Goal: Task Accomplishment & Management: Use online tool/utility

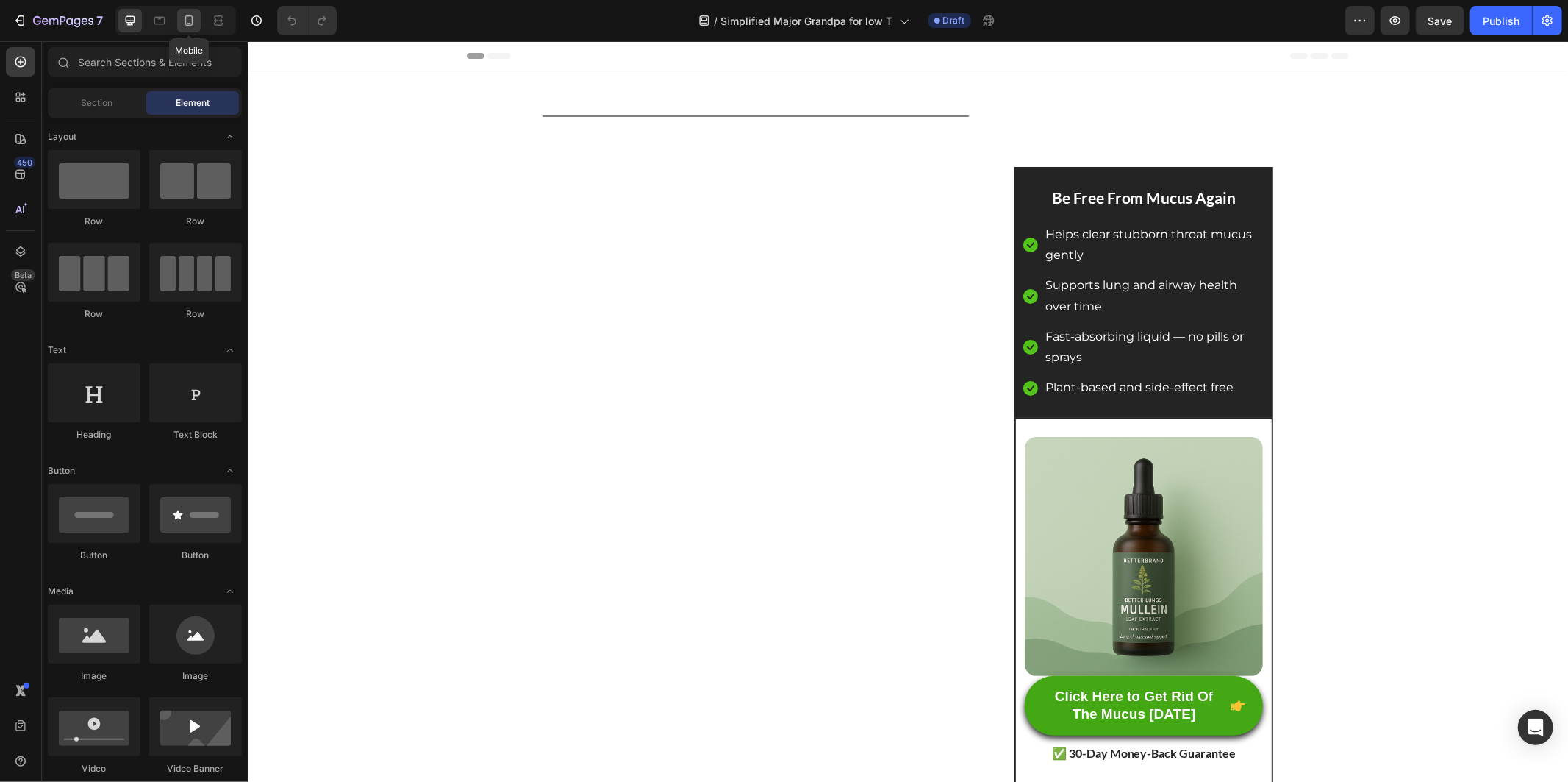
click at [192, 18] on icon at bounding box center [189, 21] width 8 height 11
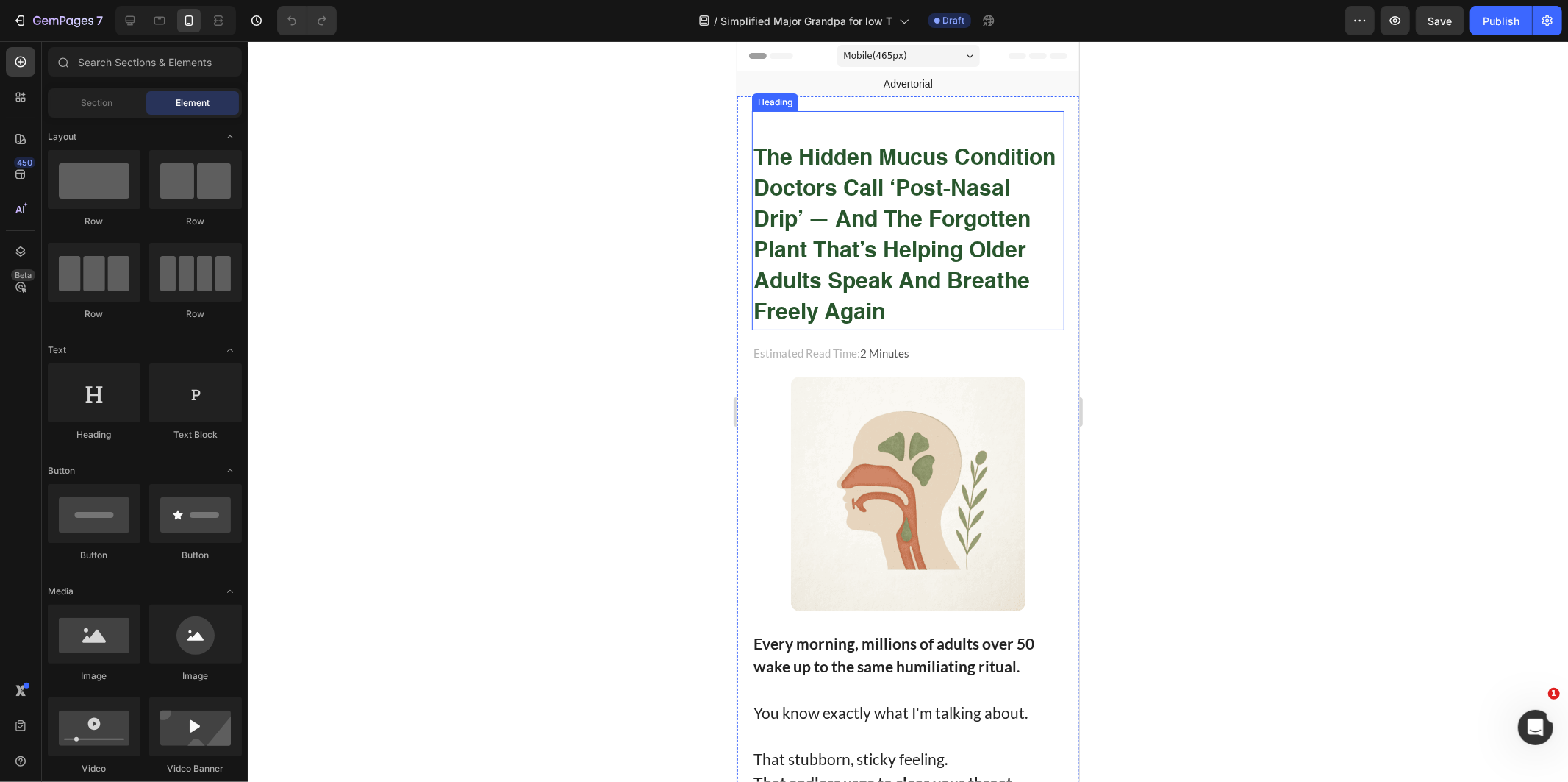
click at [836, 207] on strong "the hidden mucus condition doctors call ‘post-nasal drip’ — and the forgotten p…" at bounding box center [904, 235] width 302 height 177
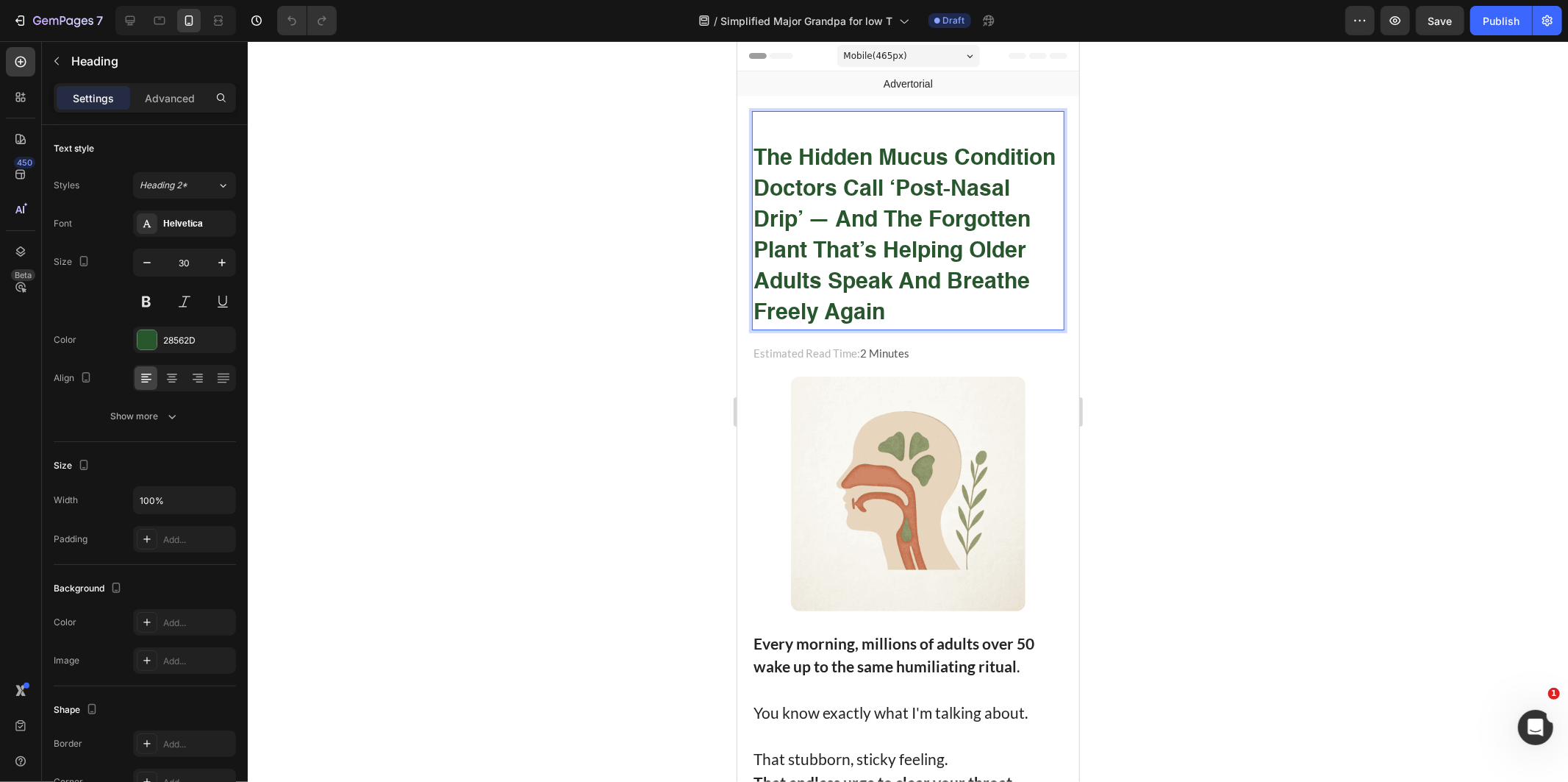
click at [1020, 206] on strong "the hidden mucus condition doctors call ‘post-nasal drip’ — and the forgotten p…" at bounding box center [904, 235] width 302 height 177
click at [933, 217] on strong "the hidden mucus condition doctors call ‘post-nasal drip’ — and the forgotten p…" at bounding box center [904, 235] width 302 height 177
click at [912, 240] on strong "the hidden mucus condition doctors call ‘post-nasal drip’ — and the forgotten p…" at bounding box center [904, 235] width 302 height 177
click at [943, 249] on strong "the hidden mucus condition doctors call ‘post-nasal drip’ — and the forgotten p…" at bounding box center [904, 235] width 302 height 177
click at [980, 259] on strong "the hidden mucus condition doctors call ‘post-nasal drip’ — and the forgotten p…" at bounding box center [904, 235] width 302 height 177
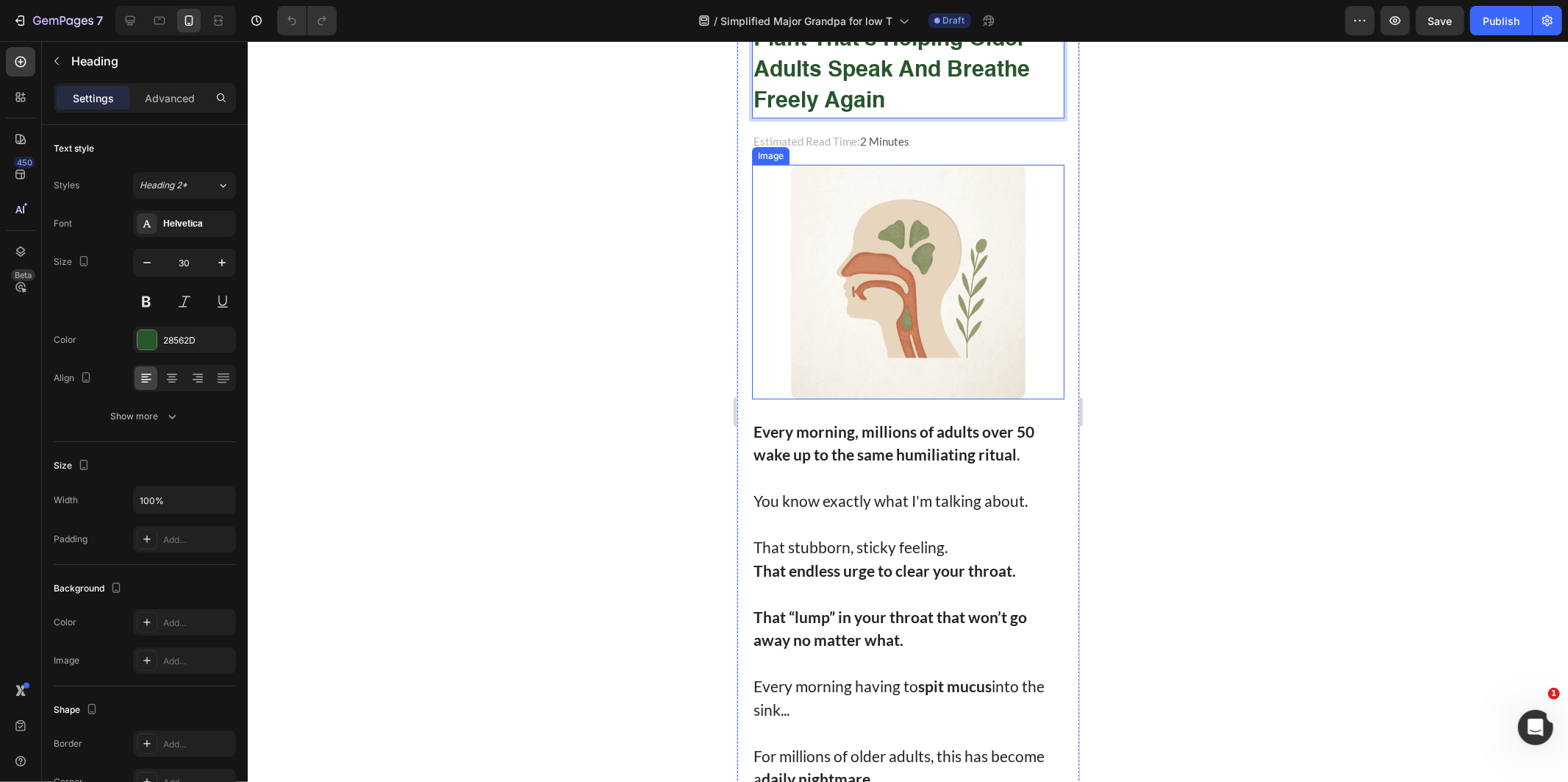
scroll to position [490, 0]
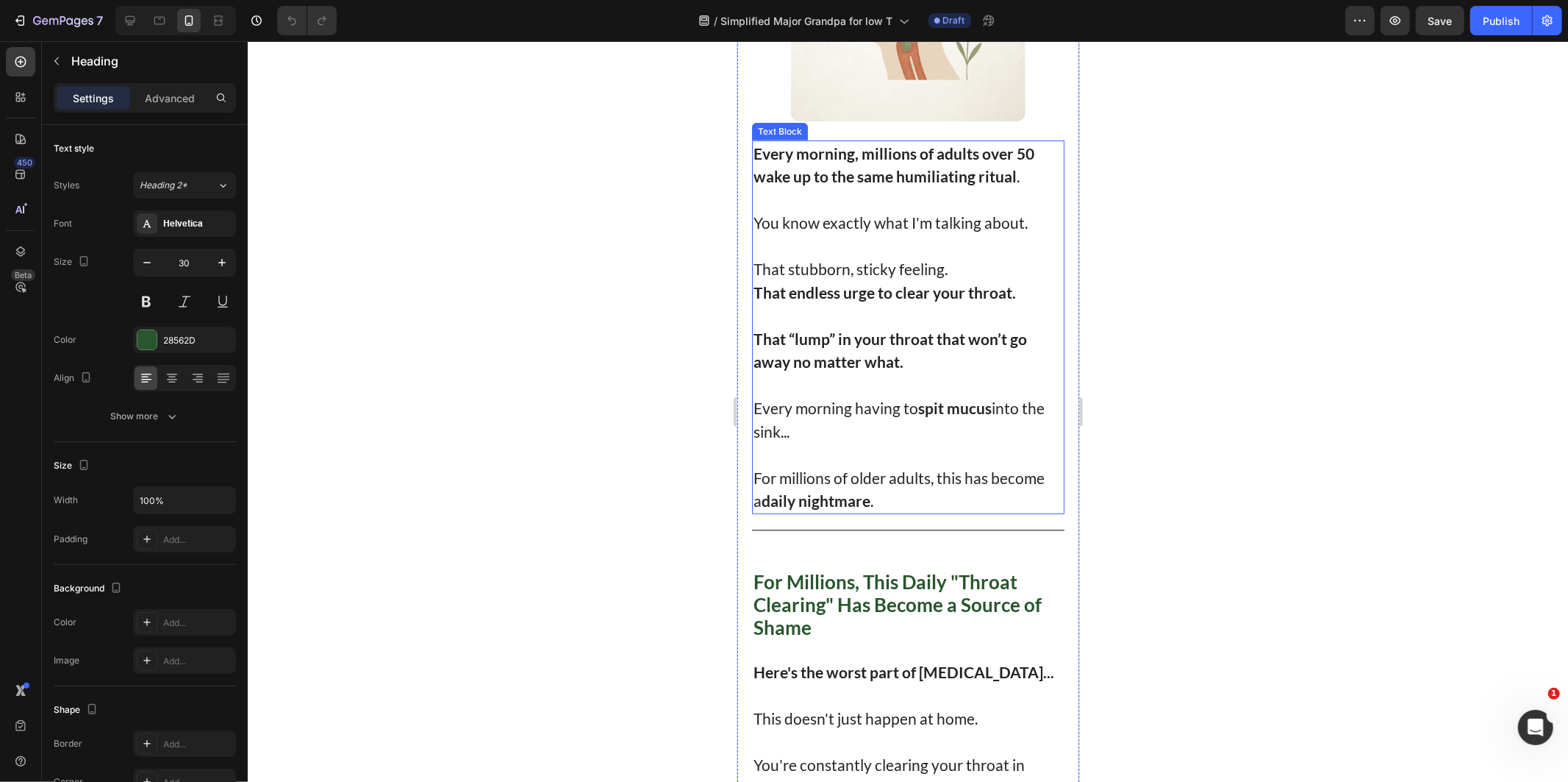
click at [952, 244] on p at bounding box center [907, 245] width 310 height 24
click at [952, 244] on p "Rich Text Editor. Editing area: main" at bounding box center [907, 245] width 310 height 24
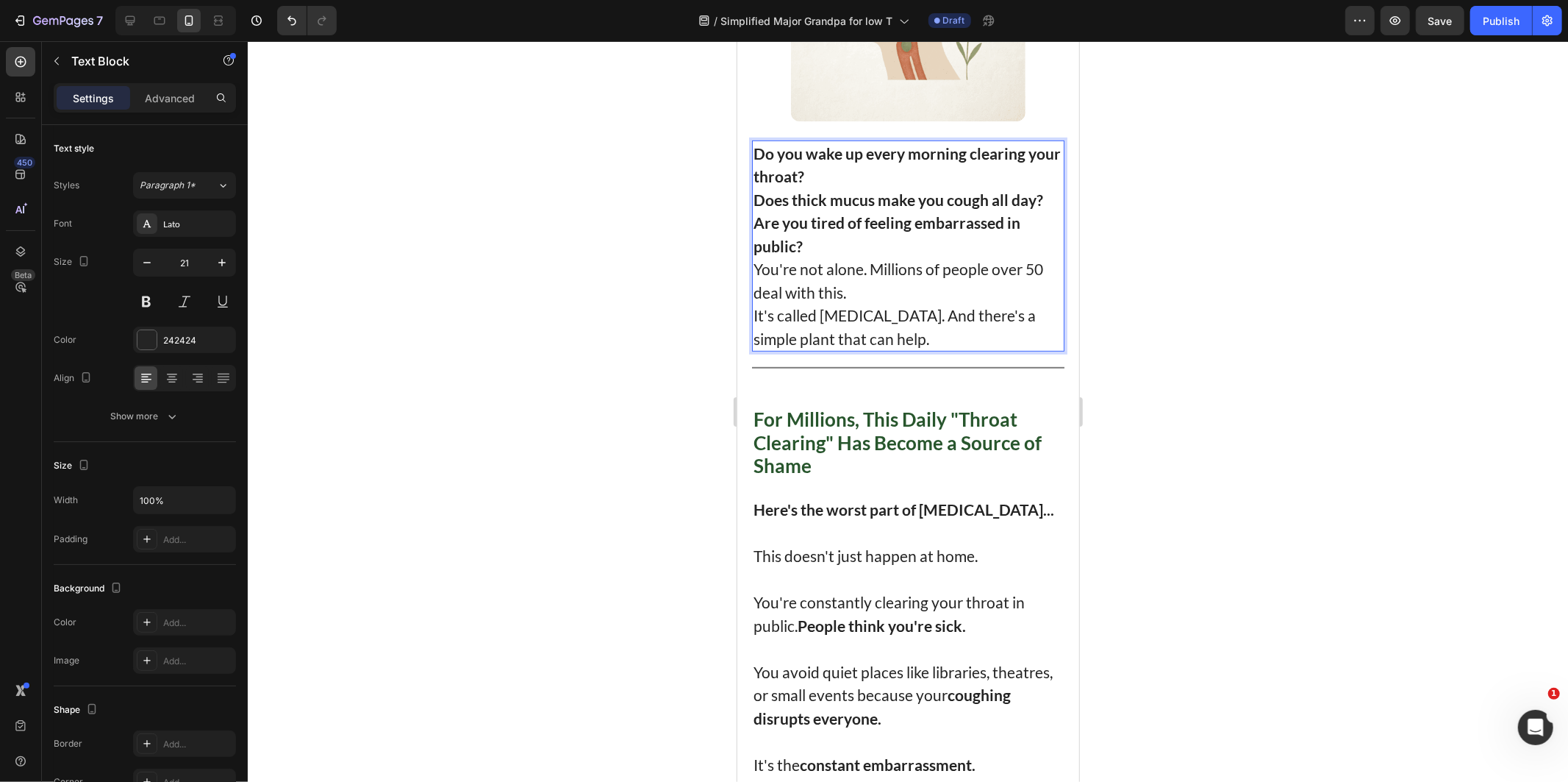
click at [873, 169] on p "Do you wake up every morning clearing your throat?" at bounding box center [907, 164] width 310 height 46
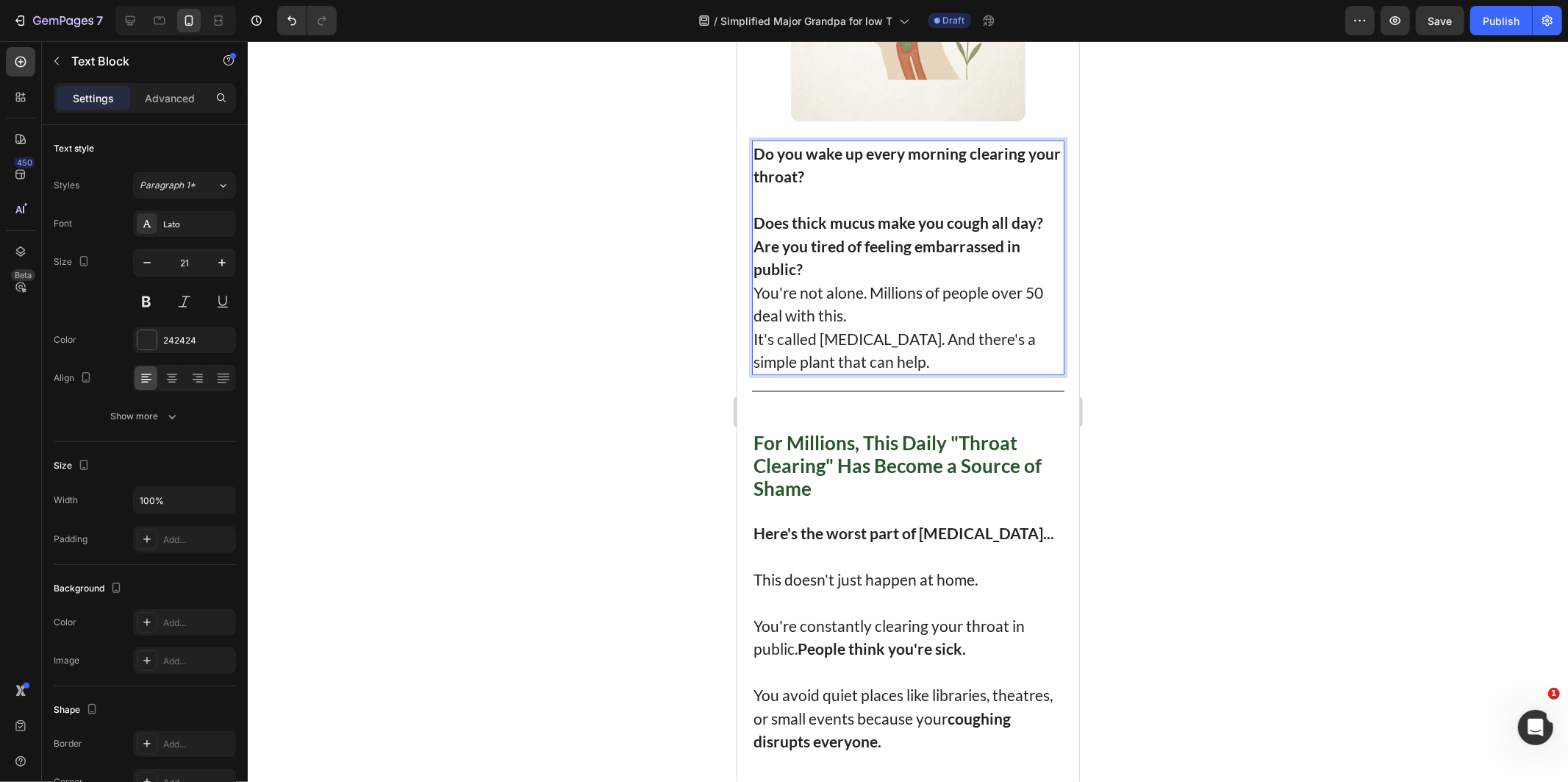
click at [1040, 211] on p "Does thick mucus make you cough all day?" at bounding box center [907, 222] width 310 height 24
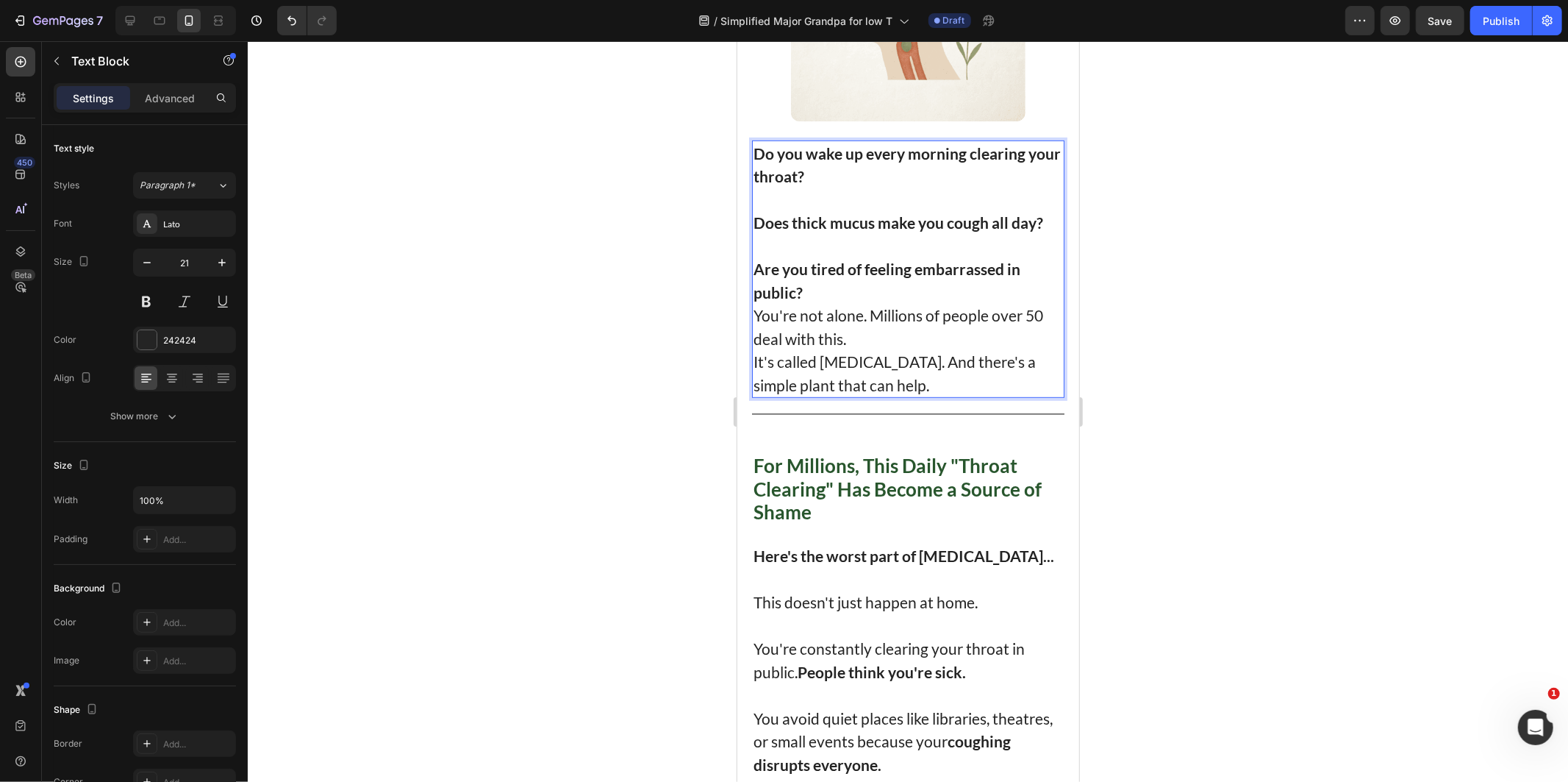
click at [876, 274] on p "Are you tired of feeling embarrassed in public?" at bounding box center [907, 280] width 310 height 46
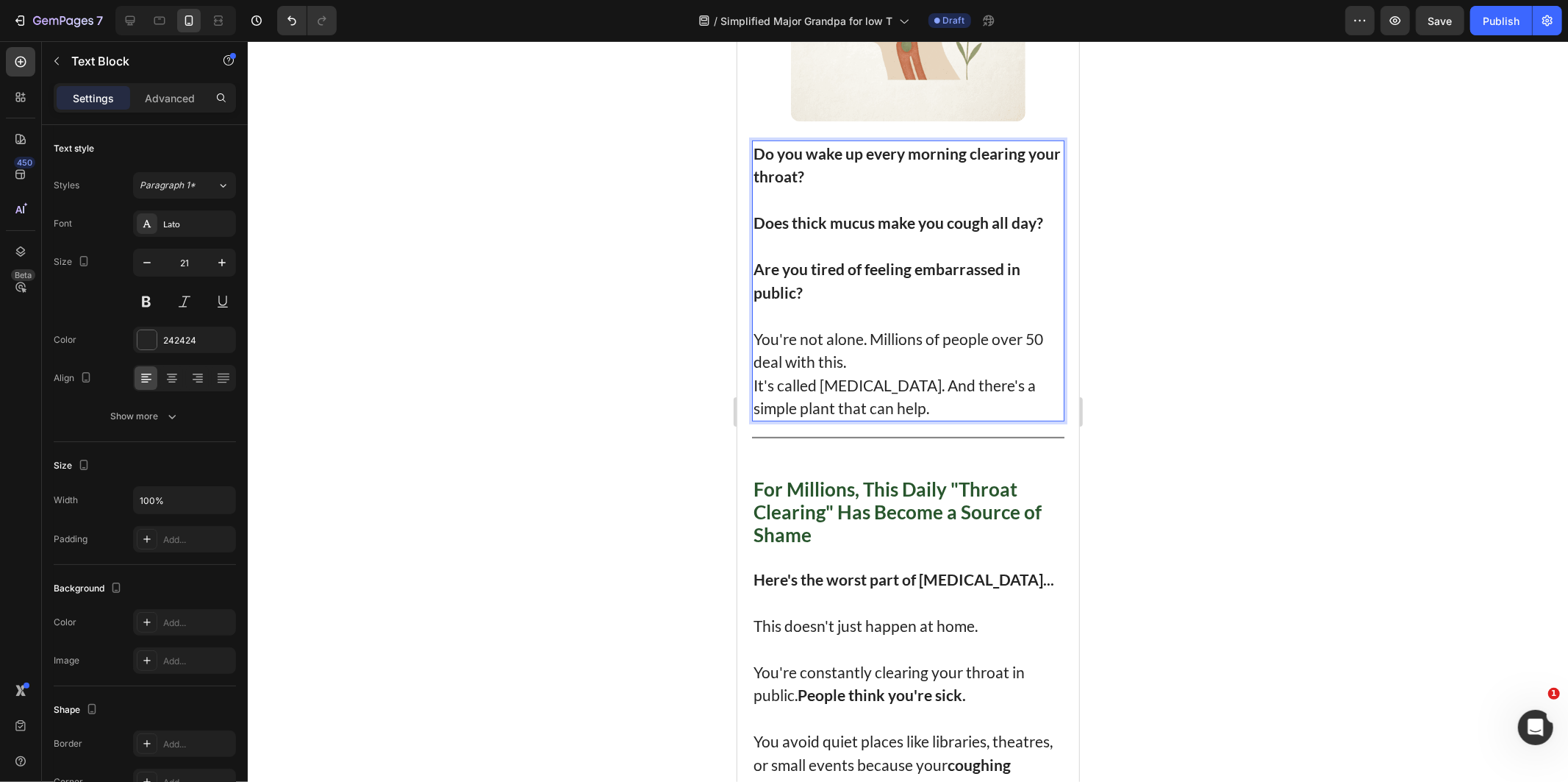
click at [868, 352] on p "You're not alone. Millions of people over 50 deal with this." at bounding box center [907, 349] width 310 height 46
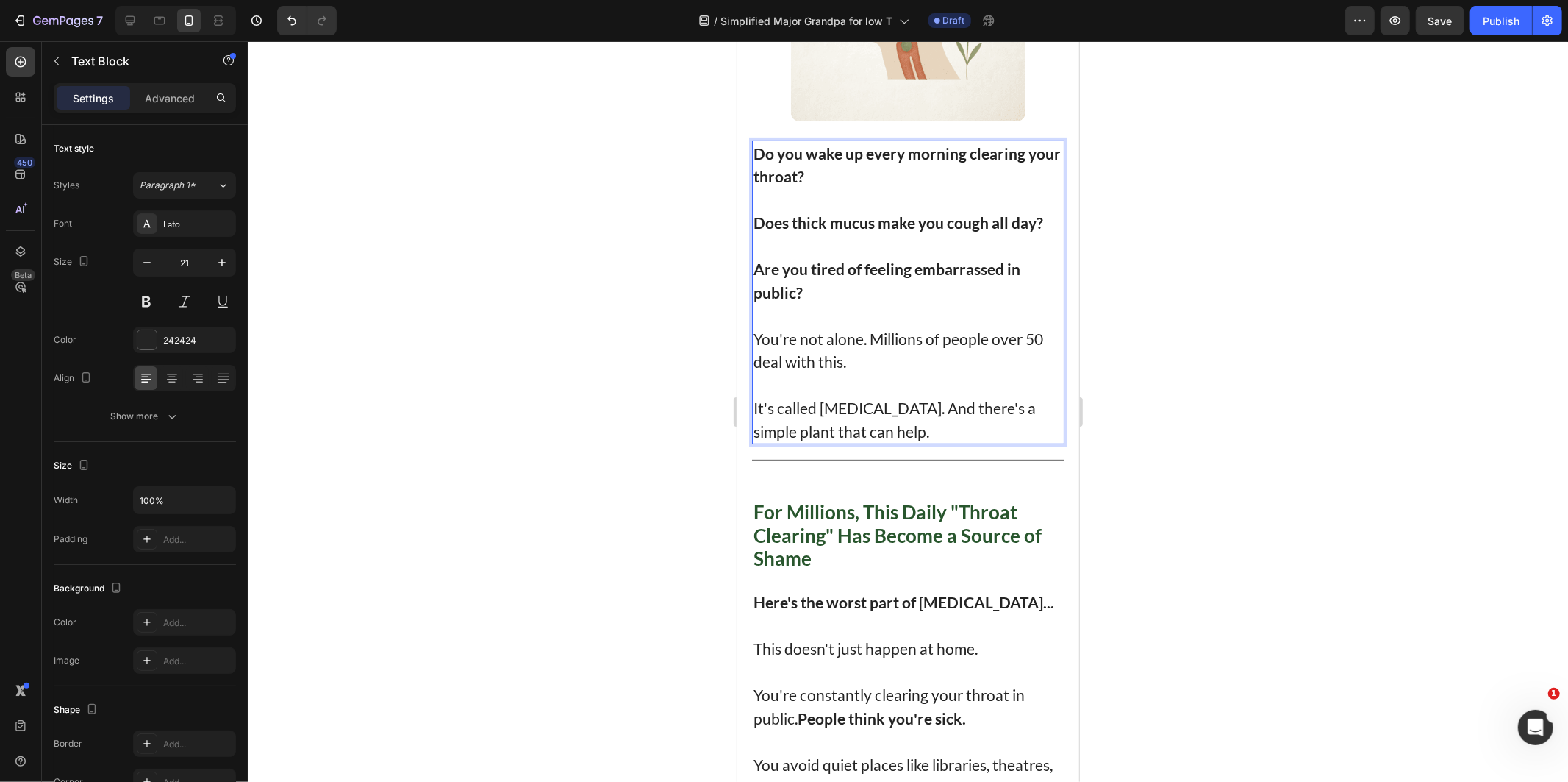
click at [878, 334] on p "You're not alone. Millions of people over 50 deal with this." at bounding box center [907, 349] width 310 height 46
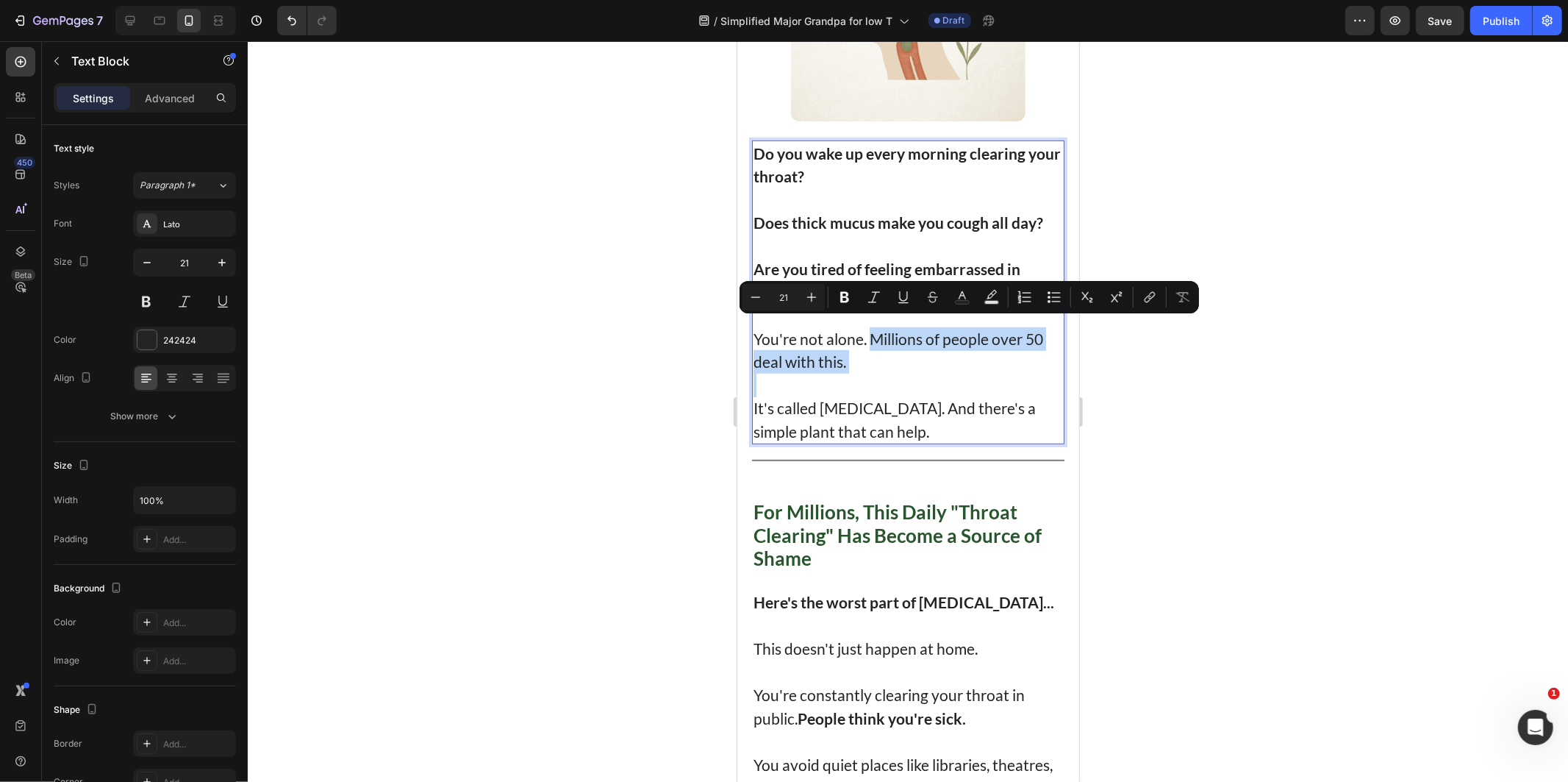
drag, startPoint x: 878, startPoint y: 334, endPoint x: 945, endPoint y: 343, distance: 67.6
click at [945, 343] on p "You're not alone. Millions of people over 50 deal with this." at bounding box center [907, 349] width 310 height 46
click at [895, 327] on p "You're not alone. Millions of people over 50 deal with this." at bounding box center [907, 349] width 310 height 46
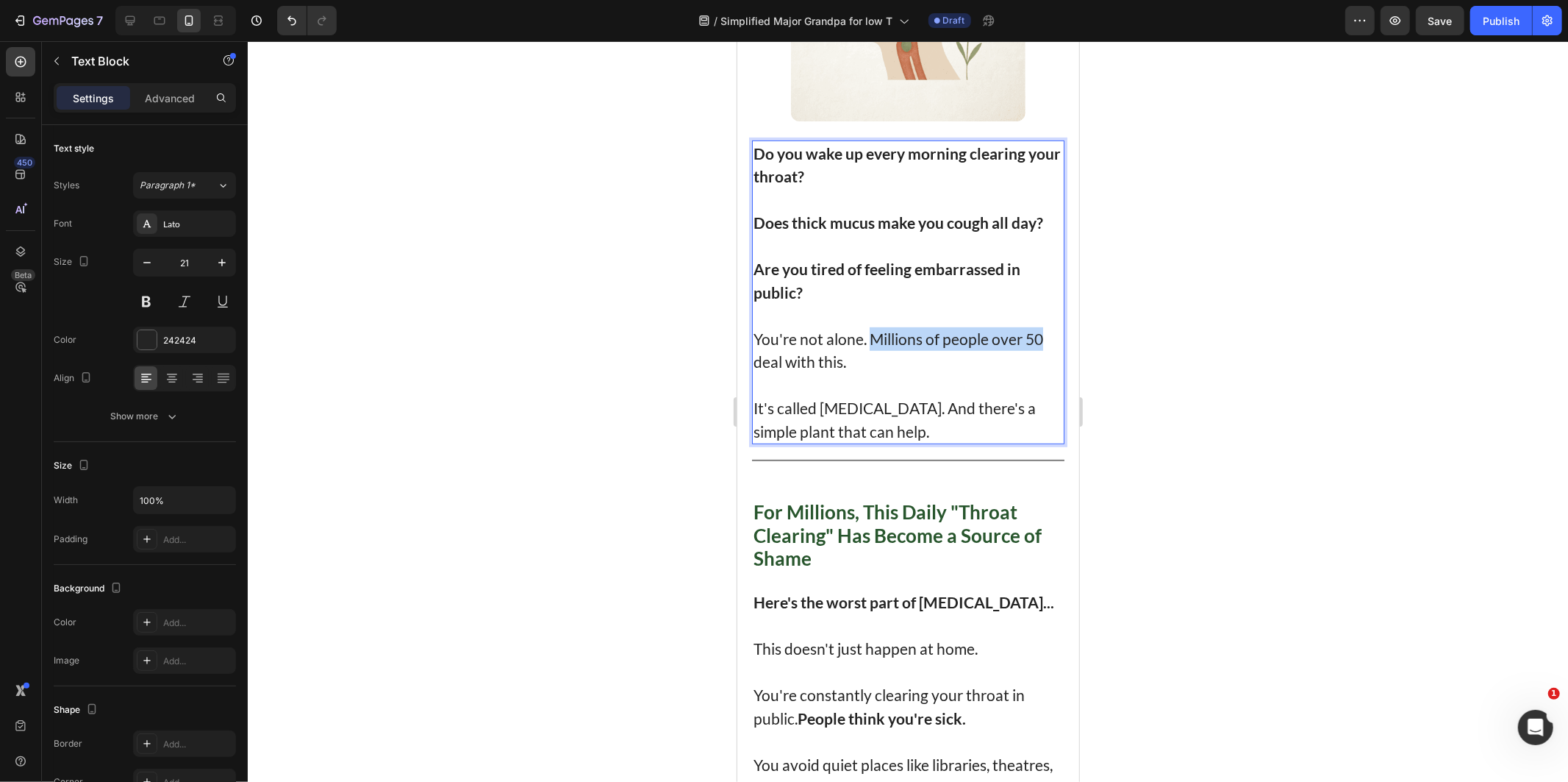
drag, startPoint x: 895, startPoint y: 327, endPoint x: 1034, endPoint y: 317, distance: 139.4
click at [1034, 326] on p "You're not alone. Millions of people over 50 deal with this." at bounding box center [907, 349] width 310 height 46
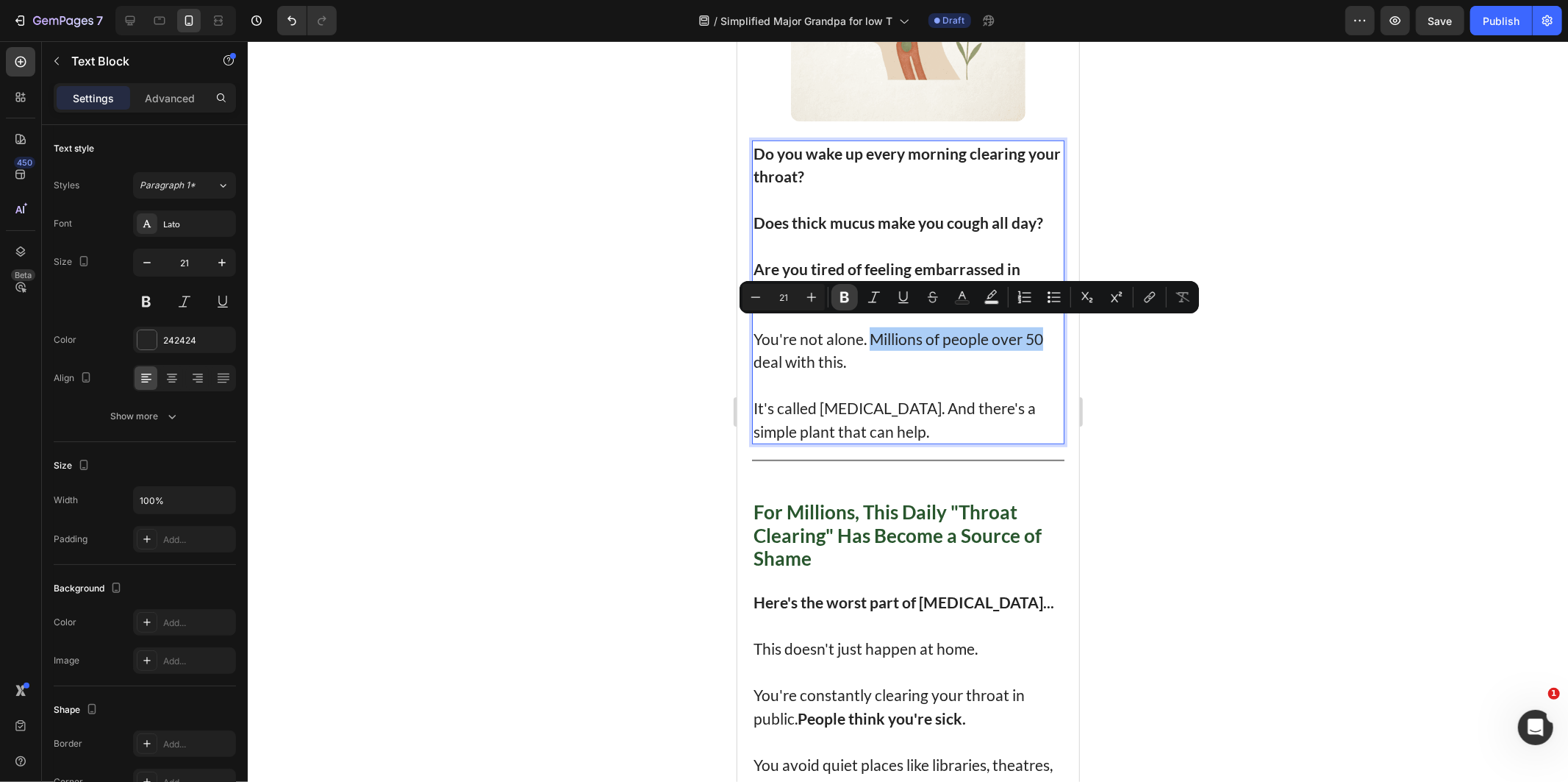
click at [839, 284] on button "Bold" at bounding box center [845, 297] width 26 height 26
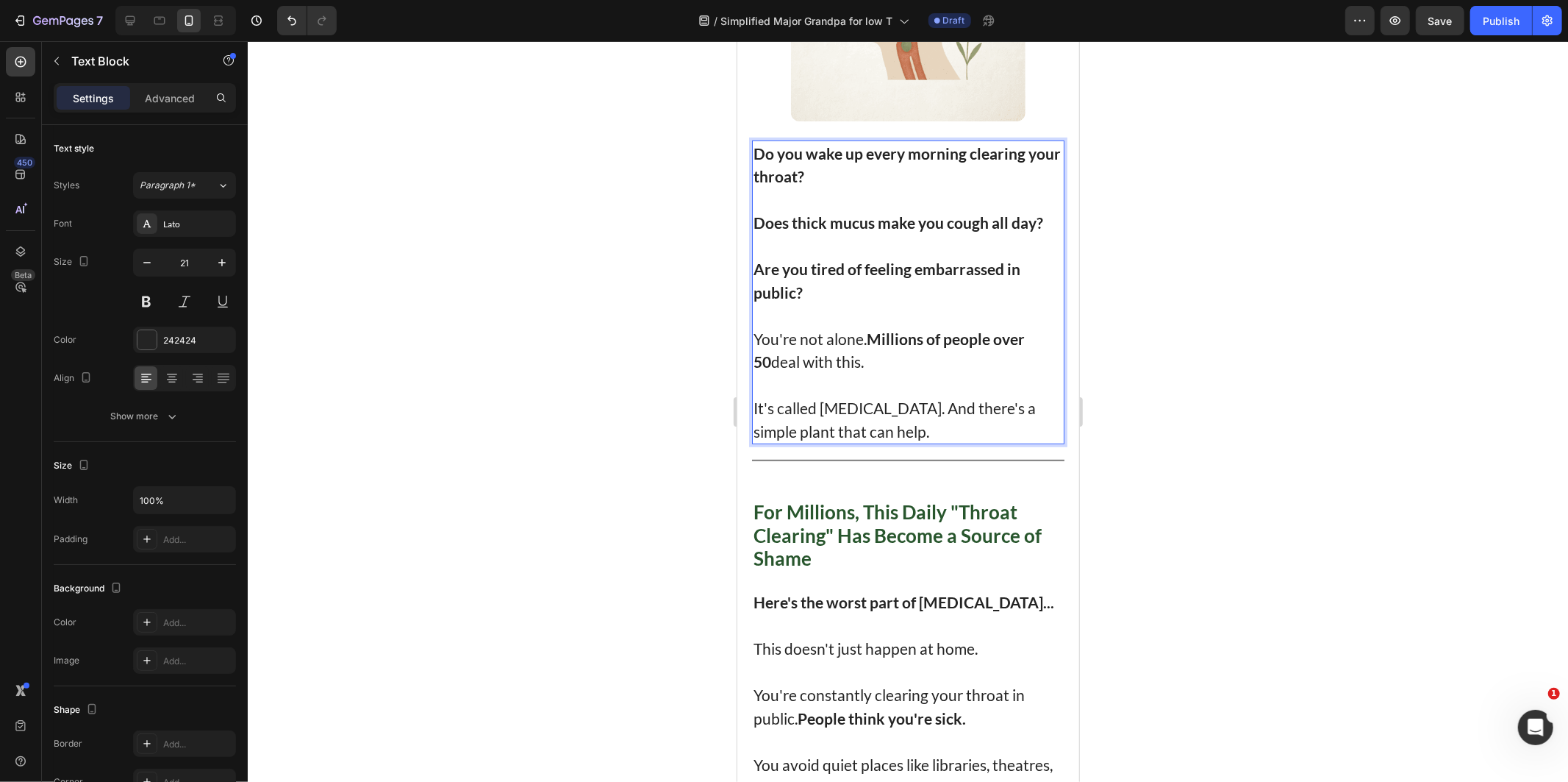
drag, startPoint x: 599, startPoint y: 345, endPoint x: 606, endPoint y: 343, distance: 7.3
click at [599, 345] on div at bounding box center [907, 411] width 1320 height 741
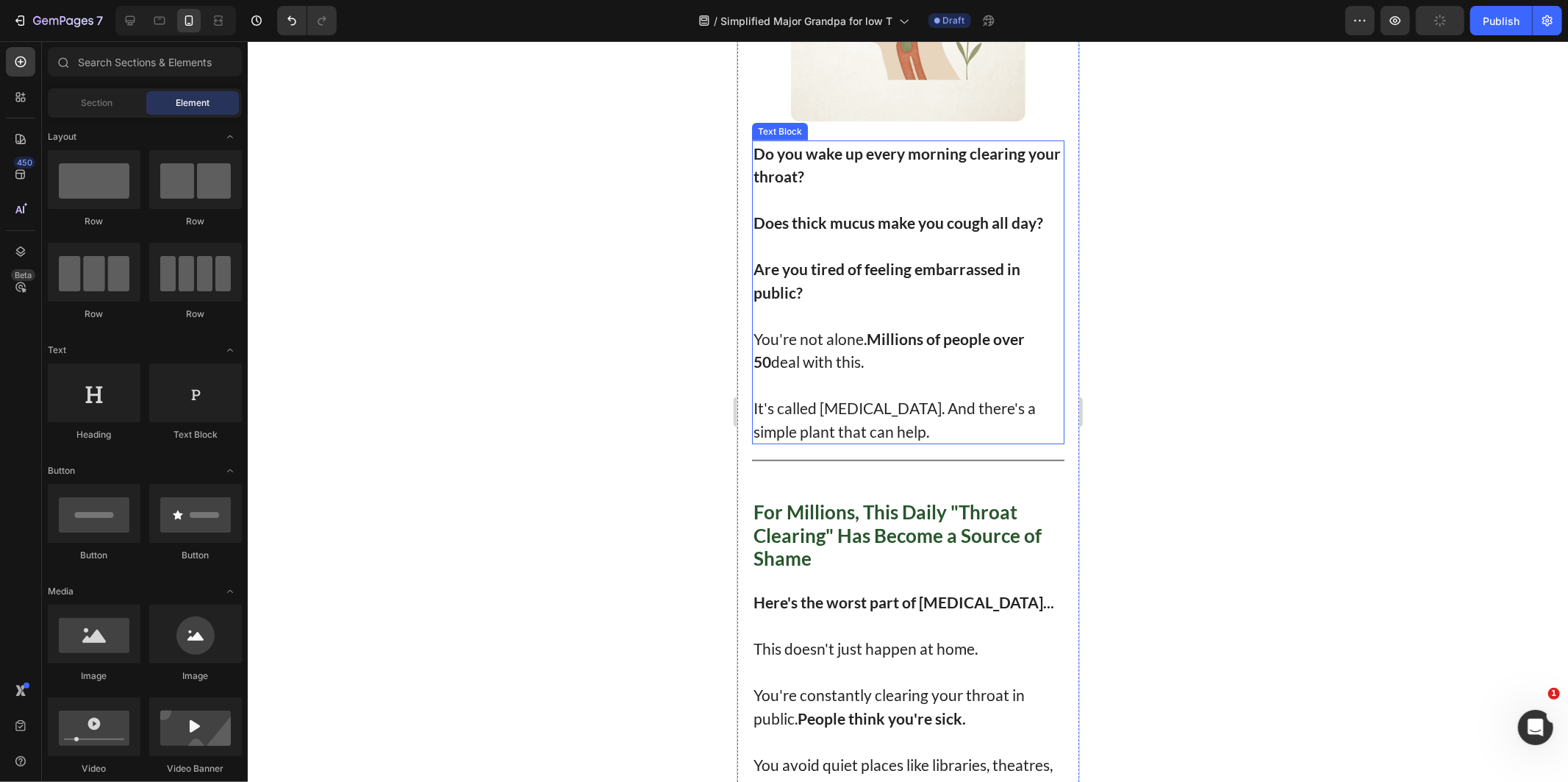
click at [878, 329] on strong "Millions of people over 50" at bounding box center [888, 349] width 271 height 42
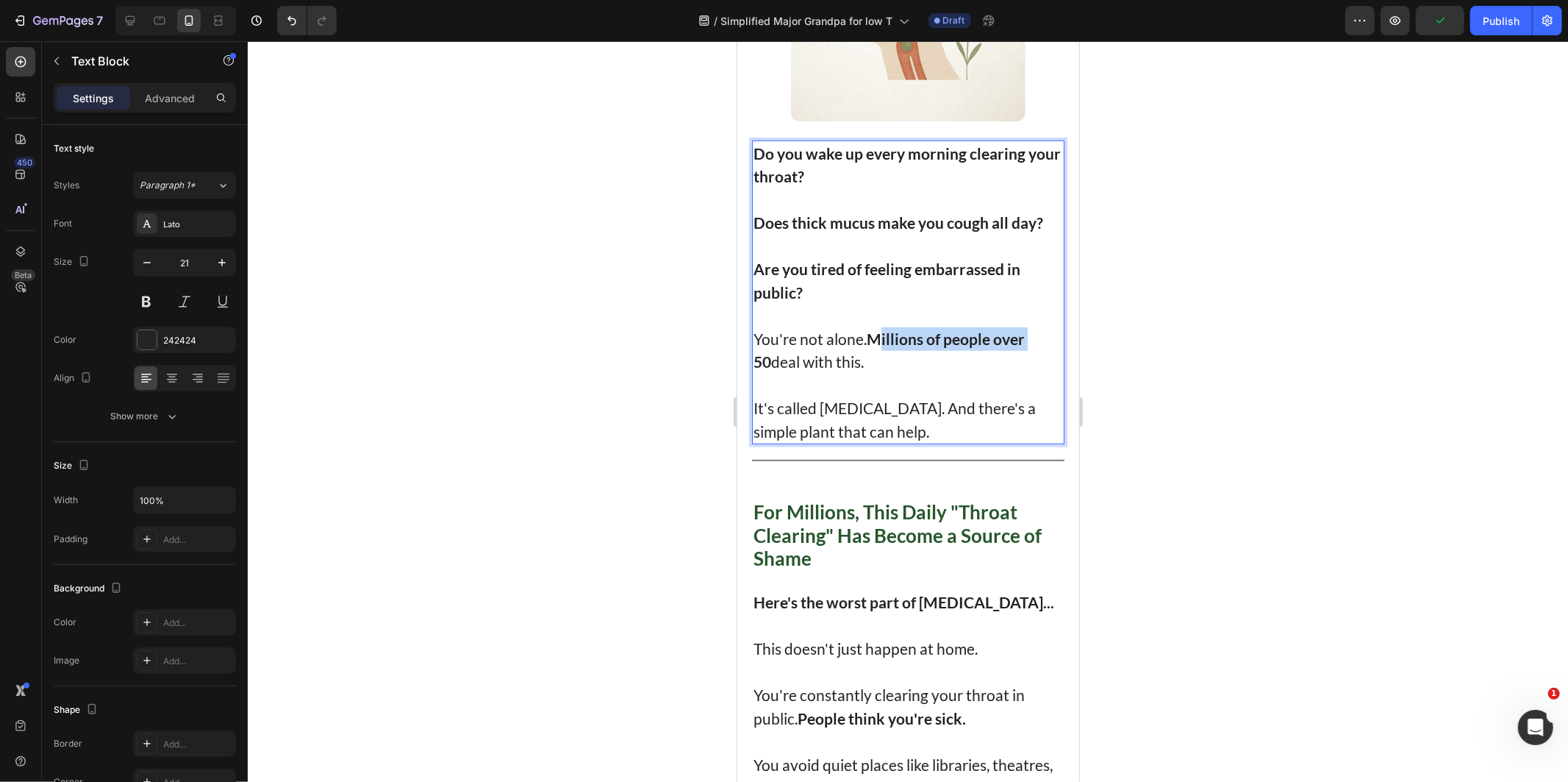
drag, startPoint x: 878, startPoint y: 324, endPoint x: 1029, endPoint y: 326, distance: 151.0
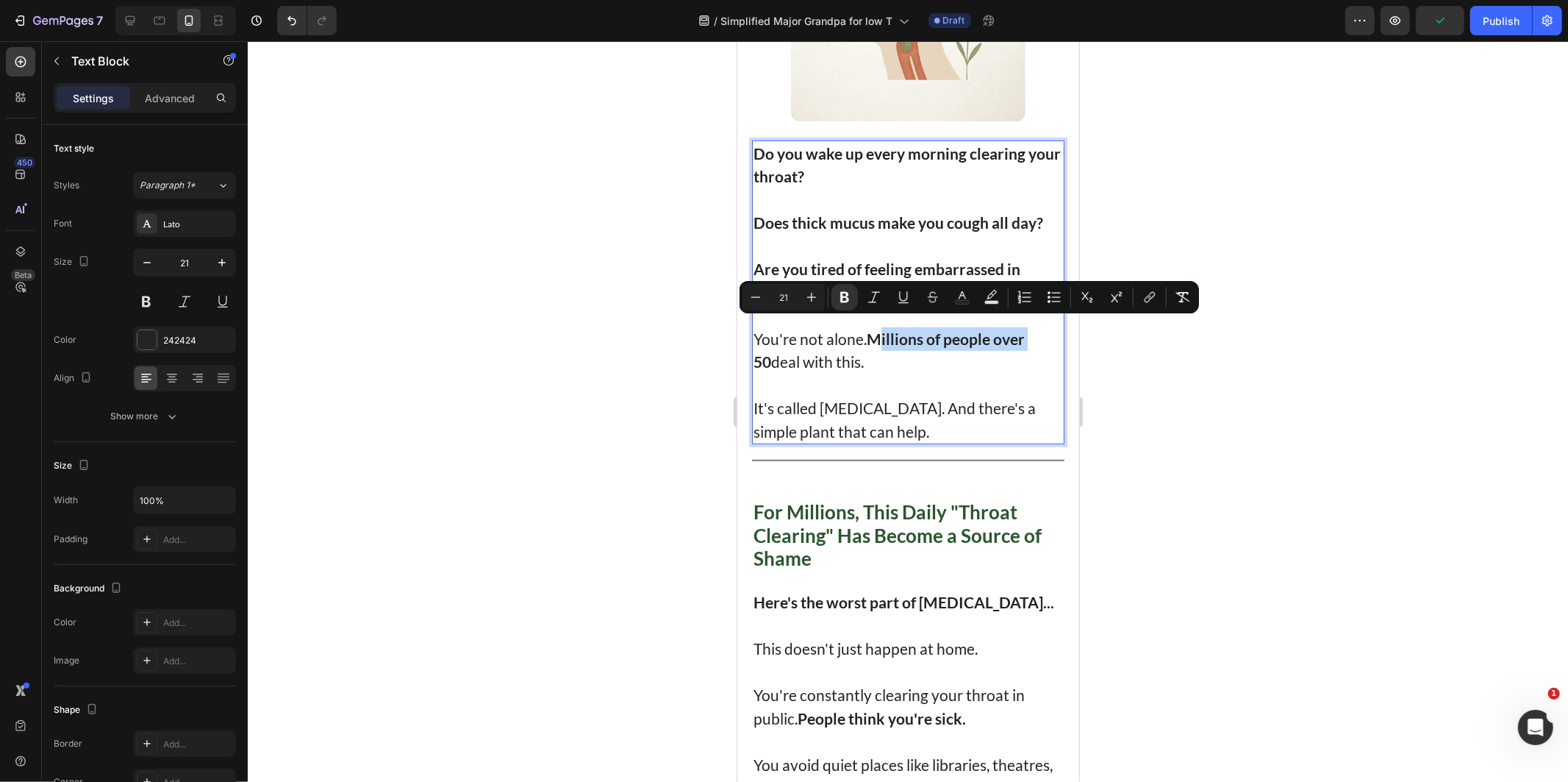
click at [935, 332] on strong "Millions of people over 50" at bounding box center [888, 349] width 271 height 42
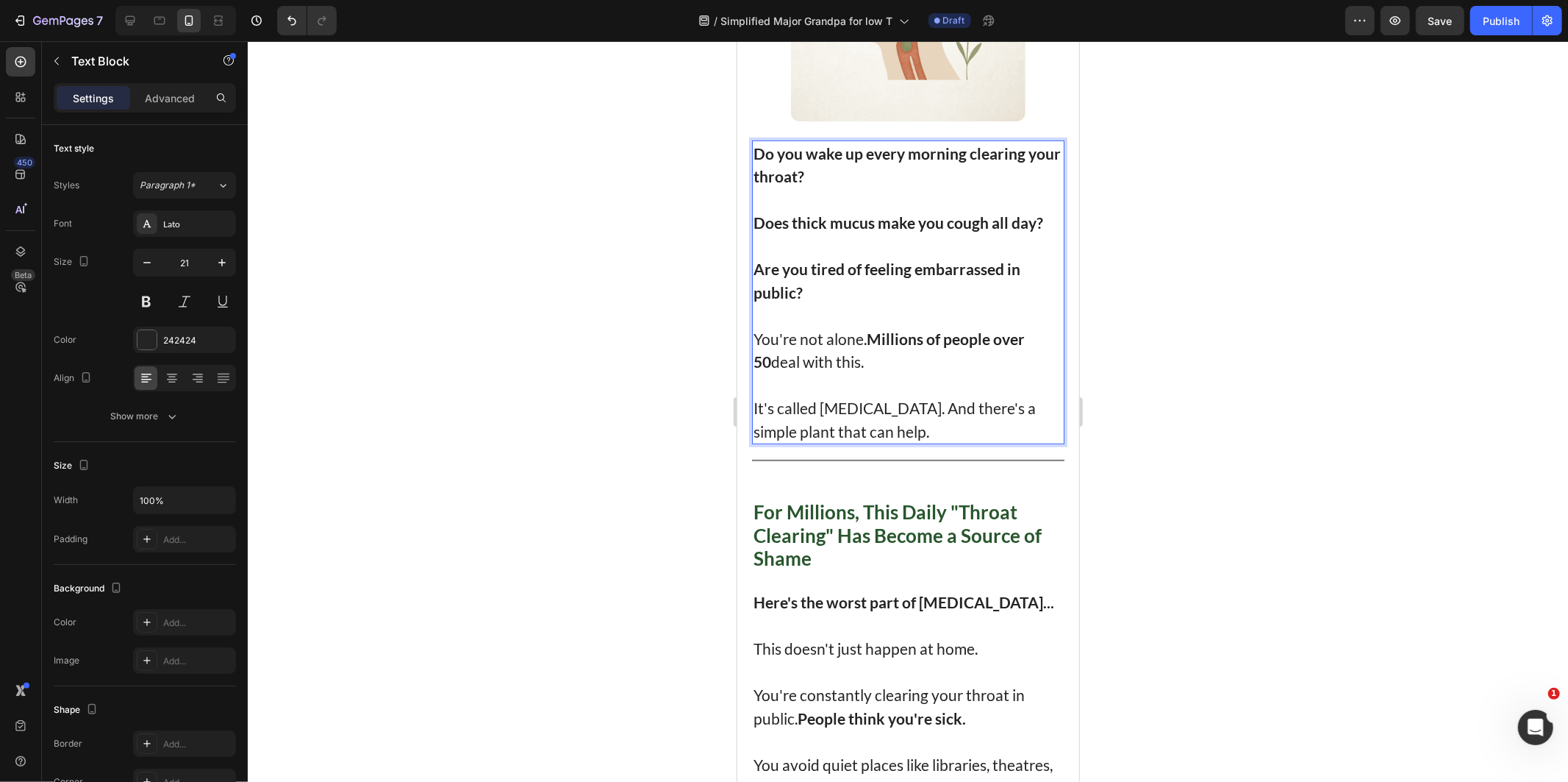
click at [930, 400] on p "It's called [MEDICAL_DATA]. And there's a simple plant that can help." at bounding box center [907, 419] width 310 height 46
click at [832, 397] on p "It's called [MEDICAL_DATA]. And there's a simple plant that can help." at bounding box center [907, 419] width 310 height 46
click at [798, 396] on p "It's called [MEDICAL_DATA]. And there's a simple plant that can help." at bounding box center [907, 419] width 310 height 46
click at [778, 396] on p "It's called [MEDICAL_DATA]. And there's a simple plant that can help." at bounding box center [907, 419] width 310 height 46
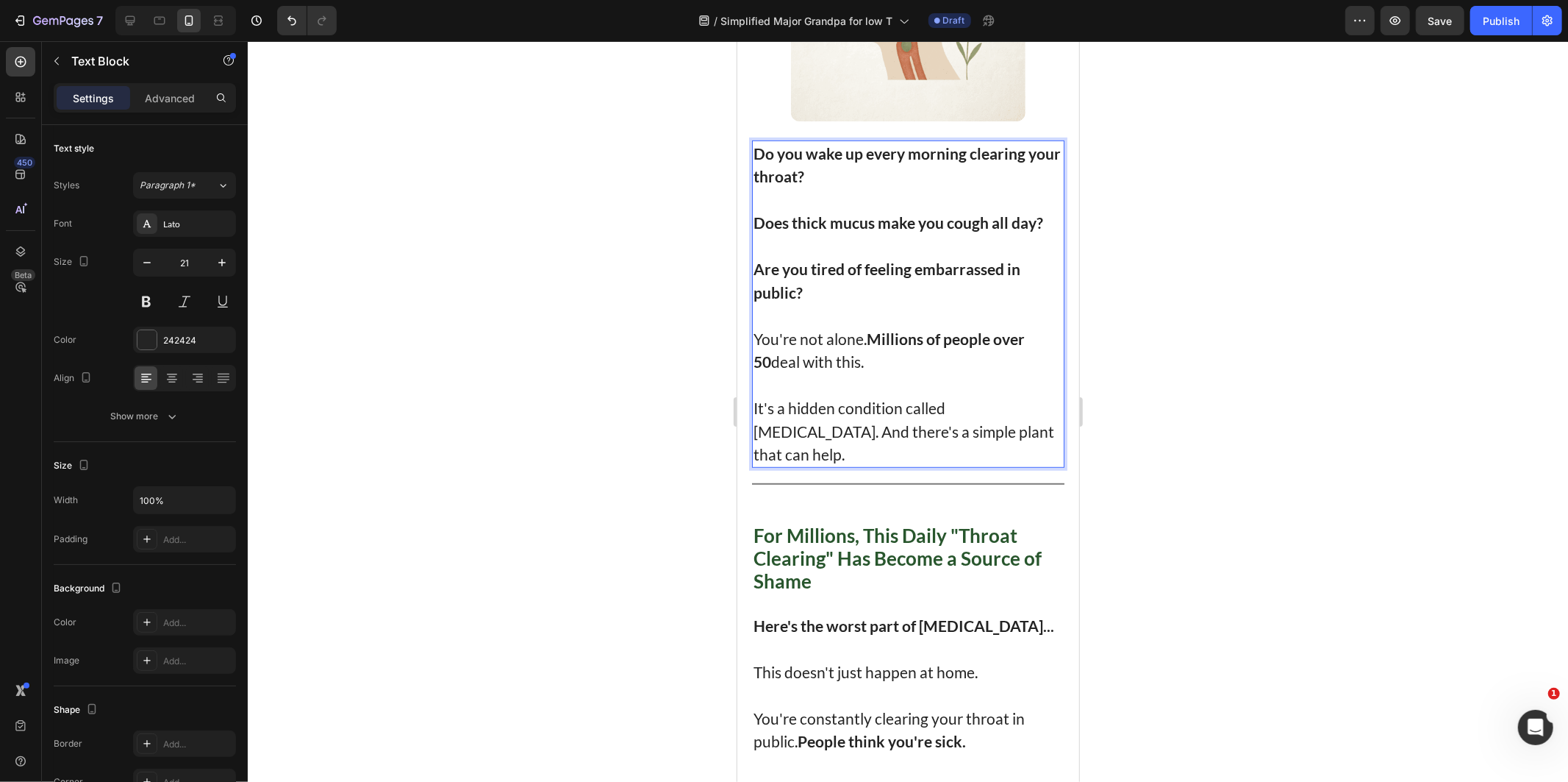
click at [1423, 310] on div at bounding box center [907, 411] width 1320 height 741
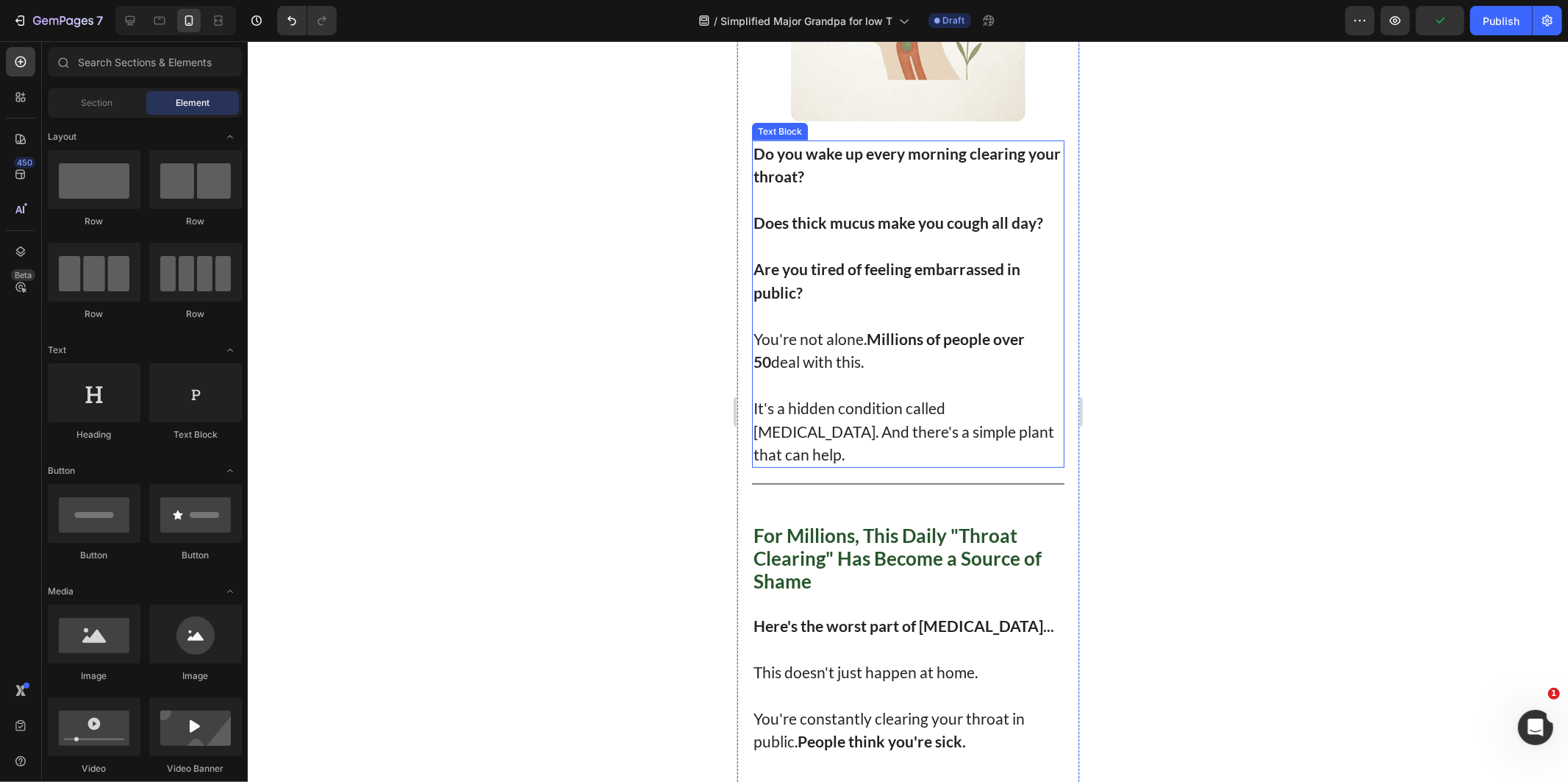
click at [956, 414] on p "It's a hidden condition called [MEDICAL_DATA]. And there's a simple plant that …" at bounding box center [907, 430] width 310 height 70
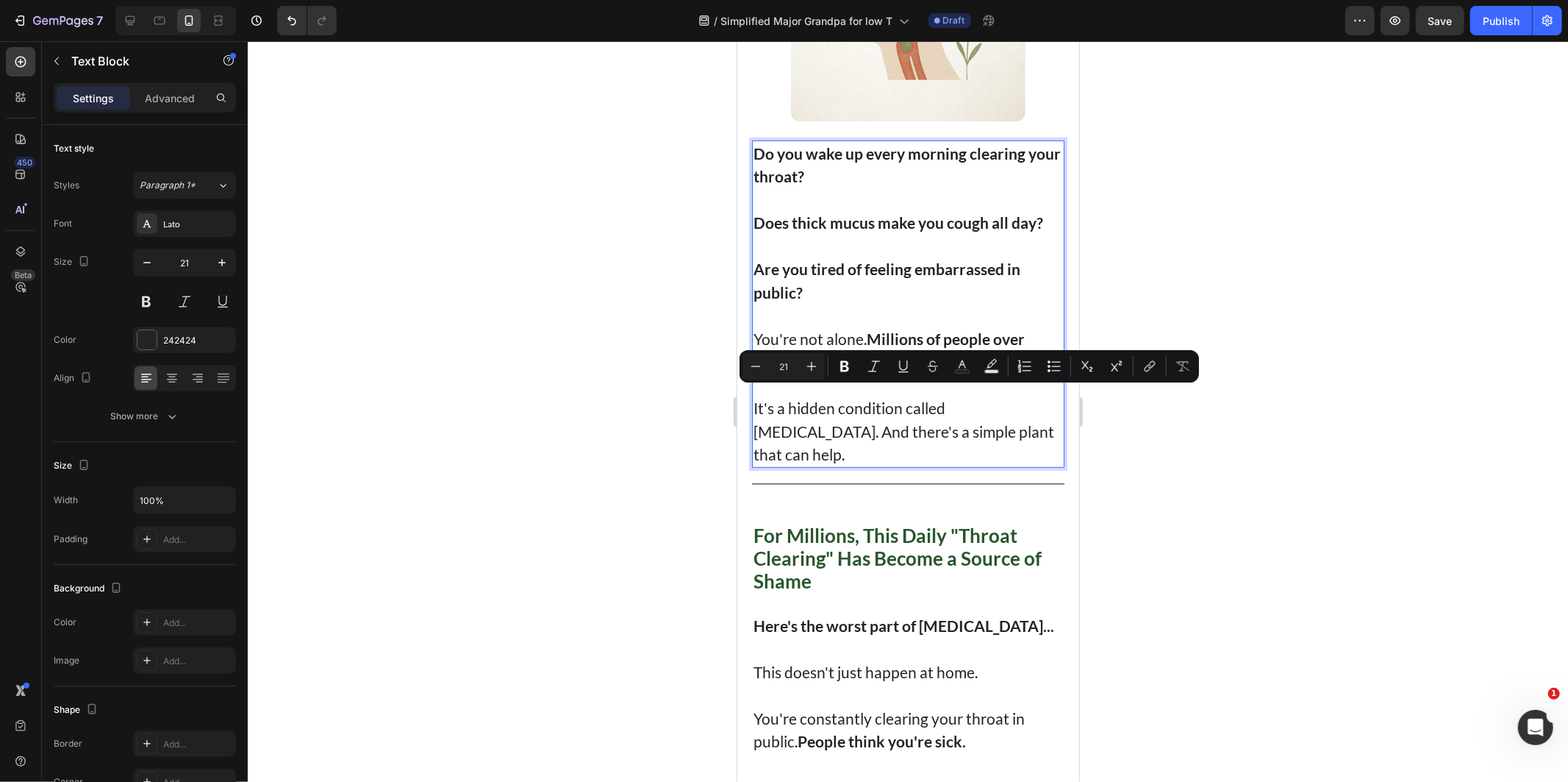
drag, startPoint x: 1024, startPoint y: 419, endPoint x: 695, endPoint y: 397, distance: 329.7
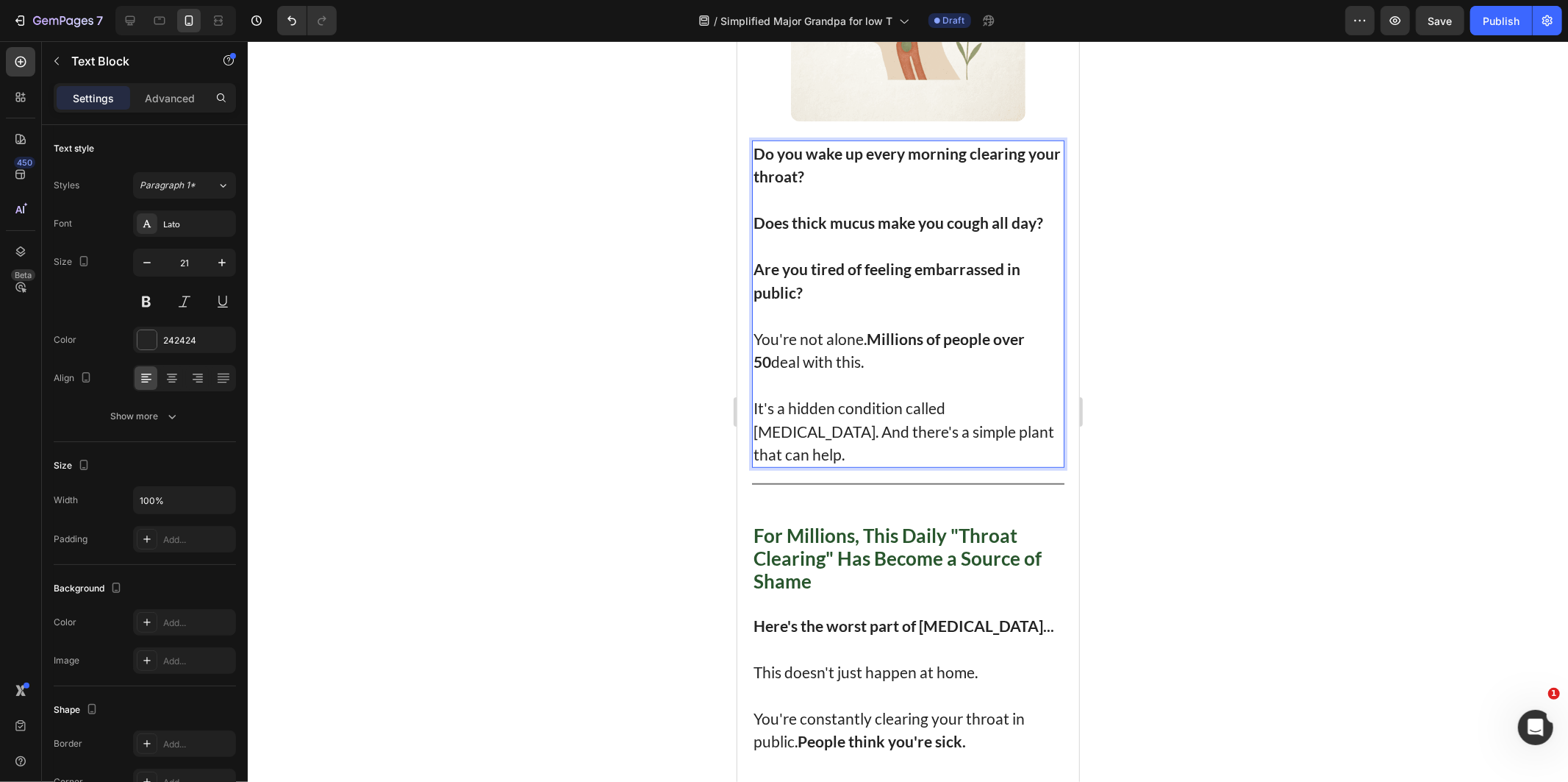
click at [851, 259] on strong "Are you tired of feeling embarrassed in public?" at bounding box center [886, 280] width 267 height 42
click at [895, 234] on p "Rich Text Editor. Editing area: main" at bounding box center [907, 245] width 310 height 24
click at [829, 173] on strong "Do you wake up every morning clearing your throat?" at bounding box center [906, 164] width 307 height 42
click at [890, 162] on p "Do you wake up every morning clearing your throat?" at bounding box center [907, 164] width 310 height 46
click at [836, 157] on strong "Do you wake up every morning clearing your throat?" at bounding box center [906, 164] width 307 height 42
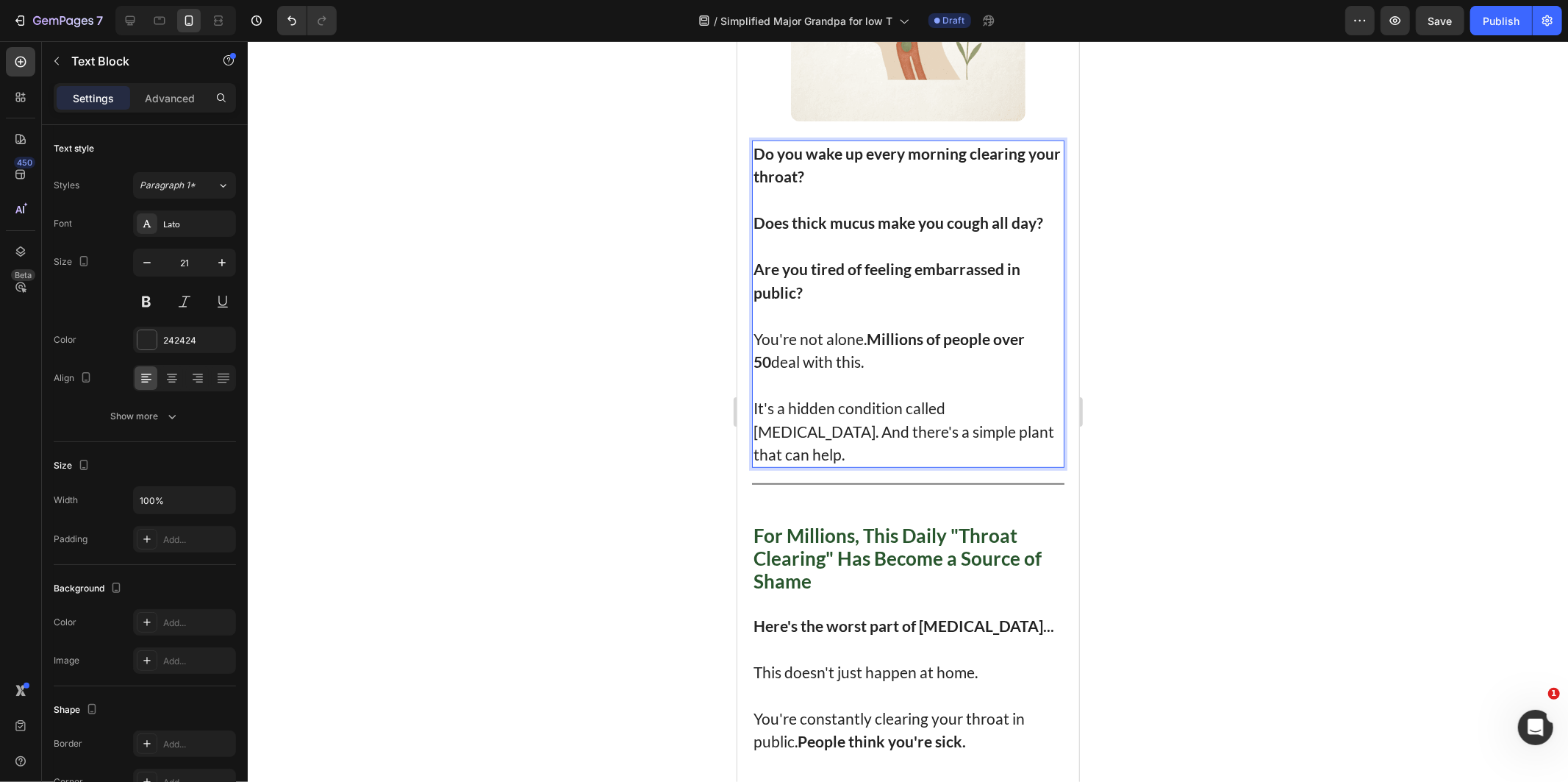
click at [830, 166] on strong "Do you wake up every morning clearing your throat?" at bounding box center [906, 164] width 307 height 42
click at [870, 187] on p "Rich Text Editor. Editing area: main" at bounding box center [907, 199] width 310 height 24
click at [918, 242] on p "Rich Text Editor. Editing area: main" at bounding box center [907, 245] width 310 height 24
click at [954, 220] on strong "Does thick mucus make you cough all day?" at bounding box center [897, 221] width 289 height 18
click at [1025, 221] on strong "Does thick mucus make you cough all day?" at bounding box center [897, 221] width 289 height 18
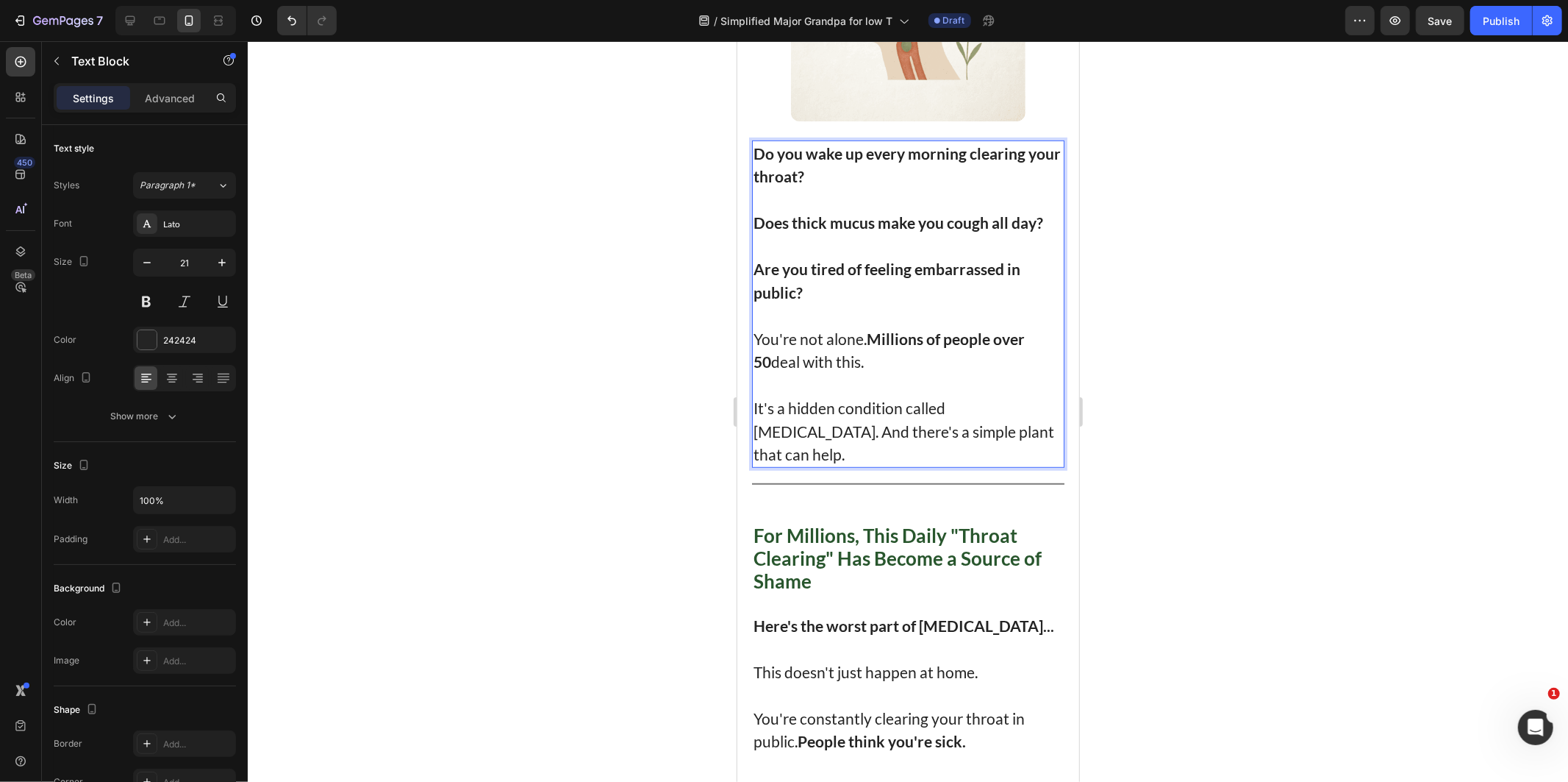
click at [1037, 220] on strong "Does thick mucus make you cough all day?" at bounding box center [897, 221] width 289 height 18
drag, startPoint x: 906, startPoint y: 222, endPoint x: 874, endPoint y: 220, distance: 32.1
click at [902, 222] on p "Does thick mucus make you cough all day?" at bounding box center [907, 222] width 310 height 24
click at [874, 220] on strong "Does thick mucus make you cough all day?" at bounding box center [897, 221] width 289 height 18
click at [984, 212] on strong "Does thick mucus make you cough all day?" at bounding box center [897, 221] width 289 height 18
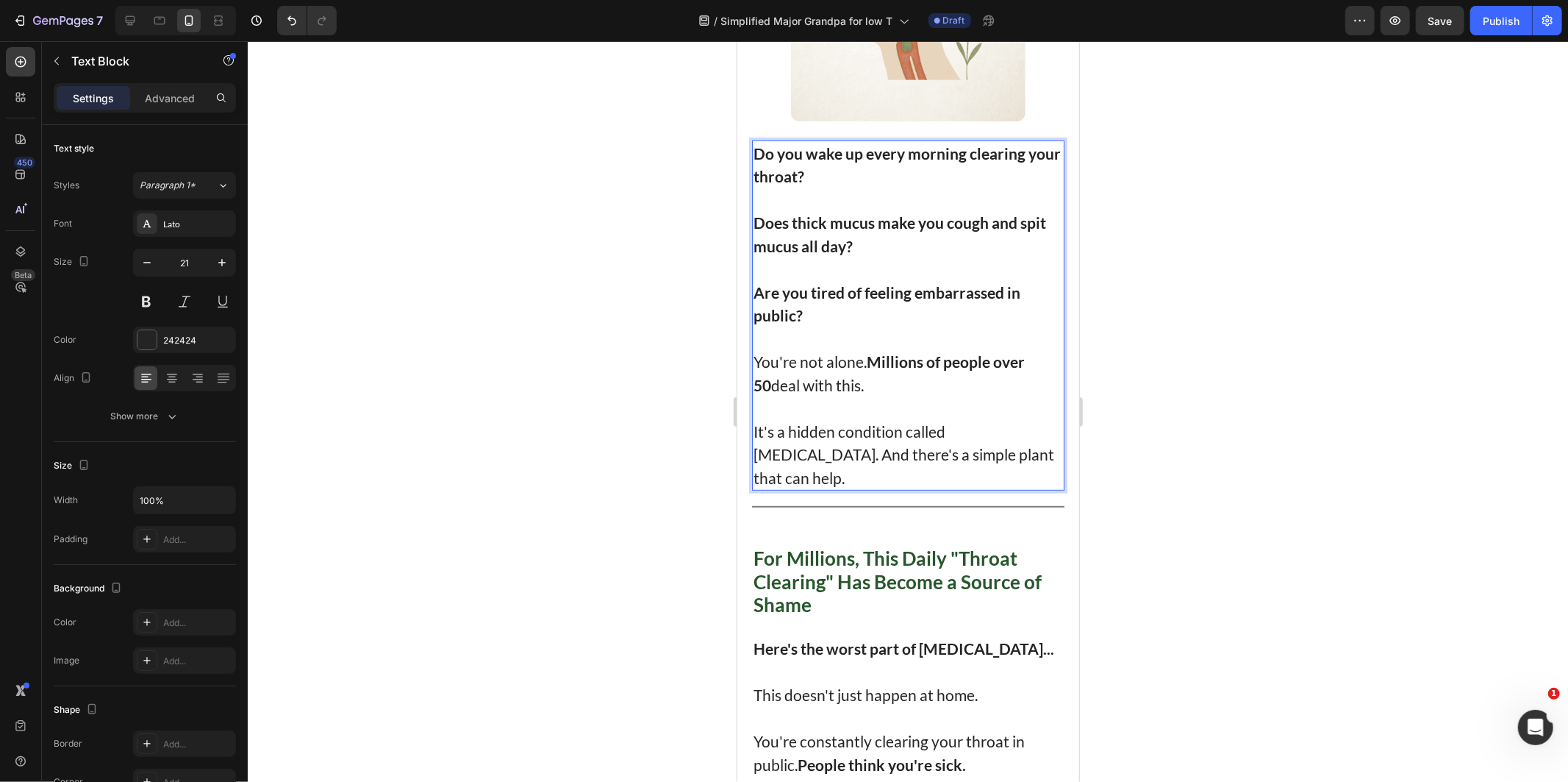
click at [1251, 313] on div at bounding box center [907, 411] width 1320 height 741
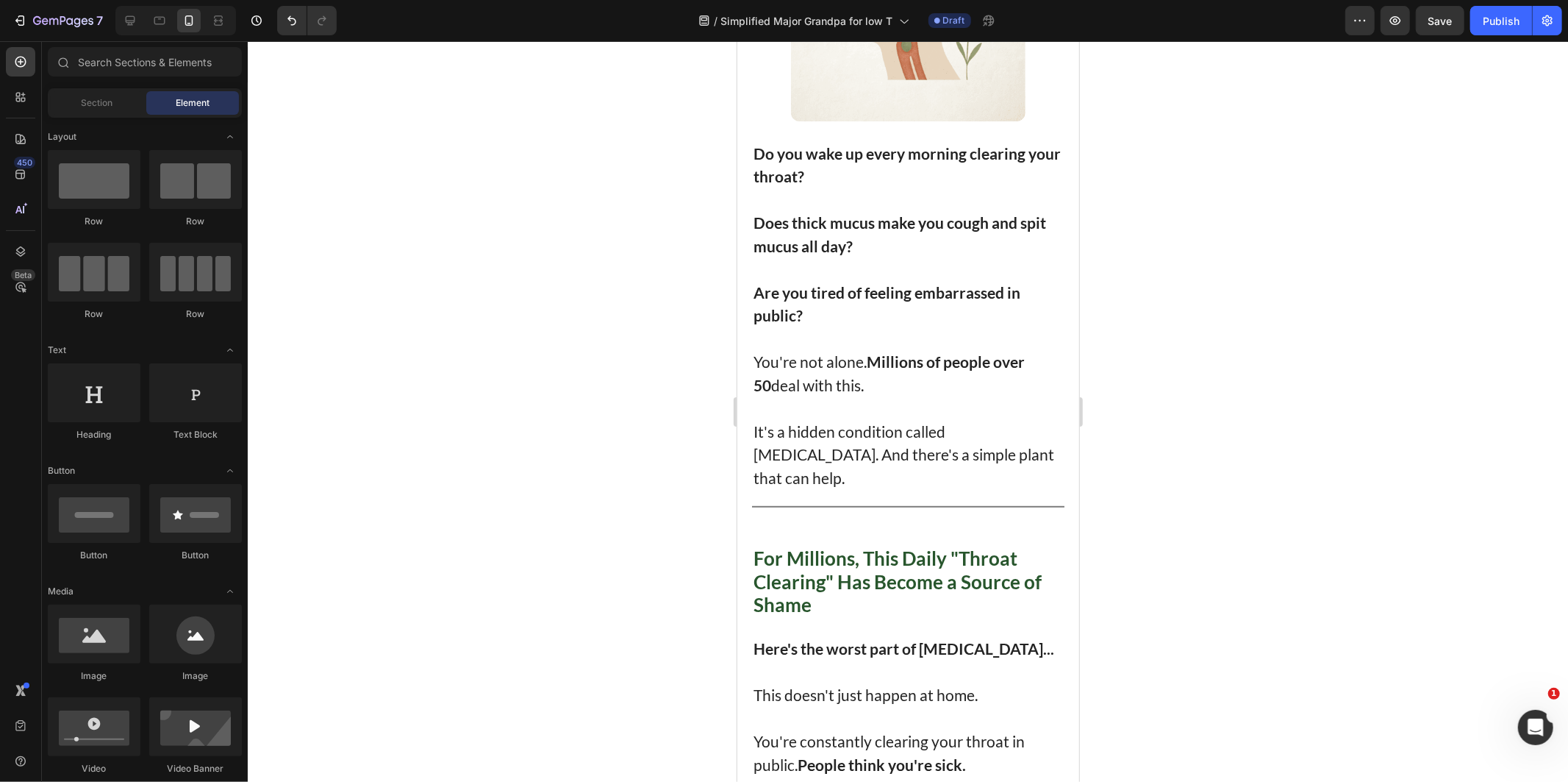
click at [1257, 358] on div at bounding box center [907, 411] width 1320 height 741
drag, startPoint x: 859, startPoint y: 326, endPoint x: 771, endPoint y: 302, distance: 91.2
click at [858, 326] on p "Rich Text Editor. Editing area: main" at bounding box center [907, 338] width 310 height 24
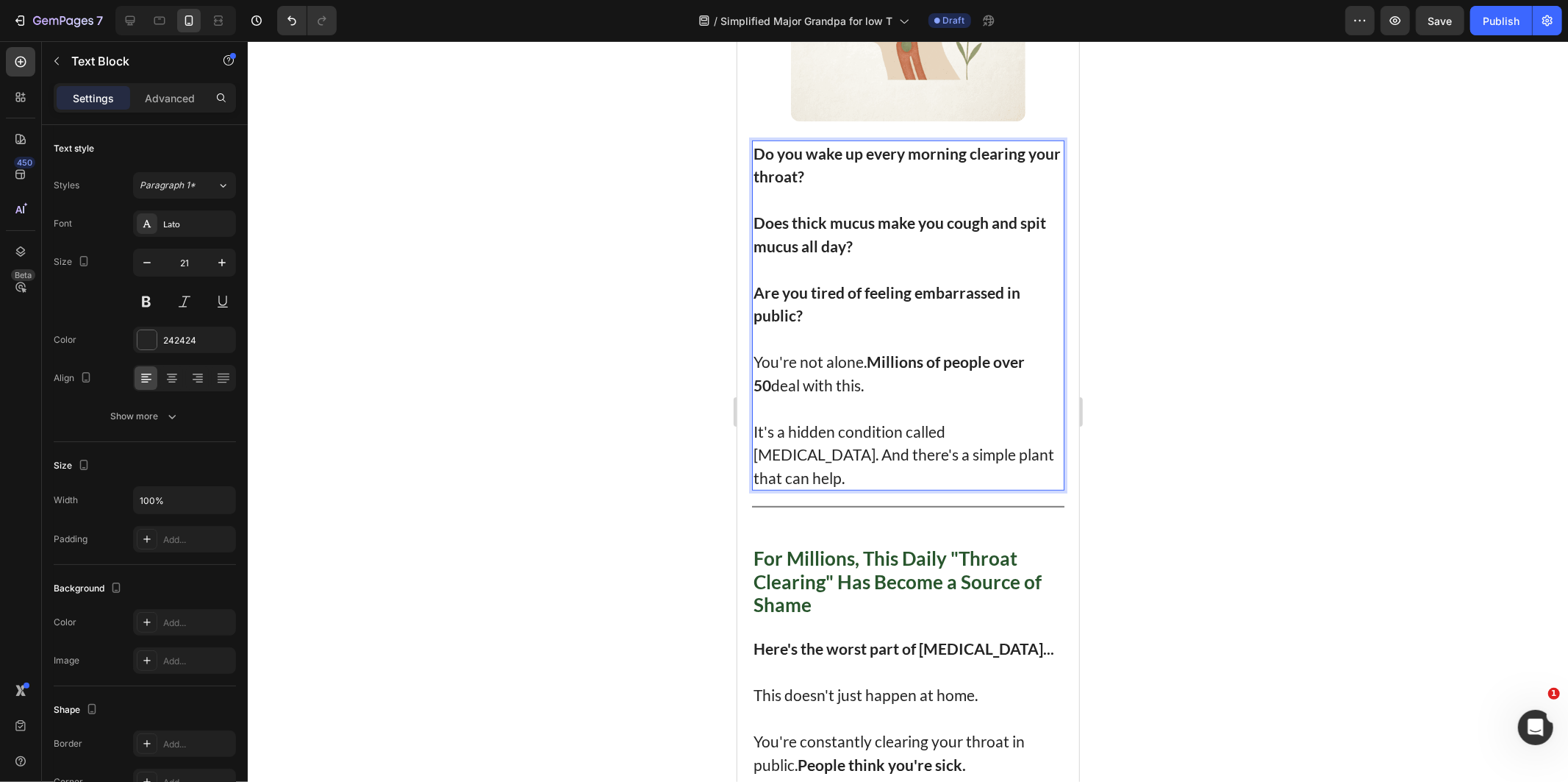
click at [802, 286] on strong "Are you tired of feeling embarrassed in public?" at bounding box center [886, 303] width 267 height 42
click at [841, 326] on p "Rich Text Editor. Editing area: main" at bounding box center [907, 338] width 310 height 24
click at [874, 377] on p "You're not alone. Millions of people over 50 deal with this." at bounding box center [907, 372] width 310 height 46
click at [957, 379] on p "You're not alone. Millions of people over 50 deal with this." at bounding box center [907, 372] width 310 height 46
click at [960, 433] on p "It's a hidden condition called [MEDICAL_DATA]. And there's a simple plant that …" at bounding box center [907, 454] width 310 height 70
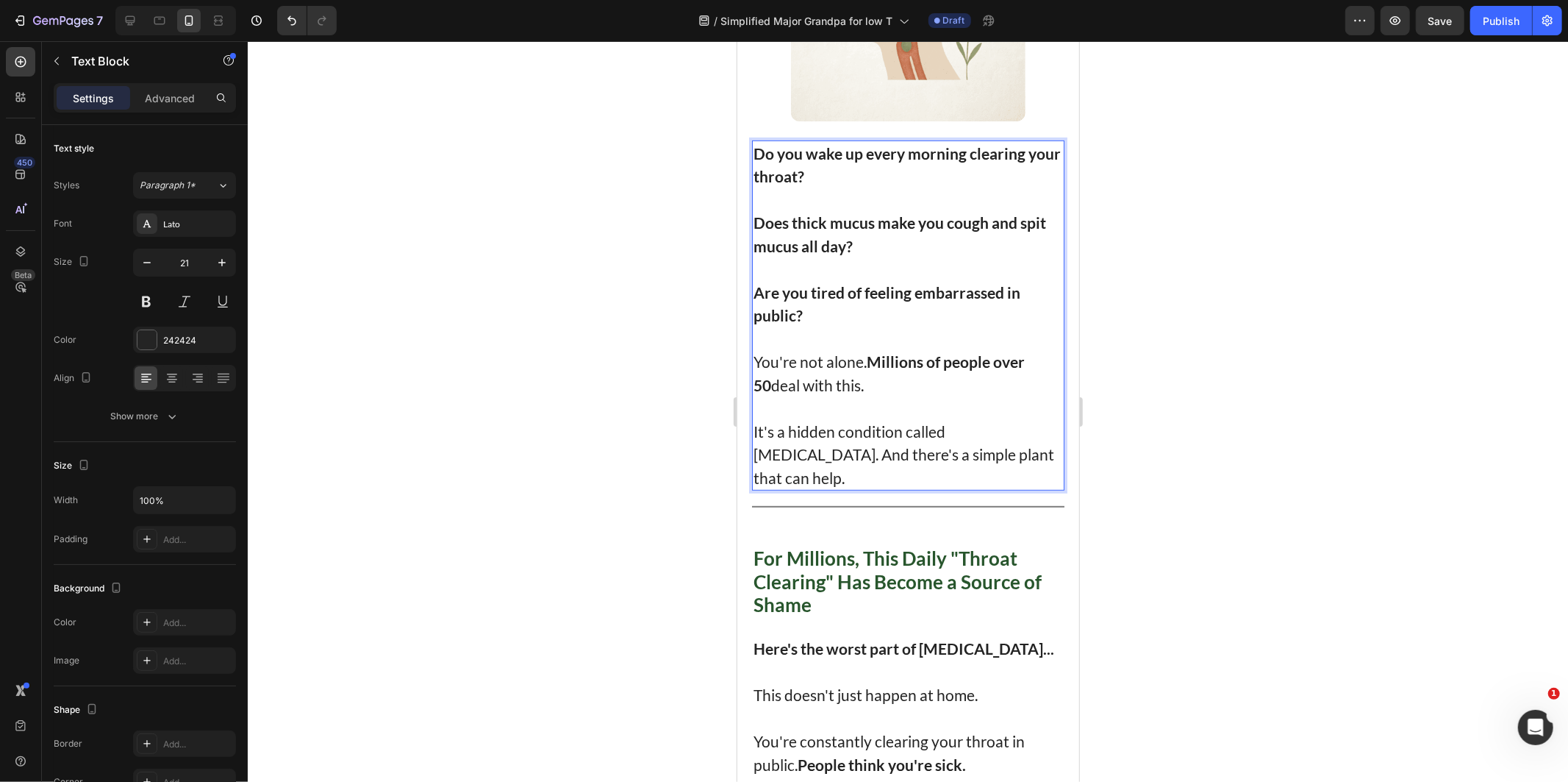
click at [866, 375] on p "You're not alone. Millions of people over 50 deal with this." at bounding box center [907, 372] width 310 height 46
drag, startPoint x: 872, startPoint y: 375, endPoint x: 869, endPoint y: 349, distance: 26.2
click at [869, 349] on p "You're not alone. Millions of people over 50 deal with this." at bounding box center [907, 372] width 310 height 46
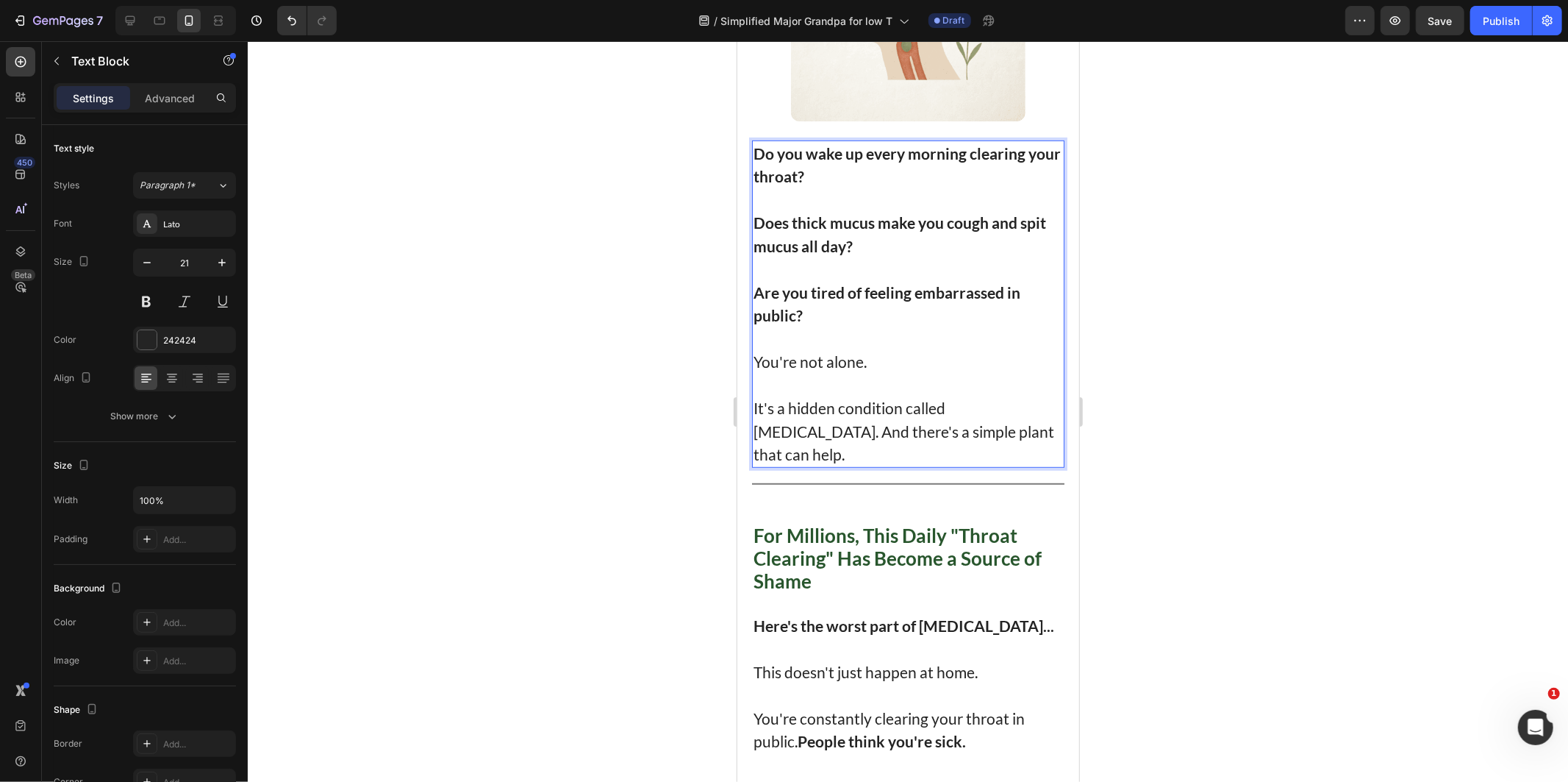
click at [943, 405] on p "It's a hidden condition called [MEDICAL_DATA]. And there's a simple plant that …" at bounding box center [907, 430] width 310 height 70
click at [943, 406] on p "It's a hidden condition called [MEDICAL_DATA]. And there's a simple plant that …" at bounding box center [907, 430] width 310 height 70
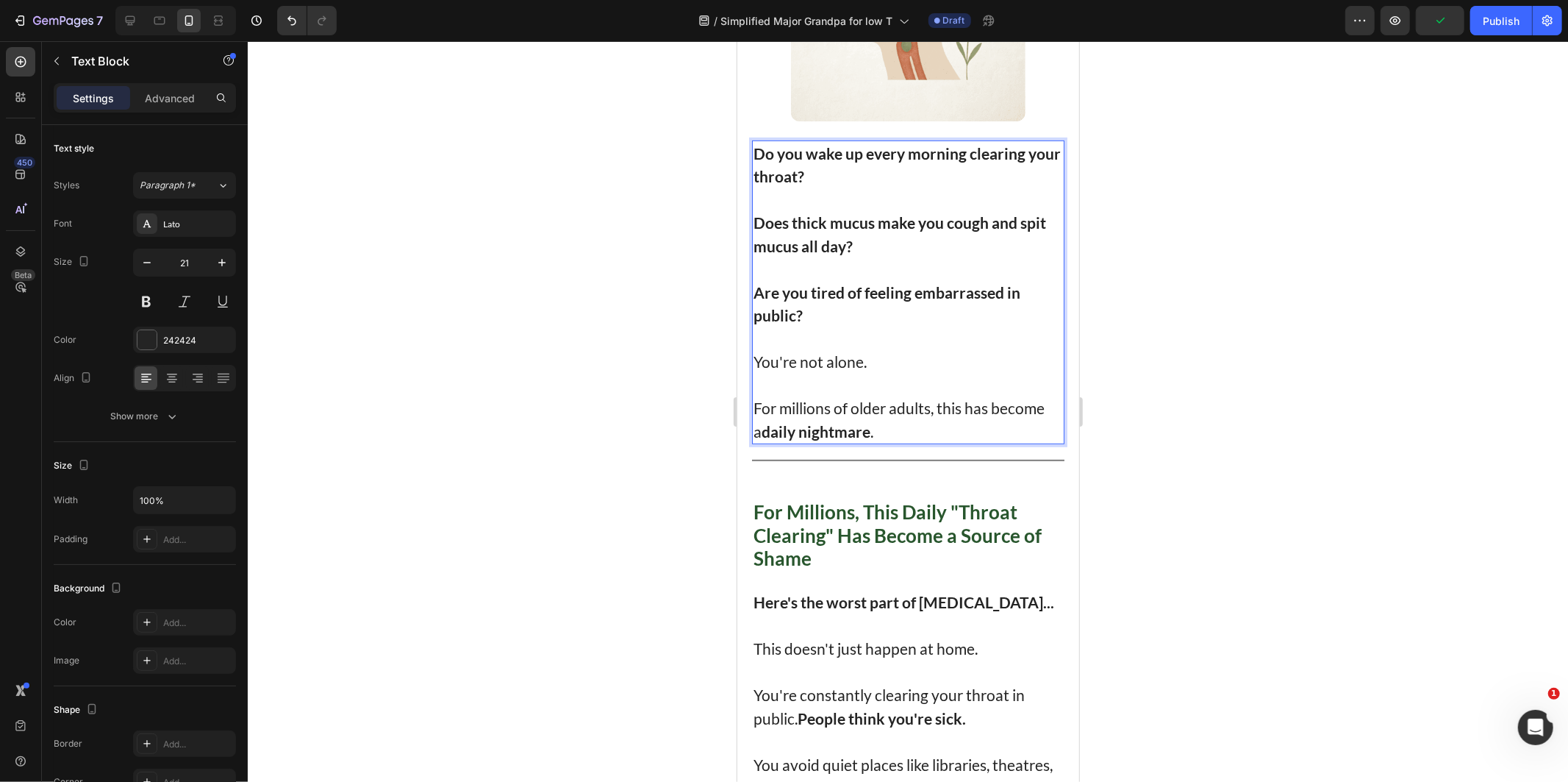
click at [1213, 493] on div at bounding box center [907, 411] width 1320 height 741
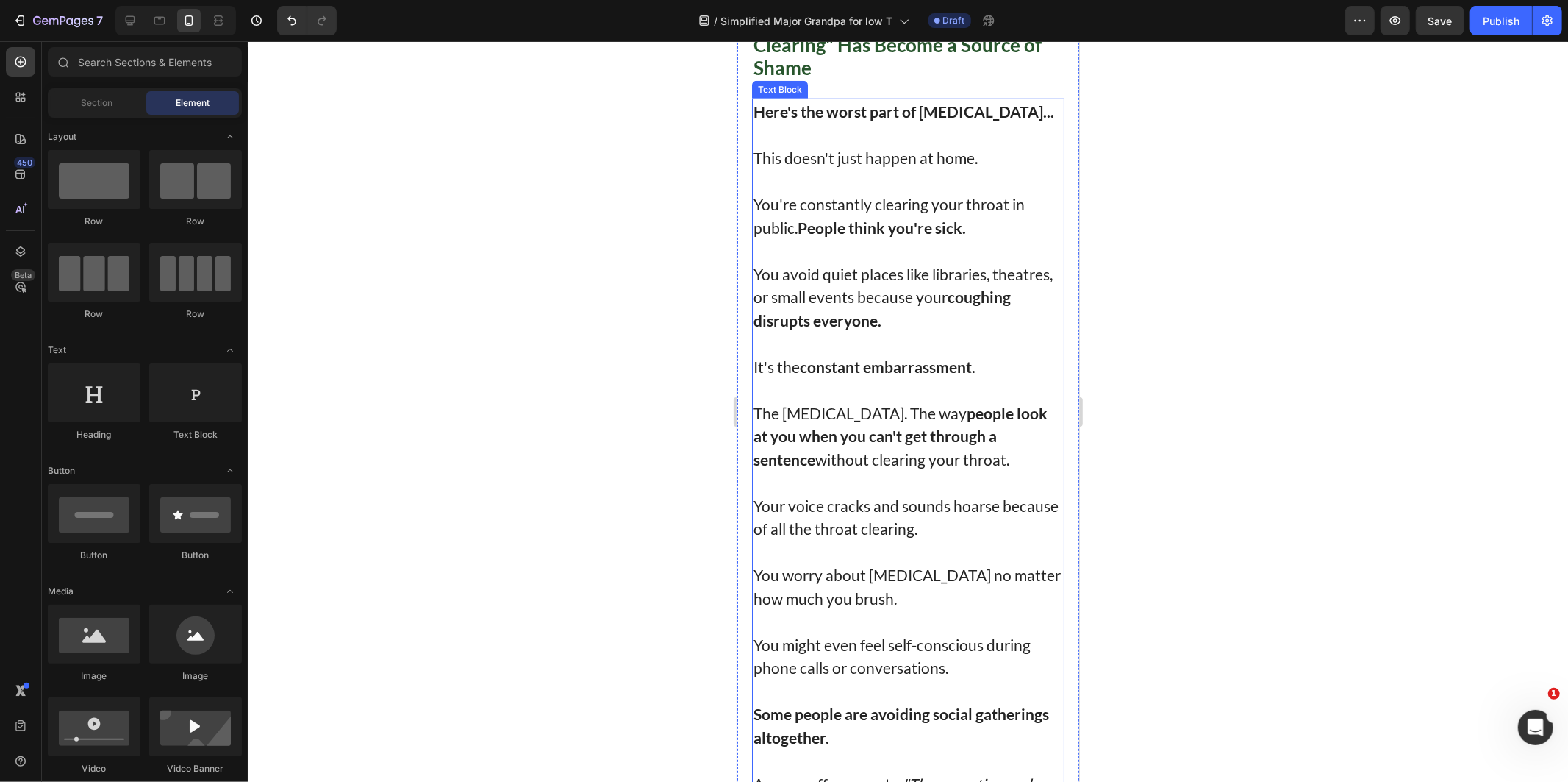
scroll to position [735, 0]
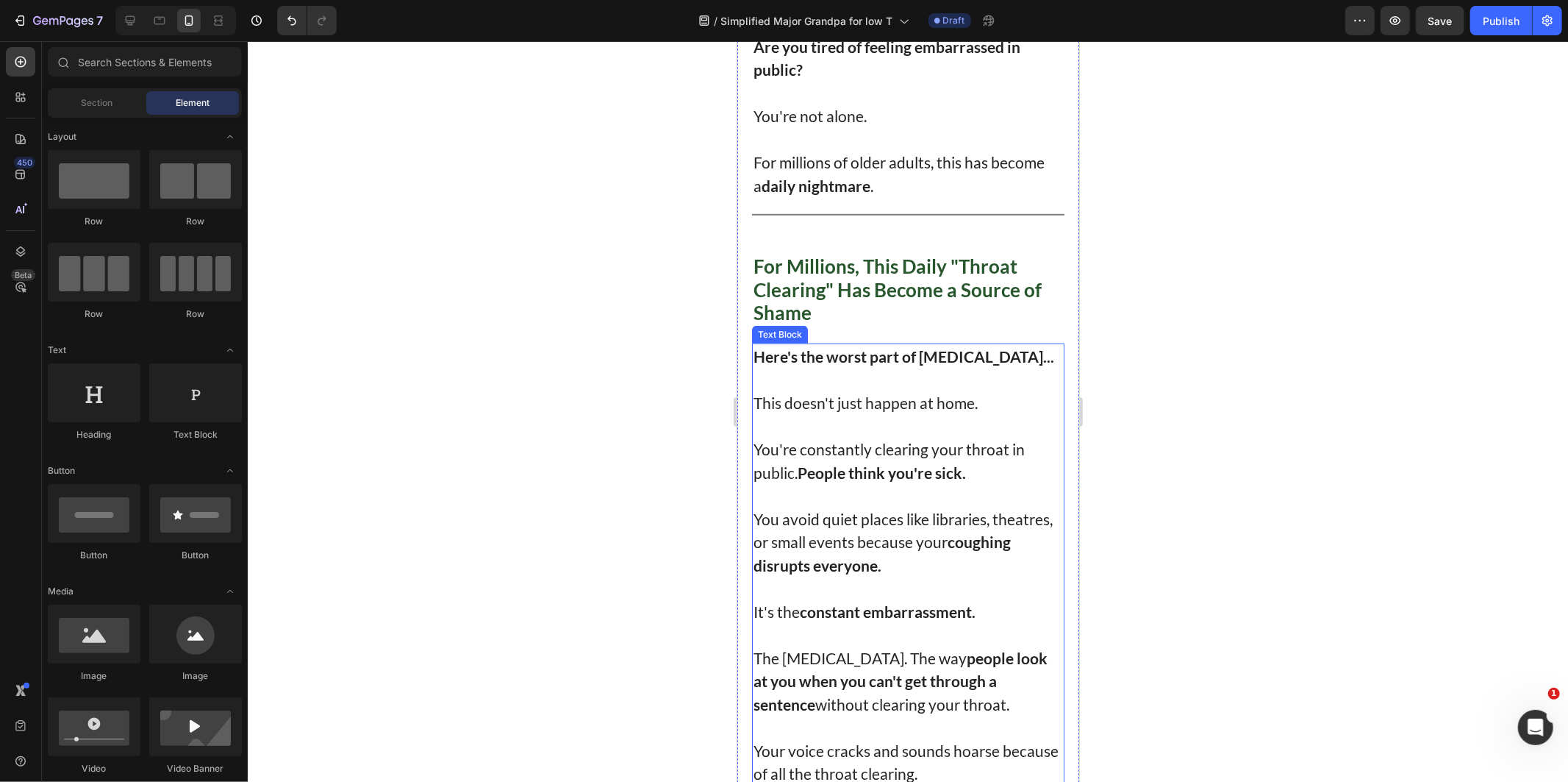
click at [850, 372] on p at bounding box center [907, 379] width 310 height 24
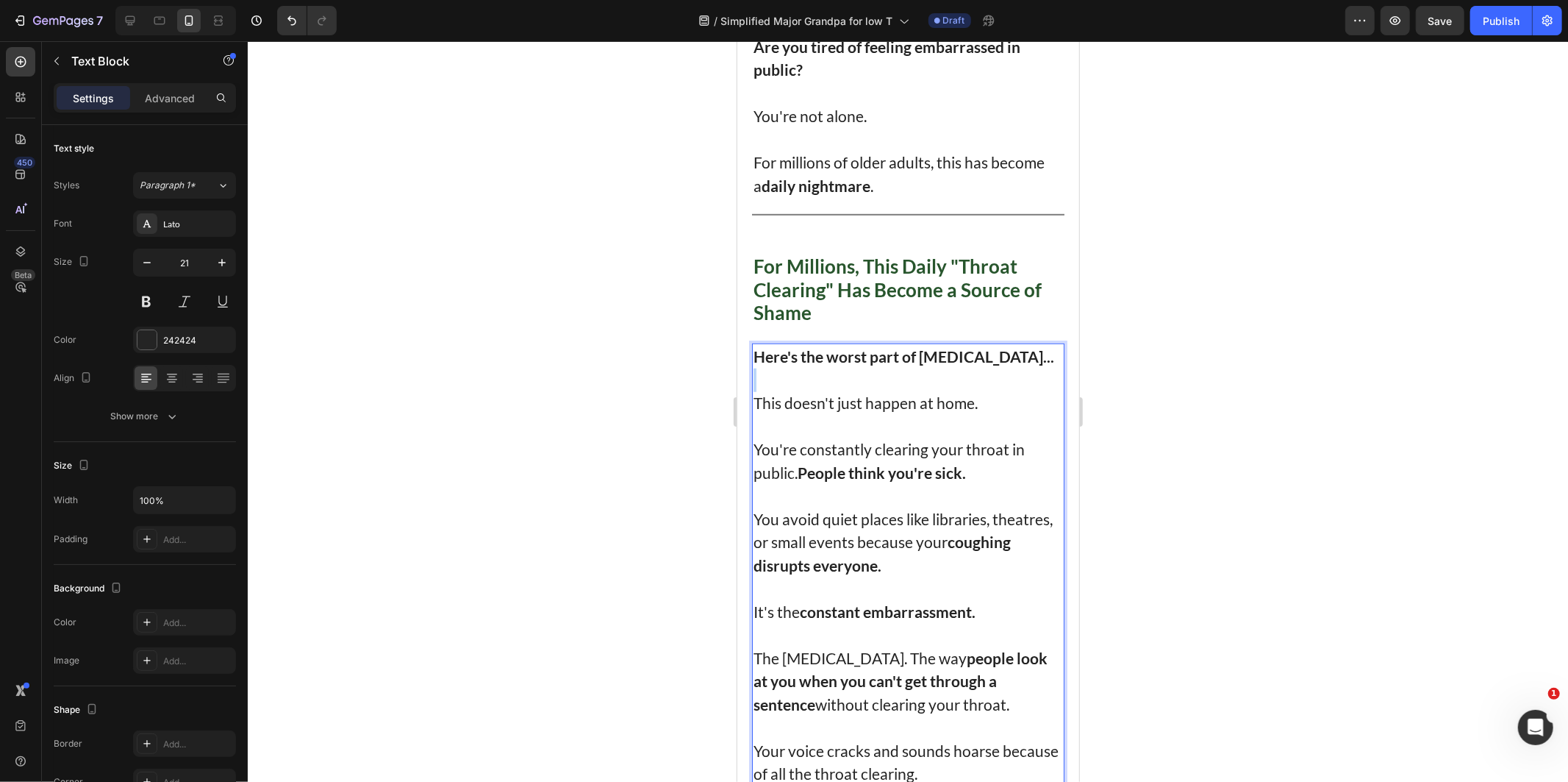
click at [850, 372] on p "Rich Text Editor. Editing area: main" at bounding box center [907, 379] width 310 height 24
click at [814, 391] on p "This doesn't just happen at home." at bounding box center [907, 402] width 310 height 24
click at [890, 463] on strong "People think you're sick." at bounding box center [881, 472] width 168 height 18
click at [963, 463] on strong "People think you're sick." at bounding box center [881, 472] width 168 height 18
click at [984, 463] on p "You're constantly clearing your throat in public. People think you're sick." at bounding box center [907, 460] width 310 height 46
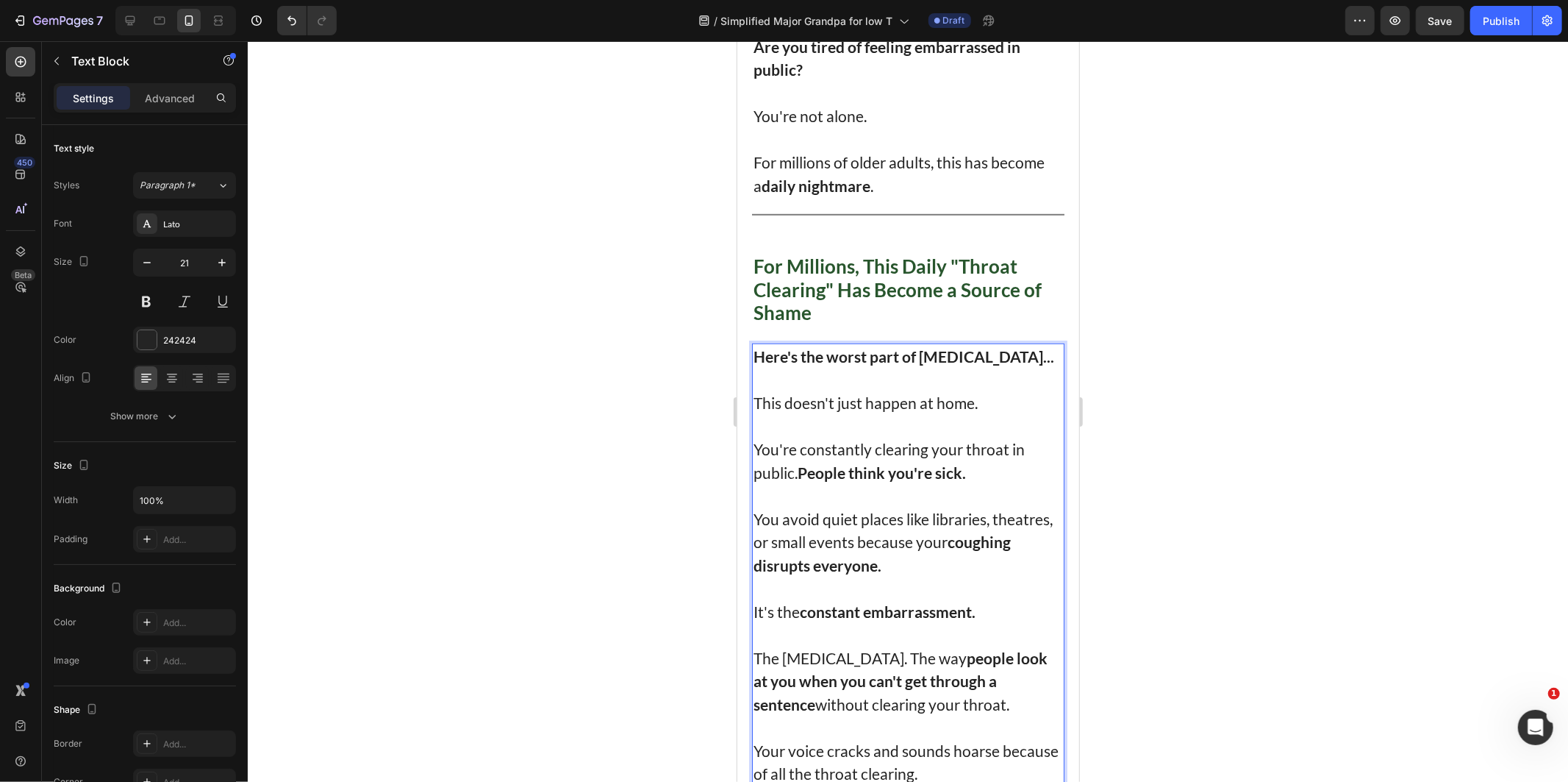
click at [929, 556] on strong "coughing disrupts everyone." at bounding box center [881, 553] width 257 height 42
click at [957, 562] on p "You avoid quiet places like libraries, theatres, or small events because your c…" at bounding box center [907, 541] width 310 height 70
drag, startPoint x: 809, startPoint y: 391, endPoint x: 824, endPoint y: 387, distance: 15.5
click at [809, 391] on p "This doesn't just happen at home." at bounding box center [907, 402] width 310 height 24
click at [921, 443] on p "You're constantly clearing your throat in public. People think you're sick." at bounding box center [907, 460] width 310 height 46
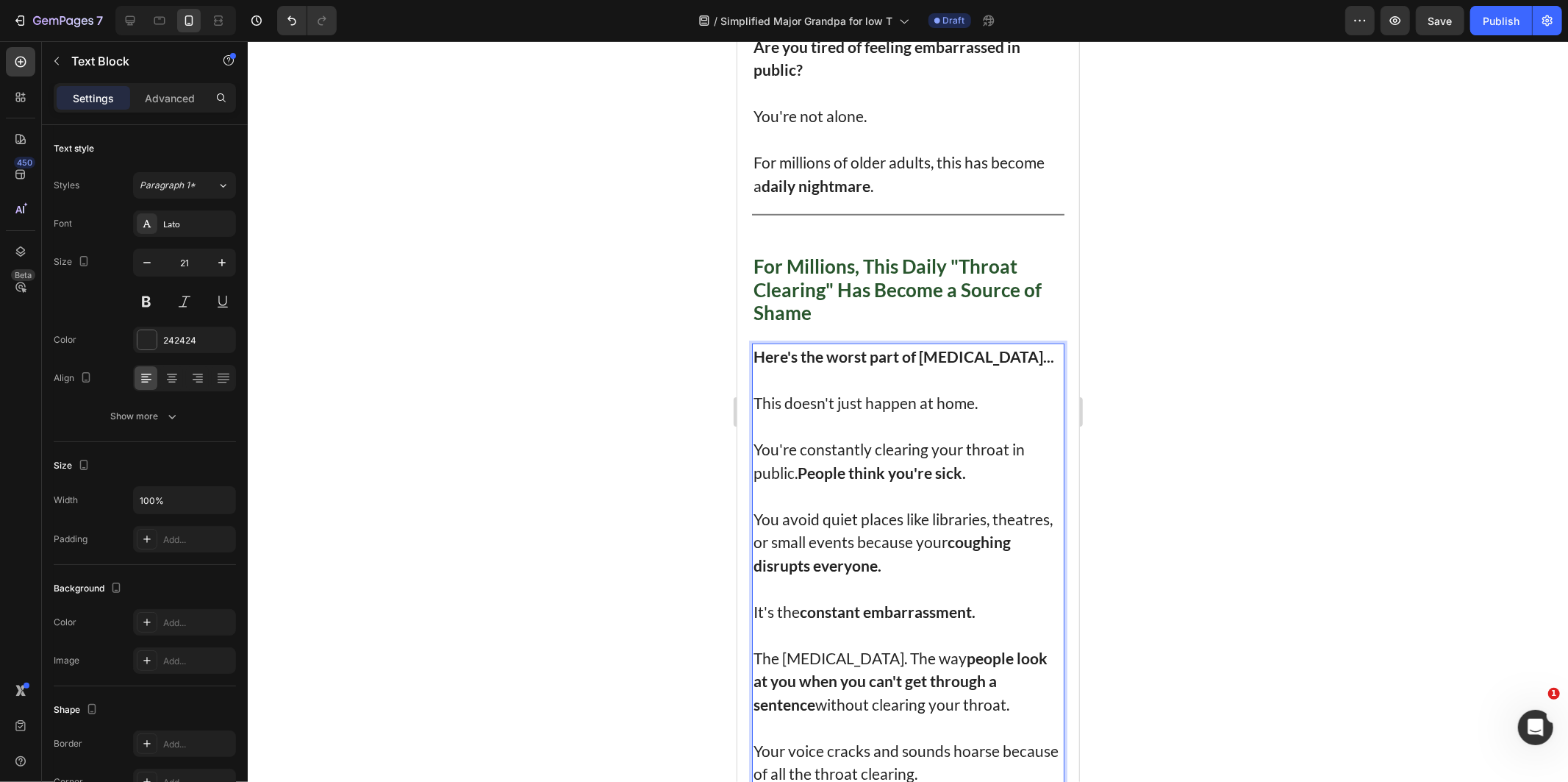
click at [984, 456] on p "You're constantly clearing your throat in public. People think you're sick." at bounding box center [907, 460] width 310 height 46
drag, startPoint x: 814, startPoint y: 533, endPoint x: 985, endPoint y: 510, distance: 172.5
click at [985, 510] on p "You avoid quiet places like libraries, theatres, or small events because your c…" at bounding box center [907, 541] width 310 height 70
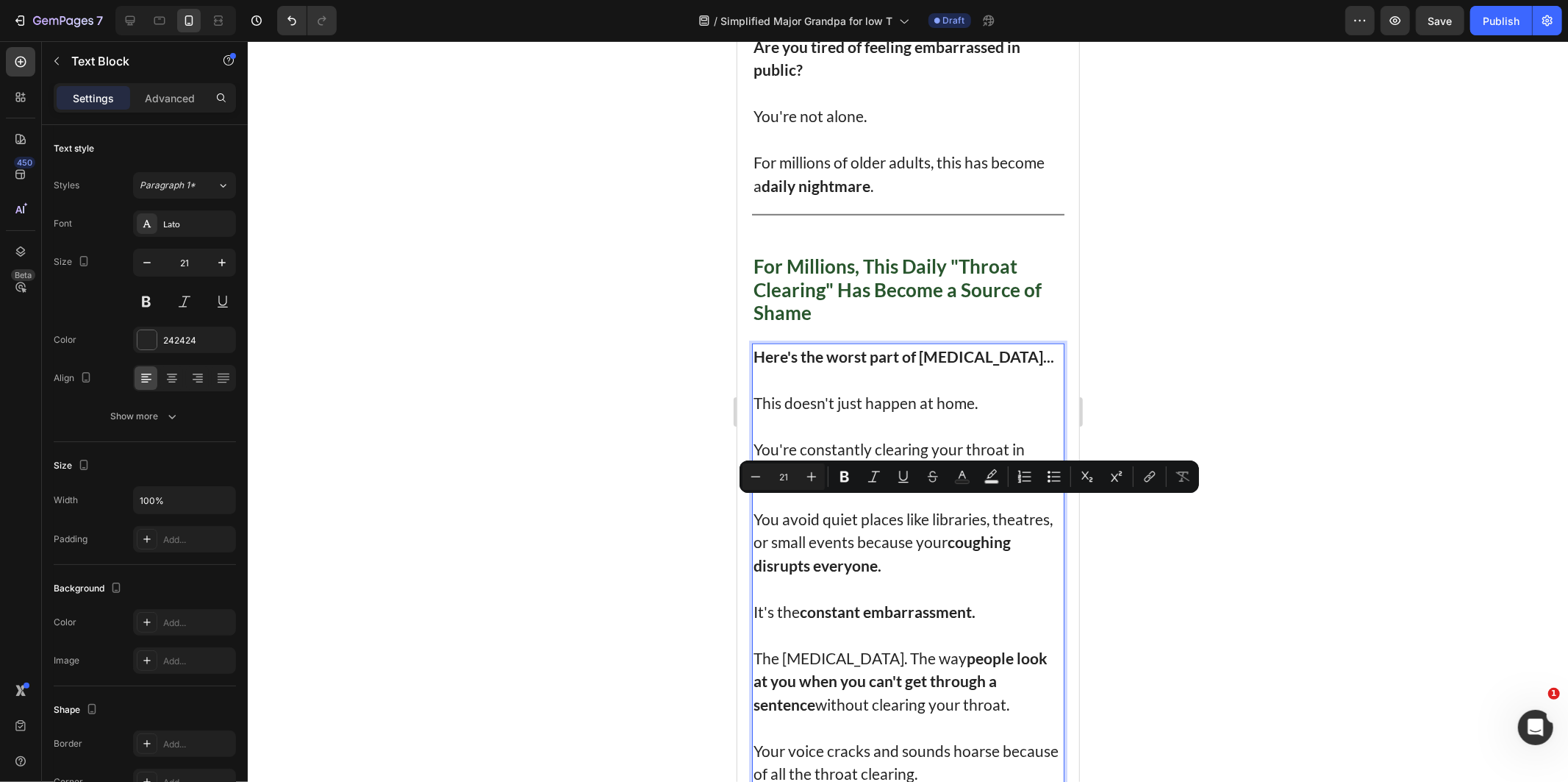
click at [904, 527] on p "You avoid quiet places like libraries, theatres, or small events because your c…" at bounding box center [907, 541] width 310 height 70
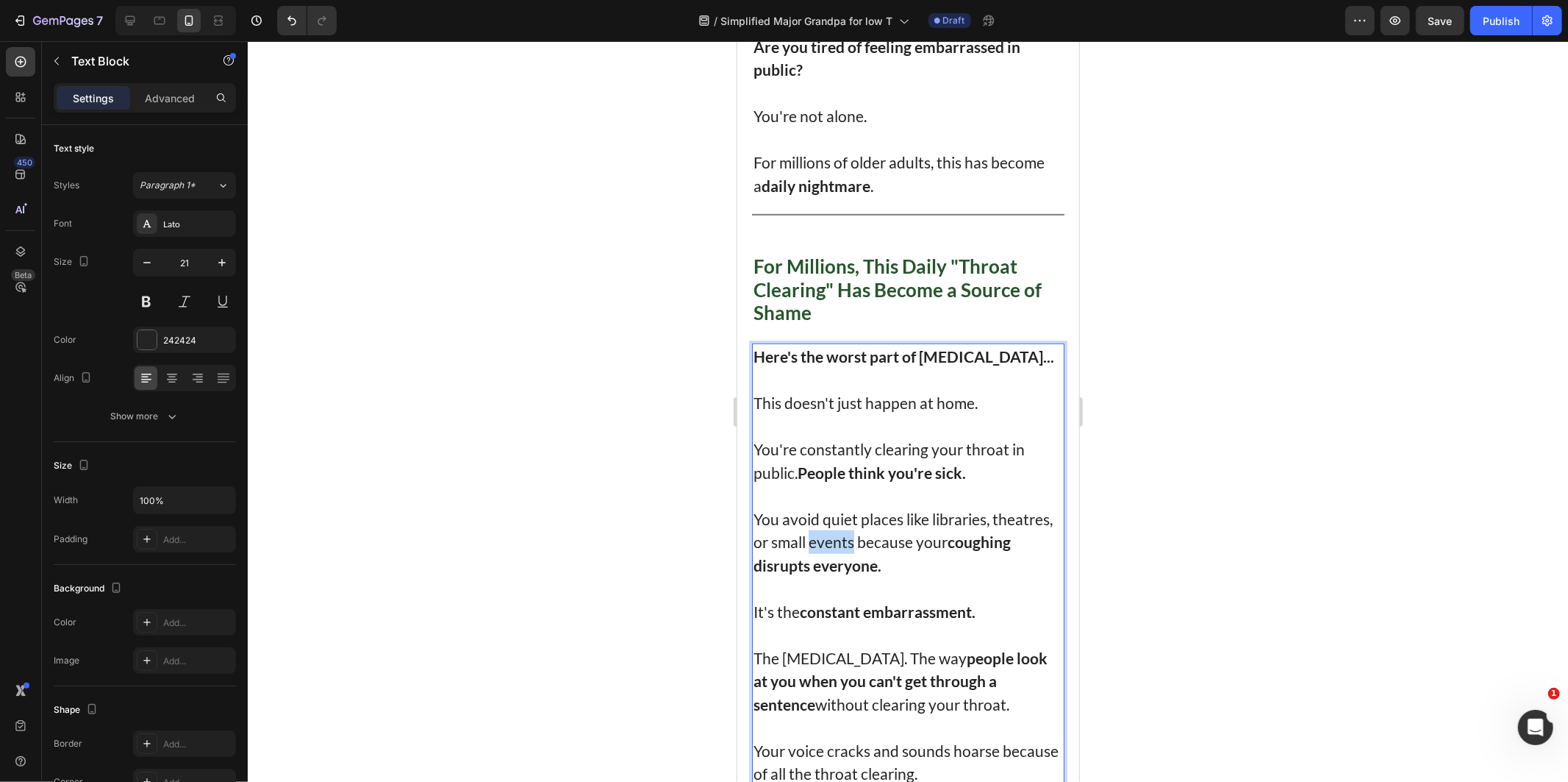
click at [906, 526] on p "You avoid quiet places like libraries, theatres, or small events because your c…" at bounding box center [907, 541] width 310 height 70
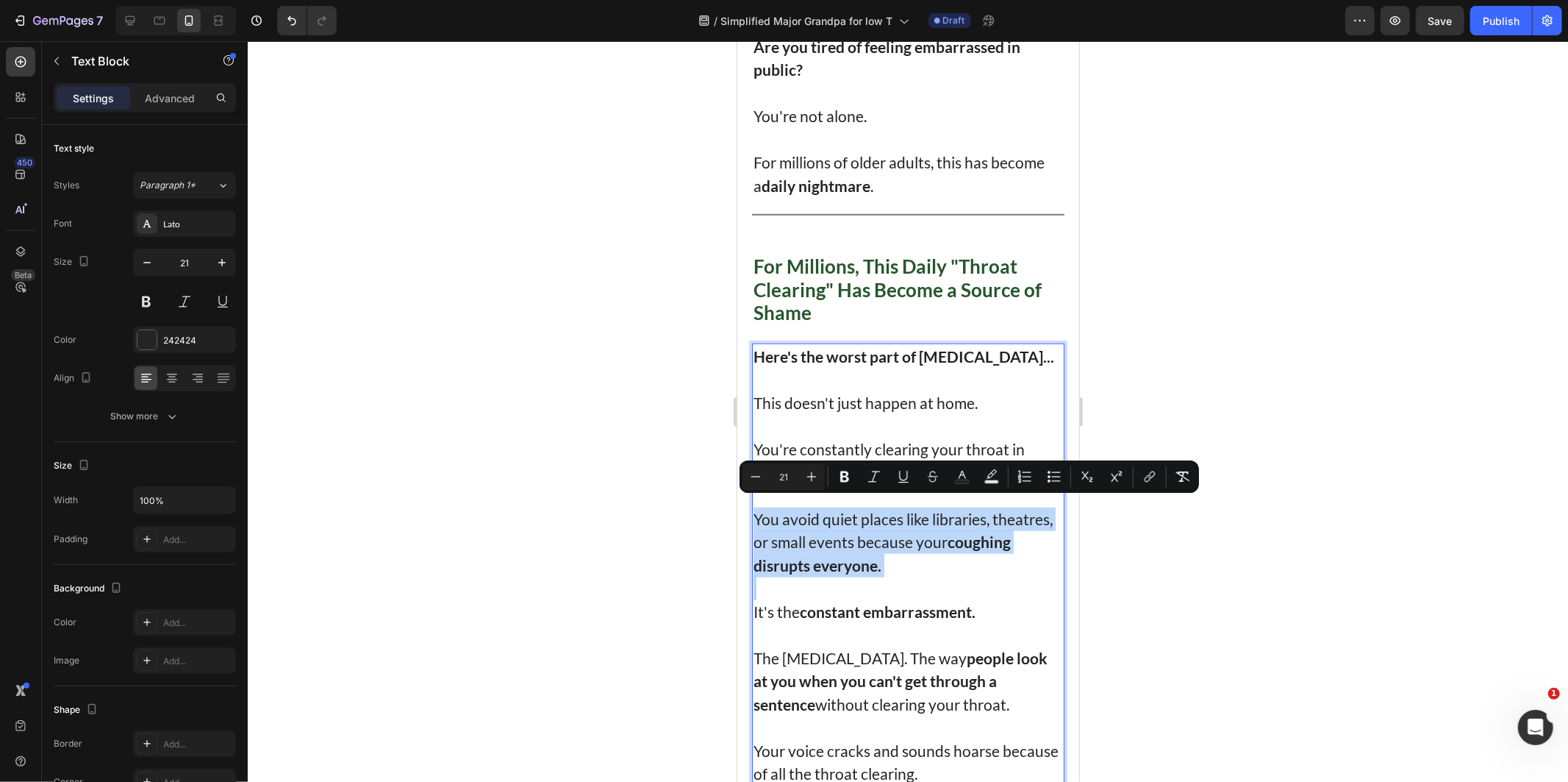
drag, startPoint x: 906, startPoint y: 526, endPoint x: 995, endPoint y: 512, distance: 90.1
click at [995, 512] on p "You avoid quiet places like libraries, theatres, or small events because your c…" at bounding box center [907, 541] width 310 height 70
drag, startPoint x: 985, startPoint y: 511, endPoint x: 813, endPoint y: 530, distance: 173.0
click at [813, 530] on p "You avoid quiet places like libraries, theatres, or small events because your c…" at bounding box center [907, 541] width 310 height 70
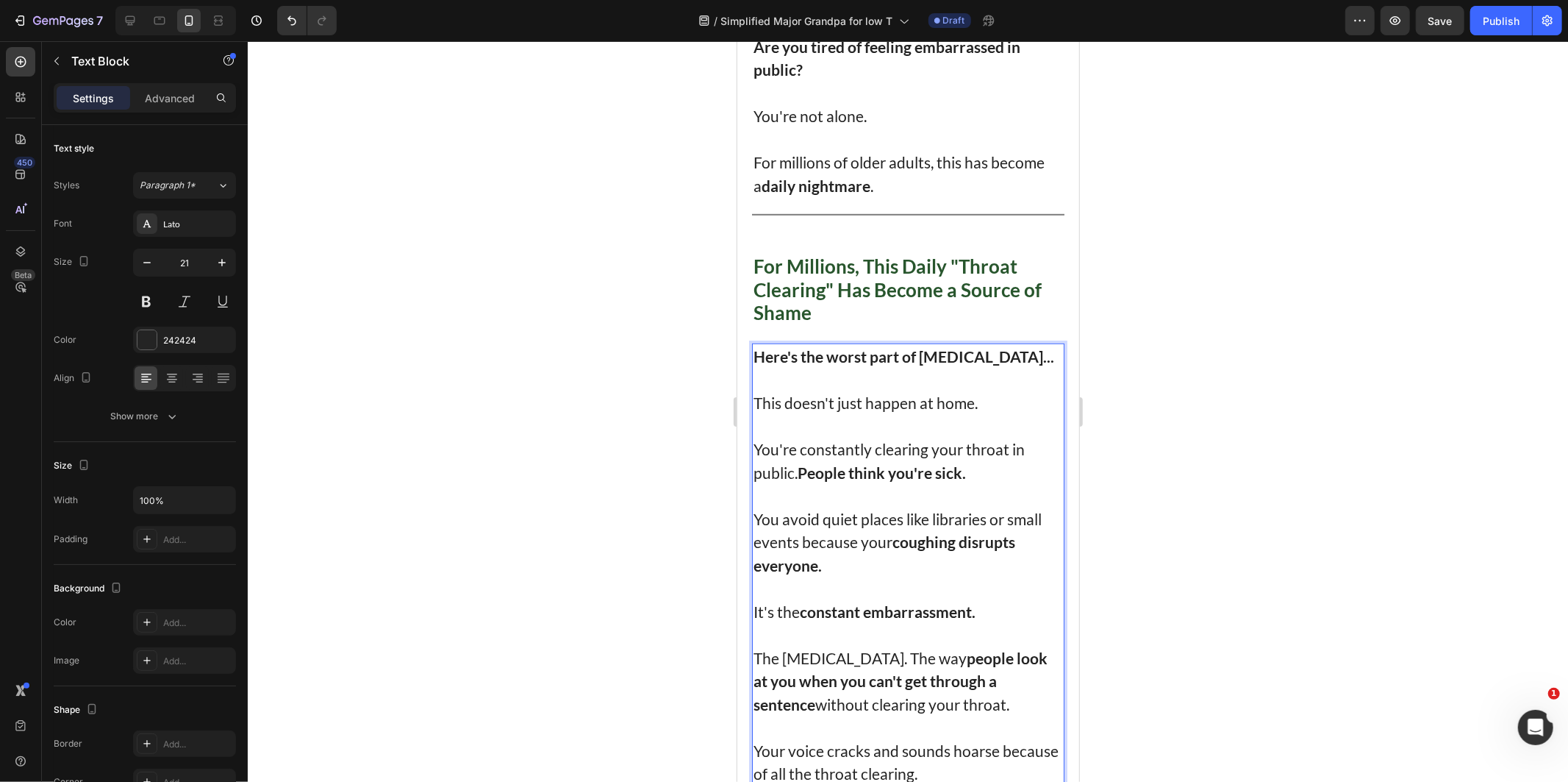
click at [1234, 464] on div at bounding box center [907, 411] width 1320 height 741
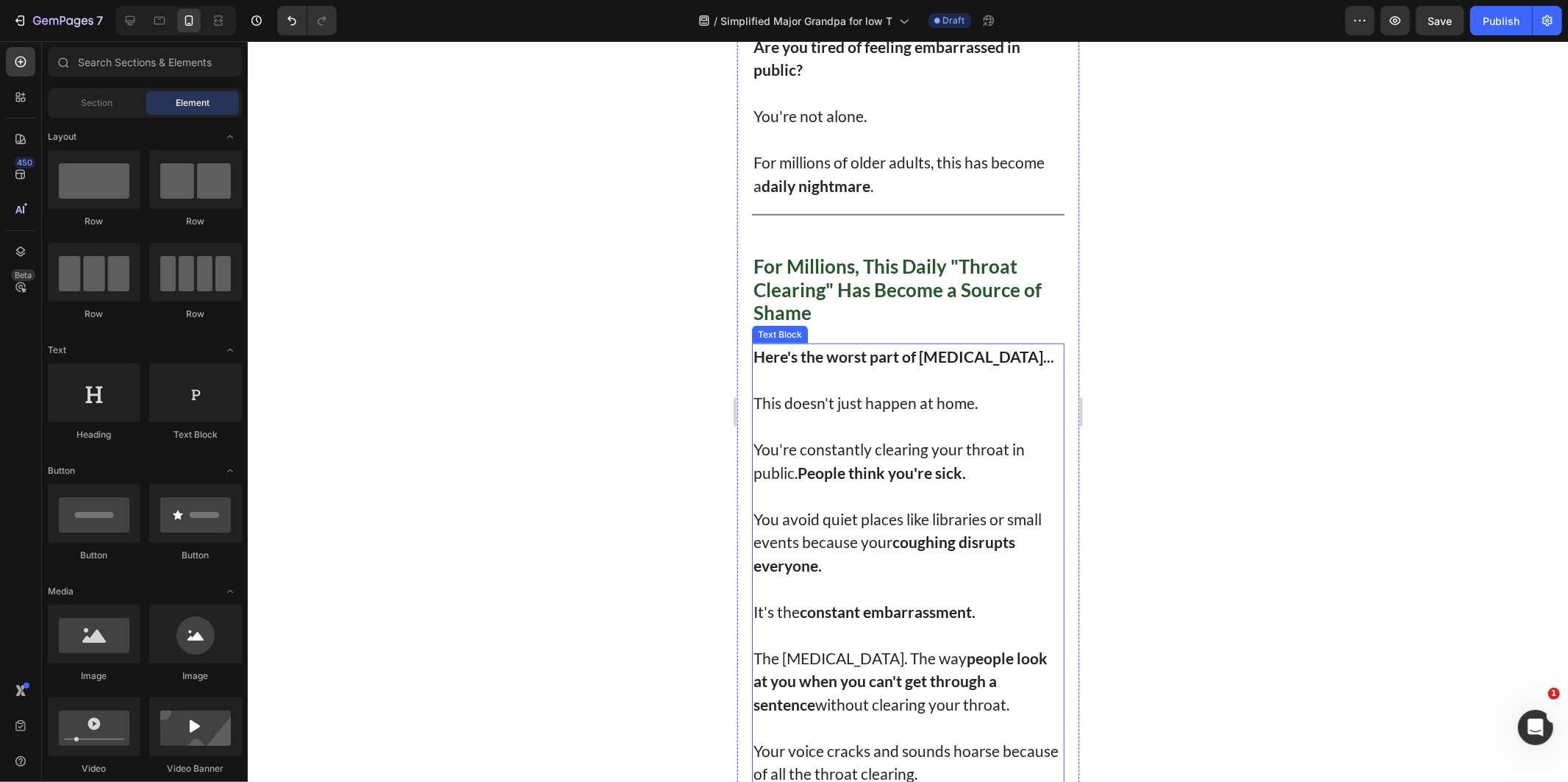
click at [811, 539] on p "You avoid quiet places like libraries or small events because your coughing dis…" at bounding box center [907, 541] width 310 height 70
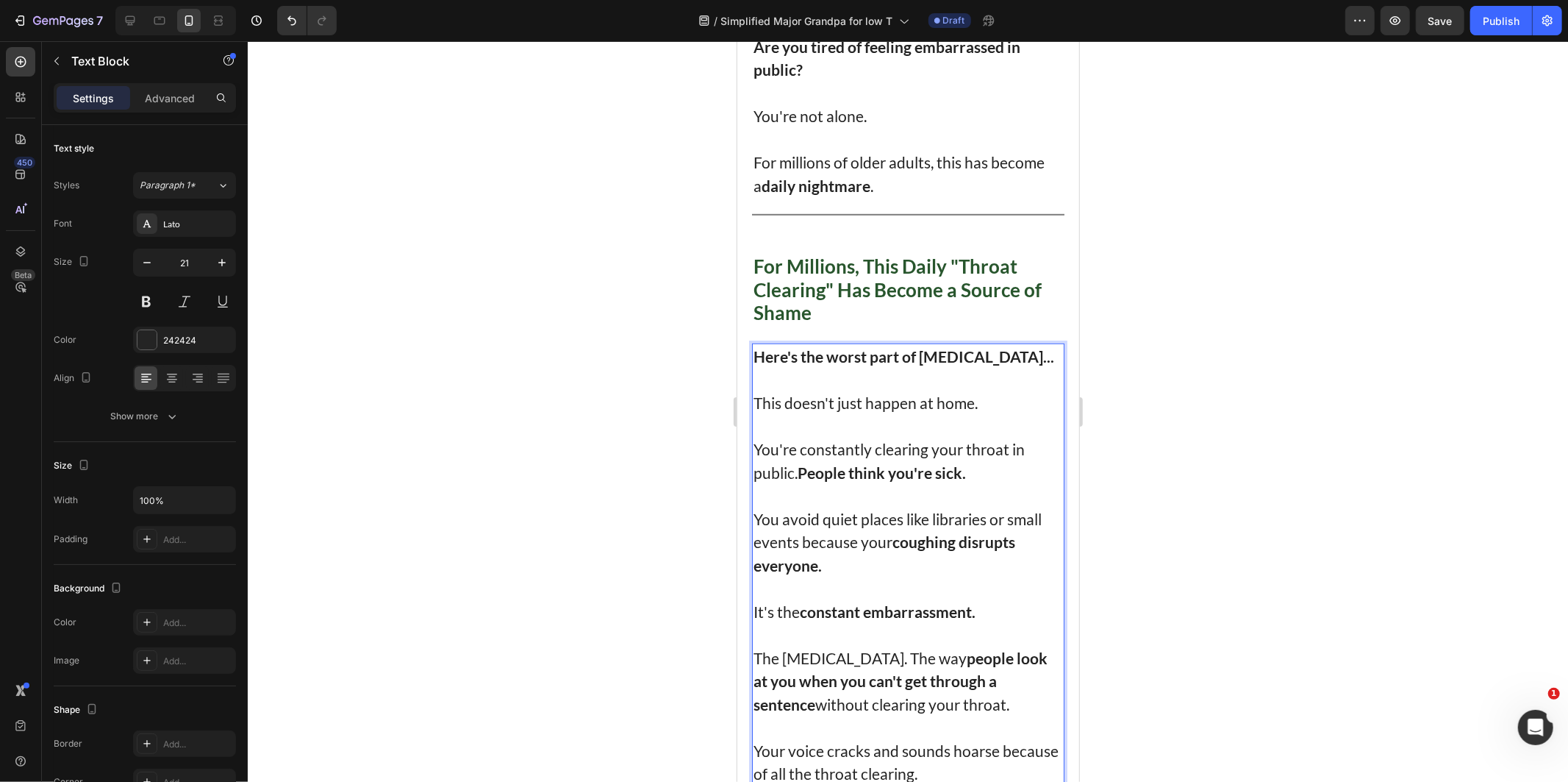
scroll to position [980, 0]
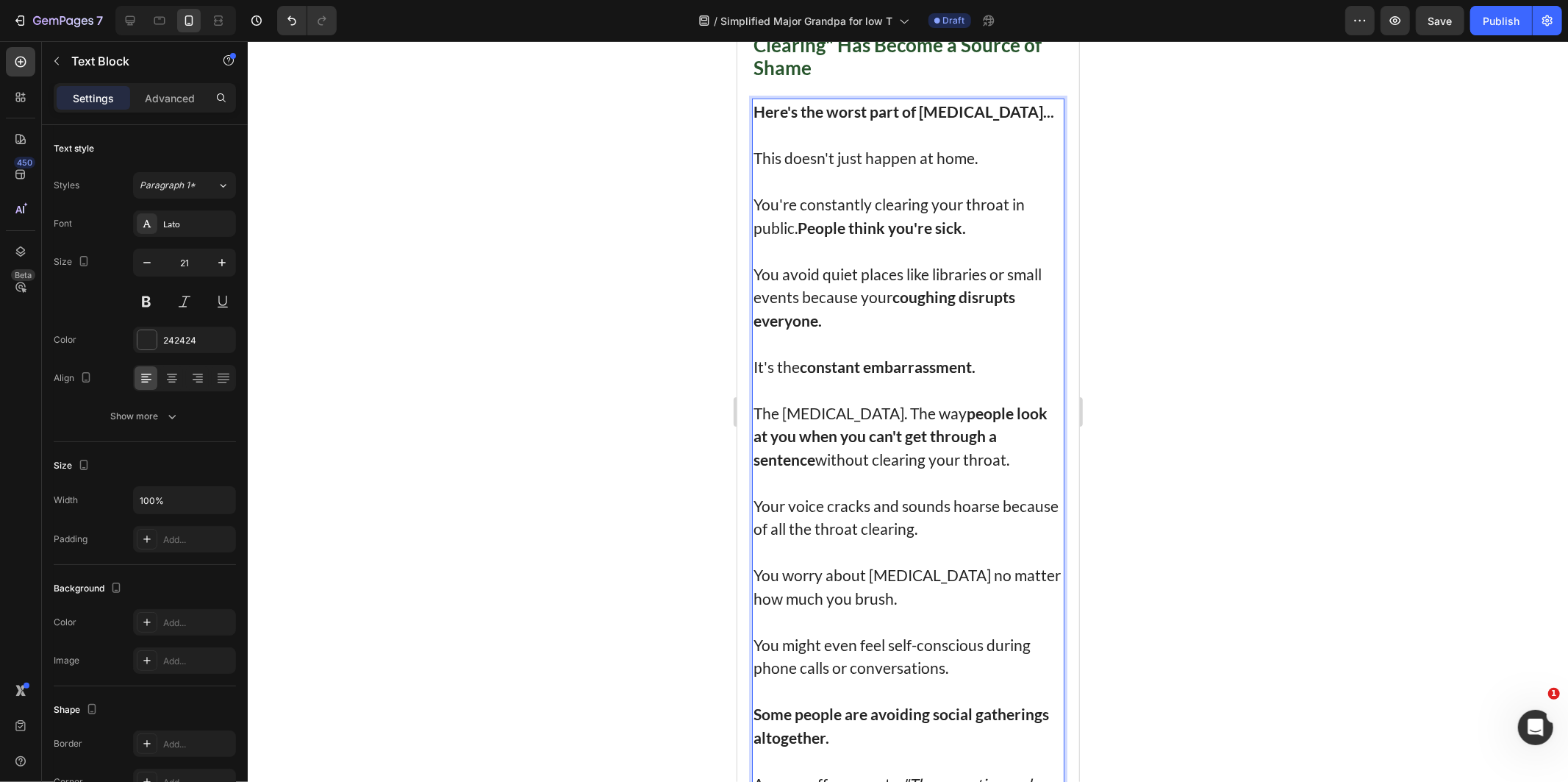
click at [868, 438] on p "The [MEDICAL_DATA]. The way people look at you when you can't get through a sen…" at bounding box center [907, 435] width 310 height 70
drag, startPoint x: 992, startPoint y: 516, endPoint x: 1467, endPoint y: 548, distance: 476.1
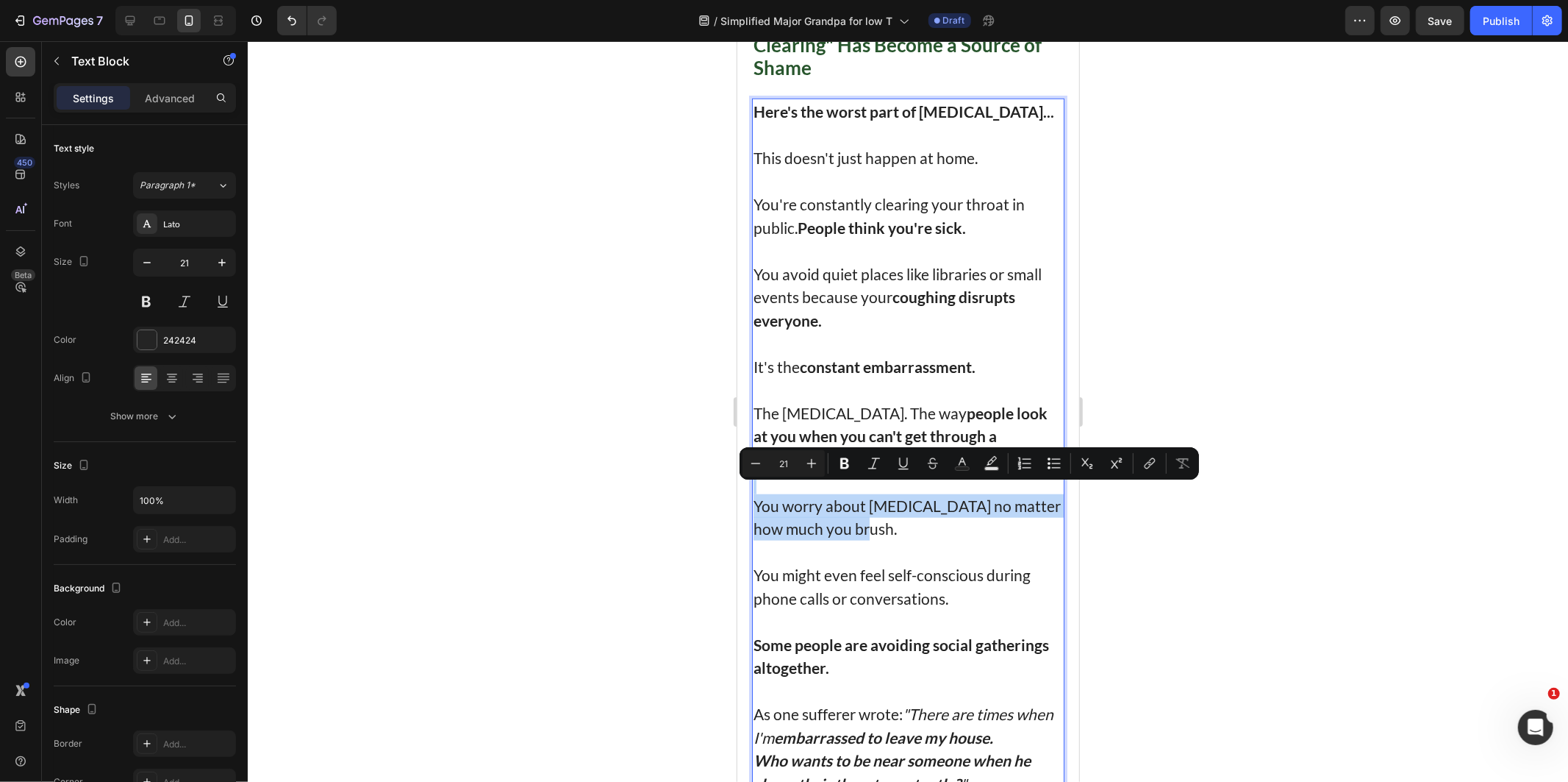
drag, startPoint x: 890, startPoint y: 516, endPoint x: 673, endPoint y: 473, distance: 221.2
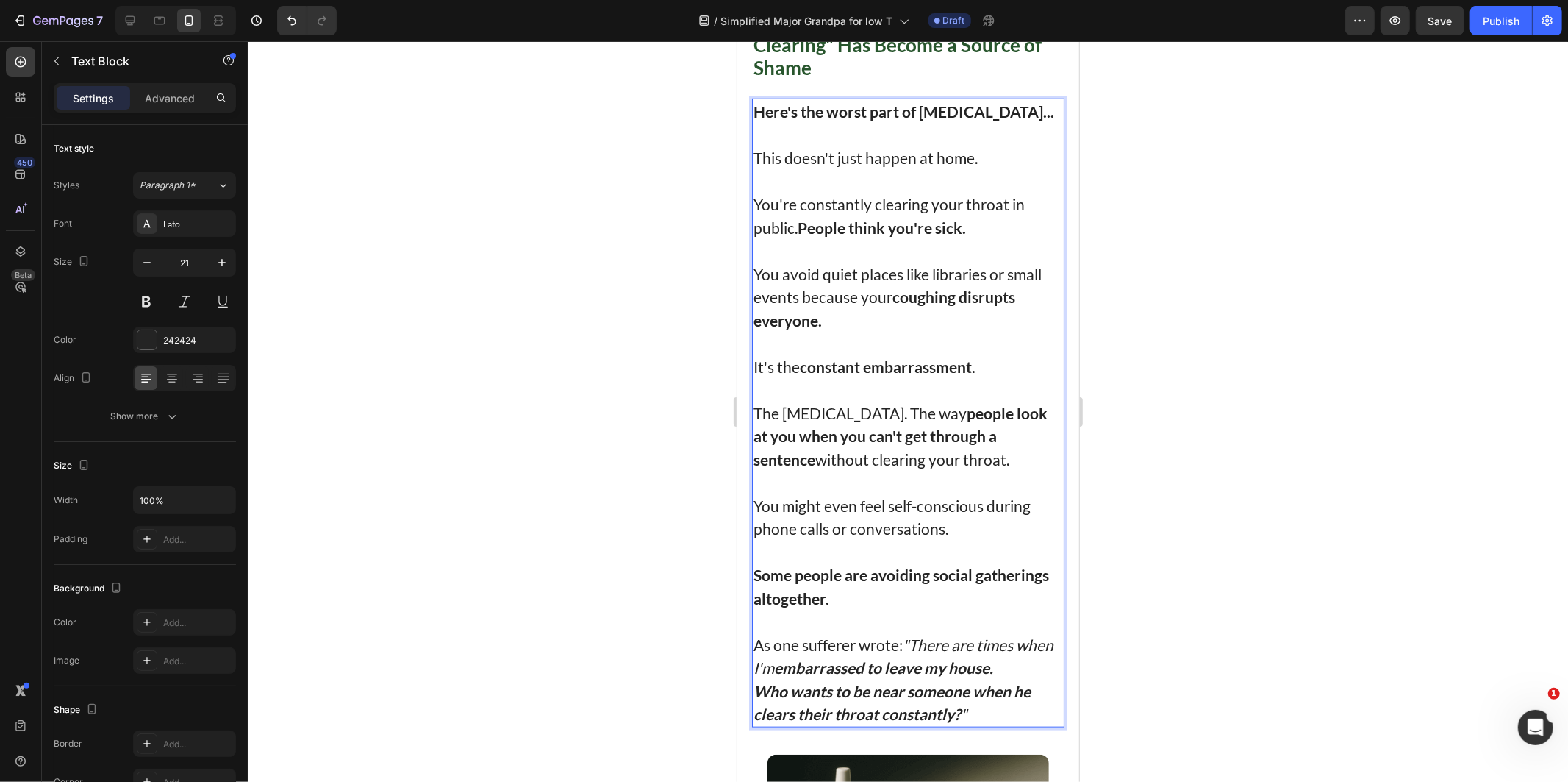
click at [952, 539] on p "Rich Text Editor. Editing area: main" at bounding box center [907, 551] width 310 height 24
click at [963, 525] on p "You might even feel self-conscious during phone calls or conversations." at bounding box center [907, 516] width 310 height 46
drag, startPoint x: 962, startPoint y: 516, endPoint x: 969, endPoint y: 521, distance: 8.6
click at [969, 521] on p "You might even feel self-conscious during phone calls or conversations." at bounding box center [907, 516] width 310 height 46
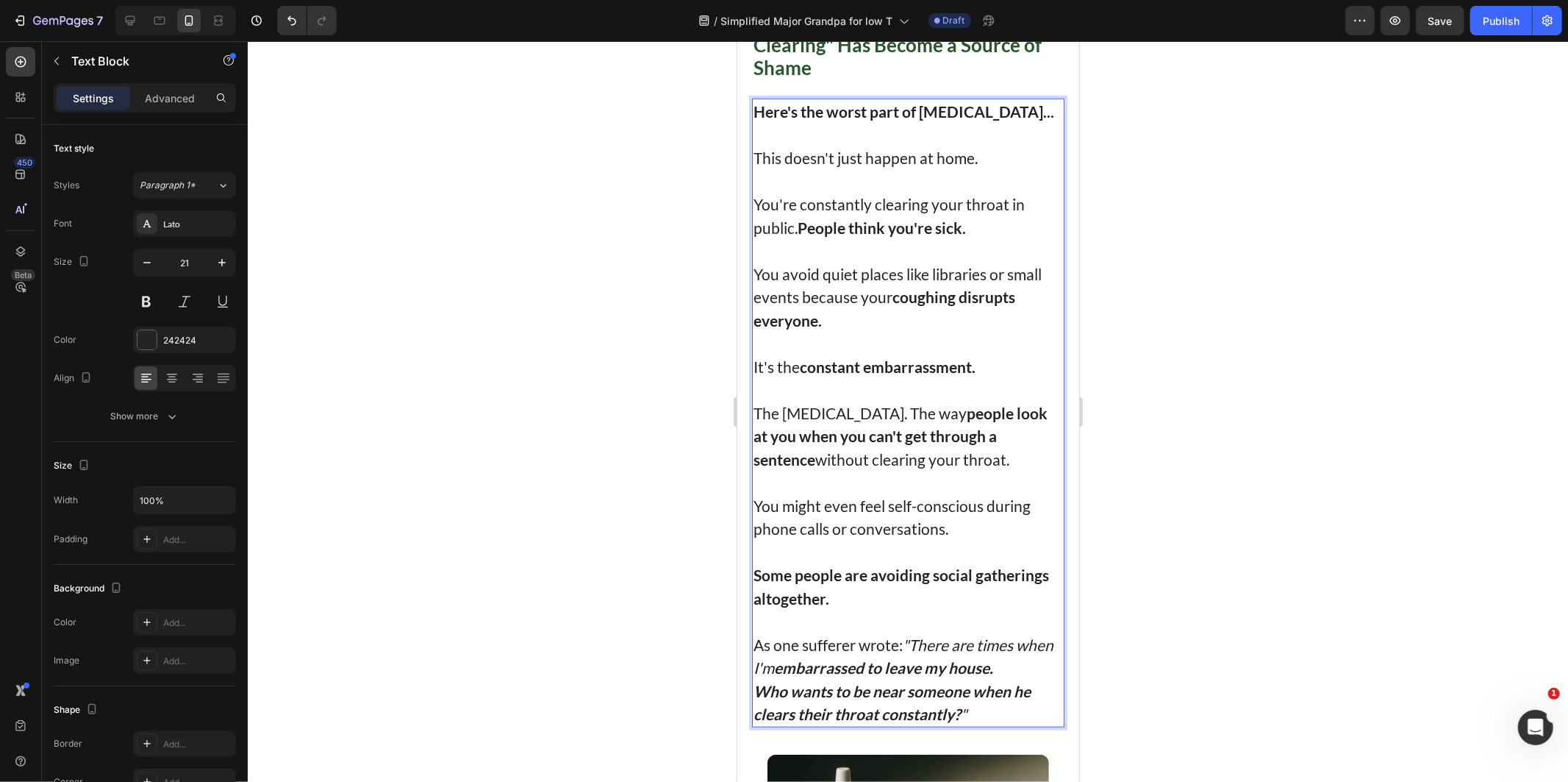
click at [951, 502] on p "You might even feel self-conscious during phone calls or conversations." at bounding box center [907, 516] width 310 height 46
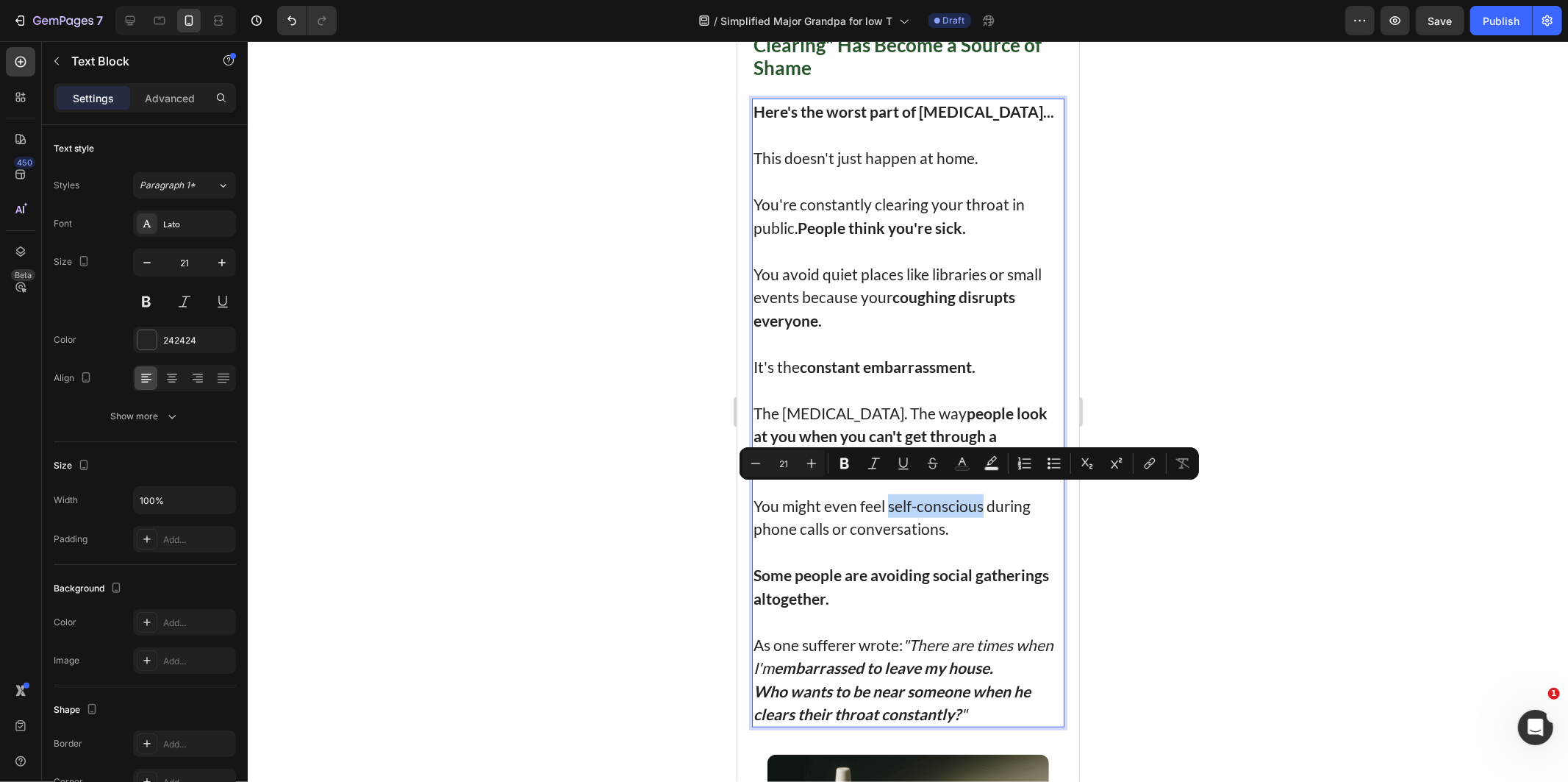
drag, startPoint x: 951, startPoint y: 502, endPoint x: 891, endPoint y: 496, distance: 60.3
click at [891, 496] on p "You might even feel self-conscious during phone calls or conversations." at bounding box center [907, 516] width 310 height 46
click at [498, 469] on div at bounding box center [907, 411] width 1320 height 741
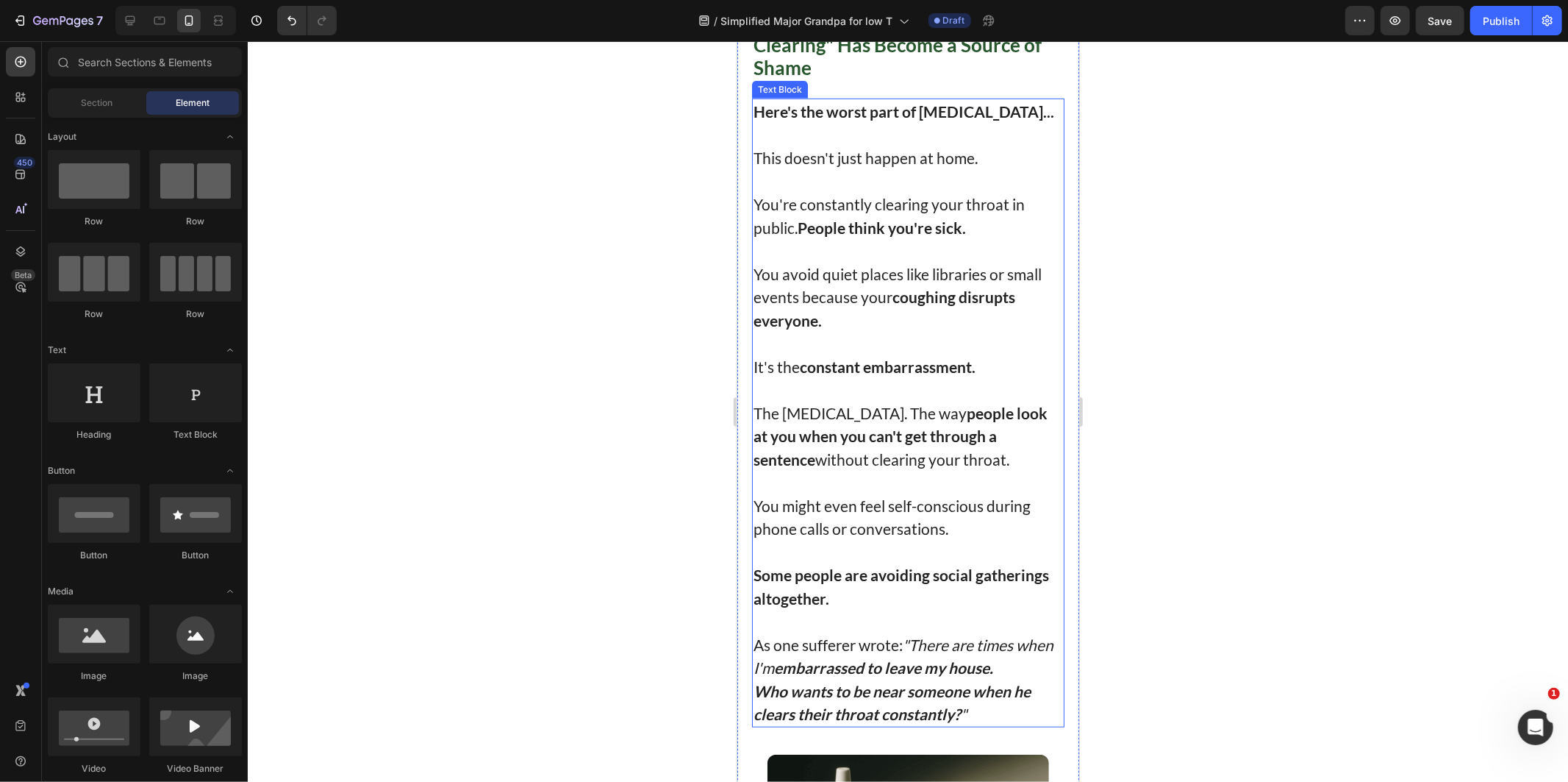
drag, startPoint x: 1838, startPoint y: 507, endPoint x: 943, endPoint y: 482, distance: 895.3
click at [1026, 456] on p "The [MEDICAL_DATA]. The way people look at you when you can't get through a sen…" at bounding box center [907, 435] width 310 height 70
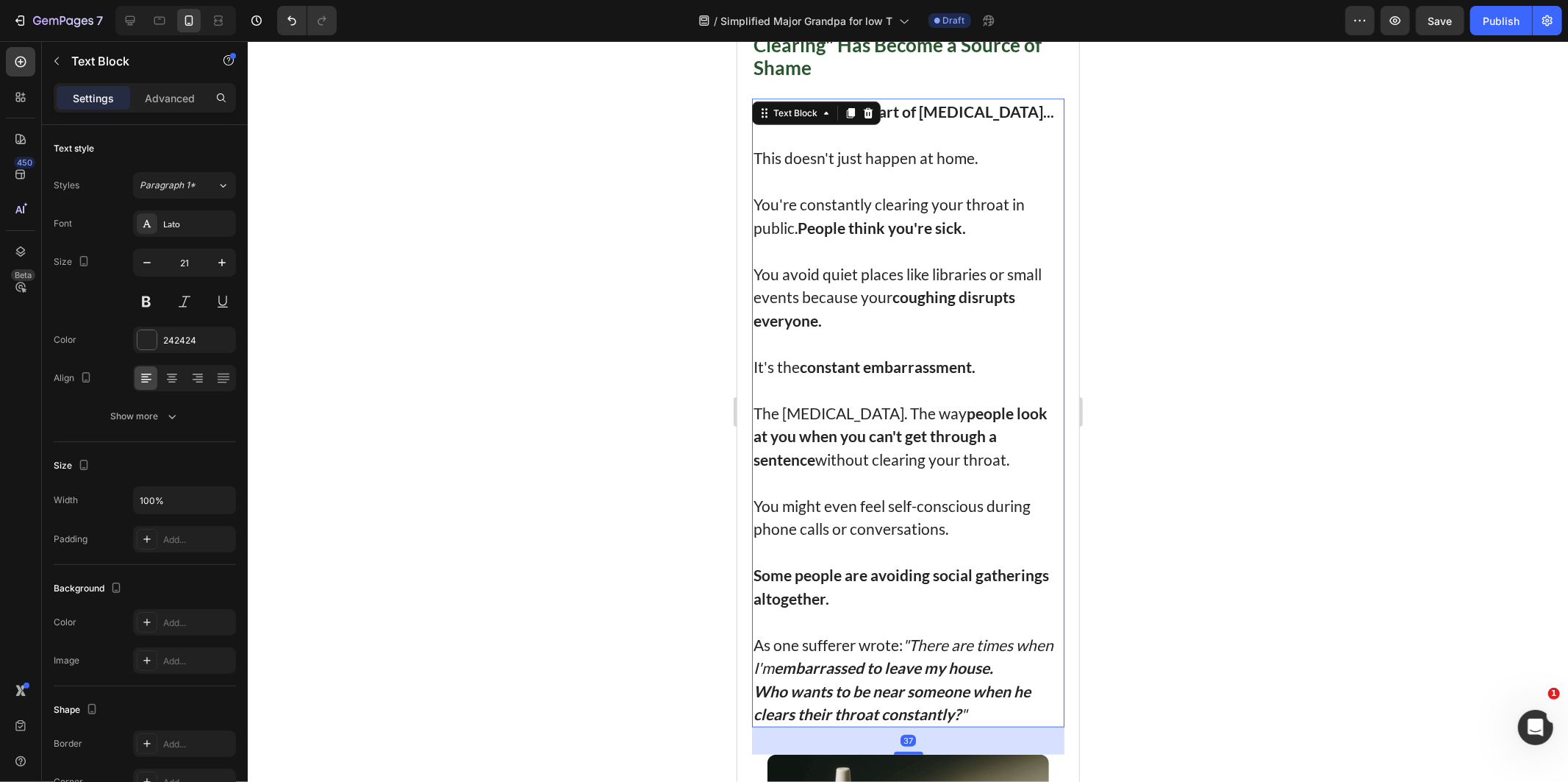
click at [515, 213] on div at bounding box center [907, 411] width 1320 height 741
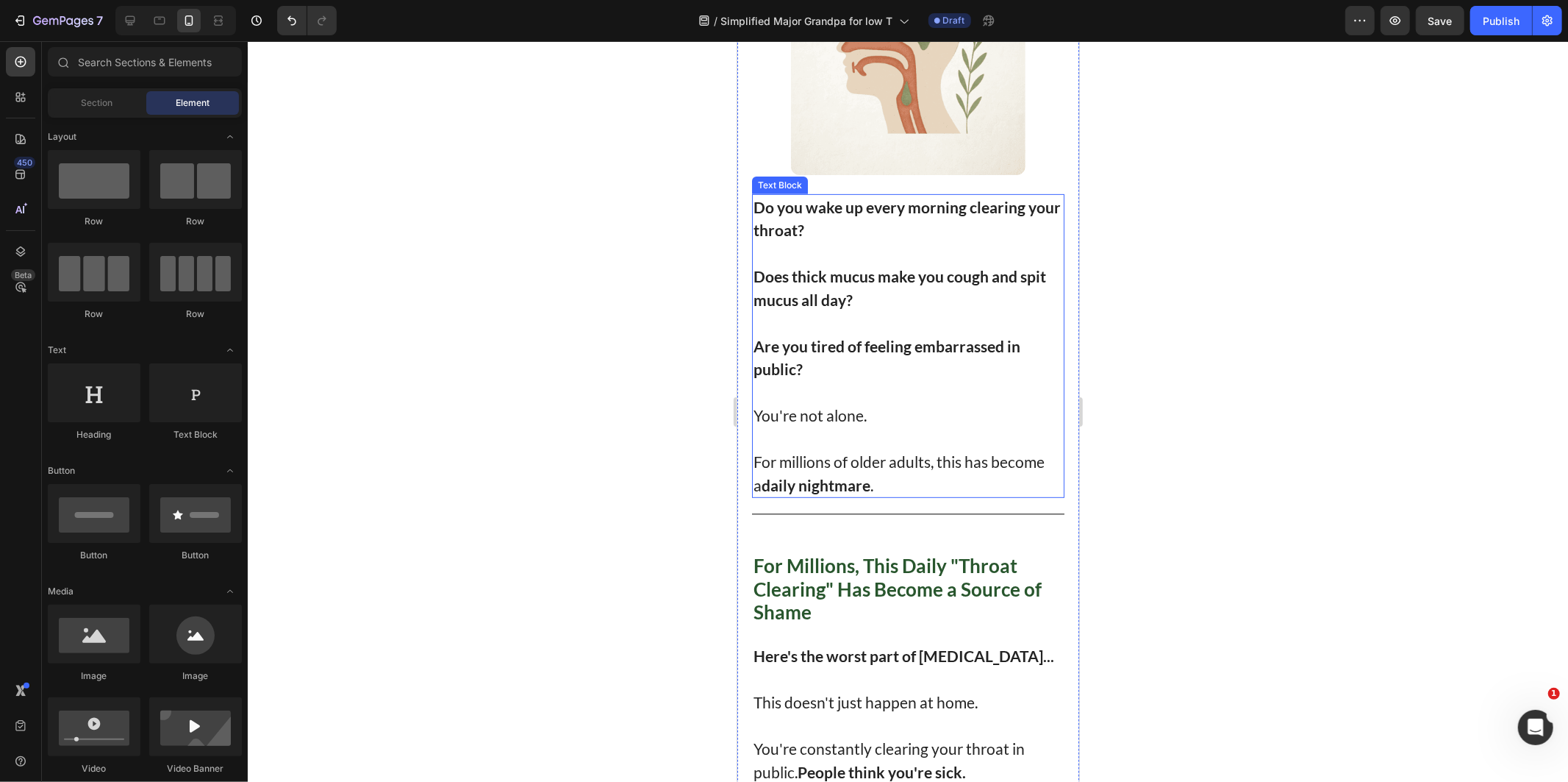
scroll to position [490, 0]
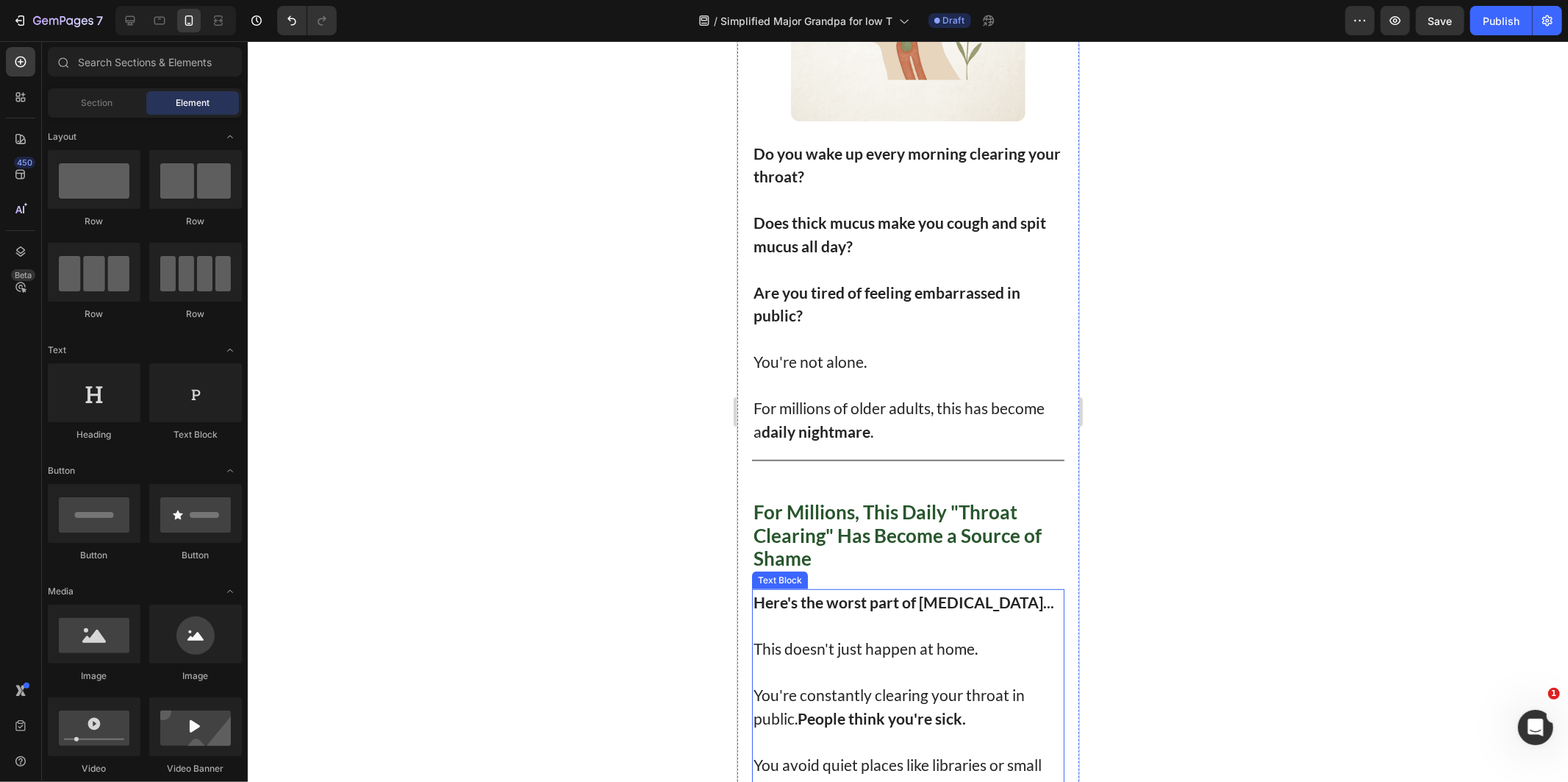
click at [852, 596] on strong "Here's the worst part of [MEDICAL_DATA]..." at bounding box center [903, 601] width 301 height 18
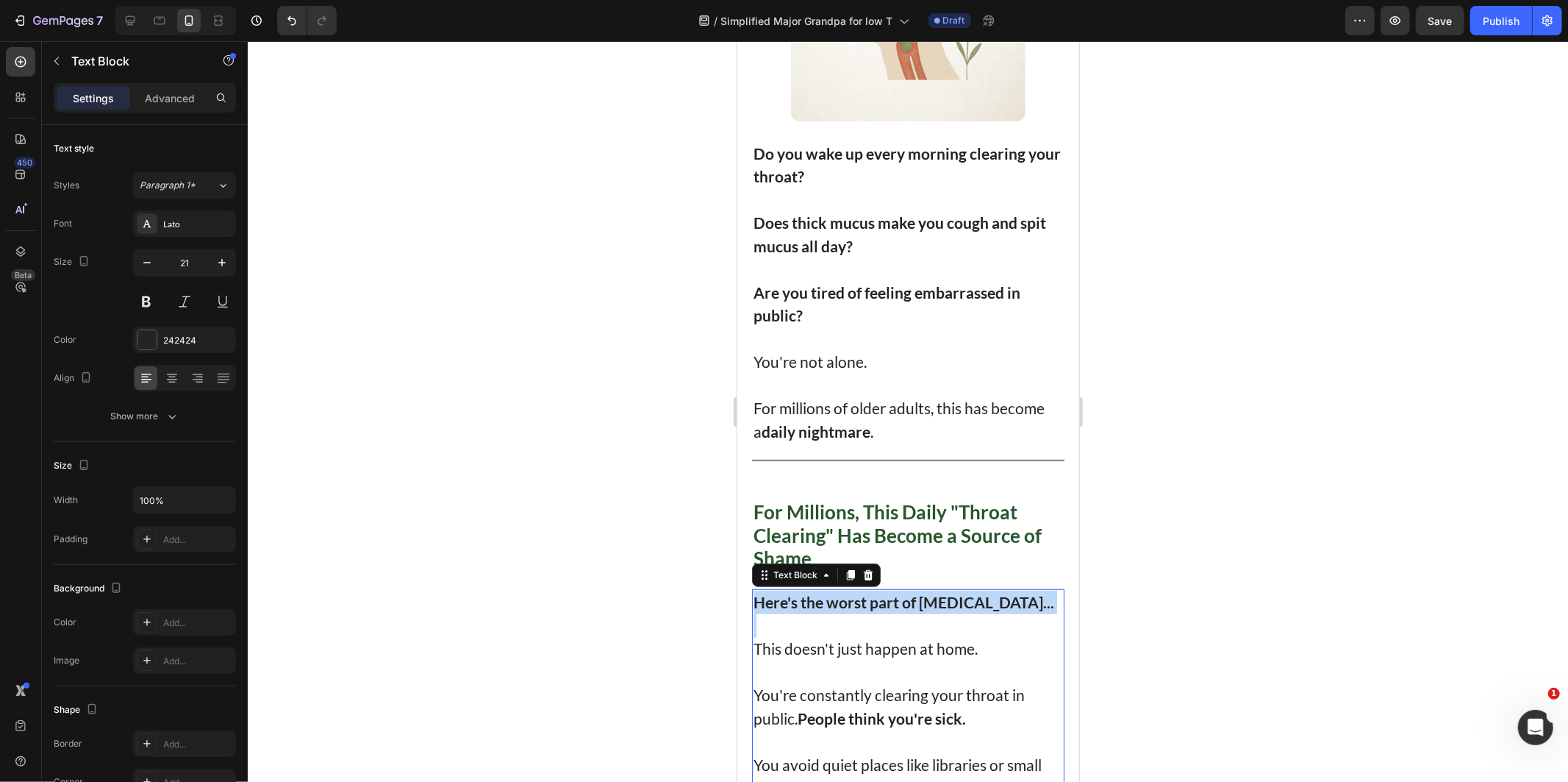
click at [852, 596] on strong "Here's the worst part of [MEDICAL_DATA]..." at bounding box center [903, 601] width 301 height 18
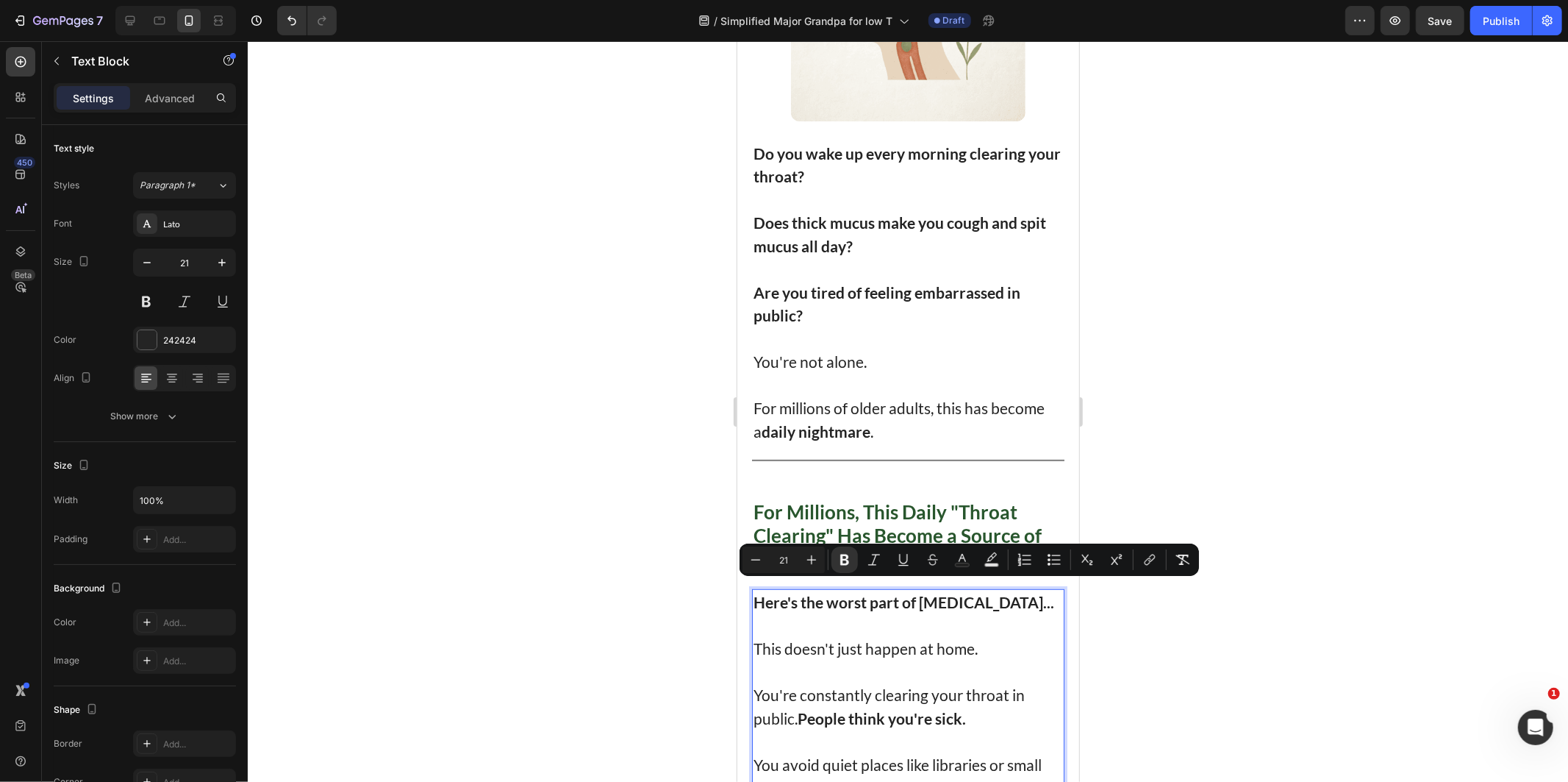
click at [892, 647] on p "This doesn't just happen at home." at bounding box center [907, 648] width 310 height 24
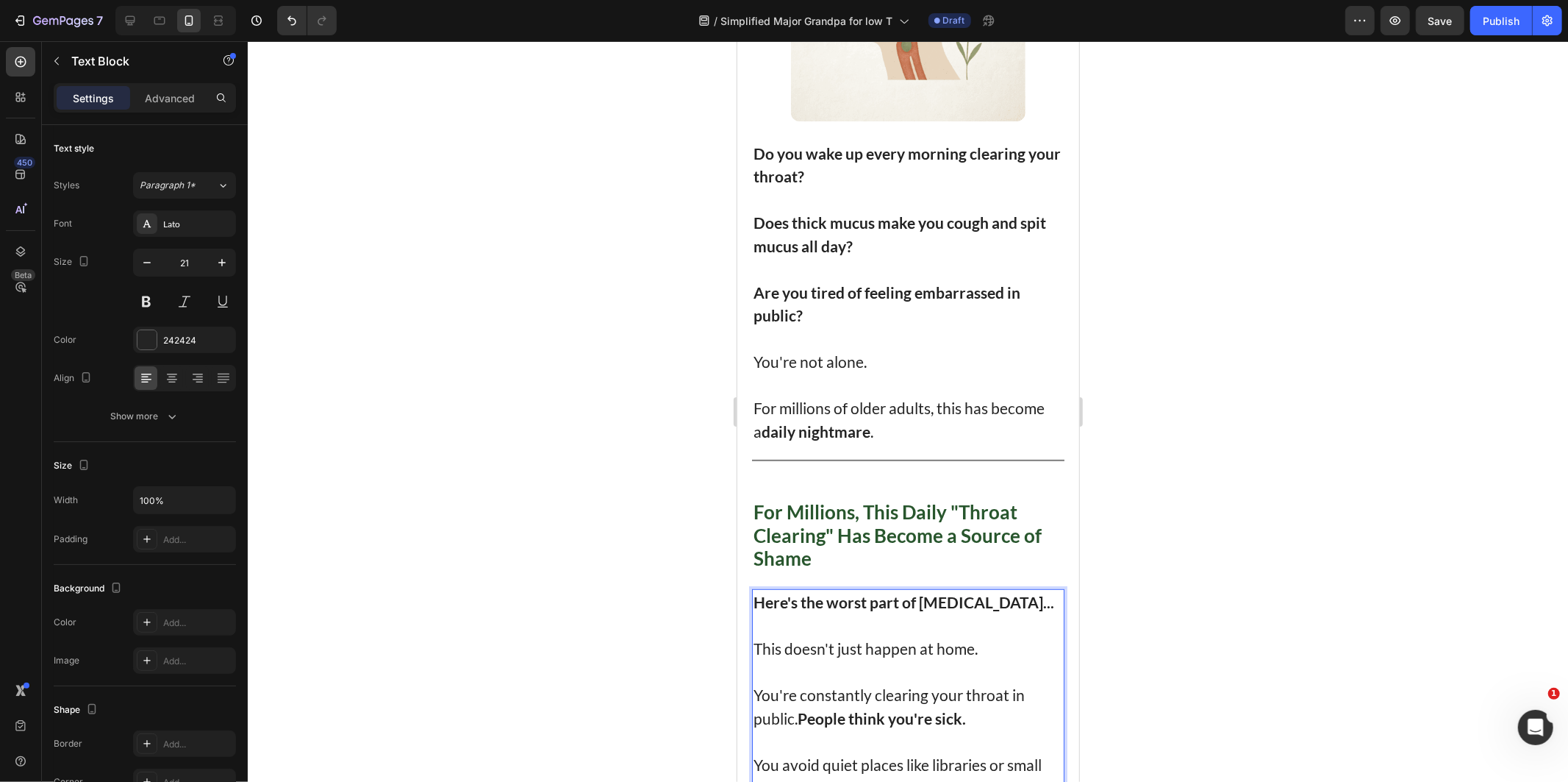
click at [765, 592] on strong "Here's the worst part of [MEDICAL_DATA]..." at bounding box center [903, 601] width 301 height 18
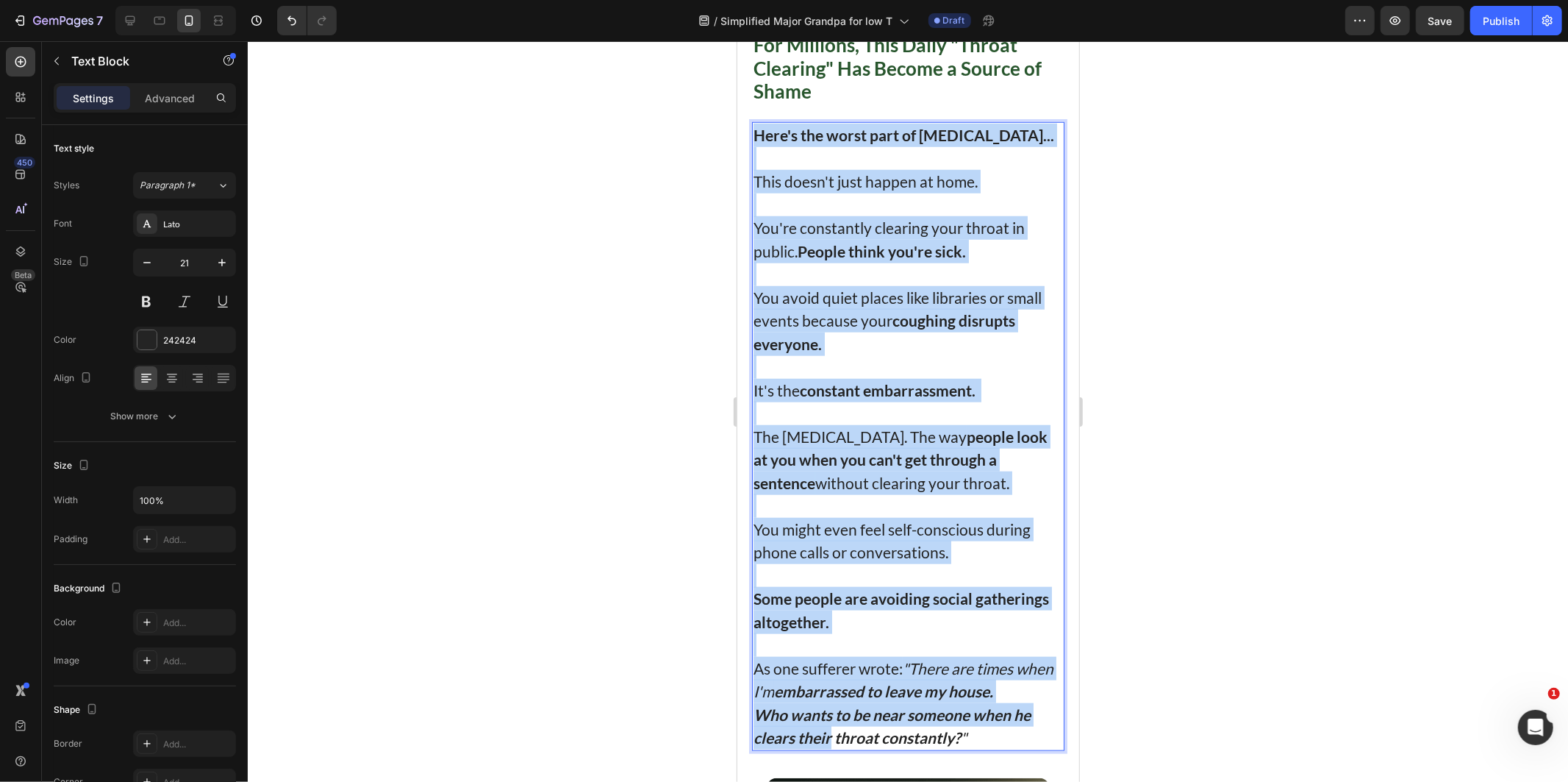
scroll to position [1225, 0]
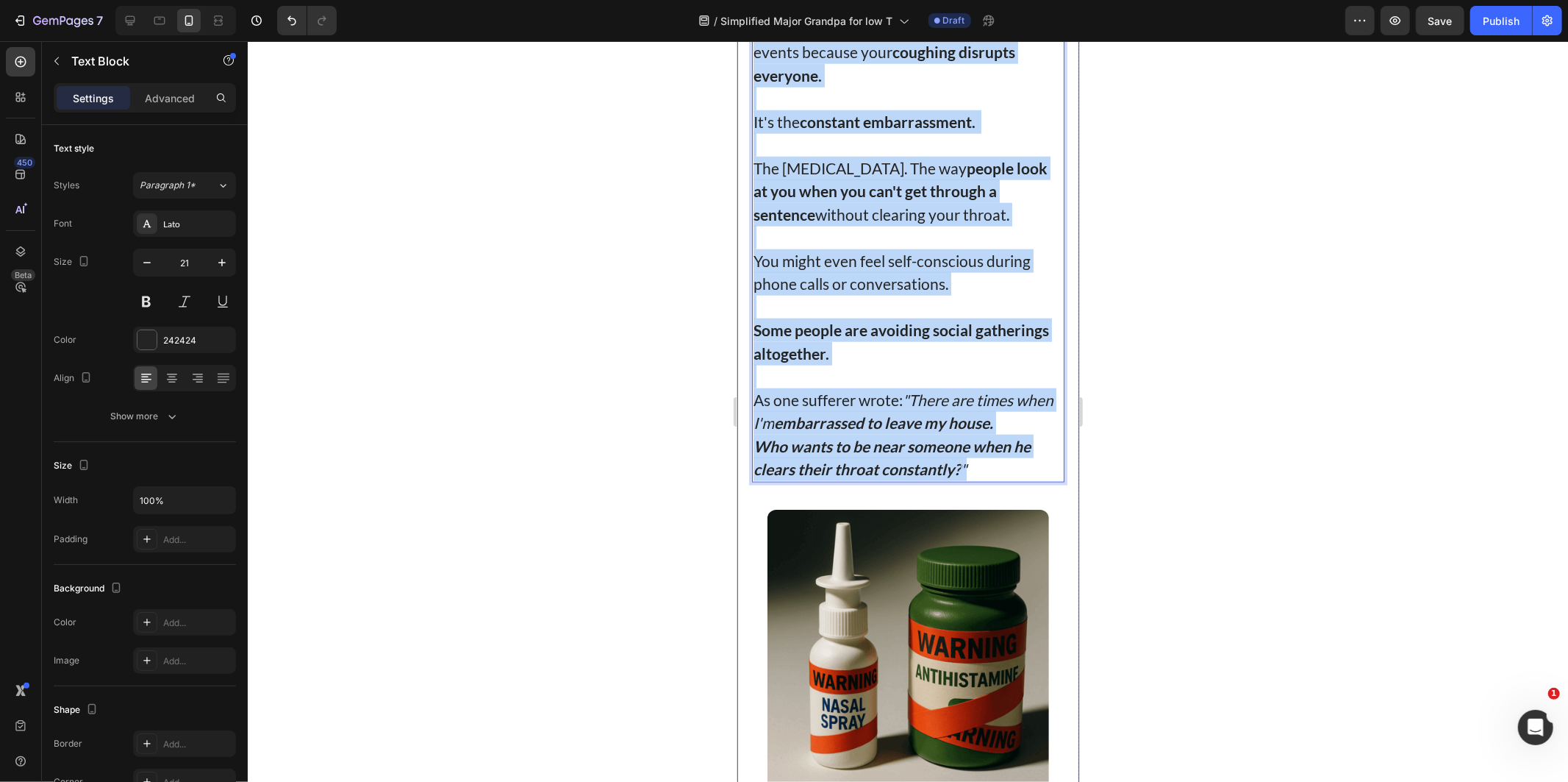
drag, startPoint x: 765, startPoint y: 588, endPoint x: 1007, endPoint y: 491, distance: 260.7
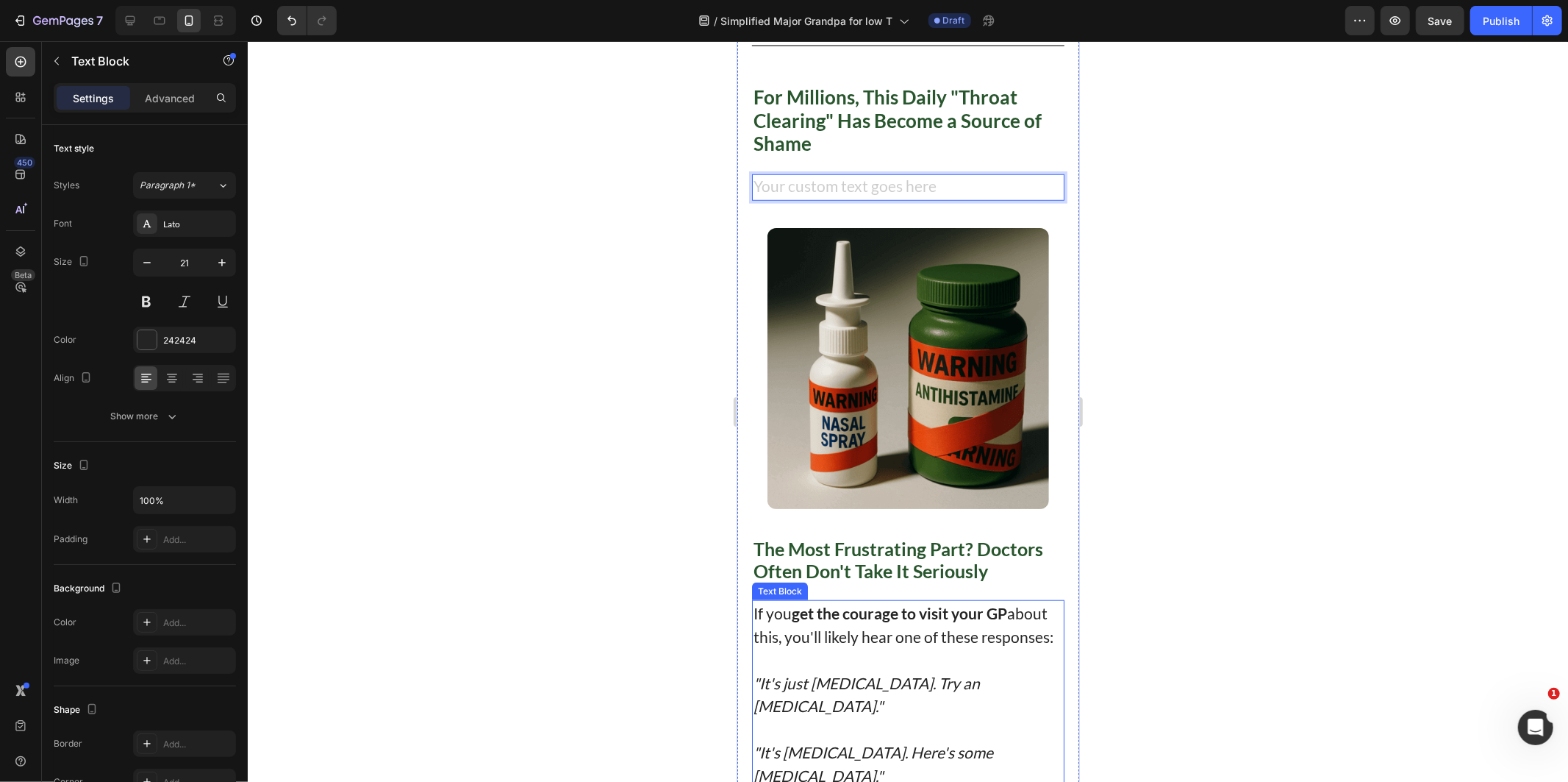
scroll to position [770, 0]
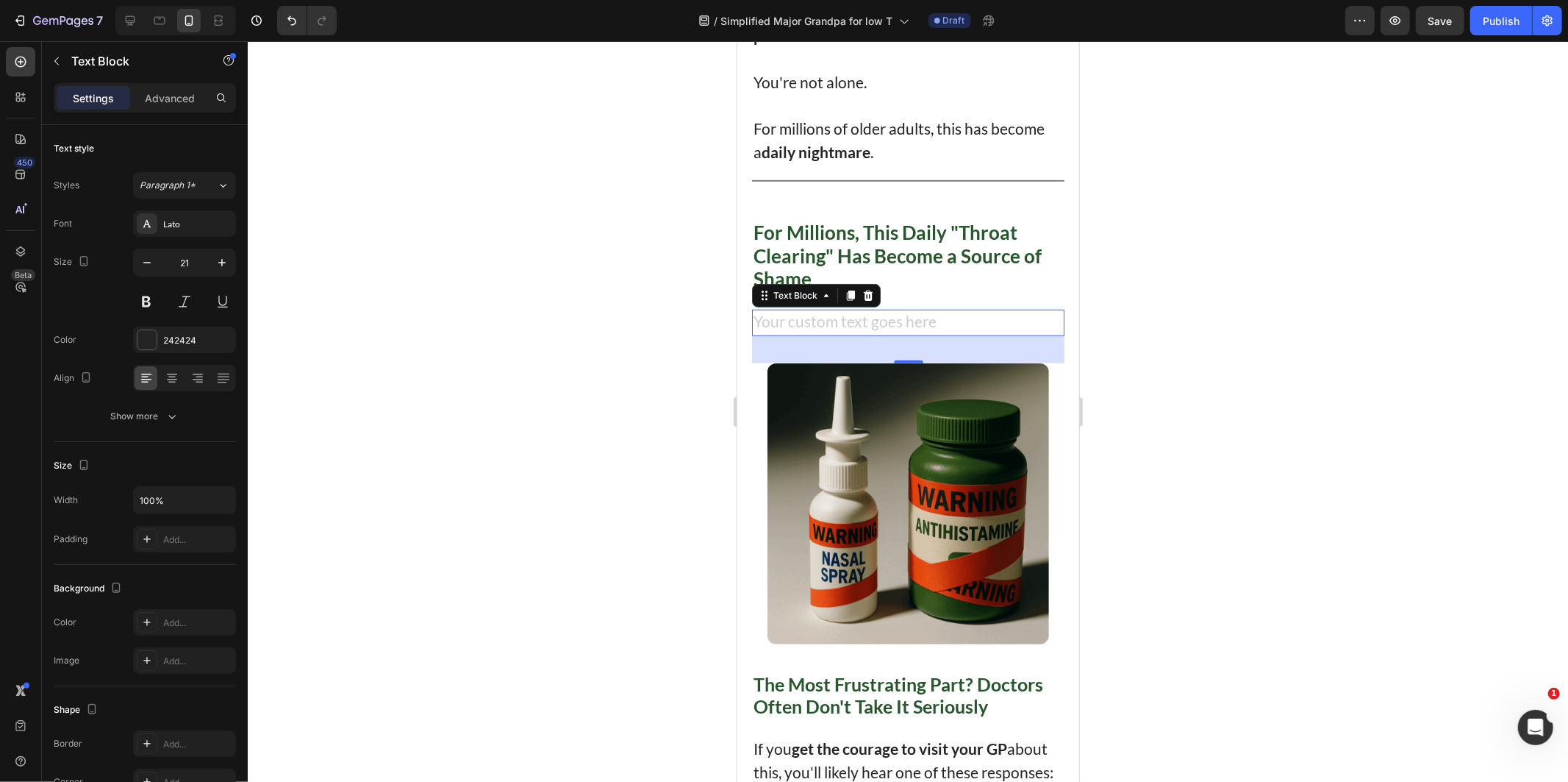
click at [791, 312] on div "Rich Text Editor. Editing area: main" at bounding box center [907, 322] width 312 height 26
drag, startPoint x: 457, startPoint y: 377, endPoint x: 503, endPoint y: 364, distance: 47.8
click at [458, 376] on div at bounding box center [907, 411] width 1320 height 741
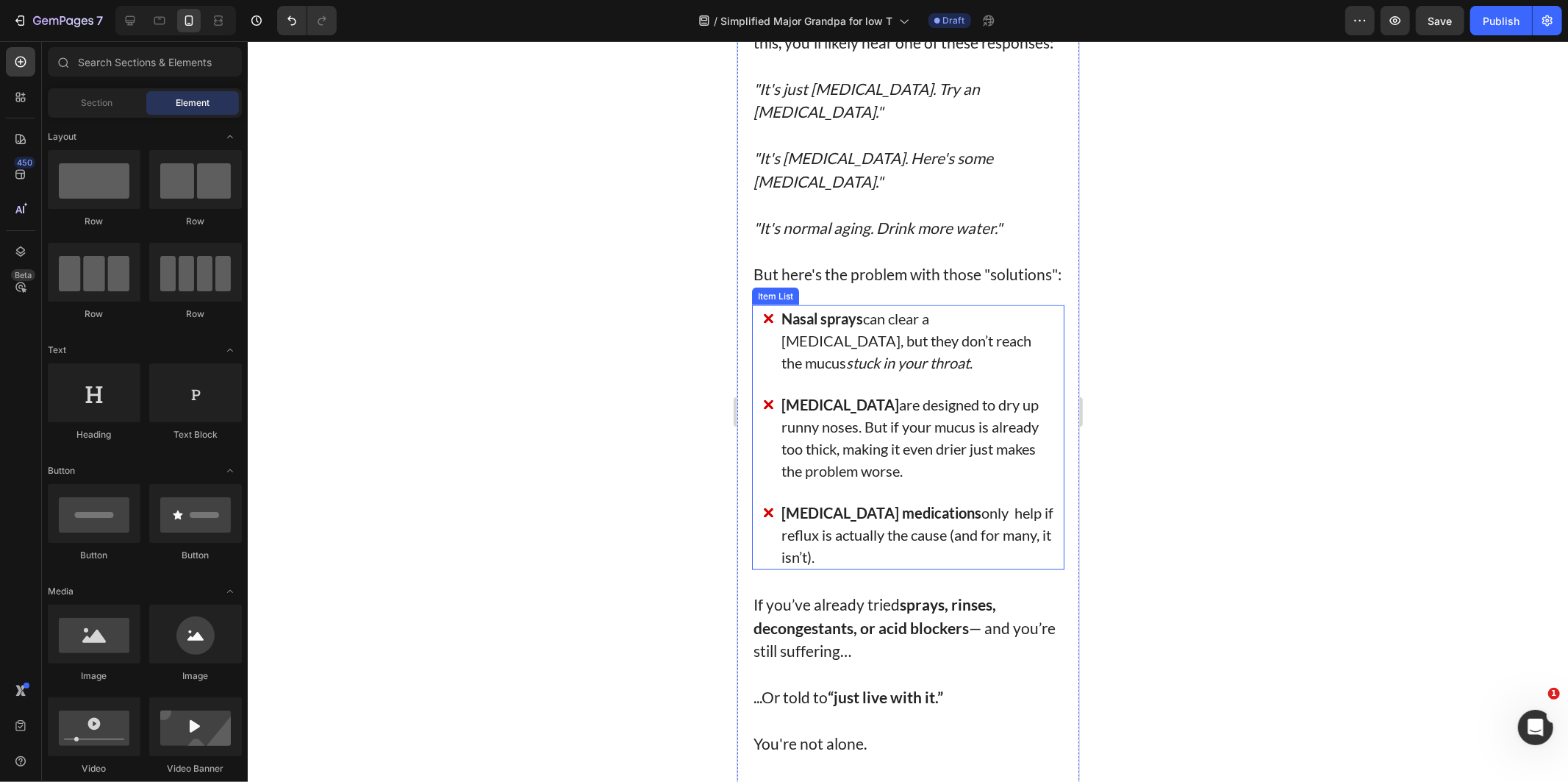
scroll to position [1751, 0]
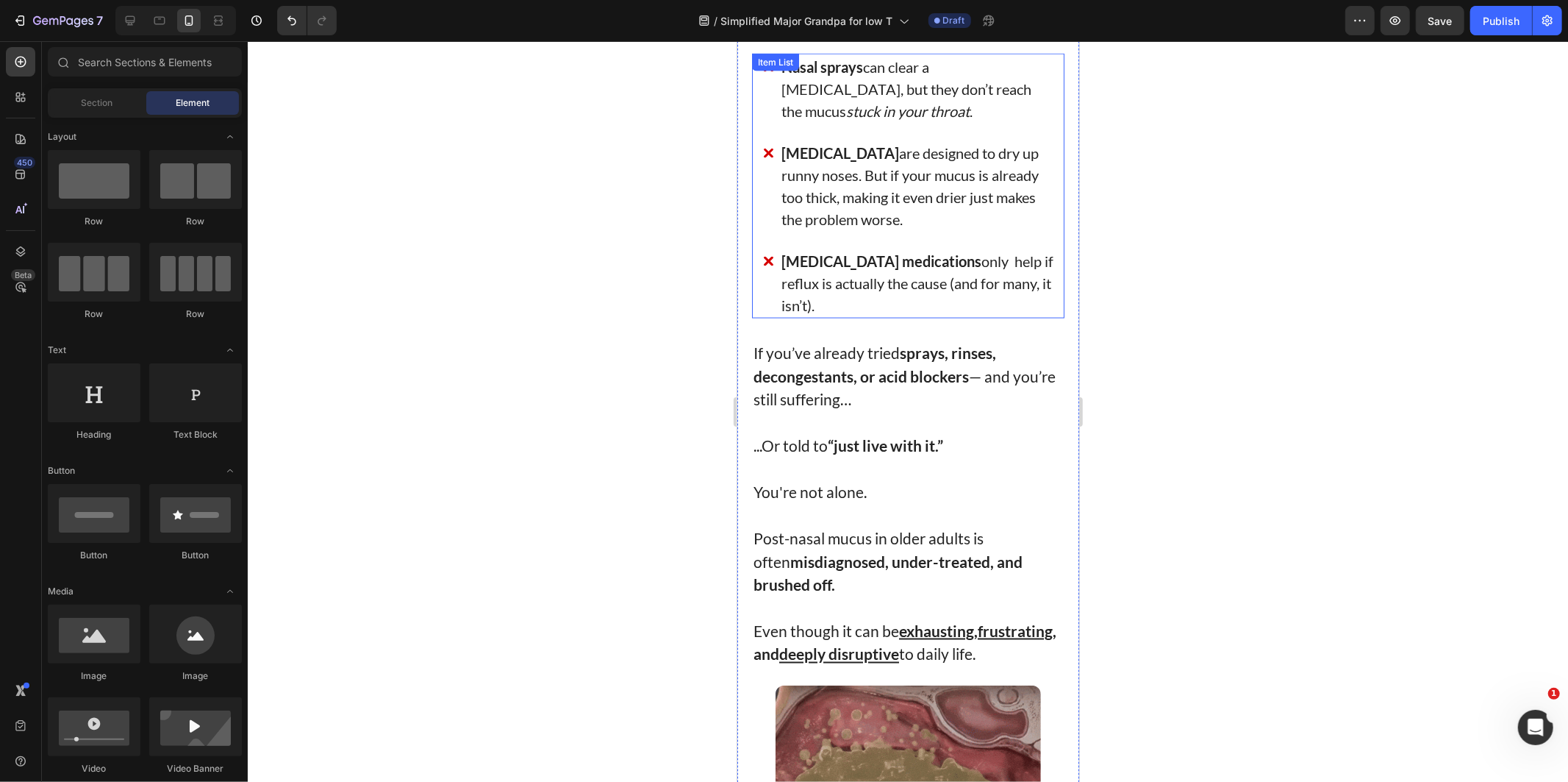
click at [758, 257] on div "Nasal sprays can clear a [MEDICAL_DATA], but they don’t reach the mucus stuck i…" at bounding box center [907, 185] width 312 height 265
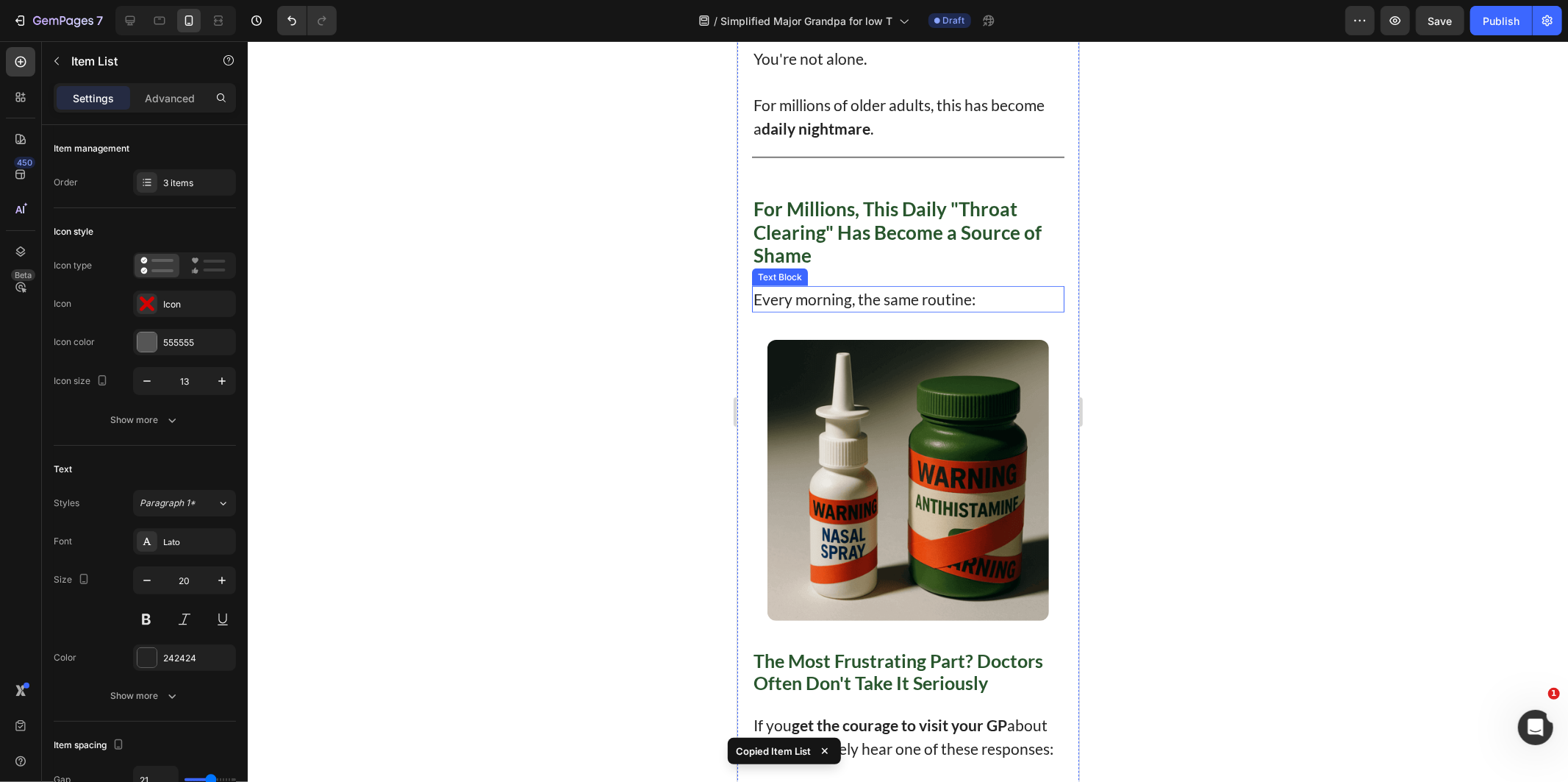
scroll to position [770, 0]
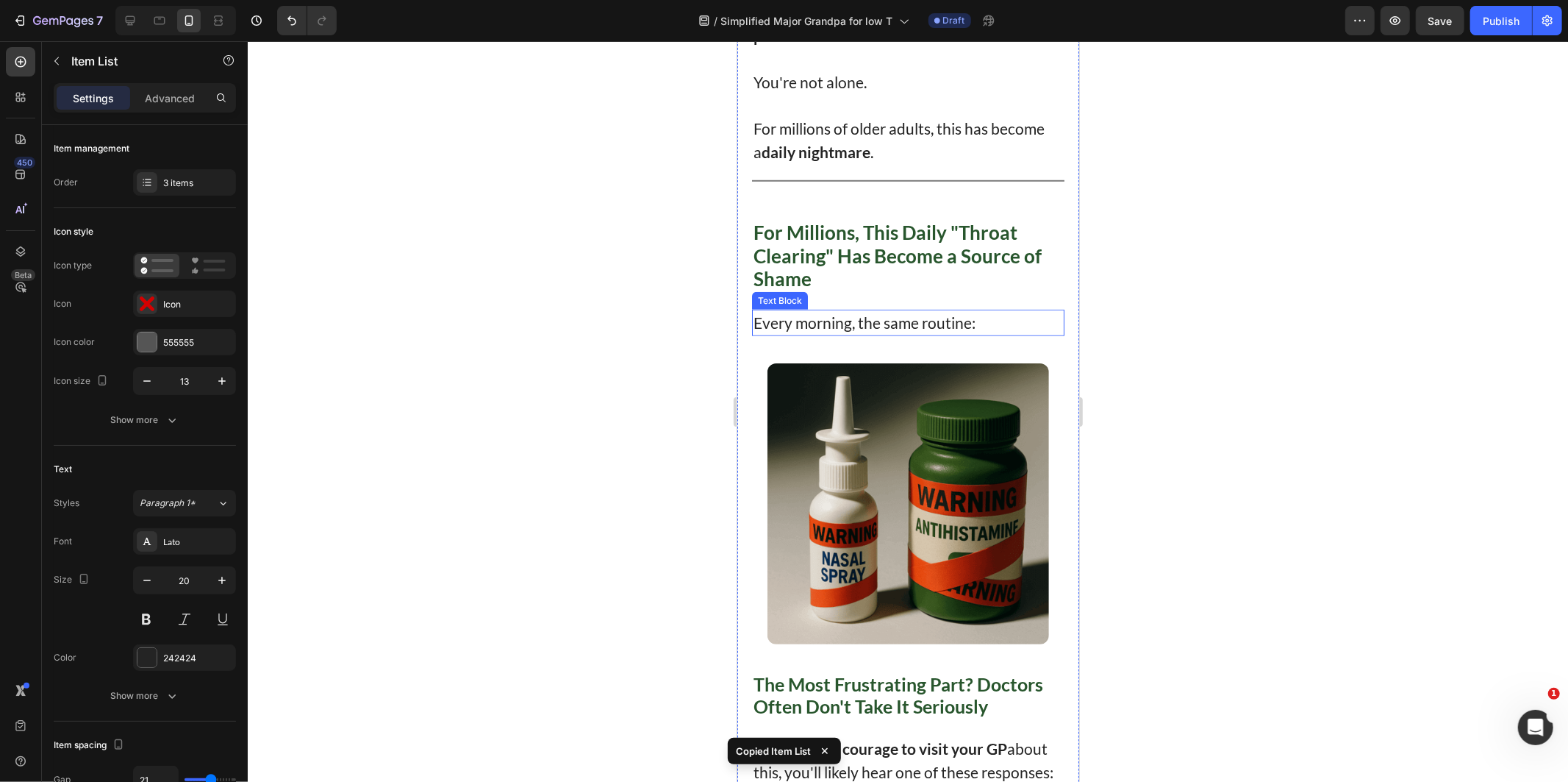
click at [866, 310] on p "Every morning, the same routine:" at bounding box center [907, 322] width 310 height 24
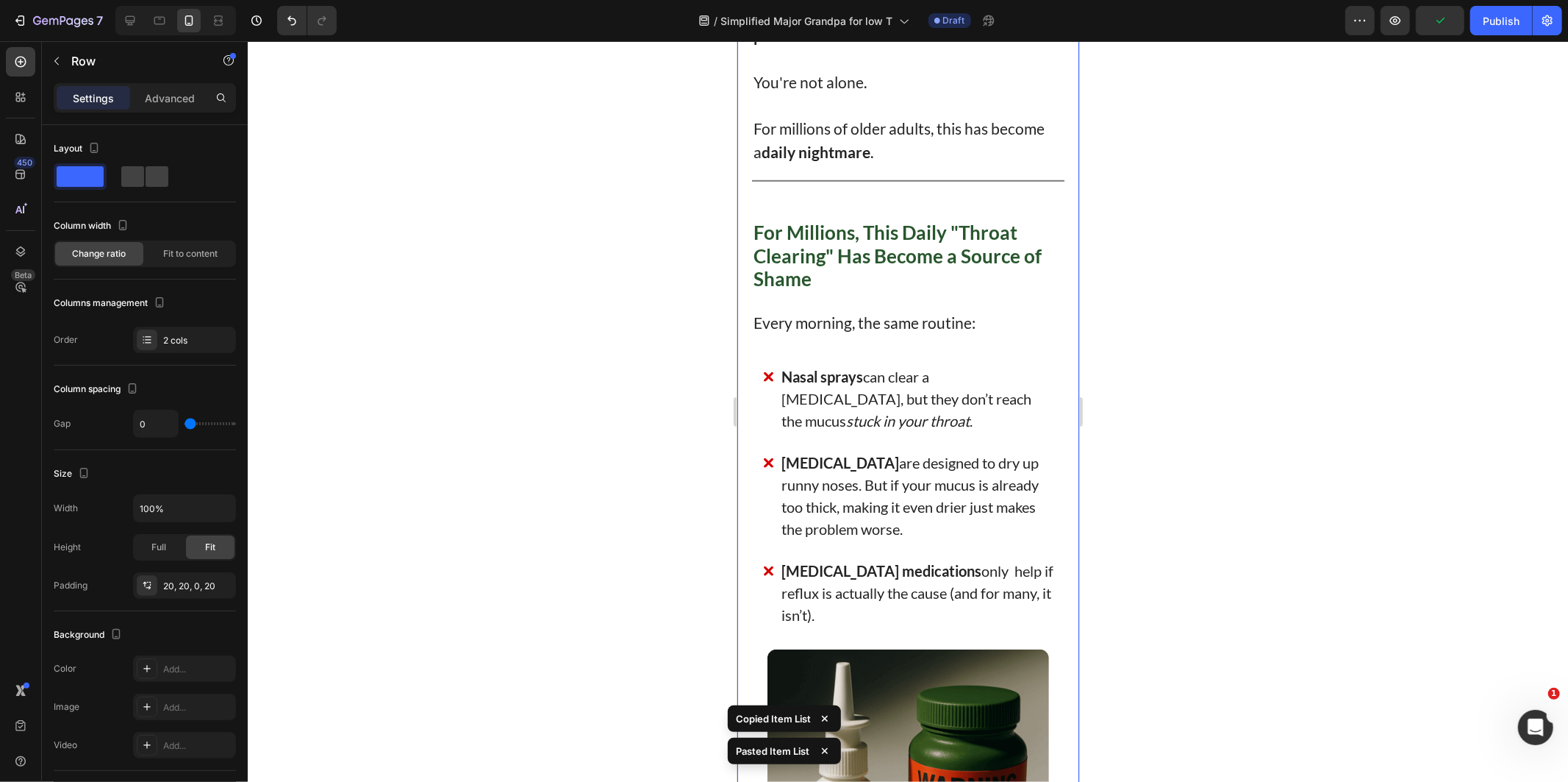
click at [889, 428] on div "Nasal sprays can clear a [MEDICAL_DATA], but they don’t reach the mucus stuck i…" at bounding box center [908, 495] width 292 height 265
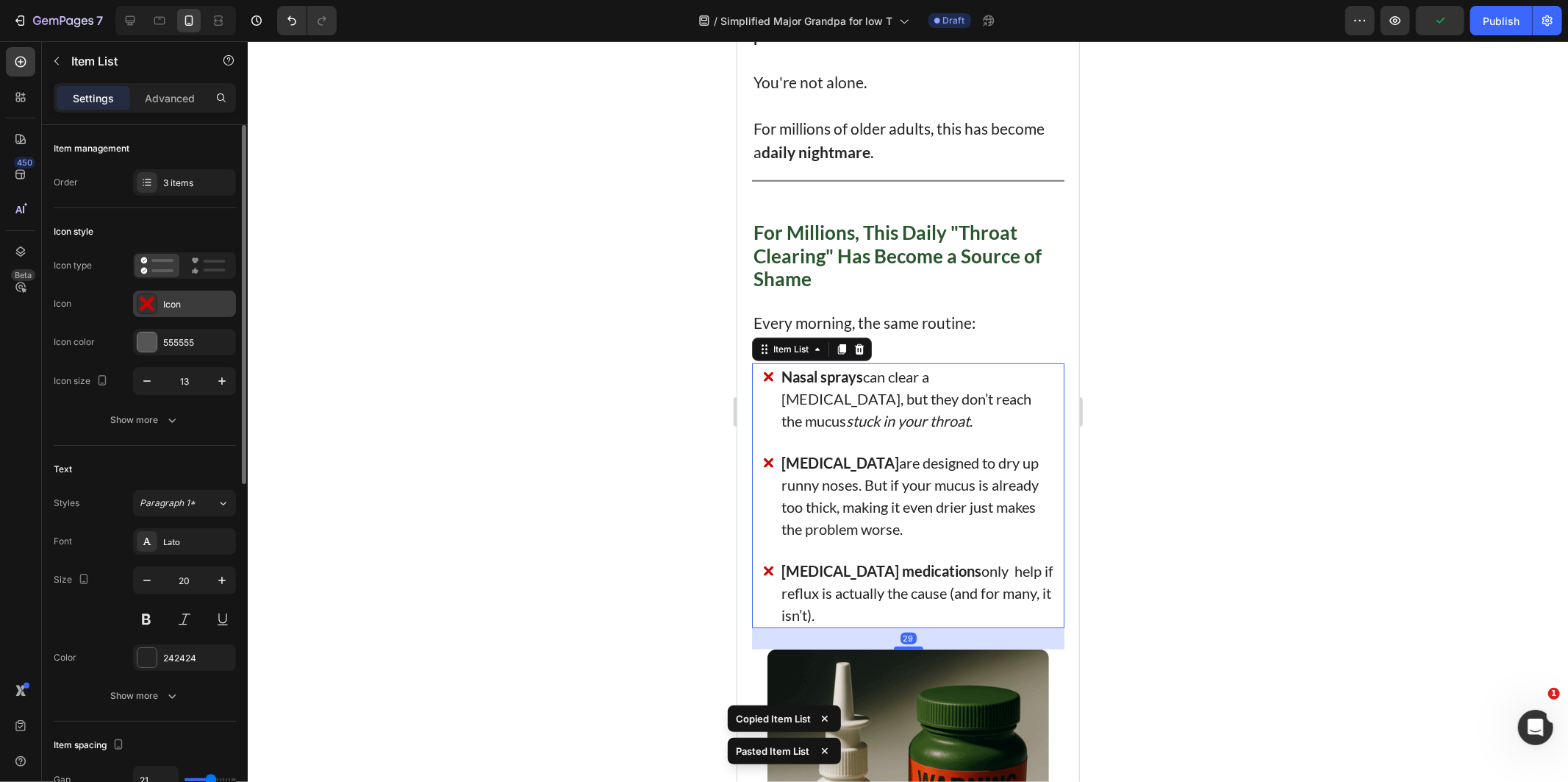
click at [165, 300] on div "Icon" at bounding box center [198, 304] width 69 height 13
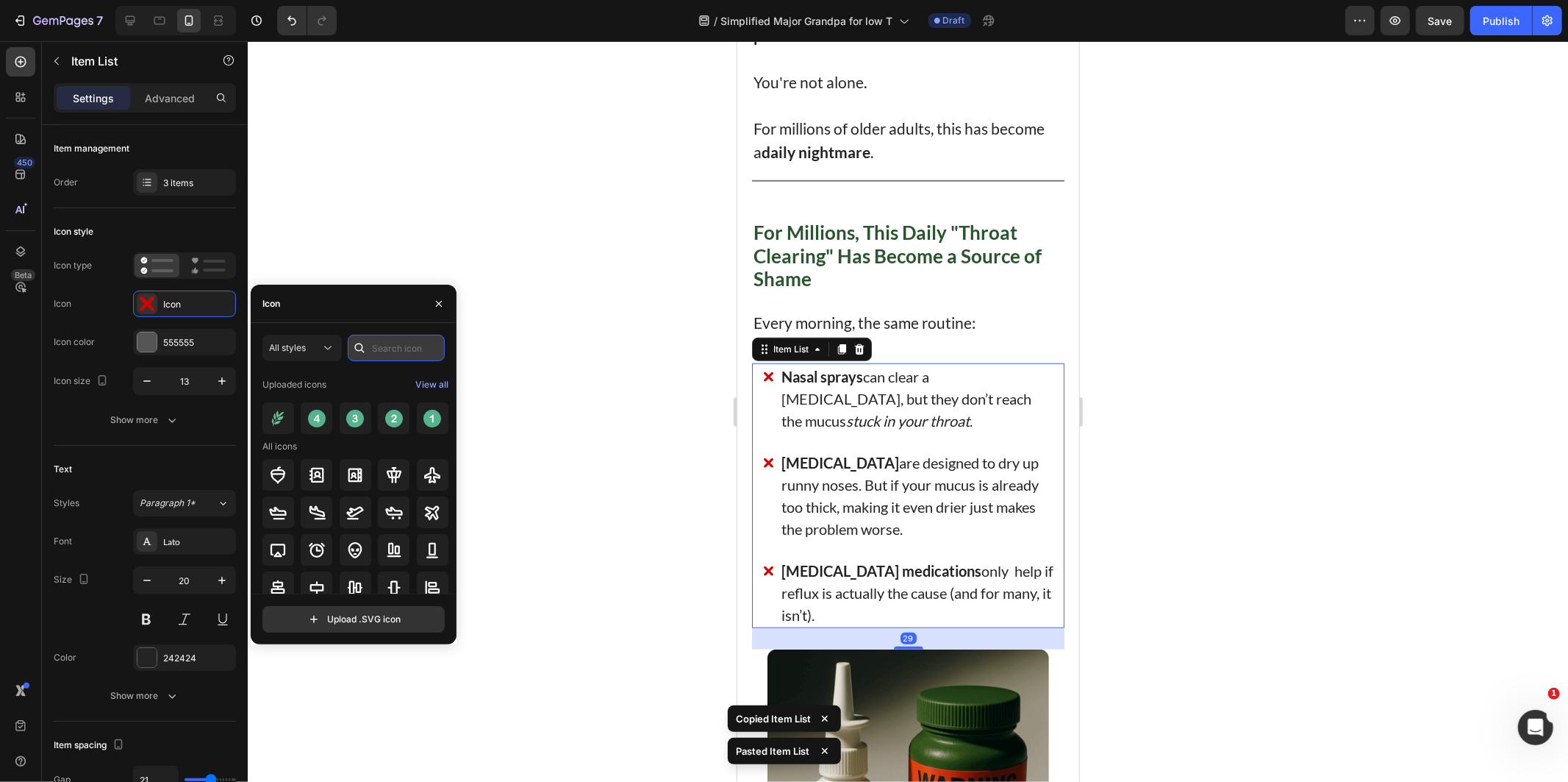
click at [393, 350] on input "text" at bounding box center [396, 348] width 97 height 26
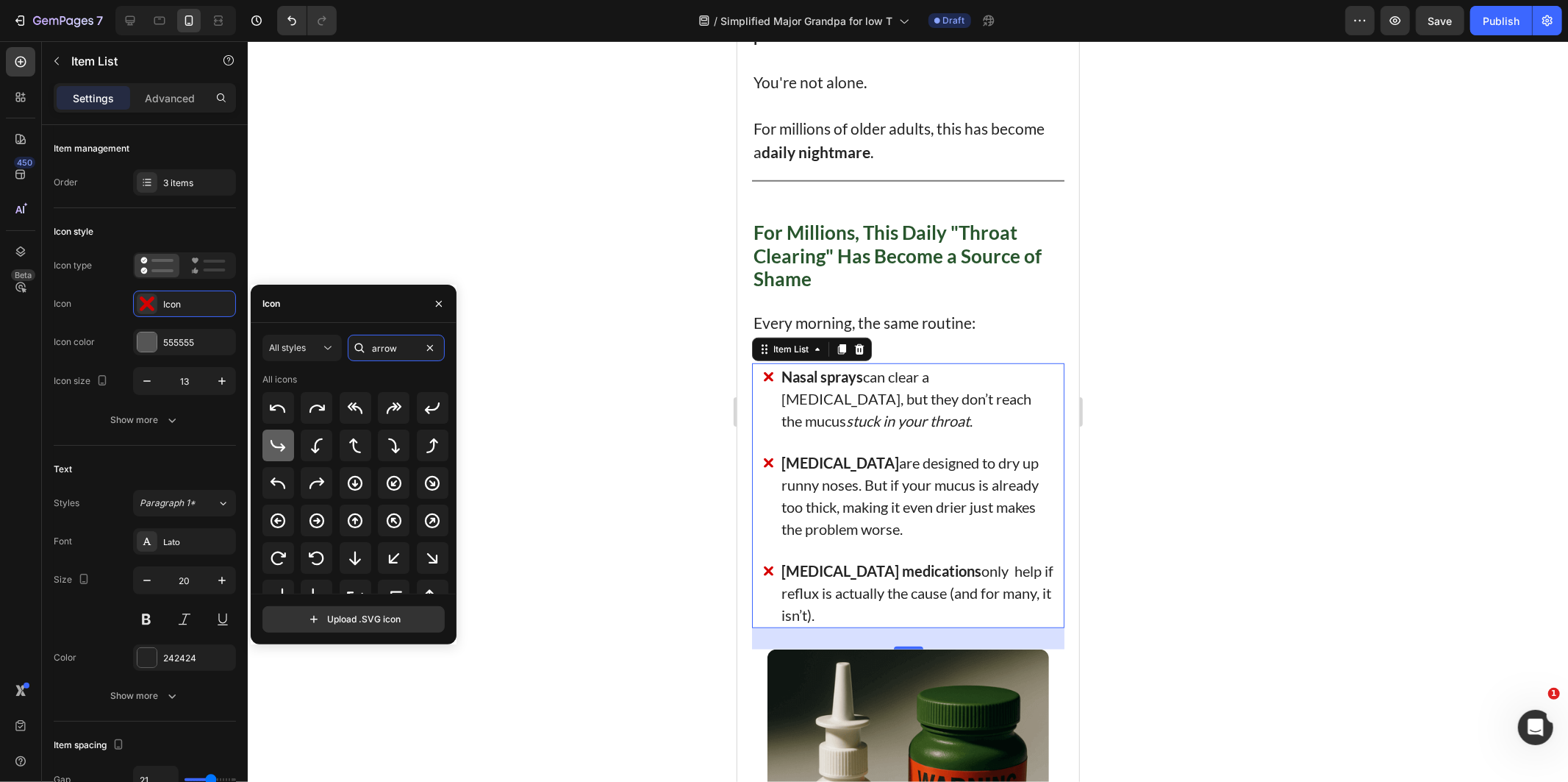
type input "arrow"
click at [276, 435] on div at bounding box center [278, 445] width 31 height 31
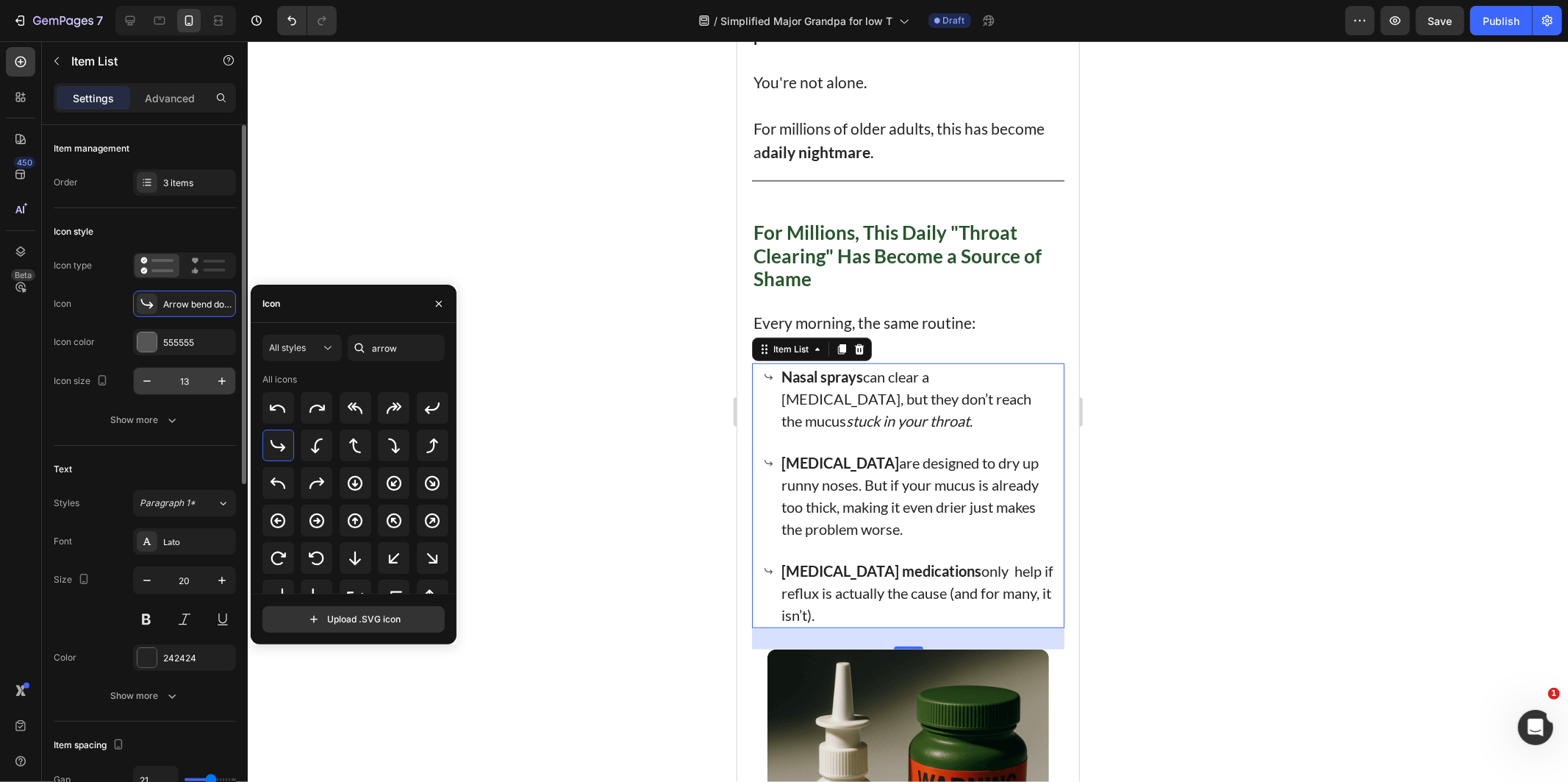
click at [207, 379] on input "13" at bounding box center [184, 381] width 48 height 26
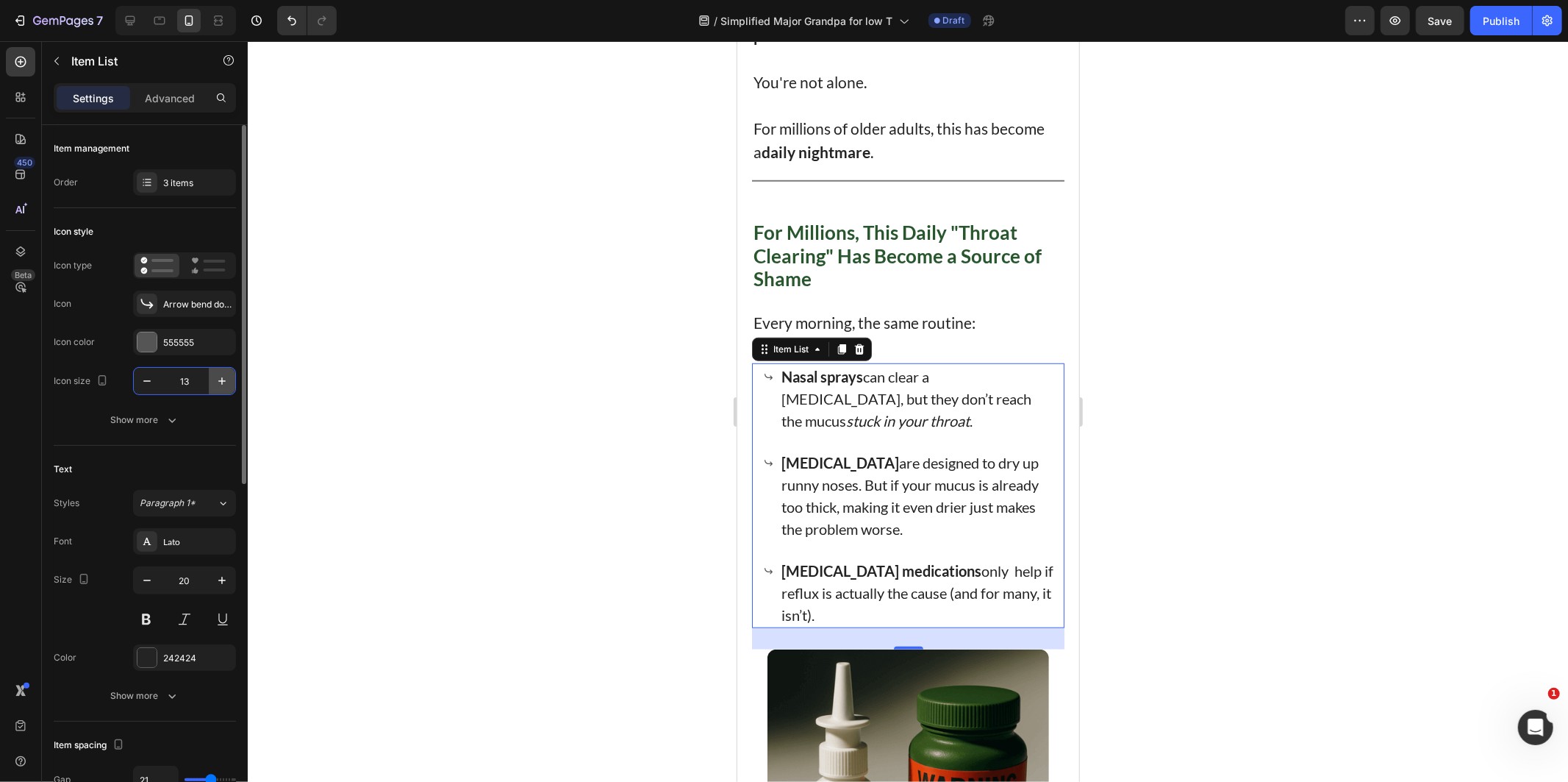
click at [221, 380] on icon "button" at bounding box center [222, 381] width 15 height 15
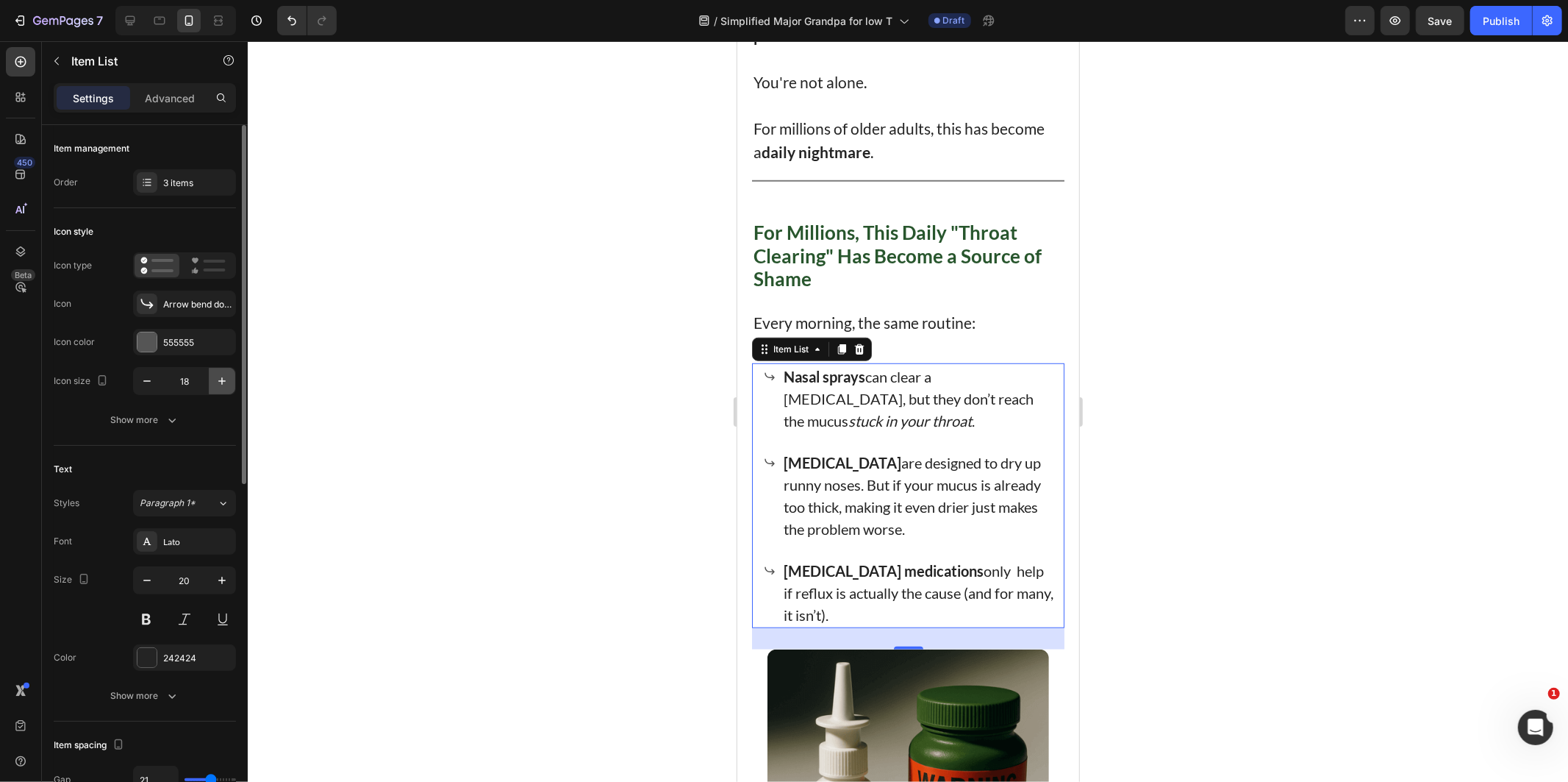
click at [221, 380] on icon "button" at bounding box center [222, 381] width 15 height 15
type input "20"
click at [160, 351] on div "555555" at bounding box center [184, 342] width 103 height 26
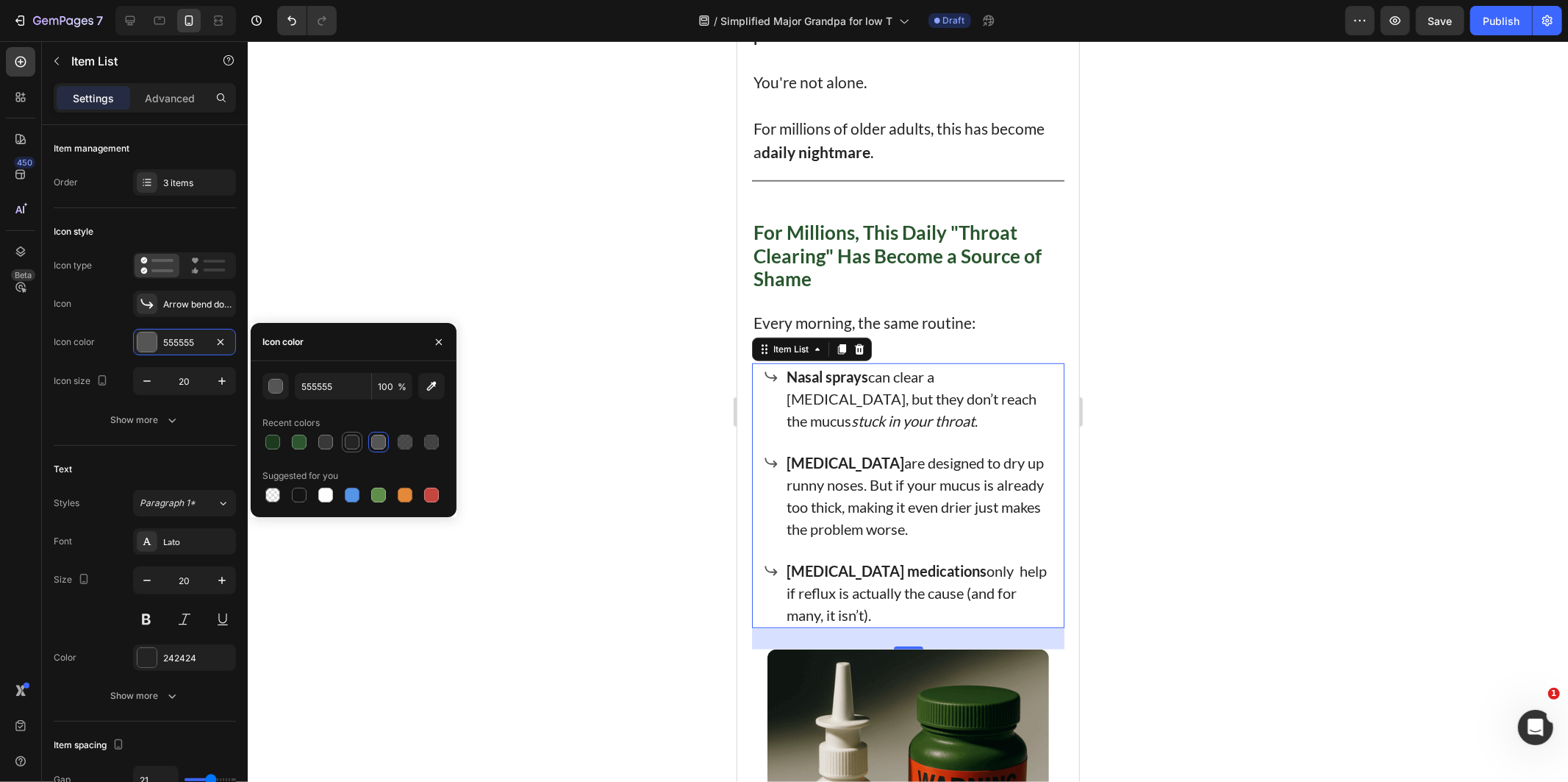
click at [351, 442] on div at bounding box center [352, 442] width 15 height 15
click at [298, 493] on div at bounding box center [299, 495] width 15 height 15
click at [350, 437] on div at bounding box center [352, 442] width 15 height 15
type input "242424"
click at [567, 521] on div at bounding box center [907, 411] width 1320 height 741
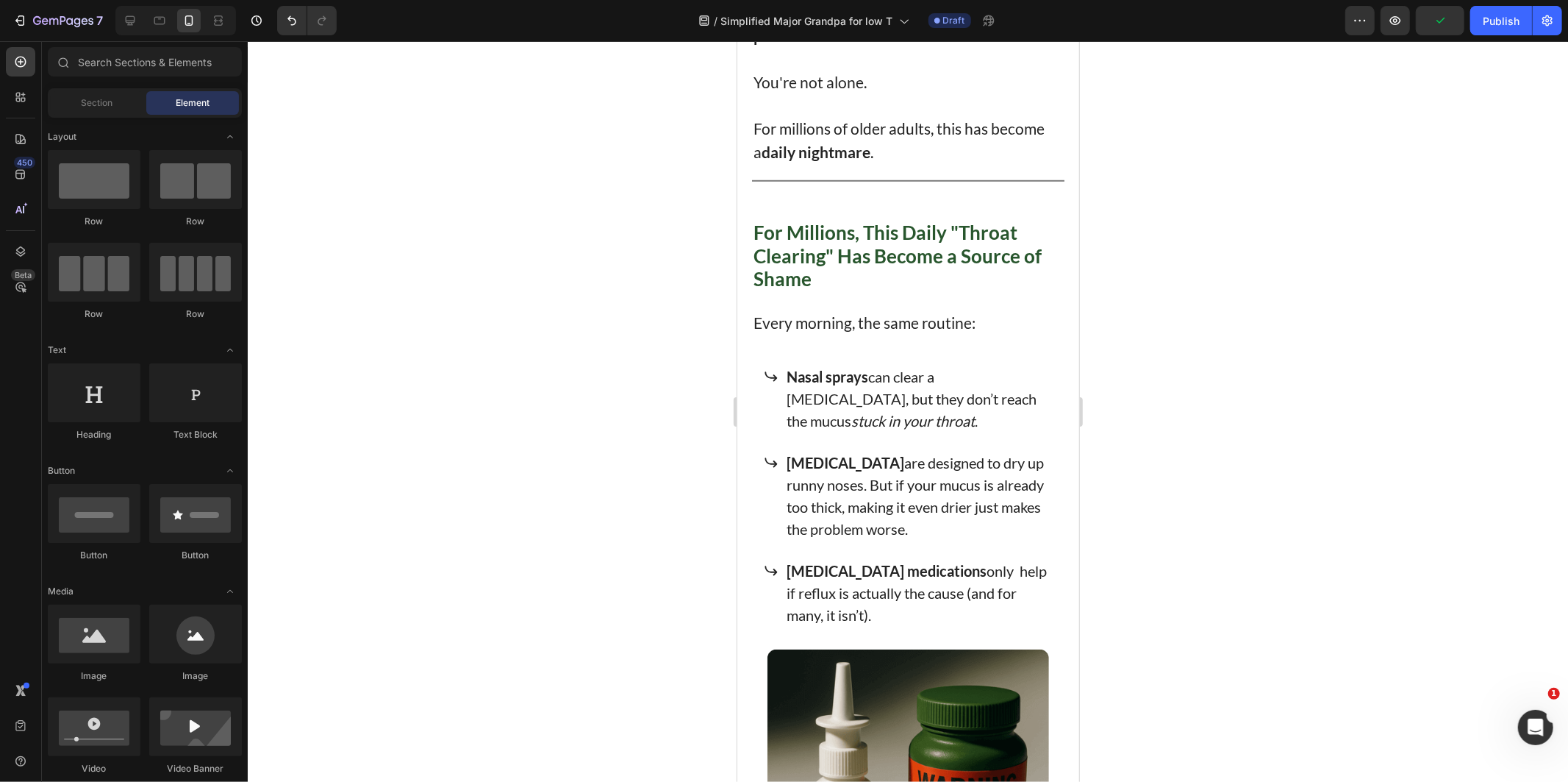
click at [894, 386] on p "Nasal sprays can clear a [MEDICAL_DATA], but they don’t reach the mucus stuck i…" at bounding box center [919, 398] width 267 height 66
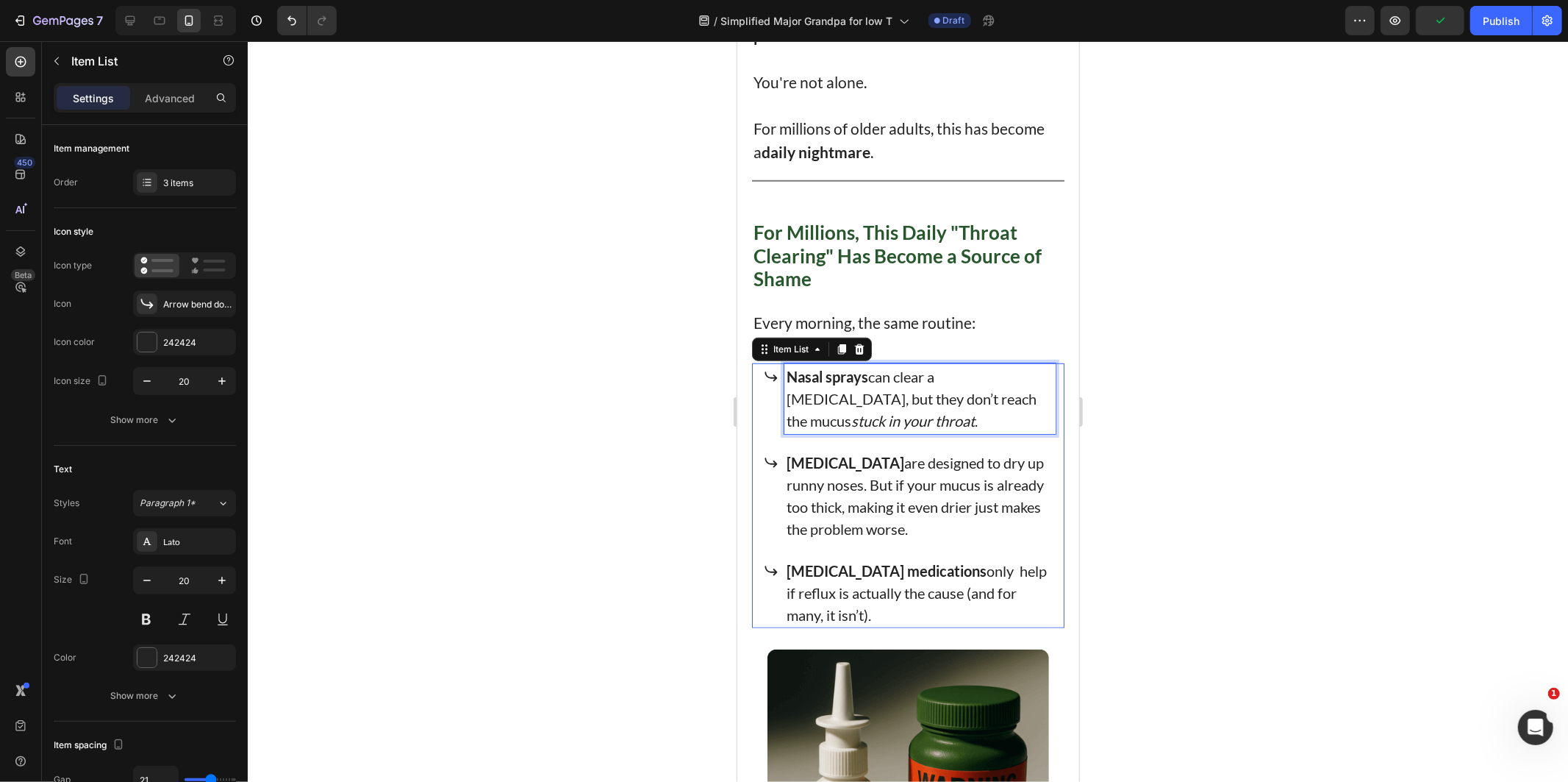
click at [894, 386] on p "Nasal sprays can clear a [MEDICAL_DATA], but they don’t reach the mucus stuck i…" at bounding box center [919, 398] width 267 height 66
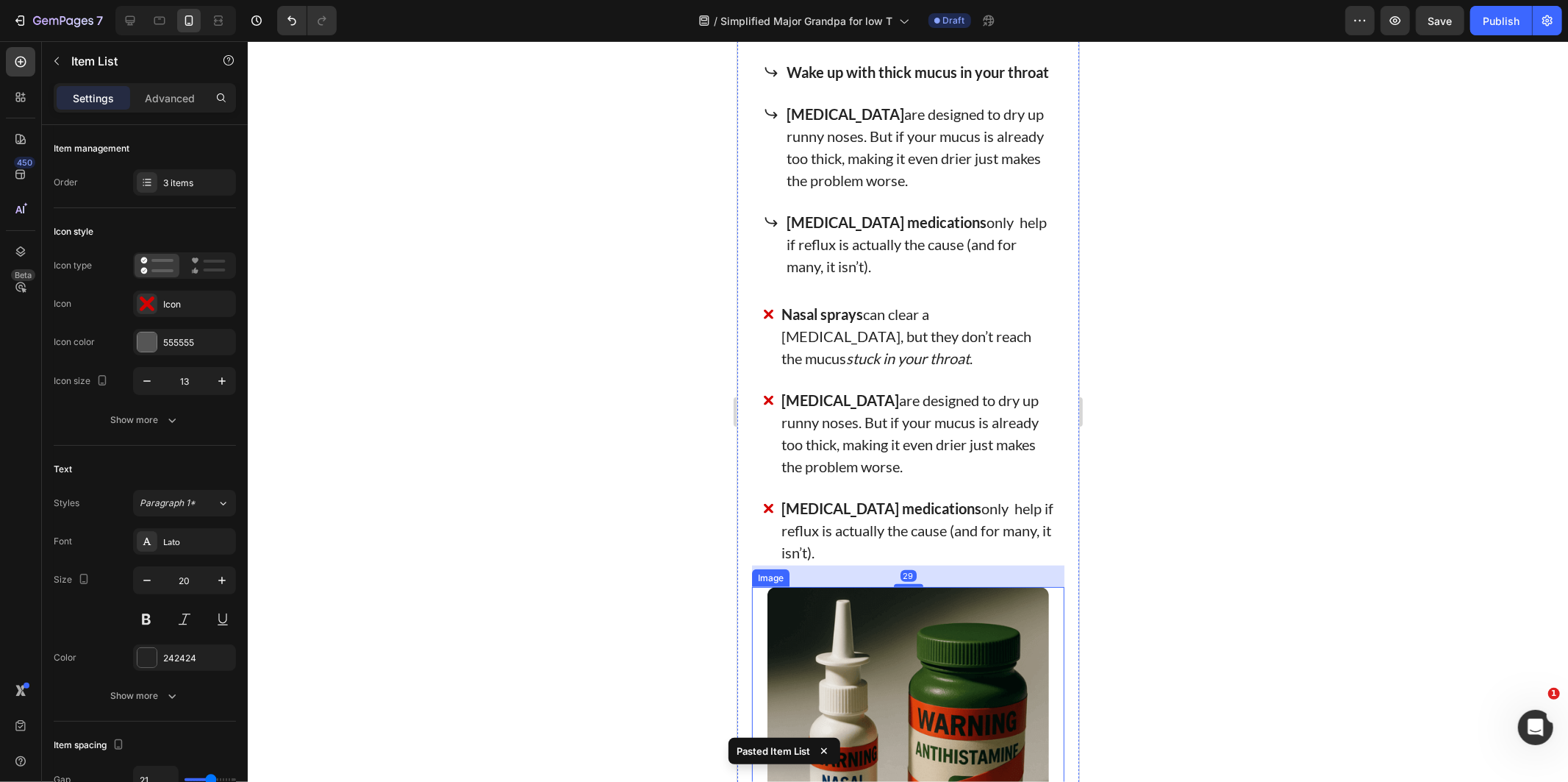
scroll to position [1048, 0]
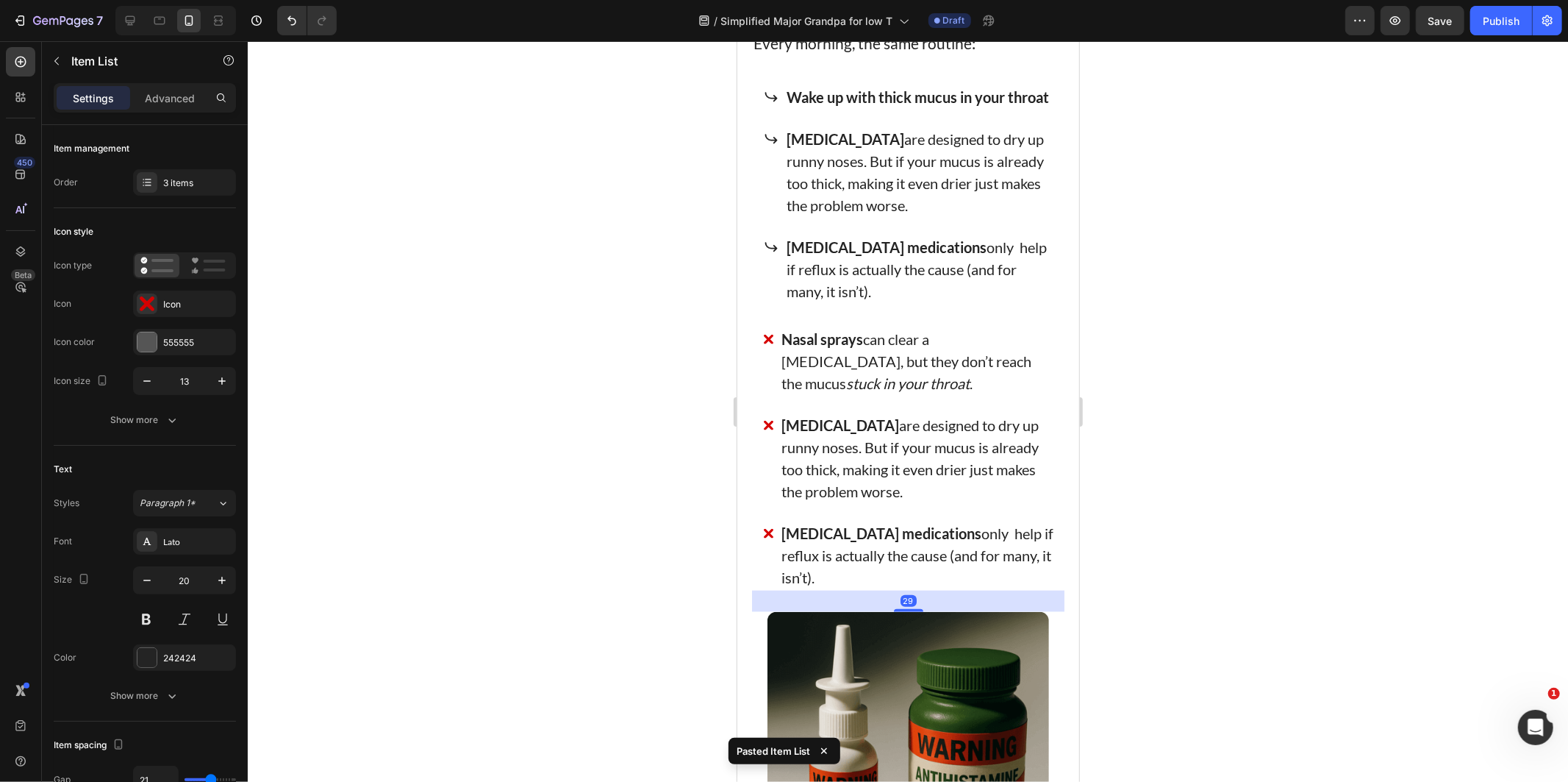
click at [769, 421] on div "Nasal sprays can clear a [MEDICAL_DATA], but they don’t reach the mucus stuck i…" at bounding box center [908, 457] width 292 height 265
drag, startPoint x: 808, startPoint y: 423, endPoint x: 814, endPoint y: 429, distance: 8.5
click at [809, 426] on div "Nasal sprays can clear a [MEDICAL_DATA], but they don’t reach the mucus stuck i…" at bounding box center [908, 457] width 292 height 265
drag, startPoint x: 781, startPoint y: 427, endPoint x: 765, endPoint y: 415, distance: 20.0
click at [769, 419] on div "Nasal sprays can clear a [MEDICAL_DATA], but they don’t reach the mucus stuck i…" at bounding box center [908, 457] width 292 height 265
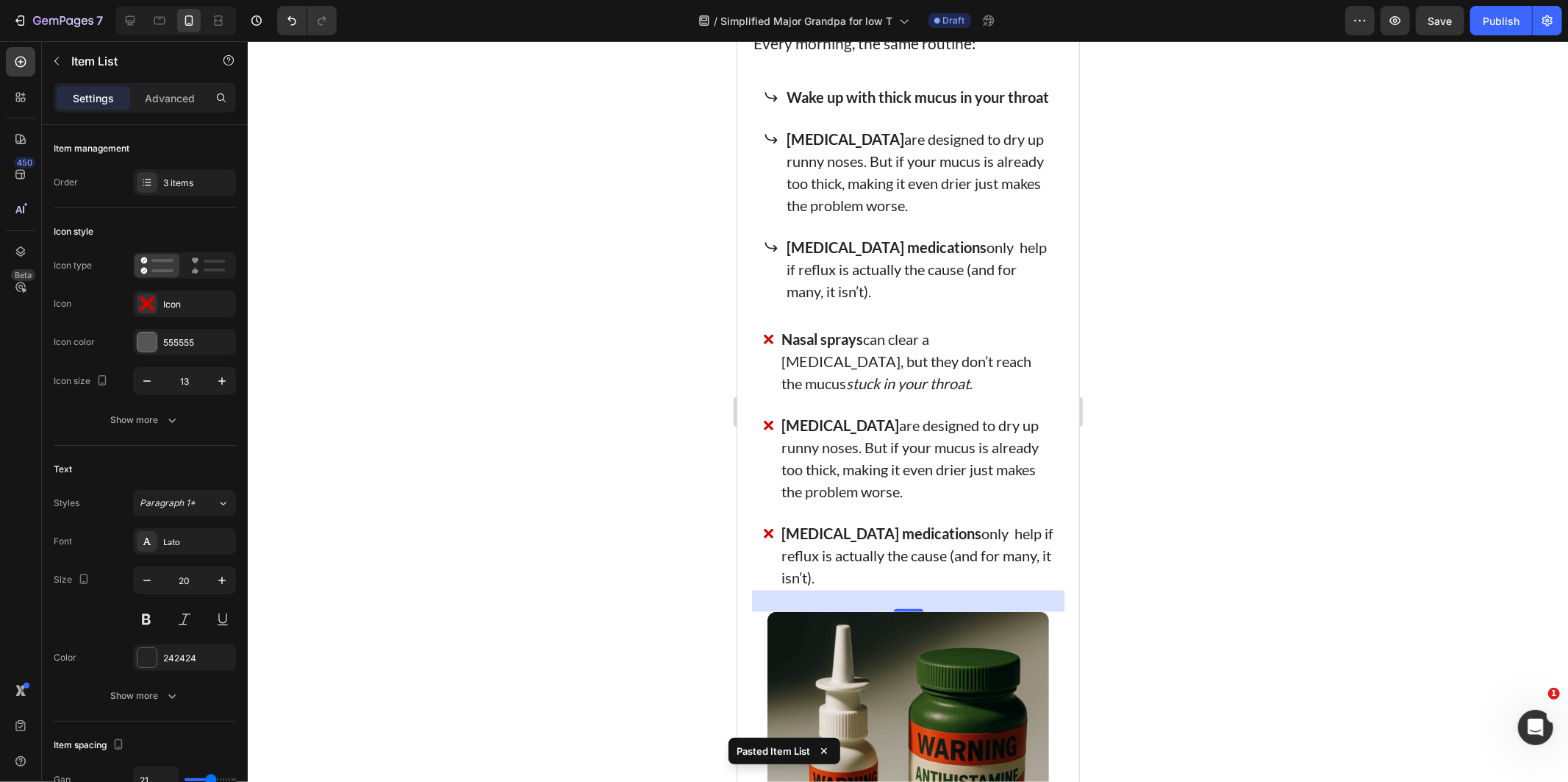
click at [763, 414] on div "Nasal sprays can clear a [MEDICAL_DATA], but they don’t reach the mucus stuck i…" at bounding box center [908, 457] width 292 height 265
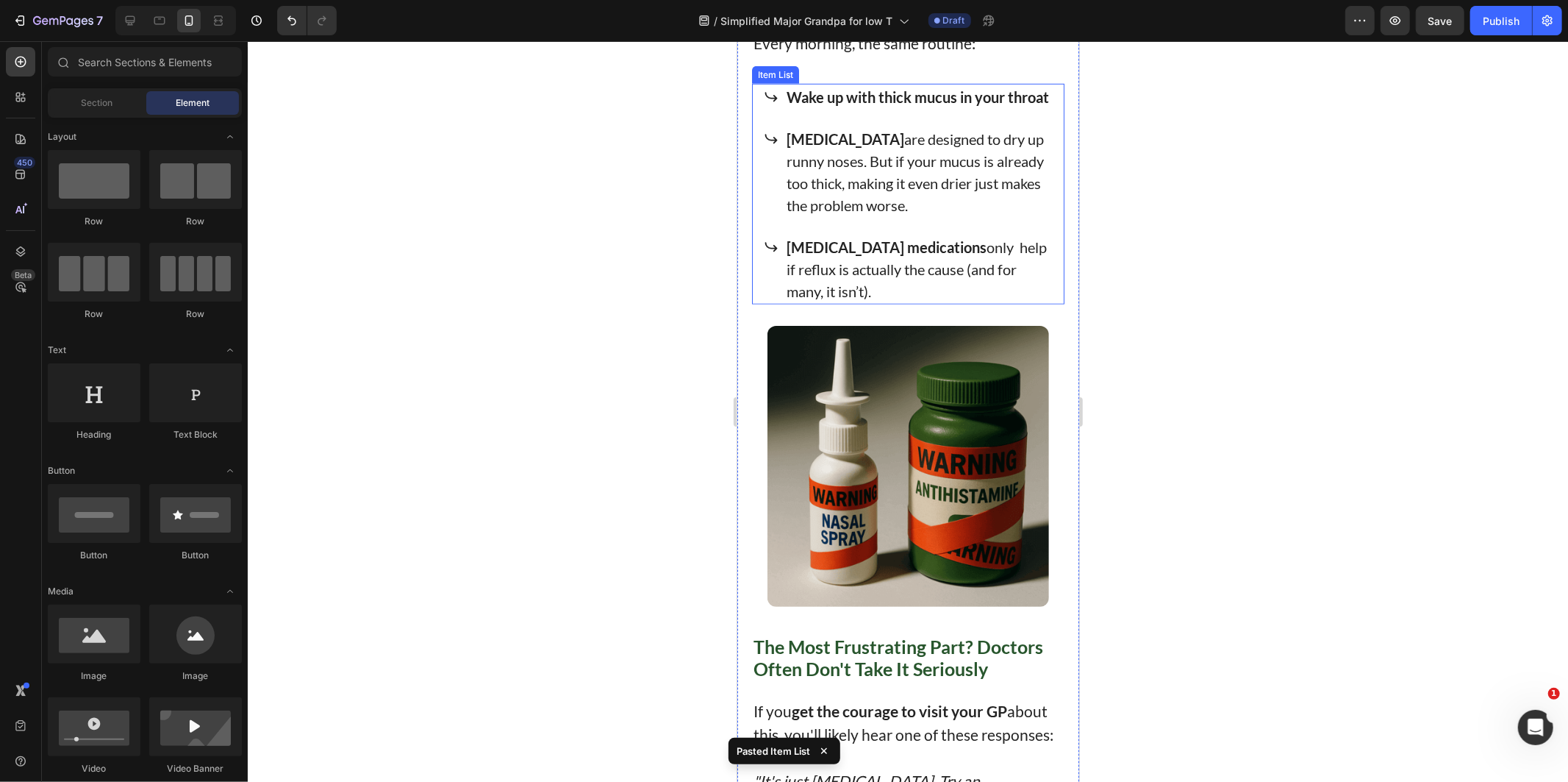
scroll to position [804, 0]
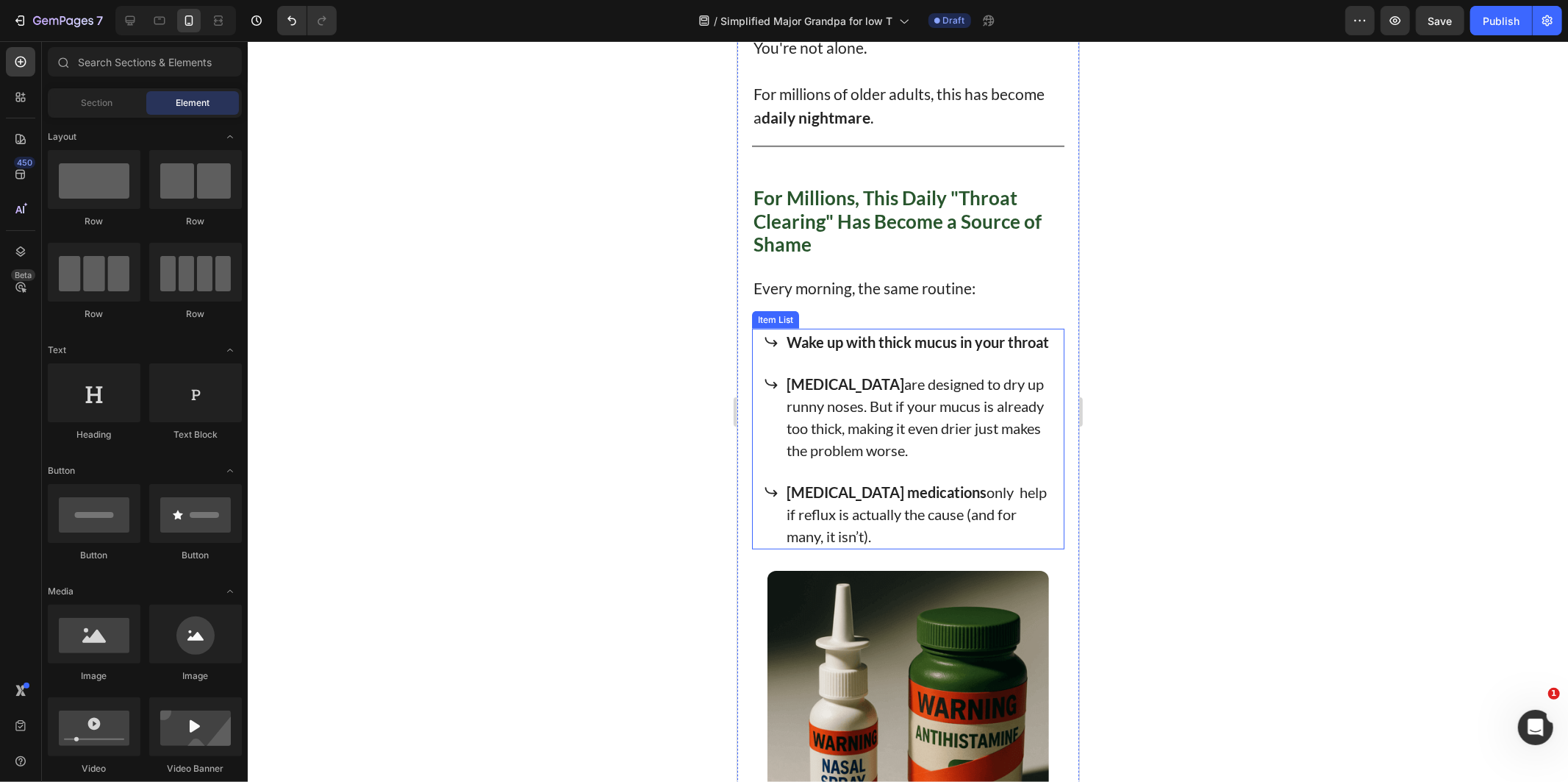
click at [854, 420] on span "[MEDICAL_DATA] are designed to dry up runny noses. But if your mucus is already…" at bounding box center [914, 416] width 257 height 84
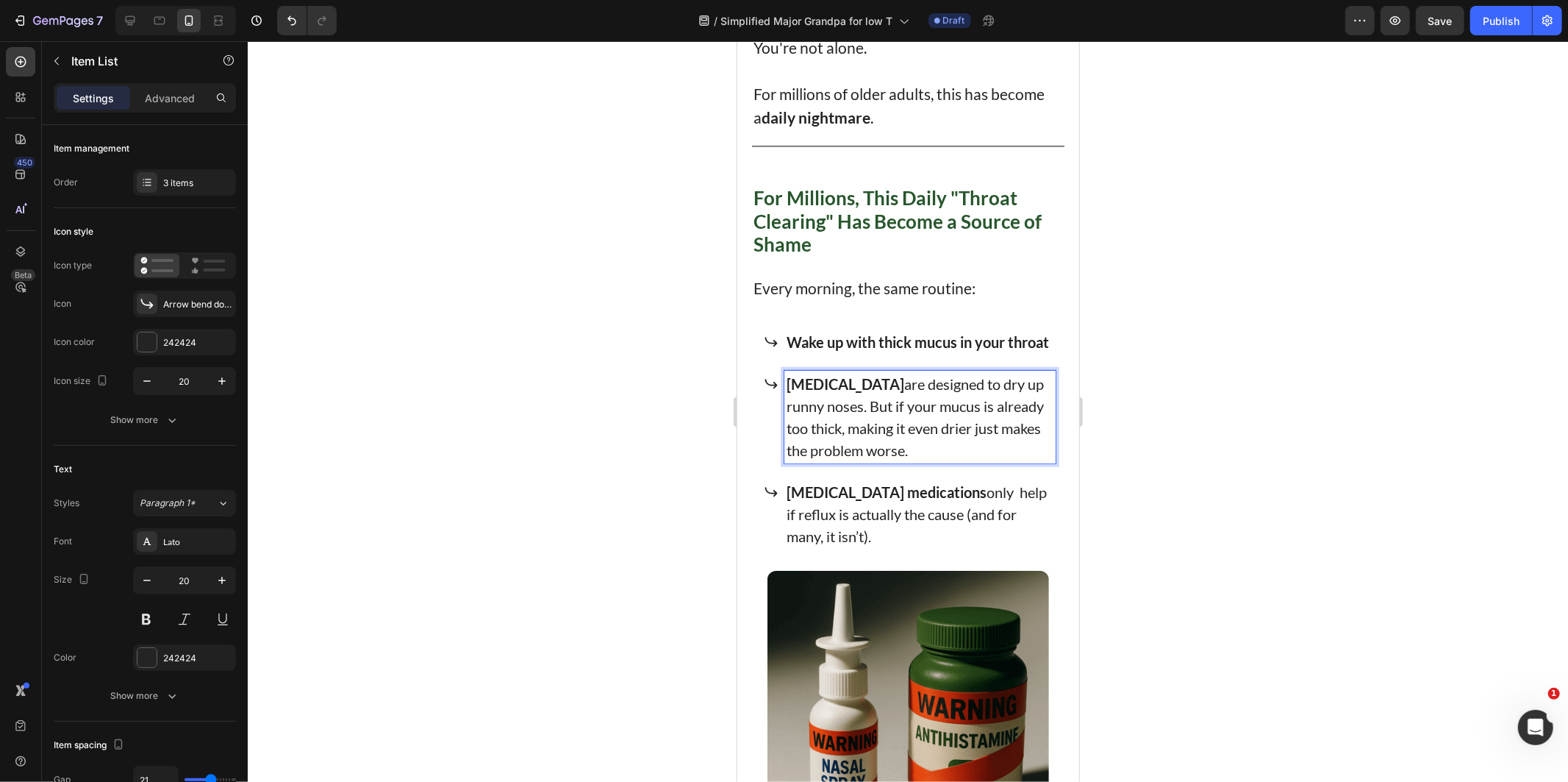
click at [804, 391] on strong "[MEDICAL_DATA]" at bounding box center [844, 382] width 118 height 17
drag, startPoint x: 804, startPoint y: 391, endPoint x: 983, endPoint y: 454, distance: 189.8
click at [983, 454] on p "[MEDICAL_DATA] are designed to dry up runny noses. But if your mucus is already…" at bounding box center [919, 416] width 267 height 88
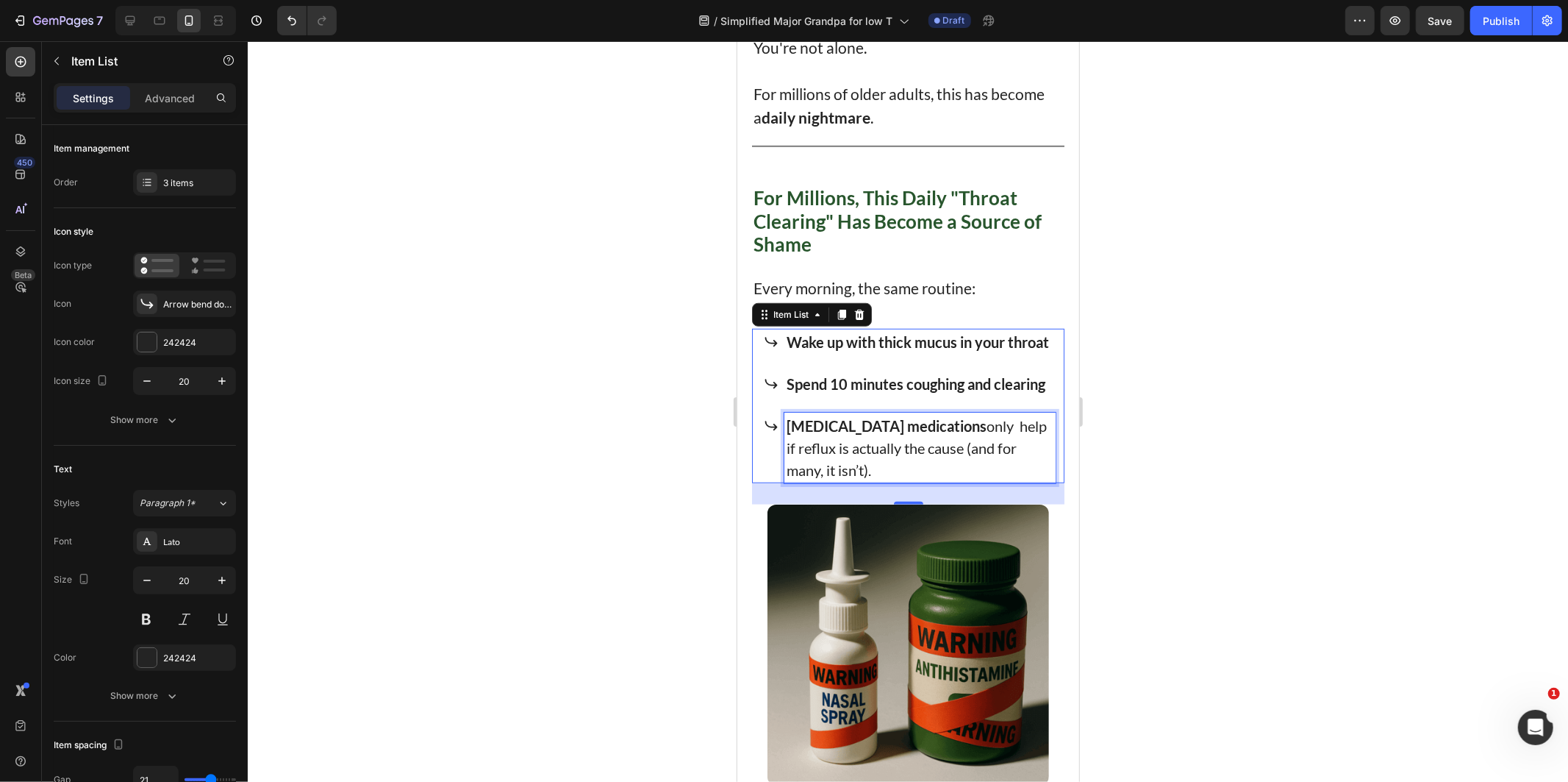
click at [855, 434] on strong "[MEDICAL_DATA] medications" at bounding box center [885, 424] width 200 height 17
click at [818, 434] on strong "[MEDICAL_DATA] medications" at bounding box center [885, 424] width 200 height 17
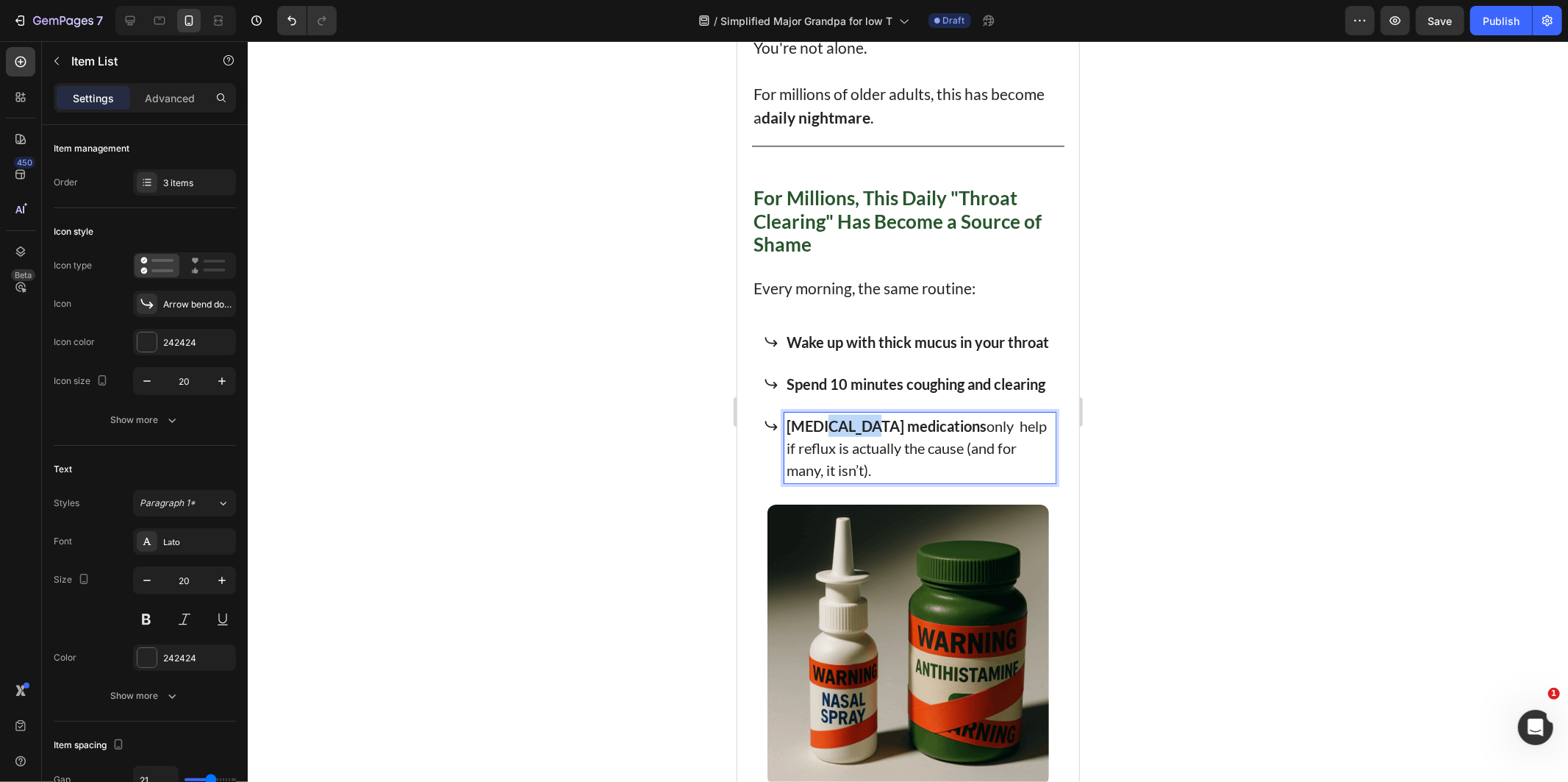
click at [823, 468] on p "[MEDICAL_DATA] medications only help if reflux is actually the cause (and for m…" at bounding box center [919, 447] width 267 height 66
click at [810, 434] on strong "[MEDICAL_DATA] medications" at bounding box center [885, 424] width 200 height 17
drag, startPoint x: 810, startPoint y: 463, endPoint x: 908, endPoint y: 502, distance: 105.5
click at [908, 480] on p "[MEDICAL_DATA] medications only help if reflux is actually the cause (and for m…" at bounding box center [919, 447] width 267 height 66
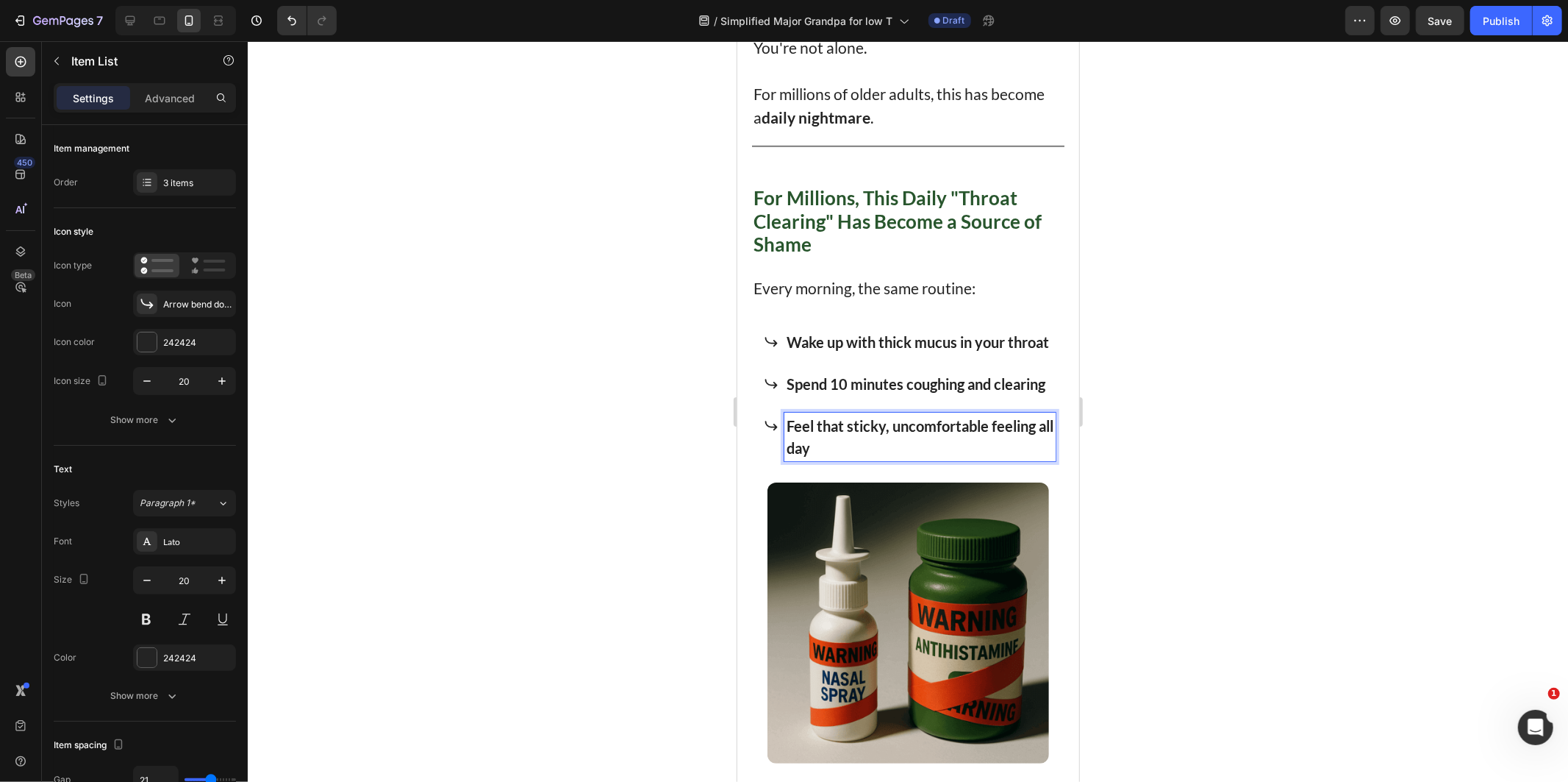
click at [1004, 456] on strong "Feel that sticky, uncomfortable feeling all day" at bounding box center [919, 436] width 267 height 39
click at [1172, 495] on div at bounding box center [907, 411] width 1320 height 741
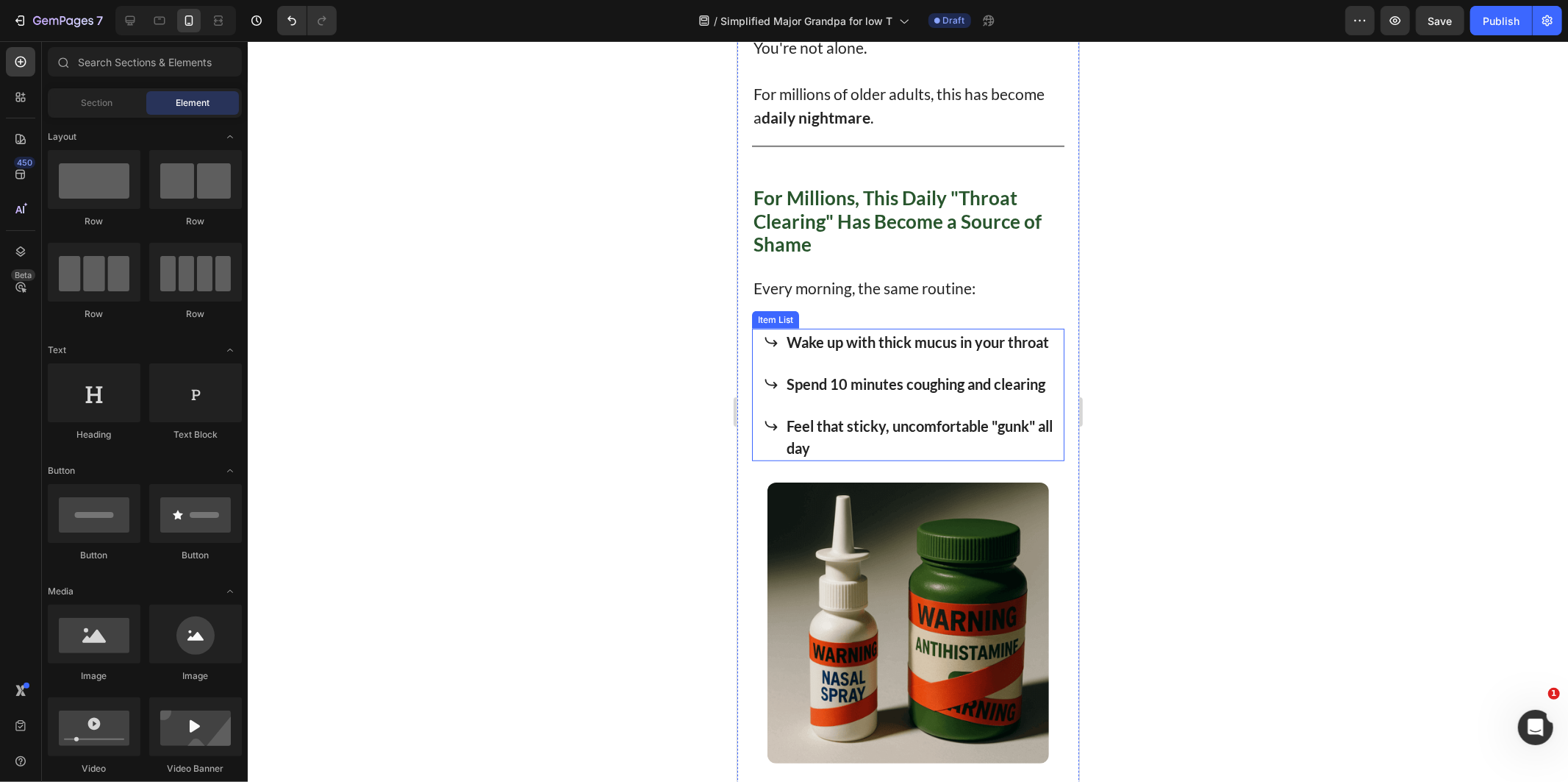
click at [884, 394] on p "Spend 10 minutes coughing and clearing" at bounding box center [919, 383] width 267 height 22
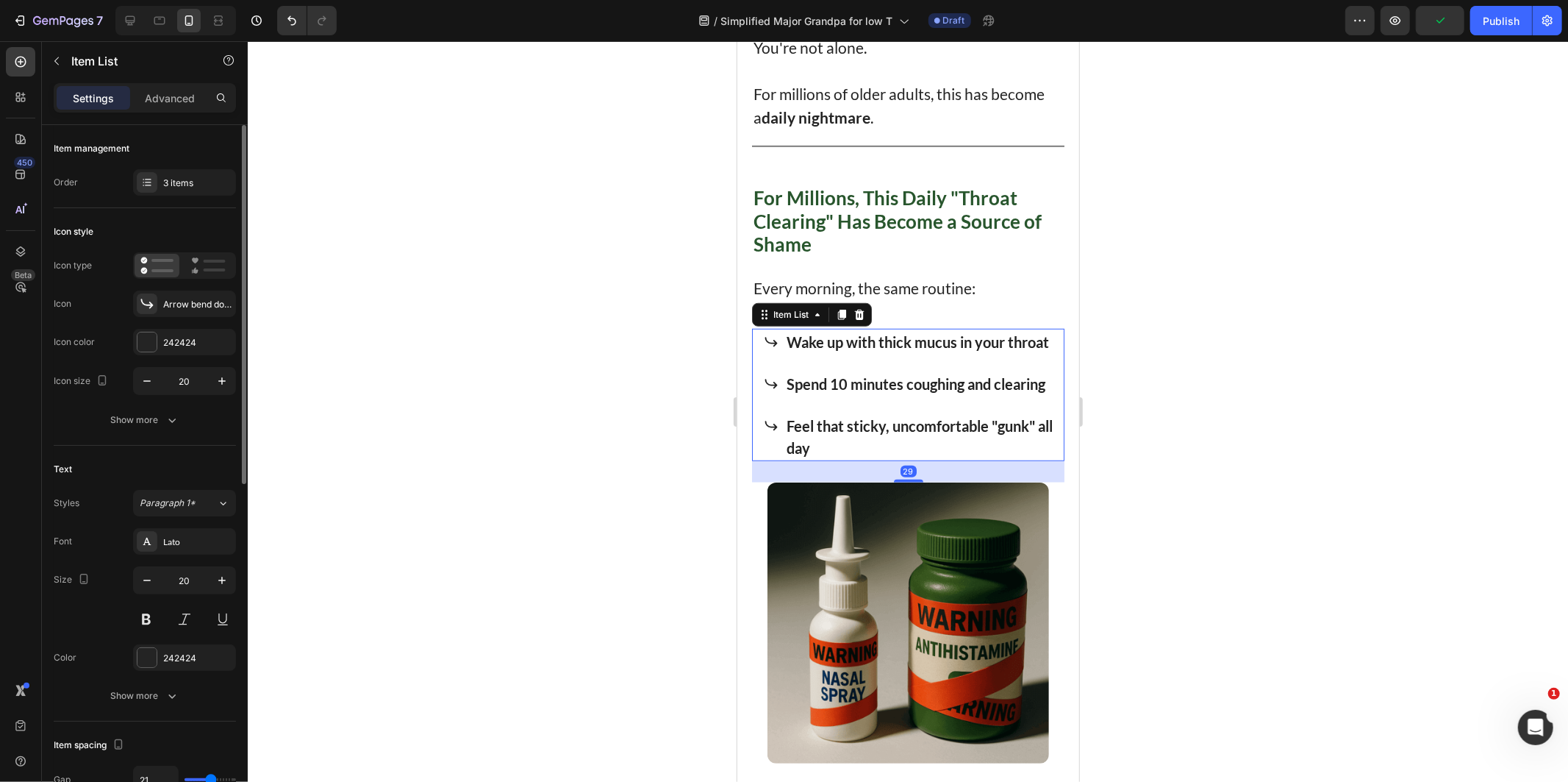
click at [179, 446] on div "Item management Order 3 items" at bounding box center [145, 583] width 182 height 275
click at [181, 180] on div "3 items" at bounding box center [198, 183] width 69 height 13
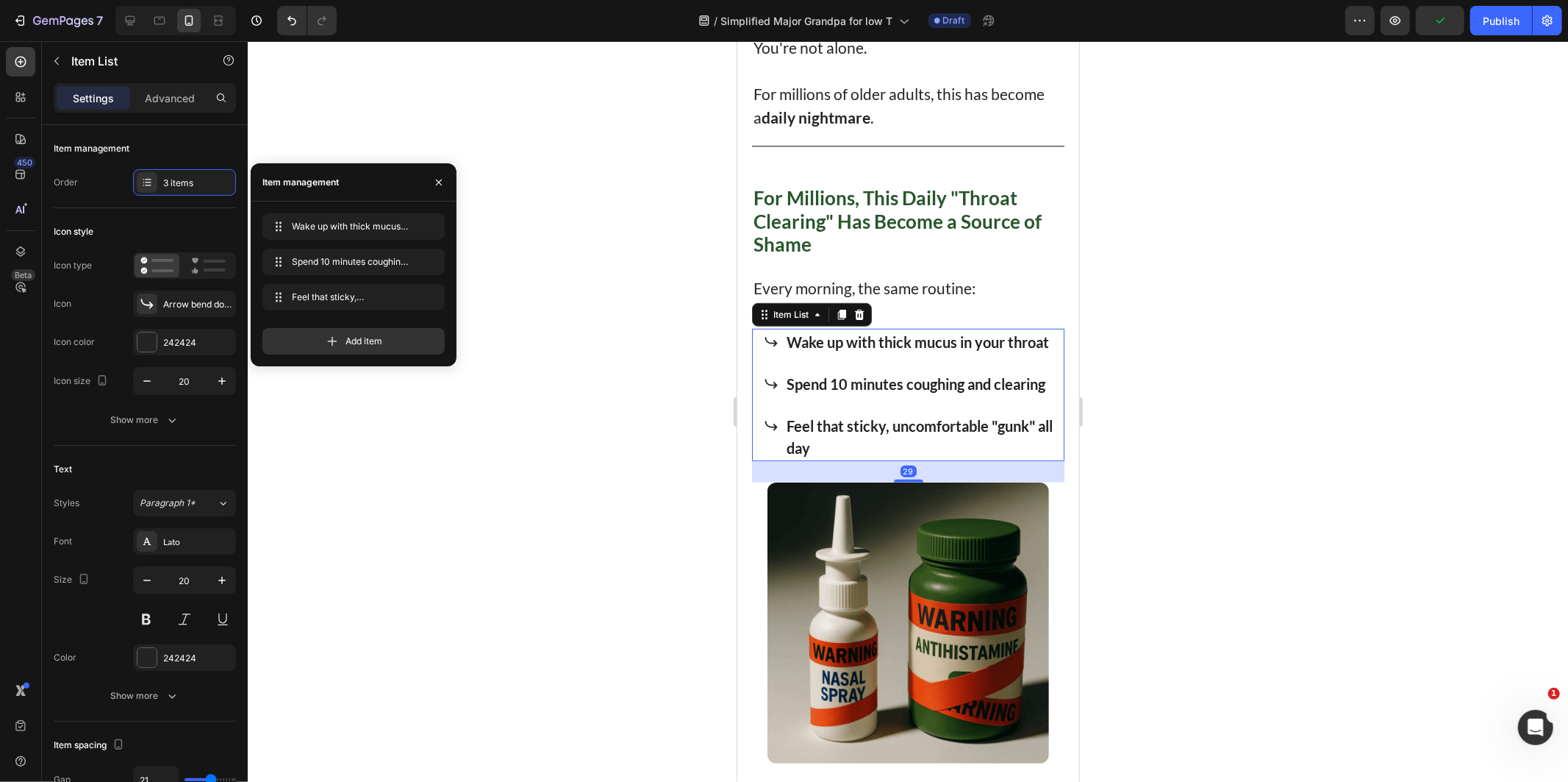
click at [302, 324] on div "Add item" at bounding box center [353, 335] width 182 height 39
click at [334, 340] on icon at bounding box center [332, 341] width 15 height 15
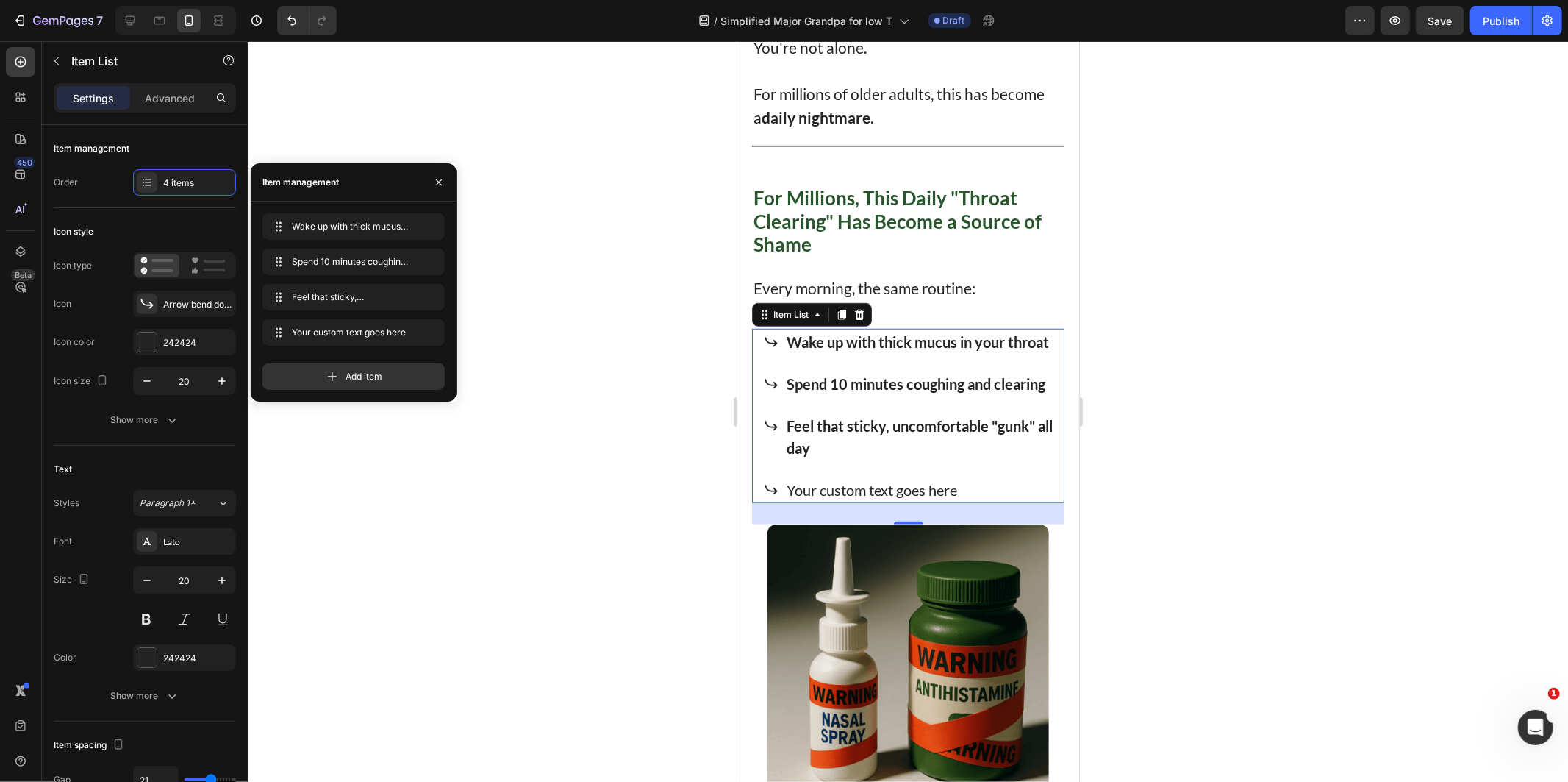
click at [841, 497] on div "Wake up with thick mucus in your throat Spend 10 minutes coughing and clearing …" at bounding box center [908, 415] width 292 height 174
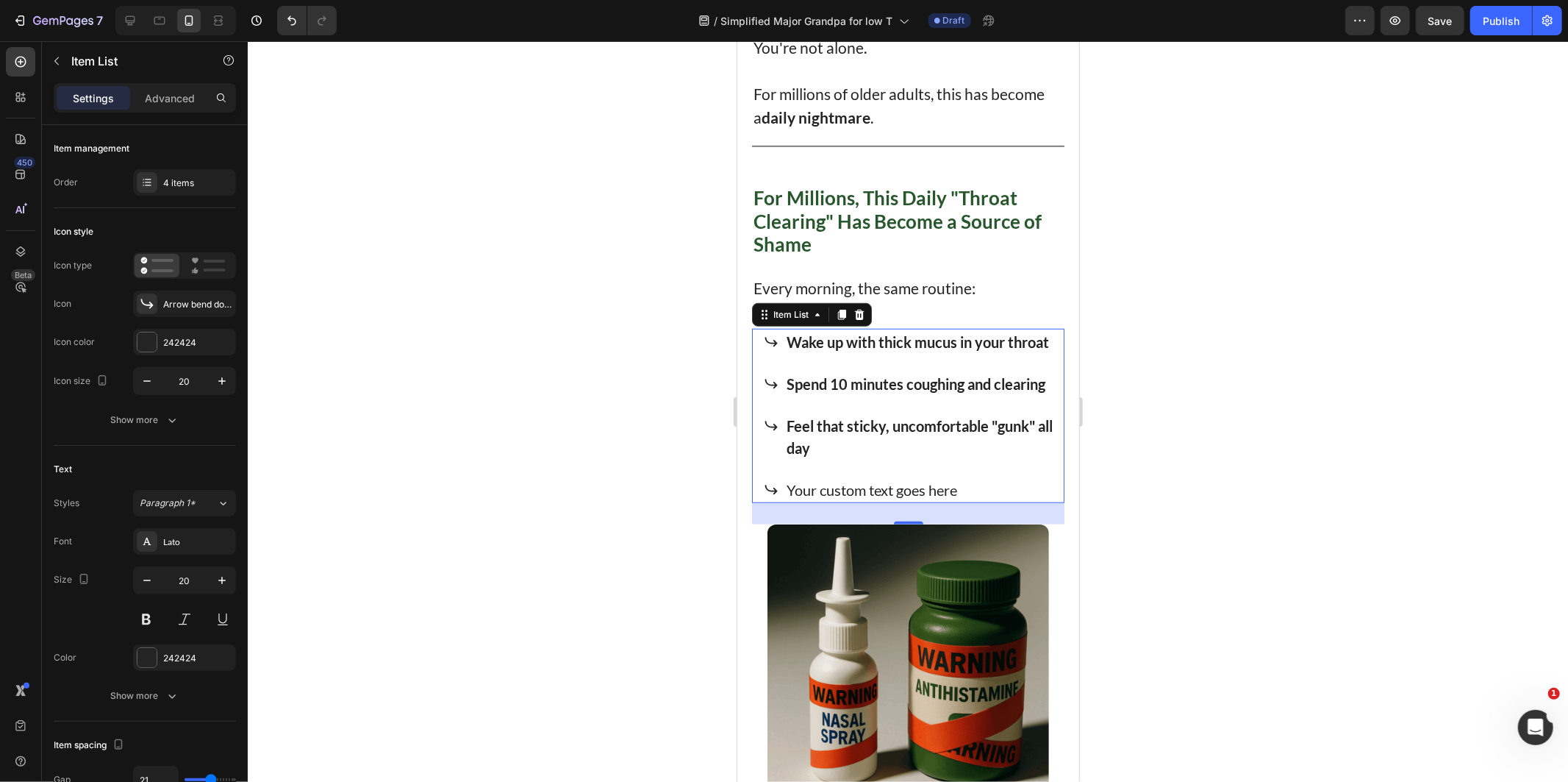
click at [857, 502] on div "Your custom text goes here" at bounding box center [919, 489] width 271 height 26
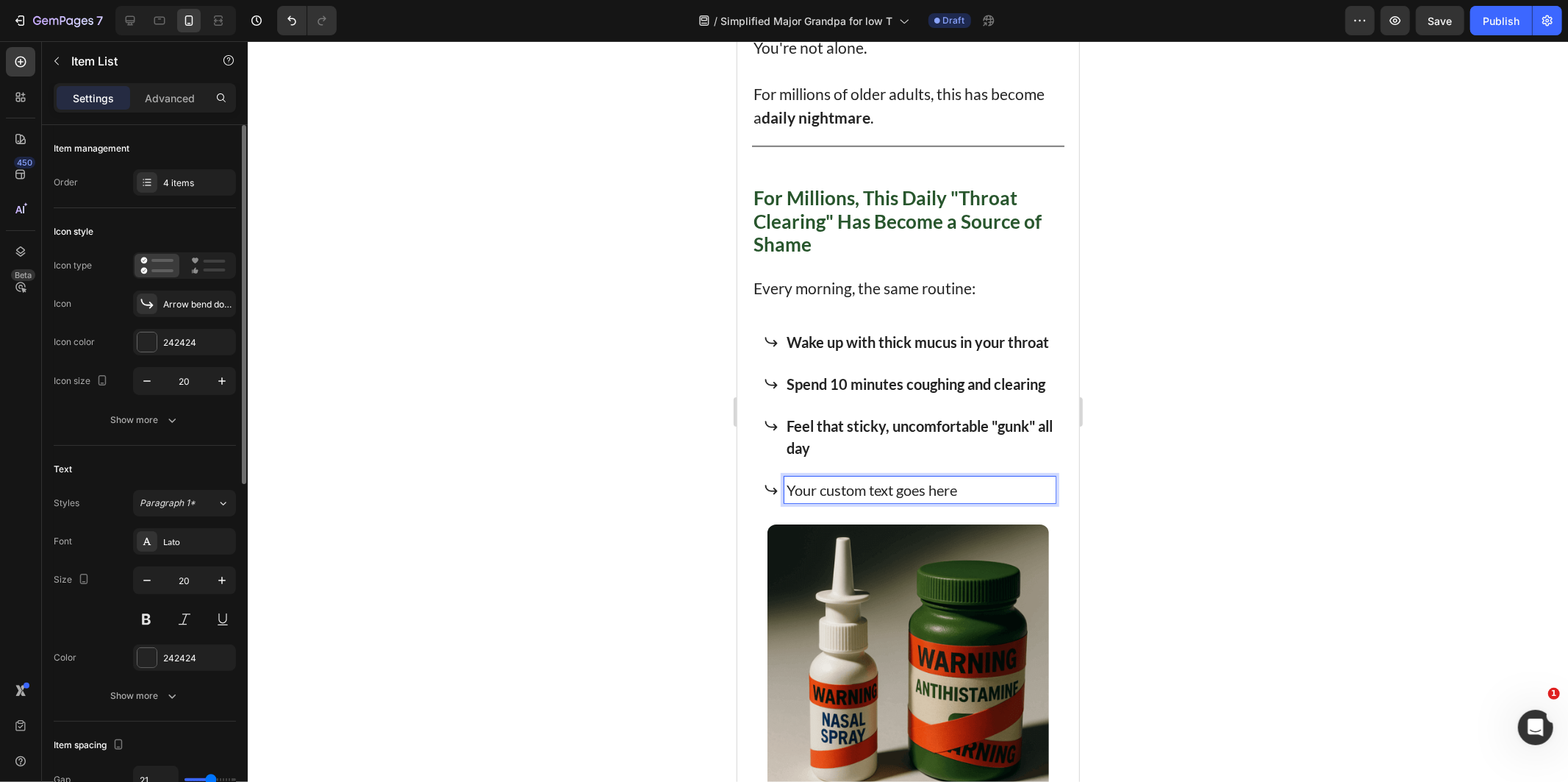
drag, startPoint x: 180, startPoint y: 179, endPoint x: 198, endPoint y: 219, distance: 43.9
click at [180, 178] on div "4 items" at bounding box center [198, 183] width 69 height 13
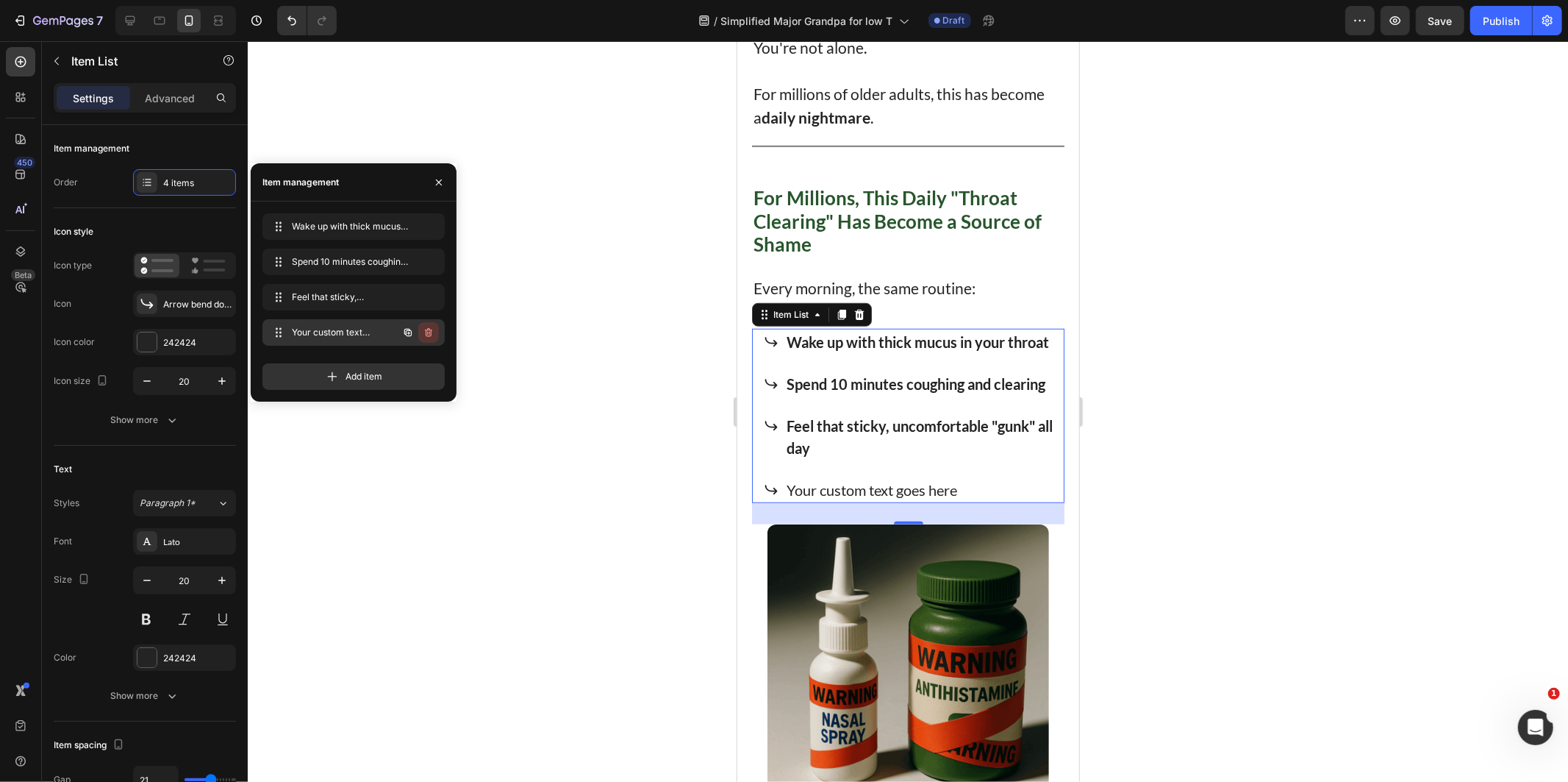
click at [431, 331] on icon "button" at bounding box center [428, 332] width 12 height 12
click at [431, 331] on div "Delete" at bounding box center [418, 332] width 27 height 13
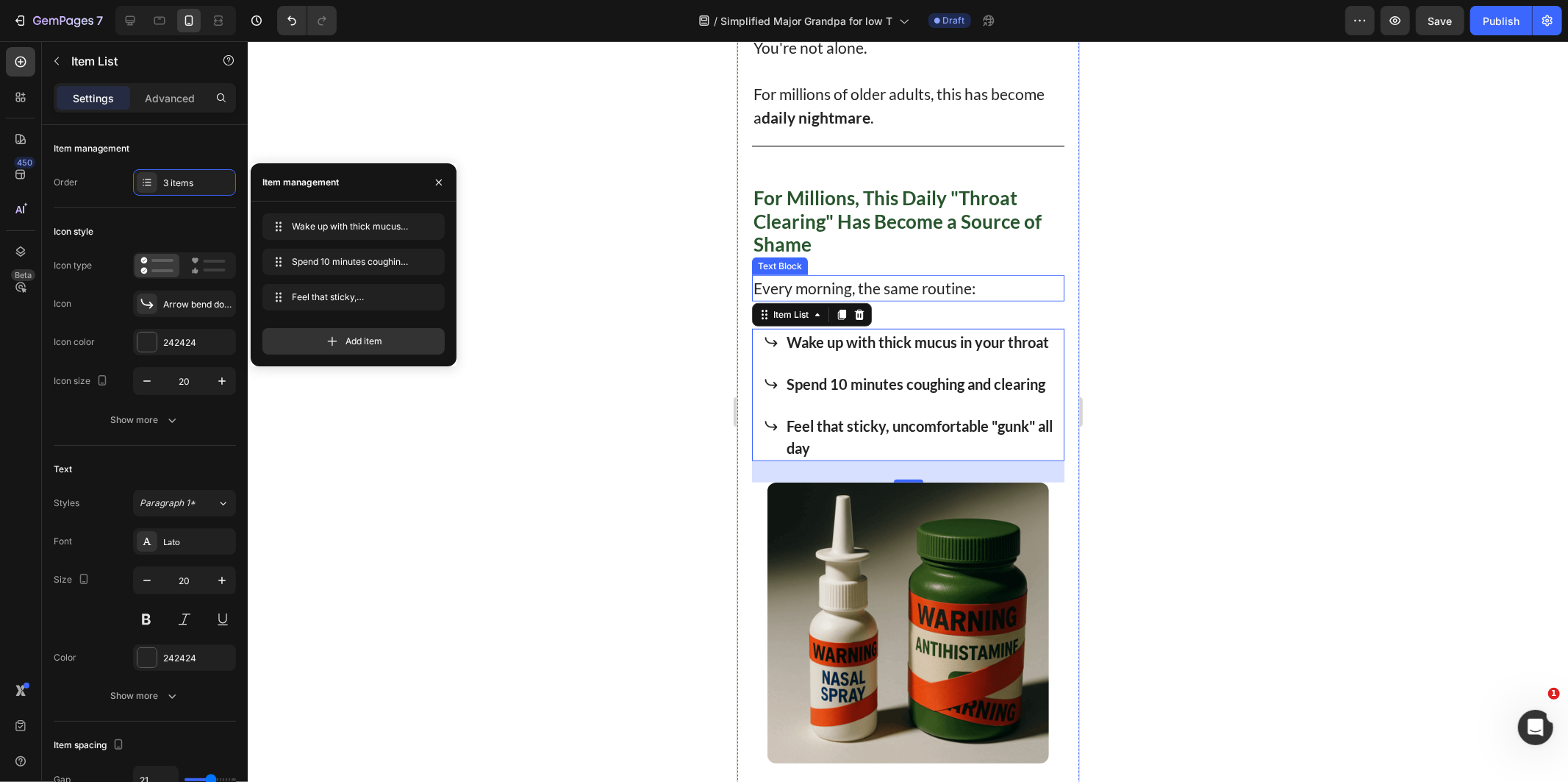
click at [950, 275] on p "Every morning, the same routine:" at bounding box center [907, 287] width 310 height 24
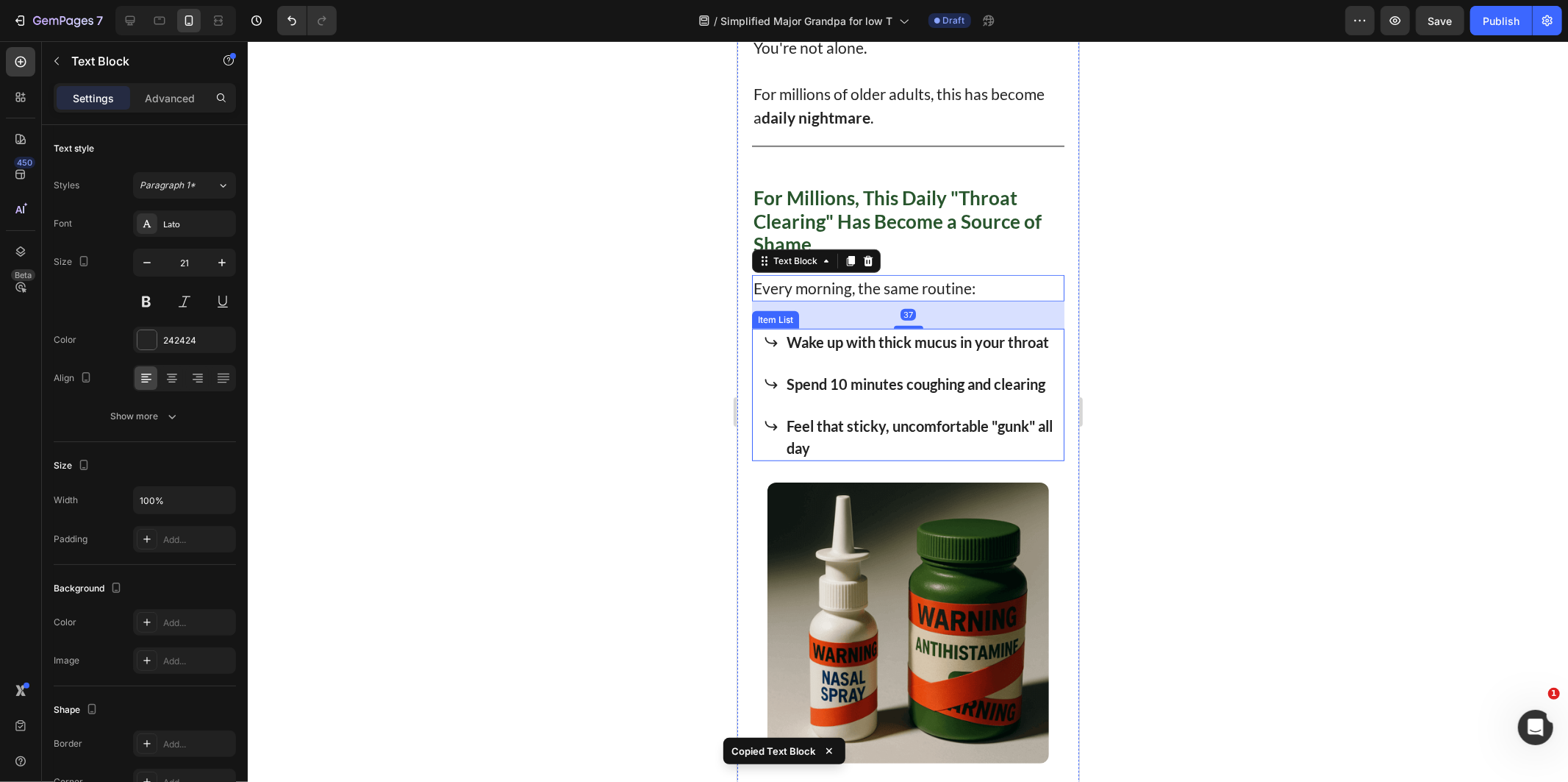
click at [766, 371] on div "Wake up with thick mucus in your throat Spend 10 minutes coughing and clearing …" at bounding box center [908, 394] width 292 height 132
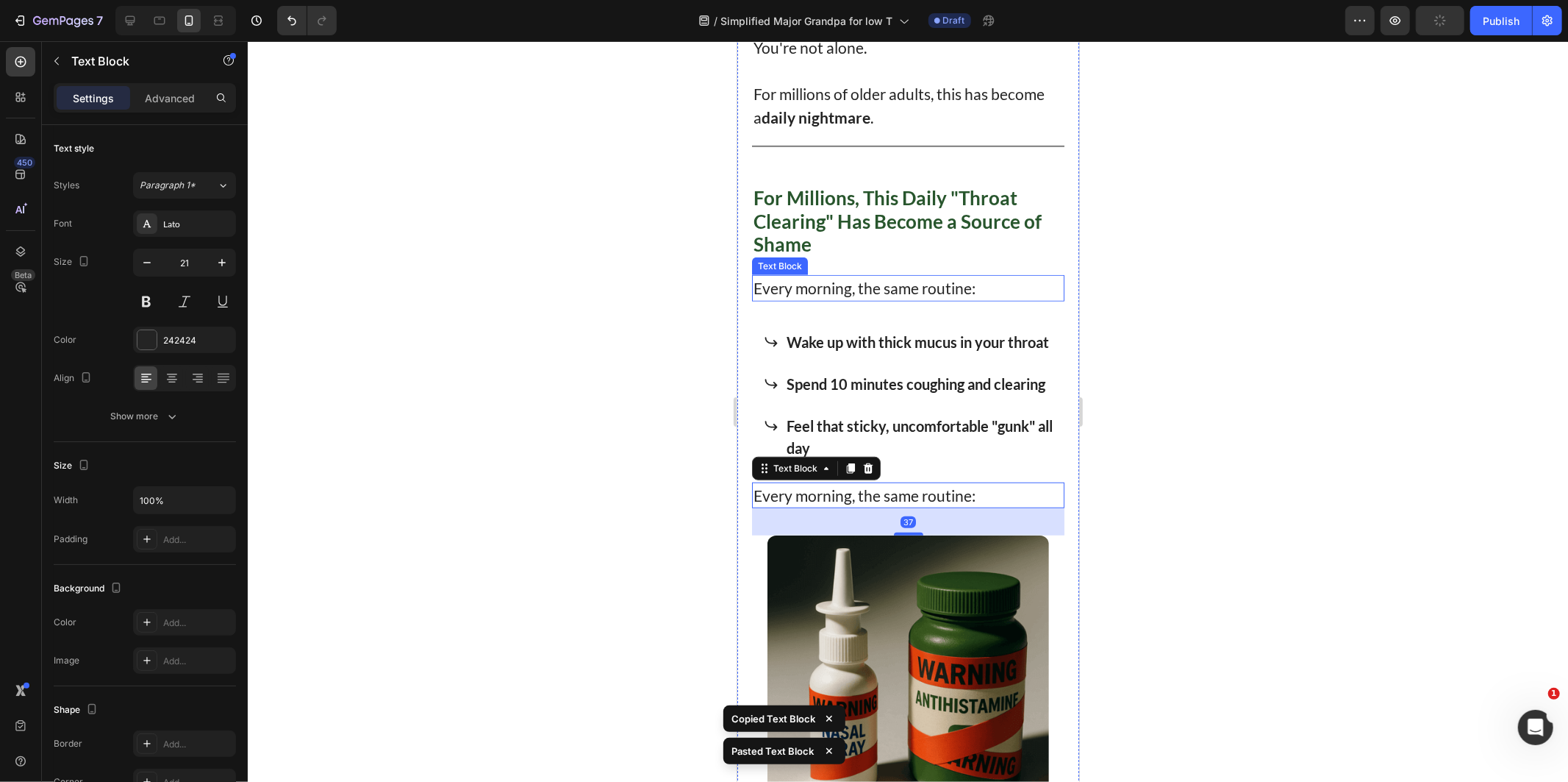
click at [914, 275] on p "Every morning, the same routine:" at bounding box center [907, 287] width 310 height 24
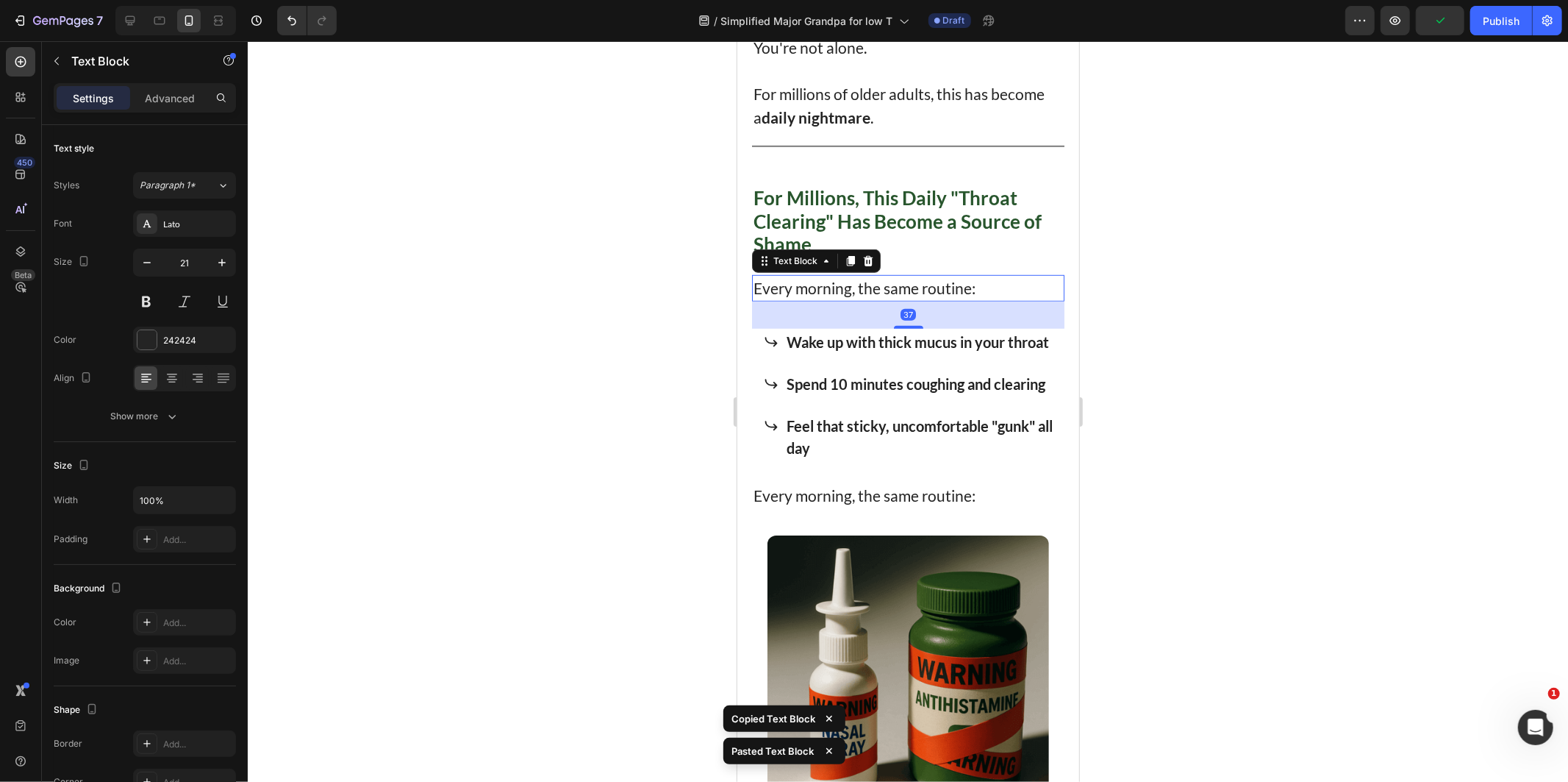
click at [906, 311] on div "37" at bounding box center [907, 314] width 312 height 27
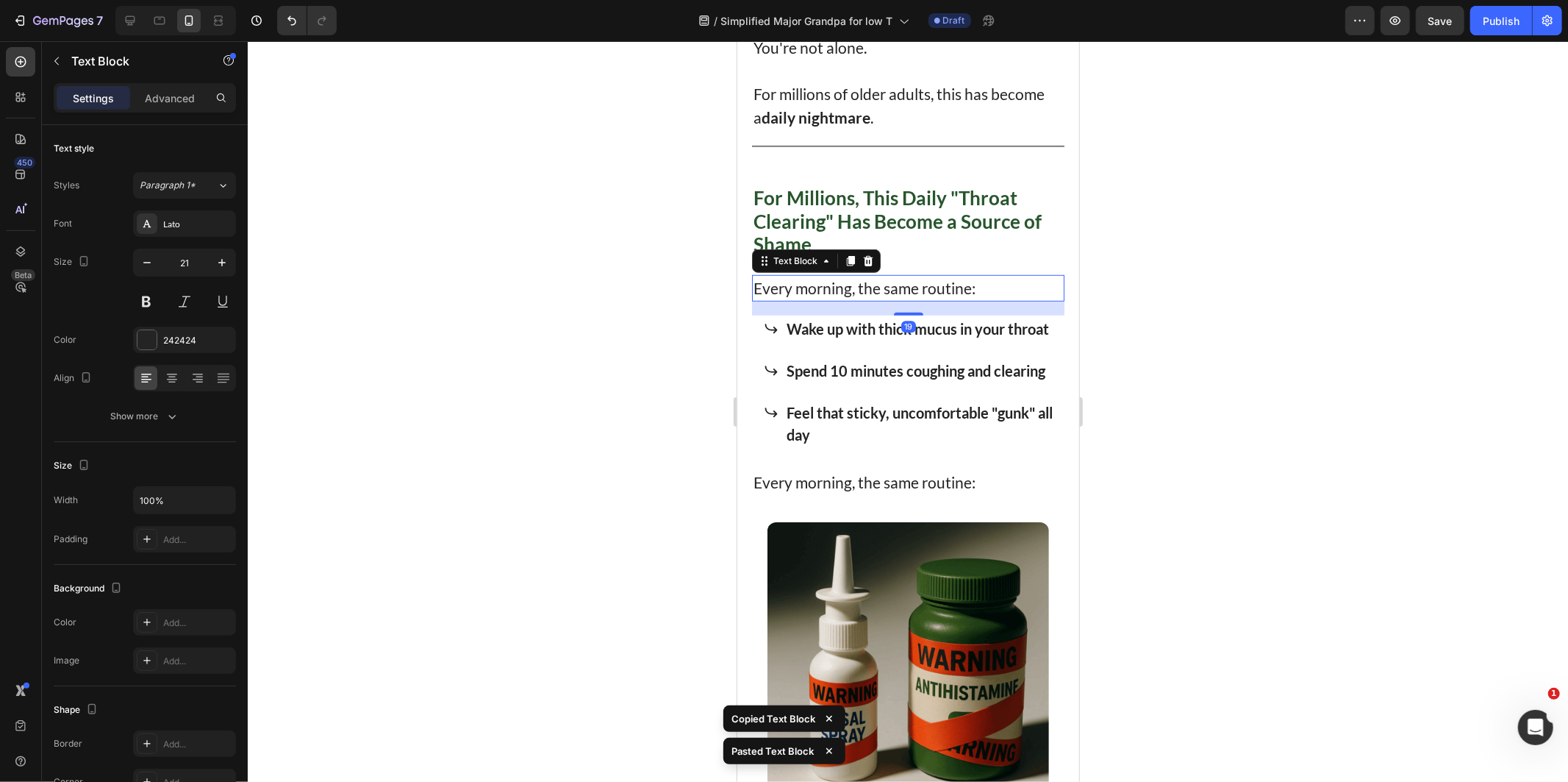
drag, startPoint x: 909, startPoint y: 316, endPoint x: 921, endPoint y: 303, distance: 17.7
click at [921, 301] on div "19" at bounding box center [907, 301] width 312 height 0
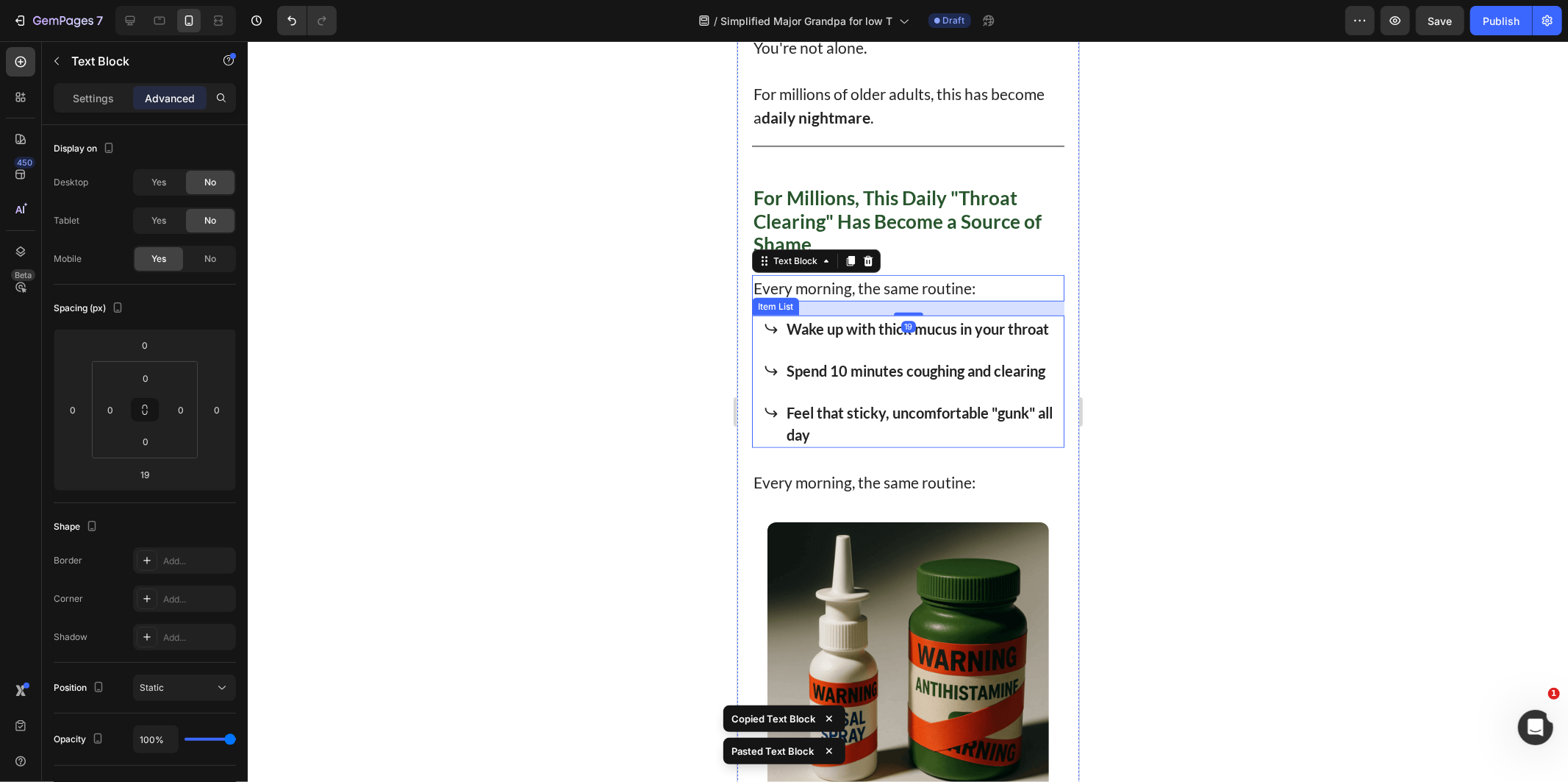
click at [969, 442] on strong "Feel that sticky, uncomfortable "gunk" all day" at bounding box center [919, 423] width 266 height 39
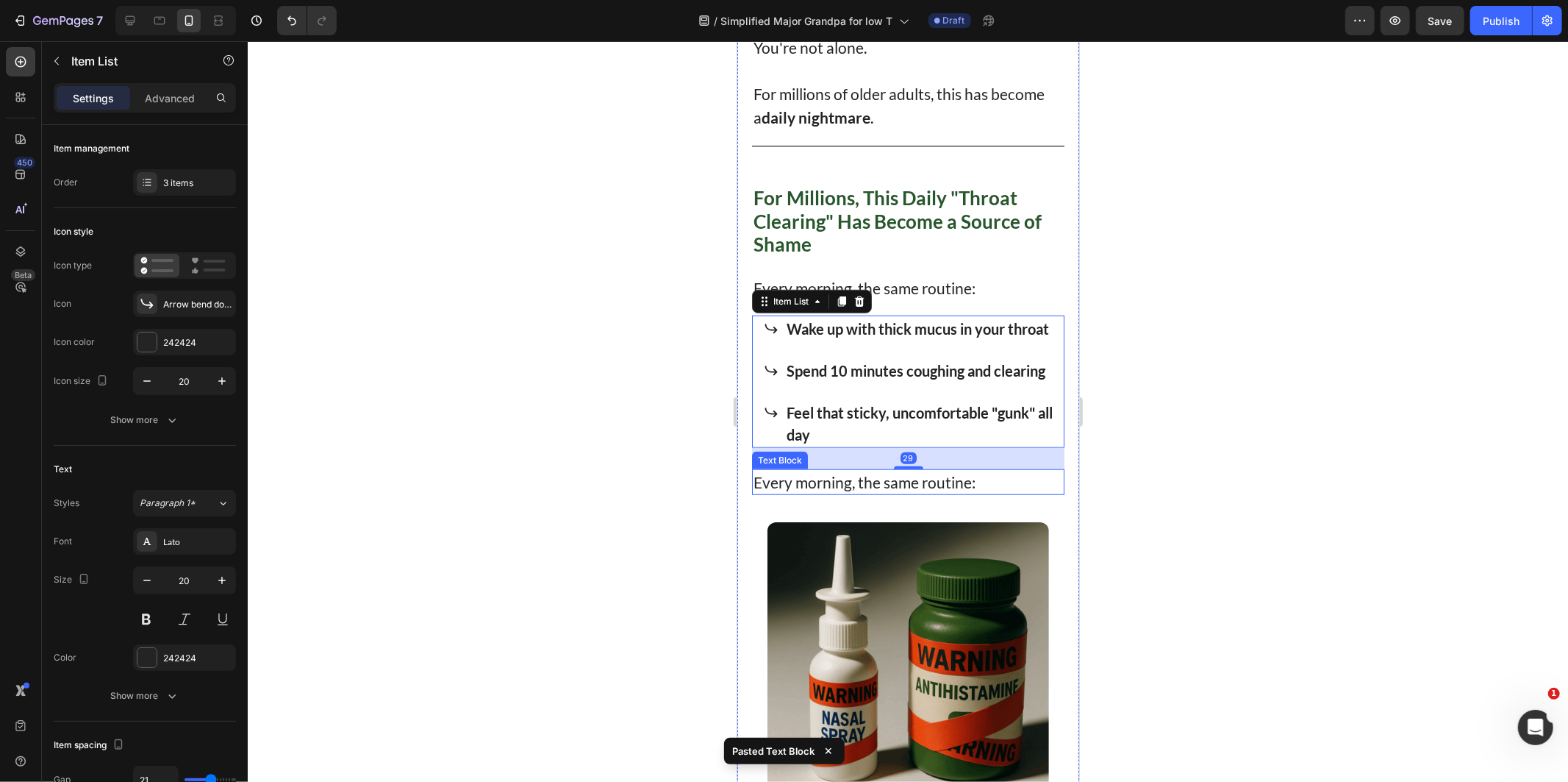
click at [885, 493] on p "Every morning, the same routine:" at bounding box center [907, 482] width 310 height 24
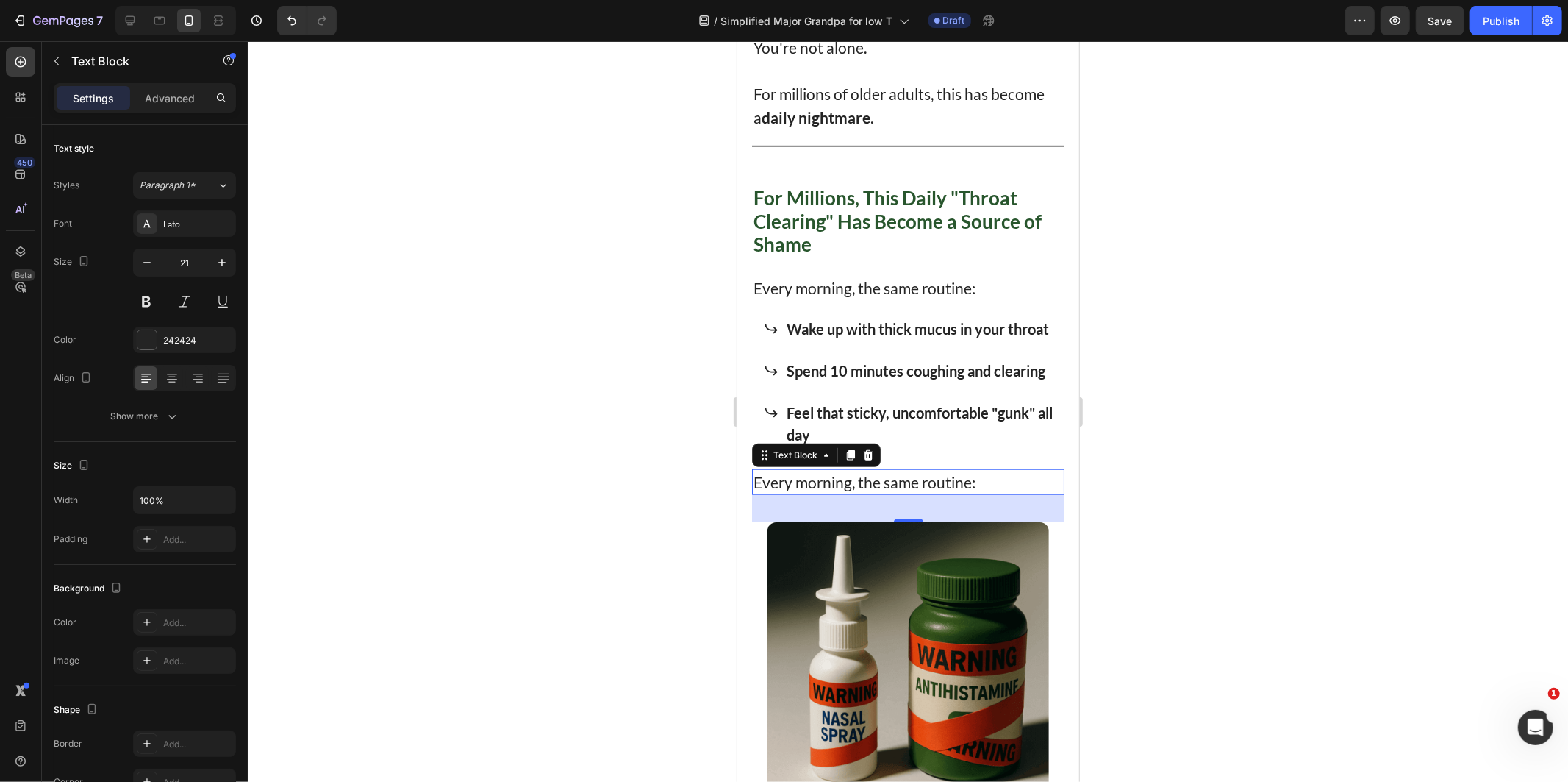
click at [1028, 493] on p "Every morning, the same routine:" at bounding box center [907, 482] width 310 height 24
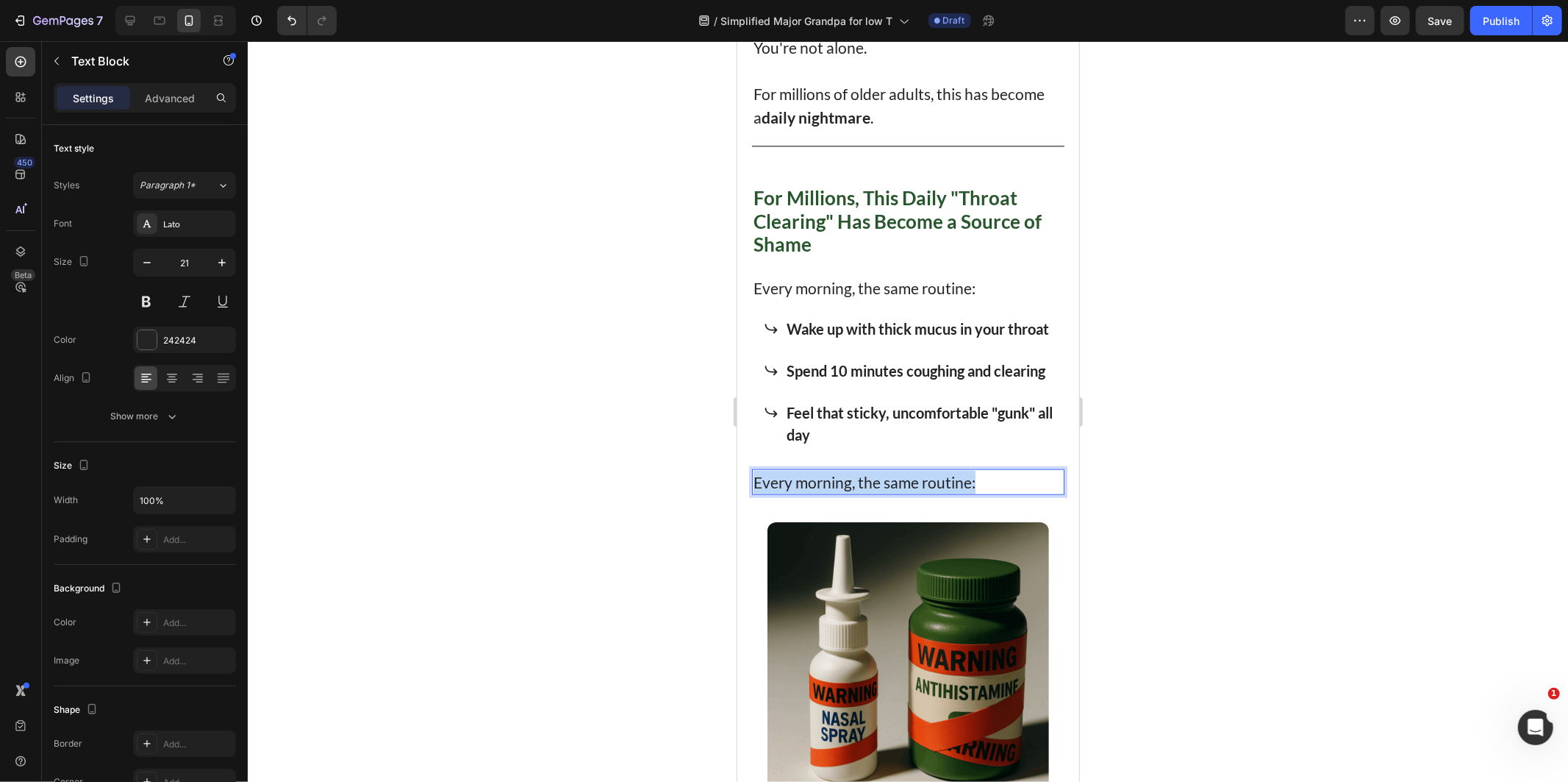
click at [1028, 493] on p "Every morning, the same routine:" at bounding box center [907, 482] width 310 height 24
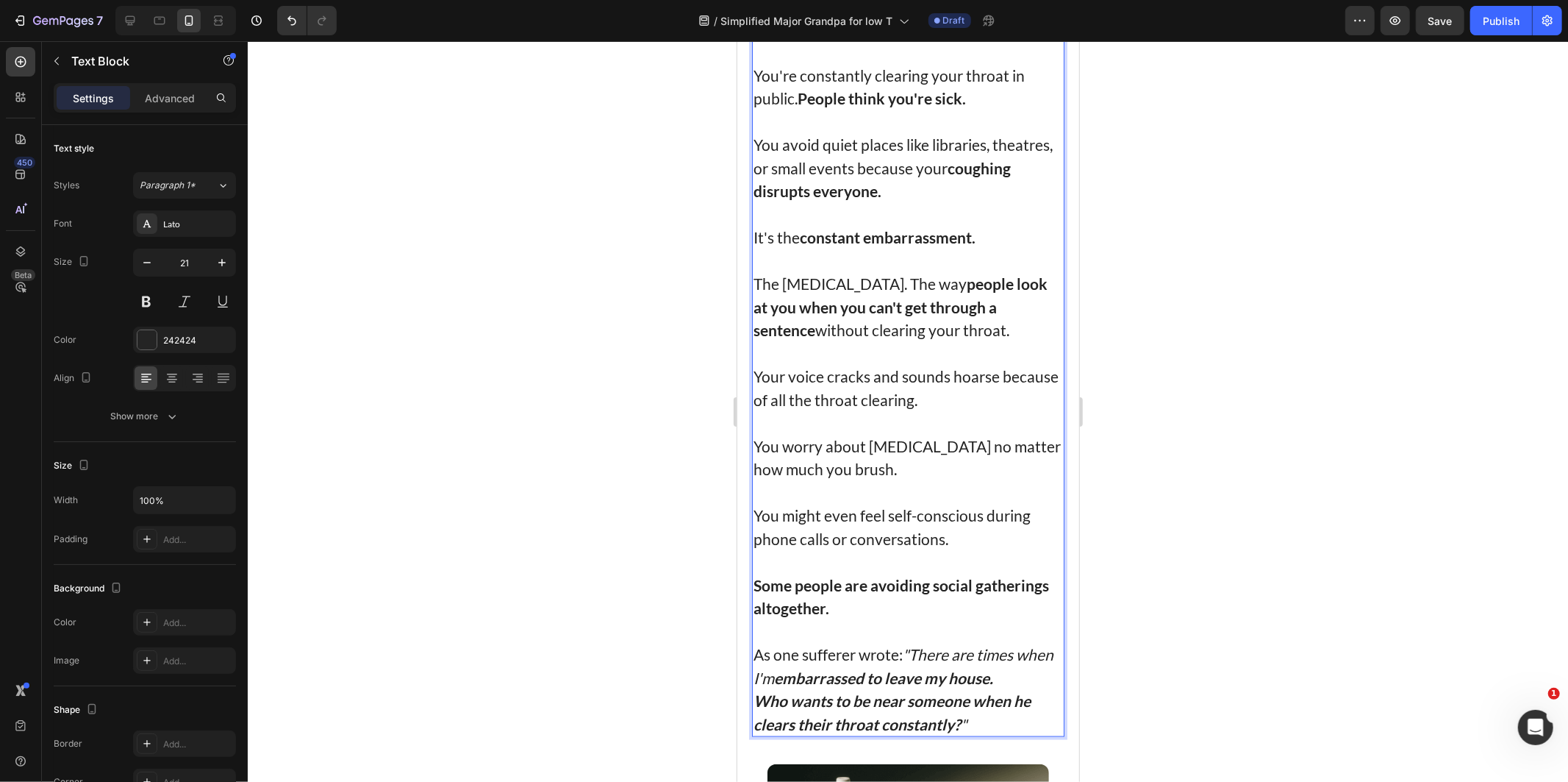
scroll to position [812, 0]
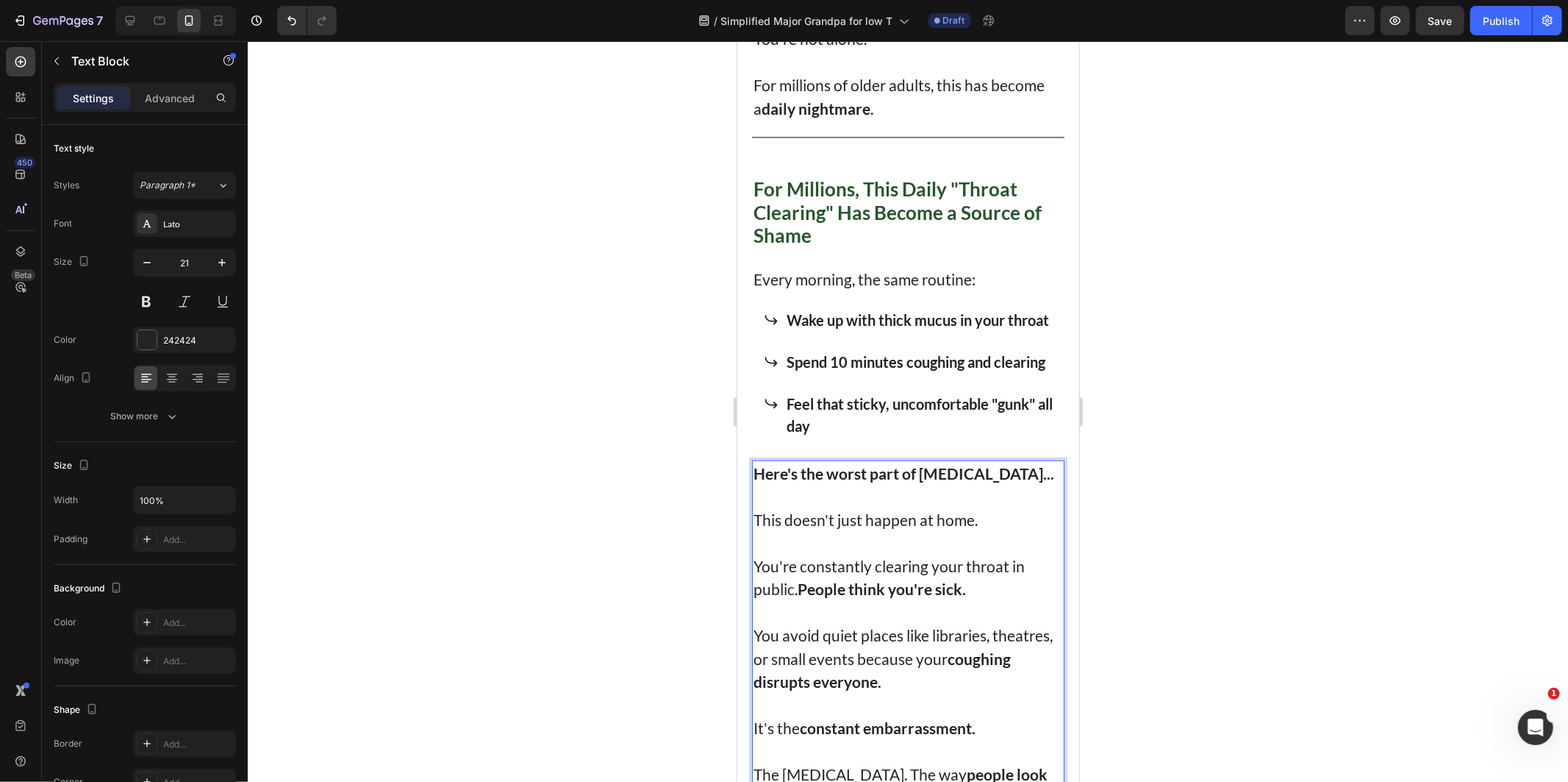
click at [998, 531] on p "This doesn't just happen at home." at bounding box center [907, 519] width 310 height 24
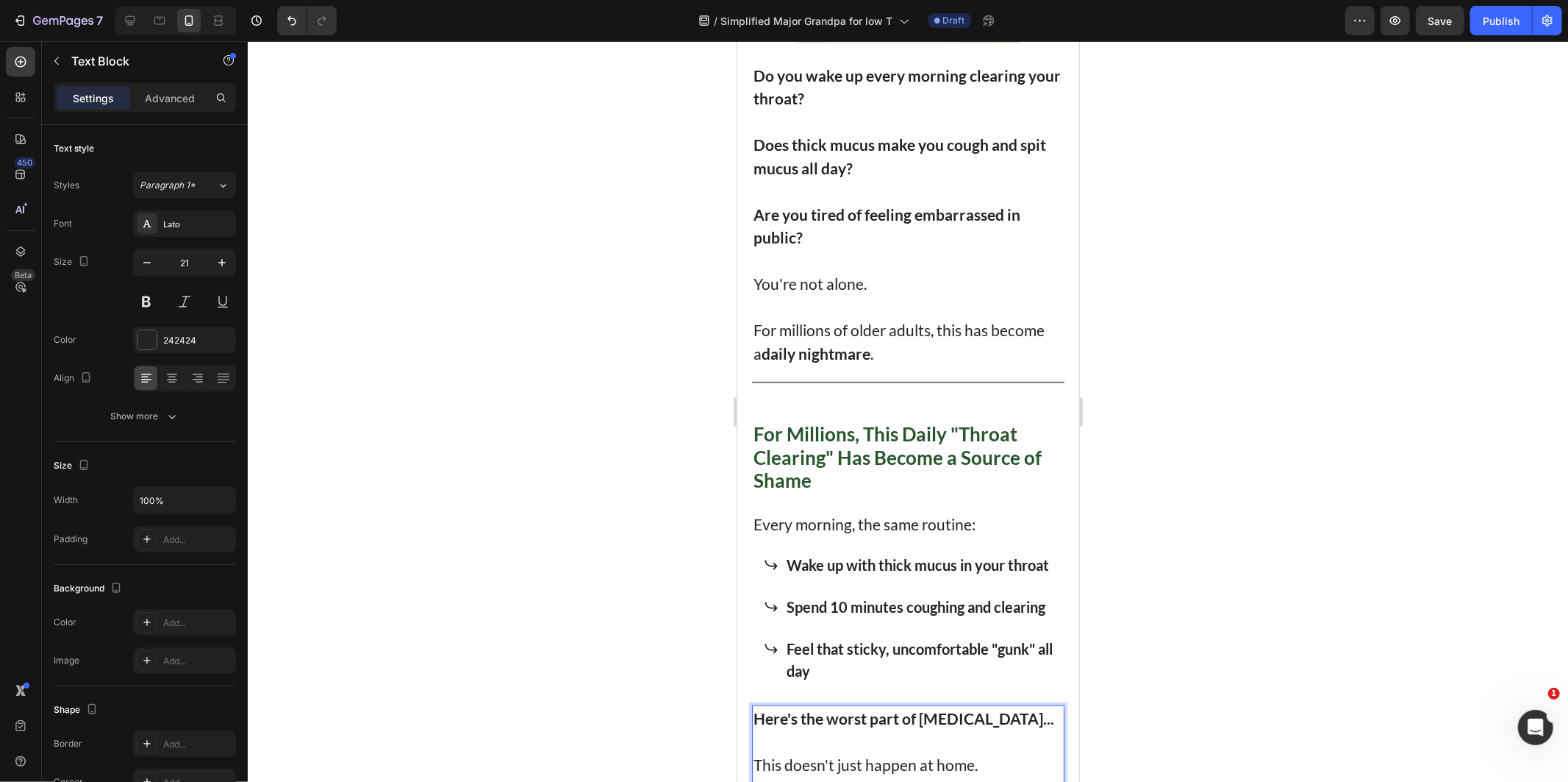
click at [539, 335] on div at bounding box center [907, 411] width 1320 height 741
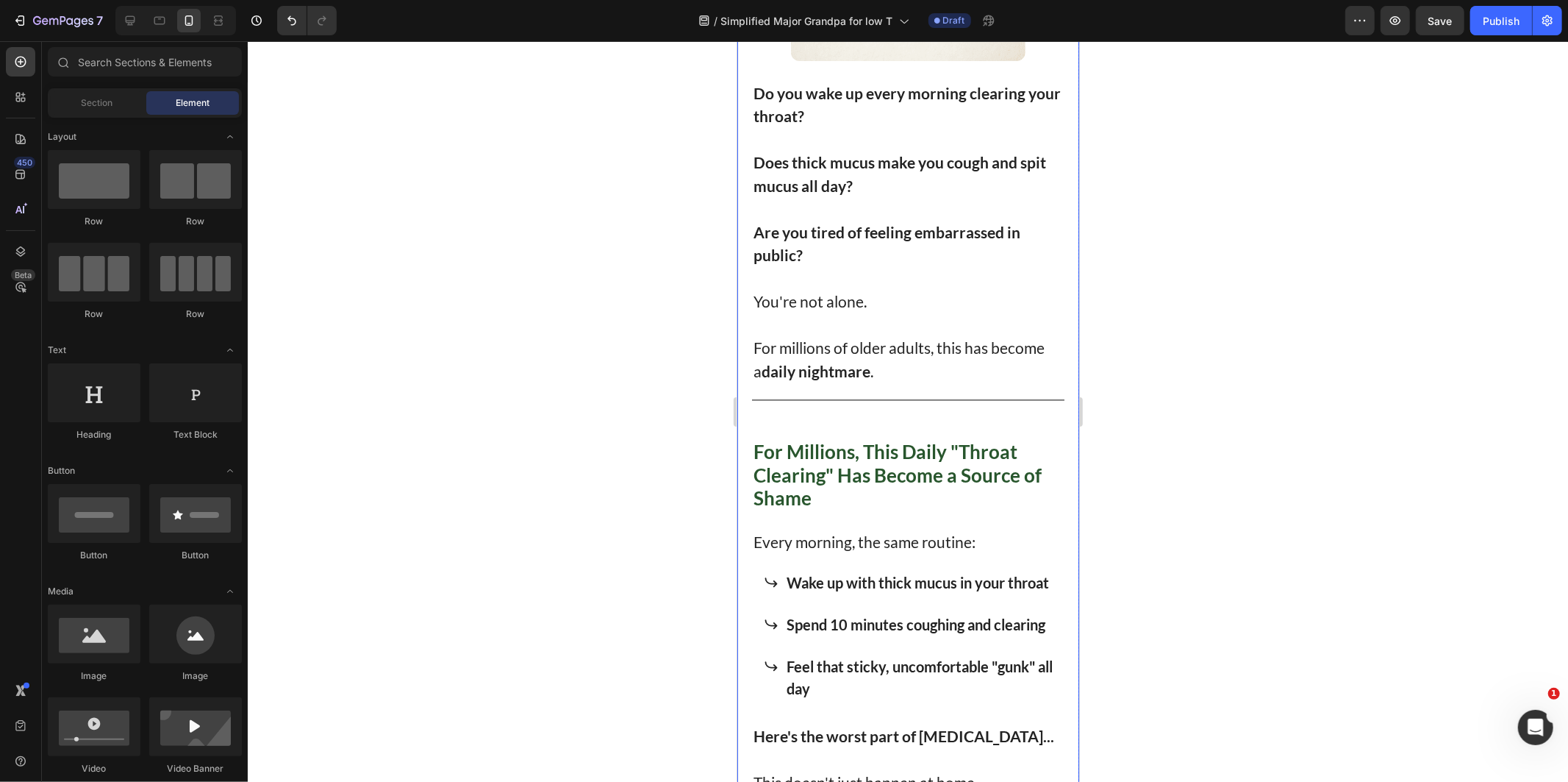
scroll to position [735, 0]
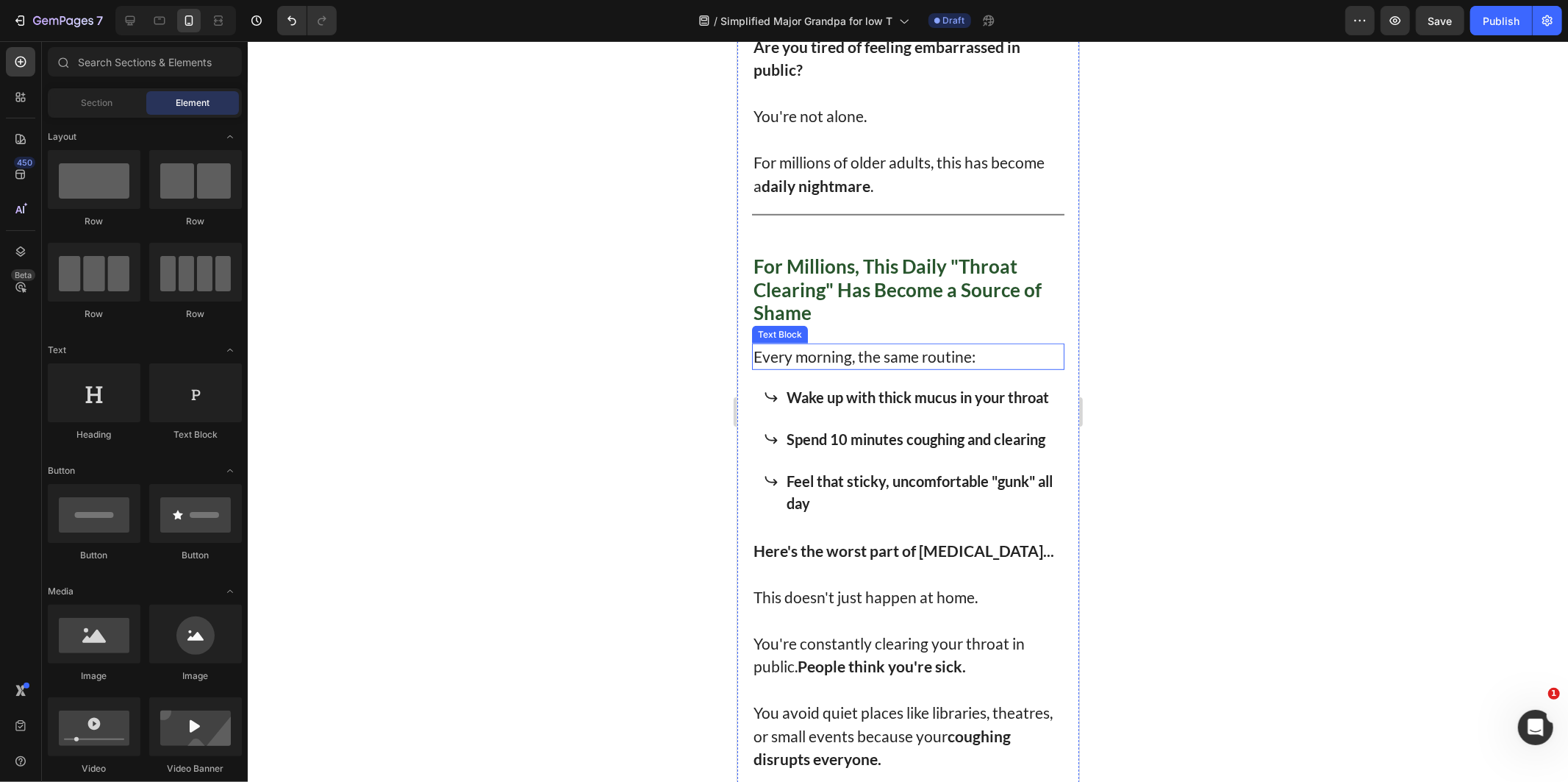
click at [931, 351] on p "Every morning, the same routine:" at bounding box center [907, 356] width 310 height 24
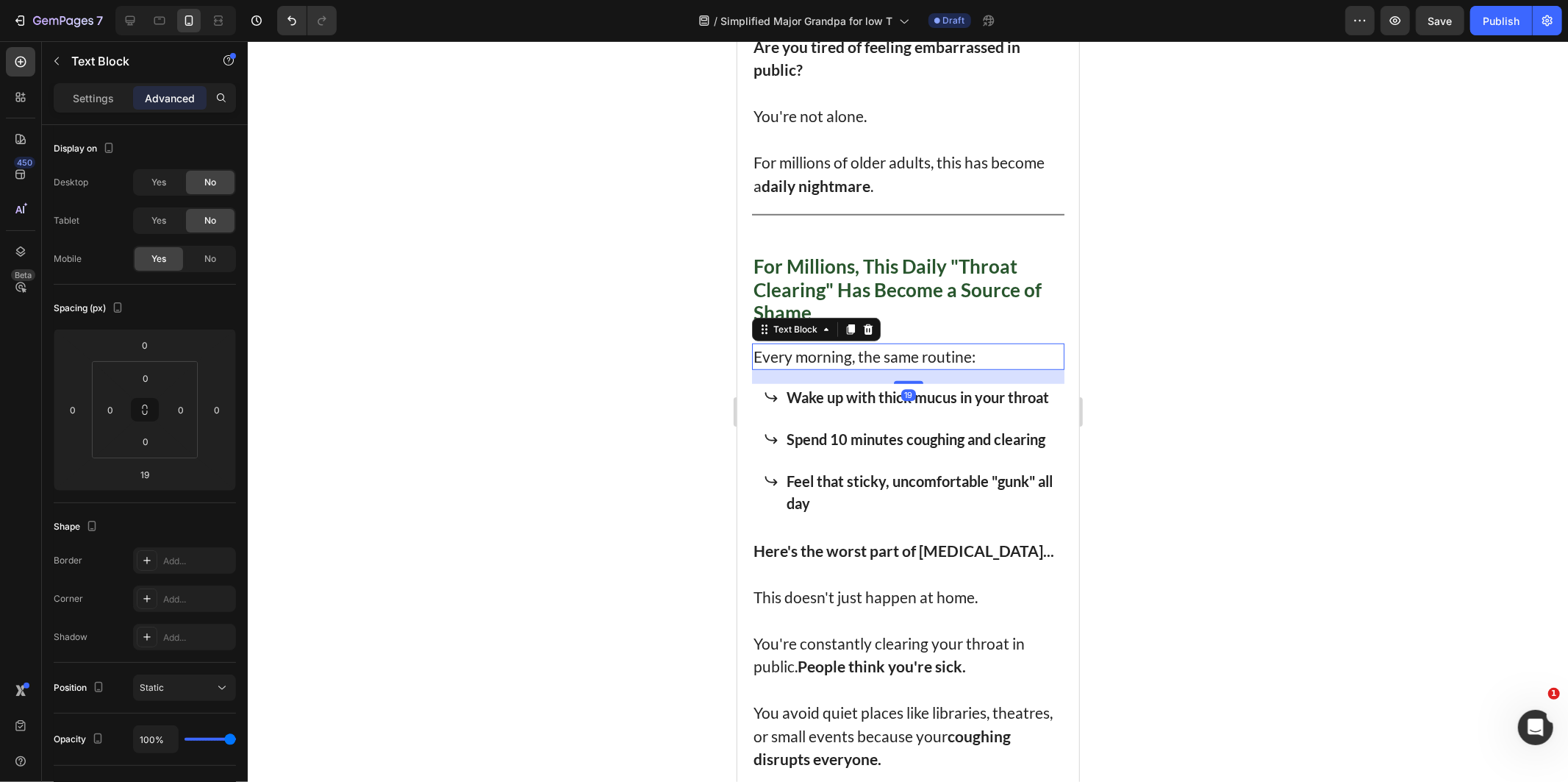
click at [878, 287] on strong "For Millions, This Daily "Throat Clearing" Has Become a Source of Shame" at bounding box center [897, 289] width 288 height 69
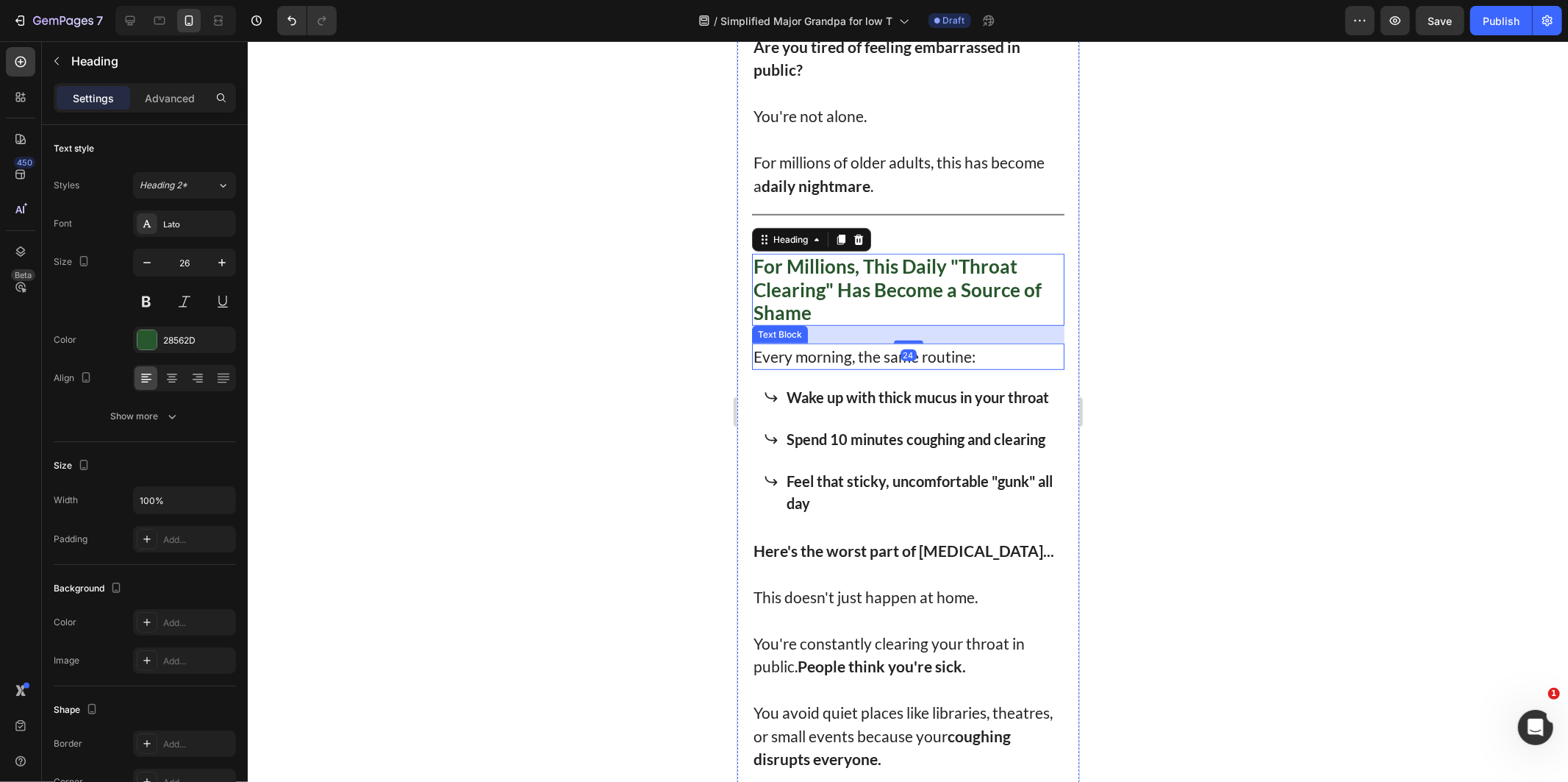
click at [915, 357] on p "Every morning, the same routine:" at bounding box center [907, 356] width 310 height 24
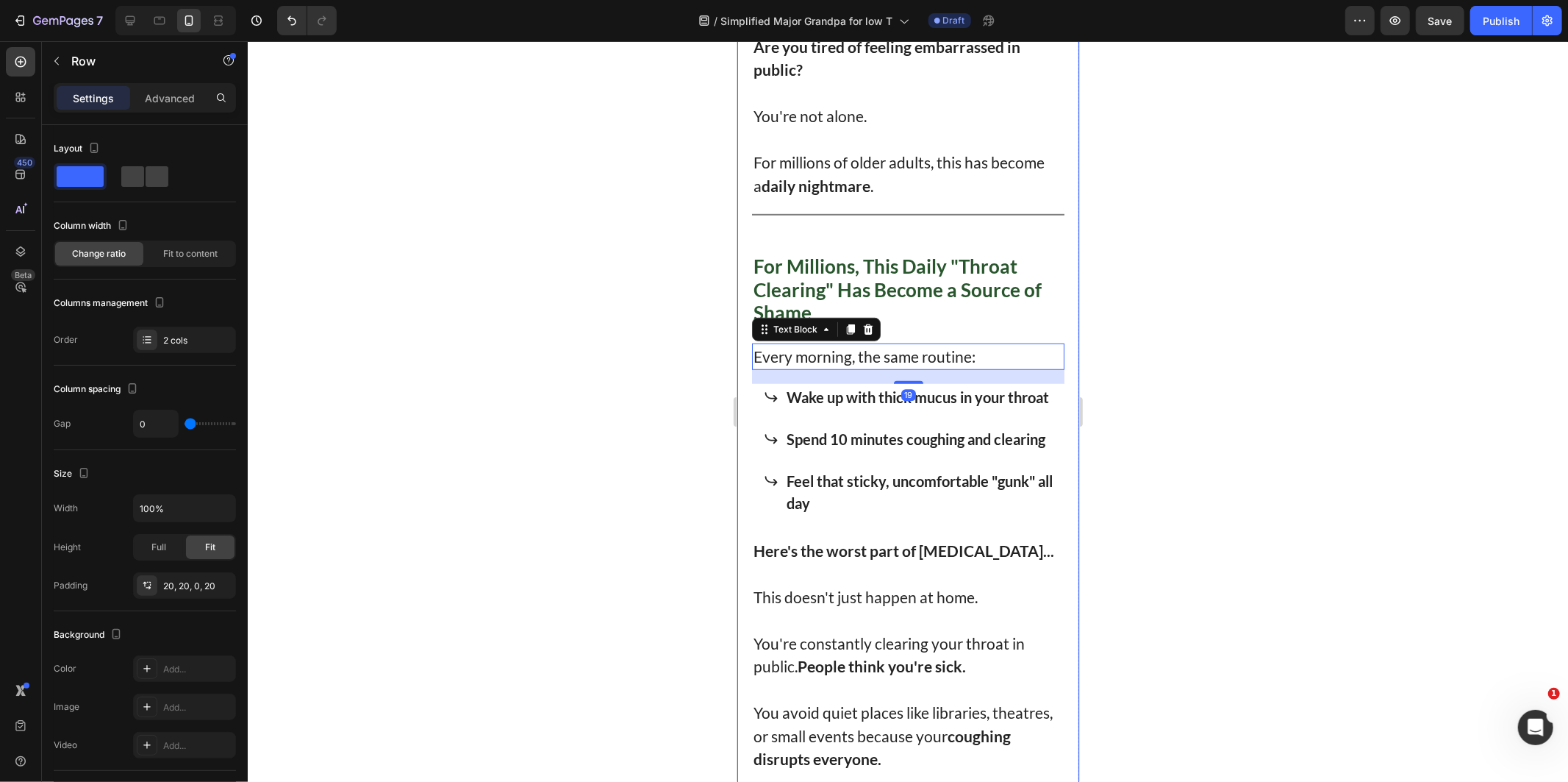
click at [919, 305] on h1 "For Millions, This Daily "Throat Clearing" Has Become a Source of Shame" at bounding box center [907, 289] width 312 height 72
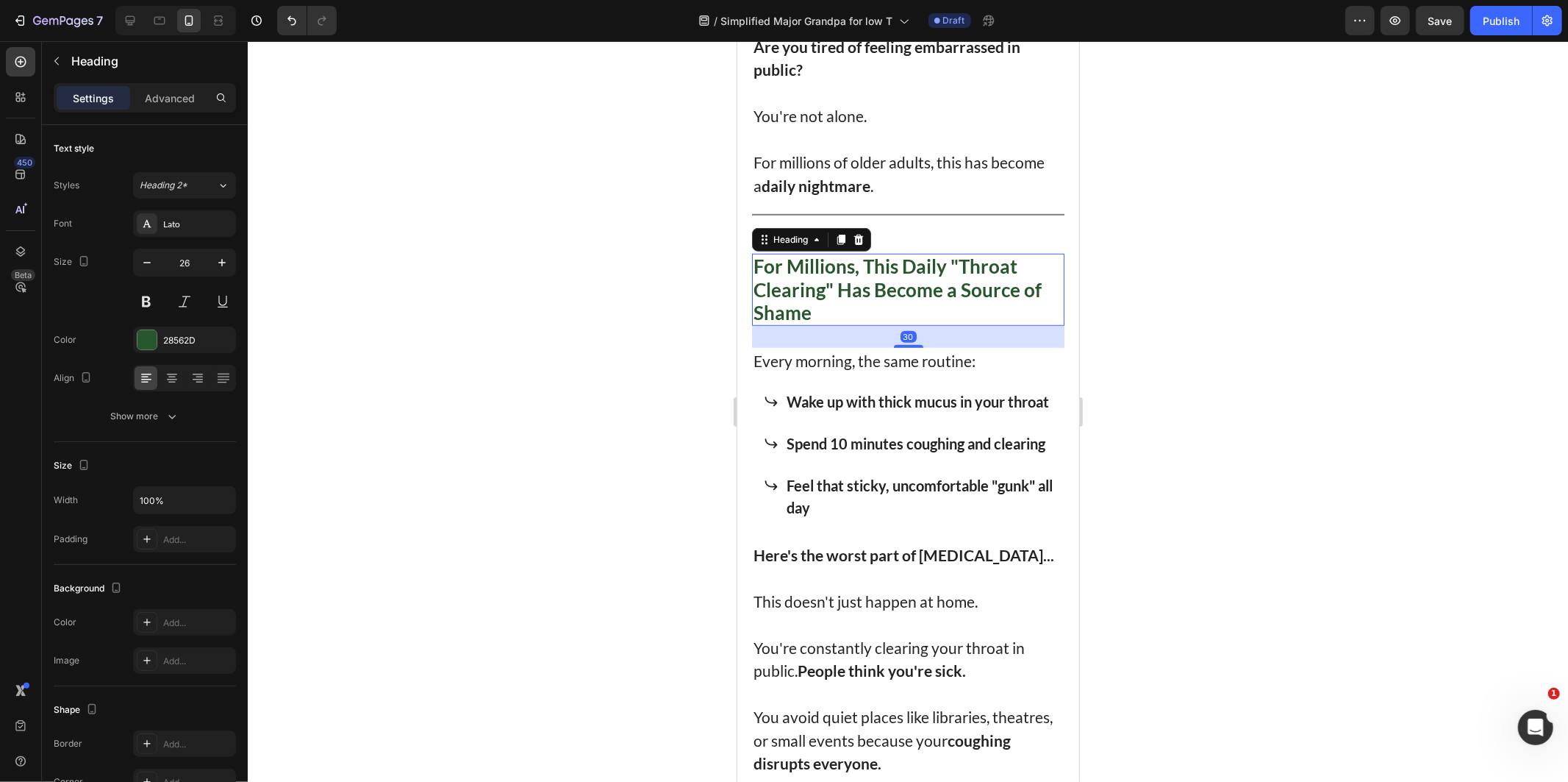
drag, startPoint x: 903, startPoint y: 331, endPoint x: 920, endPoint y: 335, distance: 17.5
click at [920, 325] on div "30" at bounding box center [907, 325] width 312 height 0
click at [1275, 400] on div at bounding box center [907, 411] width 1320 height 741
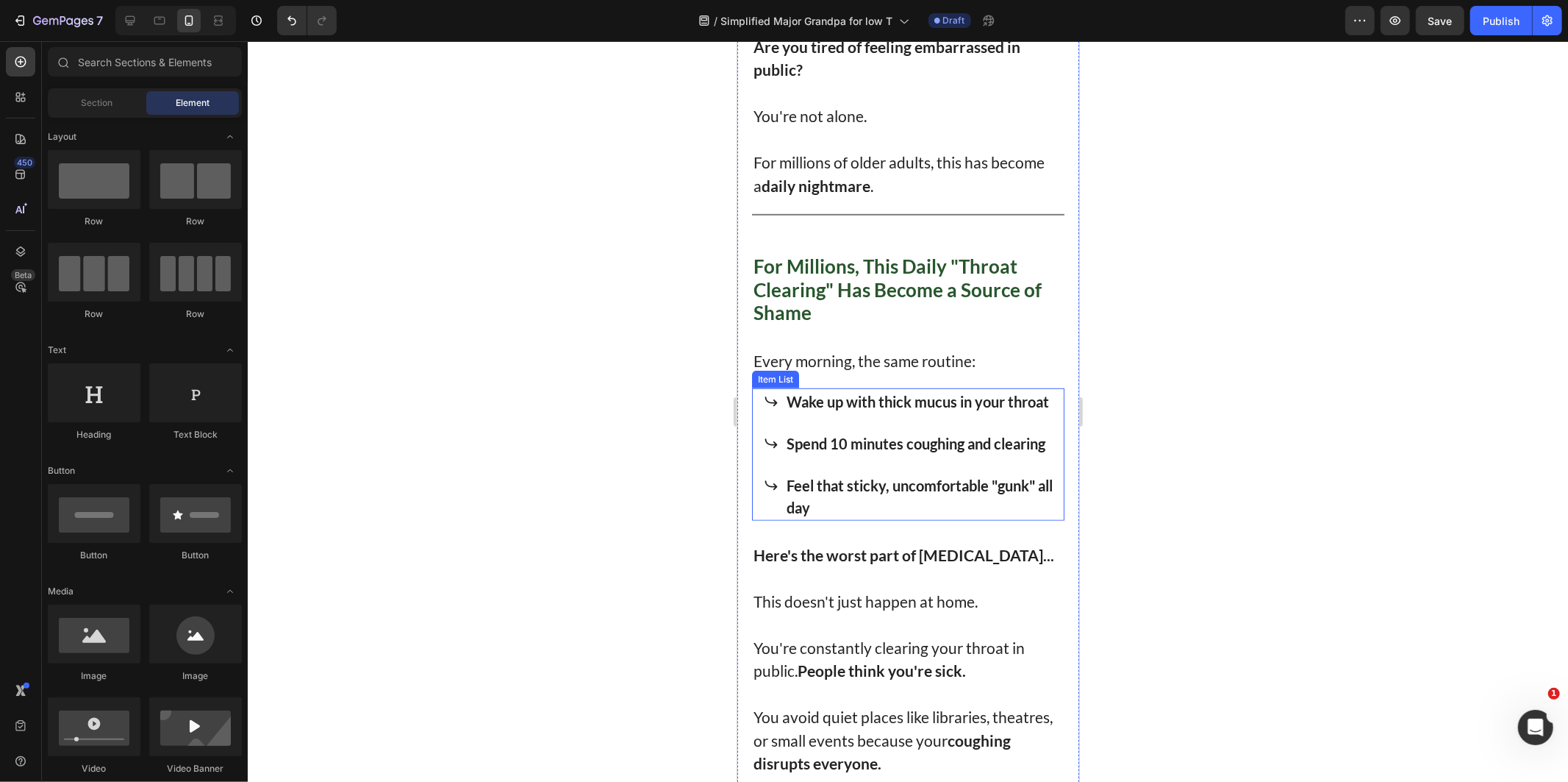
click at [924, 511] on strong "Feel that sticky, uncomfortable "gunk" all day" at bounding box center [919, 496] width 266 height 39
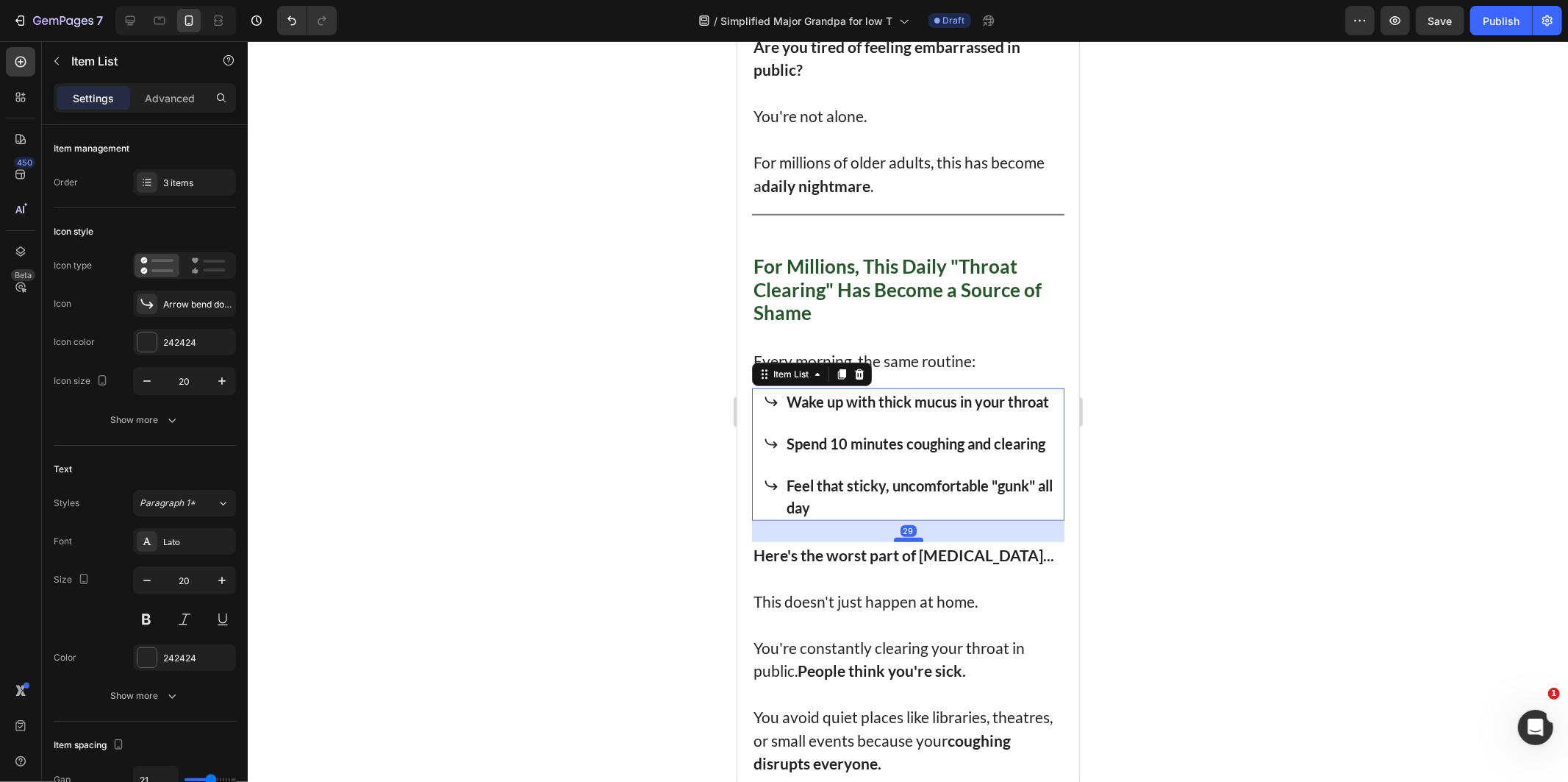
click at [906, 541] on div at bounding box center [908, 539] width 30 height 4
type input "100%"
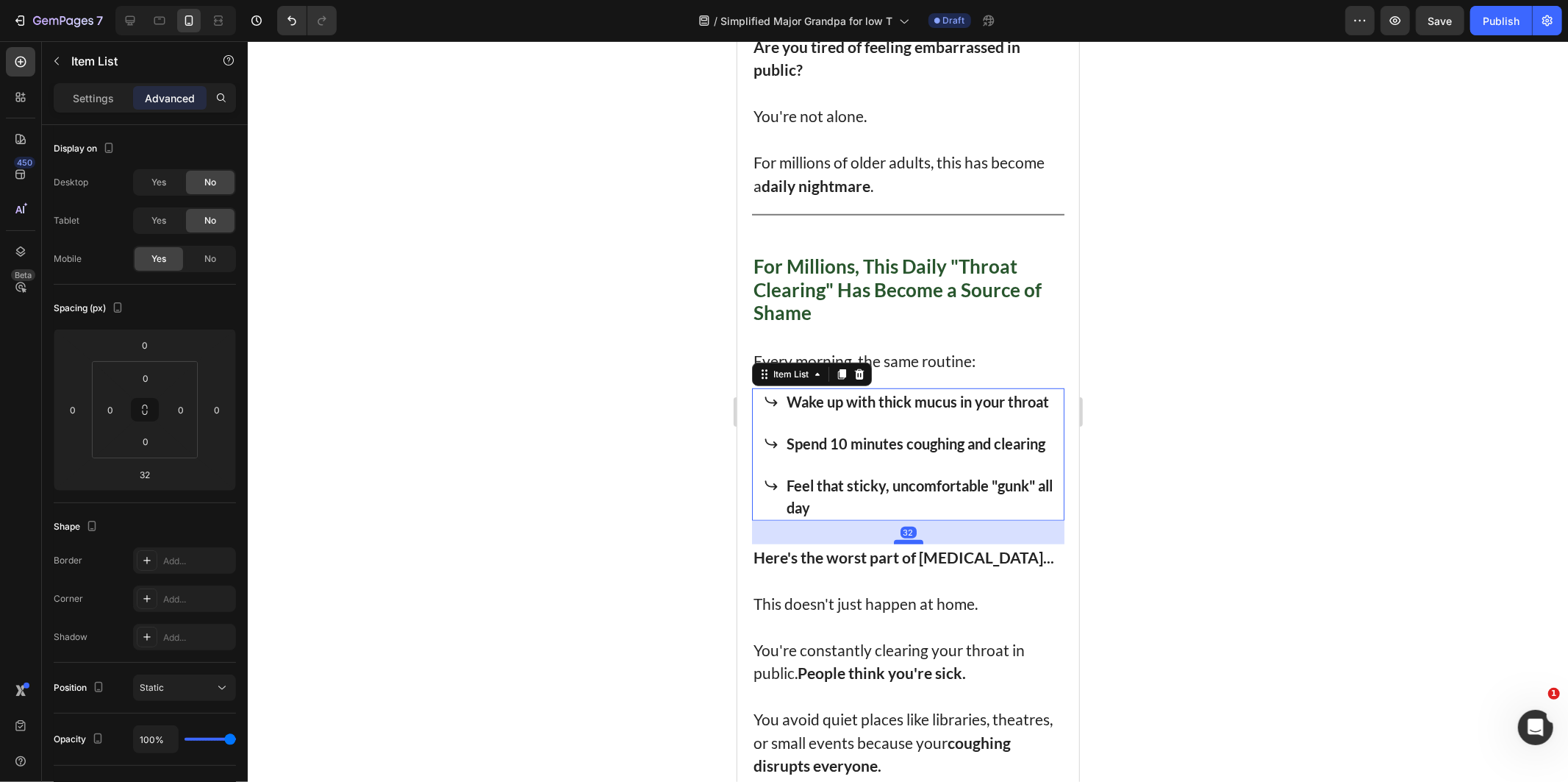
click at [907, 544] on div at bounding box center [908, 541] width 30 height 4
click at [947, 591] on p "Rich Text Editor. Editing area: main" at bounding box center [907, 579] width 310 height 24
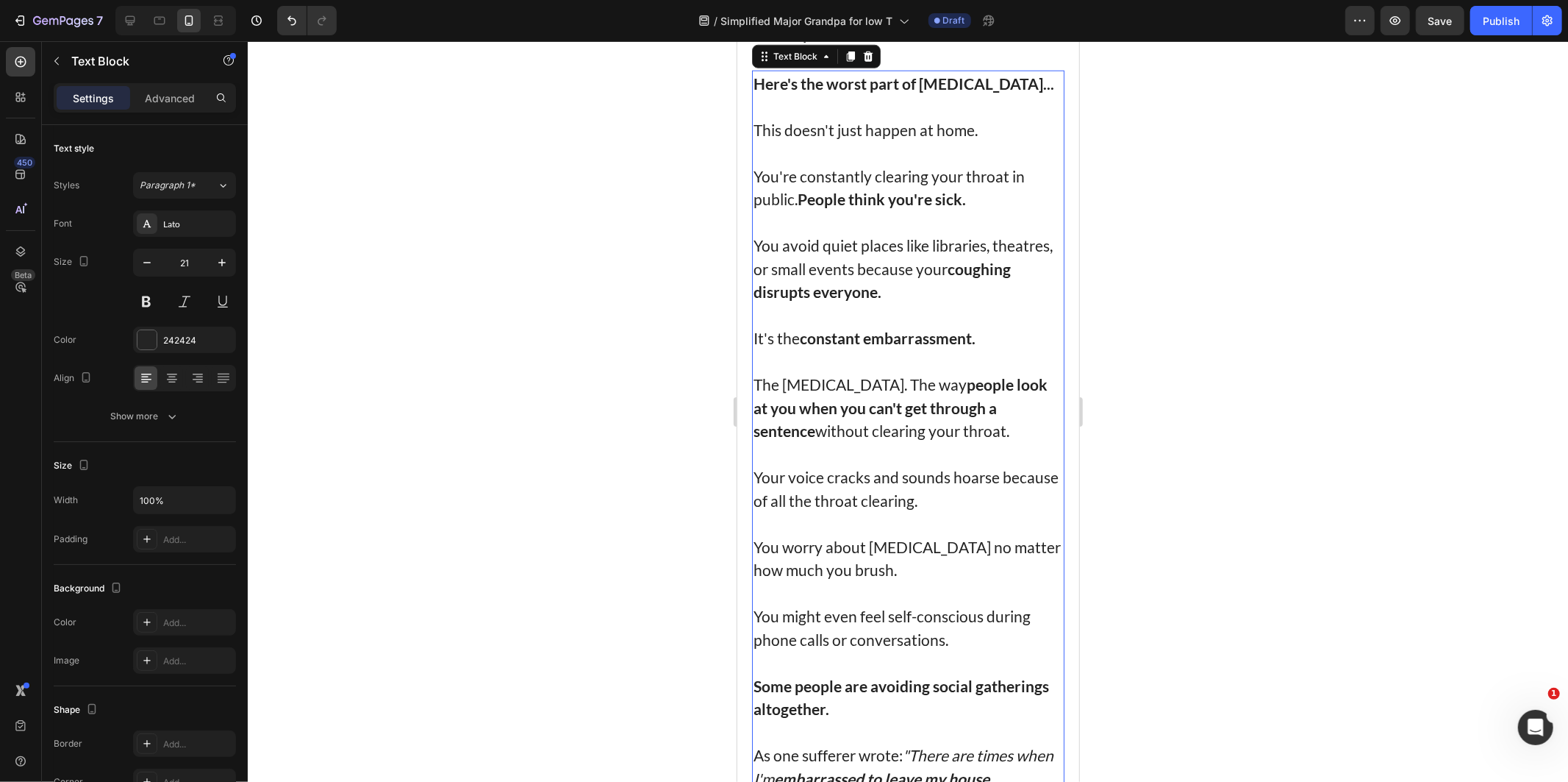
scroll to position [1225, 0]
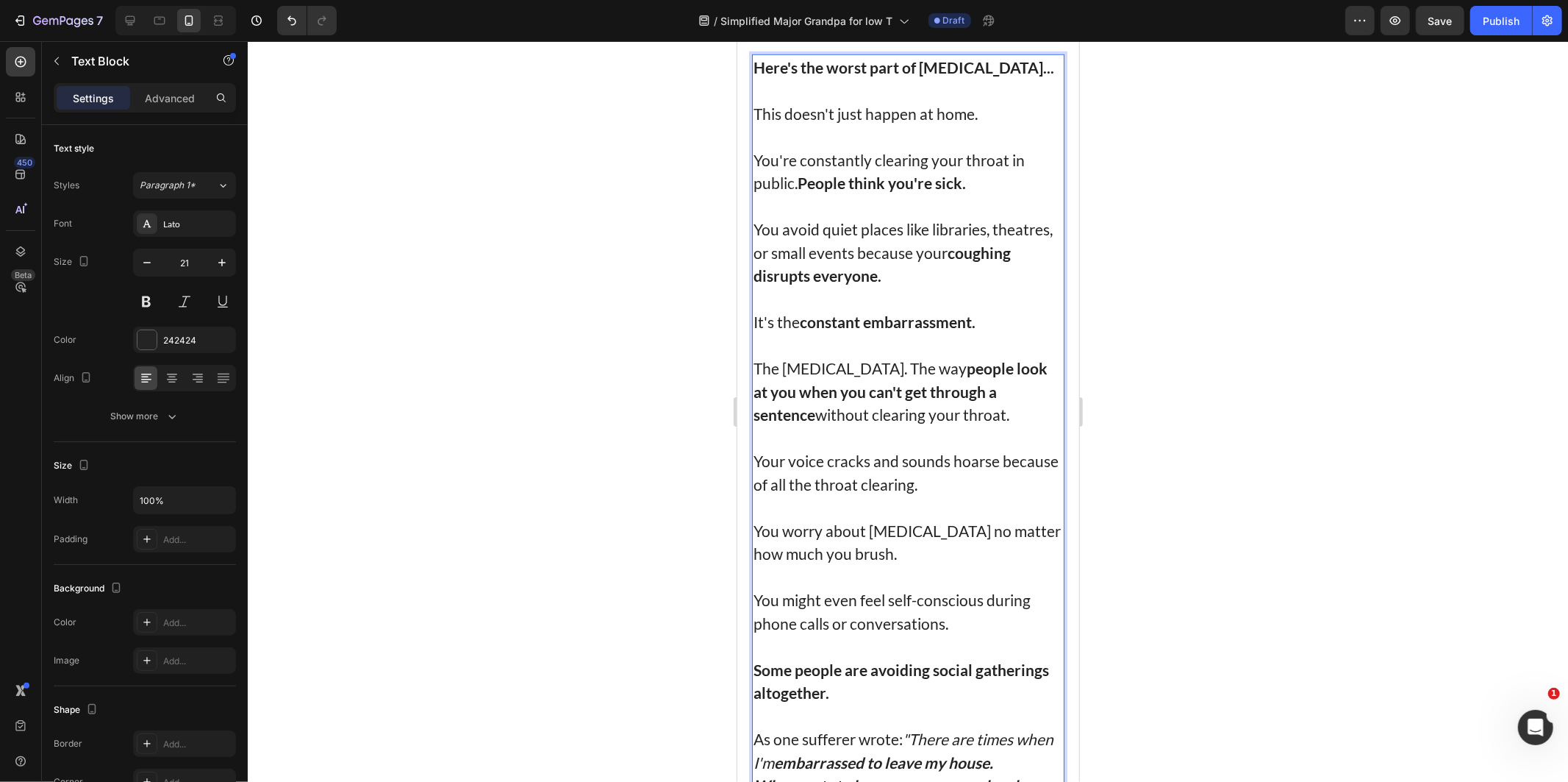
click at [842, 277] on p "You avoid quiet places like libraries, theatres, or small events because your c…" at bounding box center [907, 252] width 310 height 70
click at [807, 275] on p "You avoid quiet places like libraries, theatres, or small events because your c…" at bounding box center [907, 252] width 310 height 70
drag, startPoint x: 811, startPoint y: 291, endPoint x: 985, endPoint y: 264, distance: 176.1
click at [985, 264] on p "You avoid quiet places like libraries, theatres, or small events because your c…" at bounding box center [907, 252] width 310 height 70
click at [805, 287] on p "You avoid quiet places like libraries or small events because your coughing dis…" at bounding box center [907, 252] width 310 height 70
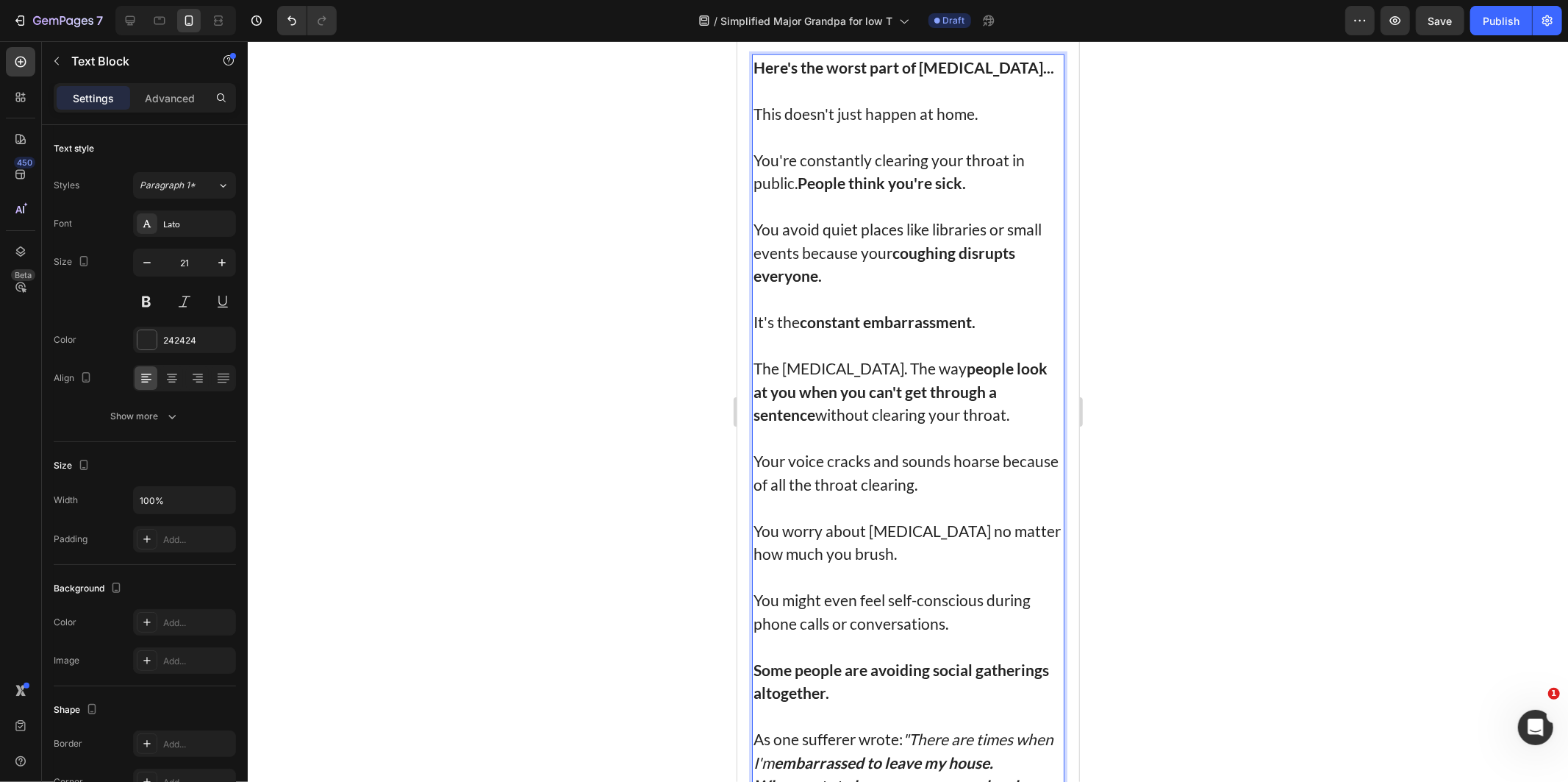
click at [846, 310] on p "Rich Text Editor. Editing area: main" at bounding box center [907, 298] width 310 height 24
click at [992, 333] on p "It's the constant embarrassment." at bounding box center [907, 322] width 310 height 24
drag, startPoint x: 863, startPoint y: 432, endPoint x: 967, endPoint y: 442, distance: 104.5
click at [862, 423] on strong "people look at you when you can't get through a sentence" at bounding box center [900, 391] width 294 height 65
click at [970, 426] on p "The [MEDICAL_DATA]. The way people look at you when you can't get through a sen…" at bounding box center [907, 391] width 310 height 70
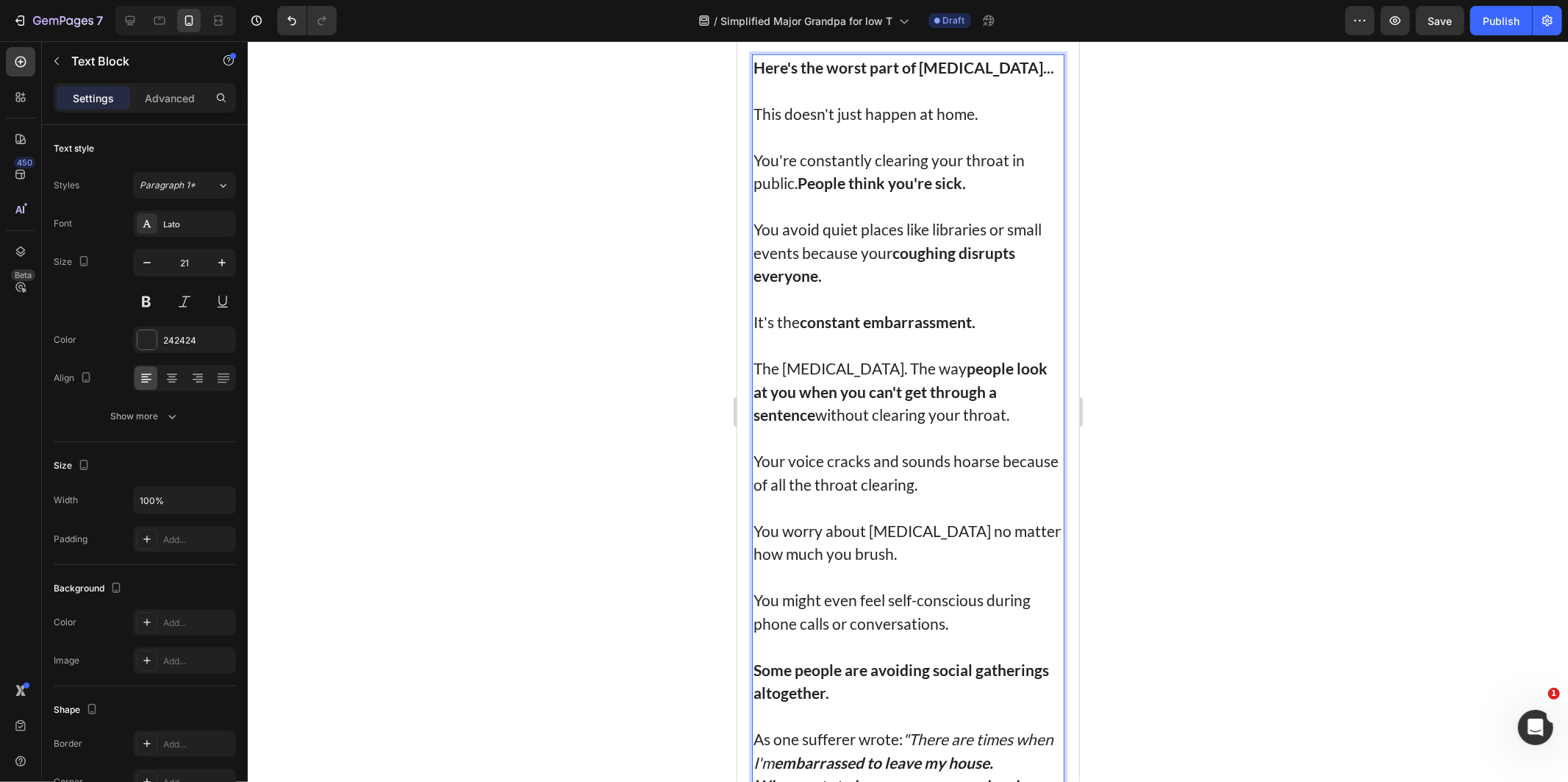
drag, startPoint x: 985, startPoint y: 448, endPoint x: 933, endPoint y: 453, distance: 52.2
click at [933, 426] on p "The [MEDICAL_DATA]. The way people look at you when you can't get through a sen…" at bounding box center [907, 391] width 310 height 70
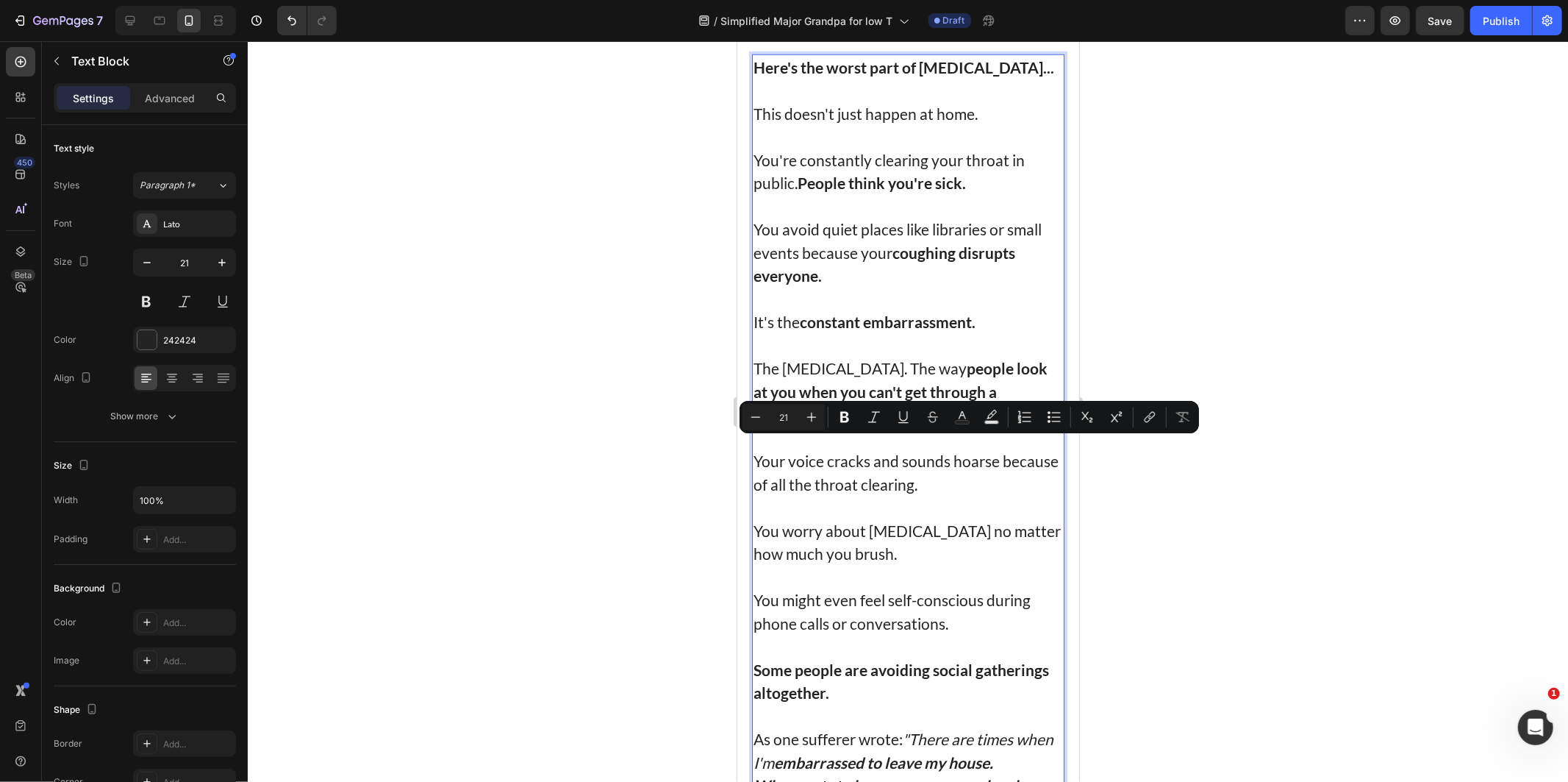
click at [936, 426] on p "The [MEDICAL_DATA]. The way people look at you when you can't get through a sen…" at bounding box center [907, 391] width 310 height 70
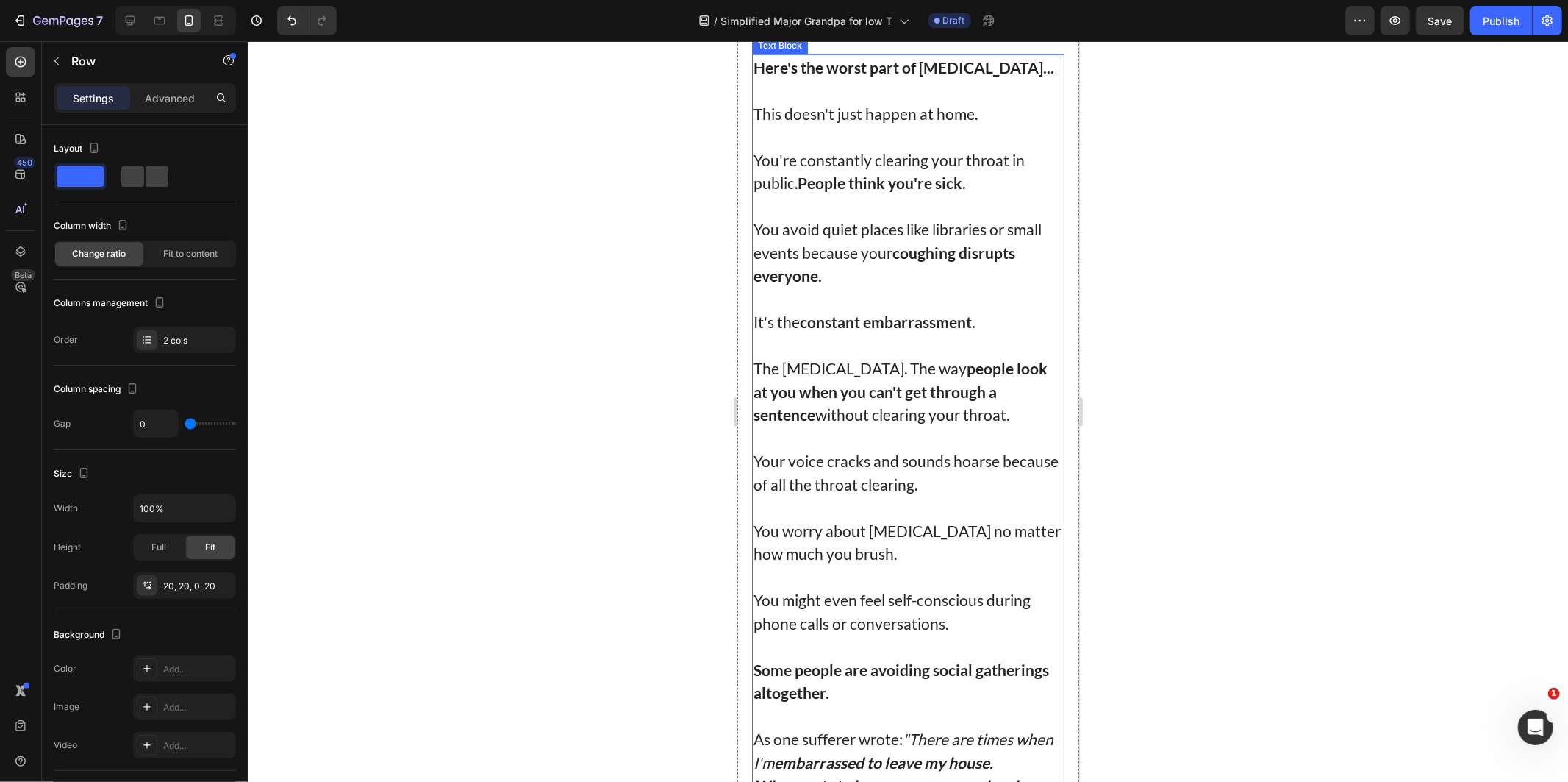
click at [873, 398] on p "The [MEDICAL_DATA]. The way people look at you when you can't get through a sen…" at bounding box center [907, 391] width 310 height 70
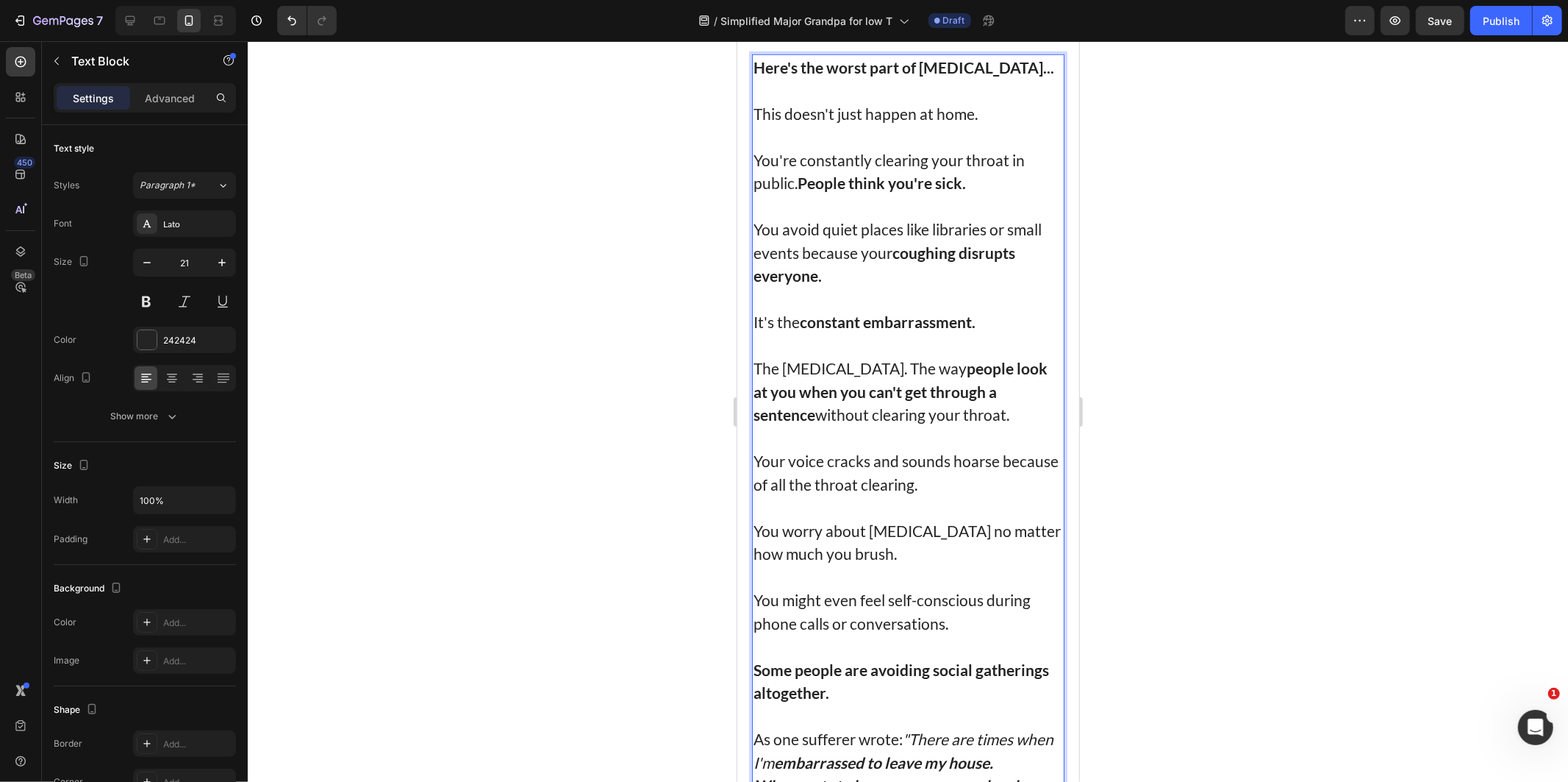
click at [880, 402] on p "The [MEDICAL_DATA]. The way people look at you when you can't get through a sen…" at bounding box center [907, 391] width 310 height 70
drag, startPoint x: 880, startPoint y: 402, endPoint x: 842, endPoint y: 400, distance: 38.1
click at [842, 400] on p "The [MEDICAL_DATA]. The way people look at you when you can't get through a sen…" at bounding box center [907, 391] width 310 height 70
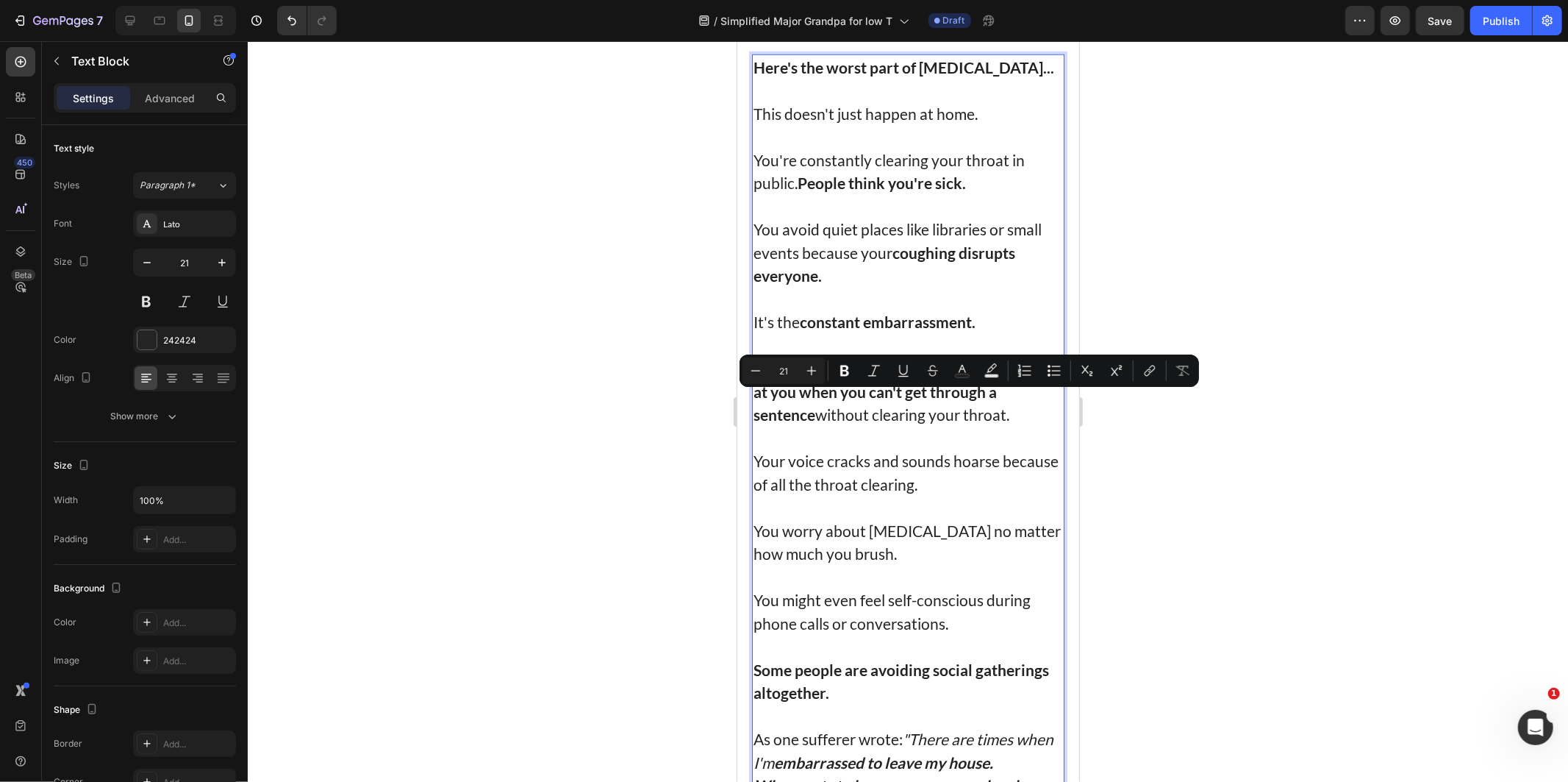
click at [869, 404] on p "The [MEDICAL_DATA]. The way people look at you when you can't get through a sen…" at bounding box center [907, 391] width 310 height 70
click at [881, 404] on p "The [MEDICAL_DATA]. The way people look at you when you can't get through a sen…" at bounding box center [907, 391] width 310 height 70
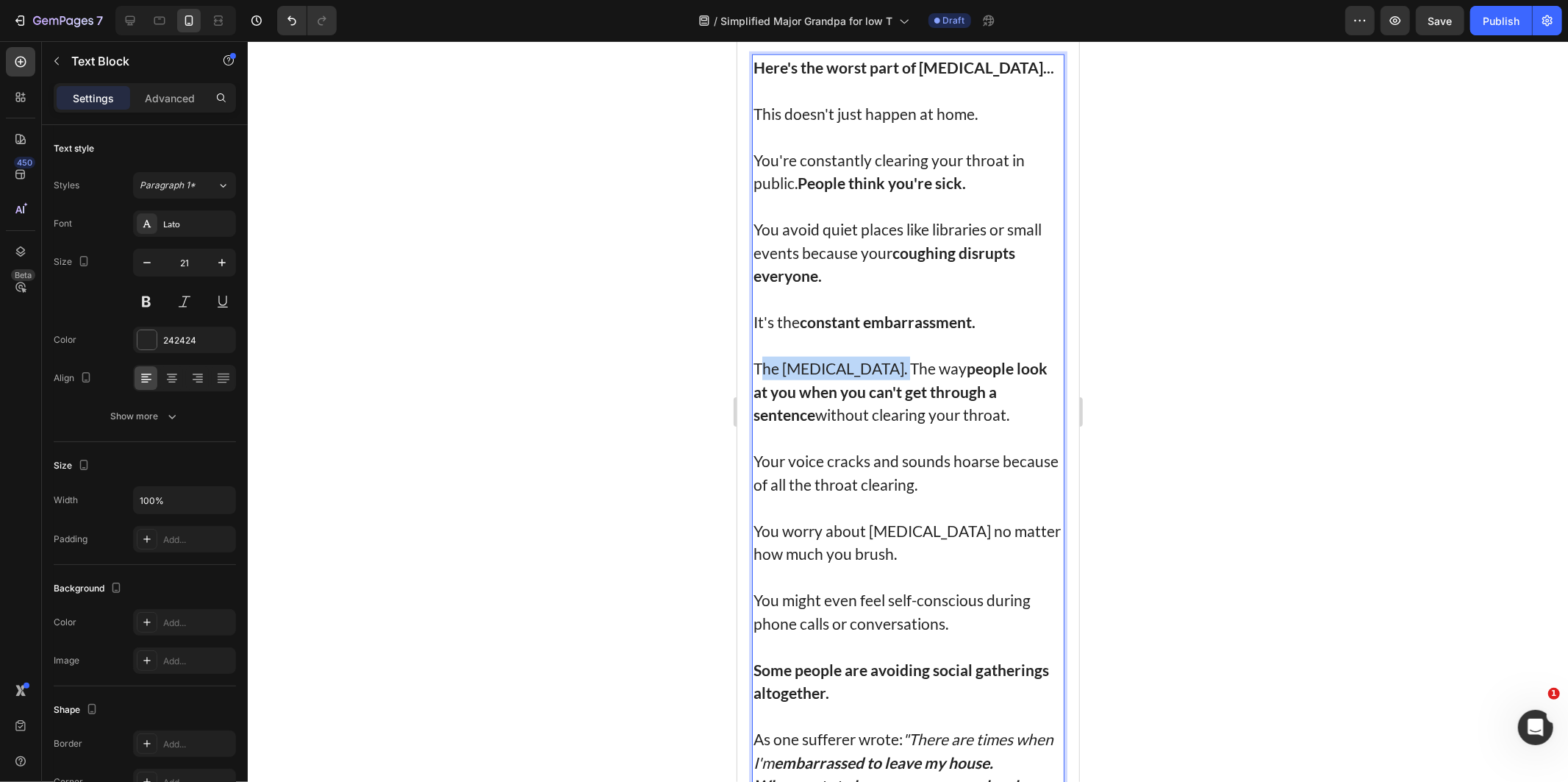
drag, startPoint x: 877, startPoint y: 402, endPoint x: 738, endPoint y: 397, distance: 139.1
click at [1208, 449] on div at bounding box center [907, 411] width 1320 height 741
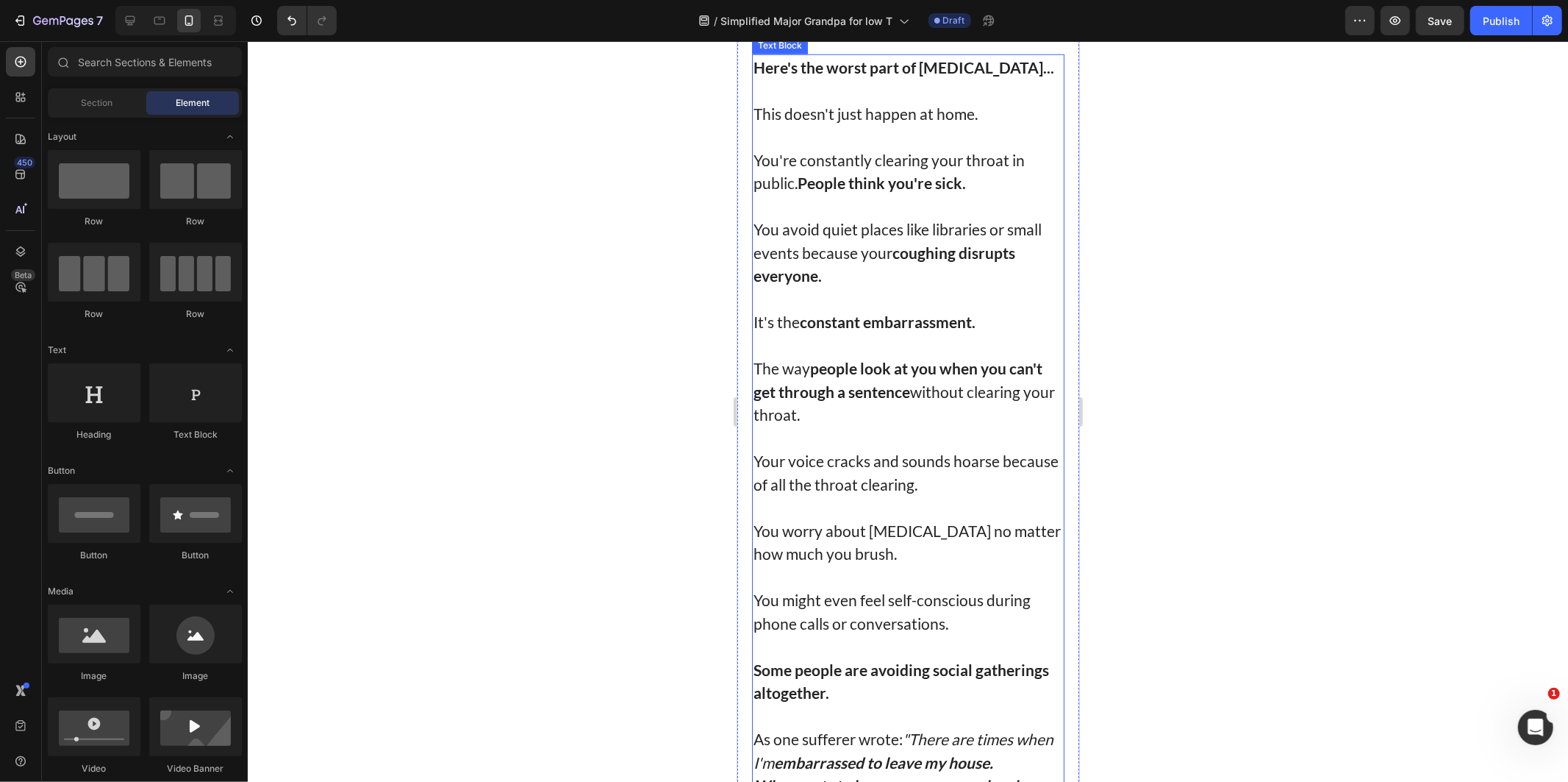
click at [878, 426] on p "The way people look at you when you can't get through a sentence without cleari…" at bounding box center [907, 391] width 310 height 70
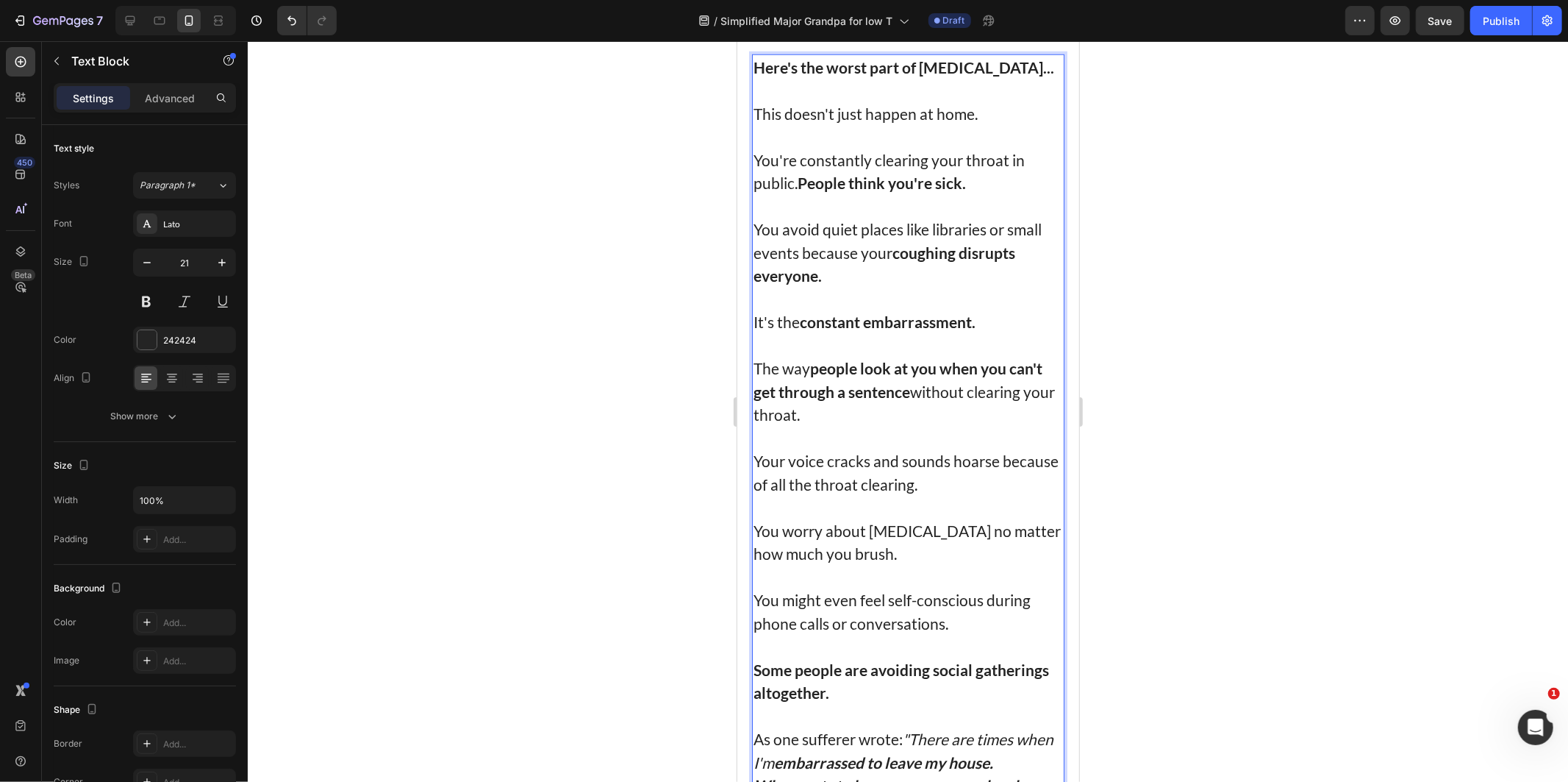
click at [862, 287] on p "You avoid quiet places like libraries or small events because your coughing dis…" at bounding box center [907, 252] width 310 height 70
click at [911, 260] on p "You avoid quiet places like libraries or small events because your coughing dis…" at bounding box center [907, 252] width 310 height 70
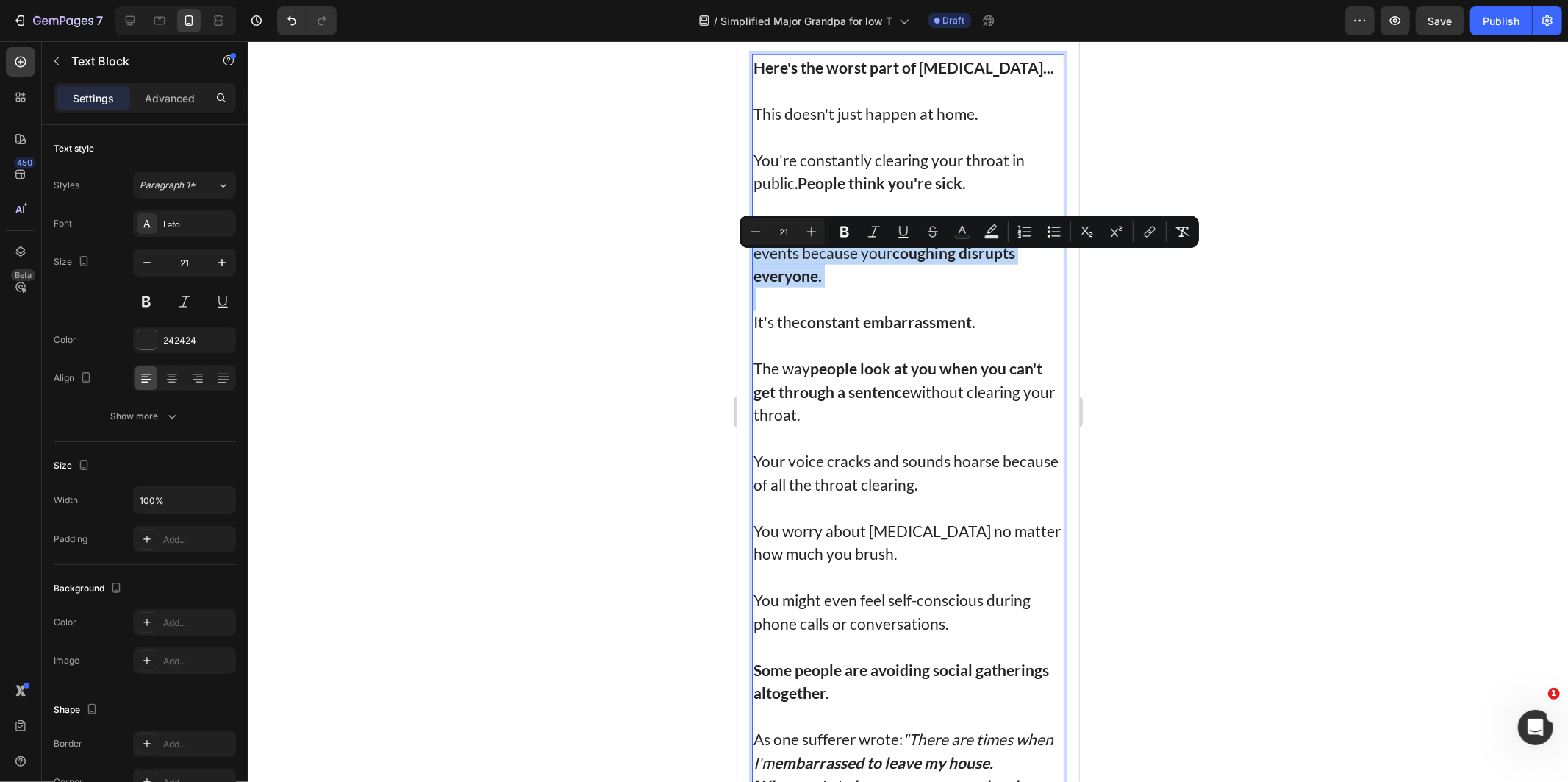
click at [925, 254] on p "You avoid quiet places like libraries or small events because your coughing dis…" at bounding box center [907, 252] width 310 height 70
click at [888, 266] on p "You avoid quiet places like libraries or small events because your coughing dis…" at bounding box center [907, 252] width 310 height 70
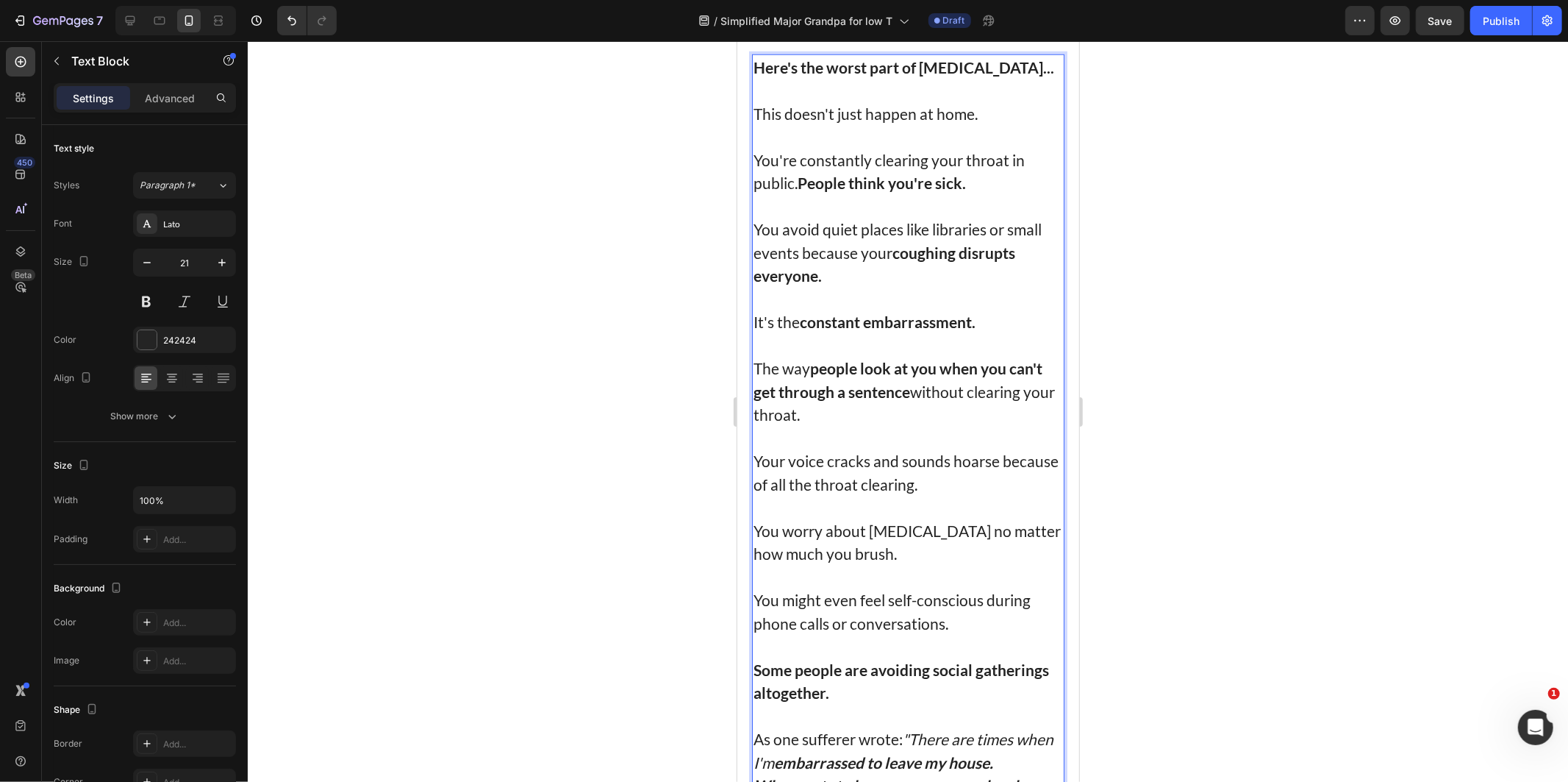
click at [903, 261] on p "You avoid quiet places like libraries or small events because your coughing dis…" at bounding box center [907, 252] width 310 height 70
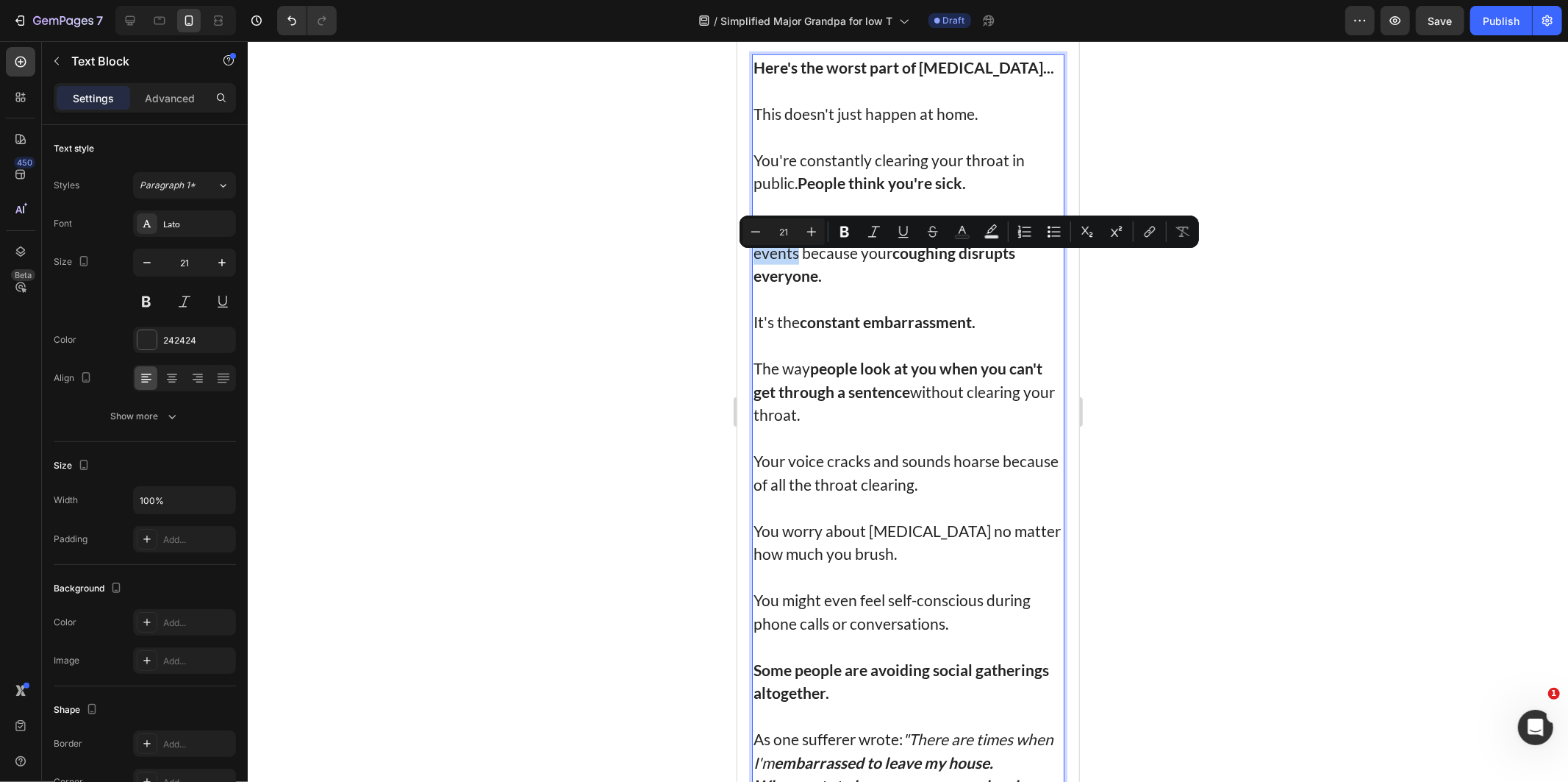
drag, startPoint x: 903, startPoint y: 261, endPoint x: 786, endPoint y: 285, distance: 119.4
click at [786, 285] on p "You avoid quiet places like libraries or small events because your coughing dis…" at bounding box center [907, 252] width 310 height 70
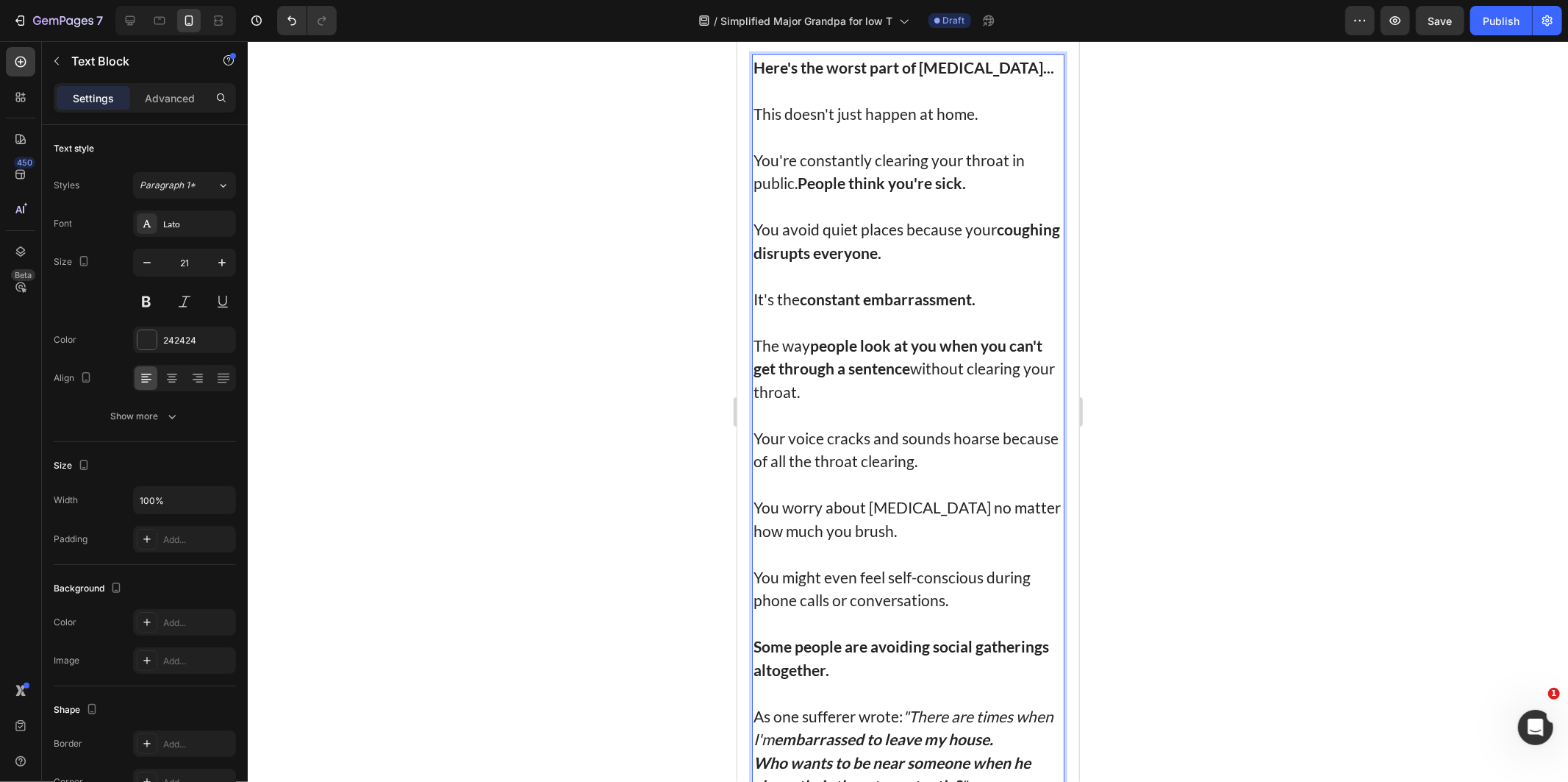
click at [1231, 252] on div at bounding box center [907, 411] width 1320 height 741
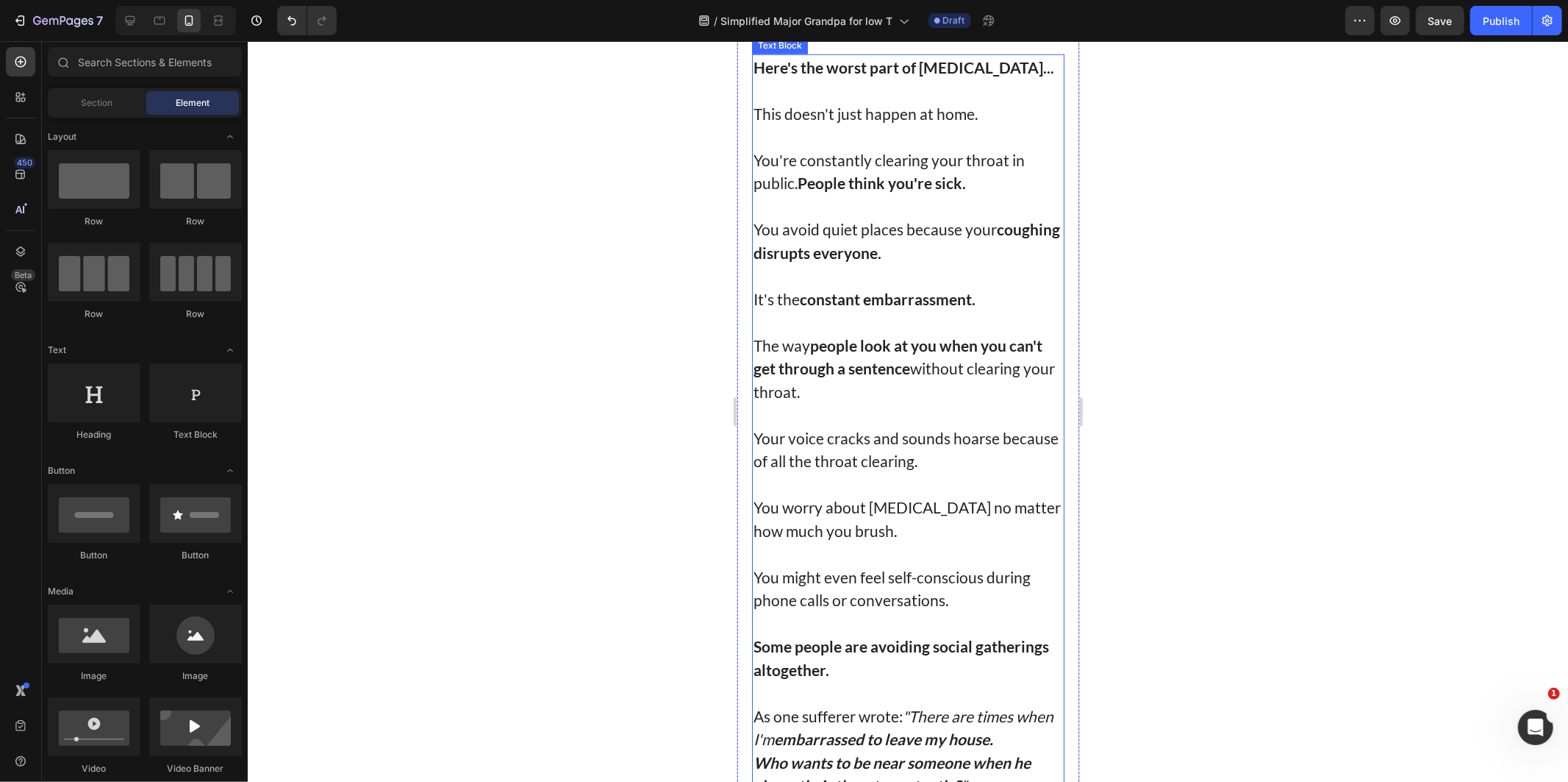
click at [998, 472] on p "Your voice cracks and sounds hoarse because of all the throat clearing." at bounding box center [907, 449] width 310 height 46
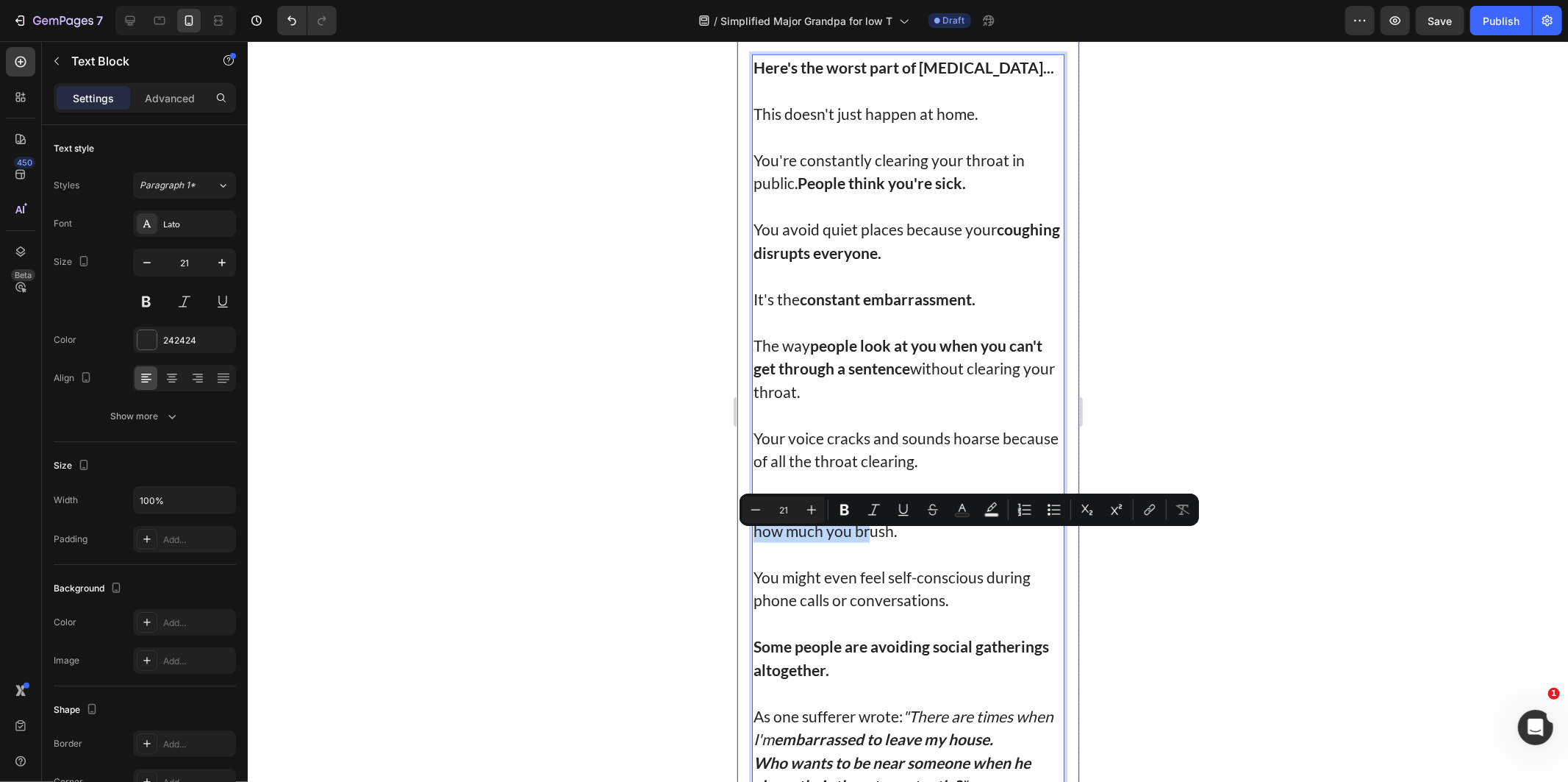
drag, startPoint x: 892, startPoint y: 567, endPoint x: 747, endPoint y: 531, distance: 149.4
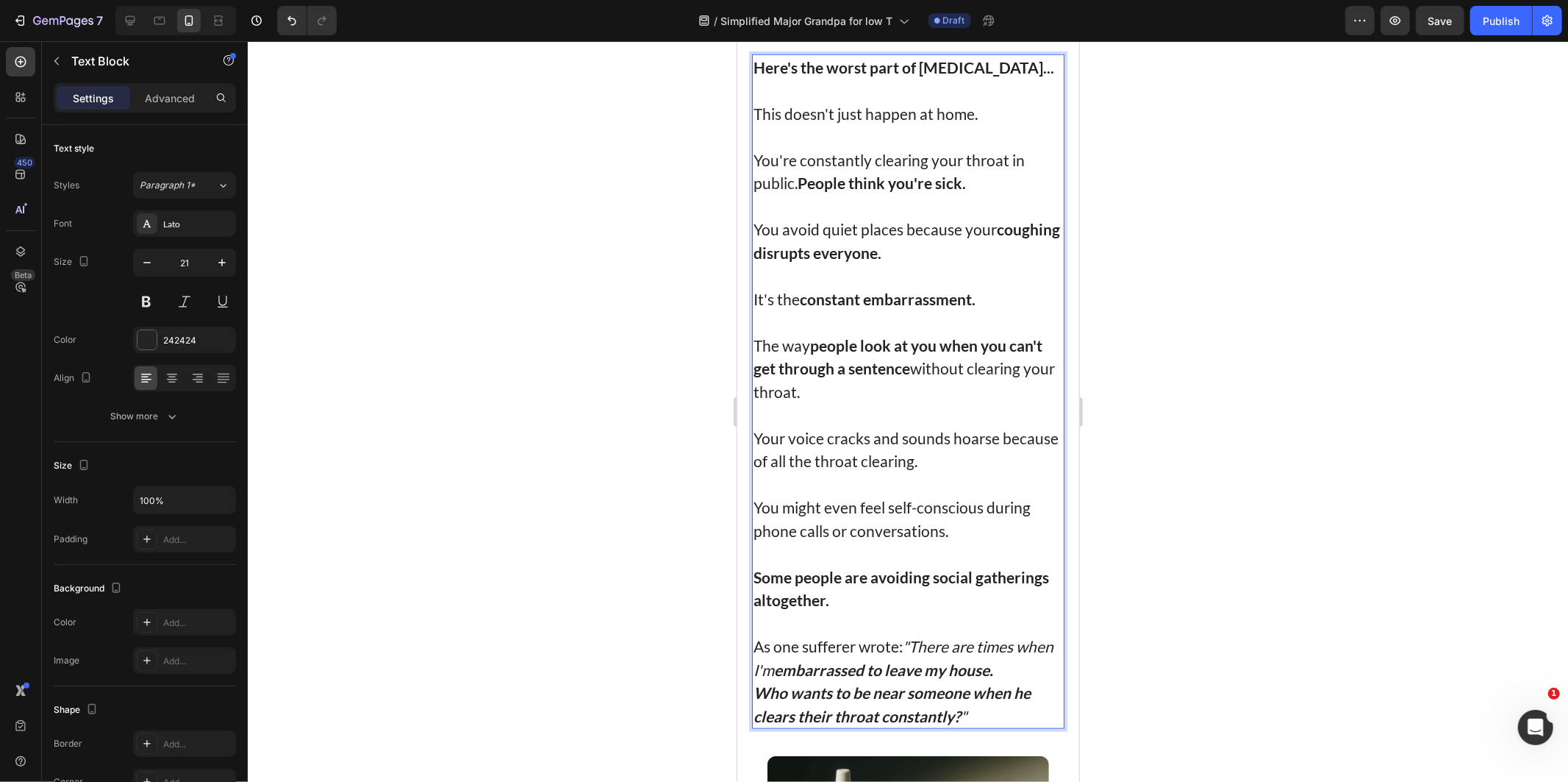
click at [955, 472] on p "Your voice cracks and sounds hoarse because of all the throat clearing." at bounding box center [907, 449] width 310 height 46
click at [828, 472] on p "Your voice cracks and sounds hoarse because of all the throat clearing." at bounding box center [907, 449] width 310 height 46
click at [929, 472] on p "Your voice cracks and sounds hoarse because of all the throat clearing." at bounding box center [907, 449] width 310 height 46
click at [983, 472] on p "Your voice cracks and sounds hoarse because of all the throat clearing." at bounding box center [907, 449] width 310 height 46
click at [840, 541] on p "You might even feel self-conscious during phone calls or conversations." at bounding box center [907, 518] width 310 height 46
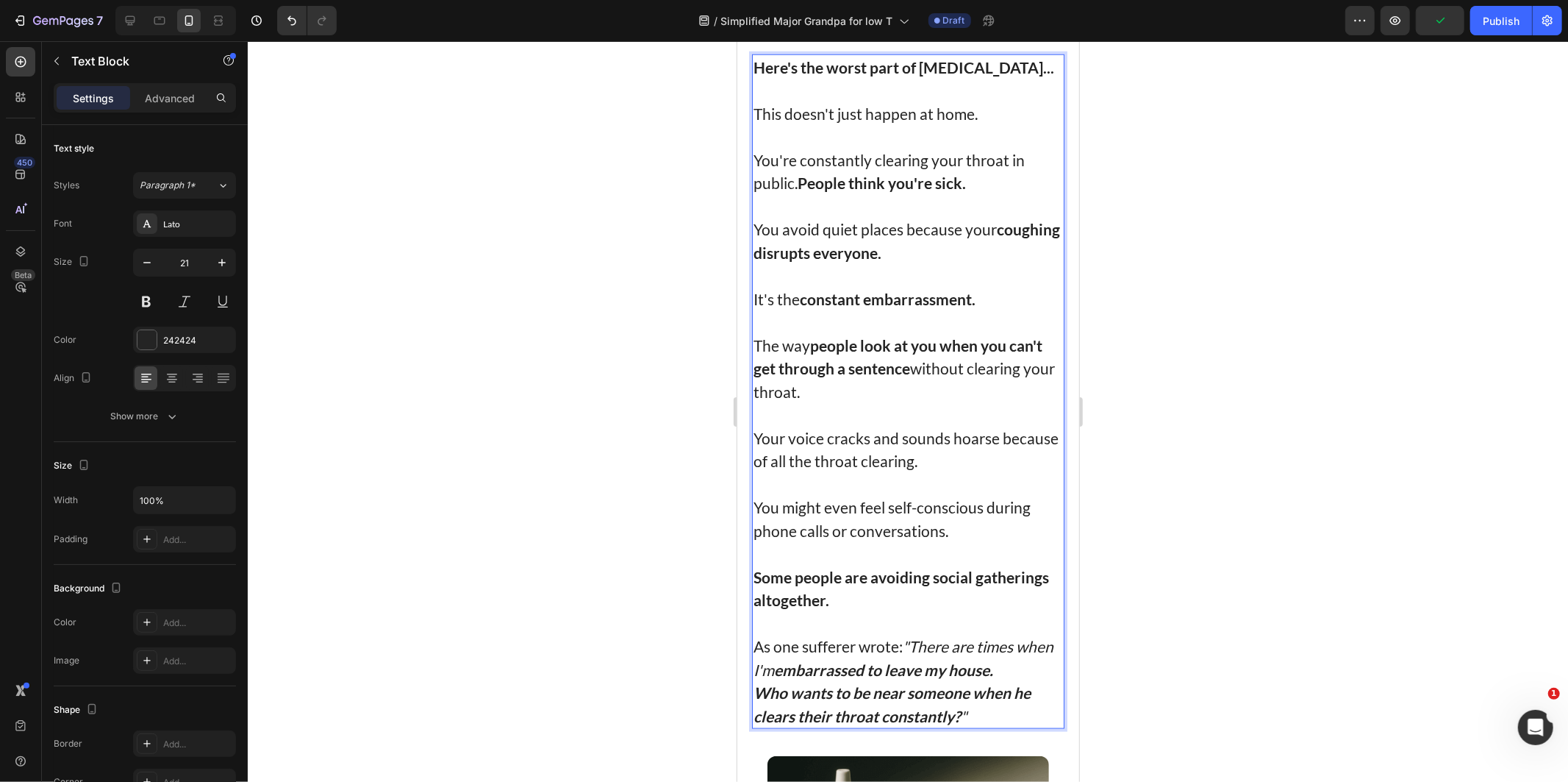
click at [978, 541] on p "You might even feel self-conscious during phone calls or conversations." at bounding box center [907, 518] width 310 height 46
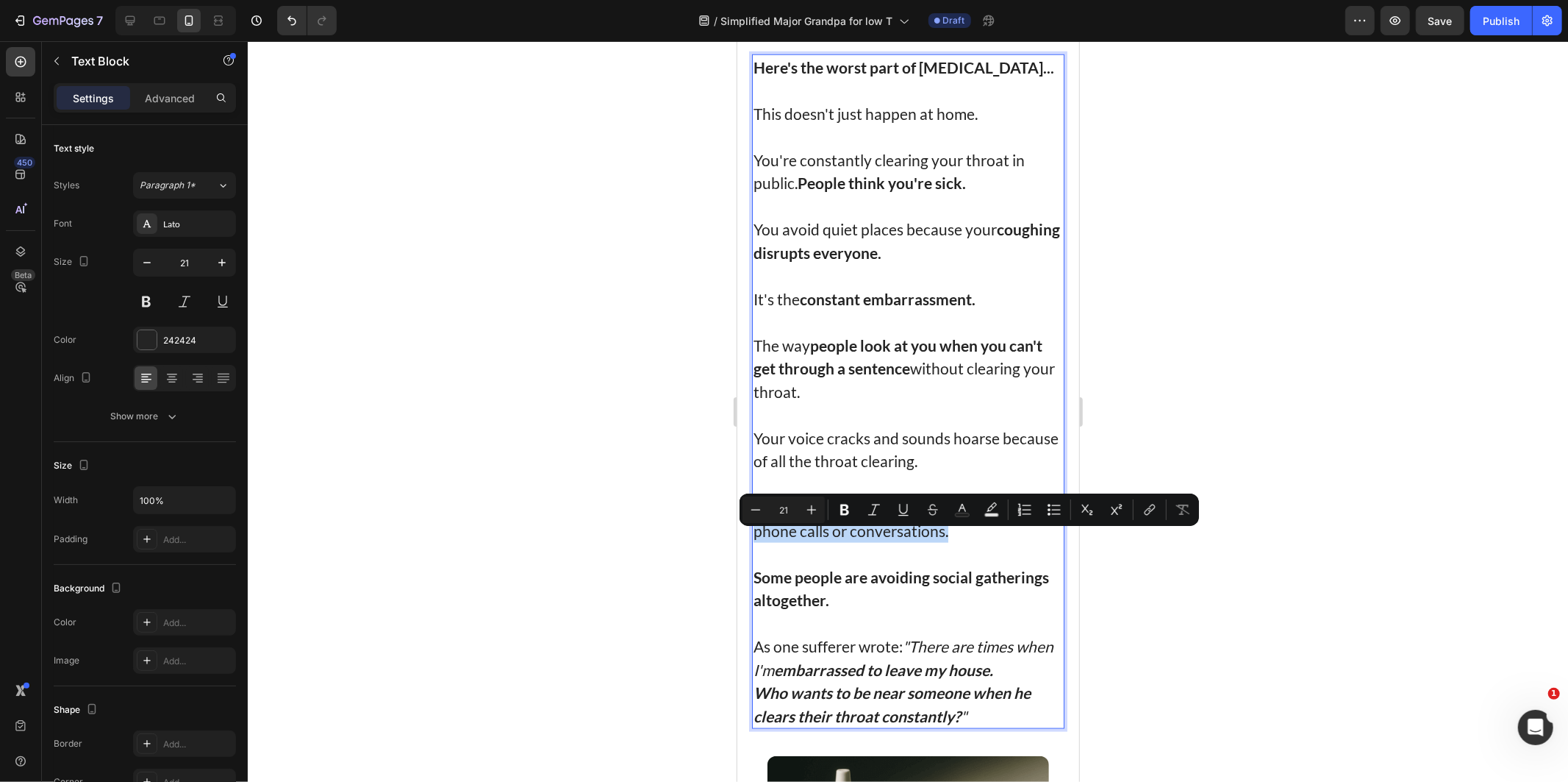
drag, startPoint x: 970, startPoint y: 561, endPoint x: 722, endPoint y: 533, distance: 249.6
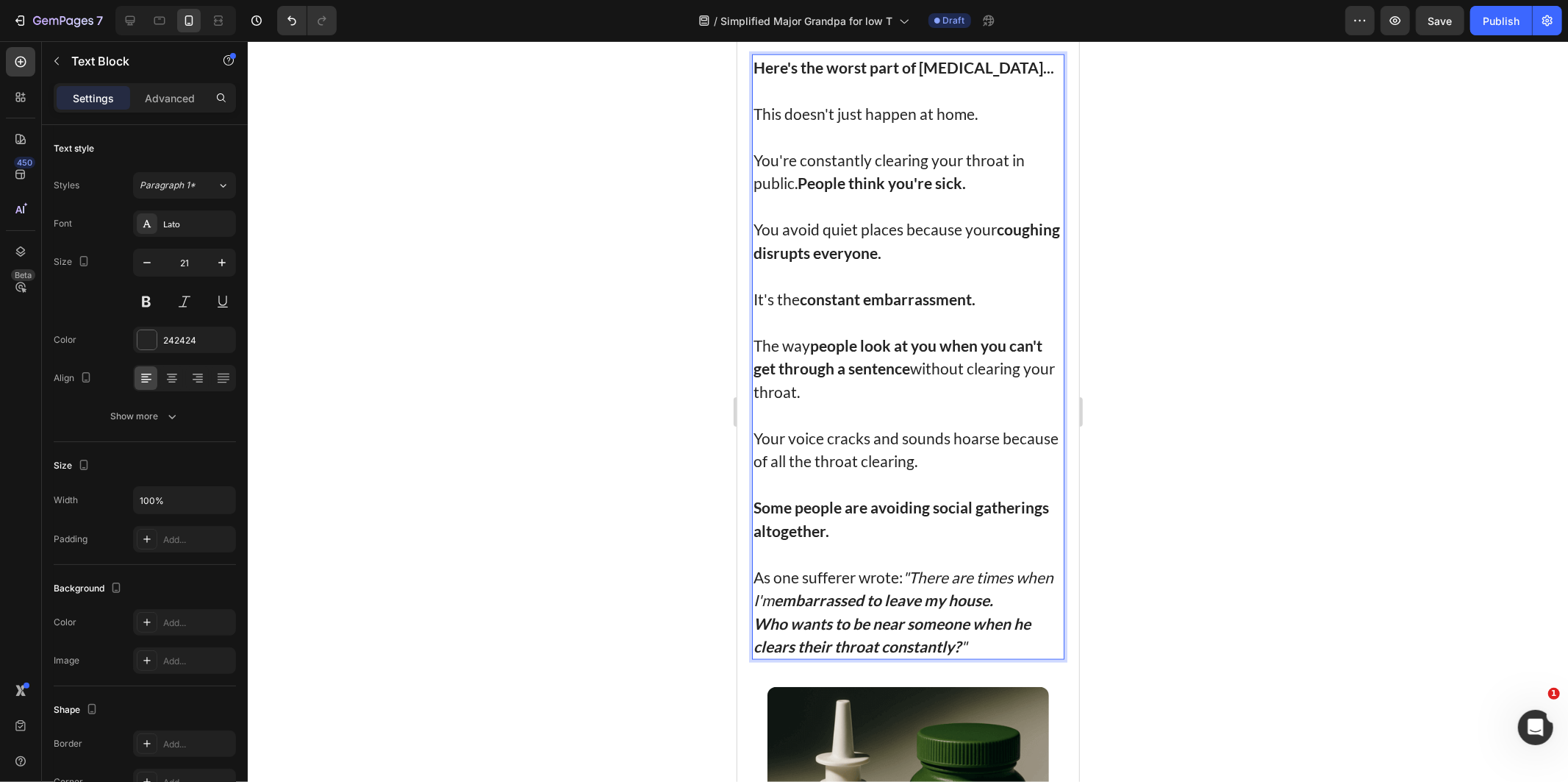
click at [873, 541] on p "Some people are avoiding social gatherings altogether." at bounding box center [907, 518] width 310 height 46
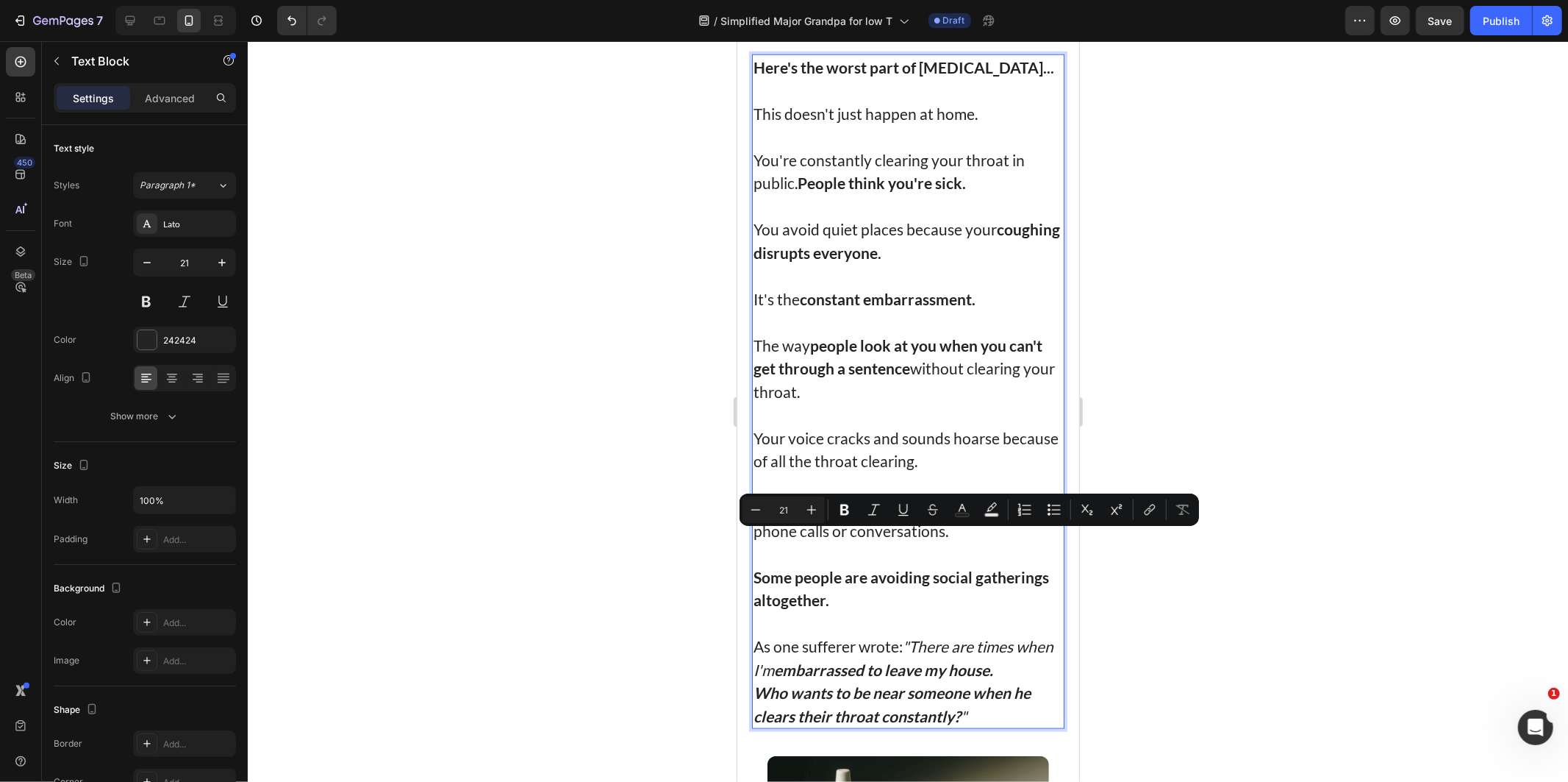
click at [956, 541] on p "You might even feel self-conscious during phone calls or conversations." at bounding box center [907, 518] width 310 height 46
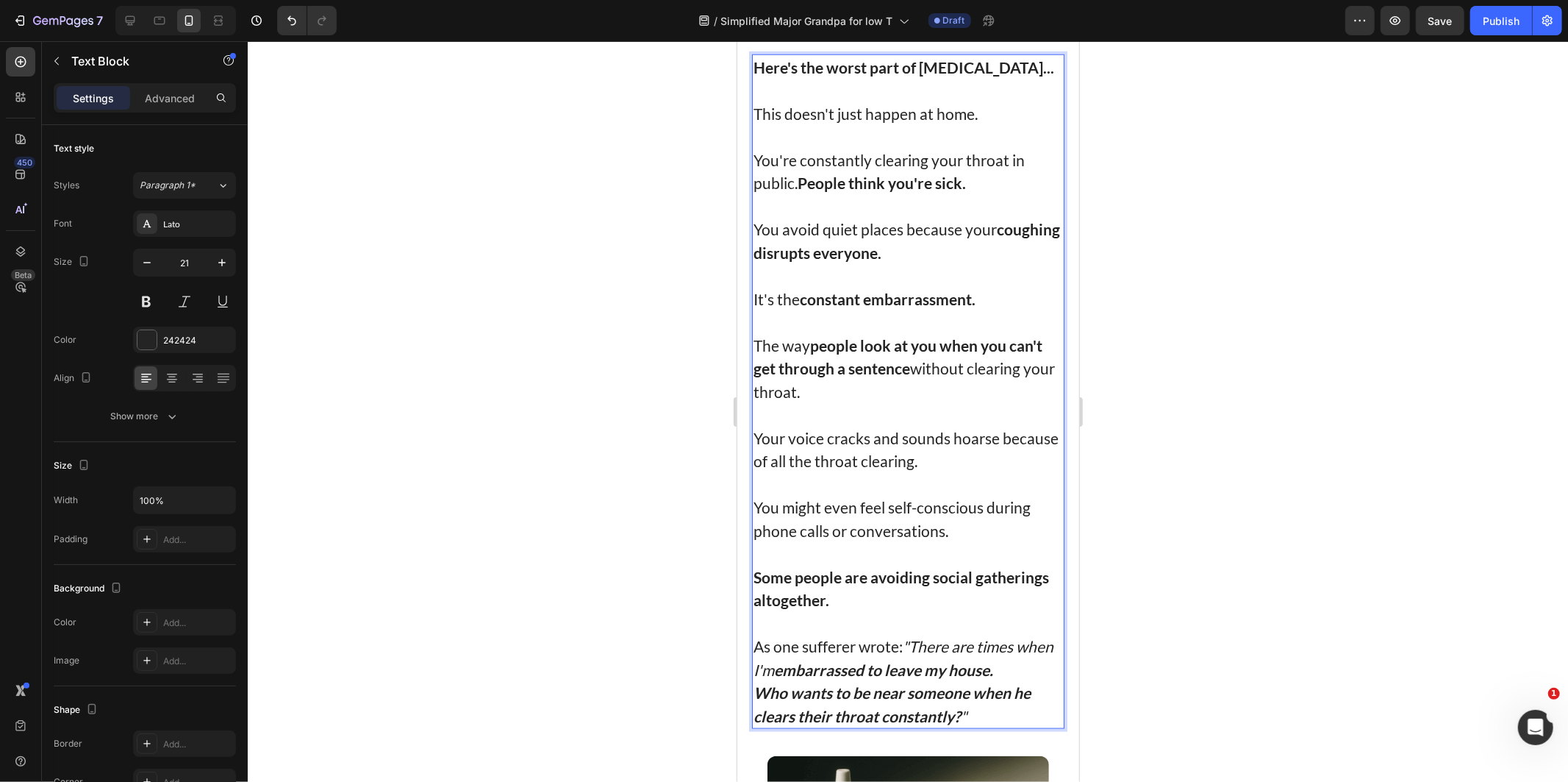
click at [888, 536] on p "You might even feel self-conscious during phone calls or conversations." at bounding box center [907, 518] width 310 height 46
drag, startPoint x: 888, startPoint y: 536, endPoint x: 949, endPoint y: 539, distance: 61.1
click at [949, 539] on p "You might even feel self-conscious during phone calls or conversations." at bounding box center [907, 518] width 310 height 46
click at [1004, 541] on p "You might even feel uncomfortable during phone calls or conversations." at bounding box center [907, 518] width 310 height 46
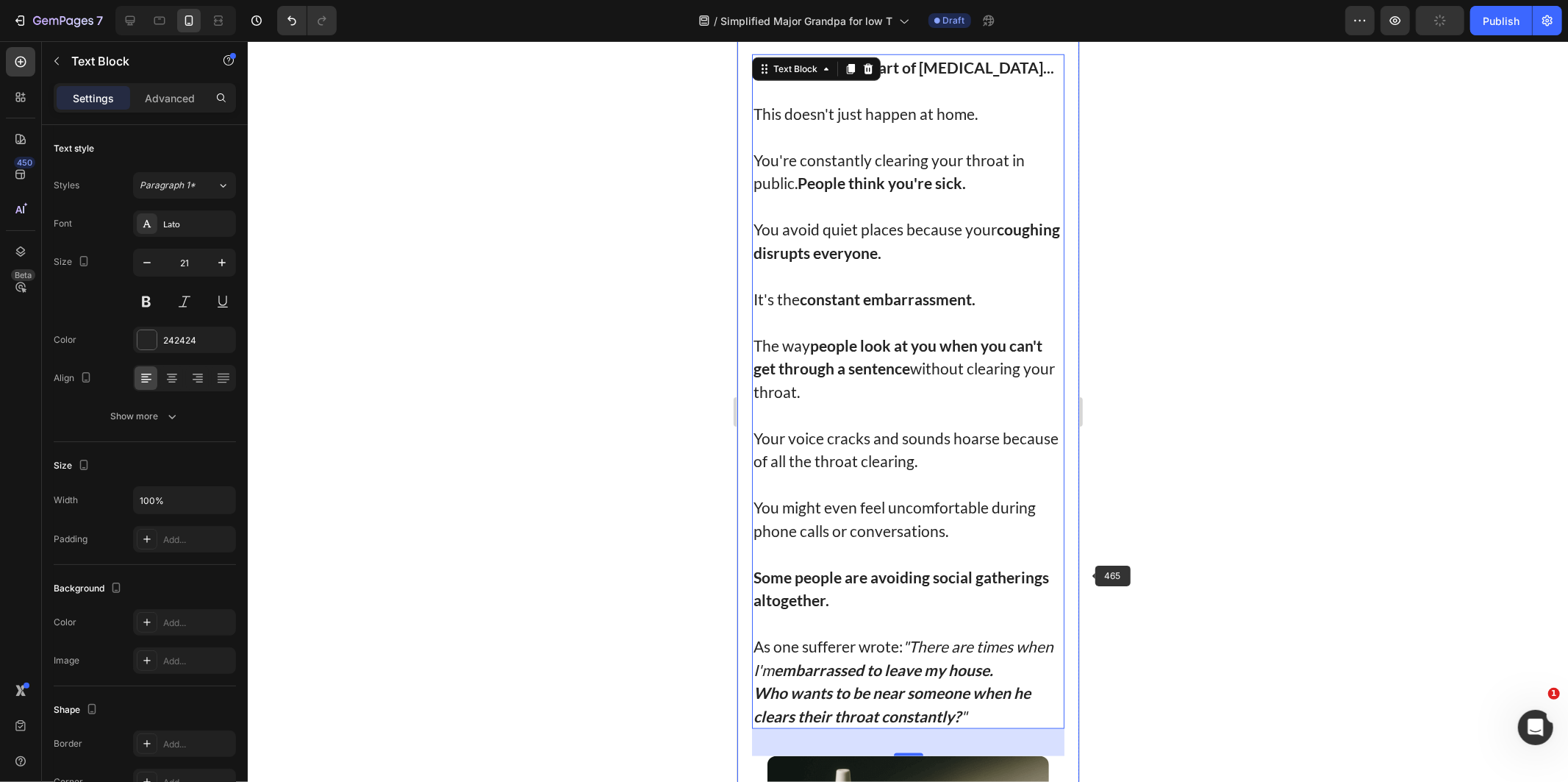
click at [1103, 576] on div at bounding box center [907, 411] width 1320 height 741
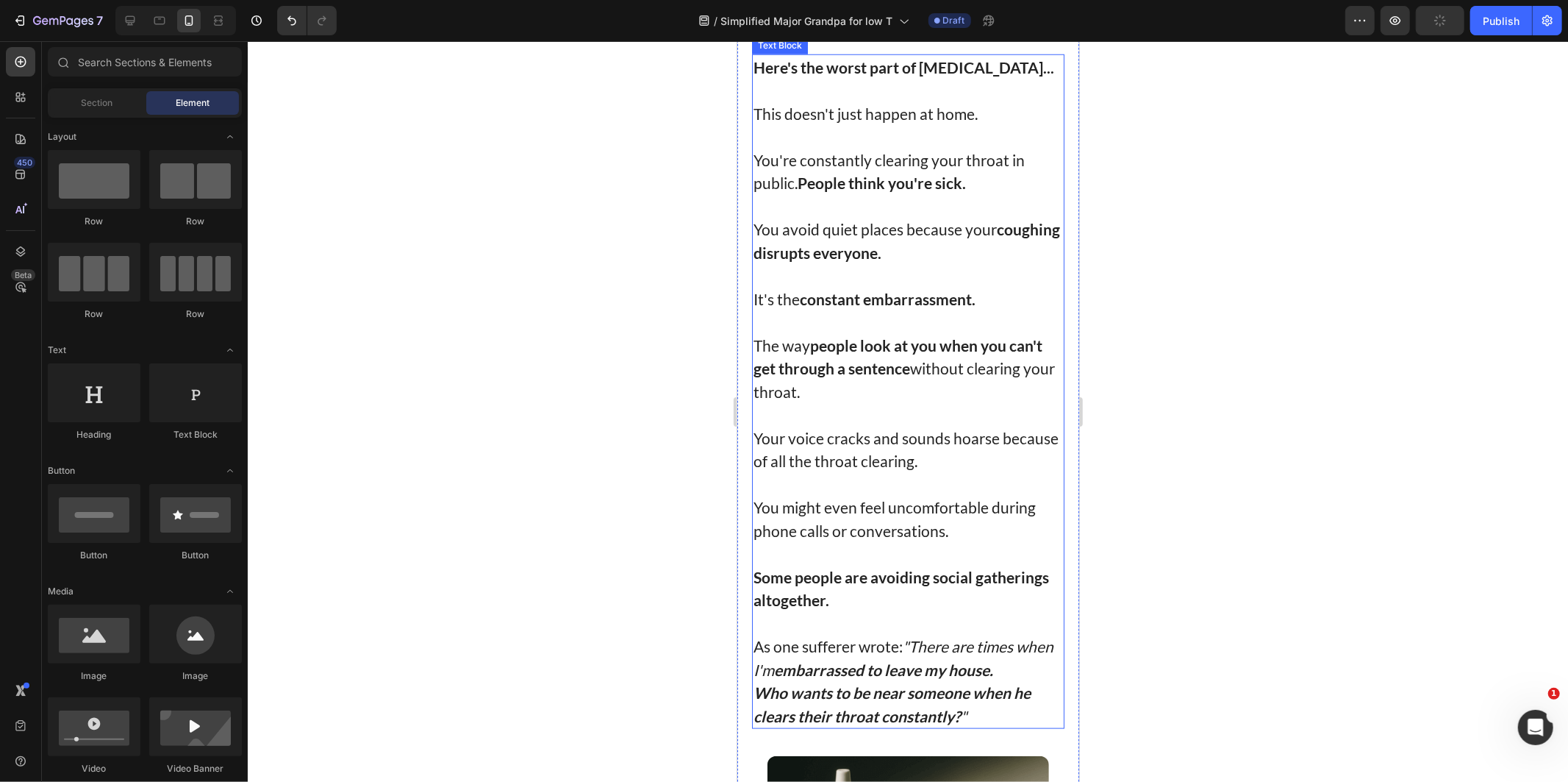
click at [905, 611] on p "Some people are avoiding social gatherings altogether." at bounding box center [907, 588] width 310 height 46
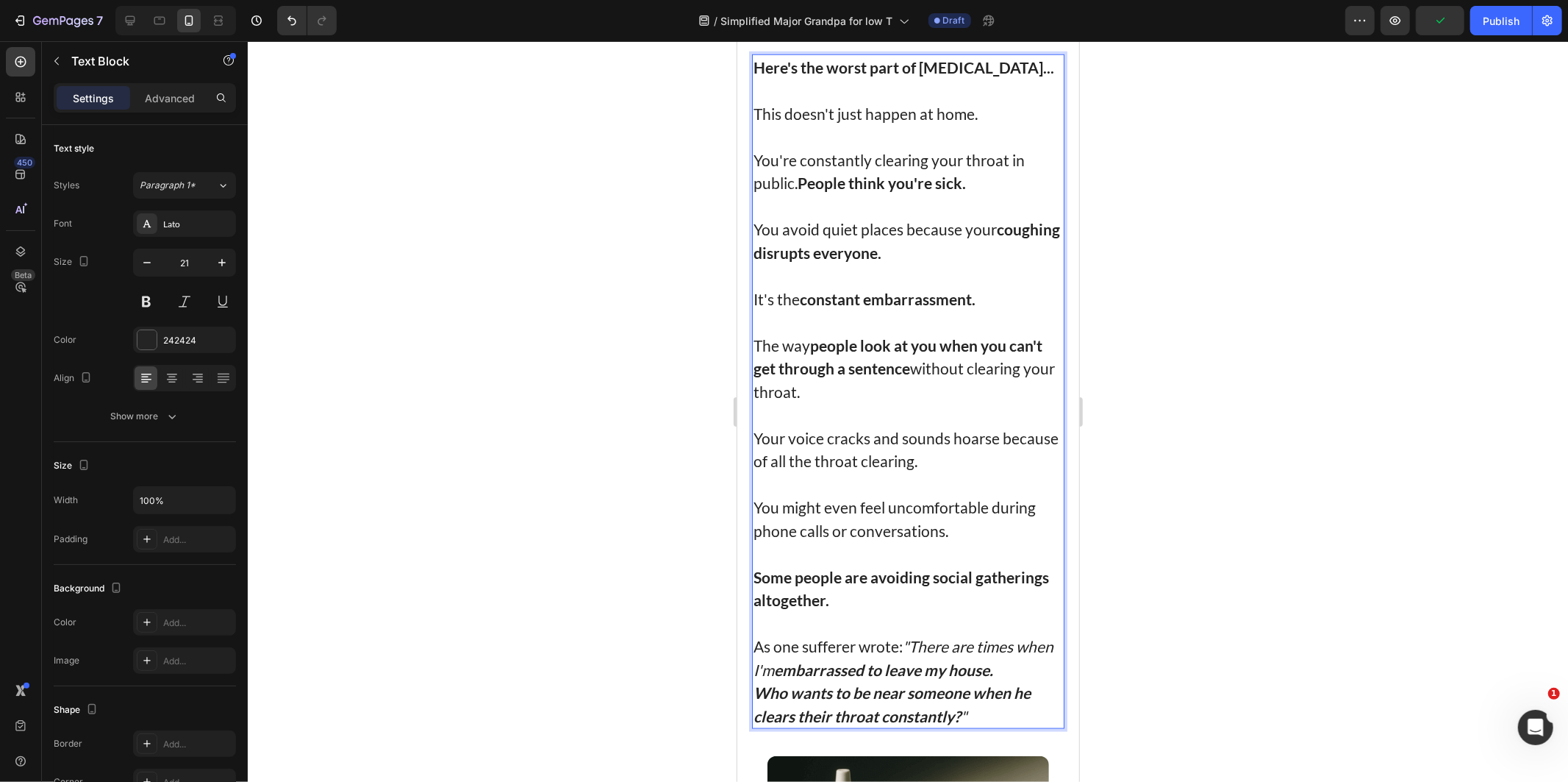
click at [940, 676] on icon ""There are times when I'm embarrassed to leave my house." at bounding box center [902, 657] width 300 height 42
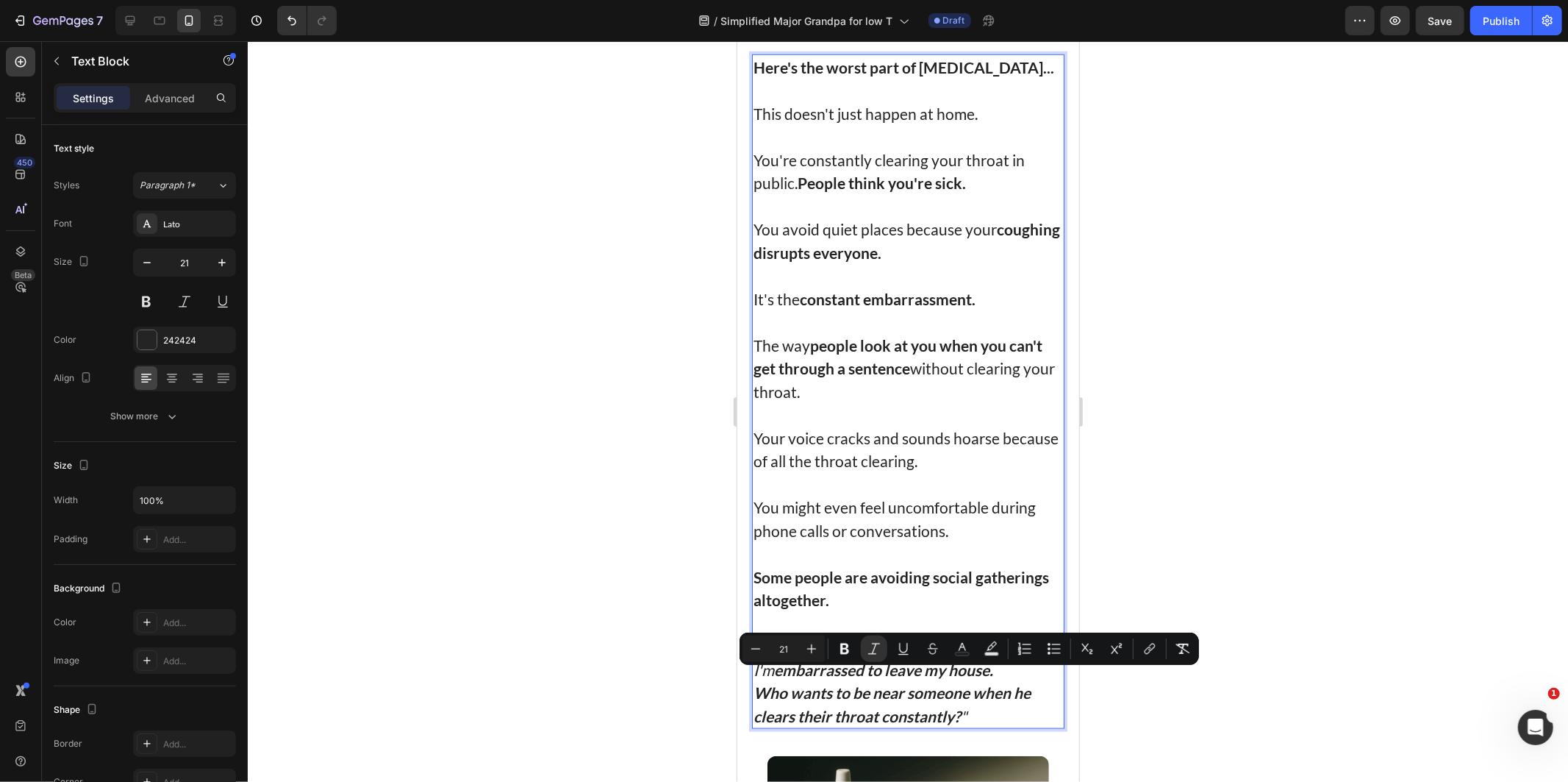
drag, startPoint x: 938, startPoint y: 676, endPoint x: 787, endPoint y: 706, distance: 154.0
click at [787, 678] on icon ""There are times when I'm embarrassed to leave my house." at bounding box center [902, 657] width 300 height 42
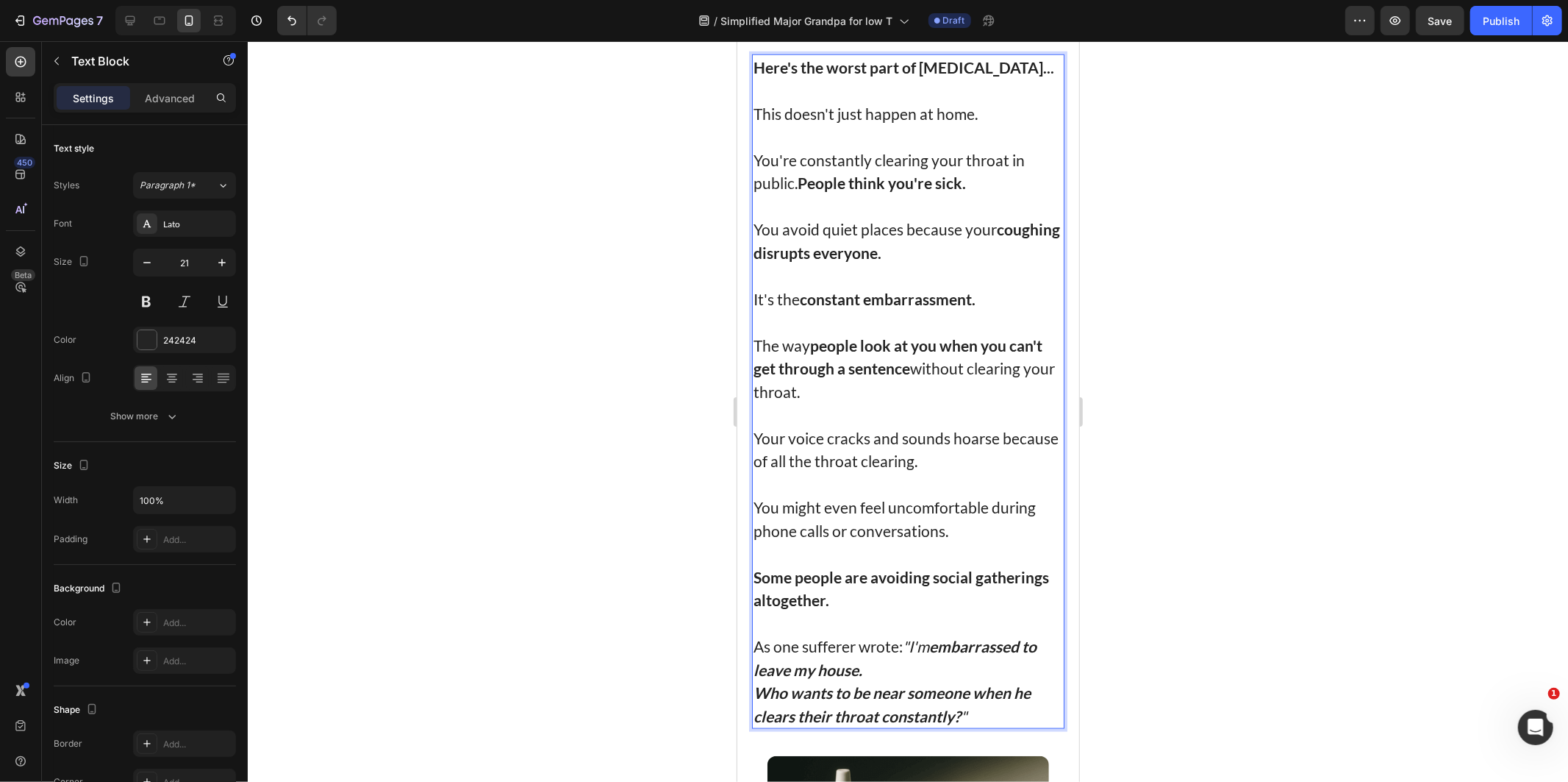
drag, startPoint x: 934, startPoint y: 682, endPoint x: 926, endPoint y: 681, distance: 8.1
click at [933, 678] on strong "embarrassed to leave my house." at bounding box center [894, 657] width 283 height 42
click at [926, 678] on icon ""I'm embarrassed to leave my house." at bounding box center [894, 657] width 283 height 42
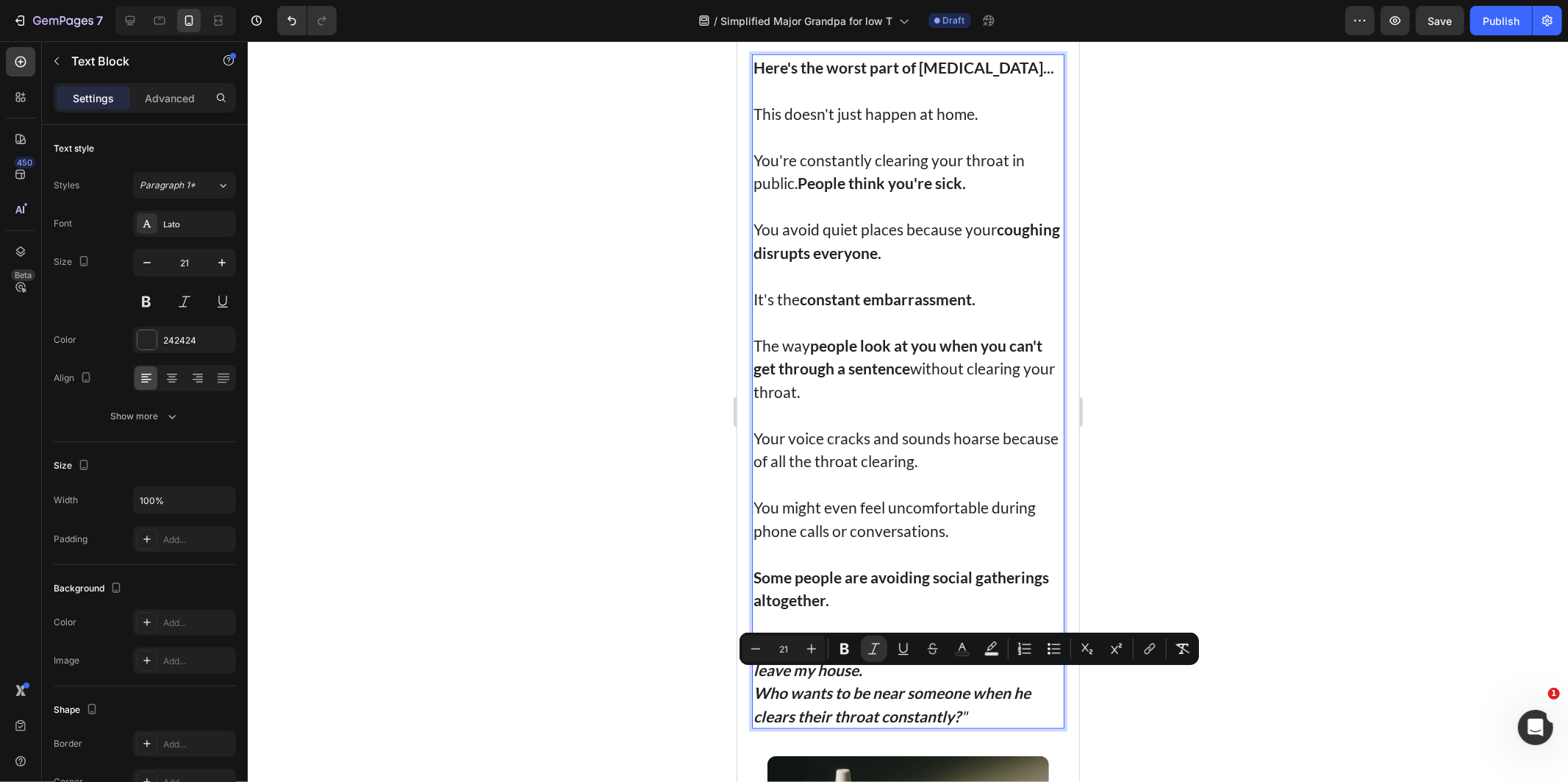
drag, startPoint x: 926, startPoint y: 681, endPoint x: 906, endPoint y: 678, distance: 20.2
click at [906, 678] on icon ""I'm embarrassed to leave my house." at bounding box center [894, 657] width 283 height 42
click at [848, 644] on icon "Editor contextual toolbar" at bounding box center [845, 649] width 15 height 15
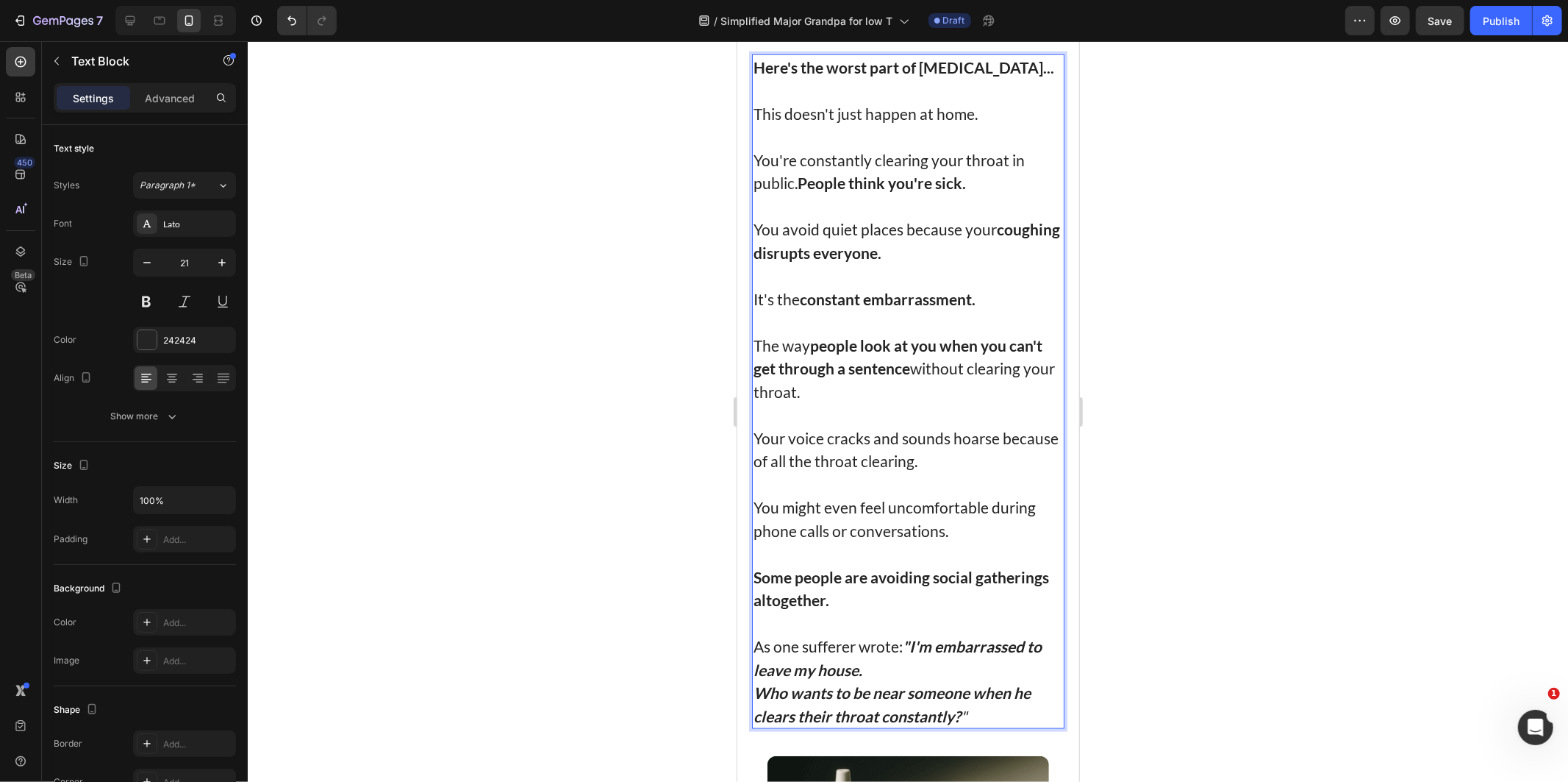
click at [643, 680] on div at bounding box center [907, 411] width 1320 height 741
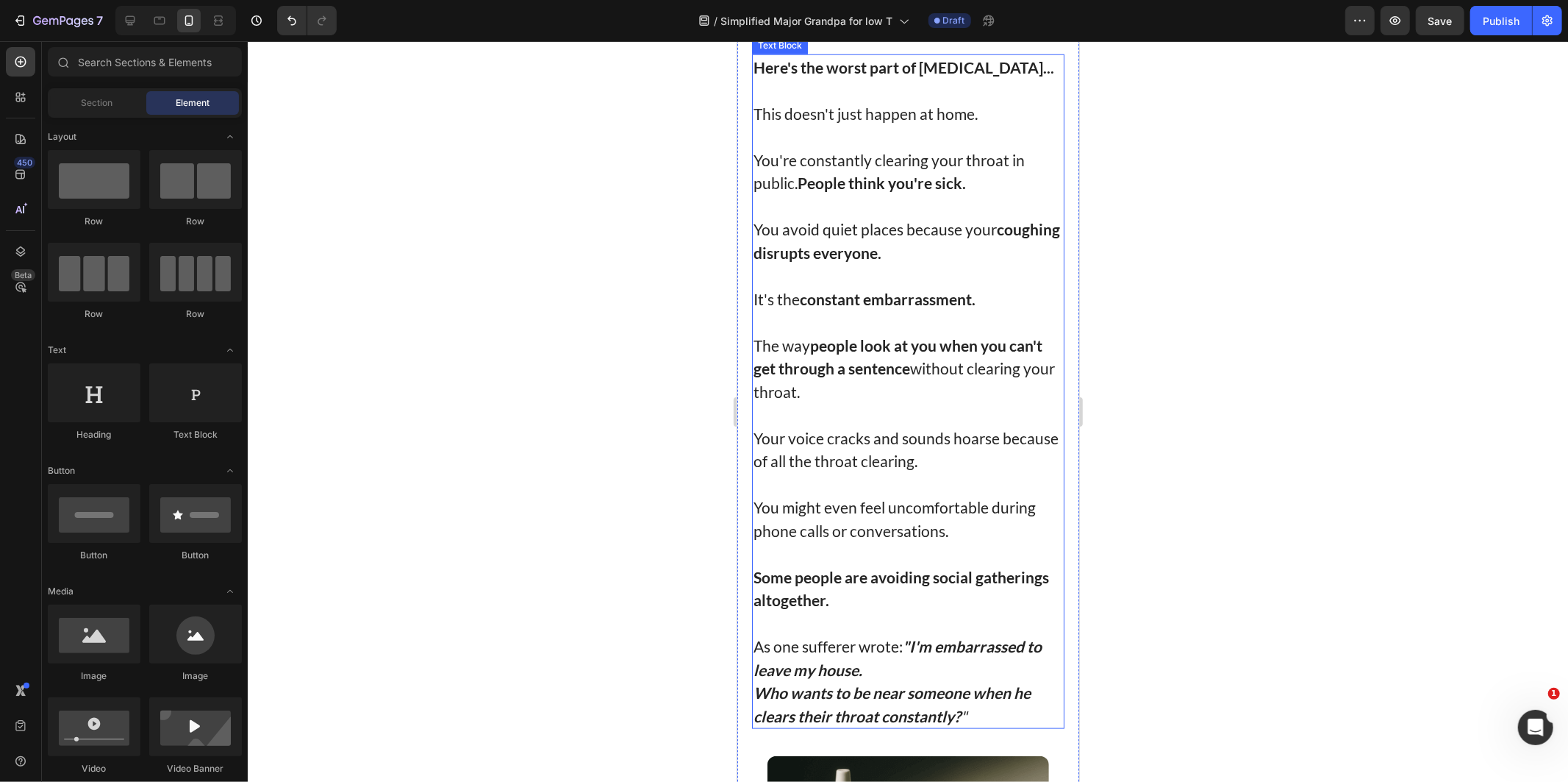
click at [809, 672] on p "As one sufferer wrote: "I'm embarrassed to leave my house." at bounding box center [907, 657] width 310 height 46
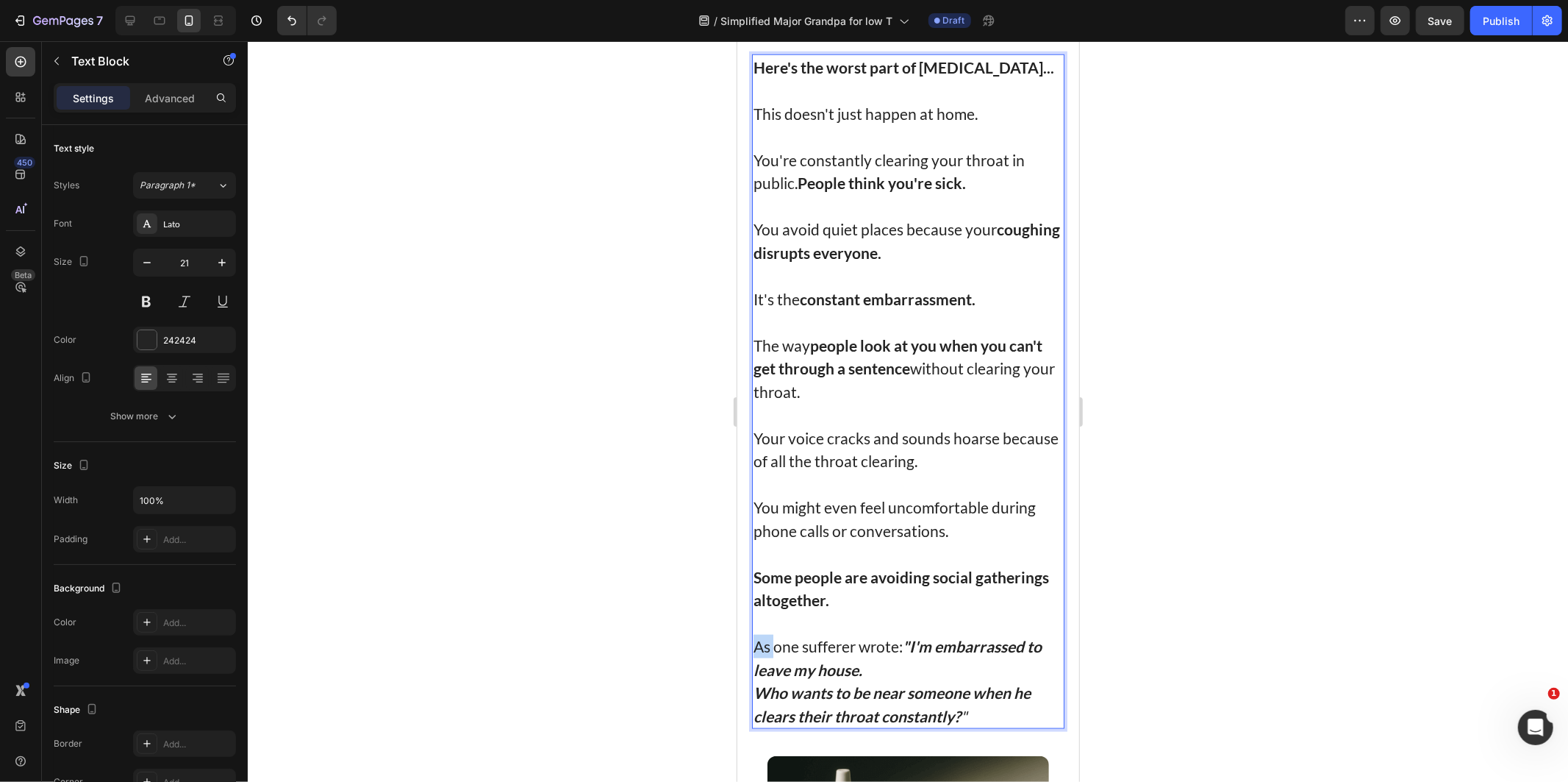
click at [753, 680] on p "As one sufferer wrote: "I'm embarrassed to leave my house." at bounding box center [907, 657] width 310 height 46
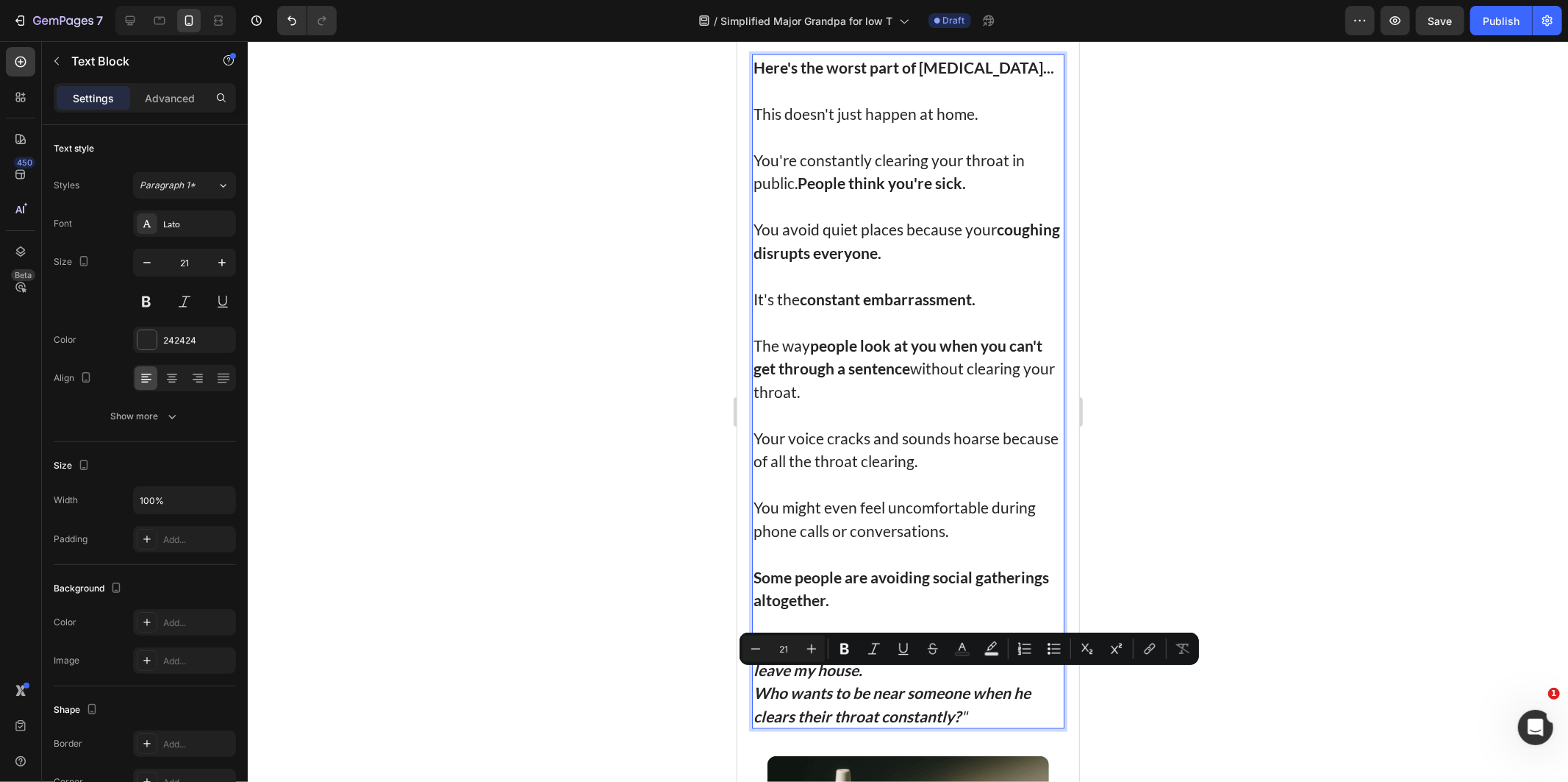
click at [762, 679] on p "As one sufferer wrote: "I'm embarrassed to leave my house." at bounding box center [907, 657] width 310 height 46
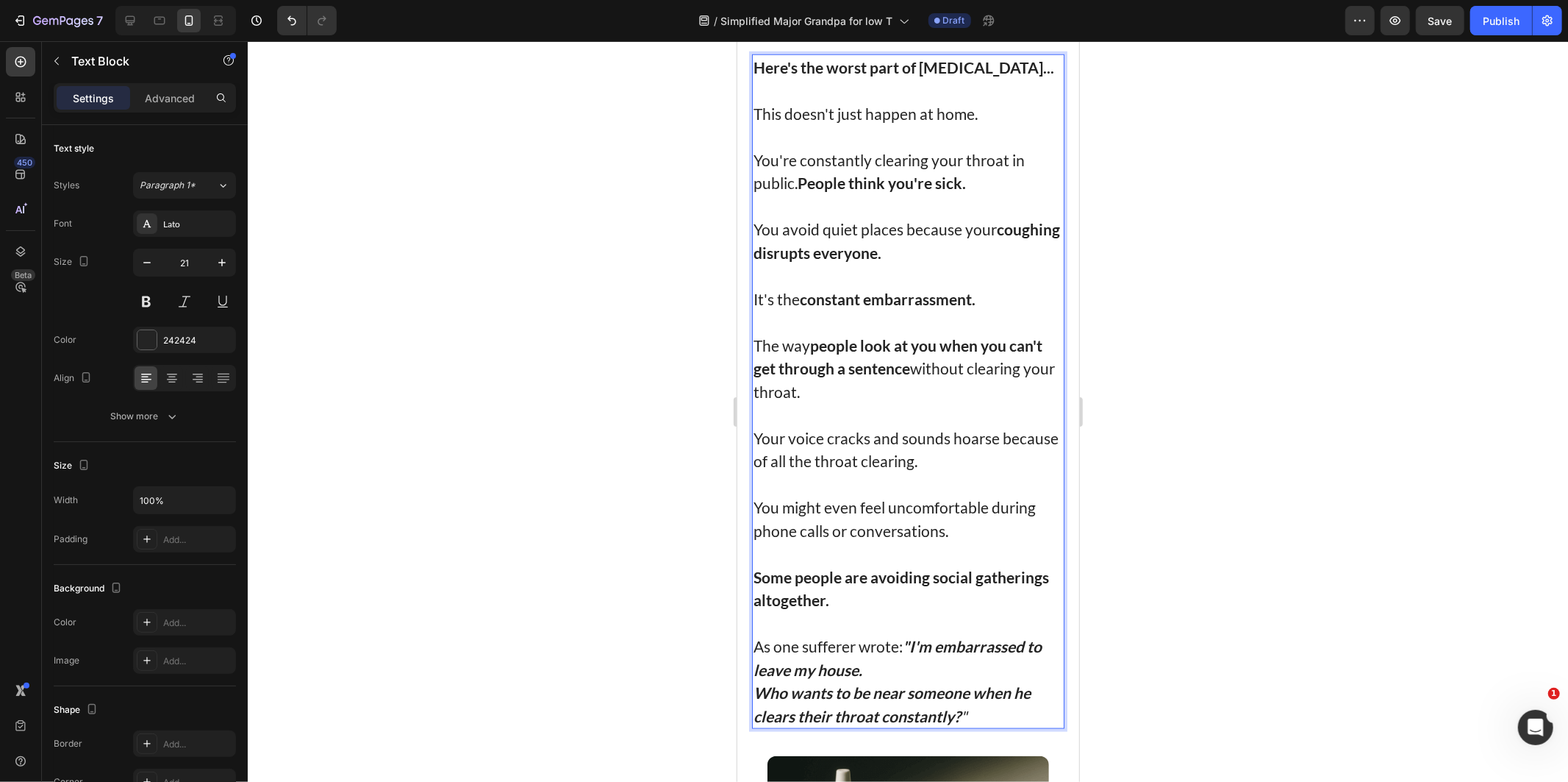
click at [777, 677] on p "As one sufferer wrote: "I'm embarrassed to leave my house." at bounding box center [907, 657] width 310 height 46
drag, startPoint x: 777, startPoint y: 677, endPoint x: 749, endPoint y: 678, distance: 28.0
click at [807, 669] on p "One sufferer wrote: "I'm embarrassed to leave my house." at bounding box center [907, 657] width 310 height 46
click at [813, 673] on p "One sufferer wrote: "I'm embarrassed to leave my house." at bounding box center [907, 657] width 310 height 46
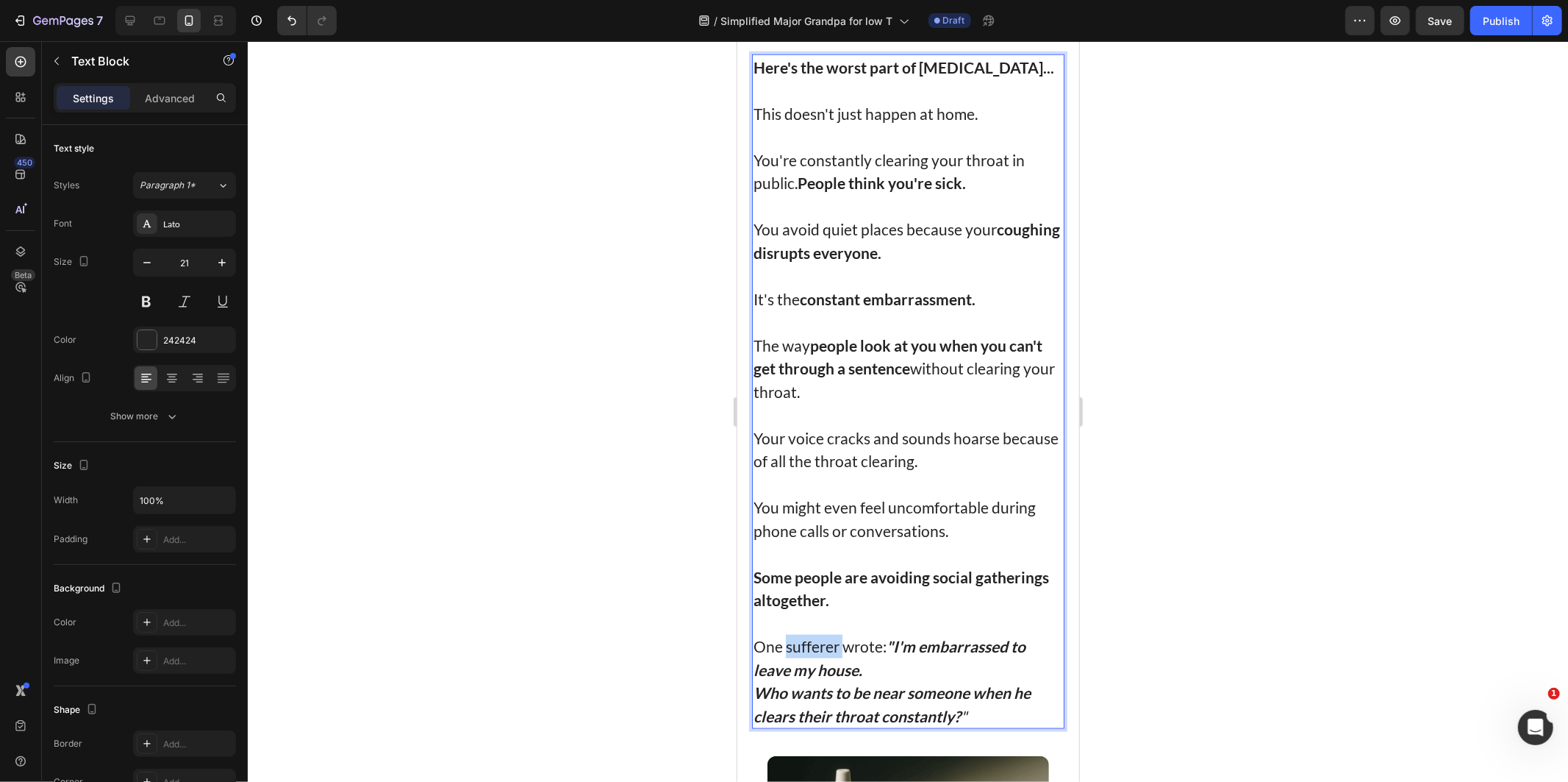
click at [813, 673] on p "One sufferer wrote: "I'm embarrassed to leave my house." at bounding box center [907, 657] width 310 height 46
click at [1166, 681] on div at bounding box center [907, 411] width 1320 height 741
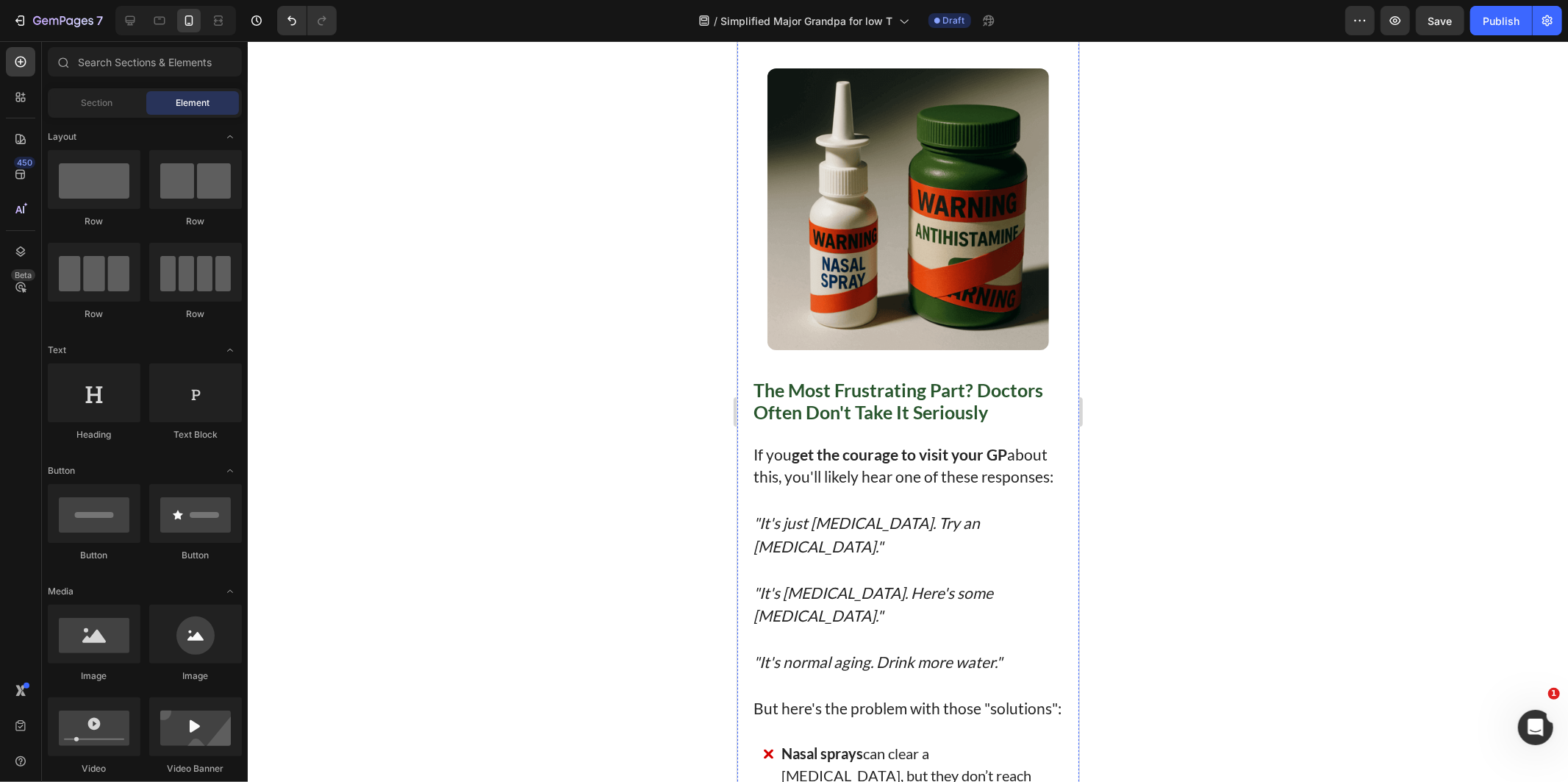
scroll to position [1960, 0]
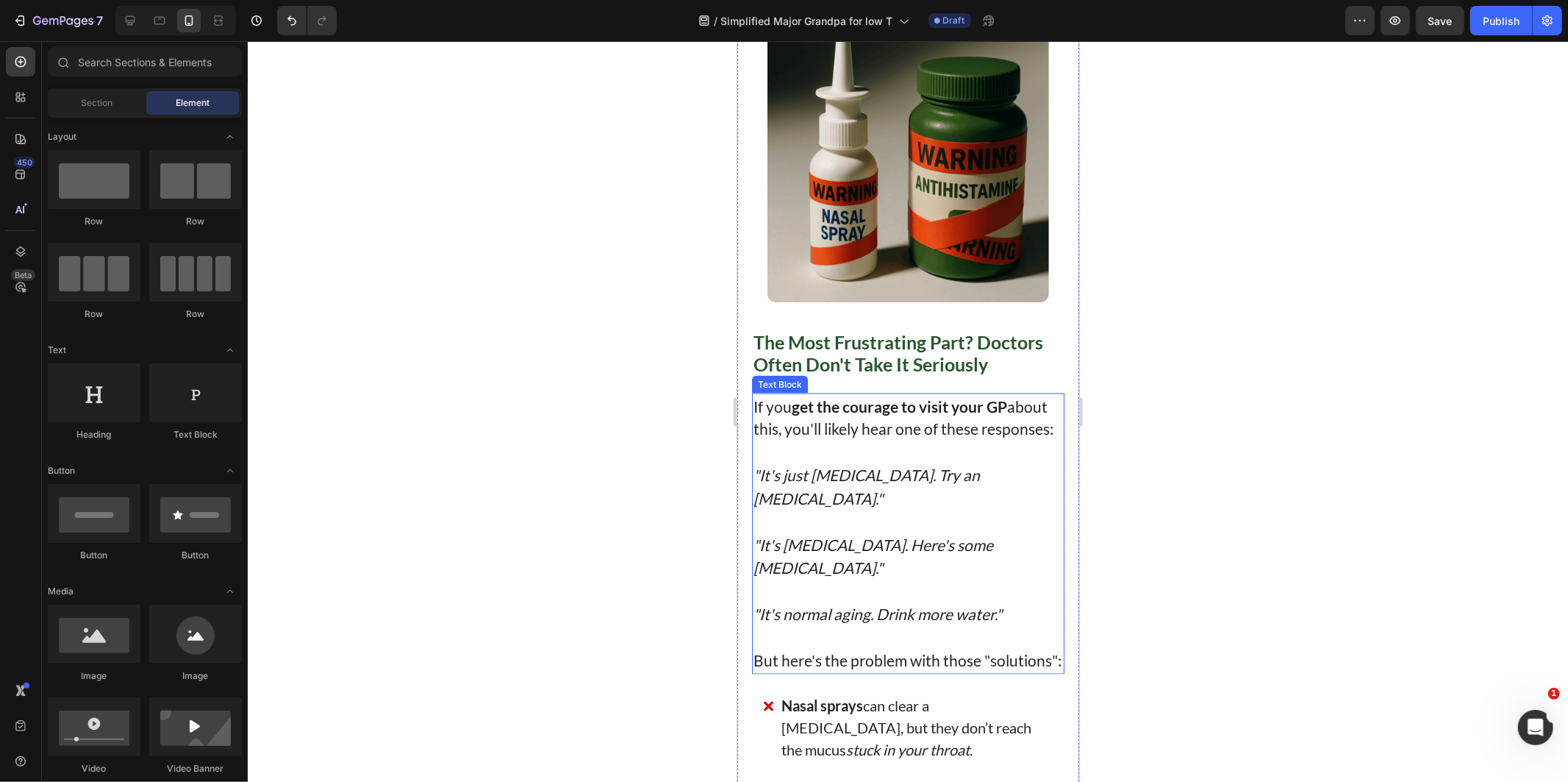
click at [857, 586] on p at bounding box center [907, 591] width 310 height 24
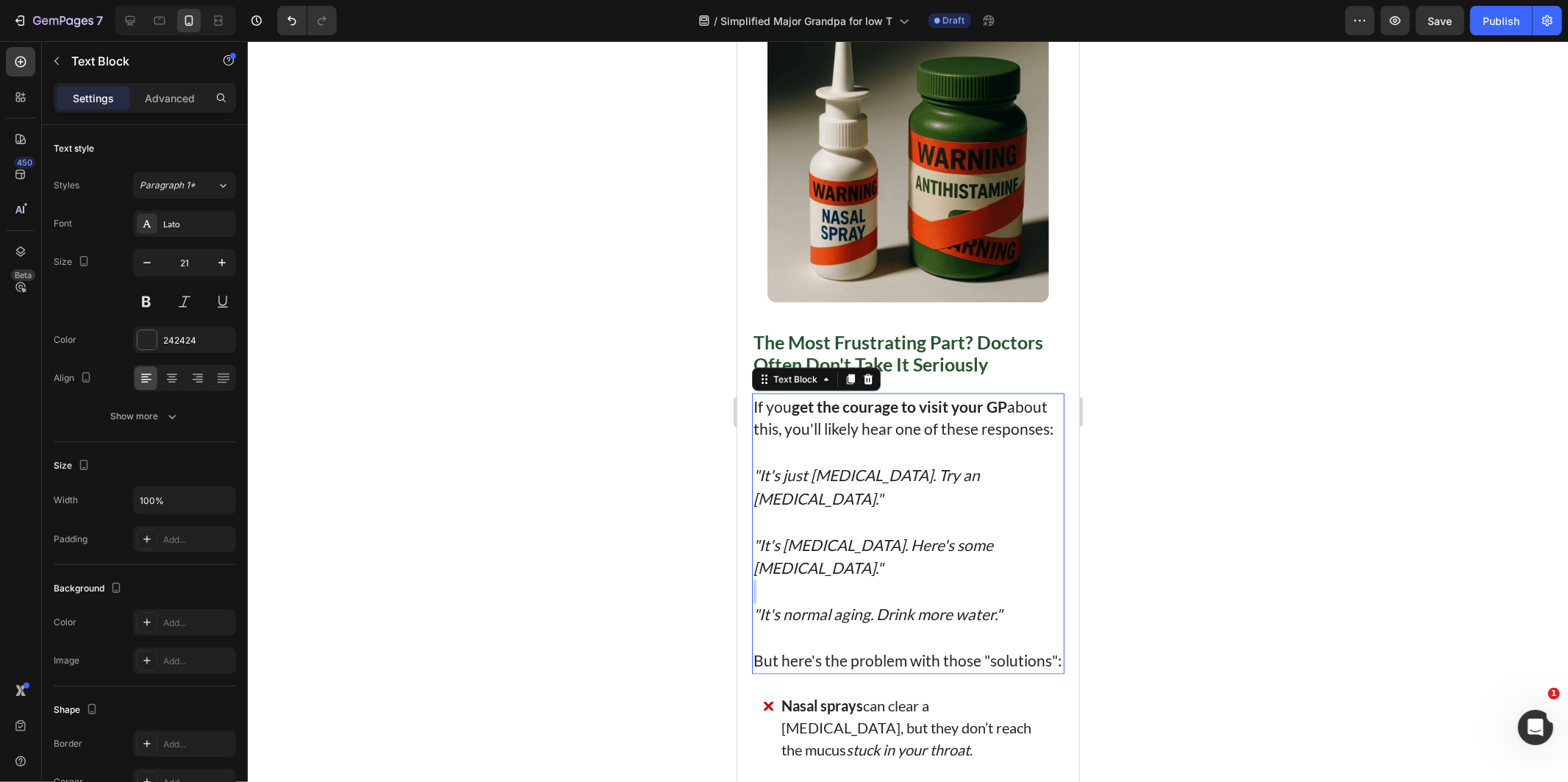
click at [857, 586] on p "Rich Text Editor. Editing area: main" at bounding box center [907, 591] width 310 height 24
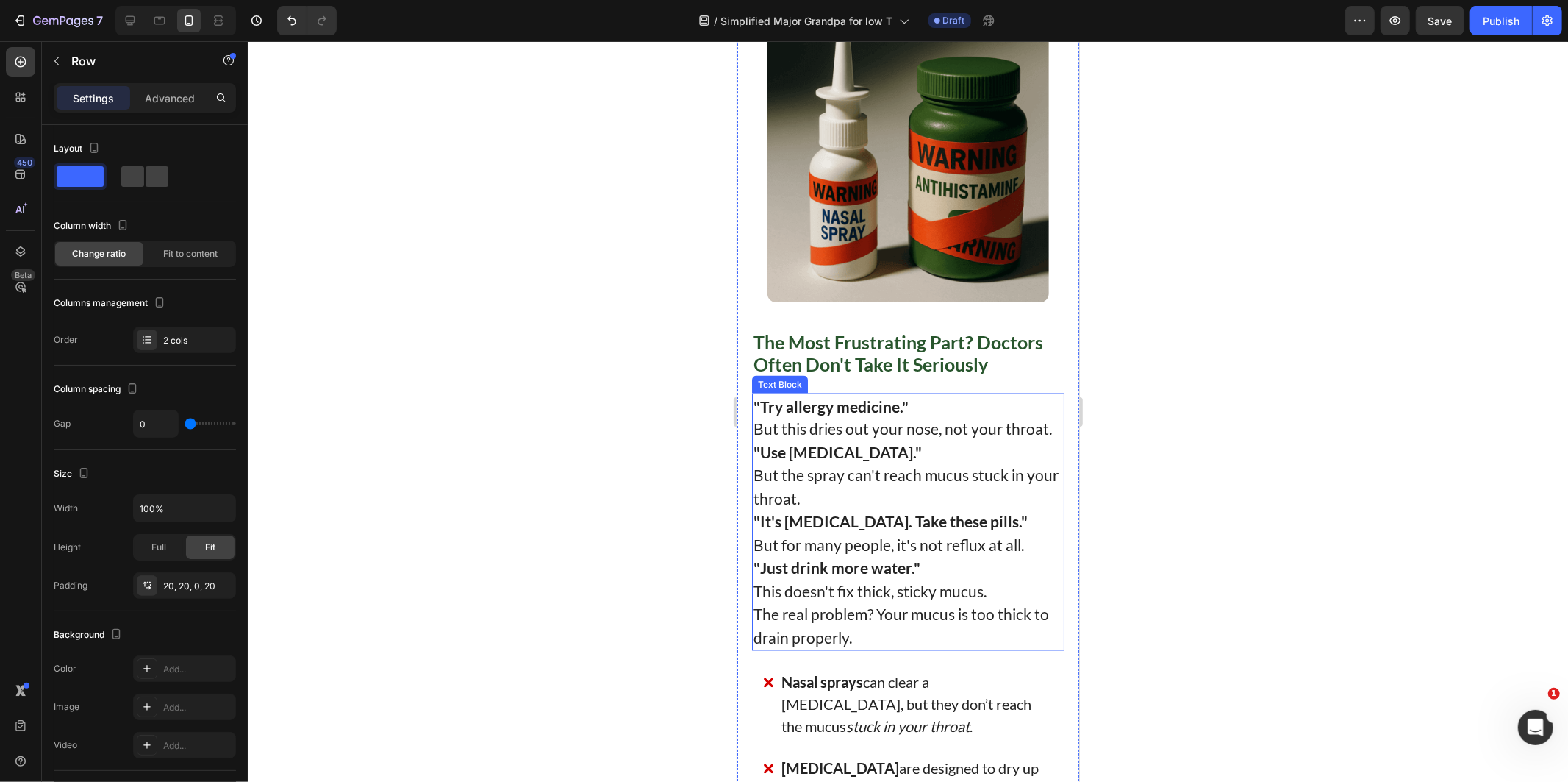
click at [1041, 441] on p ""Try allergy medicine." But this dries out your nose, not your throat." at bounding box center [907, 417] width 310 height 46
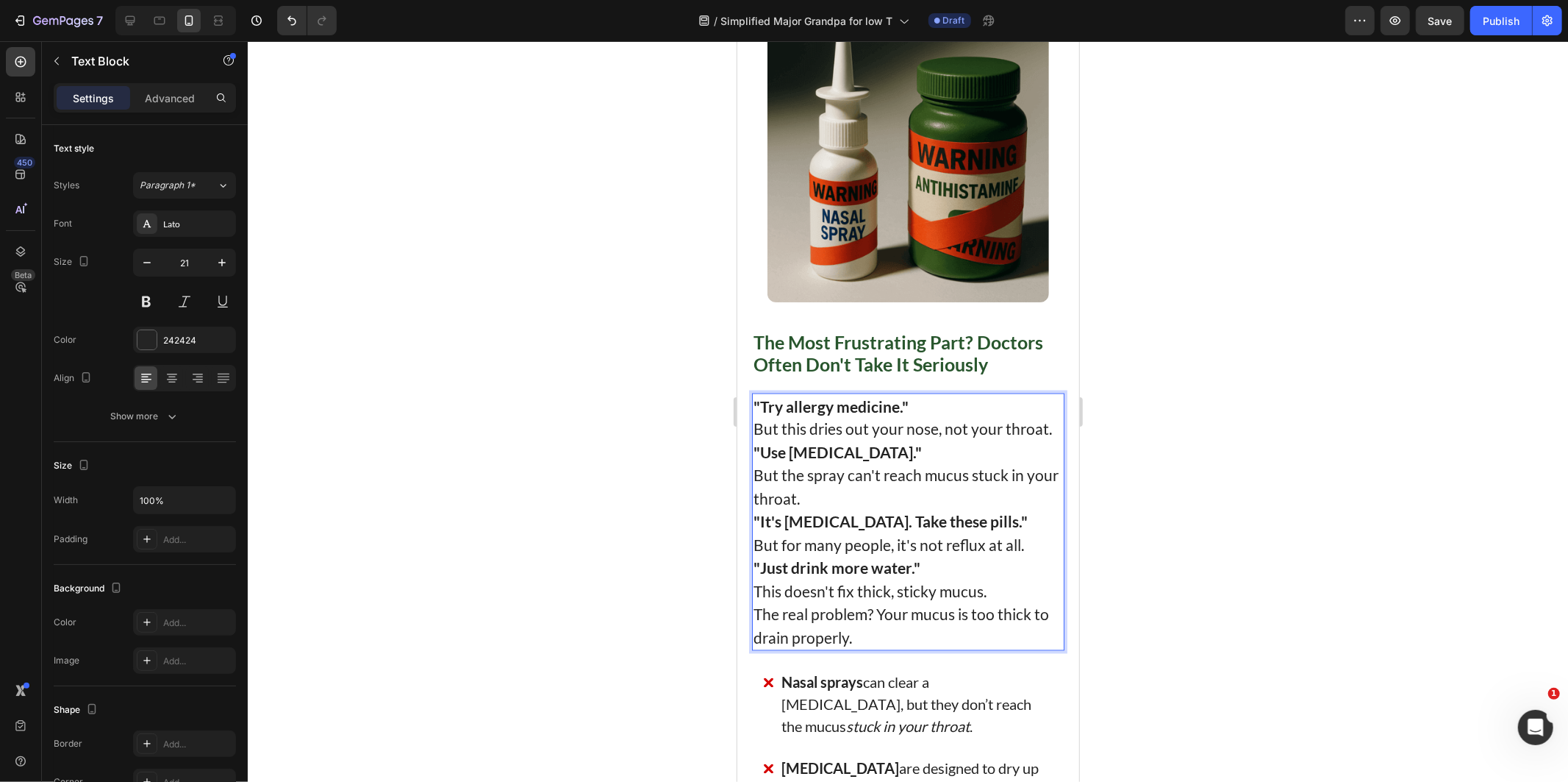
click at [1048, 441] on p ""Try allergy medicine." But this dries out your nose, not your throat." at bounding box center [907, 417] width 310 height 46
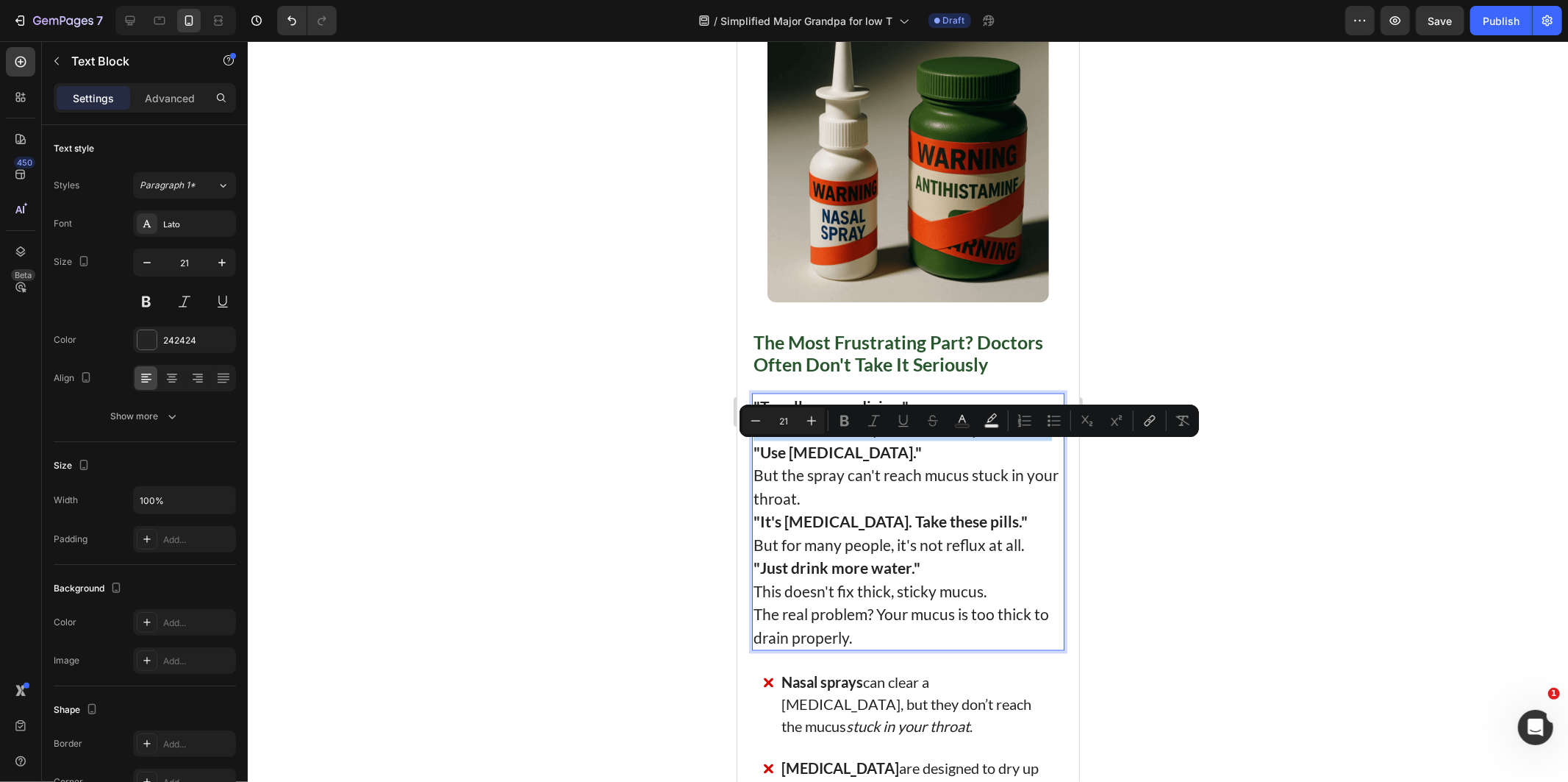
click at [1046, 441] on p ""Try allergy medicine." But this dries out your nose, not your throat." at bounding box center [907, 417] width 310 height 46
click at [1045, 441] on p ""Try allergy medicine." But this dries out your nose, not your throat." at bounding box center [907, 417] width 310 height 46
click at [1046, 441] on p ""Try allergy medicine." But this dries out your nose, not your throat." at bounding box center [907, 417] width 310 height 46
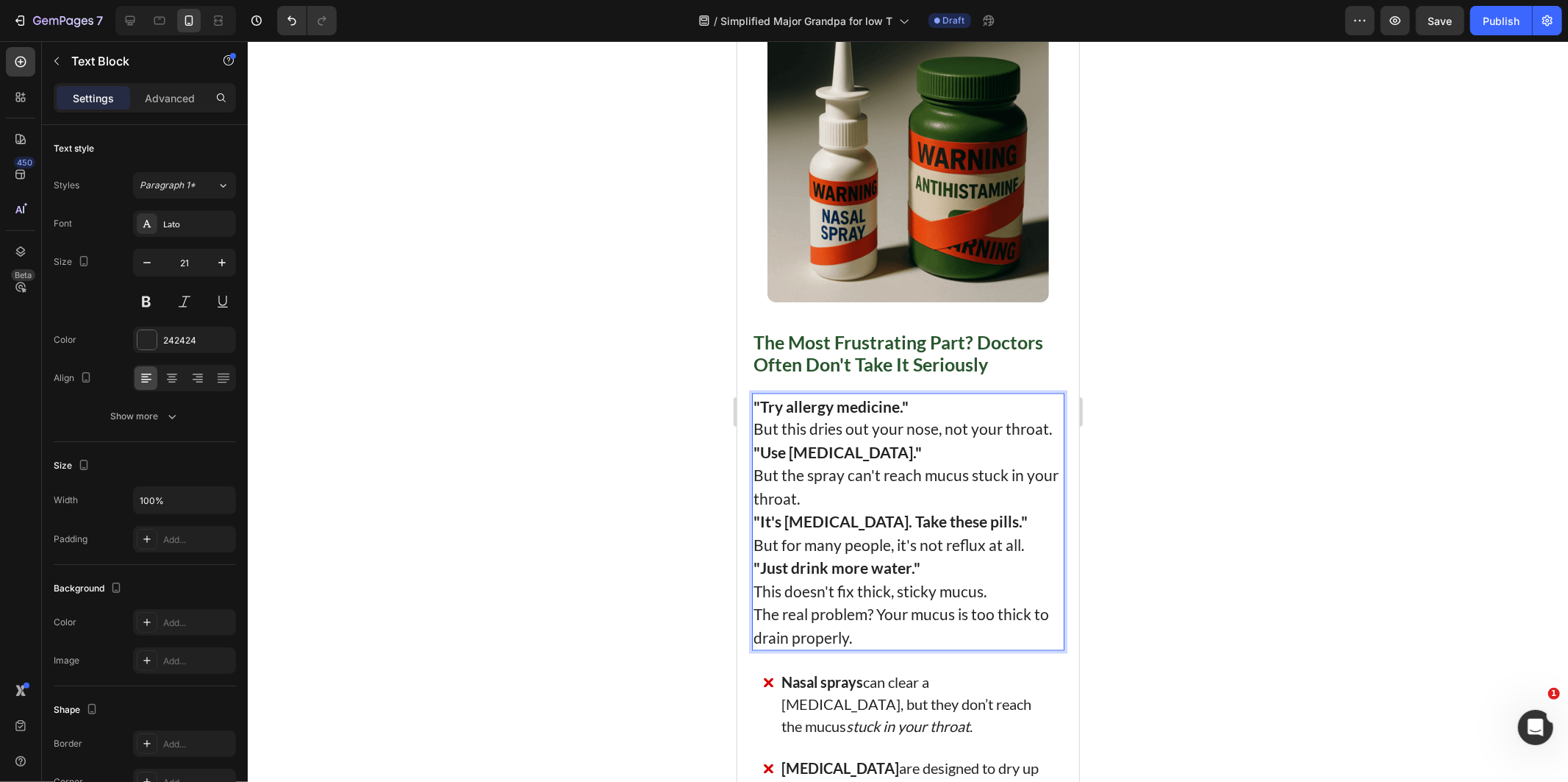
click at [1040, 441] on p ""Try allergy medicine." But this dries out your nose, not your throat." at bounding box center [907, 417] width 310 height 46
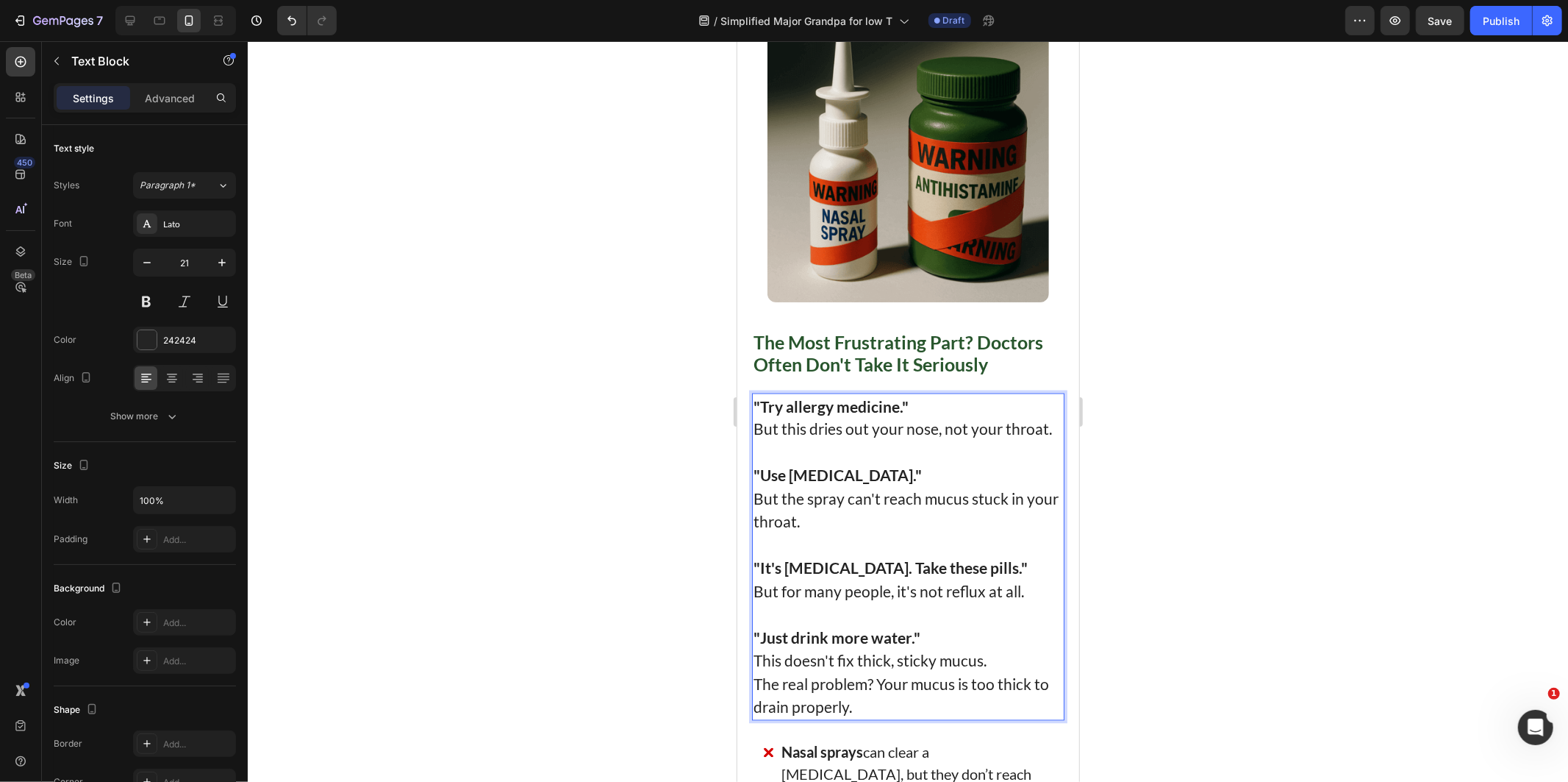
click at [1012, 672] on p ""Just drink more water." This doesn't fix thick, sticky mucus." at bounding box center [907, 649] width 310 height 46
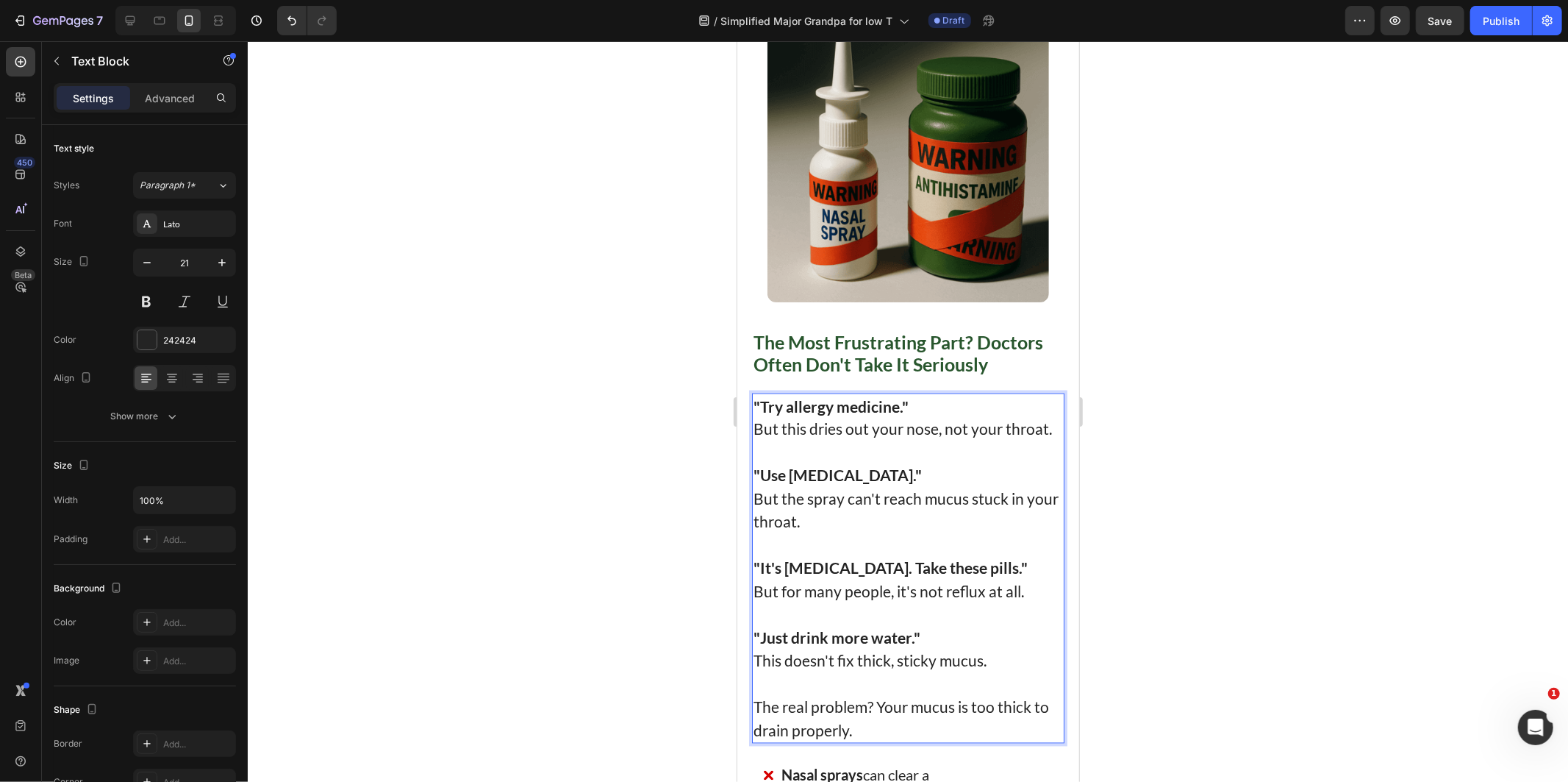
drag, startPoint x: 1222, startPoint y: 670, endPoint x: 219, endPoint y: 581, distance: 1006.9
click at [1222, 670] on div at bounding box center [907, 411] width 1320 height 741
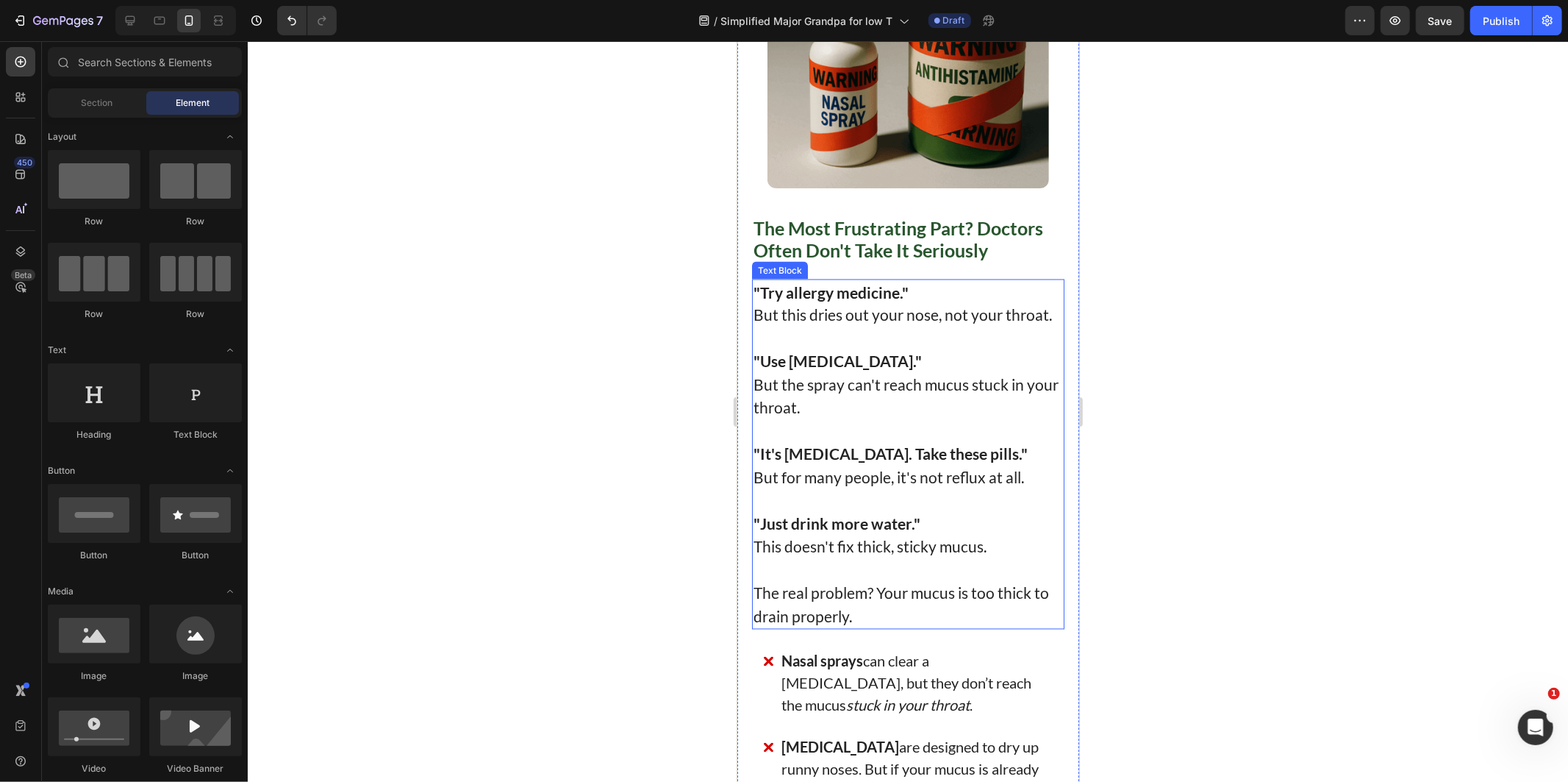
scroll to position [2206, 0]
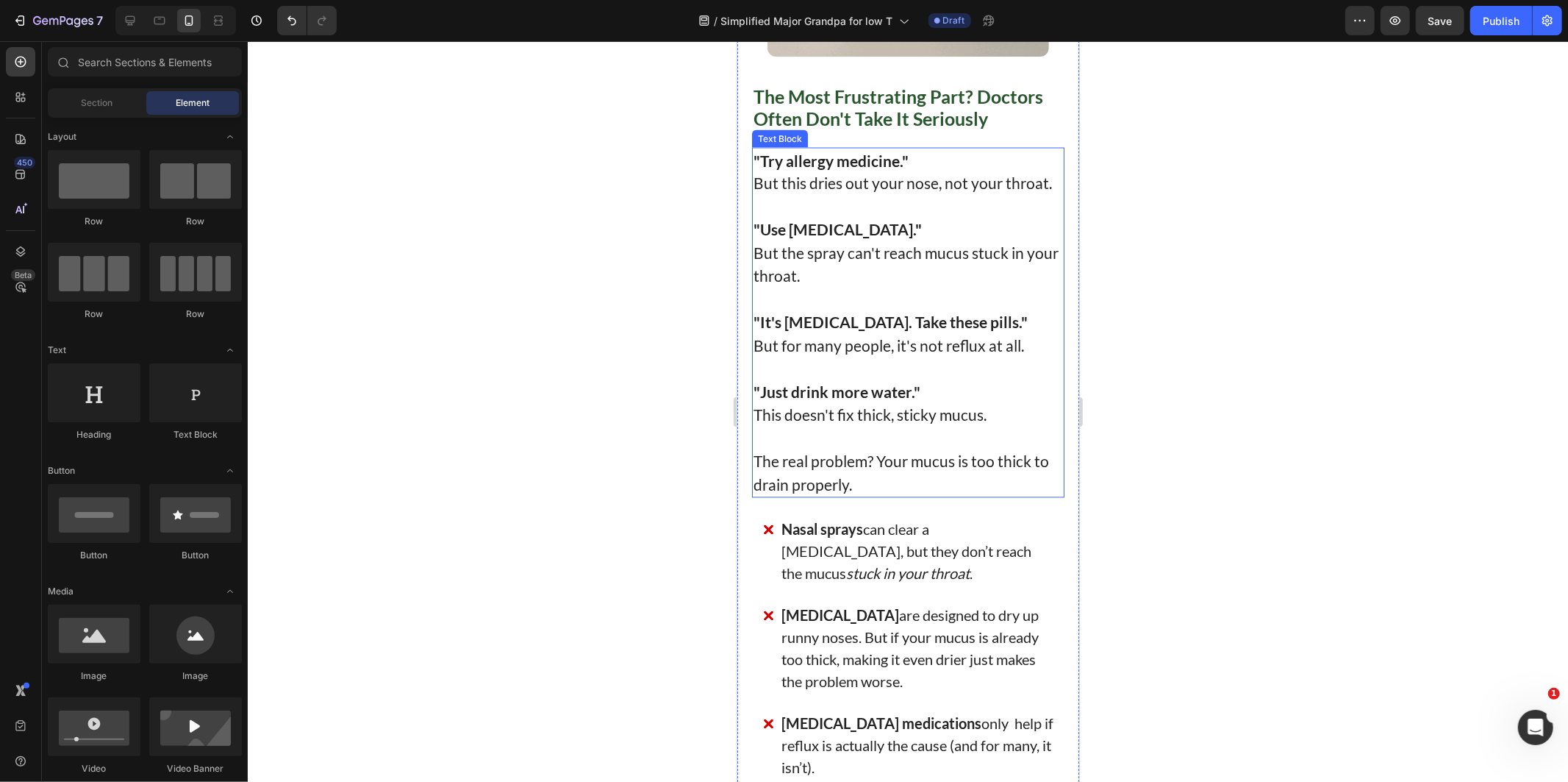
click at [787, 584] on p "Nasal sprays can clear a [MEDICAL_DATA], but they don’t reach the mucus stuck i…" at bounding box center [916, 551] width 272 height 66
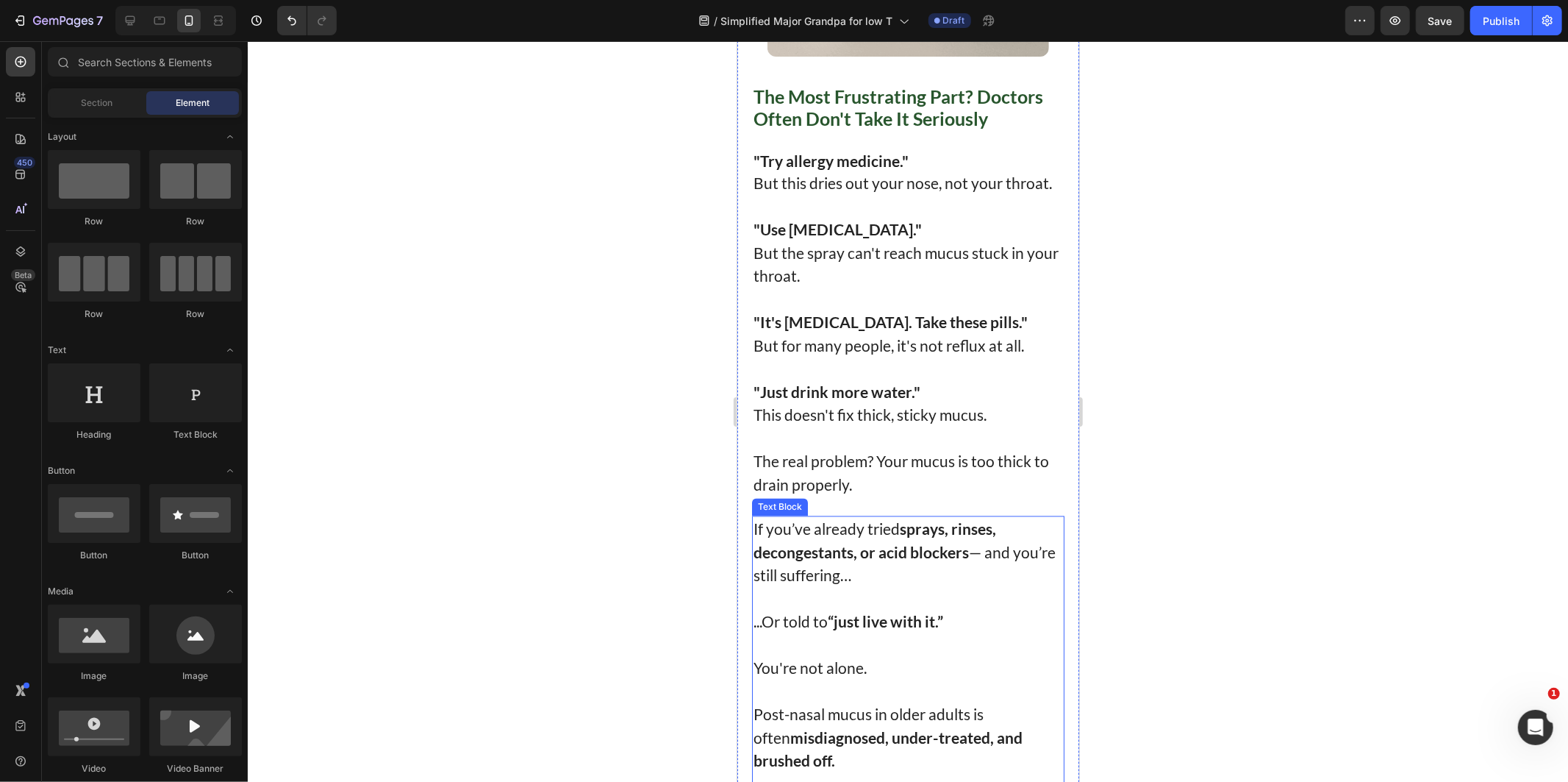
click at [877, 562] on p "If you’ve already tried sprays, rinses, decongestants, or acid blockers — and y…" at bounding box center [907, 552] width 310 height 70
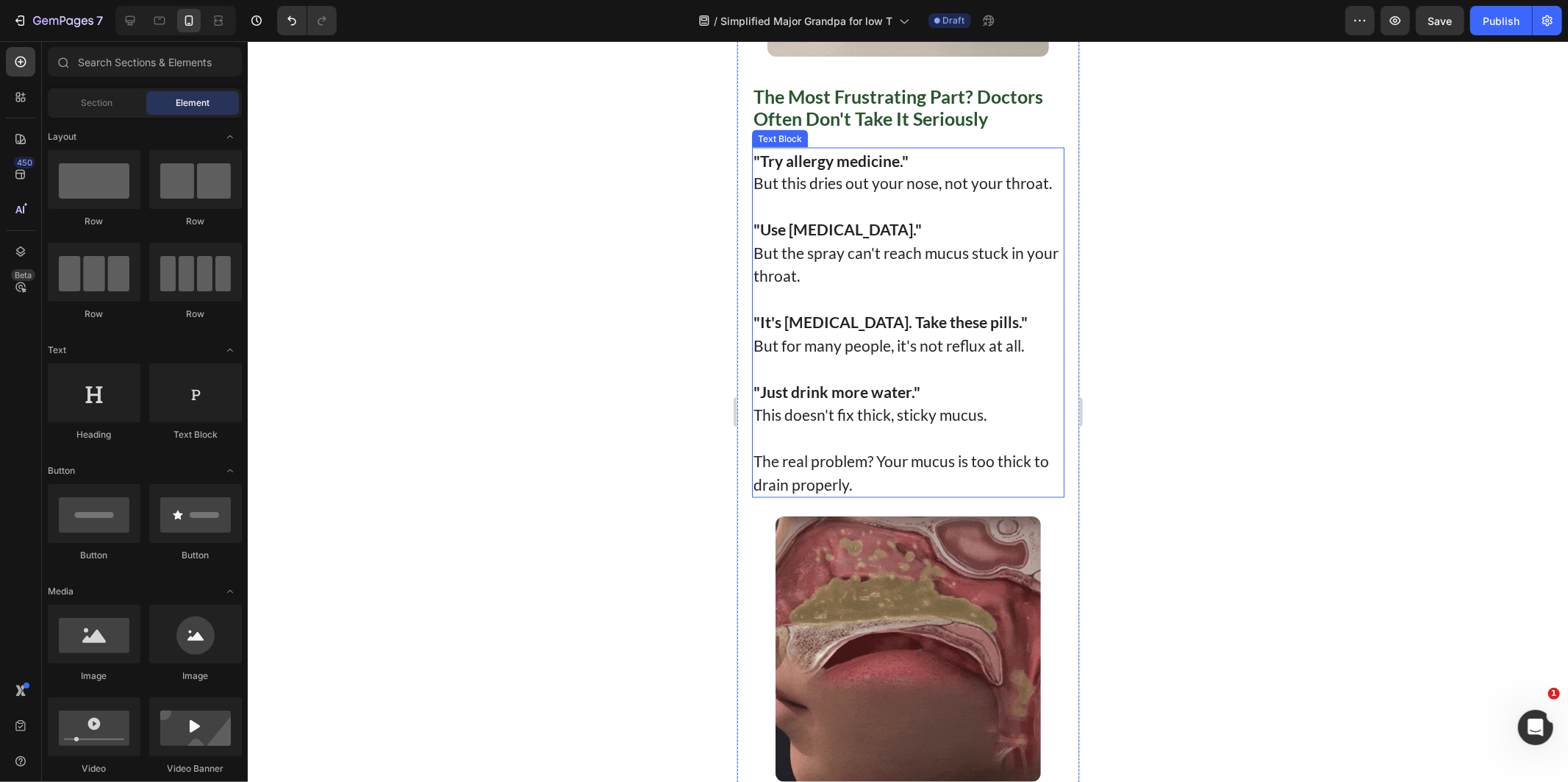
click at [832, 496] on p "The real problem? Your mucus is too thick to drain properly." at bounding box center [907, 472] width 310 height 46
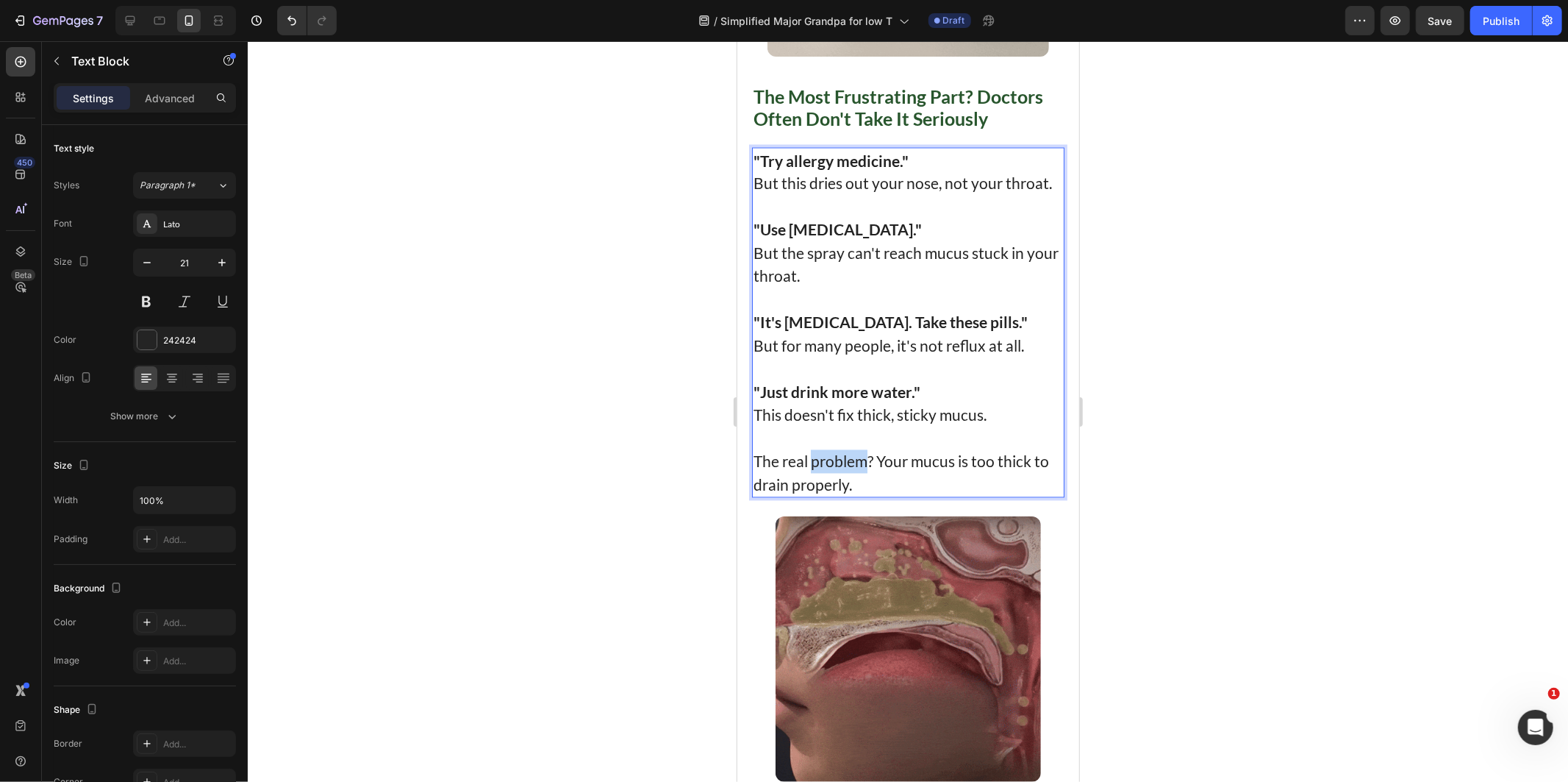
click at [851, 494] on p "The real problem? Your mucus is too thick to drain properly." at bounding box center [907, 472] width 310 height 46
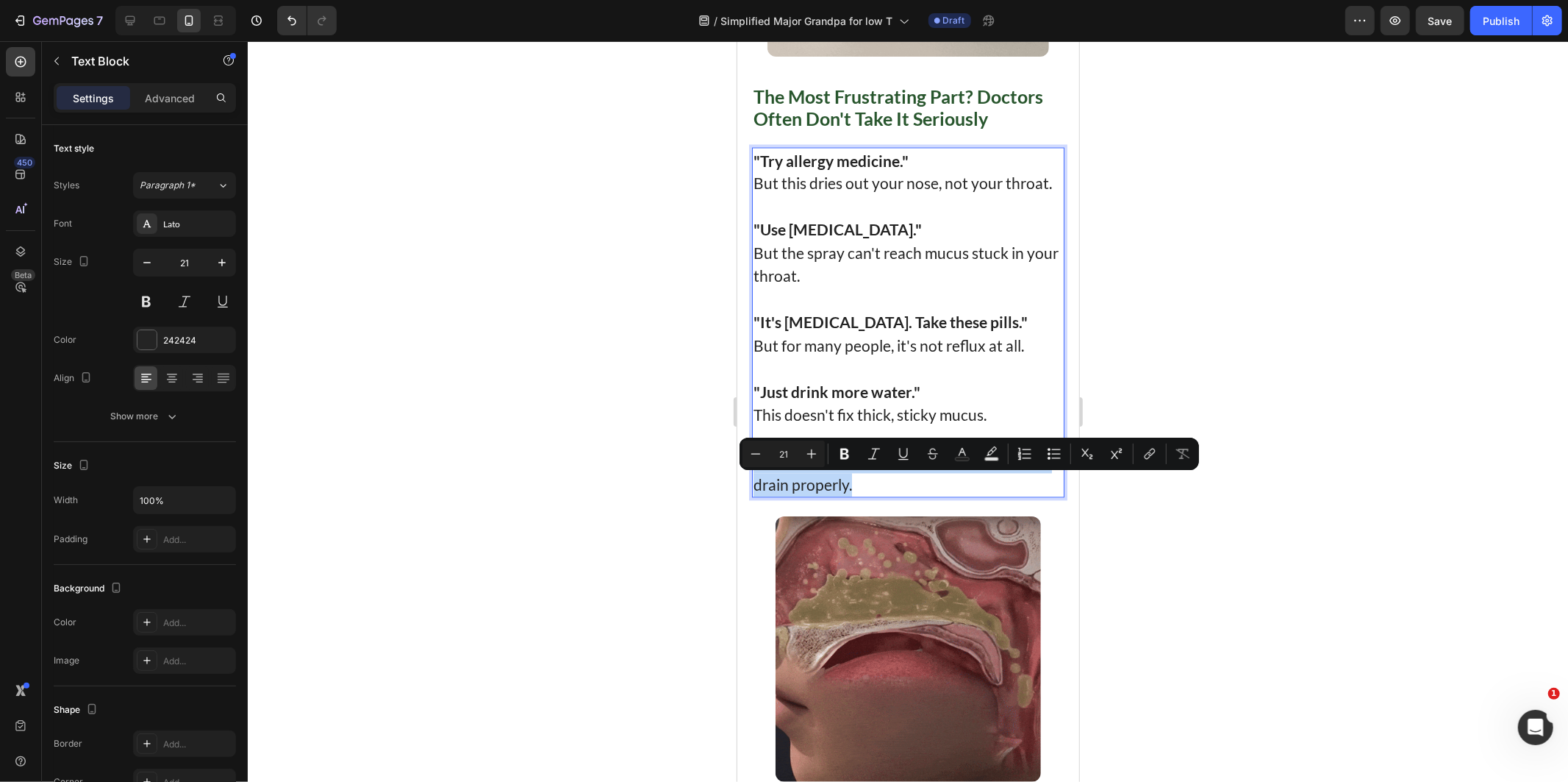
click at [851, 494] on p "The real problem? Your mucus is too thick to drain properly." at bounding box center [907, 472] width 310 height 46
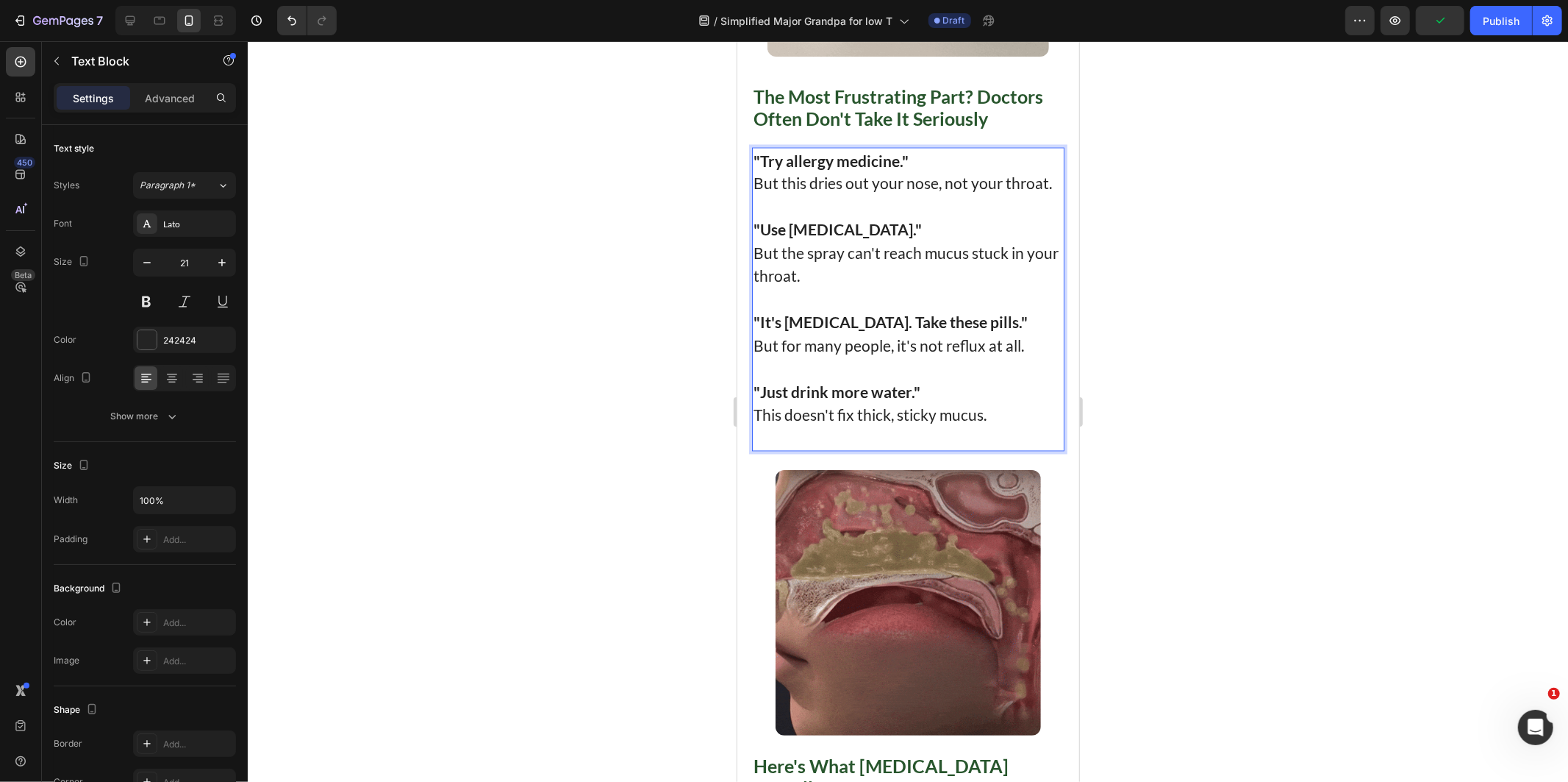
click at [965, 427] on p ""Just drink more water." This doesn't fix thick, sticky mucus." at bounding box center [907, 403] width 310 height 46
drag, startPoint x: 938, startPoint y: 456, endPoint x: 999, endPoint y: 470, distance: 62.6
click at [938, 450] on p "Rich Text Editor. Editing area: main" at bounding box center [907, 438] width 310 height 24
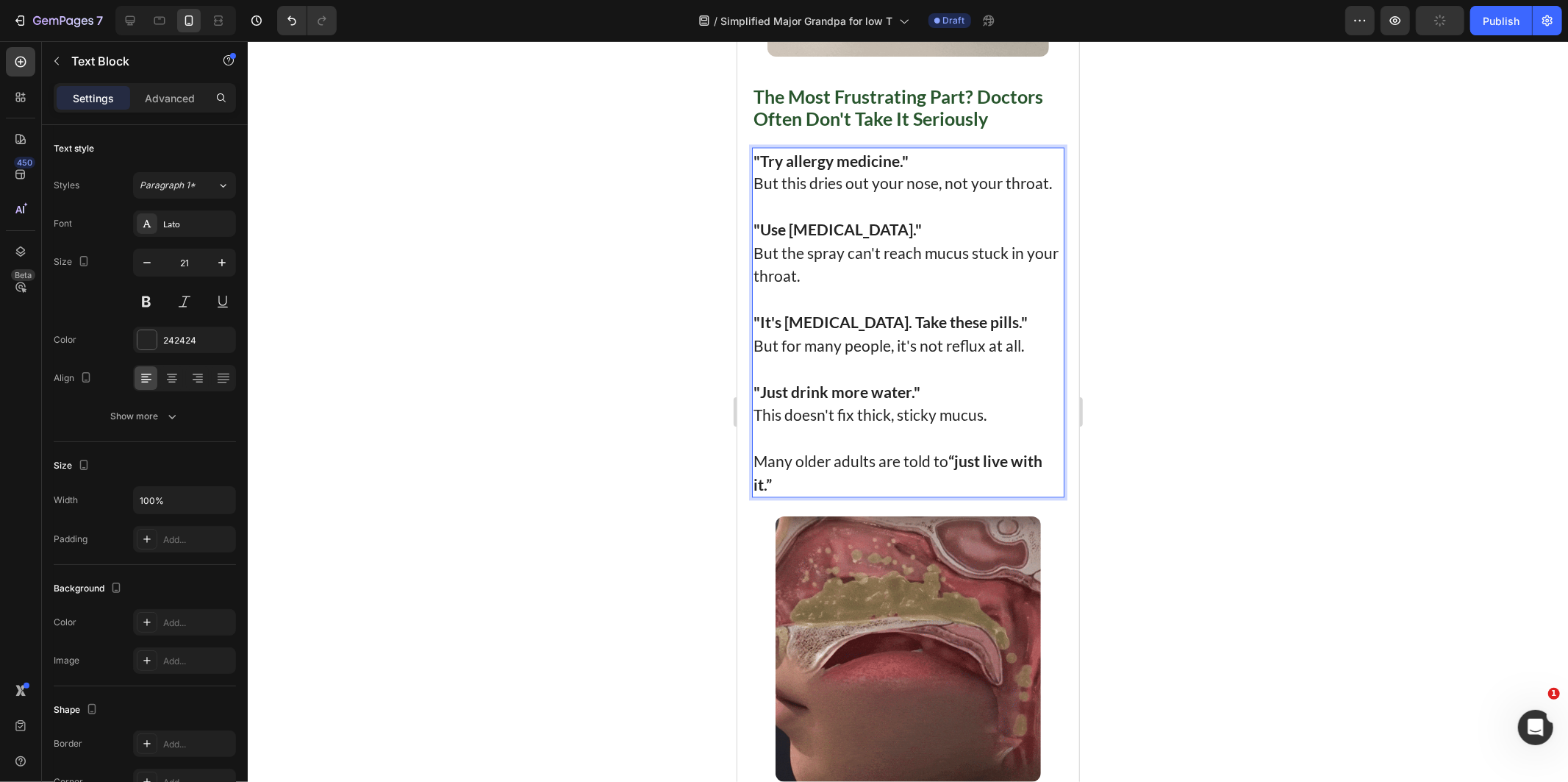
click at [1229, 342] on div at bounding box center [907, 411] width 1320 height 741
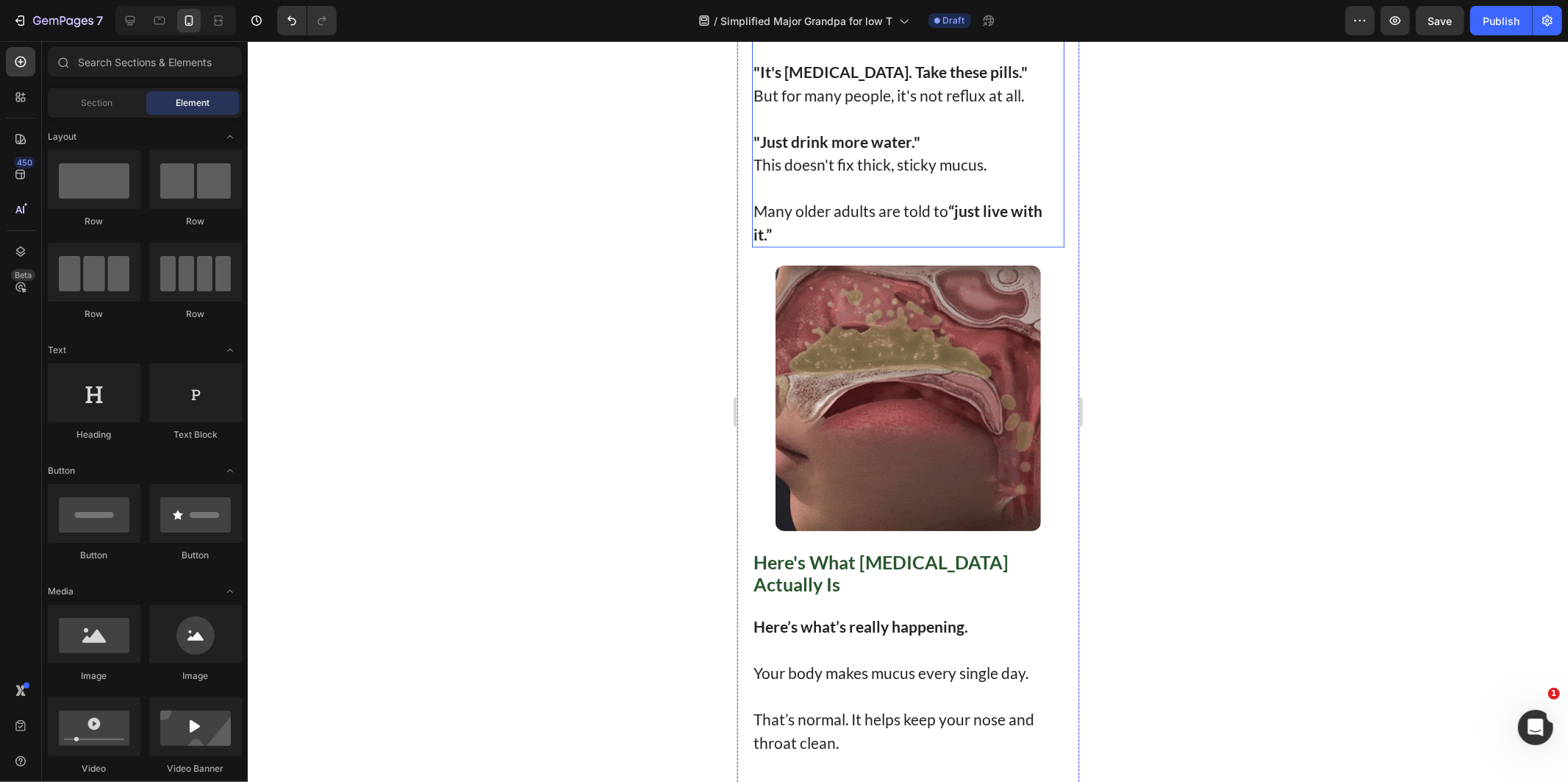
scroll to position [2696, 0]
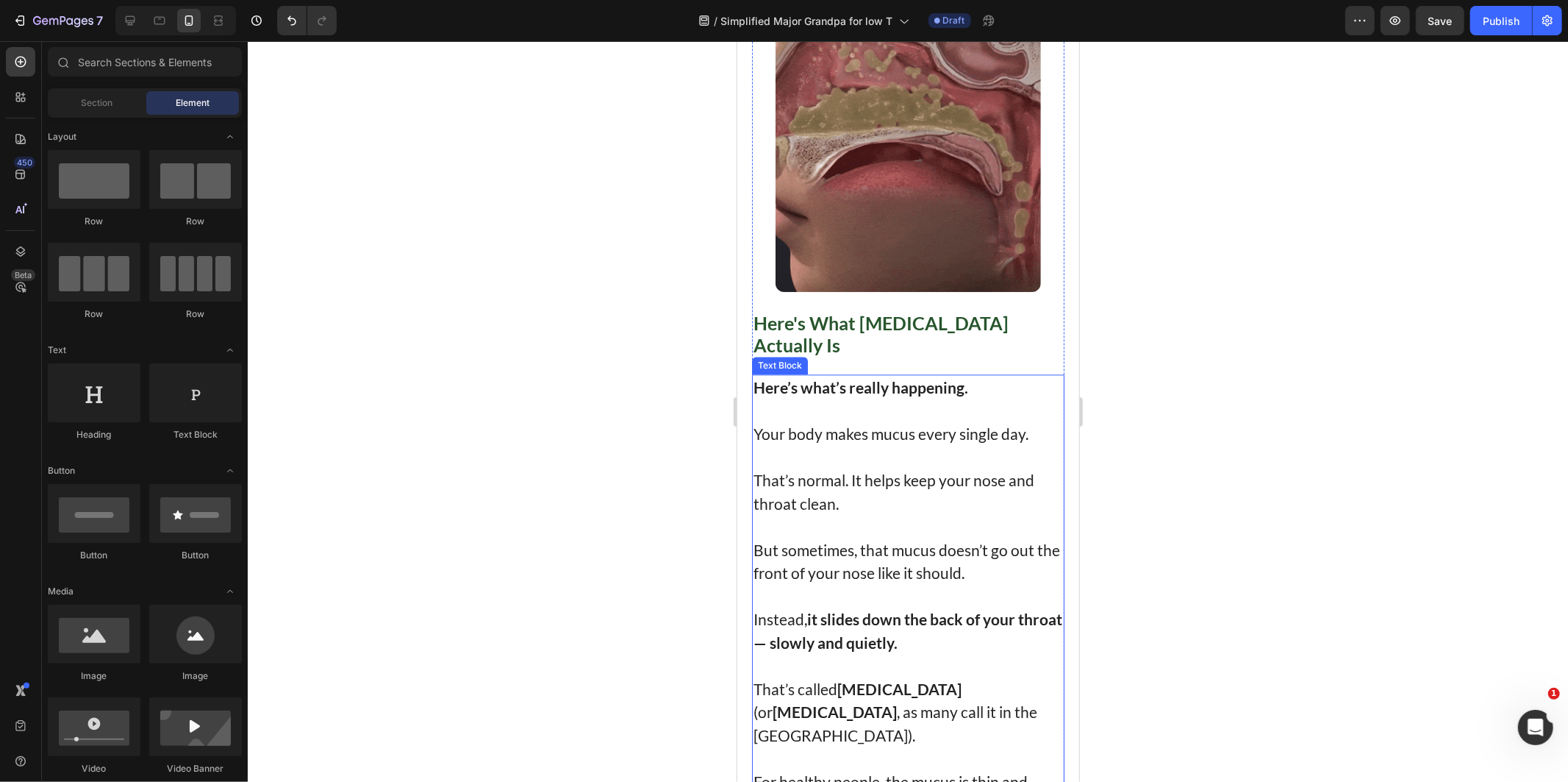
click at [883, 463] on p at bounding box center [907, 456] width 310 height 24
click at [883, 461] on p at bounding box center [907, 456] width 310 height 24
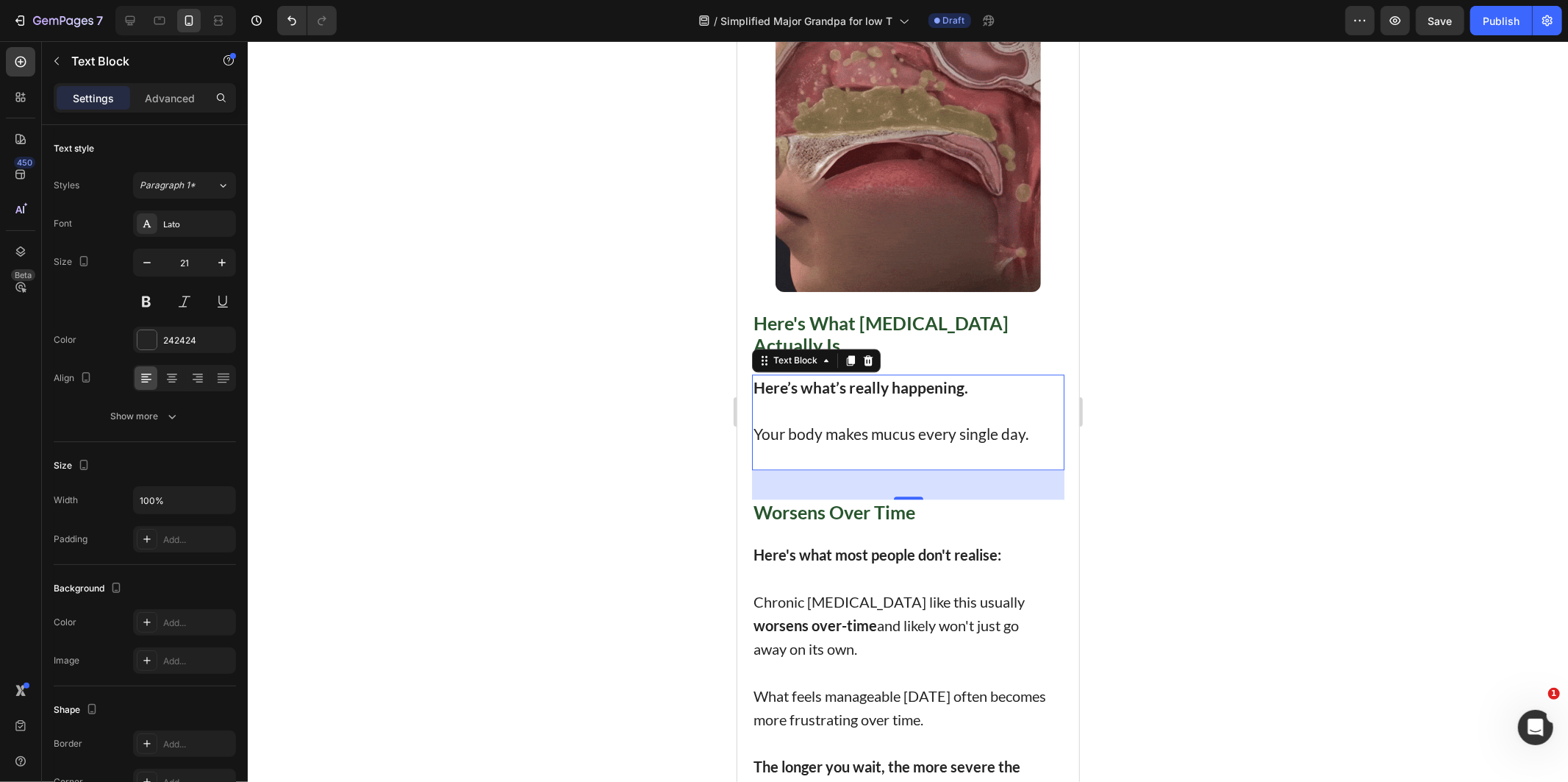
click at [1038, 445] on p "Your body makes mucus every single day." at bounding box center [907, 433] width 310 height 24
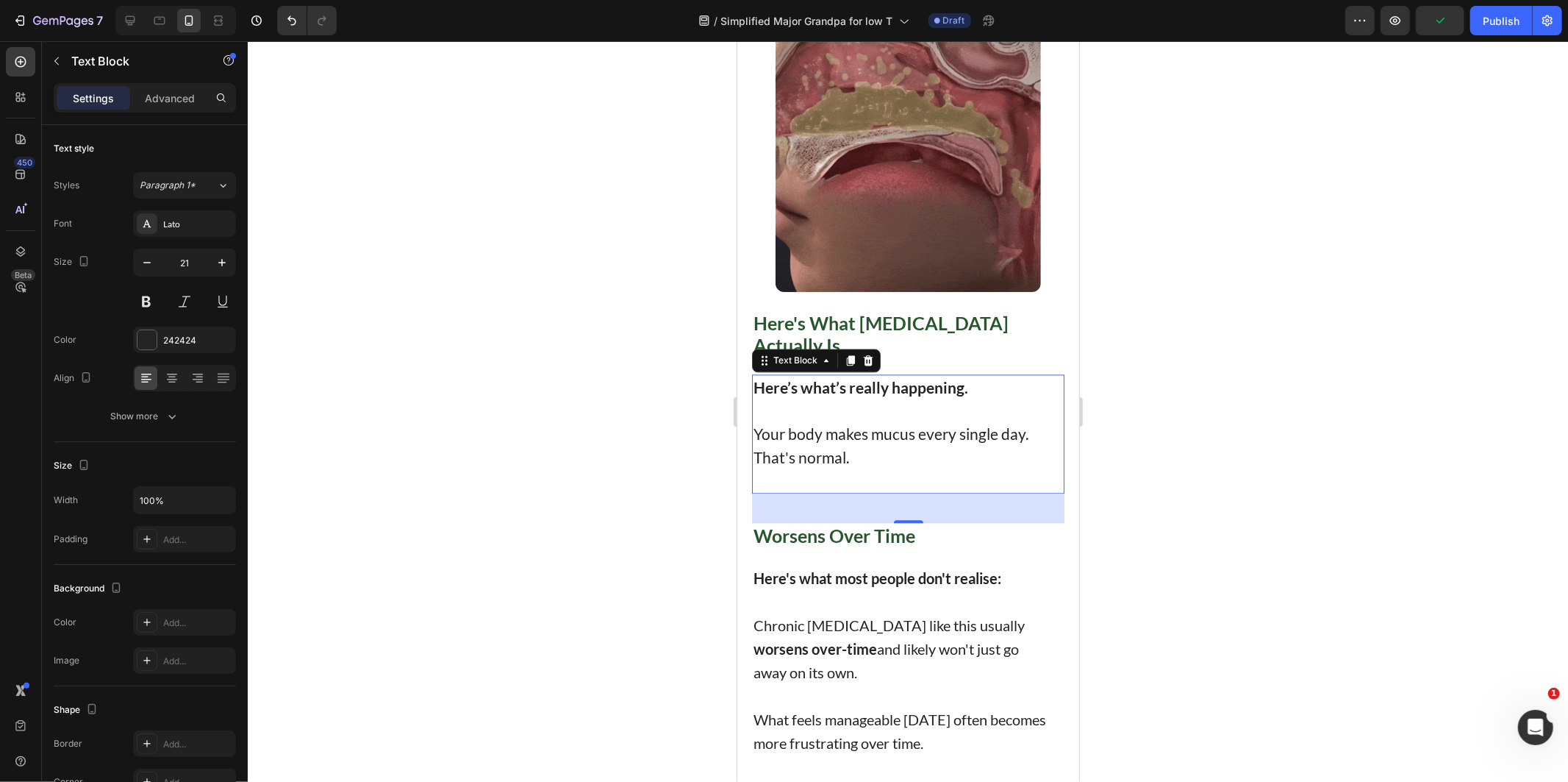
click at [880, 491] on p "Rich Text Editor. Editing area: main" at bounding box center [907, 479] width 310 height 24
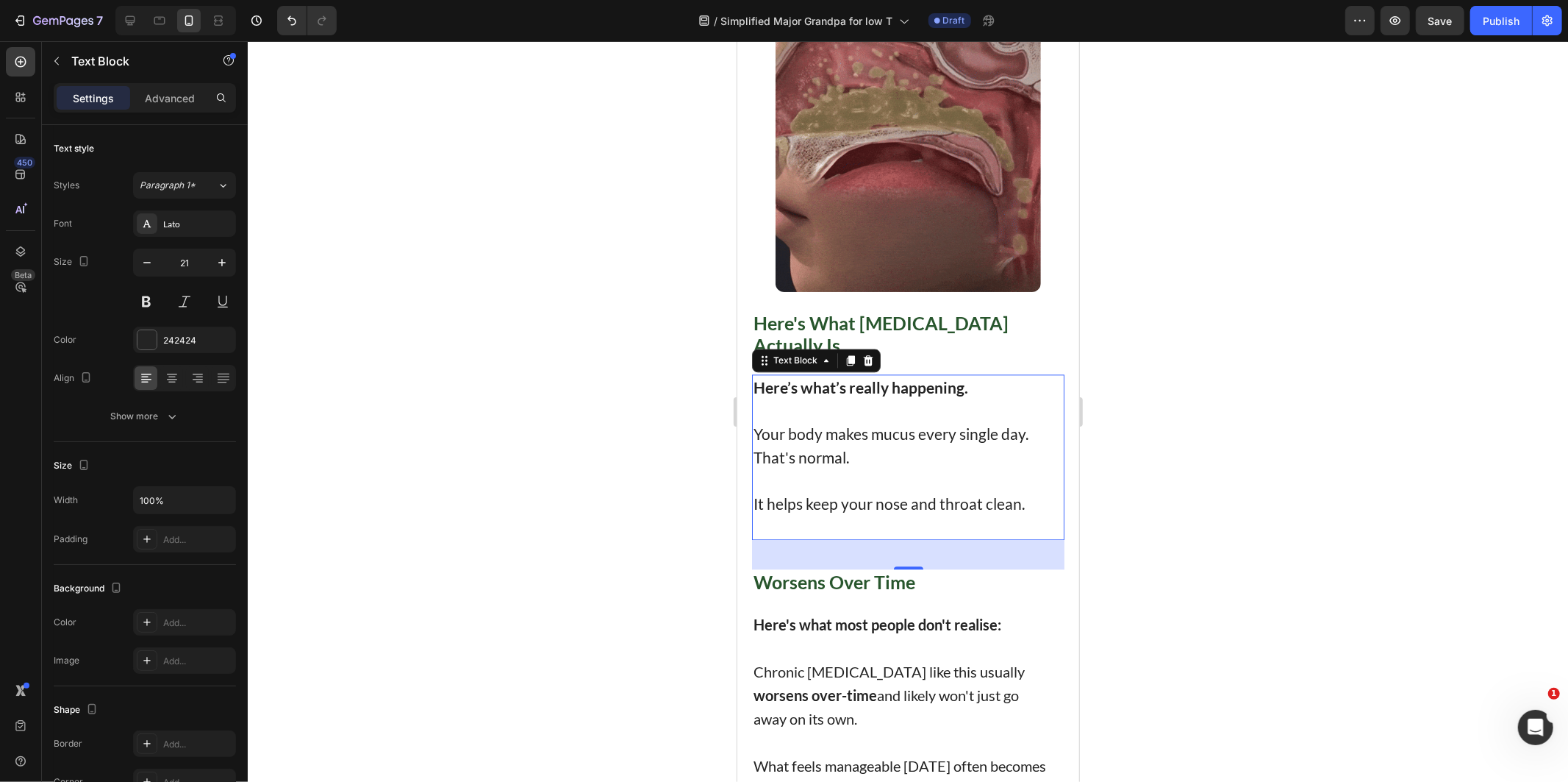
click at [983, 533] on p "Rich Text Editor. Editing area: main" at bounding box center [907, 525] width 310 height 24
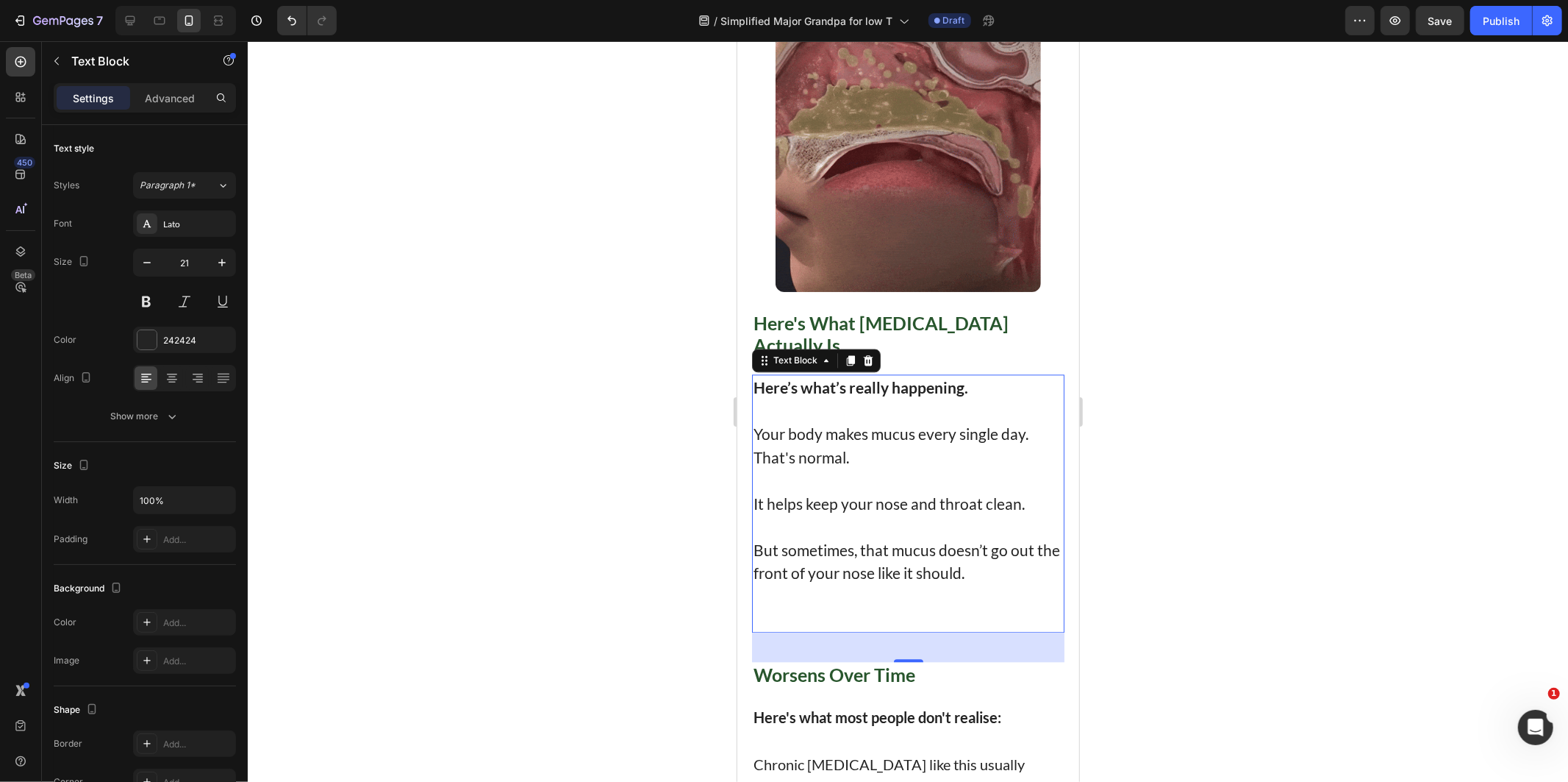
click at [914, 627] on p "Rich Text Editor. Editing area: main" at bounding box center [907, 618] width 310 height 24
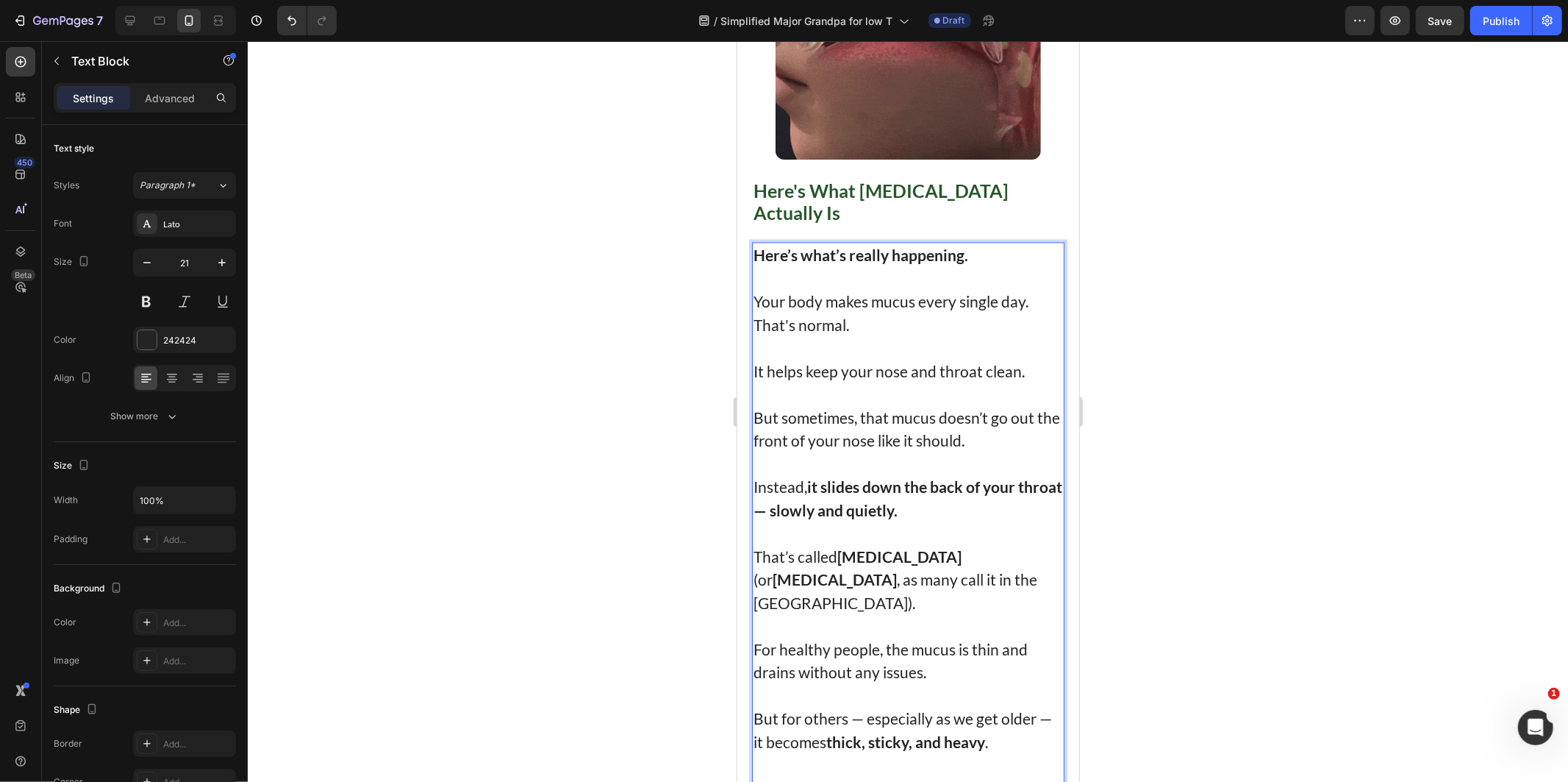
scroll to position [2848, 0]
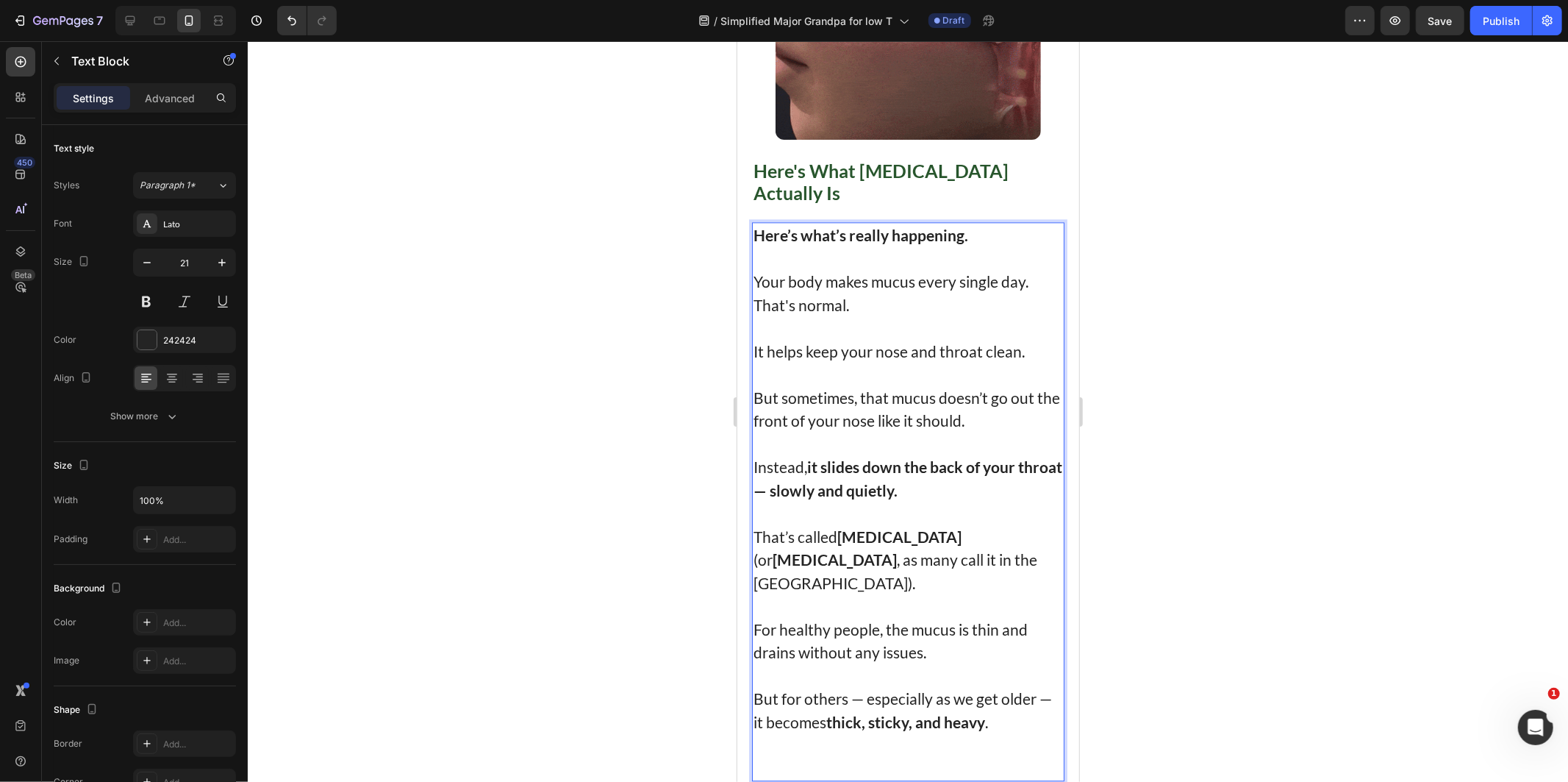
click at [896, 549] on strong "[MEDICAL_DATA]" at bounding box center [833, 558] width 124 height 18
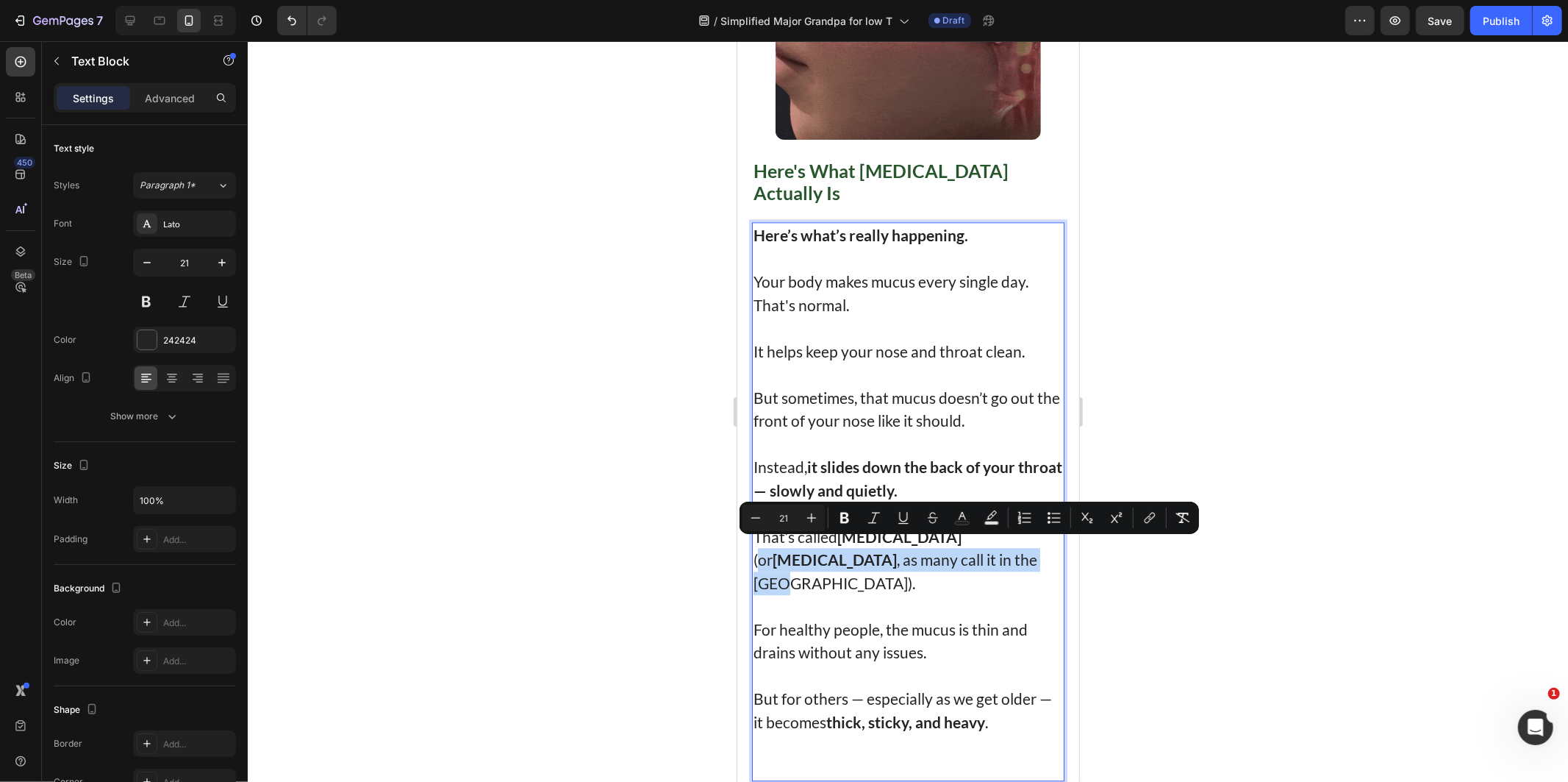
drag, startPoint x: 945, startPoint y: 548, endPoint x: 950, endPoint y: 571, distance: 23.5
click at [950, 571] on p "That’s called [MEDICAL_DATA] (or [MEDICAL_DATA] , as many call it in the [GEOGR…" at bounding box center [907, 559] width 310 height 70
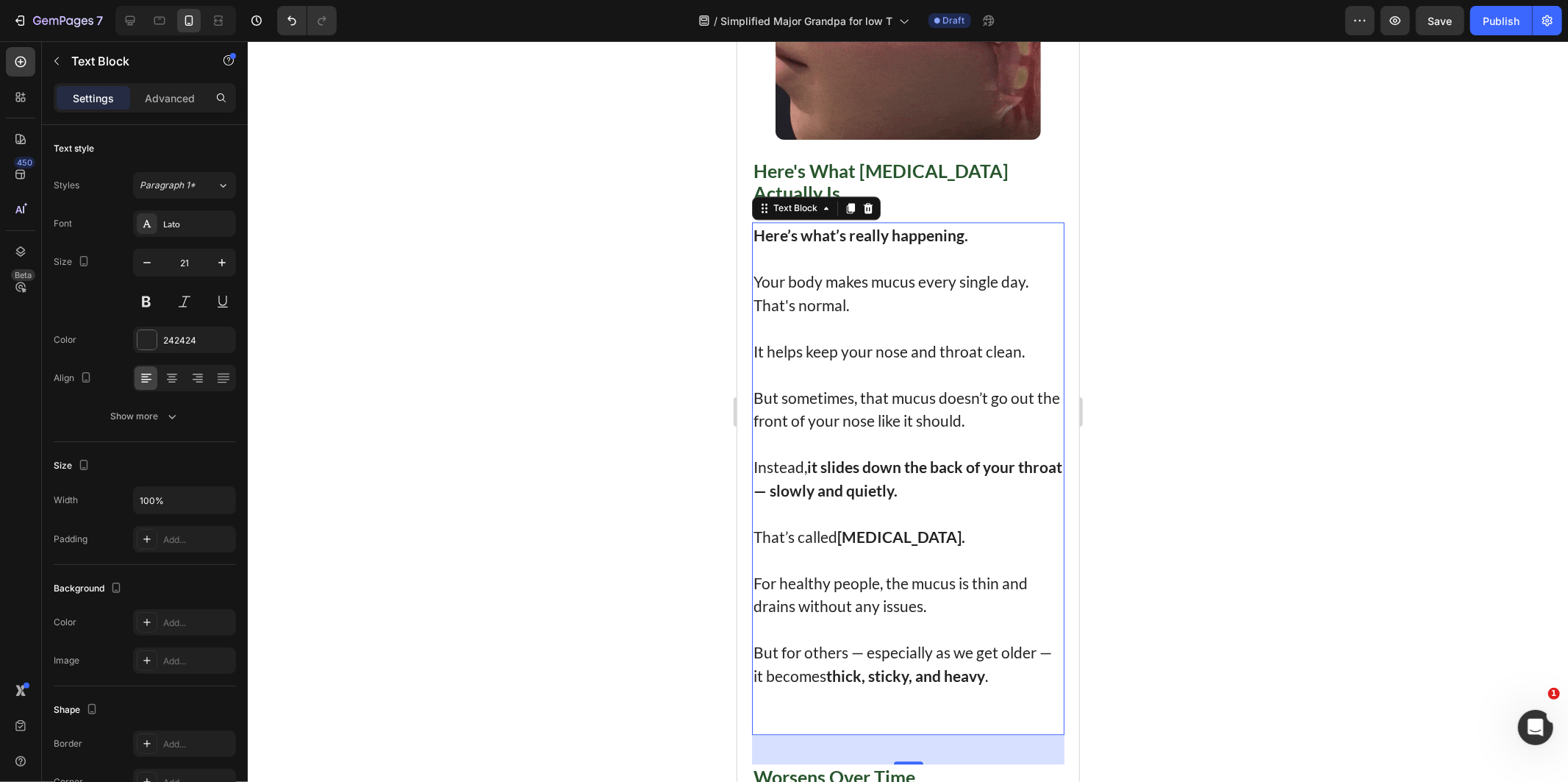
click at [1022, 714] on p "Rich Text Editor. Editing area: main" at bounding box center [907, 709] width 310 height 46
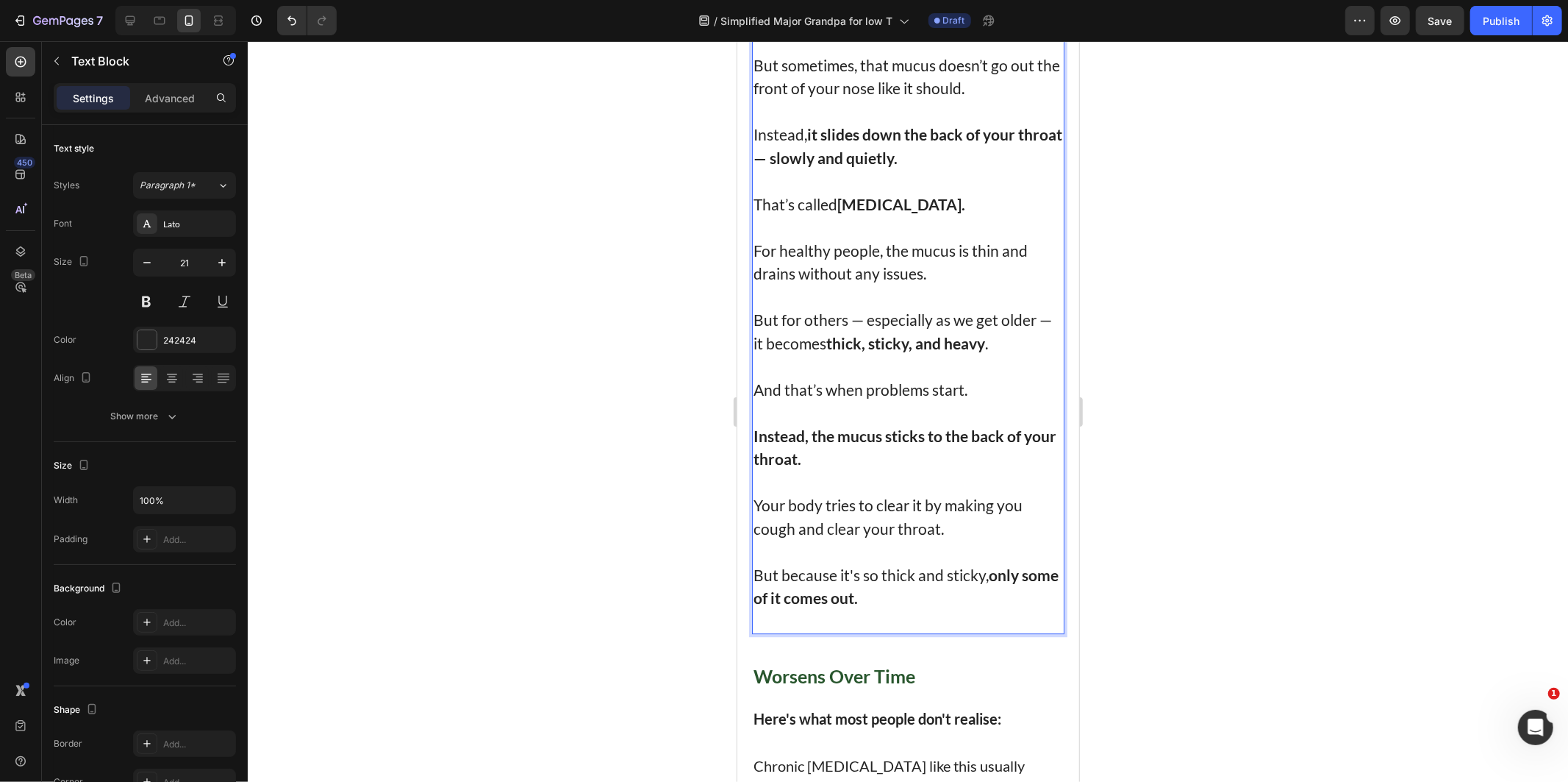
scroll to position [3278, 0]
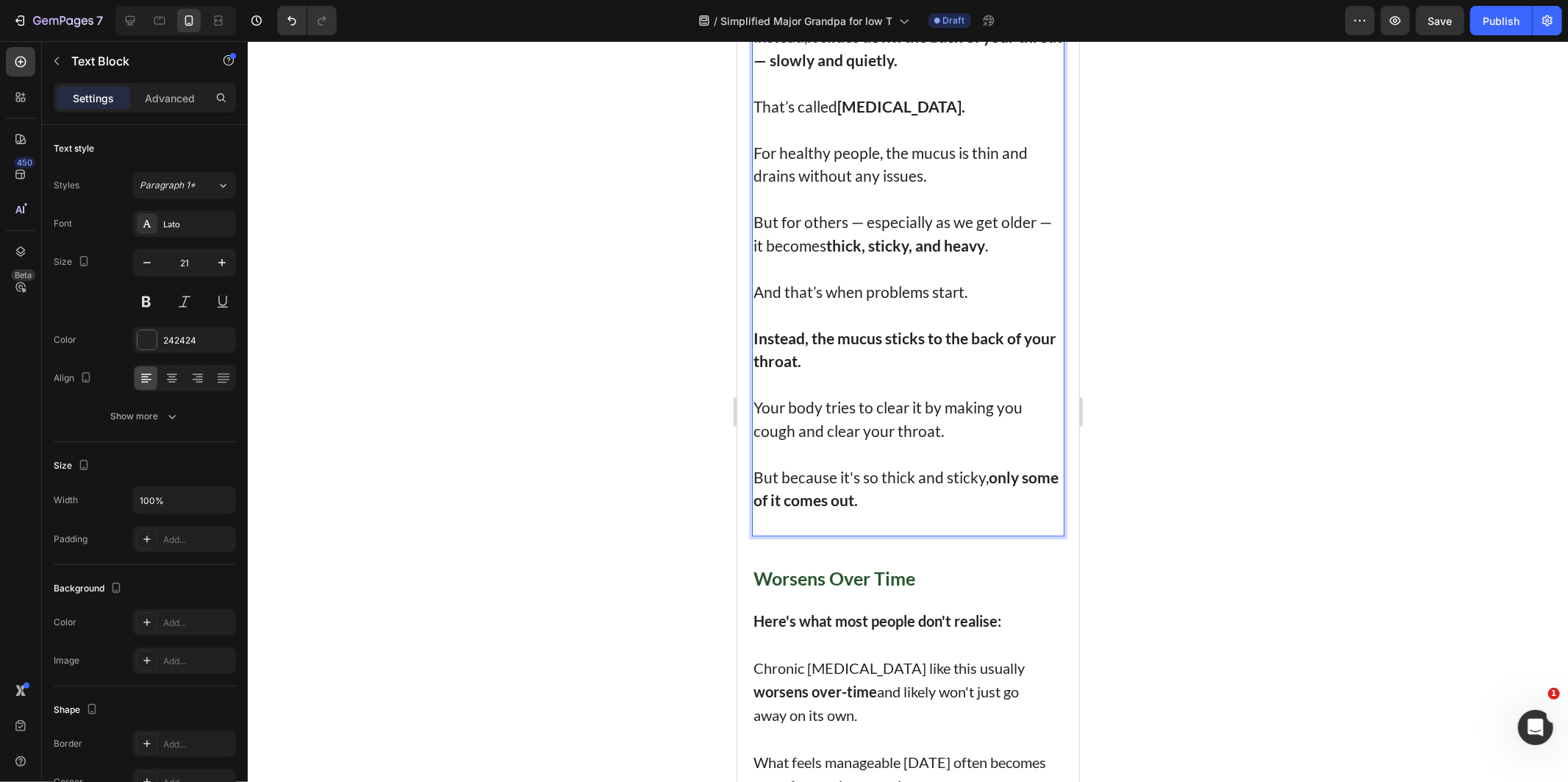
click at [833, 535] on div "Here’s what’s really happening. Your body makes mucus every single day. That's …" at bounding box center [907, 163] width 312 height 744
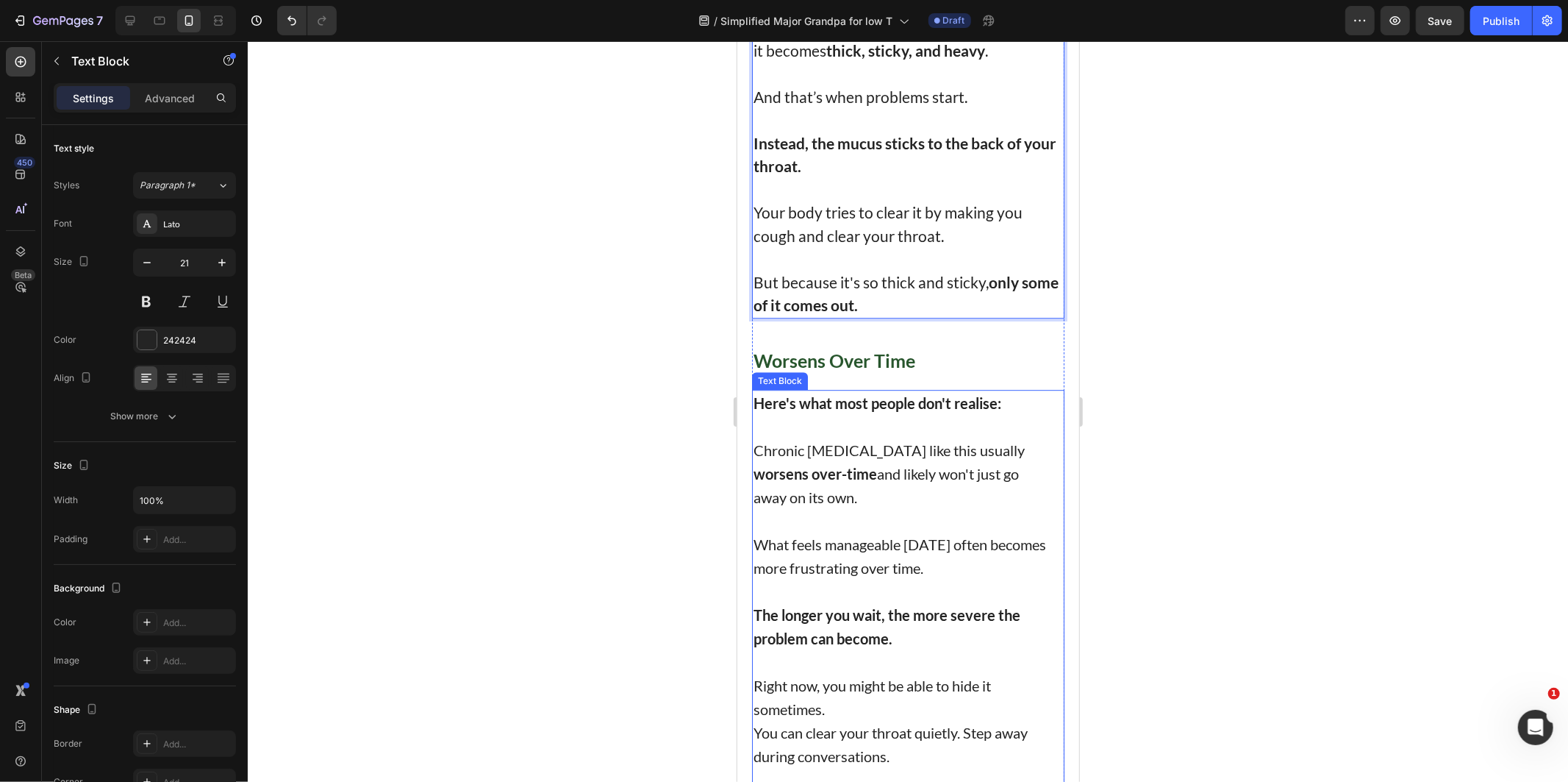
scroll to position [3524, 0]
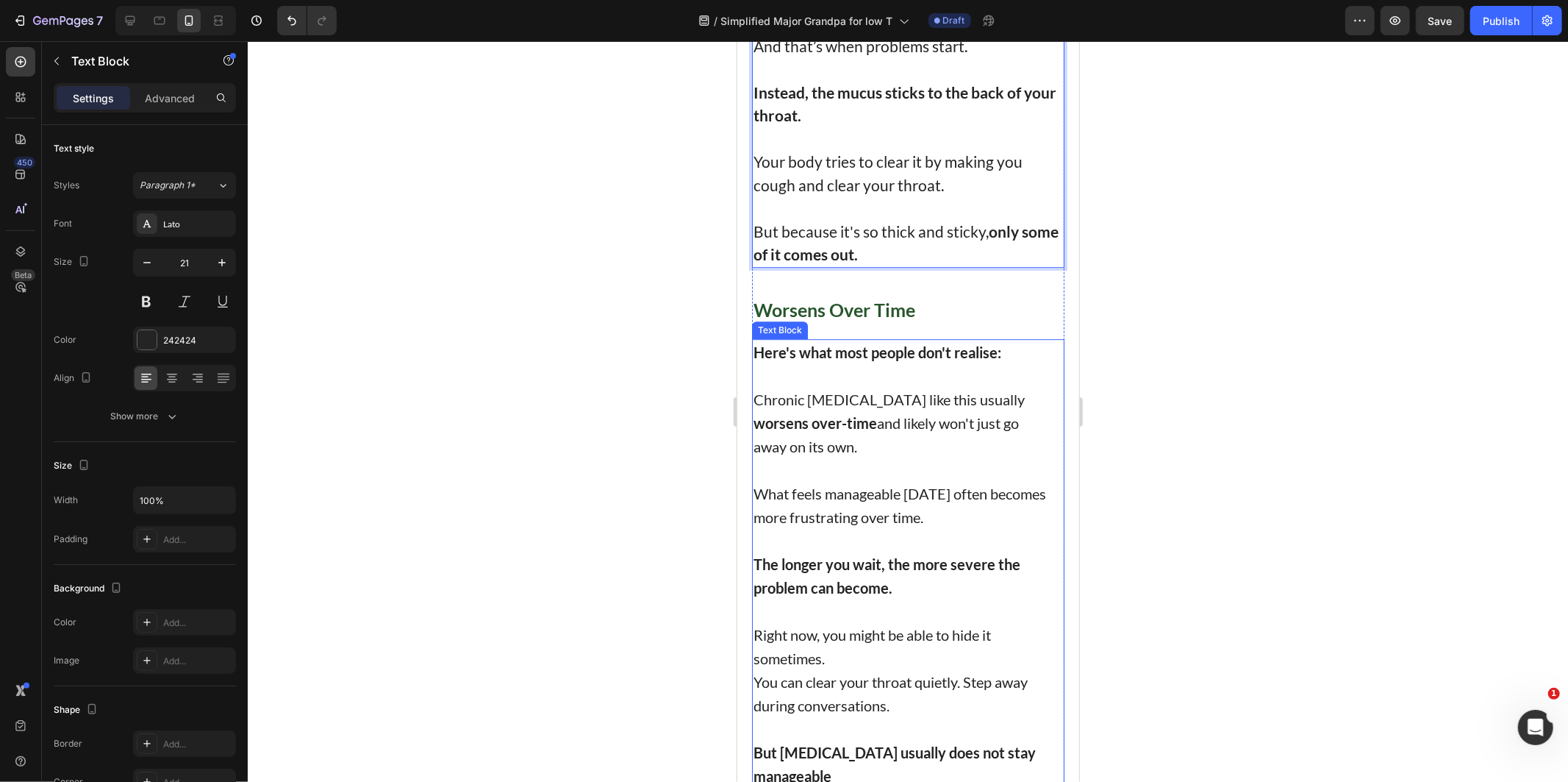
drag, startPoint x: 1232, startPoint y: 363, endPoint x: 1170, endPoint y: 364, distance: 62.0
click at [1233, 363] on div at bounding box center [907, 411] width 1320 height 741
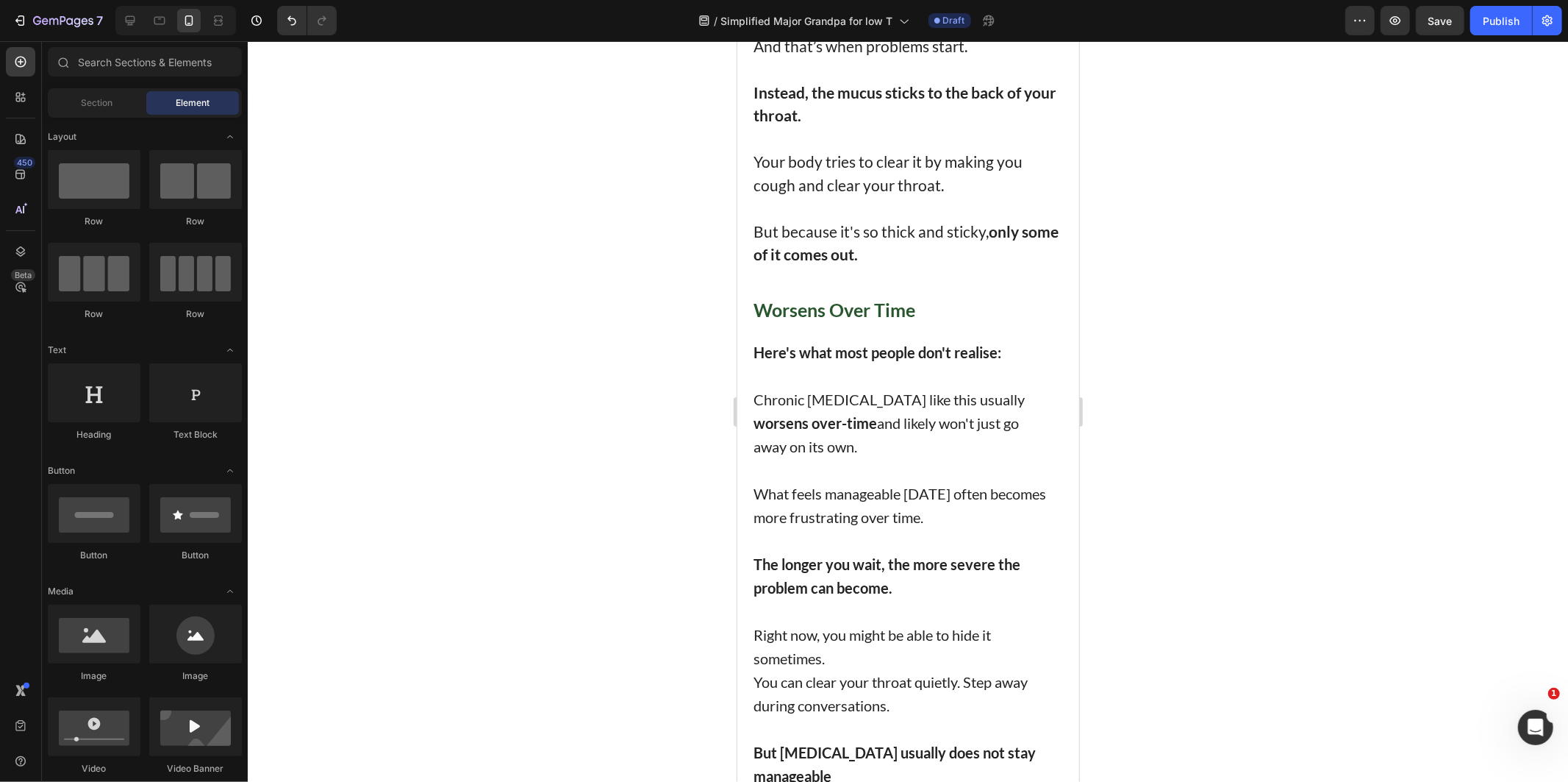
click at [1207, 403] on div at bounding box center [907, 411] width 1320 height 741
click at [888, 442] on p "Chronic [MEDICAL_DATA] like this usually worsens over-time and likely won't jus…" at bounding box center [907, 410] width 310 height 94
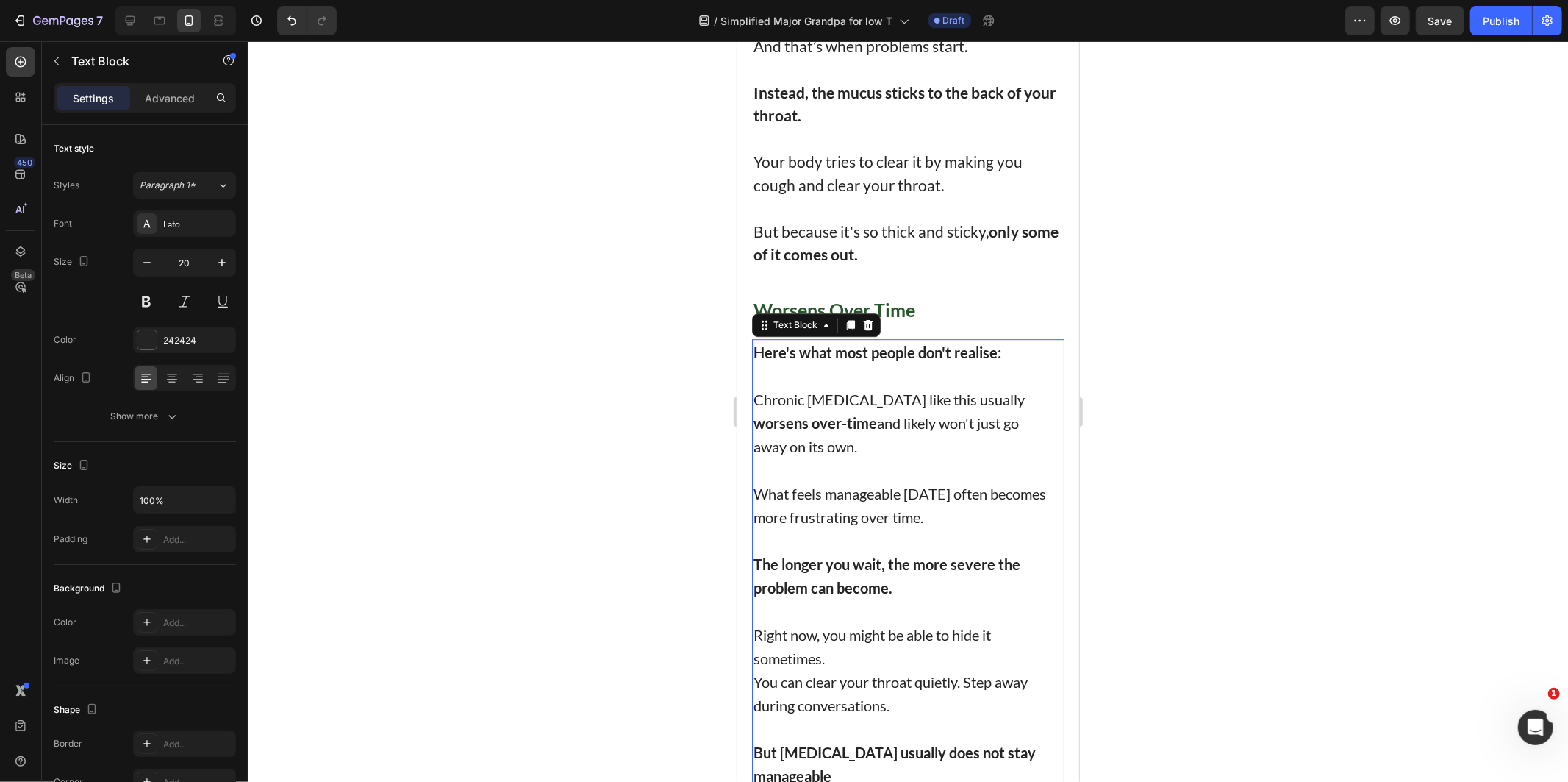
click at [897, 457] on p "Chronic [MEDICAL_DATA] like this usually worsens over-time and likely won't jus…" at bounding box center [907, 410] width 310 height 94
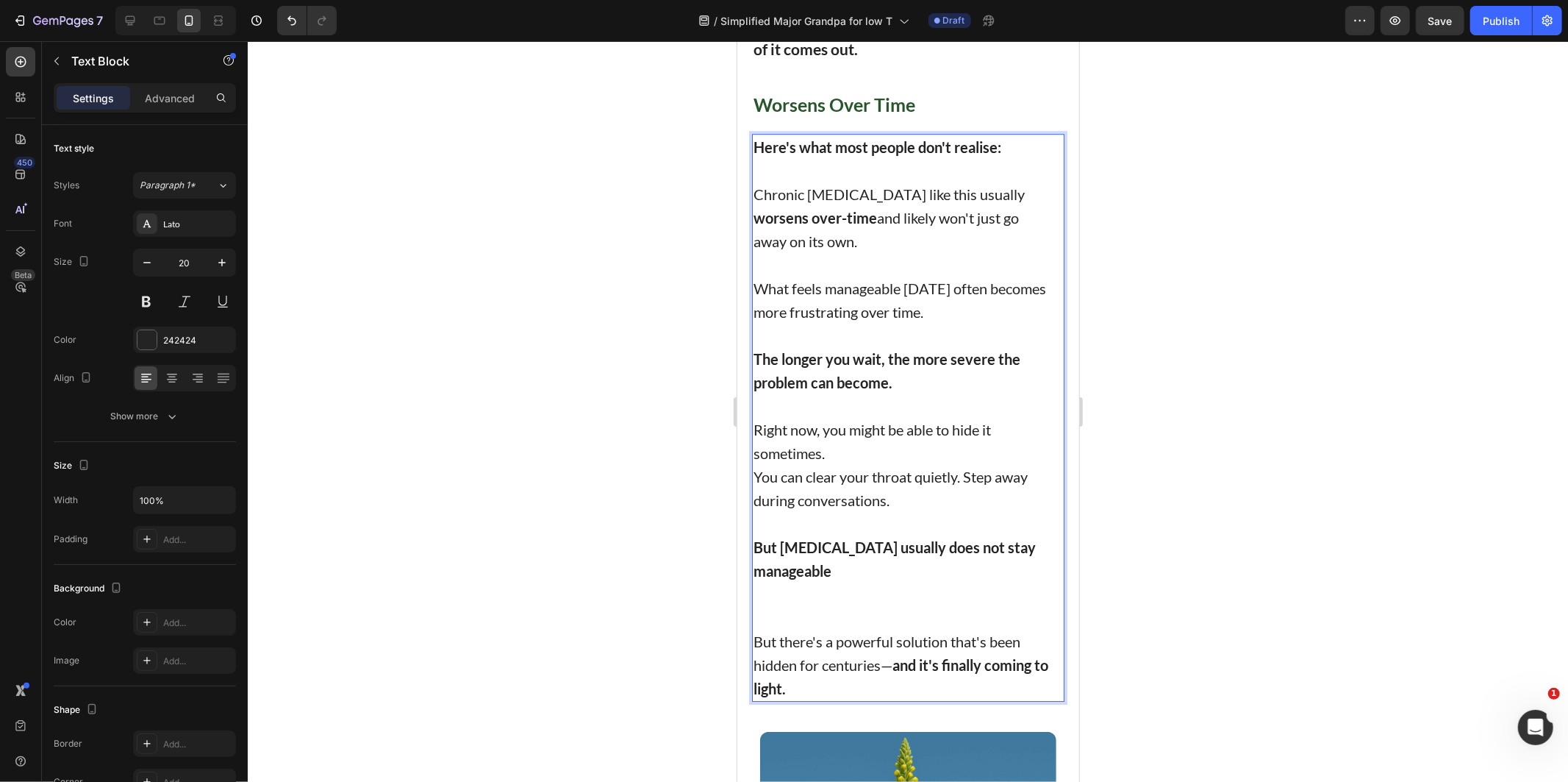
scroll to position [3769, 0]
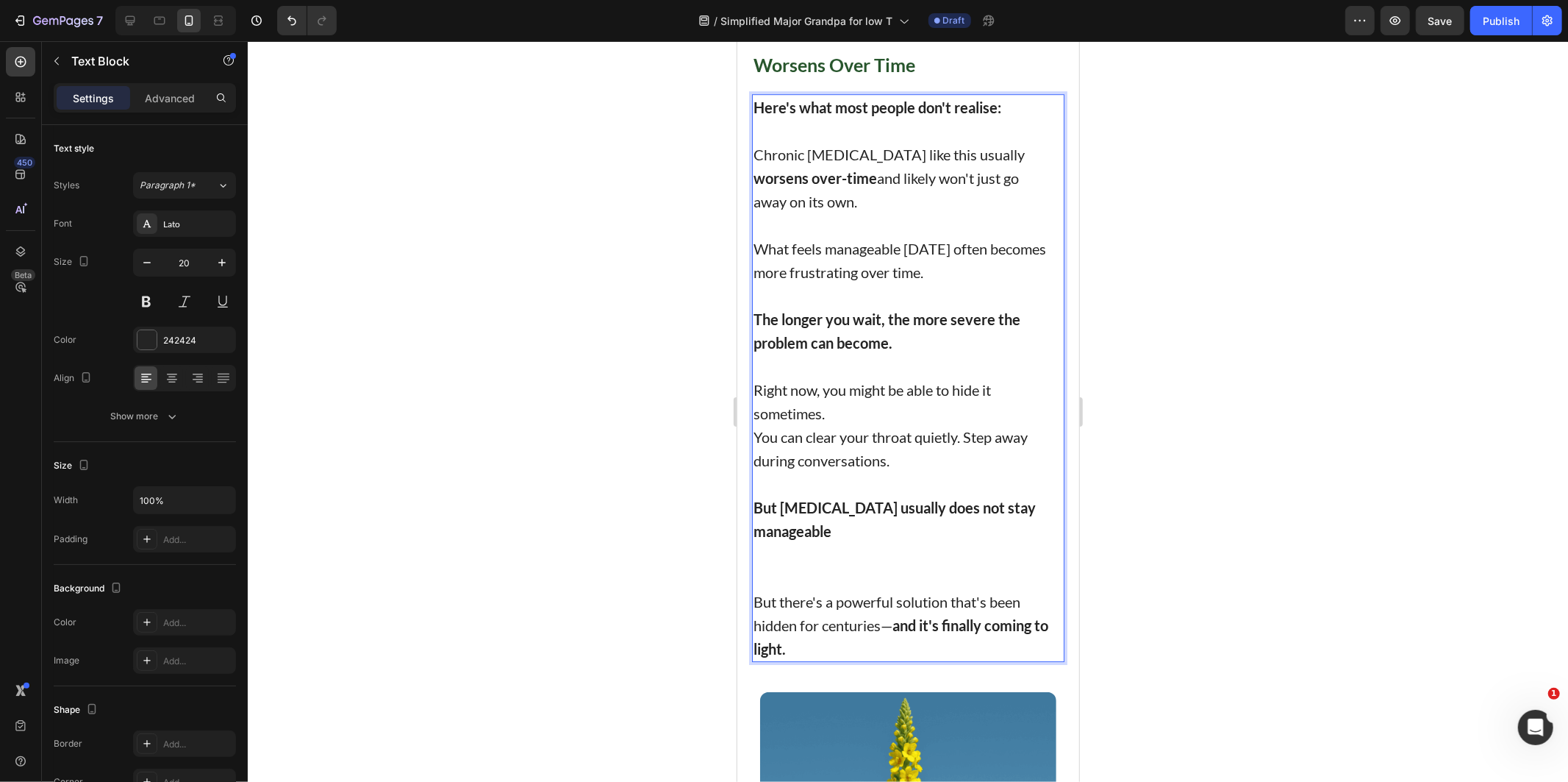
click at [952, 280] on p "What feels manageable [DATE] often becomes more frustrating over time." at bounding box center [907, 248] width 310 height 71
click at [892, 348] on p "The longer you wait, the more severe the problem can become." at bounding box center [907, 318] width 310 height 71
click at [929, 353] on p "The longer you wait, the more severe the problem can become." at bounding box center [907, 318] width 310 height 71
click at [888, 428] on p "Right now, you might be able to hide it sometimes. You can clear your throat qu…" at bounding box center [907, 412] width 310 height 118
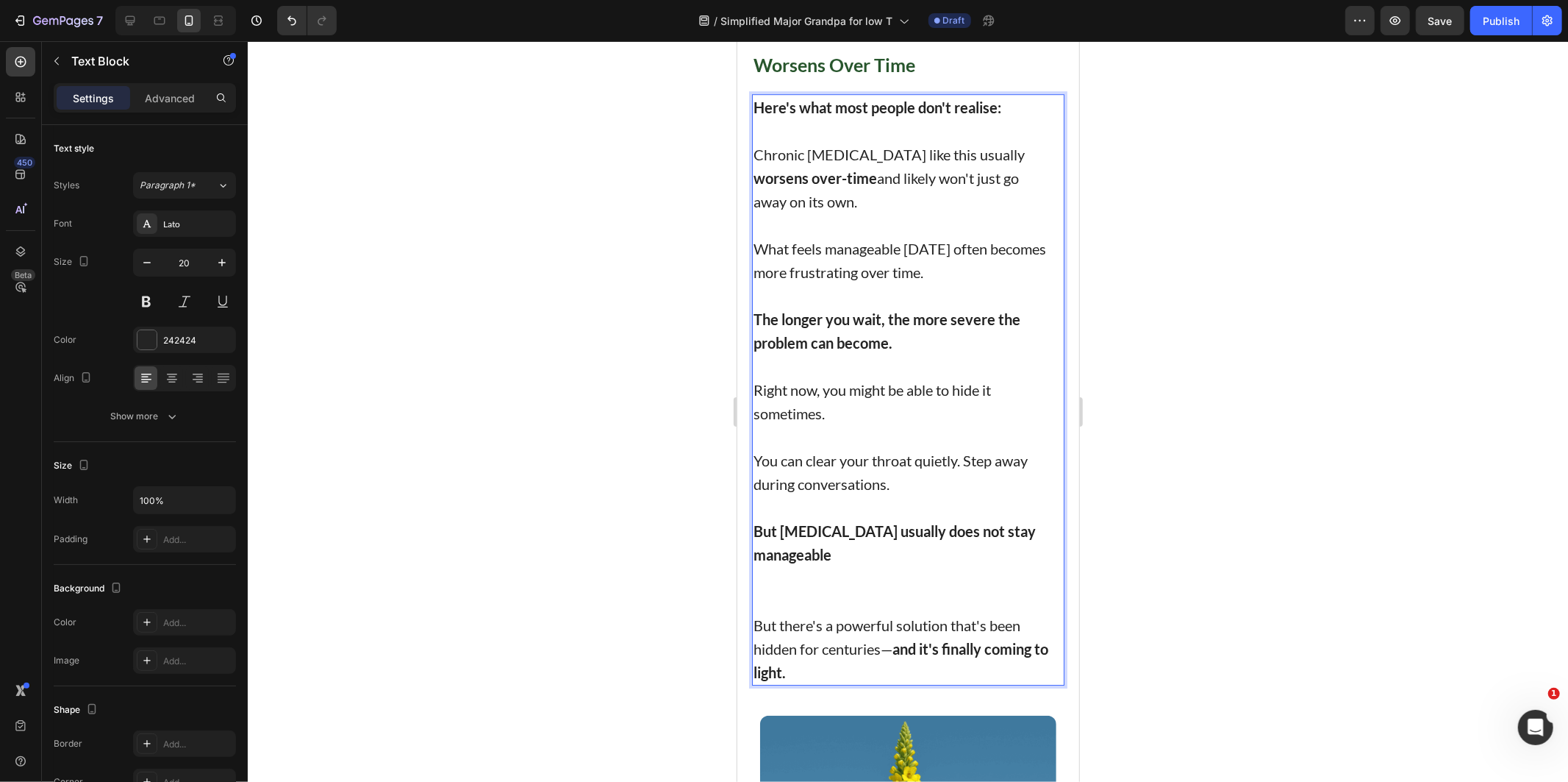
click at [911, 495] on p "⁠⁠⁠⁠⁠⁠⁠ You can clear your throat quietly. Step away during conversations." at bounding box center [907, 460] width 310 height 71
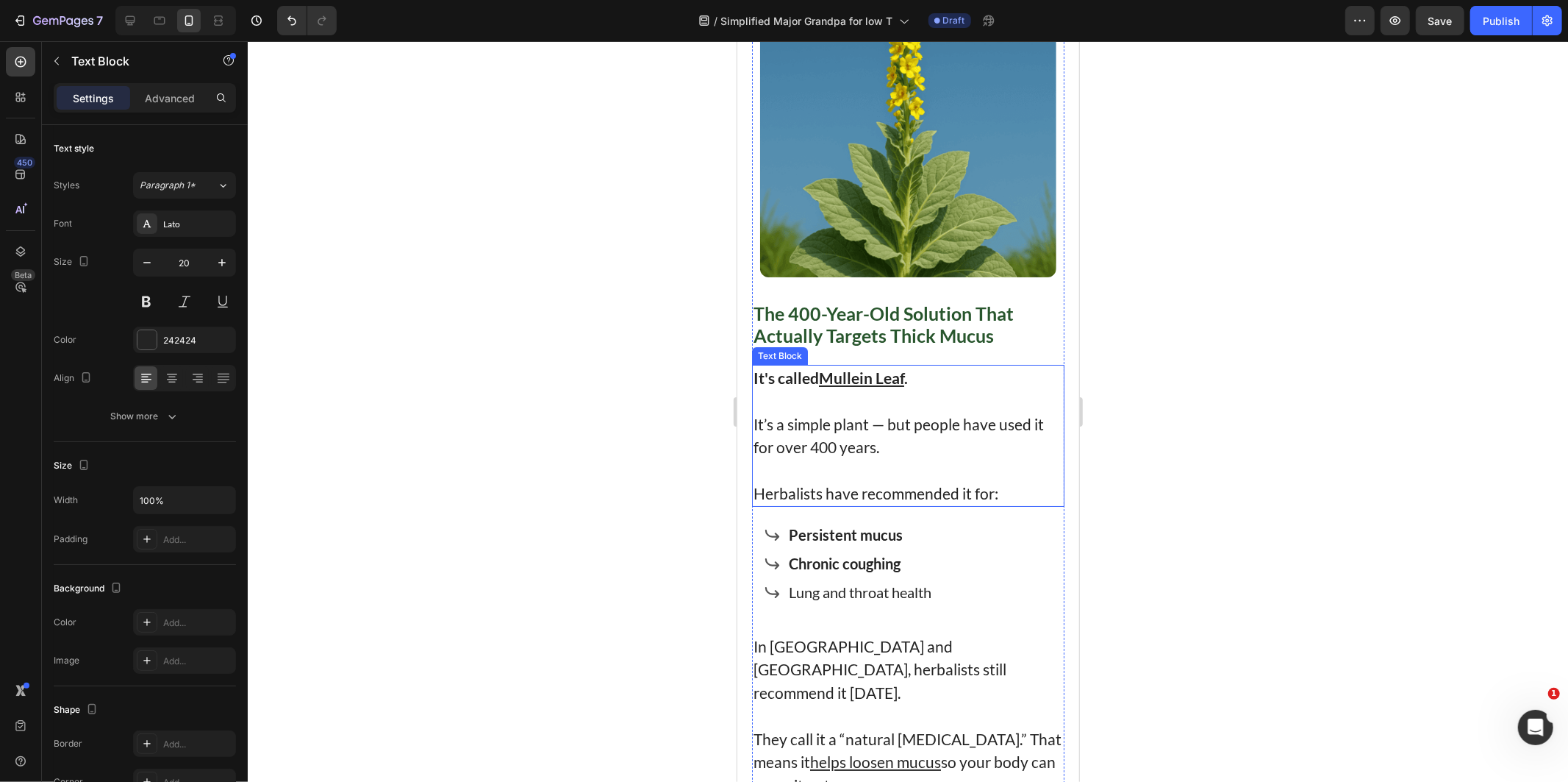
scroll to position [4750, 0]
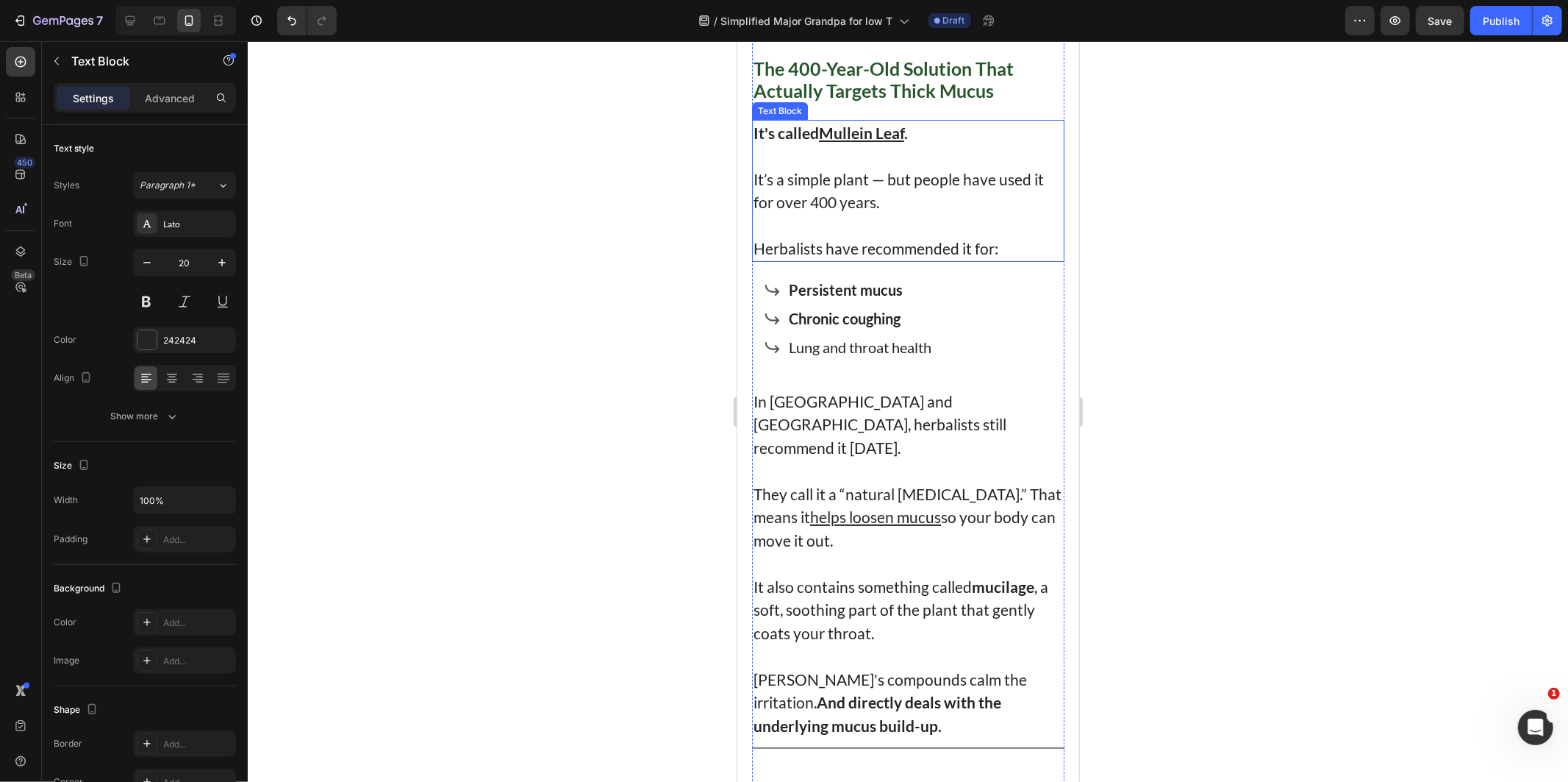
drag, startPoint x: 777, startPoint y: 120, endPoint x: 786, endPoint y: 123, distance: 9.5
click at [777, 120] on div "It's called Mullein Leaf . It’s a simple plant — but people have used it for ov…" at bounding box center [907, 190] width 312 height 142
click at [791, 127] on strong "It's called Mullein Leaf ." at bounding box center [830, 132] width 154 height 18
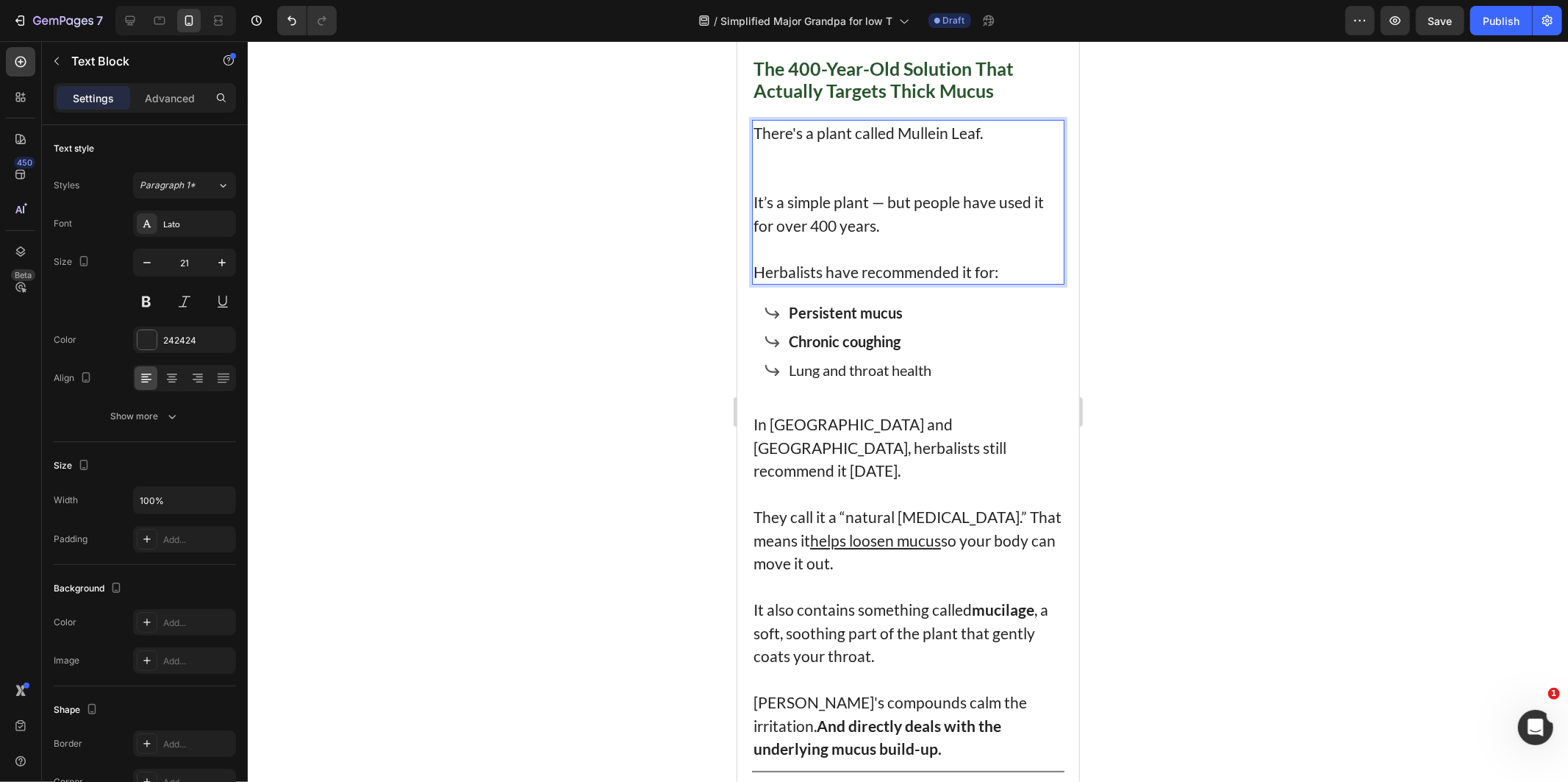
click at [925, 134] on p "There's a plant called Mullein Leaf." at bounding box center [907, 132] width 310 height 24
drag, startPoint x: 925, startPoint y: 134, endPoint x: 999, endPoint y: 130, distance: 74.1
click at [999, 130] on p "There's a plant called Mullein Leaf." at bounding box center [907, 132] width 310 height 24
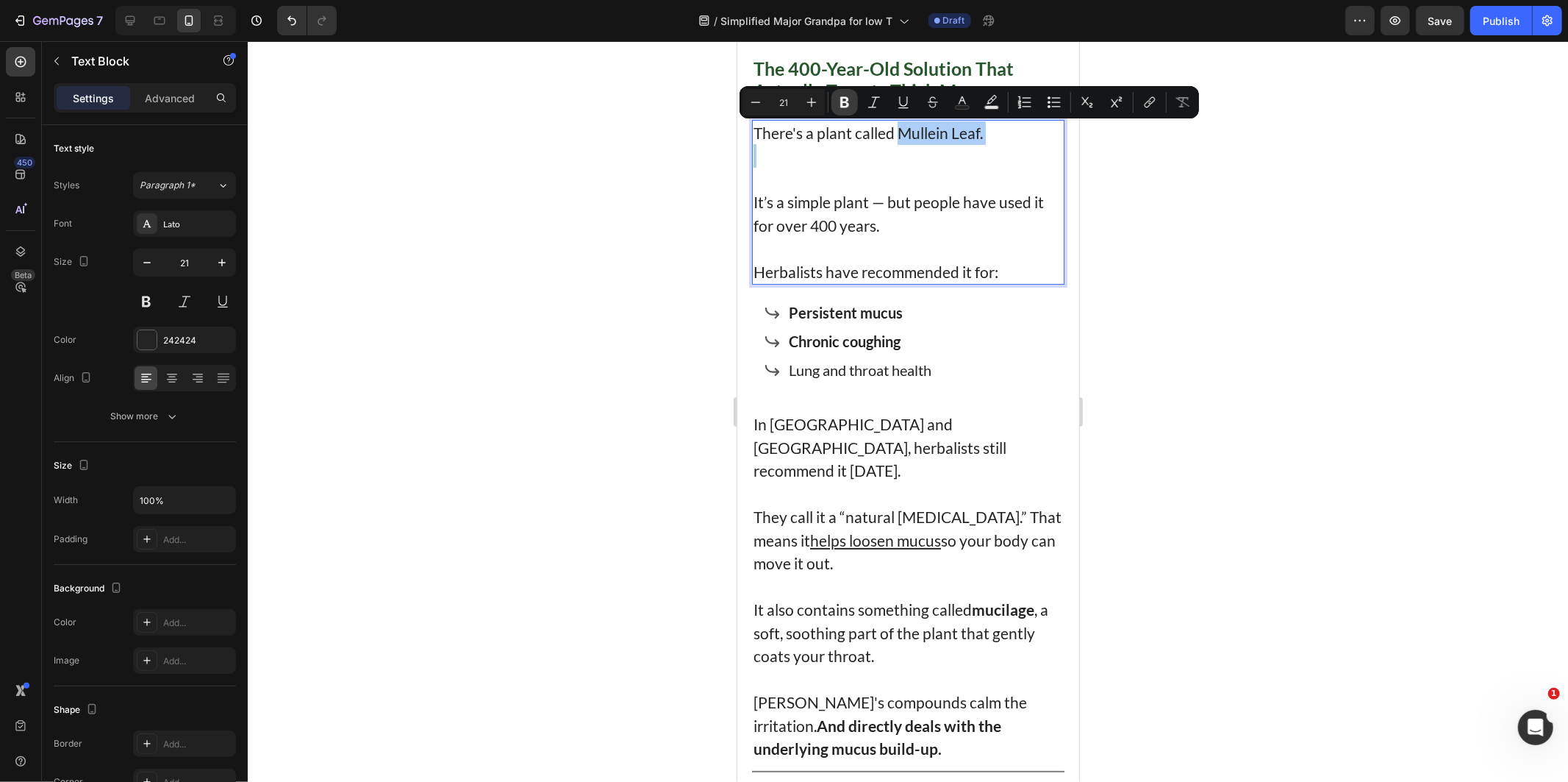
click at [844, 95] on icon "Editor contextual toolbar" at bounding box center [845, 102] width 15 height 15
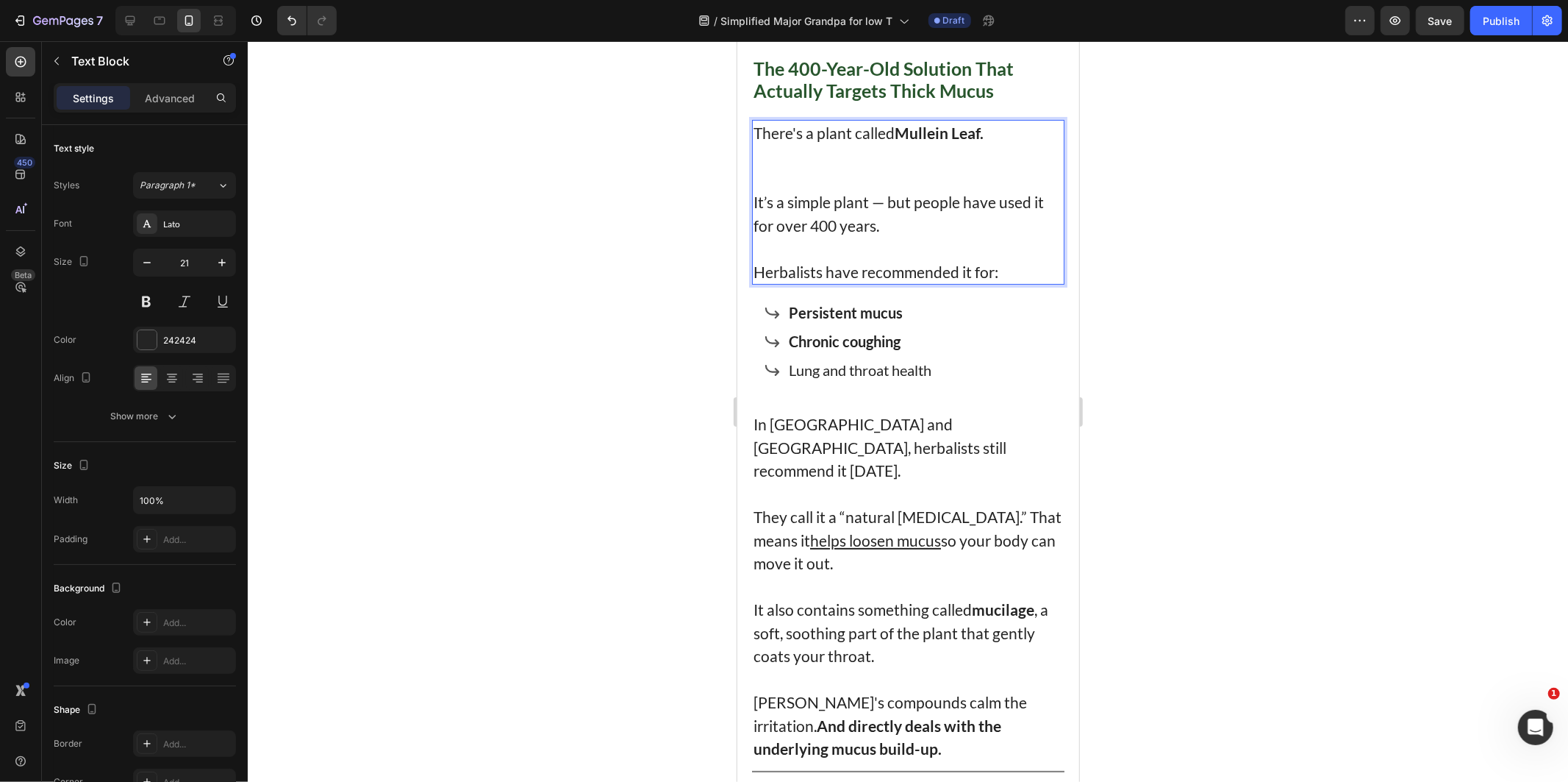
click at [894, 189] on p "Rich Text Editor. Editing area: main" at bounding box center [907, 178] width 310 height 24
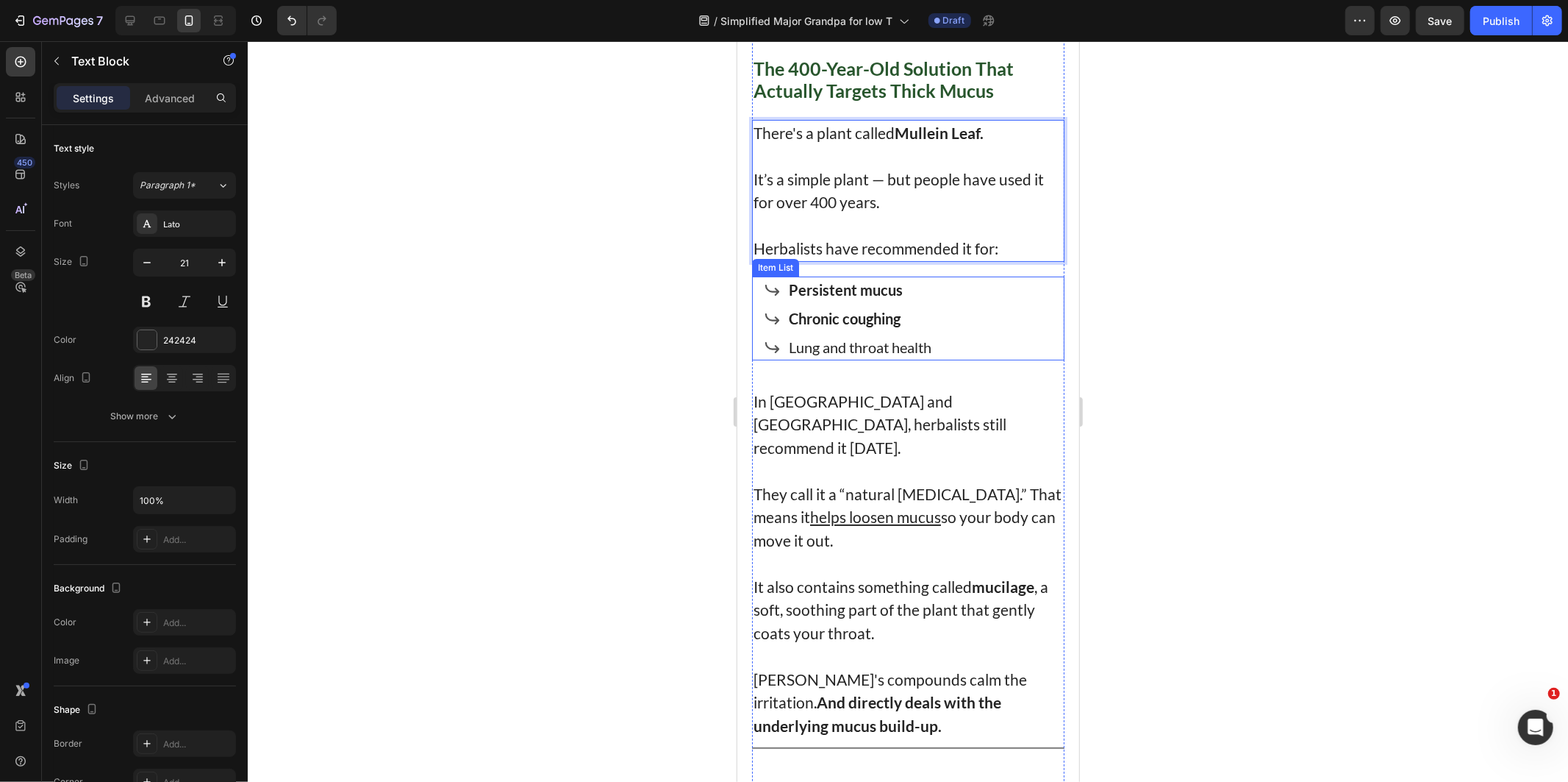
click at [919, 345] on p "Lung and throat health" at bounding box center [860, 346] width 143 height 22
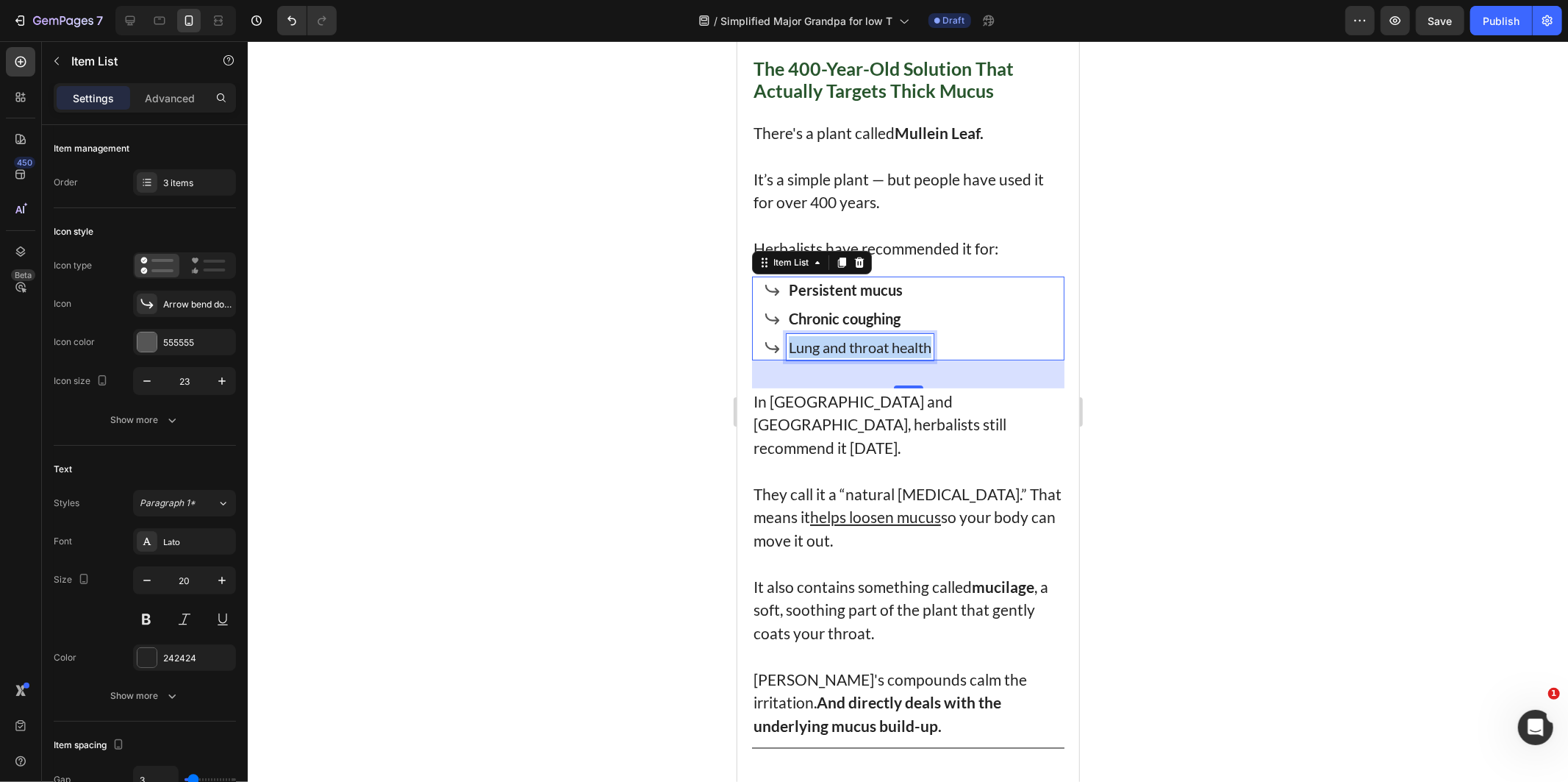
click at [919, 345] on p "Lung and throat health" at bounding box center [860, 346] width 143 height 22
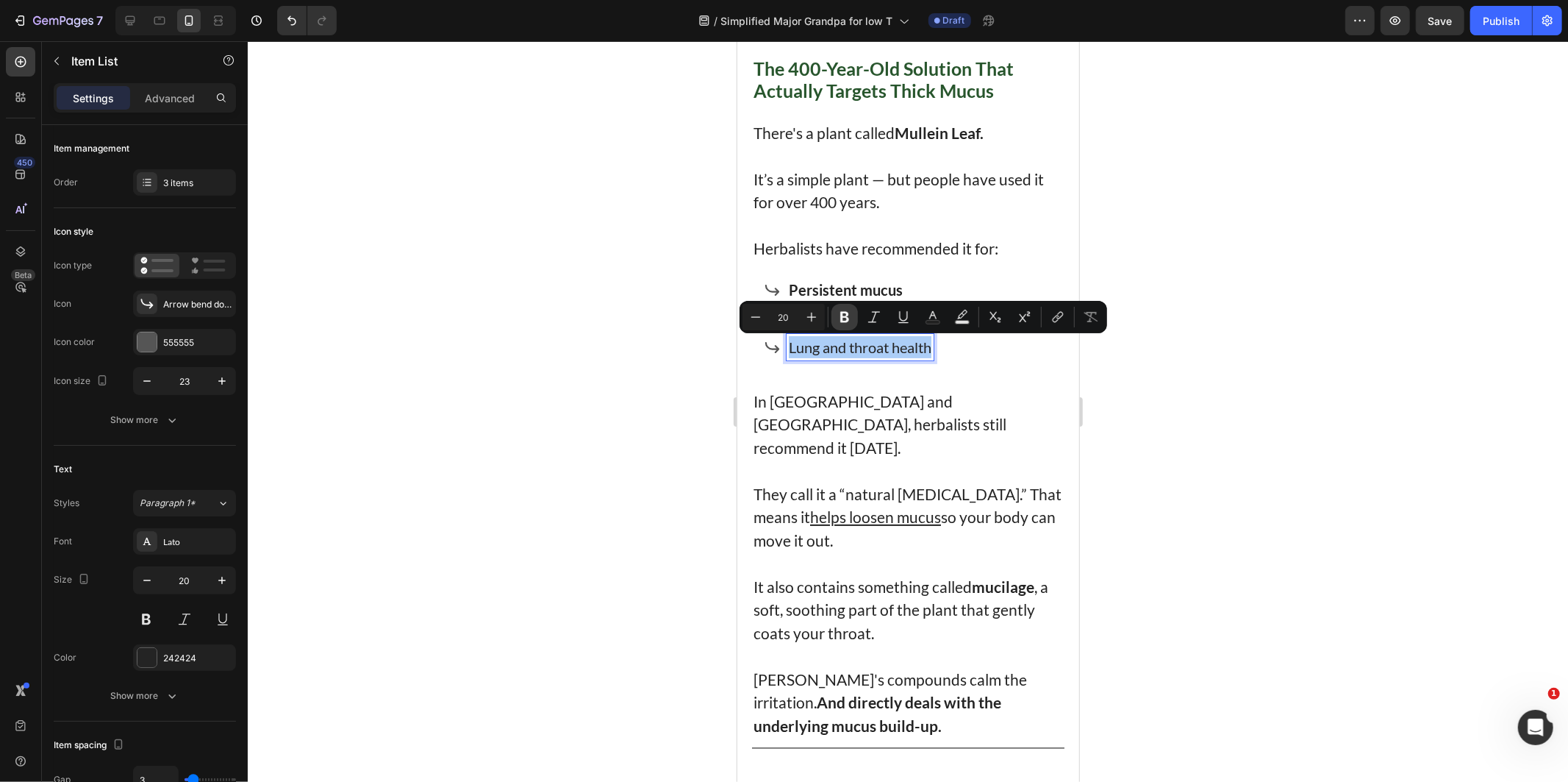
click at [842, 313] on icon "Editor contextual toolbar" at bounding box center [845, 317] width 15 height 15
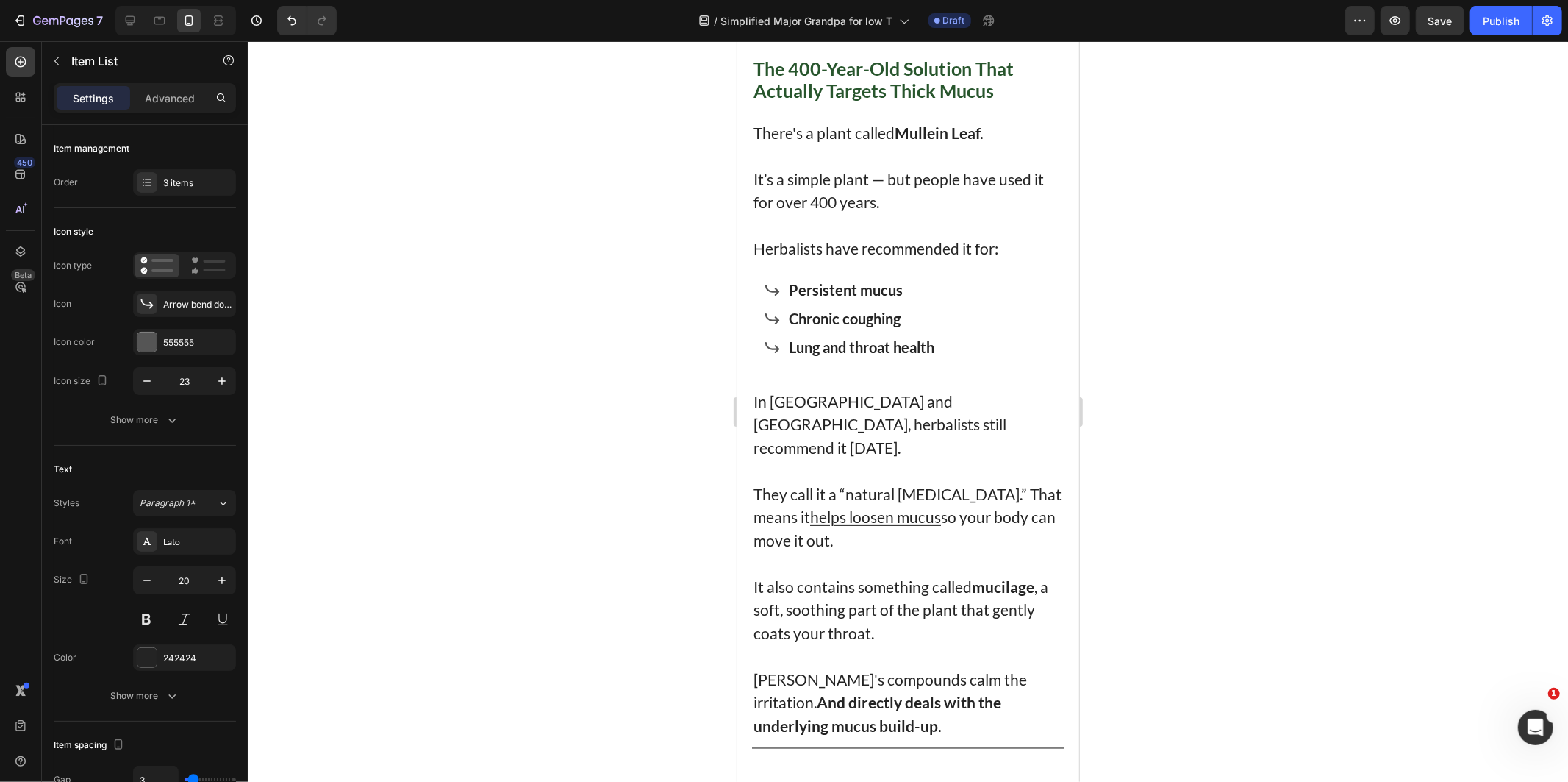
click at [811, 357] on p "Lung and throat health" at bounding box center [860, 346] width 145 height 22
click at [808, 352] on strong "Lung and throat health" at bounding box center [860, 346] width 145 height 17
click at [1340, 442] on div at bounding box center [907, 411] width 1320 height 741
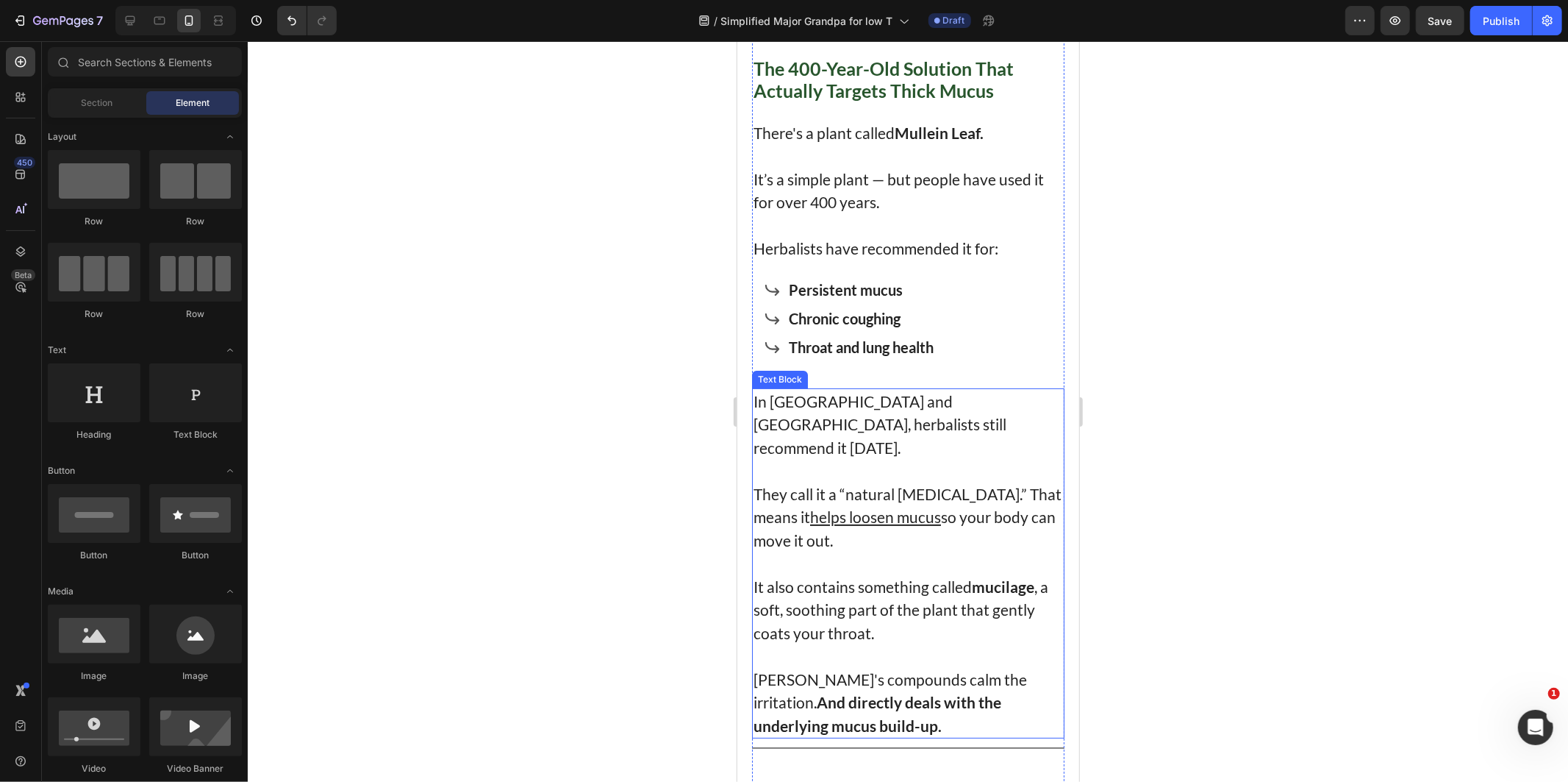
drag, startPoint x: 860, startPoint y: 514, endPoint x: 866, endPoint y: 529, distance: 16.2
click at [860, 514] on p "They call it a “natural [MEDICAL_DATA].” That means it helps loosen mucus so yo…" at bounding box center [907, 516] width 310 height 70
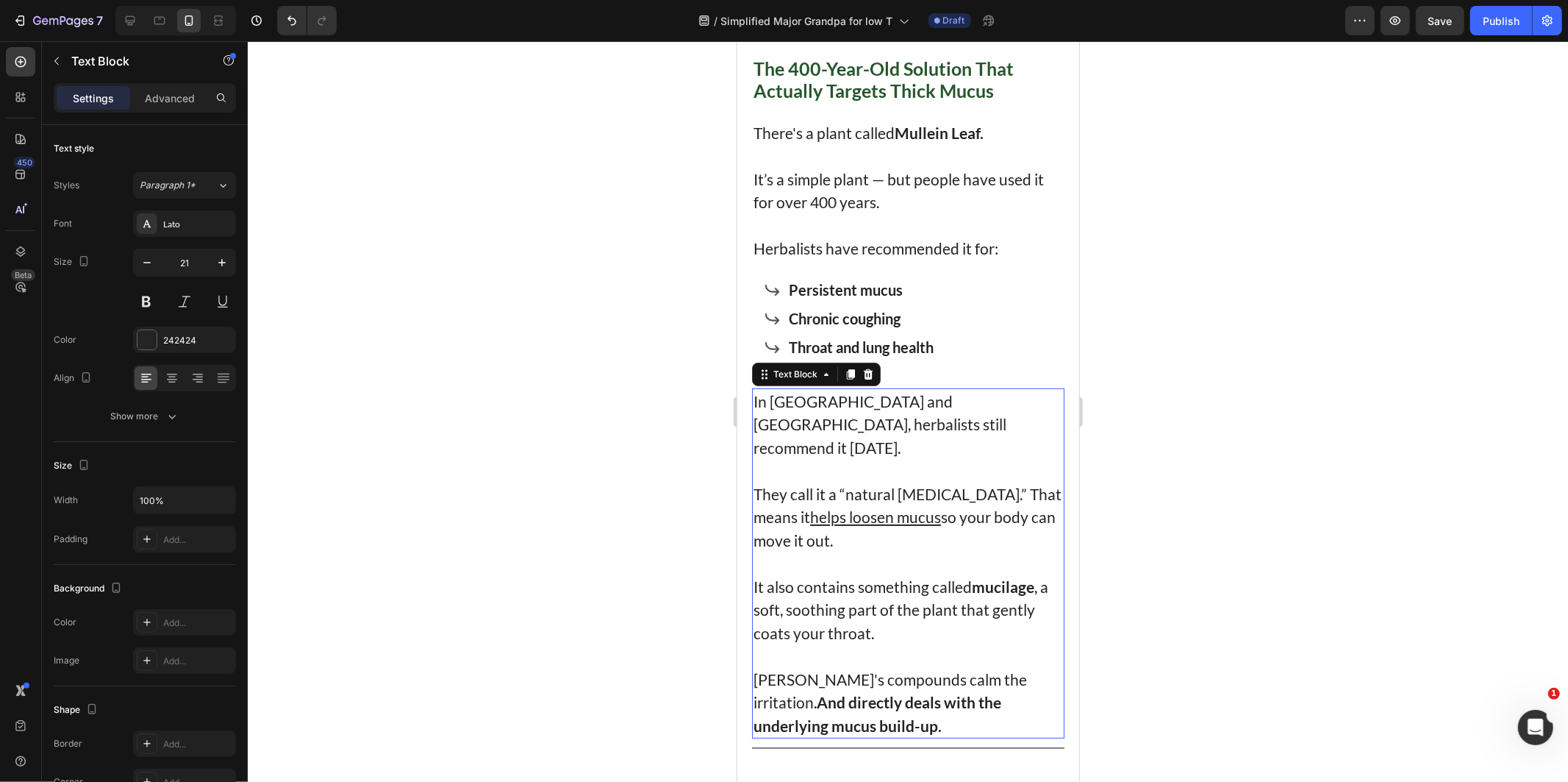
click at [869, 551] on p at bounding box center [907, 562] width 310 height 24
click at [928, 599] on p "It also contains something called mucilage , a soft, soothing part of the plant…" at bounding box center [907, 609] width 310 height 70
click at [945, 644] on p "Rich Text Editor. Editing area: main" at bounding box center [907, 655] width 310 height 24
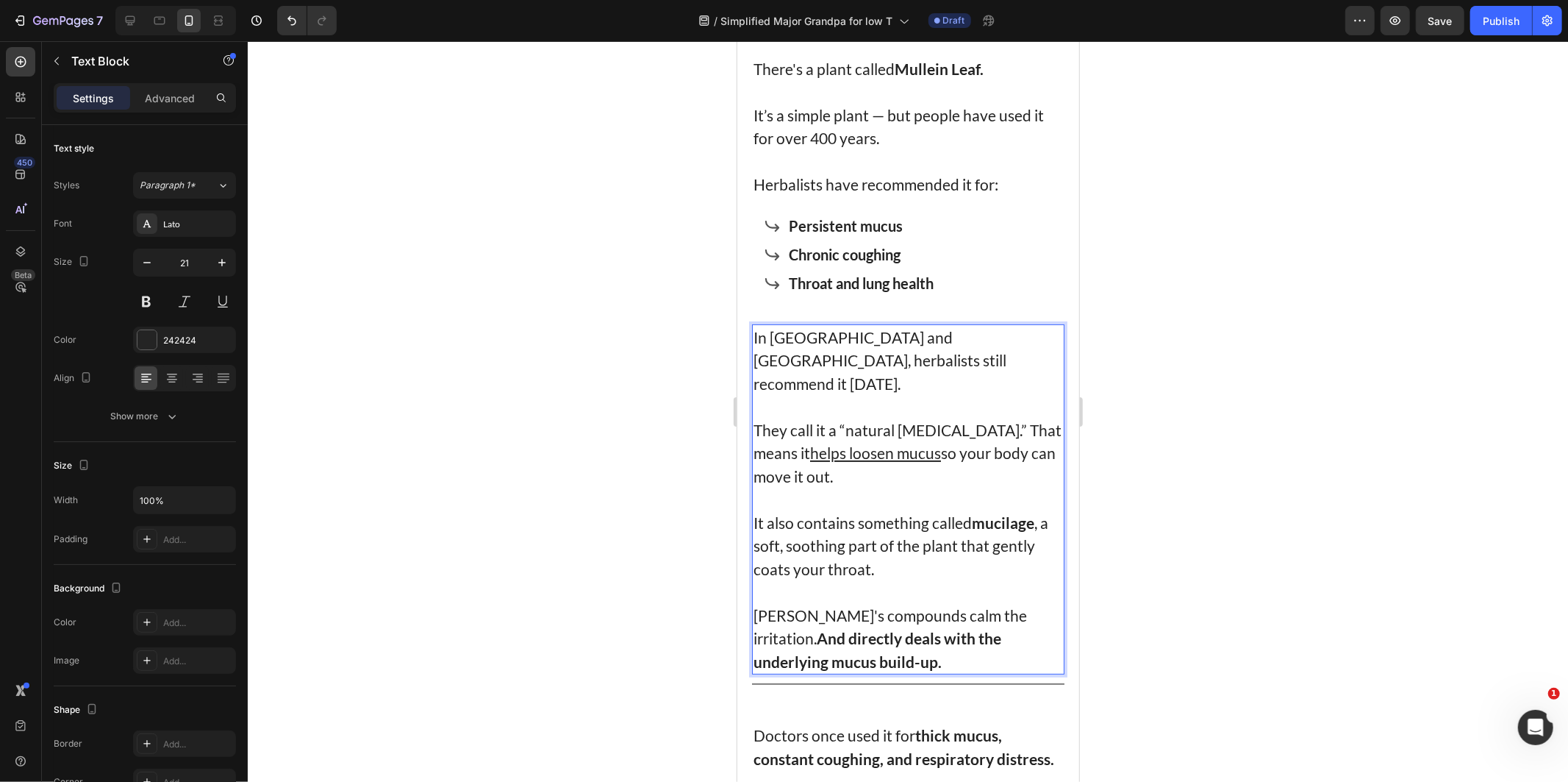
scroll to position [4995, 0]
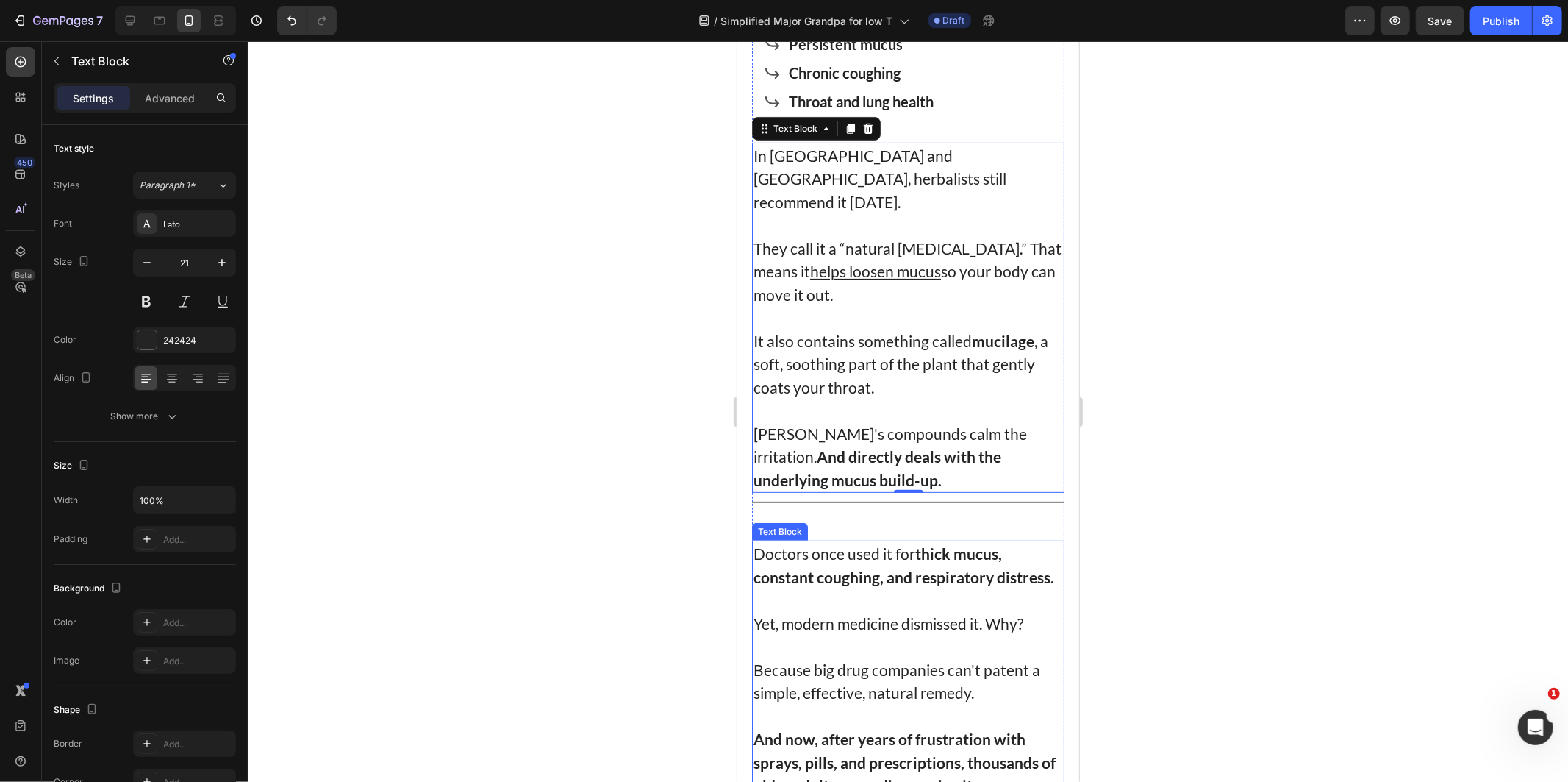
click at [874, 553] on strong "thick mucus, constant coughing, and respiratory distress." at bounding box center [903, 564] width 301 height 42
click at [824, 553] on strong "thick mucus, constant coughing, and respiratory distress." at bounding box center [903, 564] width 301 height 42
click at [868, 582] on p "Doctors once used it for thick mucus, constant coughing, and respiratory distre…" at bounding box center [907, 564] width 310 height 46
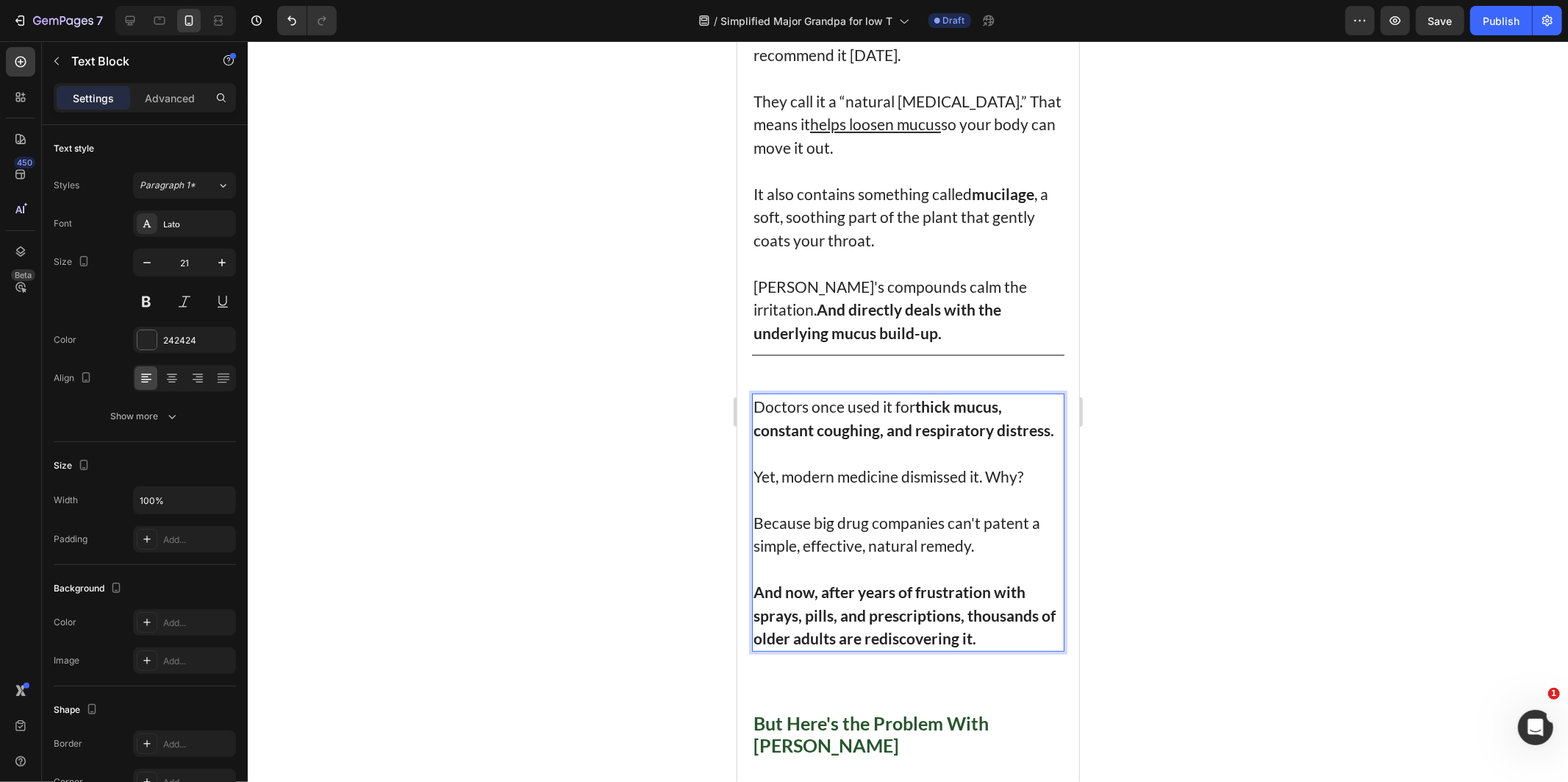
scroll to position [5240, 0]
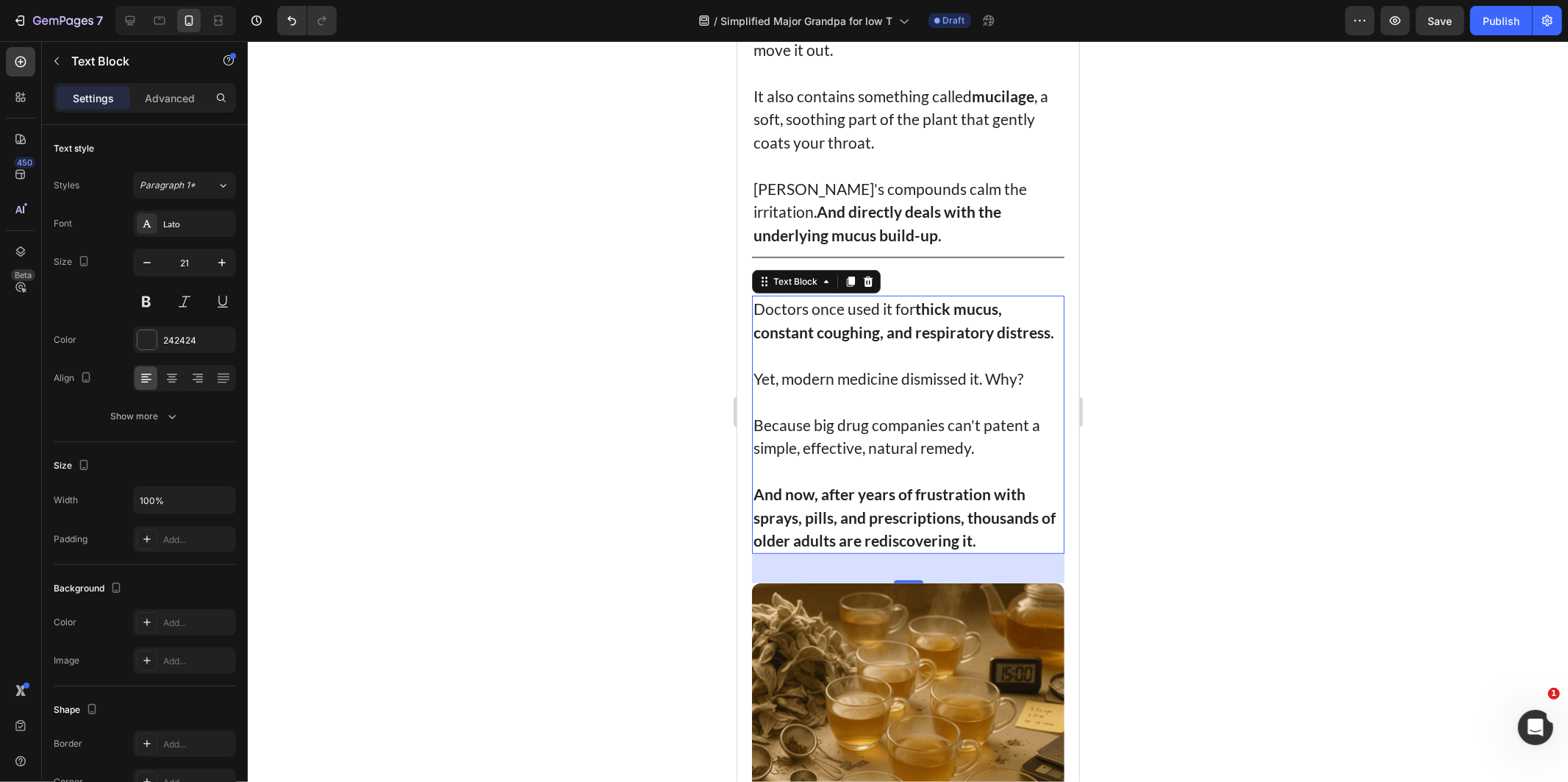
drag, startPoint x: 992, startPoint y: 368, endPoint x: 953, endPoint y: 374, distance: 39.5
click at [992, 368] on p "Yet, modern medicine dismissed it. Why?" at bounding box center [907, 377] width 310 height 24
click at [924, 375] on p "Yet, modern medicine dismissed it. Why?" at bounding box center [907, 377] width 310 height 24
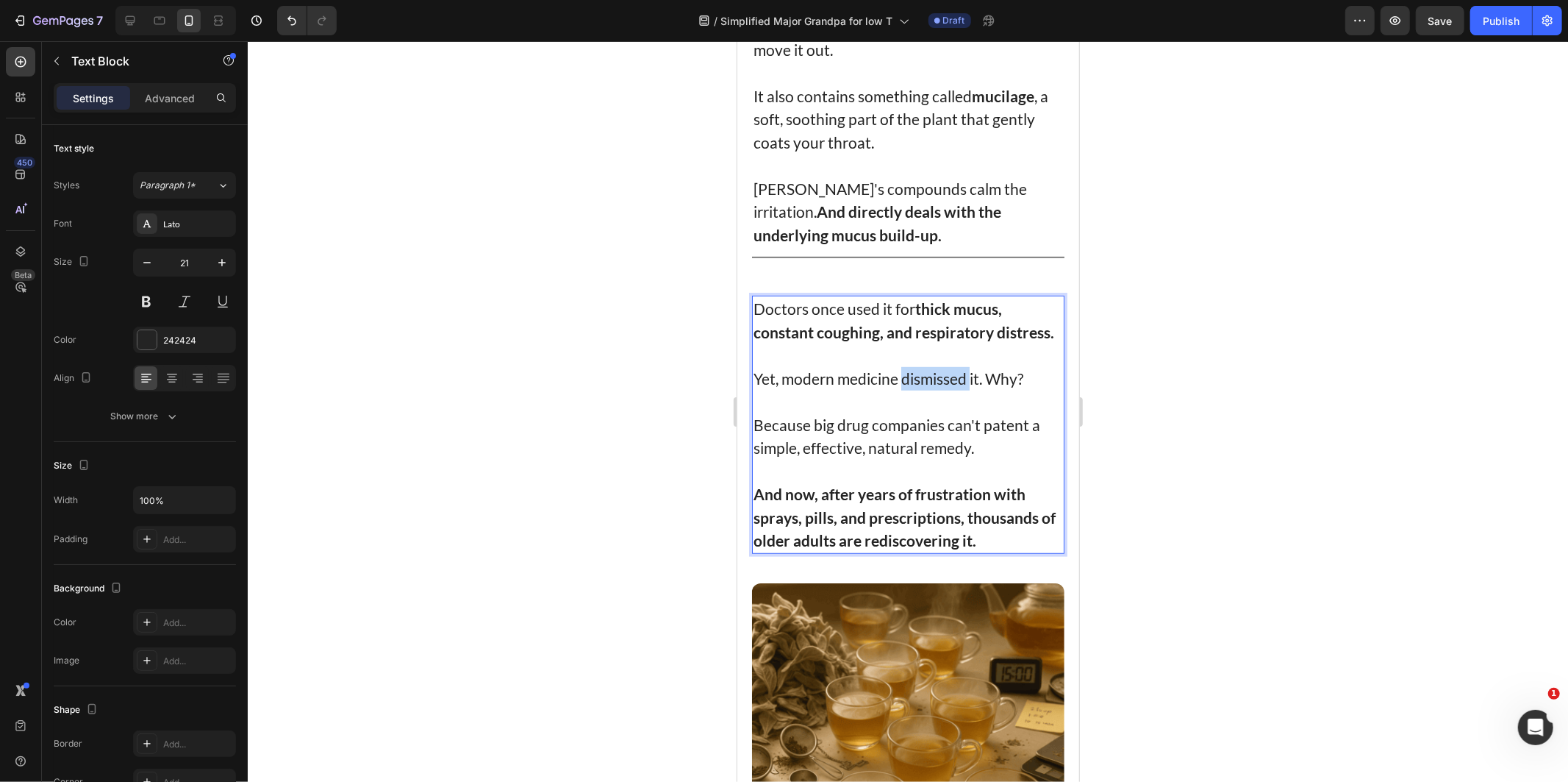
click at [924, 375] on p "Yet, modern medicine dismissed it. Why?" at bounding box center [907, 377] width 310 height 24
click at [1197, 296] on div at bounding box center [907, 411] width 1320 height 741
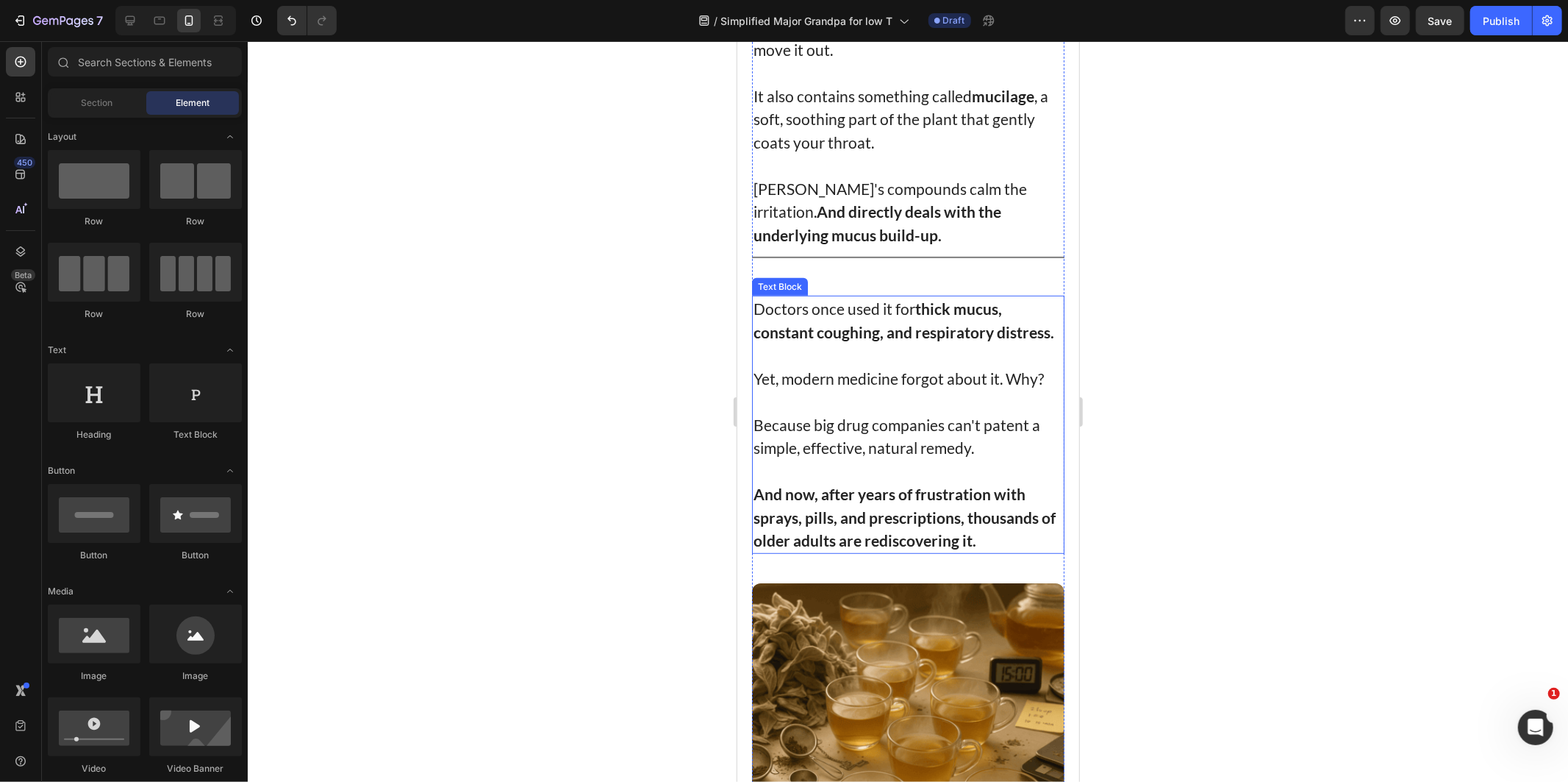
drag, startPoint x: 782, startPoint y: 502, endPoint x: 808, endPoint y: 507, distance: 26.5
click at [783, 502] on strong "And now, after years of frustration with sprays, pills, and prescriptions, thou…" at bounding box center [904, 516] width 302 height 65
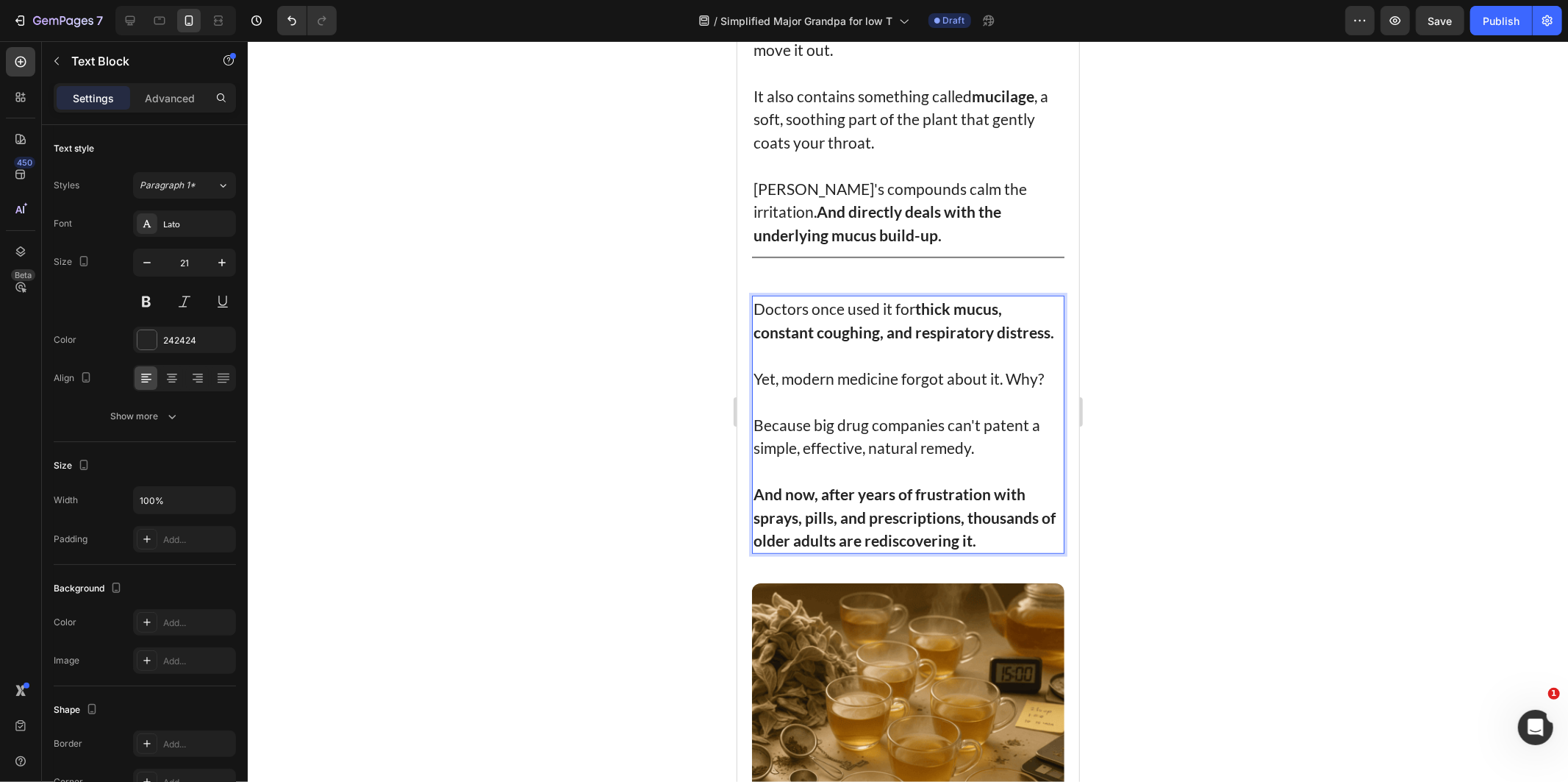
click at [1020, 525] on strong "And now, after years of frustration with sprays, pills, and prescriptions, thou…" at bounding box center [904, 516] width 302 height 65
click at [1014, 534] on p "And now, after years of frustration with sprays, pills, and prescriptions, thou…" at bounding box center [907, 516] width 310 height 70
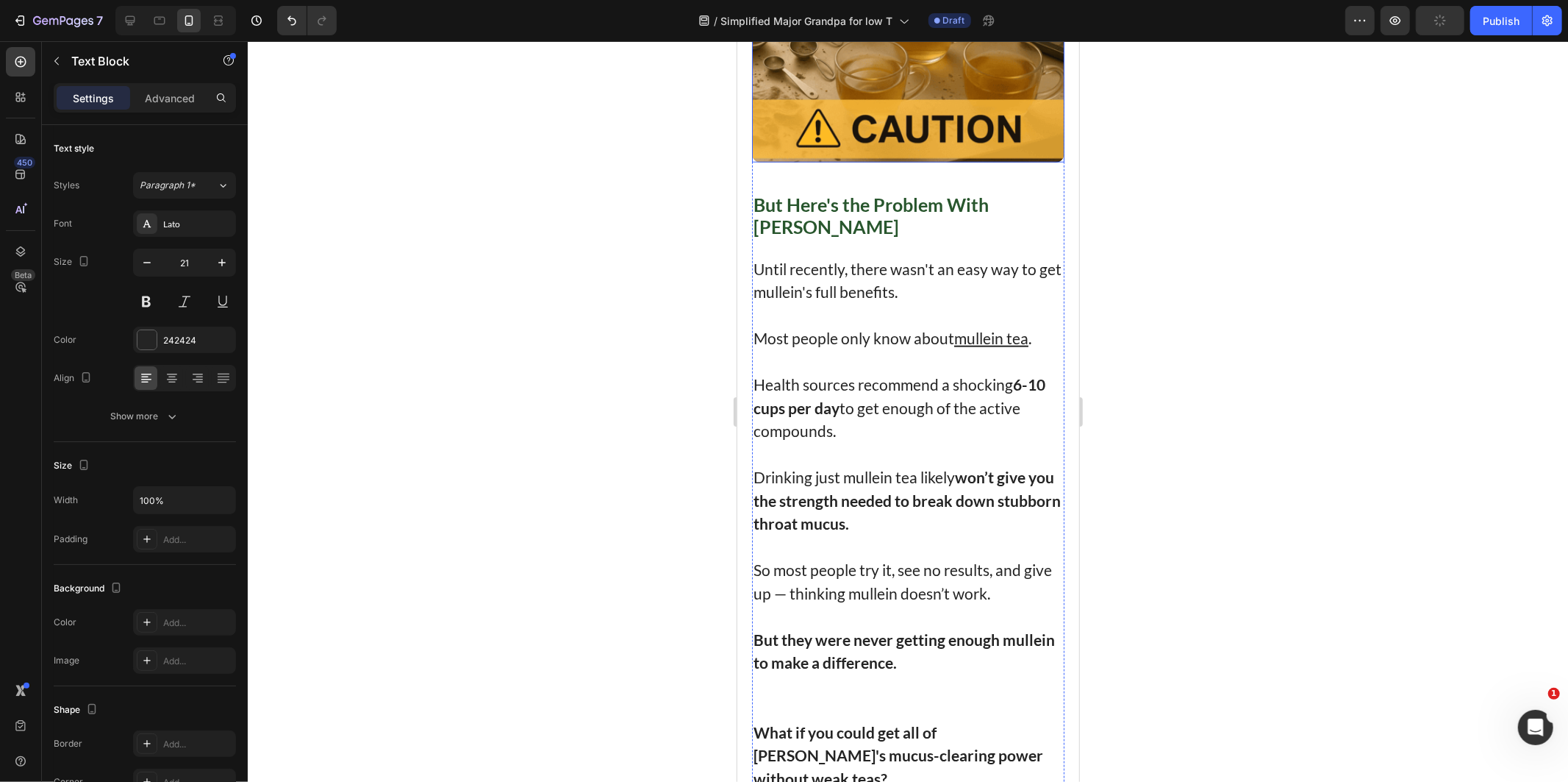
scroll to position [5976, 0]
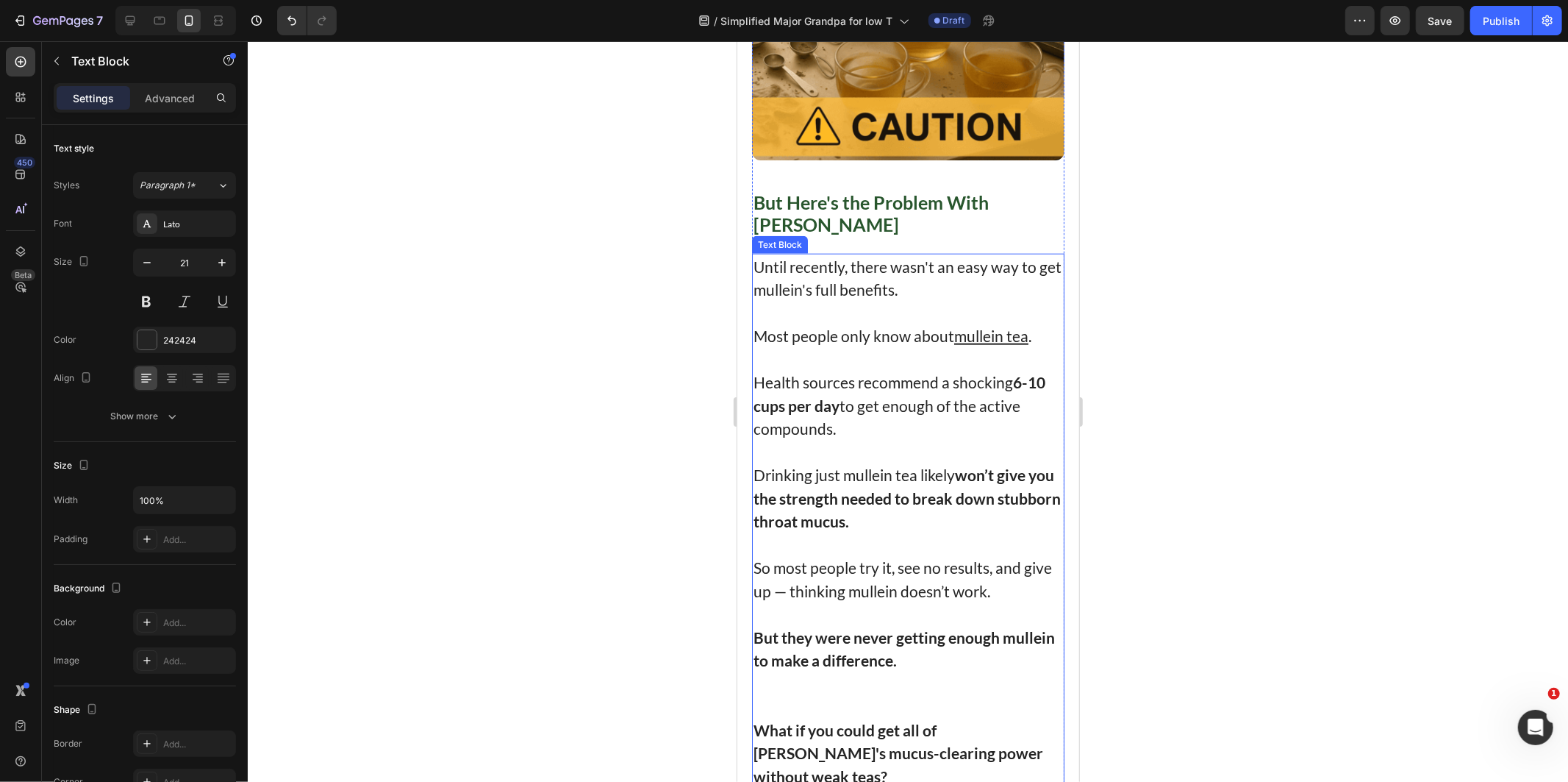
click at [836, 309] on p at bounding box center [907, 312] width 310 height 24
click at [892, 326] on p "Most people only know about mullein tea ." at bounding box center [907, 335] width 310 height 24
click at [853, 394] on p "Health sources recommend a shocking 6-10 cups per day to get enough of the acti…" at bounding box center [907, 405] width 310 height 70
click at [805, 372] on p "Health sources recommend a shocking 6-10 cups per day to get enough of the acti…" at bounding box center [907, 405] width 310 height 70
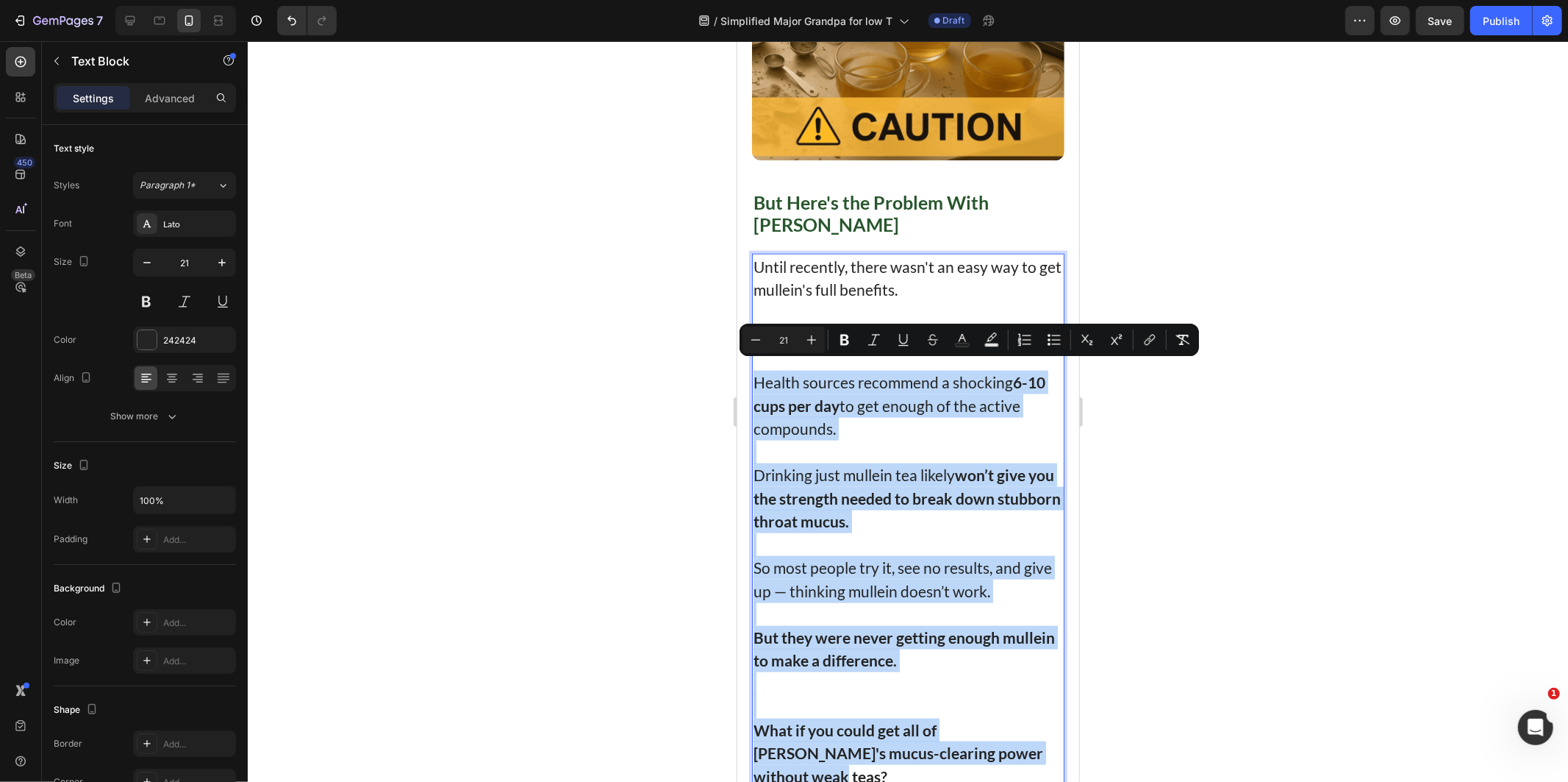
drag, startPoint x: 805, startPoint y: 372, endPoint x: 1027, endPoint y: 725, distance: 417.0
click at [1027, 725] on div "Until recently, there wasn't an easy way to get mullein's full benefits. Most p…" at bounding box center [907, 521] width 312 height 536
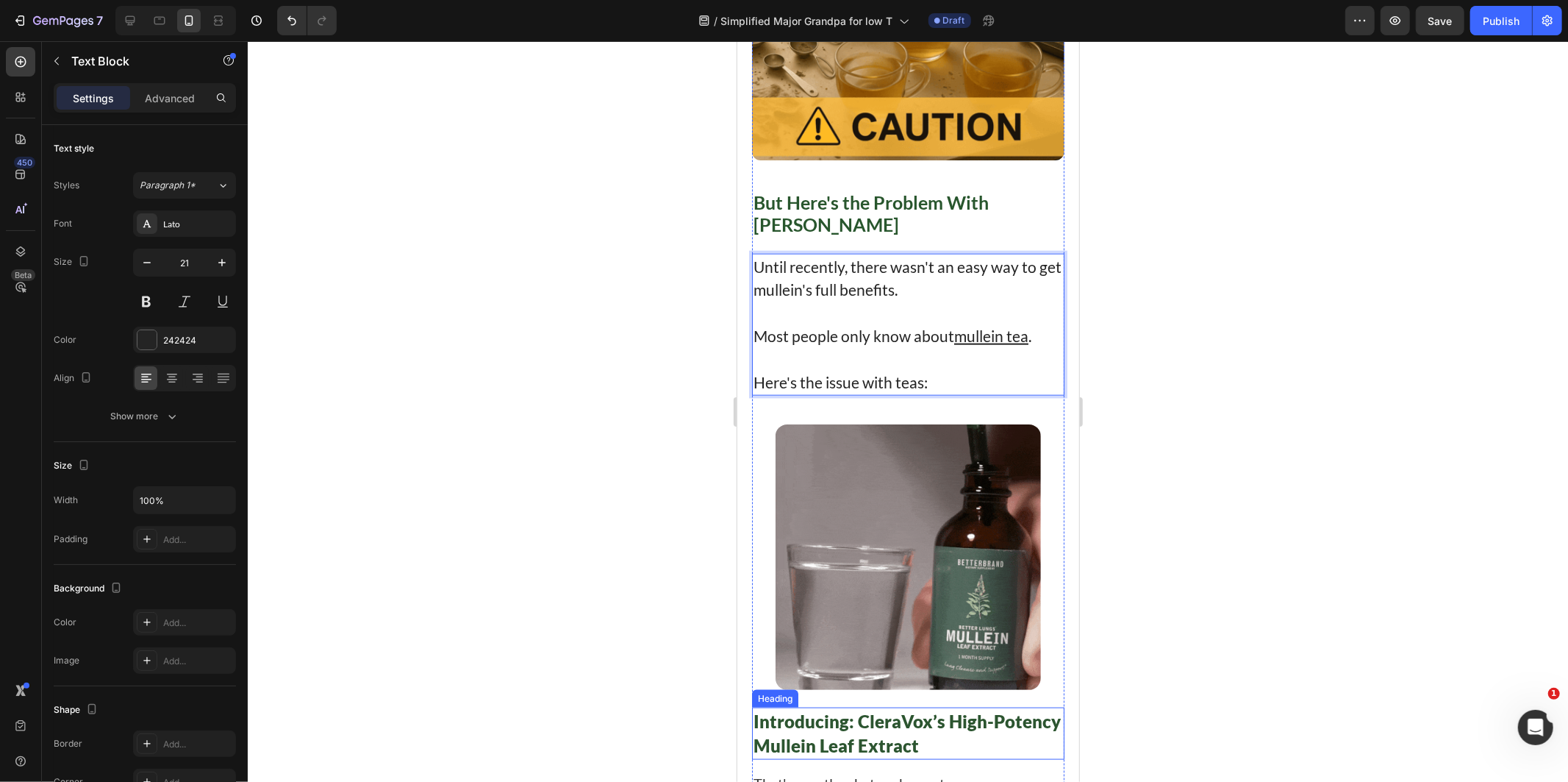
click at [1481, 523] on div at bounding box center [907, 411] width 1320 height 741
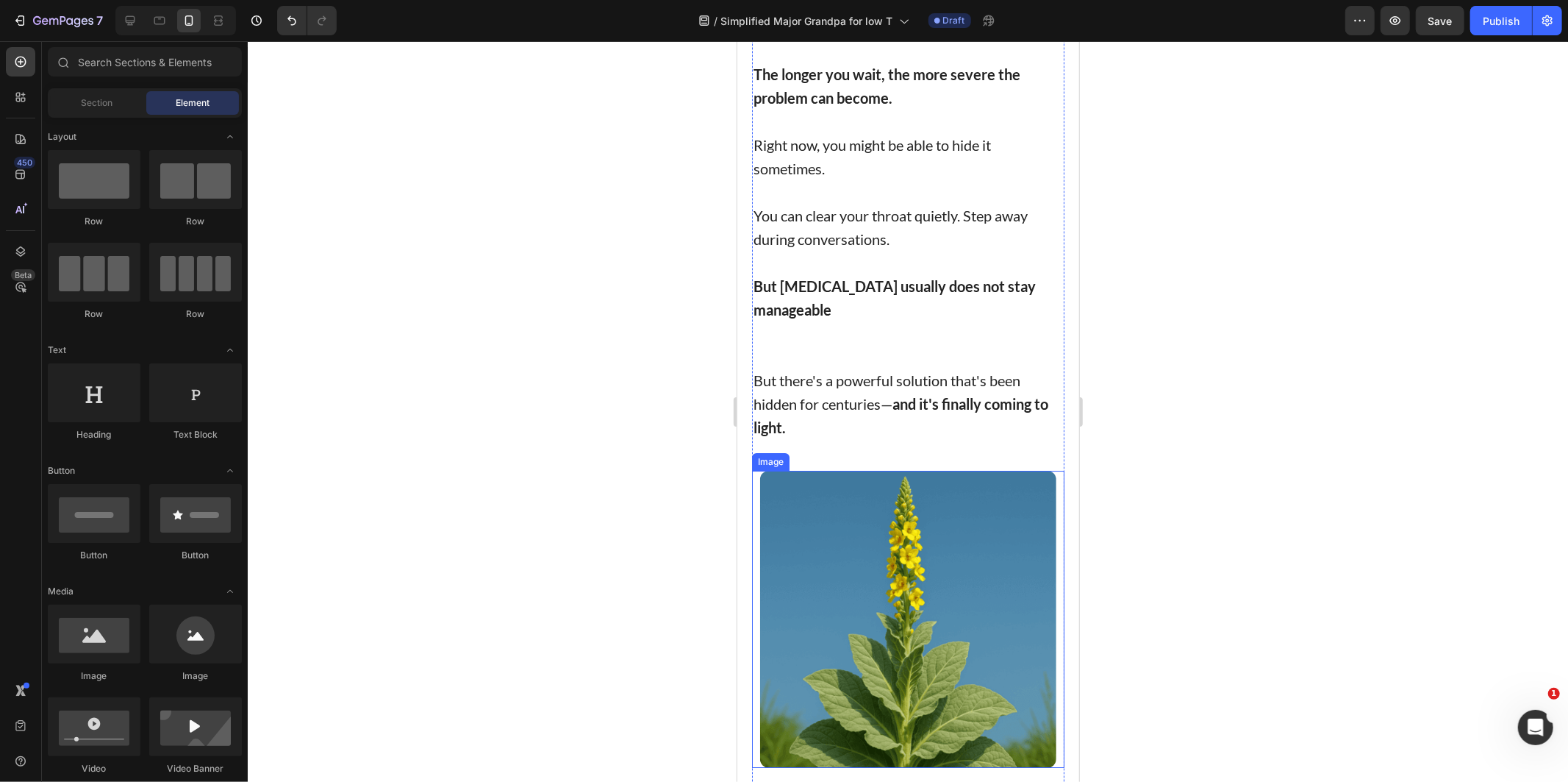
scroll to position [4505, 0]
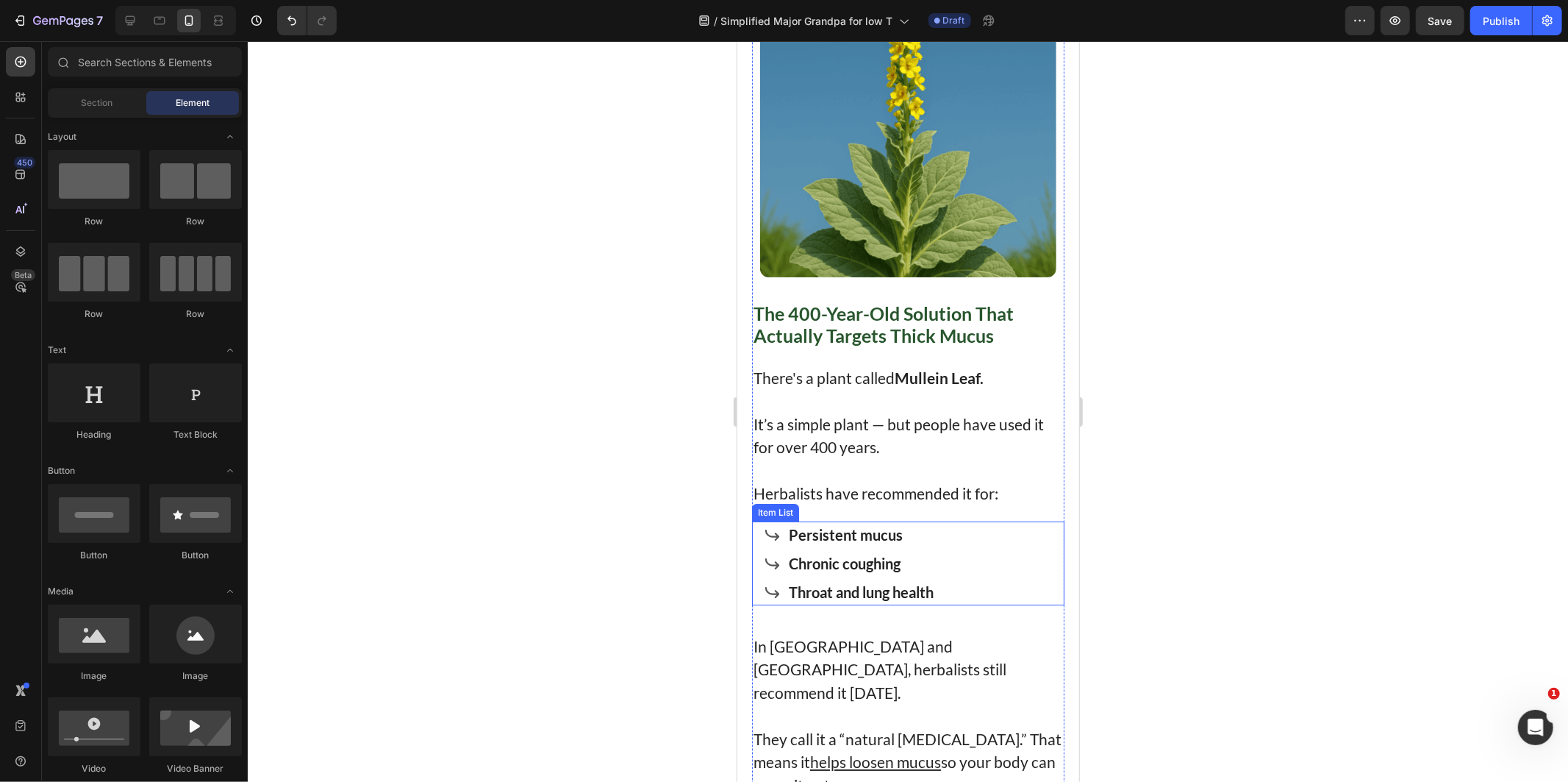
click at [781, 566] on div "Chronic coughing" at bounding box center [848, 562] width 172 height 26
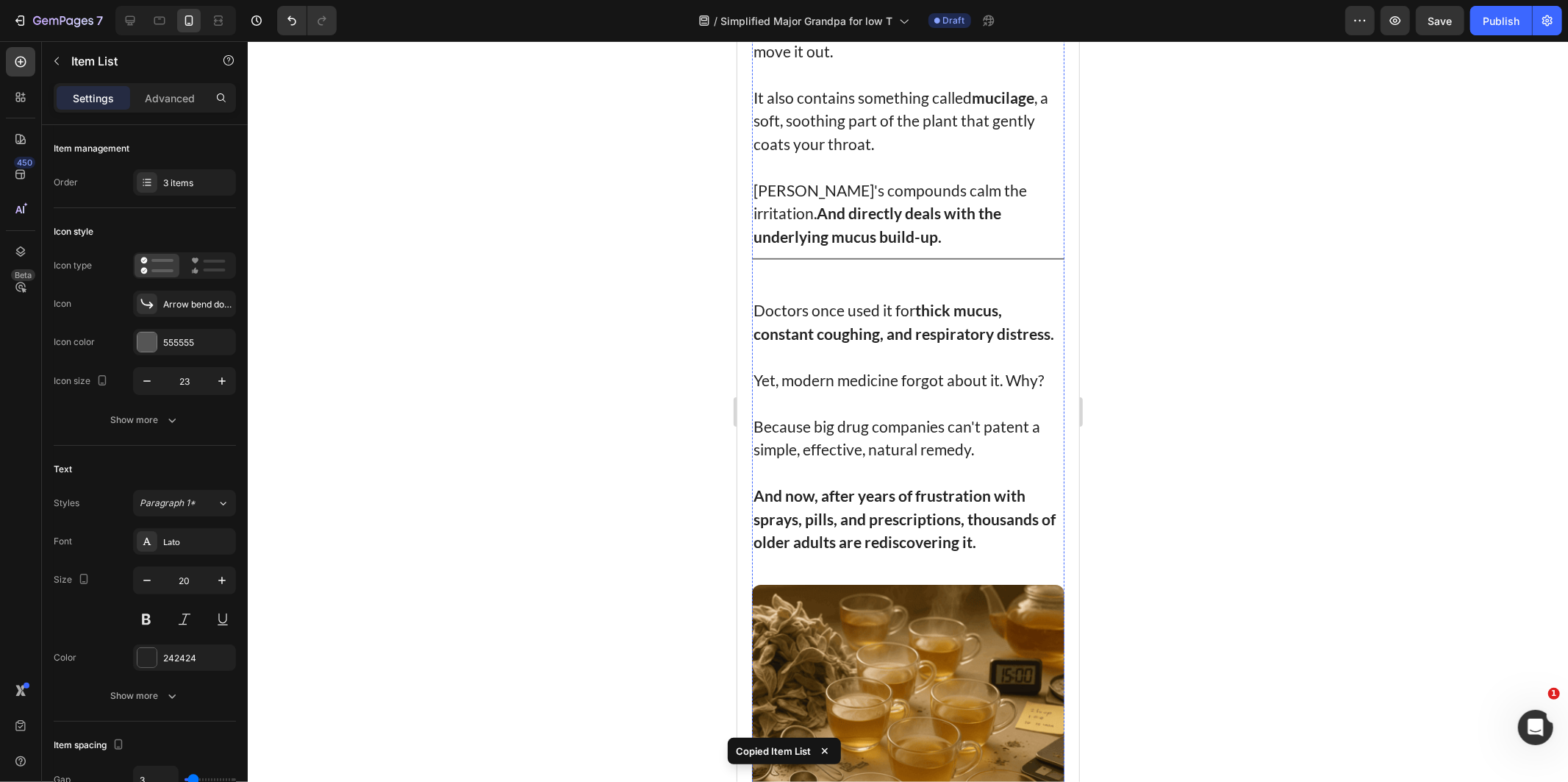
scroll to position [5976, 0]
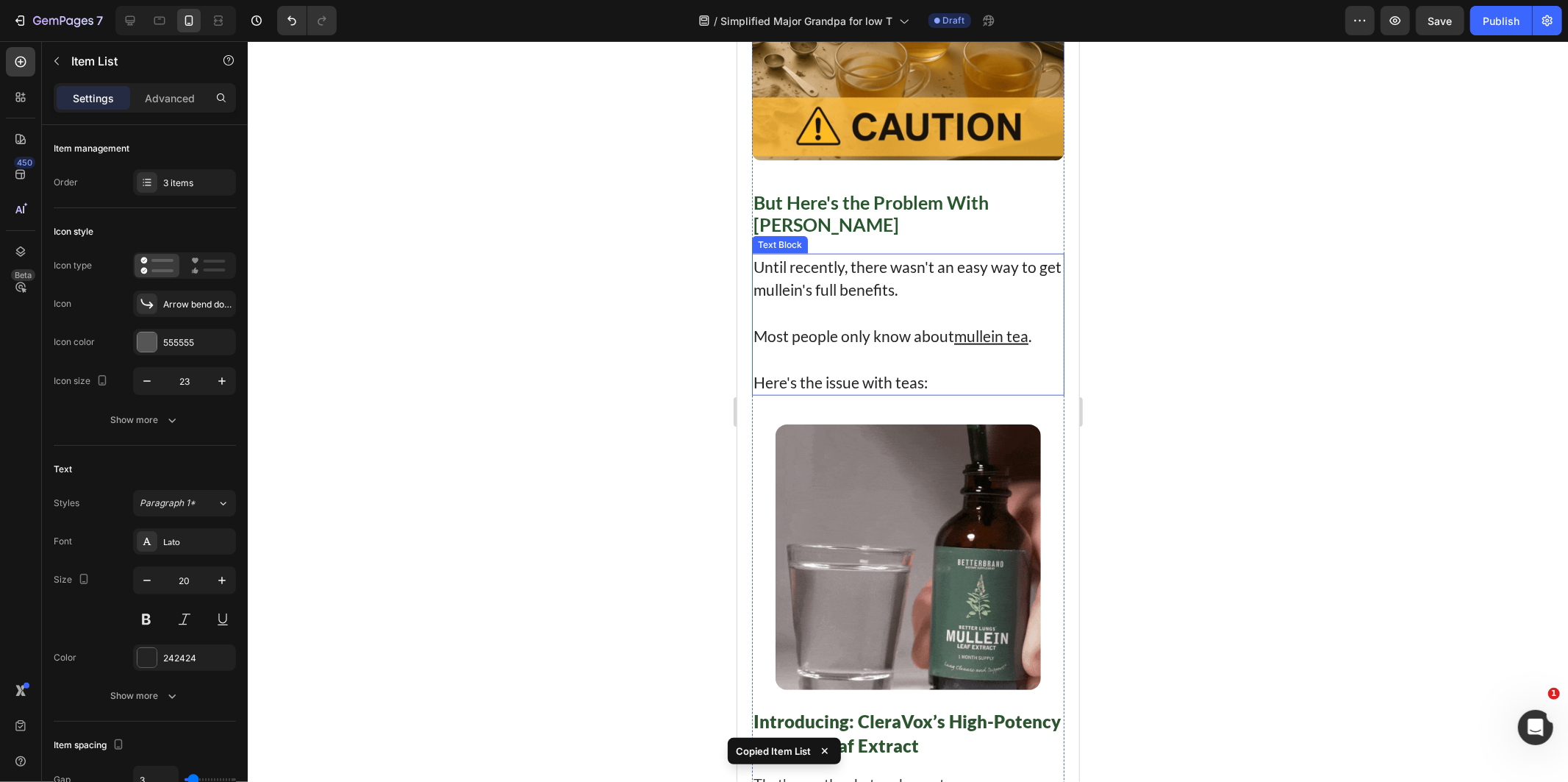
click at [874, 350] on p "Rich Text Editor. Editing area: main" at bounding box center [907, 359] width 310 height 24
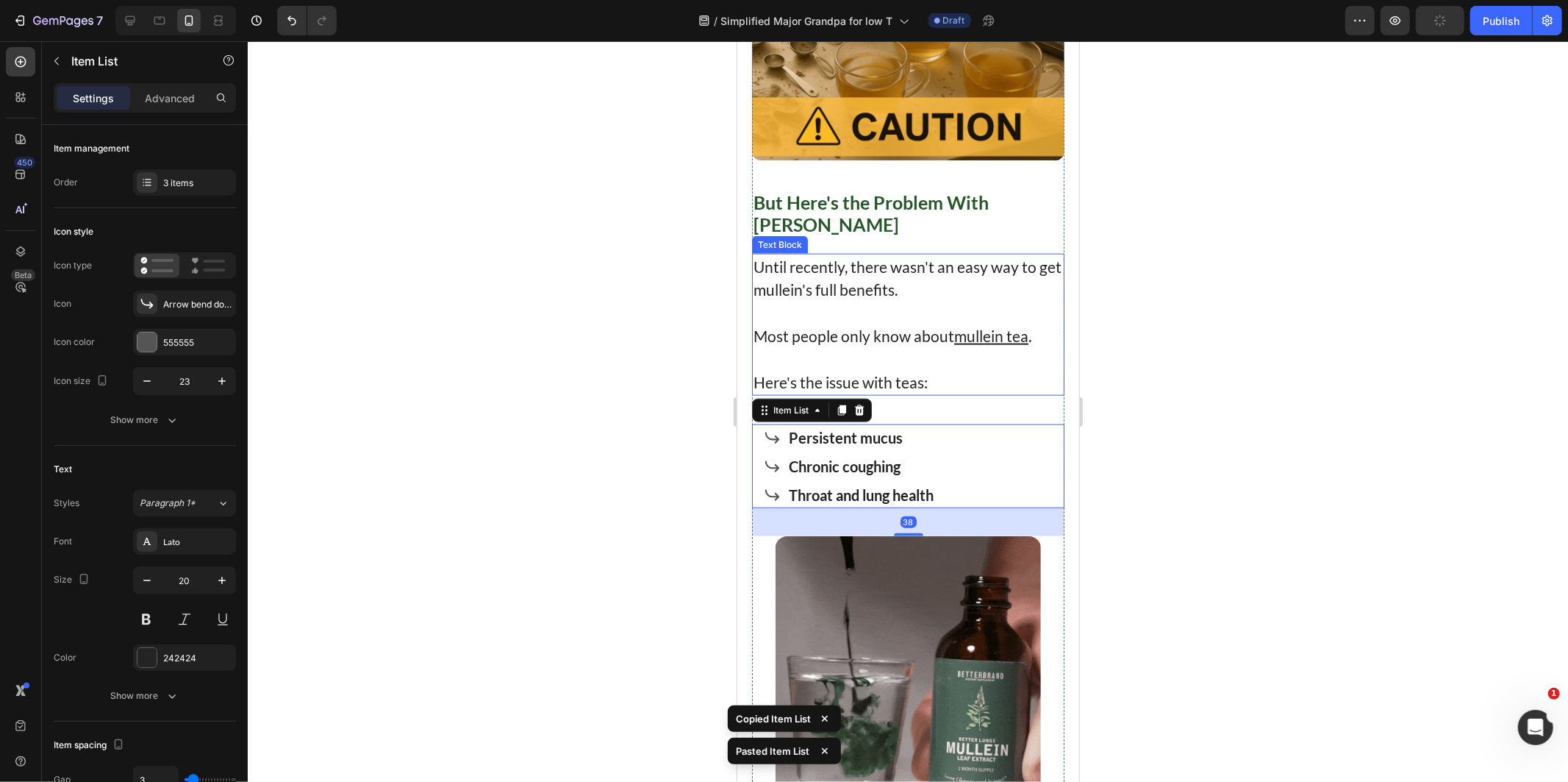
click at [902, 347] on p "Rich Text Editor. Editing area: main" at bounding box center [907, 359] width 310 height 24
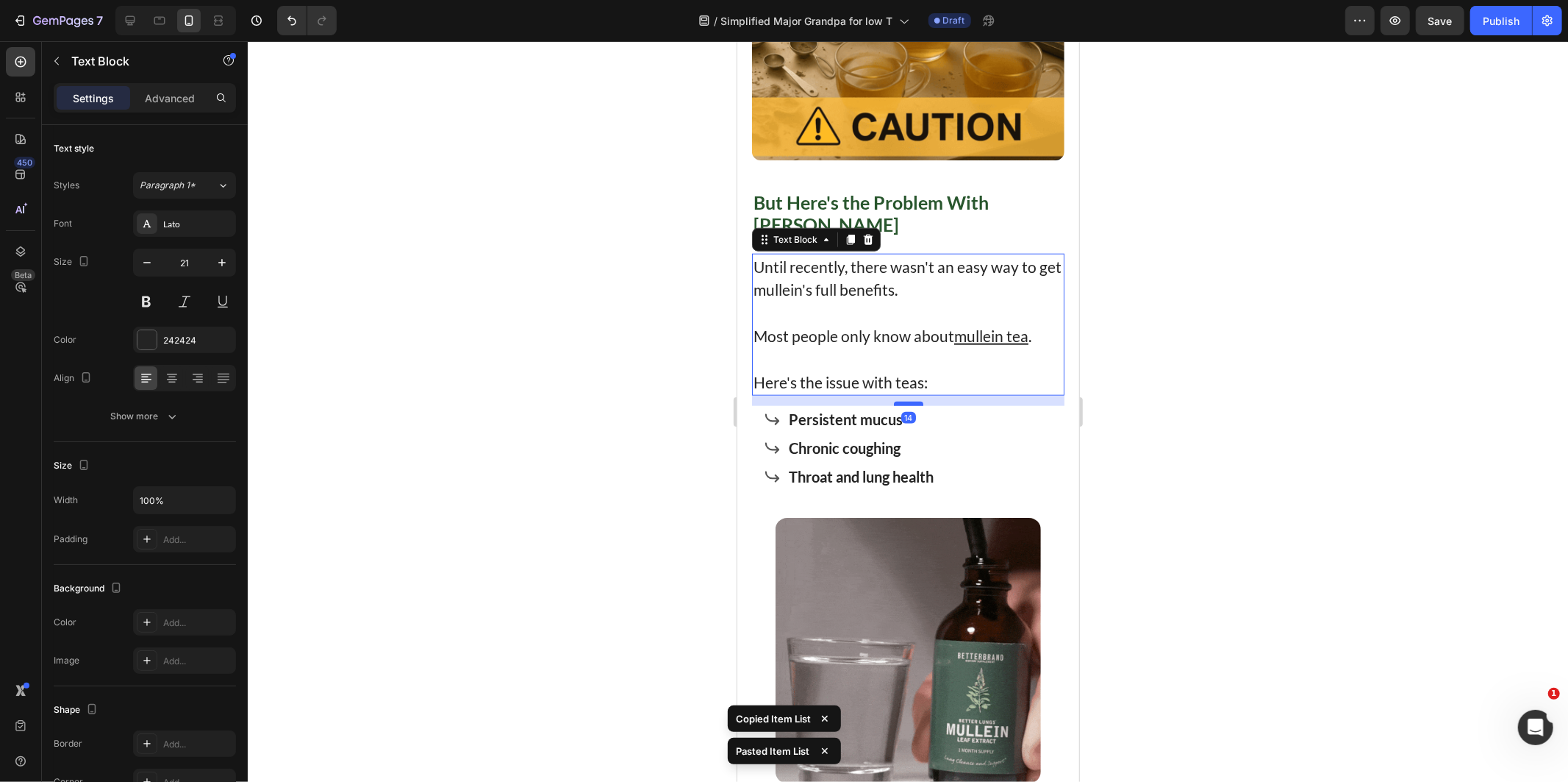
drag, startPoint x: 902, startPoint y: 411, endPoint x: 905, endPoint y: 393, distance: 18.2
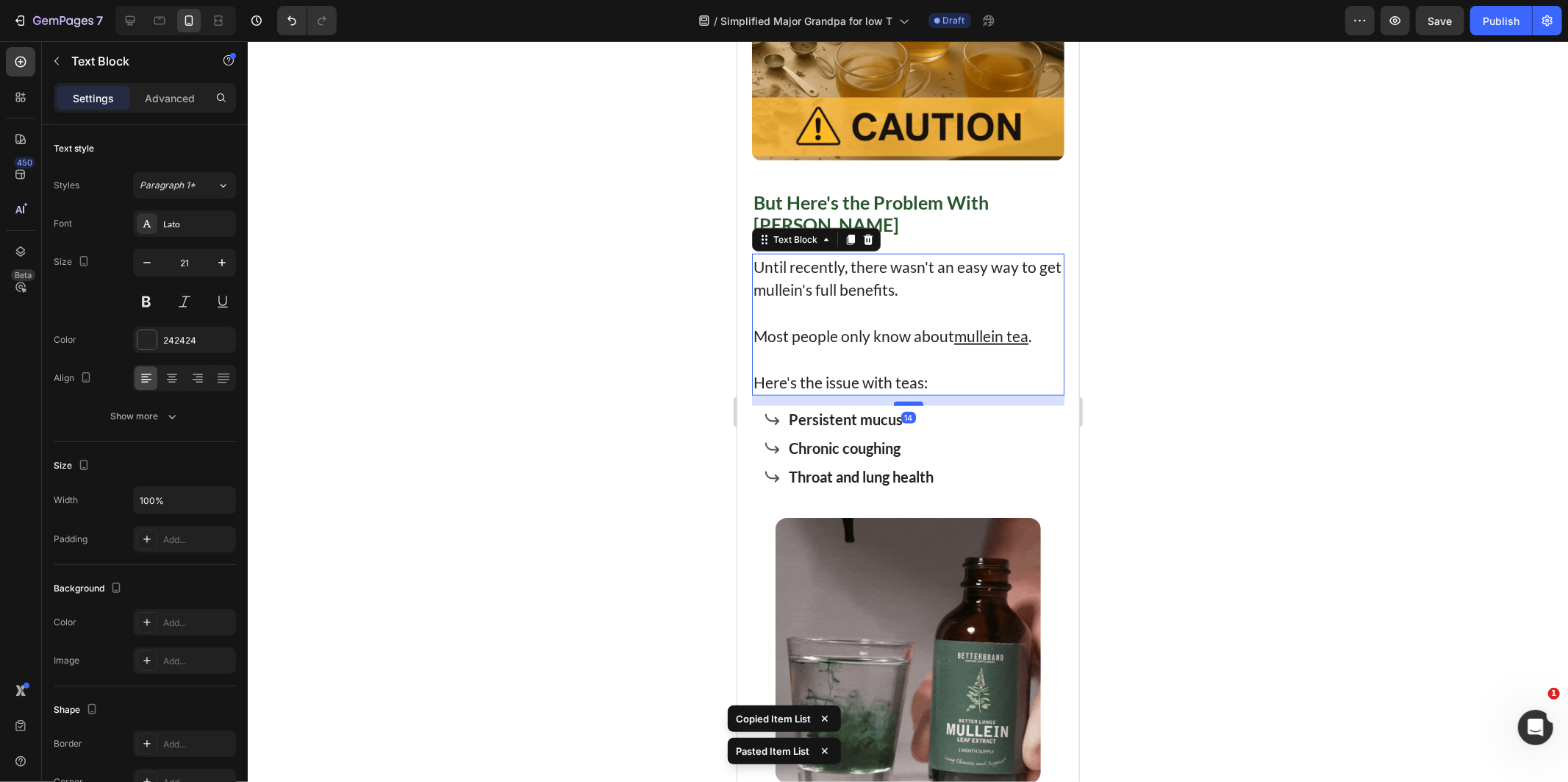
click at [905, 400] on div at bounding box center [908, 402] width 30 height 4
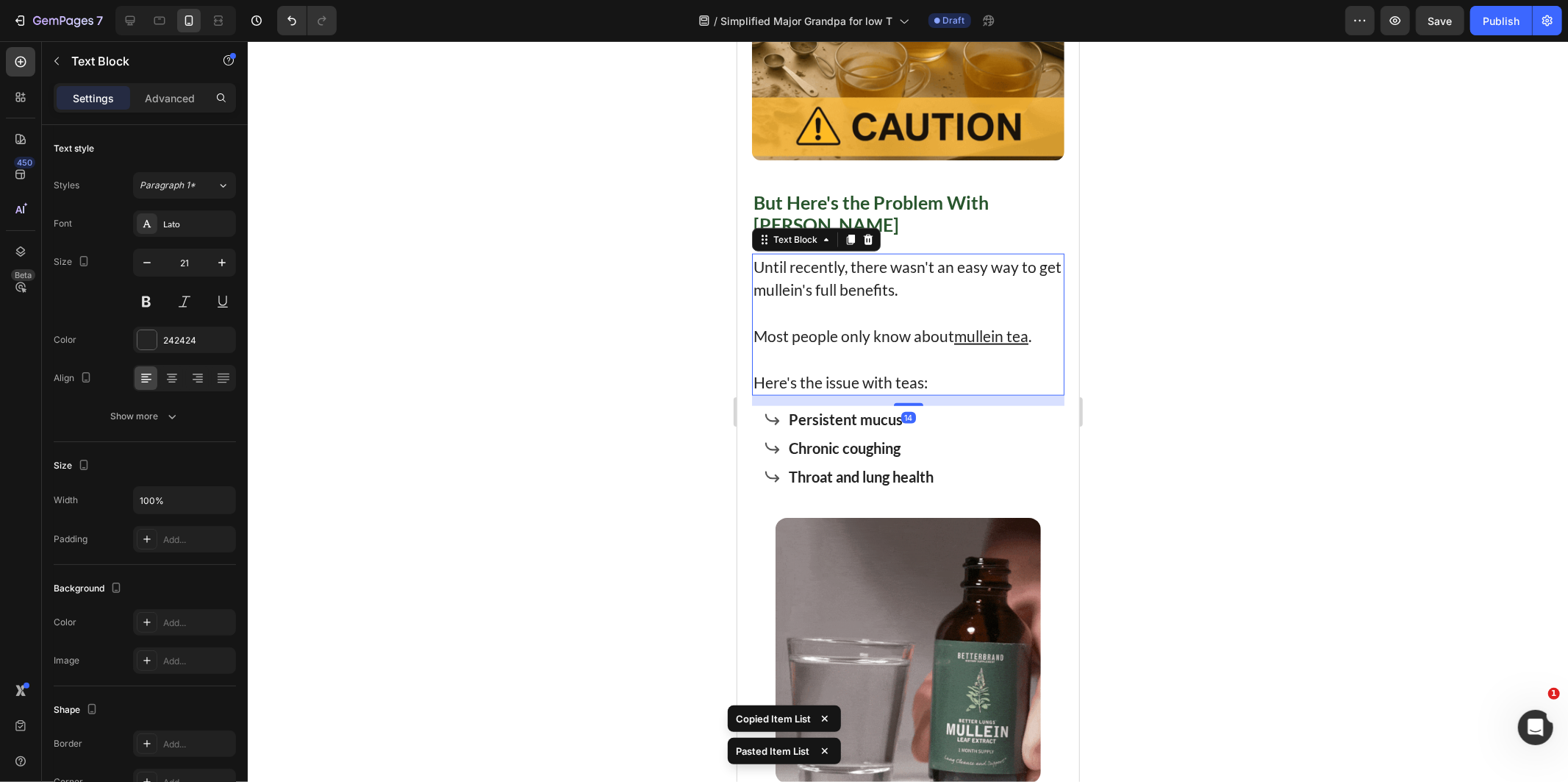
click at [866, 414] on strong "Persistent mucus" at bounding box center [845, 418] width 114 height 17
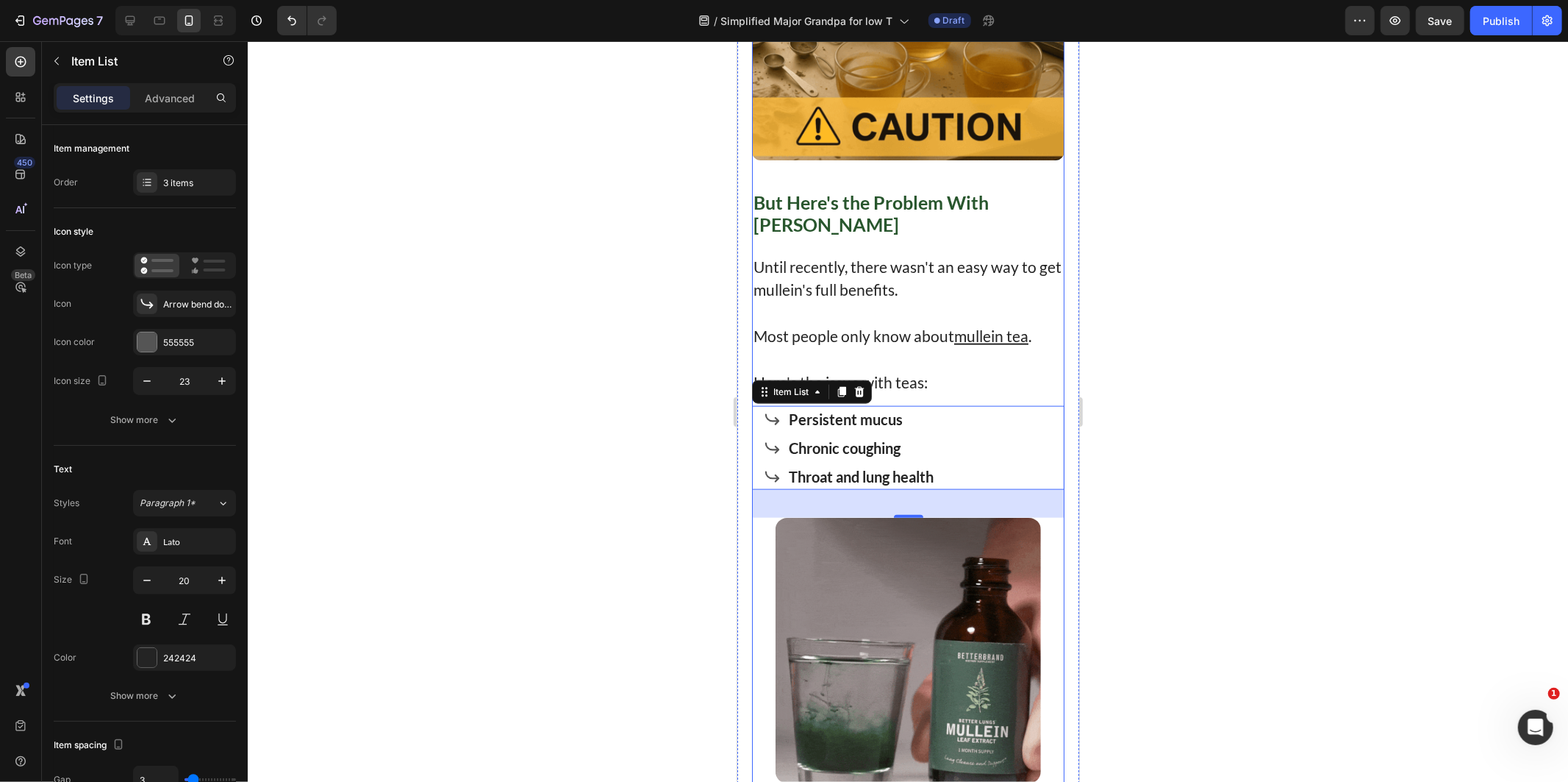
click at [823, 391] on div "Item List" at bounding box center [811, 391] width 120 height 24
click at [839, 407] on p "Persistent mucus" at bounding box center [860, 418] width 145 height 22
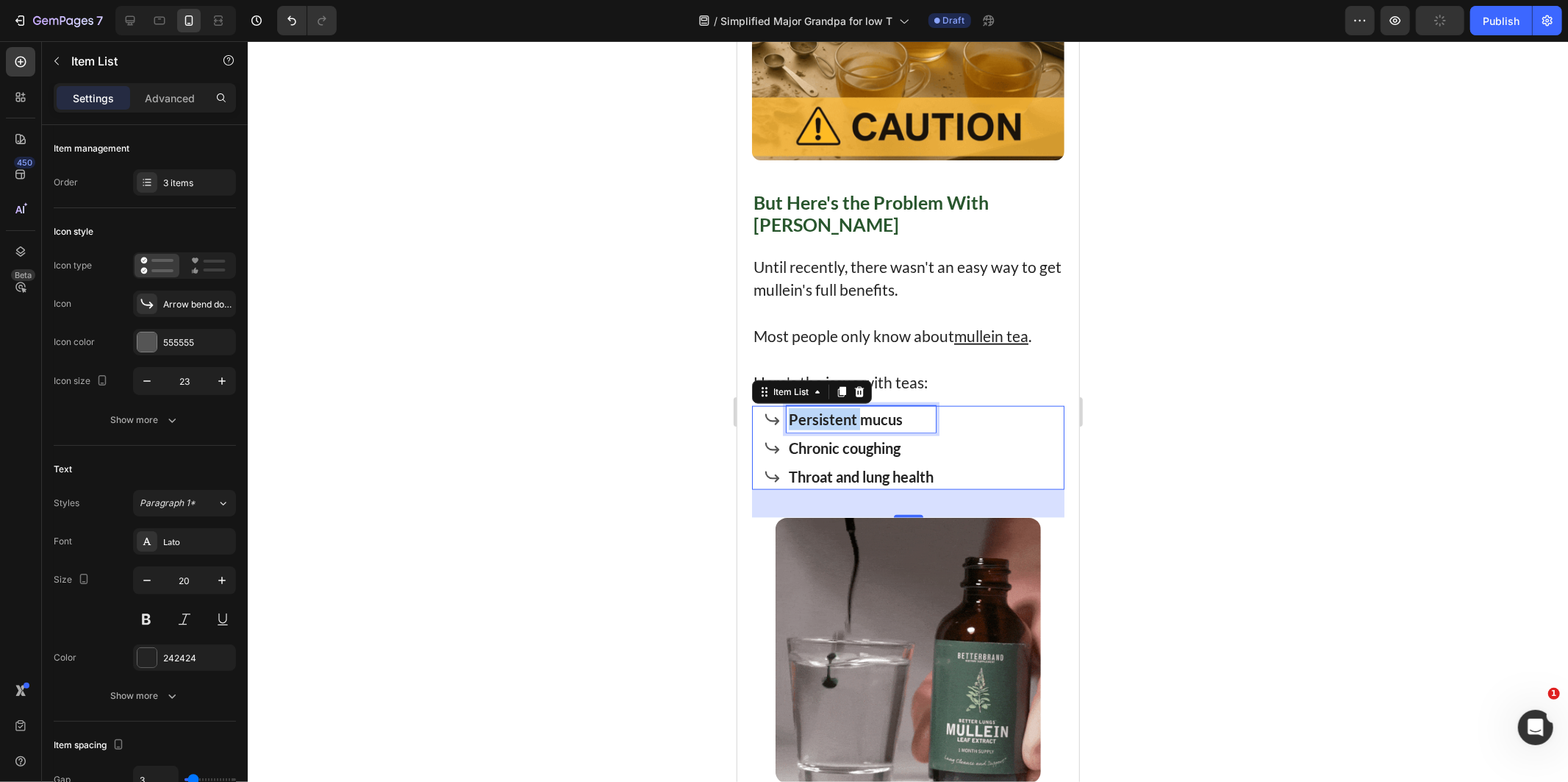
click at [839, 407] on p "Persistent mucus" at bounding box center [860, 418] width 145 height 22
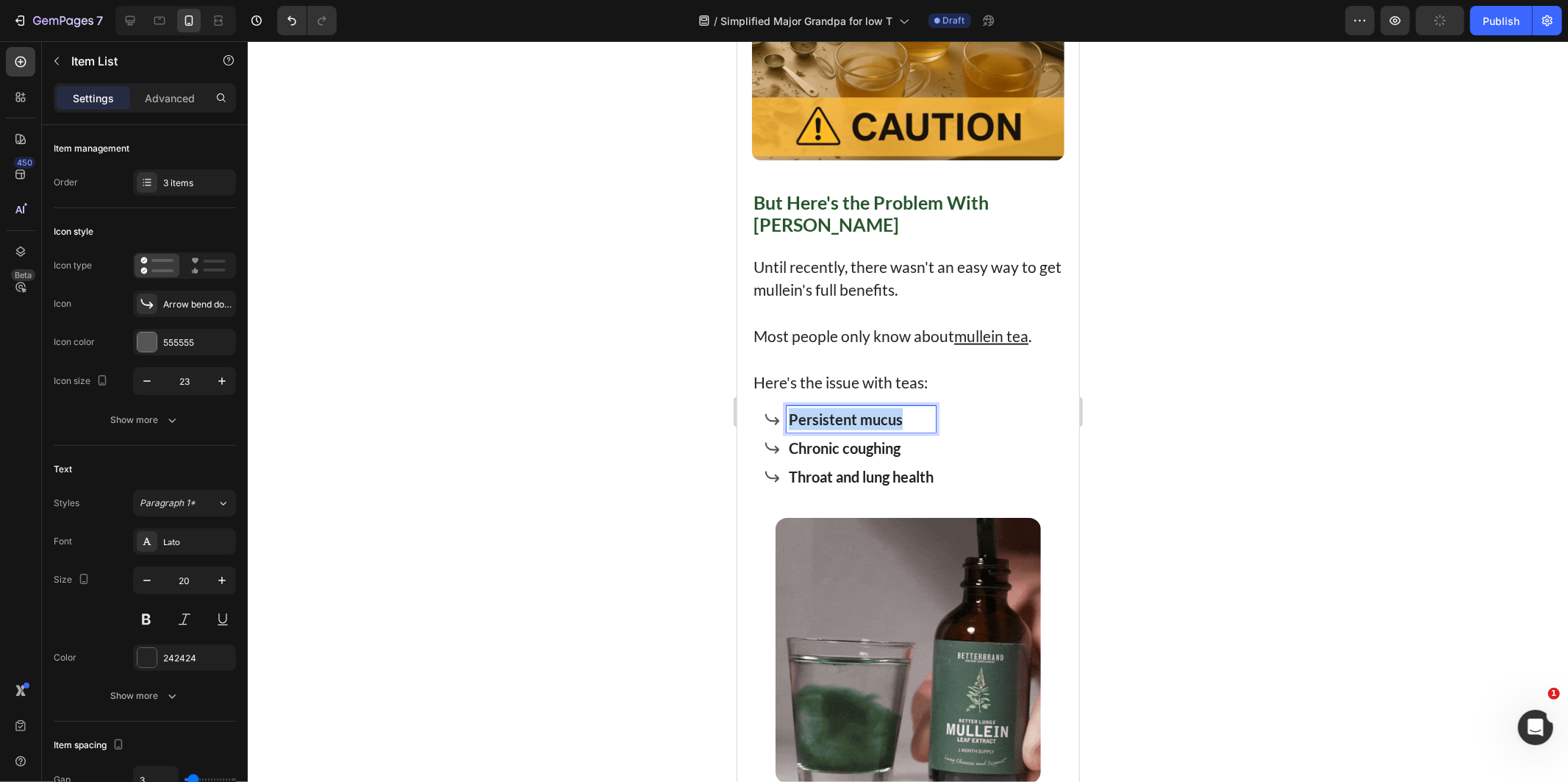
click at [839, 407] on p "Persistent mucus" at bounding box center [860, 418] width 145 height 22
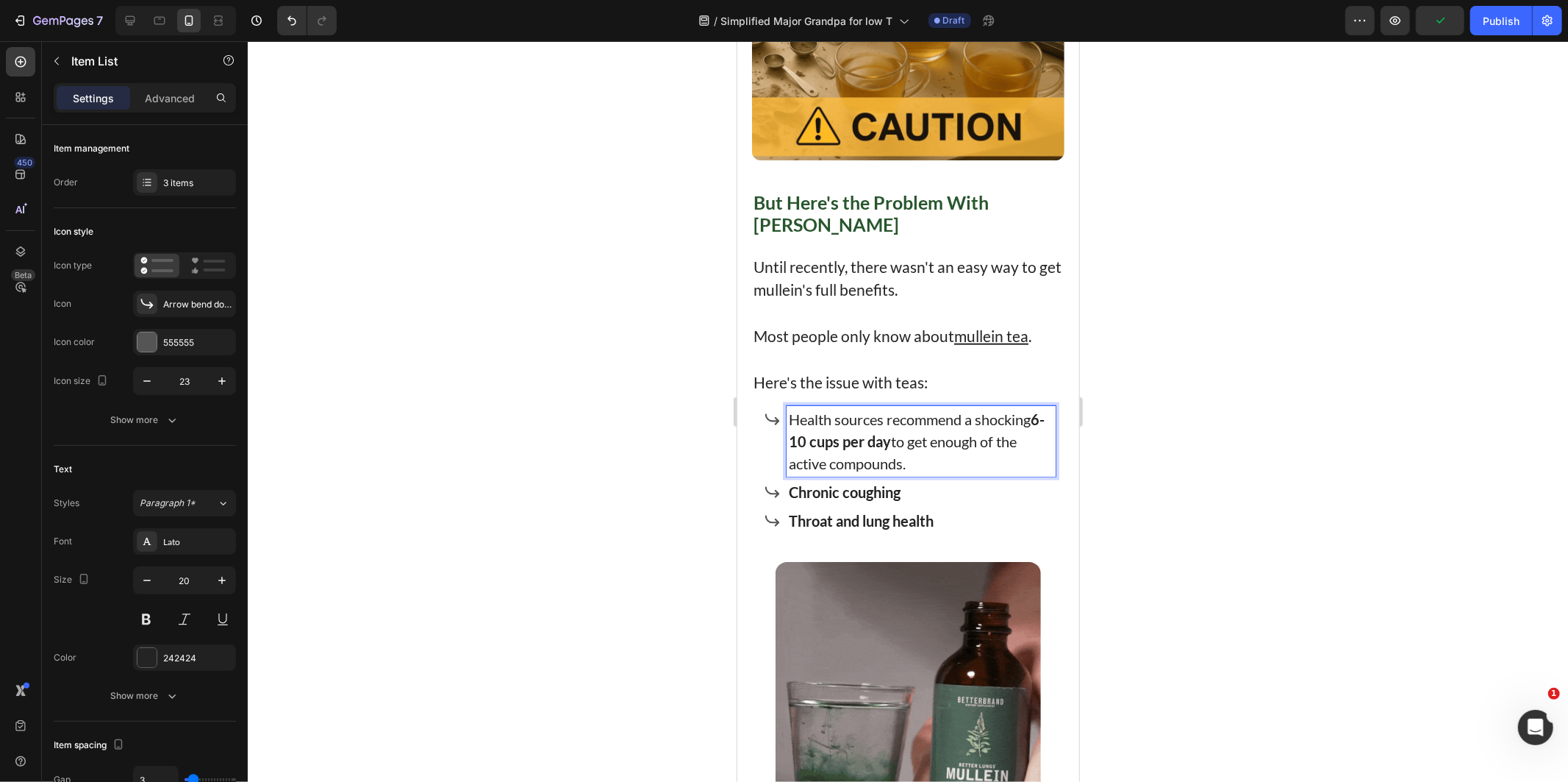
drag, startPoint x: 1305, startPoint y: 463, endPoint x: 1176, endPoint y: 462, distance: 129.0
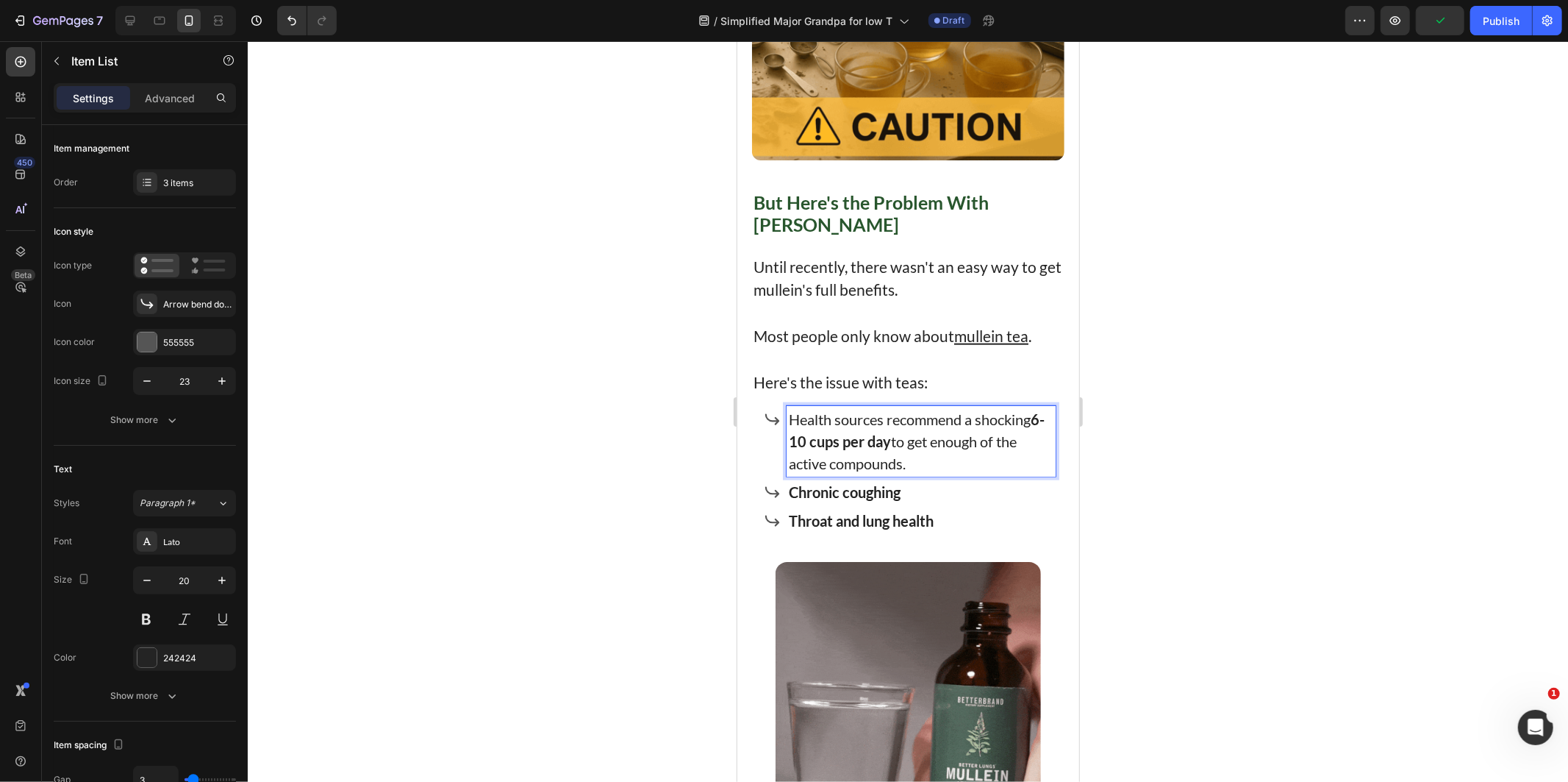
click at [1306, 463] on div at bounding box center [907, 411] width 1320 height 741
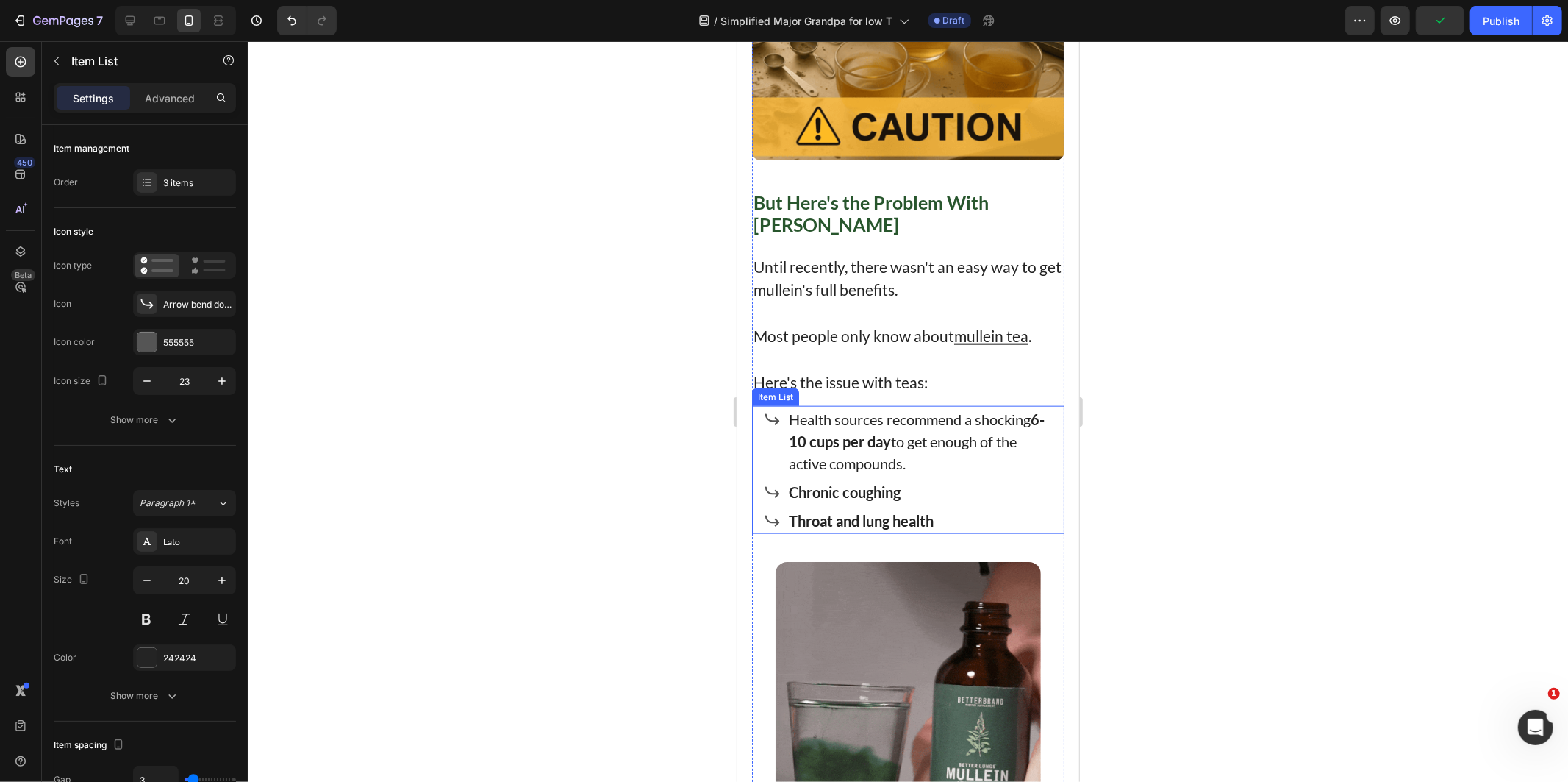
click at [865, 445] on p "Health sources recommend a shocking 6-10 cups per day to get enough of the acti…" at bounding box center [920, 440] width 265 height 66
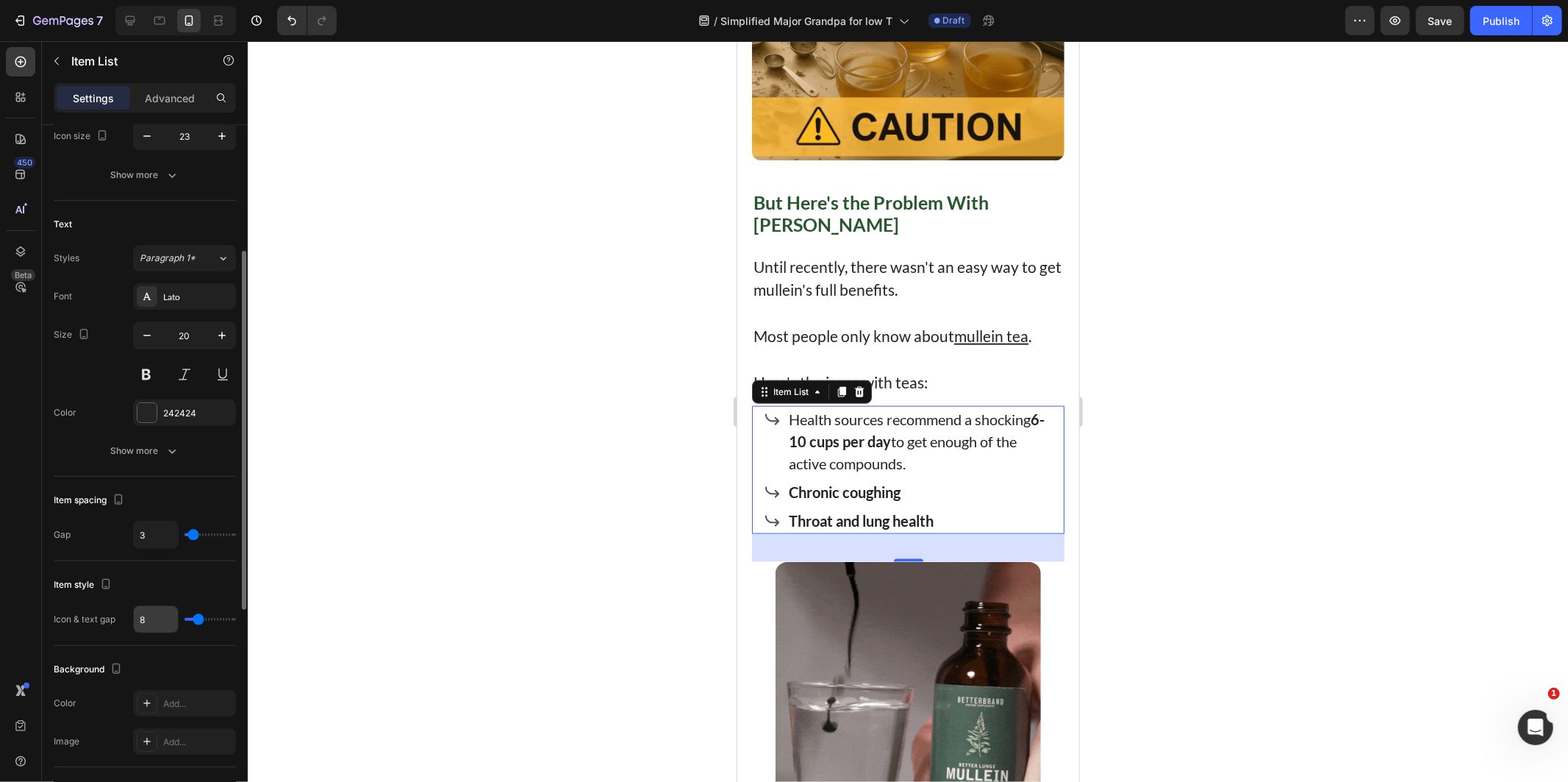
scroll to position [490, 0]
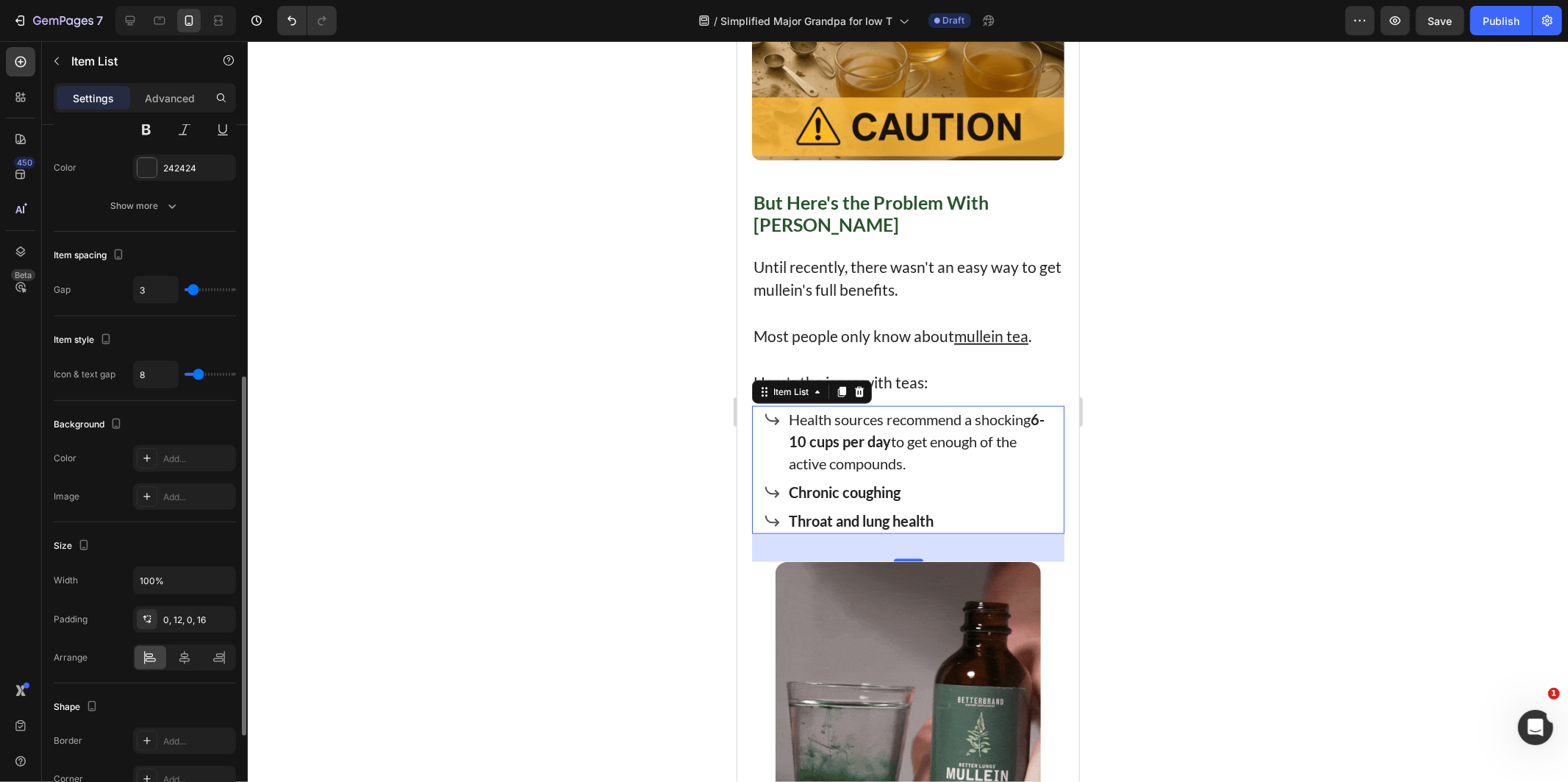
type input "7"
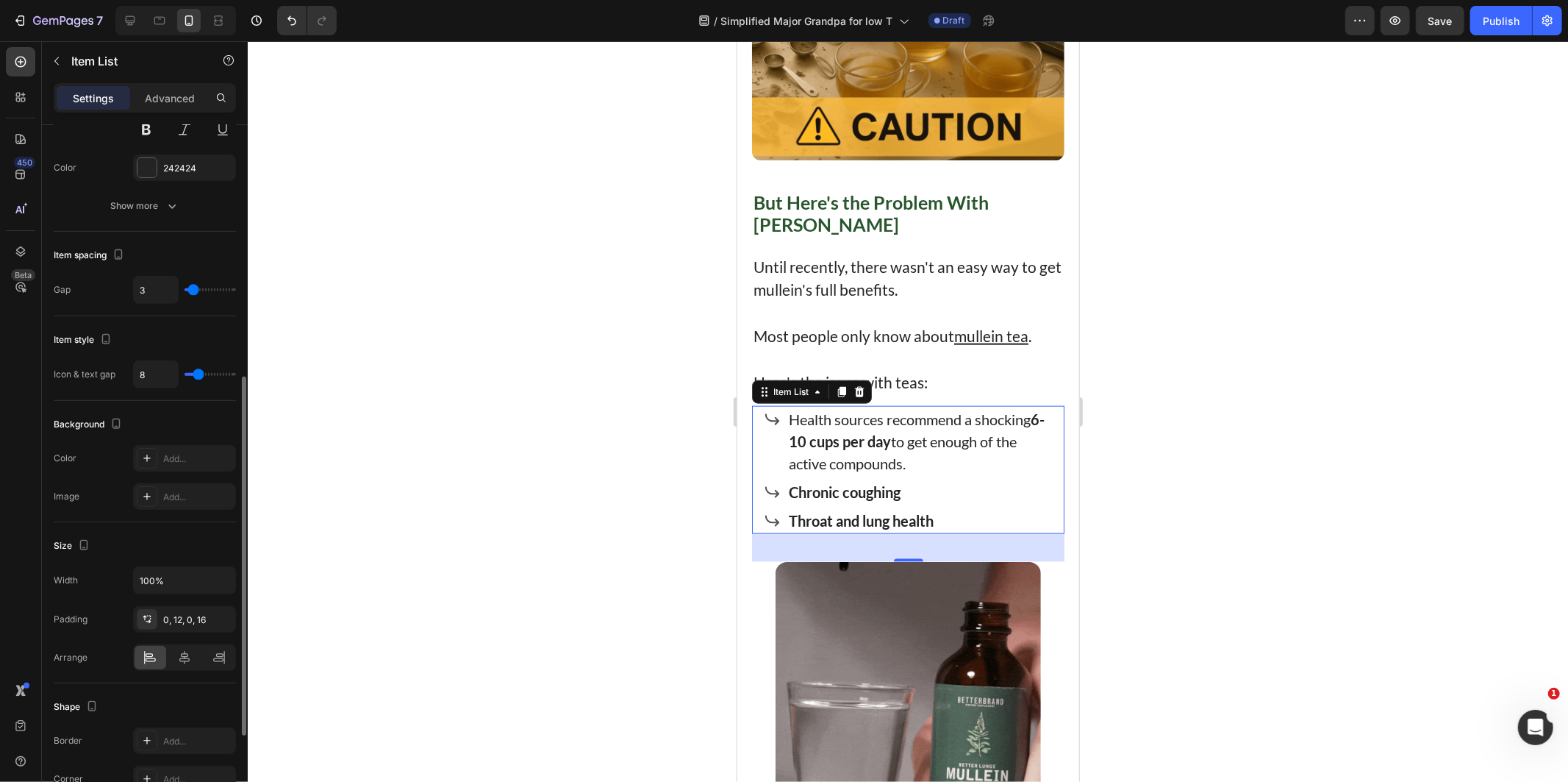
type input "7"
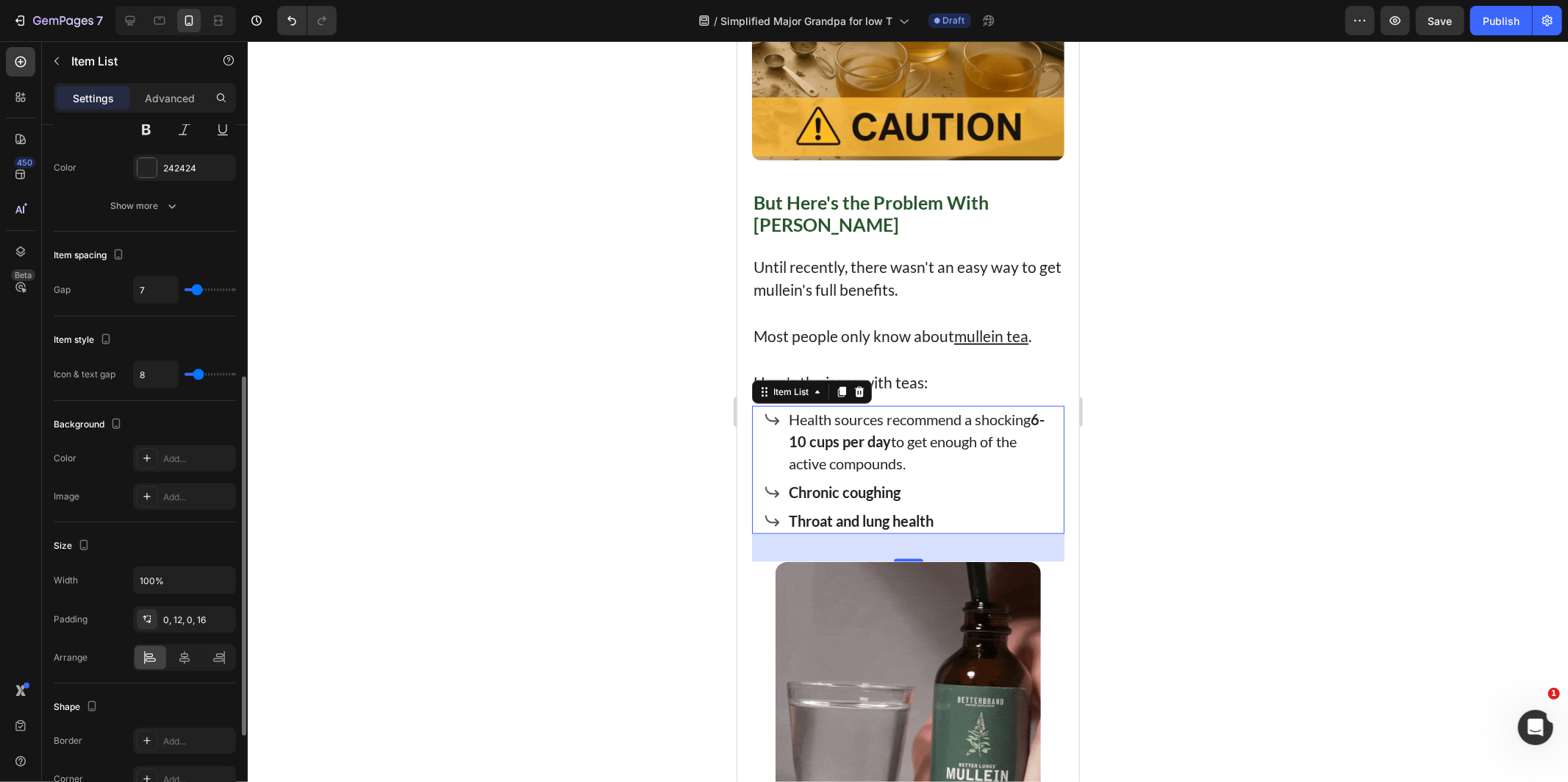
type input "8"
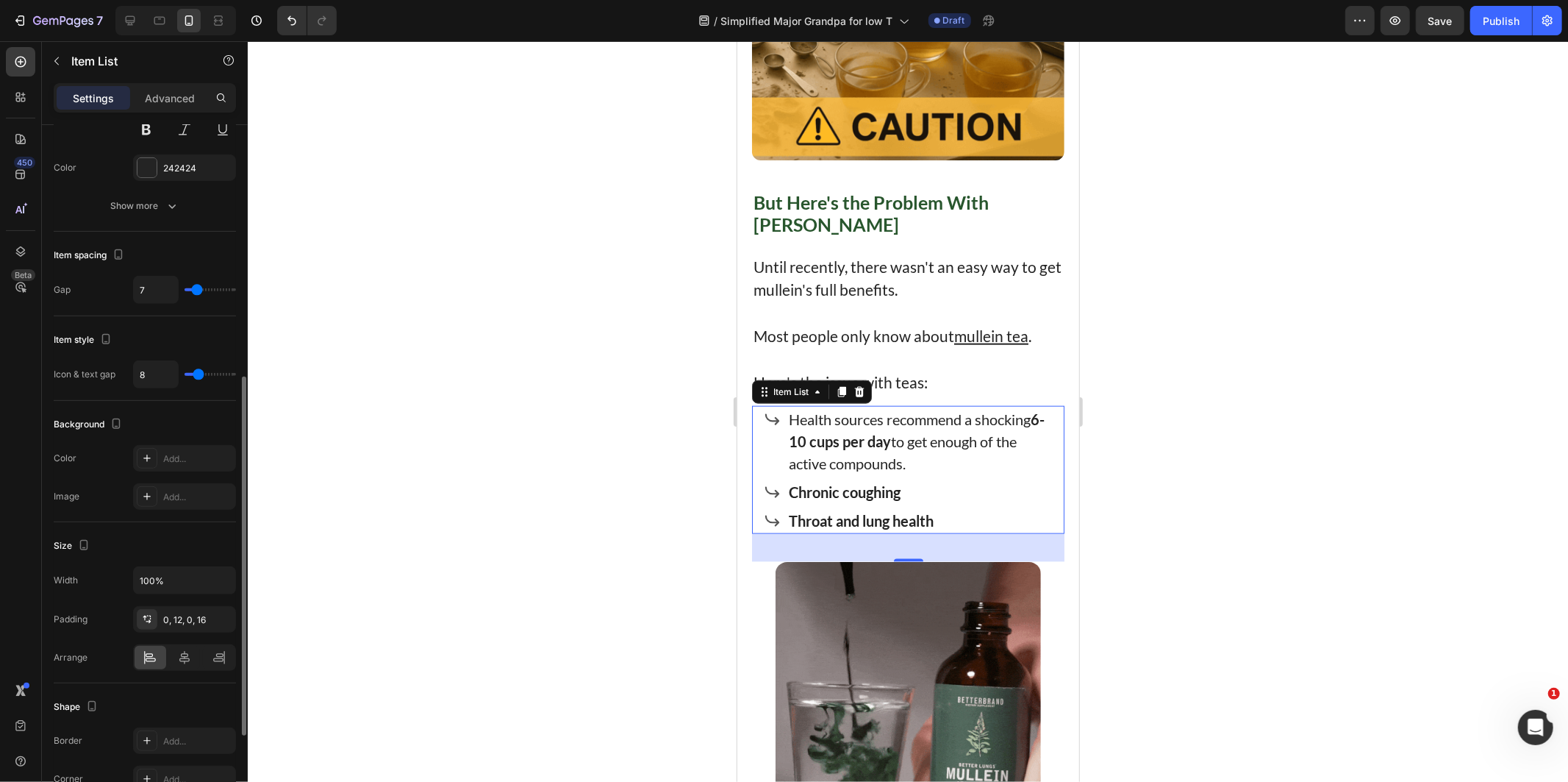
type input "8"
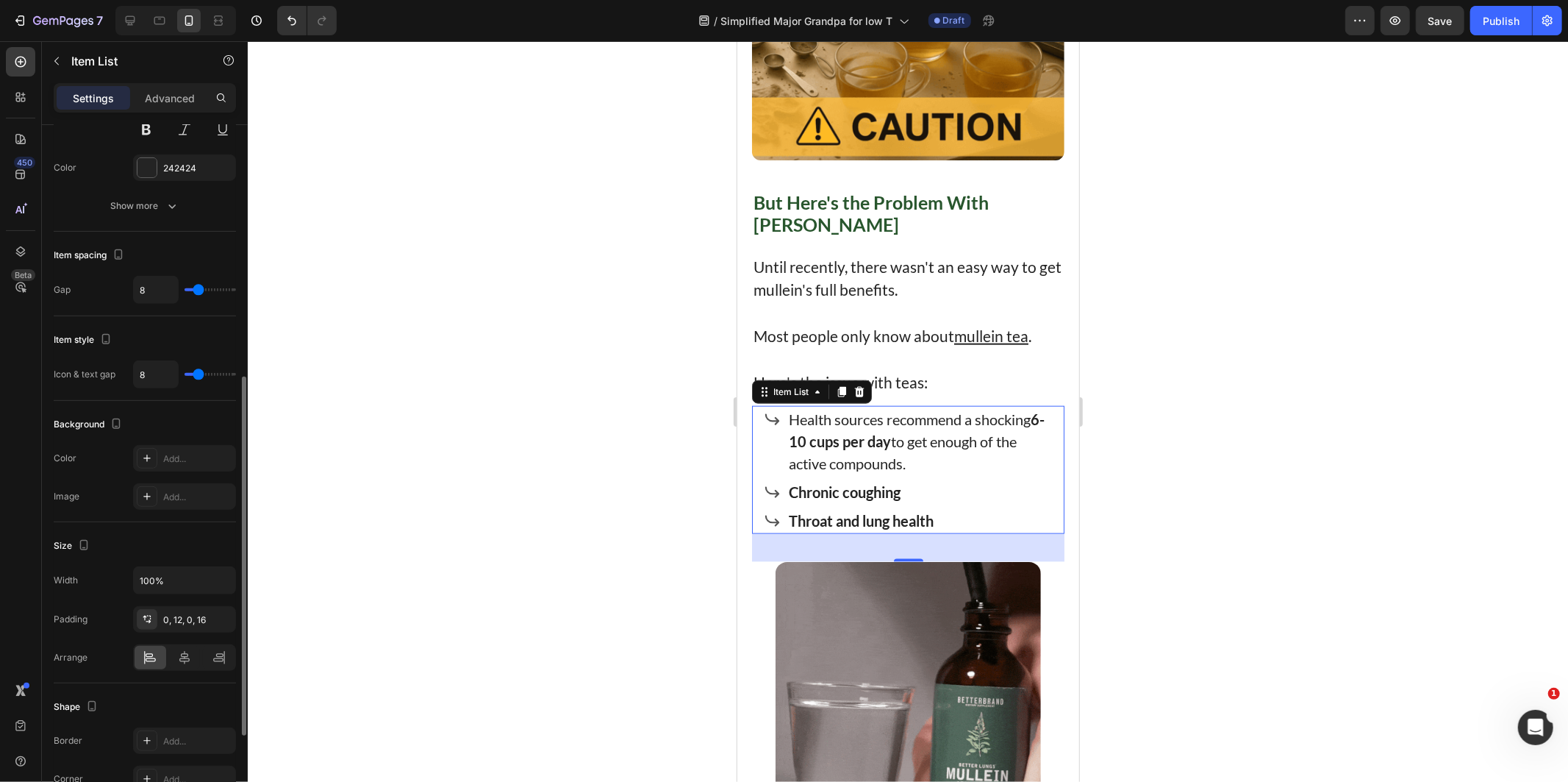
type input "9"
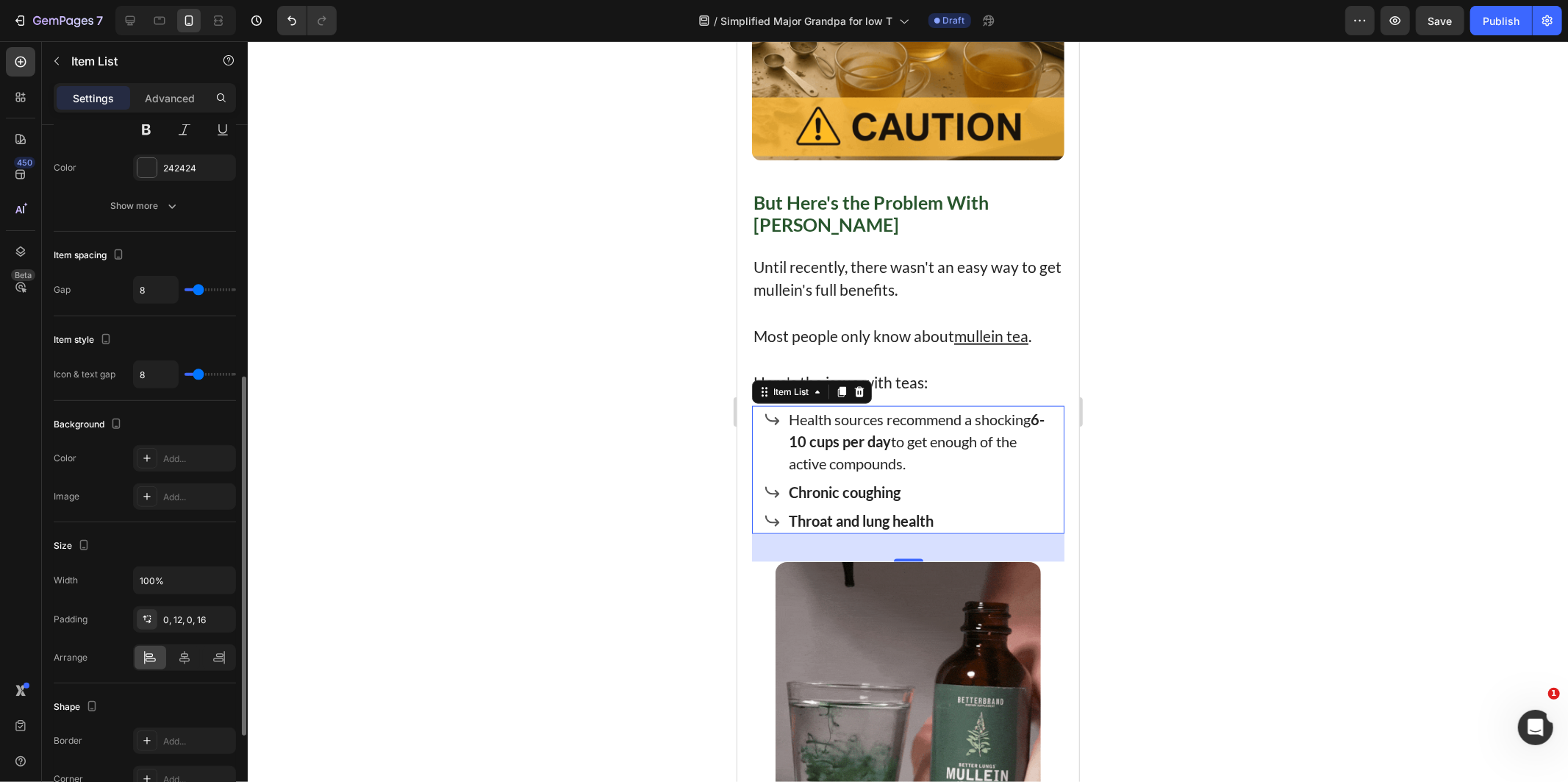
type input "9"
type input "10"
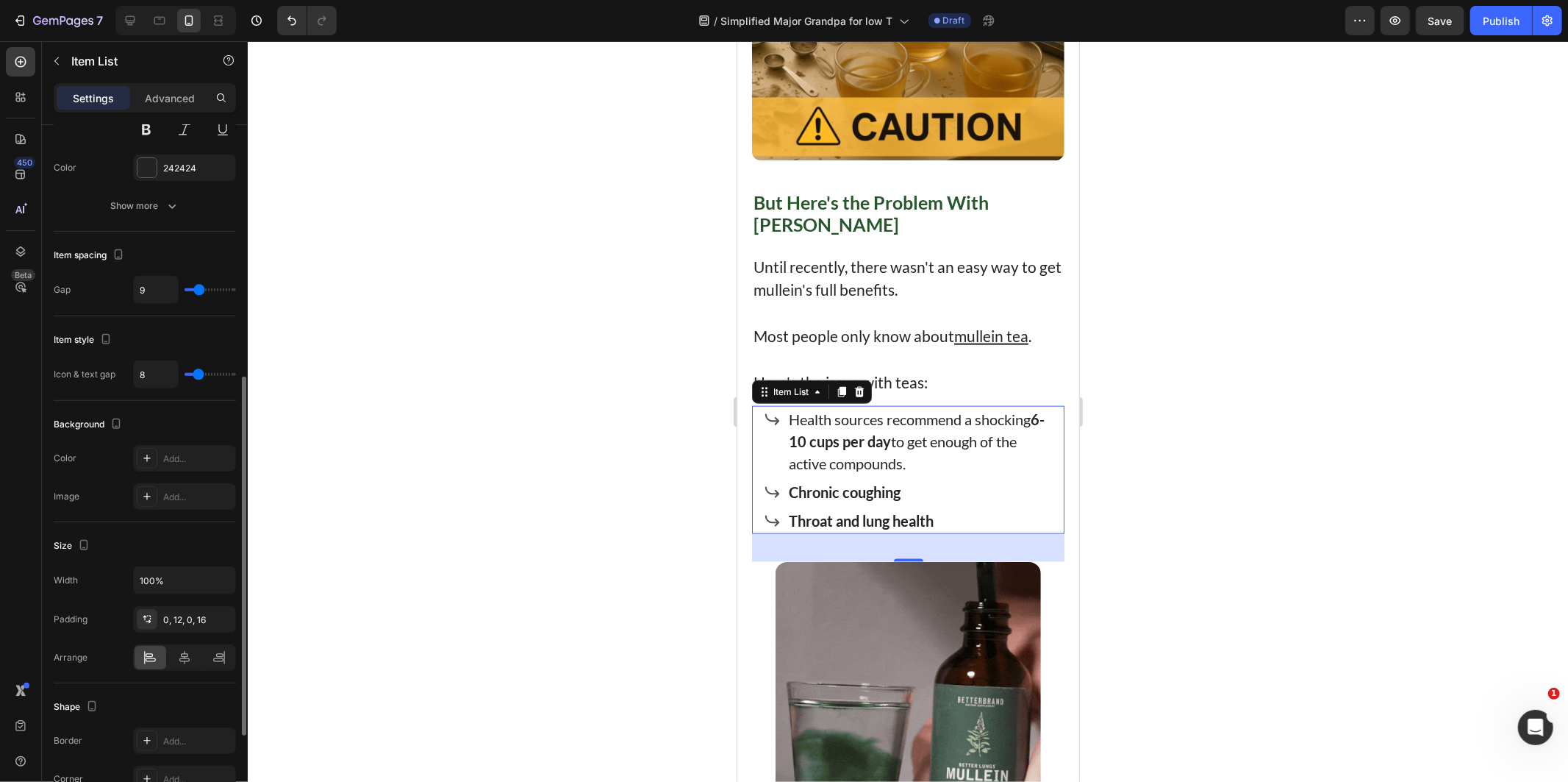
type input "10"
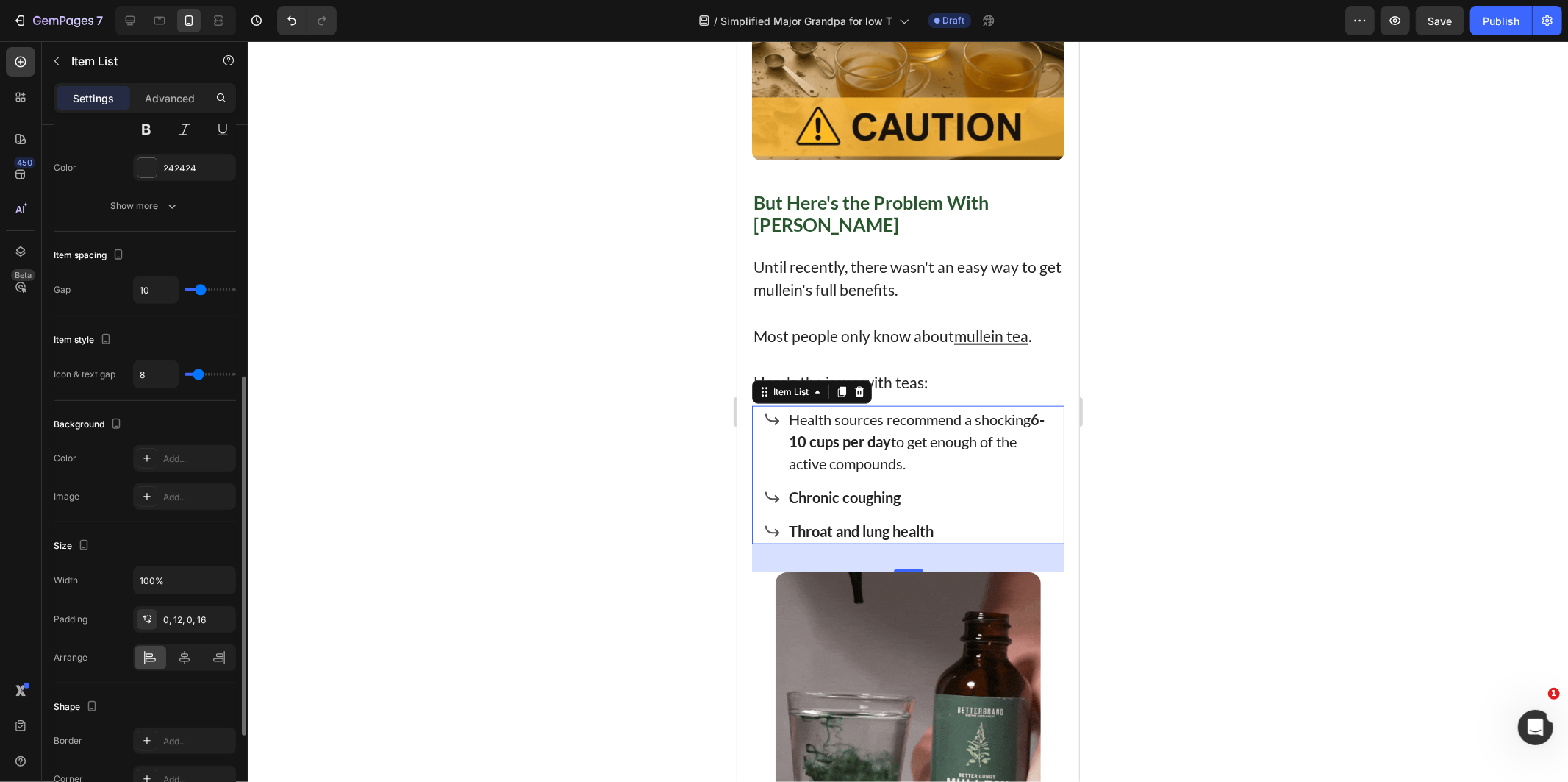
type input "11"
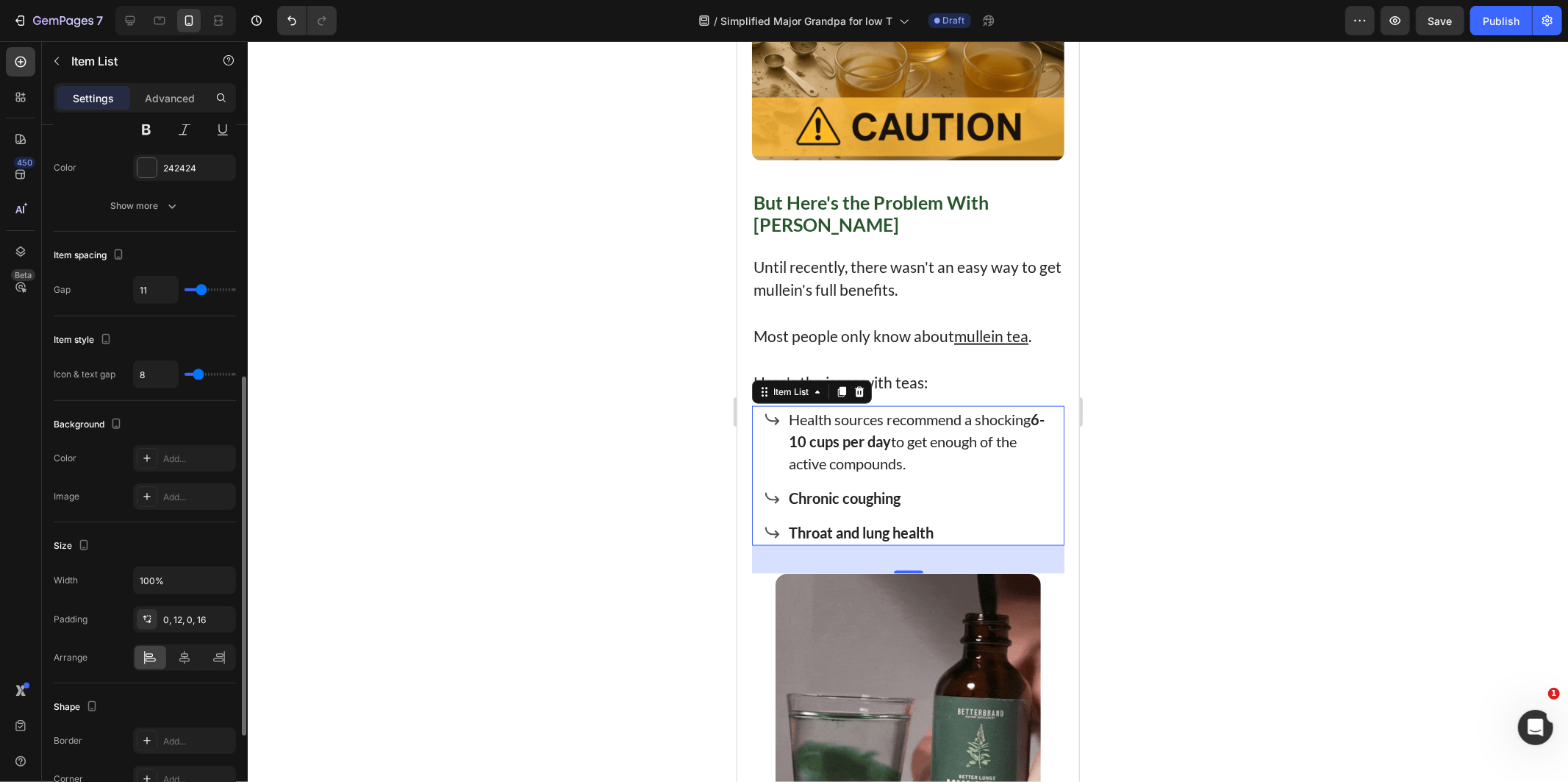
type input "12"
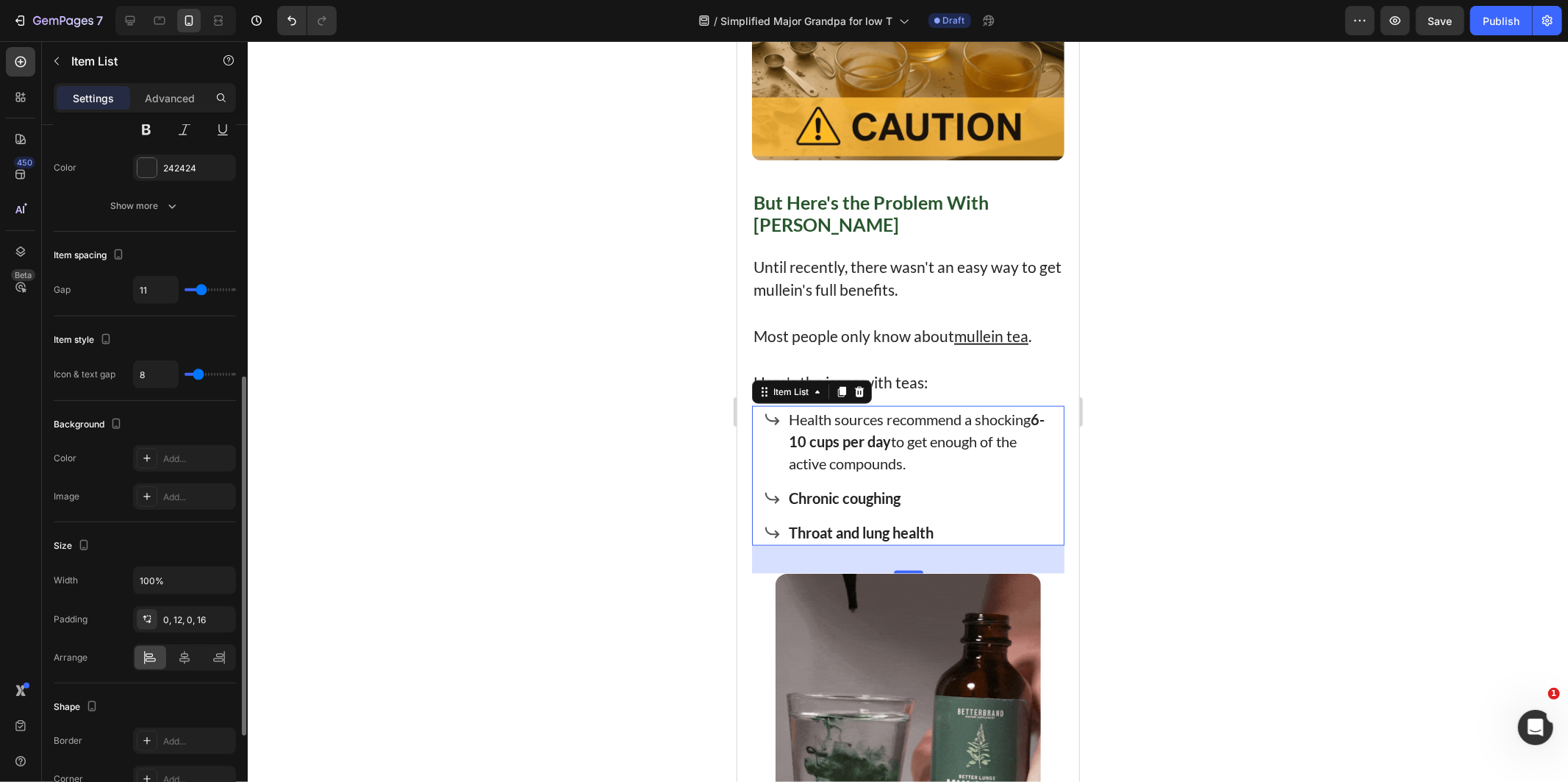
type input "12"
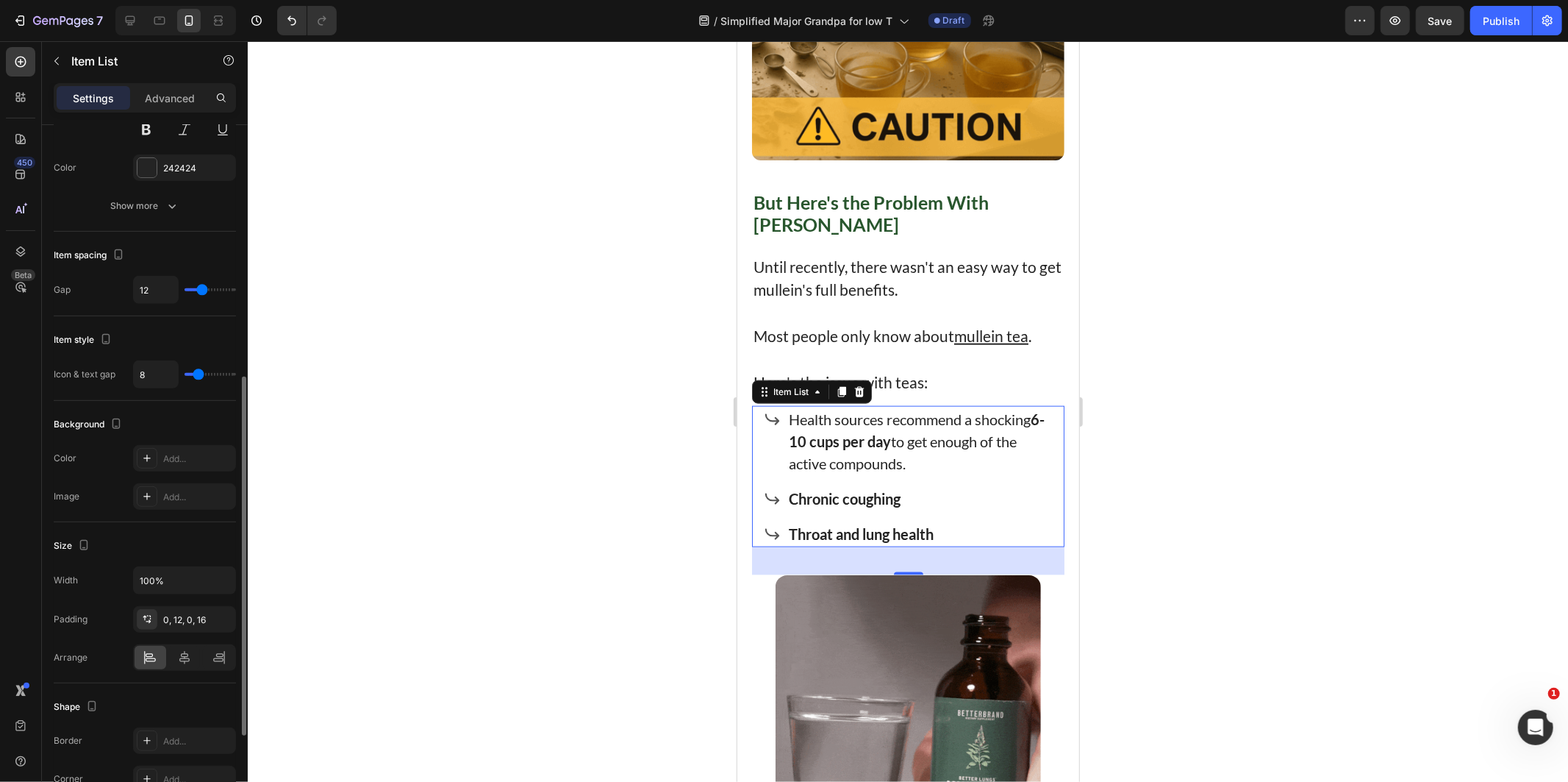
type input "14"
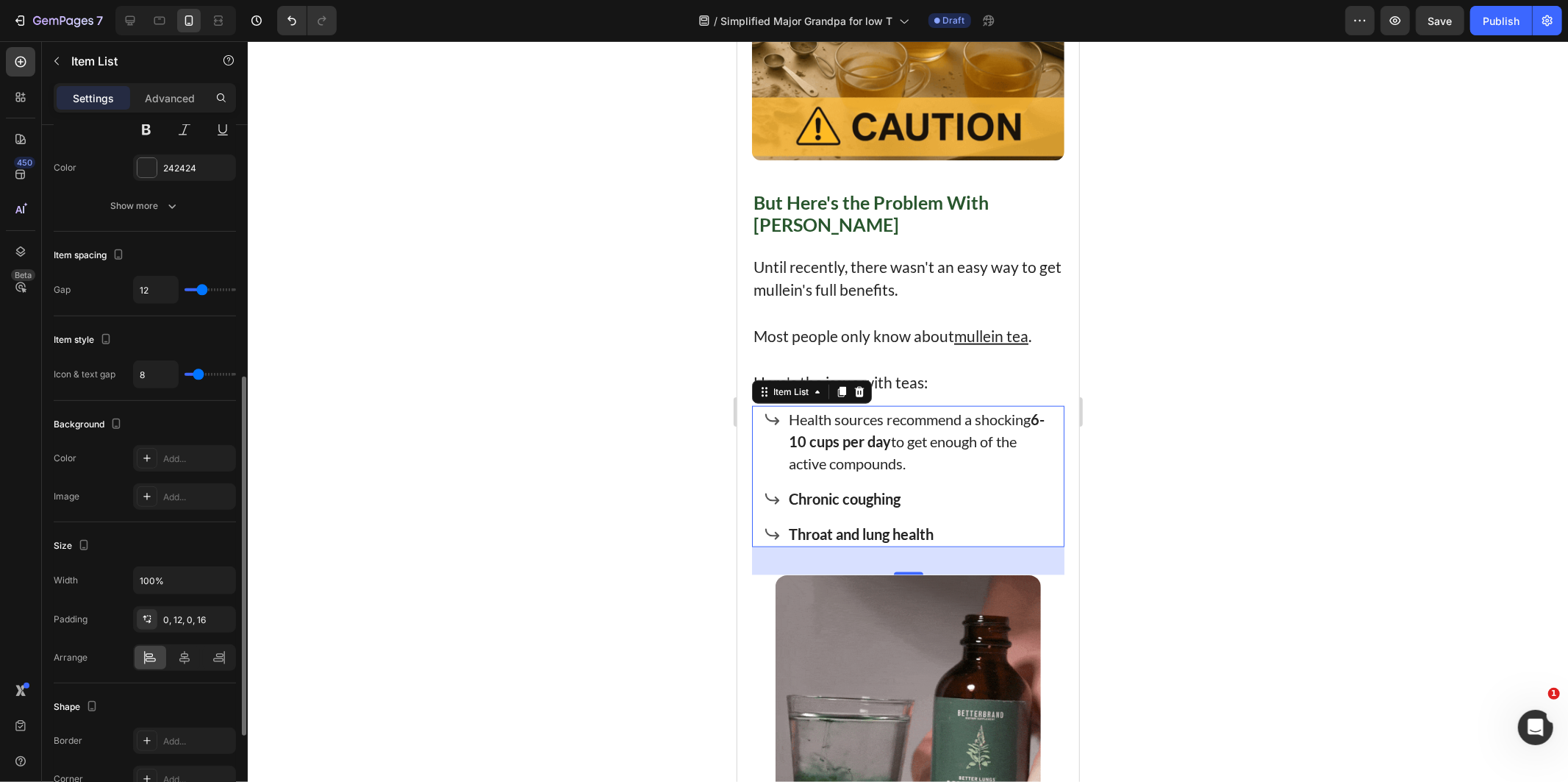
type input "14"
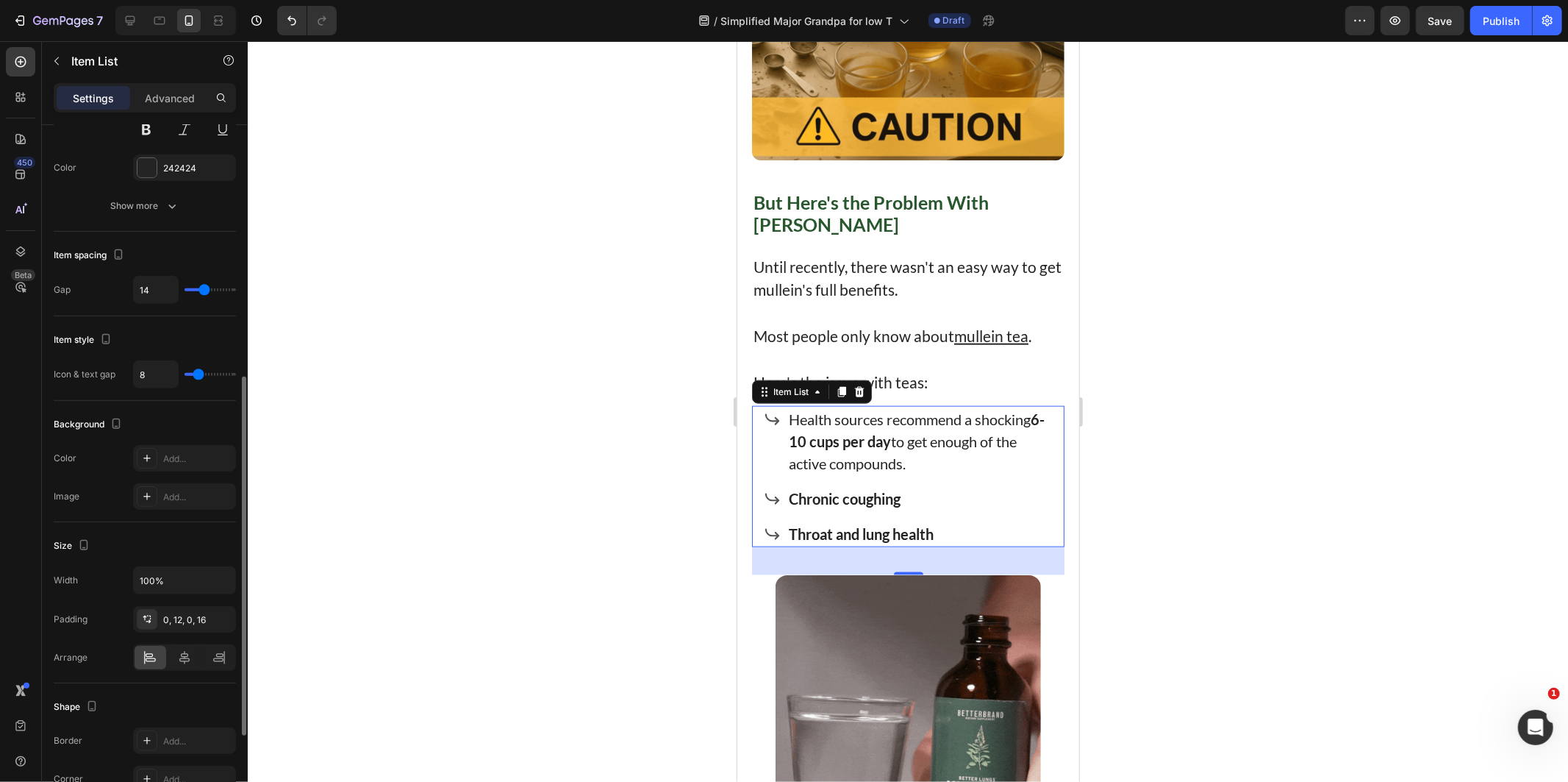
type input "15"
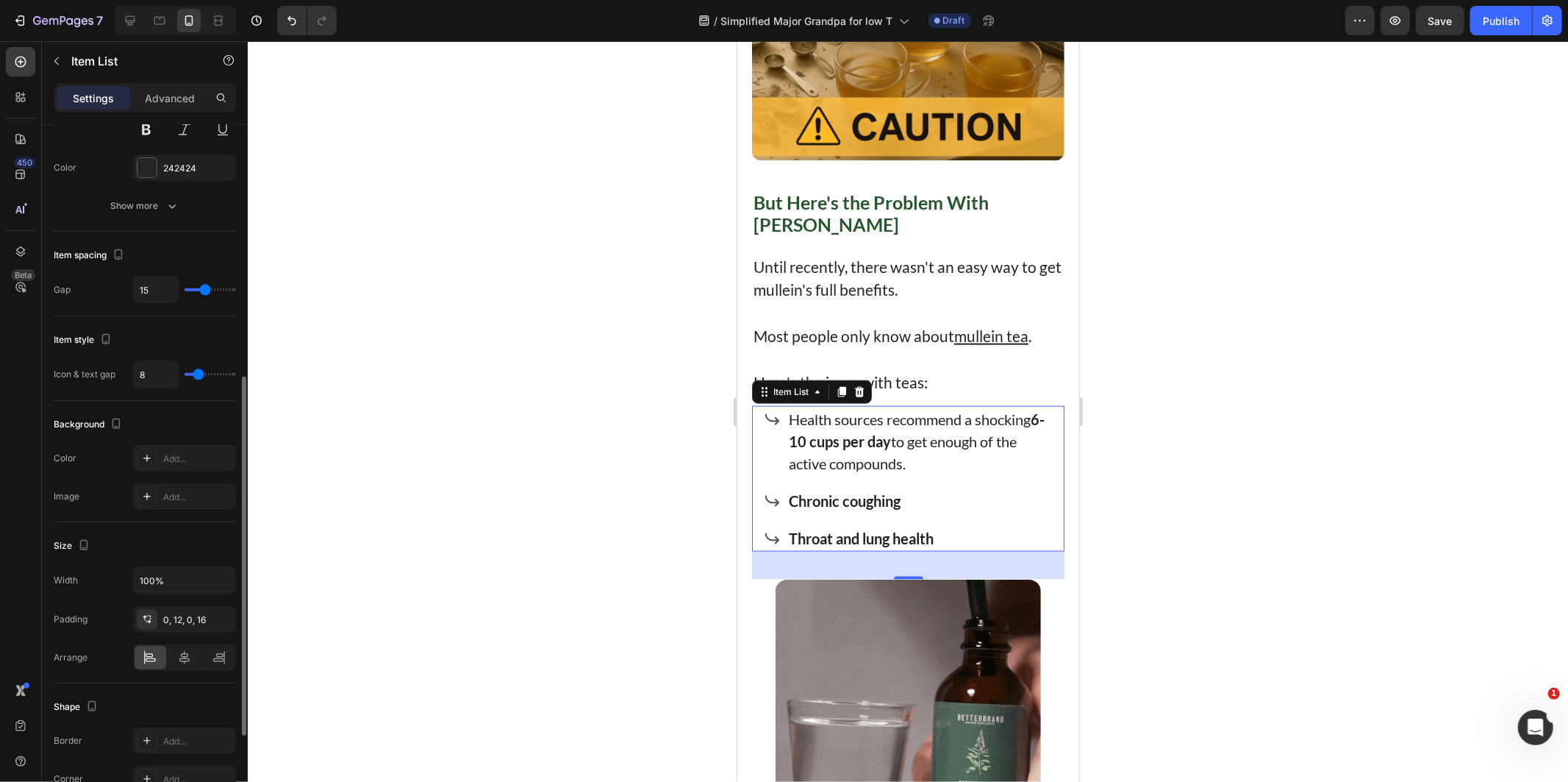
drag, startPoint x: 195, startPoint y: 287, endPoint x: 205, endPoint y: 289, distance: 10.2
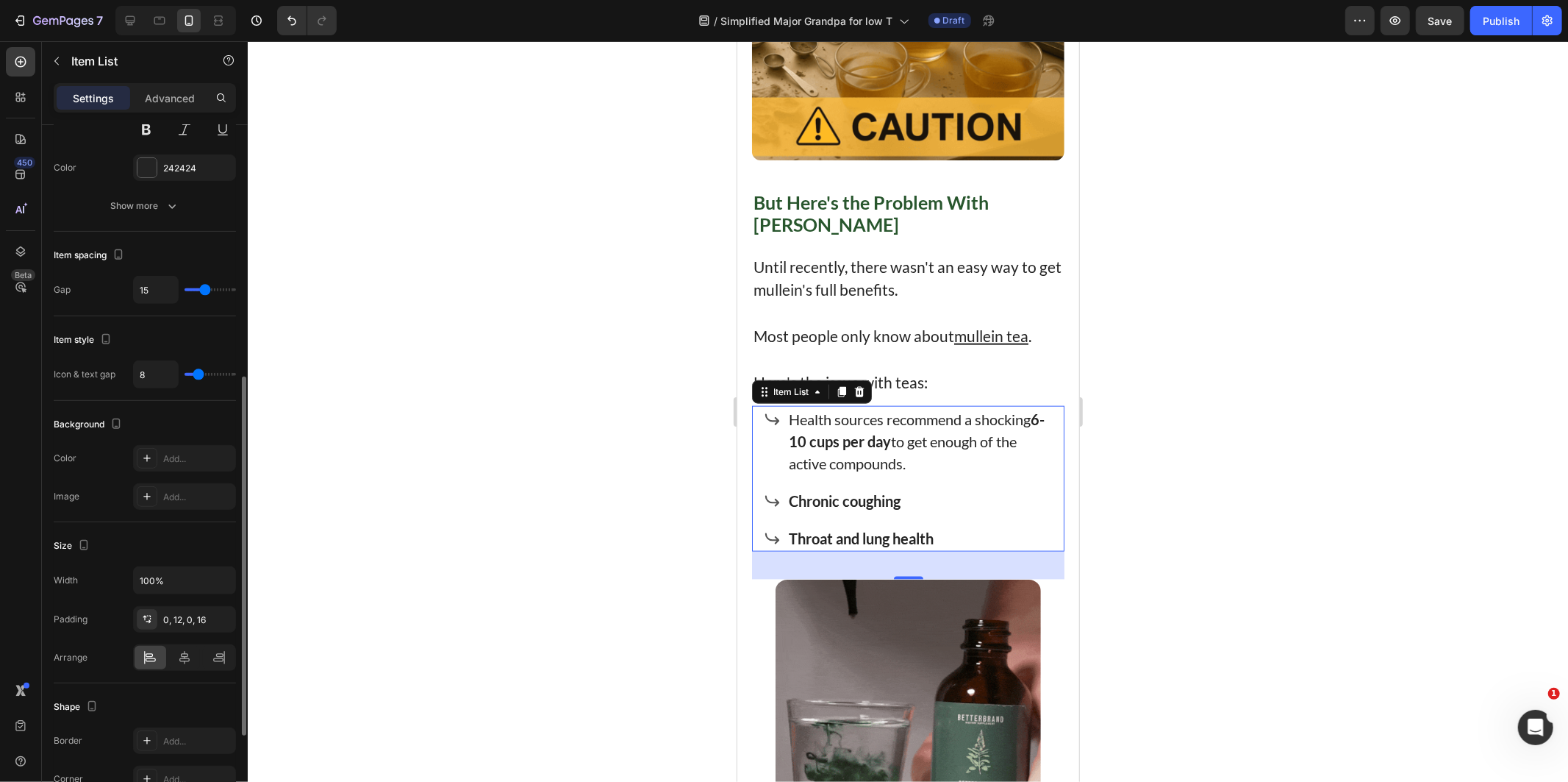
type input "15"
click at [205, 289] on input "range" at bounding box center [210, 290] width 52 height 3
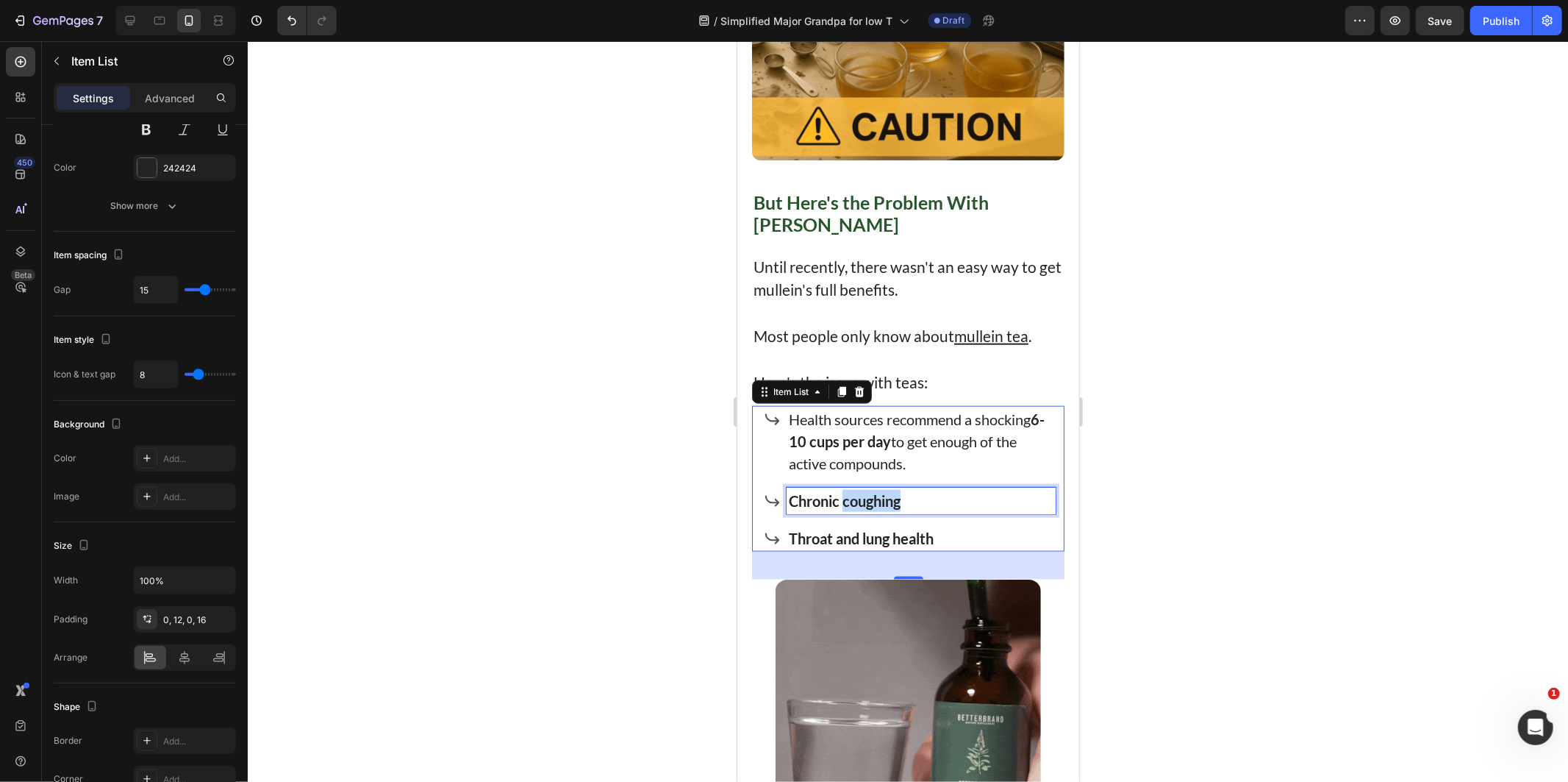
click at [874, 491] on strong "Chronic coughing" at bounding box center [844, 499] width 112 height 17
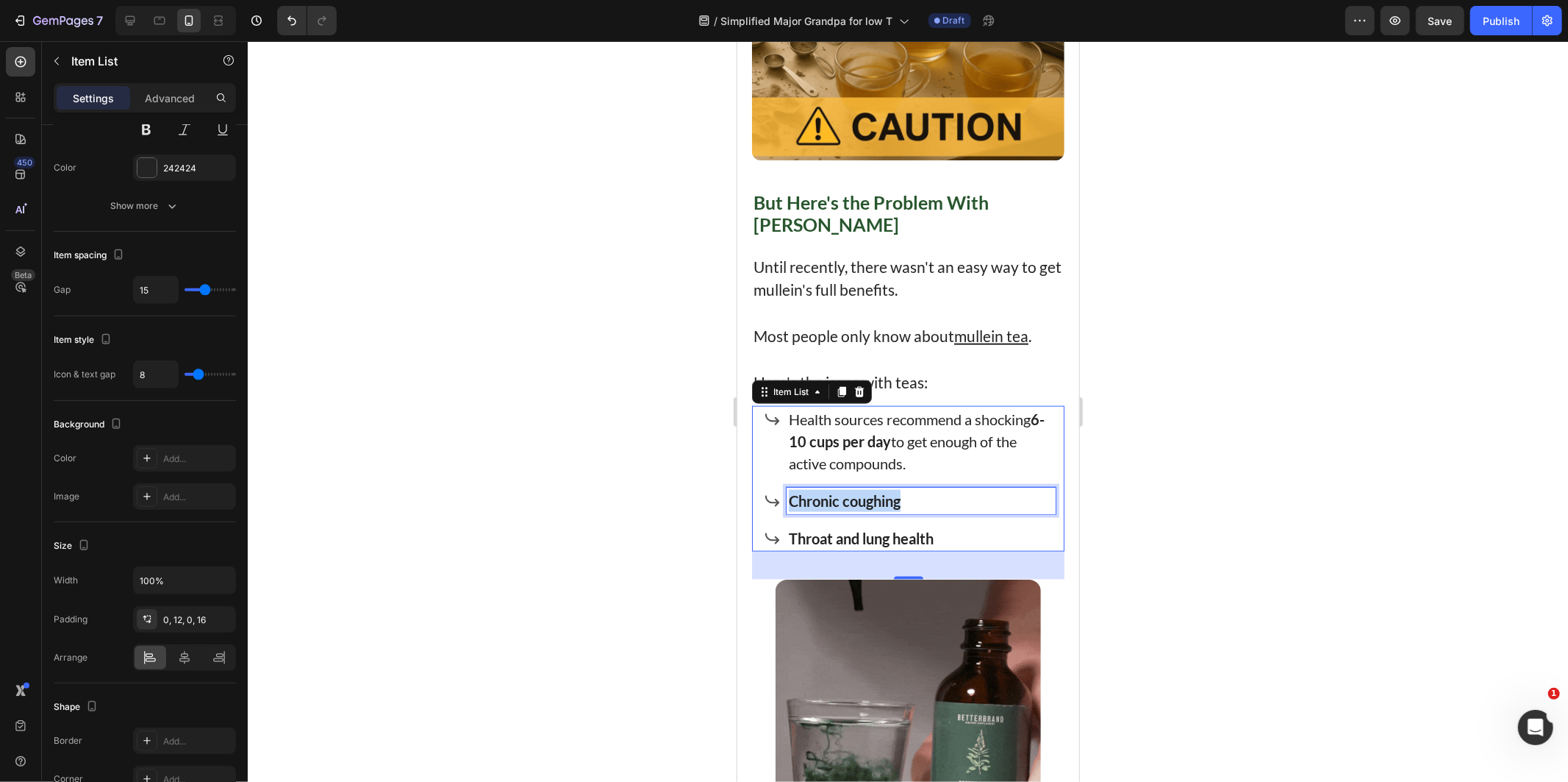
click at [874, 491] on strong "Chronic coughing" at bounding box center [844, 499] width 112 height 17
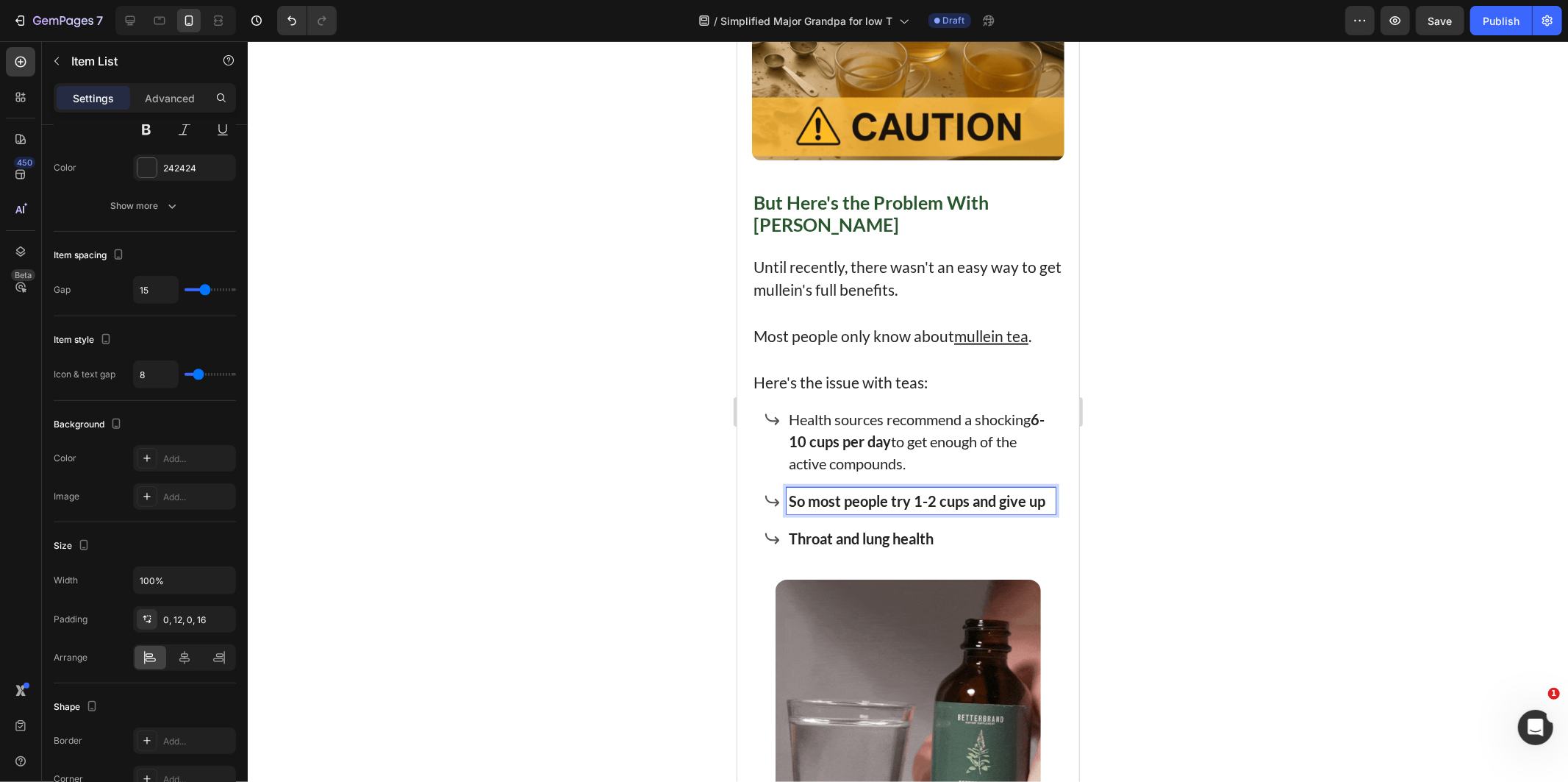
click at [859, 491] on strong "So most people try 1-2 cups and give up" at bounding box center [916, 499] width 256 height 17
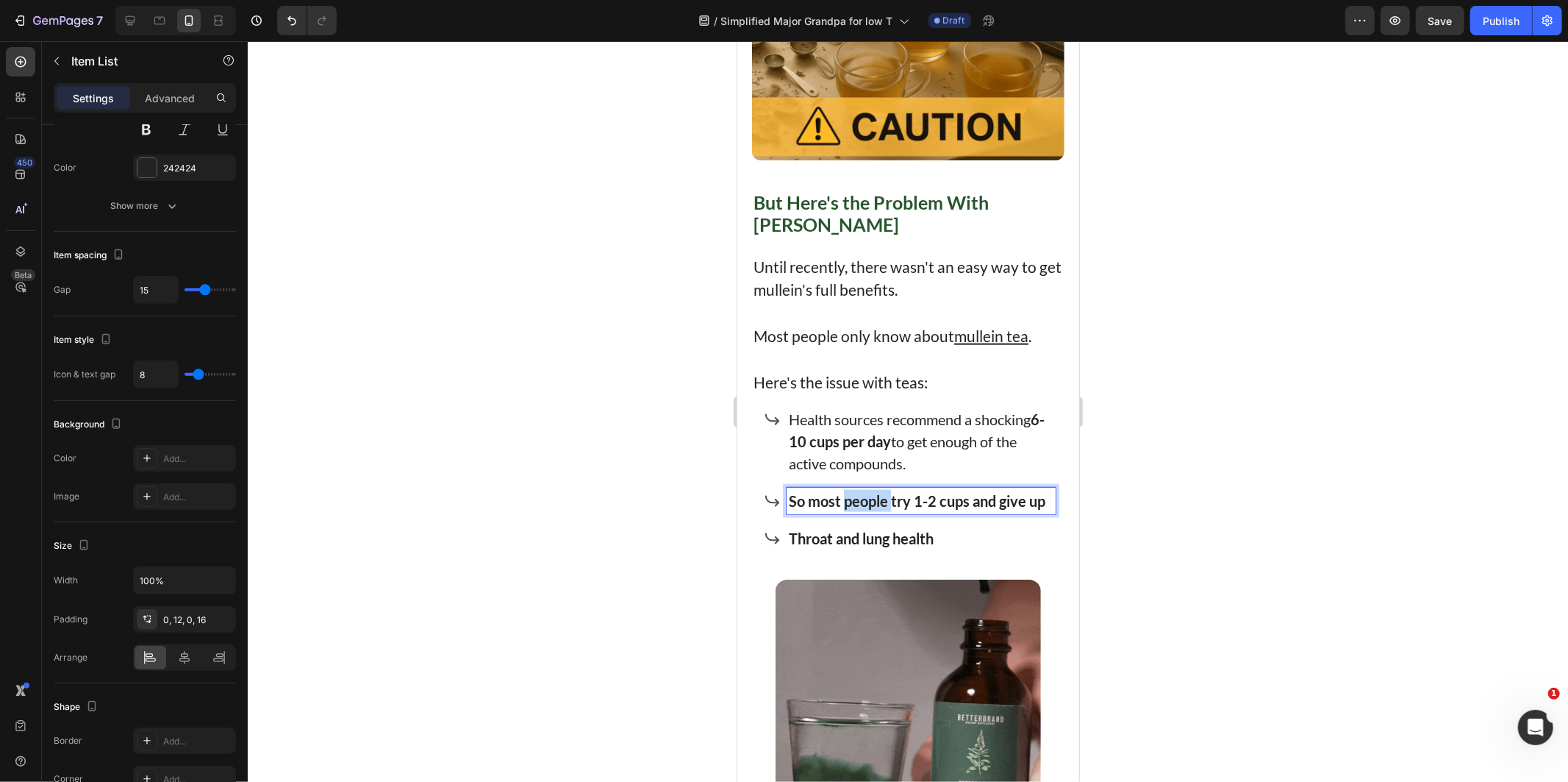
click at [858, 491] on strong "So most people try 1-2 cups and give up" at bounding box center [916, 499] width 256 height 17
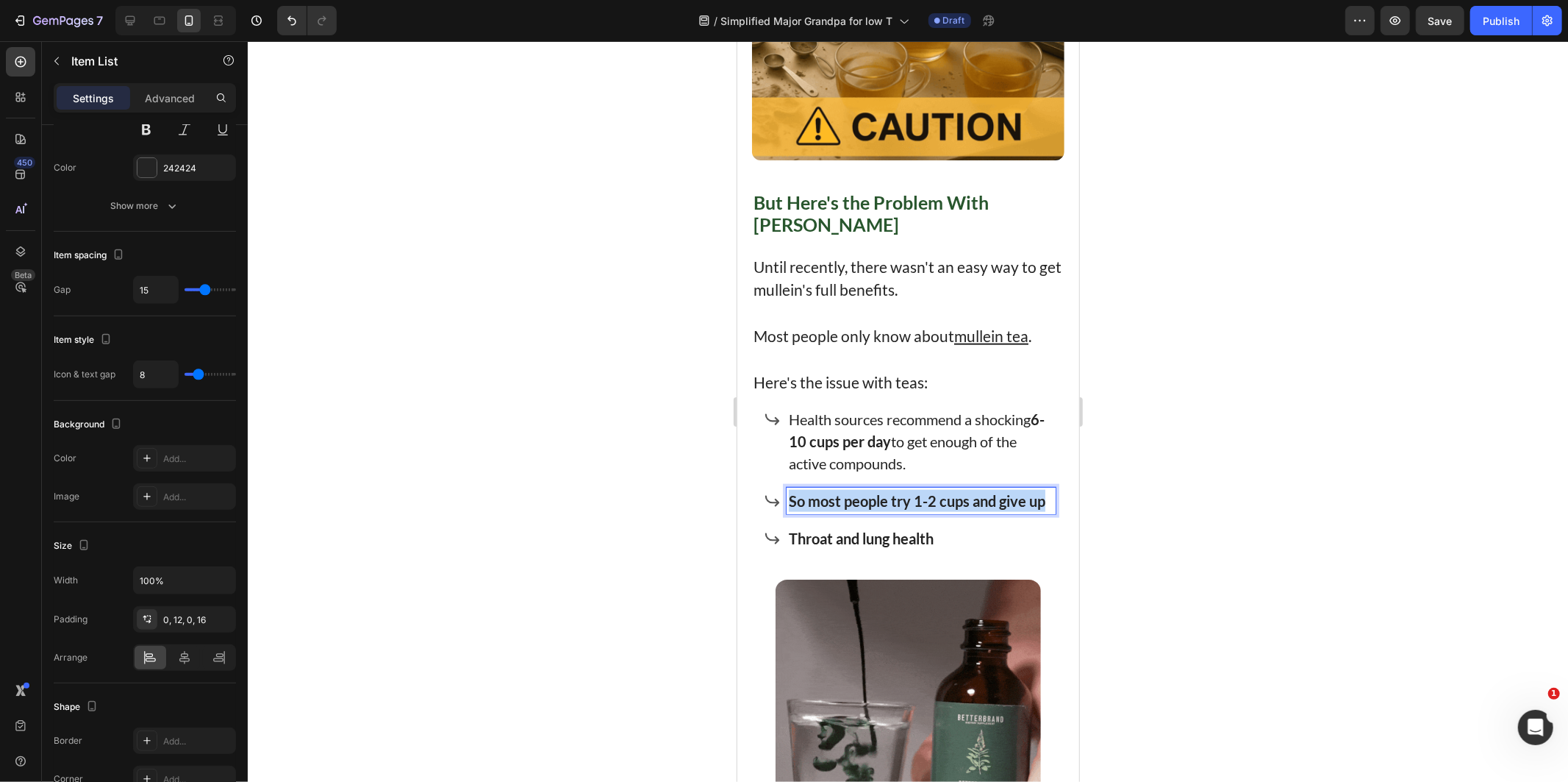
click at [858, 491] on strong "So most people try 1-2 cups and give up" at bounding box center [916, 499] width 256 height 17
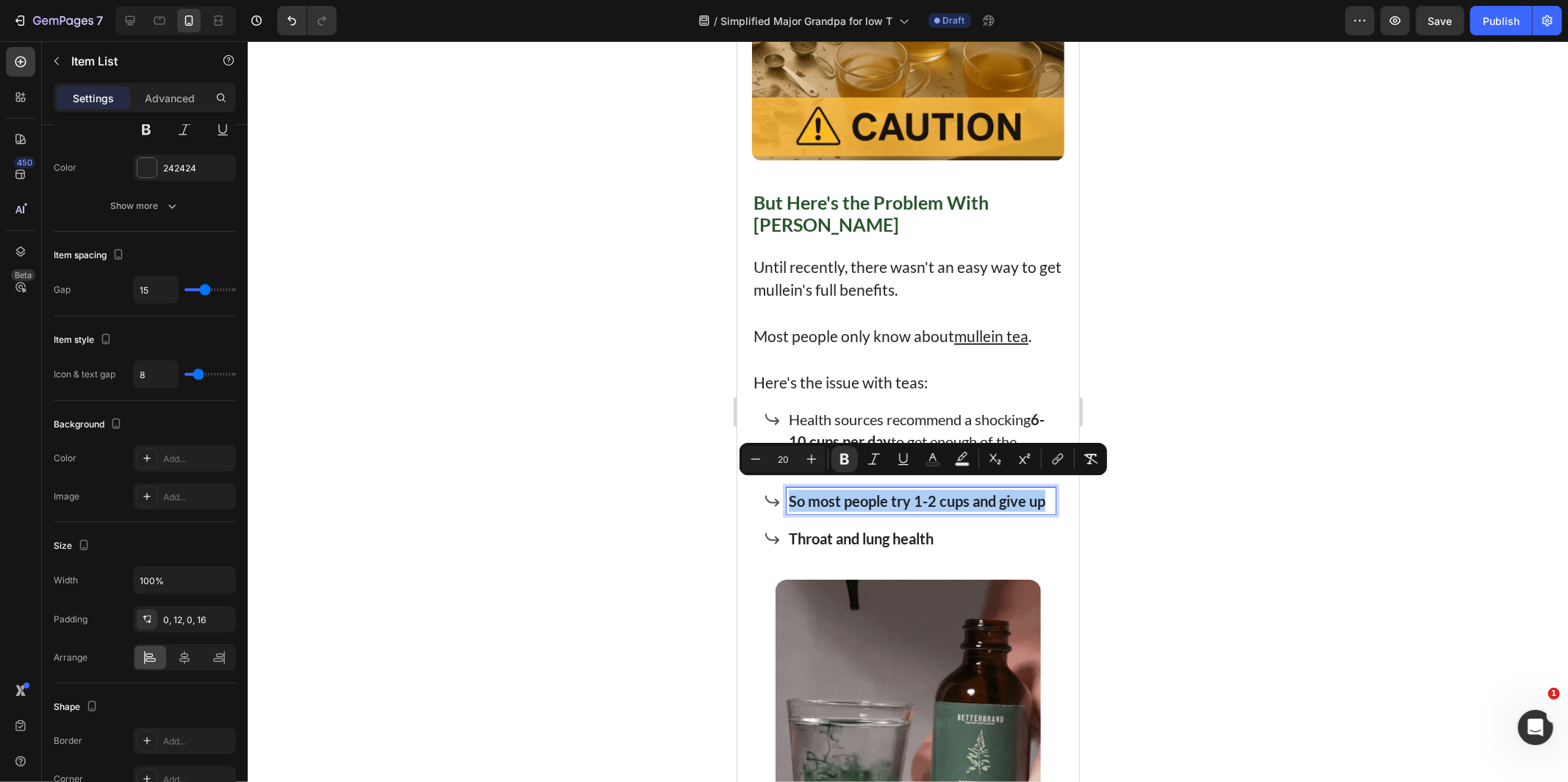
click at [849, 453] on icon "Editor contextual toolbar" at bounding box center [845, 459] width 15 height 15
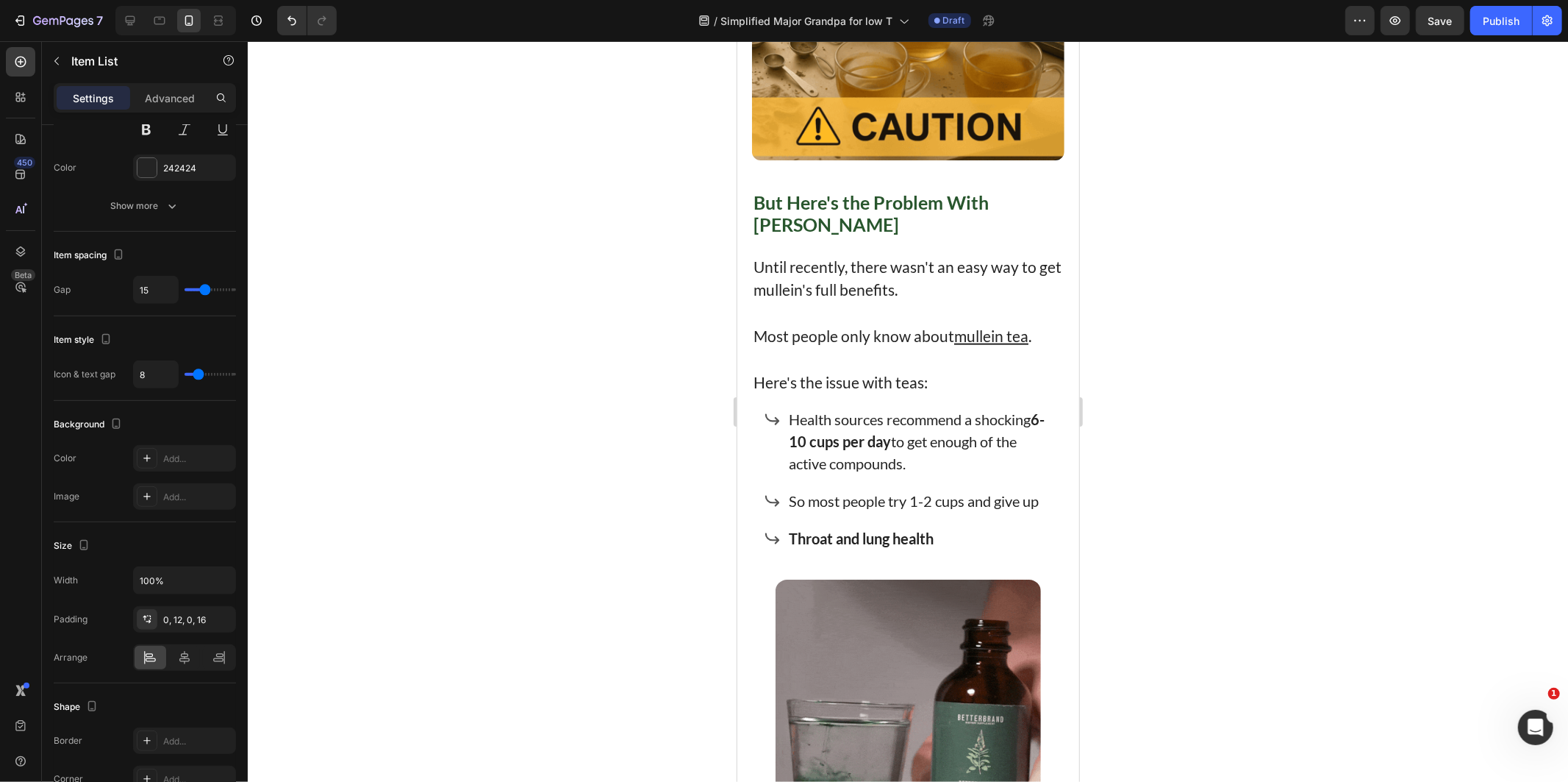
click at [445, 482] on div at bounding box center [907, 411] width 1320 height 741
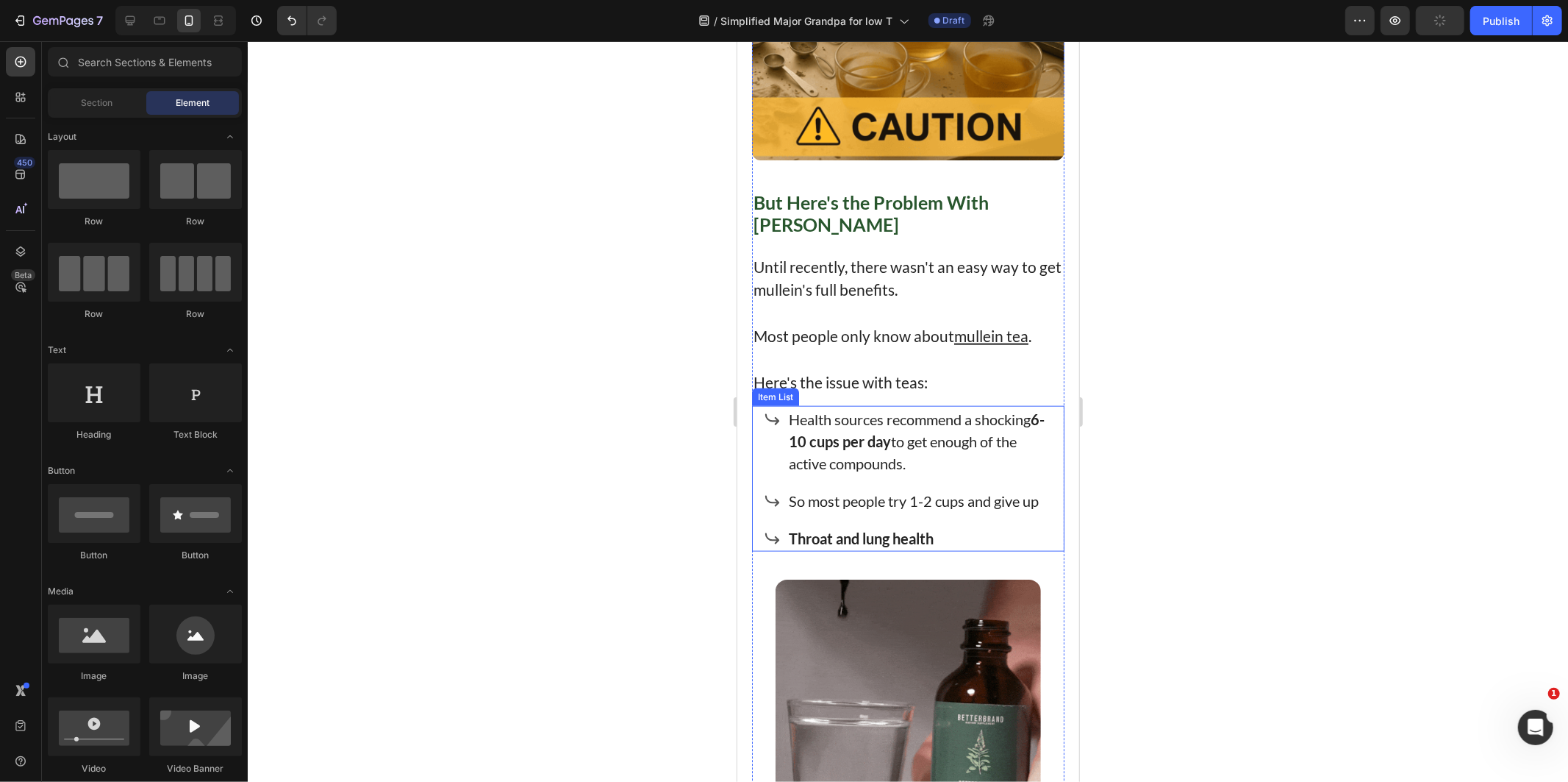
click at [888, 499] on p "So most people try 1-2 cups and give up" at bounding box center [920, 500] width 265 height 22
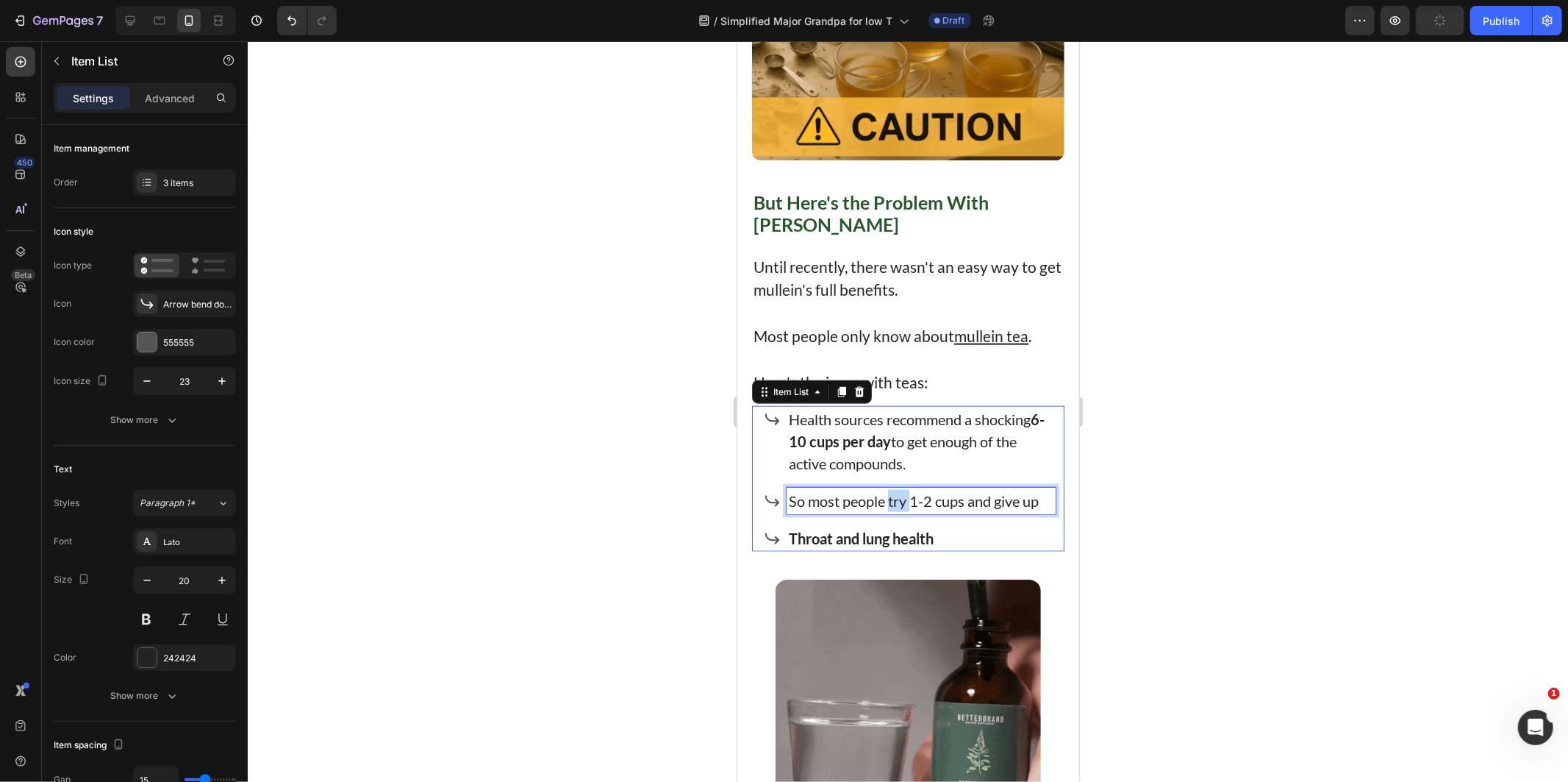
click at [869, 525] on div "Throat and lung health" at bounding box center [920, 538] width 269 height 26
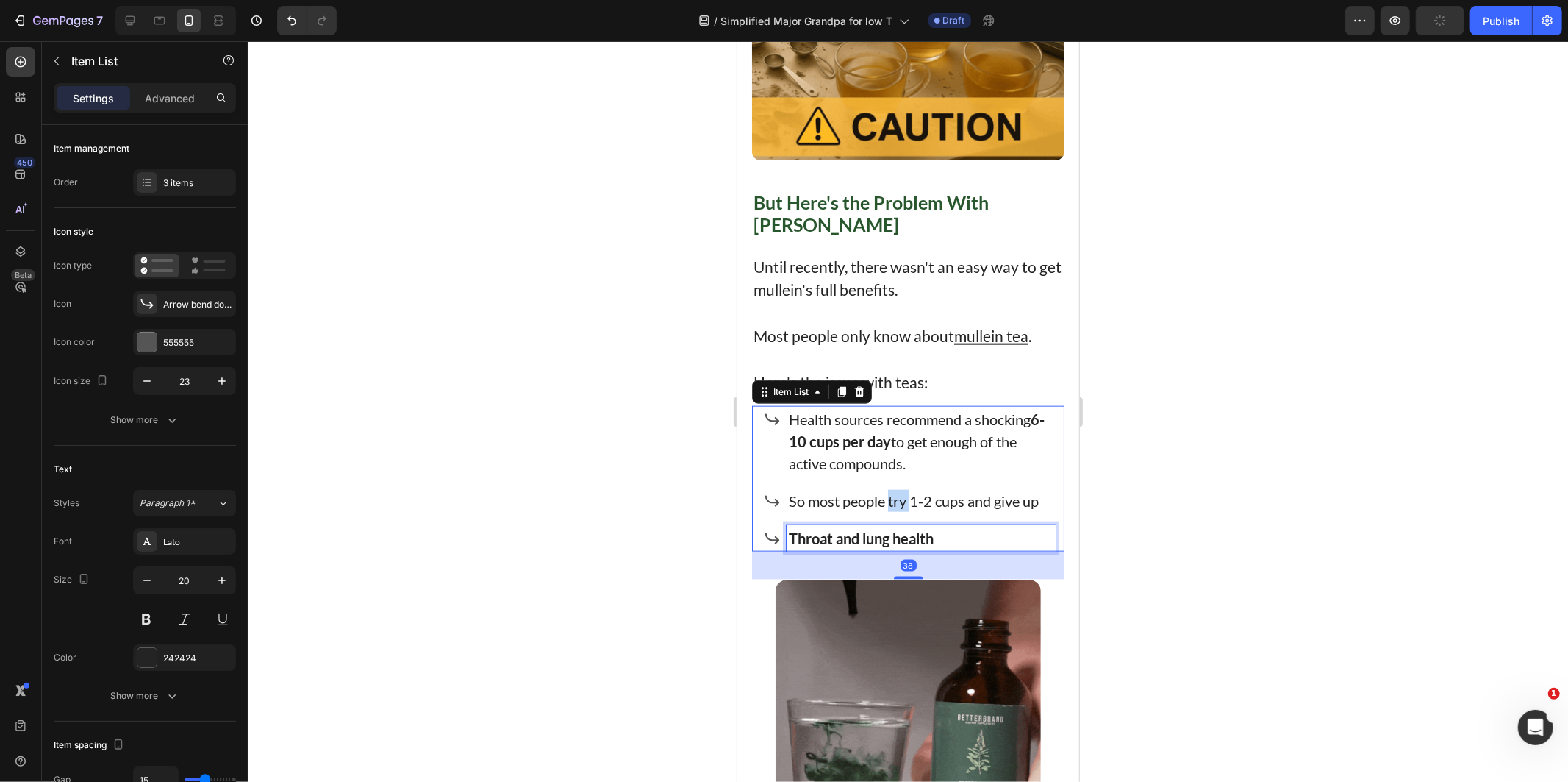
click at [869, 525] on div "Throat and lung health" at bounding box center [920, 538] width 269 height 26
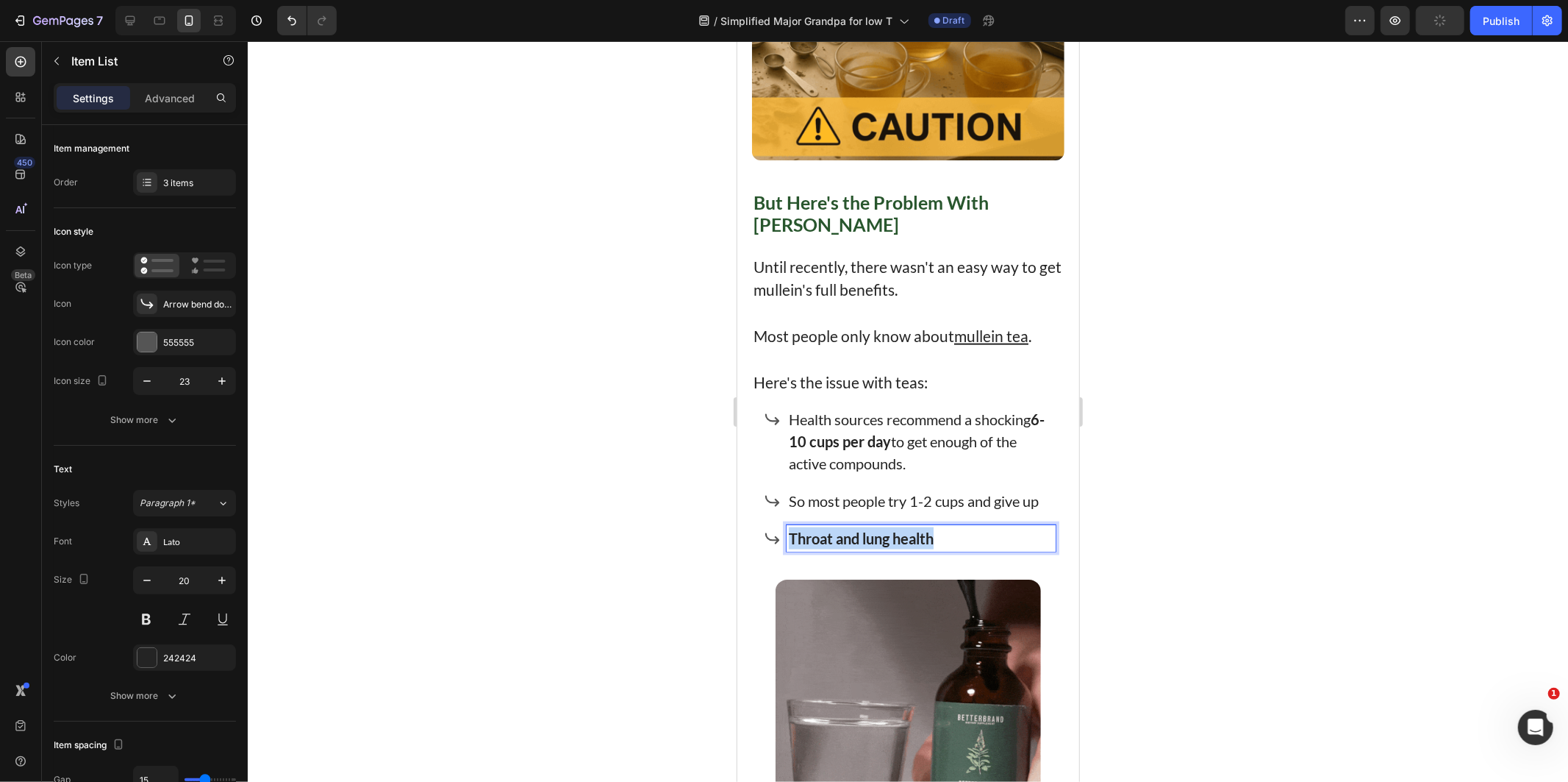
click at [869, 525] on div "Throat and lung health" at bounding box center [920, 538] width 269 height 26
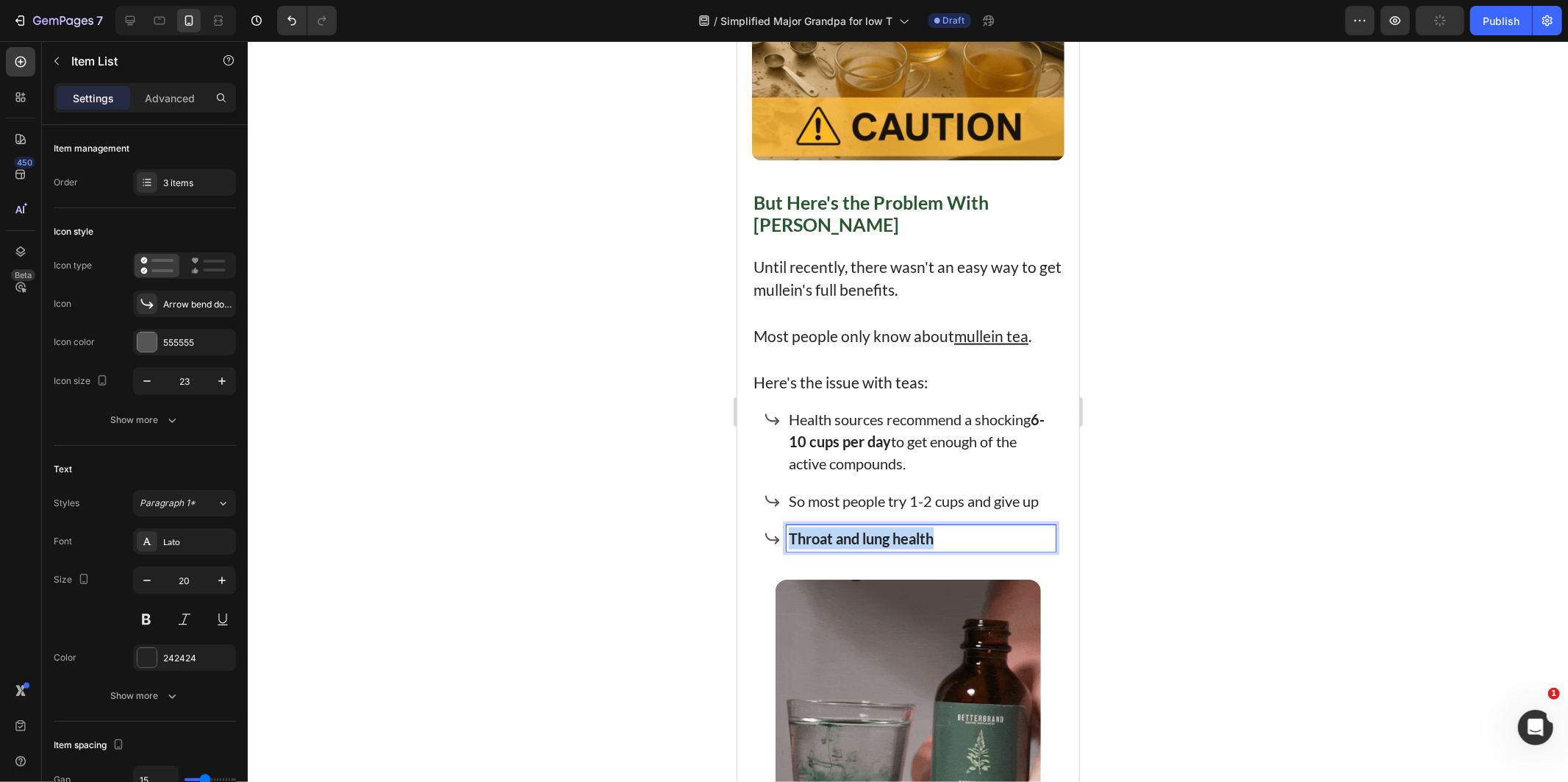
click at [869, 525] on div "Throat and lung health" at bounding box center [920, 538] width 269 height 26
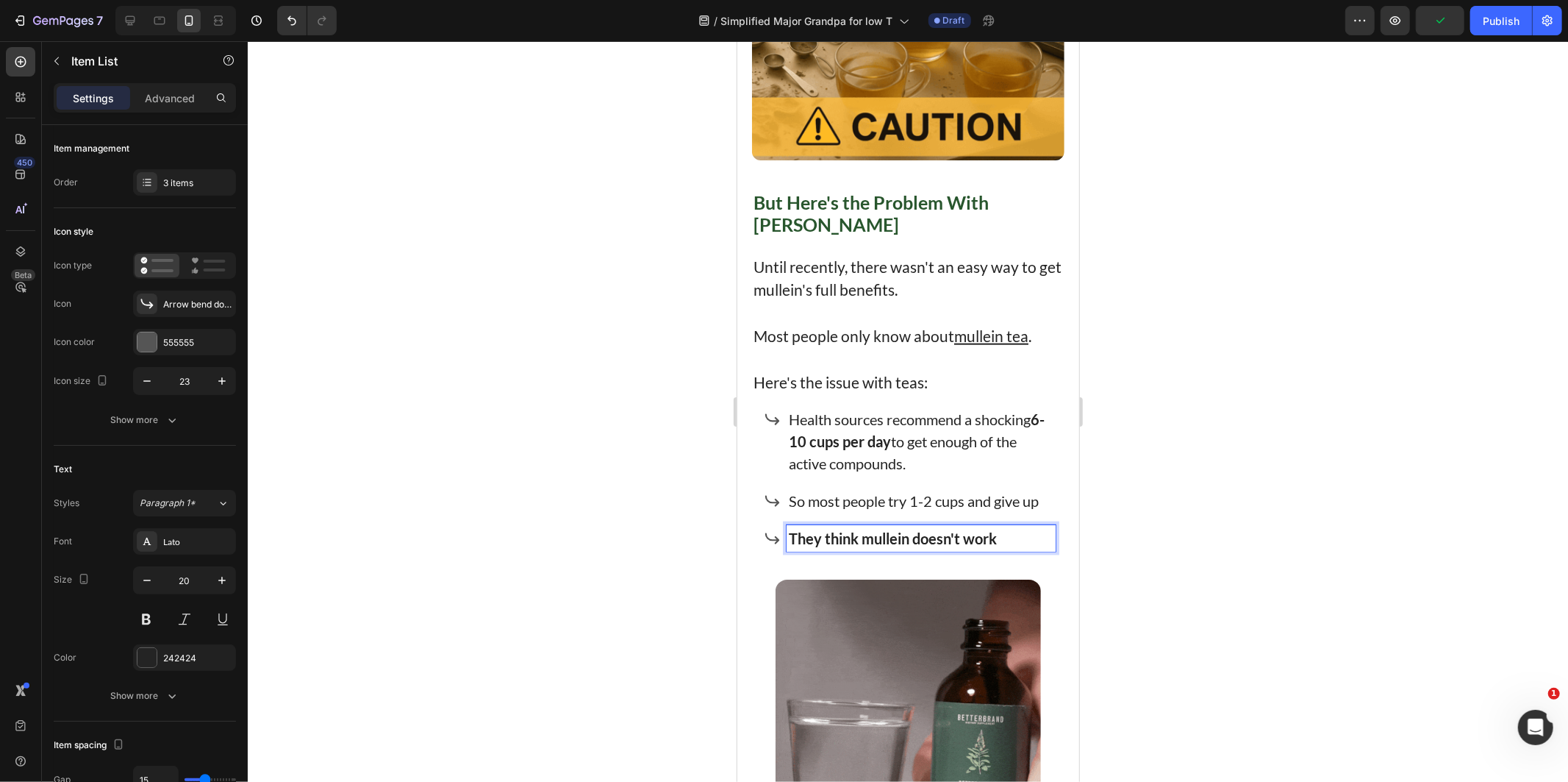
click at [882, 539] on div "They think mullein doesn't work" at bounding box center [920, 538] width 269 height 26
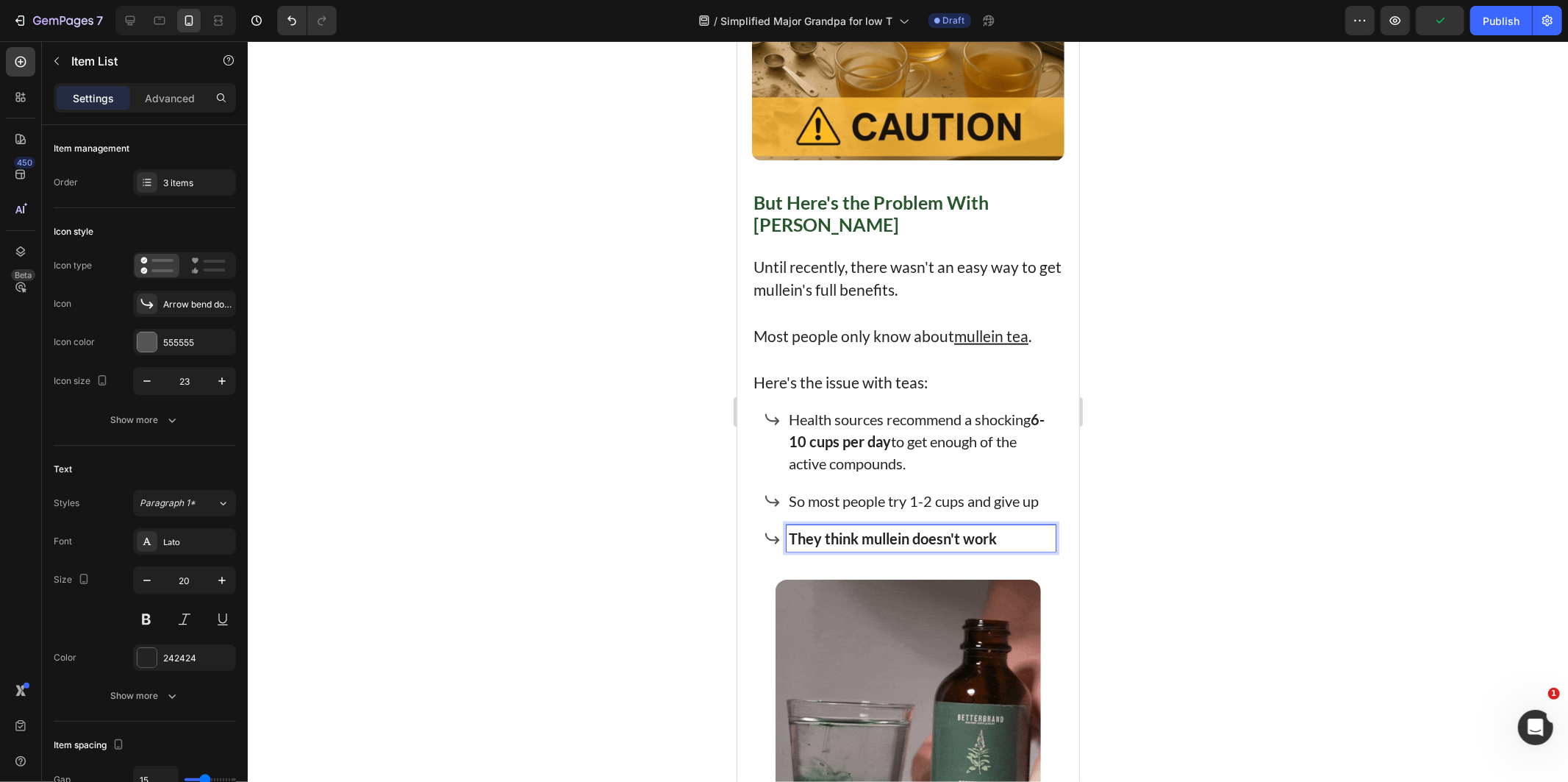
click at [883, 533] on strong "They think mullein doesn't work" at bounding box center [892, 537] width 208 height 17
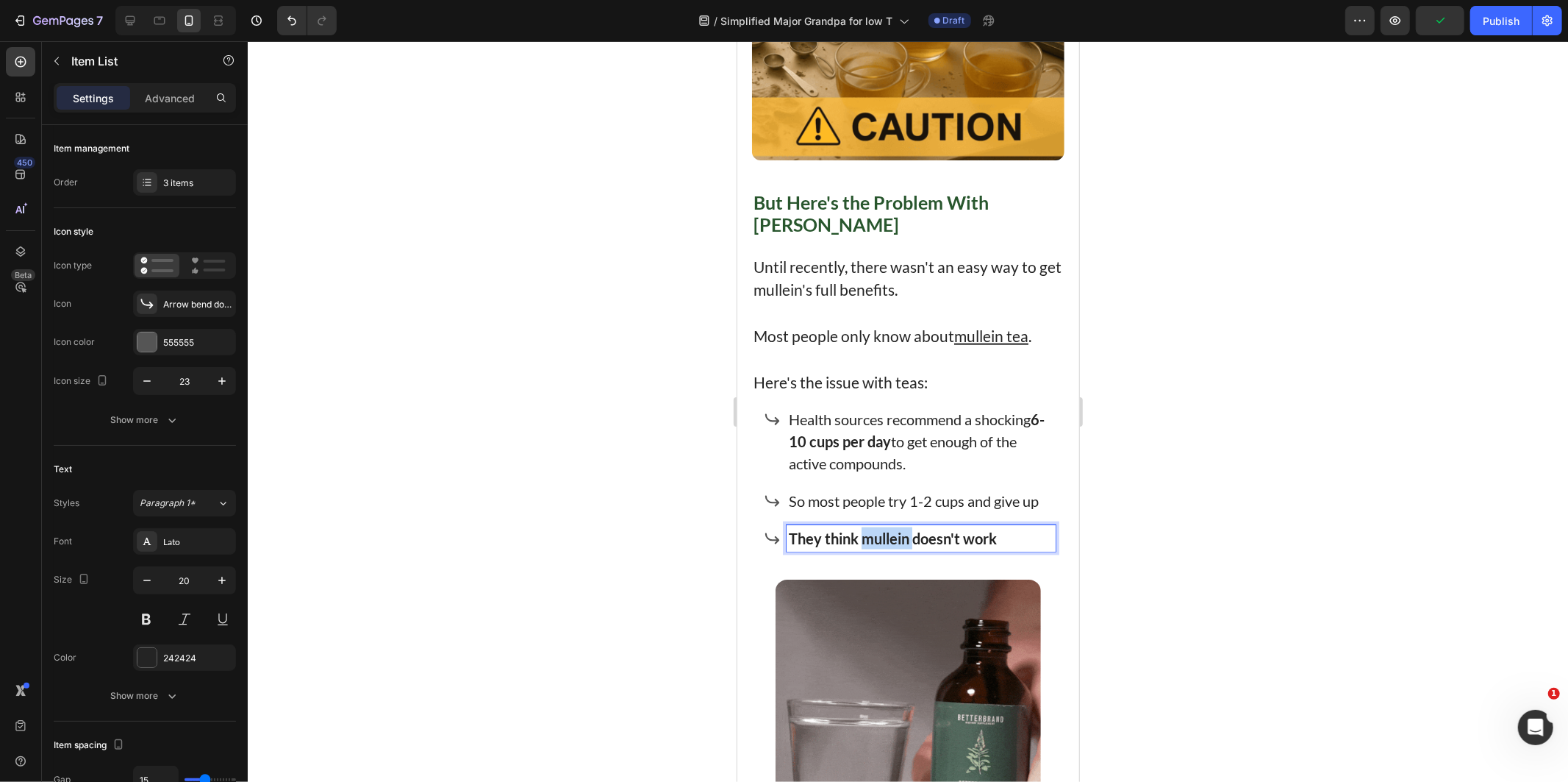
click at [883, 533] on strong "They think mullein doesn't work" at bounding box center [892, 537] width 208 height 17
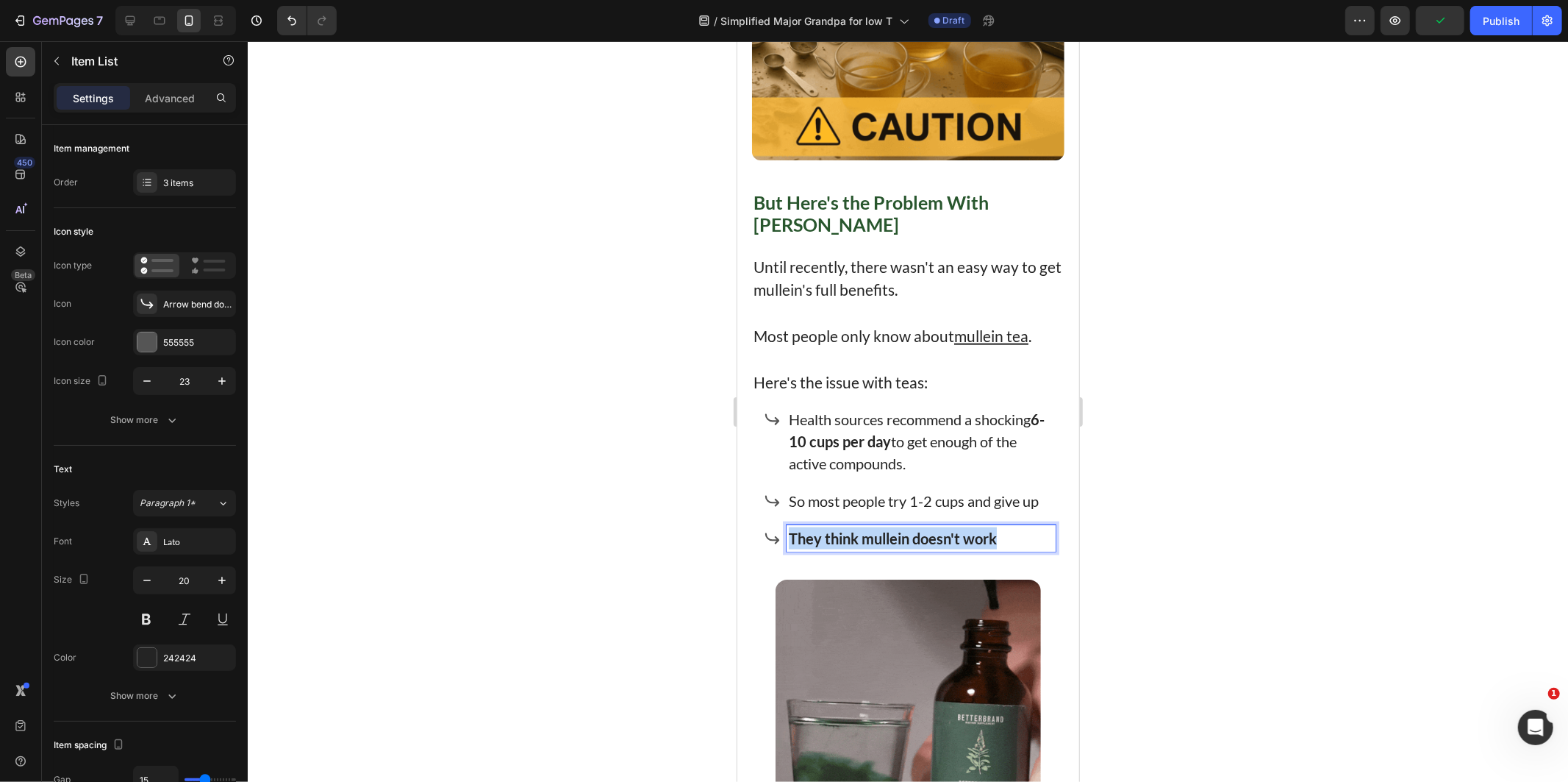
click at [883, 533] on strong "They think mullein doesn't work" at bounding box center [892, 537] width 208 height 17
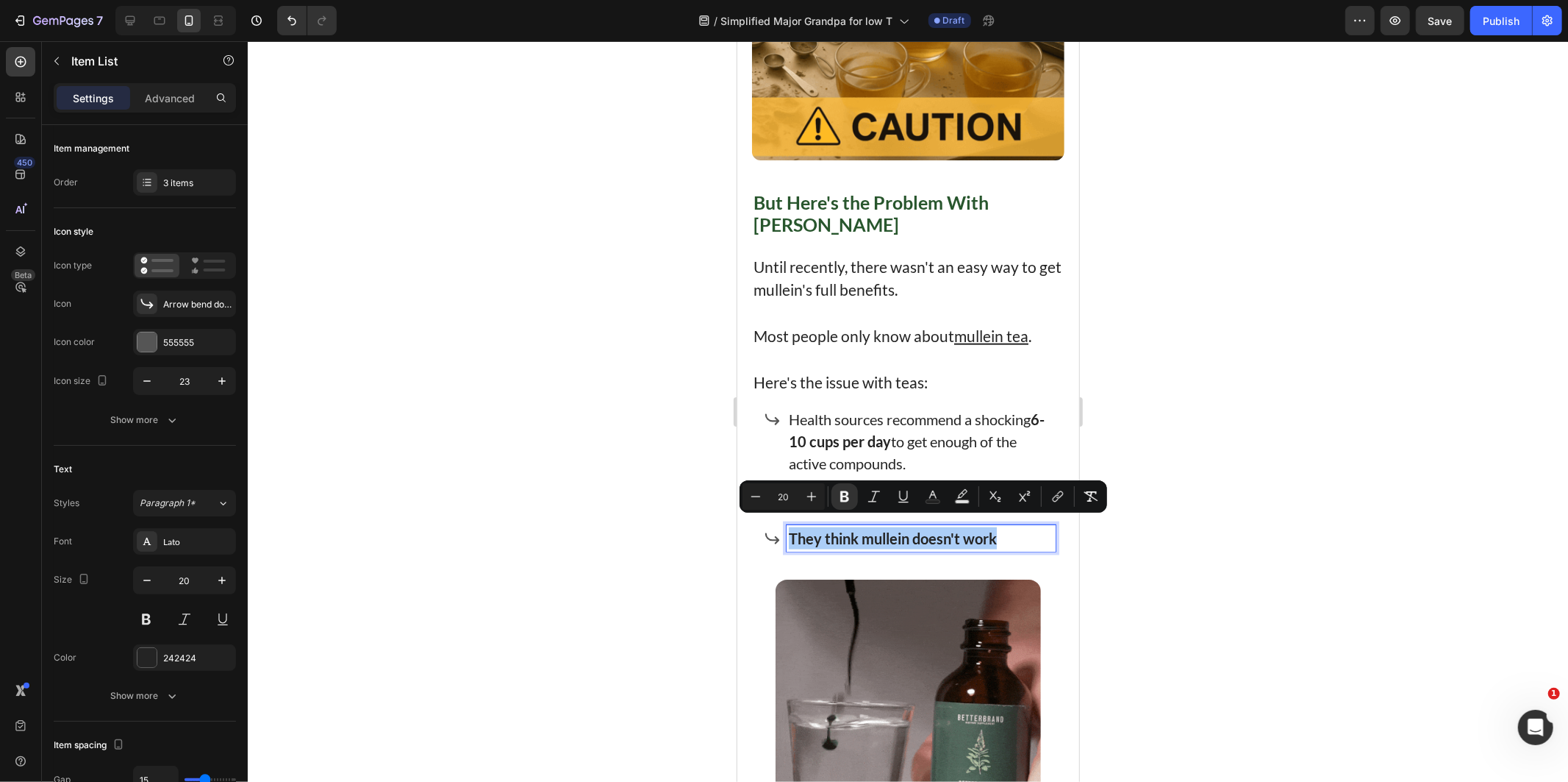
click at [309, 354] on div at bounding box center [907, 411] width 1320 height 741
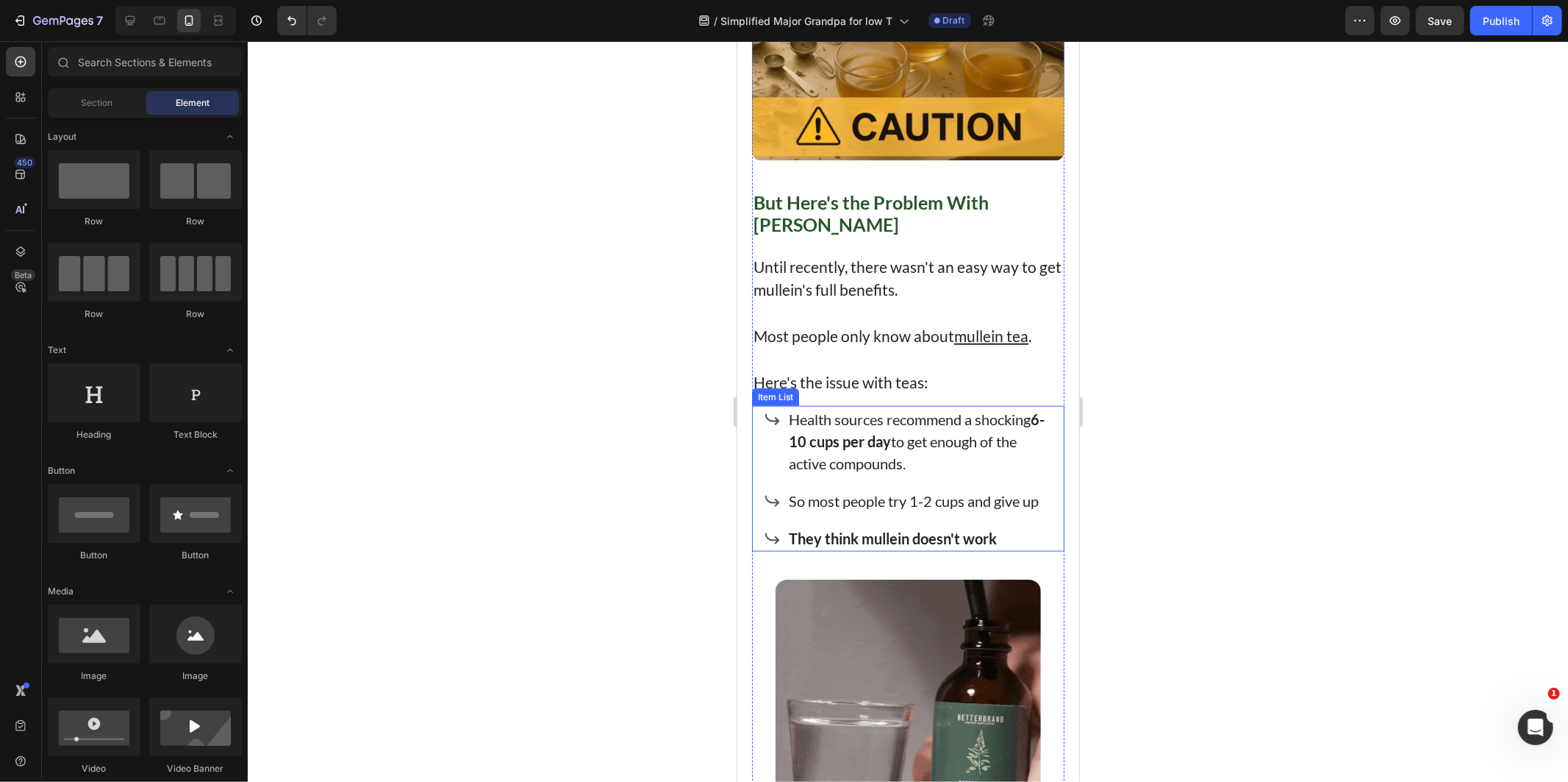
click at [860, 502] on div "So most people try 1-2 cups and give up" at bounding box center [920, 500] width 269 height 26
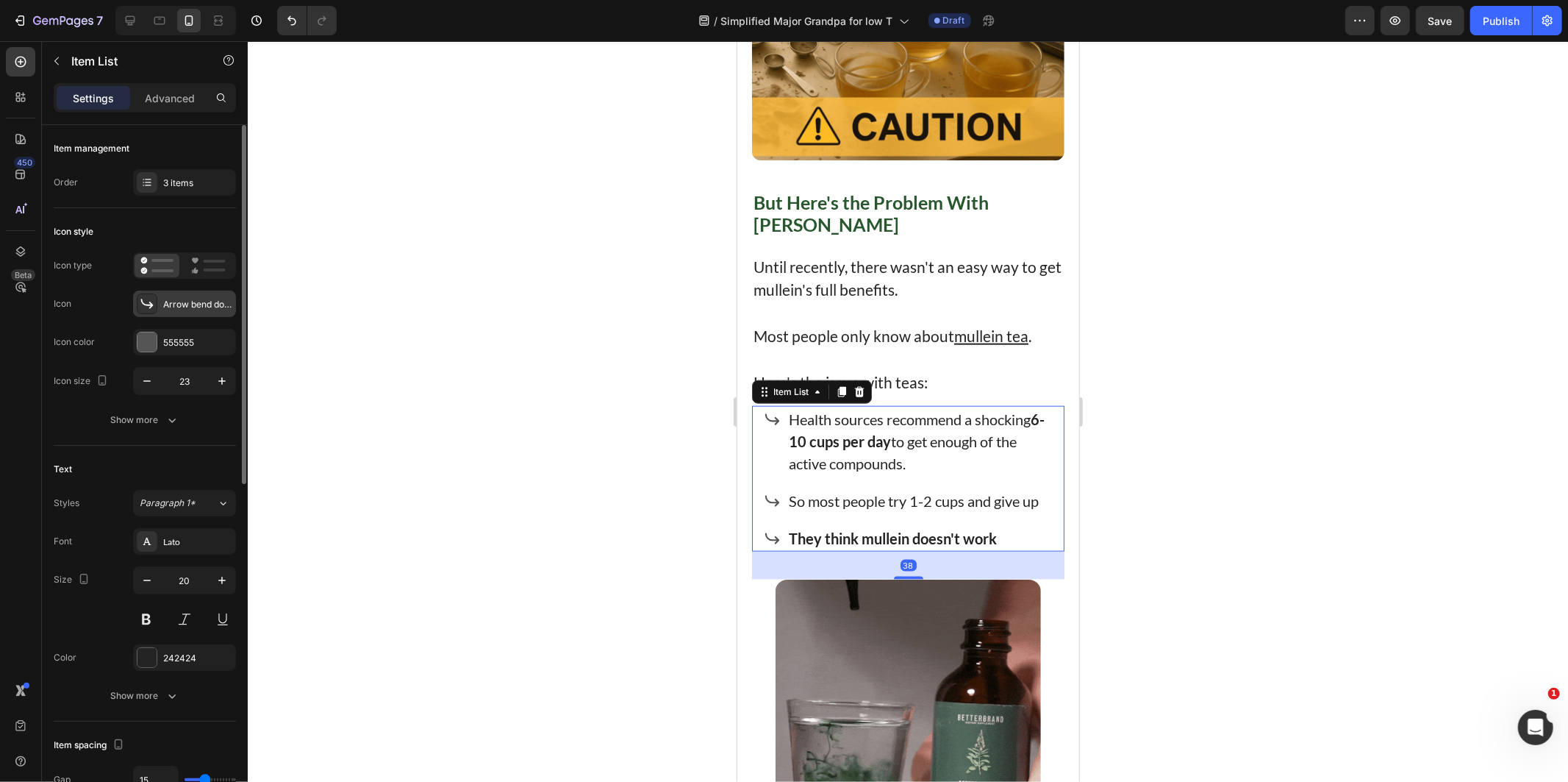
click at [178, 303] on div "Arrow bend down right bold" at bounding box center [198, 304] width 69 height 13
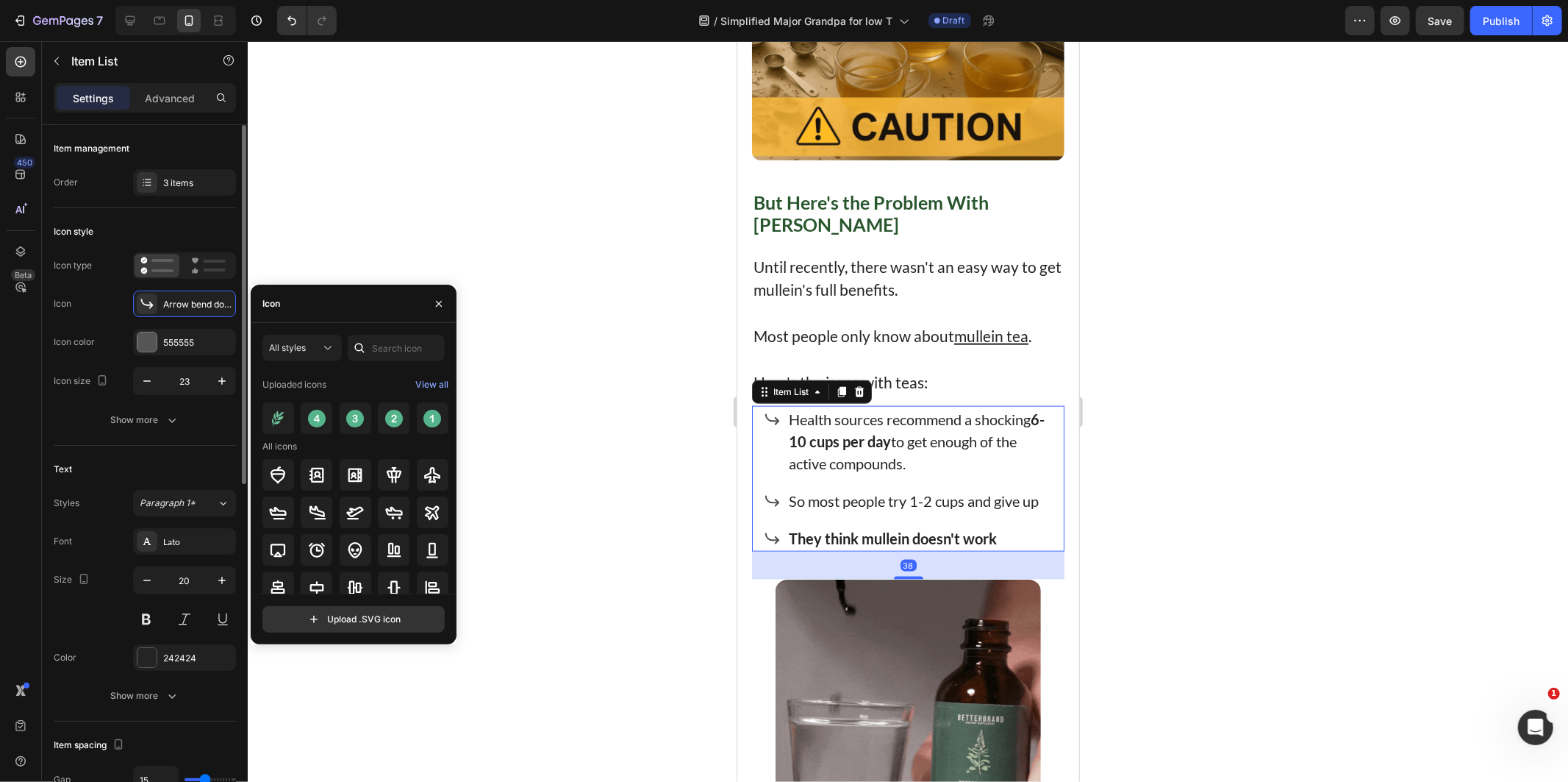
drag, startPoint x: 153, startPoint y: 189, endPoint x: 163, endPoint y: 196, distance: 12.2
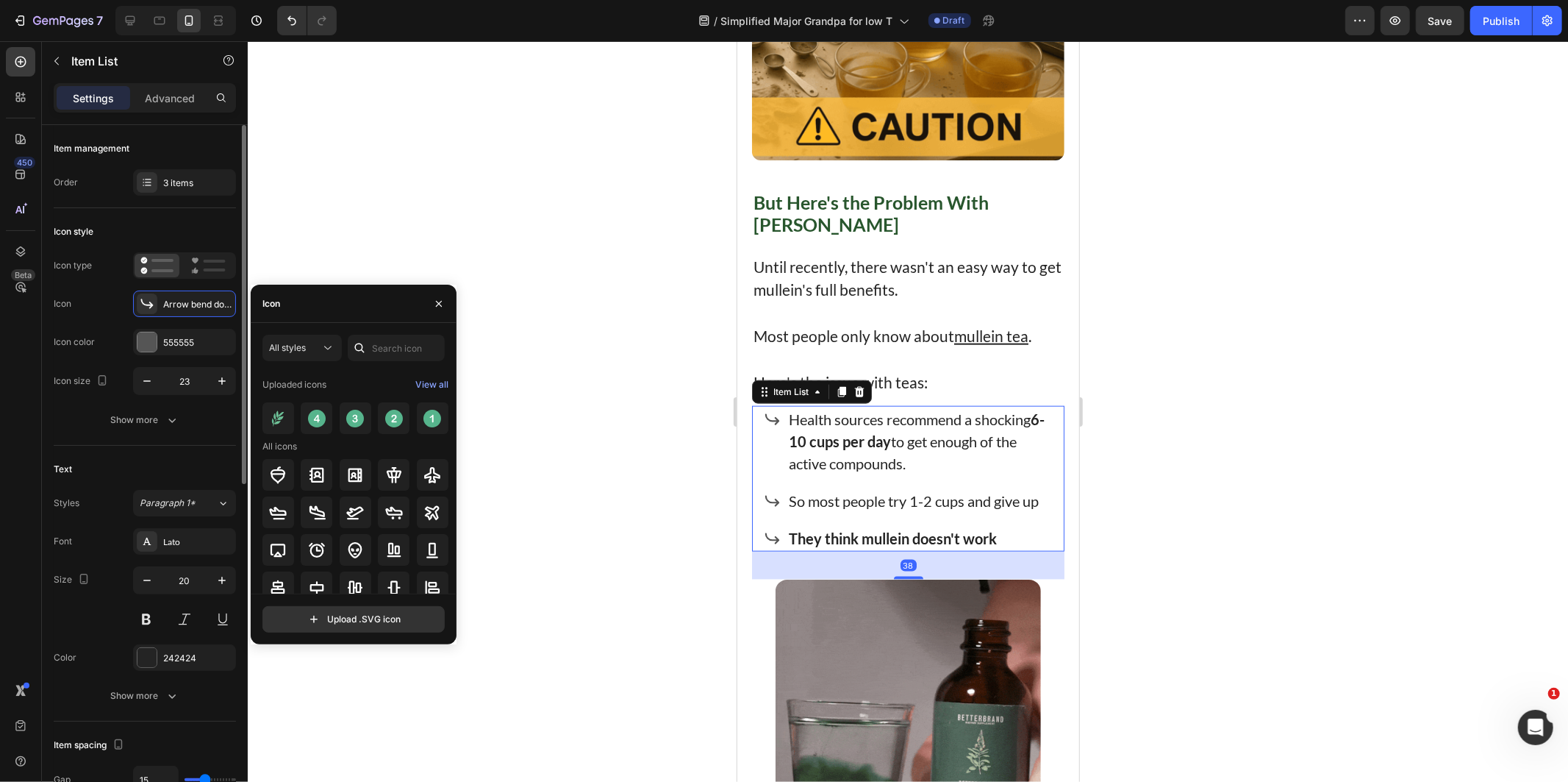
click at [153, 189] on div at bounding box center [146, 182] width 21 height 21
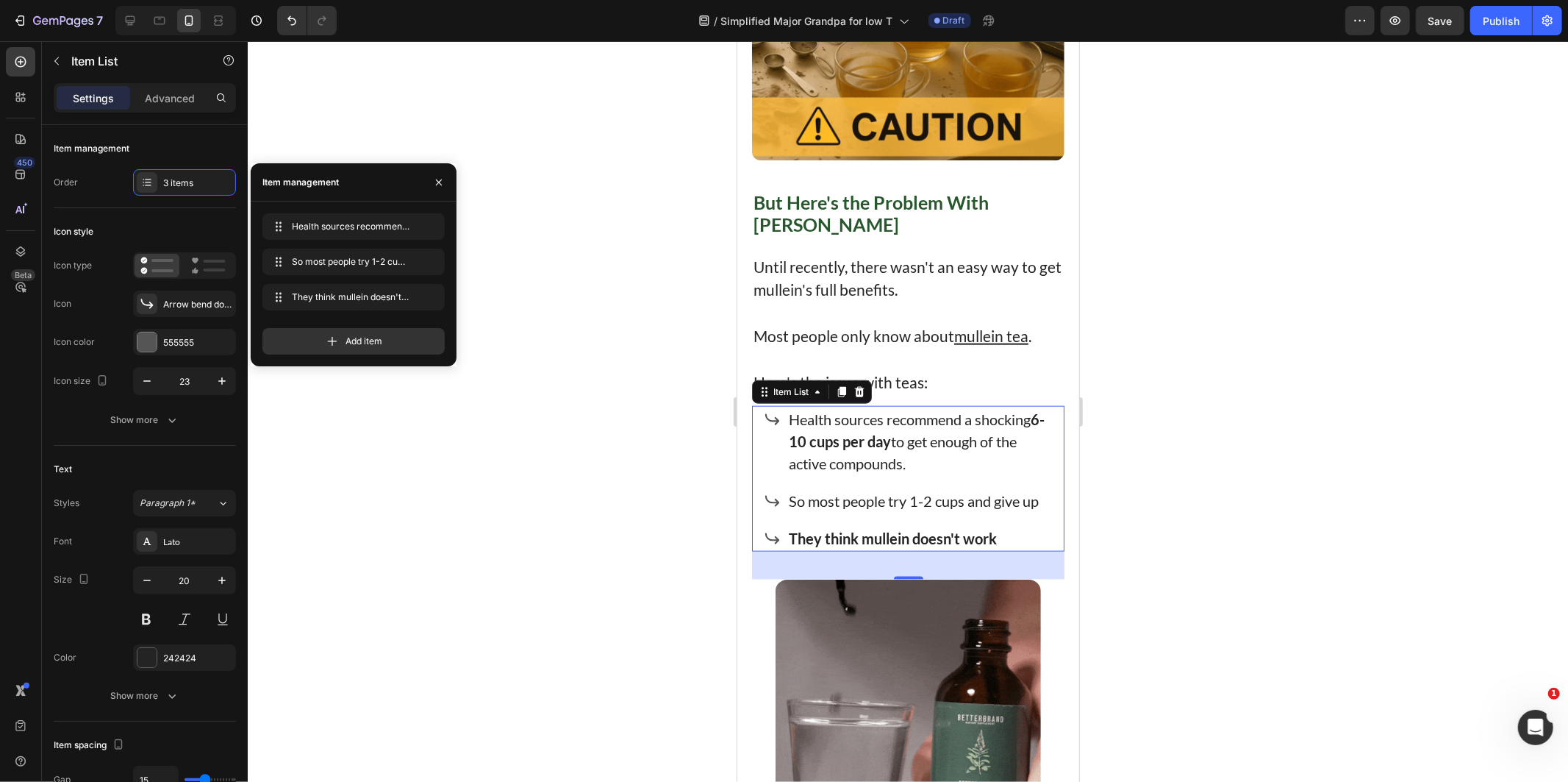
click at [320, 326] on div "Add item" at bounding box center [353, 335] width 182 height 39
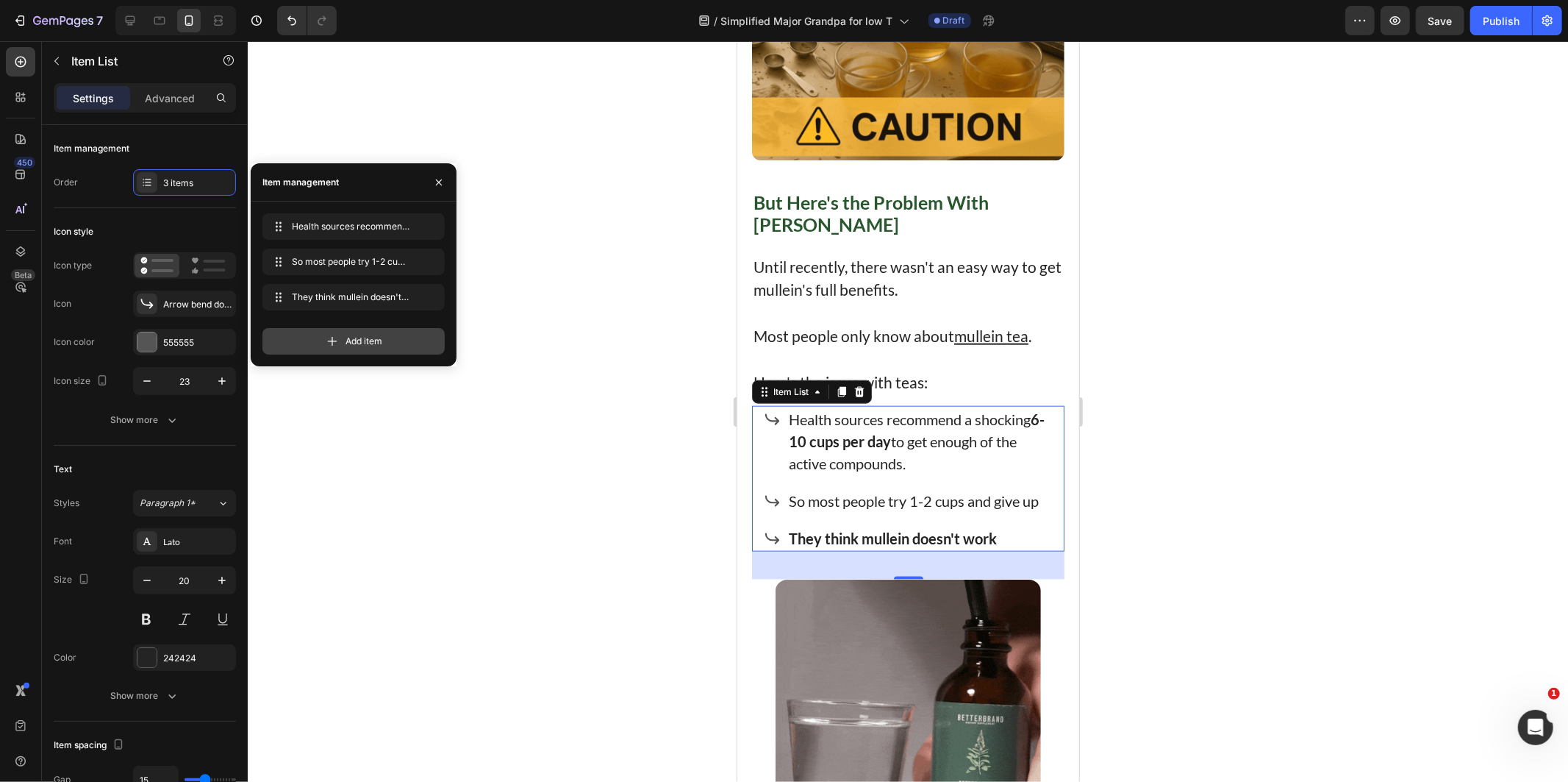
click at [345, 335] on span "Add item" at bounding box center [363, 341] width 37 height 13
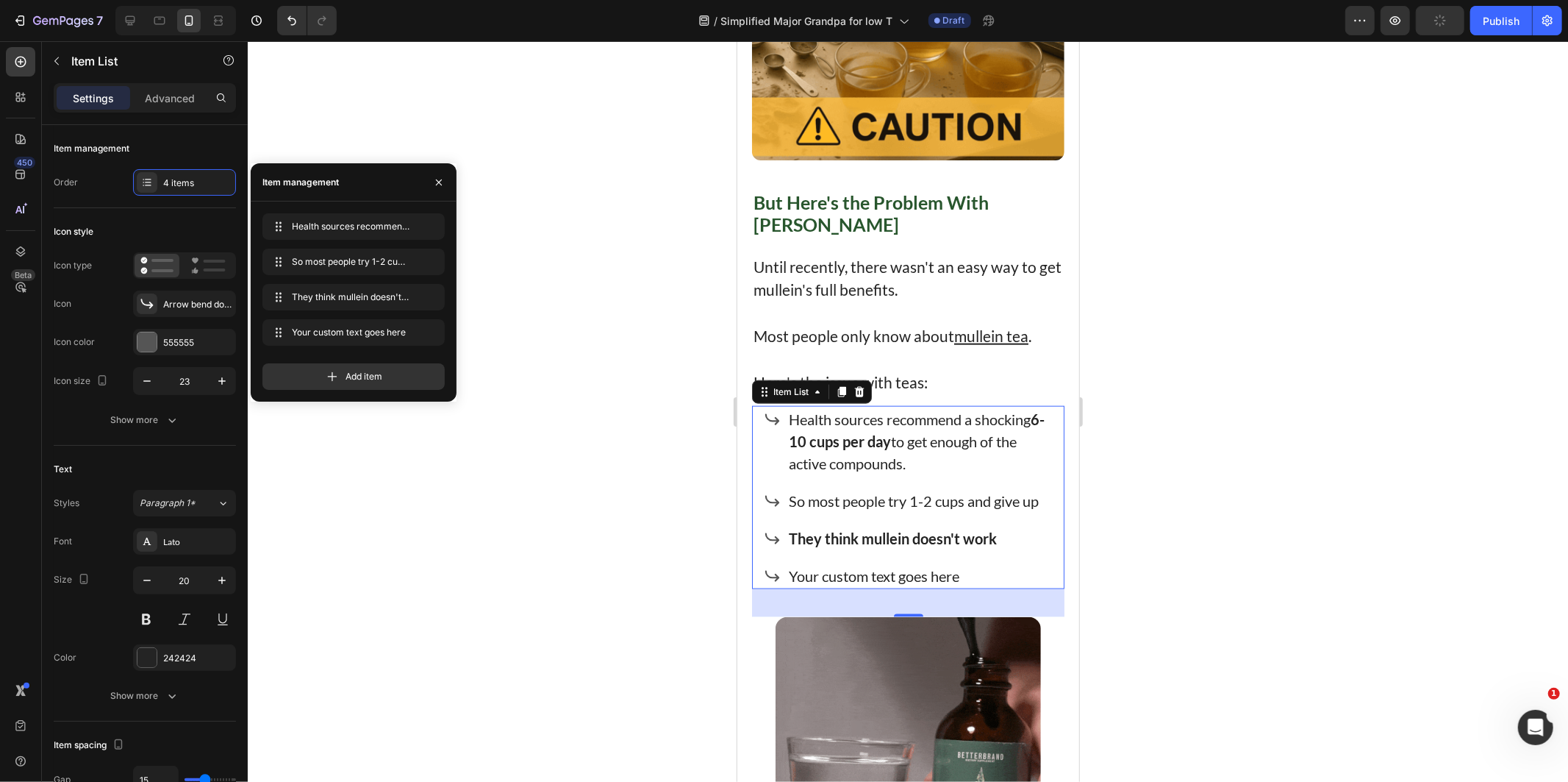
click at [915, 562] on div "Your custom text goes here" at bounding box center [920, 575] width 269 height 26
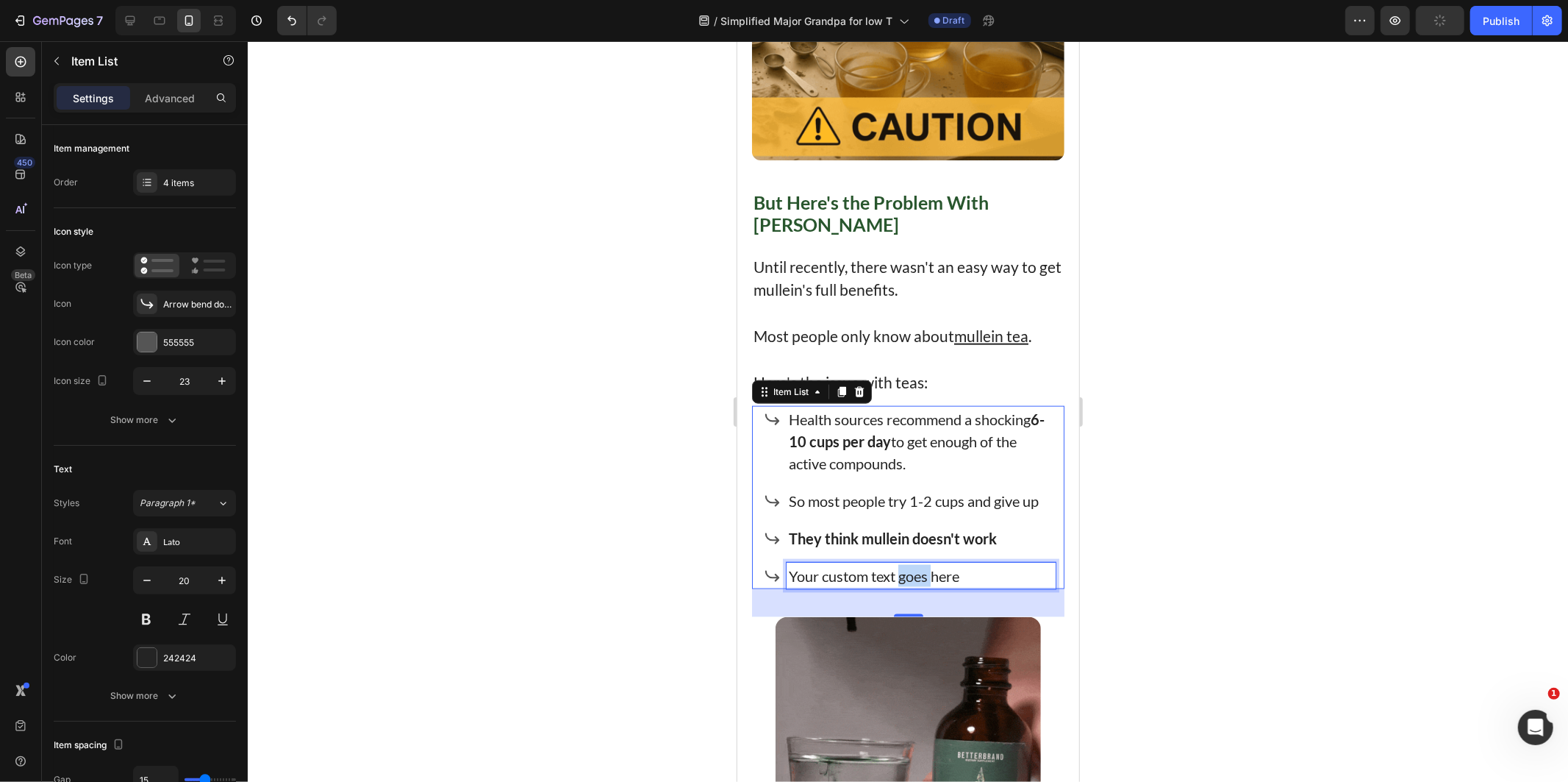
click at [922, 564] on p "Your custom text goes here" at bounding box center [920, 575] width 265 height 22
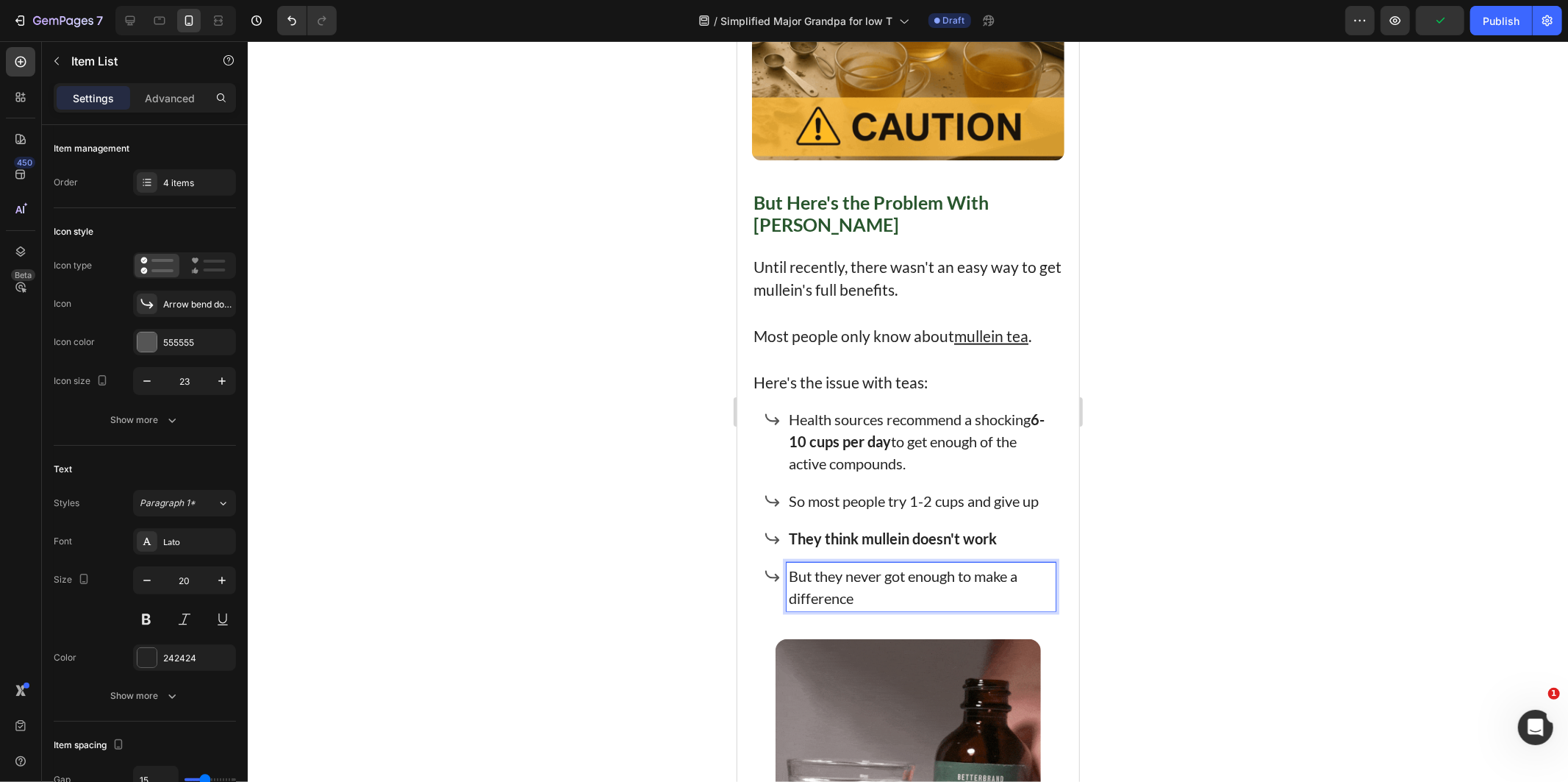
click at [1182, 595] on div at bounding box center [907, 411] width 1320 height 741
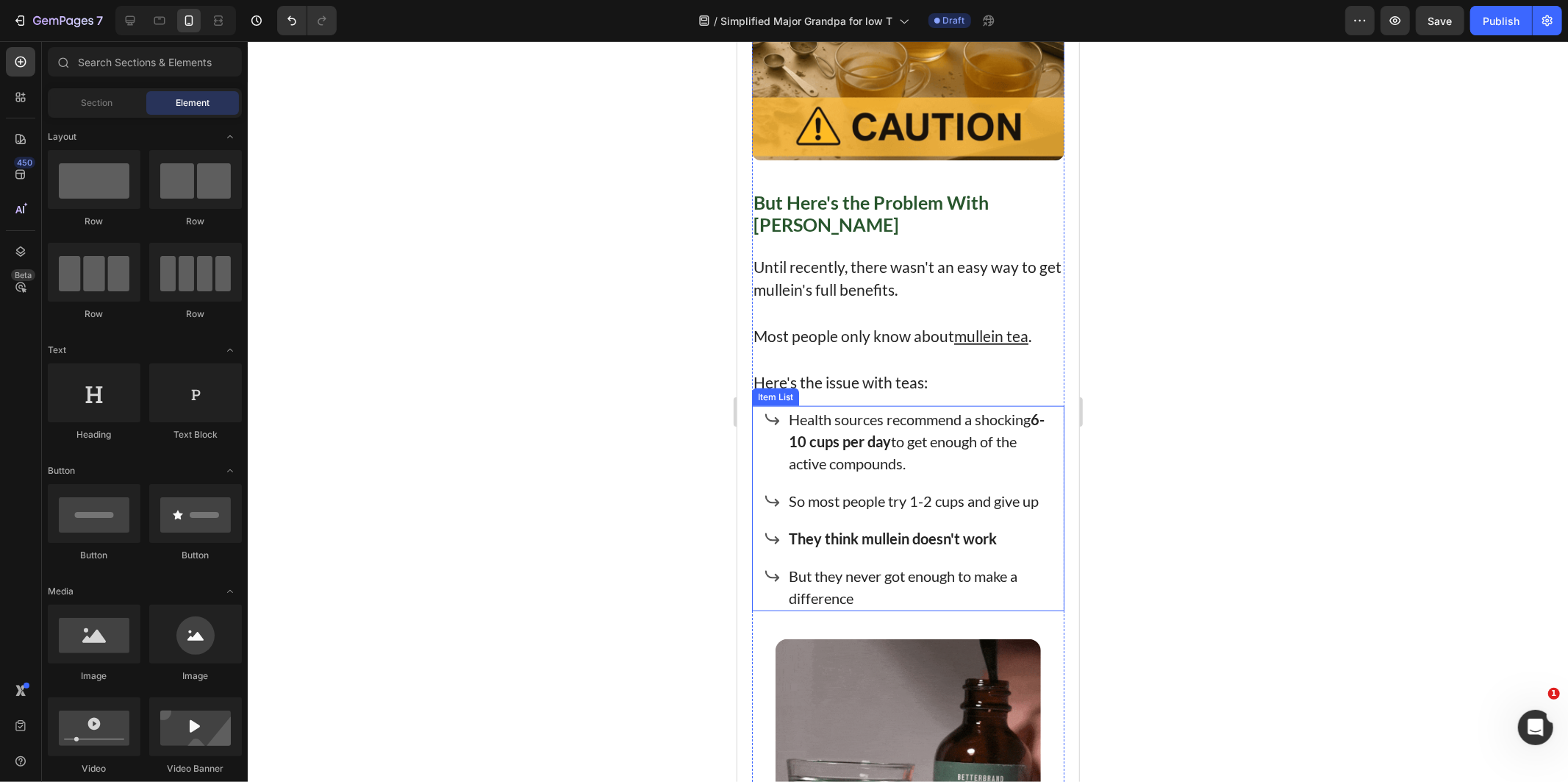
click at [896, 573] on p "But they never got enough to make a difference" at bounding box center [920, 586] width 265 height 44
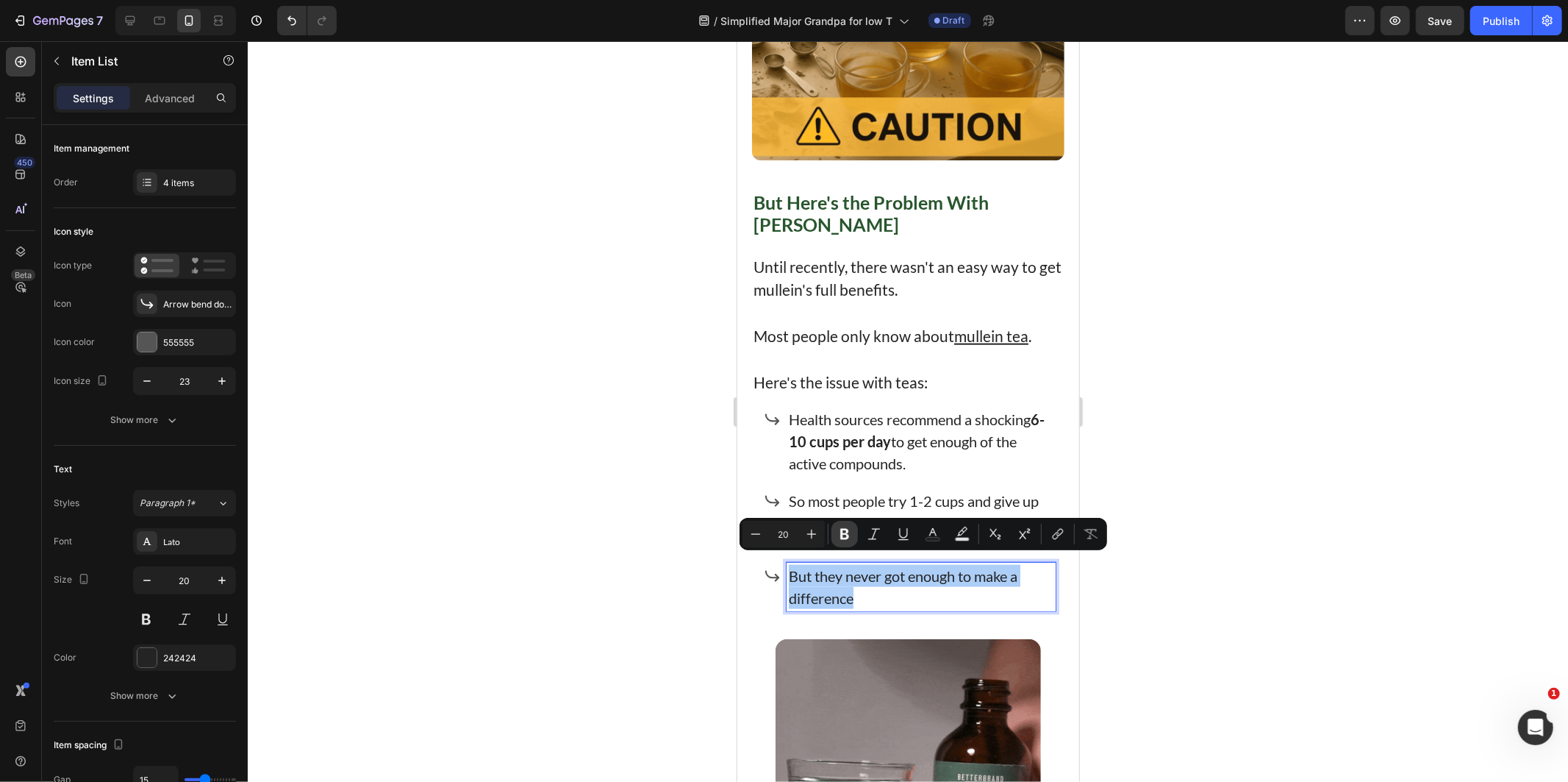
drag, startPoint x: 841, startPoint y: 530, endPoint x: 118, endPoint y: 512, distance: 723.2
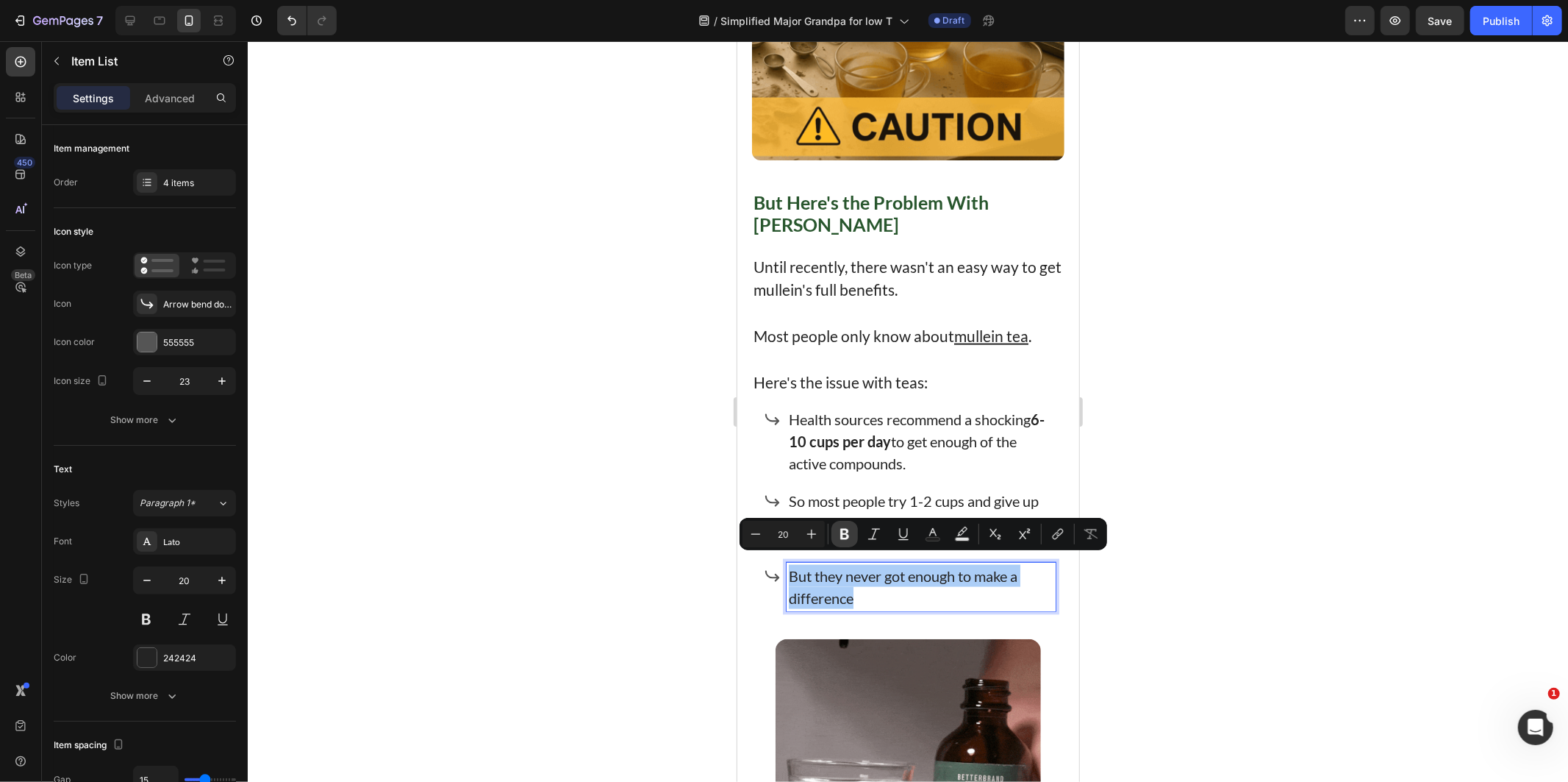
click at [841, 530] on icon "Editor contextual toolbar" at bounding box center [844, 534] width 9 height 11
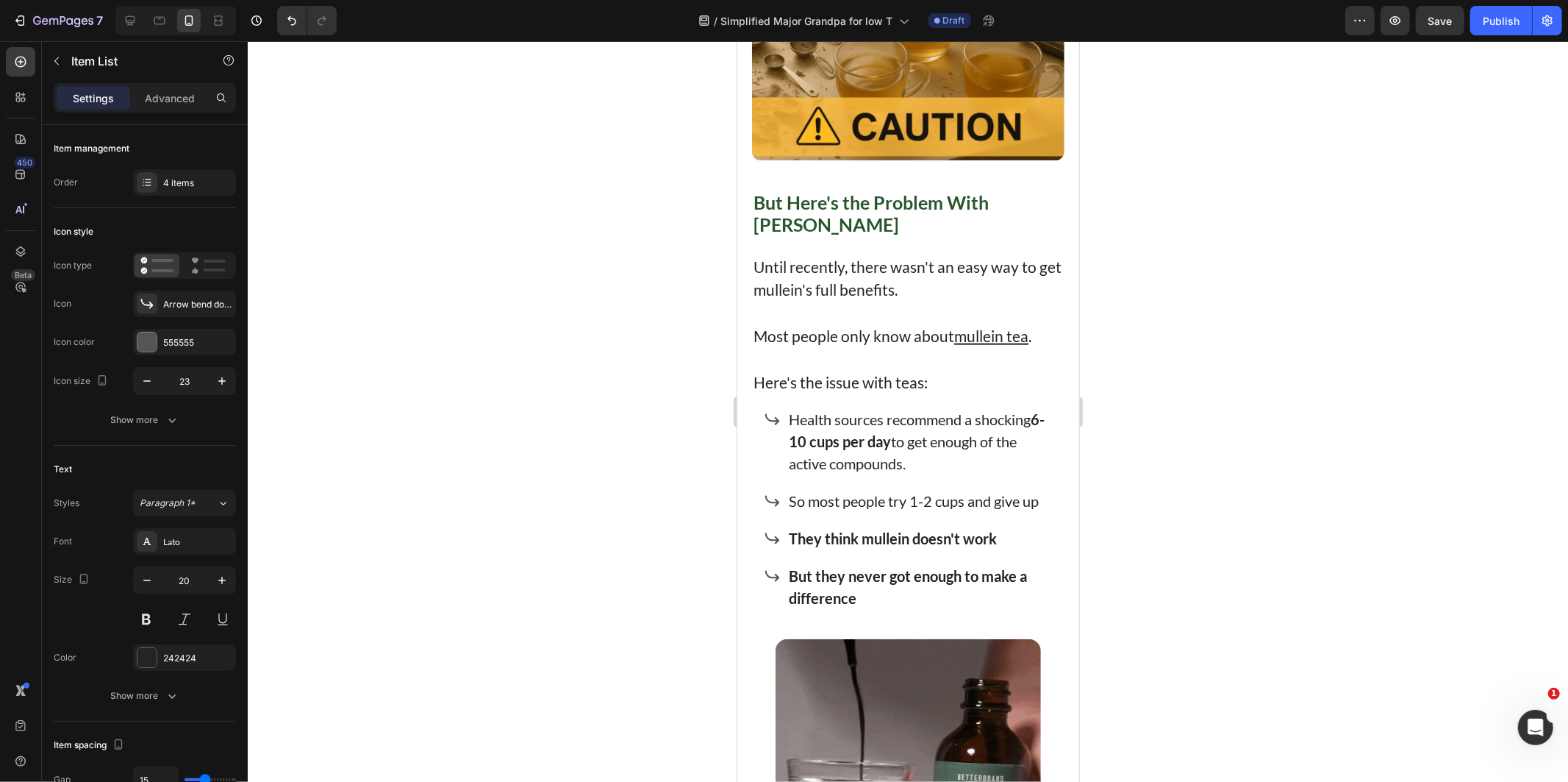
click at [927, 582] on p "But they never got enough to make a difference" at bounding box center [920, 586] width 265 height 44
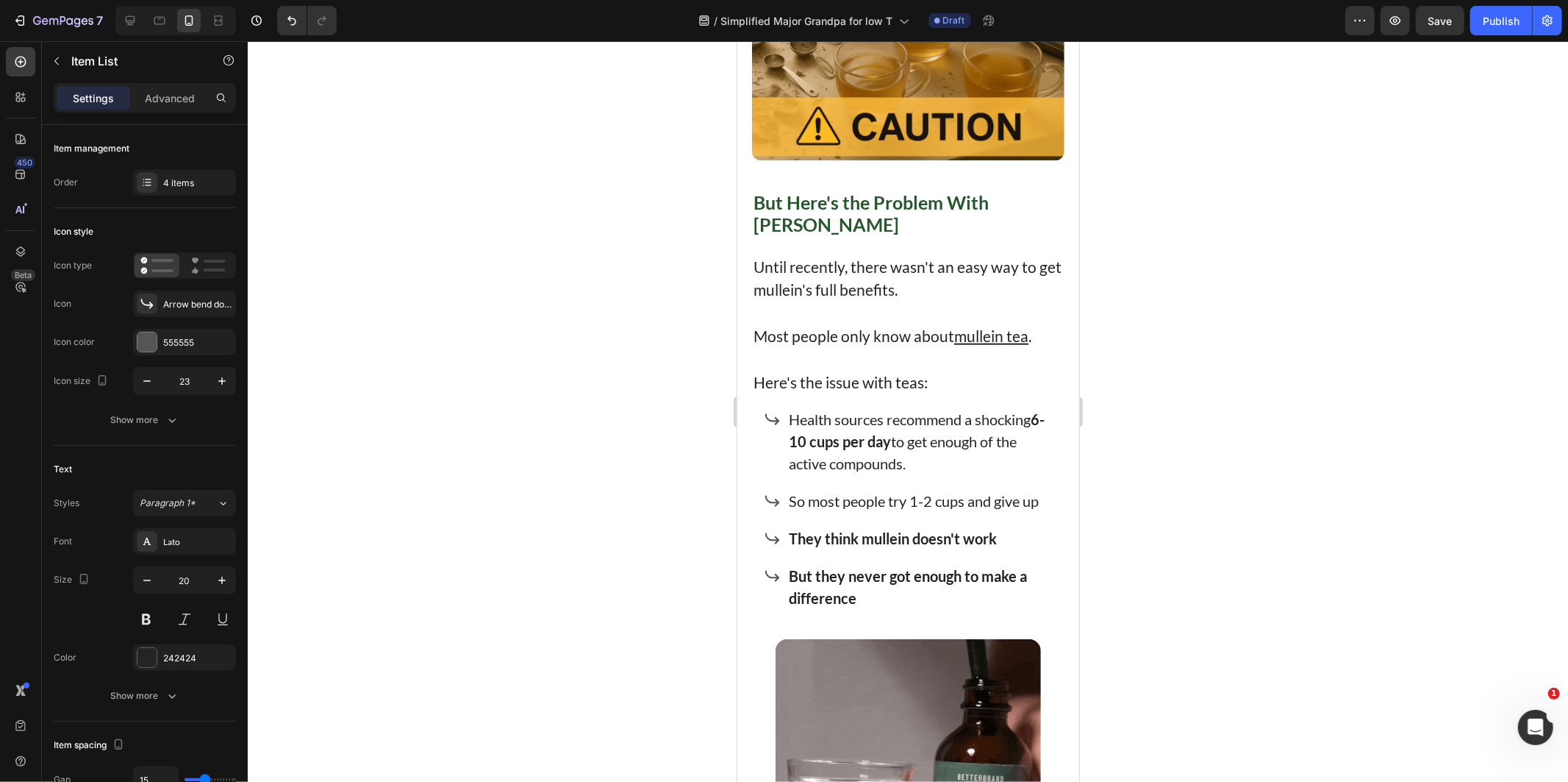
click at [961, 567] on strong "But they never got enough to make a difference" at bounding box center [907, 586] width 238 height 39
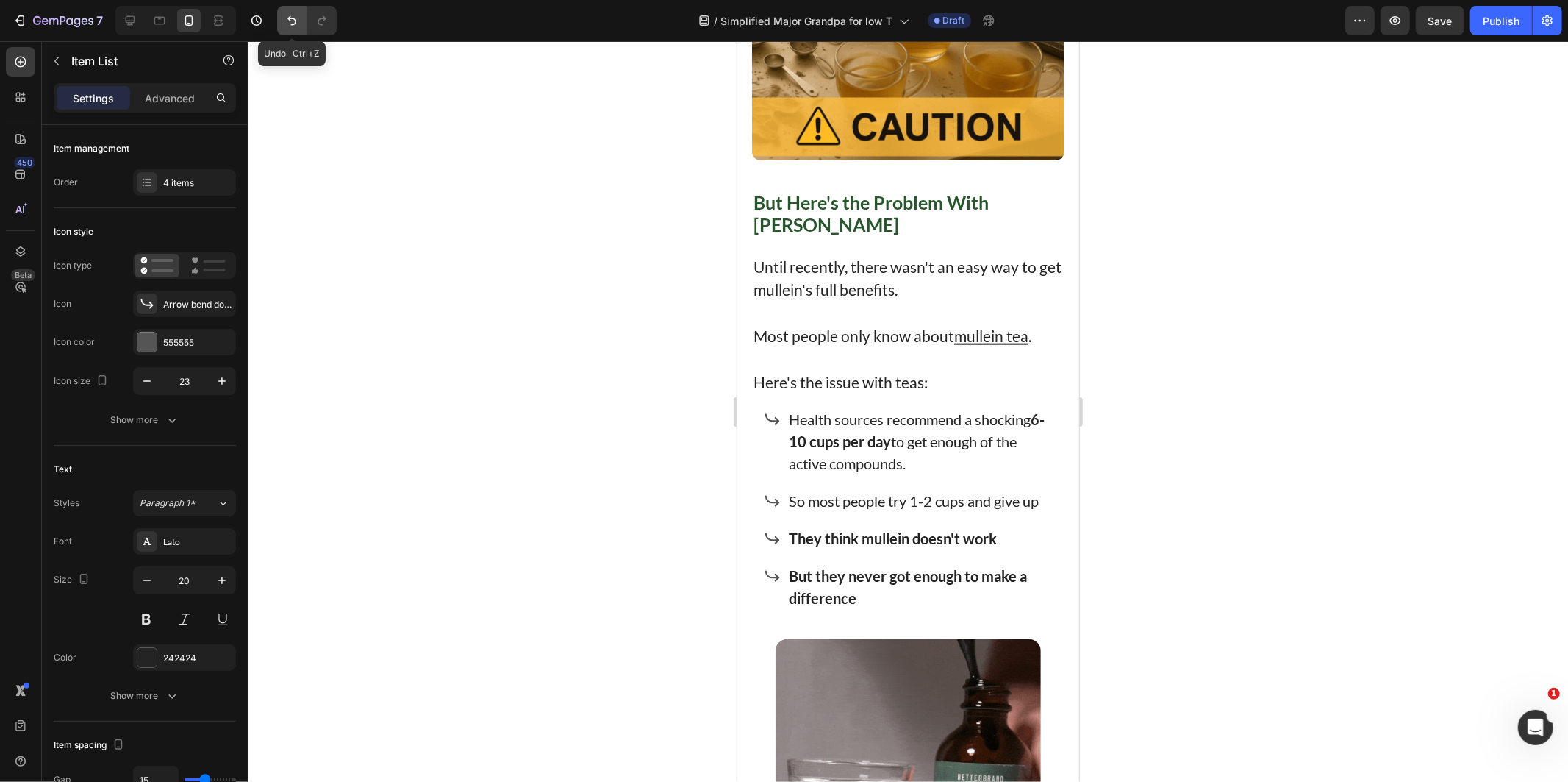
click at [302, 17] on button "Undo/Redo" at bounding box center [292, 21] width 30 height 30
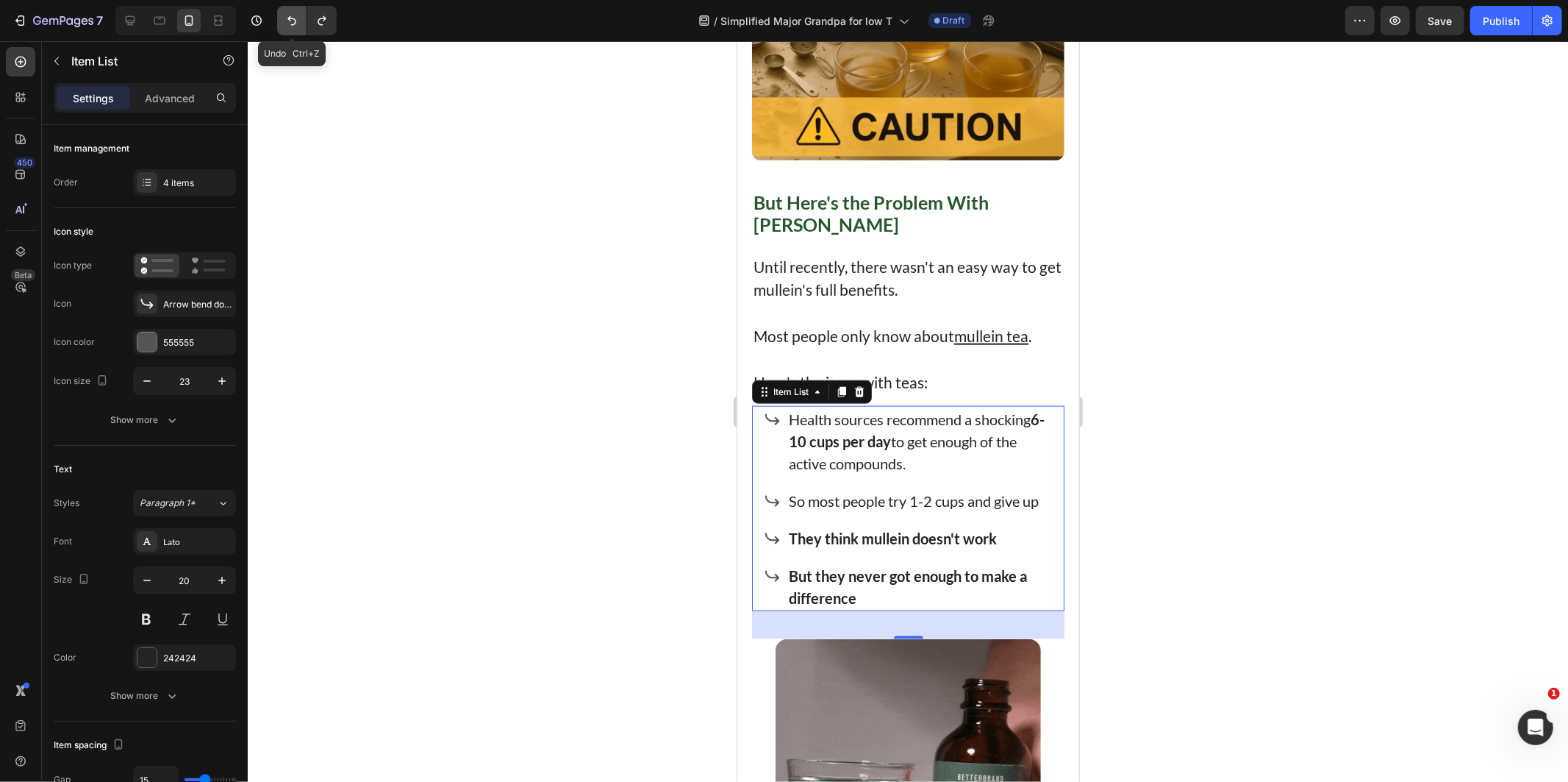
click at [296, 20] on icon "Undo/Redo" at bounding box center [292, 21] width 15 height 15
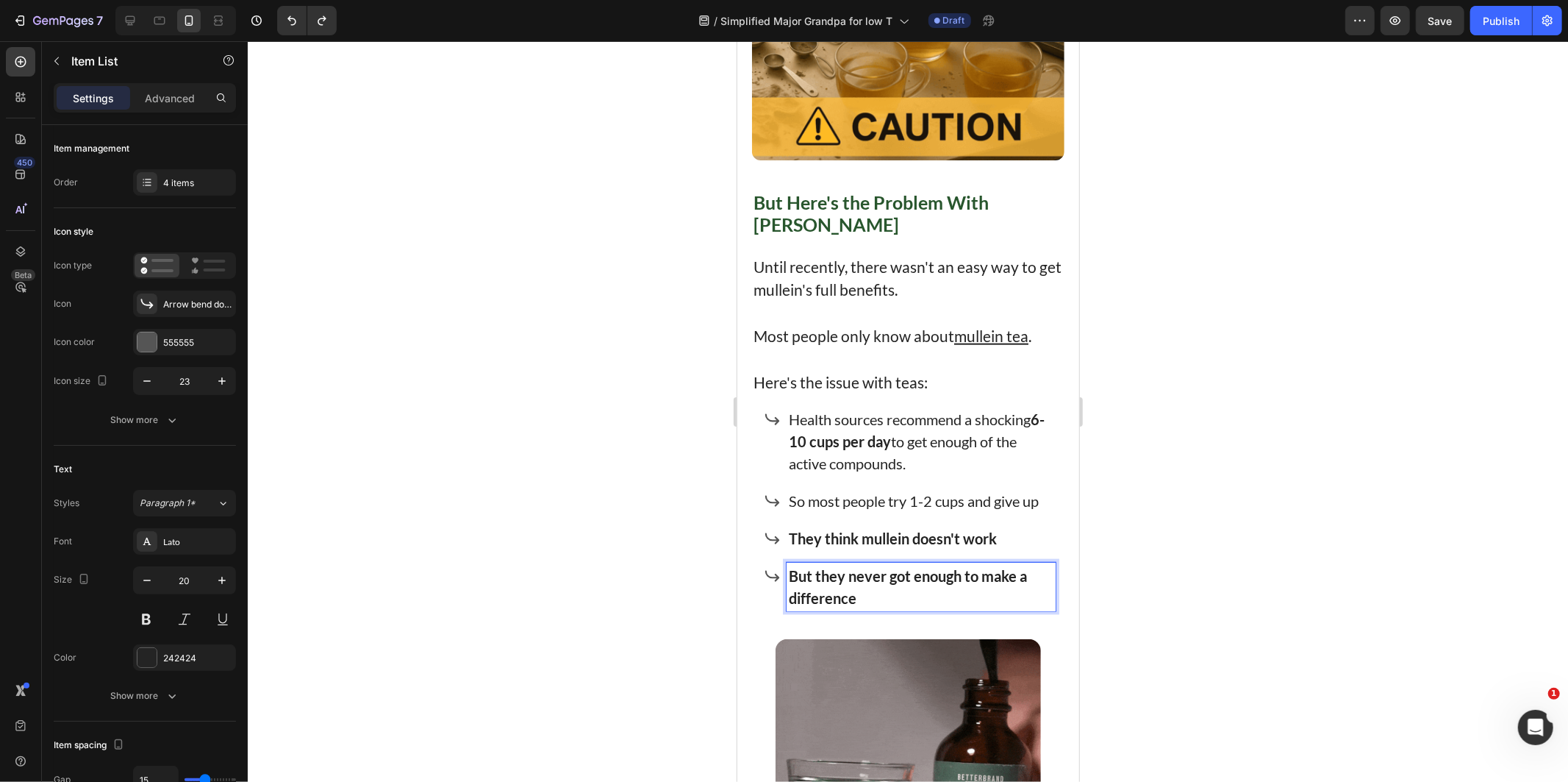
click at [872, 582] on p "But they never got enough to make a difference" at bounding box center [920, 586] width 265 height 44
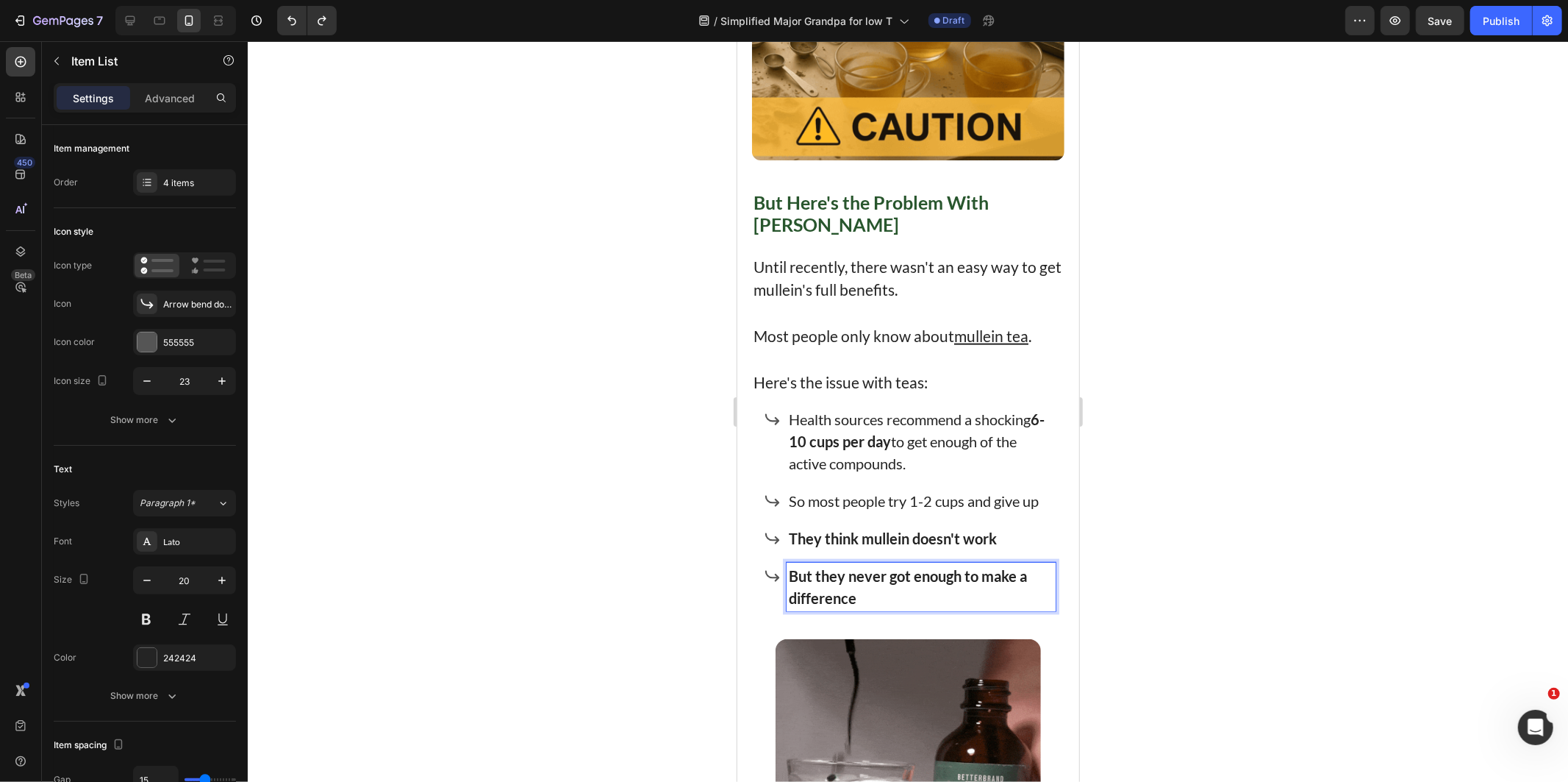
click at [956, 567] on strong "But they never got enough to make a difference" at bounding box center [907, 586] width 238 height 39
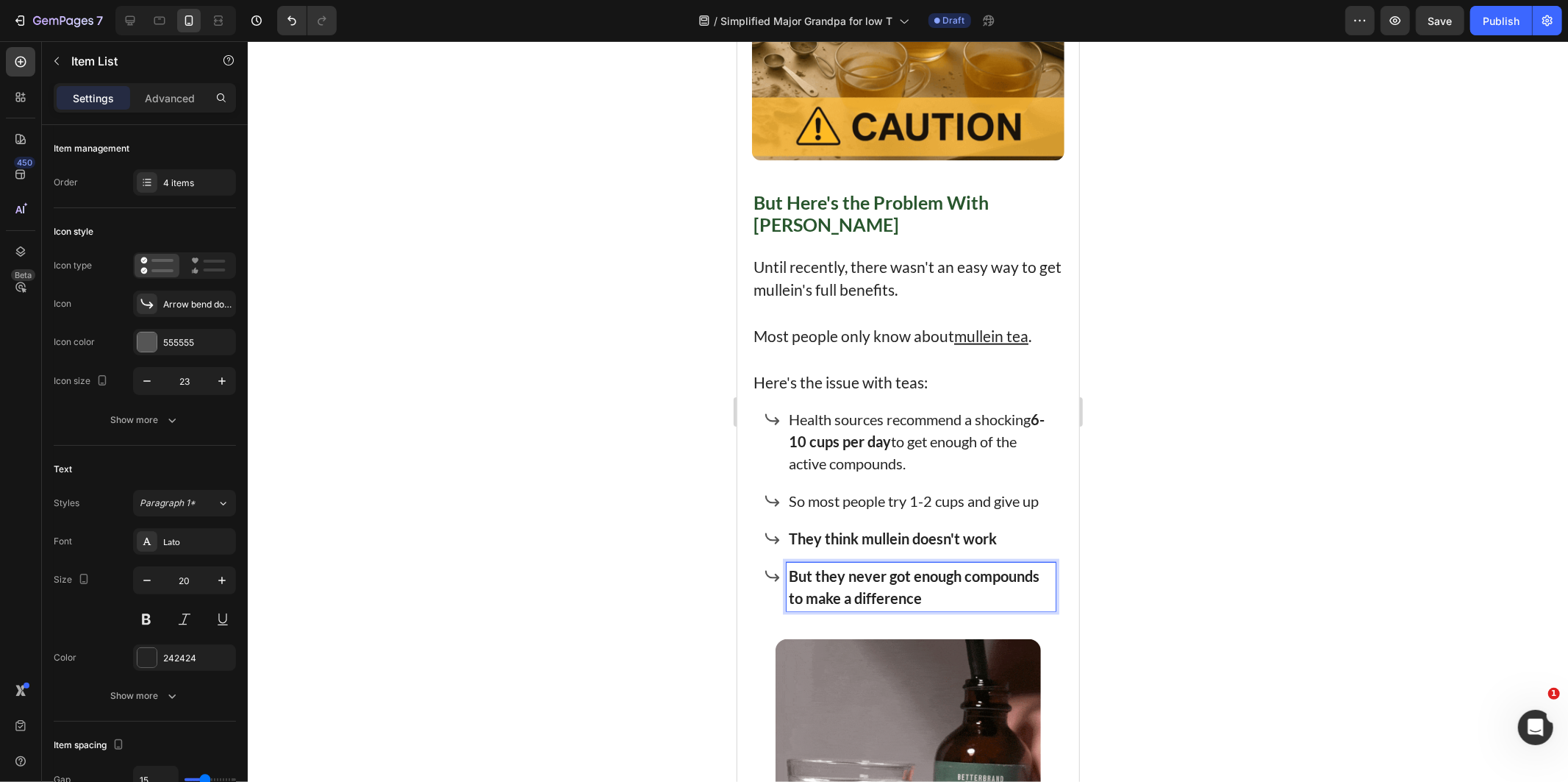
drag, startPoint x: 1228, startPoint y: 527, endPoint x: 1235, endPoint y: 530, distance: 7.6
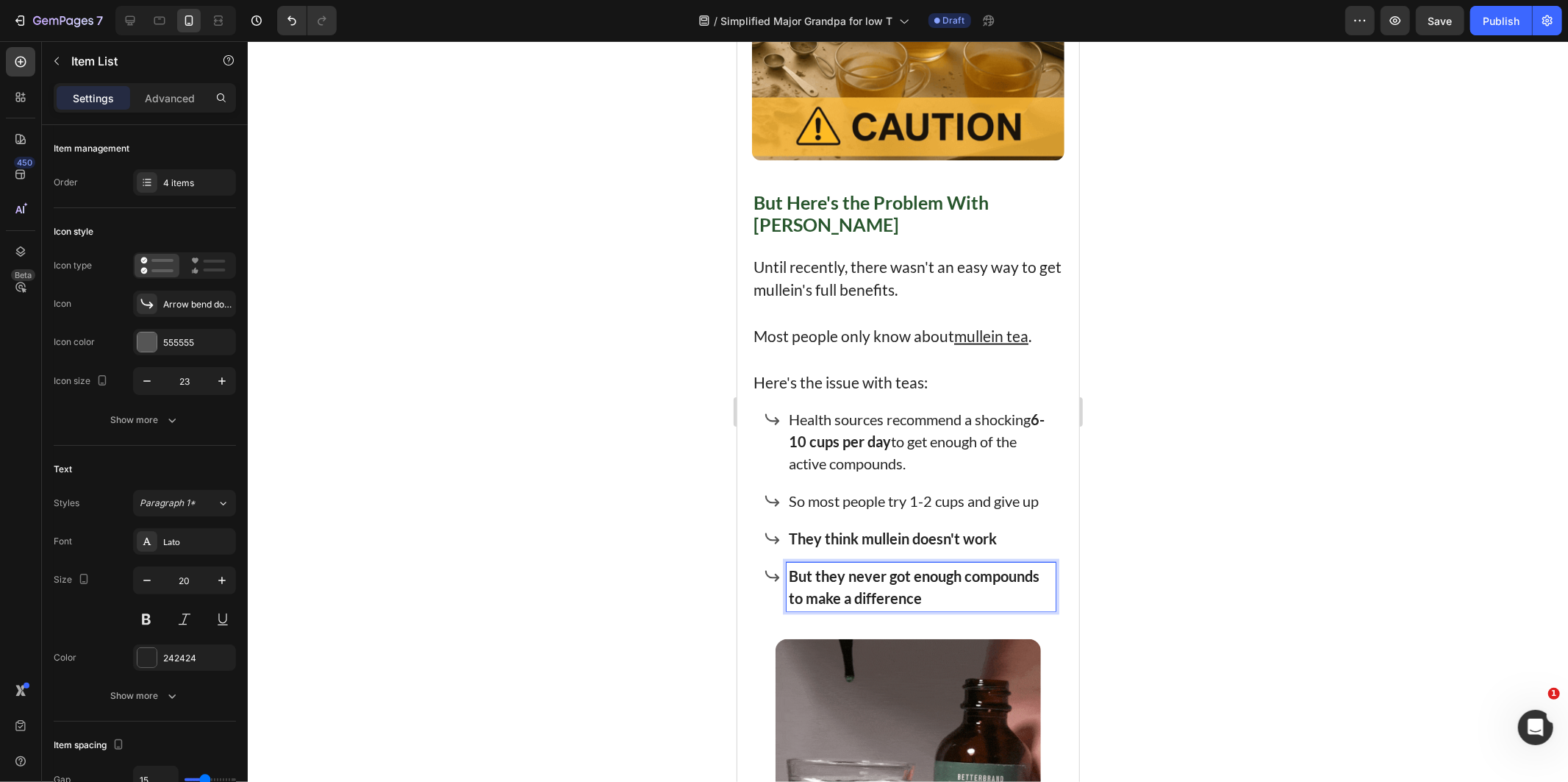
click at [1235, 530] on div at bounding box center [907, 411] width 1320 height 741
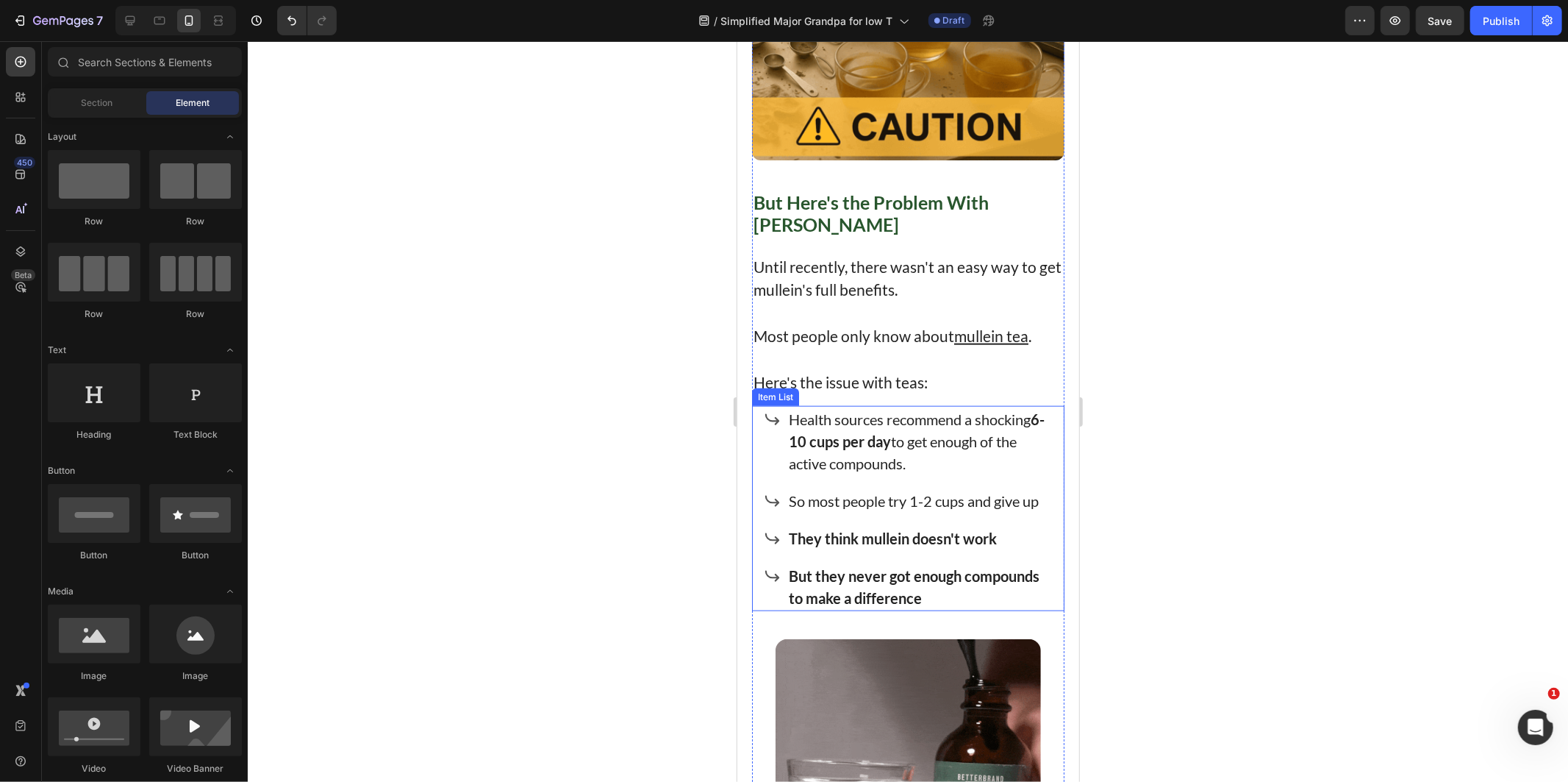
click at [968, 571] on strong "But they never got enough compounds to make a difference" at bounding box center [913, 586] width 251 height 39
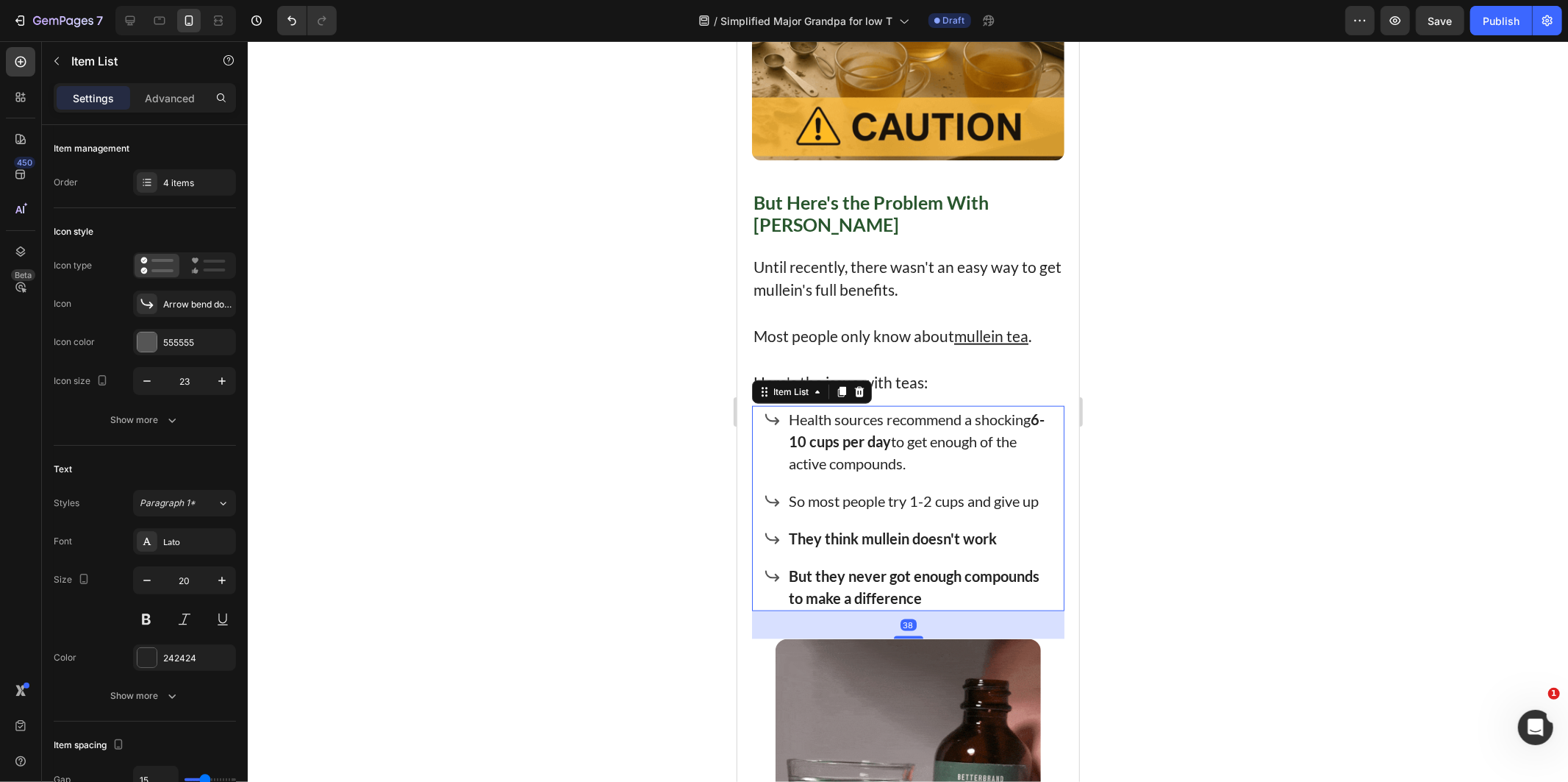
click at [1207, 582] on div at bounding box center [907, 411] width 1320 height 741
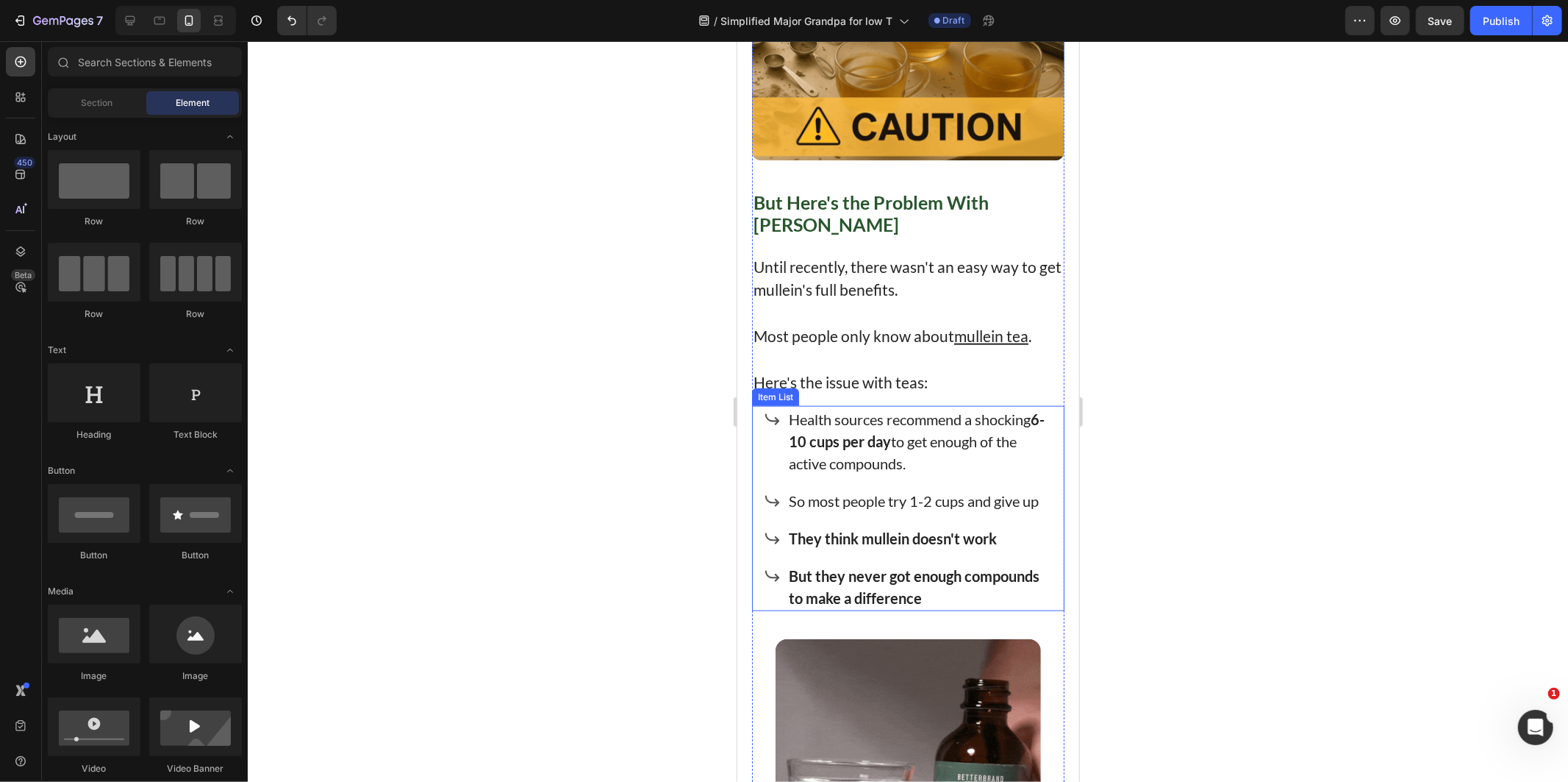
click at [804, 442] on p "Health sources recommend a shocking 6-10 cups per day to get enough of the acti…" at bounding box center [920, 440] width 265 height 66
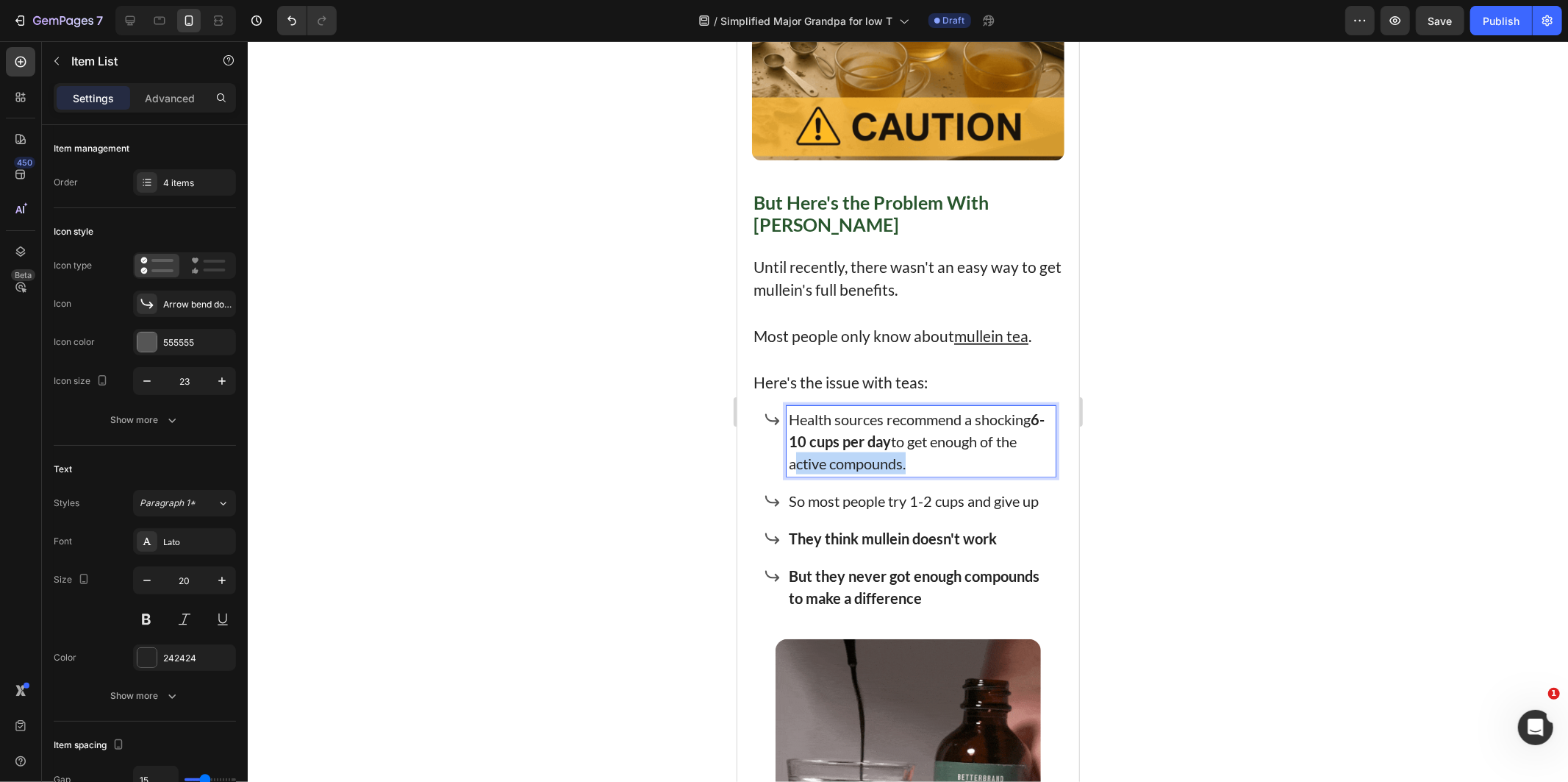
drag, startPoint x: 809, startPoint y: 449, endPoint x: 870, endPoint y: 454, distance: 61.2
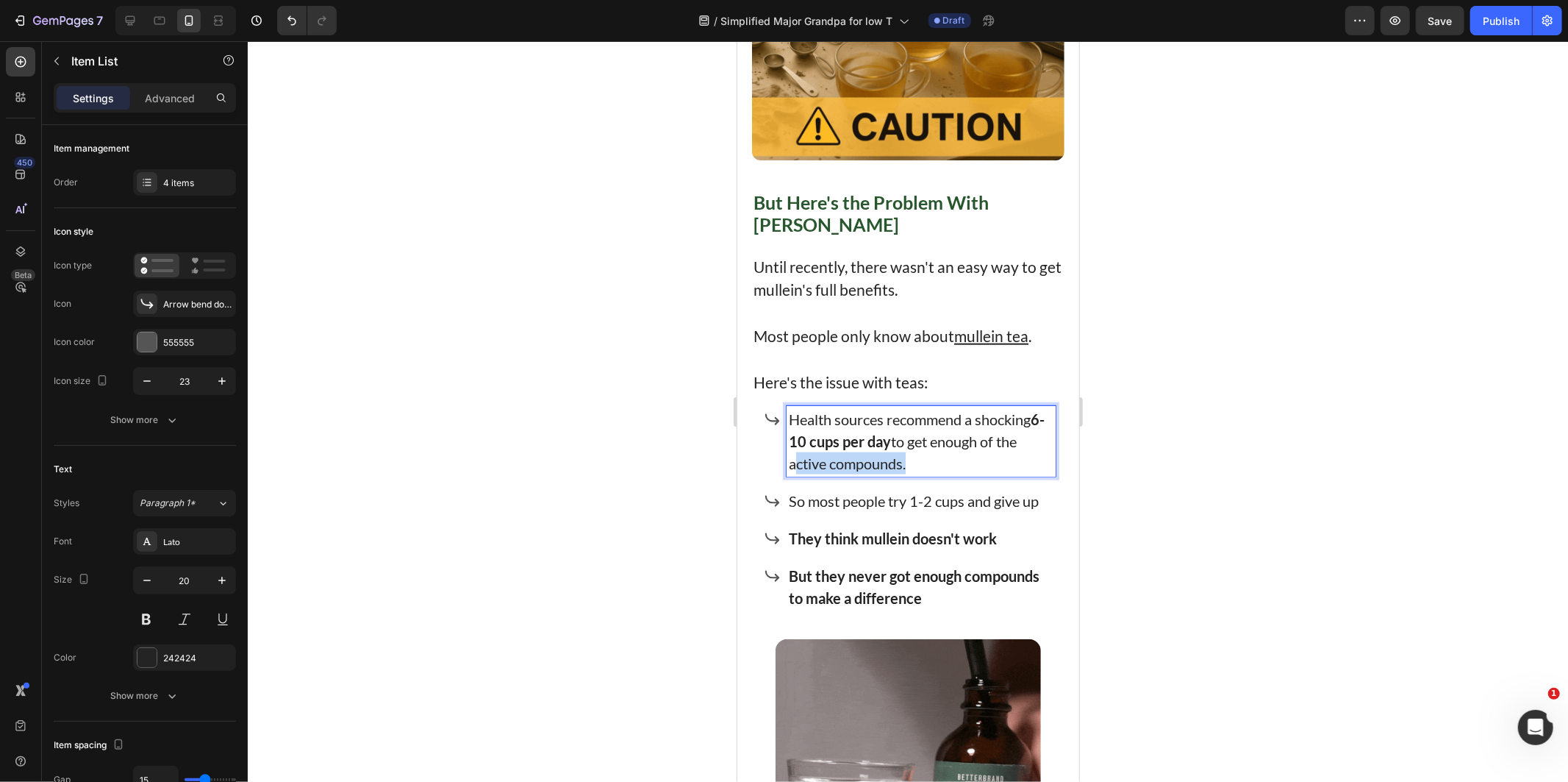
click at [870, 454] on p "Health sources recommend a shocking 6-10 cups per day to get enough of the acti…" at bounding box center [920, 440] width 265 height 66
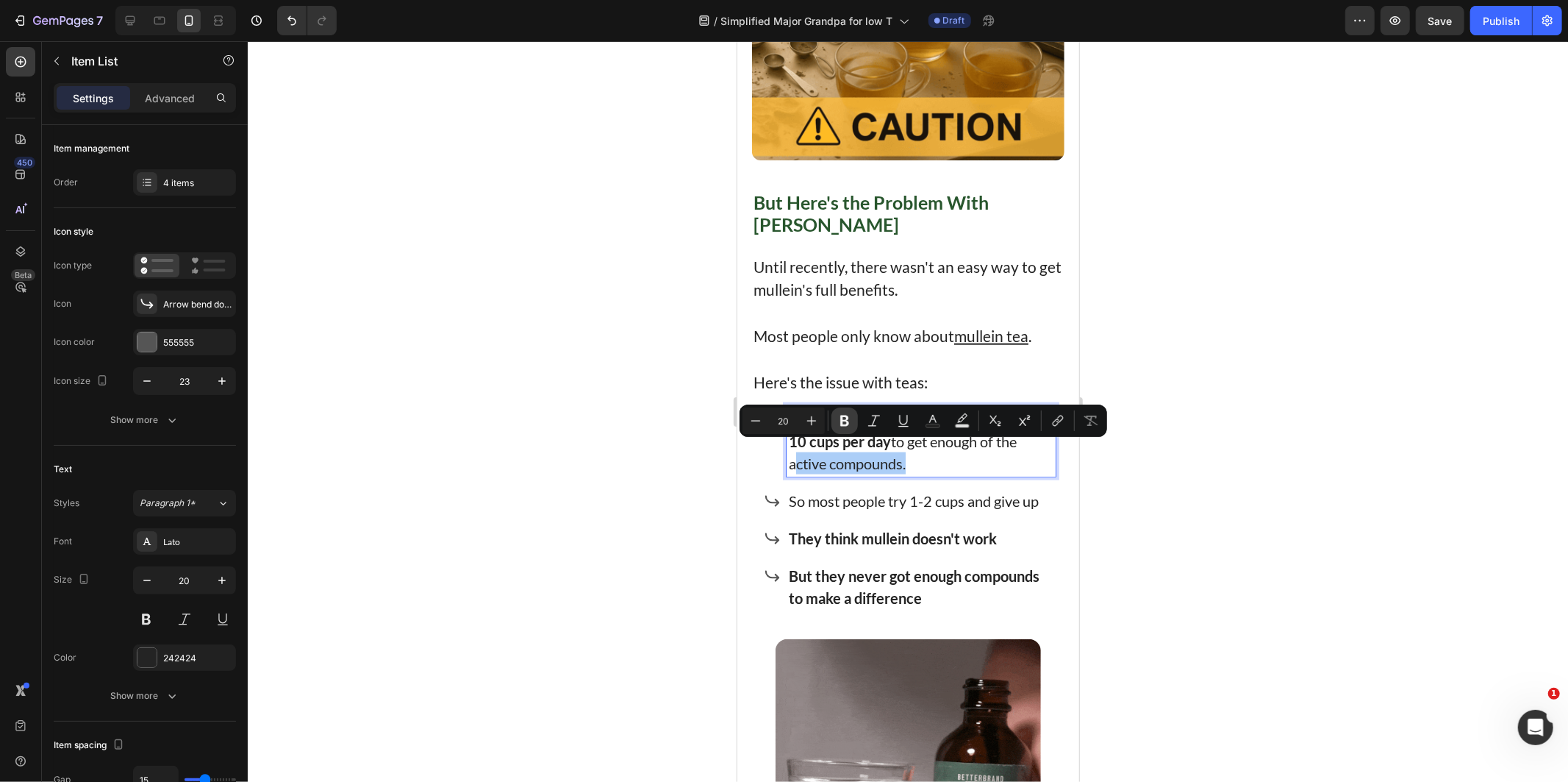
click at [843, 421] on icon "Editor contextual toolbar" at bounding box center [845, 421] width 15 height 15
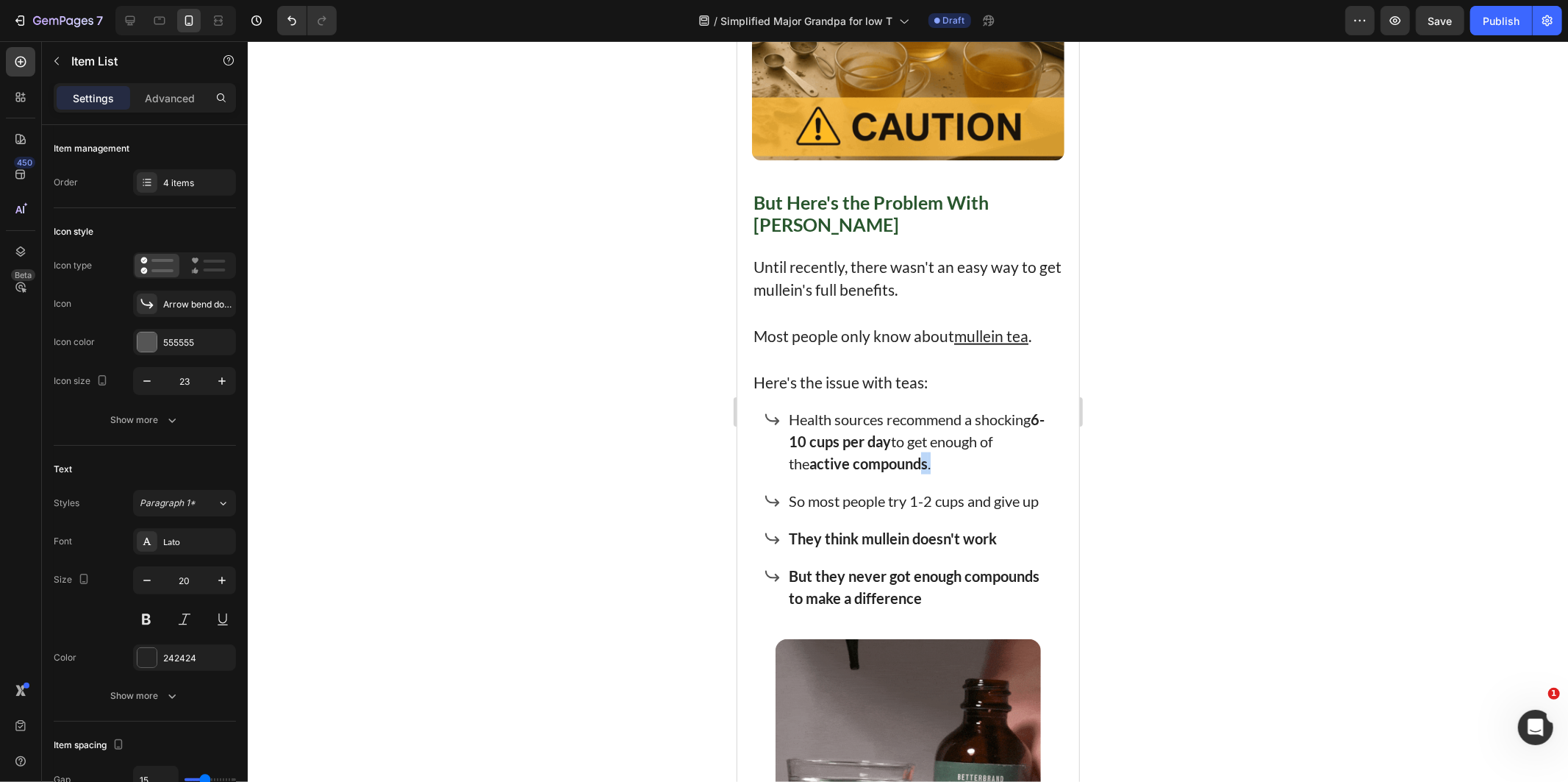
drag, startPoint x: 922, startPoint y: 454, endPoint x: 900, endPoint y: 451, distance: 22.2
click at [900, 451] on p "Health sources recommend a shocking 6-10 cups per day to get enough of the acti…" at bounding box center [920, 440] width 265 height 66
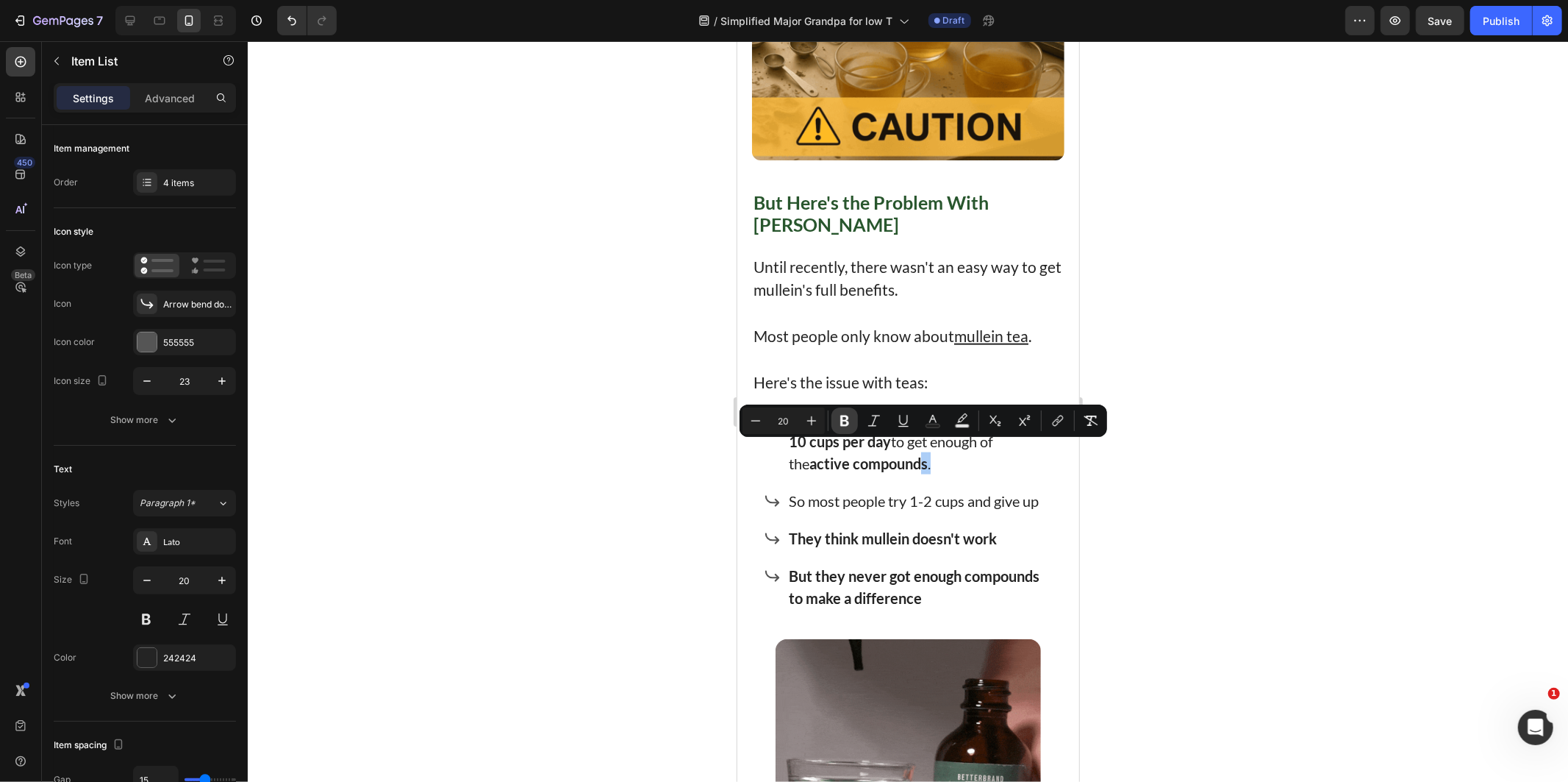
click at [850, 416] on icon "Editor contextual toolbar" at bounding box center [845, 421] width 15 height 15
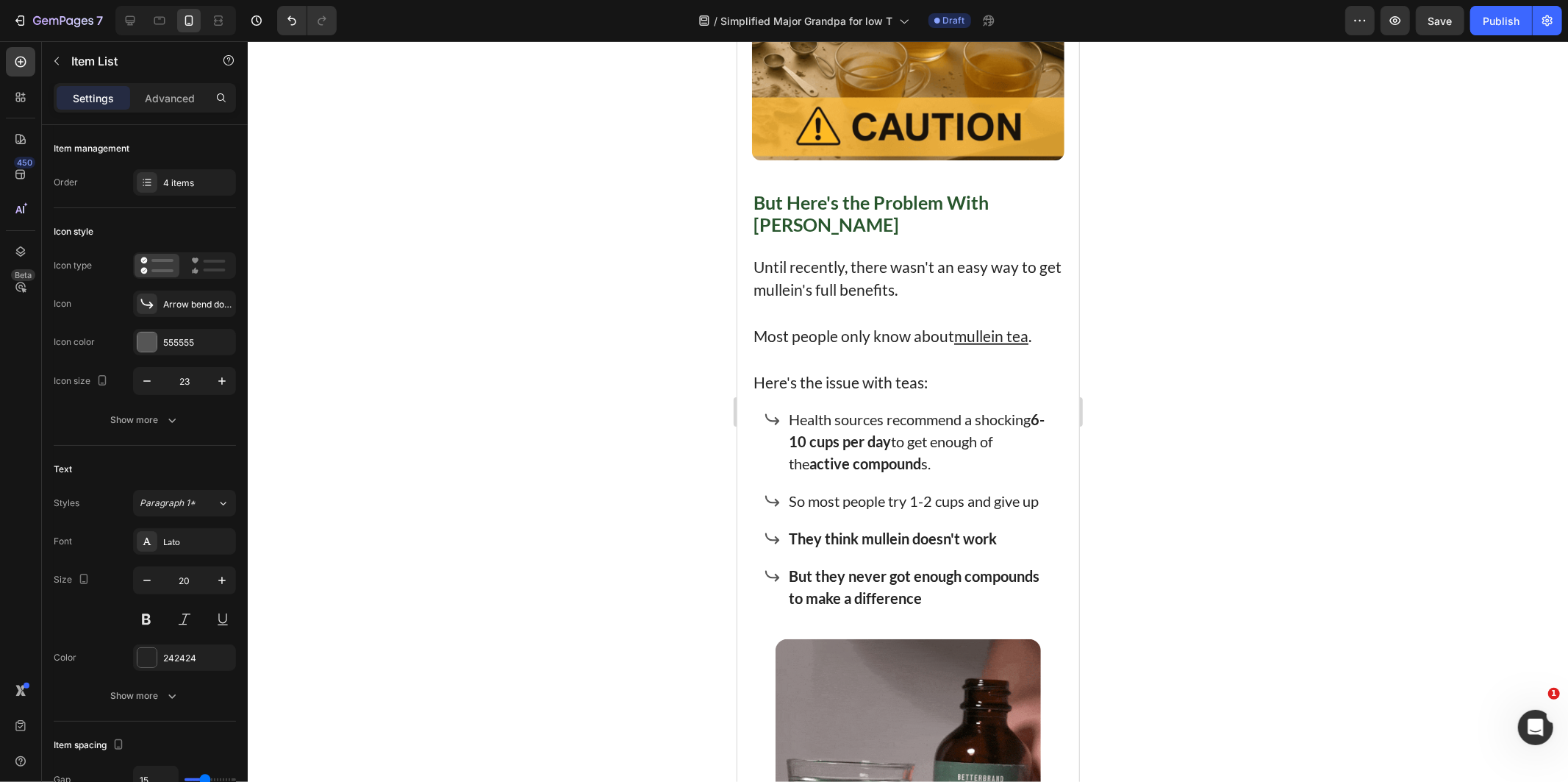
drag, startPoint x: 924, startPoint y: 463, endPoint x: 917, endPoint y: 456, distance: 9.9
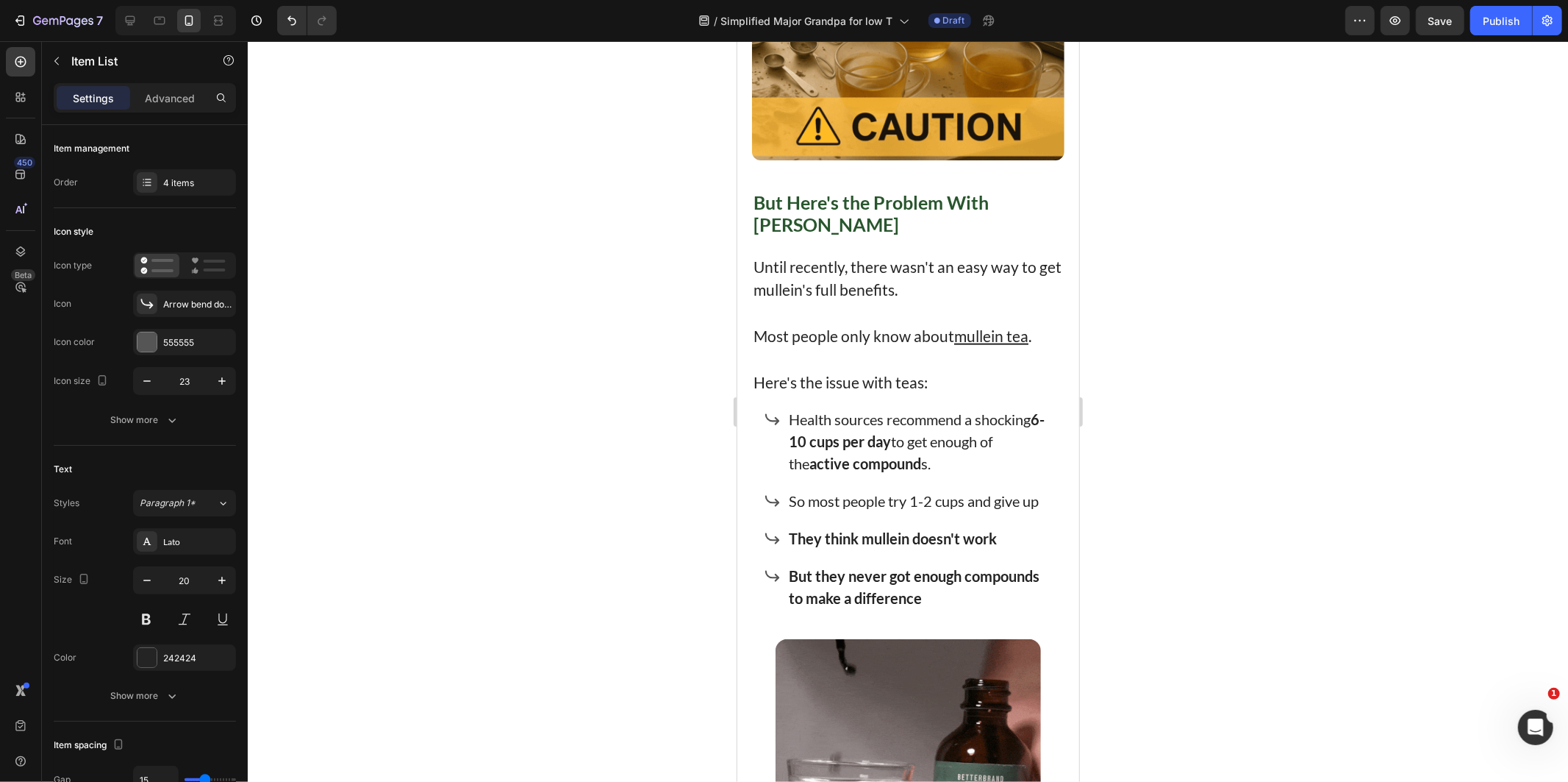
click at [924, 461] on p "Health sources recommend a shocking 6-10 cups per day to get enough of the acti…" at bounding box center [920, 440] width 265 height 66
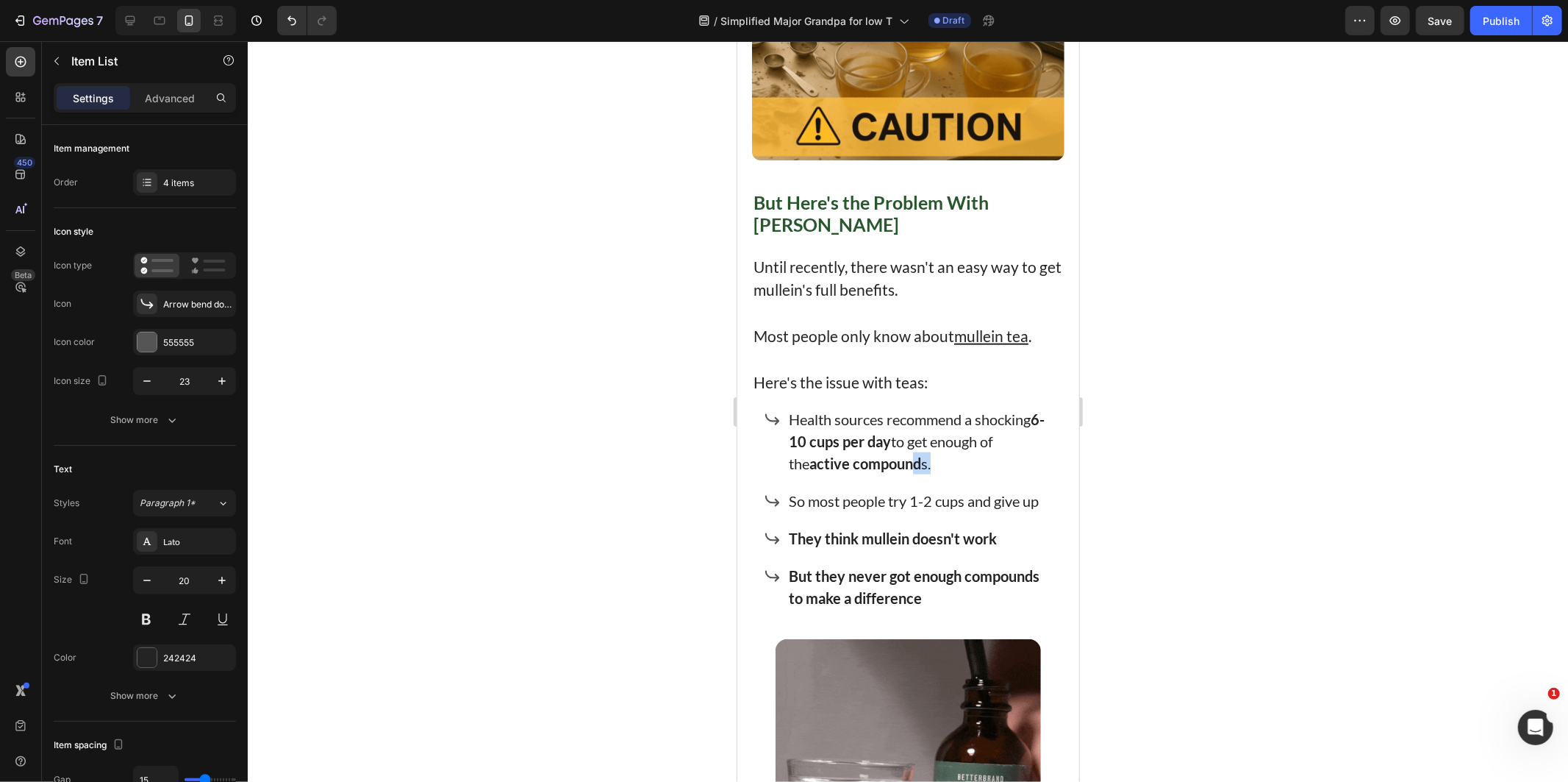
drag, startPoint x: 917, startPoint y: 453, endPoint x: 895, endPoint y: 450, distance: 22.2
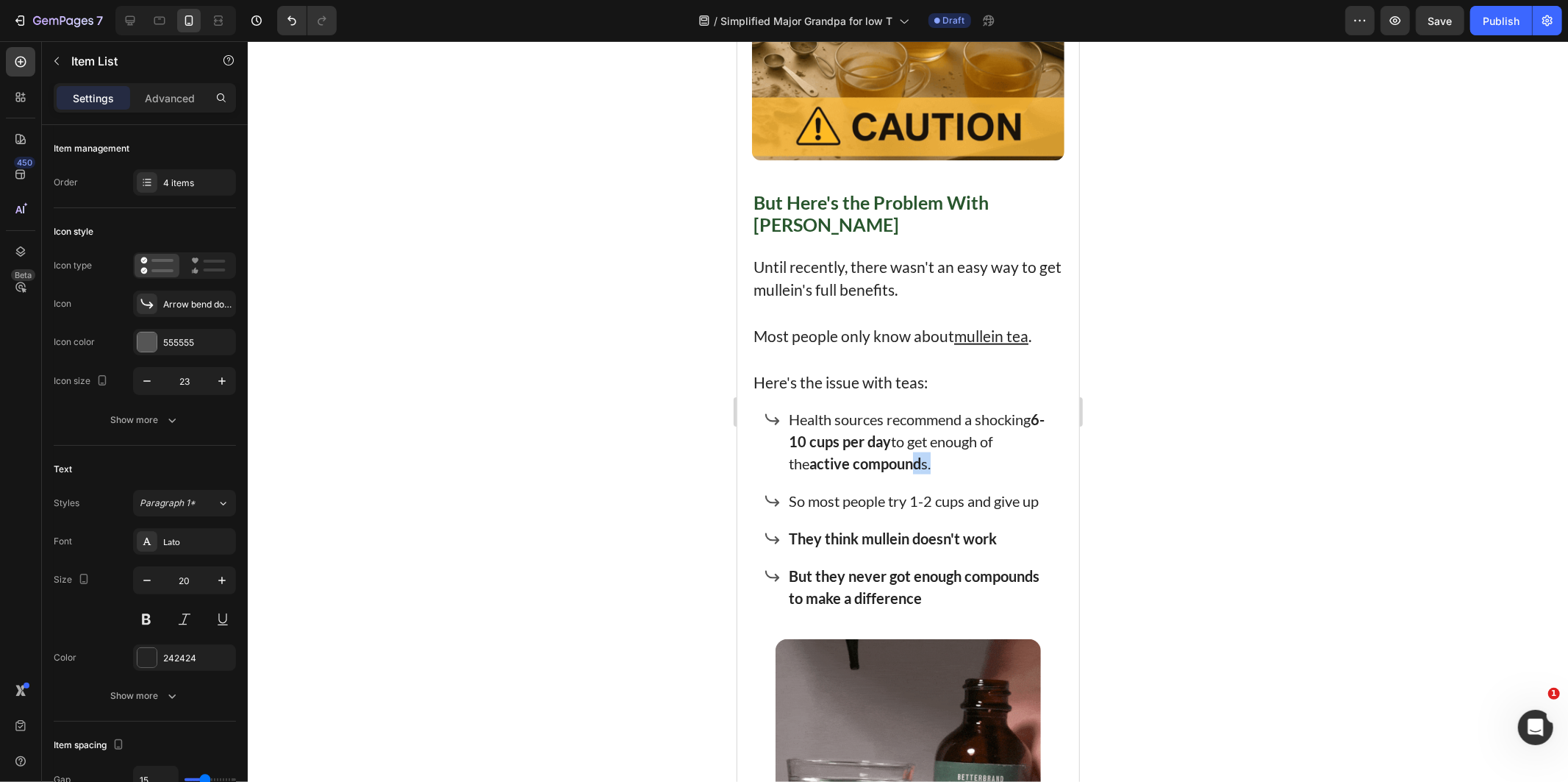
click at [895, 450] on p "Health sources recommend a shocking 6-10 cups per day to get enough of the acti…" at bounding box center [920, 440] width 265 height 66
click at [860, 454] on strong "active compound" at bounding box center [865, 462] width 112 height 17
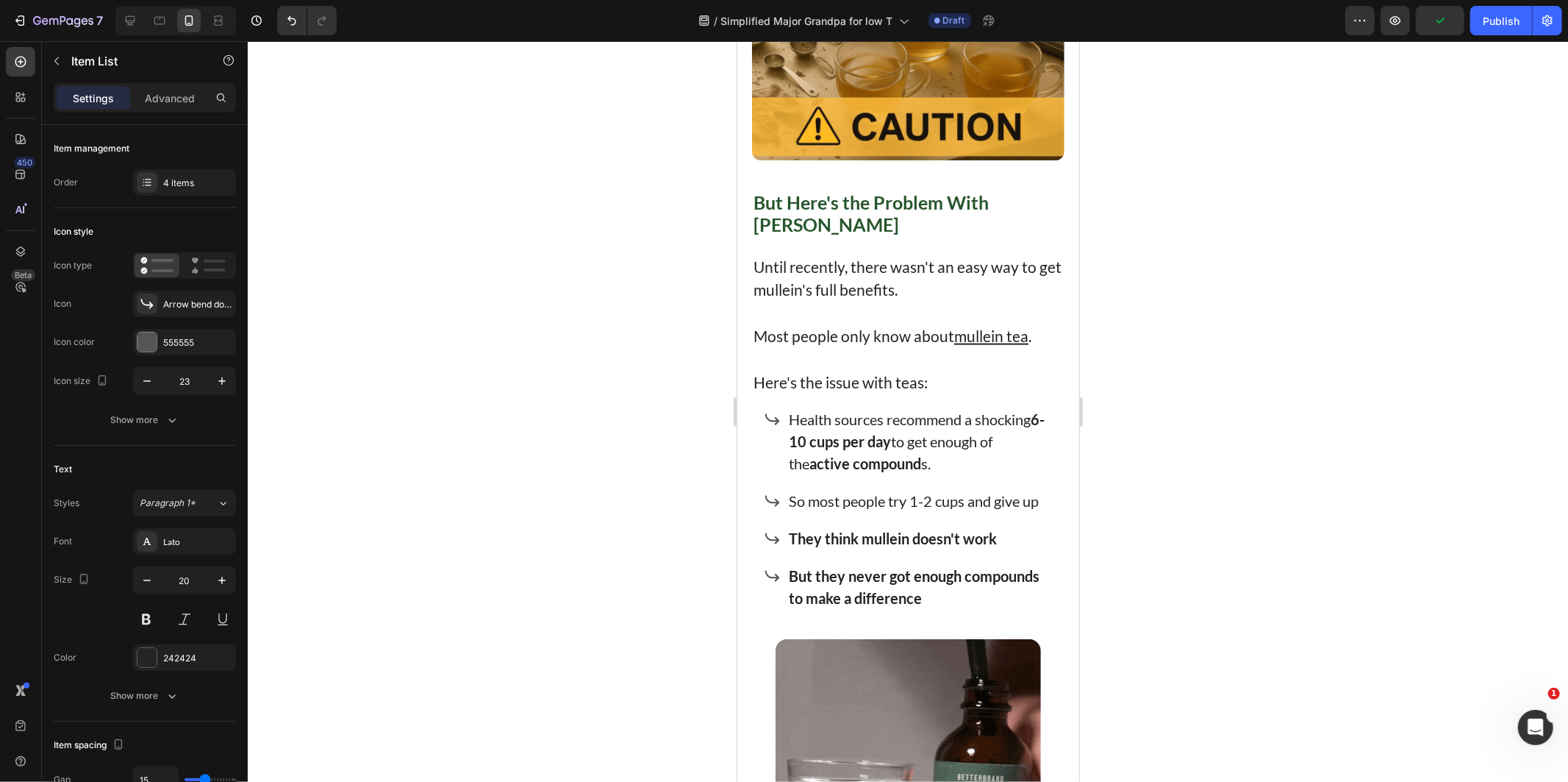
click at [574, 440] on div at bounding box center [907, 411] width 1320 height 741
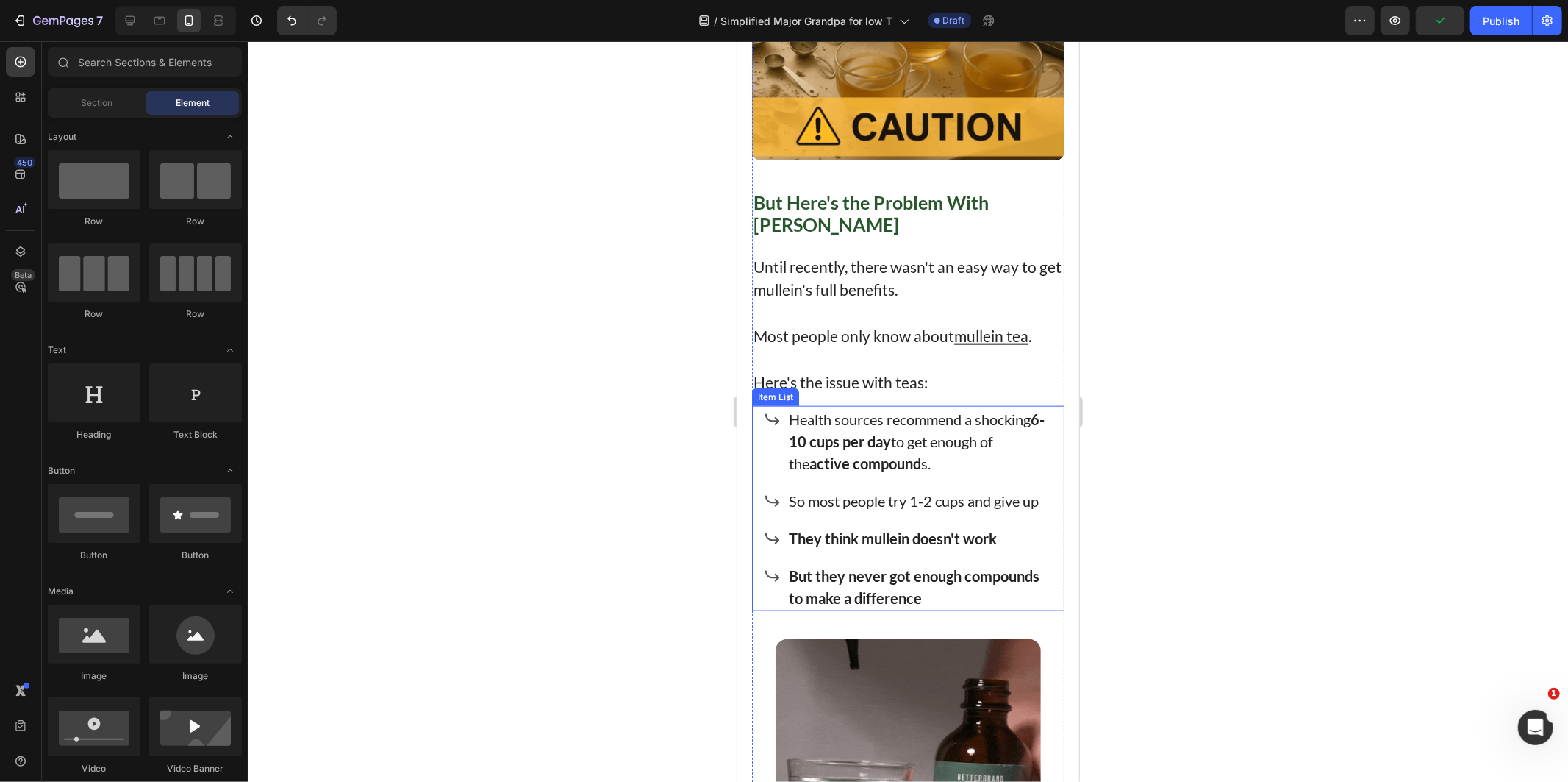
click at [931, 450] on p "Health sources recommend a shocking 6-10 cups per day to get enough of the acti…" at bounding box center [920, 440] width 265 height 66
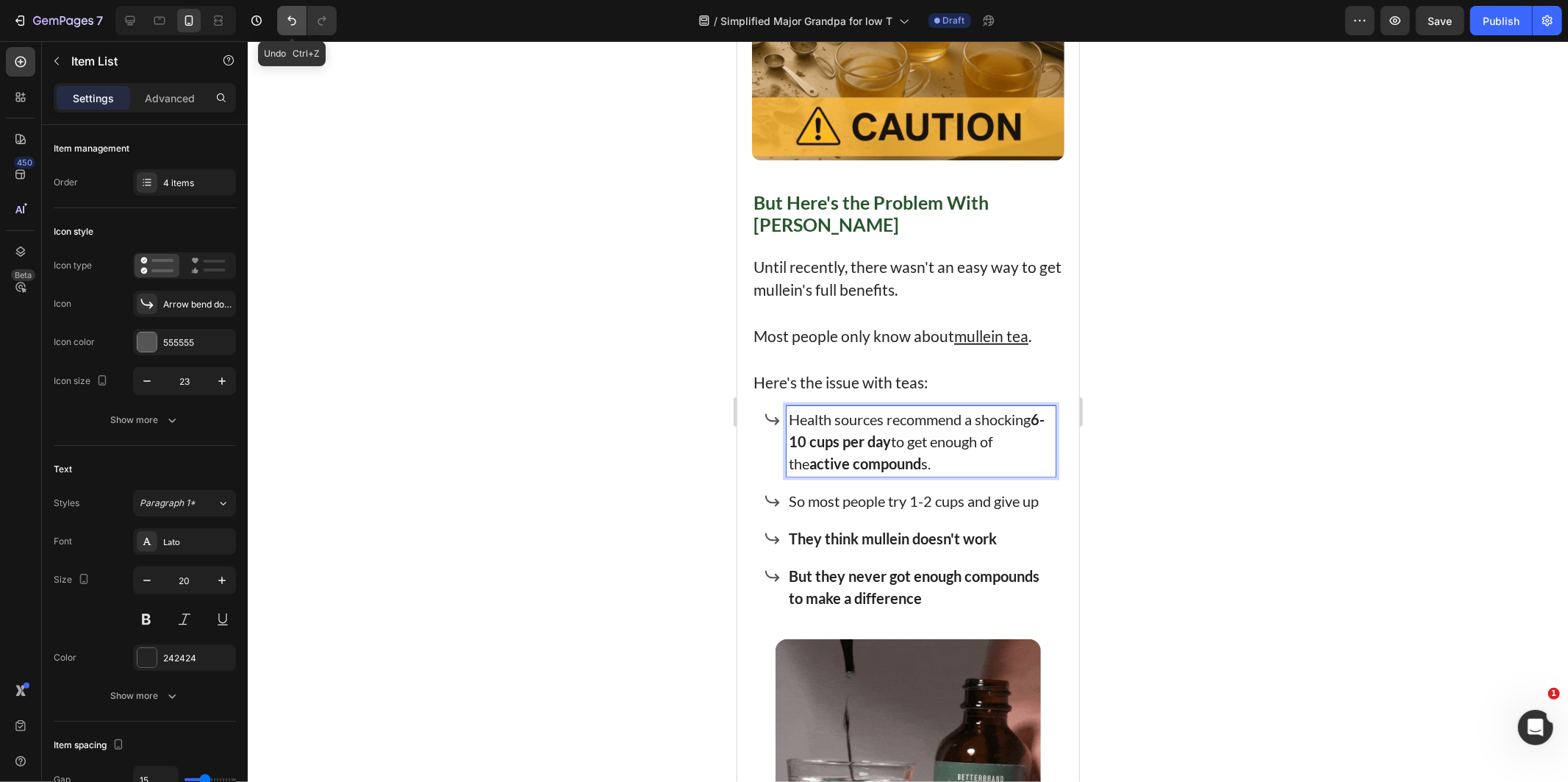
click at [292, 21] on icon "Undo/Redo" at bounding box center [292, 21] width 15 height 15
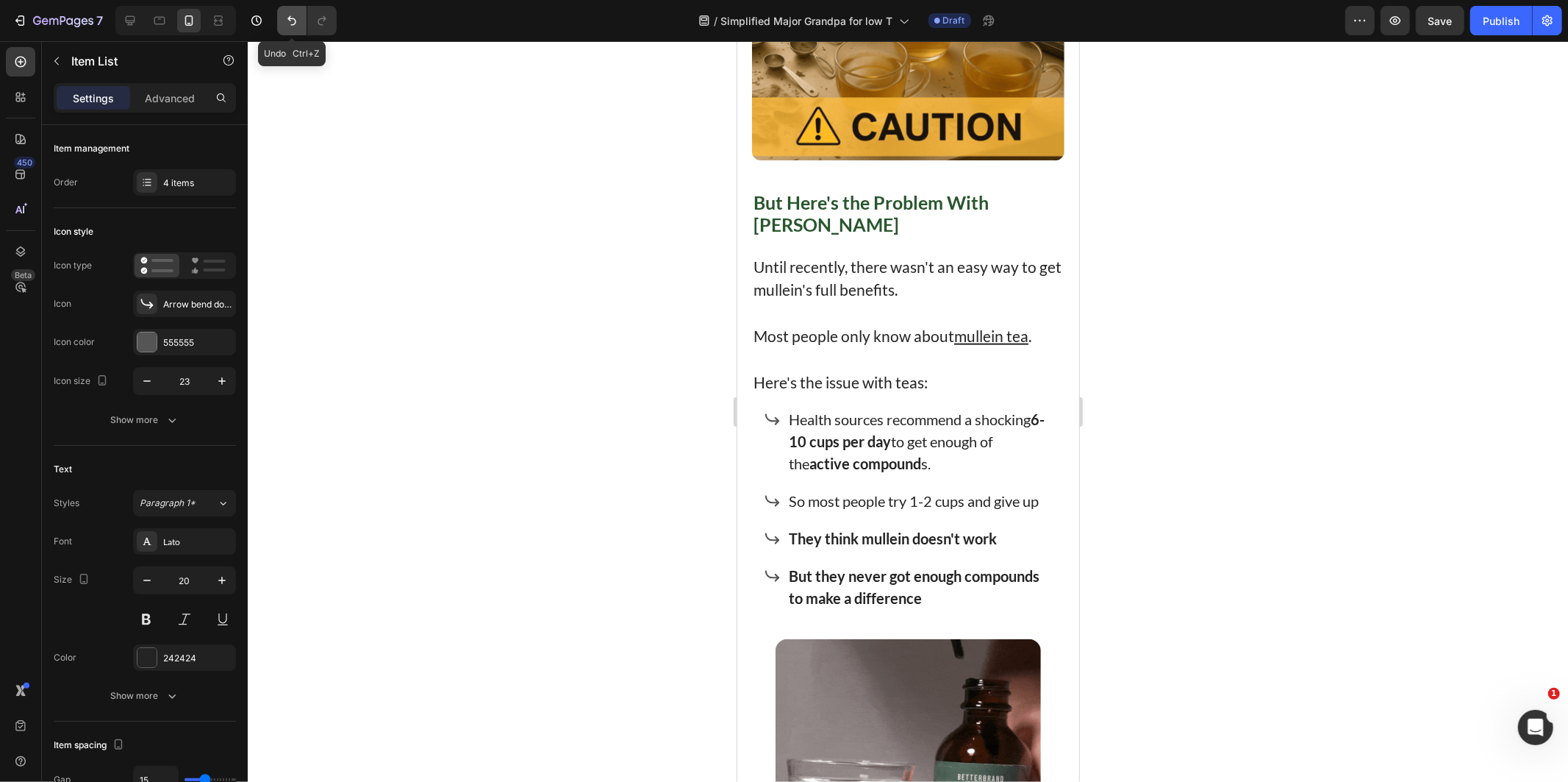
click at [292, 21] on icon "Undo/Redo" at bounding box center [292, 21] width 15 height 15
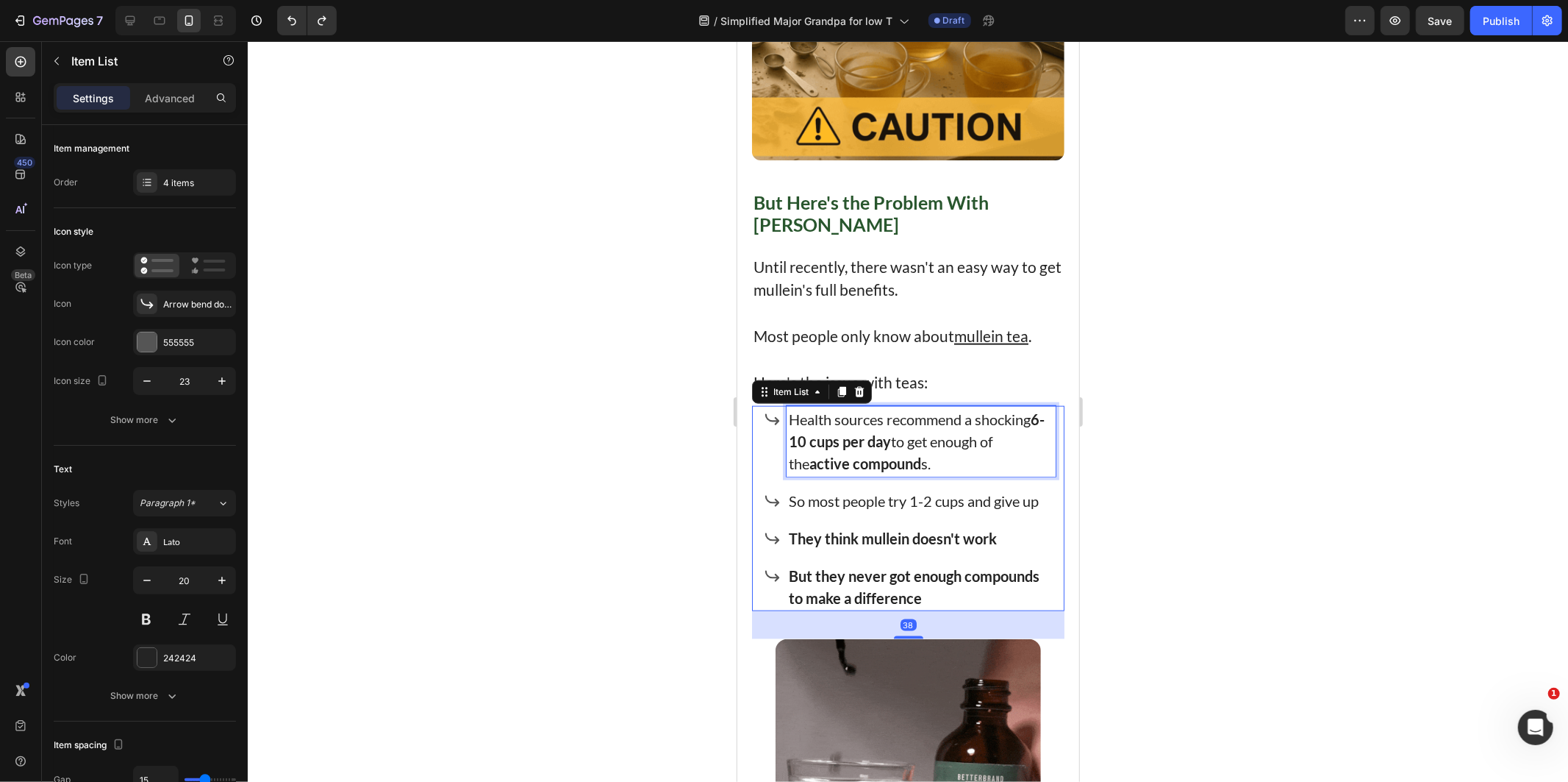
click at [902, 443] on p "Health sources recommend a shocking 6-10 cups per day to get enough of the acti…" at bounding box center [920, 440] width 265 height 66
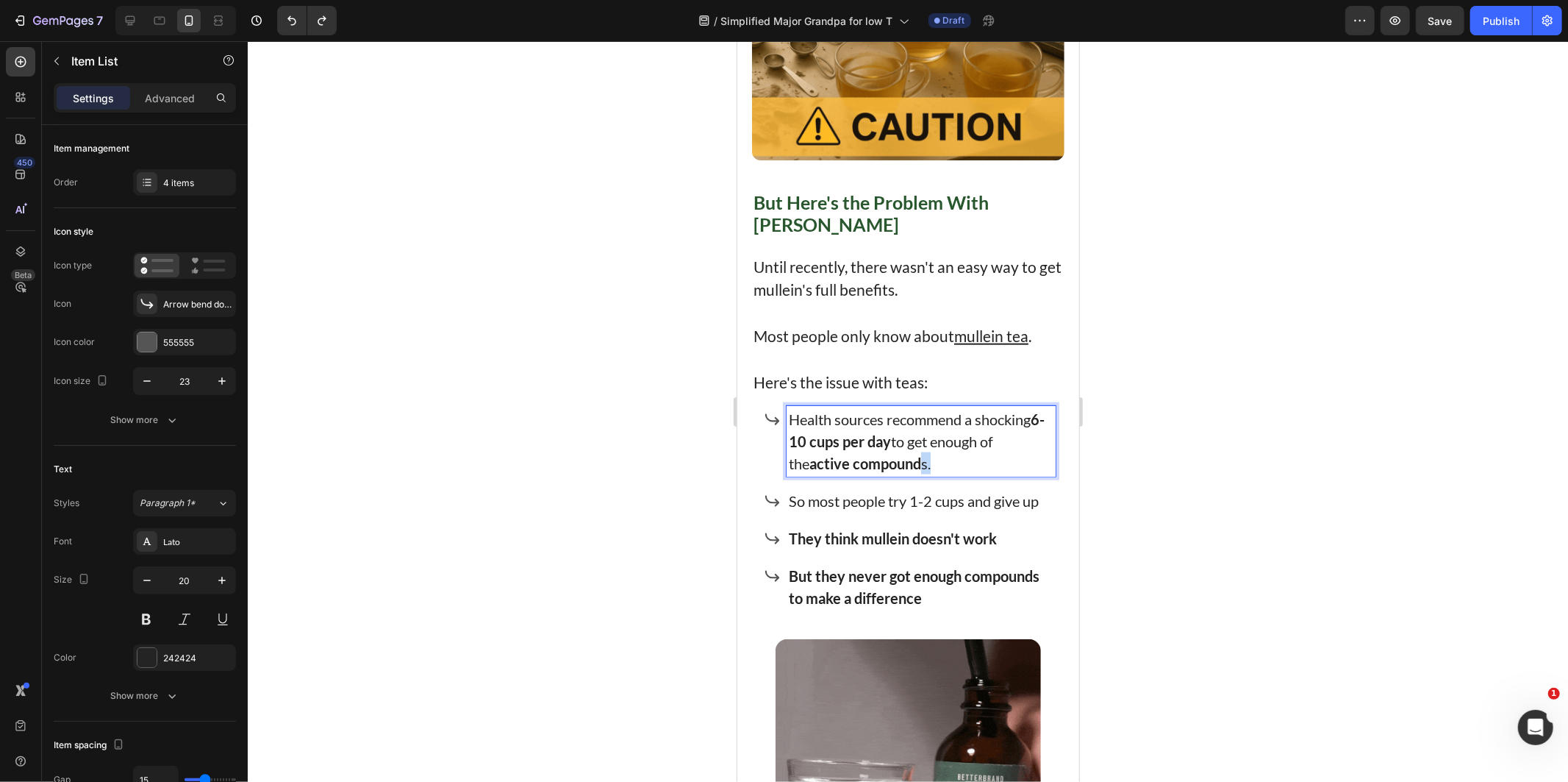
drag, startPoint x: 911, startPoint y: 453, endPoint x: 896, endPoint y: 449, distance: 15.5
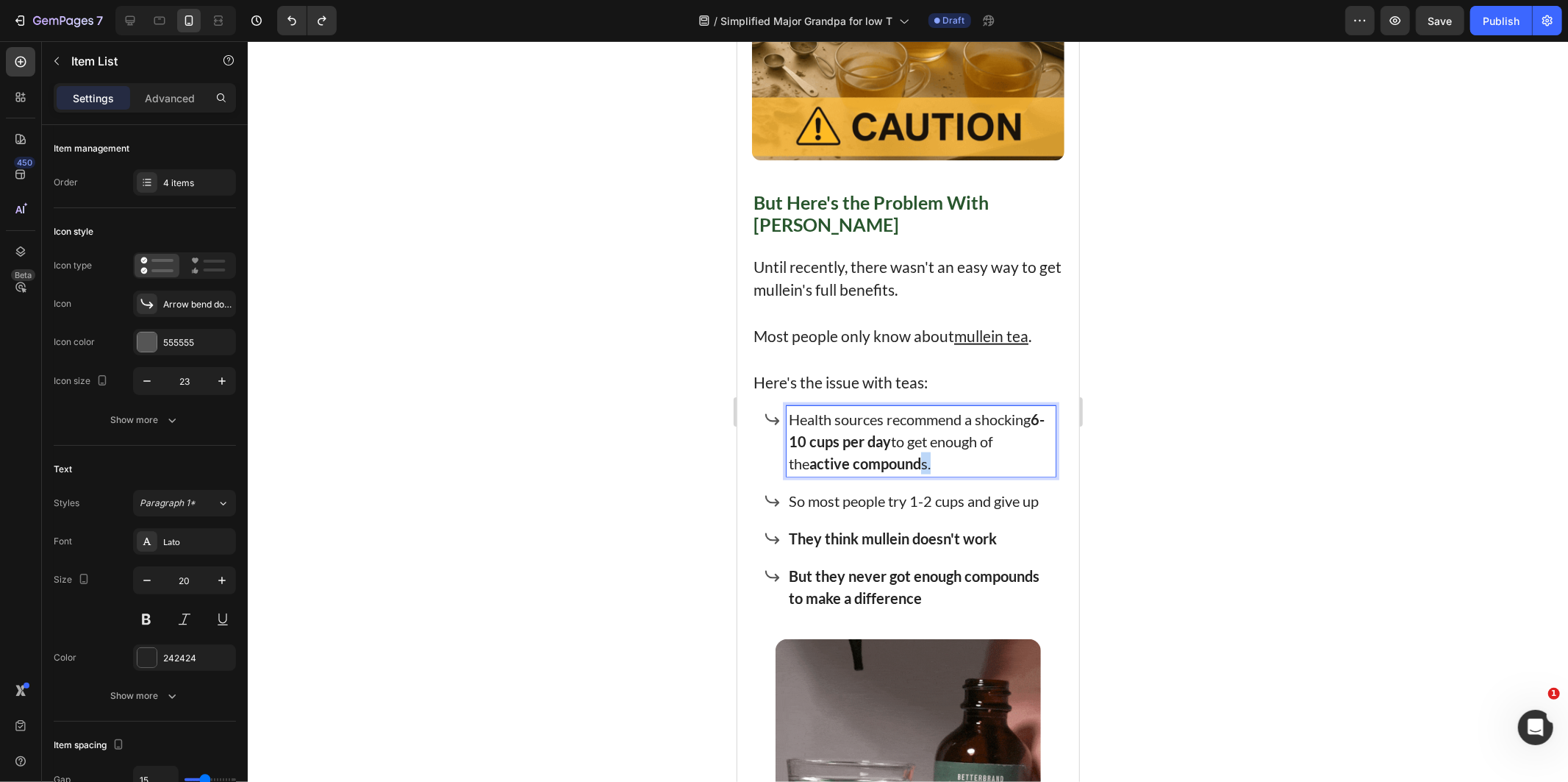
click at [896, 449] on p "Health sources recommend a shocking 6-10 cups per day to get enough of the acti…" at bounding box center [920, 440] width 265 height 66
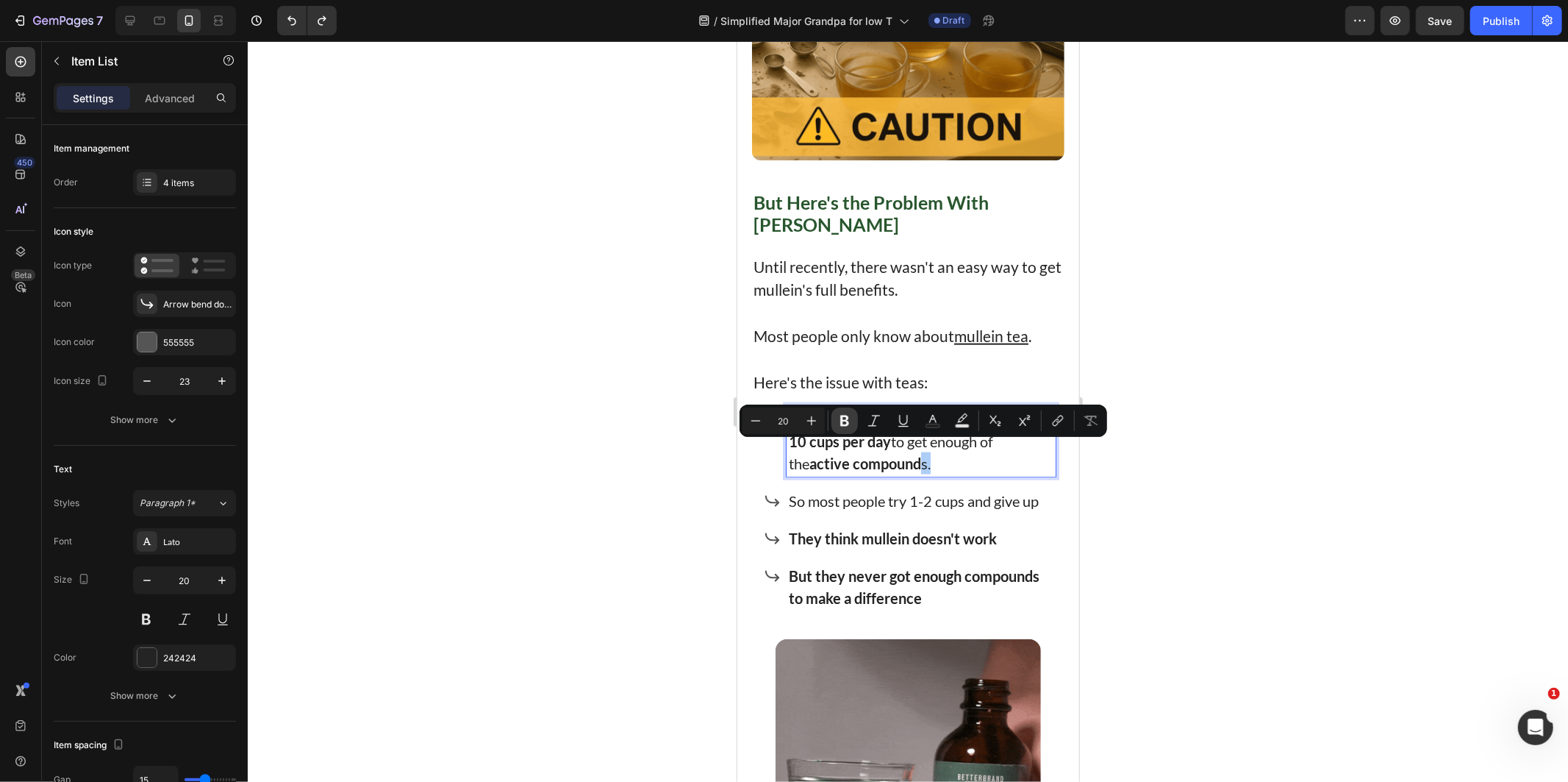
click at [839, 414] on icon "Editor contextual toolbar" at bounding box center [845, 421] width 15 height 15
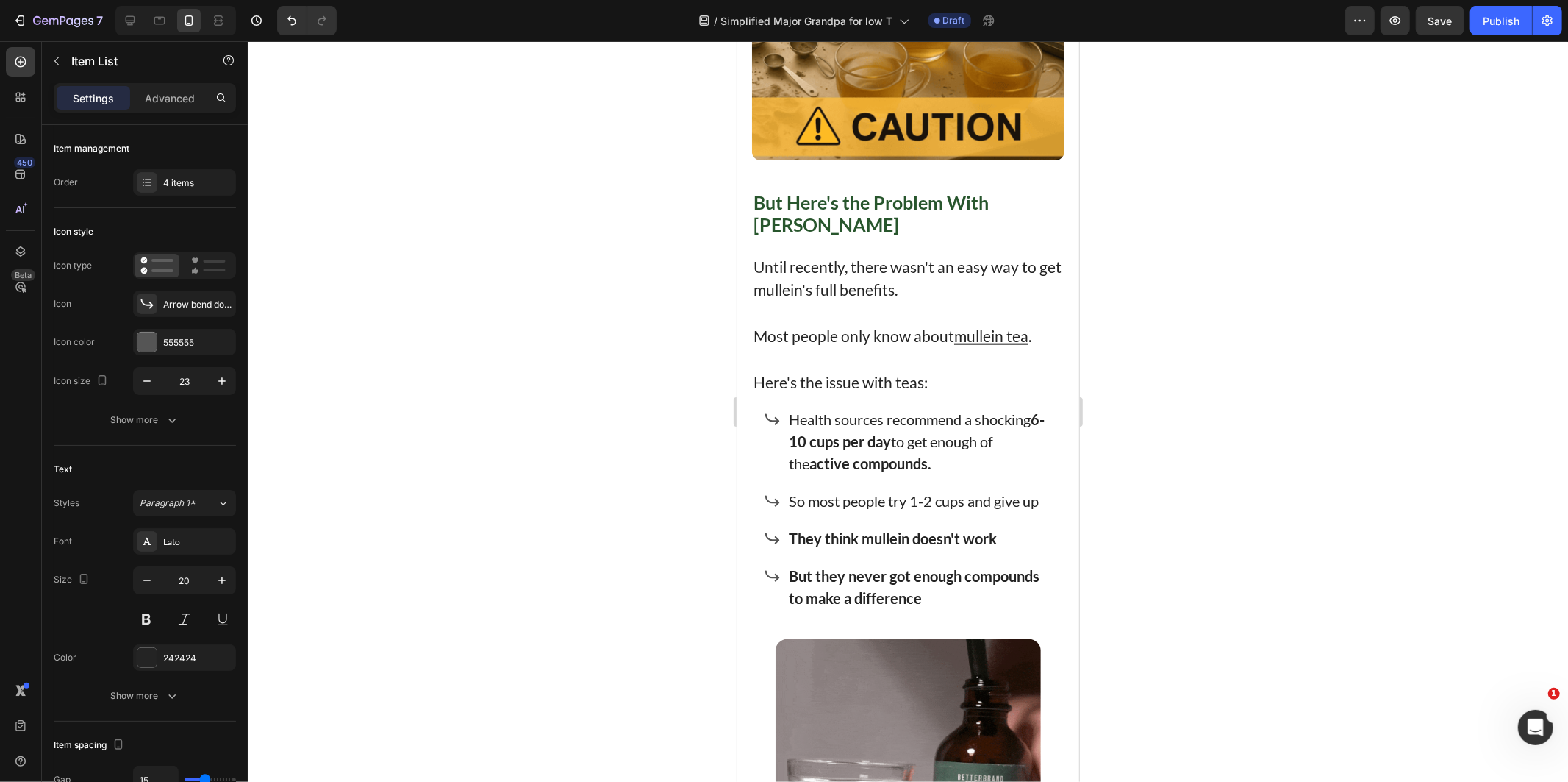
click at [541, 449] on div at bounding box center [907, 411] width 1320 height 741
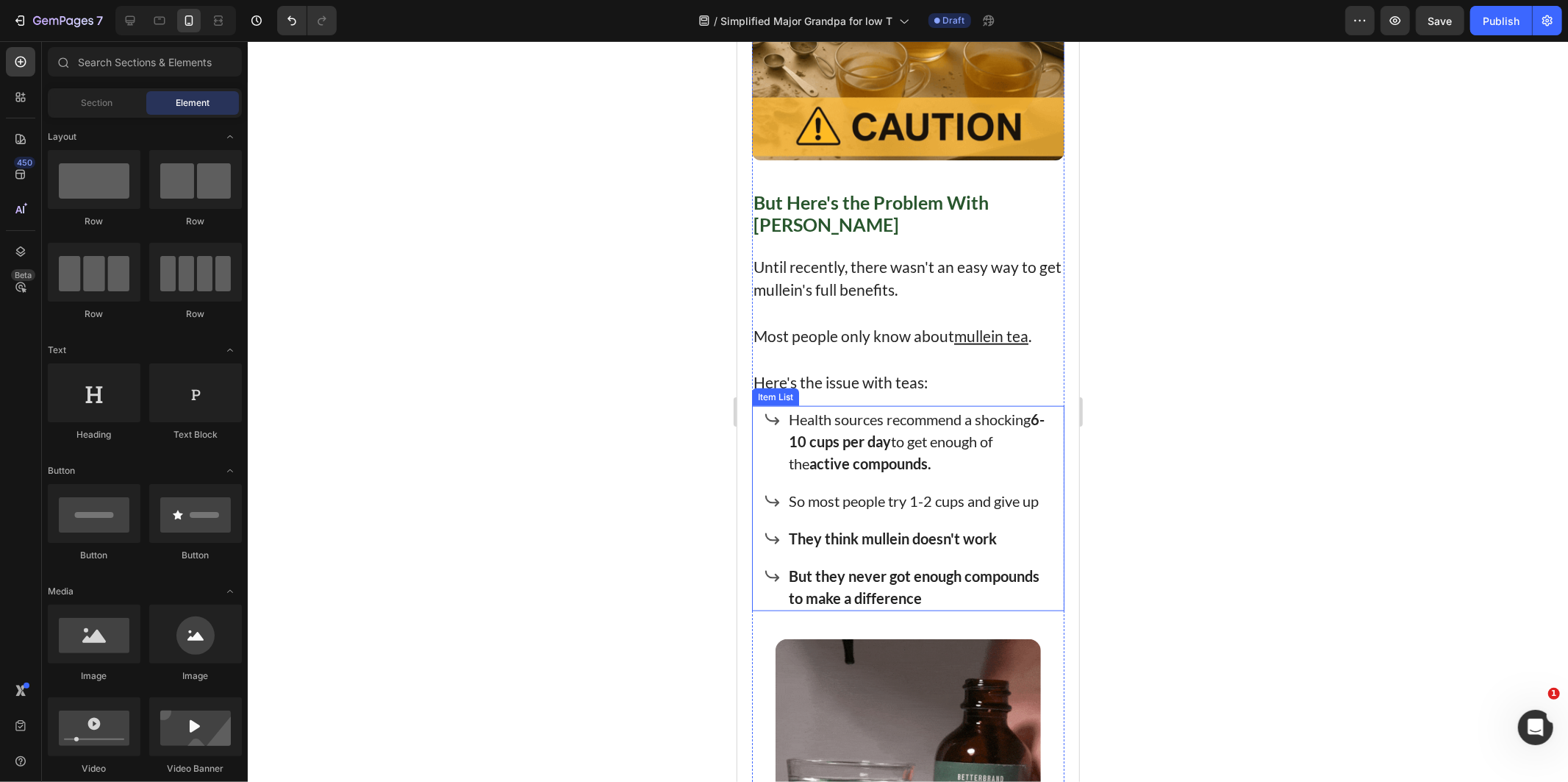
click at [950, 442] on p "Health sources recommend a shocking 6-10 cups per day to get enough of the acti…" at bounding box center [920, 440] width 265 height 66
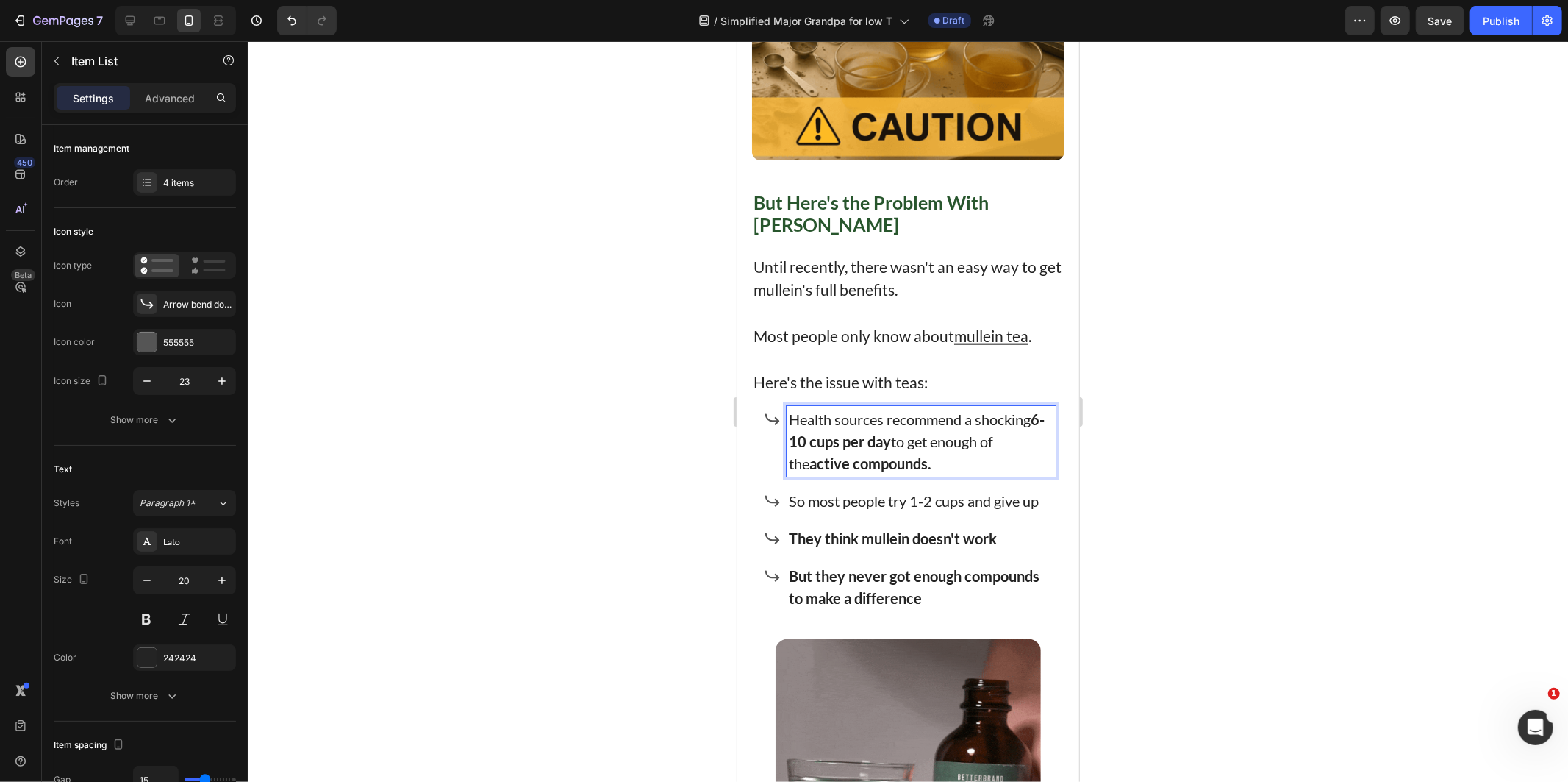
click at [1284, 545] on div at bounding box center [907, 411] width 1320 height 741
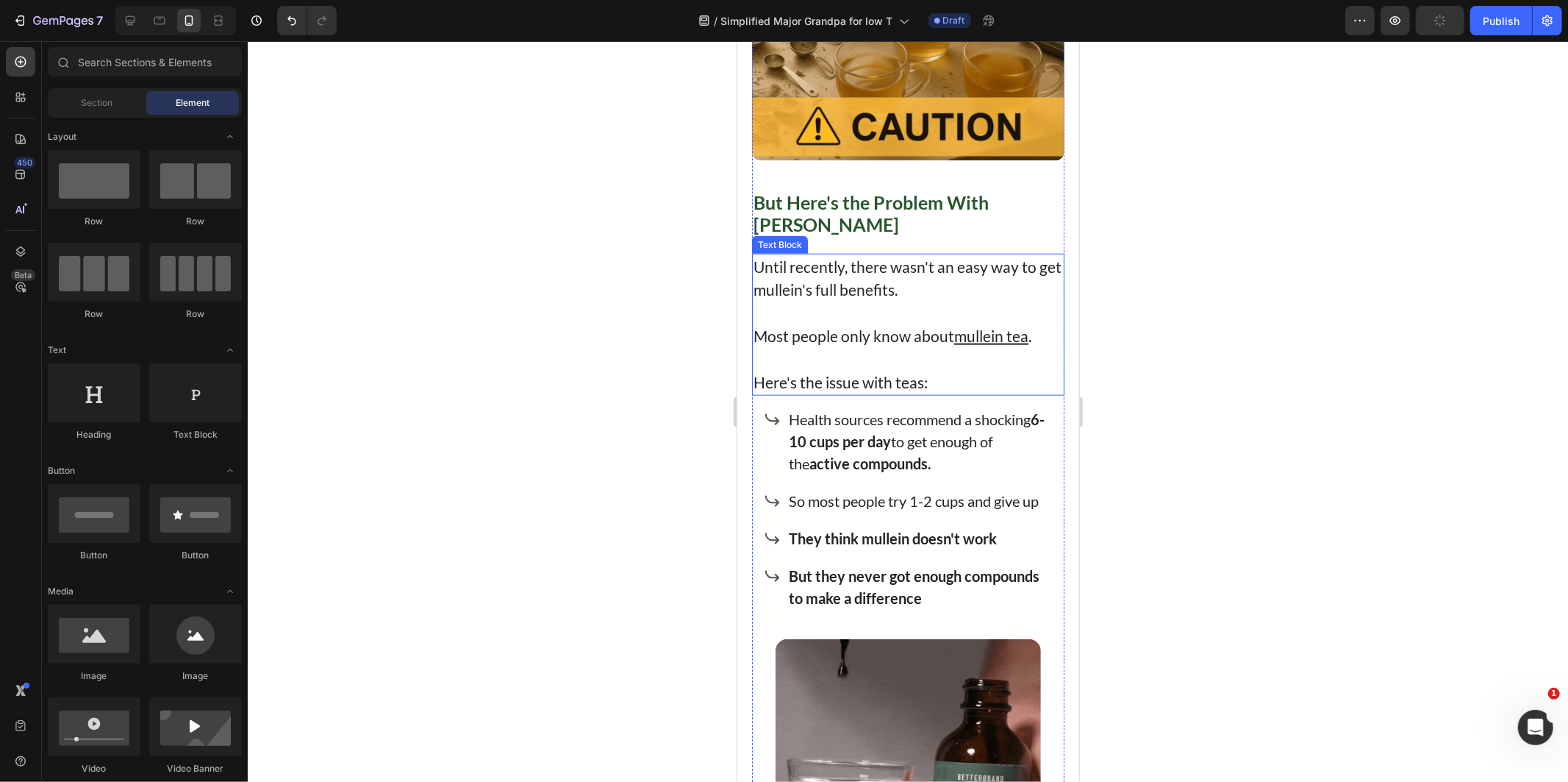
drag, startPoint x: 957, startPoint y: 367, endPoint x: 951, endPoint y: 376, distance: 10.8
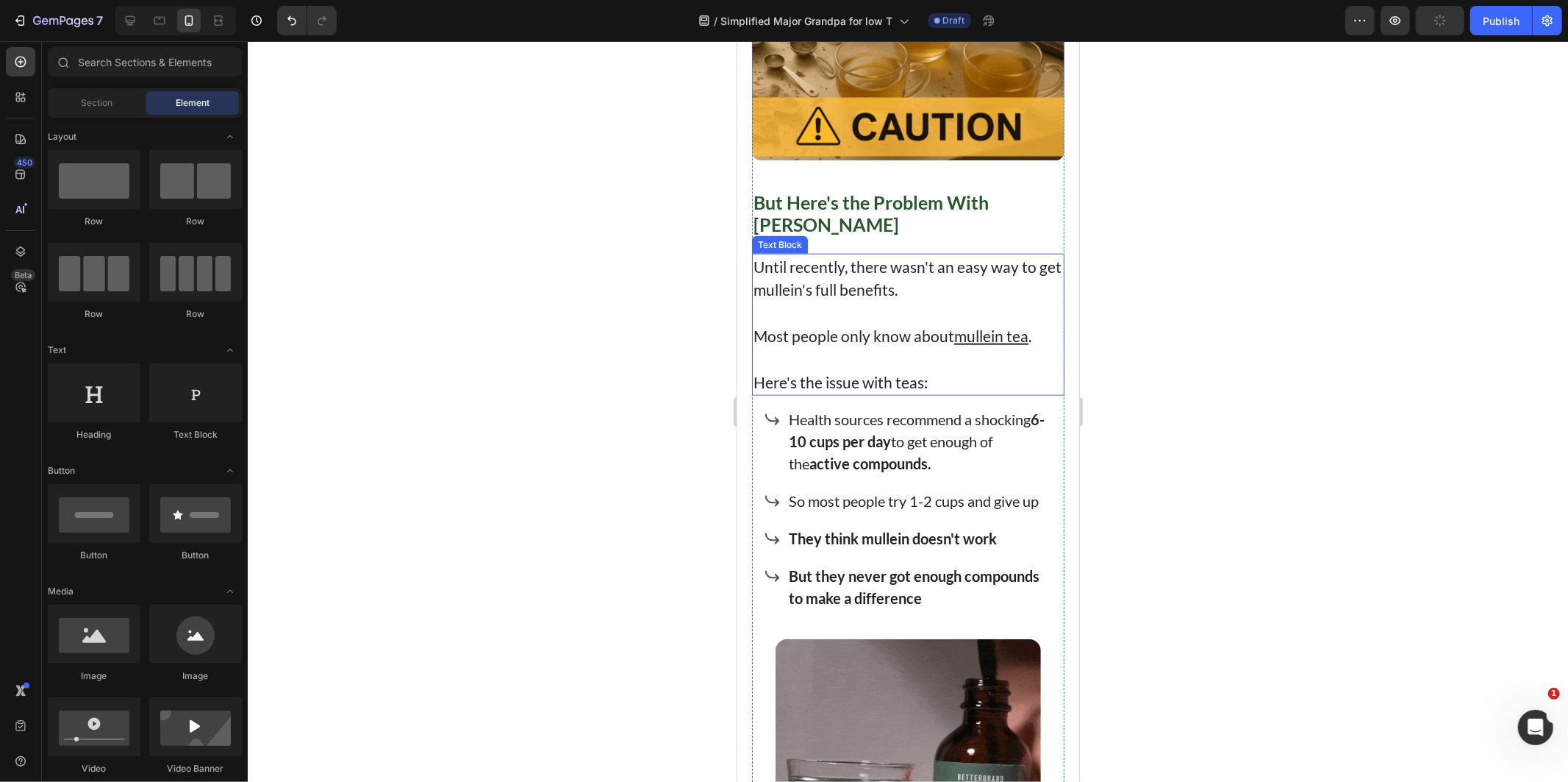
click at [957, 370] on p "Here's the issue with teas:" at bounding box center [907, 382] width 310 height 24
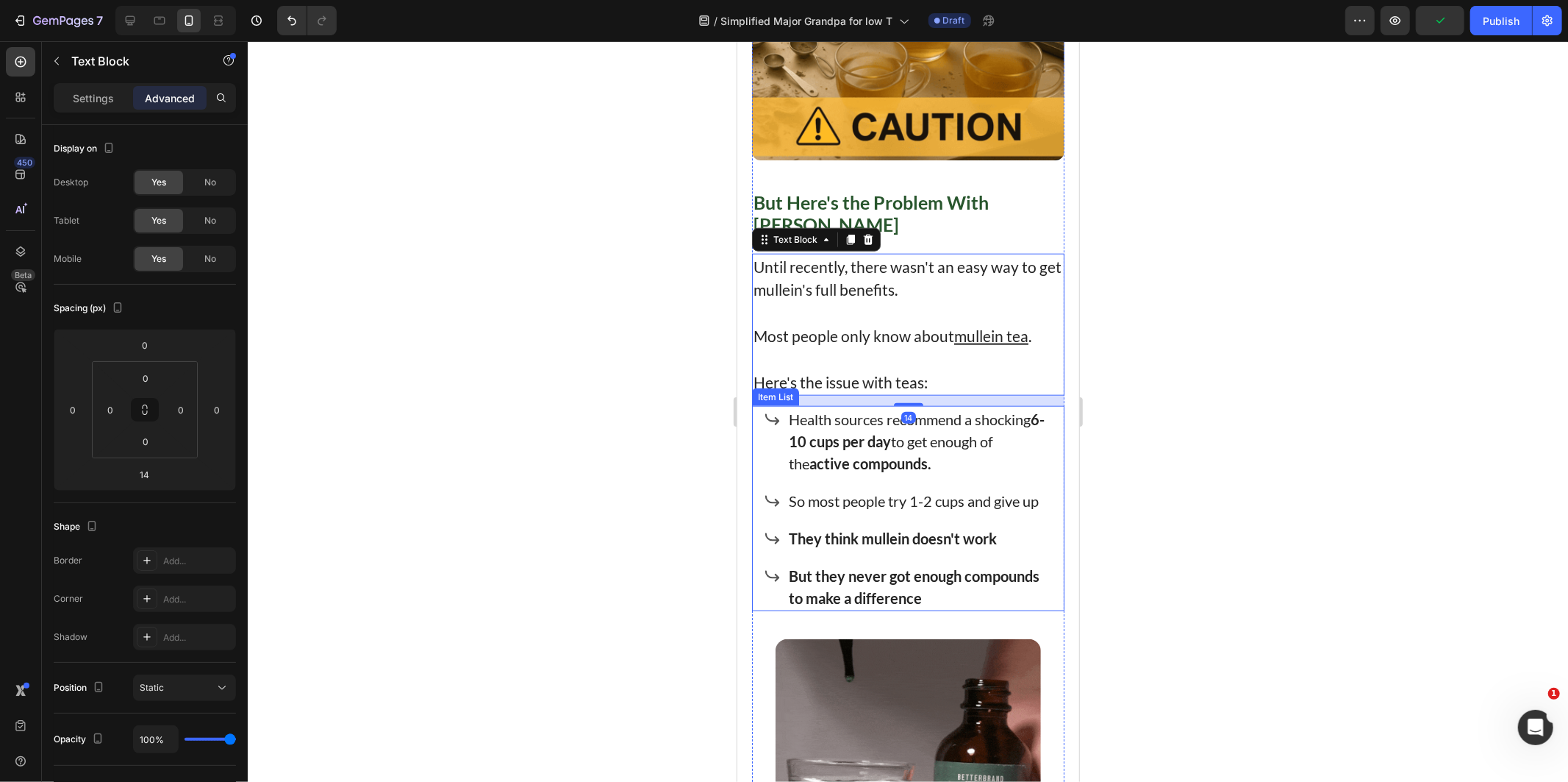
click at [910, 405] on div "Health sources recommend a shocking 6-10 cups per day to get enough of the acti…" at bounding box center [920, 441] width 269 height 71
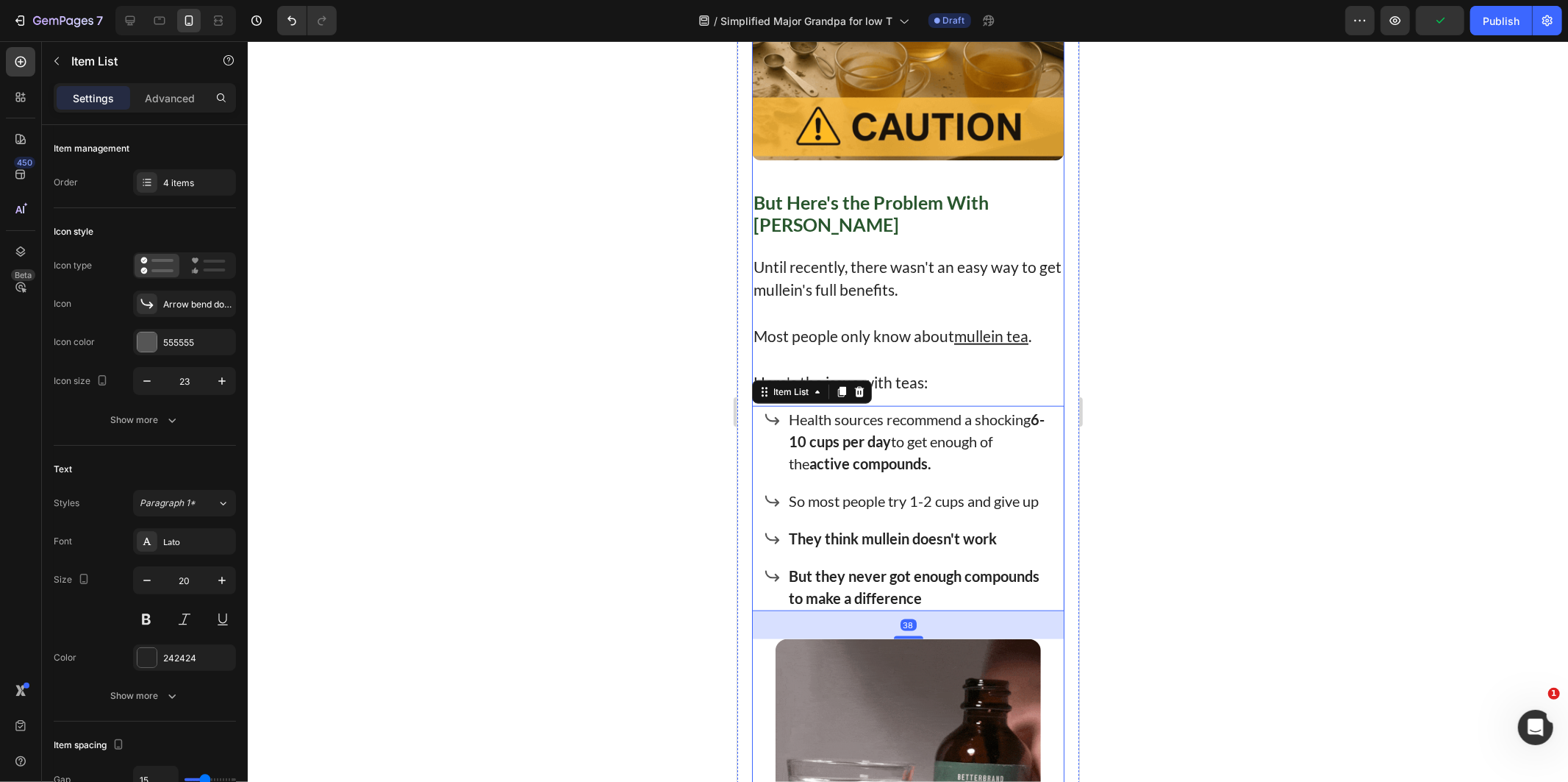
click at [906, 374] on p "Here's the issue with teas:" at bounding box center [907, 382] width 310 height 24
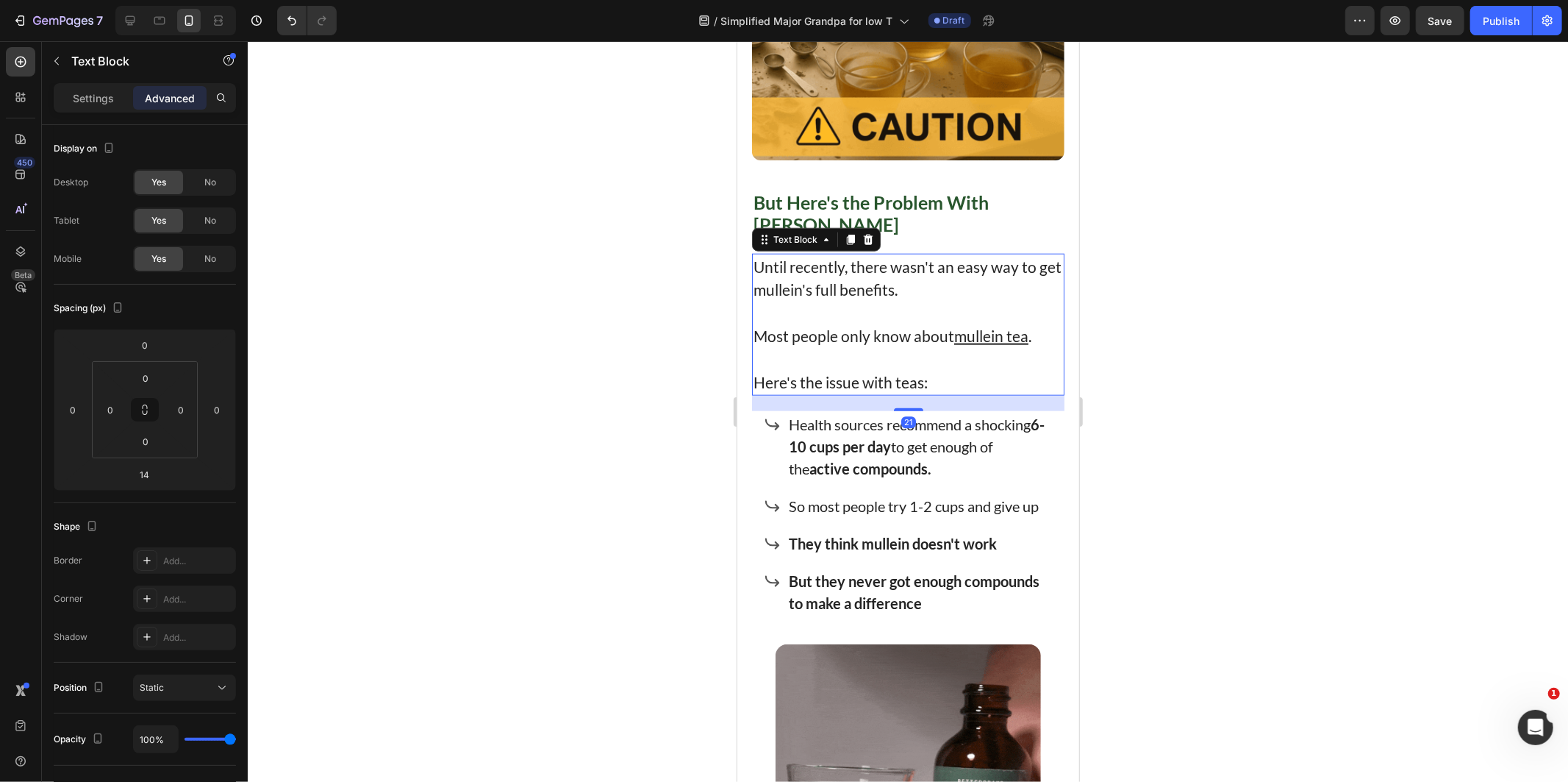
drag, startPoint x: 906, startPoint y: 393, endPoint x: 1072, endPoint y: 437, distance: 171.7
click at [916, 395] on div "21" at bounding box center [907, 395] width 312 height 0
type input "22"
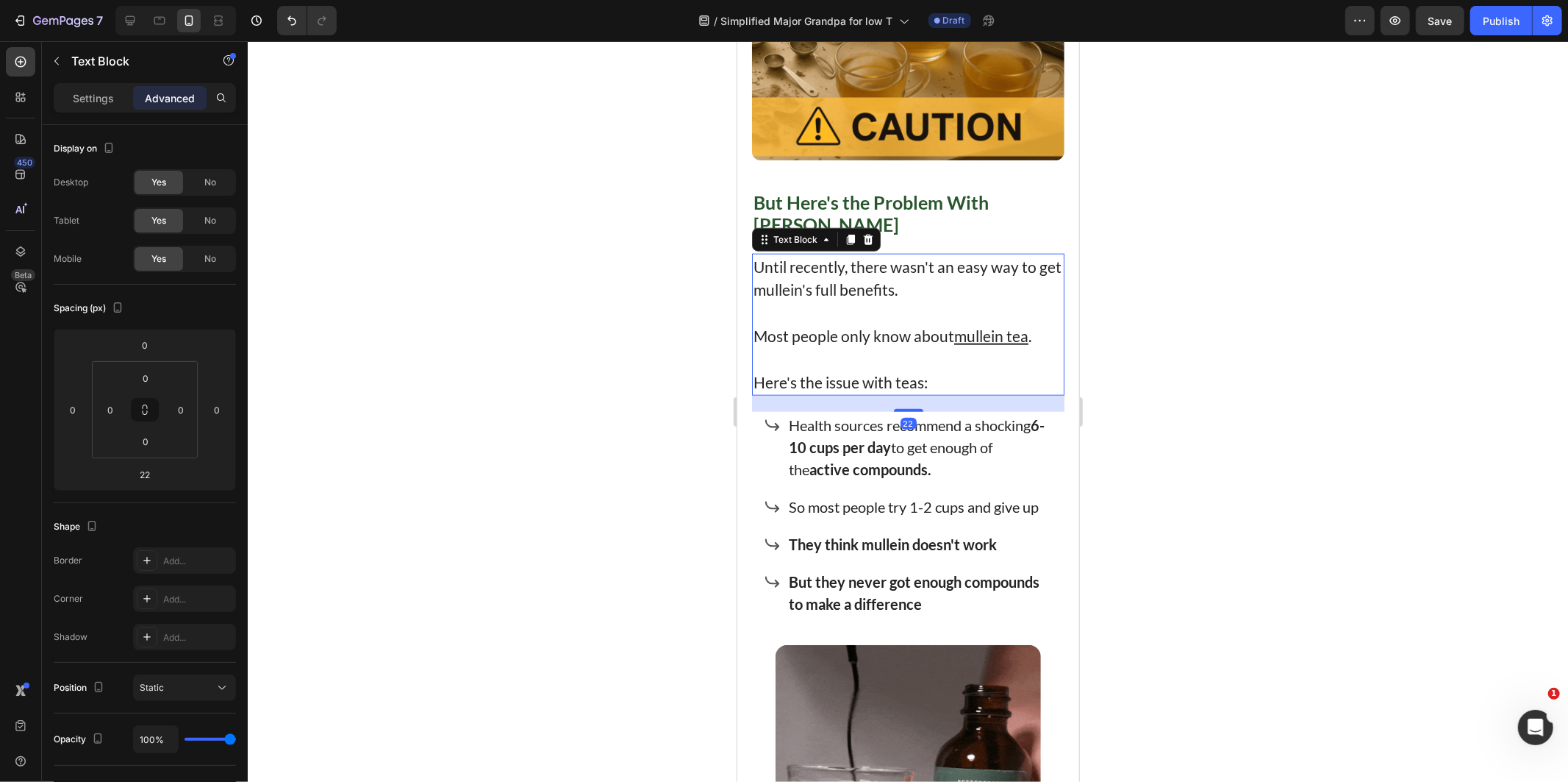
click at [1200, 468] on div at bounding box center [907, 411] width 1320 height 741
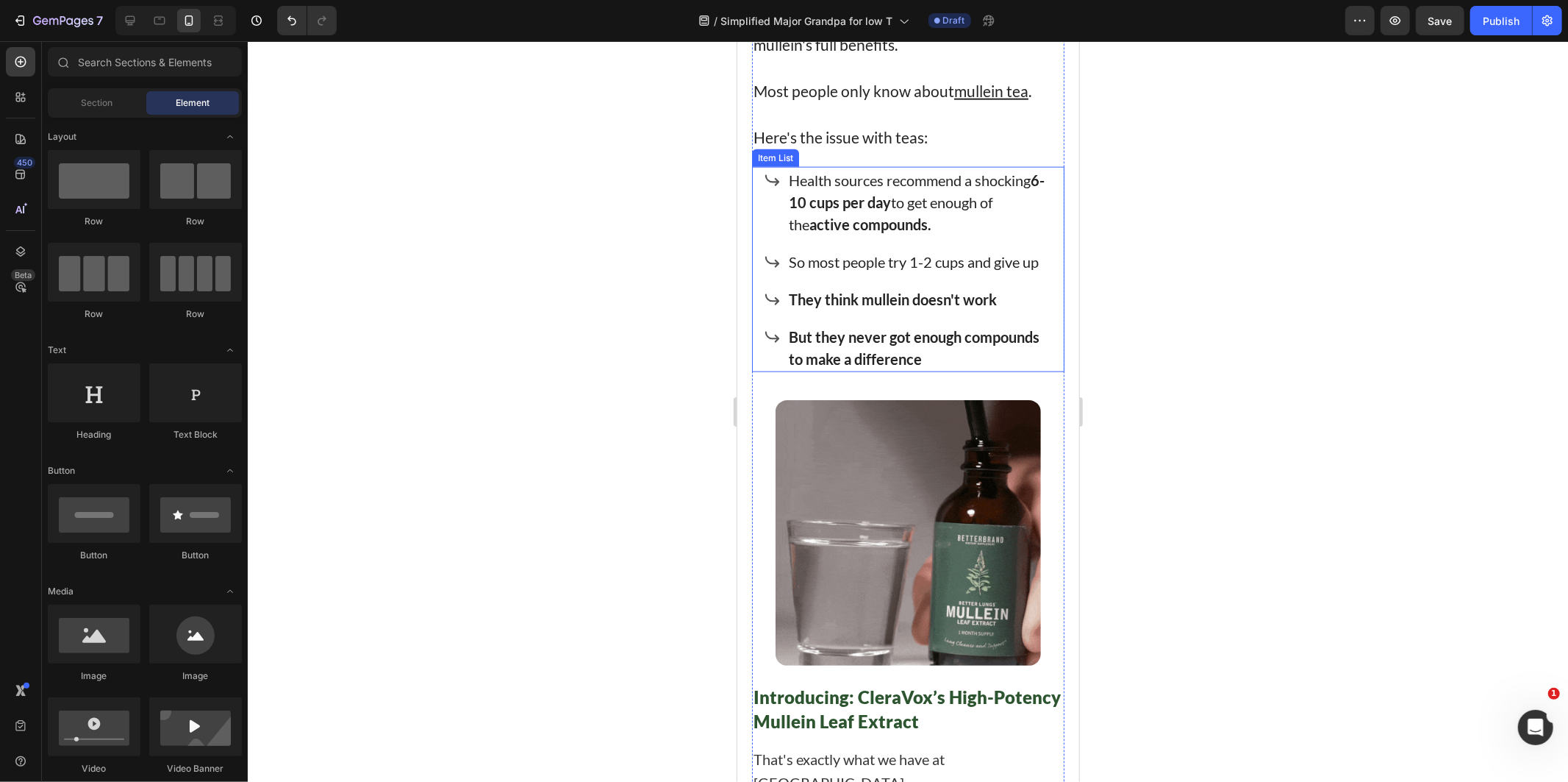
scroll to position [5976, 0]
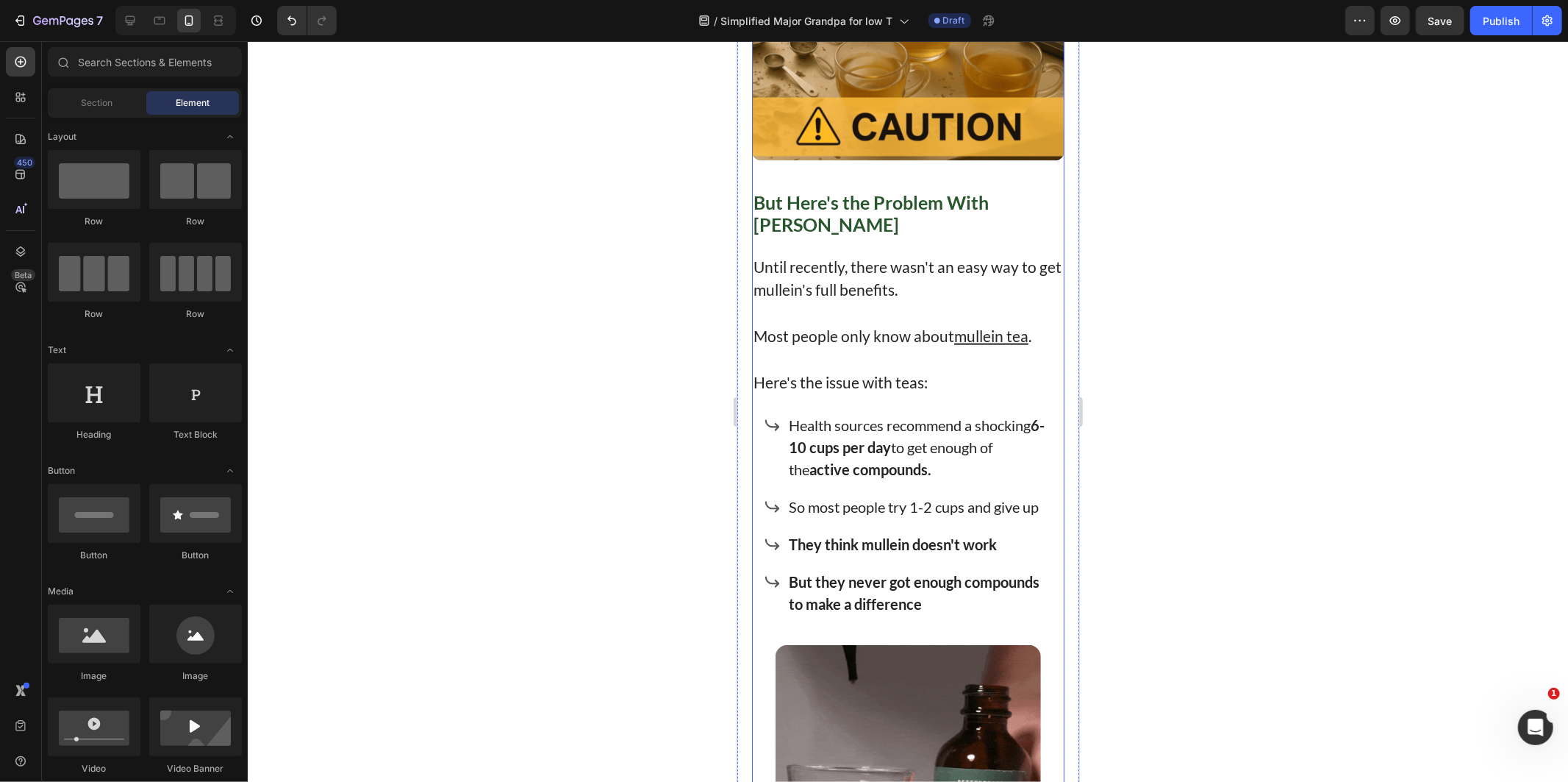
click at [934, 254] on p "Until recently, there wasn't an easy way to get mullein's full benefits." at bounding box center [907, 277] width 310 height 46
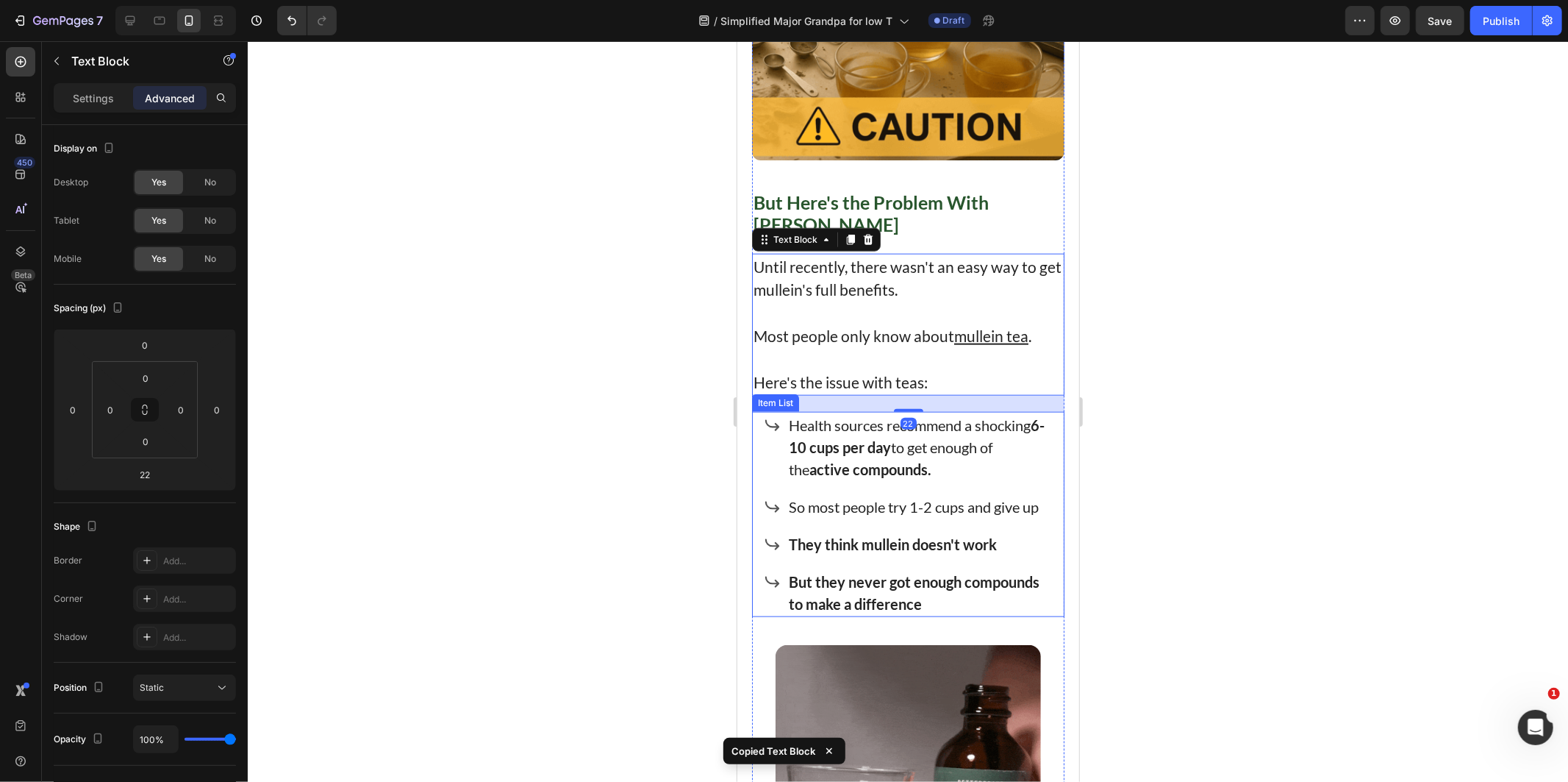
click at [774, 434] on div "Health sources recommend a shocking 6-10 cups per day to get enough of the acti…" at bounding box center [908, 447] width 292 height 71
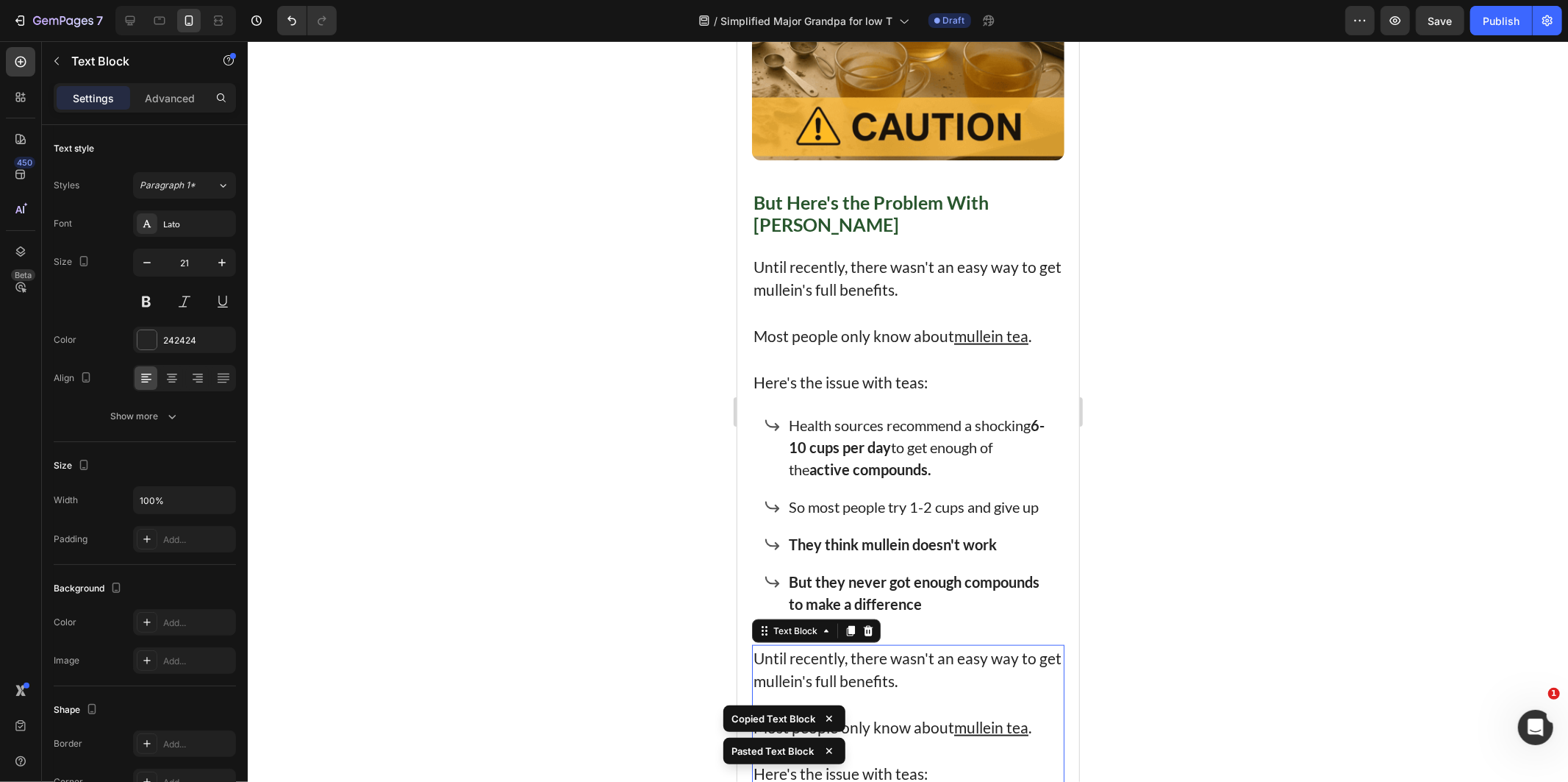
click at [898, 677] on p "Until recently, there wasn't an easy way to get mullein's full benefits." at bounding box center [907, 669] width 310 height 46
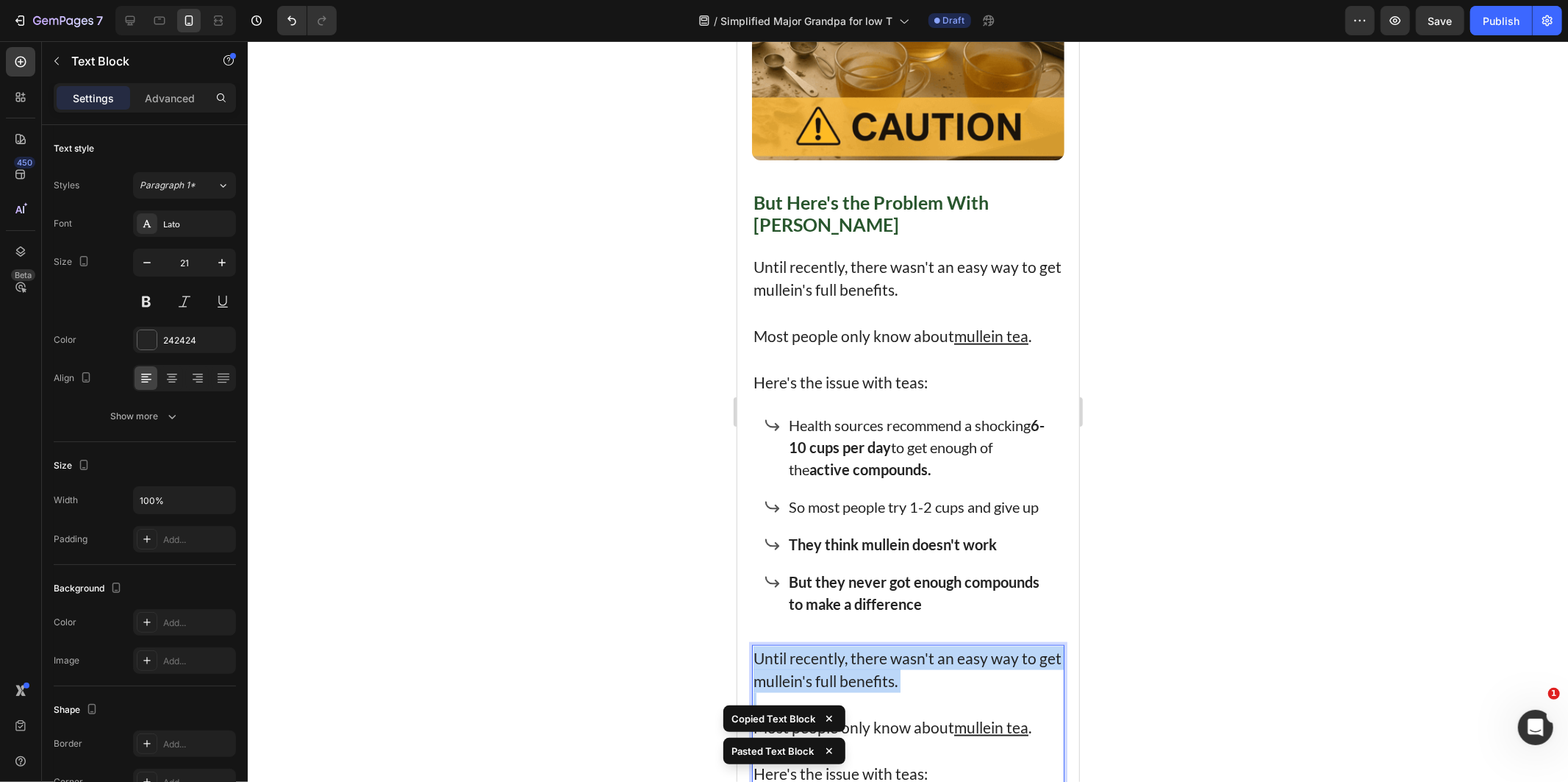
click at [900, 678] on p "Until recently, there wasn't an easy way to get mullein's full benefits." at bounding box center [907, 669] width 310 height 46
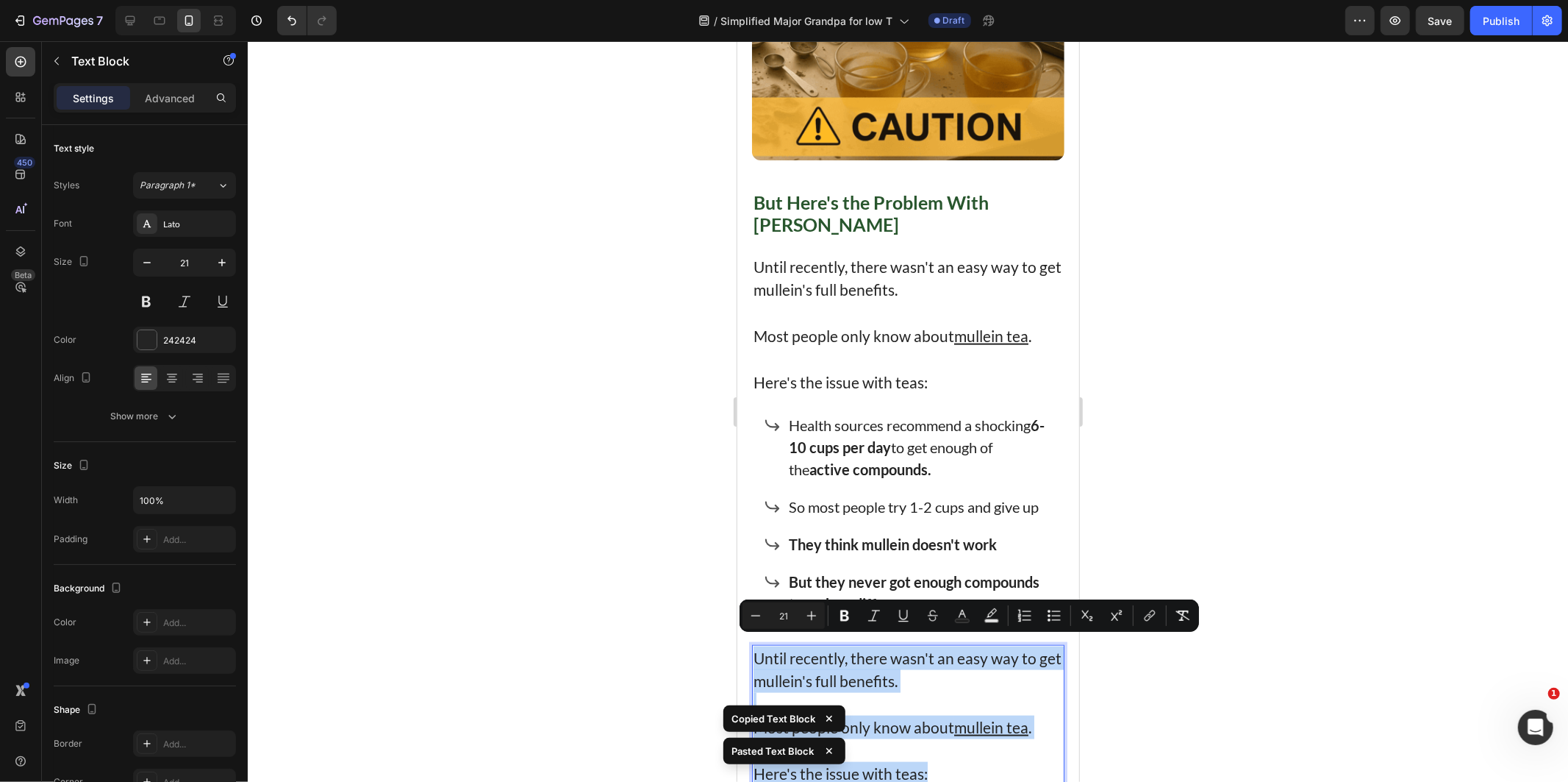
scroll to position [5981, 0]
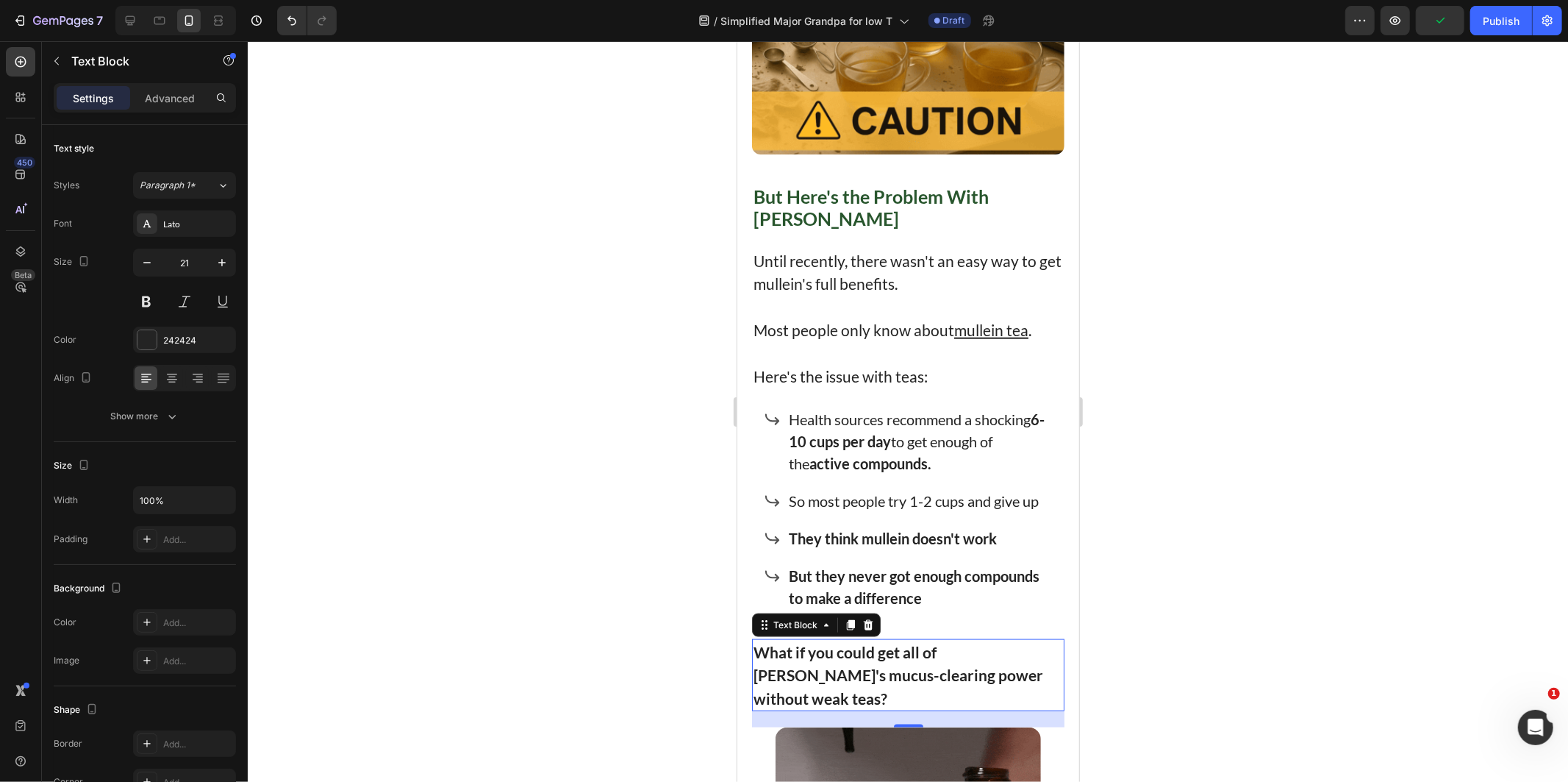
click at [1243, 619] on div at bounding box center [907, 411] width 1320 height 741
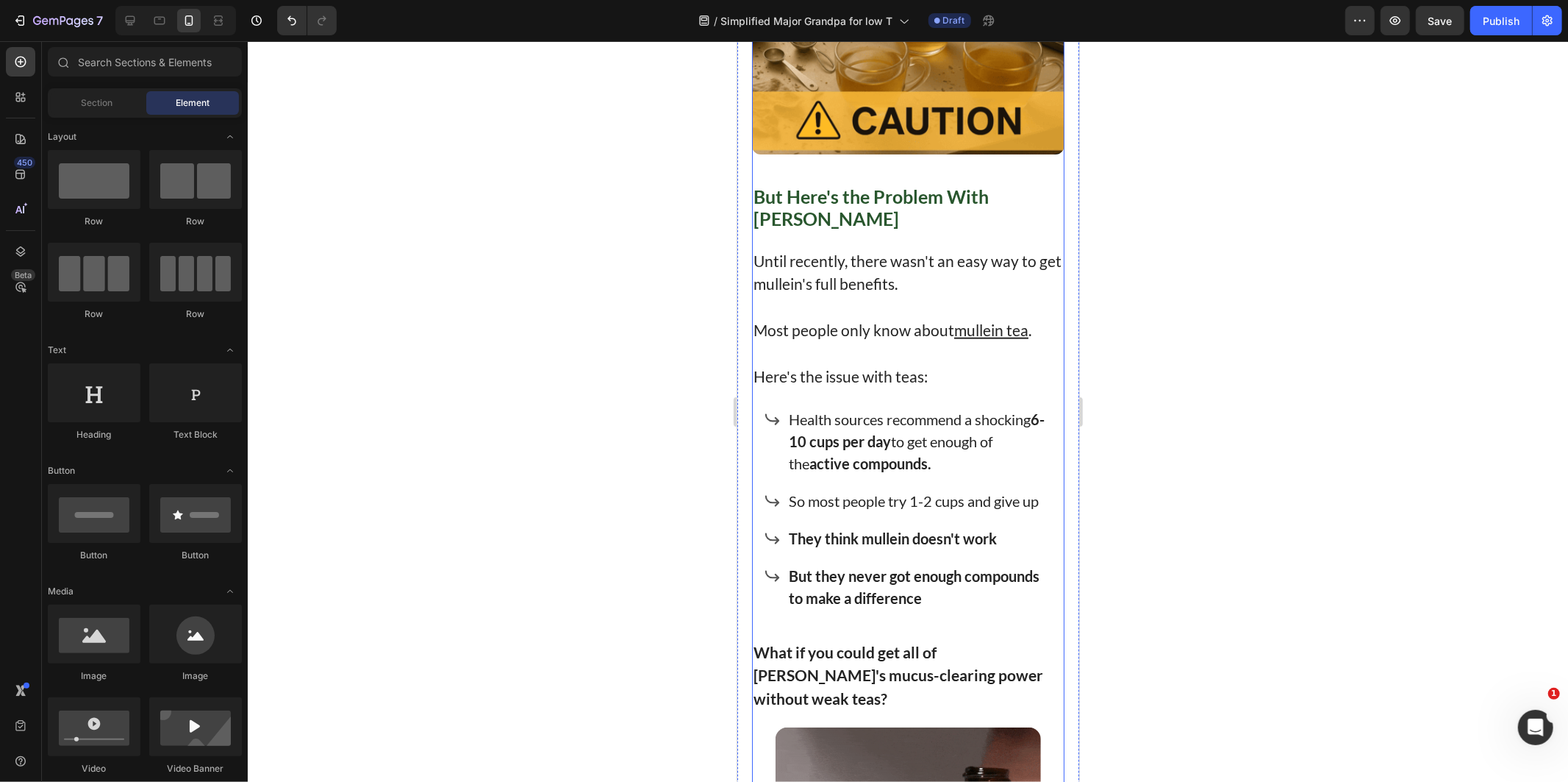
click at [775, 642] on strong "What if you could get all of [PERSON_NAME]'s mucus-clearing power without weak …" at bounding box center [897, 674] width 289 height 65
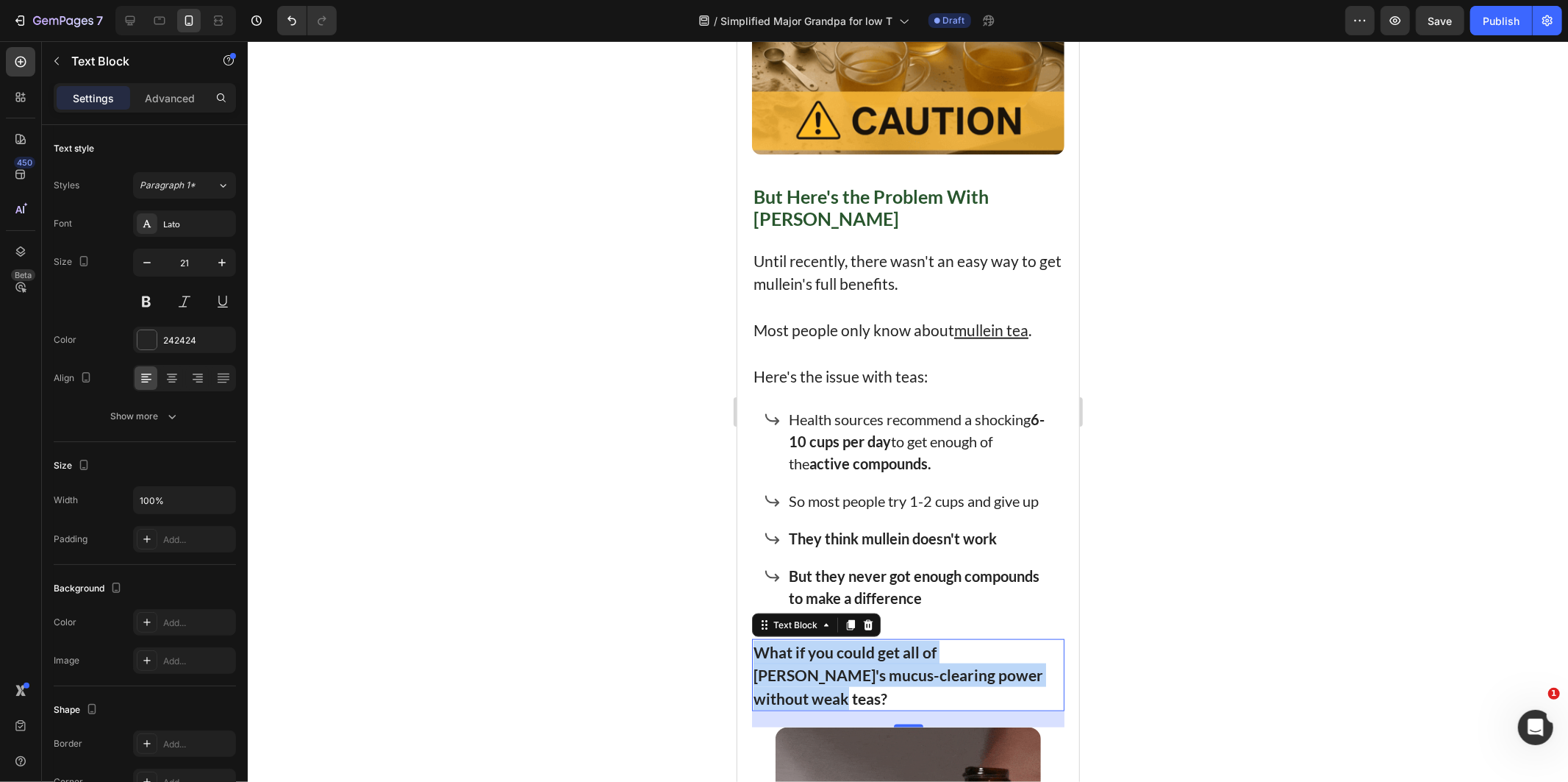
click at [775, 642] on strong "What if you could get all of [PERSON_NAME]'s mucus-clearing power without weak …" at bounding box center [897, 674] width 289 height 65
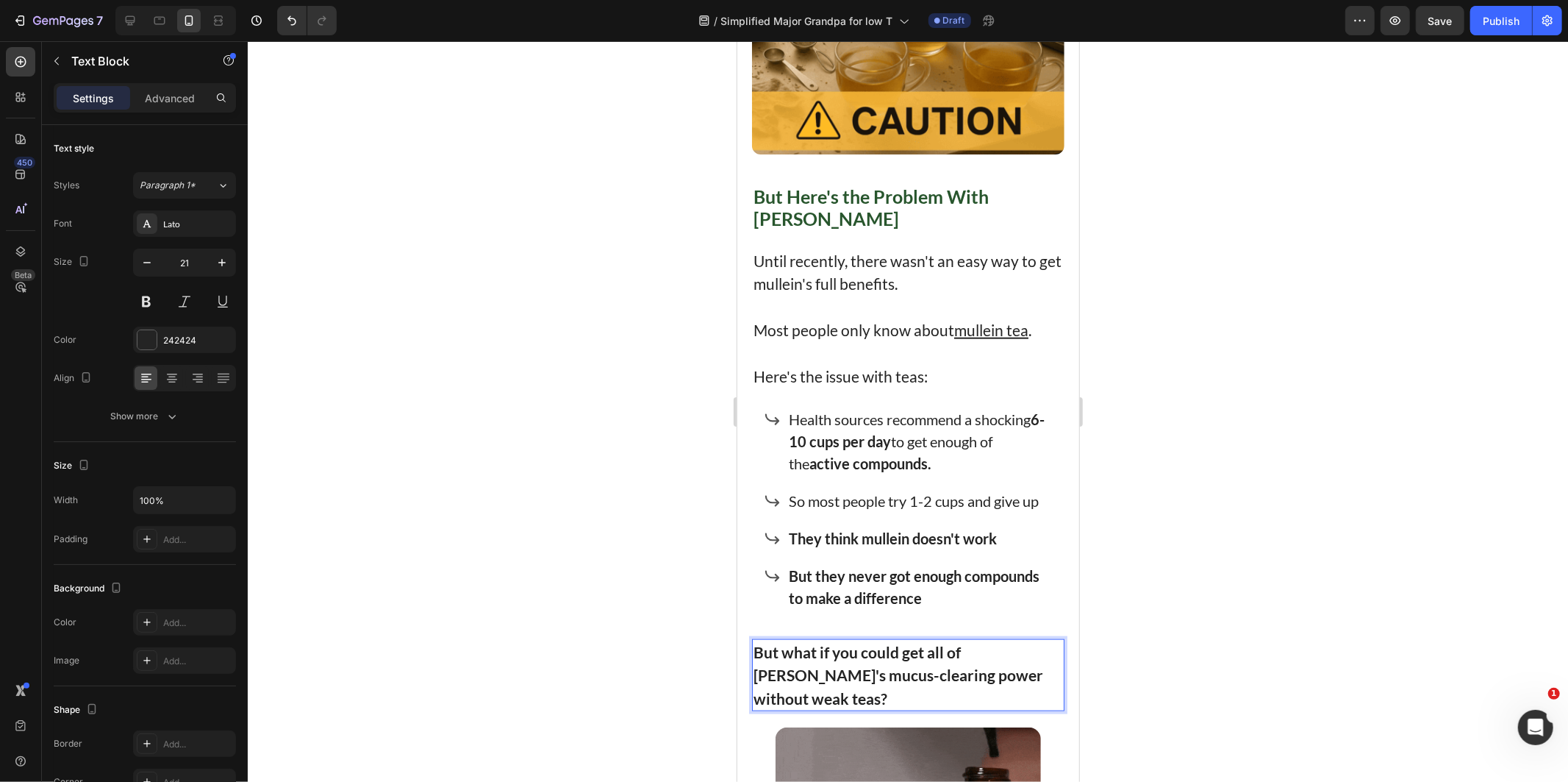
click at [867, 303] on p "Rich Text Editor. Editing area: main" at bounding box center [907, 307] width 310 height 24
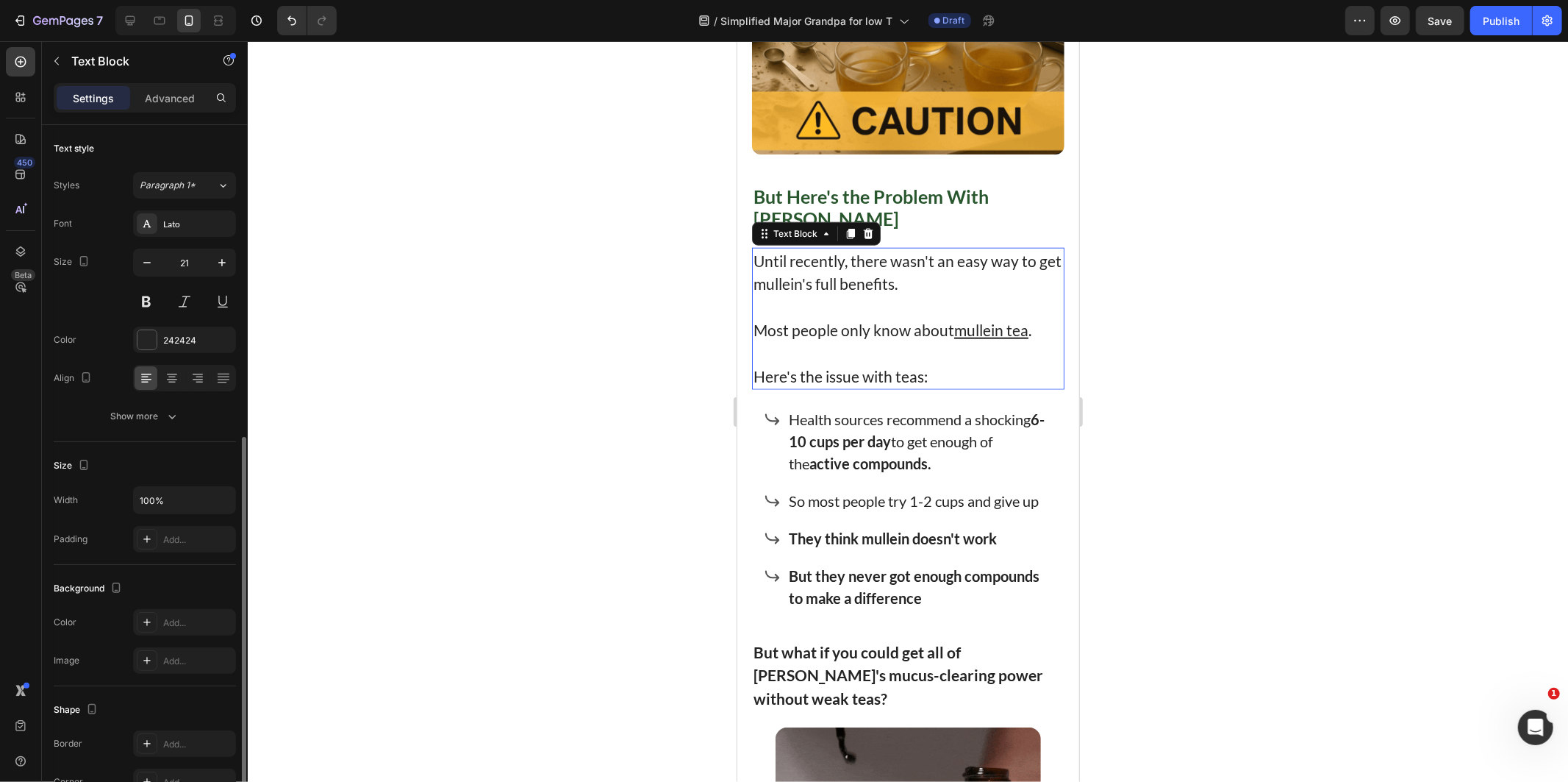
scroll to position [173, 0]
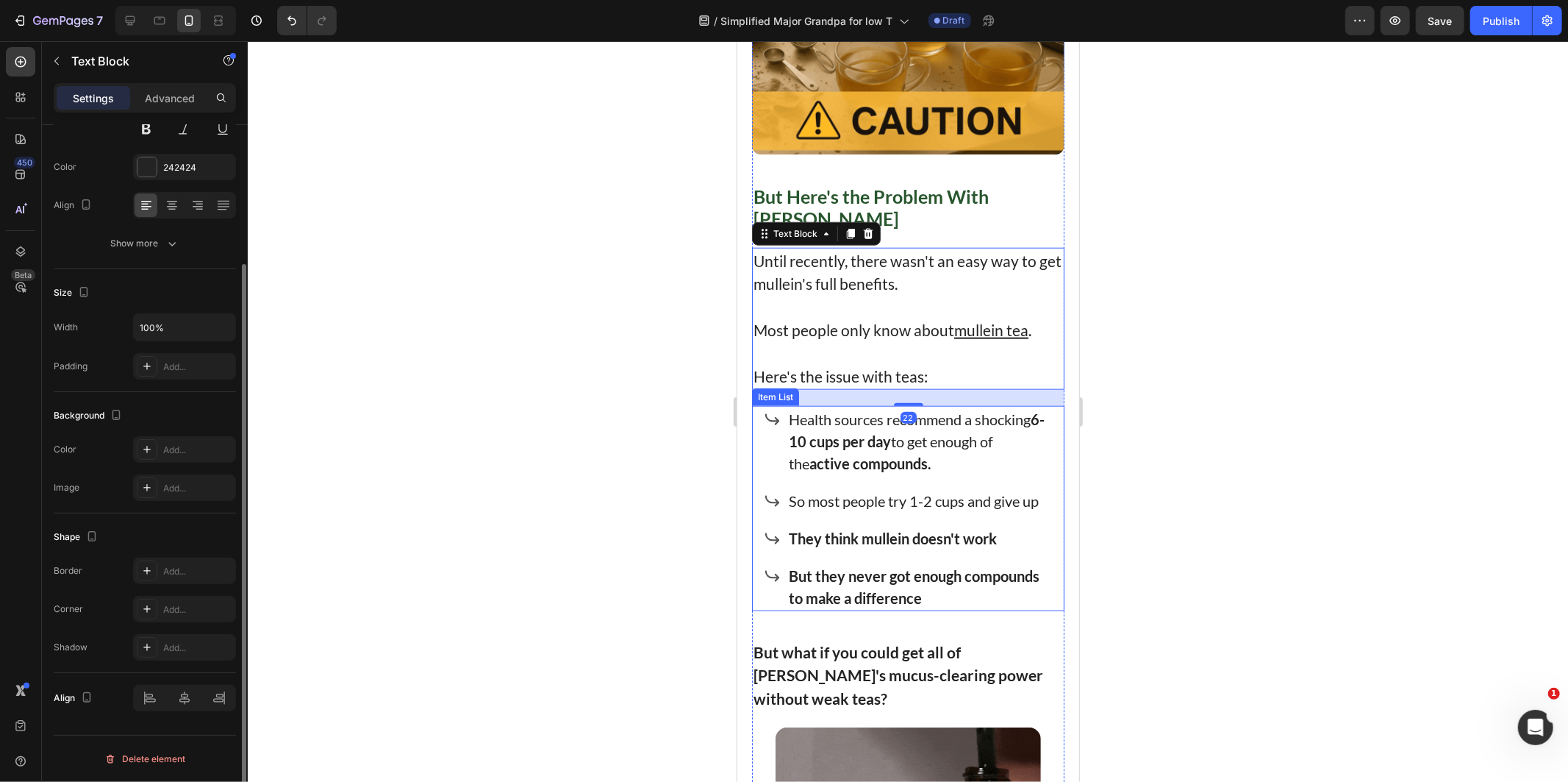
click at [909, 405] on div "Health sources recommend a shocking 6-10 cups per day to get enough of the acti…" at bounding box center [920, 441] width 269 height 71
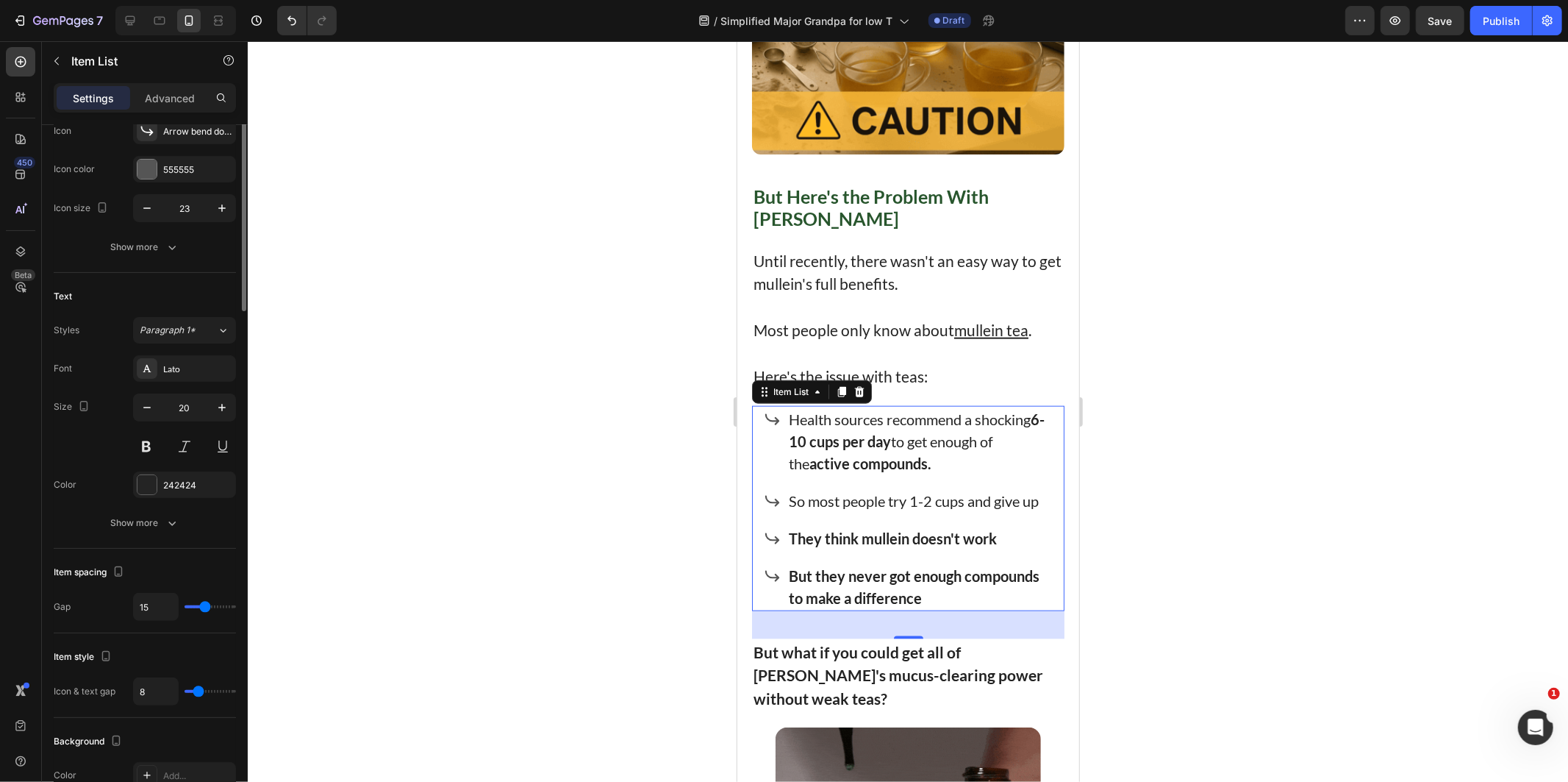
scroll to position [0, 0]
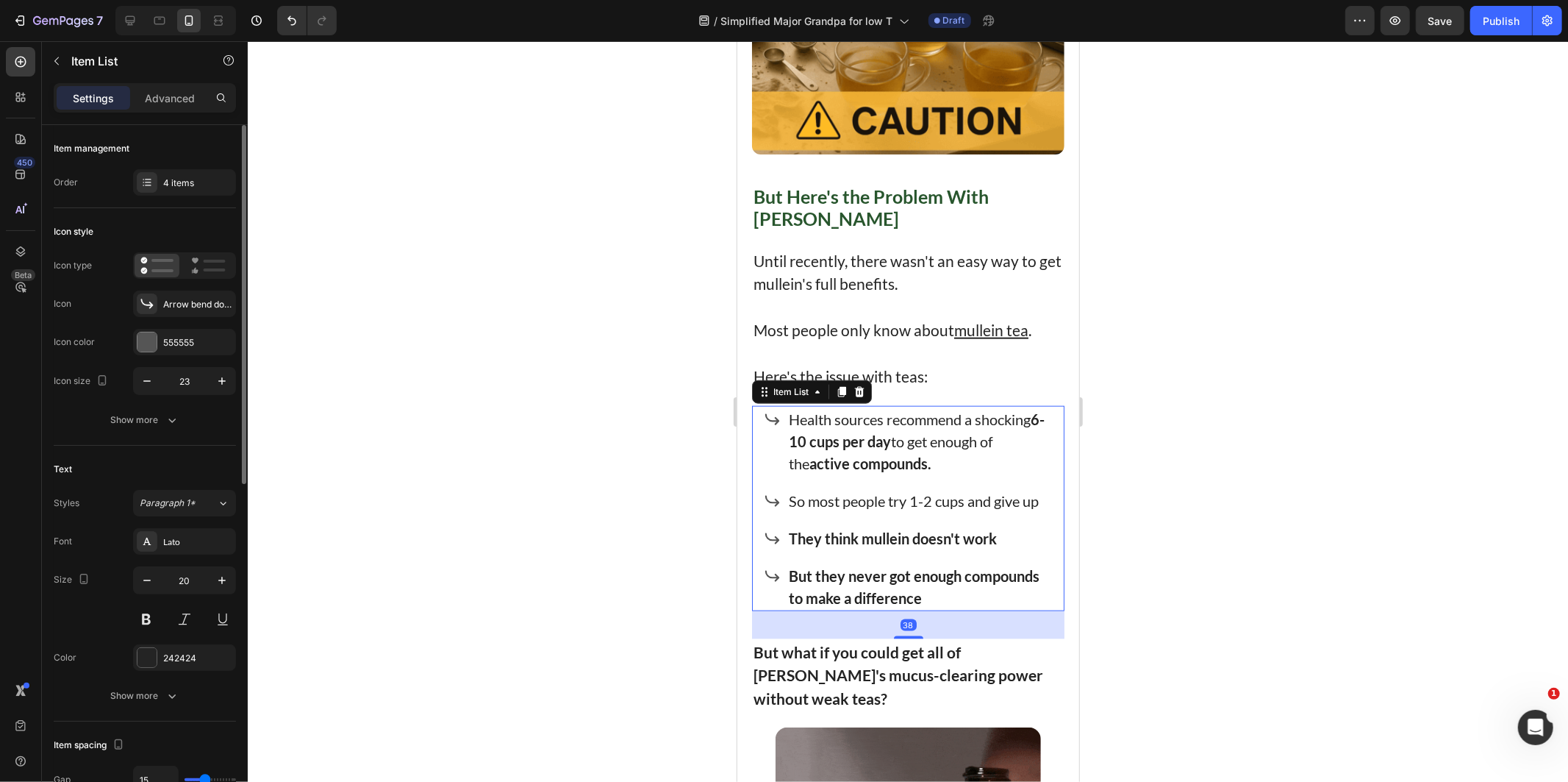
click at [908, 364] on p "Here's the issue with teas:" at bounding box center [907, 376] width 310 height 24
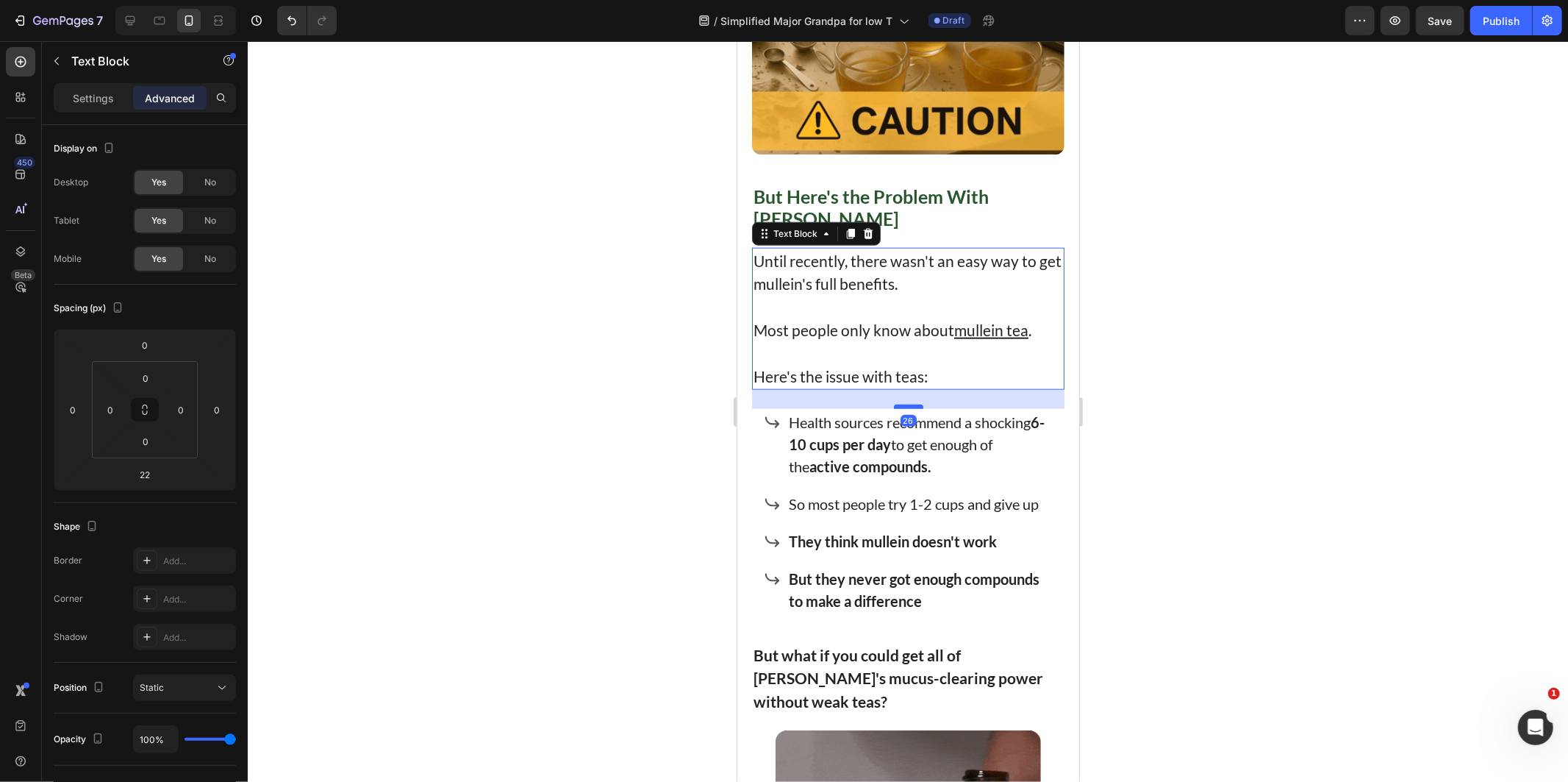
click at [907, 404] on div at bounding box center [908, 405] width 30 height 4
type input "28"
click at [1323, 451] on div at bounding box center [907, 411] width 1320 height 741
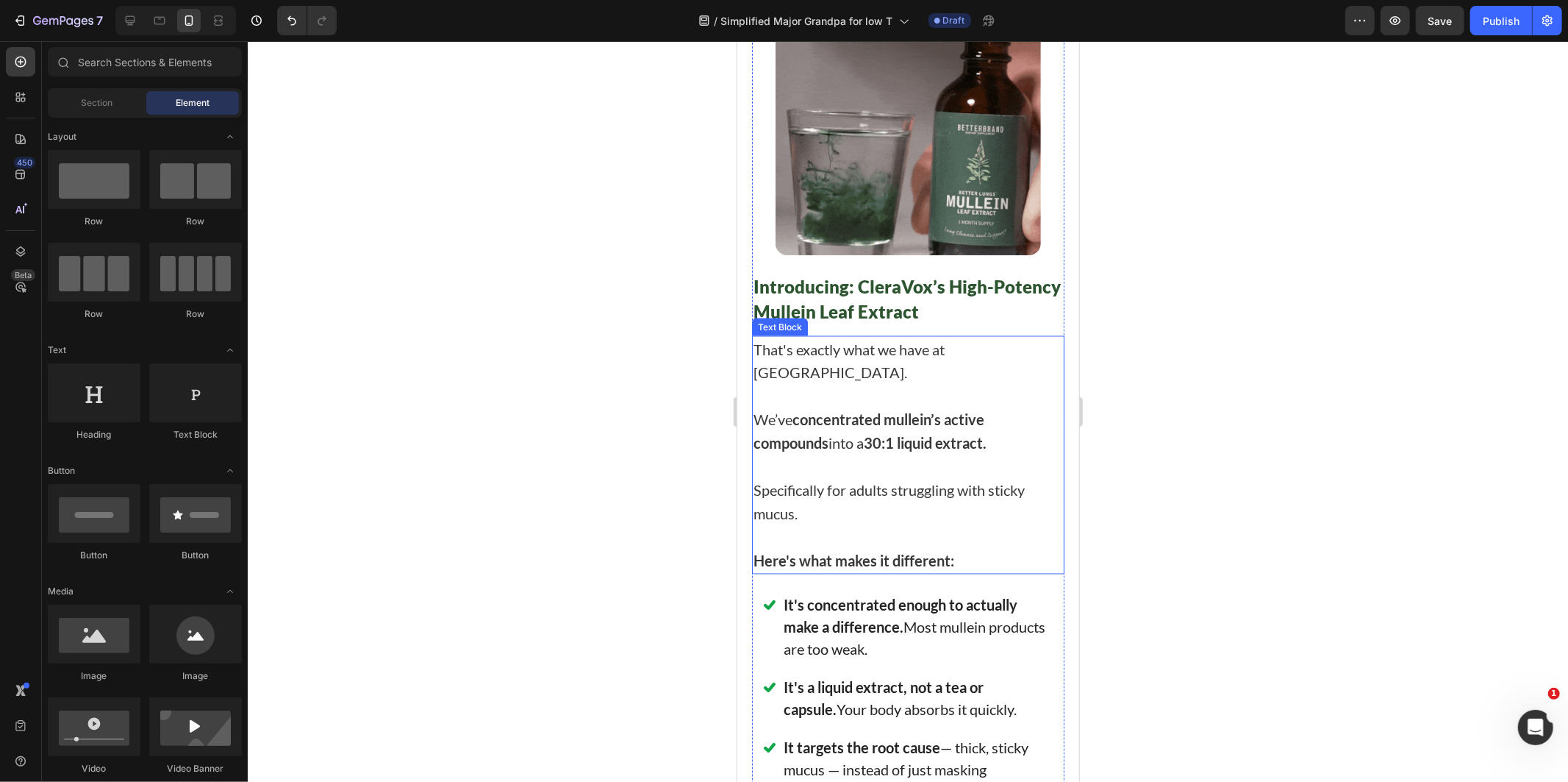
scroll to position [6962, 0]
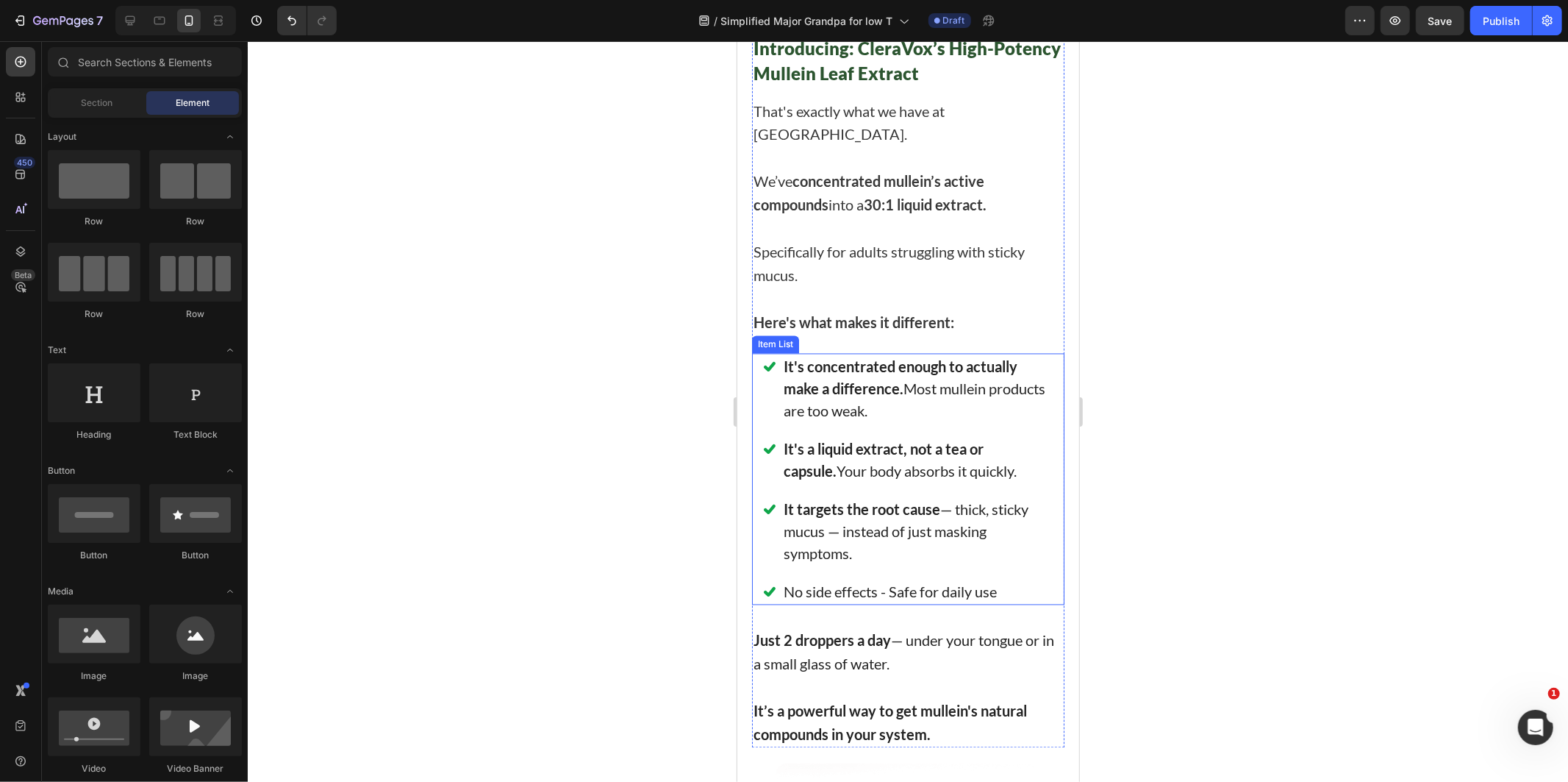
click at [861, 355] on p "It's concentrated enough to actually make a difference. Most mullein products a…" at bounding box center [918, 388] width 270 height 66
click at [958, 355] on p "It's concentrated enough to actually make a difference. Most mullein products a…" at bounding box center [918, 388] width 270 height 66
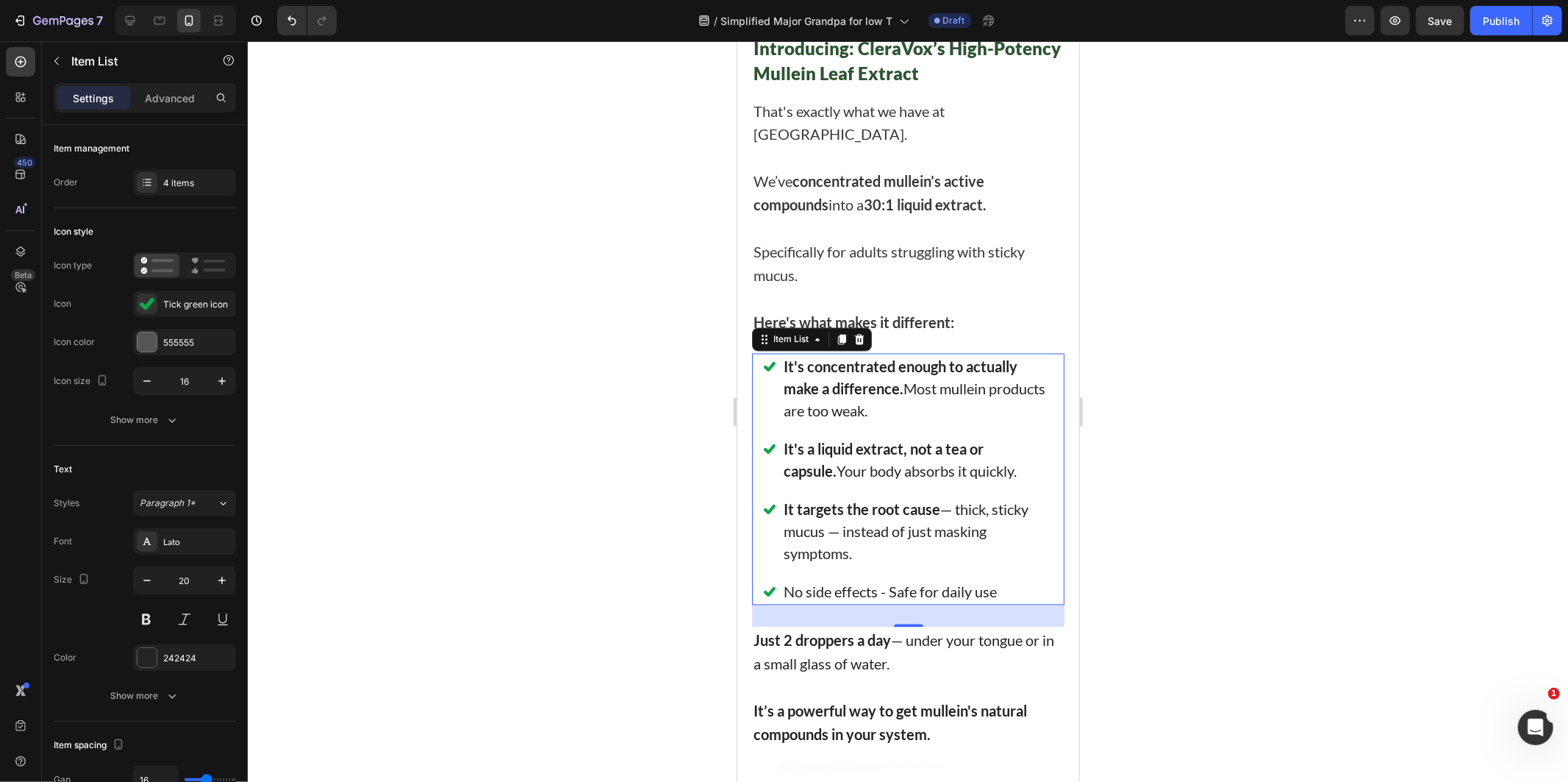
click at [1156, 507] on div at bounding box center [907, 411] width 1320 height 741
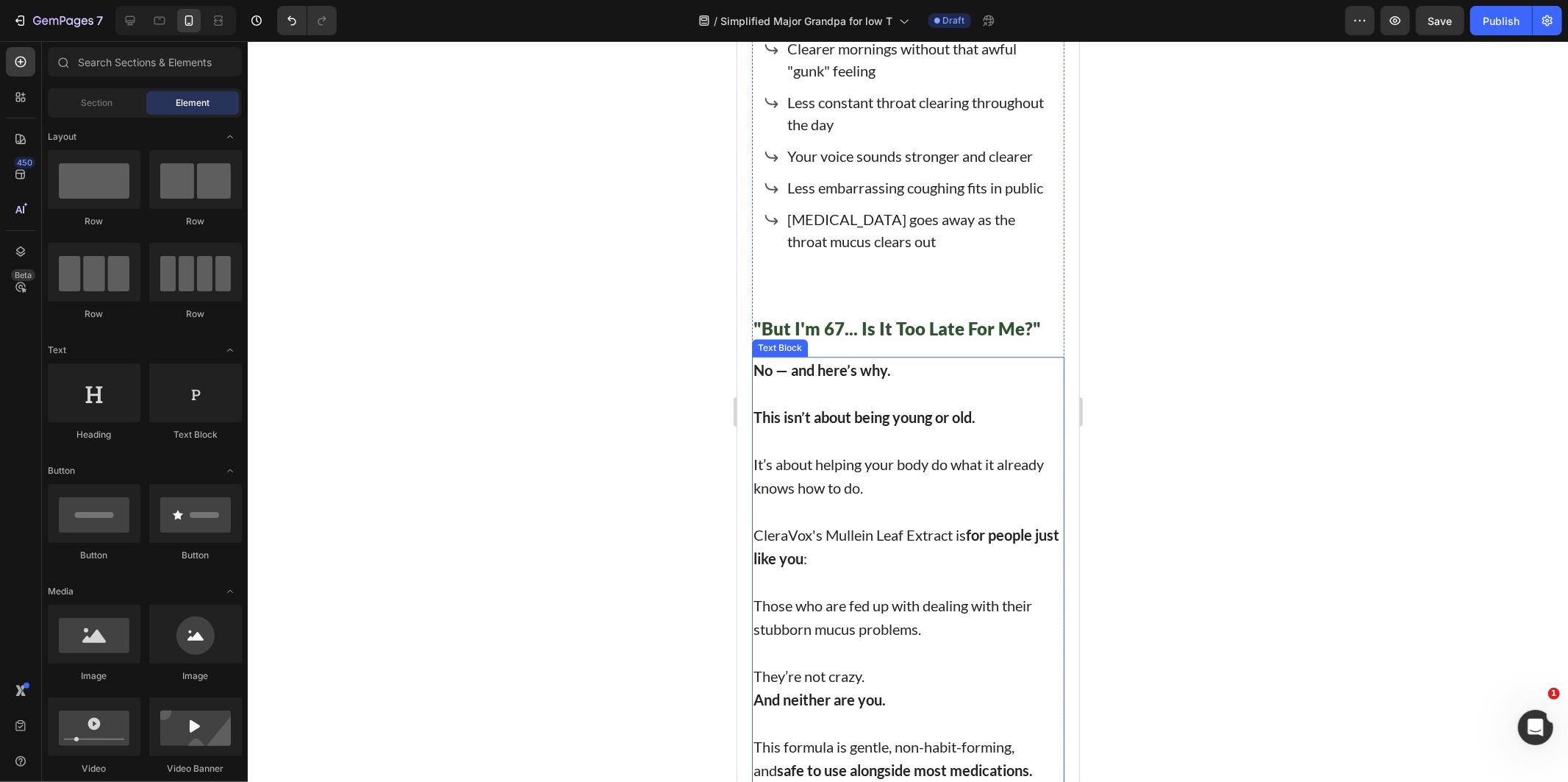
scroll to position [7943, 0]
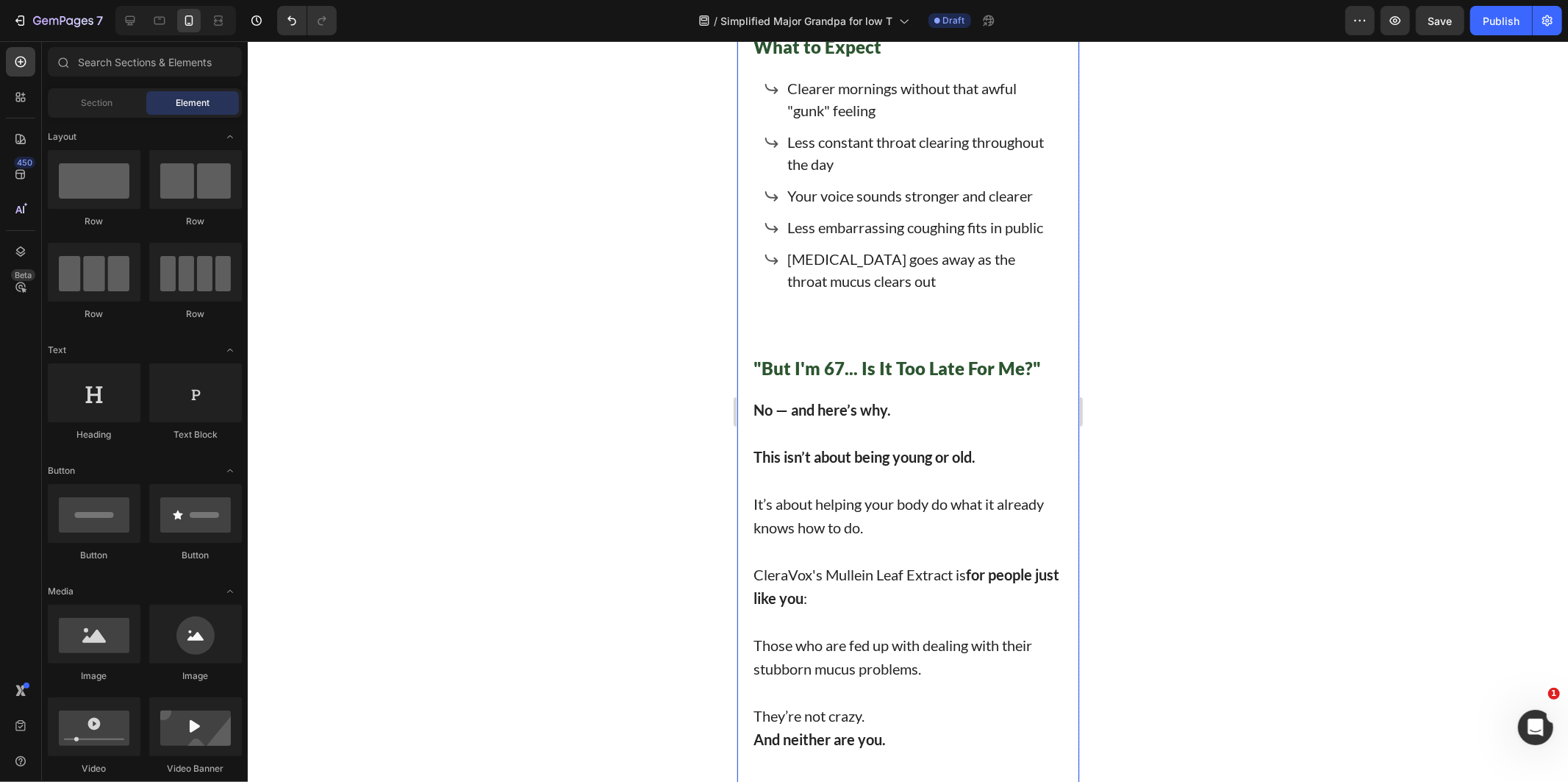
drag, startPoint x: 748, startPoint y: 358, endPoint x: 846, endPoint y: 391, distance: 103.4
click at [846, 421] on p at bounding box center [907, 433] width 310 height 24
click at [846, 421] on p "Rich Text Editor. Editing area: main" at bounding box center [907, 433] width 310 height 24
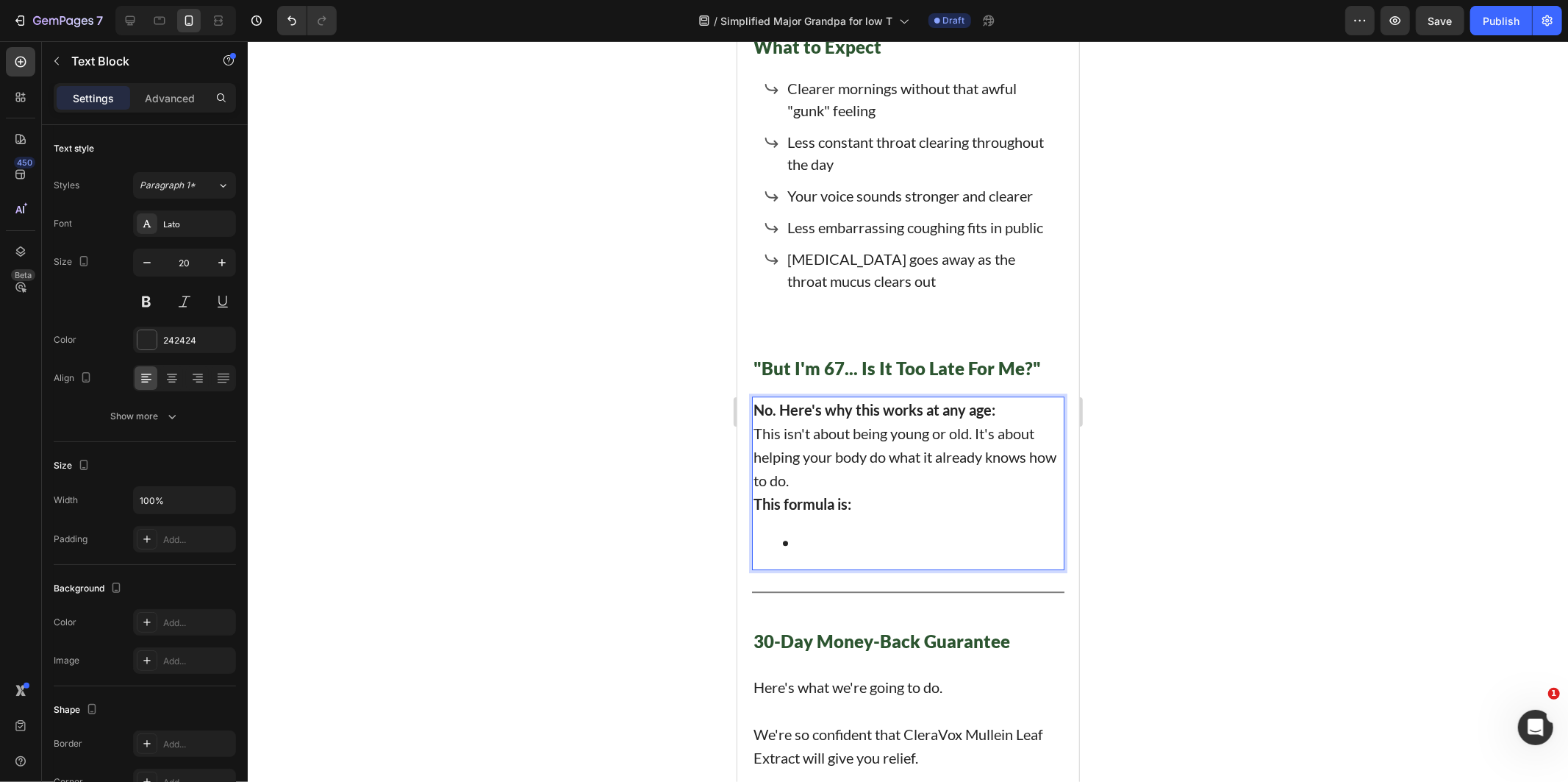
click at [1020, 397] on p "No. Here's why this works at any age:" at bounding box center [907, 409] width 310 height 24
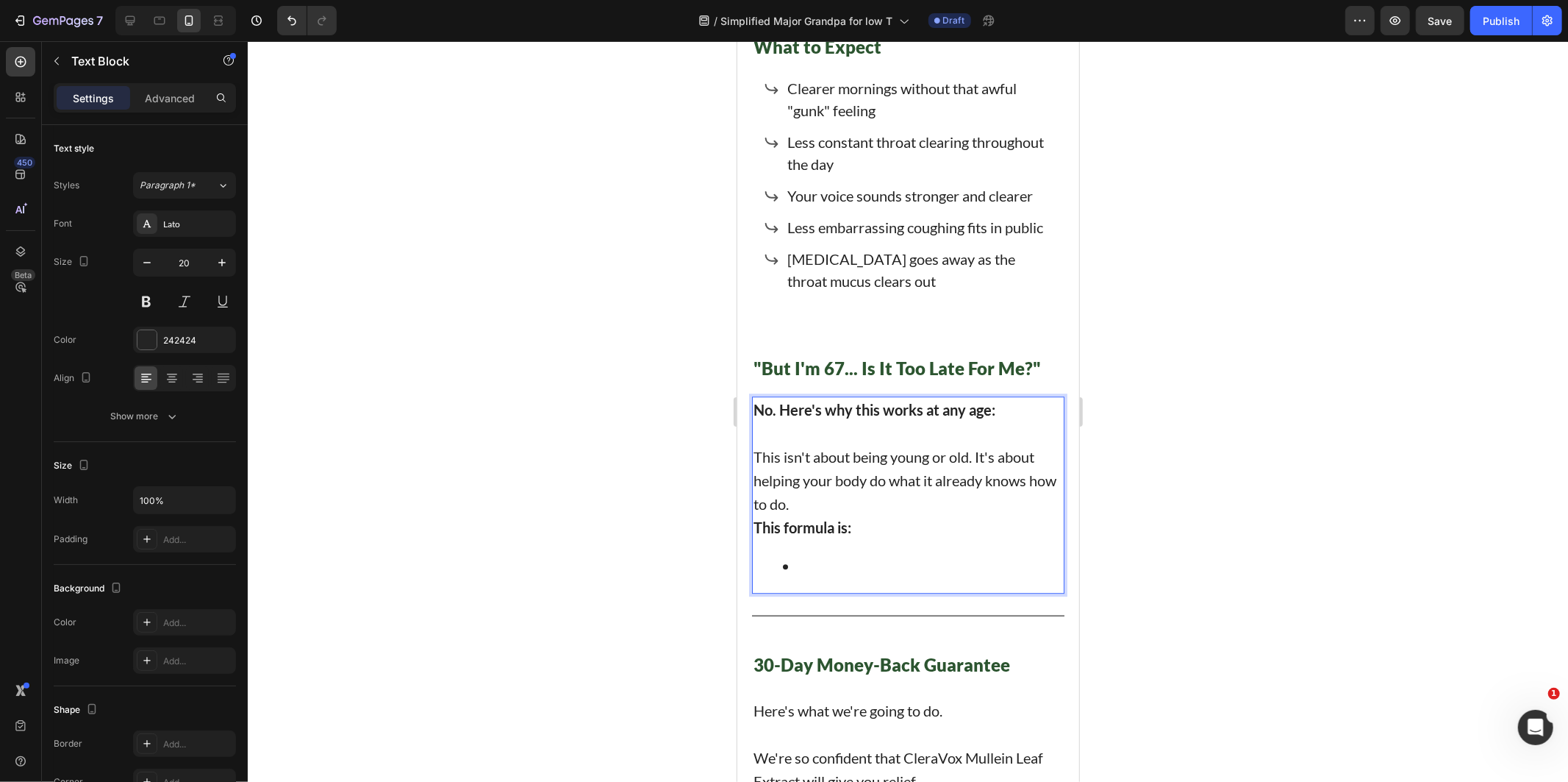
click at [872, 444] on p "This isn't about being young or old. It's about helping your body do what it al…" at bounding box center [907, 479] width 310 height 71
click at [863, 463] on p "This isn't about being young or old. It's about helping your body do what it al…" at bounding box center [907, 479] width 310 height 71
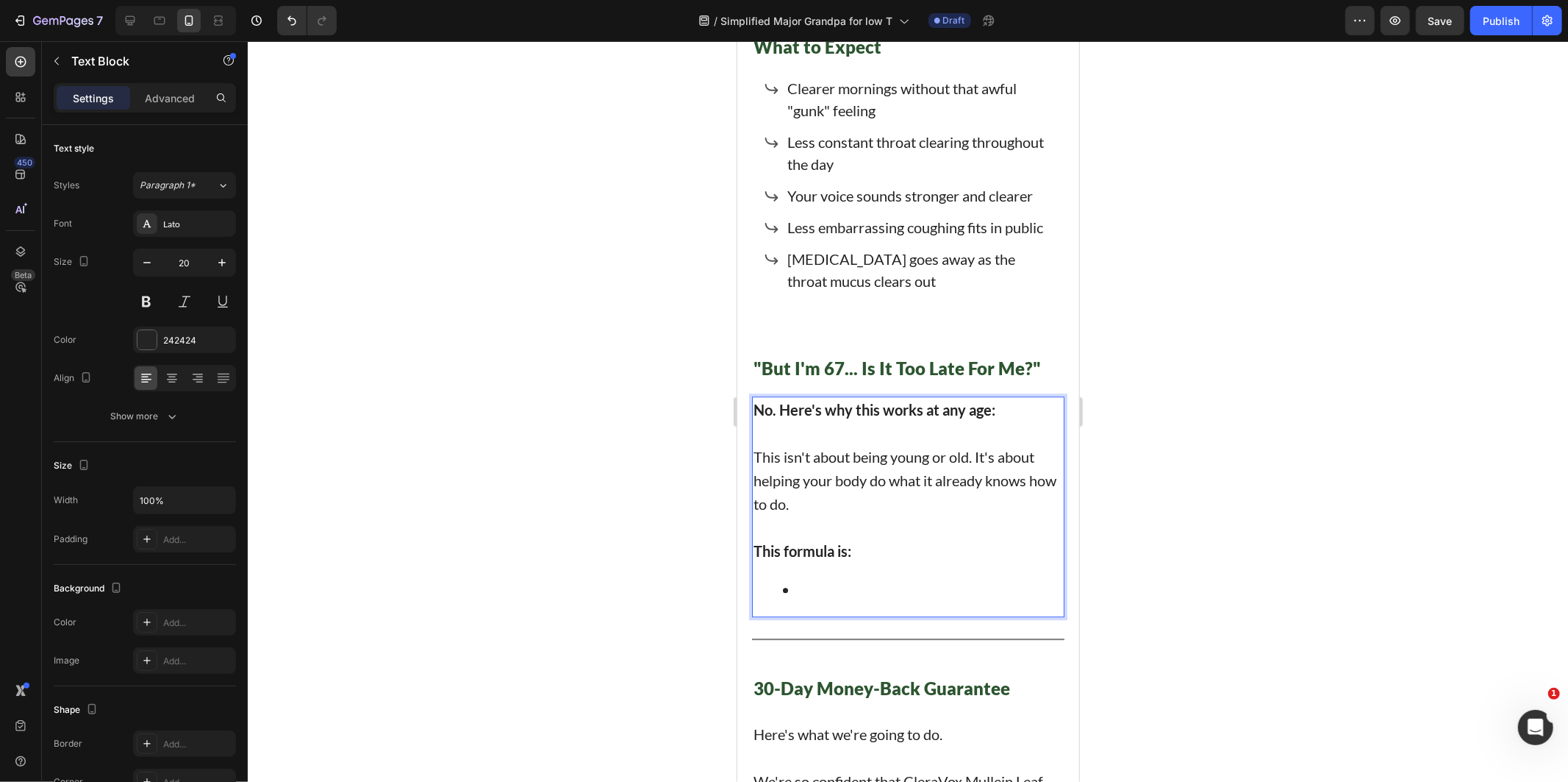
click at [851, 576] on li "Rich Text Editor. Editing area: main" at bounding box center [922, 588] width 280 height 24
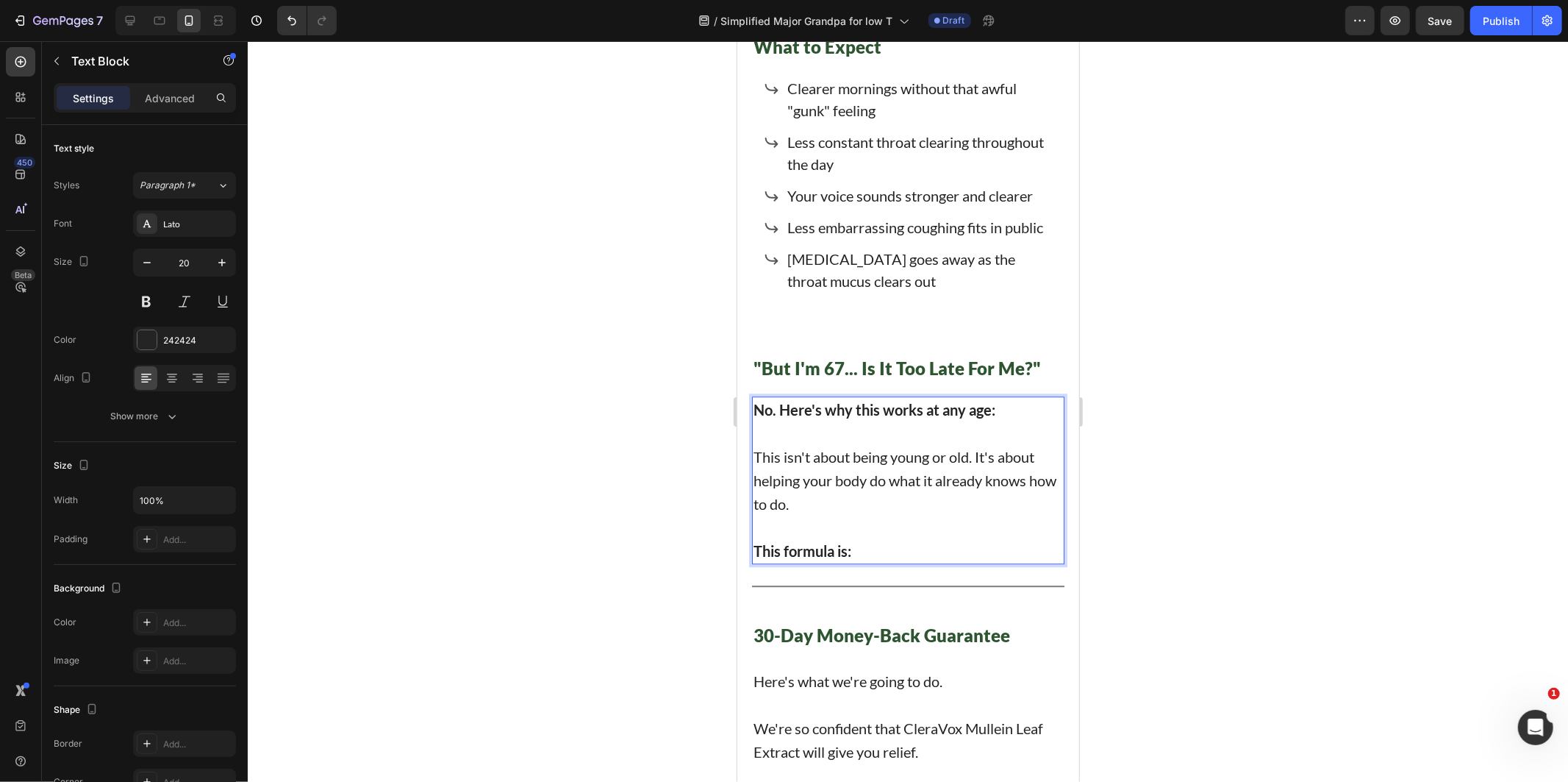
click at [766, 444] on p "This isn't about being young or old. It's about helping your body do what it al…" at bounding box center [907, 479] width 310 height 71
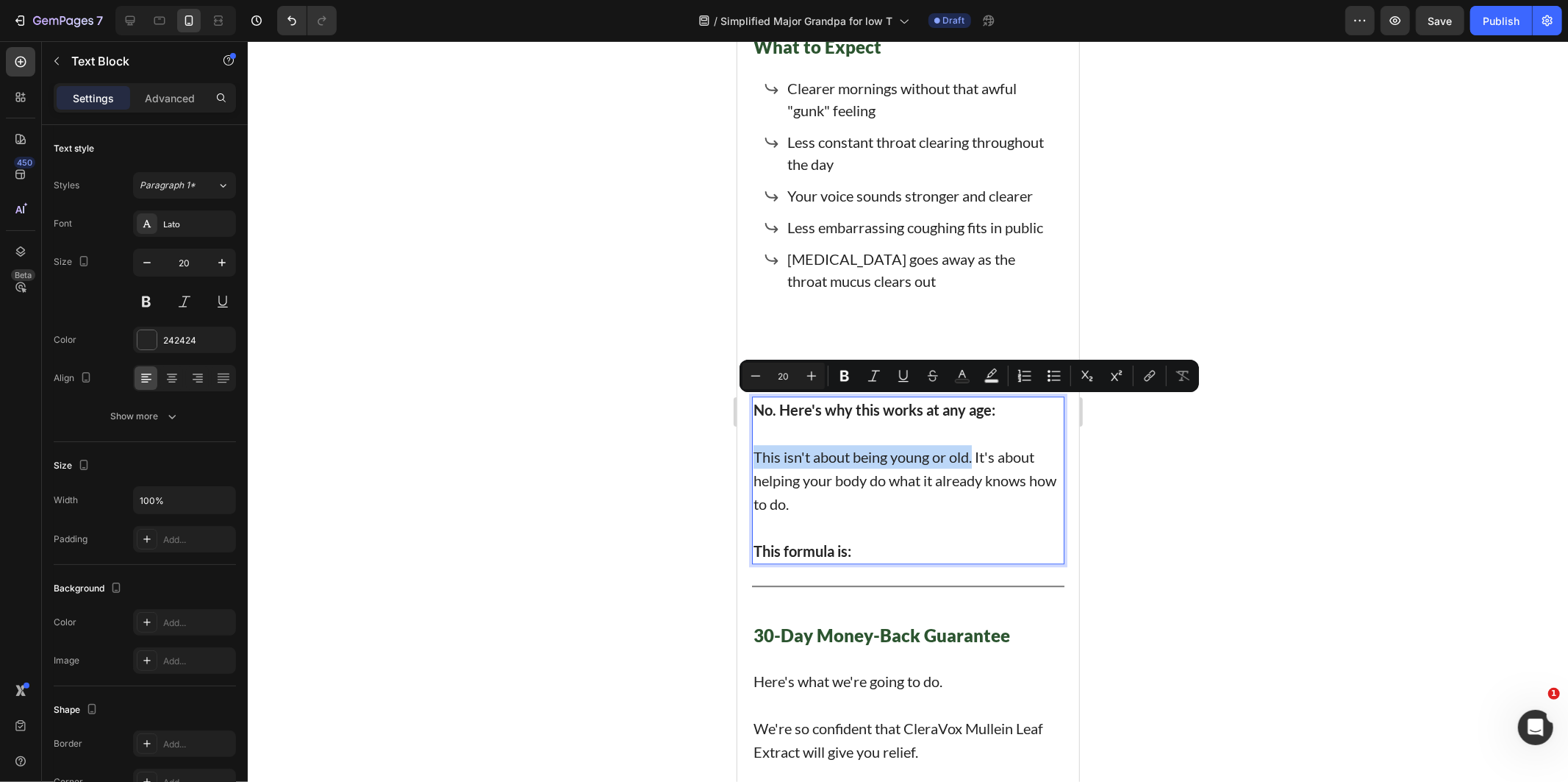
drag, startPoint x: 766, startPoint y: 407, endPoint x: 969, endPoint y: 411, distance: 203.0
click at [969, 444] on p "This isn't about being young or old. It's about helping your body do what it al…" at bounding box center [907, 479] width 310 height 71
drag, startPoint x: 854, startPoint y: 372, endPoint x: 240, endPoint y: 394, distance: 614.4
click at [854, 372] on button "Bold" at bounding box center [845, 376] width 26 height 26
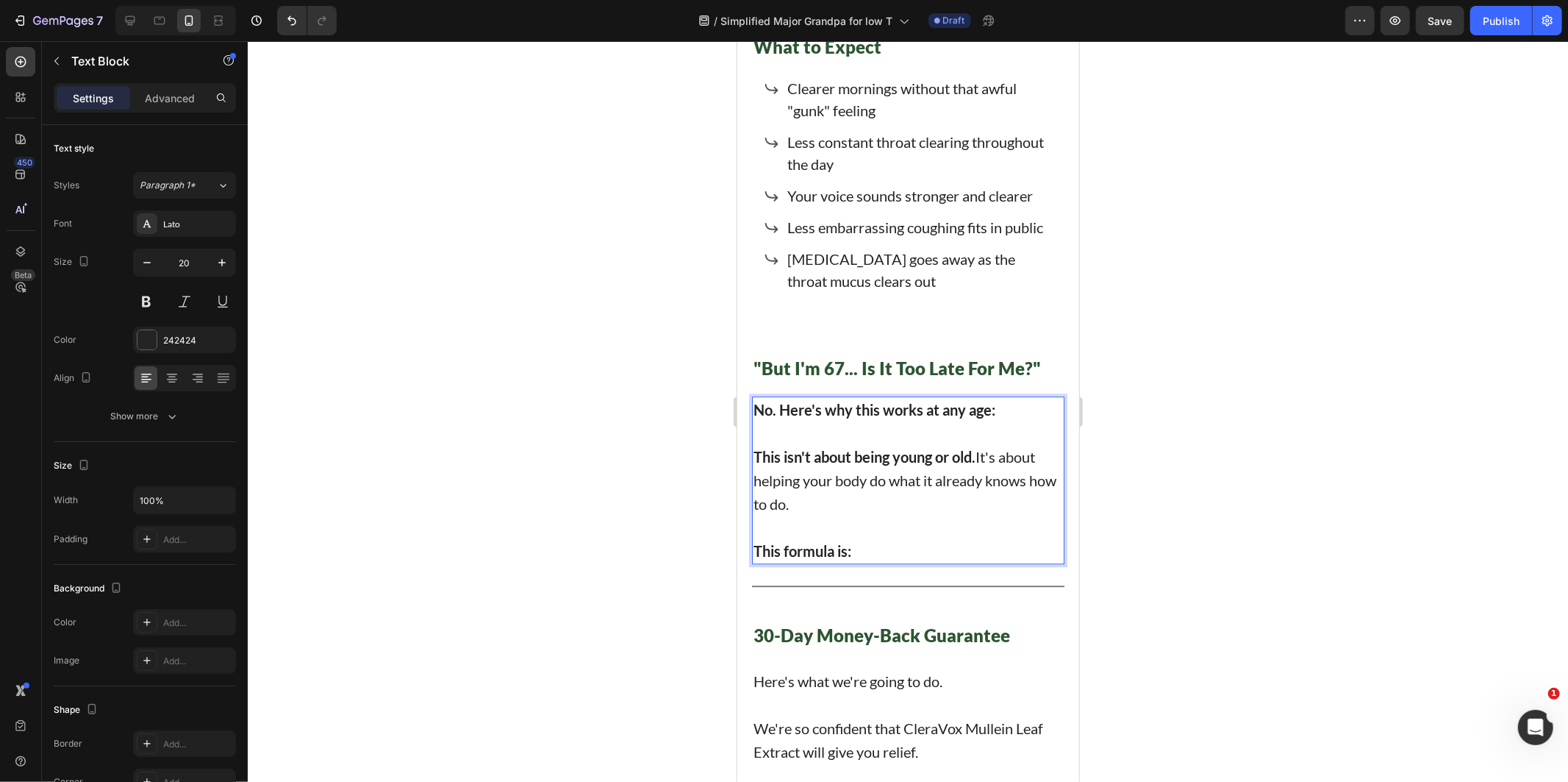
click at [985, 444] on p "This isn't about being young or old. It's about helping your body do what it al…" at bounding box center [907, 479] width 310 height 71
click at [971, 447] on strong "This isn't about being young or old." at bounding box center [864, 456] width 222 height 17
click at [980, 444] on p "This isn't about being young or old. It's about helping your body do what it al…" at bounding box center [907, 479] width 310 height 71
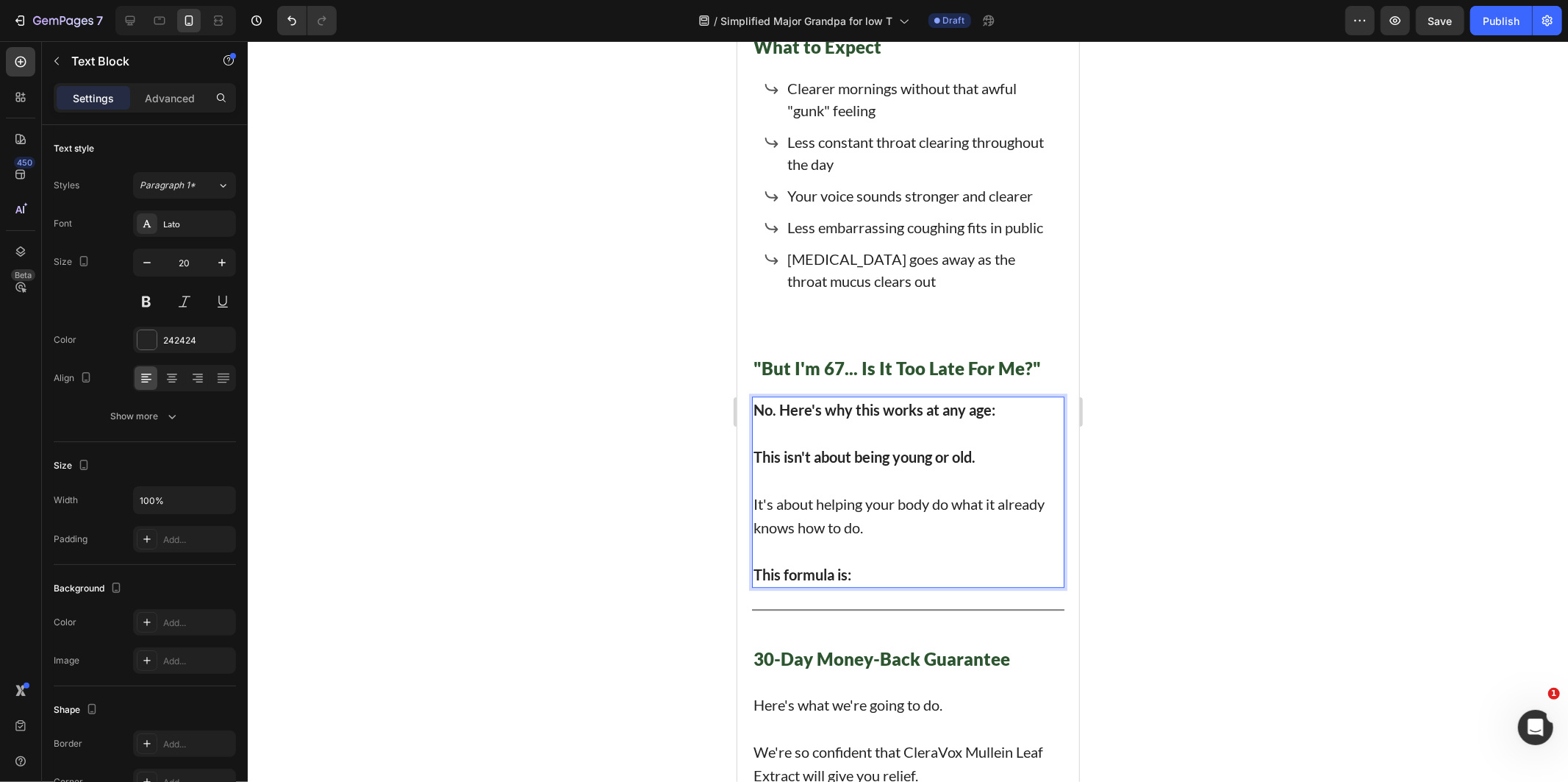
click at [782, 491] on p "It's about helping your body do what it already knows how to do." at bounding box center [907, 514] width 310 height 47
click at [288, 22] on icon "Undo/Redo" at bounding box center [292, 21] width 15 height 15
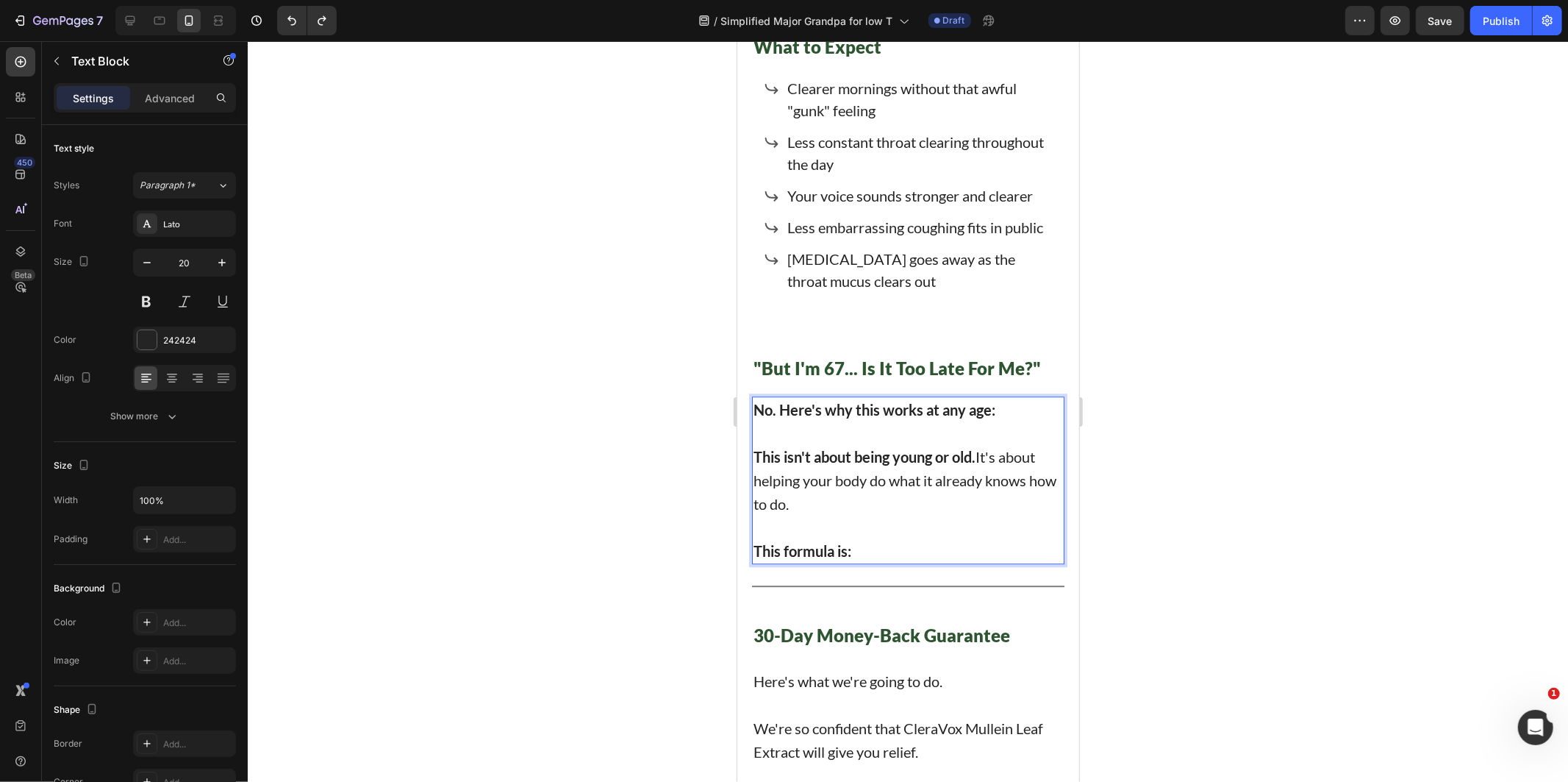
click at [978, 444] on p "This isn't about being young or old. It's about helping your body do what it al…" at bounding box center [907, 479] width 310 height 71
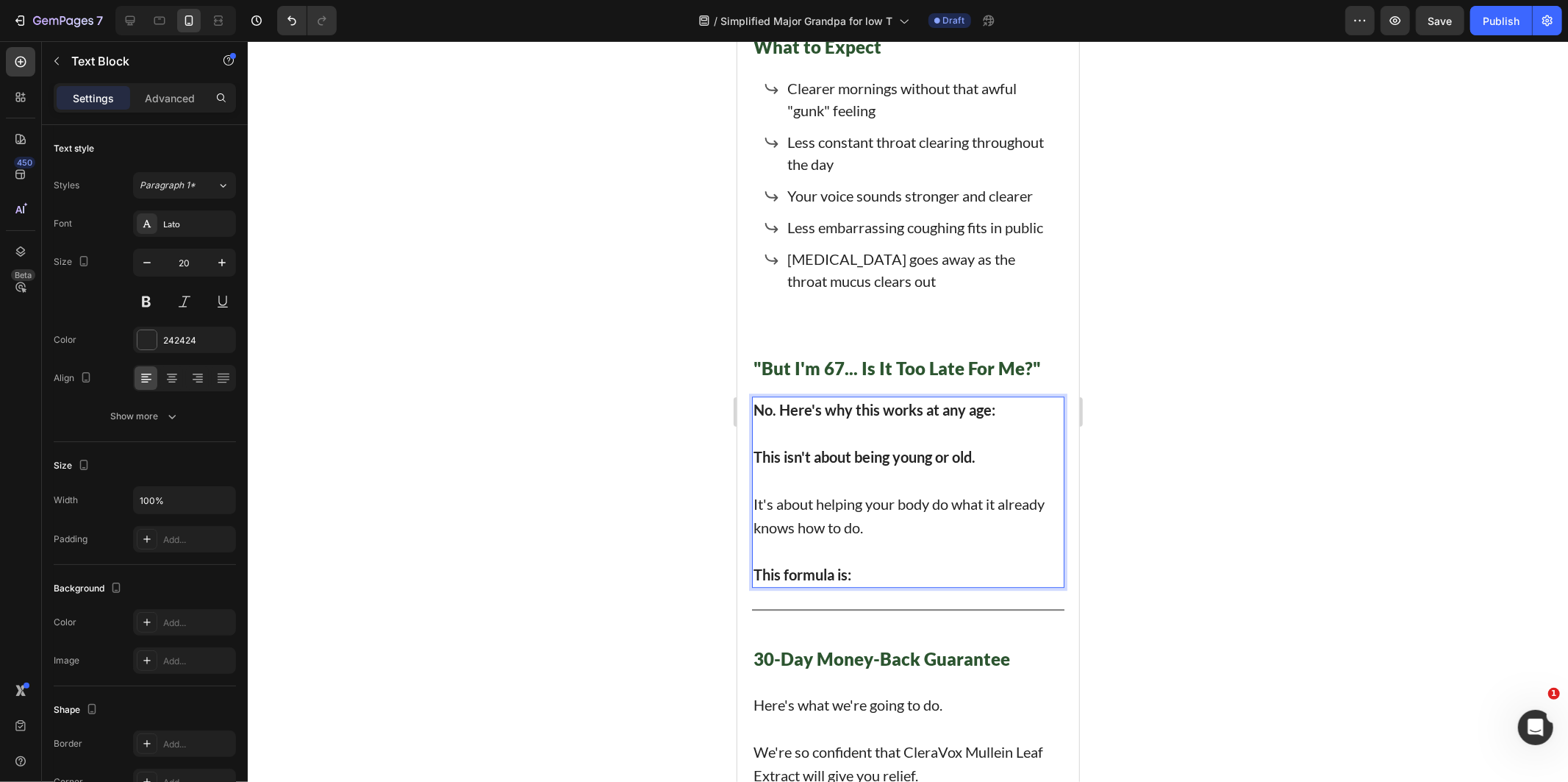
click at [755, 491] on p "It's about helping your body do what it already knows how to do." at bounding box center [907, 514] width 310 height 47
click at [947, 539] on p "Rich Text Editor. Editing area: main" at bounding box center [907, 550] width 310 height 24
click at [759, 177] on div "Clearer mornings without that awful "gunk" feeling Less constant throat clearin…" at bounding box center [907, 183] width 312 height 220
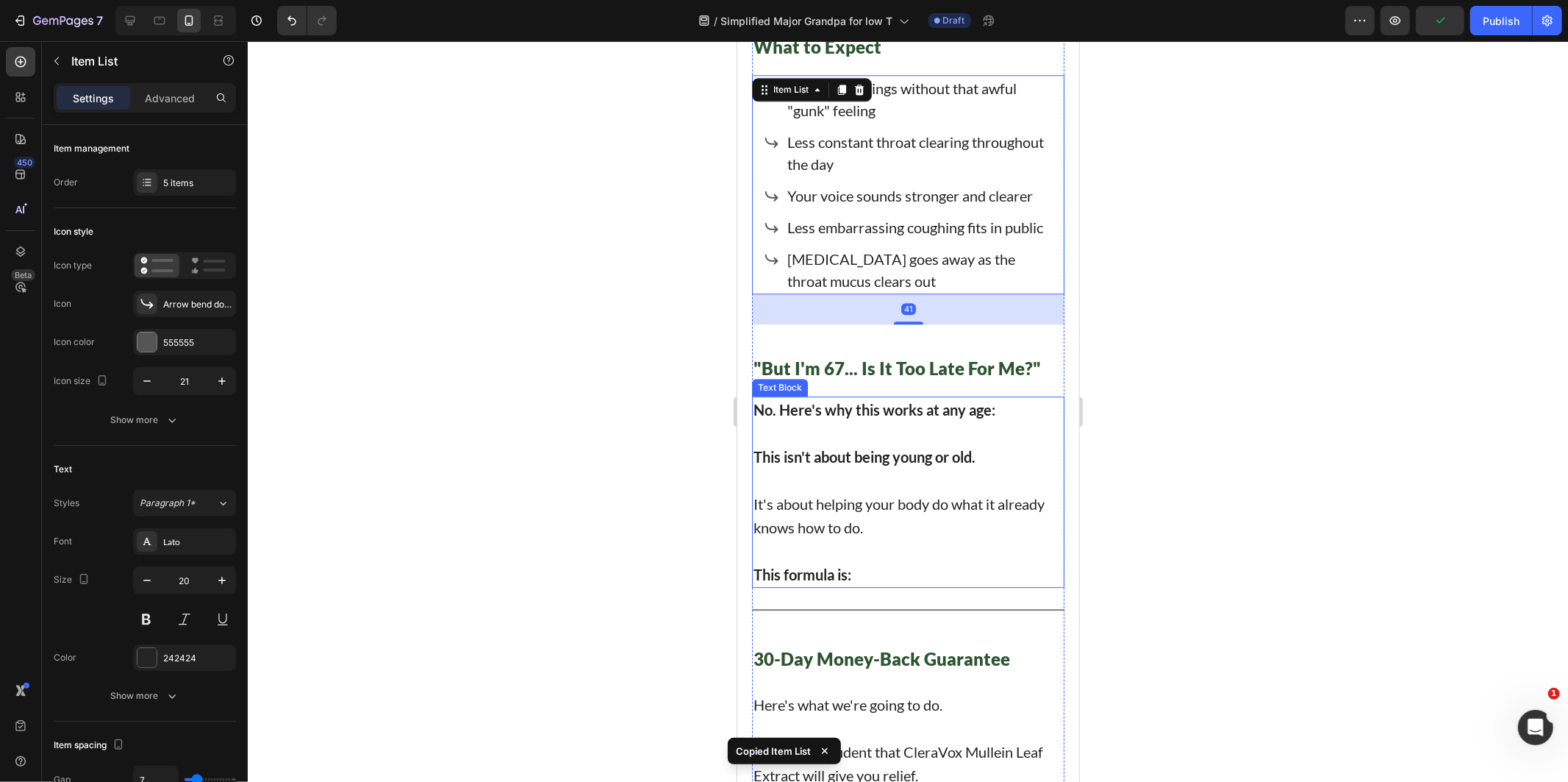
click at [841, 539] on p "Rich Text Editor. Editing area: main" at bounding box center [907, 550] width 310 height 24
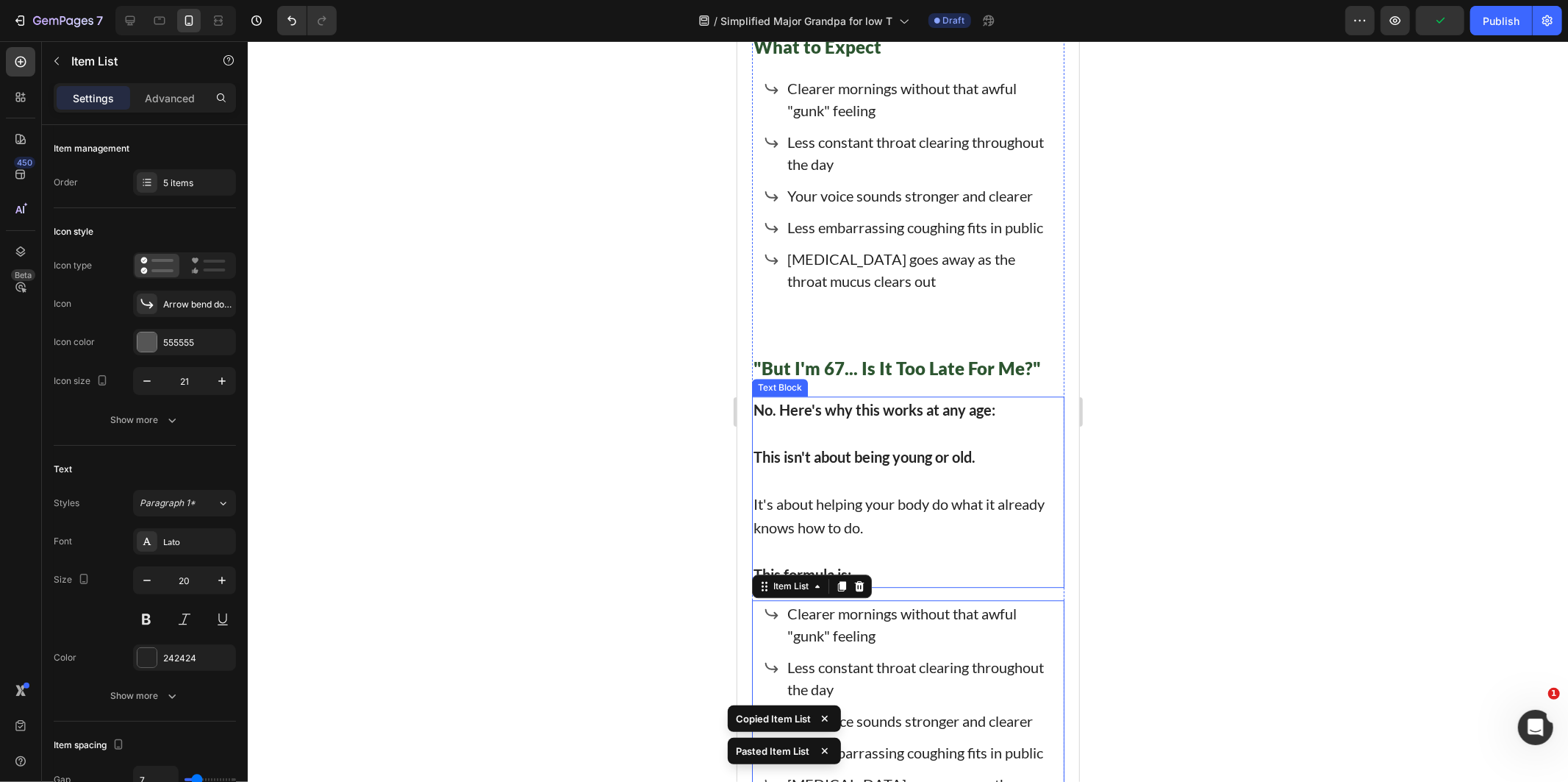
drag, startPoint x: 896, startPoint y: 483, endPoint x: 906, endPoint y: 527, distance: 45.1
click at [896, 491] on p "It's about helping your body do what it already knows how to do." at bounding box center [907, 514] width 310 height 47
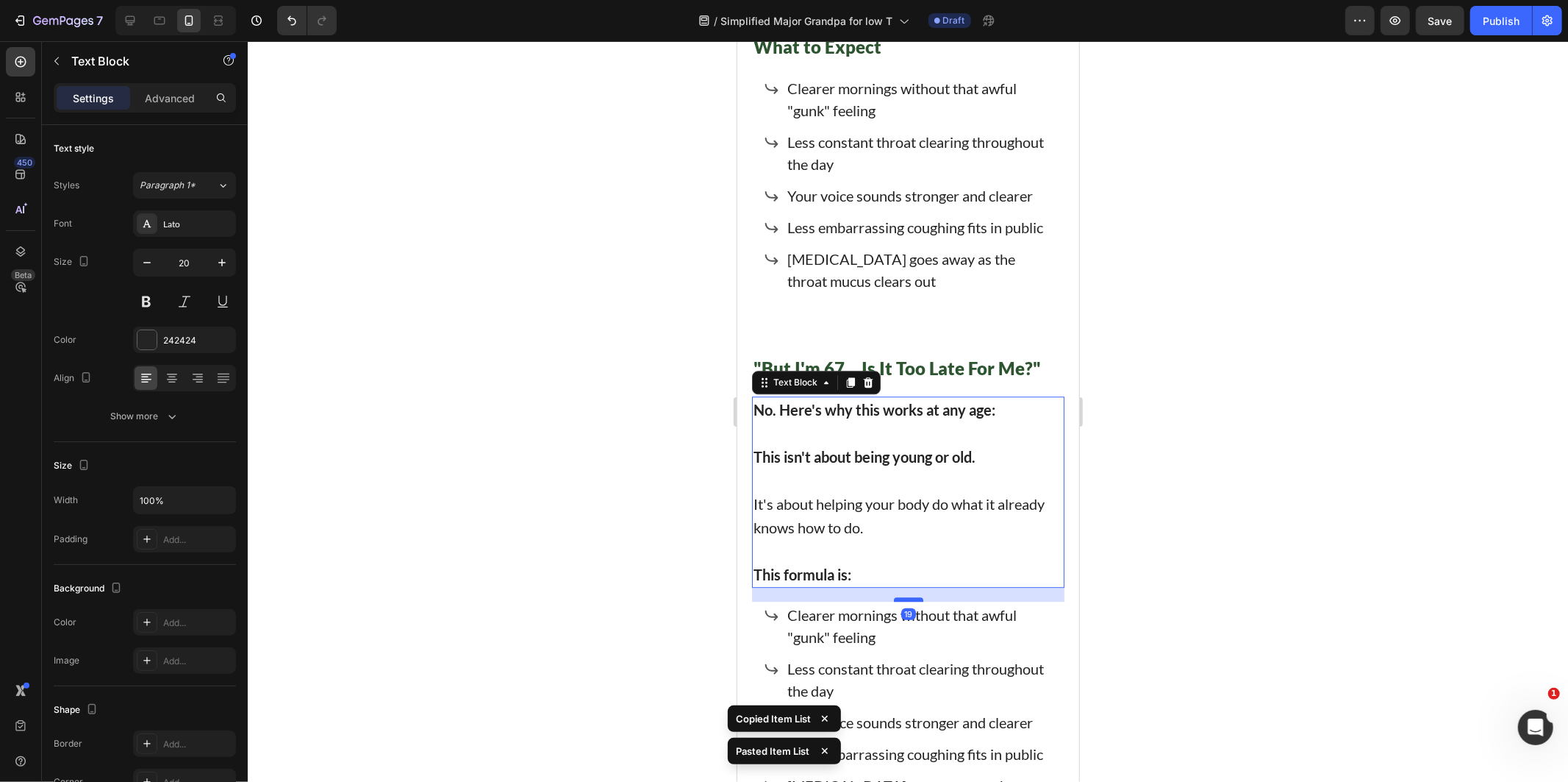
click at [904, 596] on div at bounding box center [908, 598] width 30 height 4
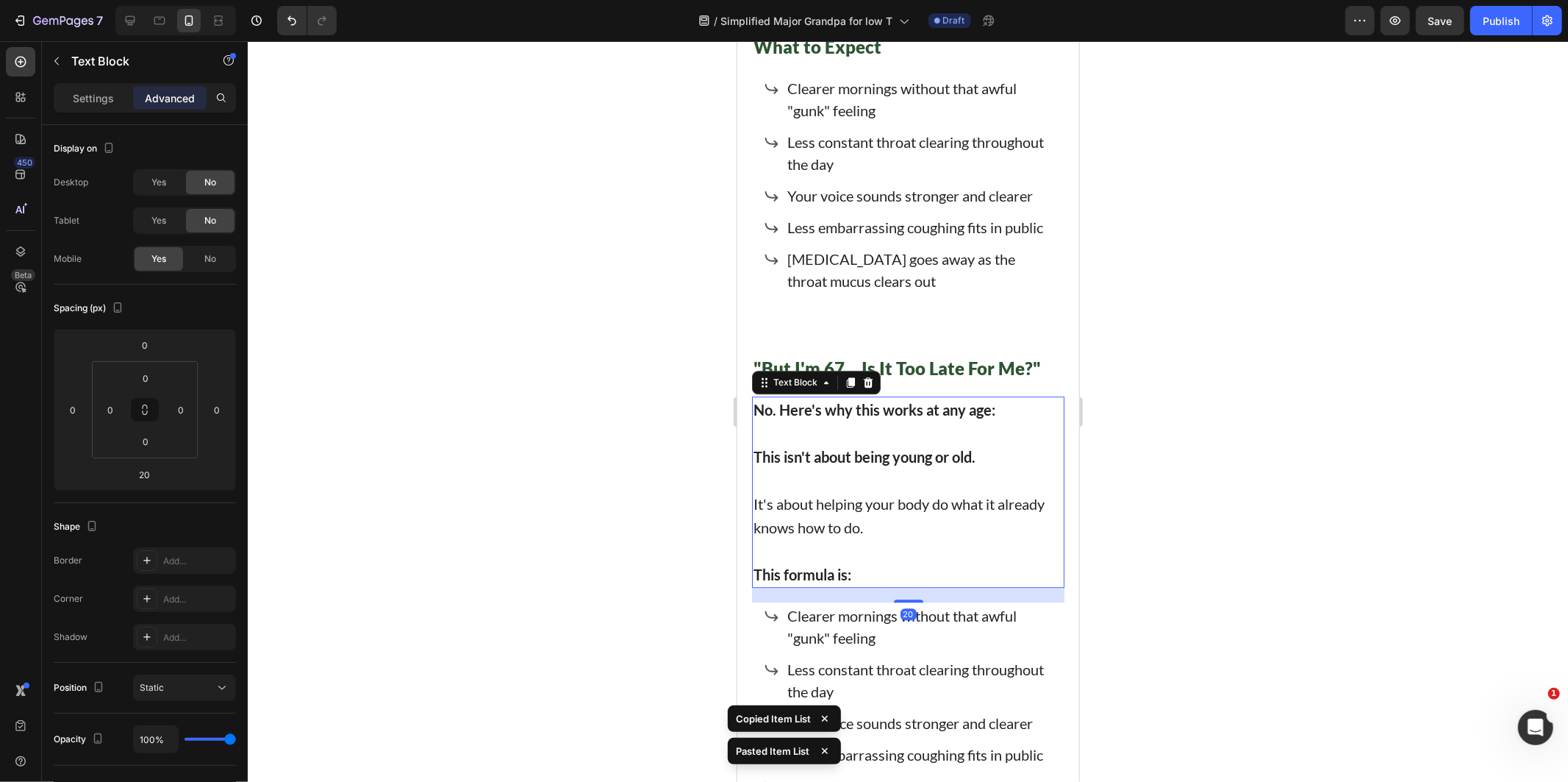
drag, startPoint x: 837, startPoint y: 607, endPoint x: 837, endPoint y: 595, distance: 12.0
click at [838, 655] on div "Less constant throat clearing throughout the day" at bounding box center [919, 679] width 270 height 49
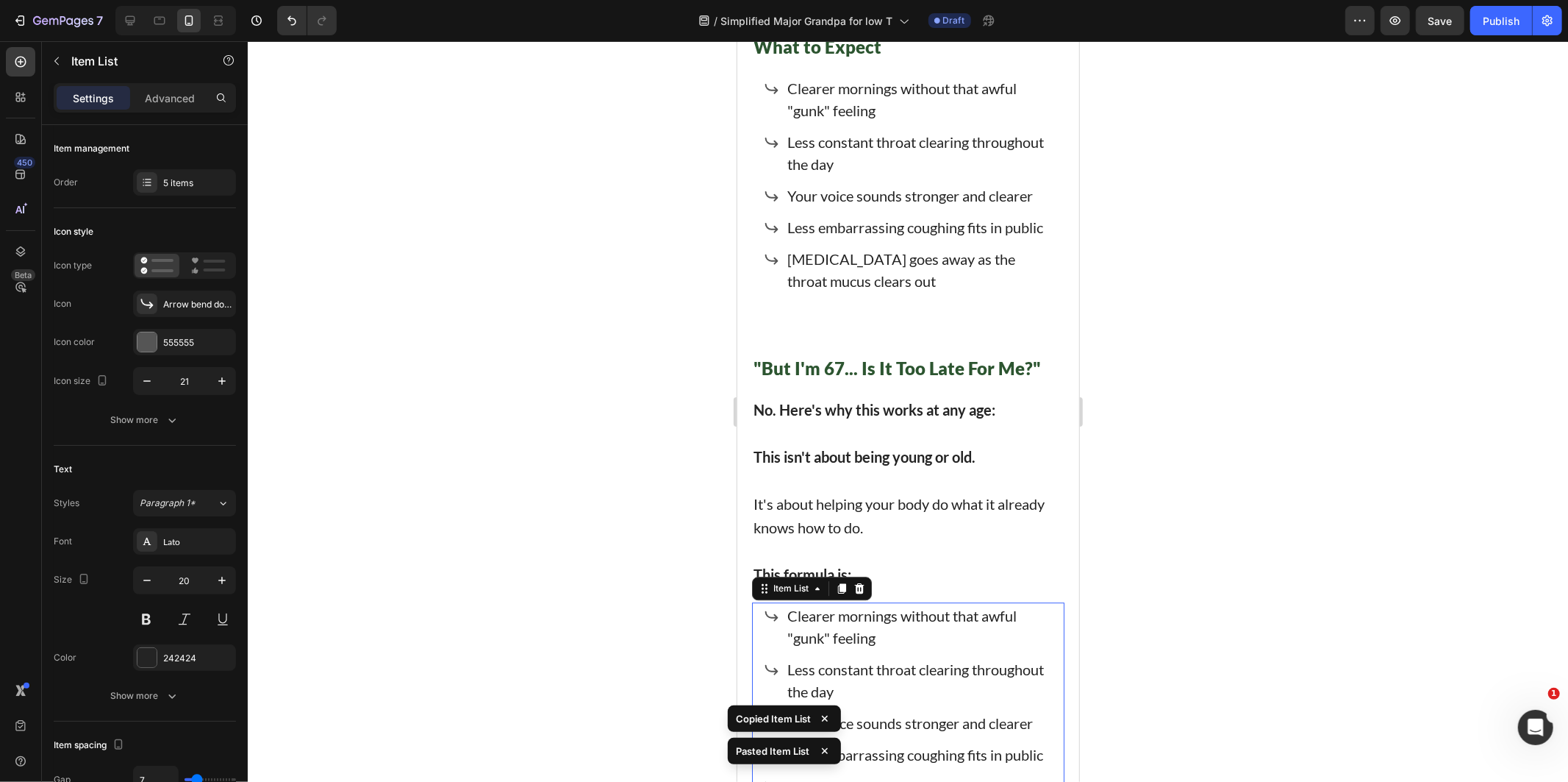
click at [832, 604] on p "Clearer mornings without that awful "gunk" feeling" at bounding box center [920, 626] width 266 height 44
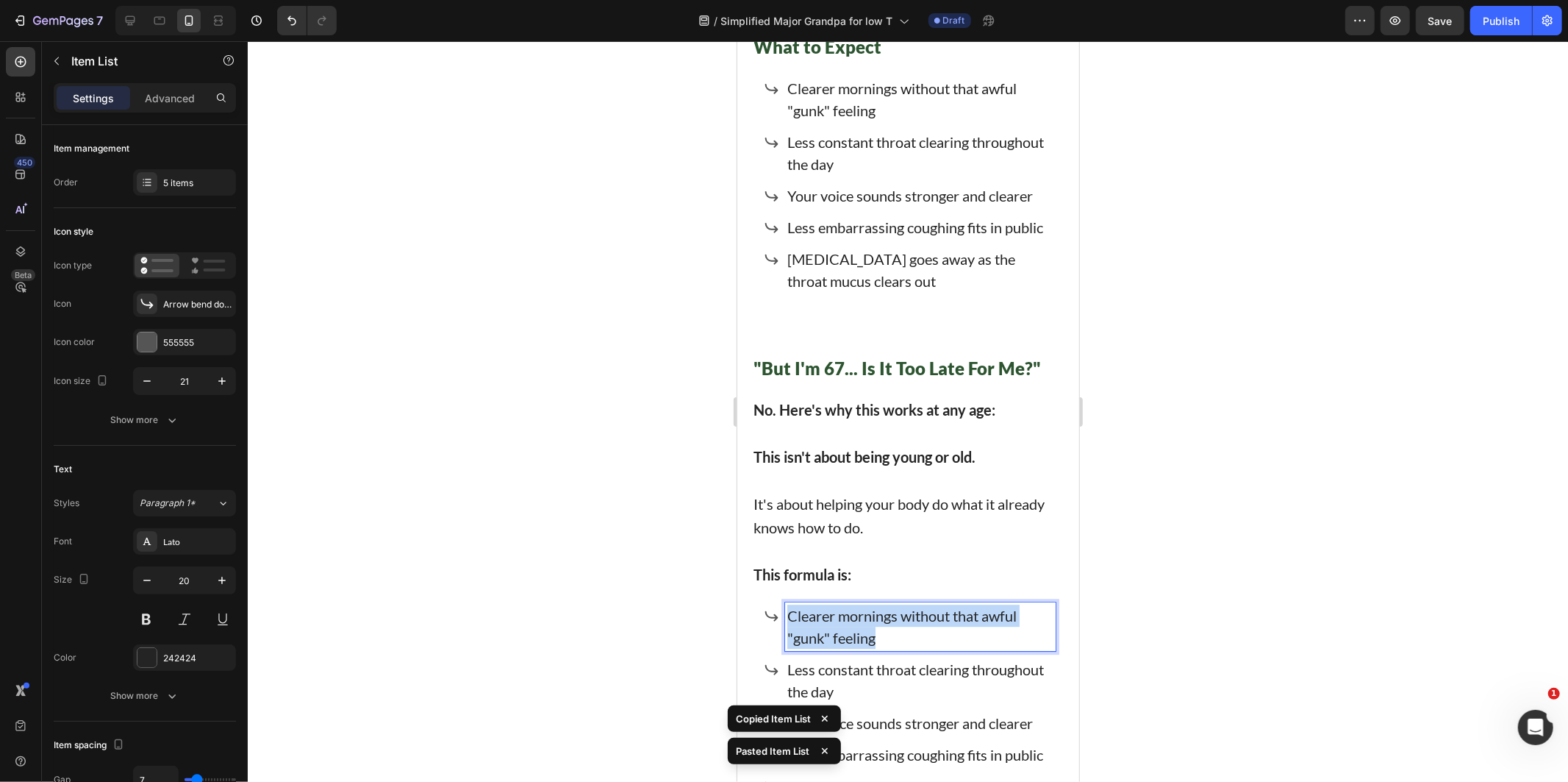
click at [832, 604] on p "Clearer mornings without that awful "gunk" feeling" at bounding box center [920, 626] width 266 height 44
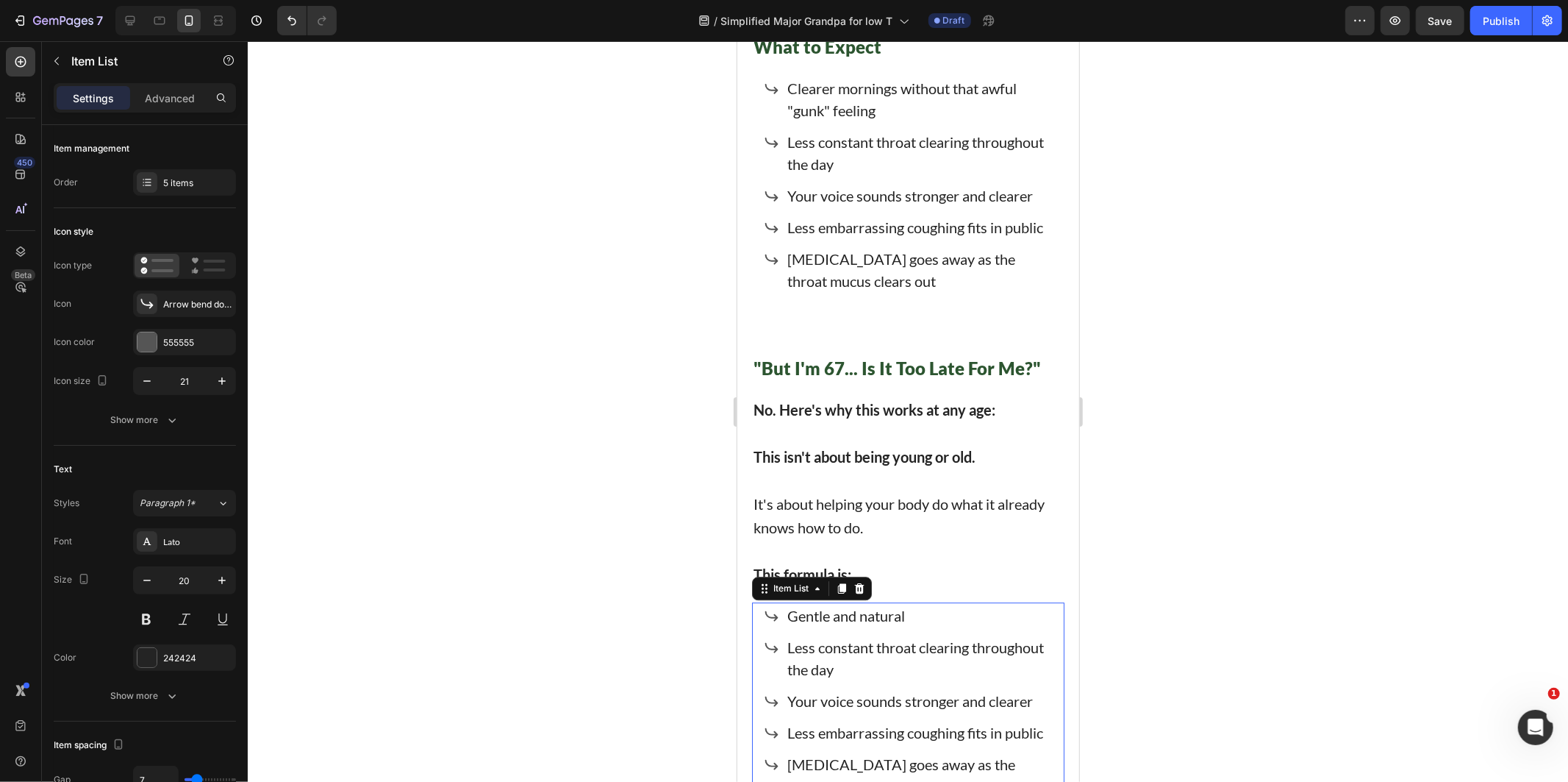
click at [852, 636] on p "Less constant throat clearing throughout the day" at bounding box center [920, 658] width 266 height 44
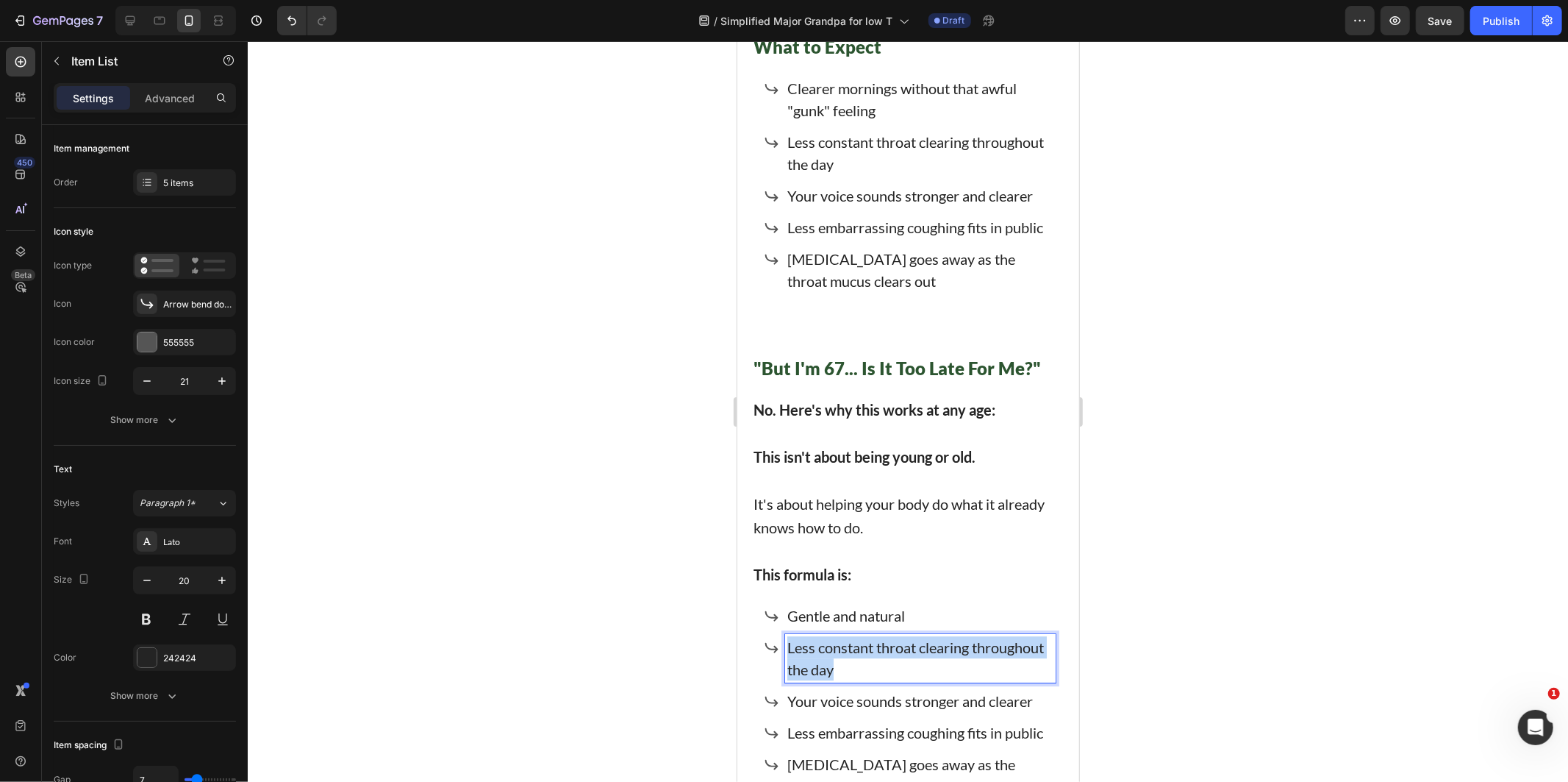
click at [852, 636] on p "Less constant throat clearing throughout the day" at bounding box center [920, 658] width 266 height 44
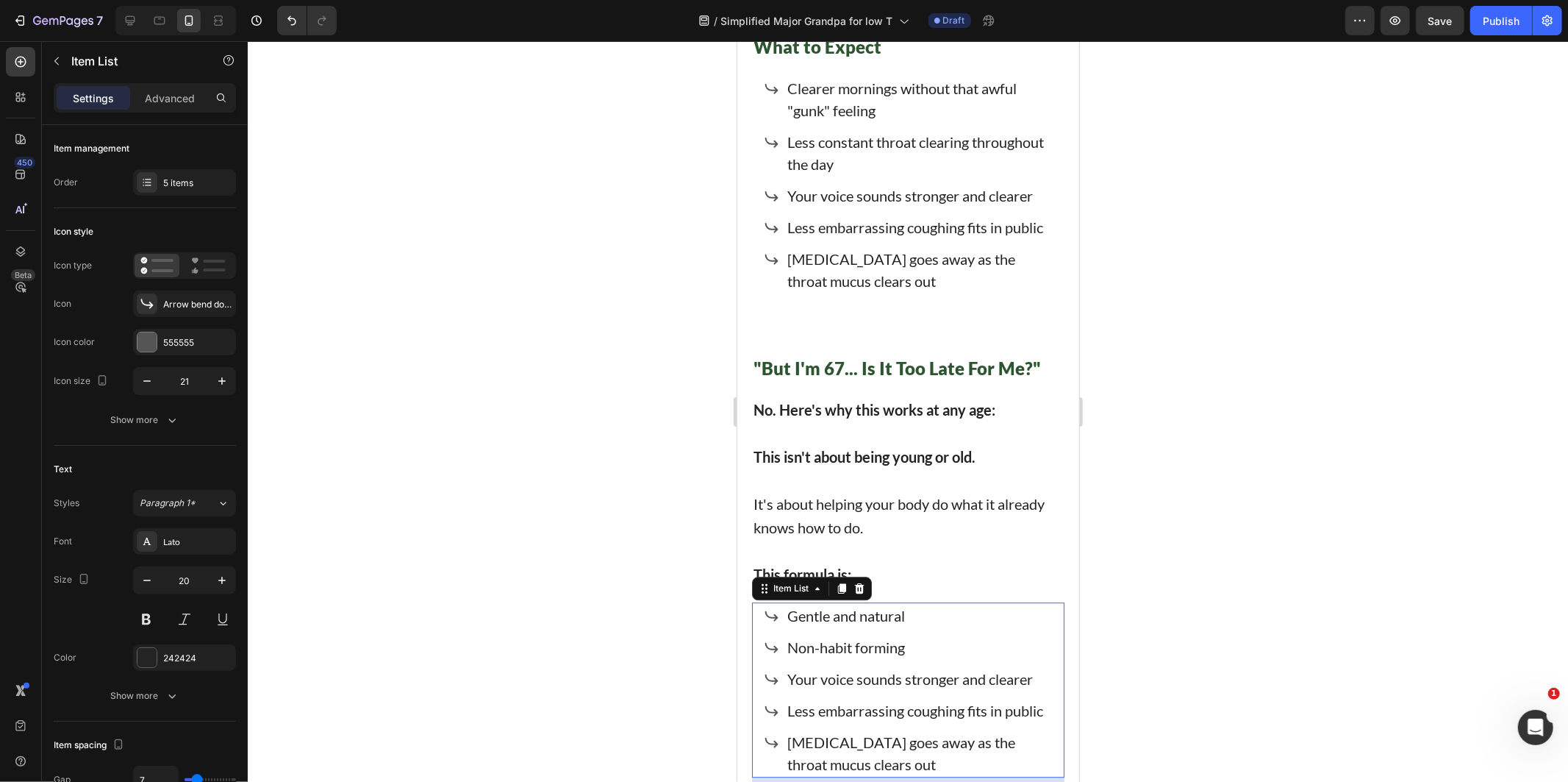
click at [801, 667] on p "Your voice sounds stronger and clearer" at bounding box center [920, 678] width 266 height 22
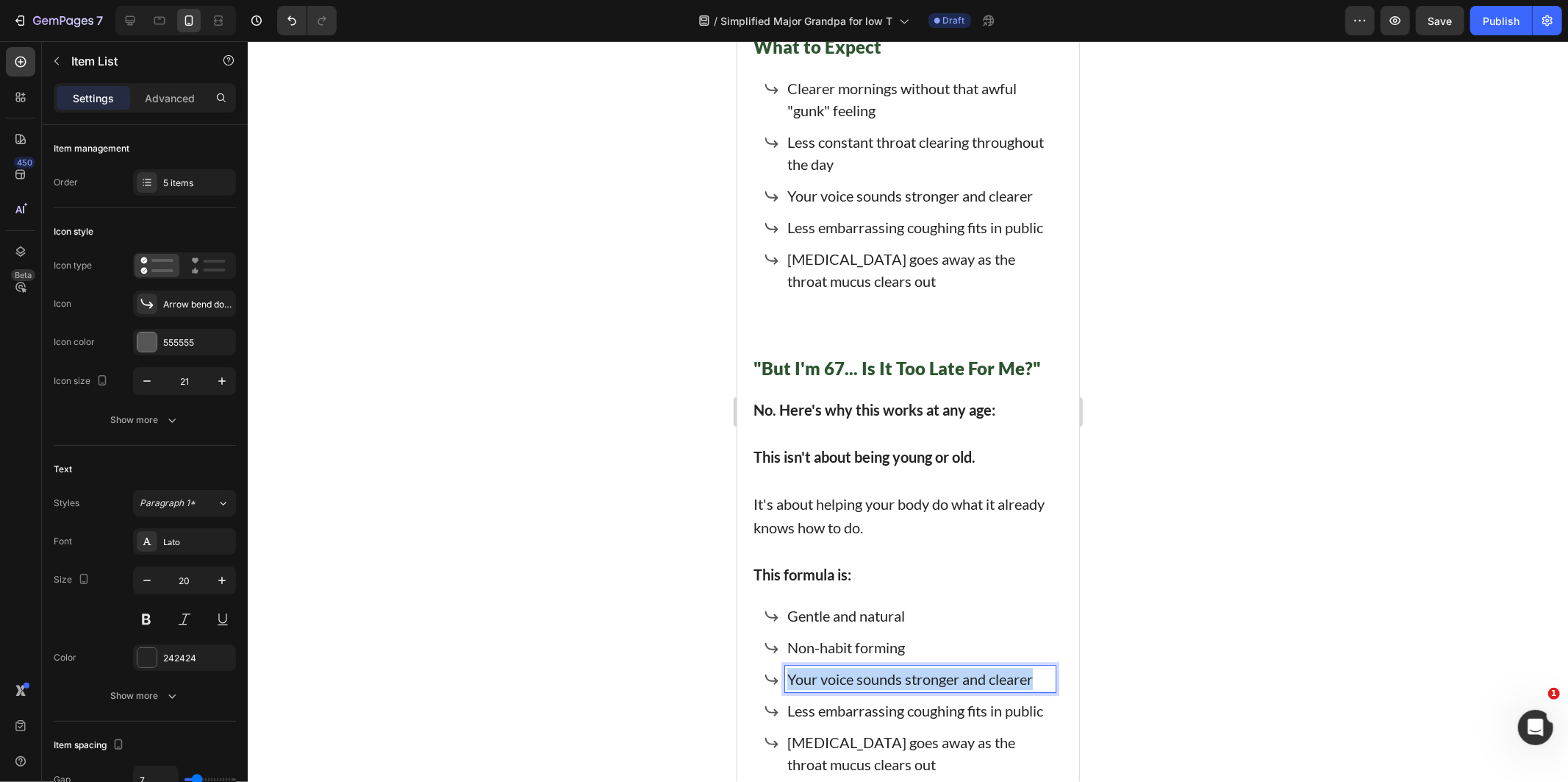
click at [801, 667] on p "Your voice sounds stronger and clearer" at bounding box center [920, 678] width 266 height 22
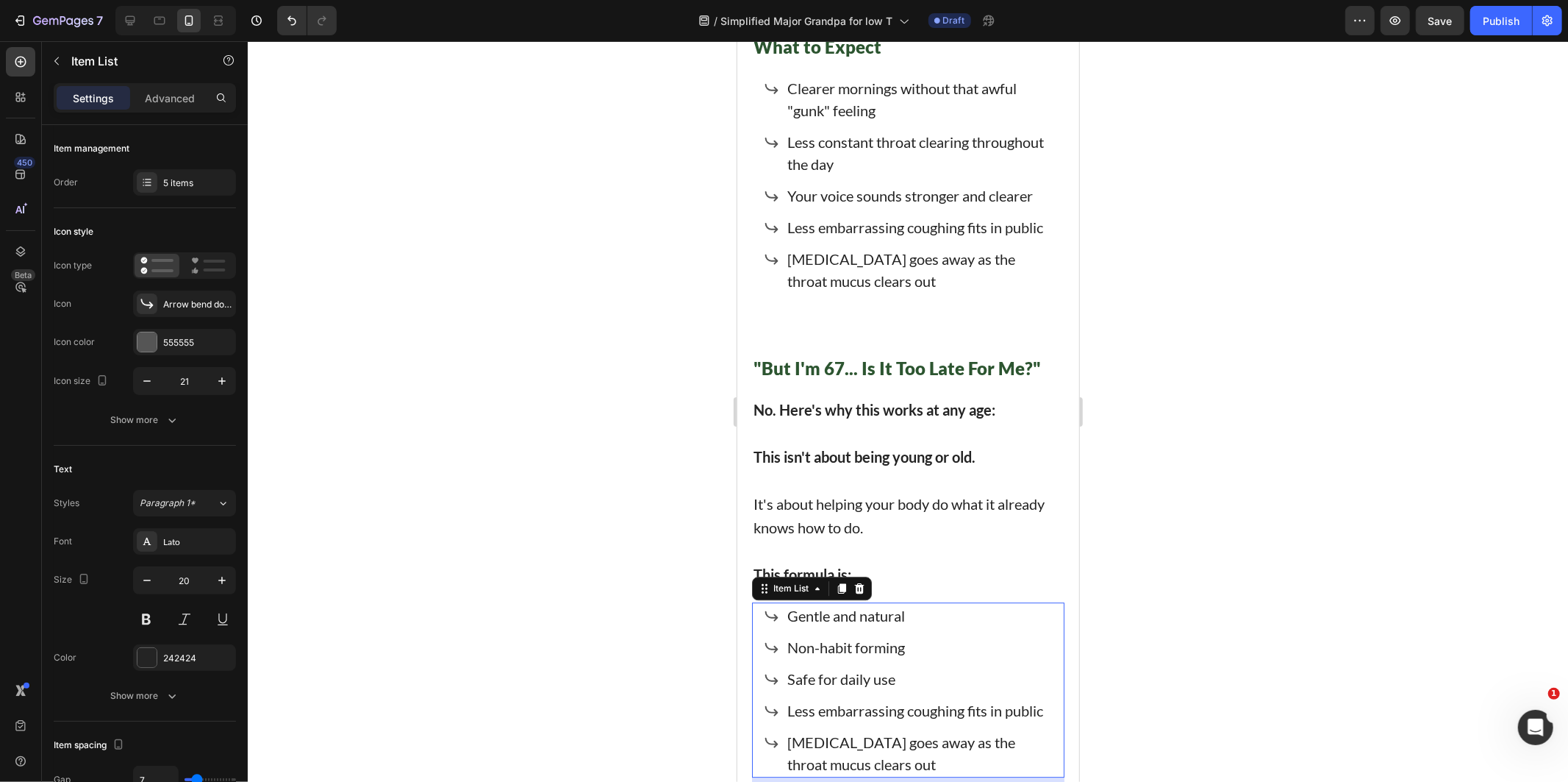
click at [803, 699] on p "Less embarrassing coughing fits in public" at bounding box center [920, 710] width 266 height 22
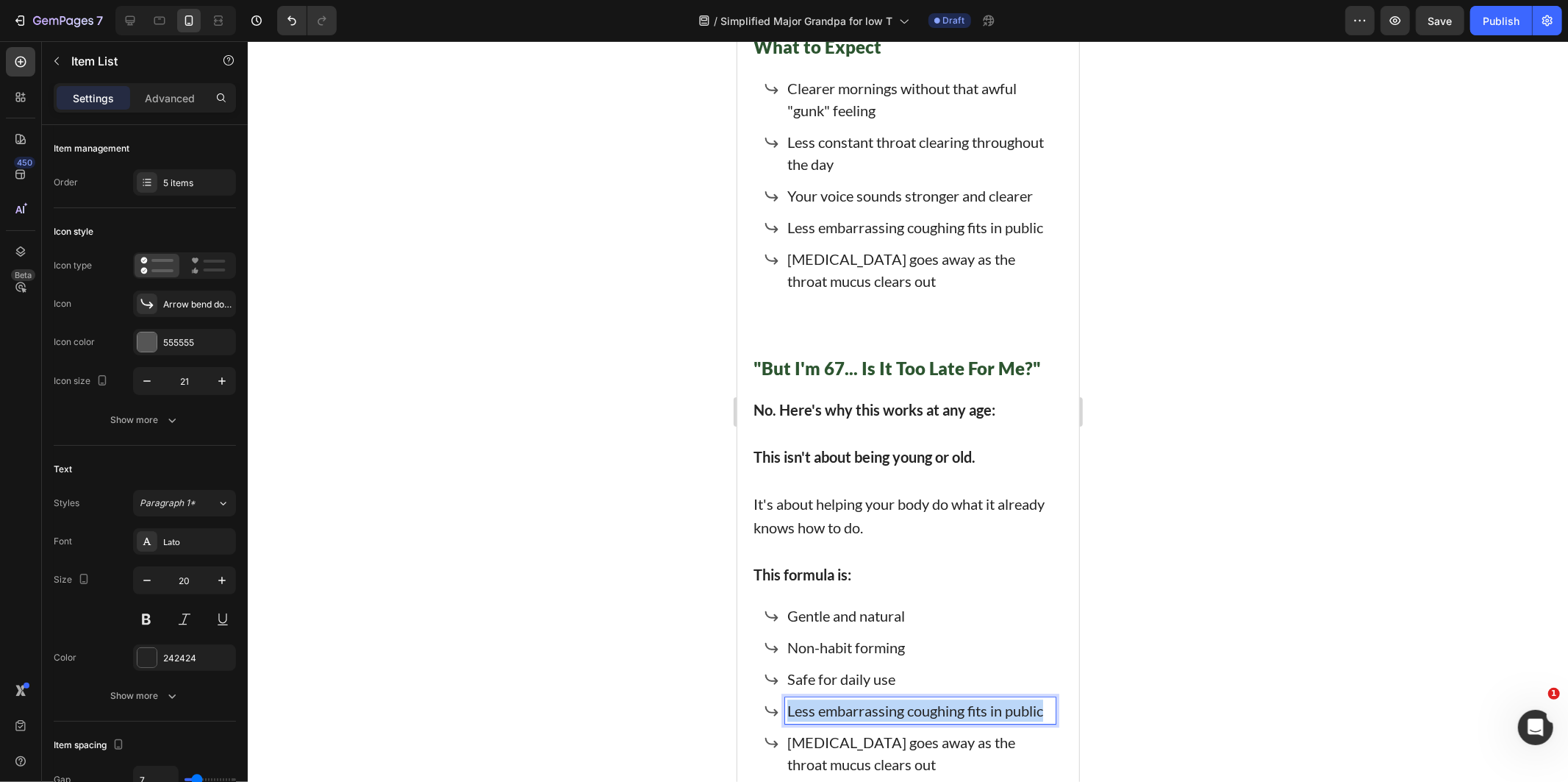
click at [803, 699] on p "Less embarrassing coughing fits in public" at bounding box center [920, 710] width 266 height 22
click at [839, 667] on p "Safe for daily use" at bounding box center [920, 678] width 266 height 22
click at [847, 667] on p "Safe for daily use" at bounding box center [920, 678] width 266 height 22
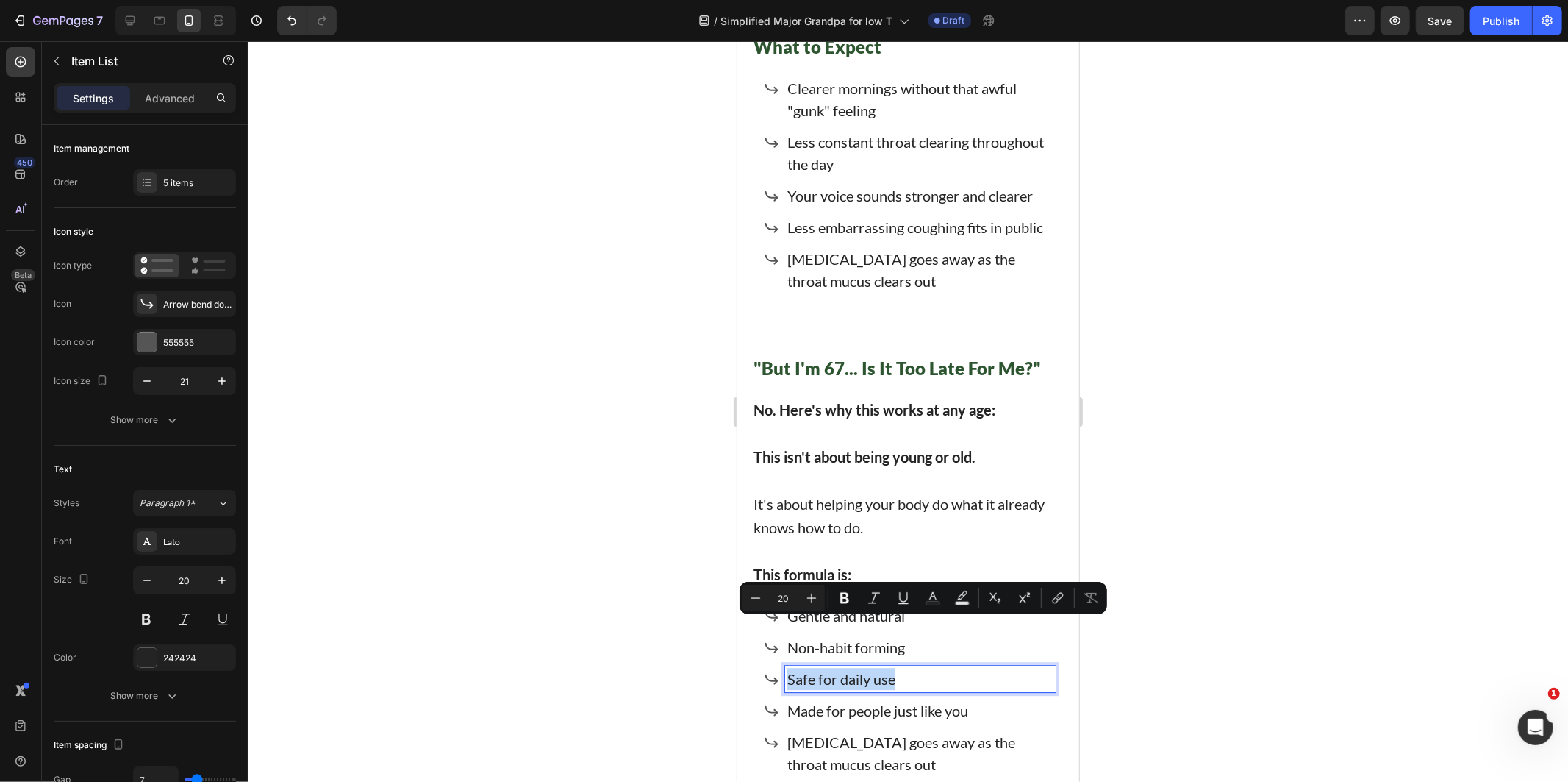
click at [847, 667] on p "Safe for daily use" at bounding box center [920, 678] width 266 height 22
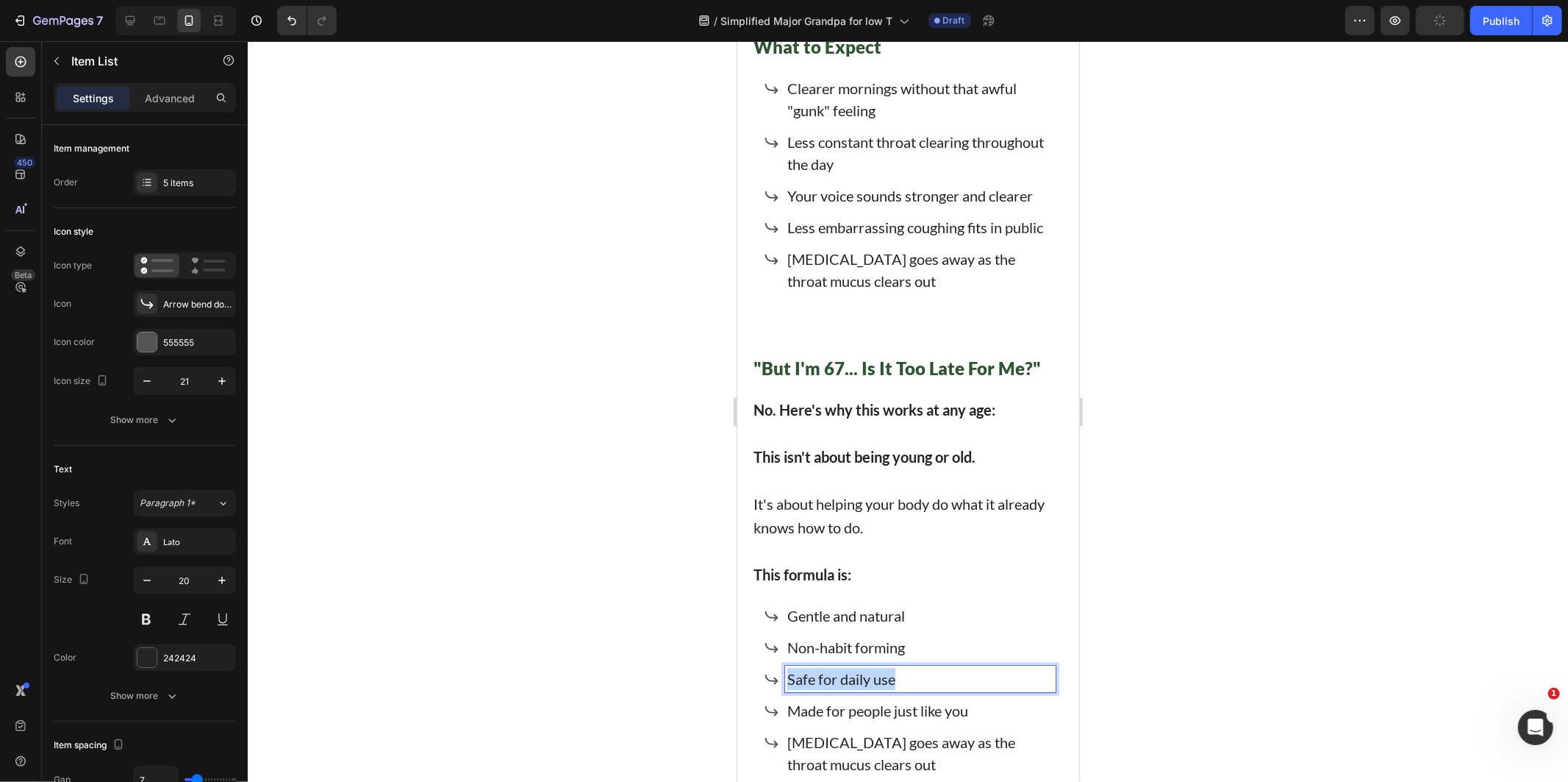
drag, startPoint x: 847, startPoint y: 630, endPoint x: 881, endPoint y: 632, distance: 34.1
click at [881, 667] on p "Safe for daily use" at bounding box center [920, 678] width 266 height 22
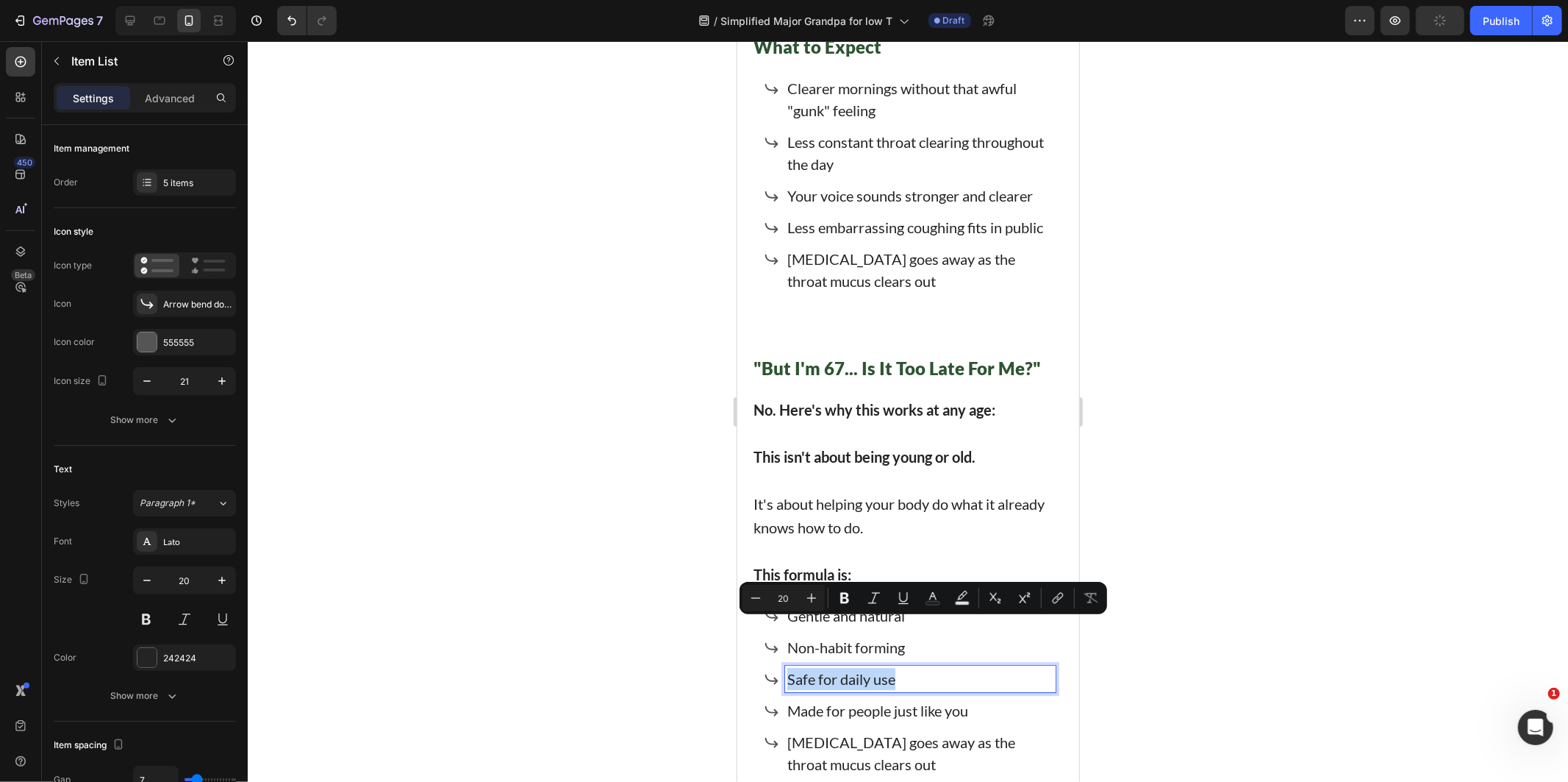
click at [899, 667] on p "Safe for daily use" at bounding box center [920, 678] width 266 height 22
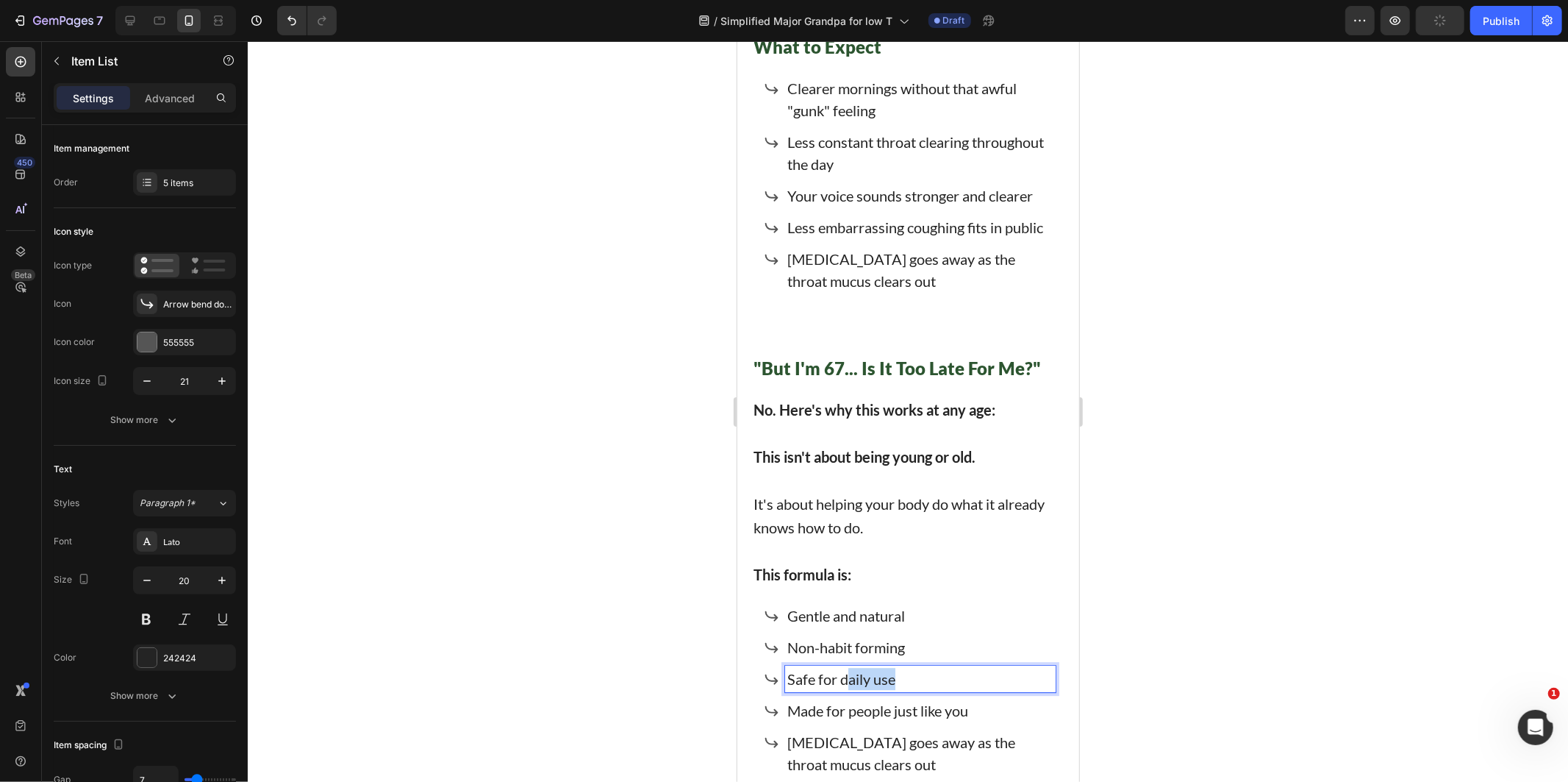
drag, startPoint x: 899, startPoint y: 632, endPoint x: 841, endPoint y: 632, distance: 58.0
click at [841, 667] on p "Safe for daily use" at bounding box center [920, 678] width 266 height 22
drag, startPoint x: 841, startPoint y: 632, endPoint x: 832, endPoint y: 630, distance: 9.2
click at [833, 667] on p "Safe for daily use" at bounding box center [920, 678] width 266 height 22
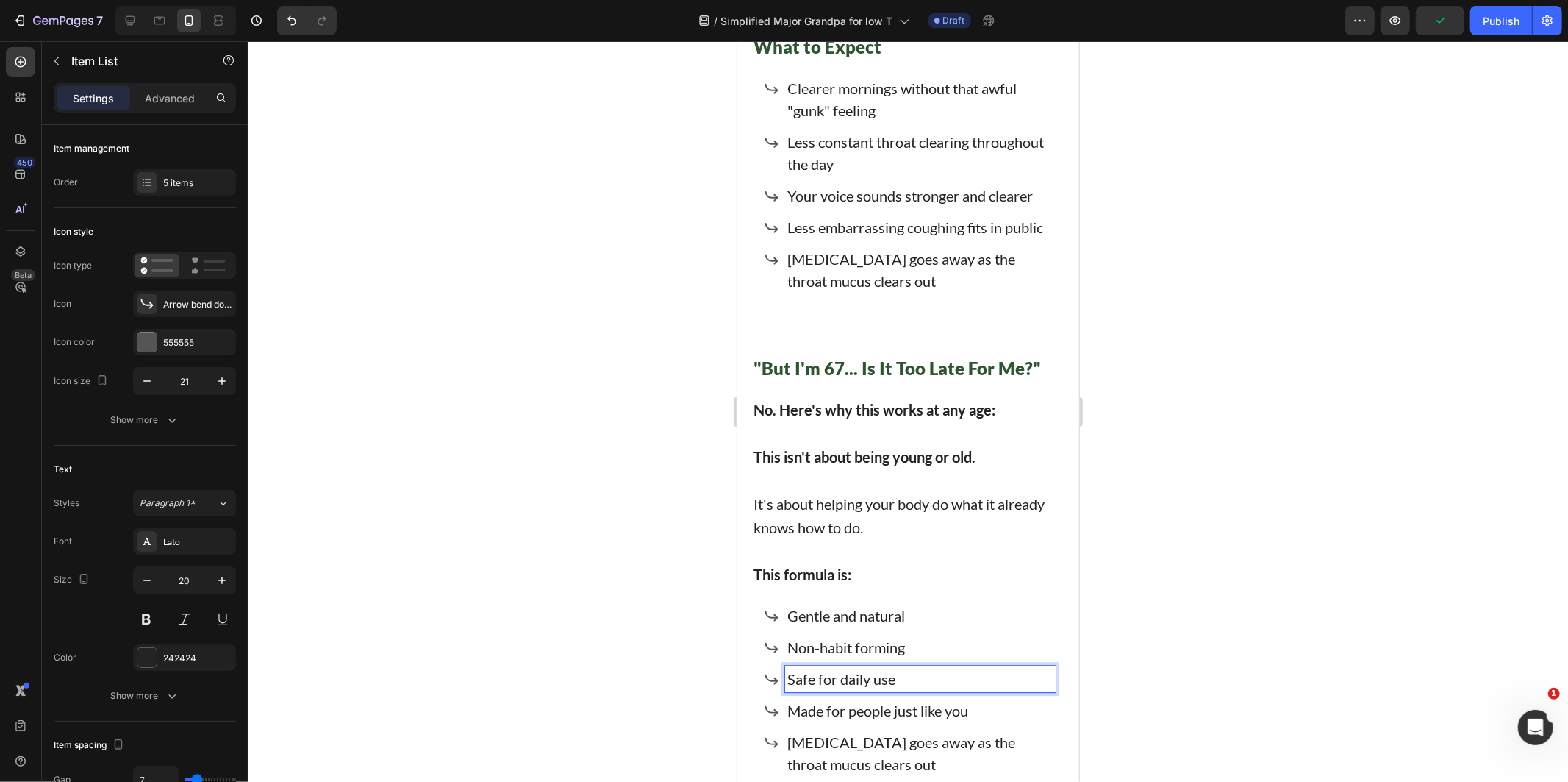
click at [823, 667] on p "Safe for daily use" at bounding box center [920, 678] width 266 height 22
drag, startPoint x: 846, startPoint y: 629, endPoint x: 968, endPoint y: 635, distance: 122.1
click at [963, 667] on p "Safe for daily use" at bounding box center [920, 678] width 266 height 22
click at [920, 730] on p "[MEDICAL_DATA] goes away as the throat mucus clears out" at bounding box center [920, 752] width 266 height 44
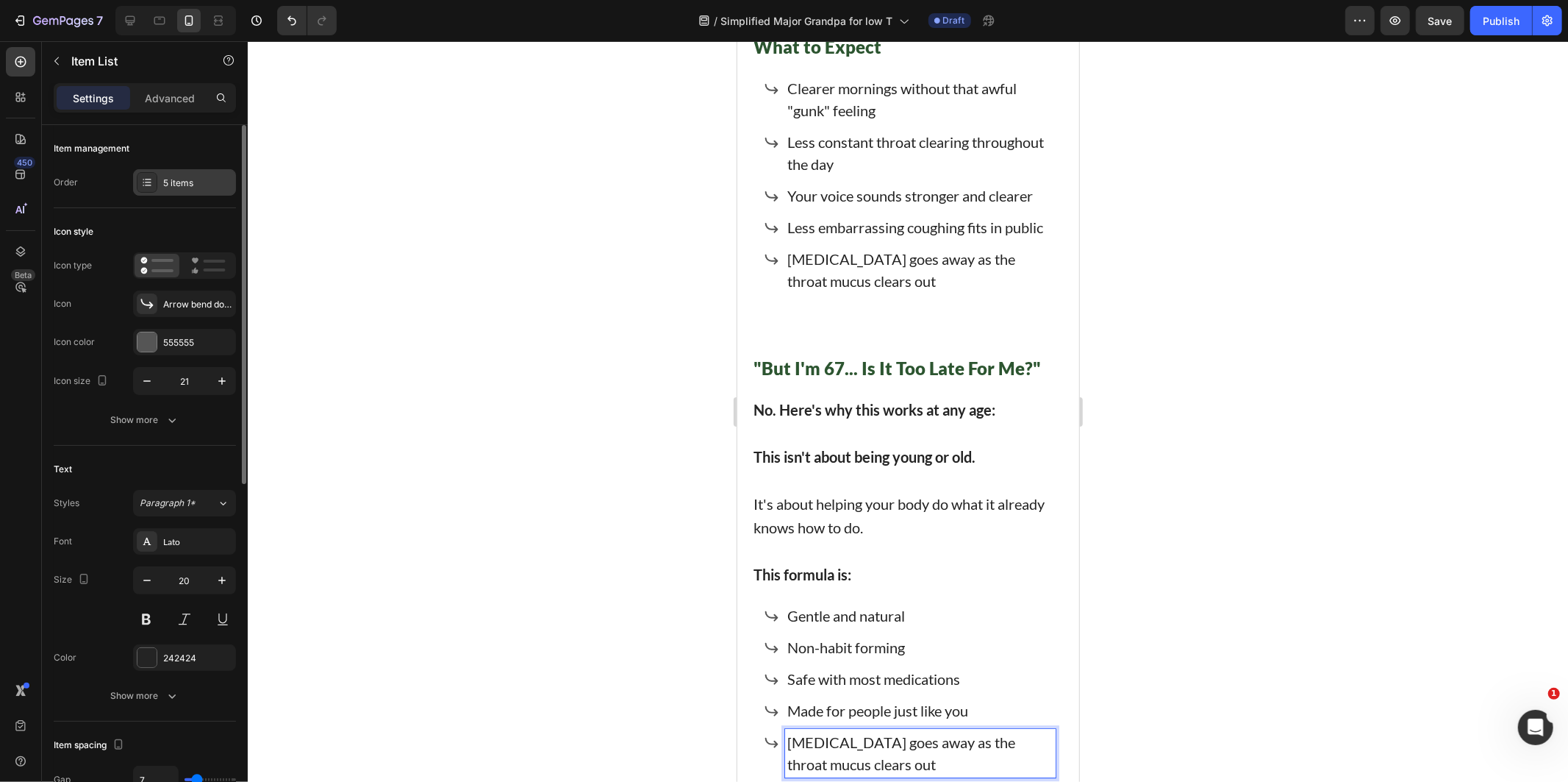
click at [158, 172] on div "5 items" at bounding box center [184, 183] width 103 height 26
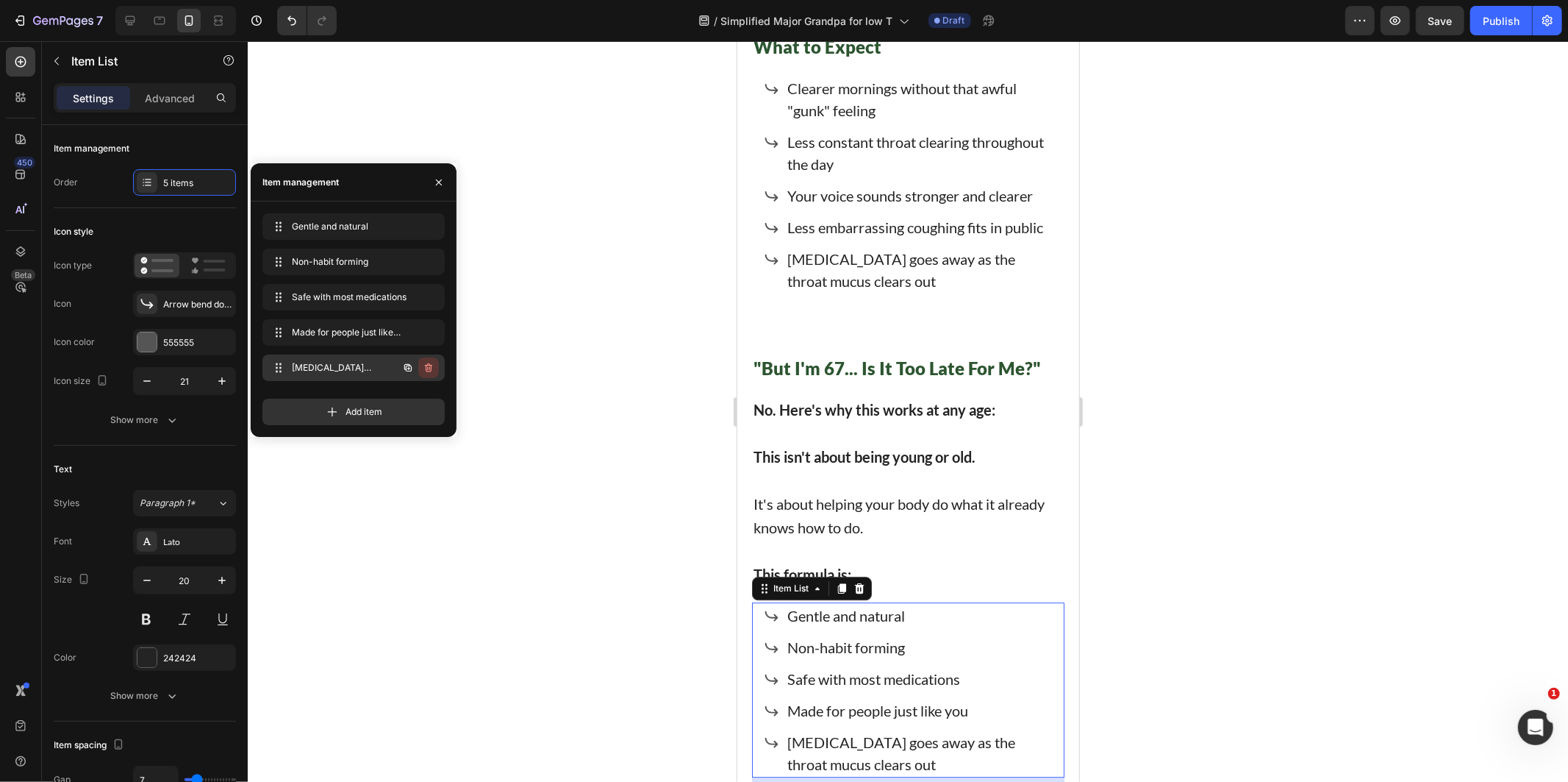
click at [425, 368] on icon "button" at bounding box center [428, 368] width 12 height 12
click at [425, 368] on div "Delete" at bounding box center [418, 368] width 27 height 13
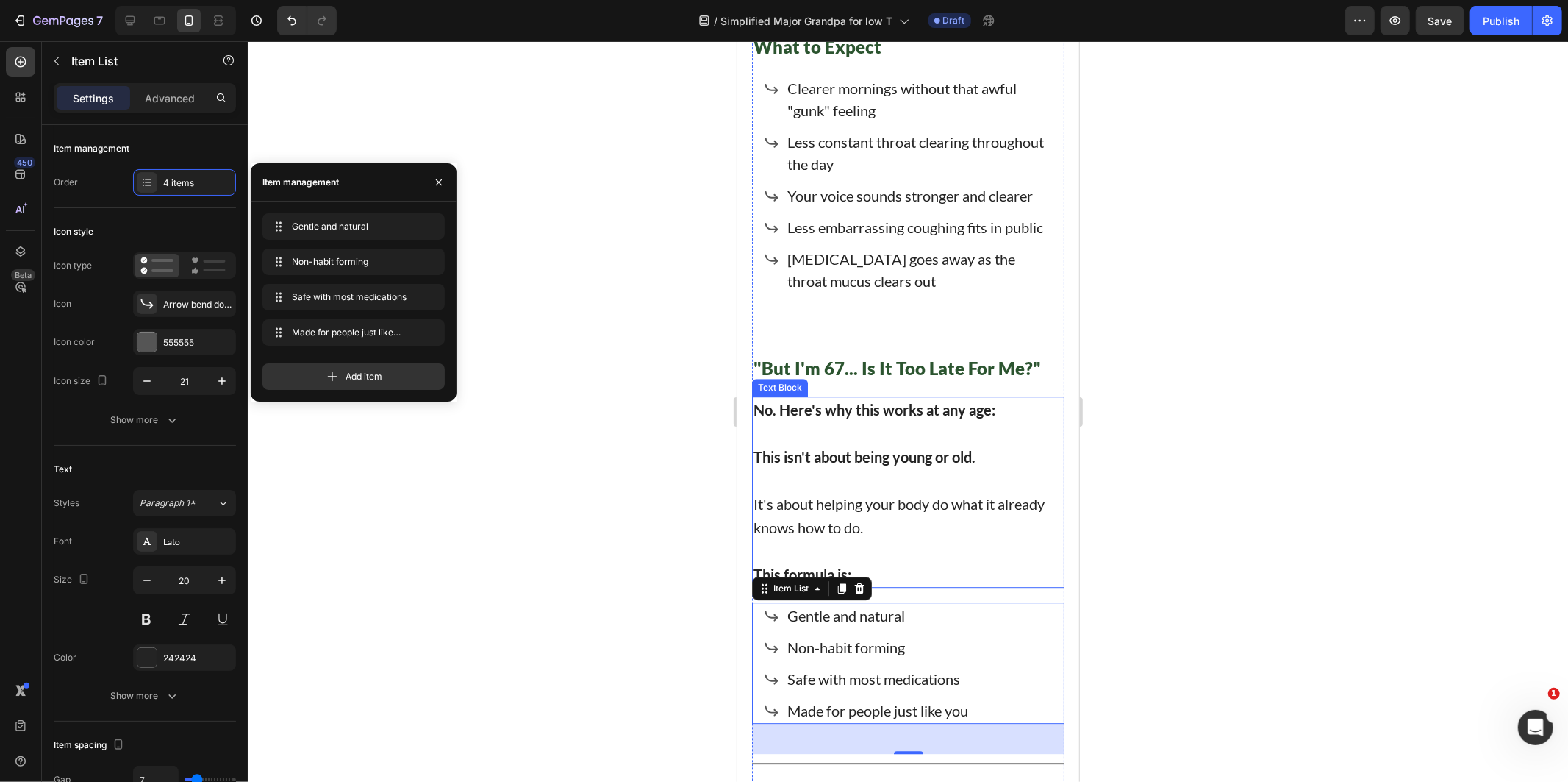
click at [874, 491] on p "It's about helping your body do what it already knows how to do." at bounding box center [907, 514] width 310 height 47
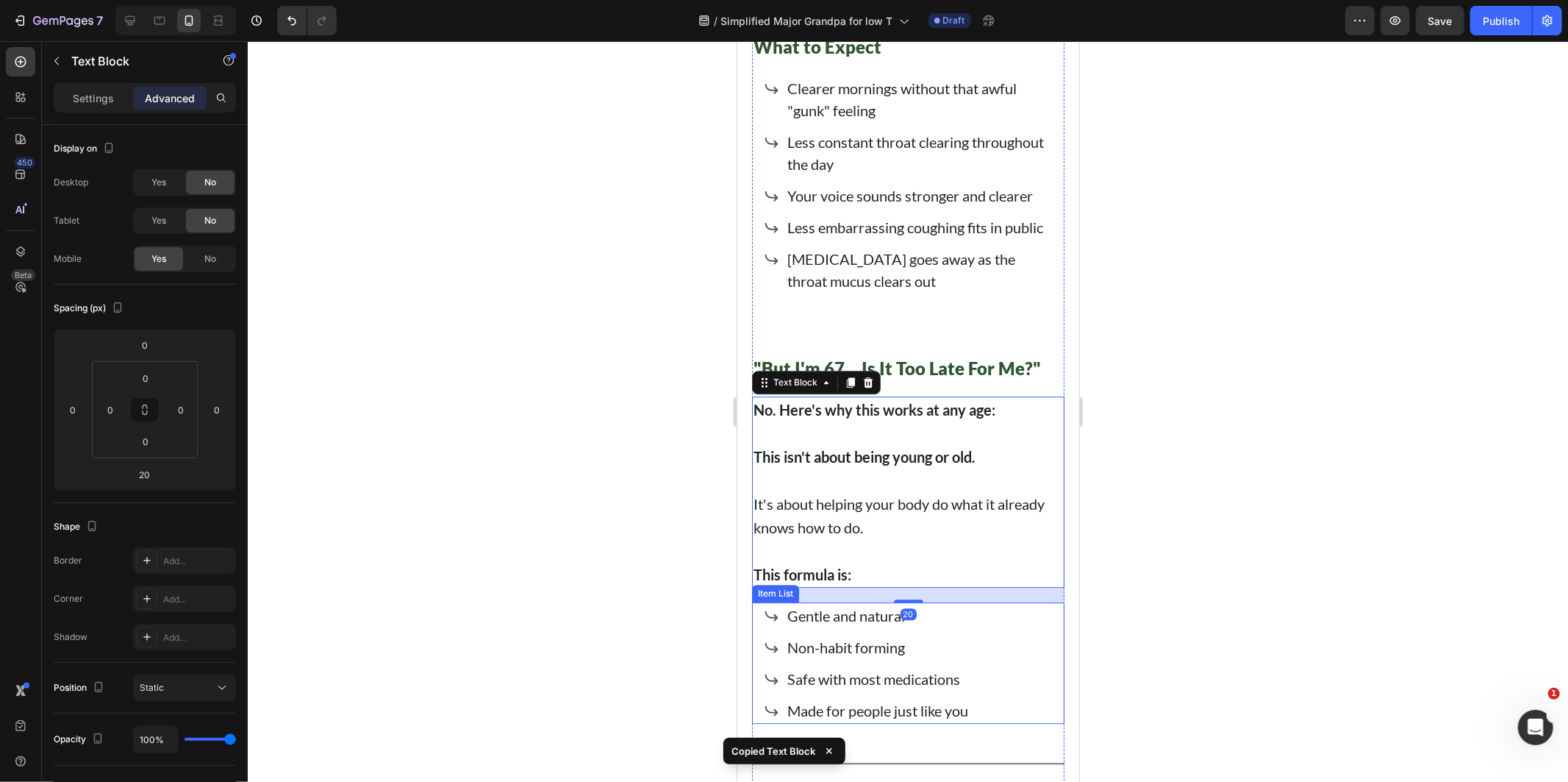
click at [765, 643] on div "Gentle and natural Non-habit forming Safe with most medications Made for people…" at bounding box center [865, 663] width 206 height 122
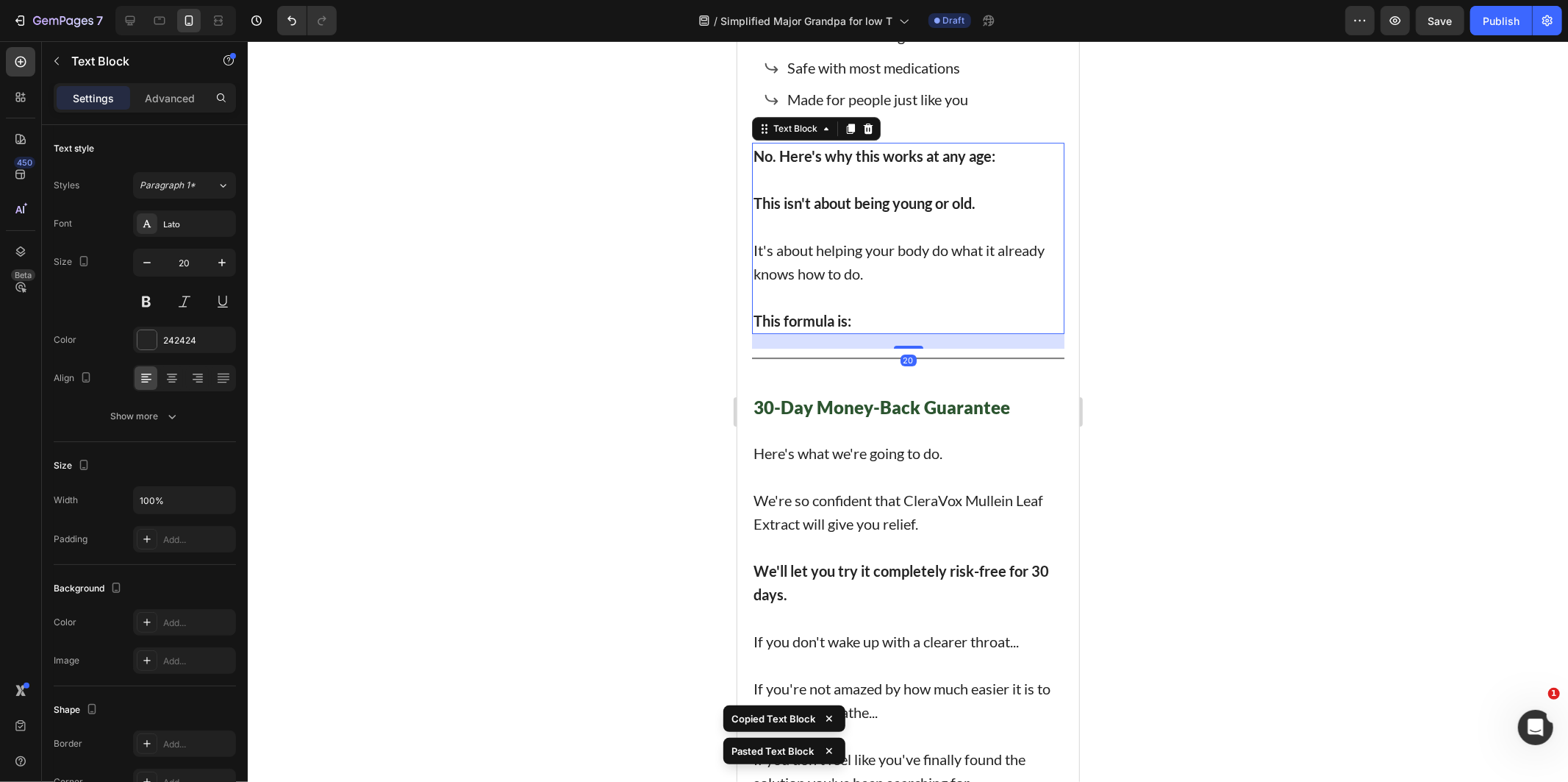
scroll to position [8555, 0]
click at [892, 237] on p "It's about helping your body do what it already knows how to do." at bounding box center [907, 260] width 310 height 47
click at [891, 237] on p "It's about helping your body do what it already knows how to do." at bounding box center [907, 260] width 310 height 47
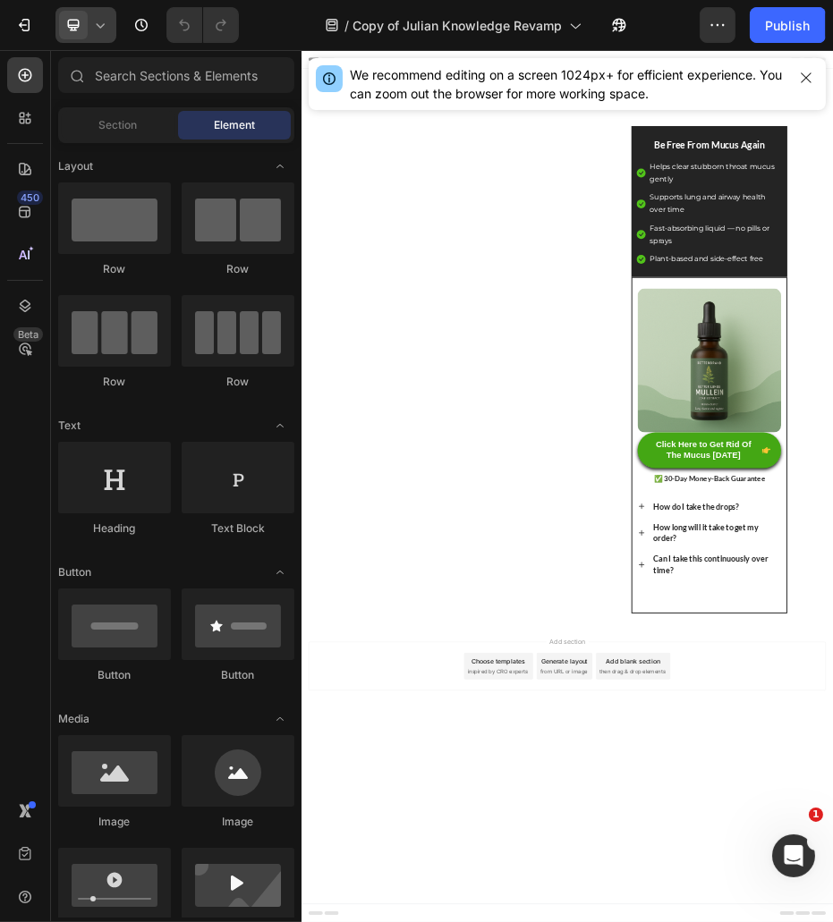
click at [95, 28] on icon at bounding box center [100, 25] width 18 height 18
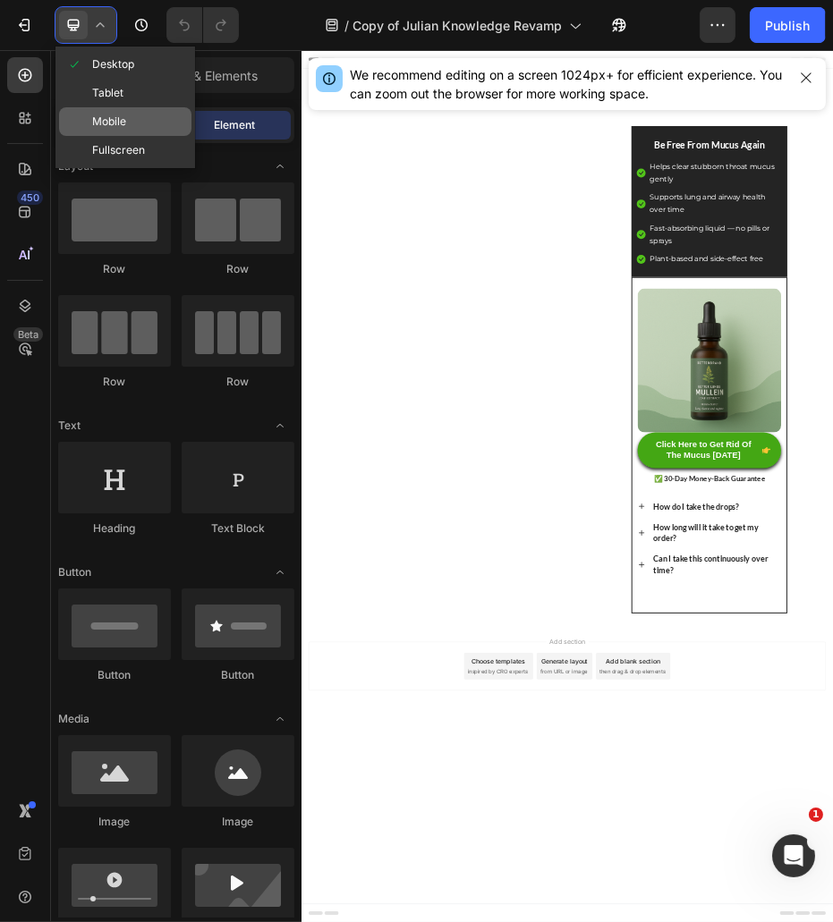
click at [106, 114] on span "Mobile" at bounding box center [109, 122] width 34 height 18
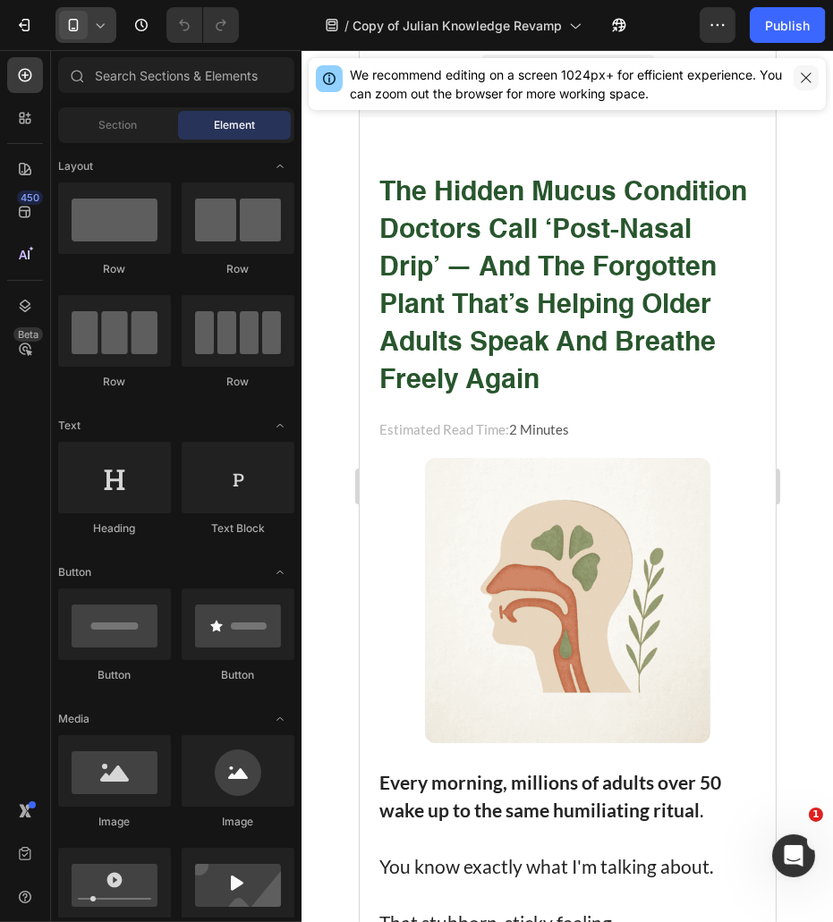
click at [801, 75] on icon "button" at bounding box center [806, 78] width 14 height 14
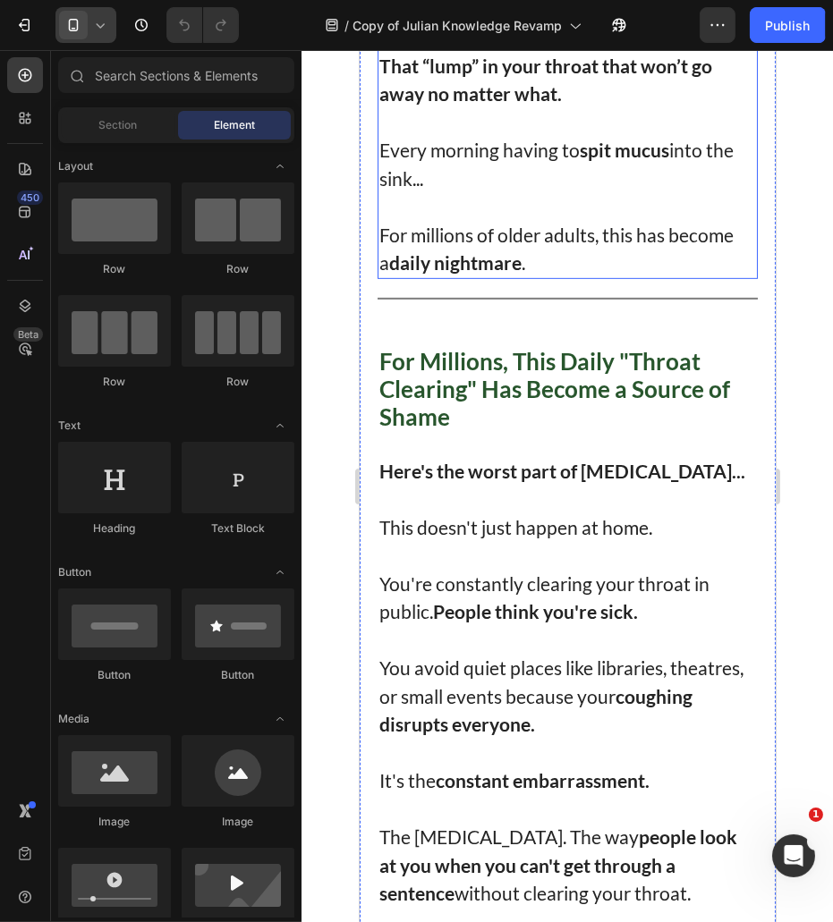
scroll to position [596, 0]
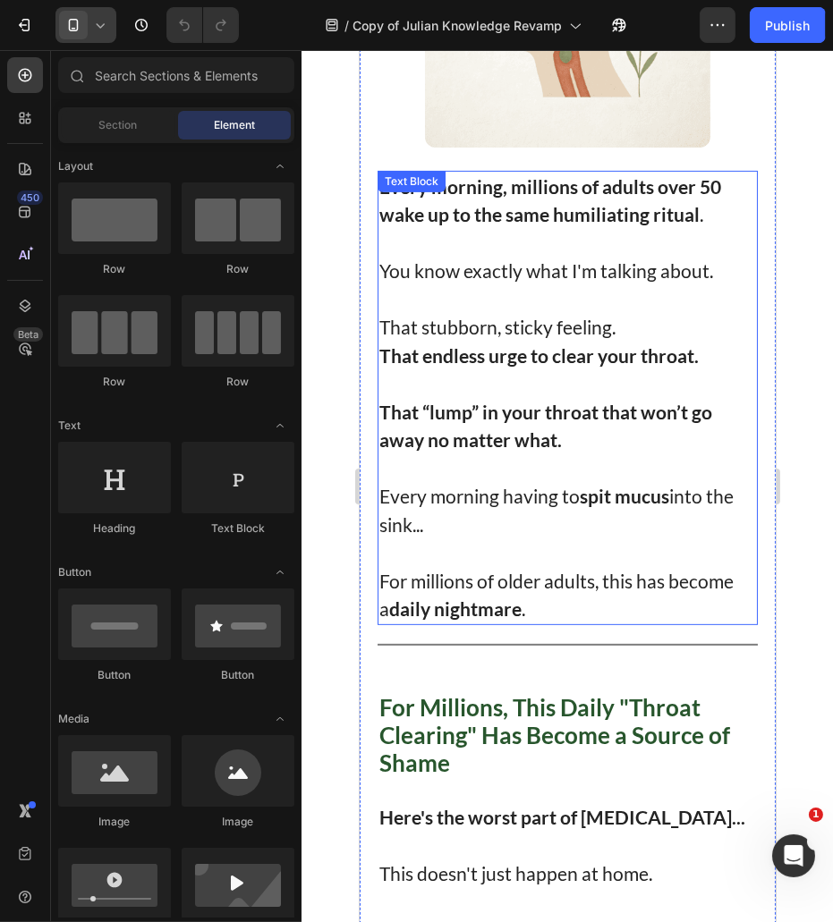
click at [562, 568] on p "For millions of older adults, this has become a daily nightmare ." at bounding box center [566, 595] width 377 height 56
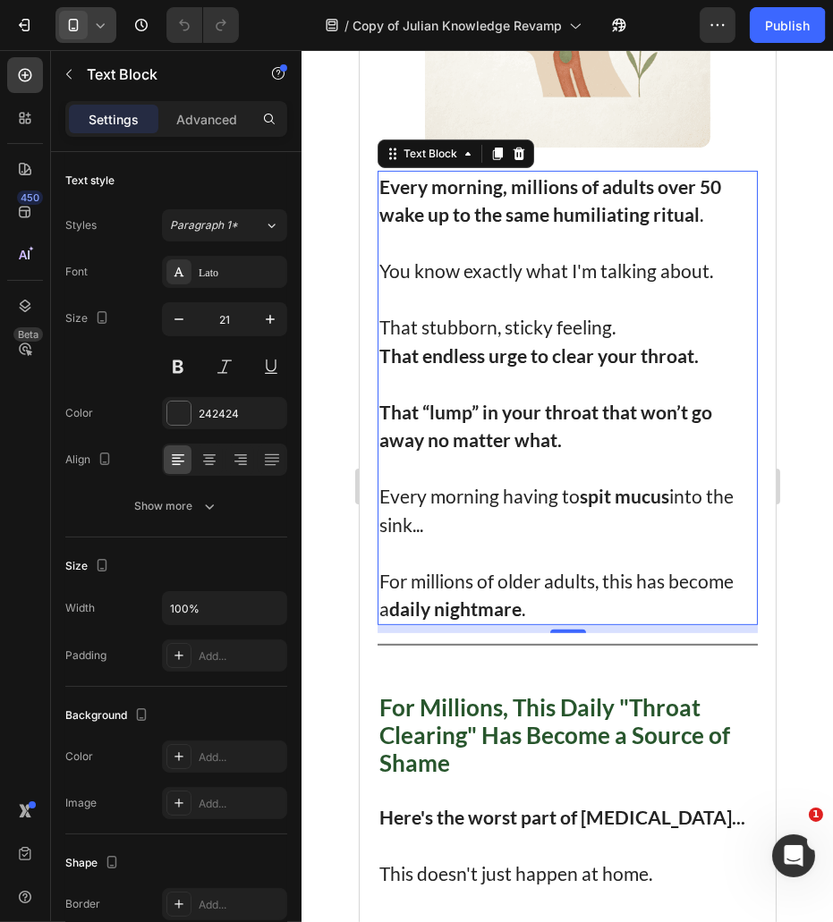
click at [496, 524] on p "Every morning having to spit mucus into the sink..." at bounding box center [566, 510] width 377 height 56
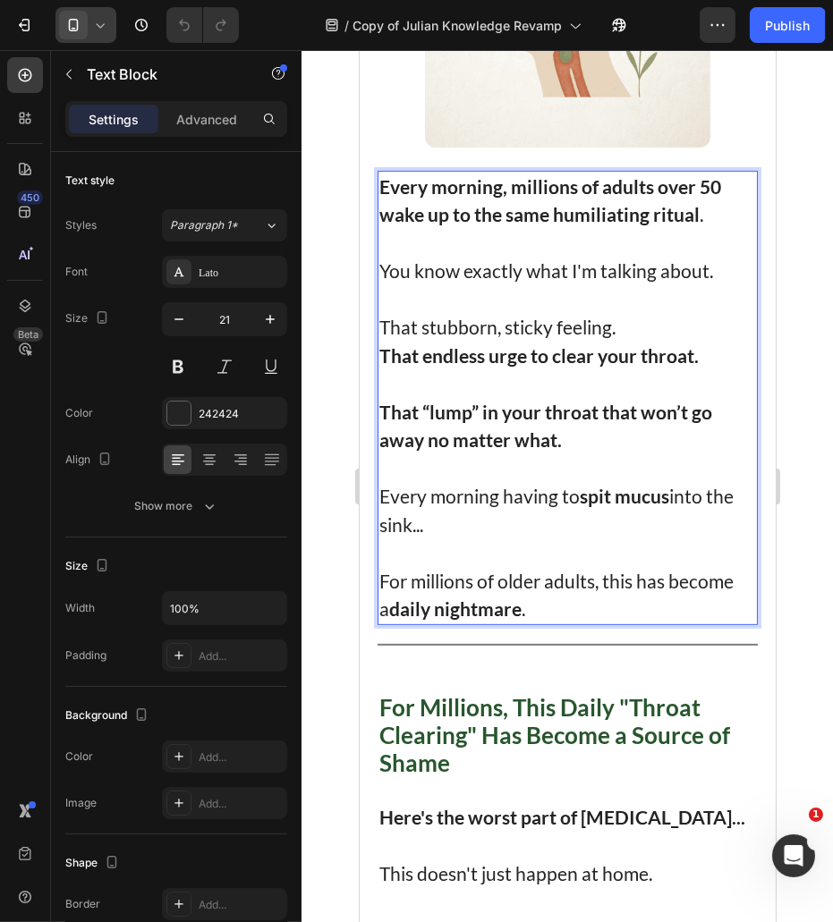
click at [579, 596] on p "For millions of older adults, this has become a daily nightmare ." at bounding box center [566, 595] width 377 height 56
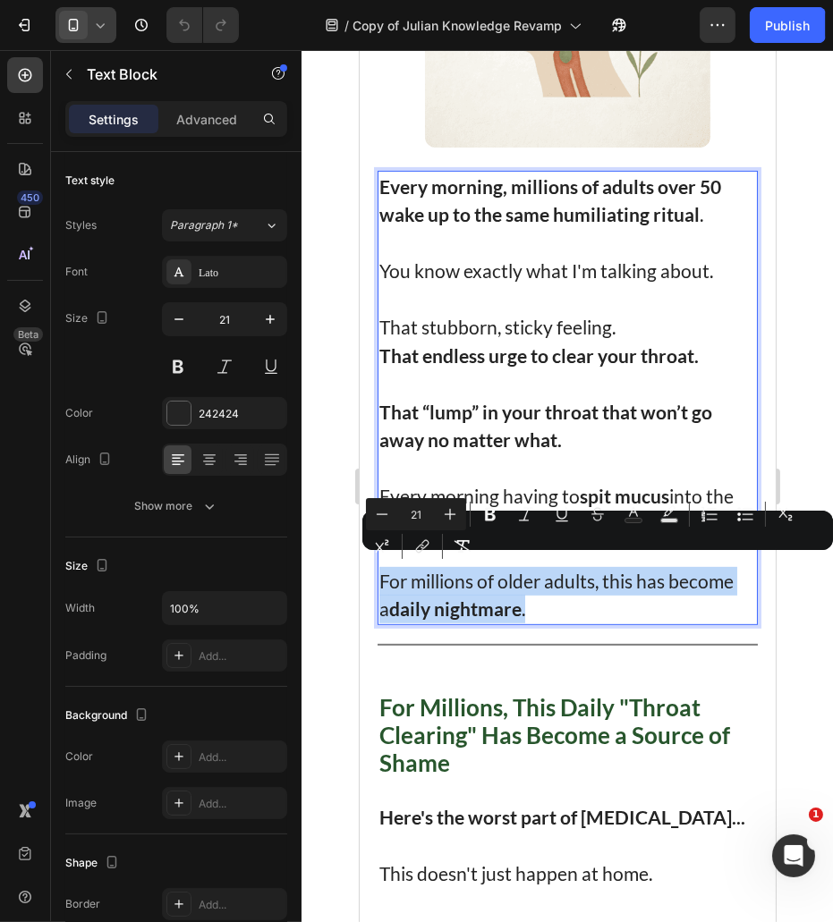
drag, startPoint x: 579, startPoint y: 596, endPoint x: 380, endPoint y: 574, distance: 199.7
click at [380, 574] on p "For millions of older adults, this has become a daily nightmare ." at bounding box center [566, 595] width 377 height 56
copy p "For millions of older adults, this has become a daily nightmare ."
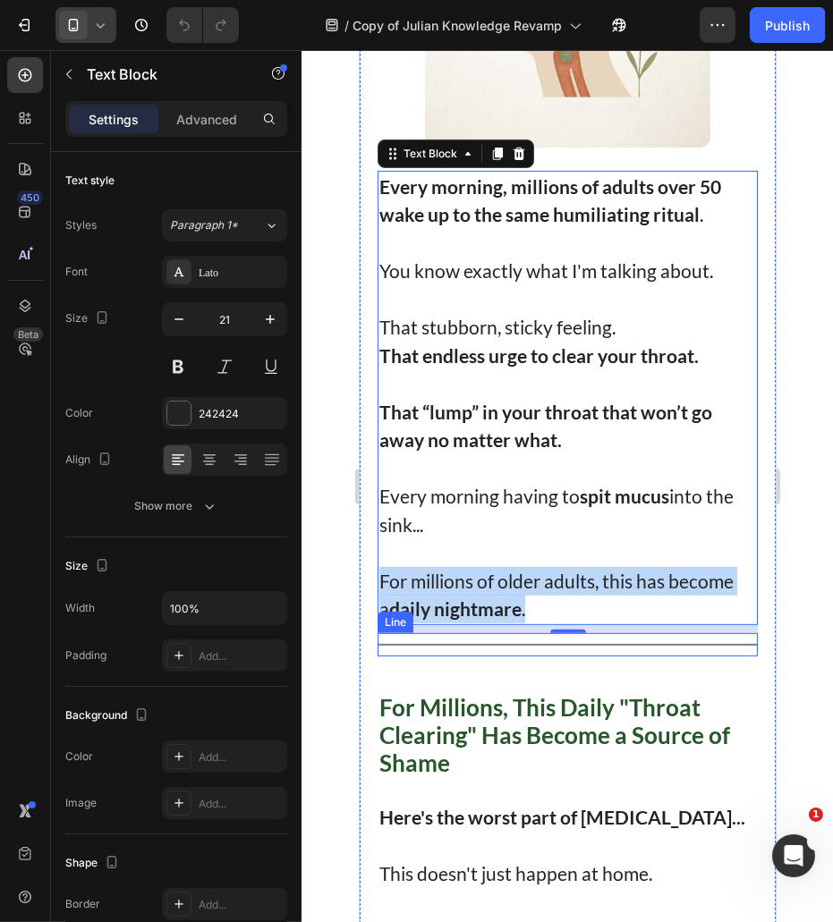
drag, startPoint x: 366, startPoint y: 483, endPoint x: 412, endPoint y: 477, distance: 46.9
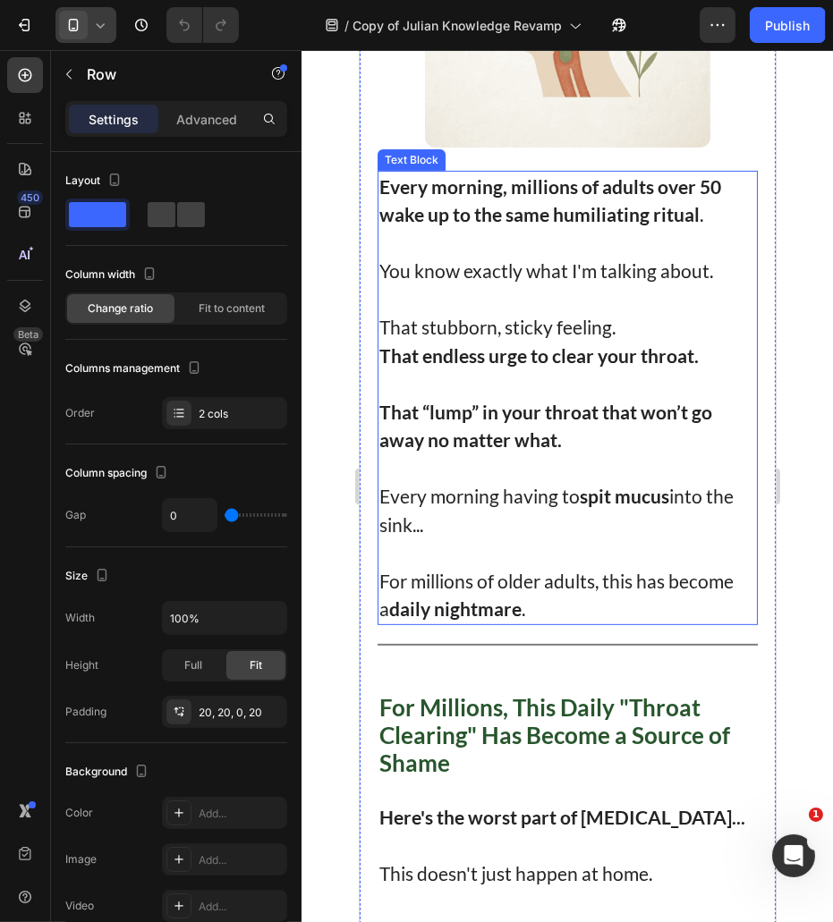
click at [534, 484] on p "Every morning having to spit mucus into the sink..." at bounding box center [566, 510] width 377 height 56
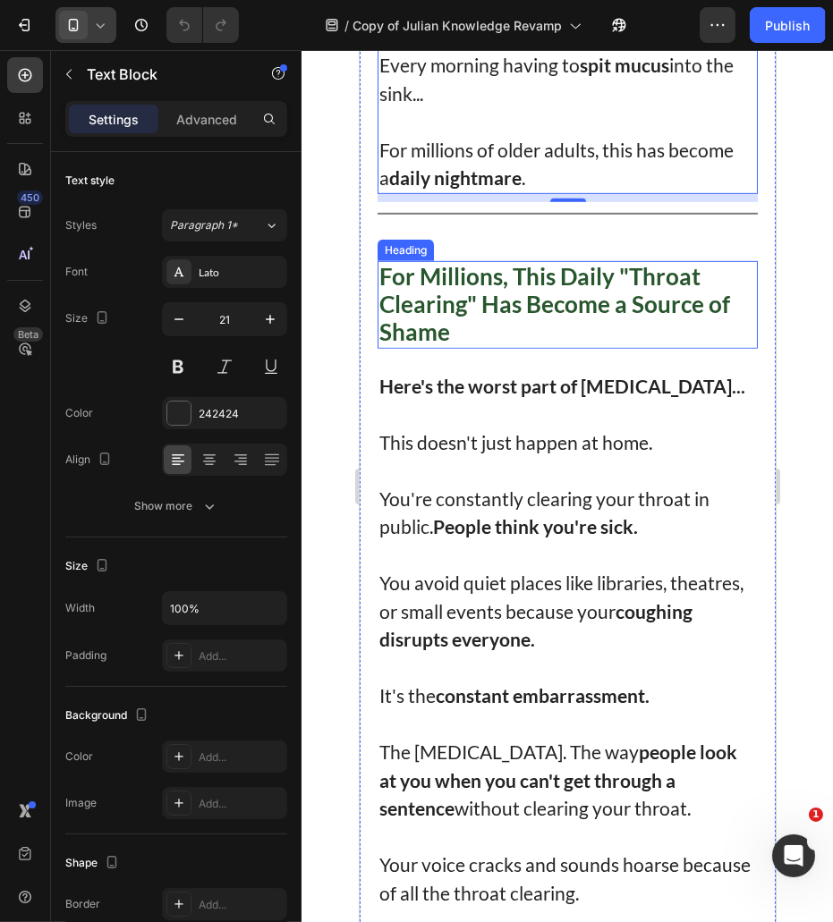
scroll to position [1192, 0]
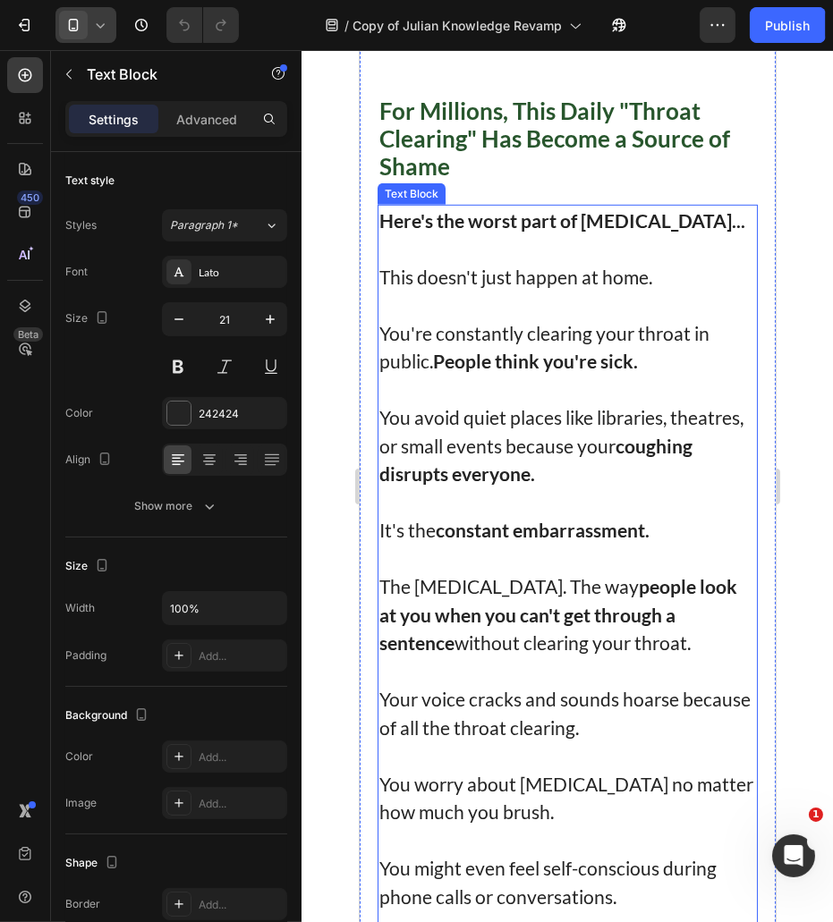
drag, startPoint x: 516, startPoint y: 505, endPoint x: 483, endPoint y: 345, distance: 163.5
click at [516, 519] on strong "constant embarrassment." at bounding box center [542, 530] width 214 height 22
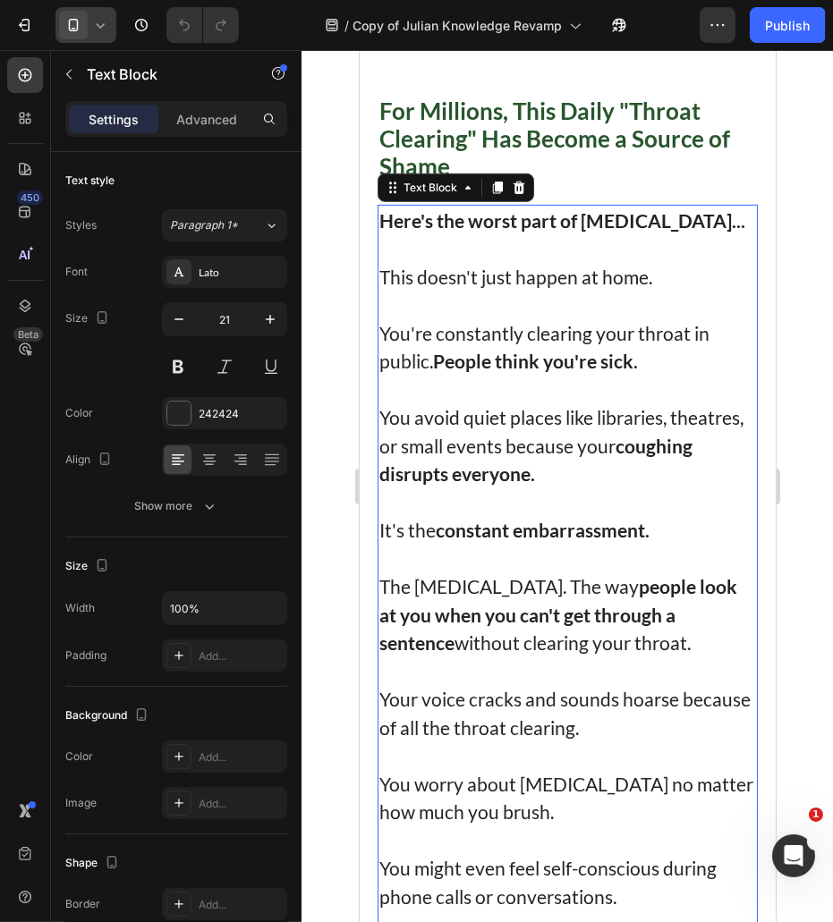
click at [403, 215] on strong "Here's the worst part of [MEDICAL_DATA]..." at bounding box center [561, 220] width 366 height 22
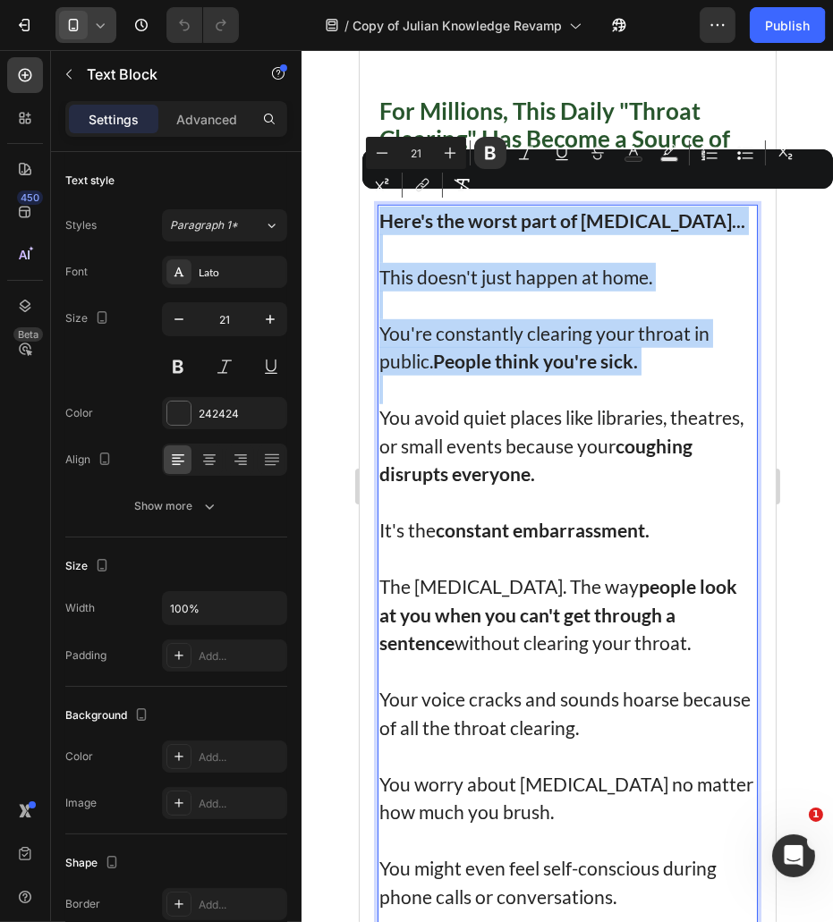
scroll to position [1490, 0]
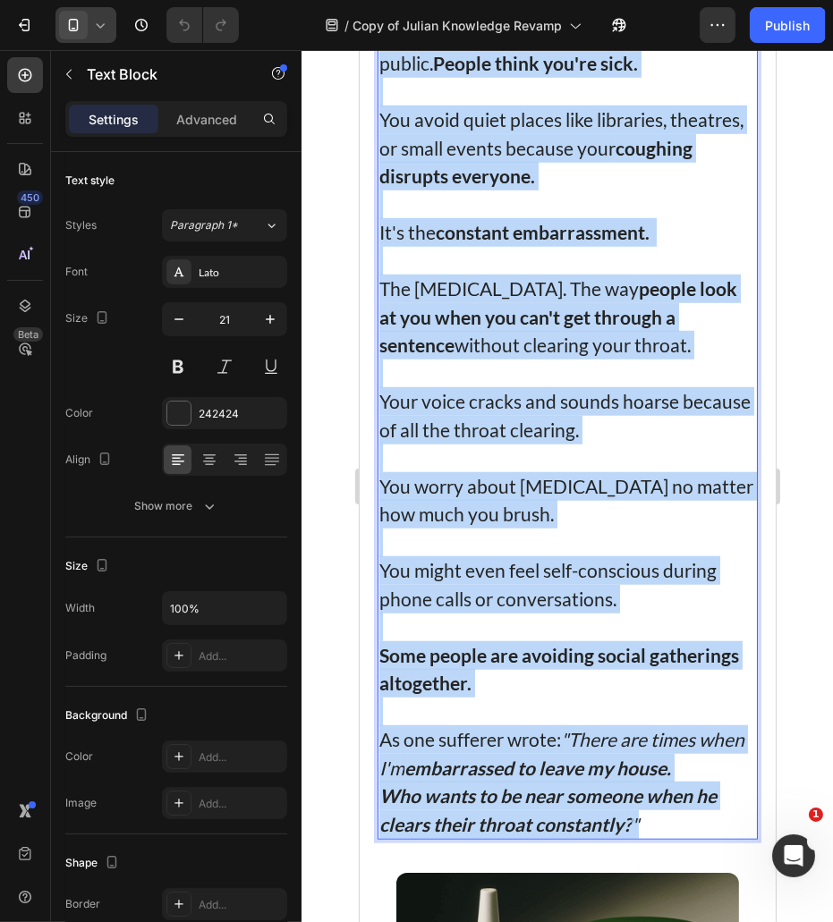
drag, startPoint x: 403, startPoint y: 215, endPoint x: 662, endPoint y: 805, distance: 644.4
click at [662, 805] on div "Here's the worst part of [MEDICAL_DATA]... This doesn't just happen at home. Yo…" at bounding box center [567, 374] width 380 height 934
copy div "Here's the worst part of [MEDICAL_DATA]... This doesn't just happen at home. Yo…"
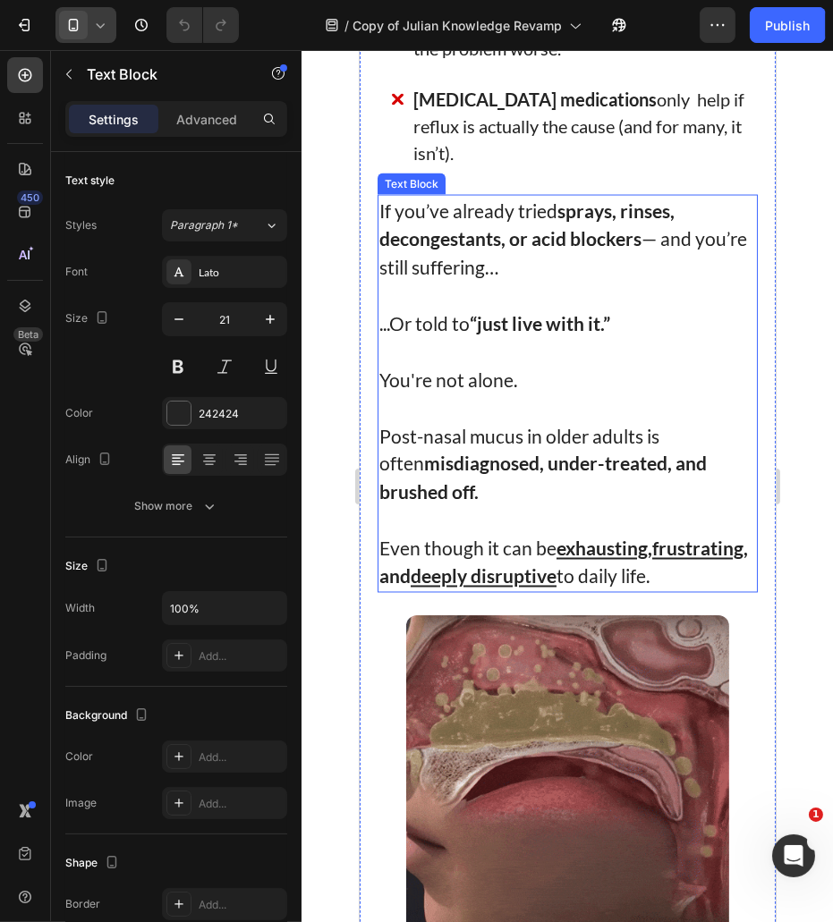
scroll to position [3279, 0]
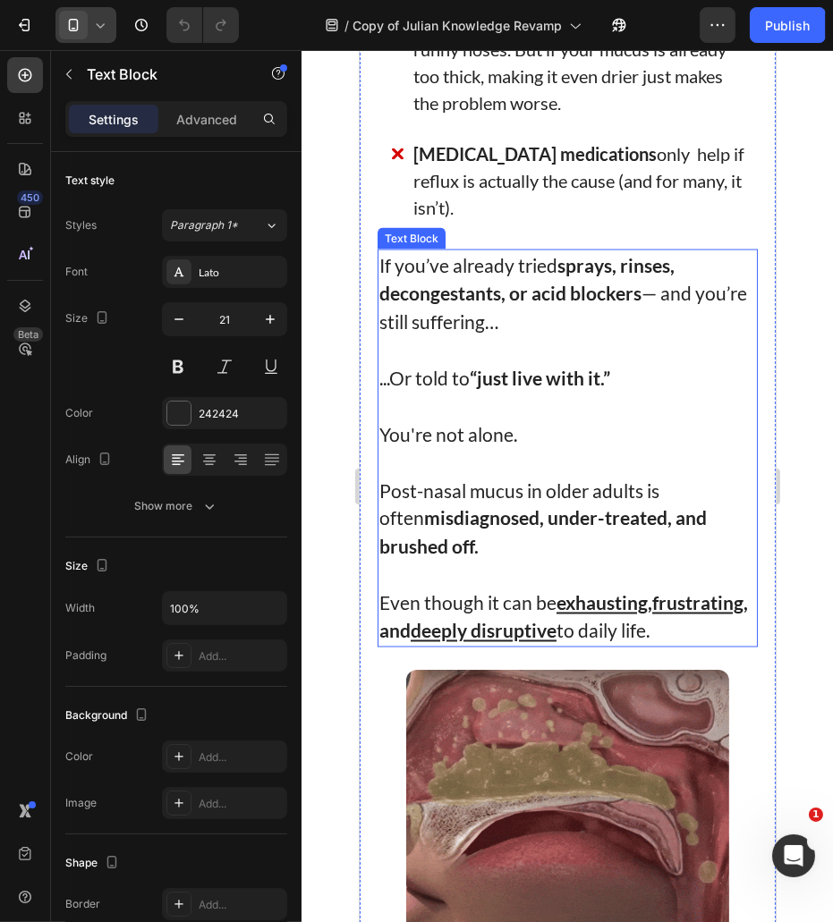
click at [408, 364] on p "...Or told to “just live with it.”" at bounding box center [566, 378] width 377 height 29
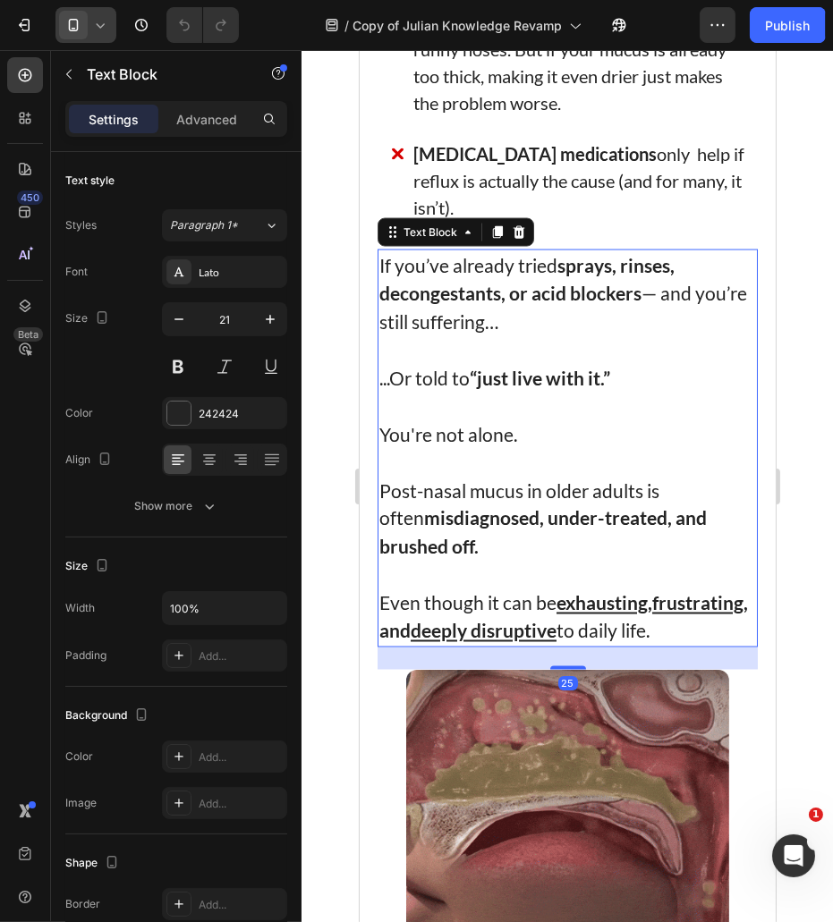
click at [393, 364] on p "...Or told to “just live with it.”" at bounding box center [566, 378] width 377 height 29
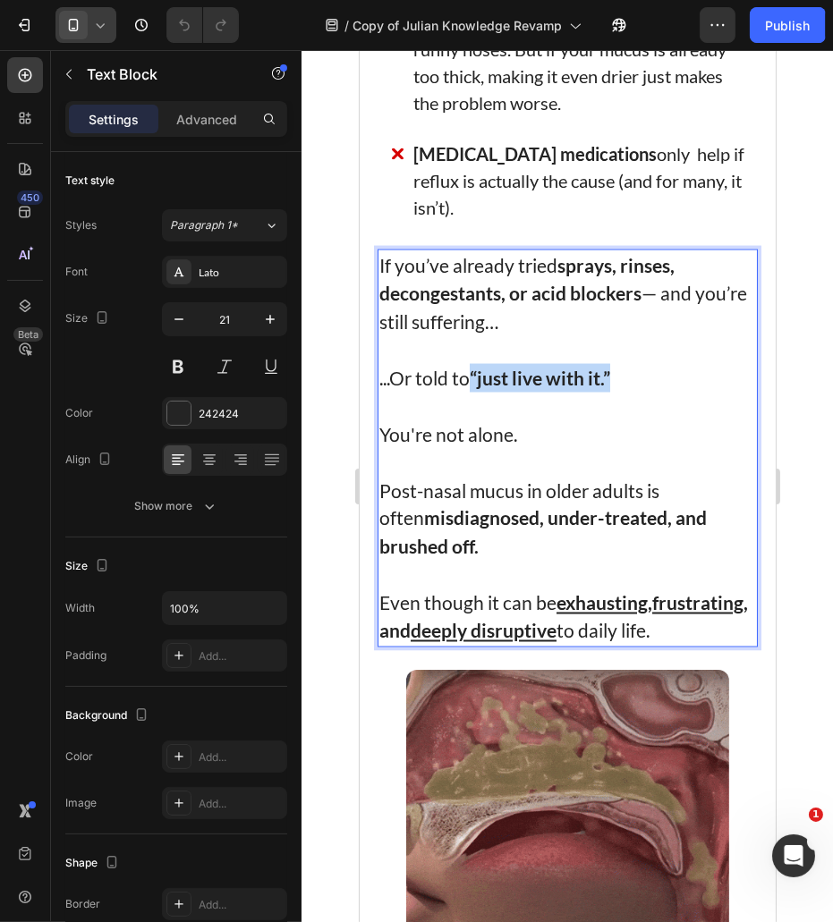
drag, startPoint x: 476, startPoint y: 344, endPoint x: 679, endPoint y: 354, distance: 203.3
click at [679, 364] on p "...Or told to “just live with it.”" at bounding box center [566, 378] width 377 height 29
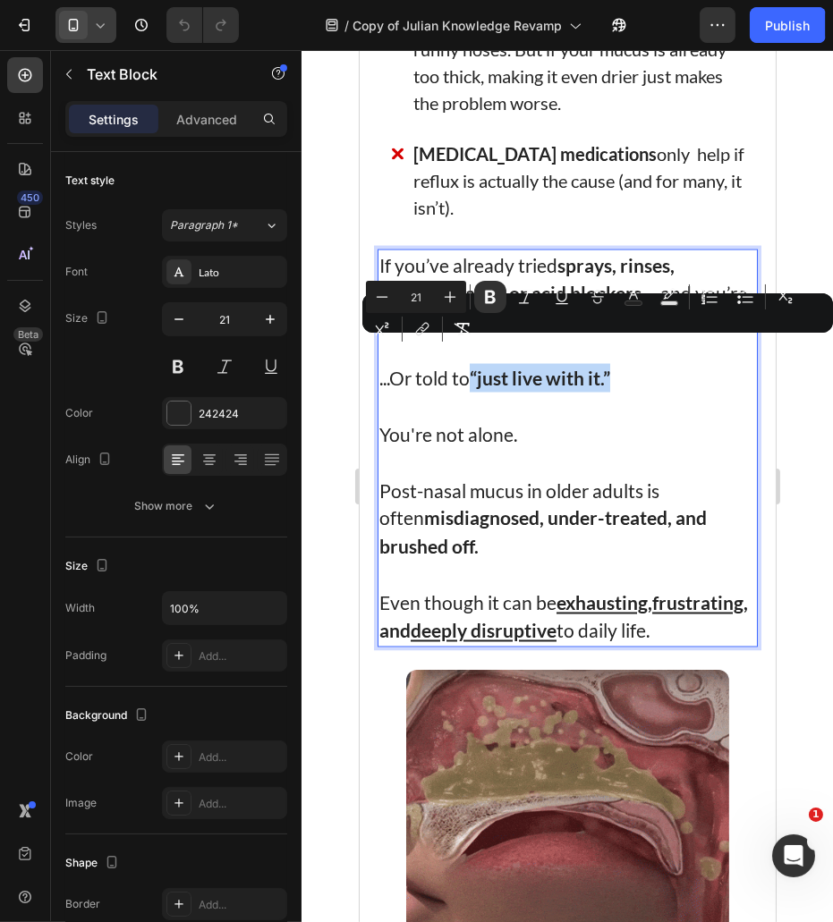
copy strong "“just live with it.”"
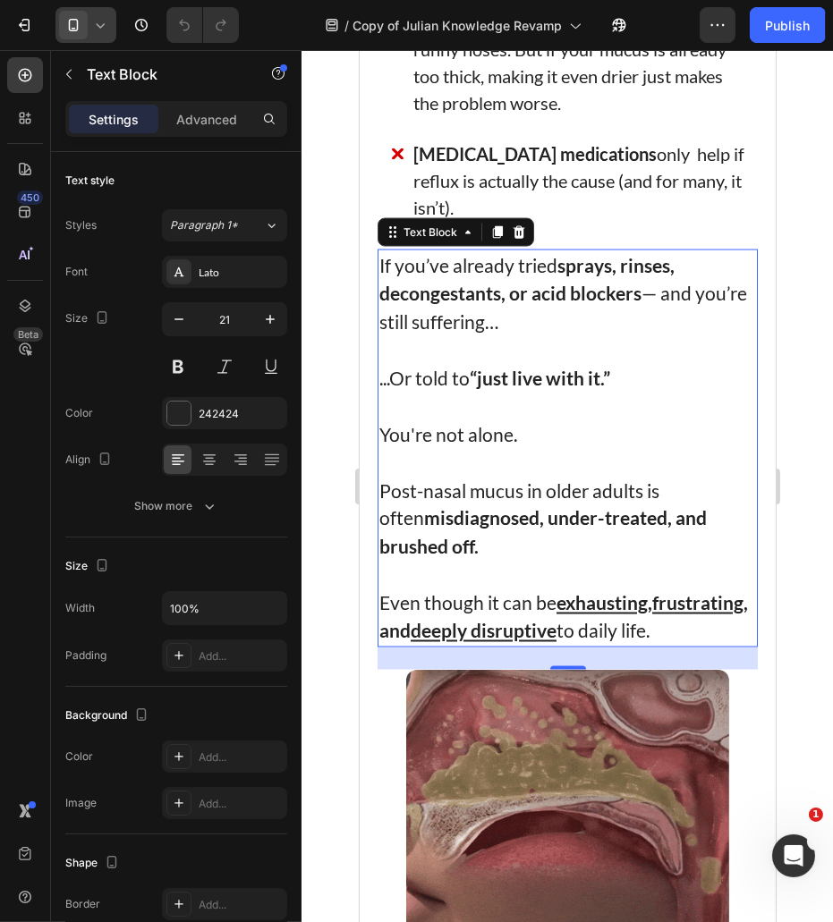
click at [407, 477] on p "Post-nasal mucus in older adults is often misdiagnosed, under-treated, and brus…" at bounding box center [566, 519] width 377 height 85
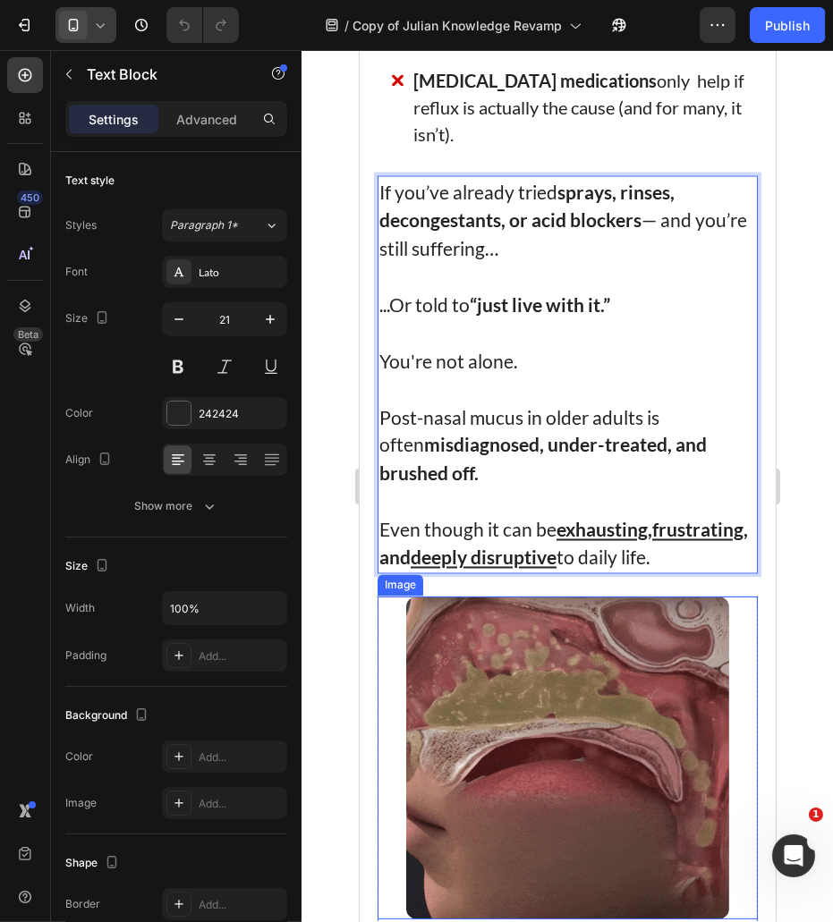
scroll to position [3875, 0]
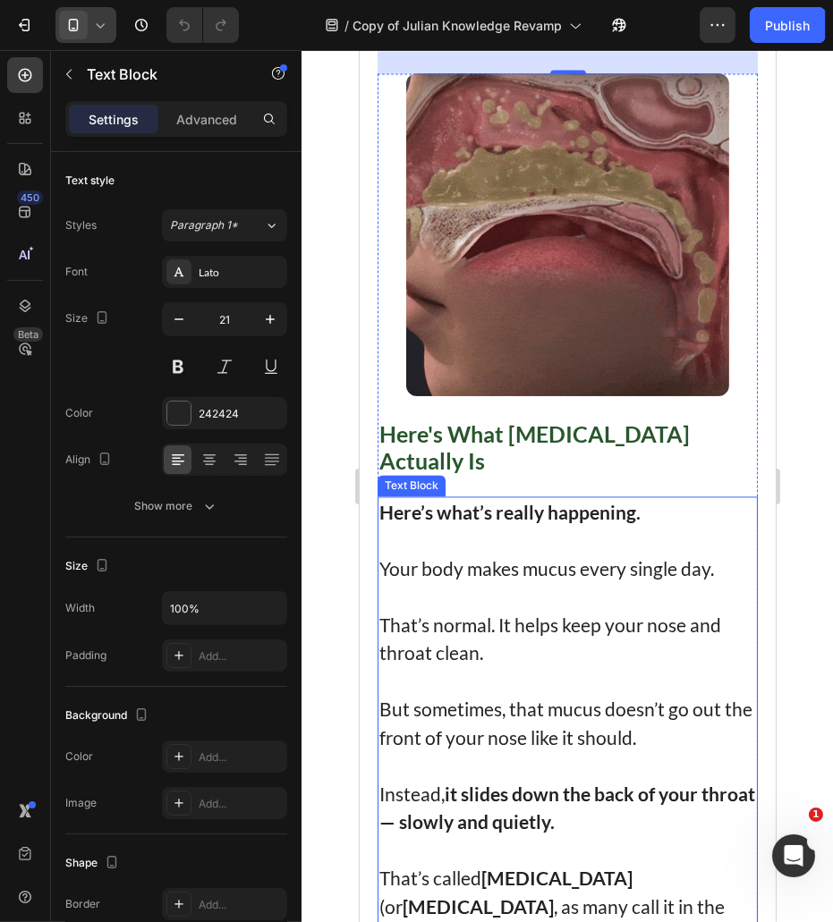
drag, startPoint x: 544, startPoint y: 578, endPoint x: 502, endPoint y: 550, distance: 50.4
click at [544, 582] on p at bounding box center [566, 596] width 377 height 29
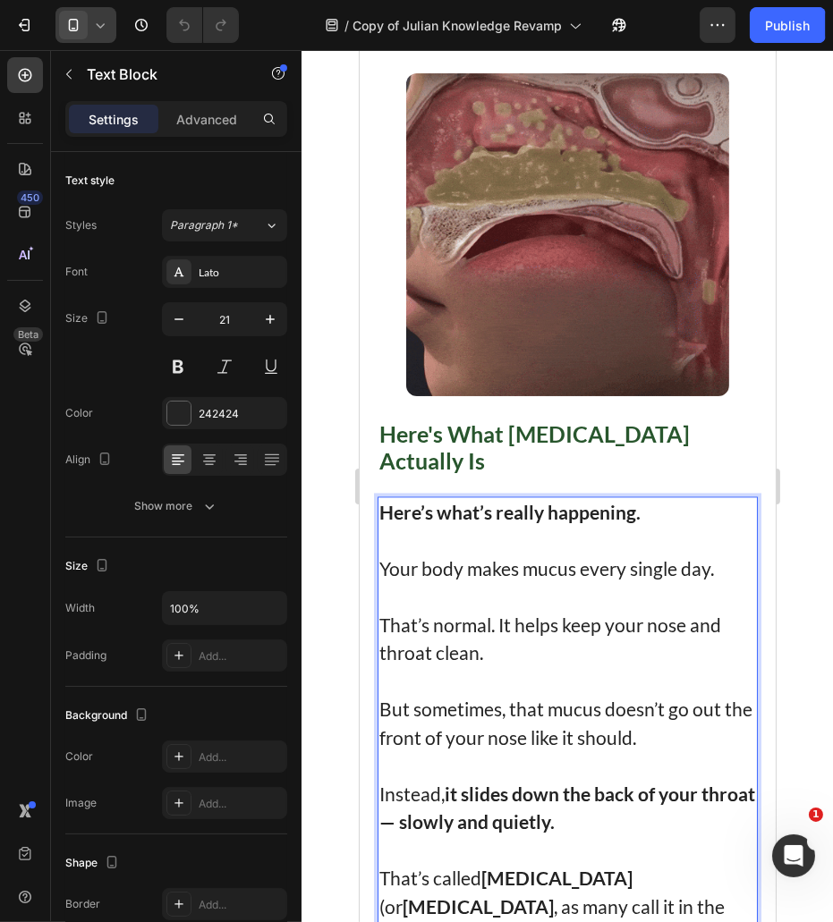
click at [408, 504] on strong "Here’s what’s really happening." at bounding box center [508, 512] width 261 height 22
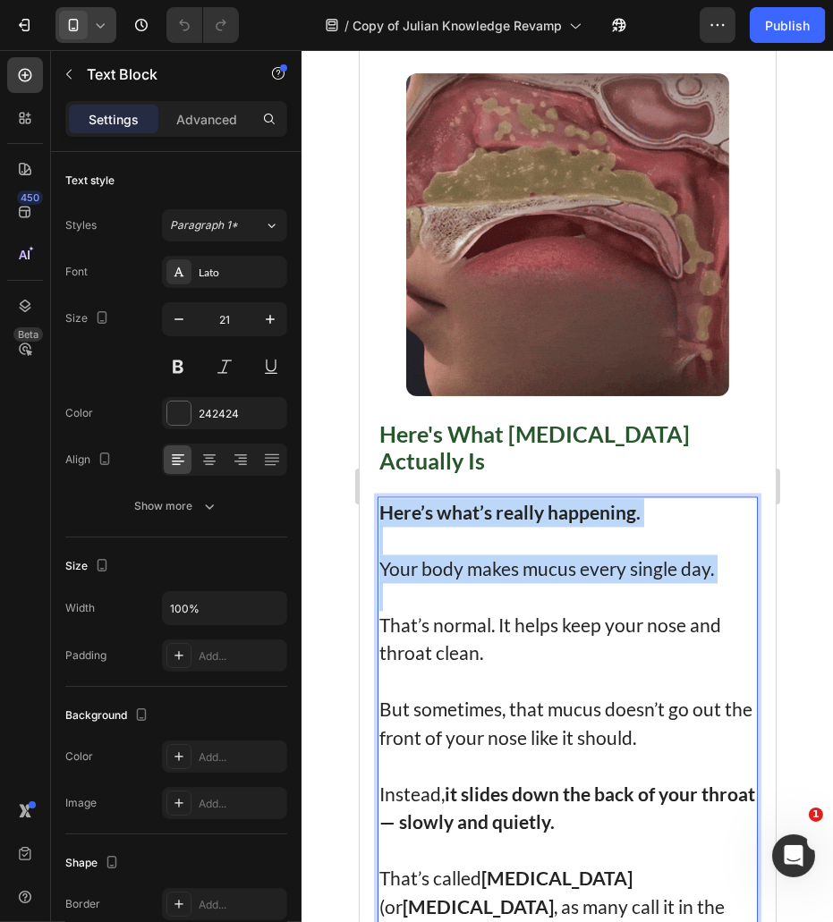
drag, startPoint x: 408, startPoint y: 504, endPoint x: 717, endPoint y: 567, distance: 315.9
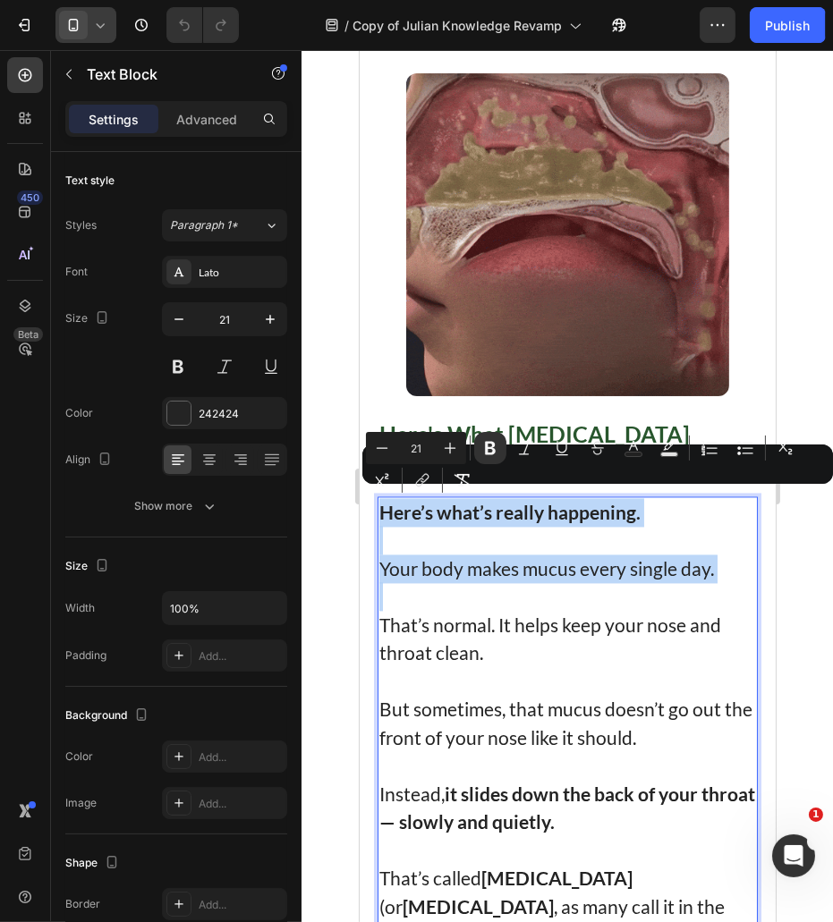
copy div "Here’s what’s really happening. Your body makes mucus every single day."
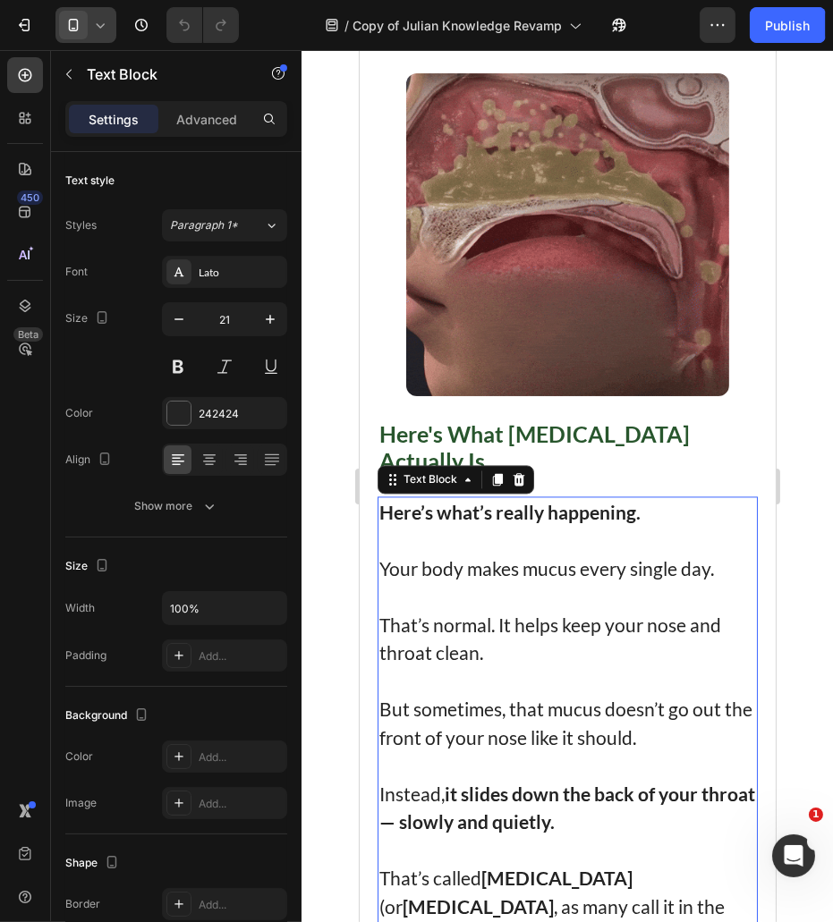
click at [445, 615] on p "That’s normal. It helps keep your nose and throat clean." at bounding box center [566, 639] width 377 height 56
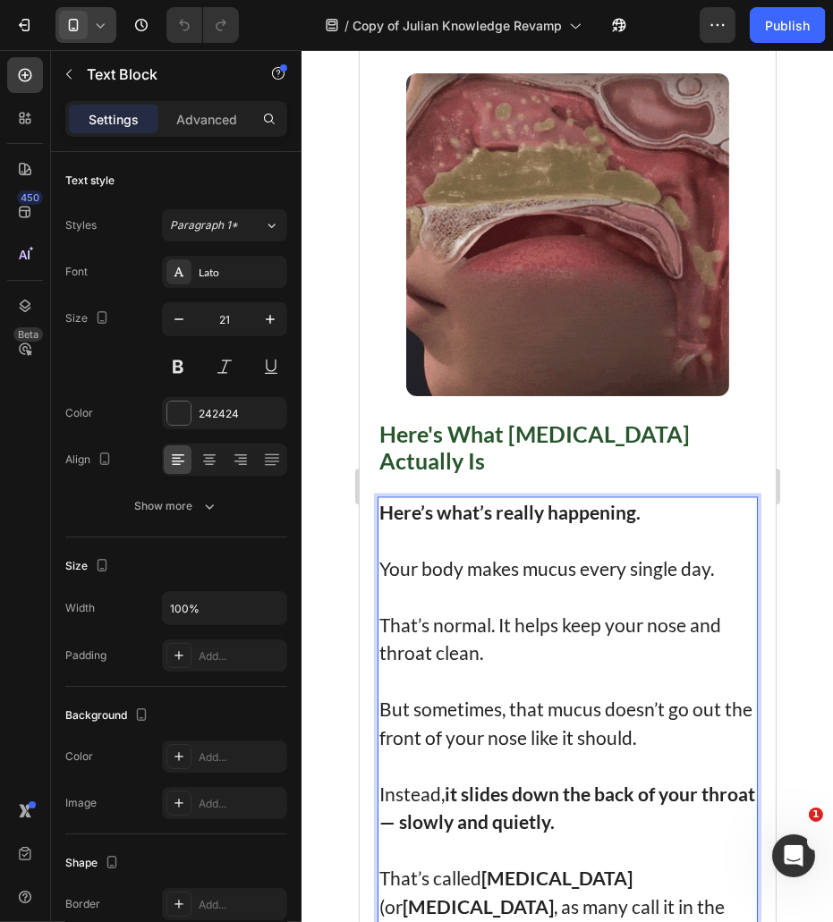
click at [504, 615] on p "That’s normal. It helps keep your nose and throat clean." at bounding box center [566, 639] width 377 height 56
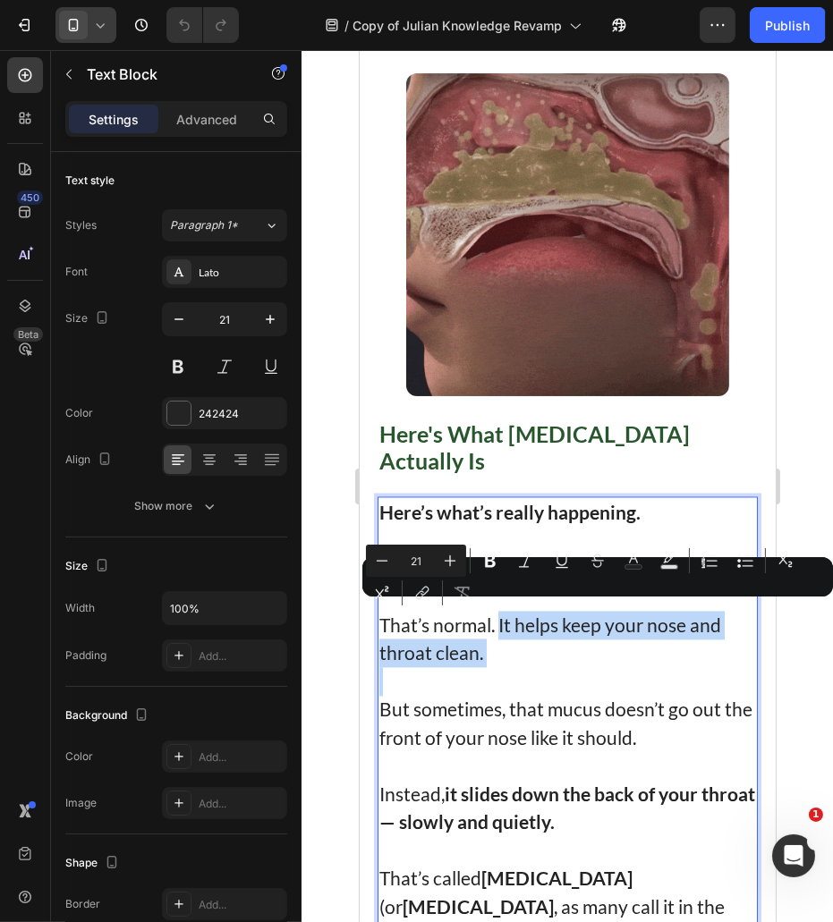
drag, startPoint x: 504, startPoint y: 615, endPoint x: 529, endPoint y: 648, distance: 40.8
click at [529, 648] on p "That’s normal. It helps keep your nose and throat clean." at bounding box center [566, 639] width 377 height 56
copy p "It helps keep your nose and throat clean."
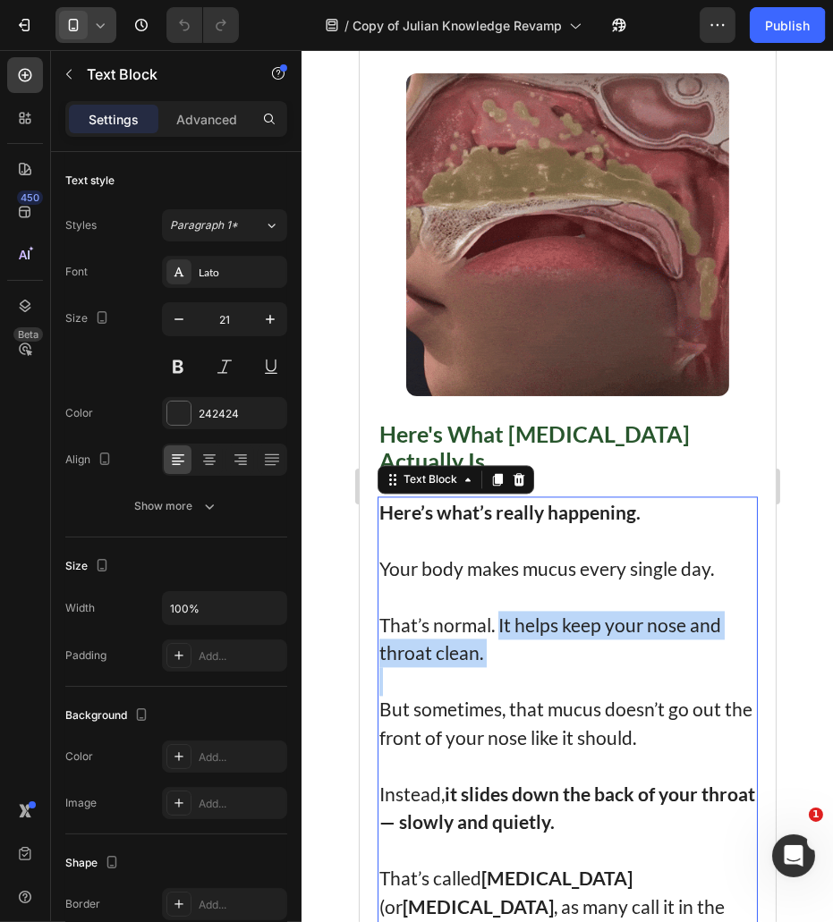
click at [393, 703] on p "But sometimes, that mucus doesn’t go out the front of your nose like it should." at bounding box center [566, 723] width 377 height 56
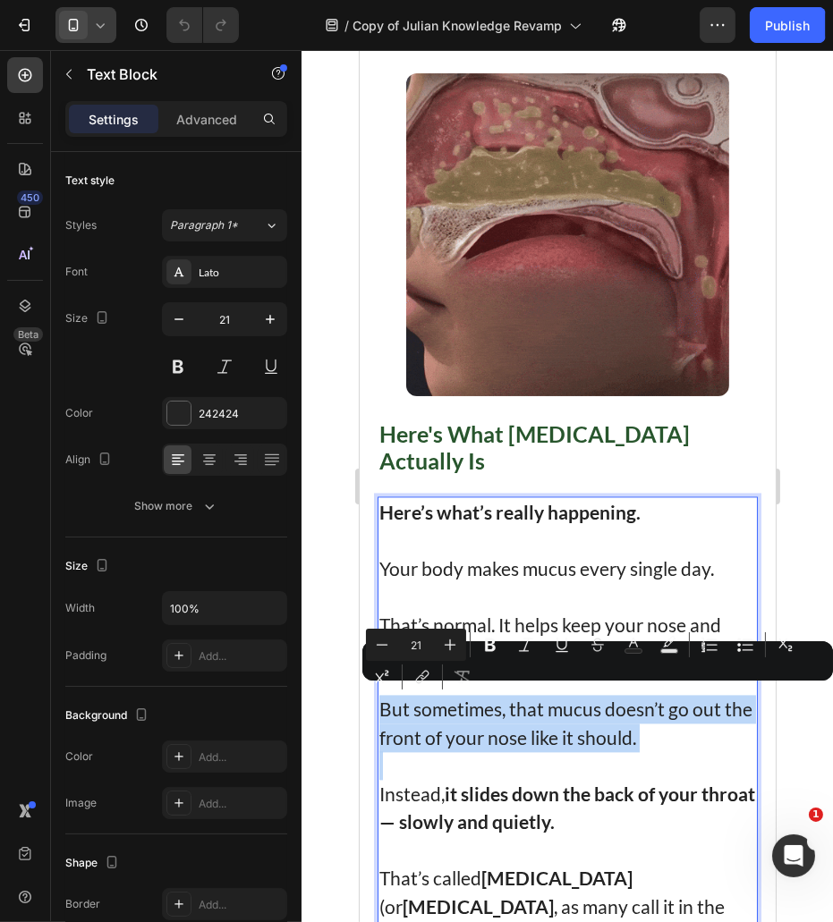
drag, startPoint x: 393, startPoint y: 703, endPoint x: 691, endPoint y: 748, distance: 302.1
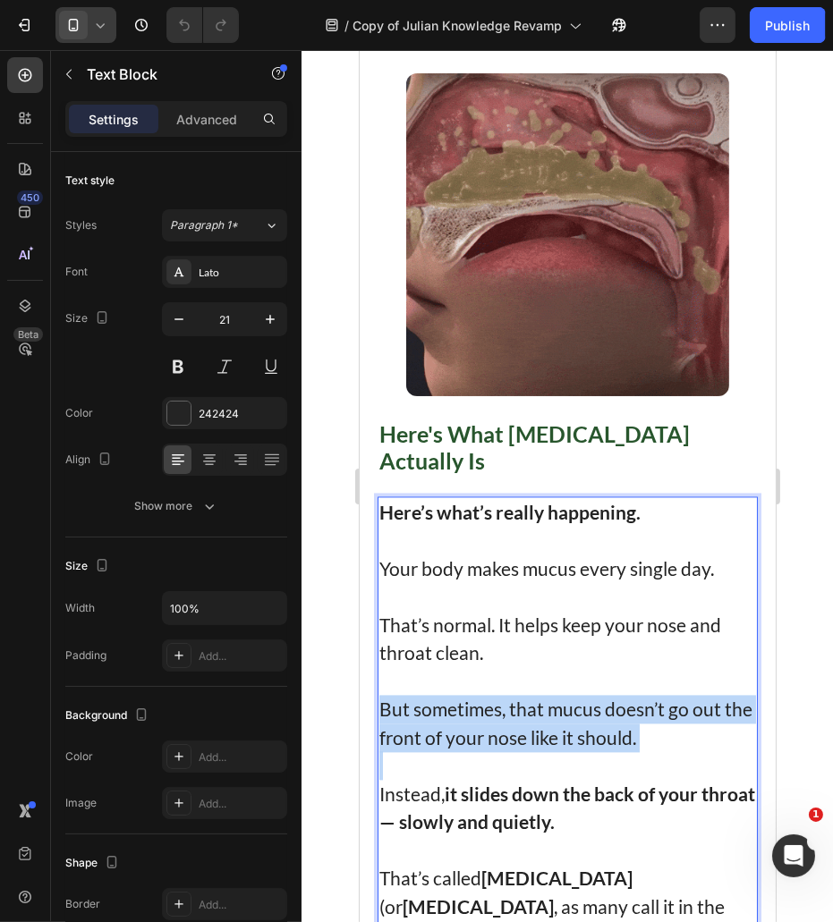
copy p "But sometimes, that mucus doesn’t go out the front of your nose like it should."
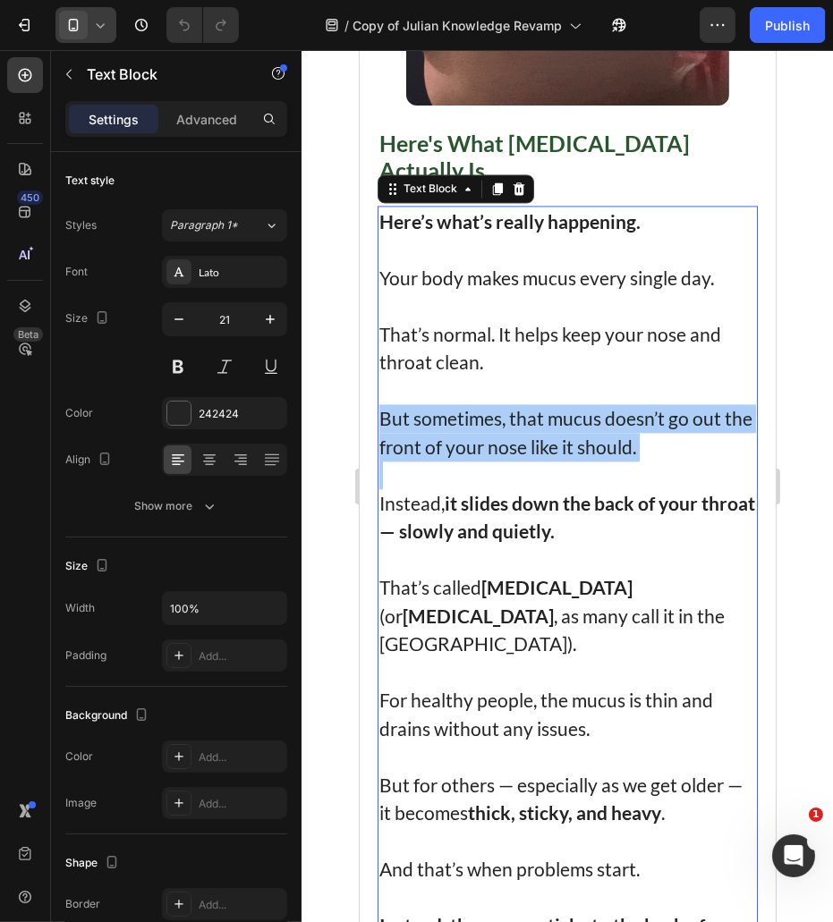
scroll to position [4173, 0]
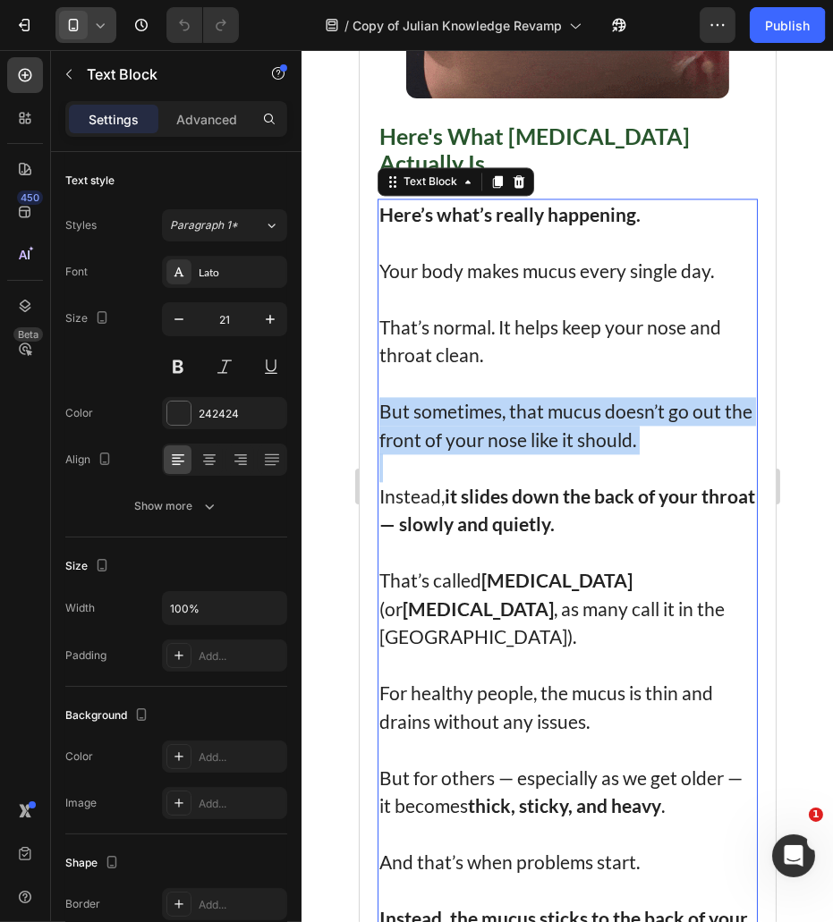
click at [436, 512] on strong "— slowly and quietly." at bounding box center [465, 523] width 175 height 22
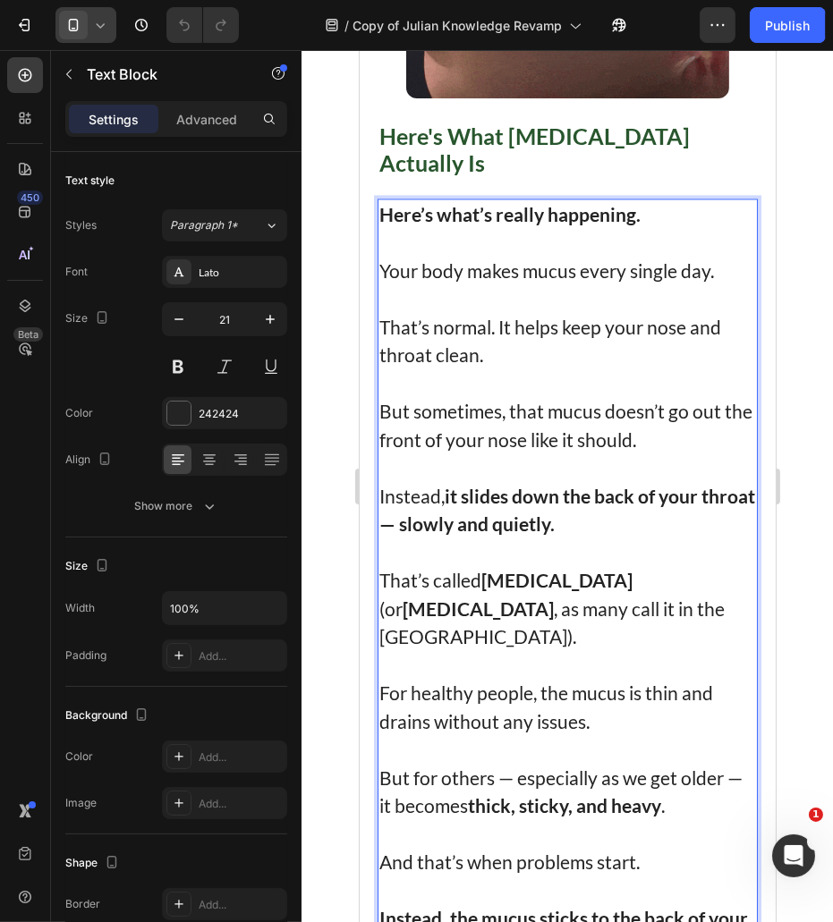
click at [411, 483] on p "Instead, it slides down the back of your throat — slowly and quietly." at bounding box center [566, 510] width 377 height 56
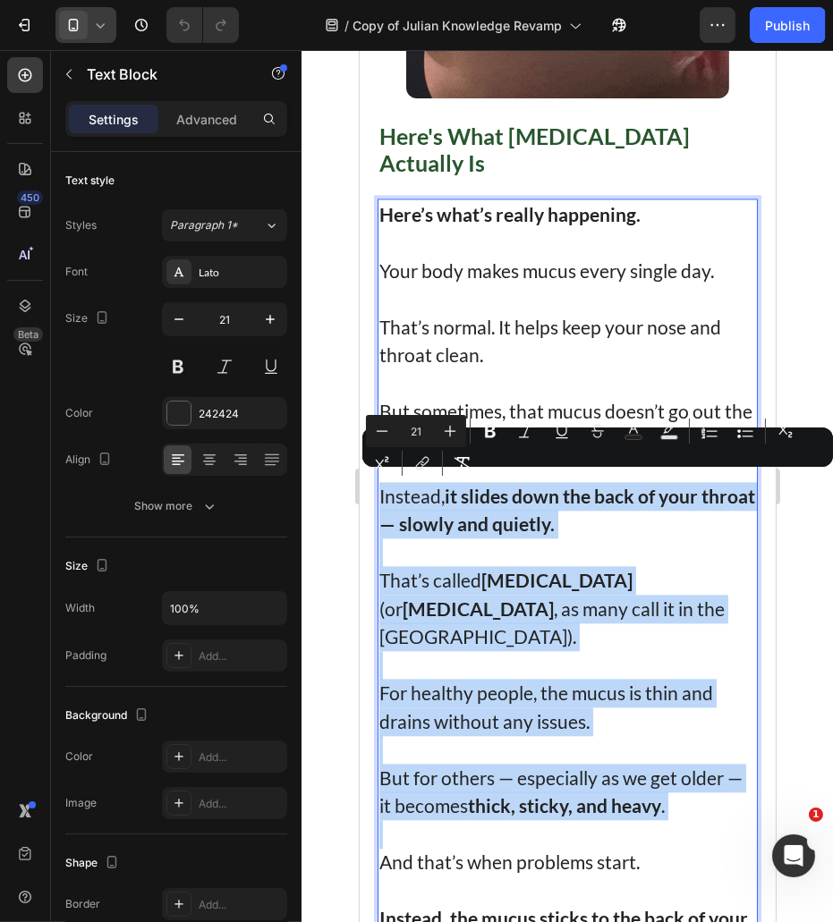
drag, startPoint x: 411, startPoint y: 483, endPoint x: 706, endPoint y: 782, distance: 419.3
click at [706, 782] on div "Here’s what’s really happening. Your body makes mucus every single day. That’s …" at bounding box center [567, 666] width 380 height 934
copy div "Instead, it slides down the back of your throat — slowly and quietly. That’s ca…"
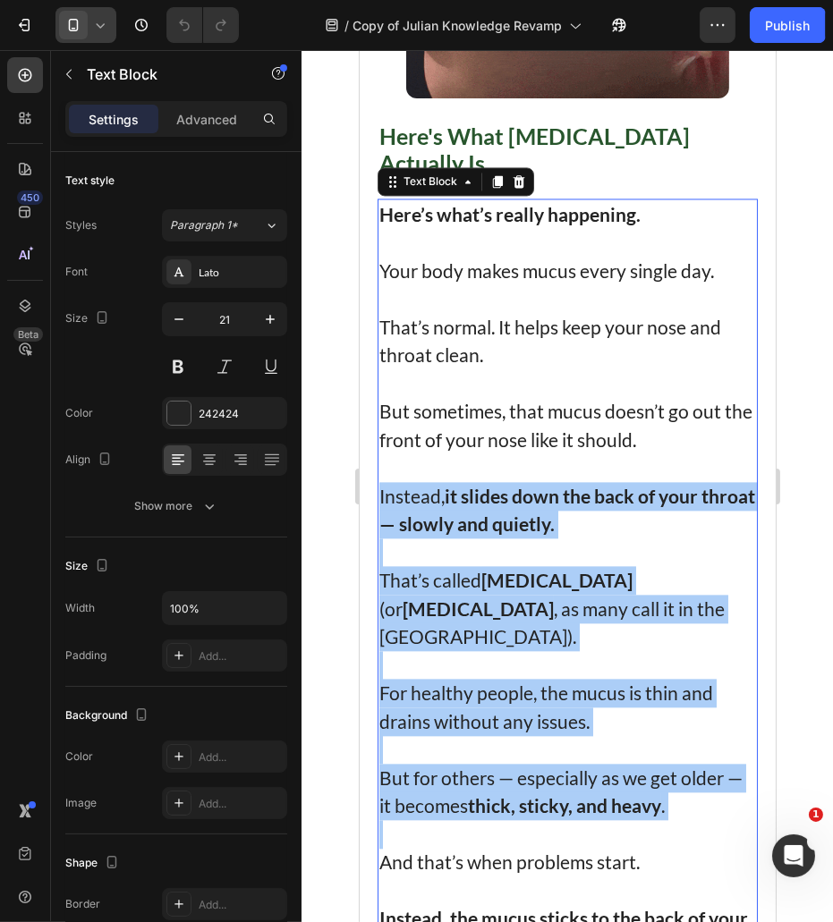
scroll to position [4472, 0]
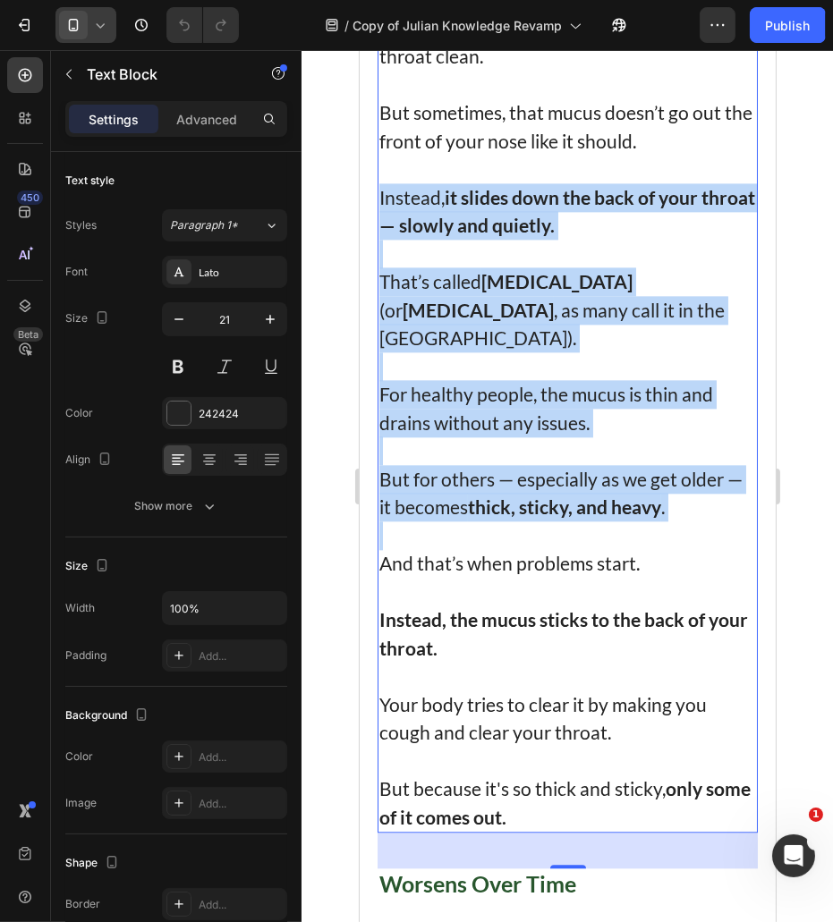
click at [447, 578] on p "Rich Text Editor. Editing area: main" at bounding box center [566, 592] width 377 height 29
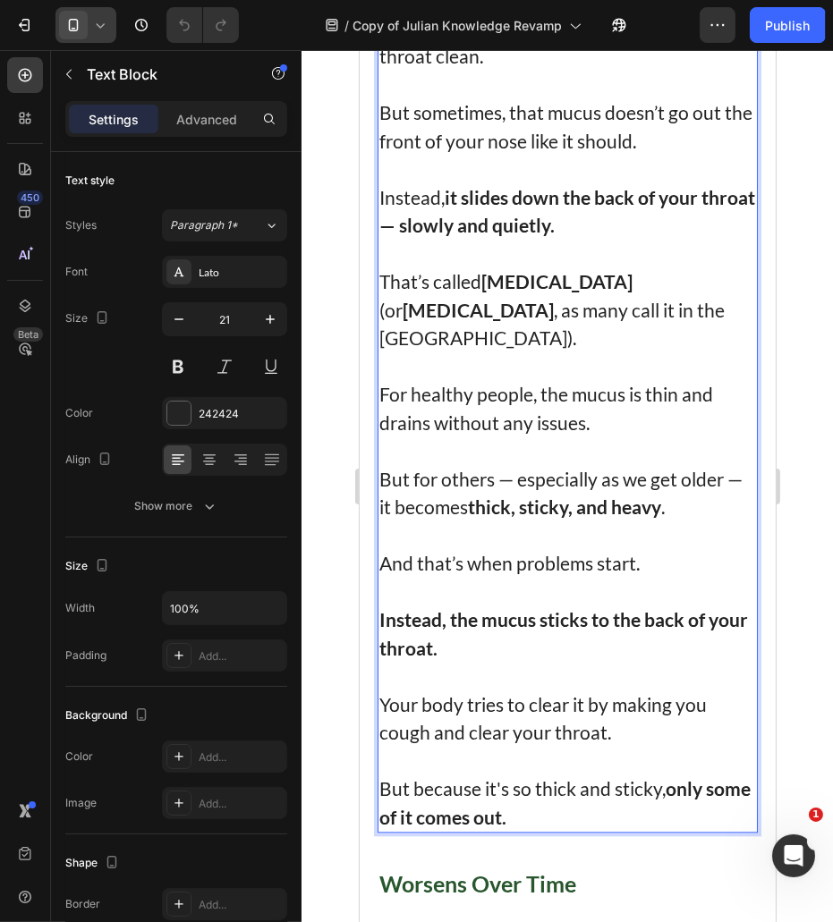
click at [405, 535] on p "And that’s when problems start." at bounding box center [566, 549] width 377 height 56
click at [389, 522] on p "And that’s when problems start." at bounding box center [566, 549] width 377 height 56
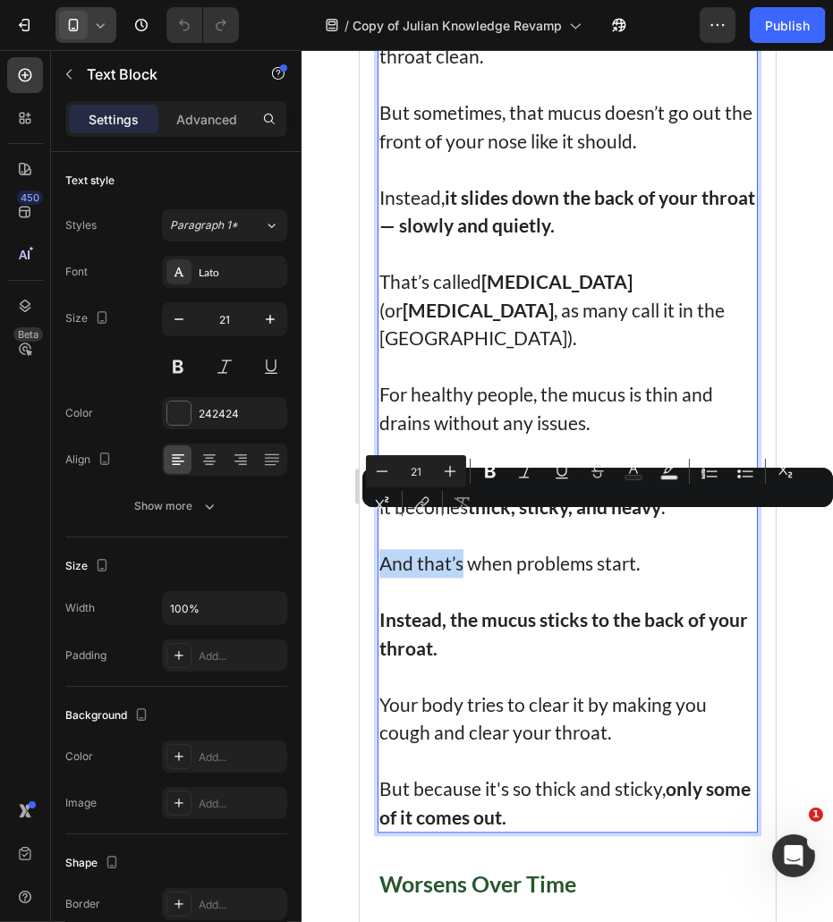
drag, startPoint x: 389, startPoint y: 522, endPoint x: 440, endPoint y: 534, distance: 52.3
click at [440, 534] on p "And that’s when problems start." at bounding box center [566, 549] width 377 height 56
click at [537, 608] on strong "Instead, the mucus sticks to the back of your throat." at bounding box center [562, 633] width 368 height 51
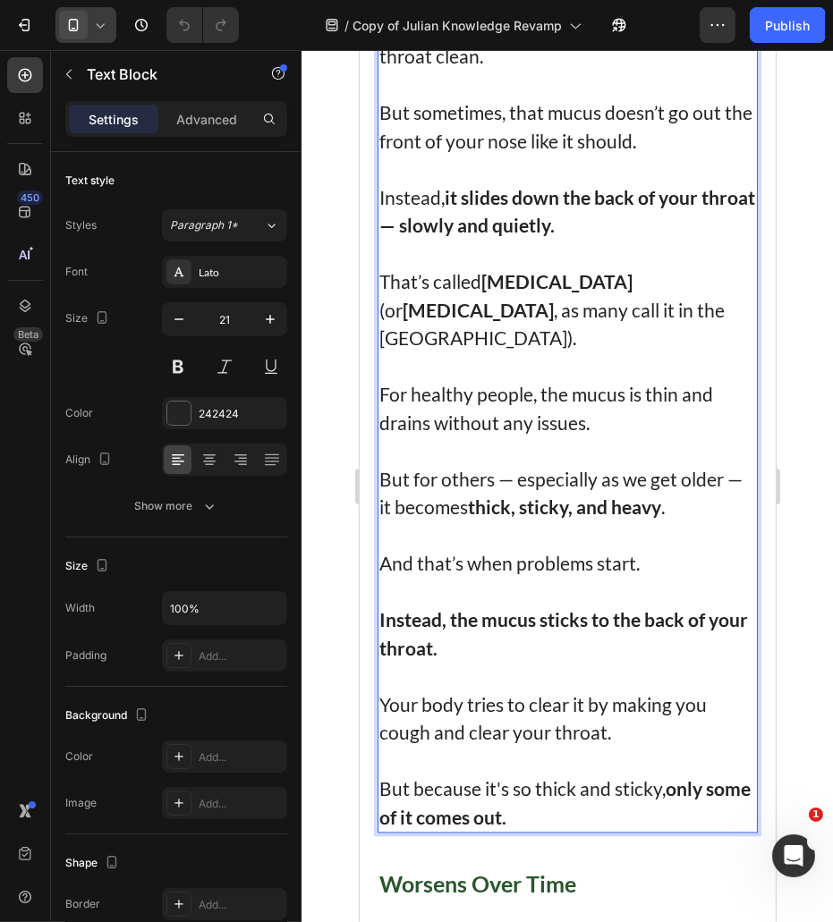
click at [475, 529] on p "And that’s when problems start." at bounding box center [566, 549] width 377 height 56
click at [405, 531] on p "And that’s when problems start." at bounding box center [566, 549] width 377 height 56
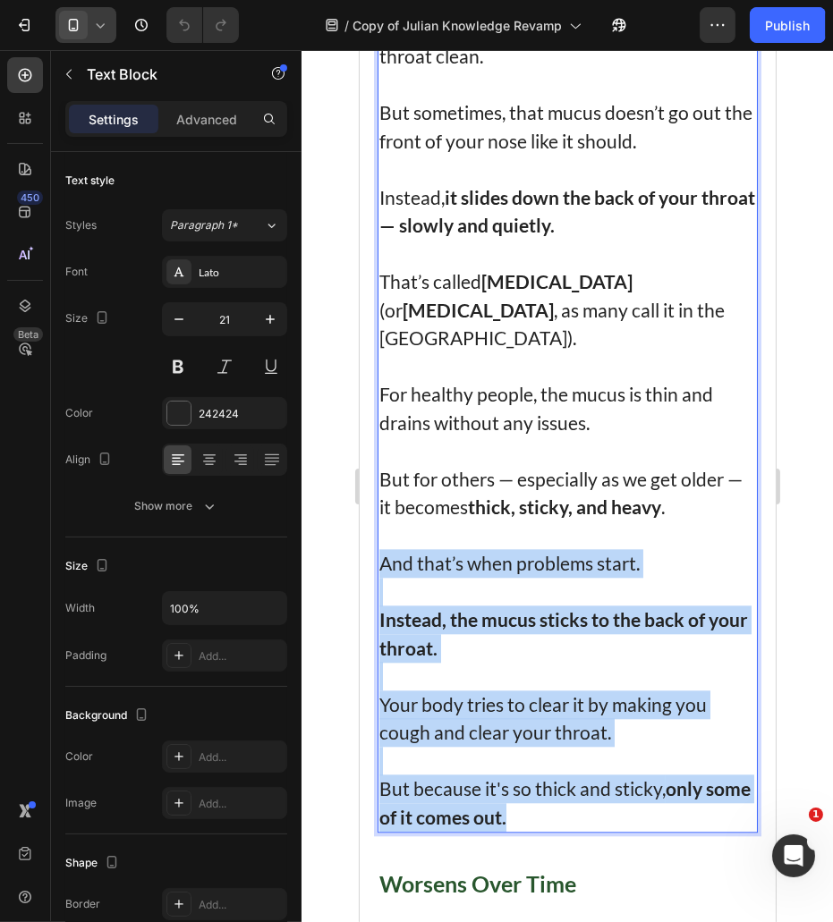
drag, startPoint x: 405, startPoint y: 531, endPoint x: 614, endPoint y: 774, distance: 319.7
click at [614, 774] on div "Here’s what’s really happening. Your body makes mucus every single day. That’s …" at bounding box center [567, 367] width 380 height 934
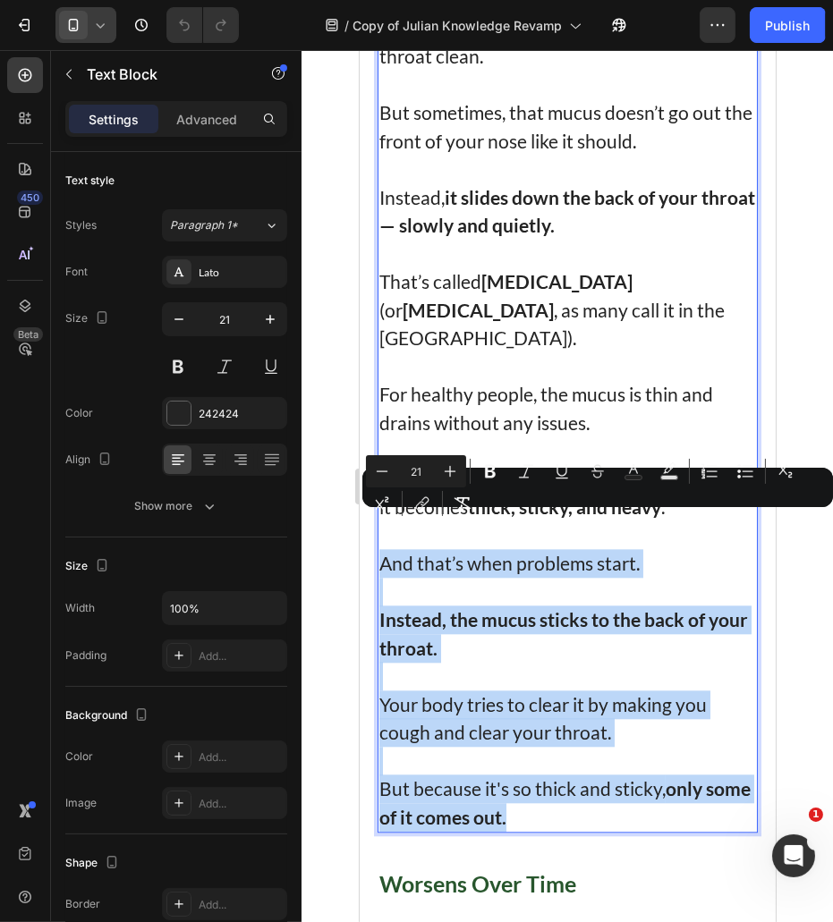
copy div "And that’s when problems start. Instead, the mucus sticks to the back of your t…"
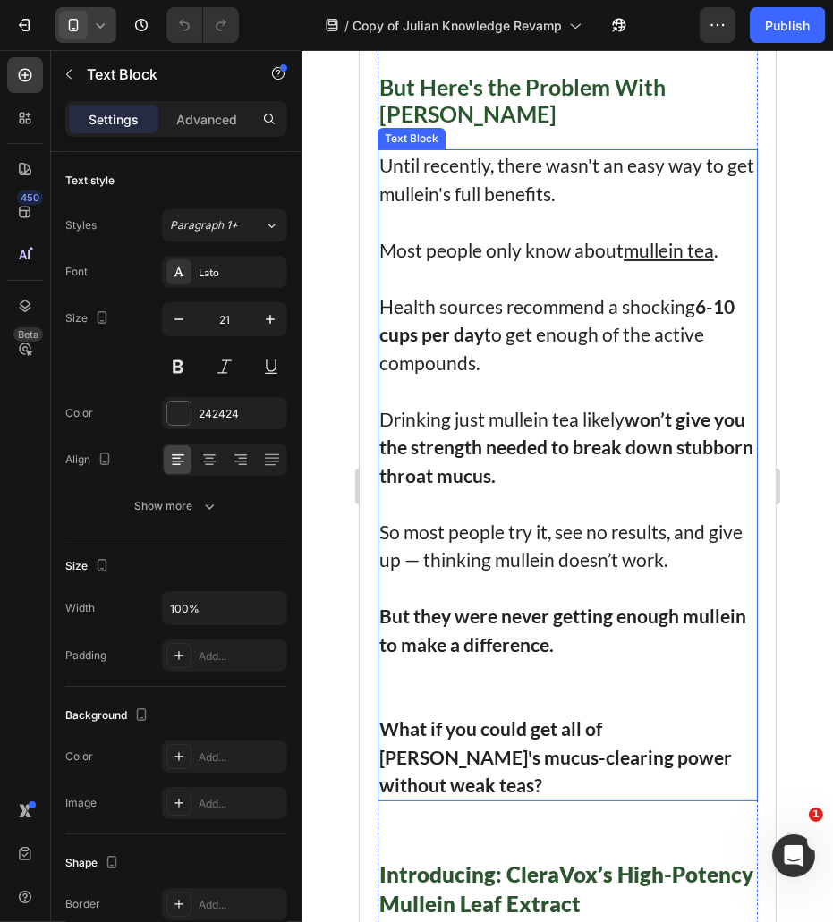
scroll to position [8050, 0]
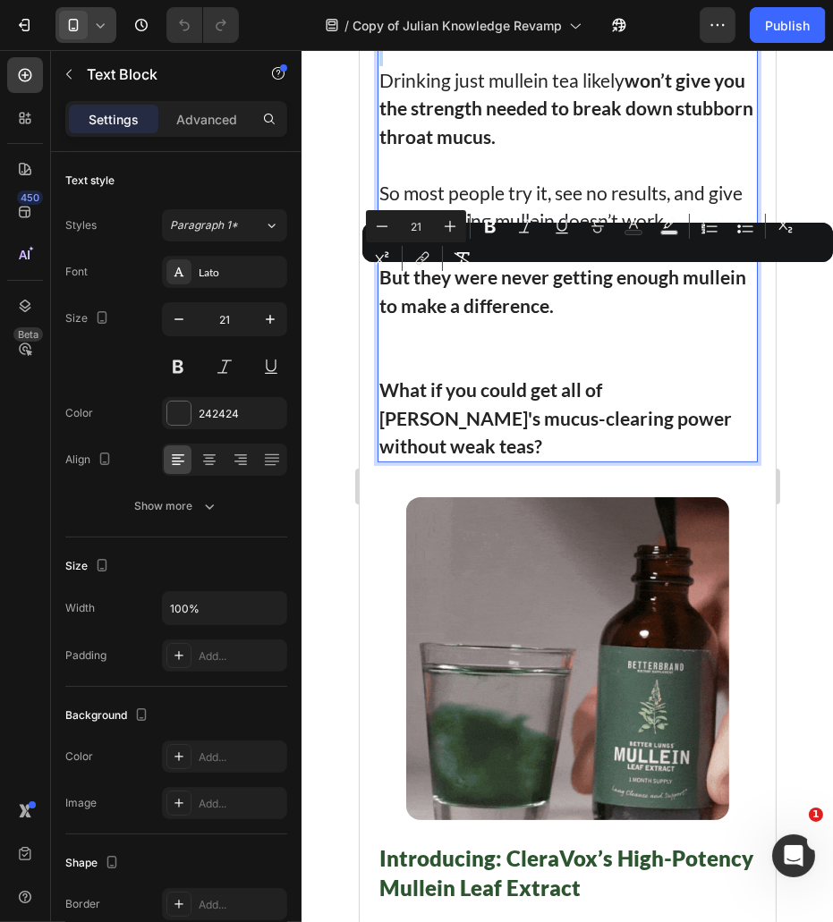
drag, startPoint x: 416, startPoint y: 286, endPoint x: 514, endPoint y: 318, distance: 103.2
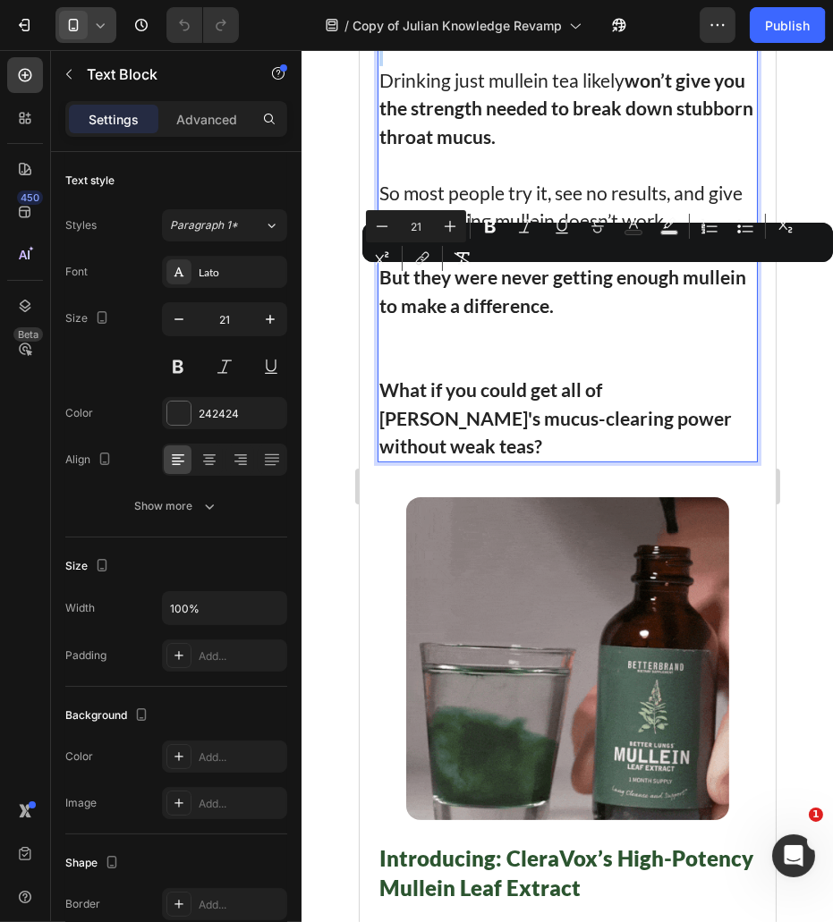
copy p "Health sources recommend a shocking 6-10 cups per day to get enough of the acti…"
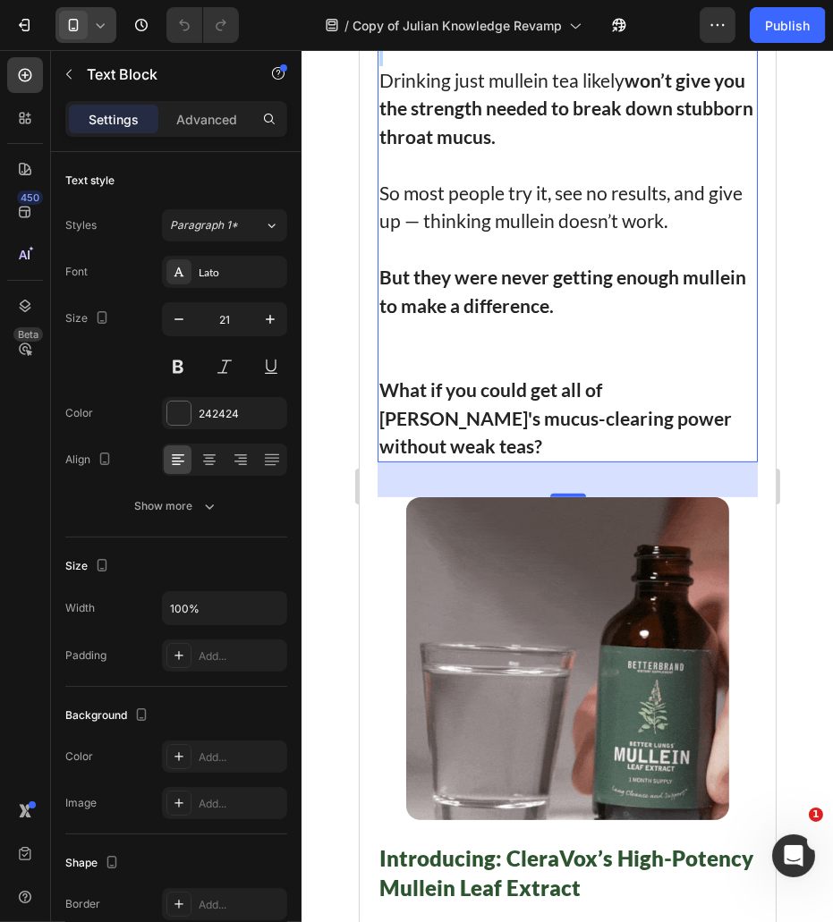
click at [403, 148] on strong "won’t give you the strength needed to break down stubborn throat mucus." at bounding box center [565, 108] width 374 height 79
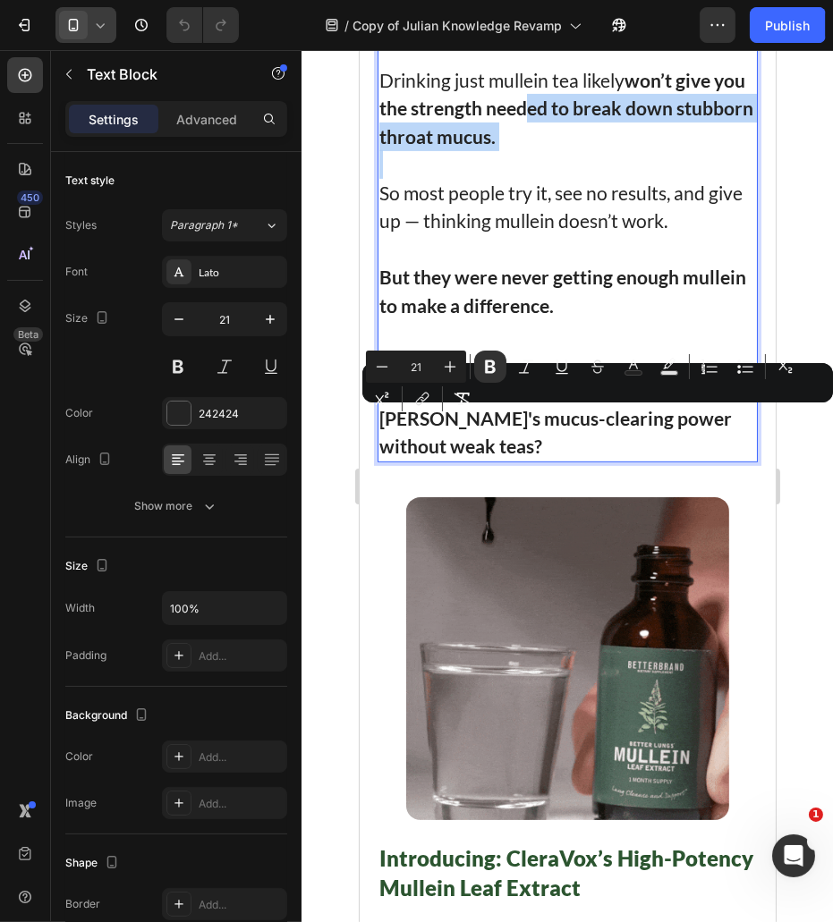
drag, startPoint x: 614, startPoint y: 468, endPoint x: 557, endPoint y: 423, distance: 71.9
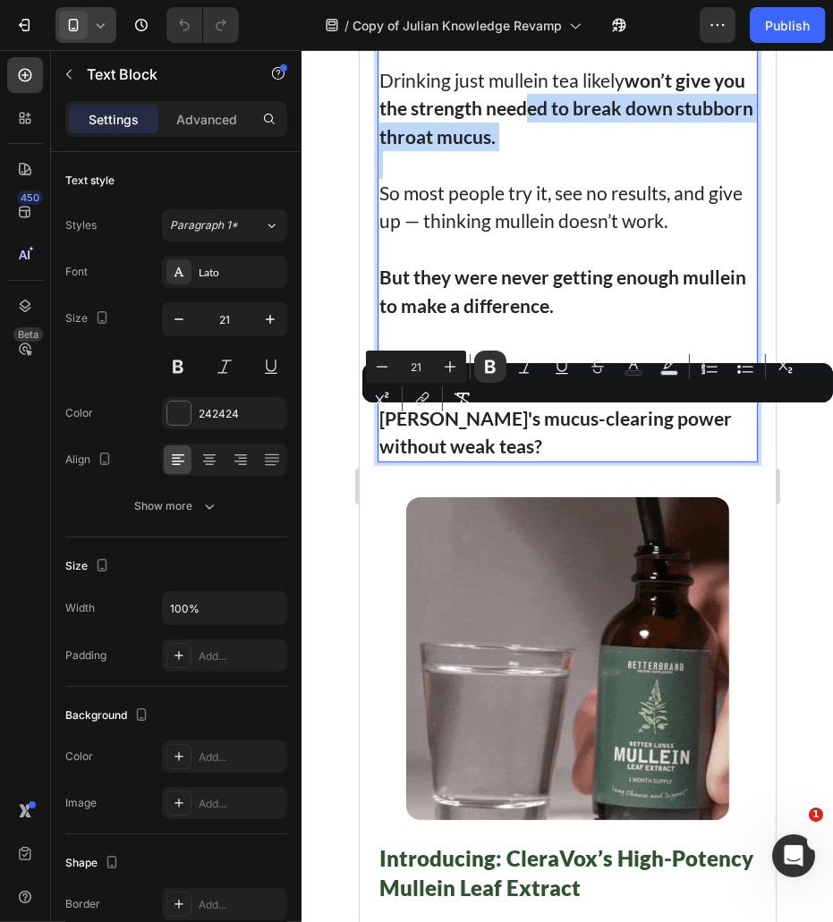
click at [557, 423] on div "Until recently, there wasn't an easy way to get mullein's full benefits. Most p…" at bounding box center [567, 136] width 380 height 652
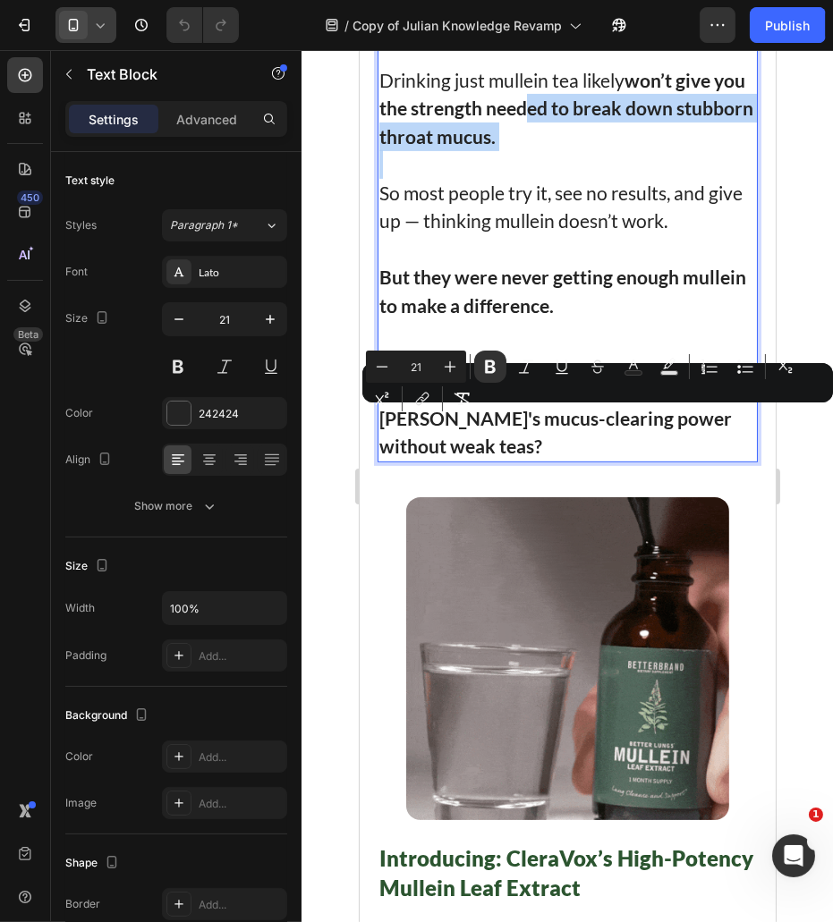
click at [584, 179] on p "Rich Text Editor. Editing area: main" at bounding box center [566, 164] width 377 height 29
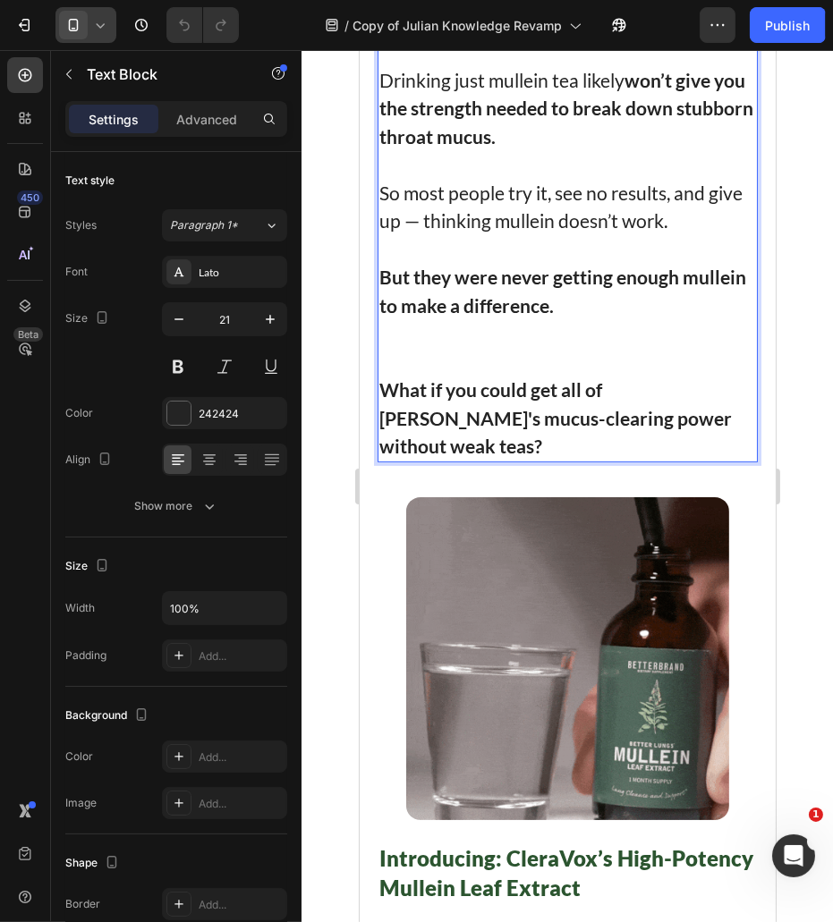
click at [580, 151] on p "Drinking just mullein tea likely won’t give you the strength needed to break do…" at bounding box center [566, 108] width 377 height 85
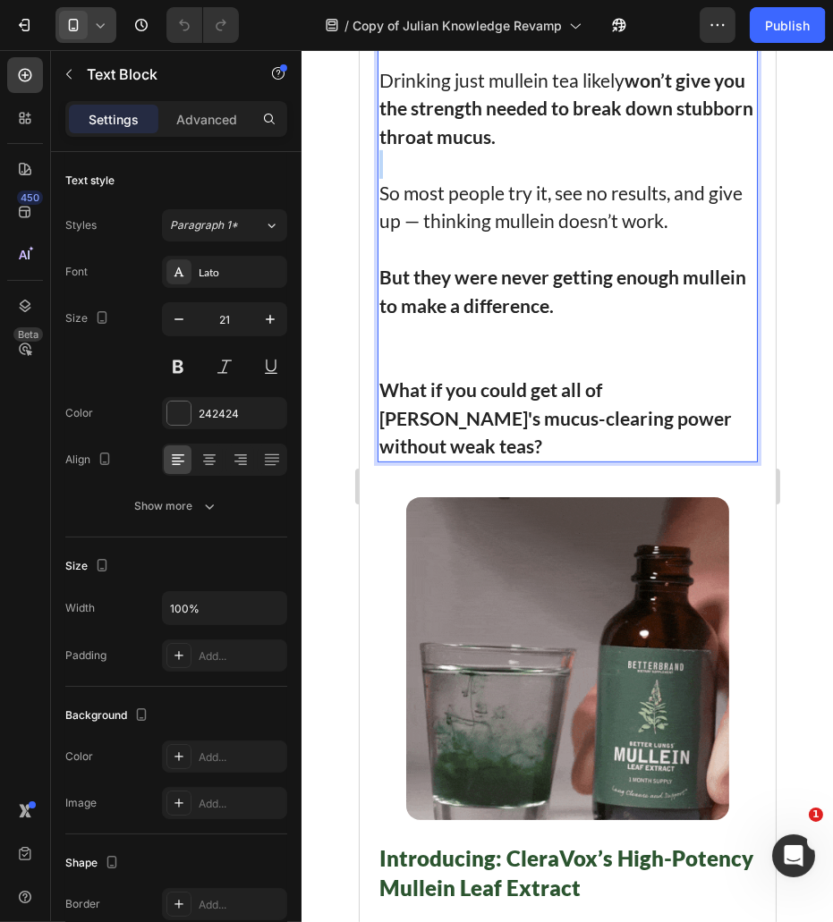
drag, startPoint x: 580, startPoint y: 453, endPoint x: 546, endPoint y: 471, distance: 37.6
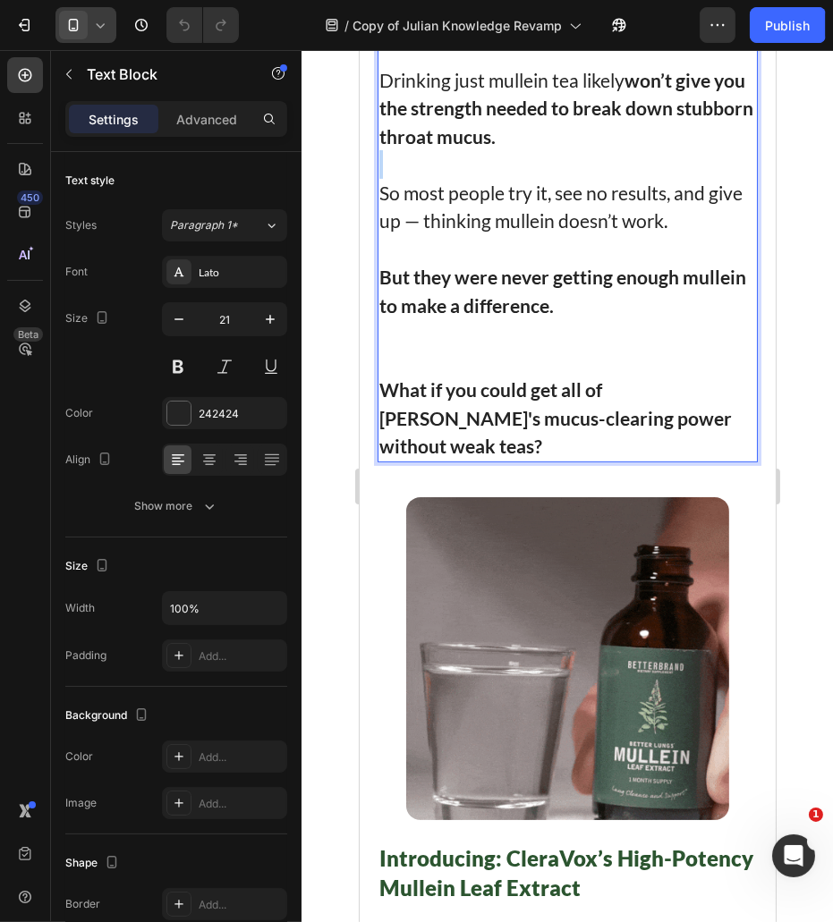
click at [546, 462] on div "Until recently, there wasn't an easy way to get mullein's full benefits. Most p…" at bounding box center [567, 136] width 380 height 652
click at [526, 235] on p "So most people try it, see no results, and give up — thinking mullein doesn’t w…" at bounding box center [566, 207] width 377 height 56
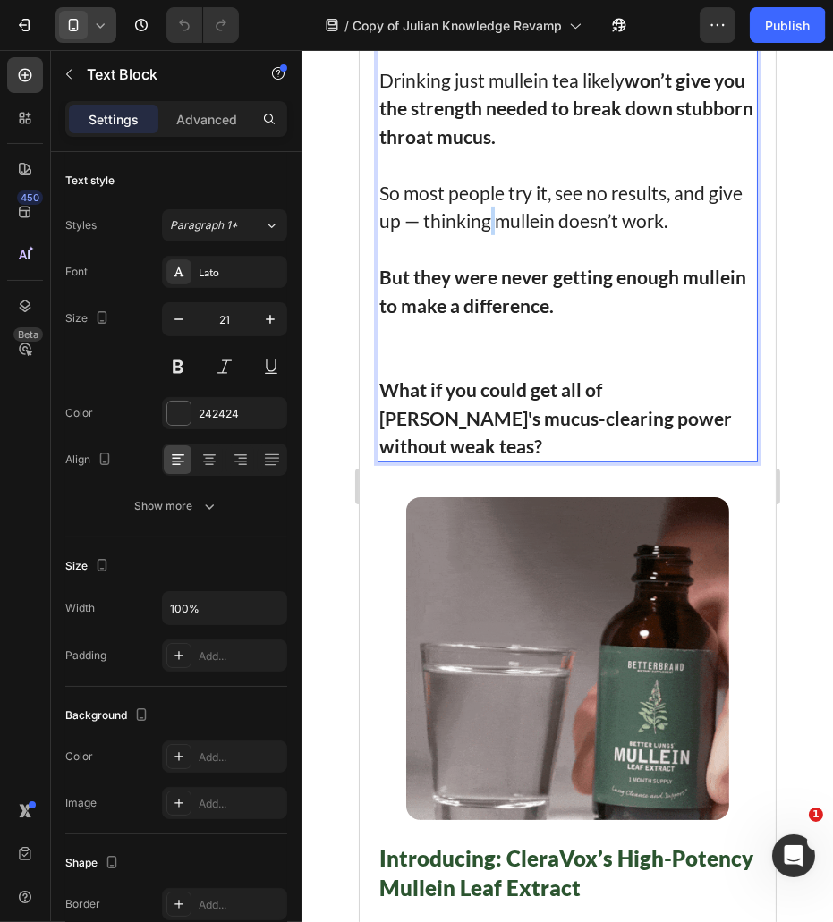
click at [526, 235] on p "So most people try it, see no results, and give up — thinking mullein doesn’t w…" at bounding box center [566, 207] width 377 height 56
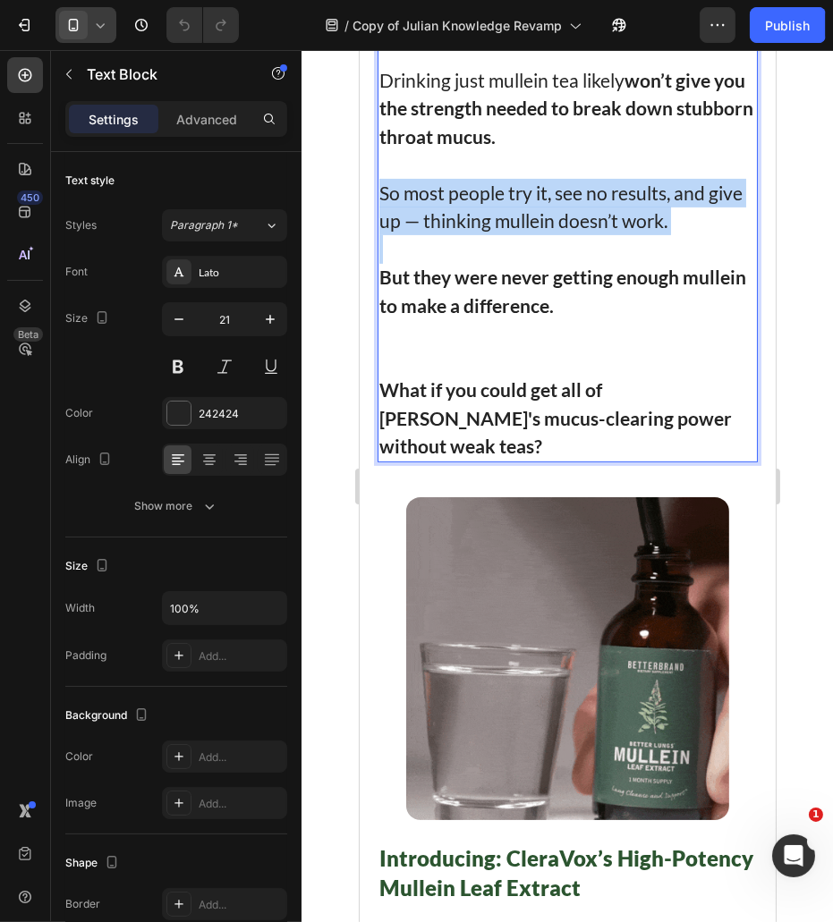
click at [526, 235] on p "So most people try it, see no results, and give up — thinking mullein doesn’t w…" at bounding box center [566, 207] width 377 height 56
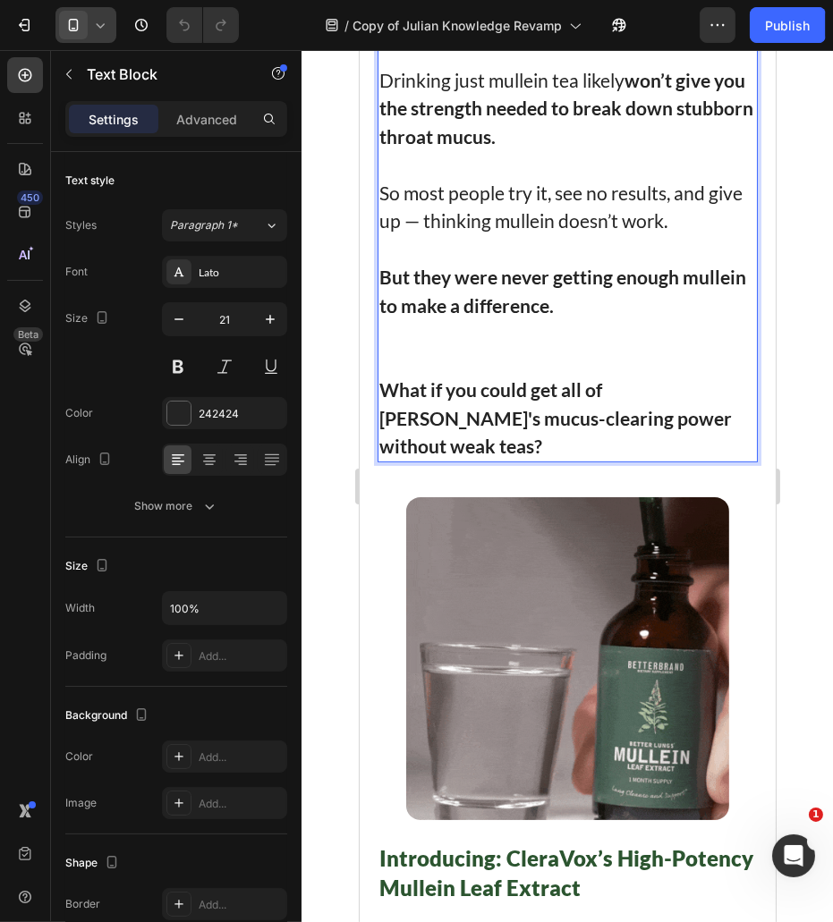
click at [523, 317] on strong "But they were never getting enough mullein to make a difference." at bounding box center [561, 291] width 367 height 51
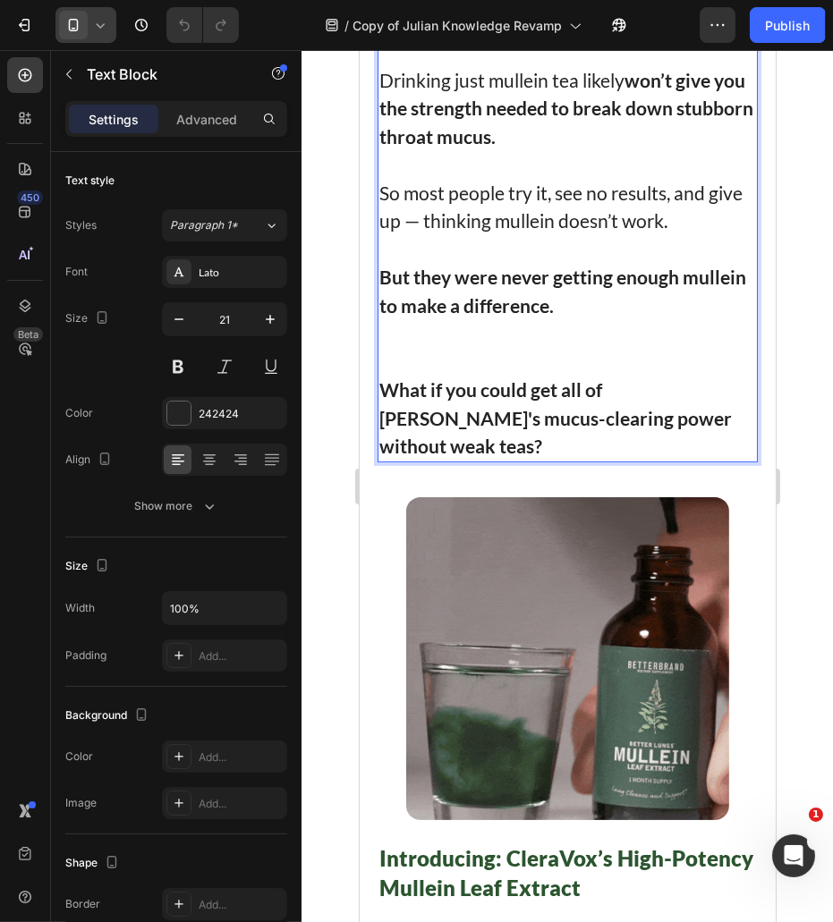
click at [421, 235] on p "So most people try it, see no results, and give up — thinking mullein doesn’t w…" at bounding box center [566, 207] width 377 height 56
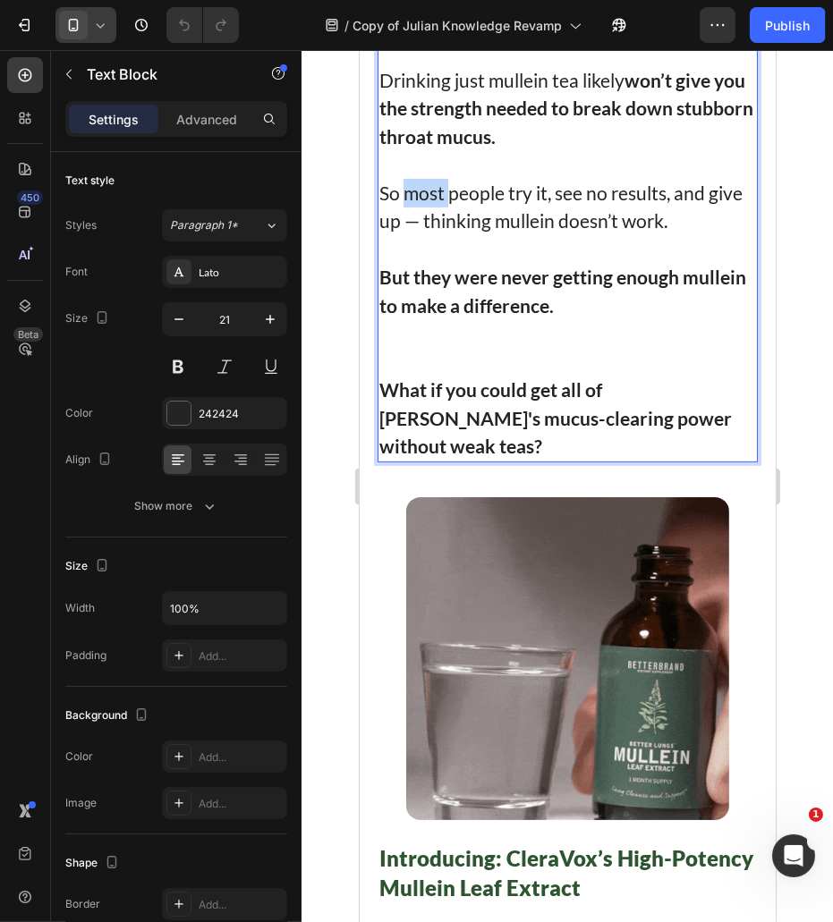
click at [421, 235] on p "So most people try it, see no results, and give up — thinking mullein doesn’t w…" at bounding box center [566, 207] width 377 height 56
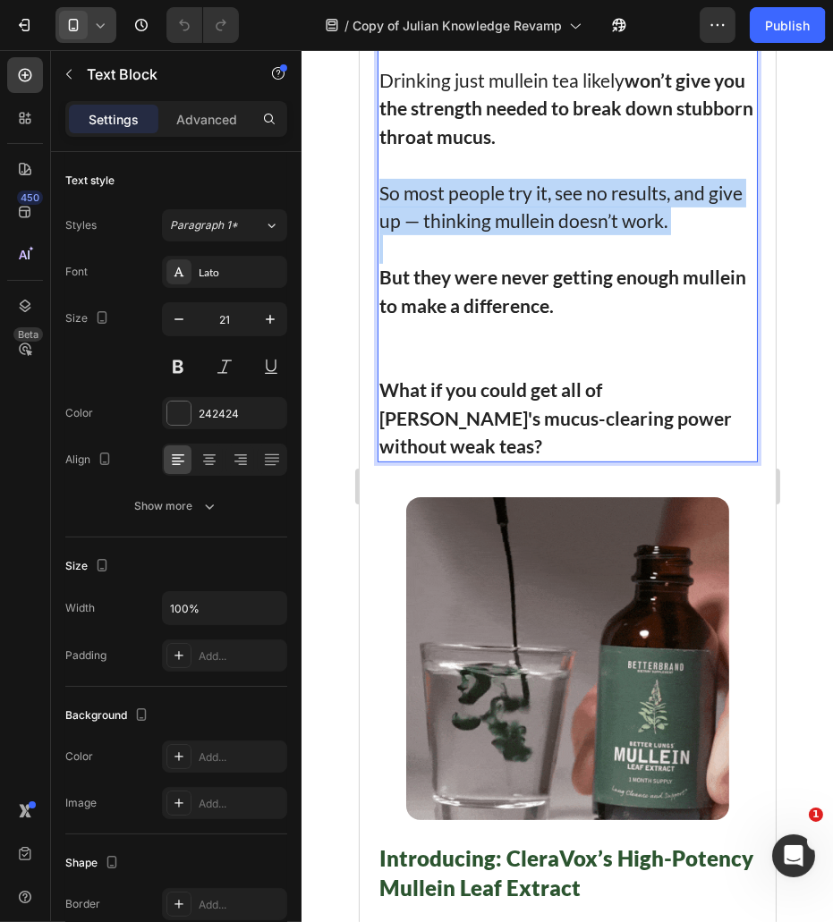
click at [421, 235] on p "So most people try it, see no results, and give up — thinking mullein doesn’t w…" at bounding box center [566, 207] width 377 height 56
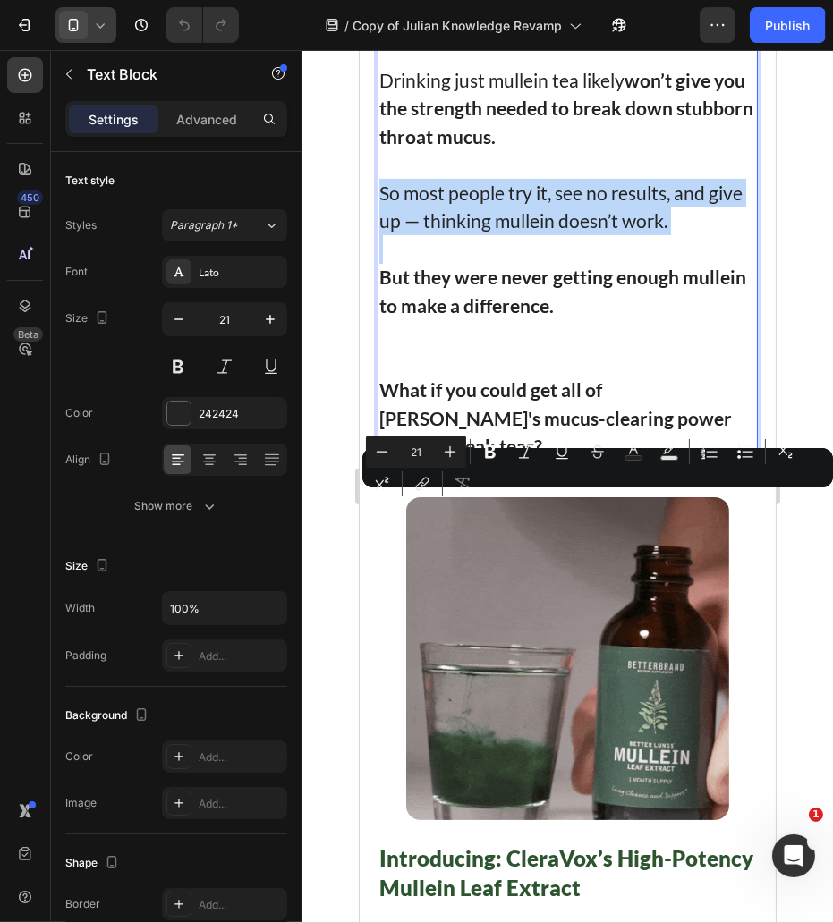
copy p "So most people try it, see no results, and give up — thinking mullein doesn’t w…"
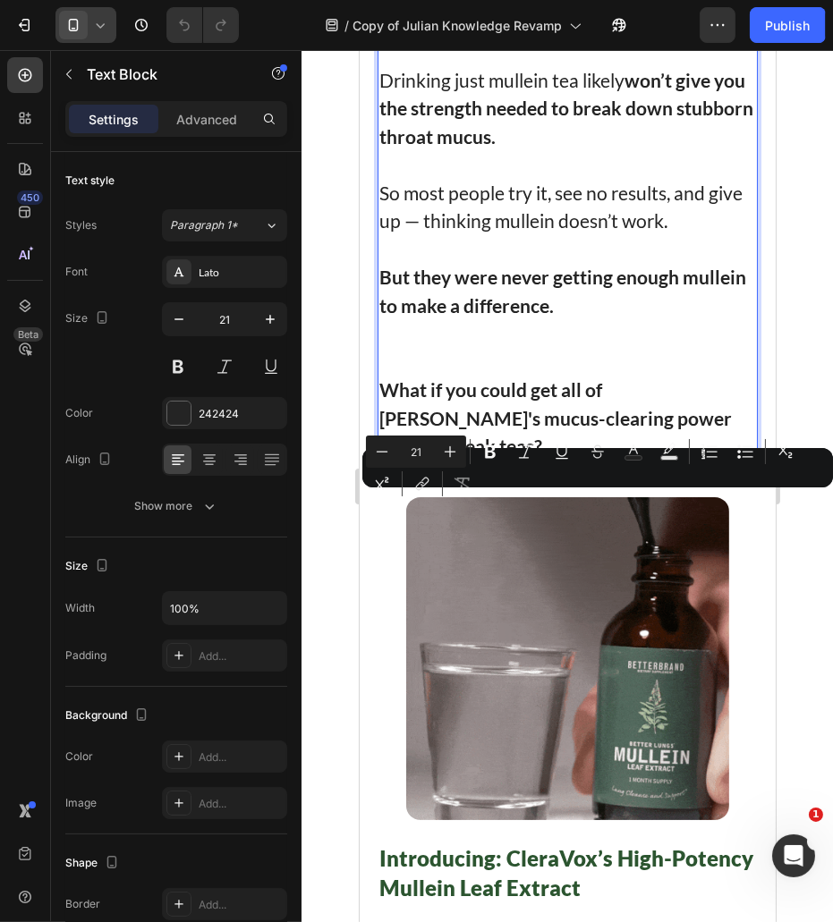
click at [510, 317] on strong "But they were never getting enough mullein to make a difference." at bounding box center [561, 291] width 367 height 51
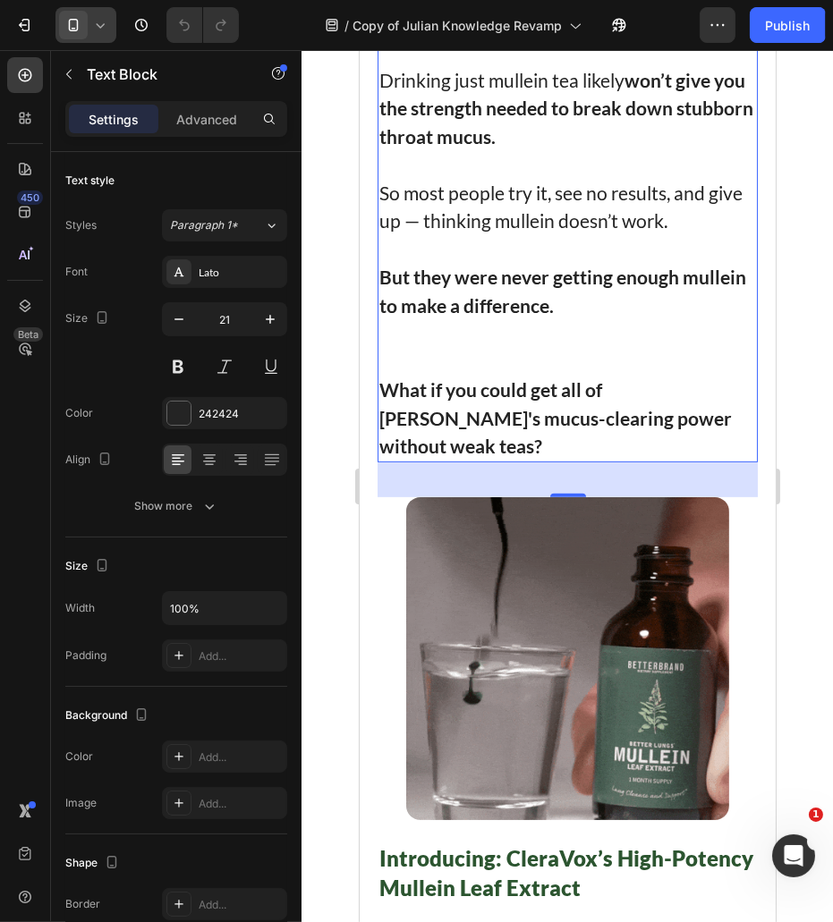
click at [607, 377] on p "Rich Text Editor. Editing area: main" at bounding box center [566, 362] width 377 height 29
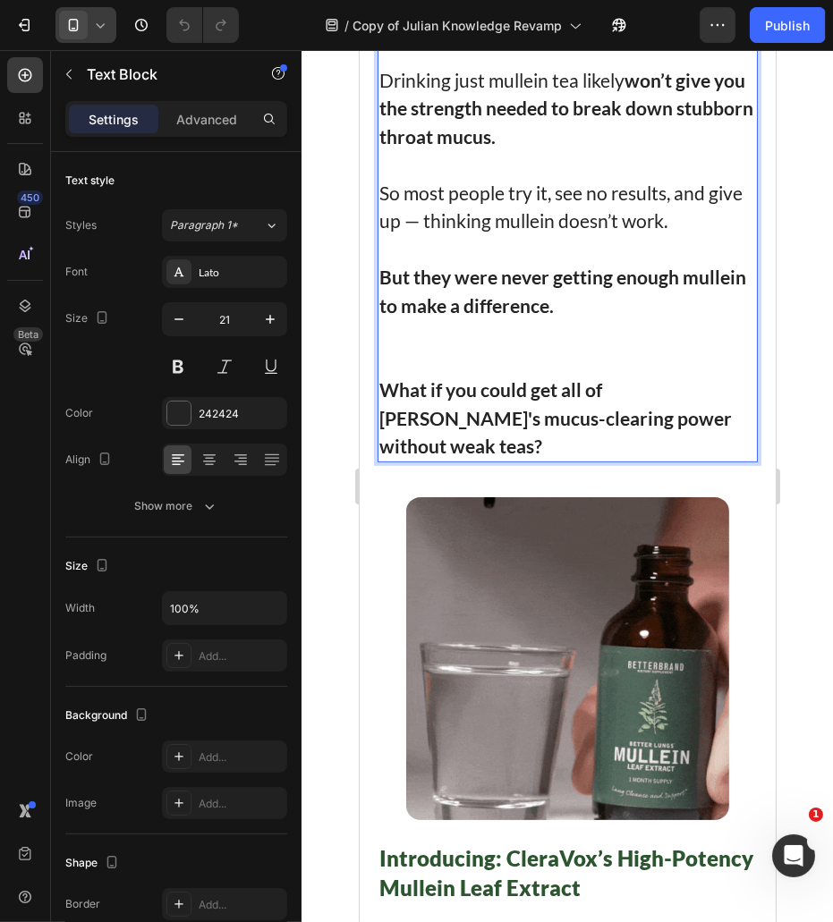
click at [598, 461] on p "What if you could get all of [PERSON_NAME]'s mucus-clearing power without weak …" at bounding box center [566, 418] width 377 height 85
click at [597, 461] on p "What if you could get all of [PERSON_NAME]'s mucus-clearing power without weak …" at bounding box center [566, 418] width 377 height 85
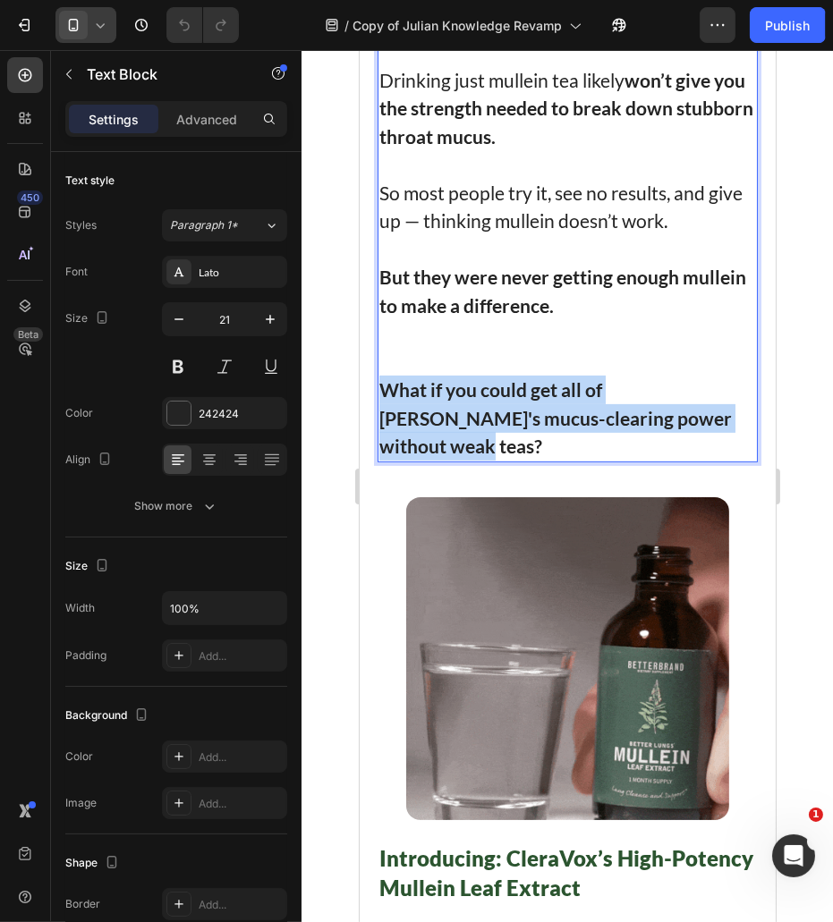
click at [597, 461] on p "What if you could get all of [PERSON_NAME]'s mucus-clearing power without weak …" at bounding box center [566, 418] width 377 height 85
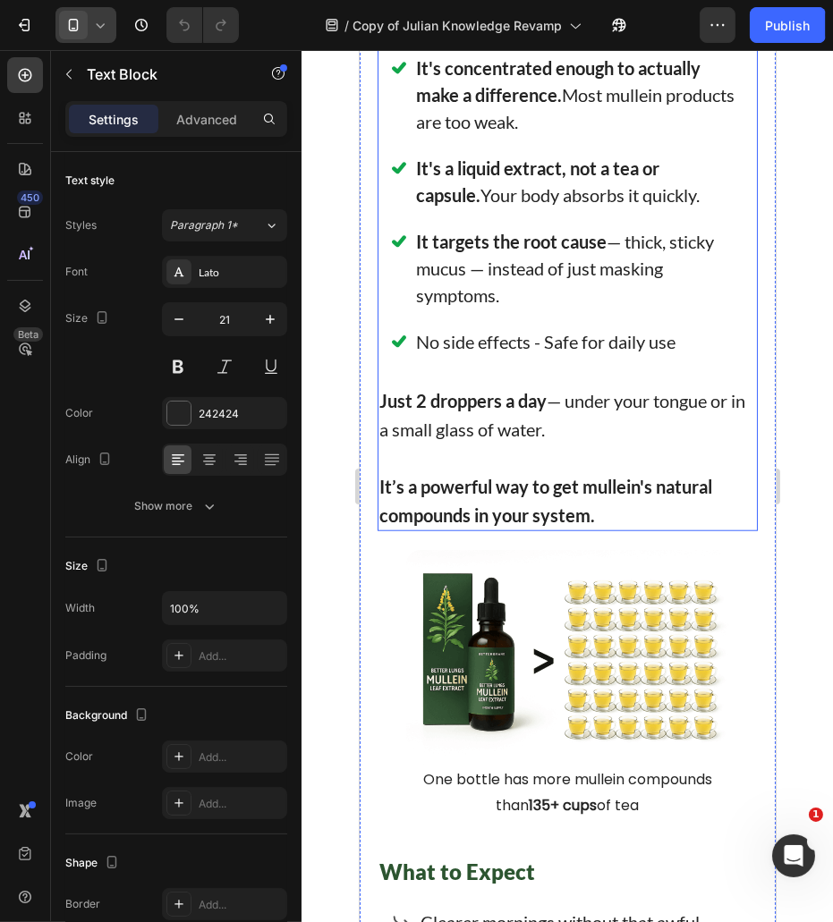
scroll to position [9242, 0]
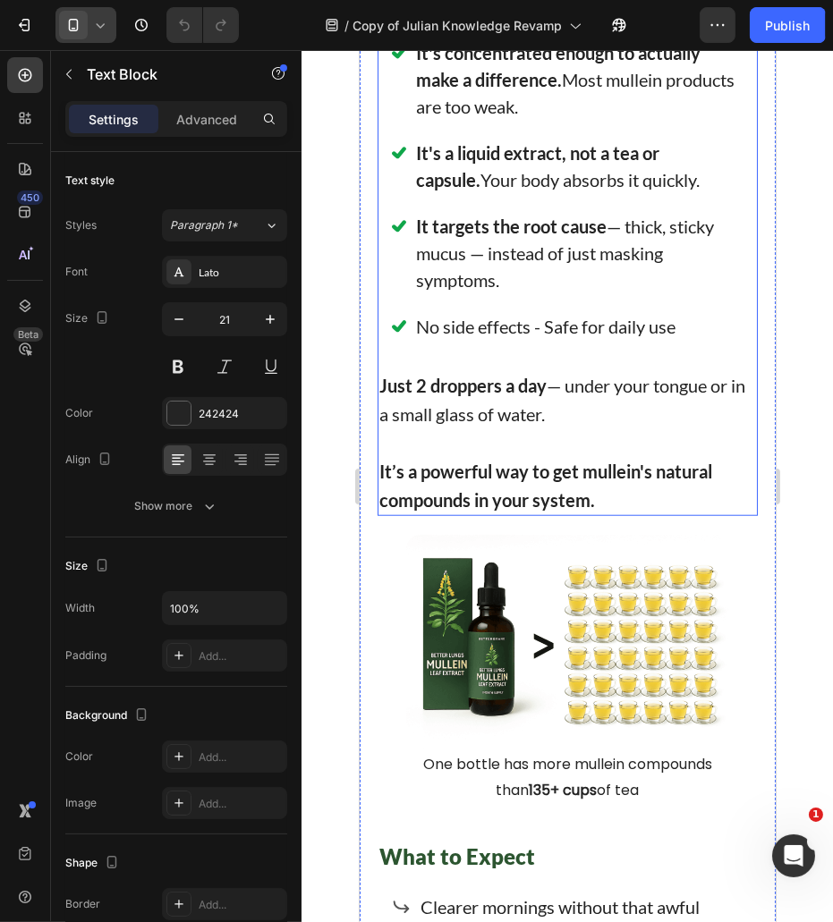
click at [547, 343] on div "No side effects - Safe for daily use" at bounding box center [579, 326] width 334 height 32
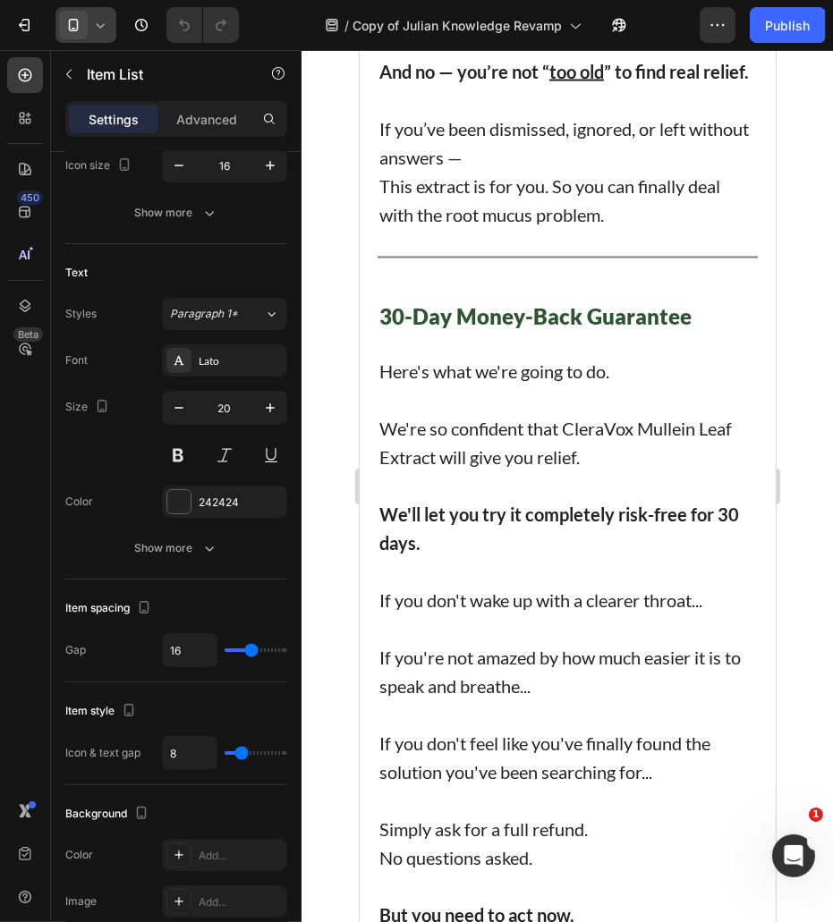
scroll to position [11031, 0]
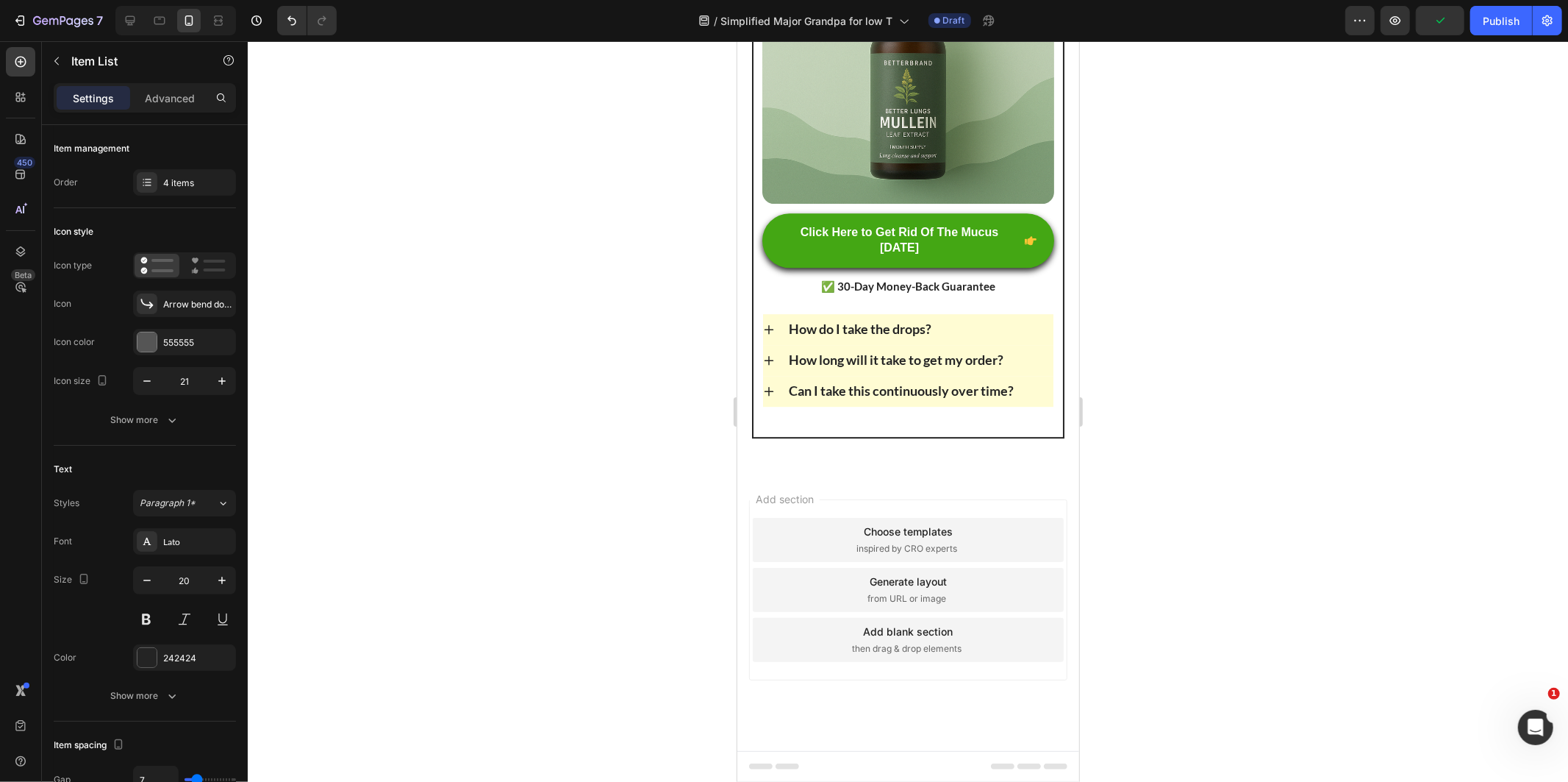
click at [1184, 354] on div at bounding box center [907, 411] width 1320 height 741
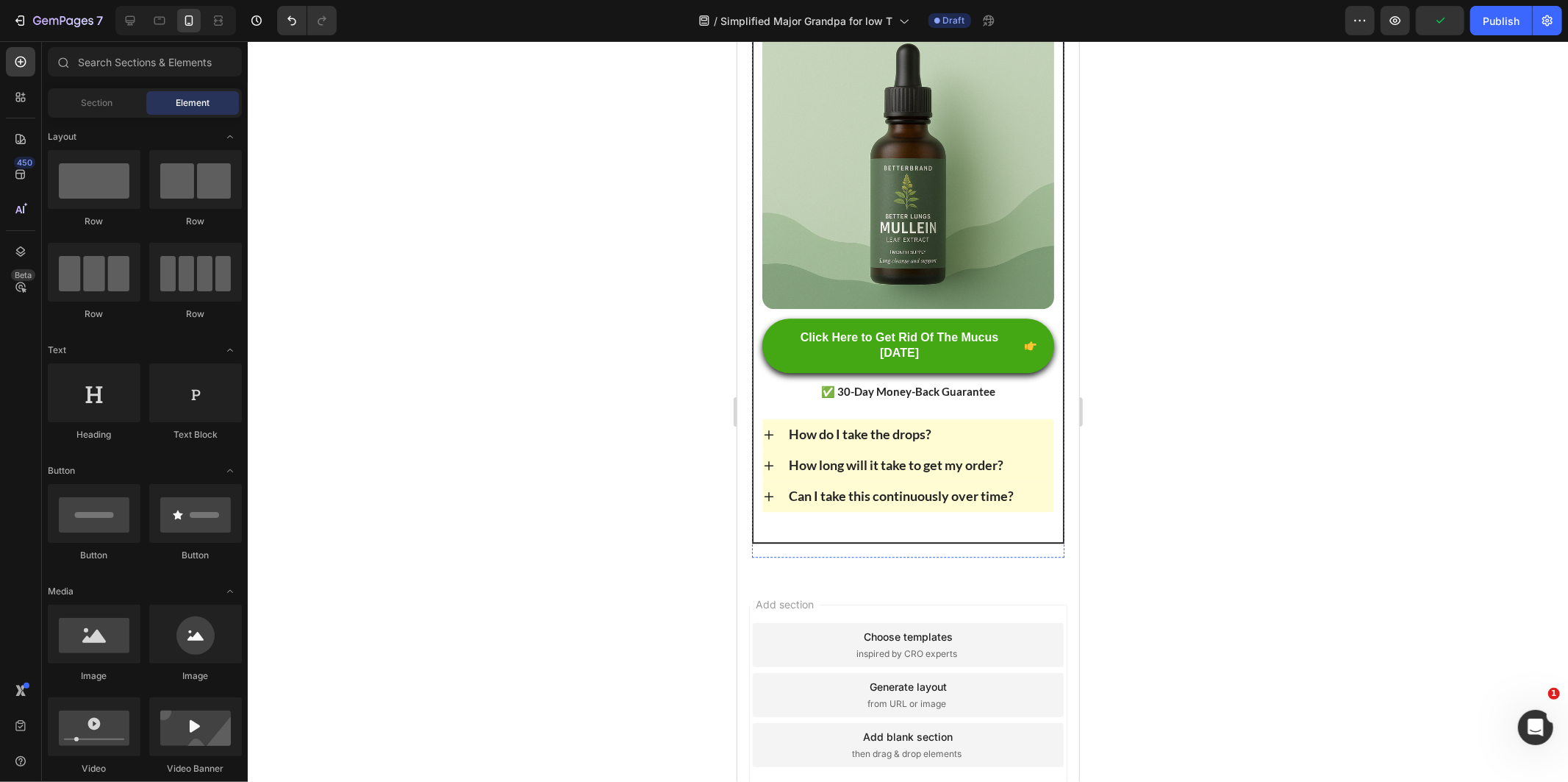
scroll to position [8064, 0]
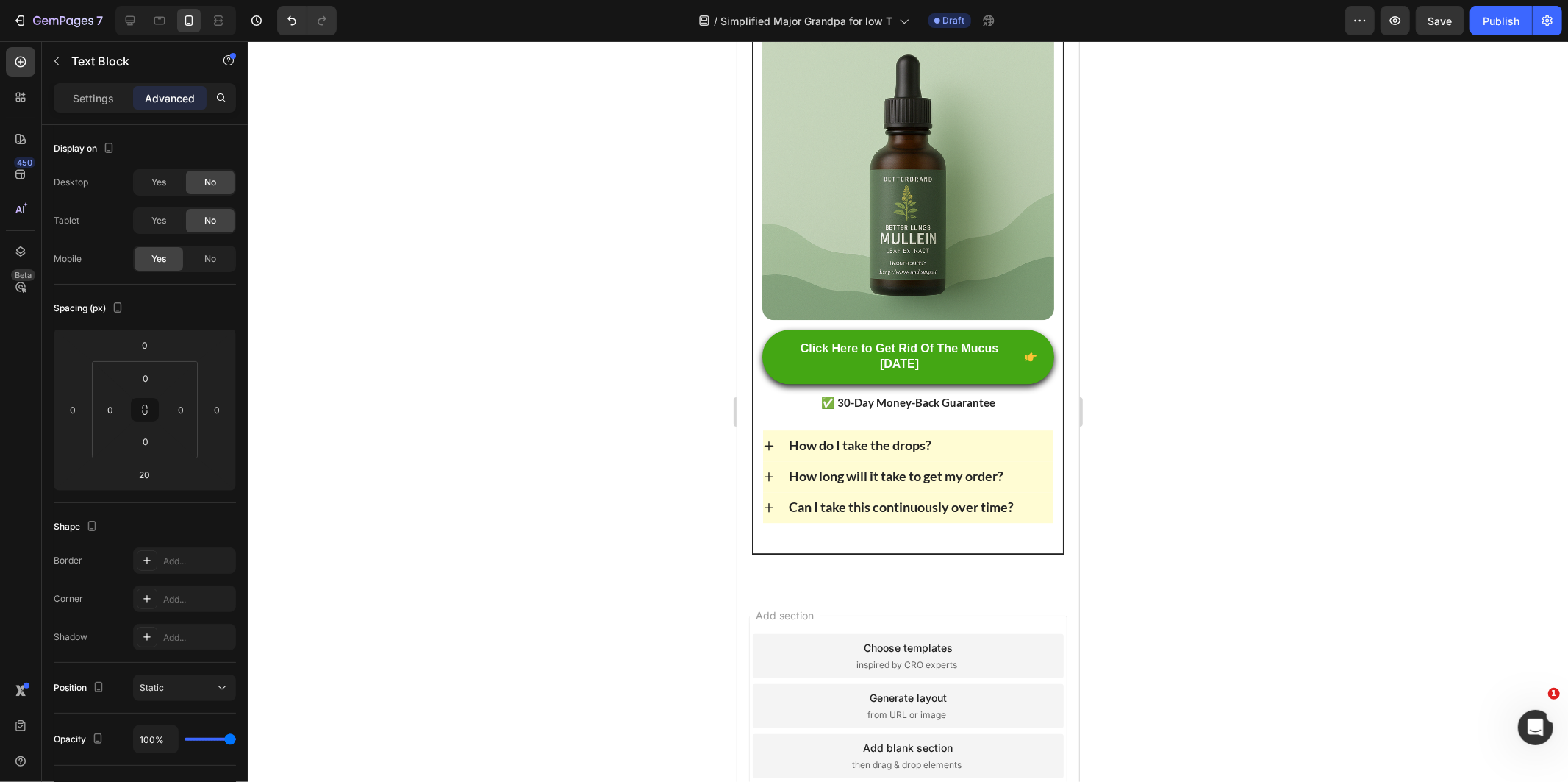
click at [1296, 470] on div at bounding box center [907, 411] width 1320 height 741
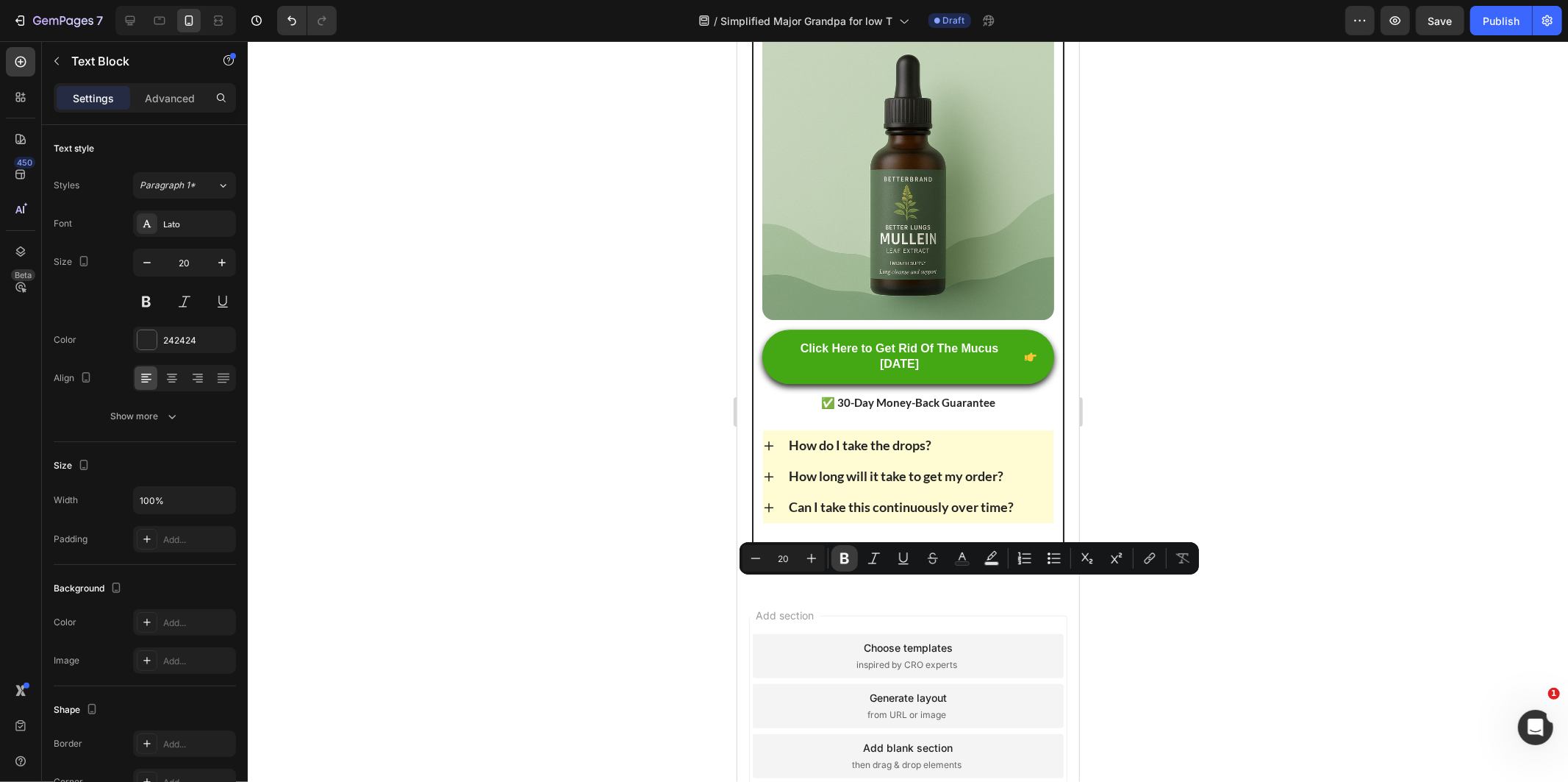
click at [843, 552] on icon "Editor contextual toolbar" at bounding box center [845, 558] width 15 height 15
click at [564, 425] on div at bounding box center [907, 411] width 1320 height 741
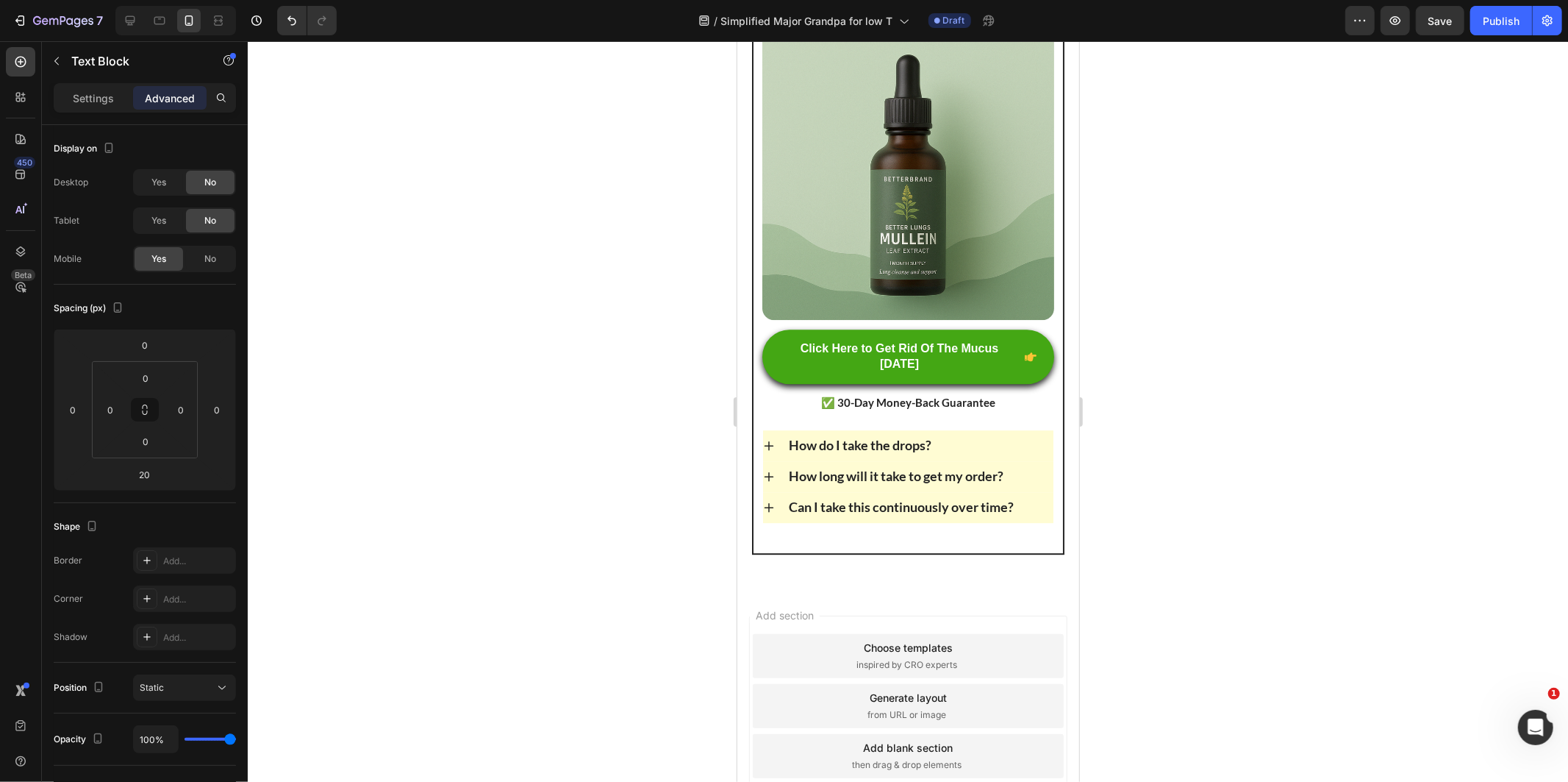
drag, startPoint x: 908, startPoint y: 615, endPoint x: 1000, endPoint y: 571, distance: 102.0
type input "0"
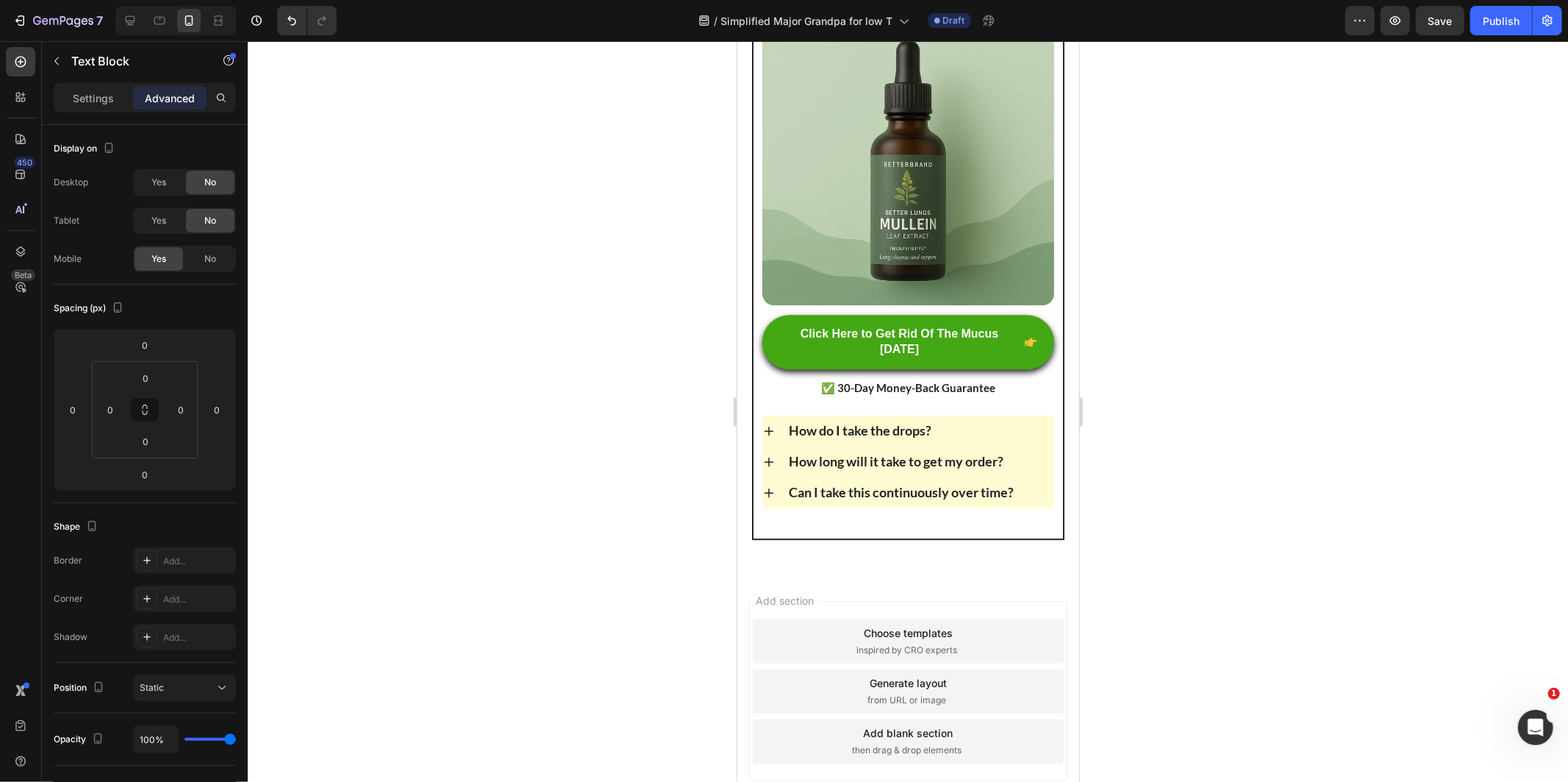
drag, startPoint x: 1137, startPoint y: 561, endPoint x: 1118, endPoint y: 535, distance: 32.2
click at [1139, 561] on div at bounding box center [907, 411] width 1320 height 741
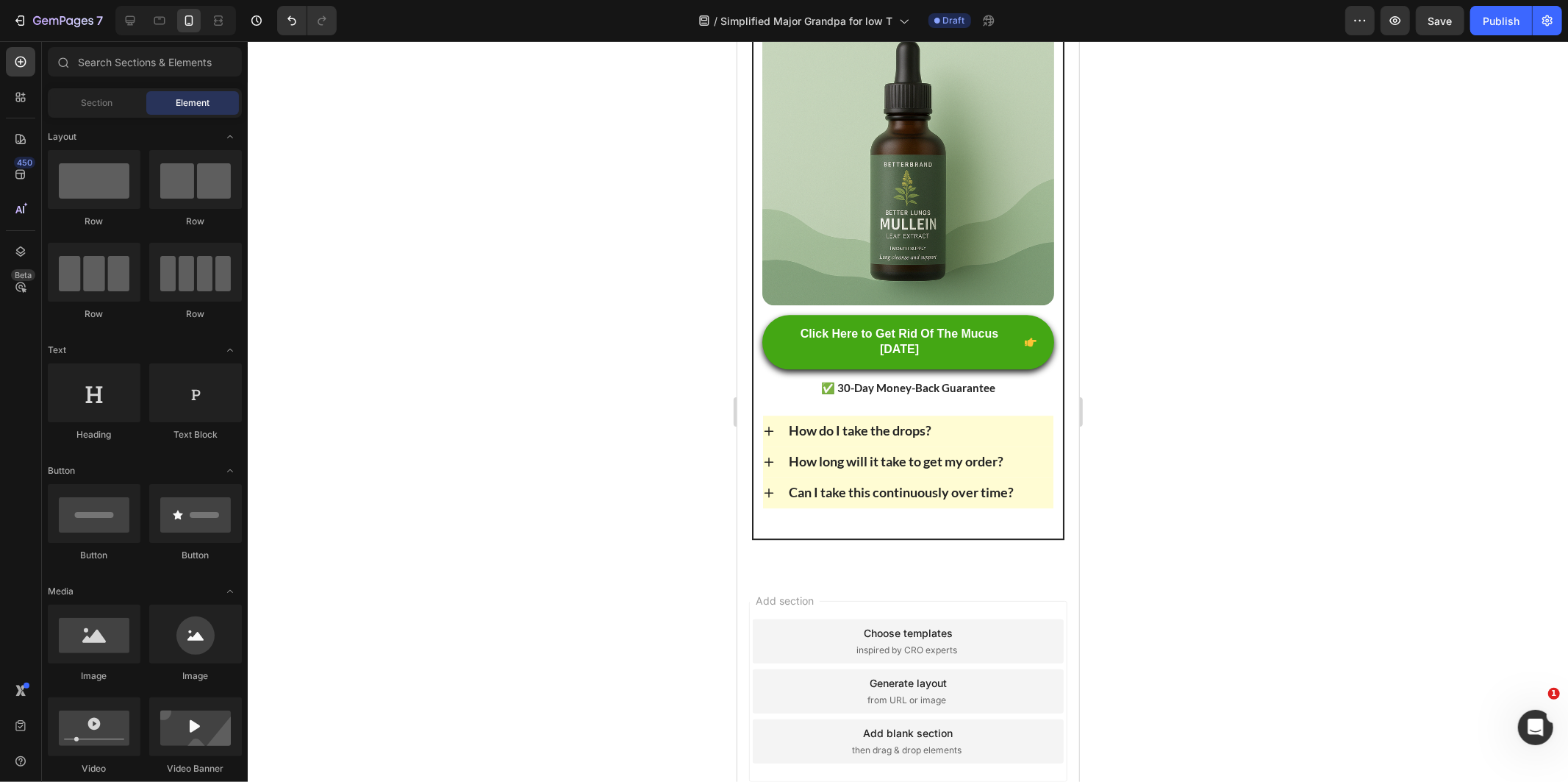
click at [1349, 489] on div at bounding box center [907, 411] width 1320 height 741
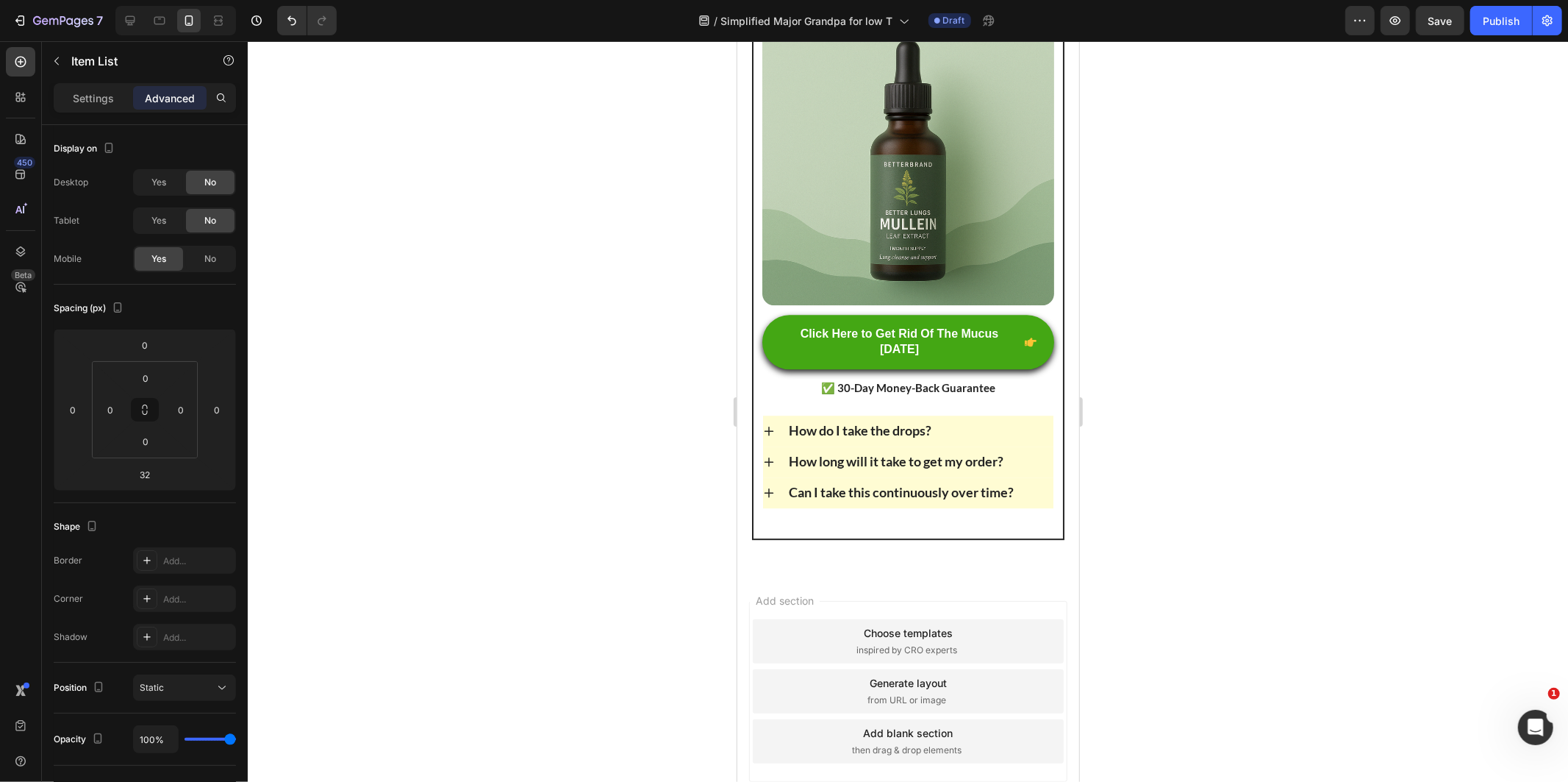
click at [1312, 557] on div at bounding box center [907, 411] width 1320 height 741
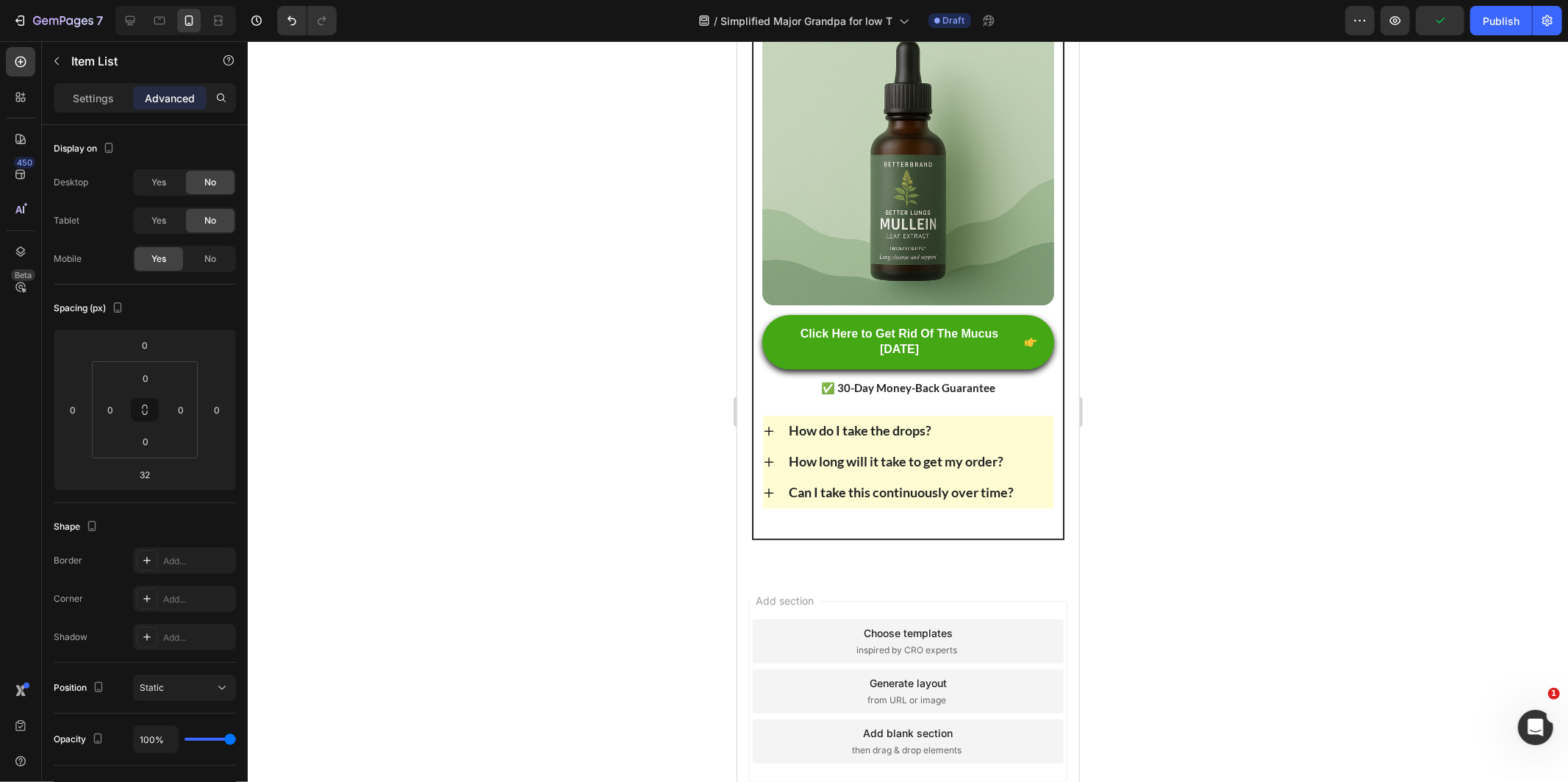
click at [101, 83] on div "Settings Advanced" at bounding box center [145, 98] width 182 height 30
click at [104, 97] on p "Settings" at bounding box center [94, 98] width 41 height 16
type input "8"
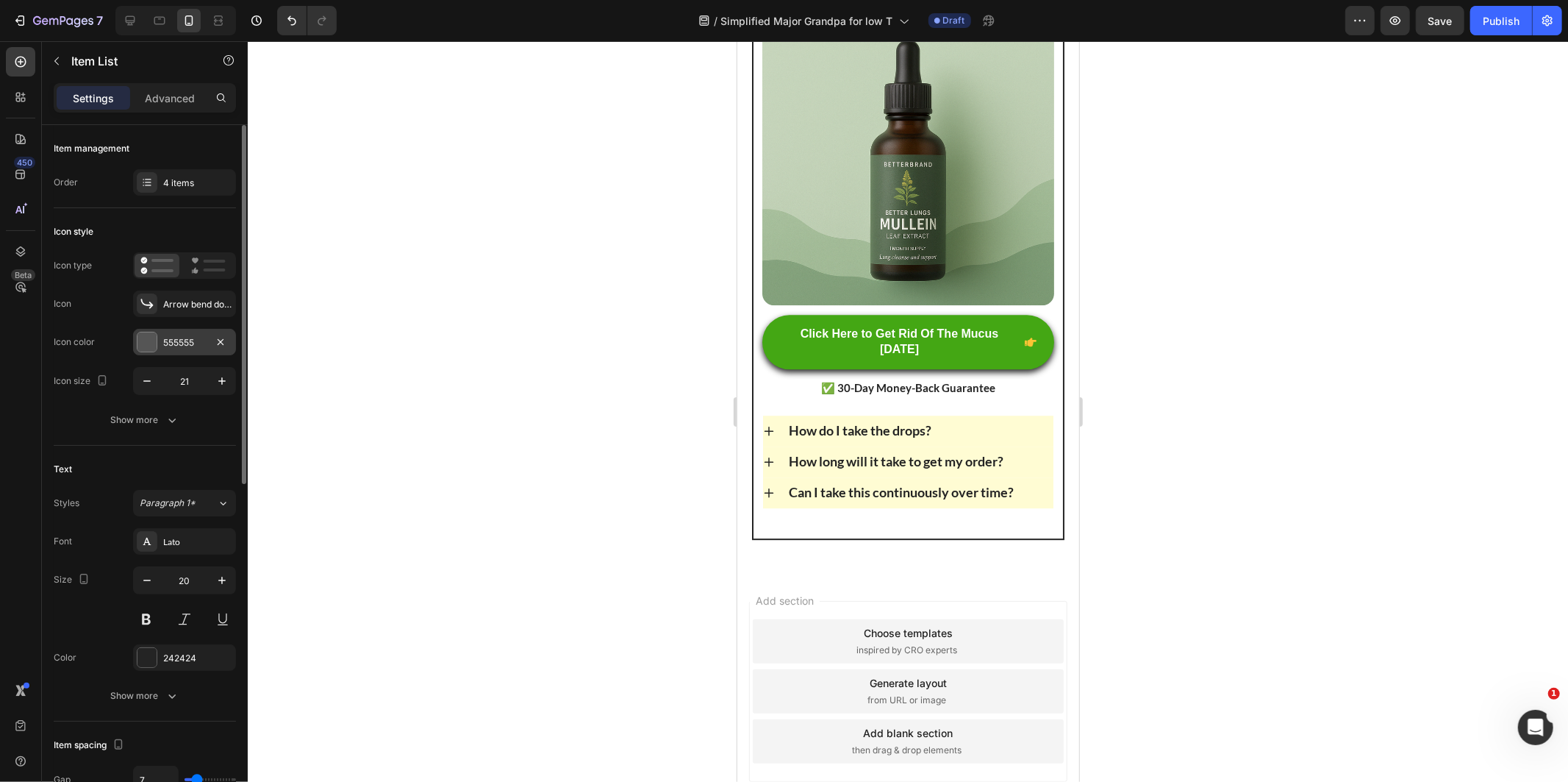
click at [140, 339] on div at bounding box center [146, 341] width 19 height 19
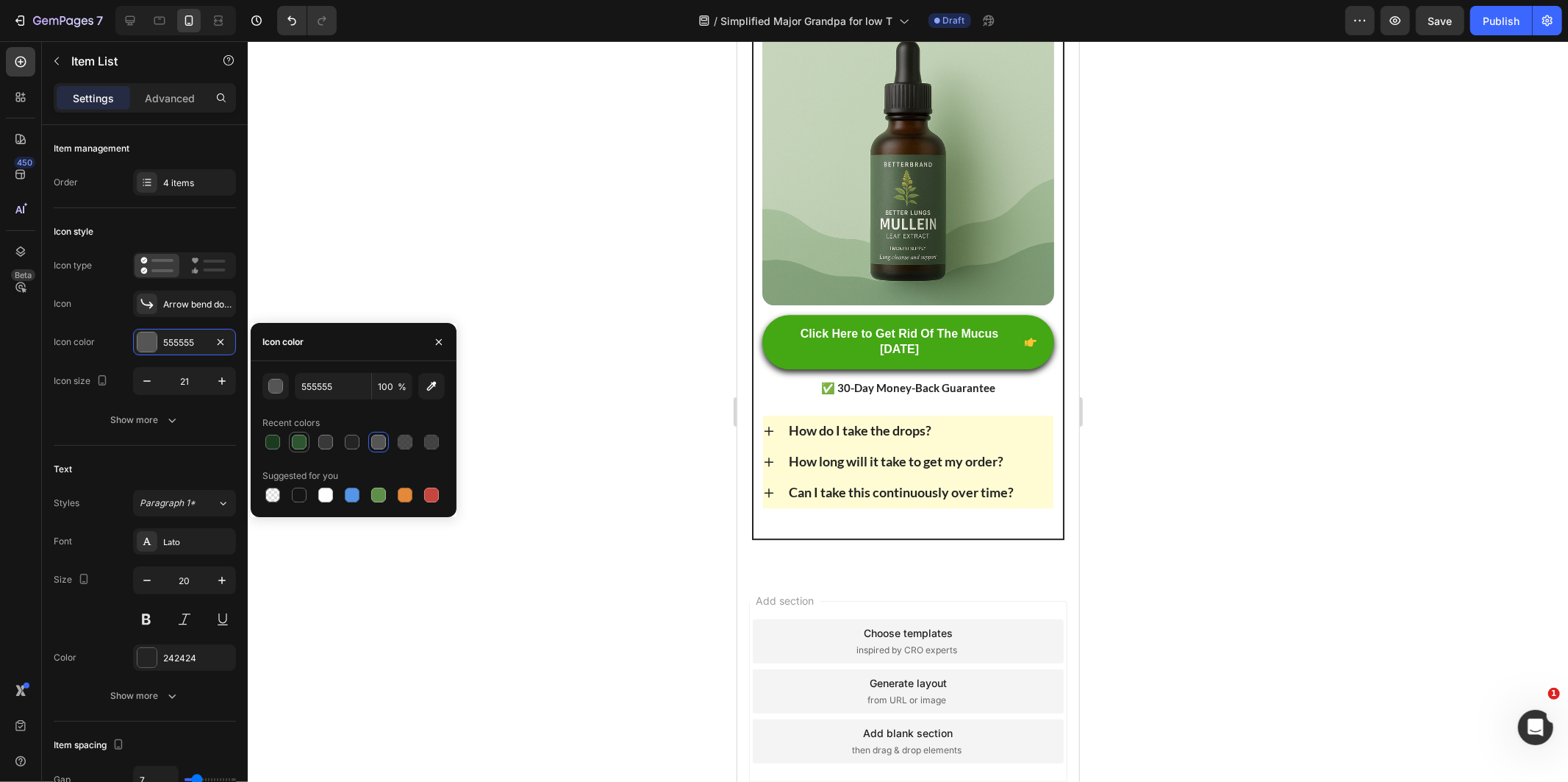
click at [294, 442] on div at bounding box center [299, 442] width 15 height 15
click at [267, 384] on button "button" at bounding box center [275, 386] width 26 height 26
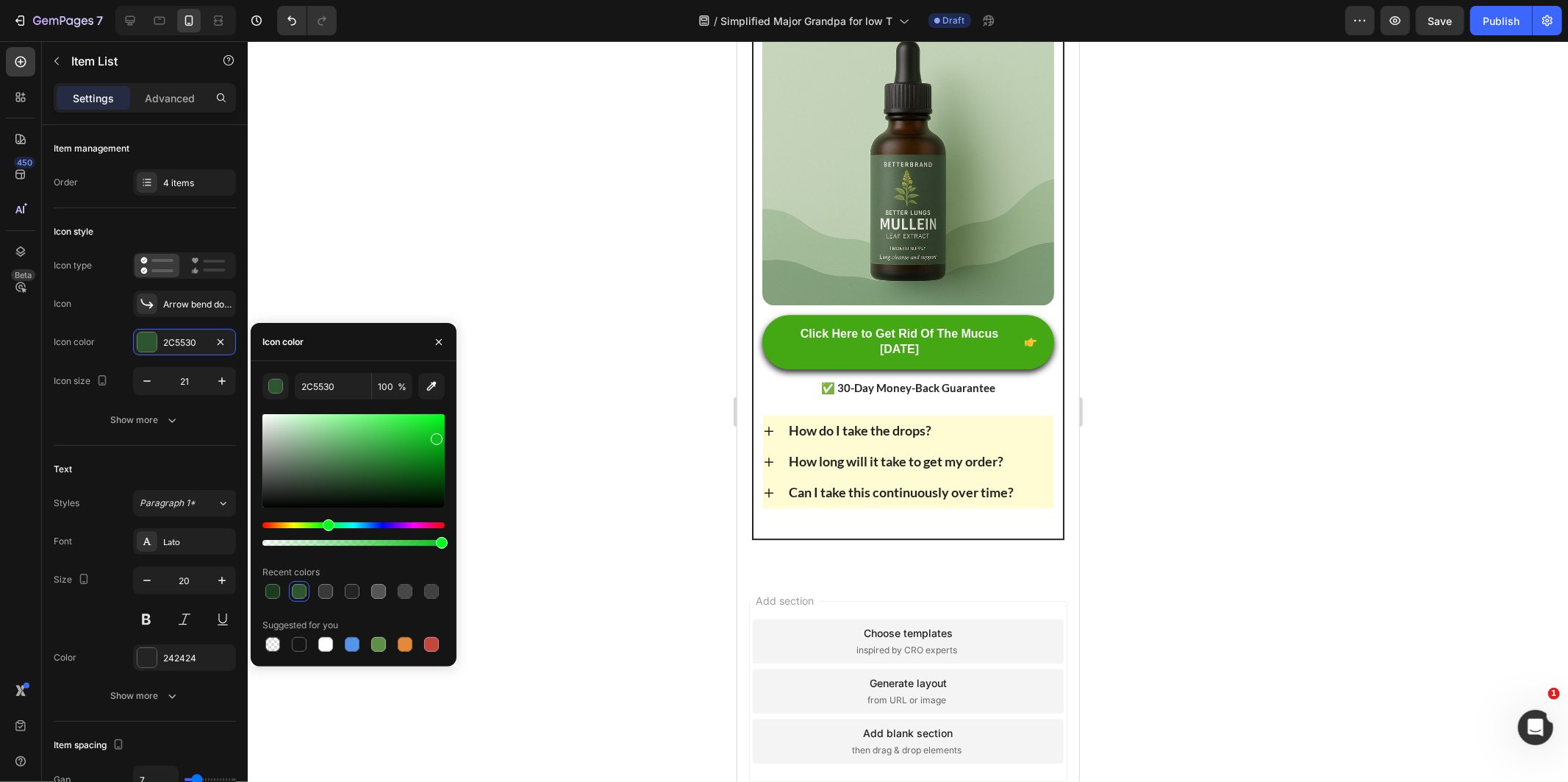
drag, startPoint x: 394, startPoint y: 475, endPoint x: 435, endPoint y: 436, distance: 56.6
click at [435, 436] on div at bounding box center [353, 461] width 182 height 94
type input "4BAA54"
drag, startPoint x: 435, startPoint y: 436, endPoint x: 367, endPoint y: 445, distance: 68.6
click at [367, 445] on div at bounding box center [369, 447] width 12 height 12
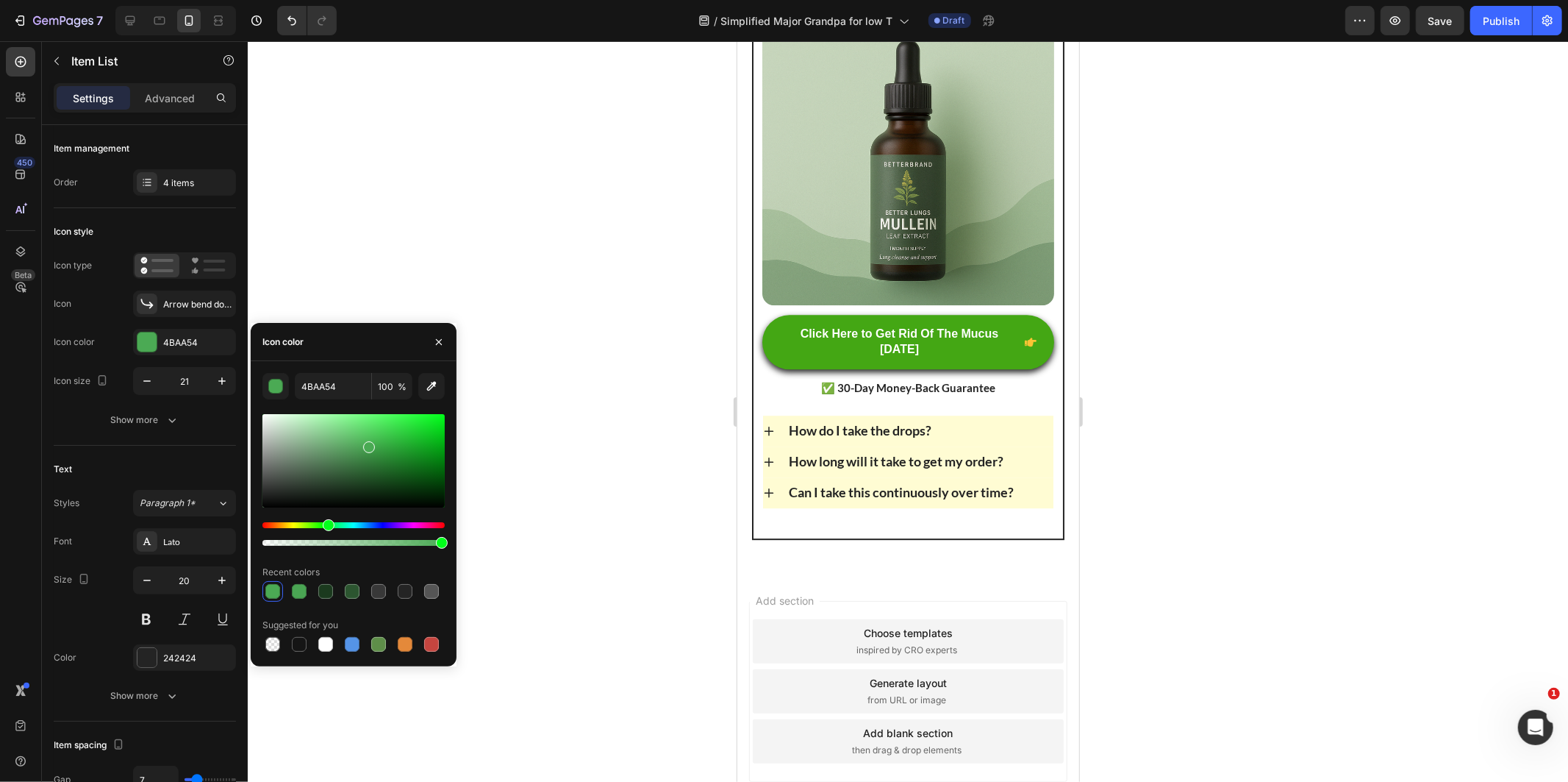
click at [678, 457] on div at bounding box center [907, 411] width 1320 height 741
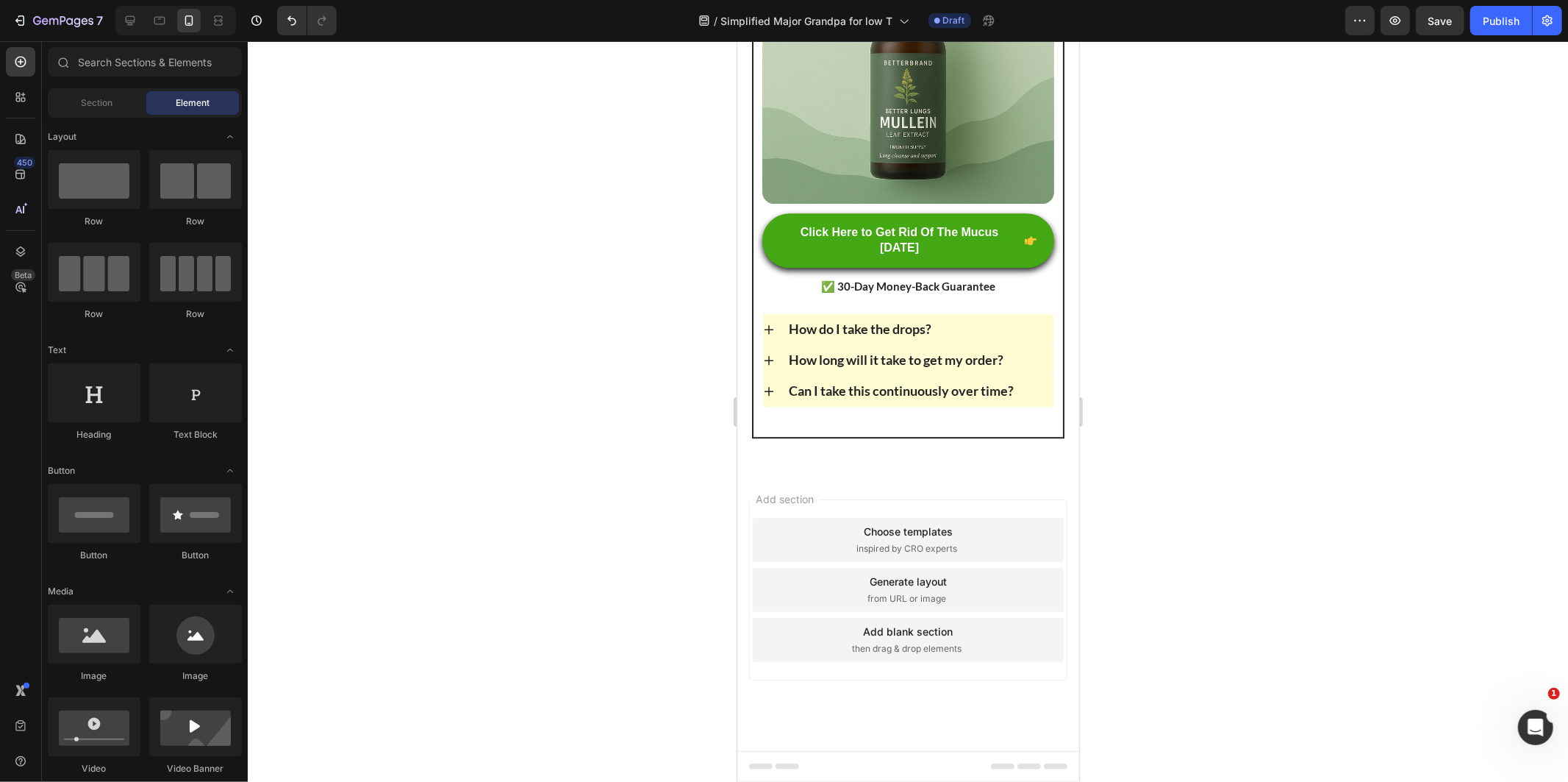
scroll to position [8309, 0]
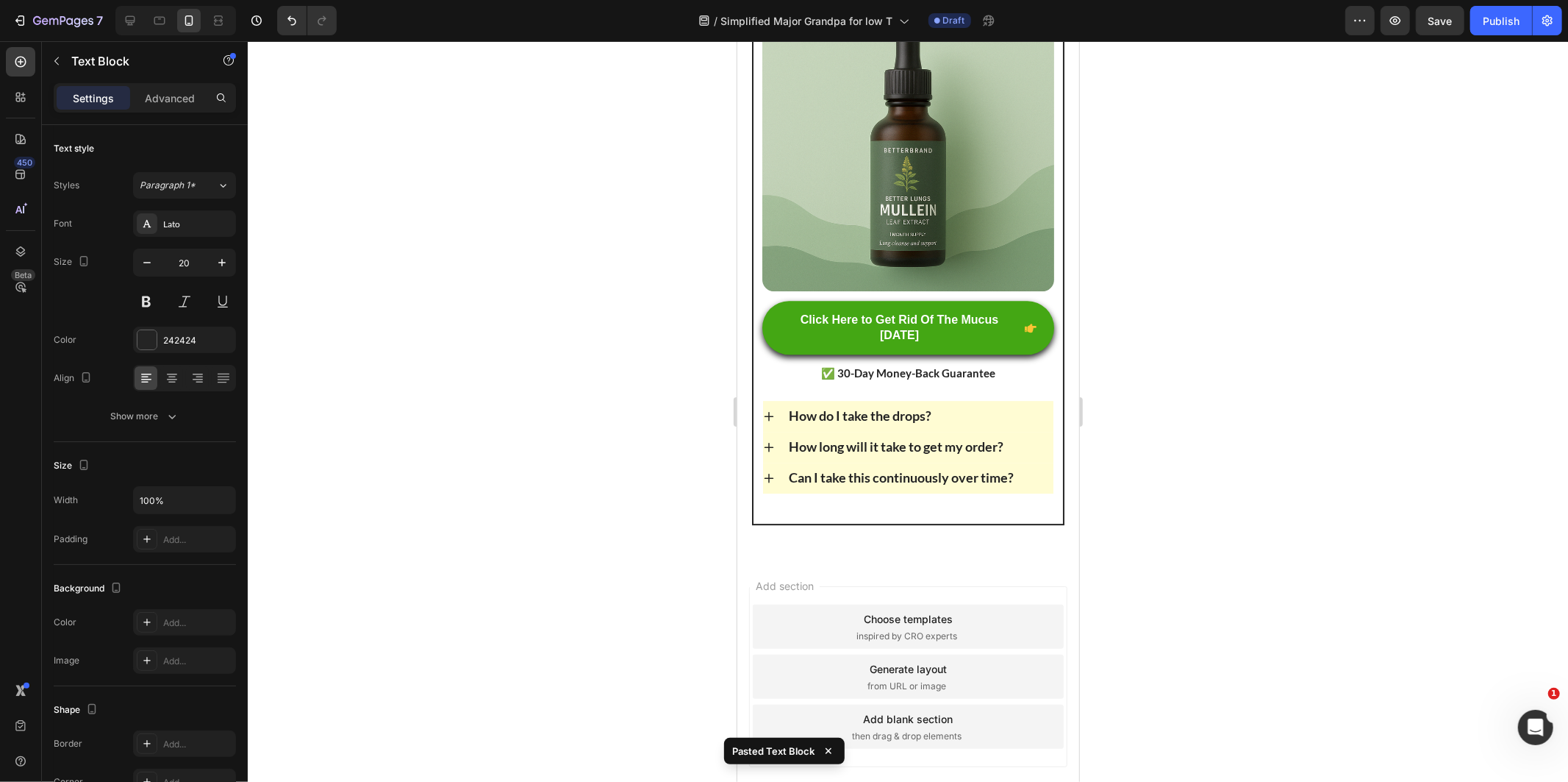
click at [630, 534] on div at bounding box center [907, 411] width 1320 height 741
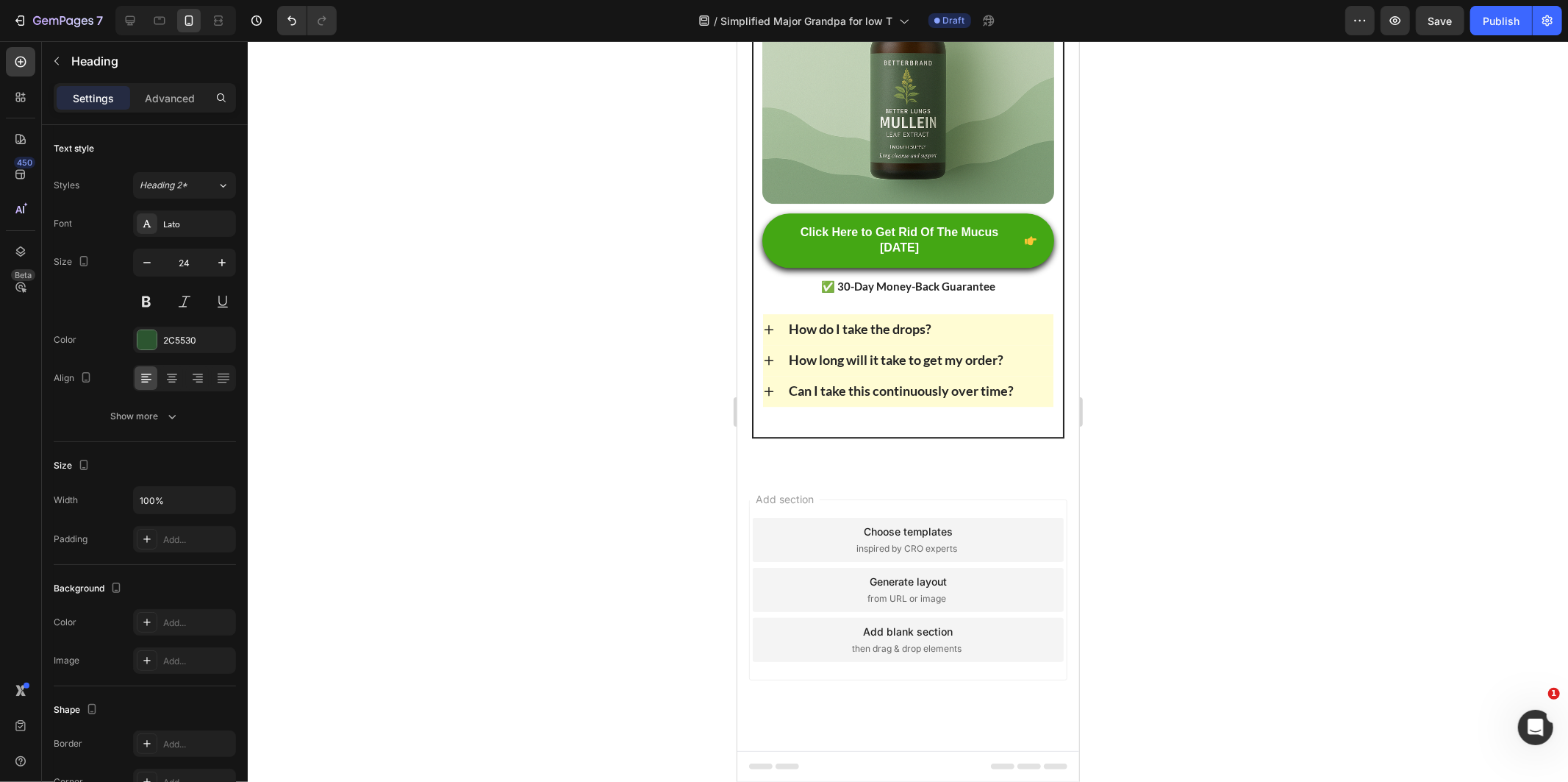
click at [582, 410] on div at bounding box center [907, 411] width 1320 height 741
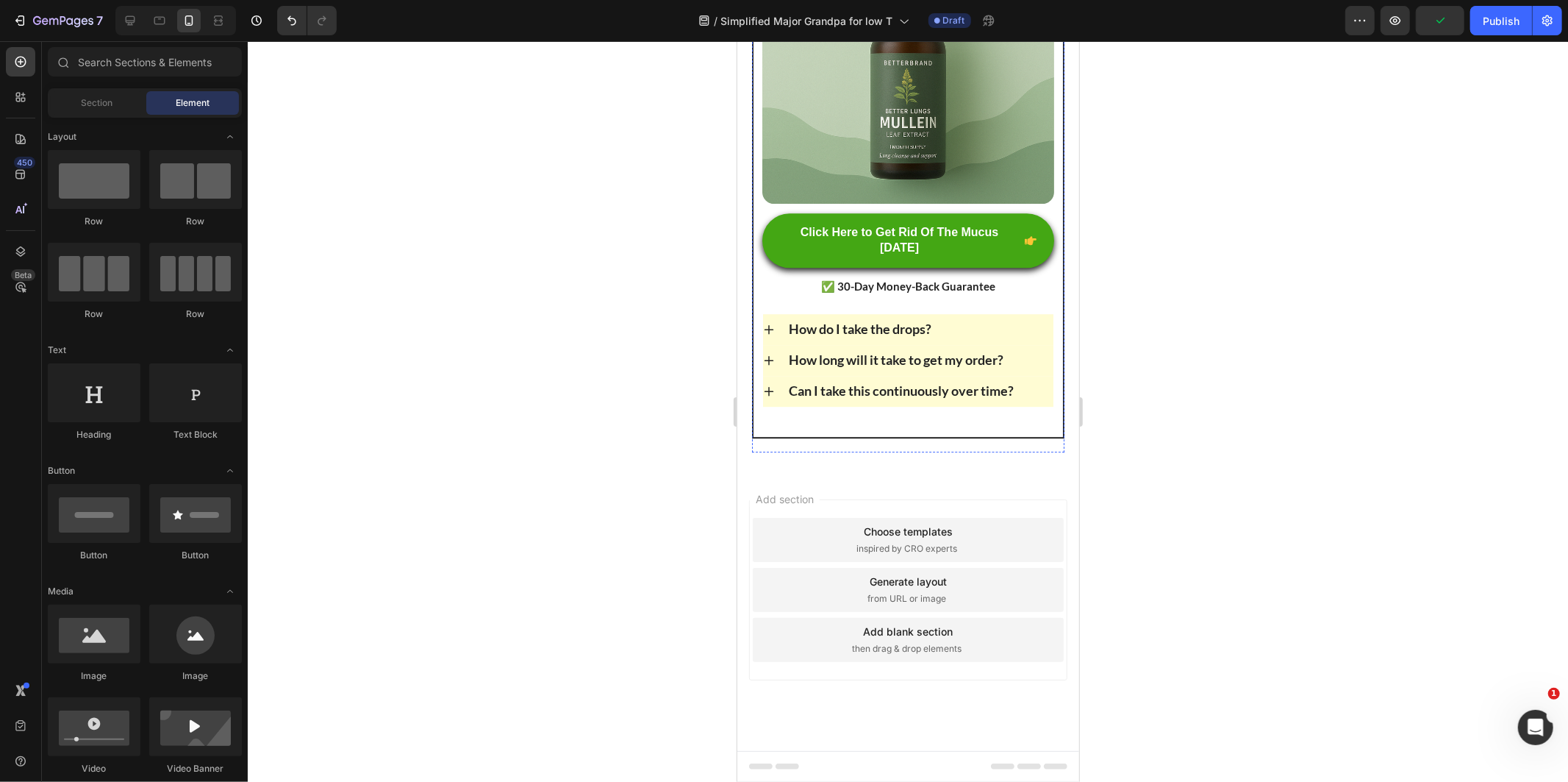
scroll to position [8555, 0]
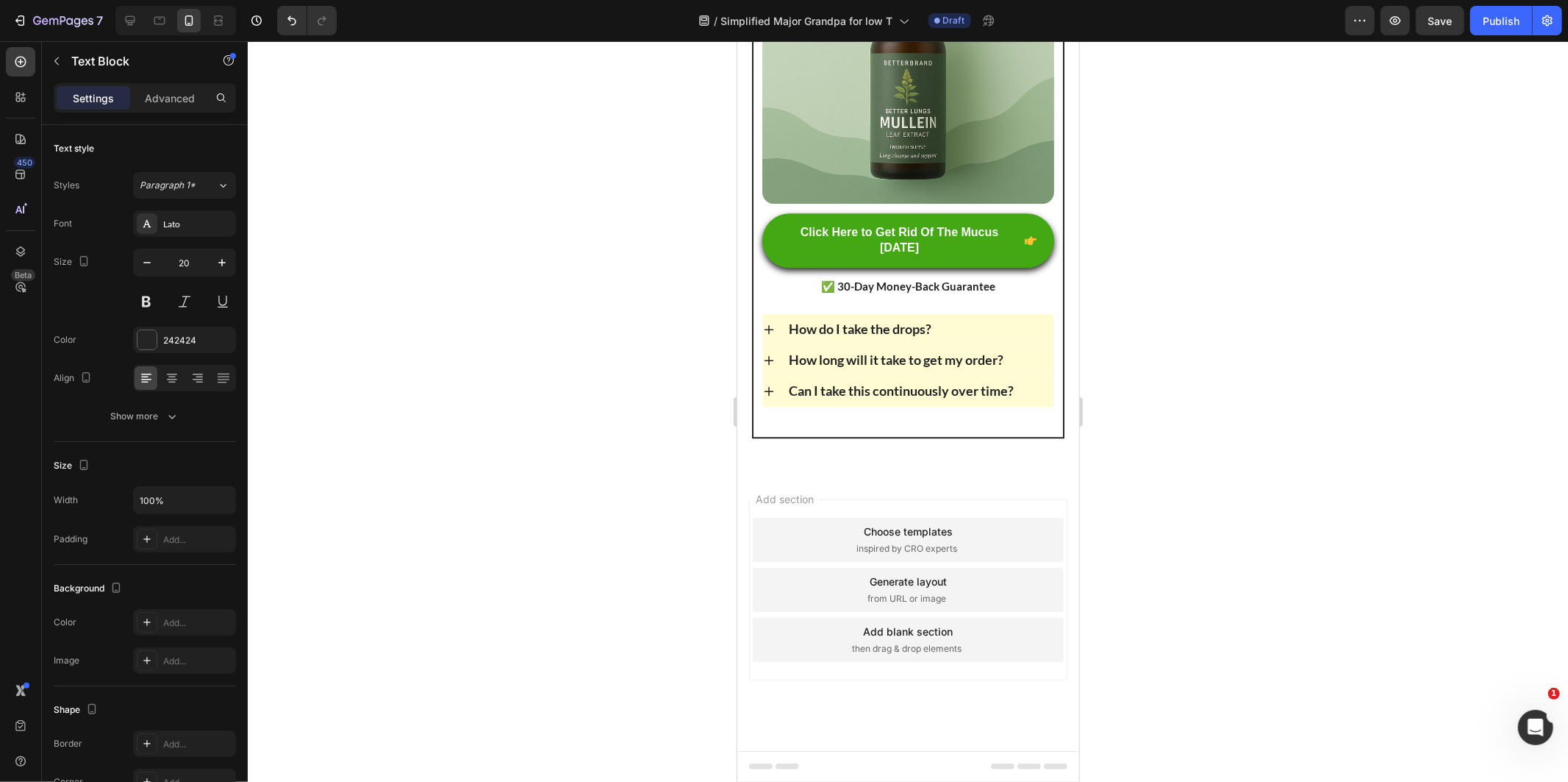
drag, startPoint x: 752, startPoint y: 402, endPoint x: 1006, endPoint y: 561, distance: 299.7
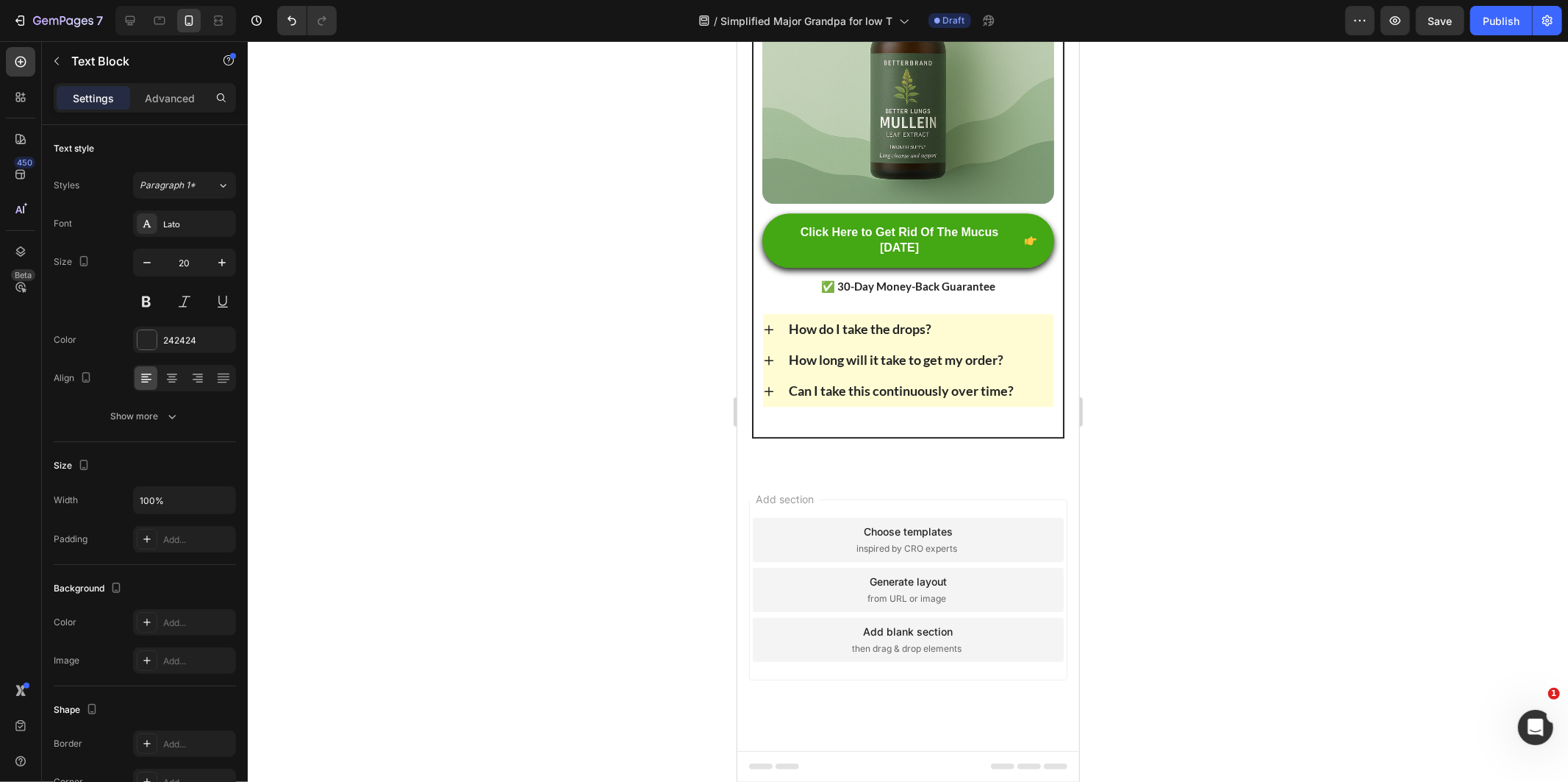
drag, startPoint x: 760, startPoint y: 497, endPoint x: 892, endPoint y: 525, distance: 134.9
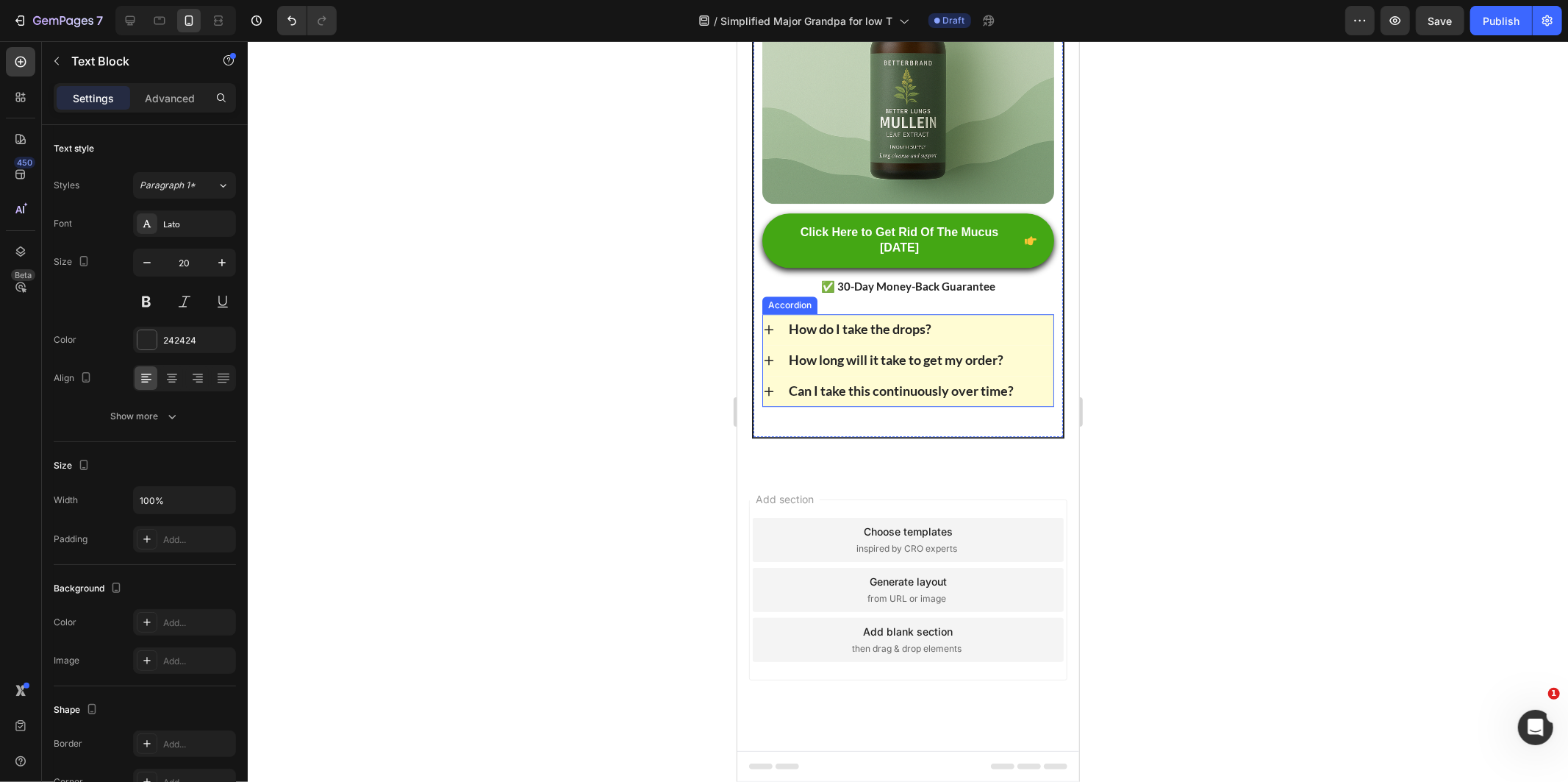
scroll to position [9613, 0]
click at [1502, 30] on button "Publish" at bounding box center [1501, 21] width 62 height 30
click at [1552, 17] on icon "button" at bounding box center [1547, 21] width 15 height 15
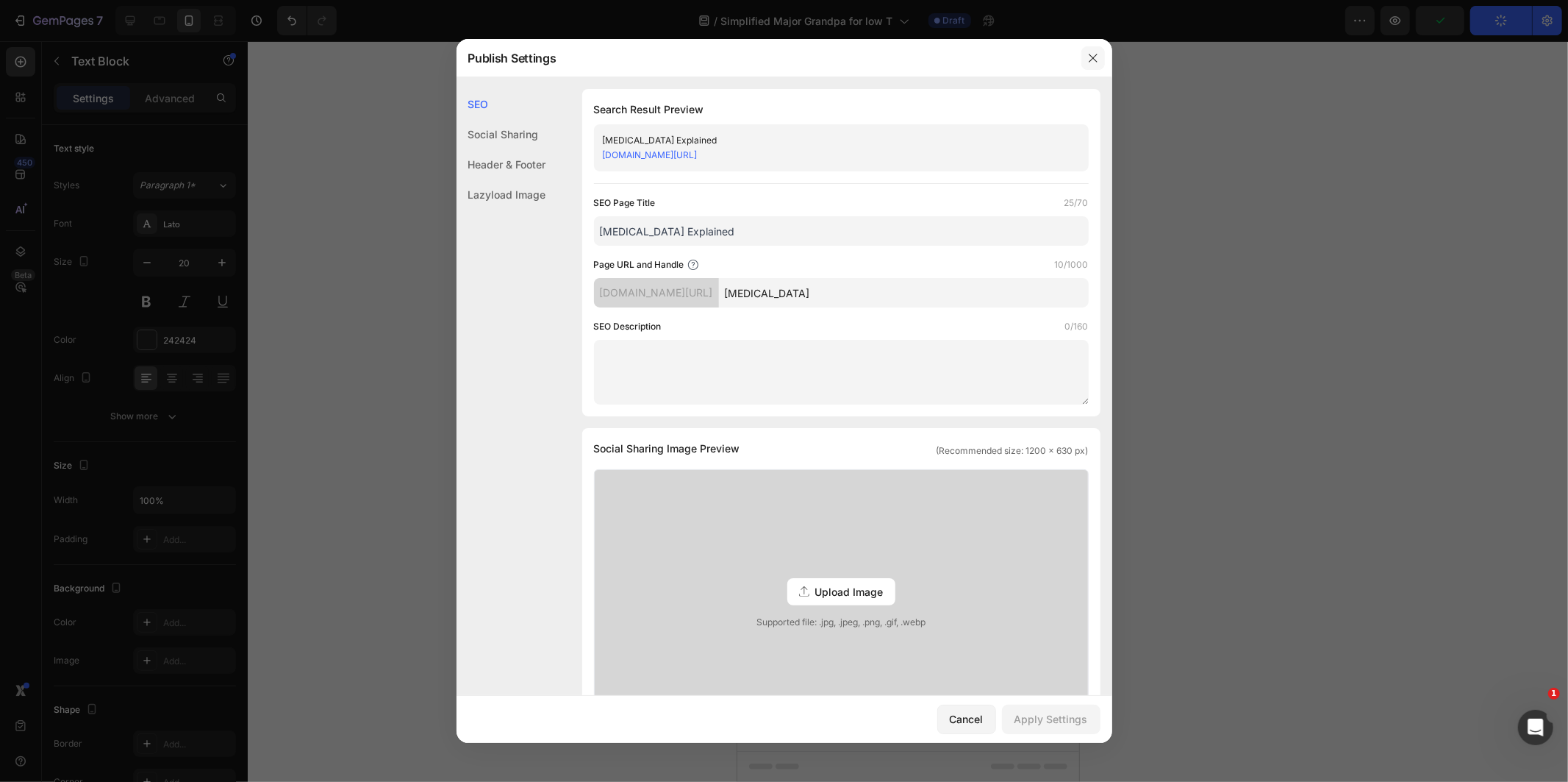
click at [1101, 57] on button "button" at bounding box center [1093, 58] width 24 height 24
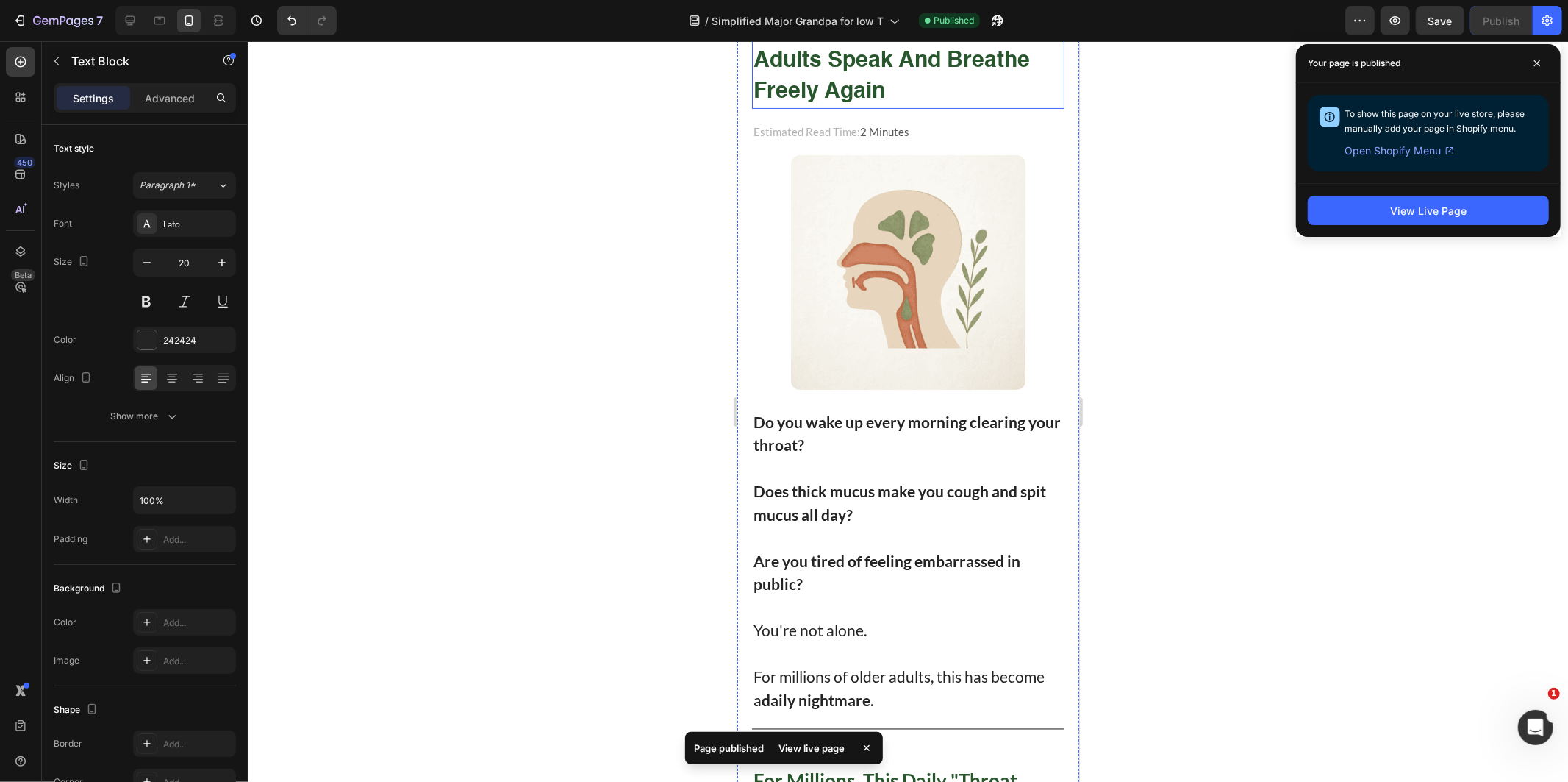
scroll to position [245, 0]
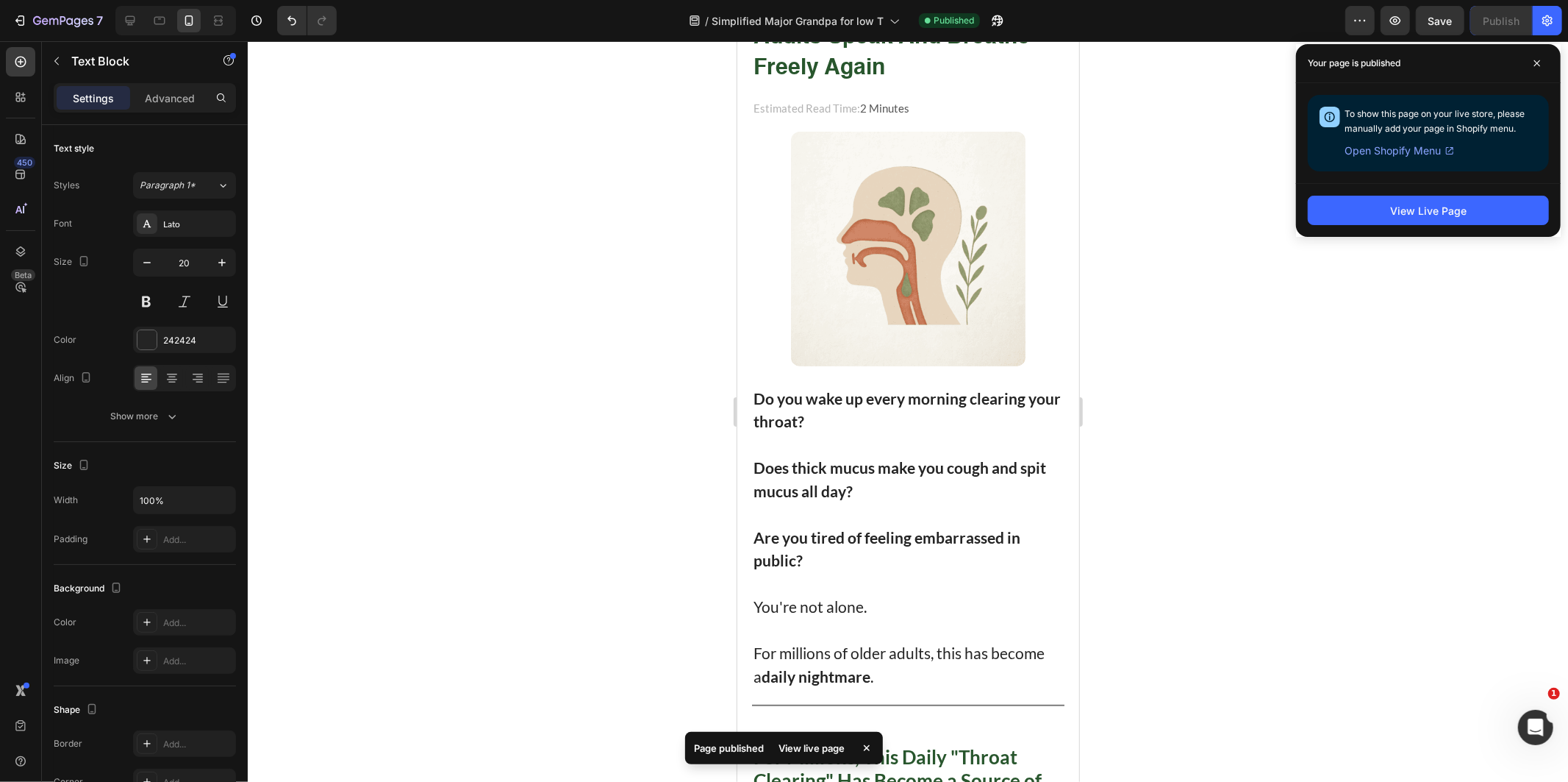
click at [1303, 366] on div at bounding box center [907, 411] width 1320 height 741
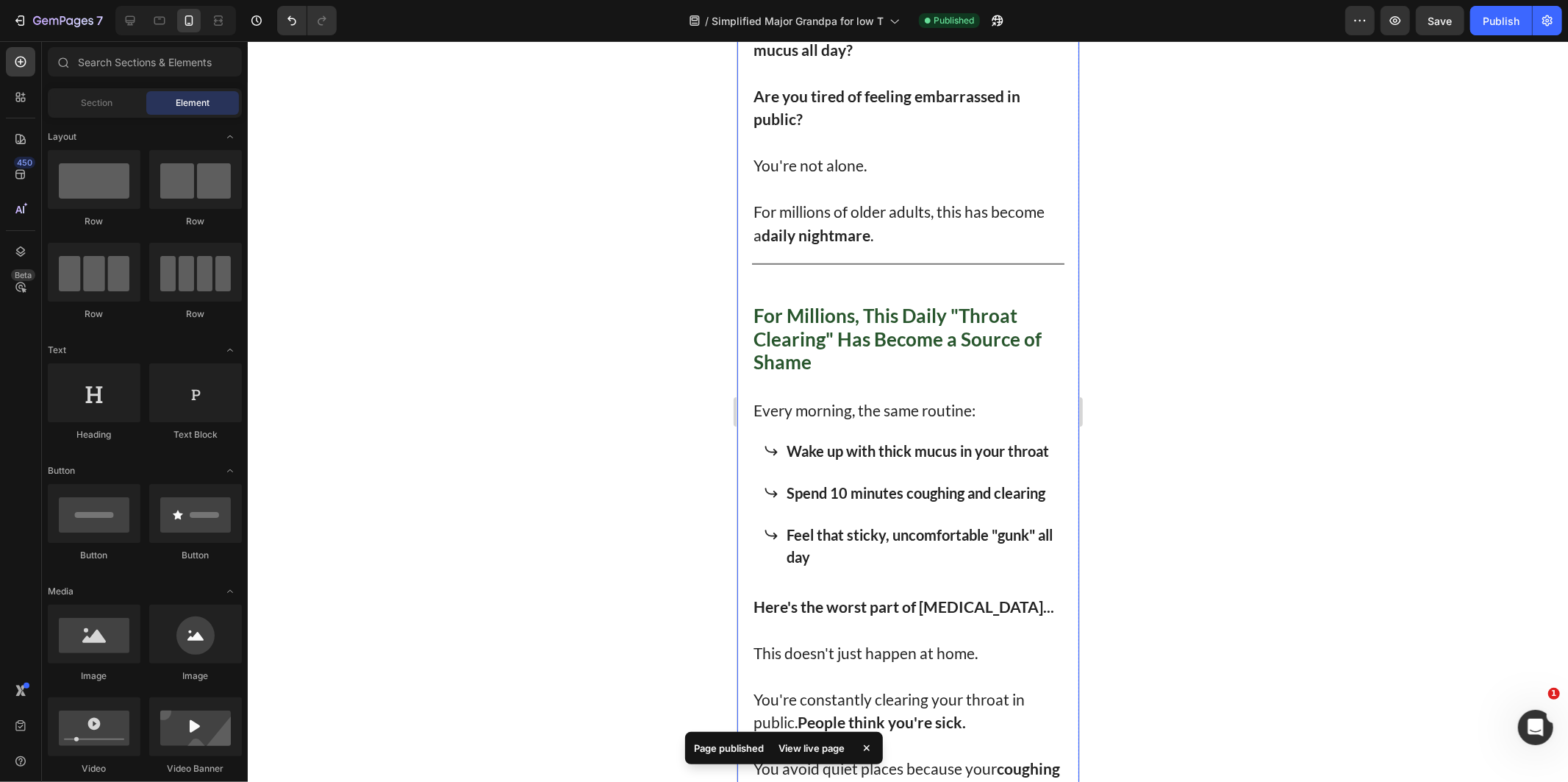
scroll to position [735, 0]
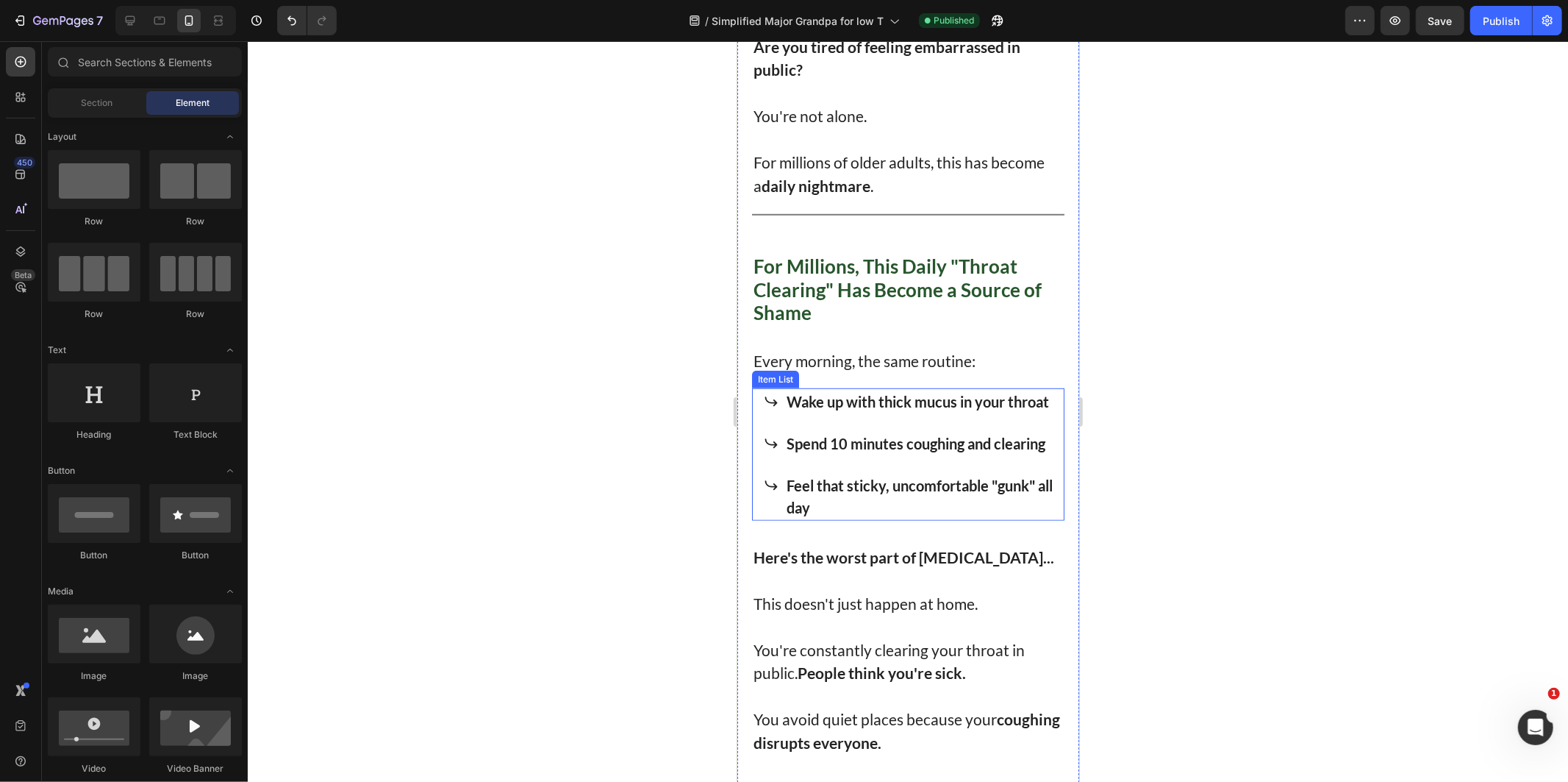
click at [880, 454] on p "Spend 10 minutes coughing and clearing" at bounding box center [919, 442] width 267 height 22
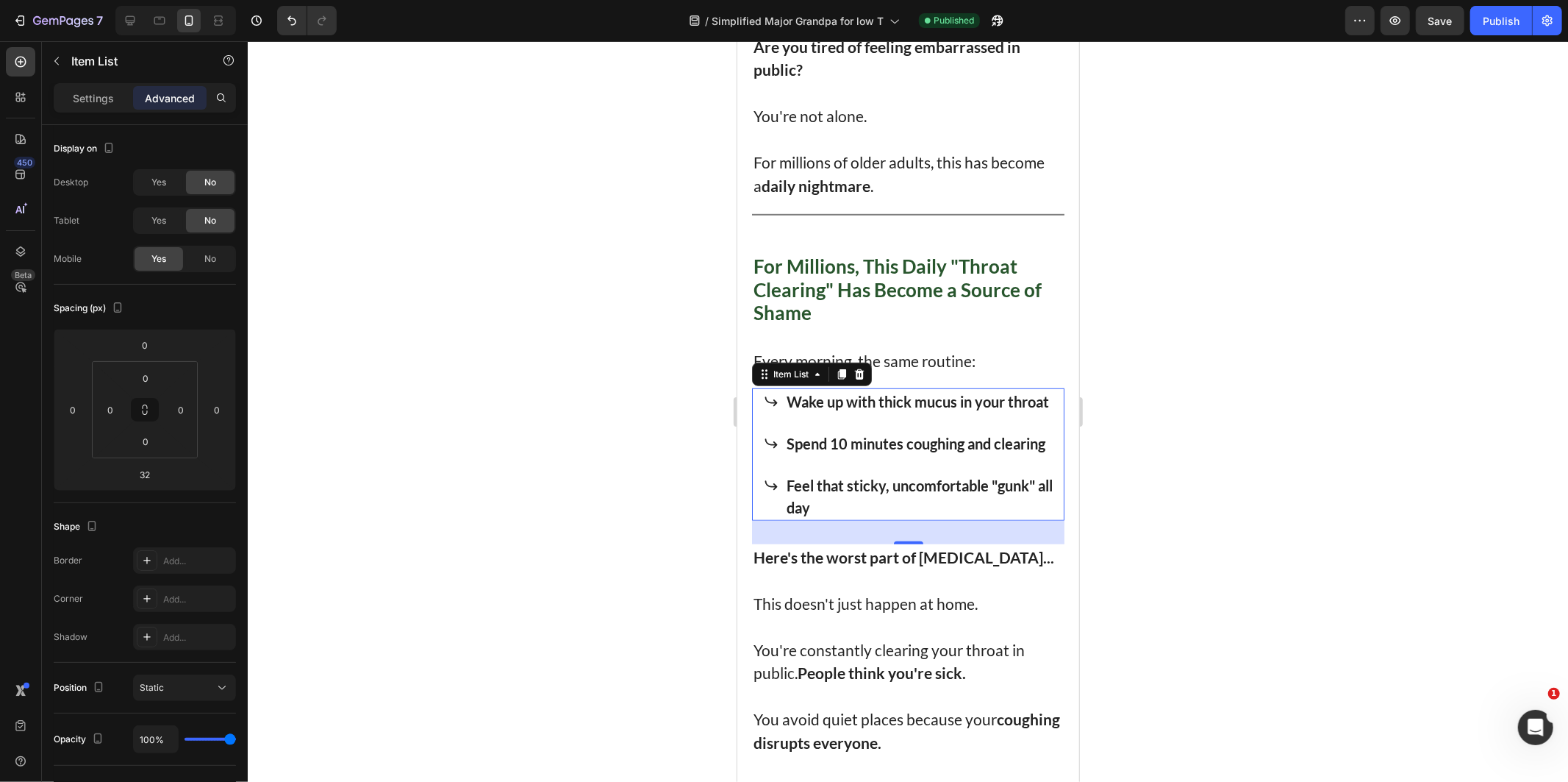
scroll to position [490, 0]
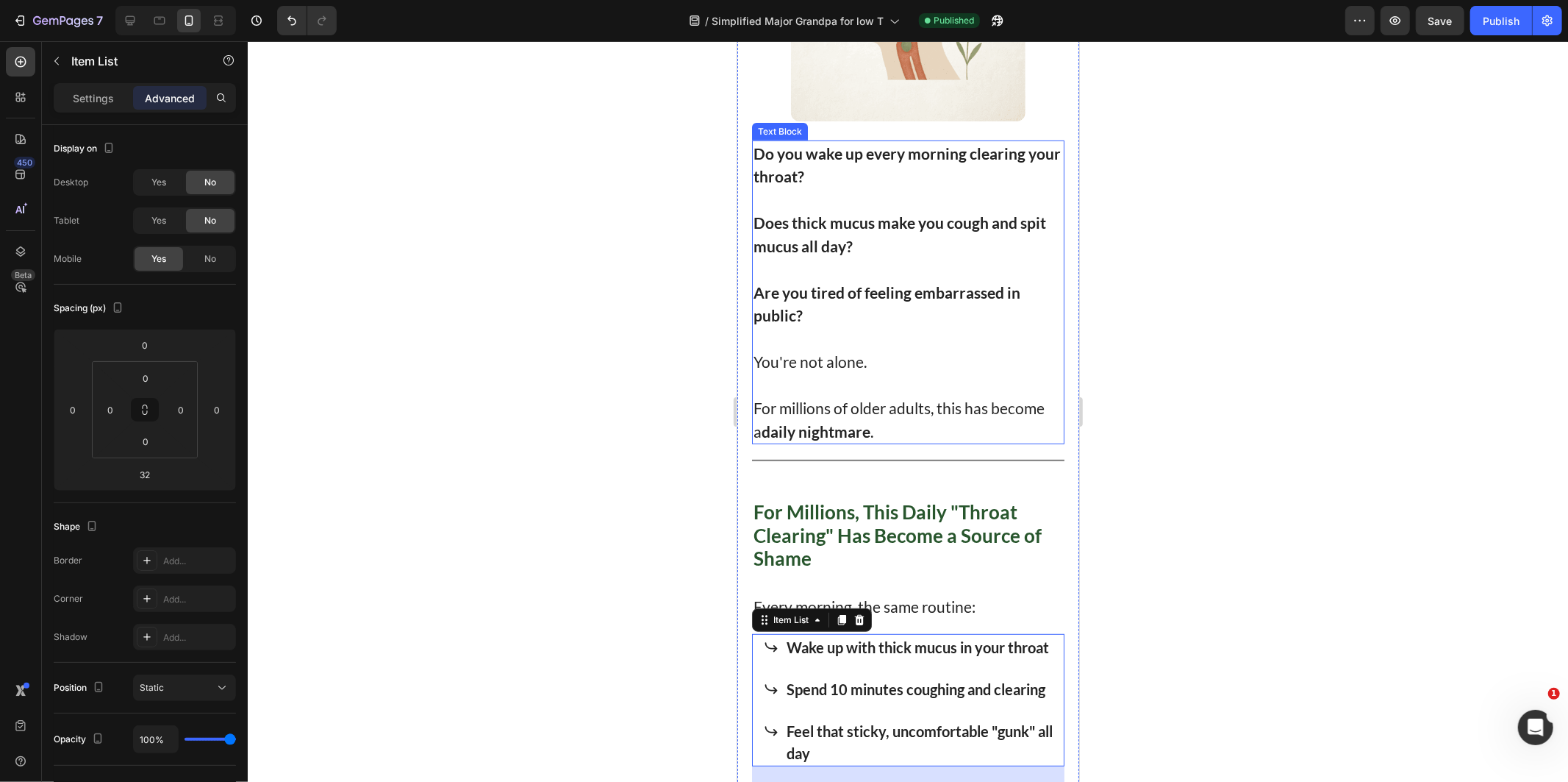
click at [963, 212] on strong "Does thick mucus make you cough and spit mucus all day?" at bounding box center [899, 233] width 293 height 42
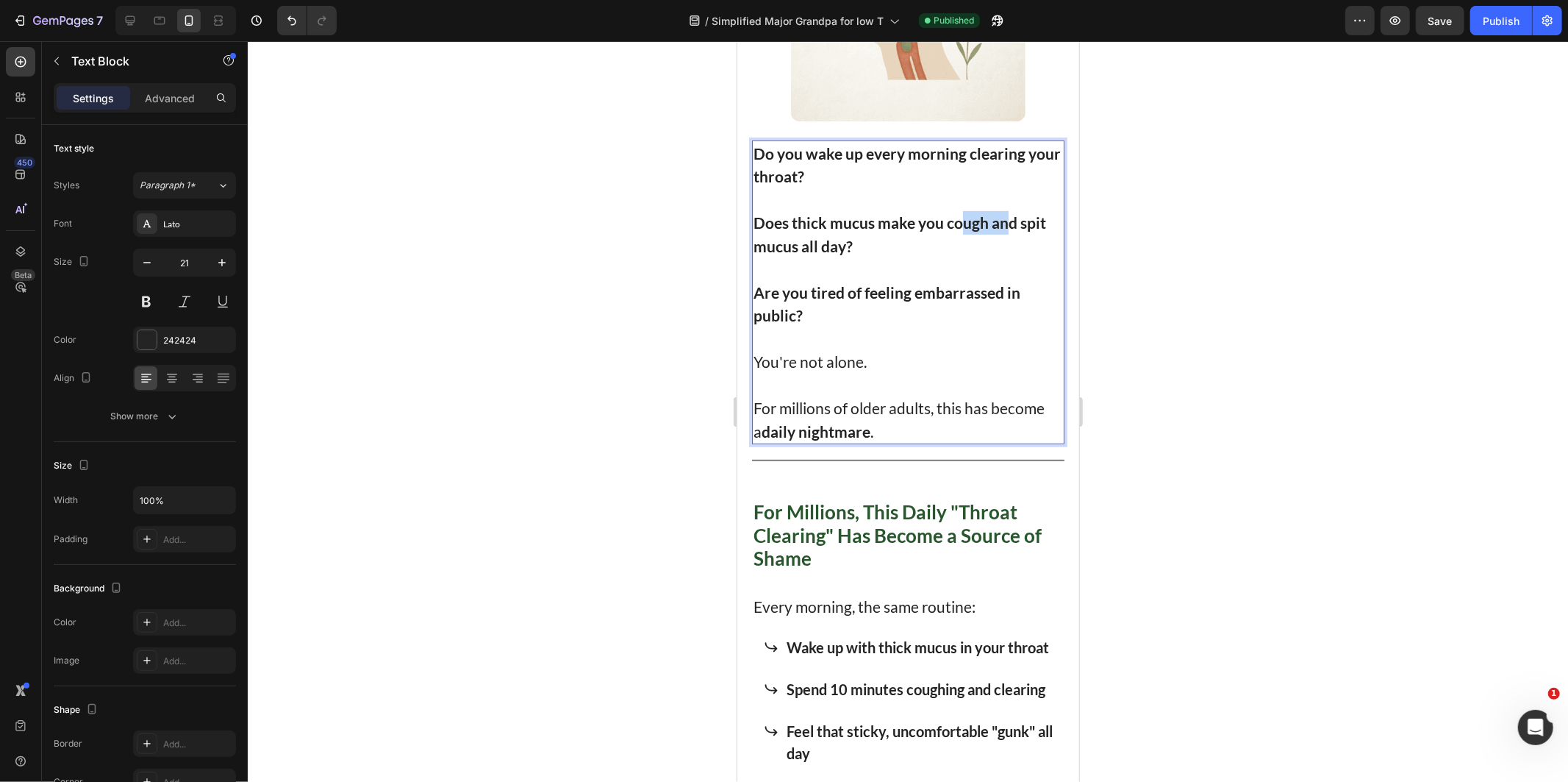
drag, startPoint x: 963, startPoint y: 209, endPoint x: 943, endPoint y: 220, distance: 22.8
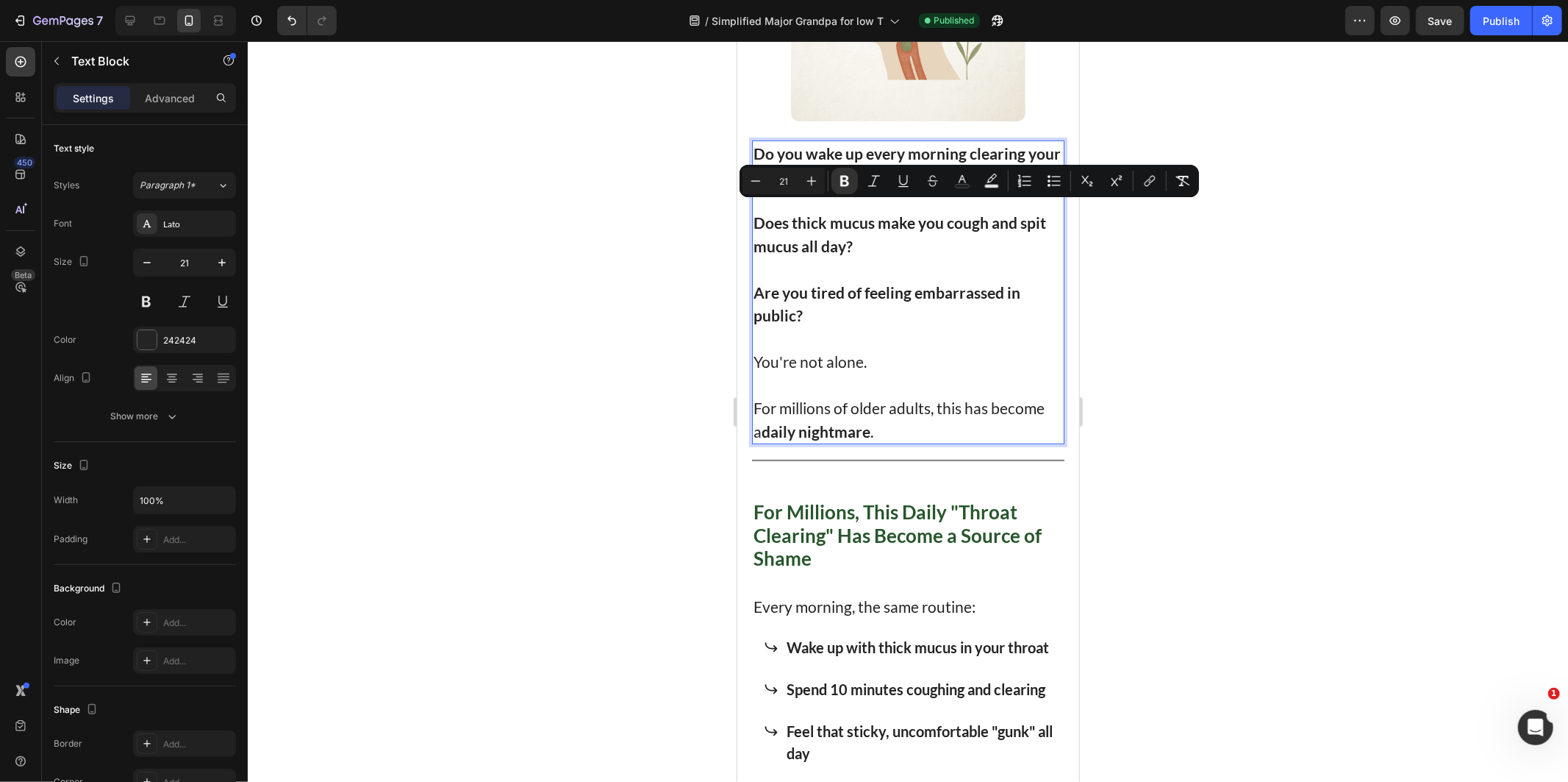
click at [951, 219] on strong "Does thick mucus make you cough and spit mucus all day?" at bounding box center [899, 233] width 293 height 42
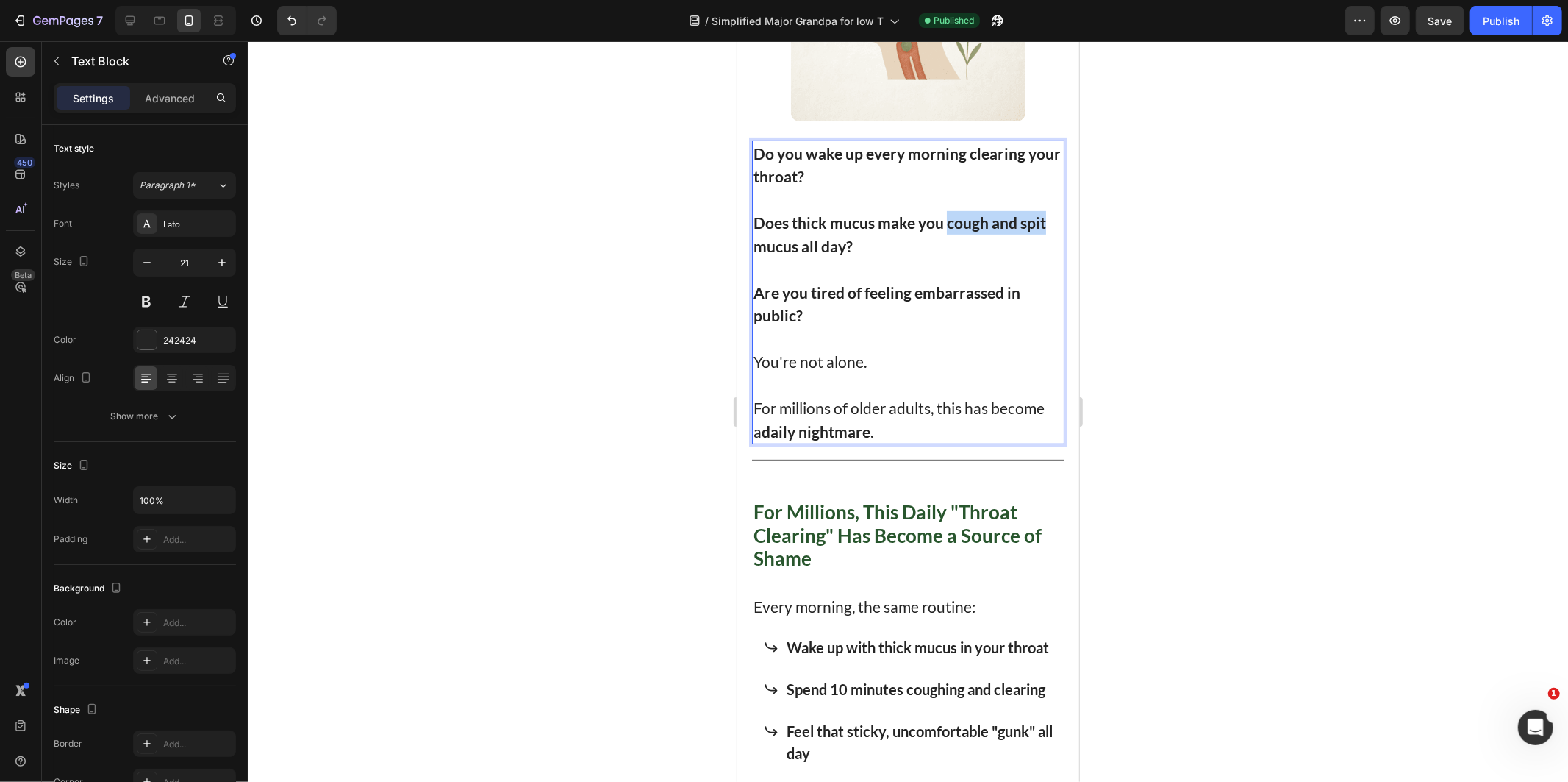
drag, startPoint x: 954, startPoint y: 219, endPoint x: 1030, endPoint y: 220, distance: 76.0
click at [1030, 220] on strong "Does thick mucus make you cough and spit mucus all day?" at bounding box center [899, 233] width 293 height 42
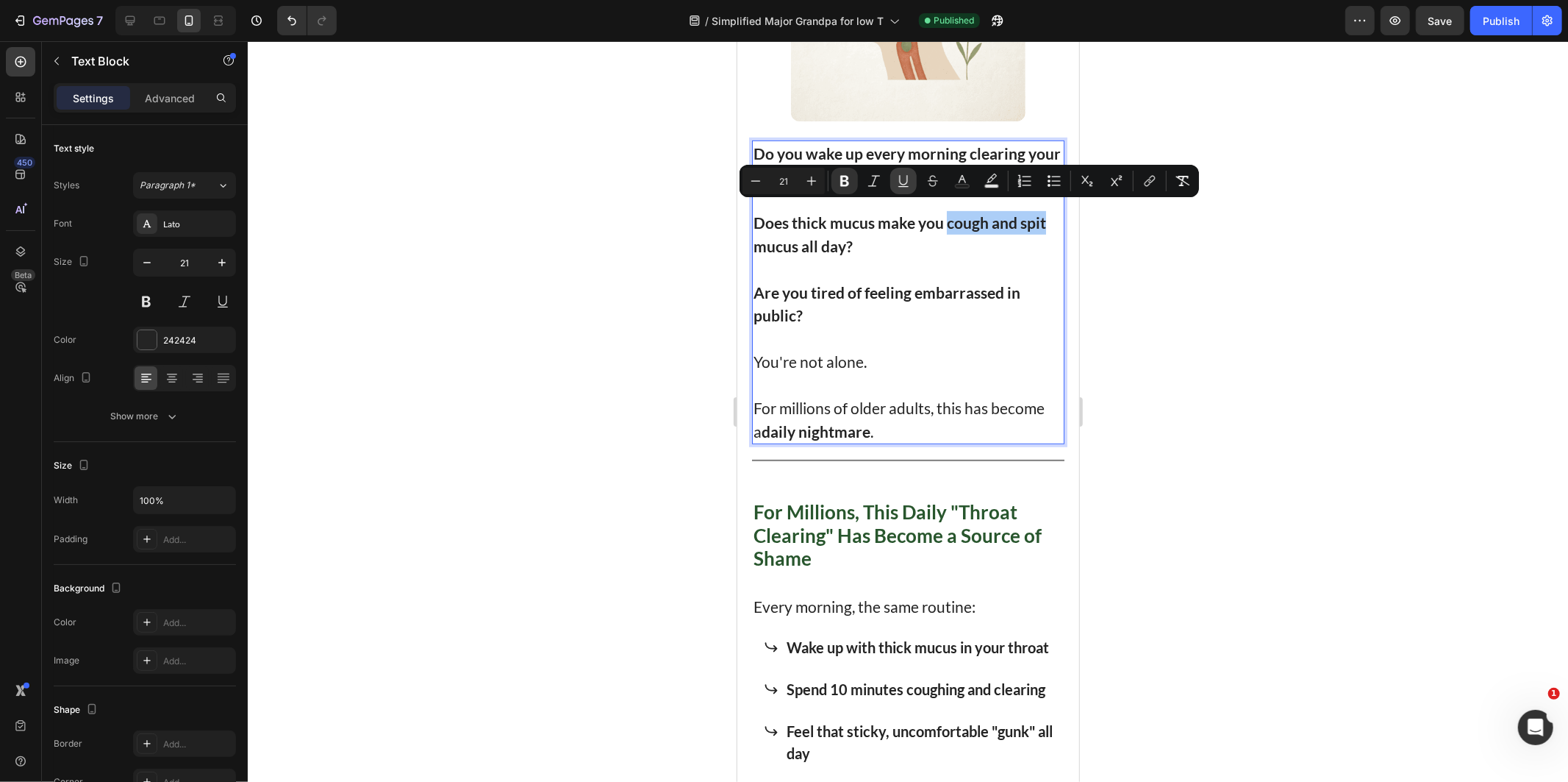
click at [906, 182] on icon "Editor contextual toolbar" at bounding box center [903, 180] width 8 height 11
click at [619, 307] on div at bounding box center [907, 411] width 1320 height 741
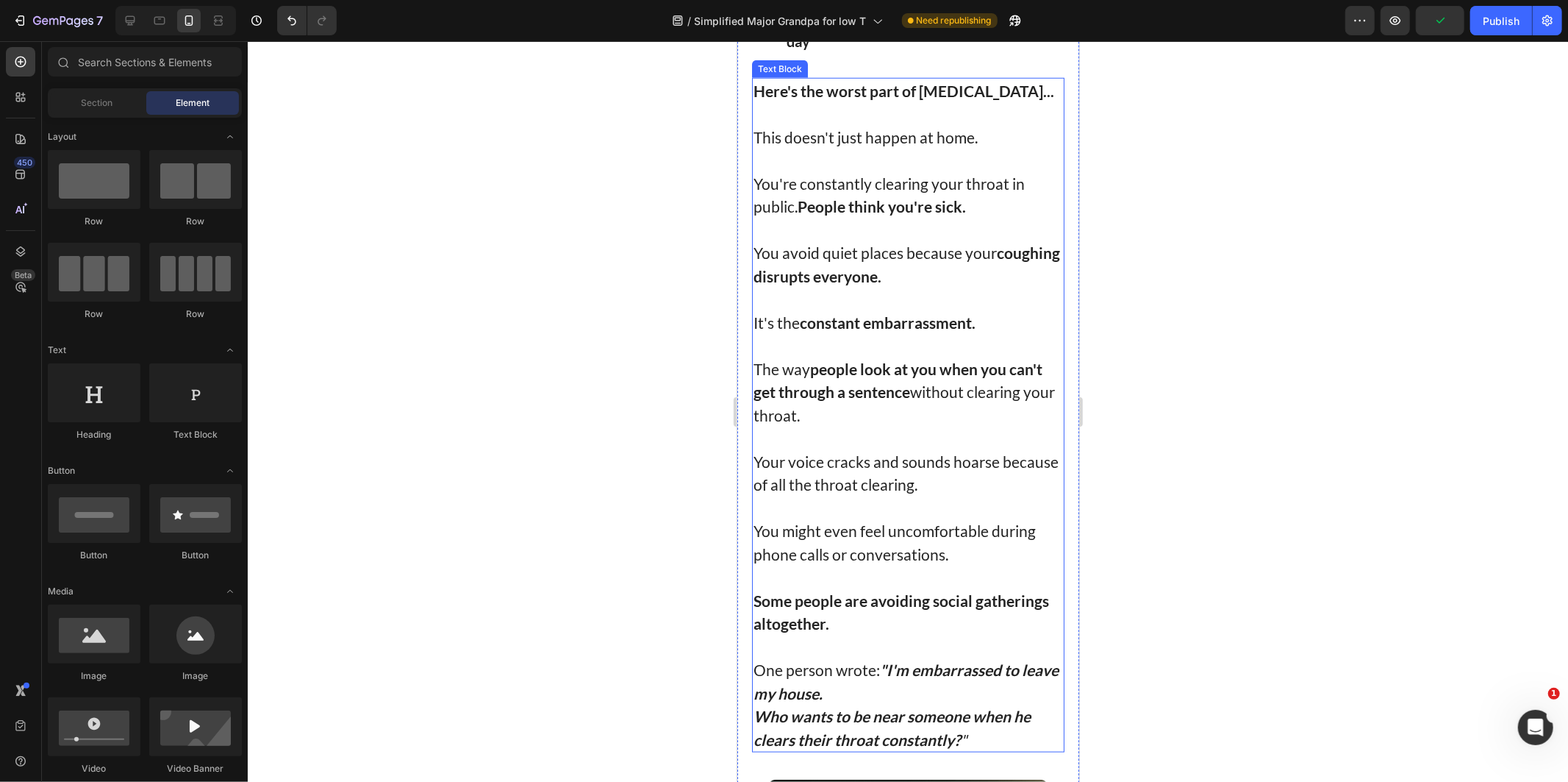
scroll to position [1225, 0]
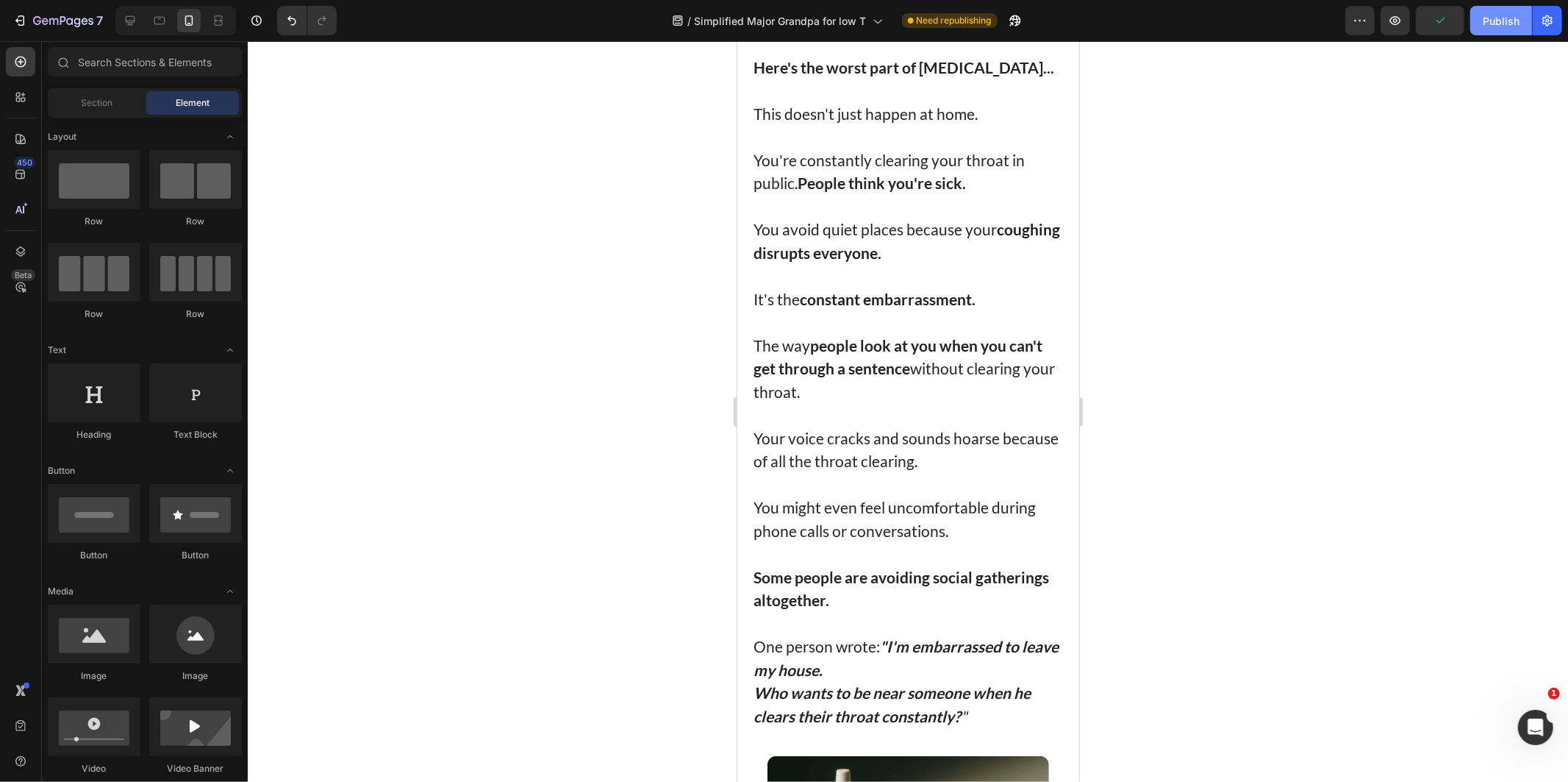
click at [1507, 34] on button "Publish" at bounding box center [1501, 21] width 62 height 30
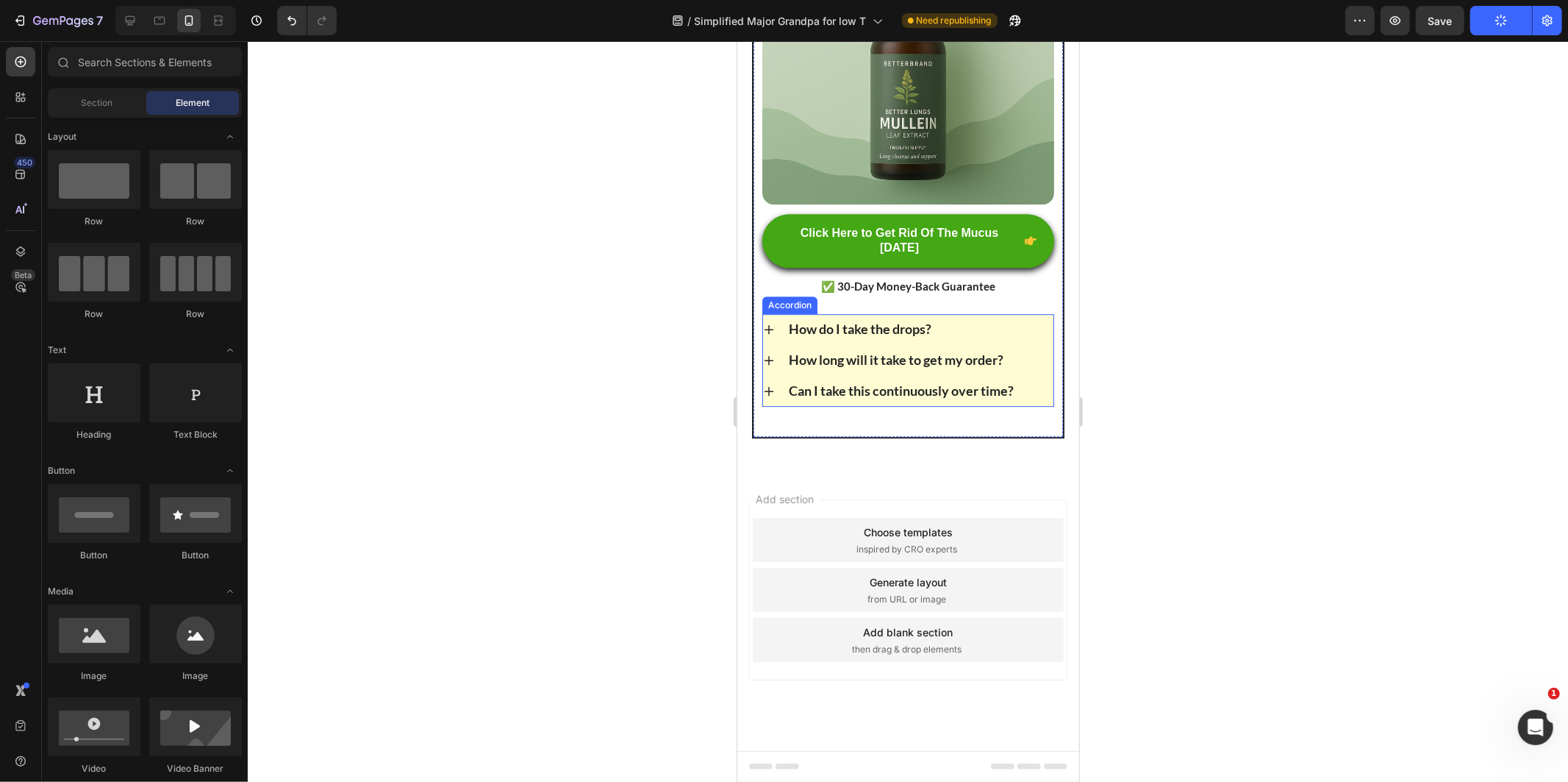
scroll to position [9613, 0]
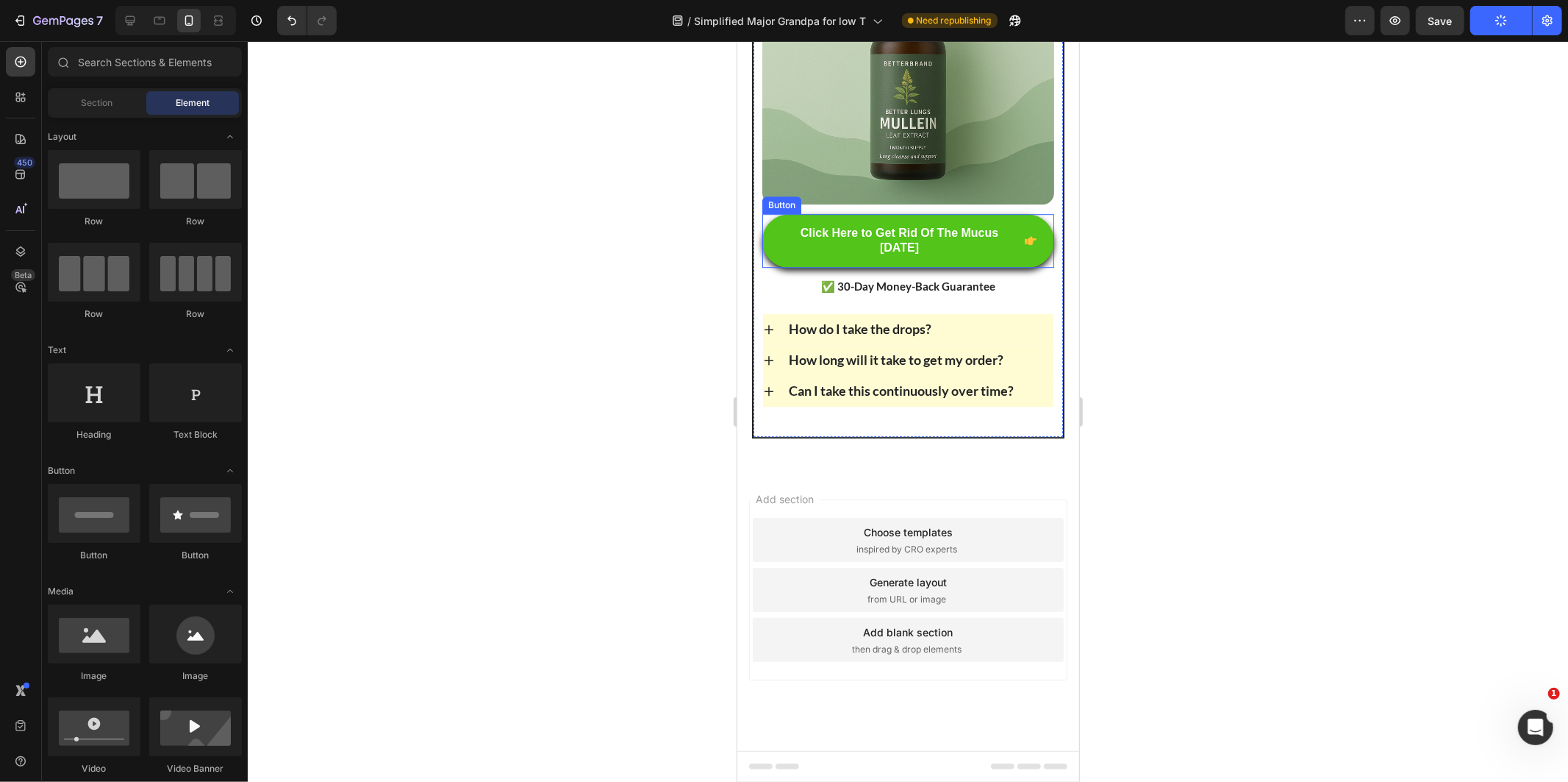
click at [925, 242] on p "Click Here to Get Rid Of The Mucus [DATE]" at bounding box center [898, 241] width 239 height 31
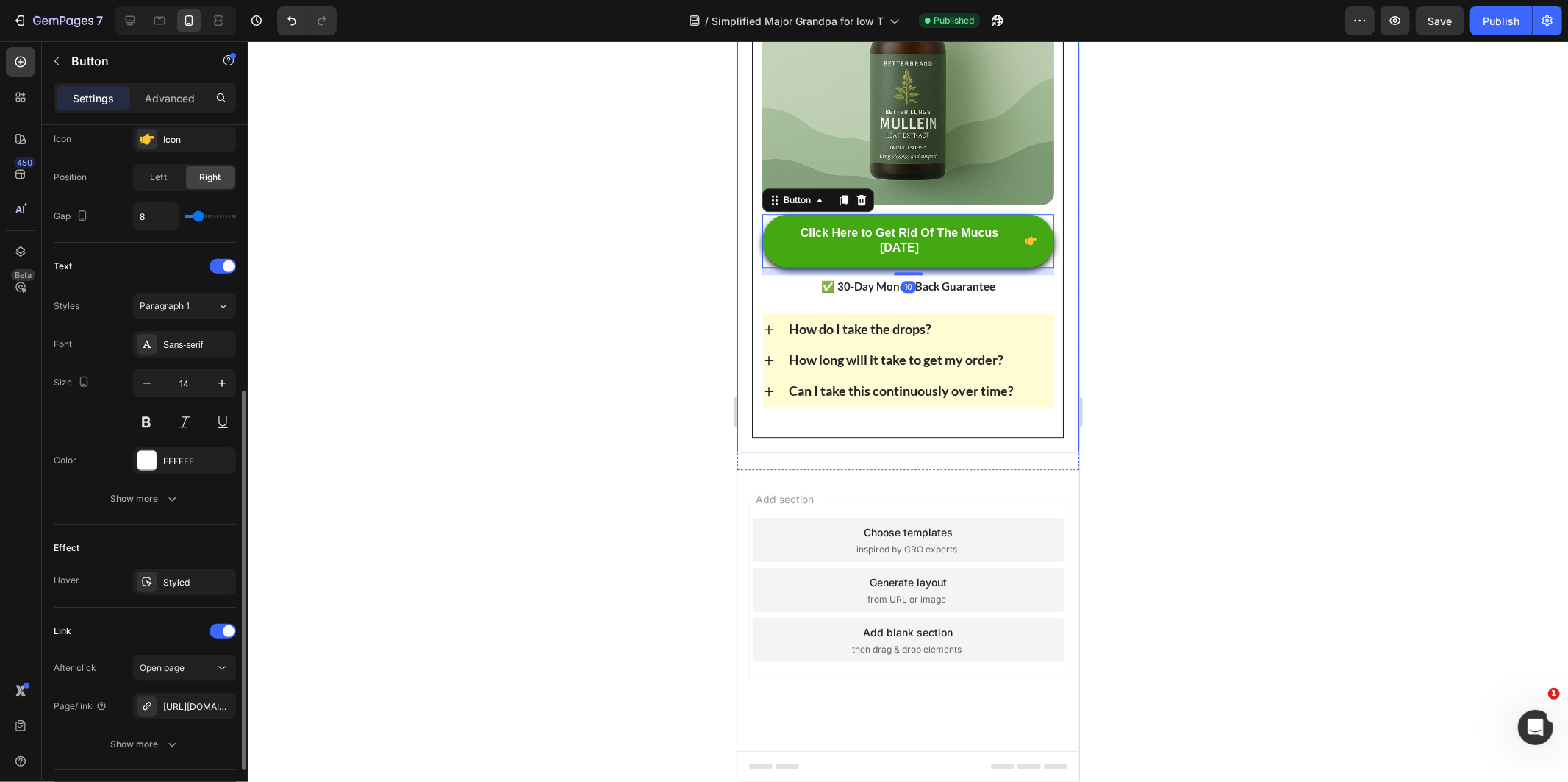
scroll to position [587, 0]
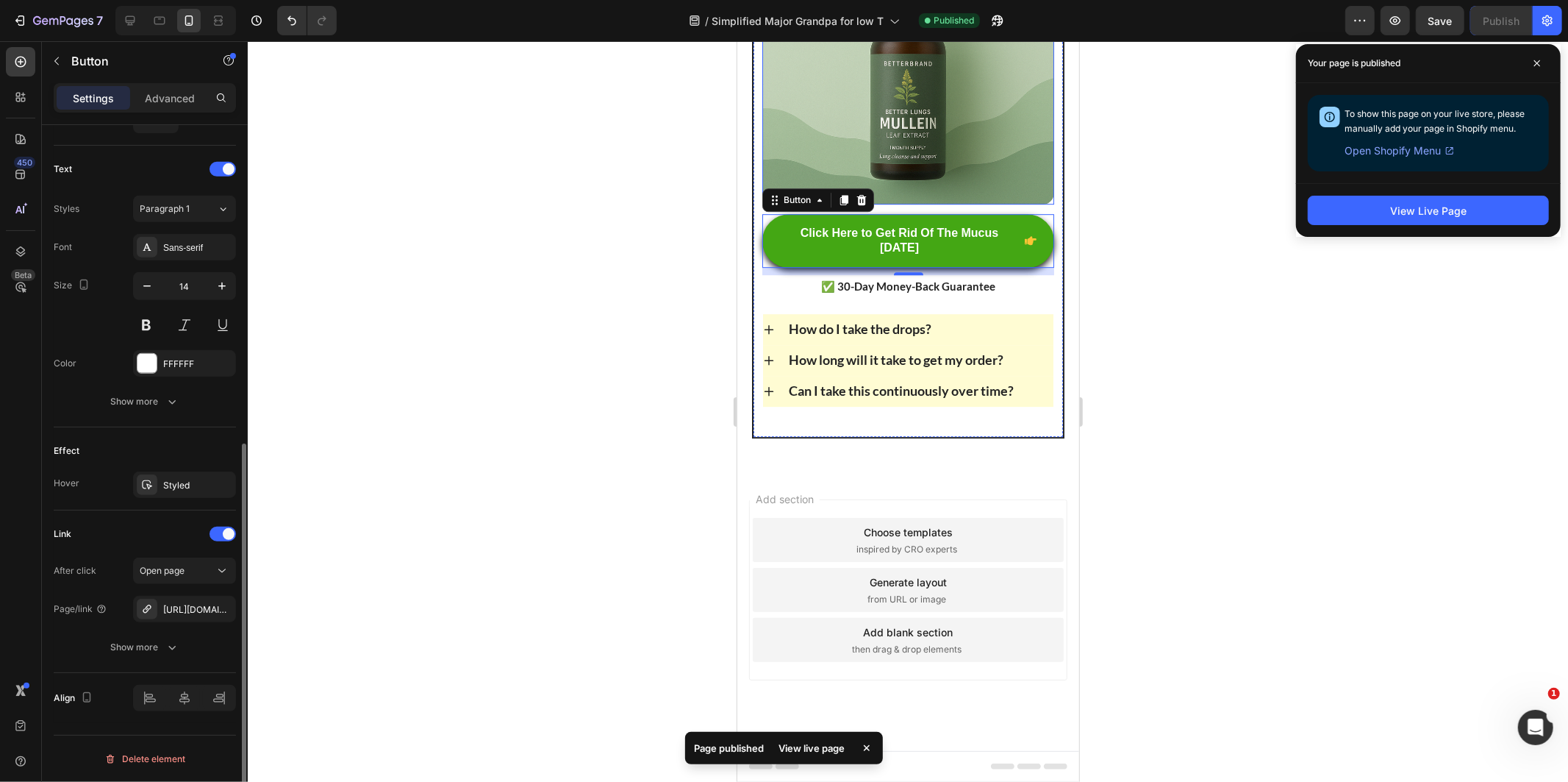
click at [796, 141] on img at bounding box center [907, 58] width 292 height 292
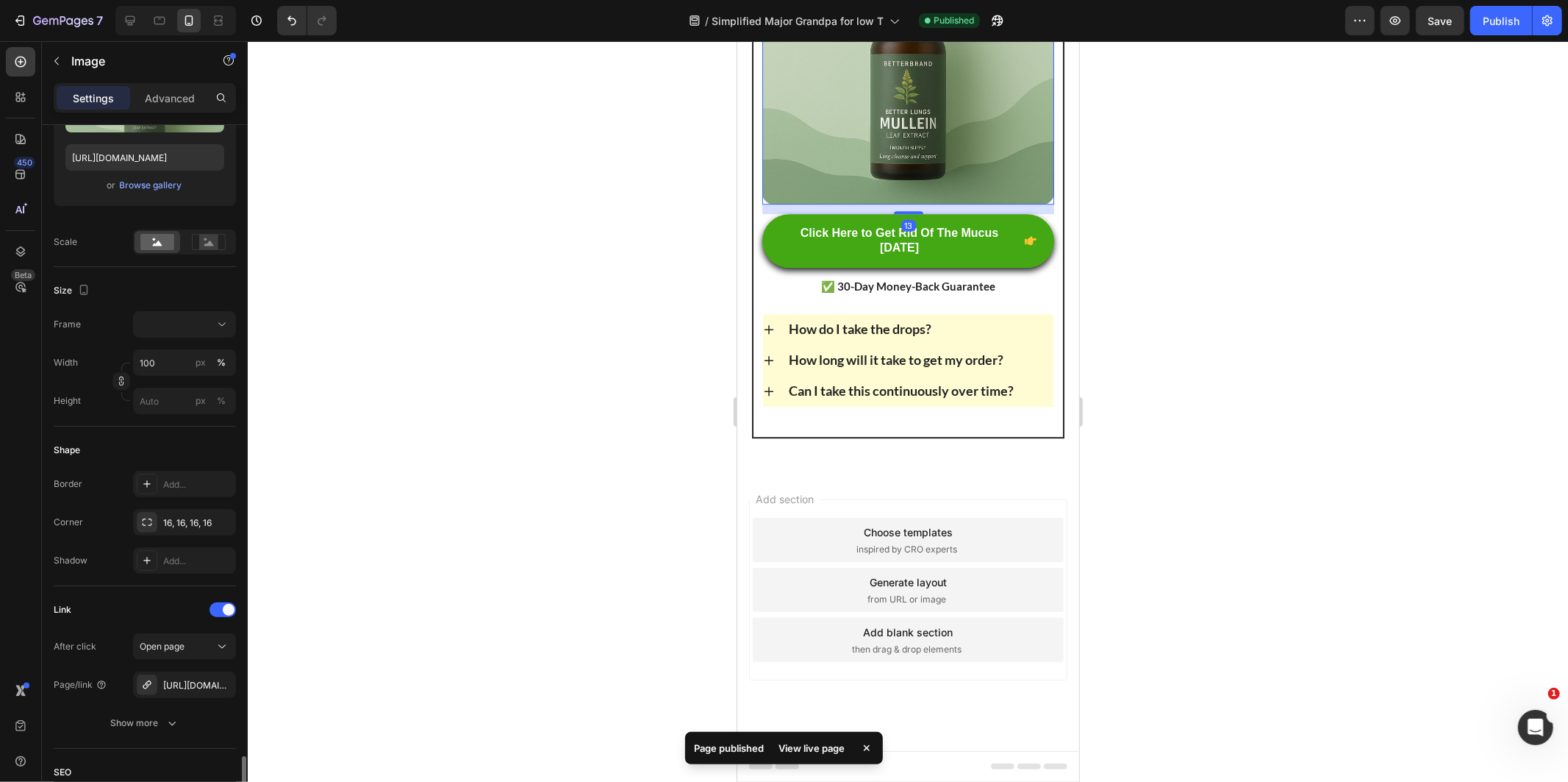
scroll to position [563, 0]
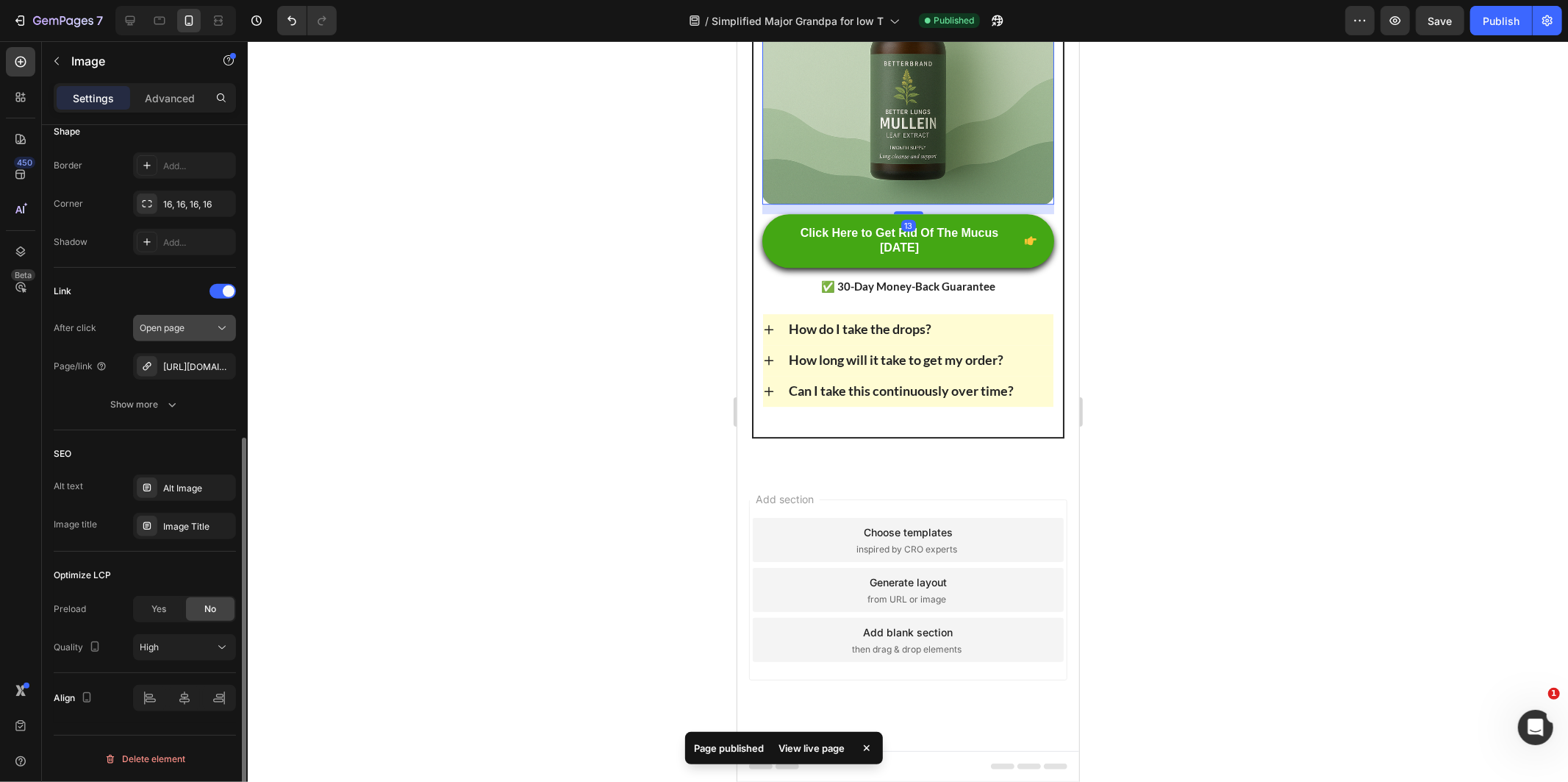
click at [197, 339] on button "Open page" at bounding box center [184, 328] width 103 height 26
click at [194, 330] on div "Open page" at bounding box center [177, 328] width 75 height 13
click at [180, 372] on div "https://clerivia.com/mullein-leaf-extract" at bounding box center [185, 367] width 43 height 13
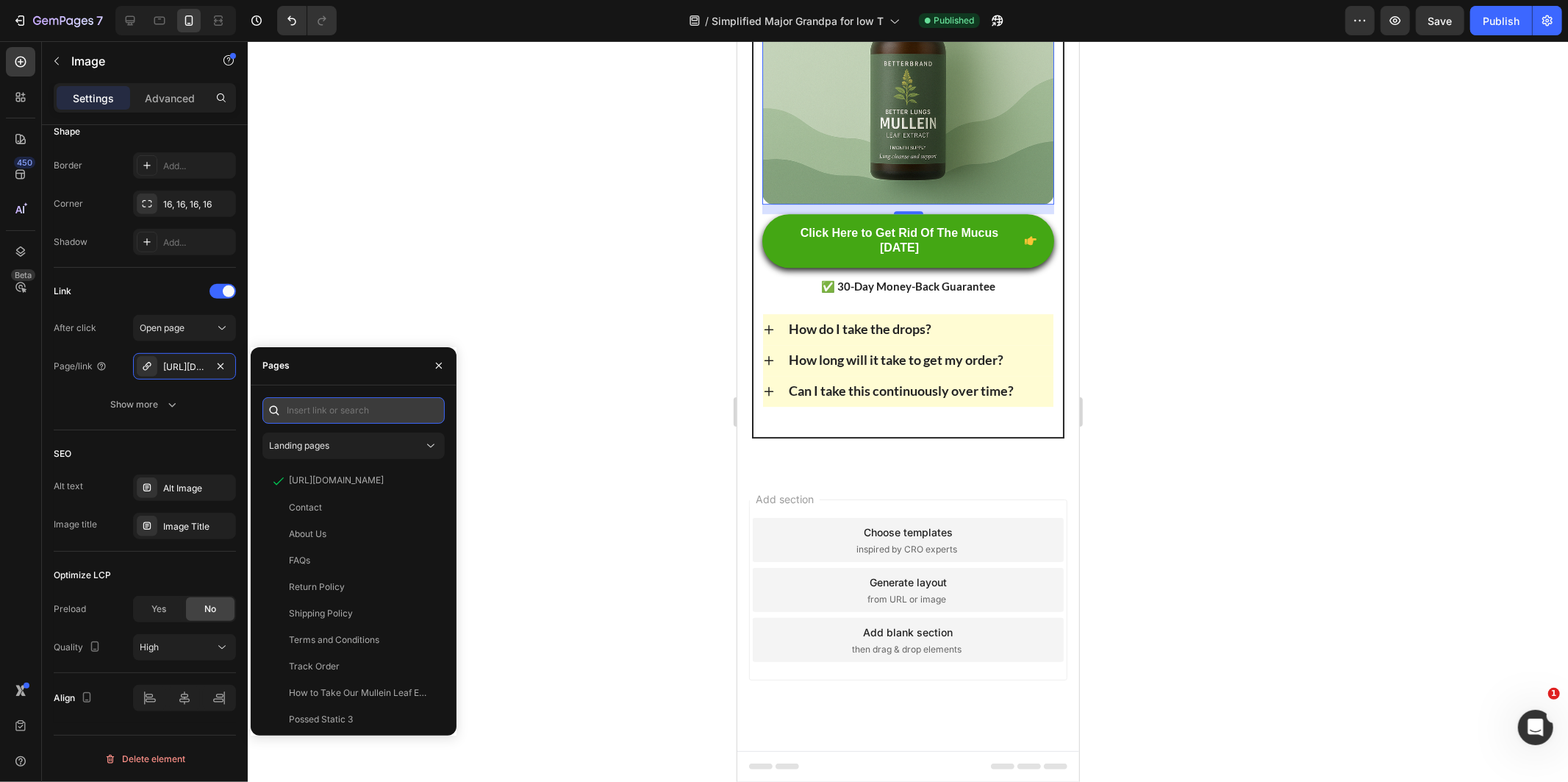
click at [333, 414] on input "text" at bounding box center [353, 410] width 182 height 26
type input "clera"
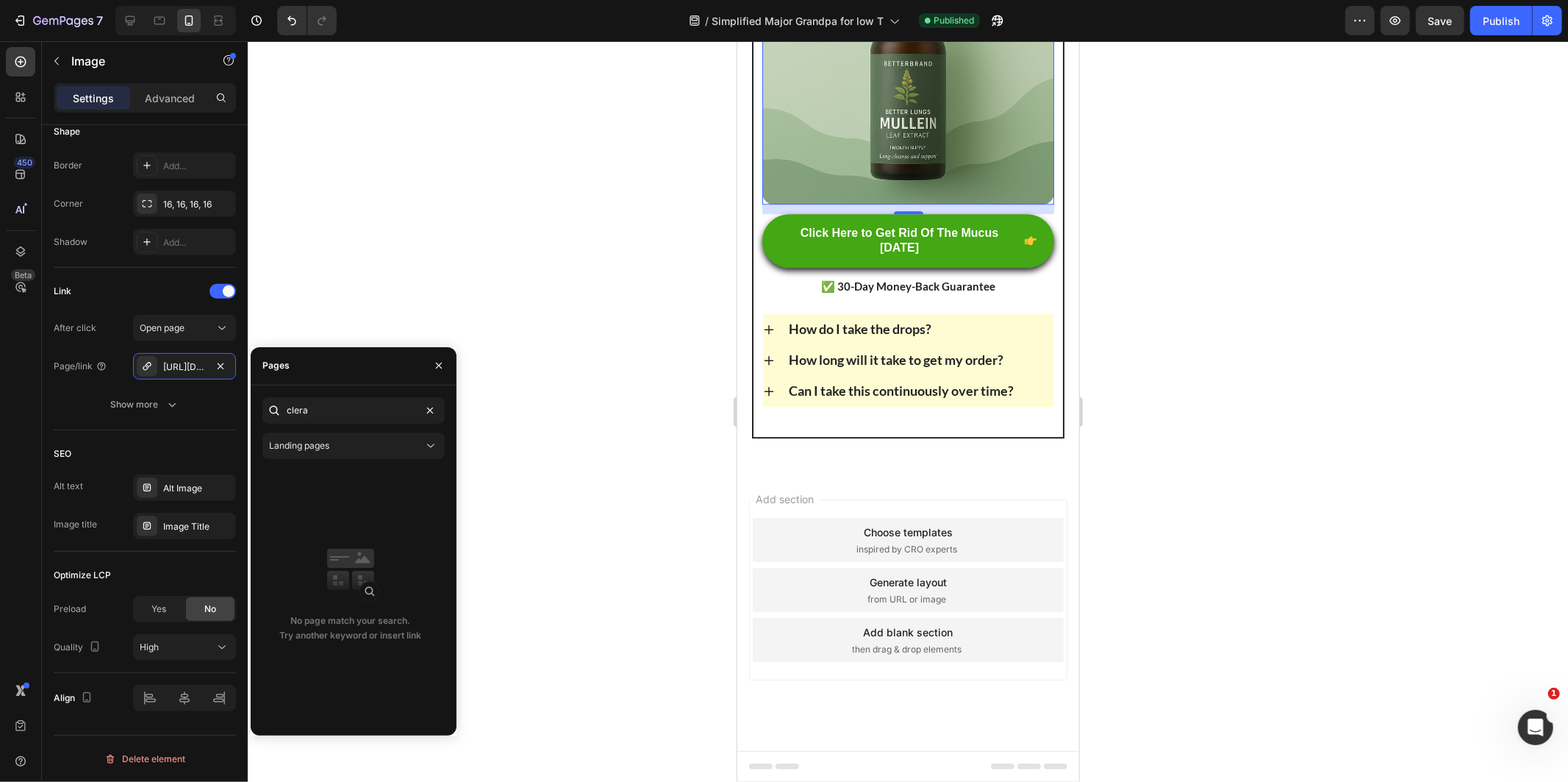
click at [434, 349] on div at bounding box center [438, 366] width 35 height 38
click at [438, 354] on button "button" at bounding box center [439, 365] width 24 height 24
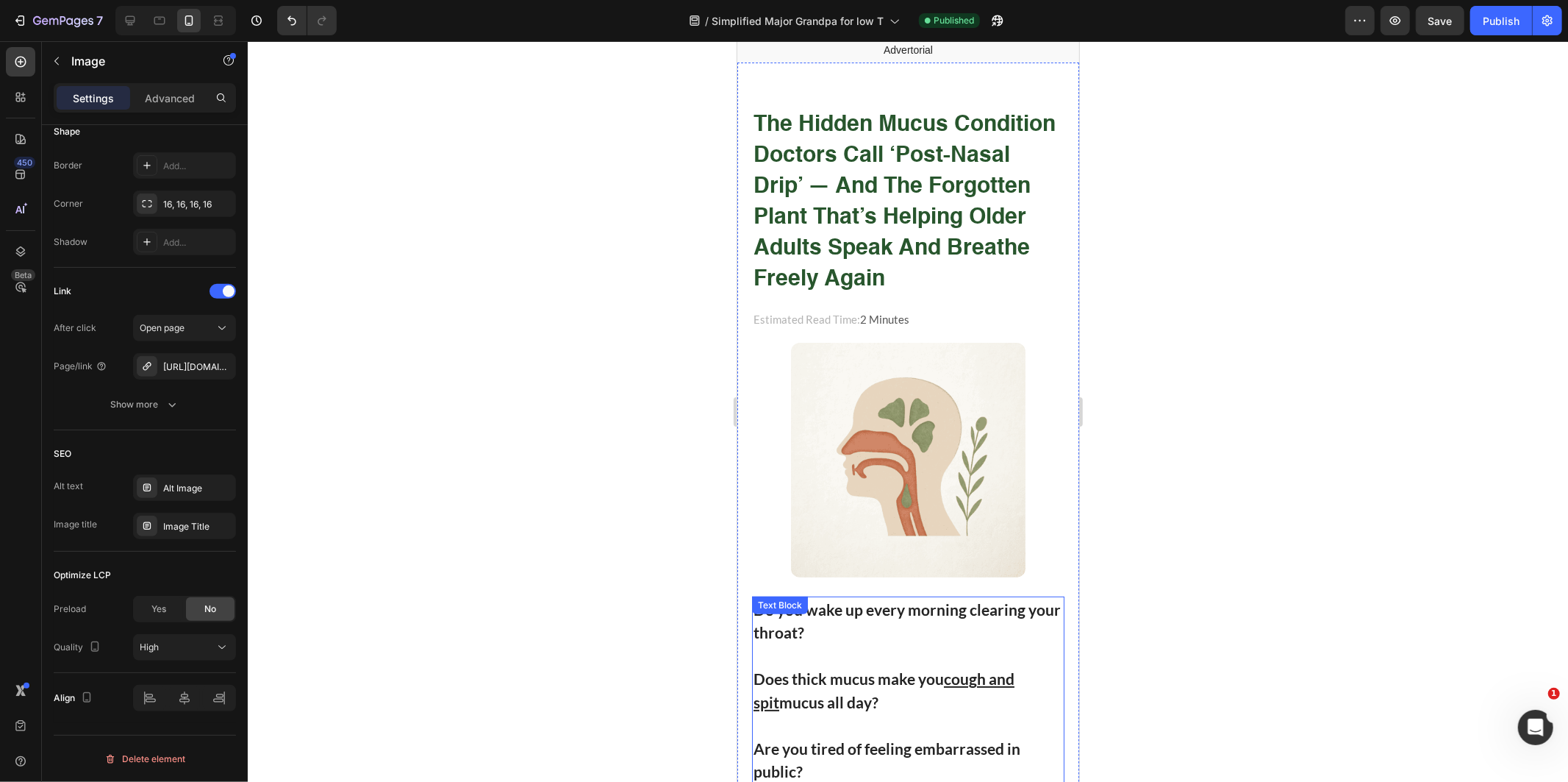
scroll to position [0, 0]
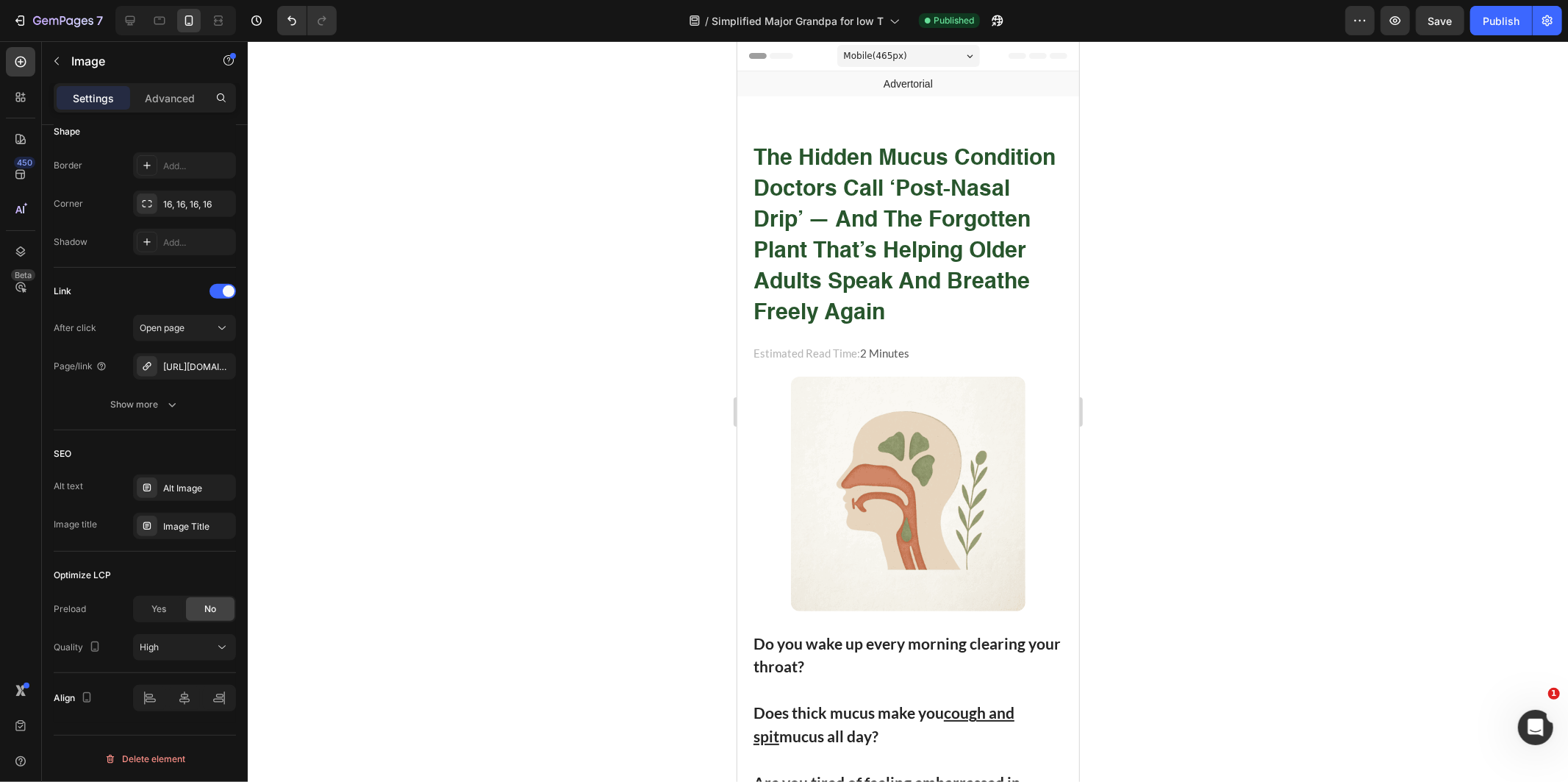
drag, startPoint x: 1312, startPoint y: 322, endPoint x: 1291, endPoint y: 314, distance: 22.5
click at [1312, 322] on div at bounding box center [907, 411] width 1320 height 741
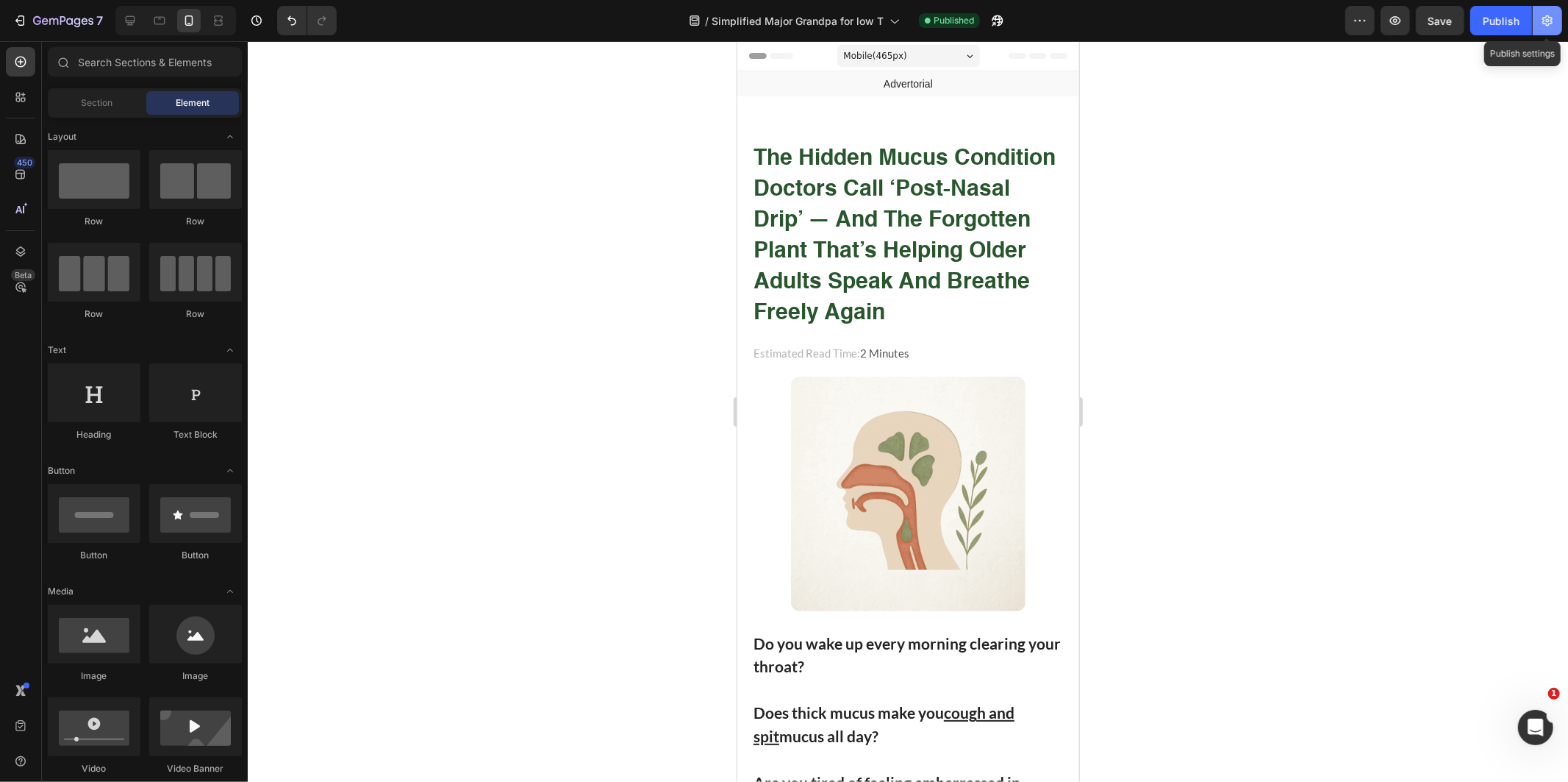
click at [1548, 25] on icon "button" at bounding box center [1547, 21] width 15 height 15
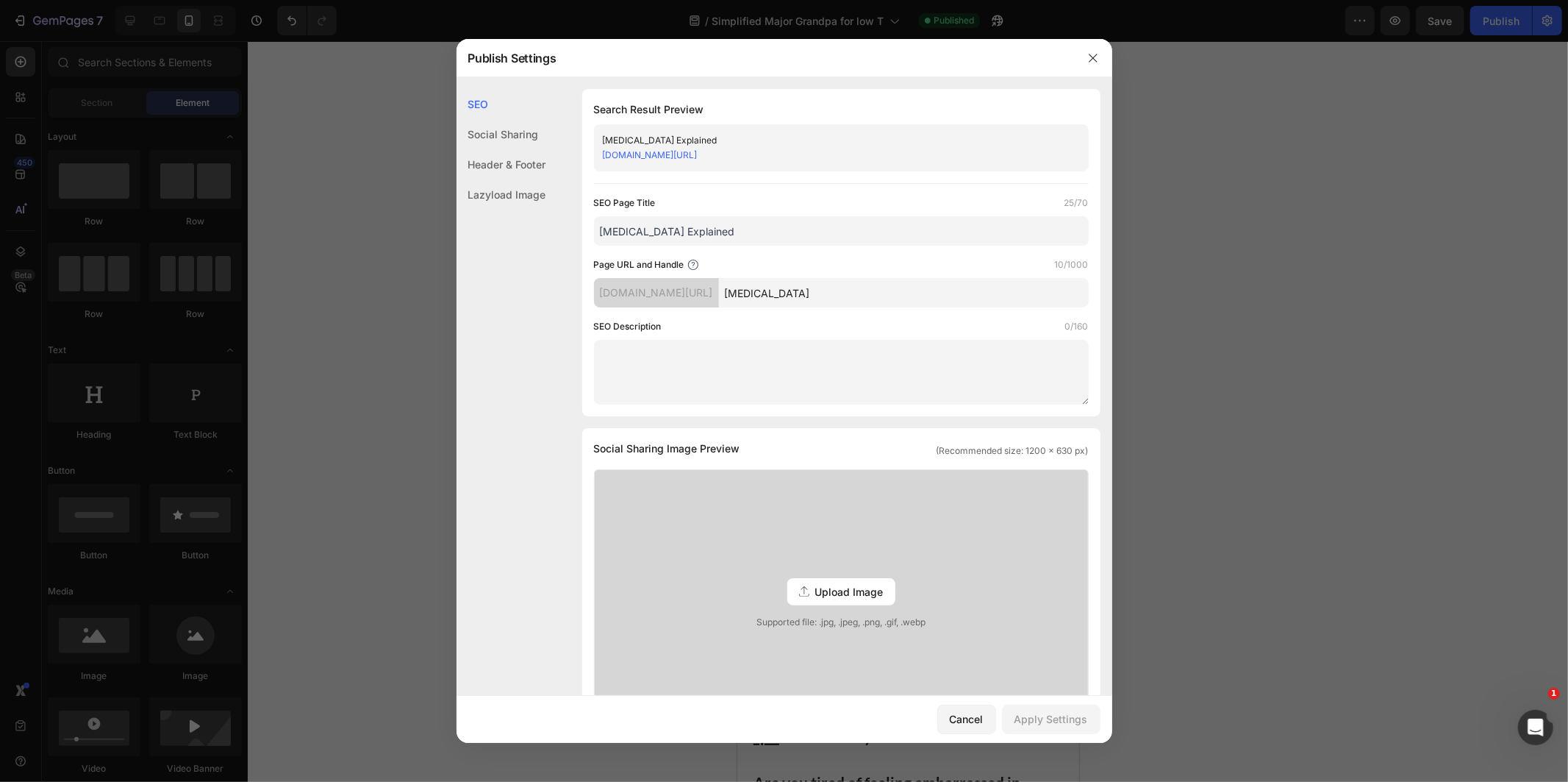
click at [698, 155] on link "y0jh2u-nc.myshopify.com/pages/nasal-drip" at bounding box center [649, 155] width 95 height 11
click at [1090, 49] on button "button" at bounding box center [1093, 58] width 24 height 24
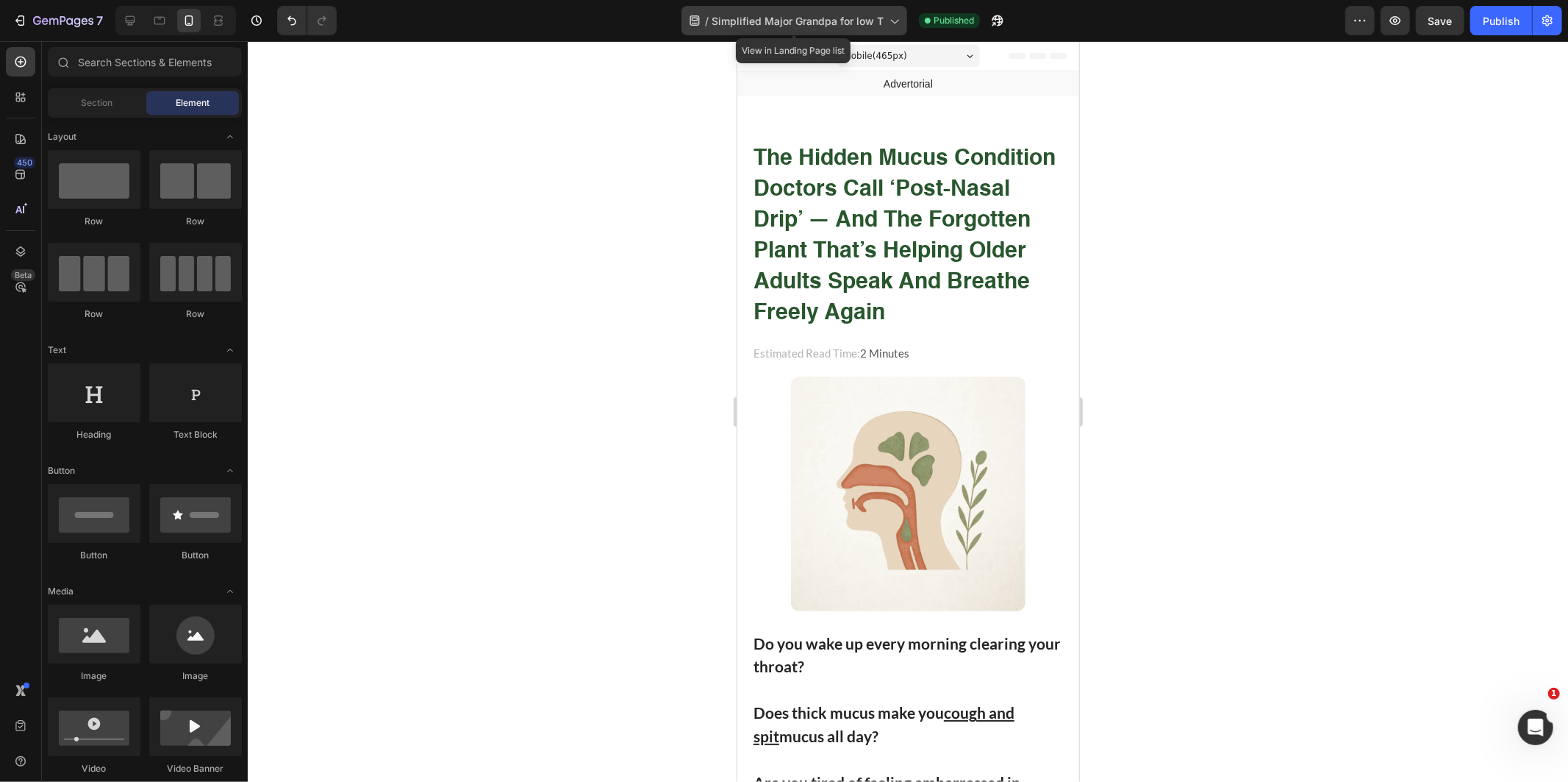
click at [848, 23] on span "Simplified Major Grandpa for low T" at bounding box center [797, 21] width 172 height 16
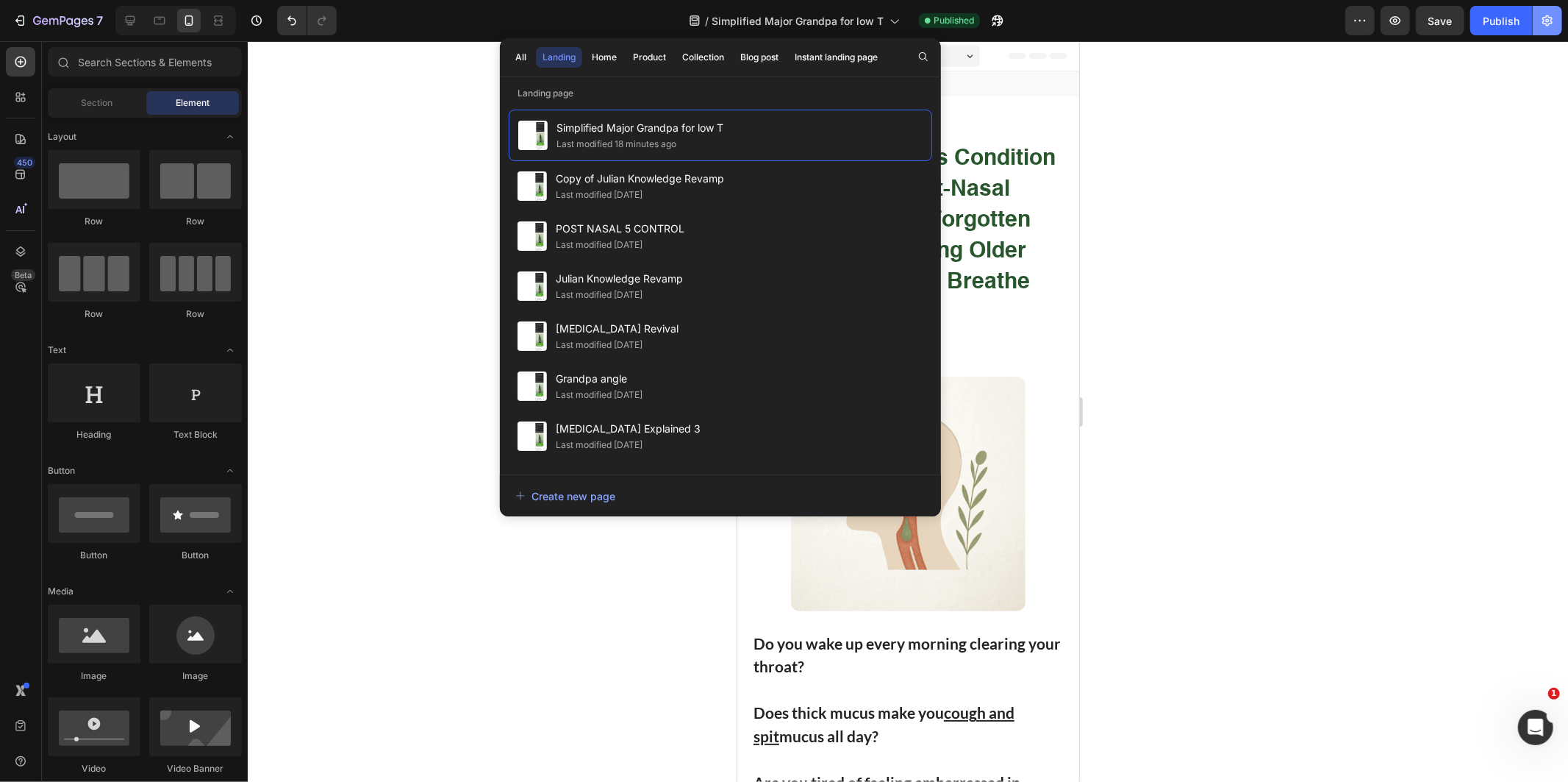
click at [1542, 26] on icon "button" at bounding box center [1547, 21] width 15 height 15
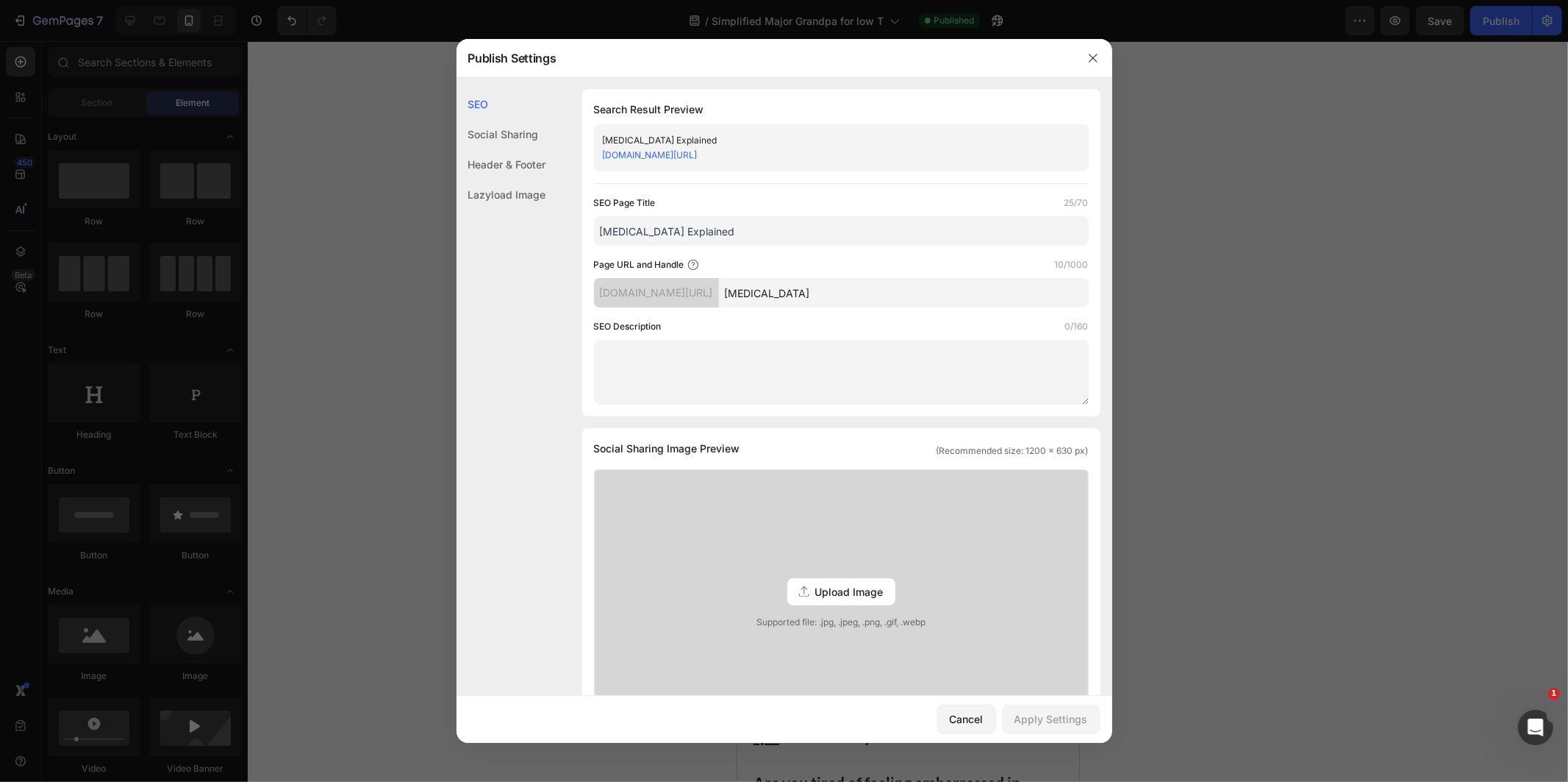
click at [747, 221] on input "Post Nasal Drip Explained" at bounding box center [842, 231] width 495 height 30
click at [746, 220] on input "Post Nasal Drip Explained" at bounding box center [842, 231] width 495 height 30
click at [1078, 62] on div at bounding box center [1093, 58] width 39 height 39
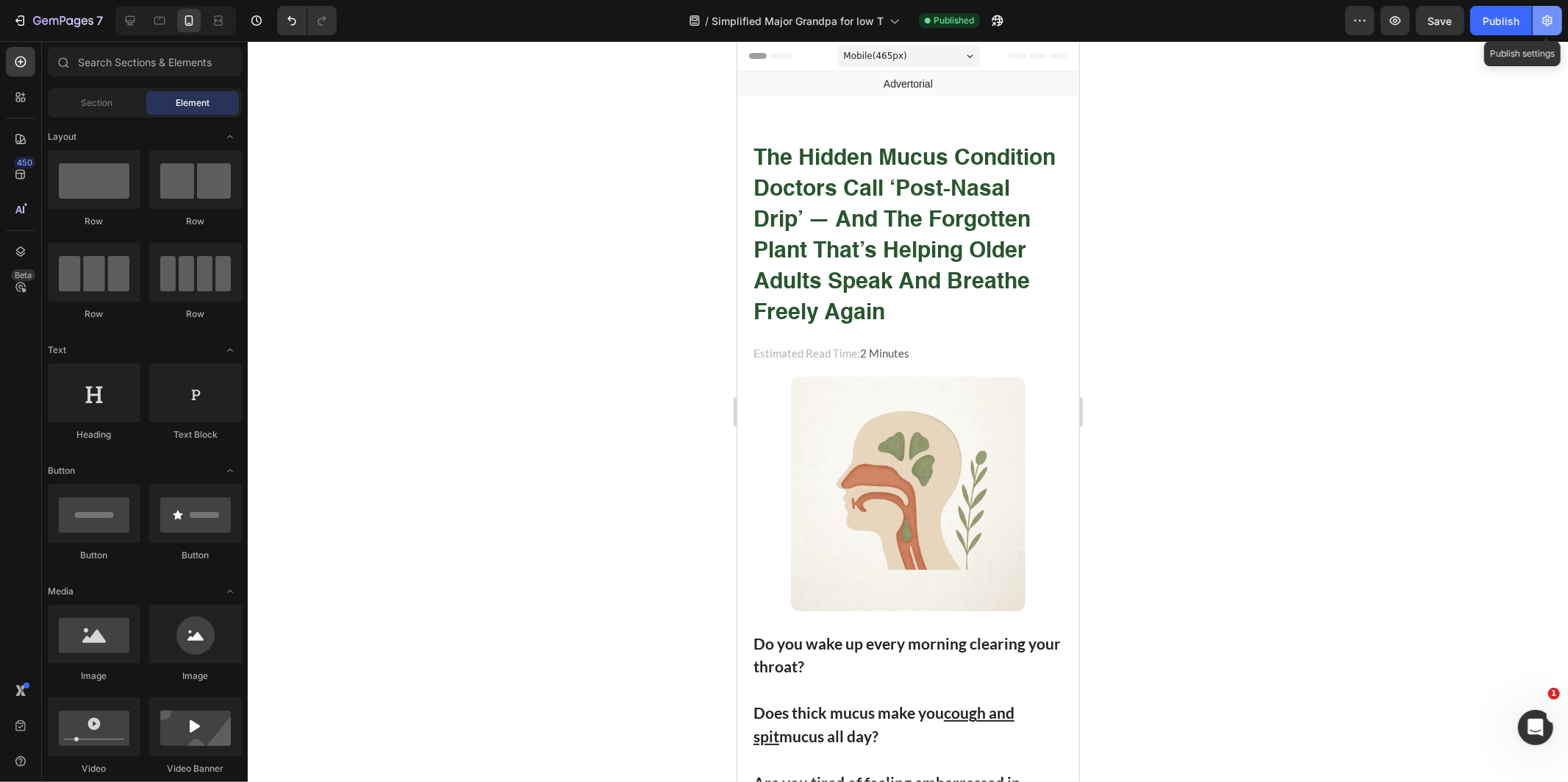
click at [1548, 13] on icon "button" at bounding box center [1547, 21] width 15 height 15
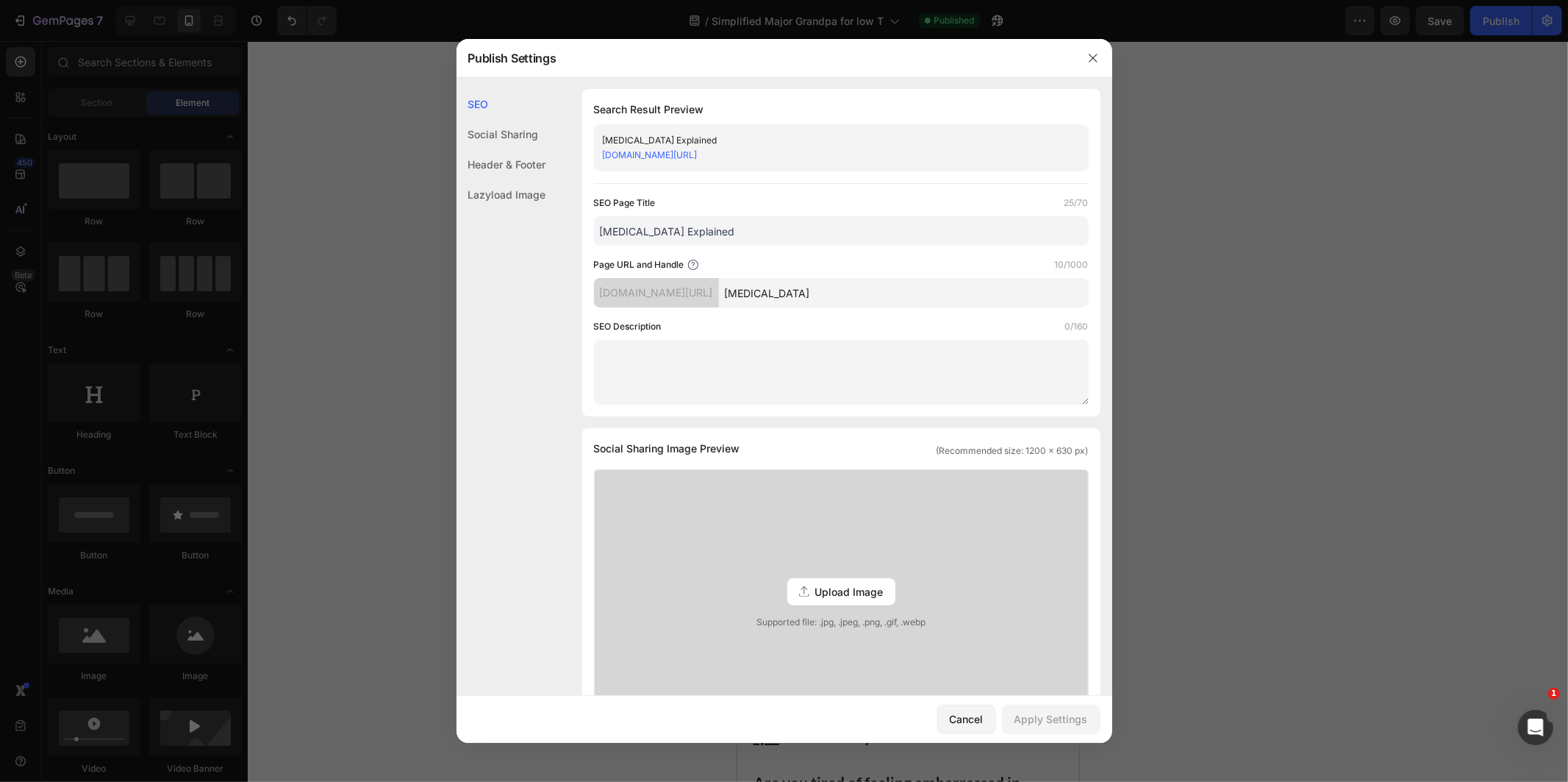
drag, startPoint x: 832, startPoint y: 221, endPoint x: 442, endPoint y: 238, distance: 390.4
click at [450, 254] on div "Publish Settings SEO Social Sharing Header & Footer Lazyload Image SEO Search R…" at bounding box center [784, 391] width 1568 height 782
type input "post"
type input "Post nasal drip explained"
click at [1045, 728] on button "Apply Settings" at bounding box center [1051, 720] width 99 height 30
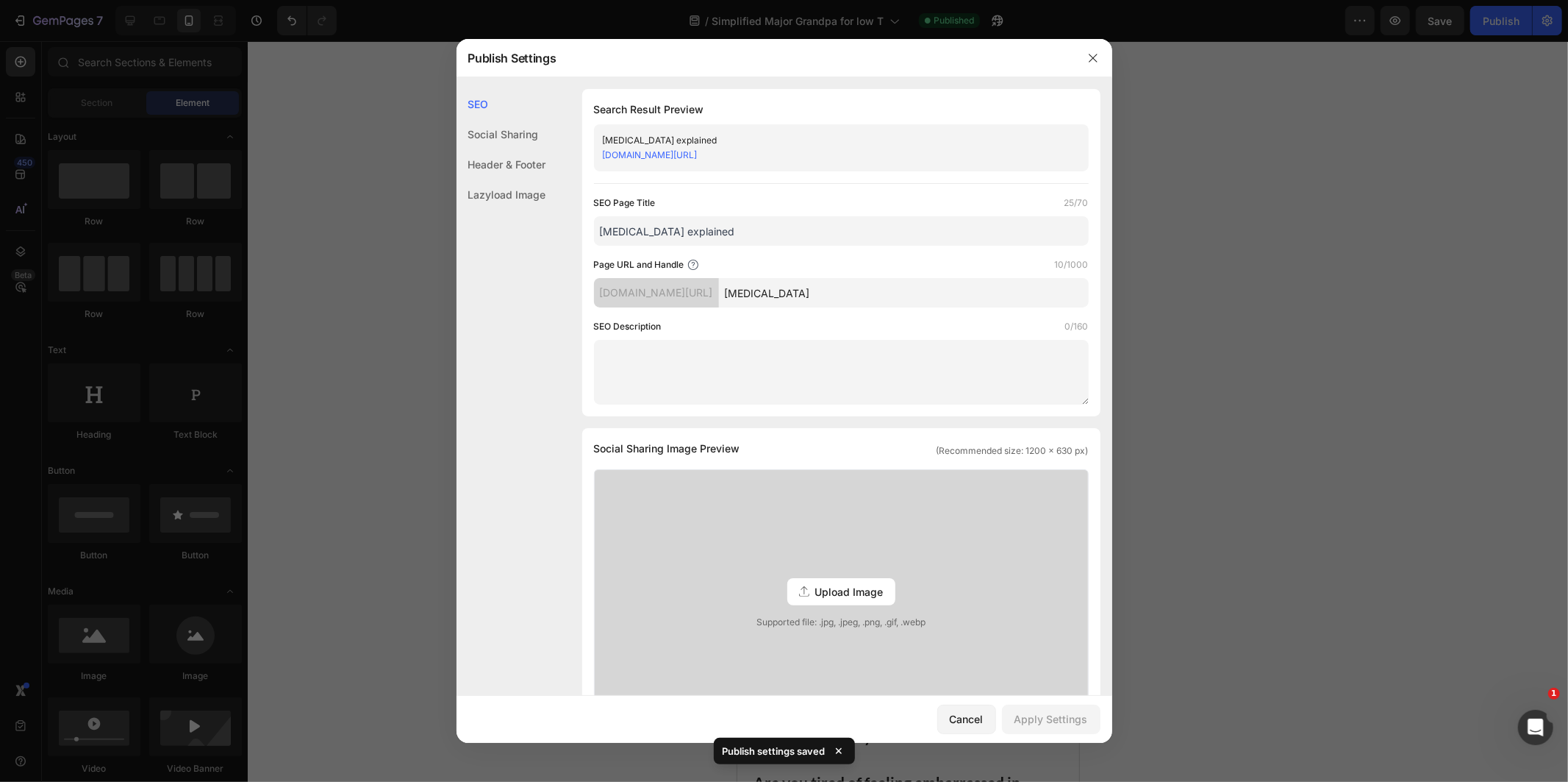
drag, startPoint x: 1129, startPoint y: 49, endPoint x: 1096, endPoint y: 49, distance: 33.0
click at [1118, 49] on div at bounding box center [784, 391] width 1568 height 782
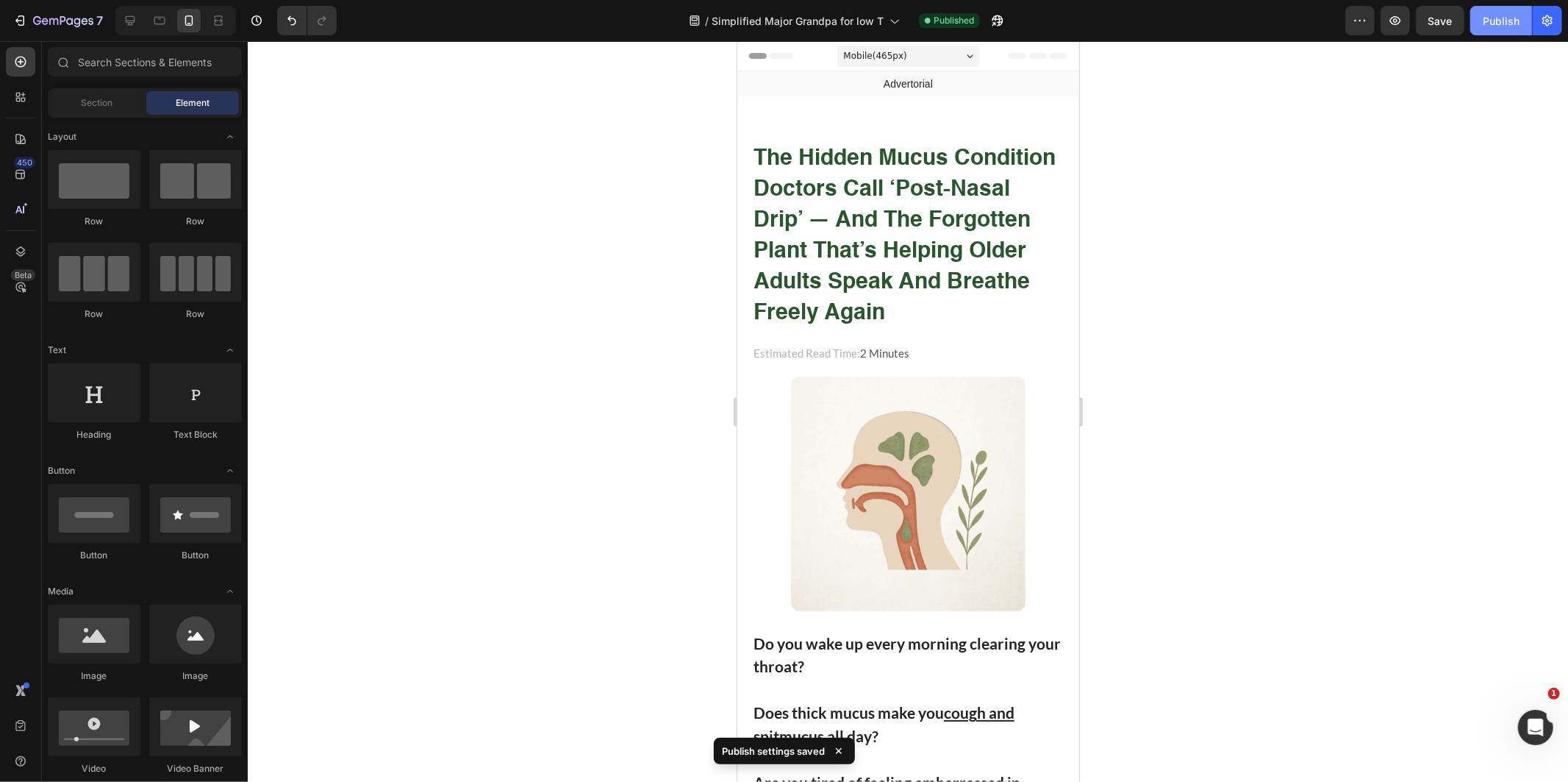
click at [1503, 16] on div "Publish" at bounding box center [1501, 21] width 37 height 16
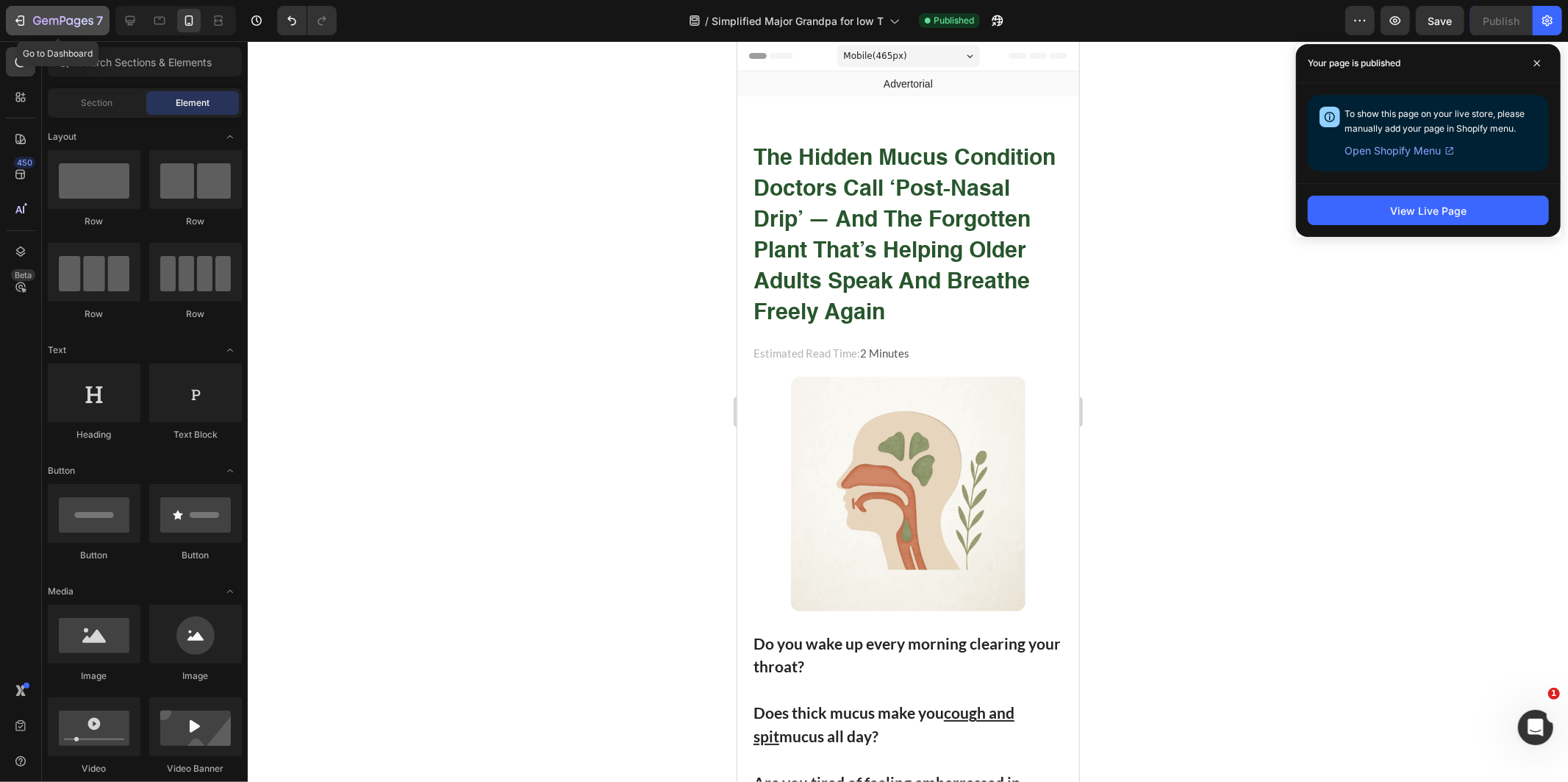
click at [64, 11] on button "7" at bounding box center [58, 21] width 104 height 30
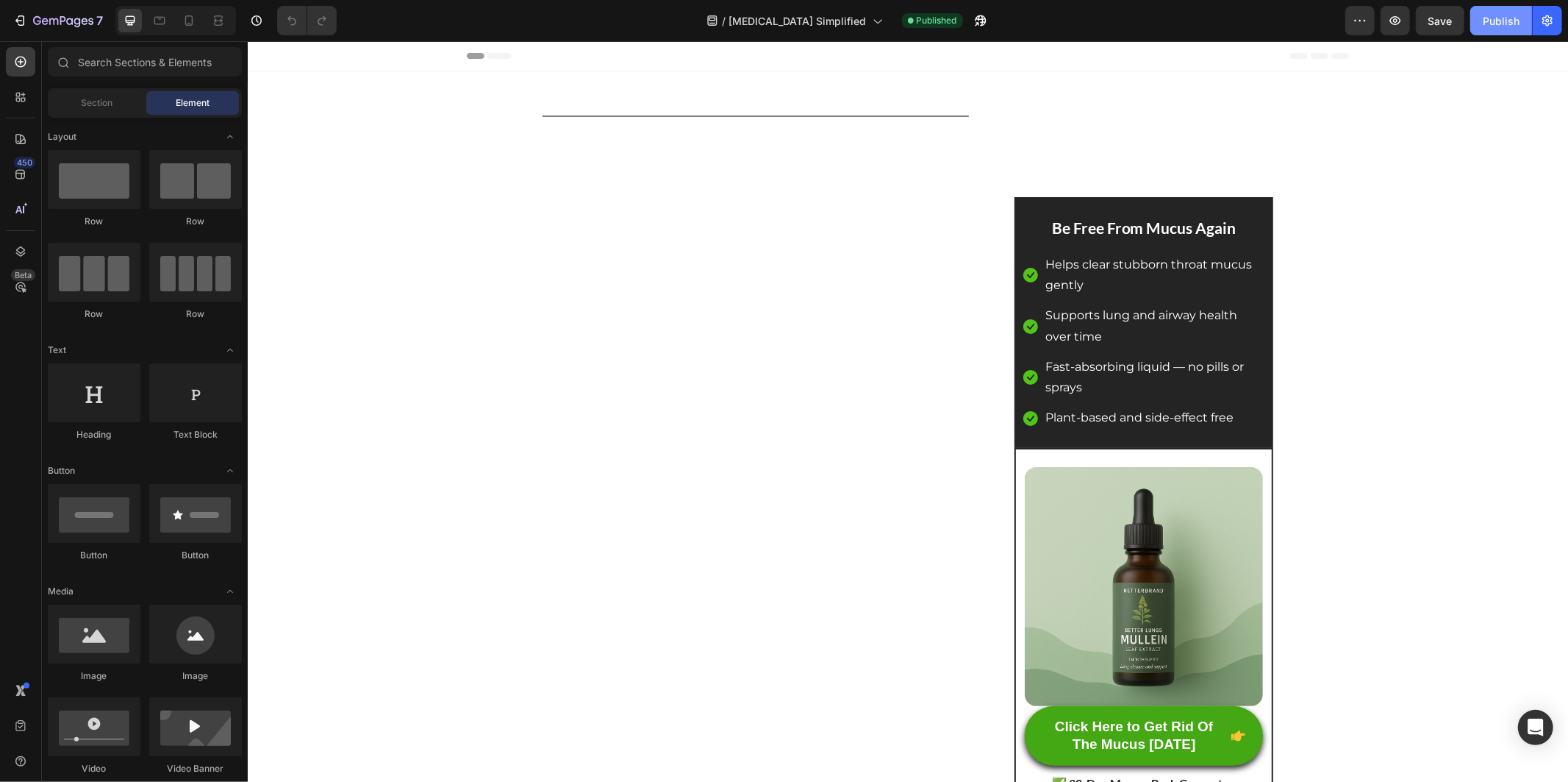
click at [1506, 21] on div "Publish" at bounding box center [1501, 21] width 37 height 16
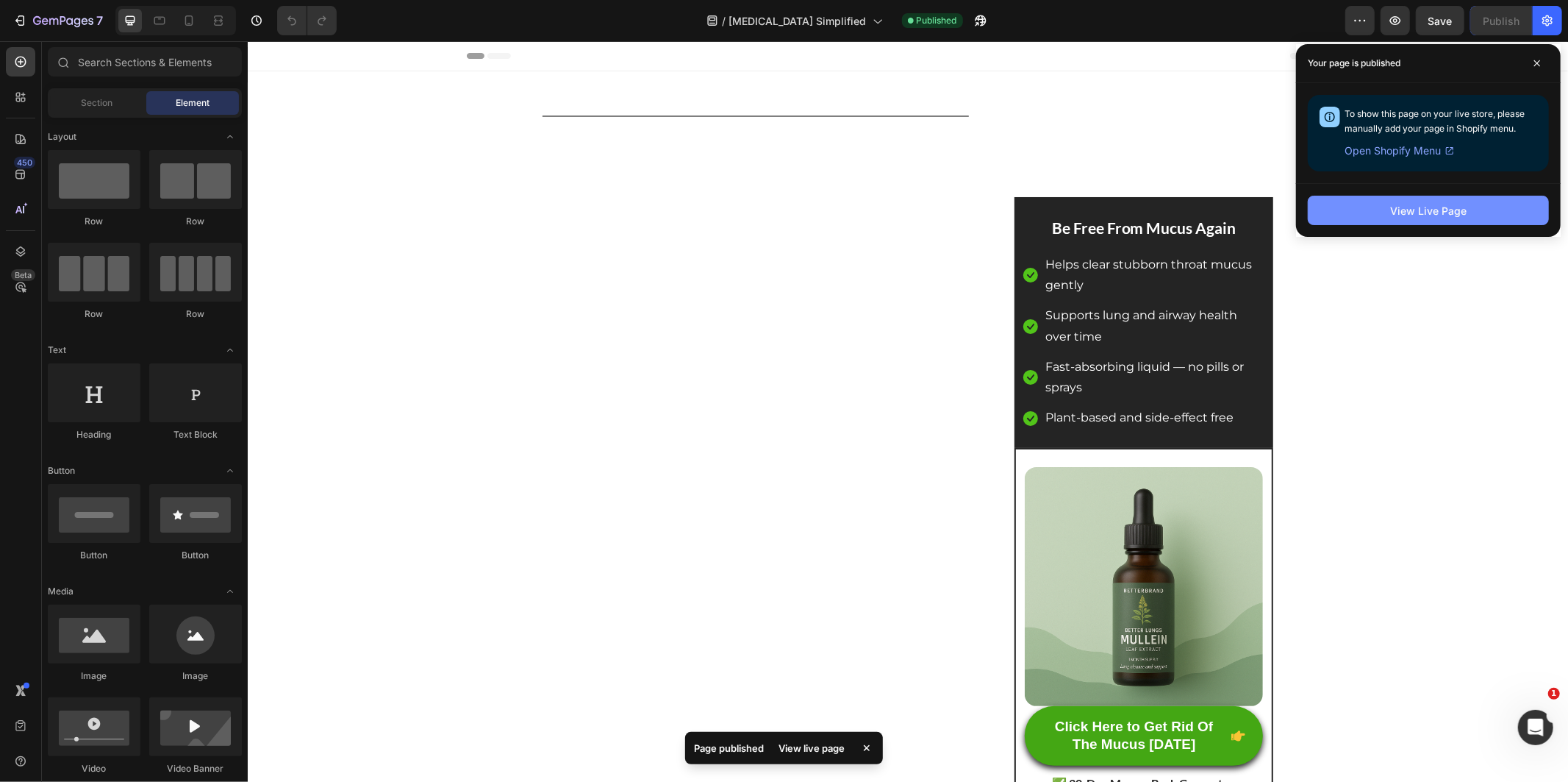
click at [1449, 210] on div "View Live Page" at bounding box center [1427, 211] width 76 height 16
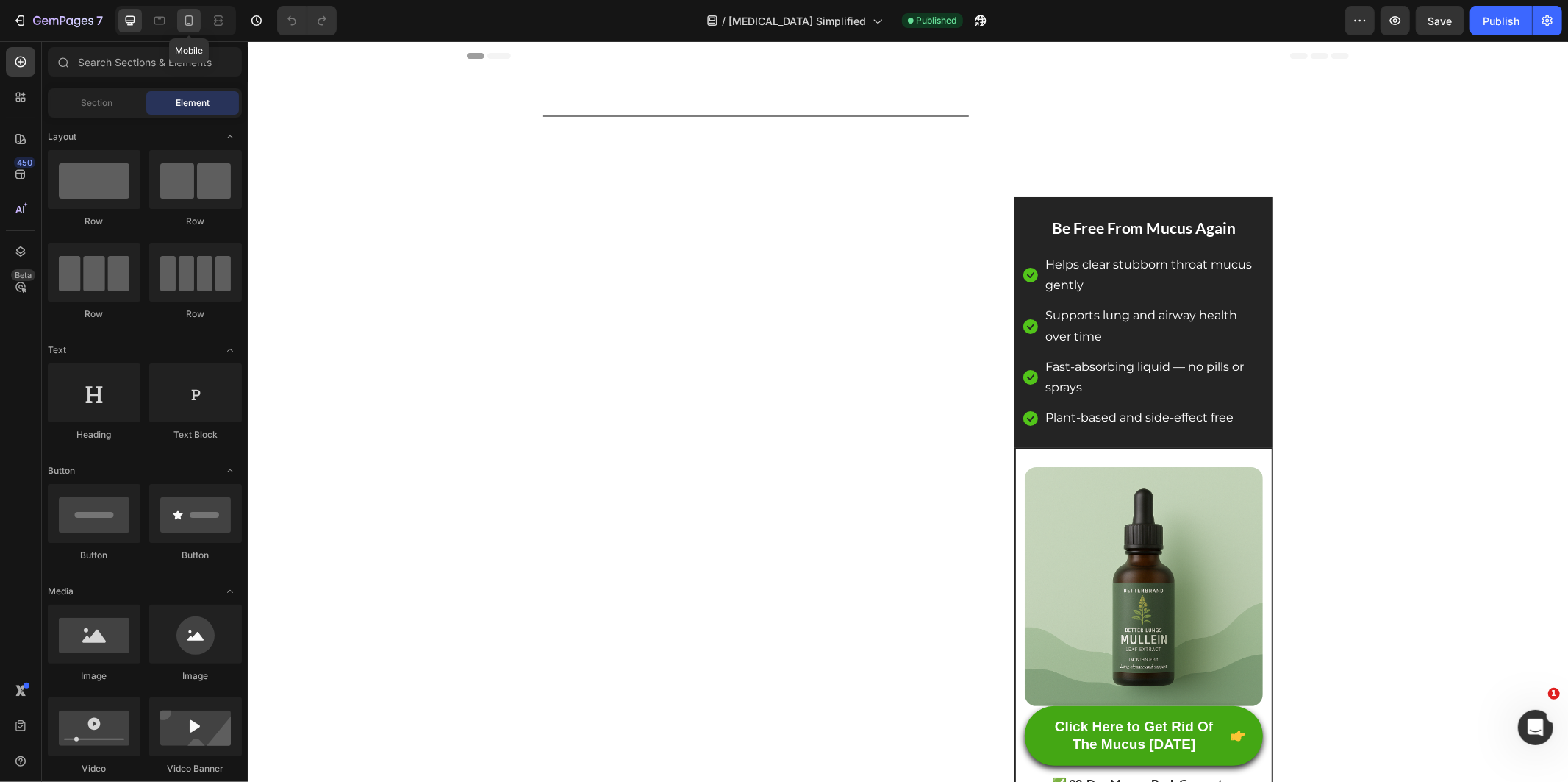
click at [186, 17] on icon at bounding box center [189, 21] width 8 height 11
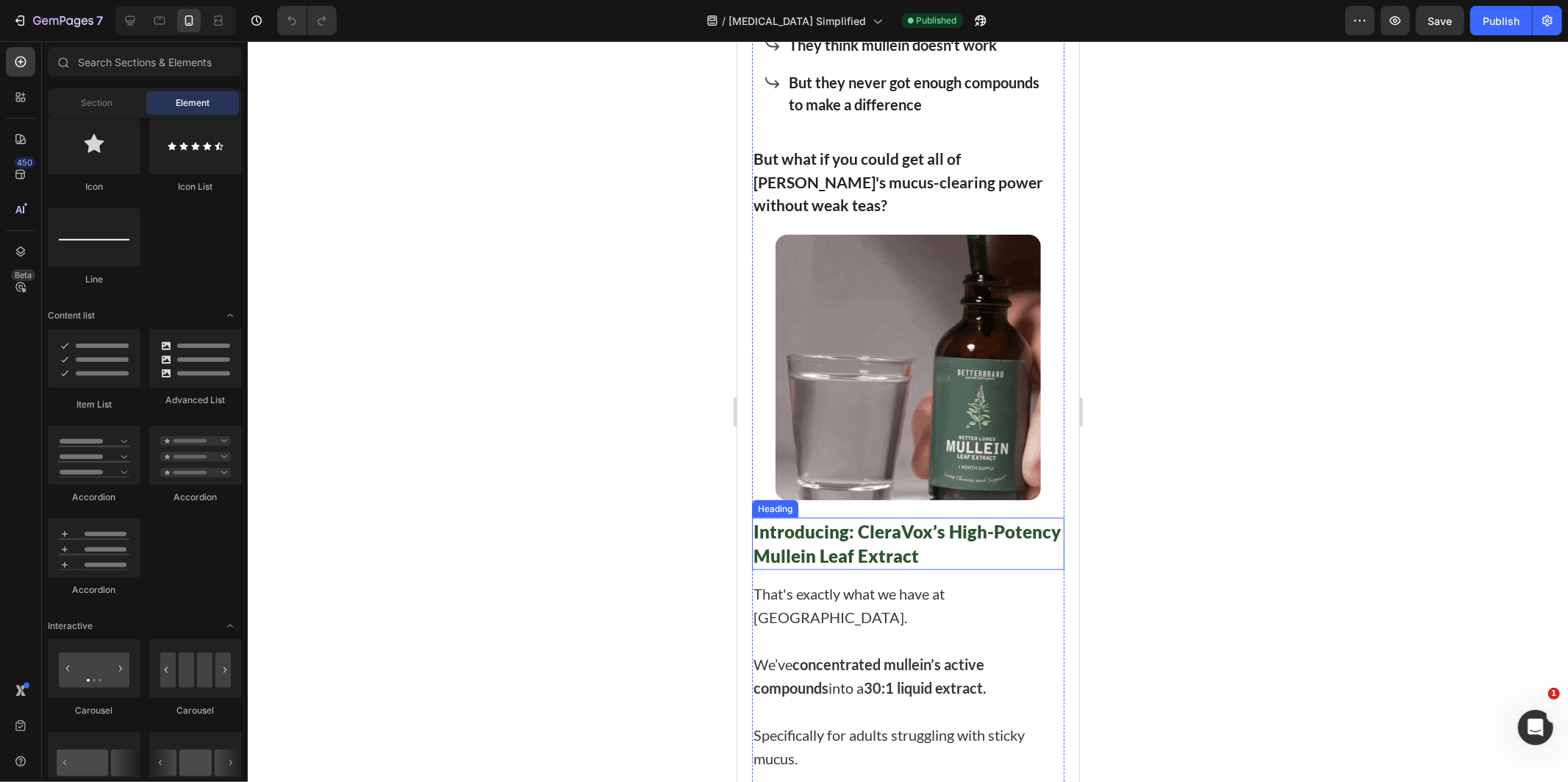
scroll to position [5884, 0]
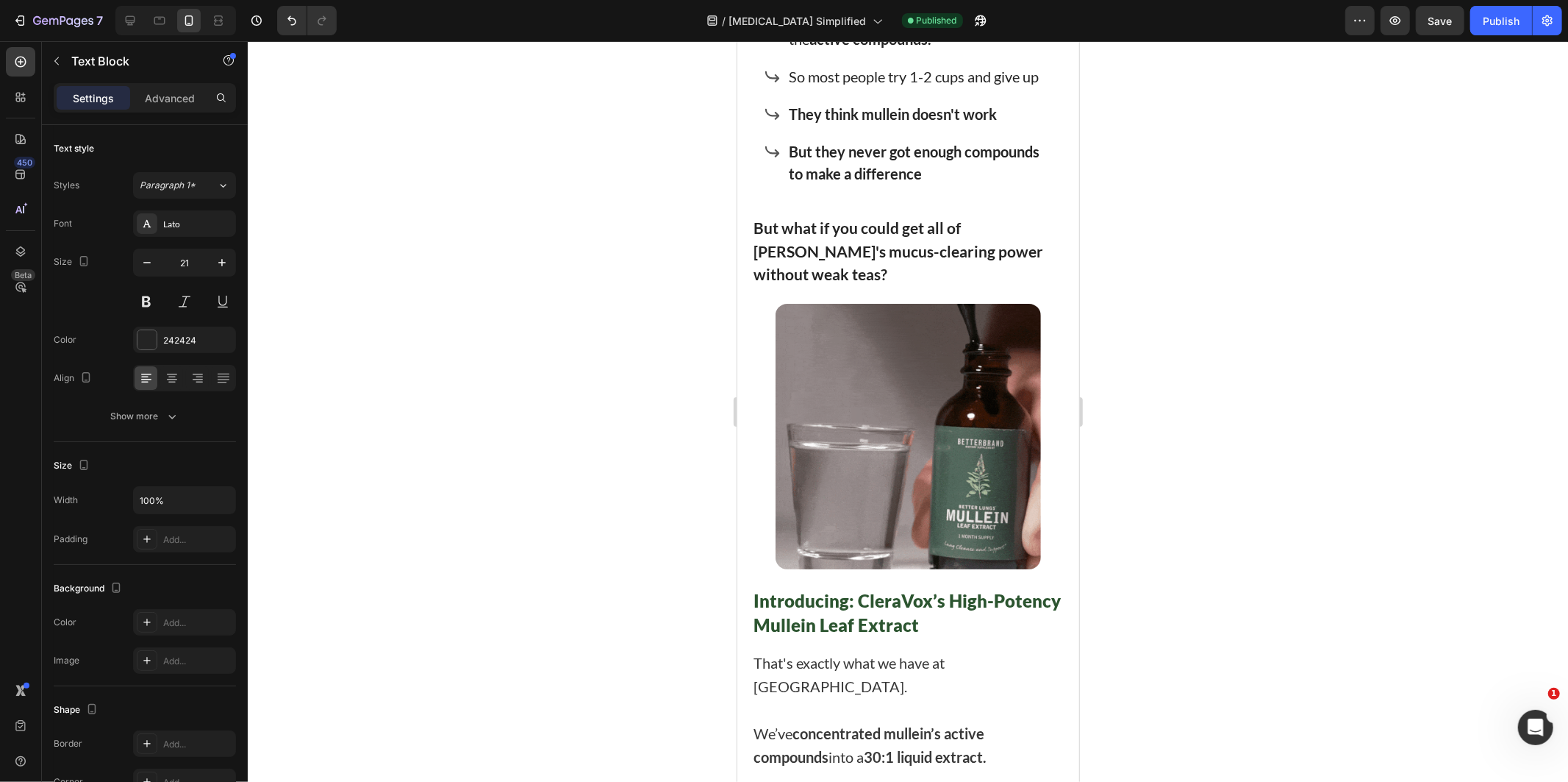
scroll to position [6129, 0]
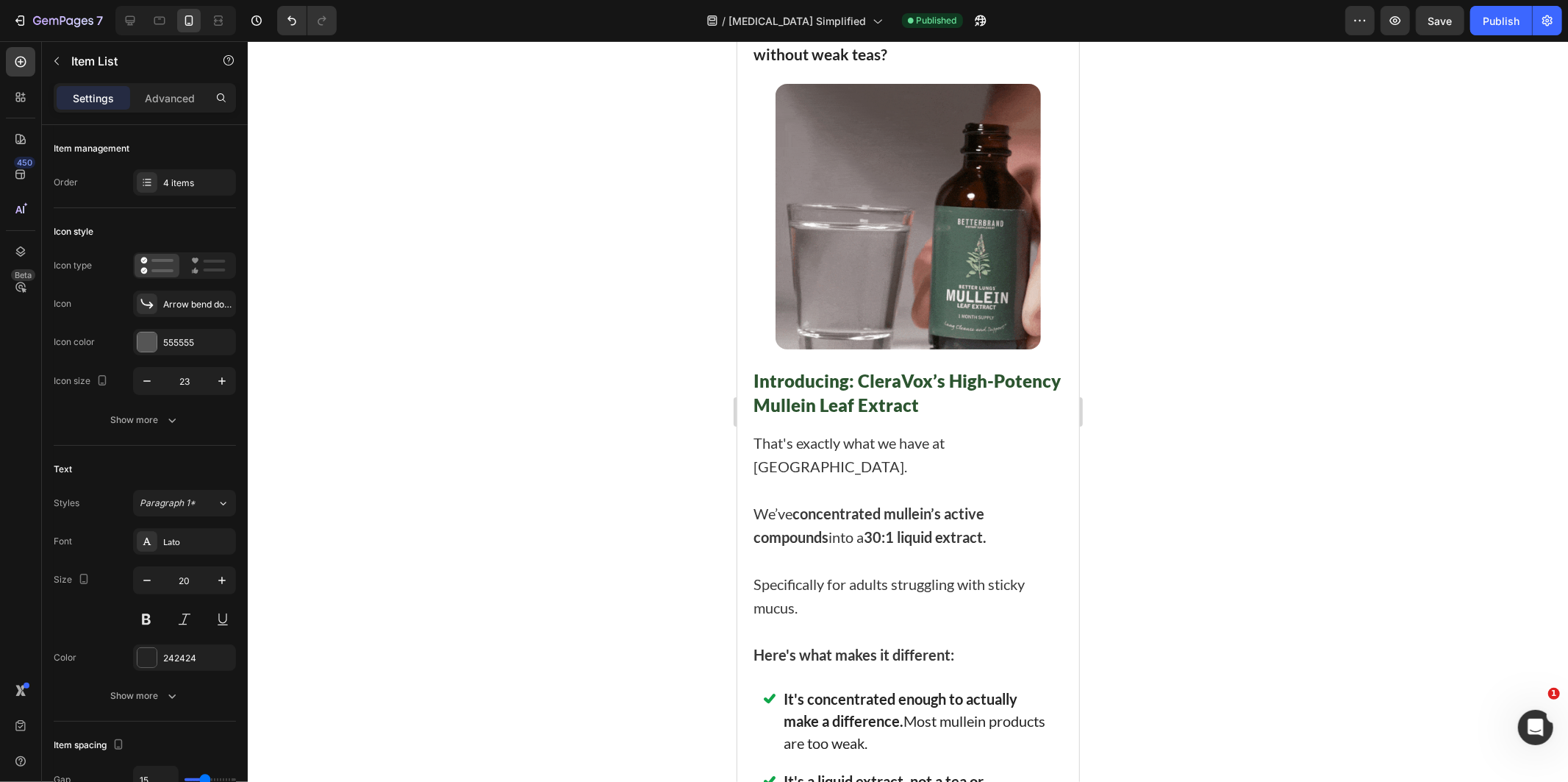
copy span "So most people try 1-2 cups and give up"
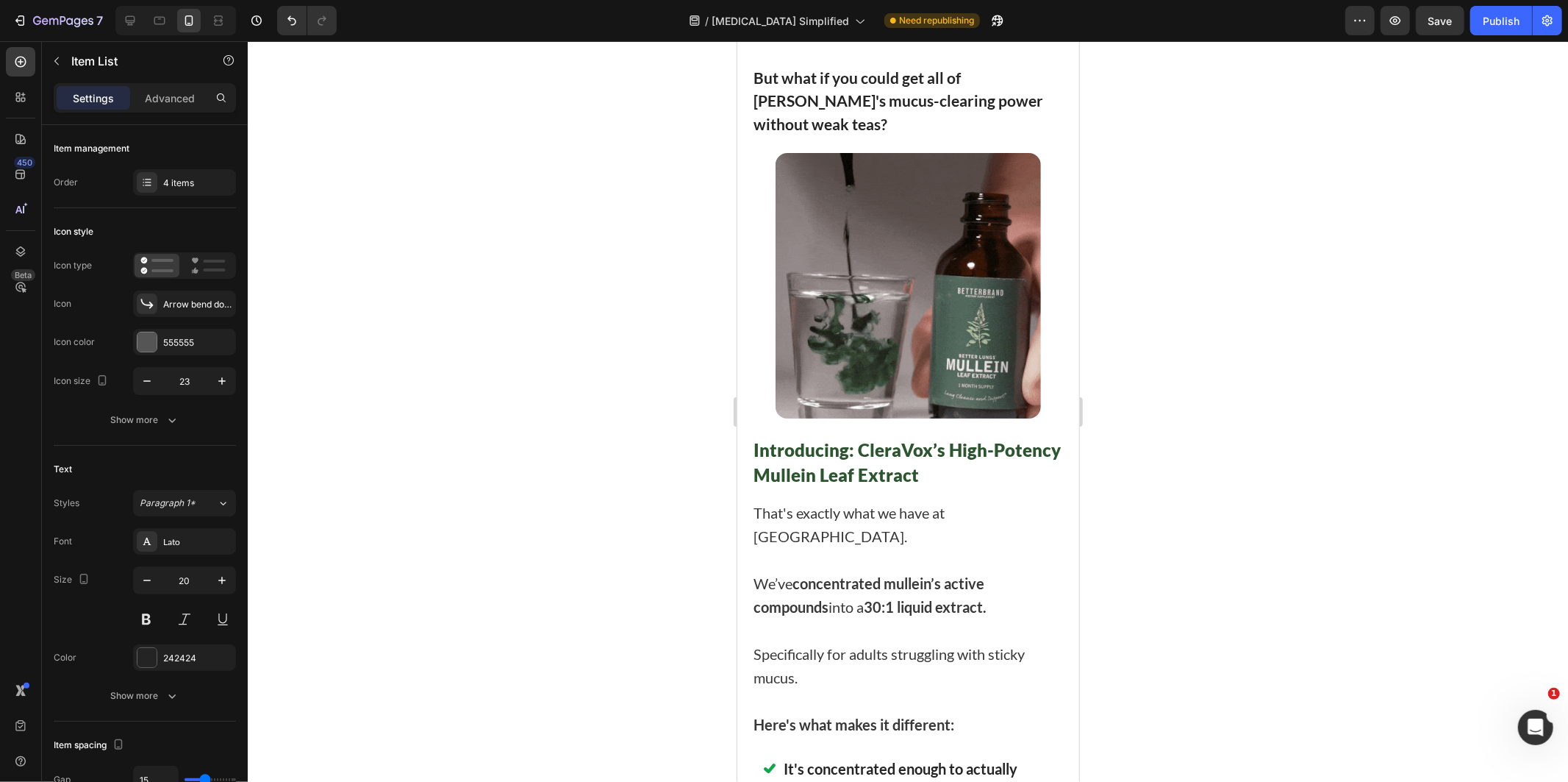
copy strong "They think mullein doesn't work"
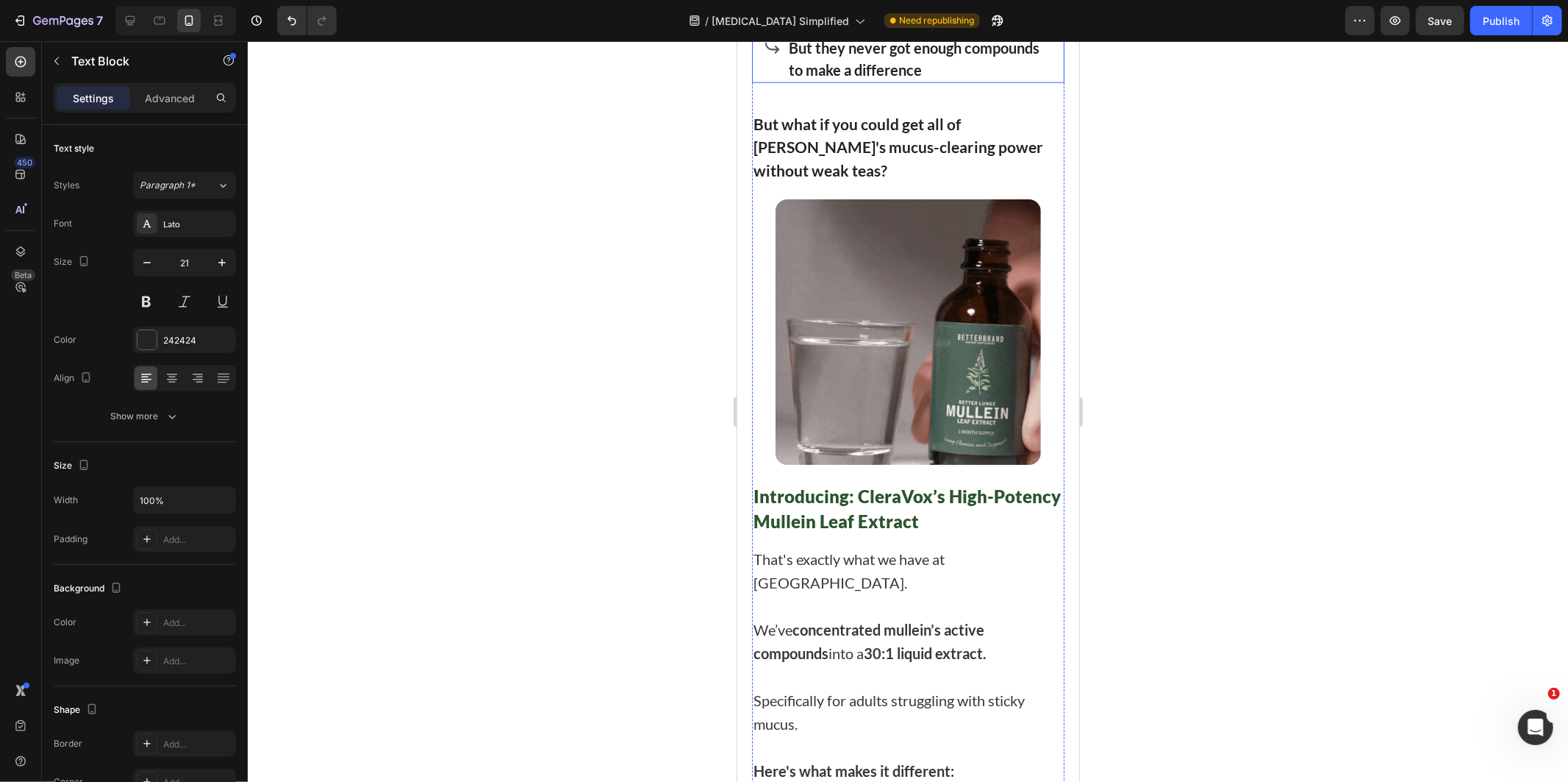
click at [835, 80] on p "But they never got enough compounds to make a difference" at bounding box center [920, 58] width 265 height 44
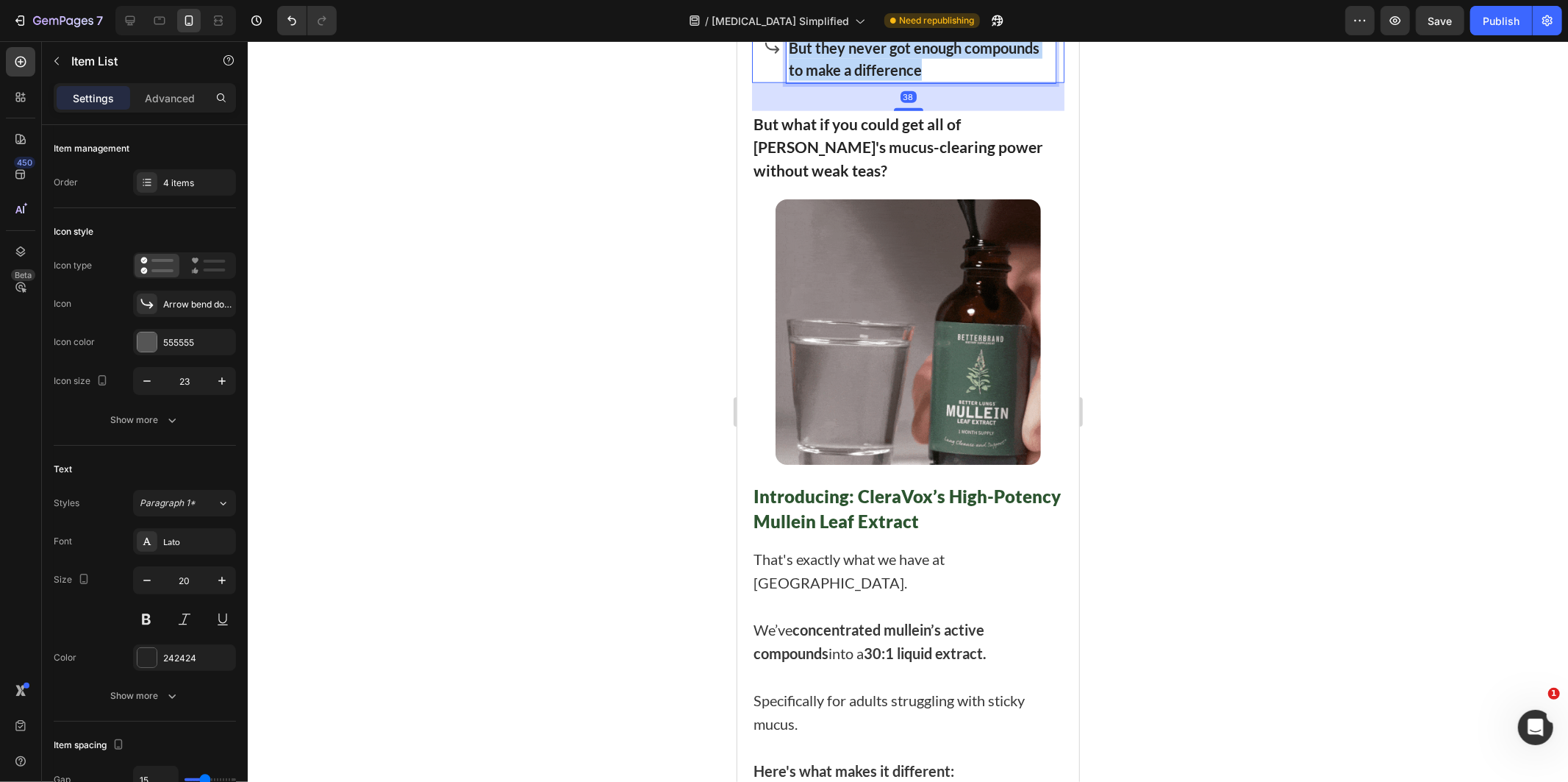
click at [835, 80] on p "But they never got enough compounds to make a difference" at bounding box center [920, 58] width 265 height 44
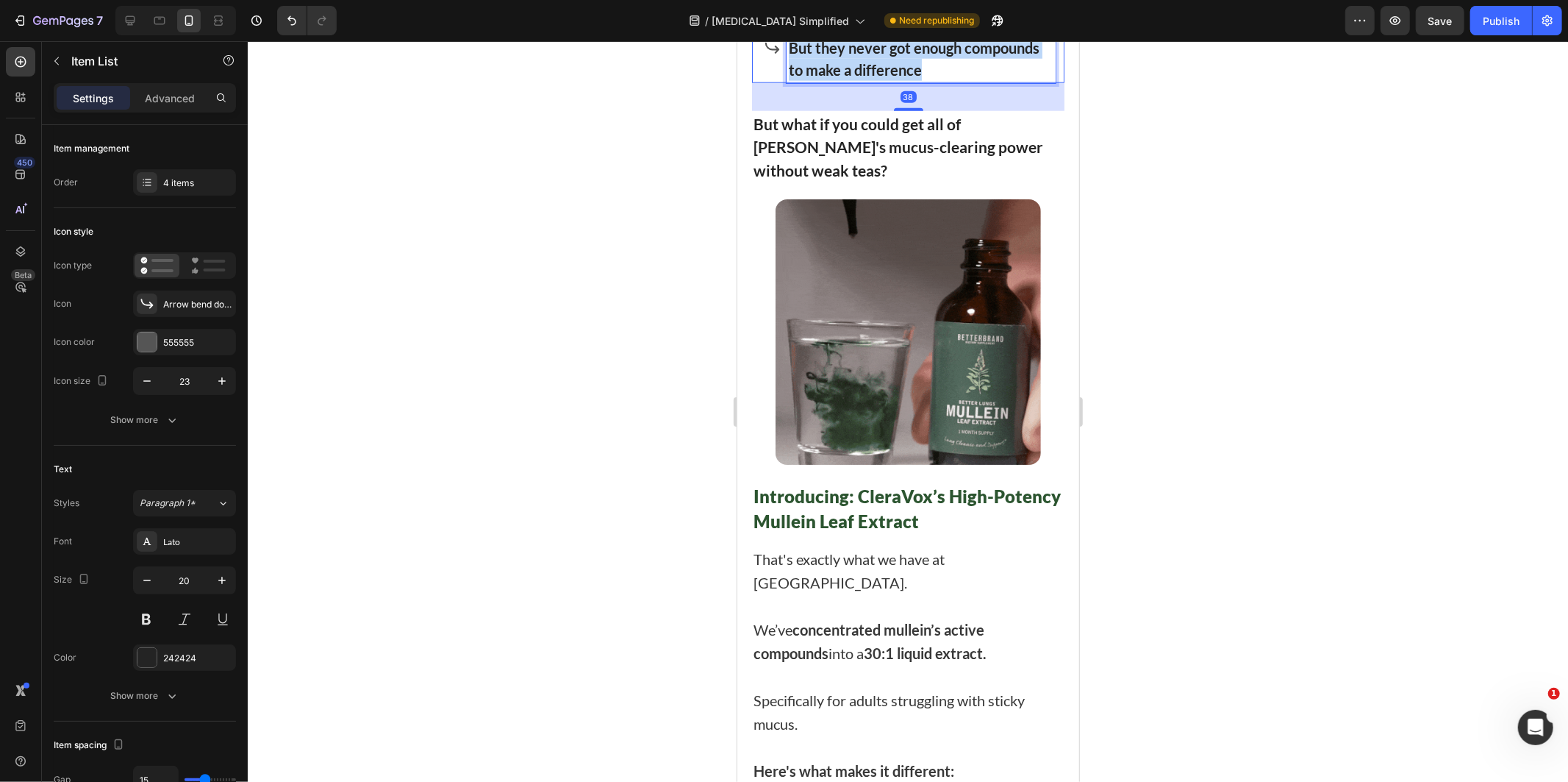
copy strong "But they never got enough compounds to make a difference"
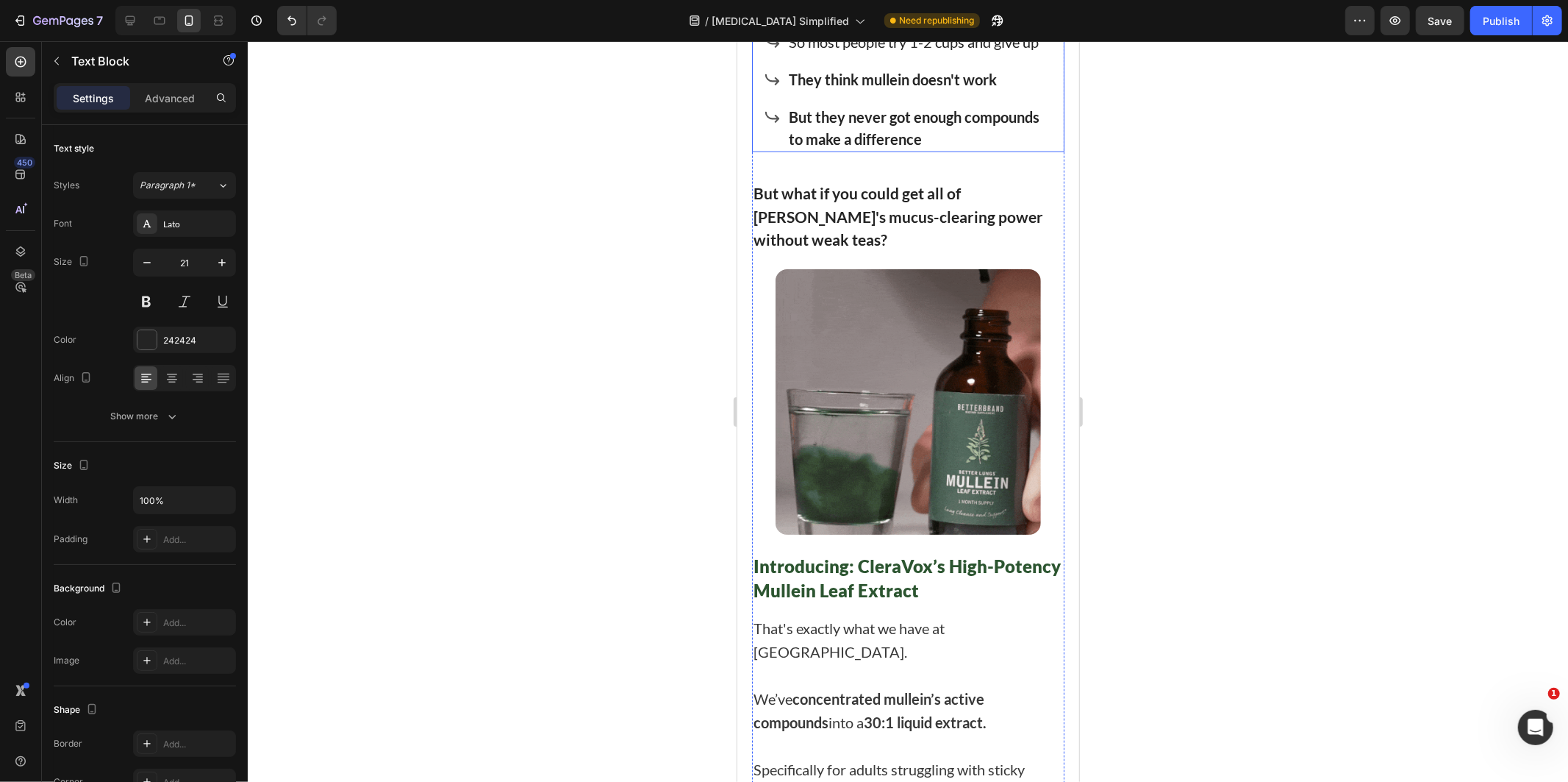
click at [762, 151] on div "Health sources recommend a shocking 6-10 cups per day to get enough of the acti…" at bounding box center [907, 49] width 312 height 206
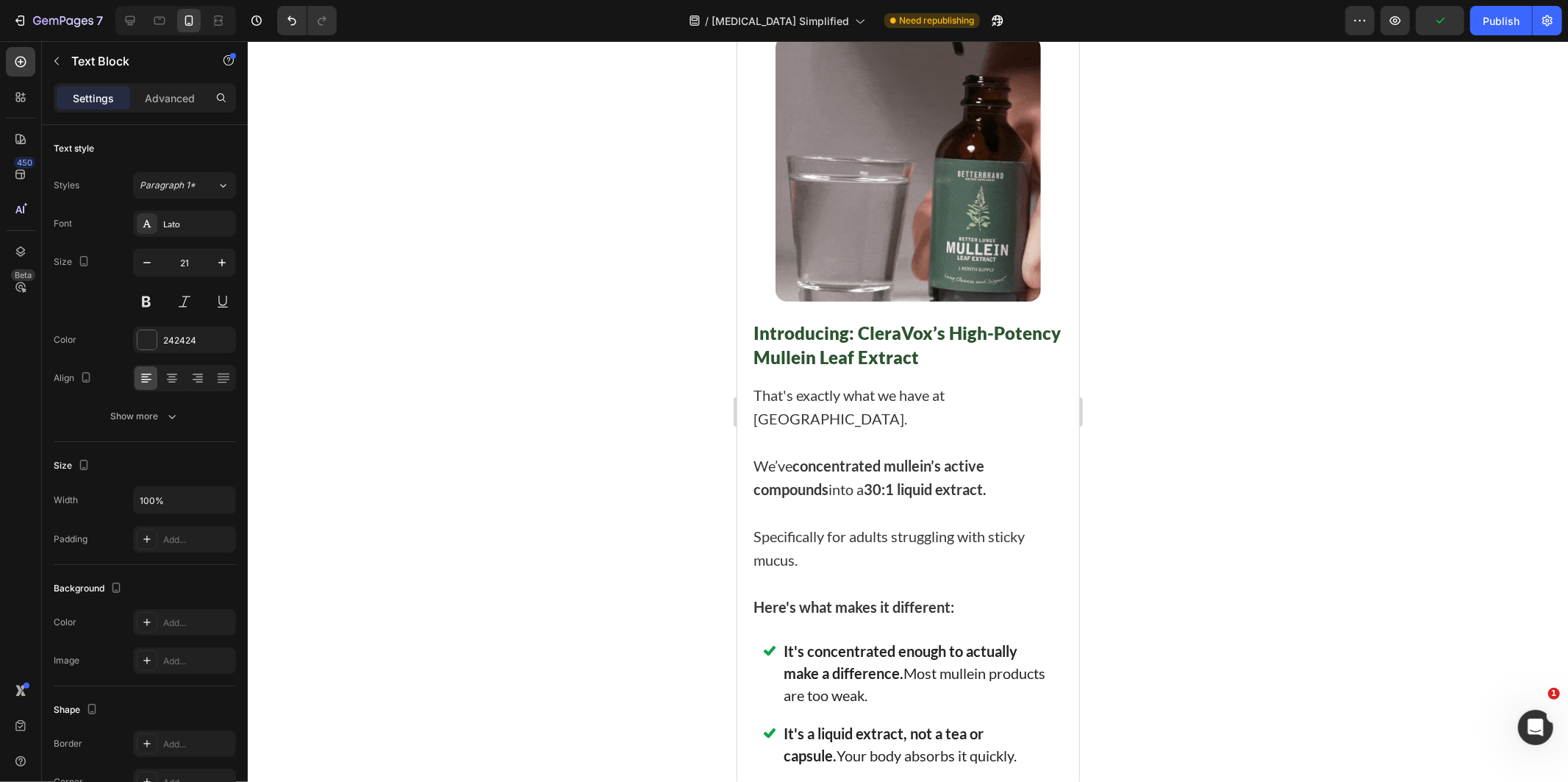
click at [1283, 521] on div at bounding box center [907, 411] width 1320 height 741
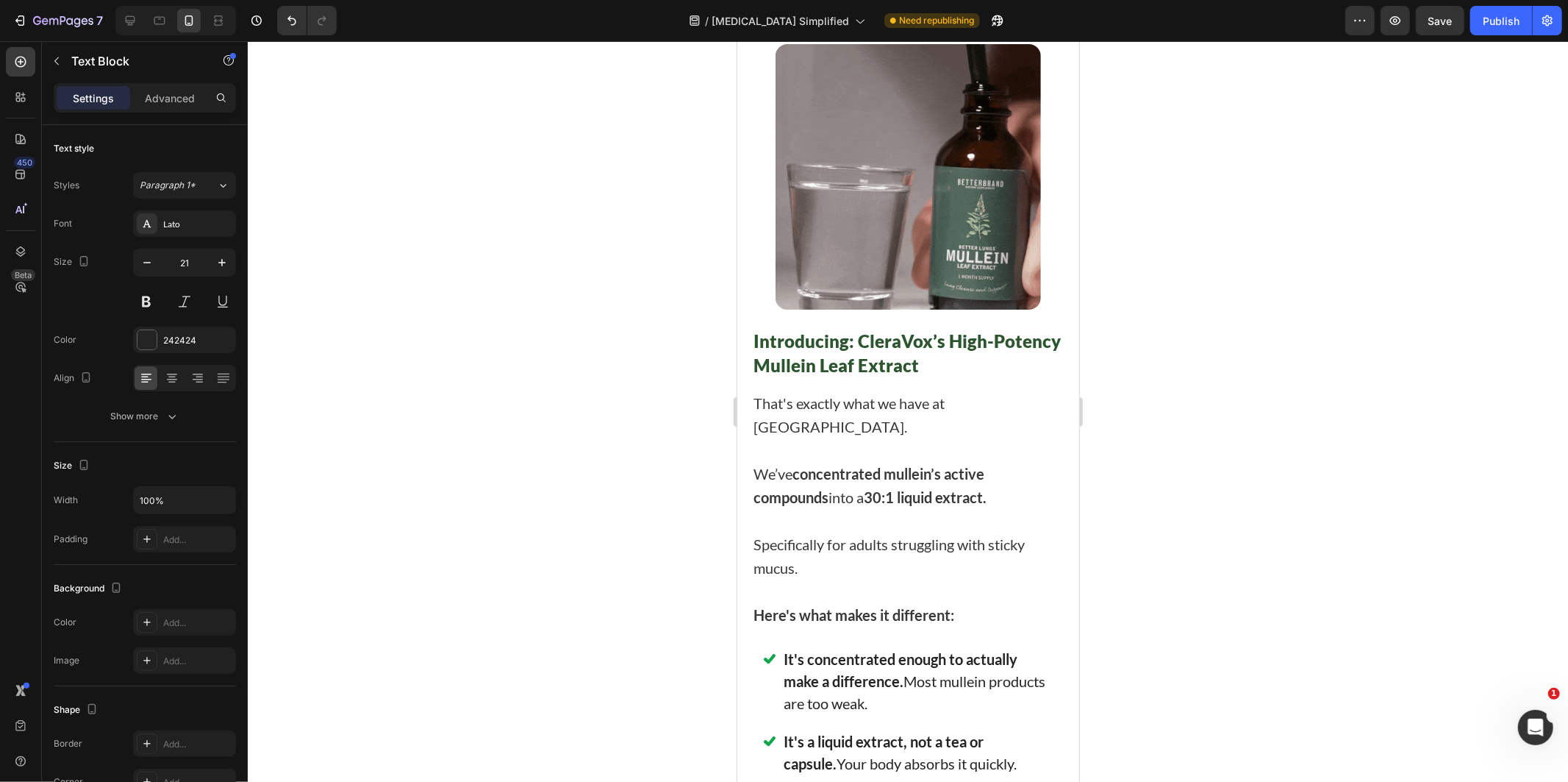
drag, startPoint x: 905, startPoint y: 526, endPoint x: 938, endPoint y: 534, distance: 34.0
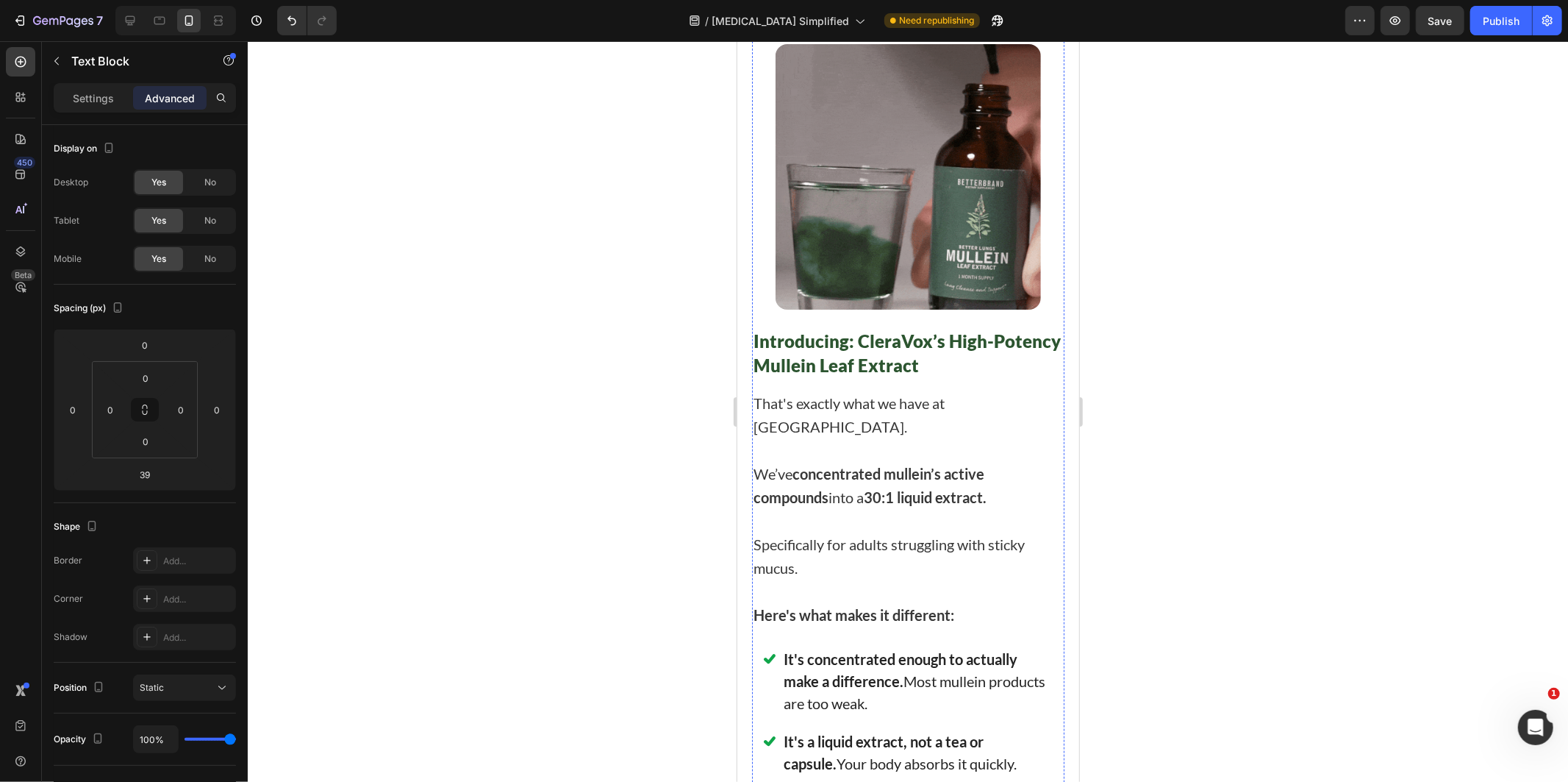
click at [1311, 558] on div at bounding box center [907, 411] width 1320 height 741
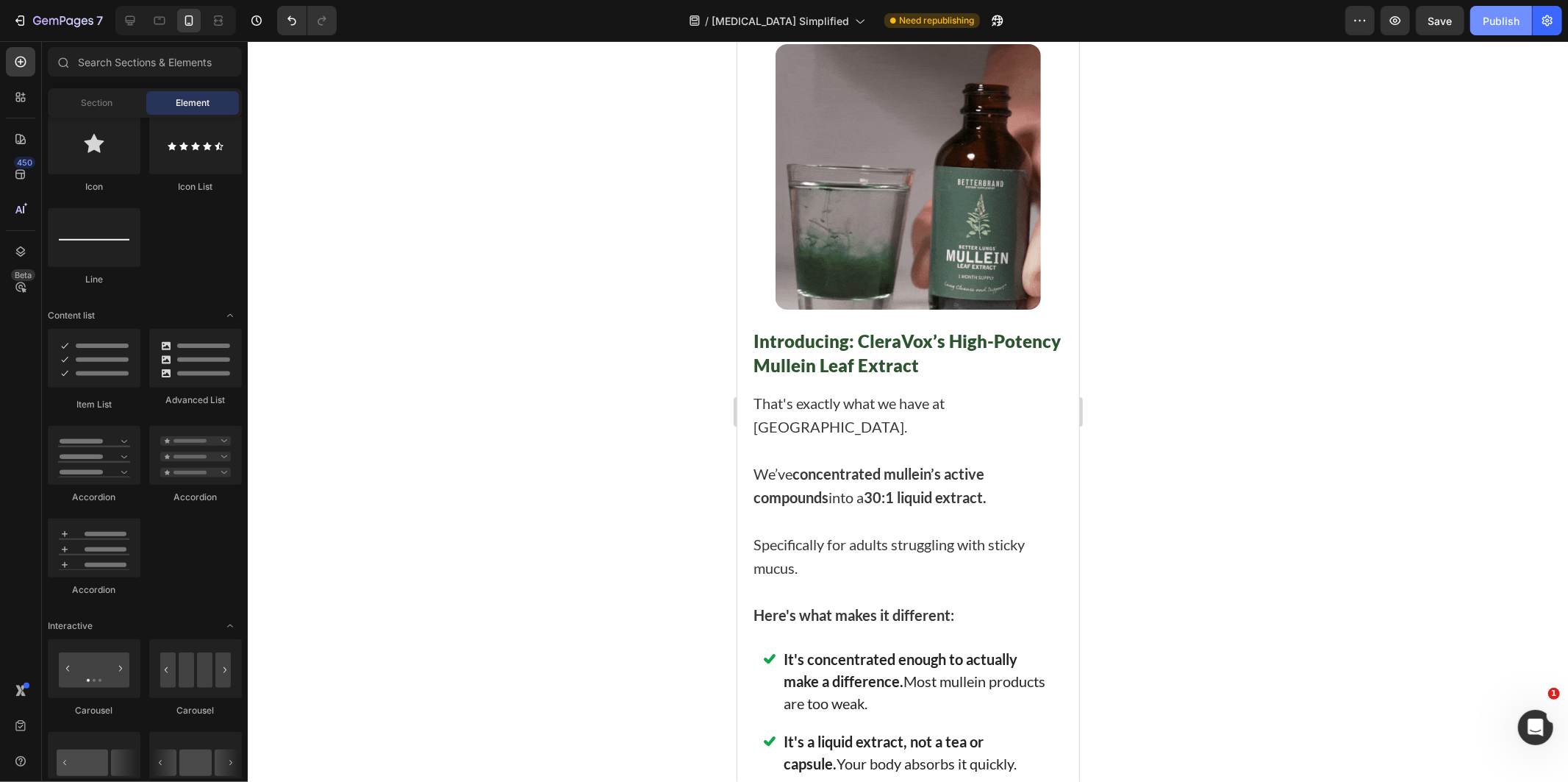
click at [1493, 25] on div "Publish" at bounding box center [1501, 21] width 37 height 16
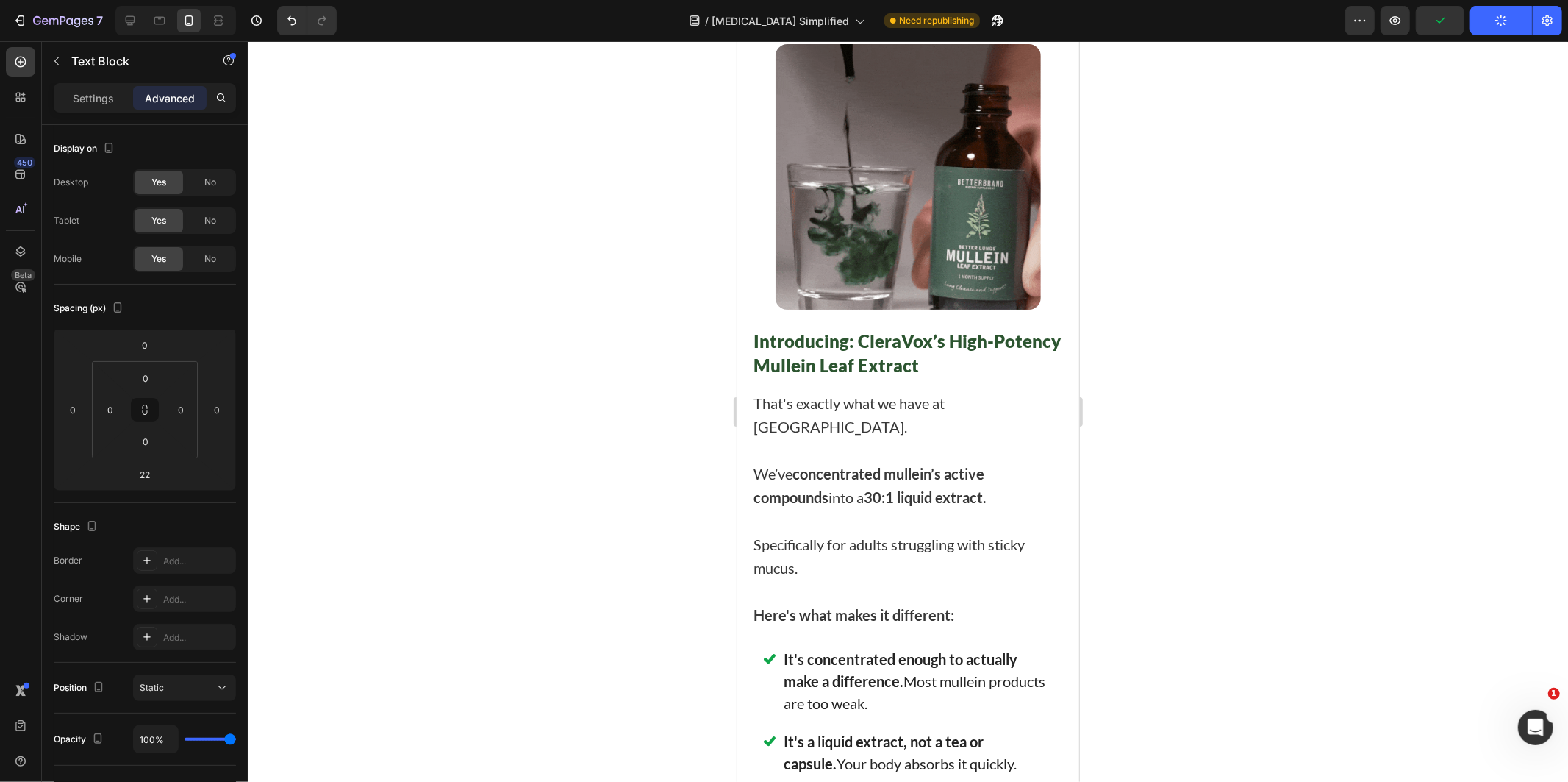
click at [1130, 571] on div at bounding box center [907, 411] width 1320 height 741
